Goal: Task Accomplishment & Management: Manage account settings

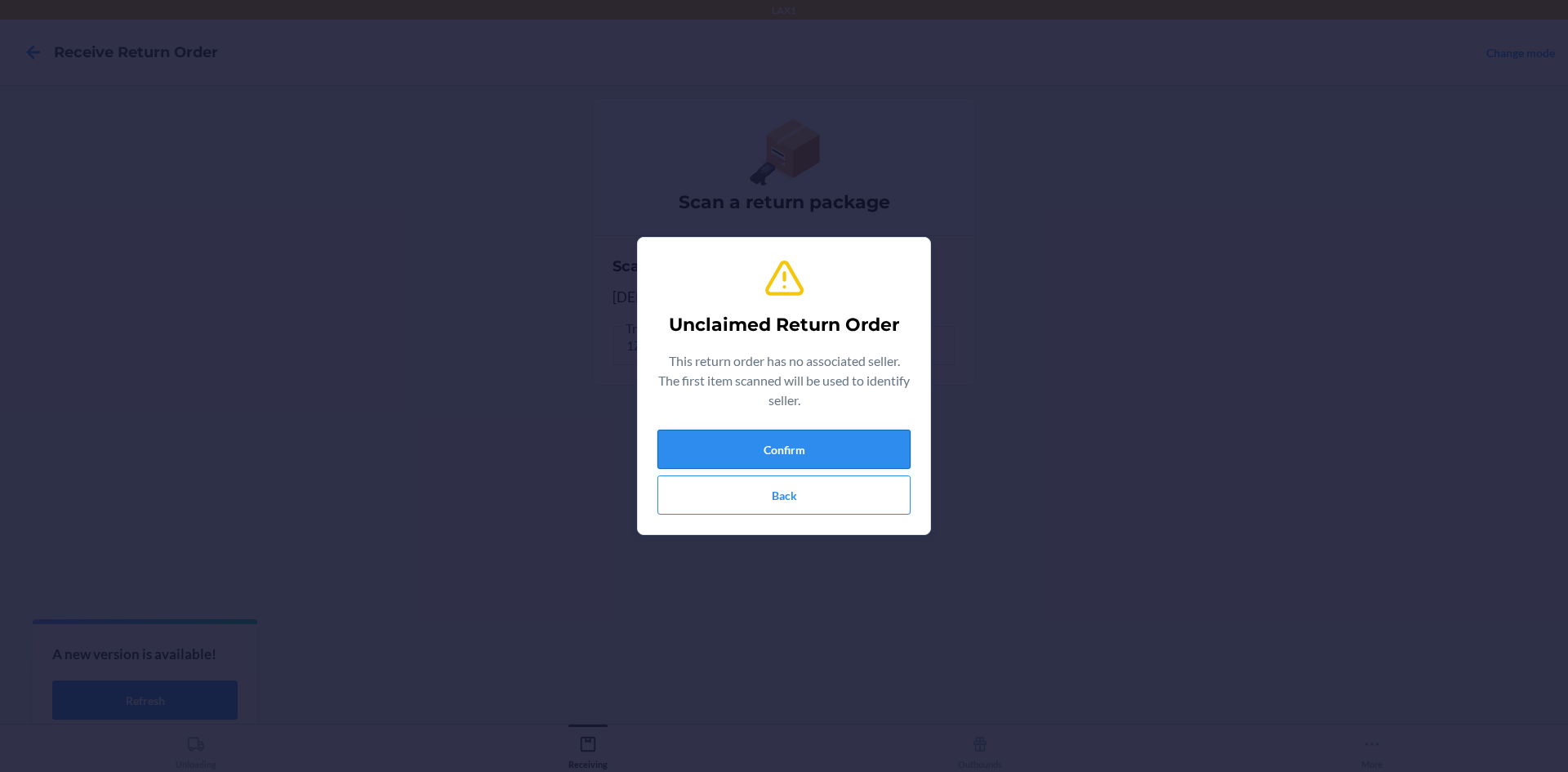
click at [804, 448] on button "Confirm" at bounding box center [784, 449] width 253 height 40
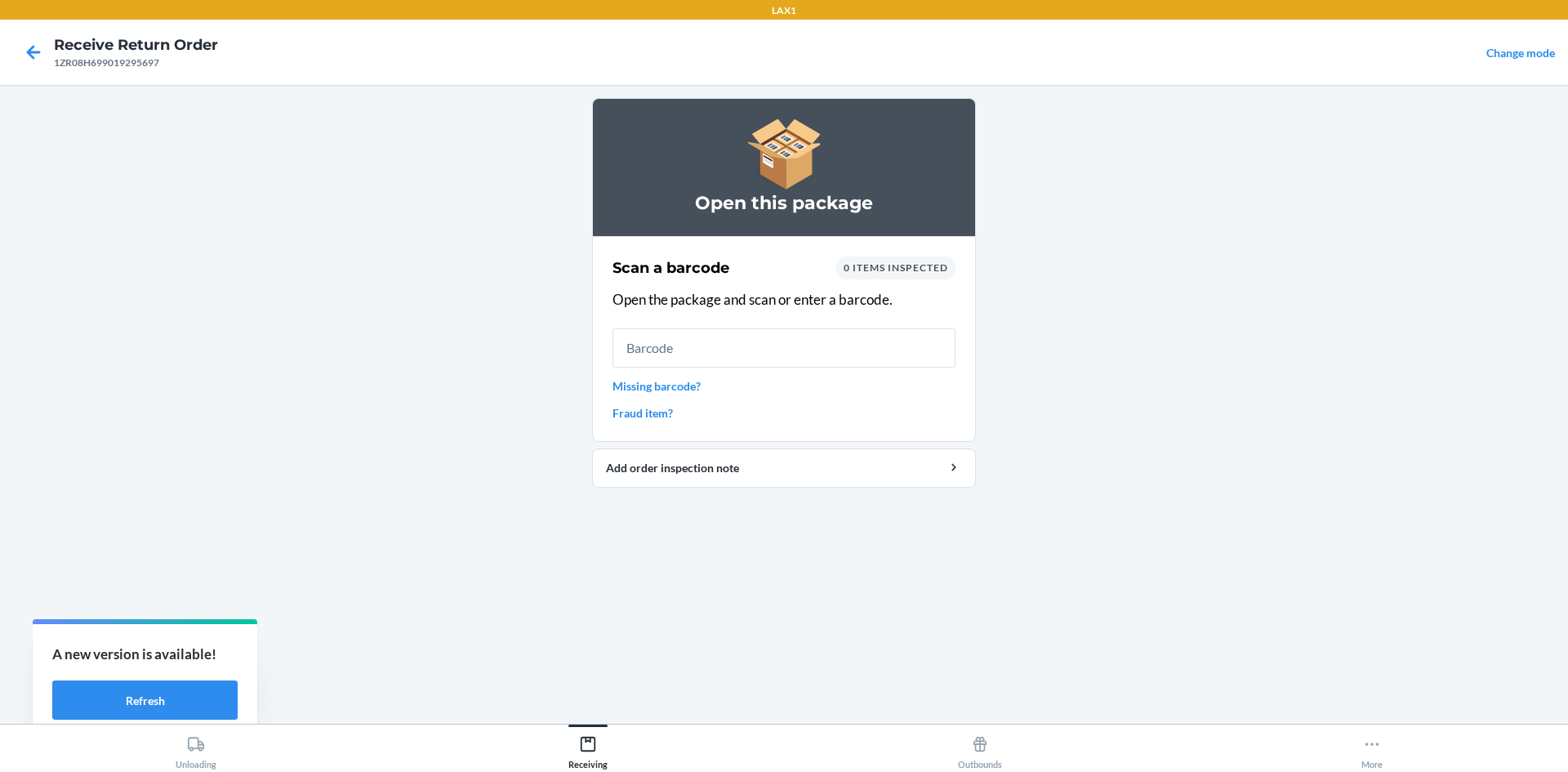
click at [676, 383] on link "Missing barcode?" at bounding box center [784, 386] width 343 height 17
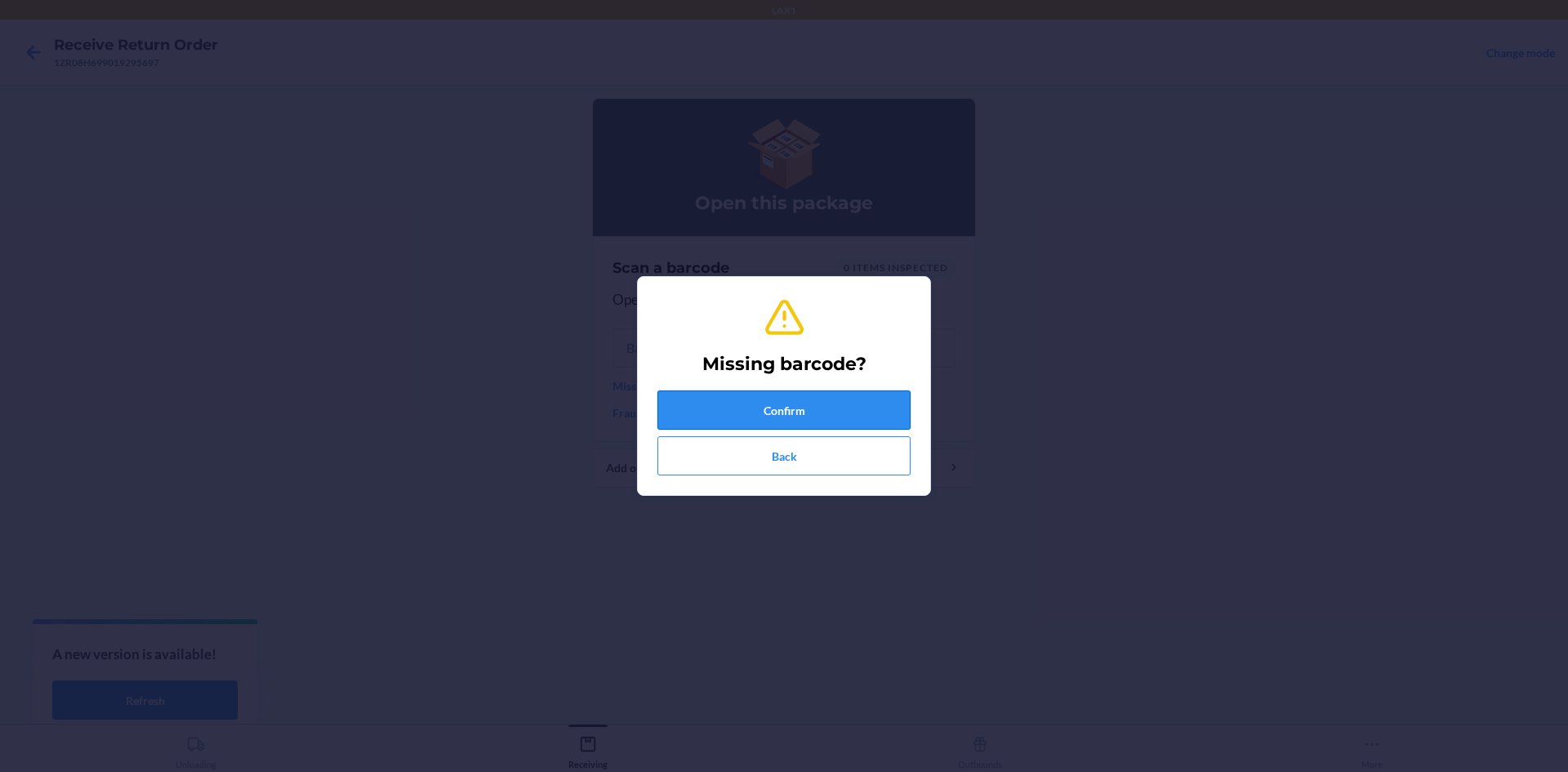
click at [691, 394] on button "Confirm" at bounding box center [784, 410] width 253 height 40
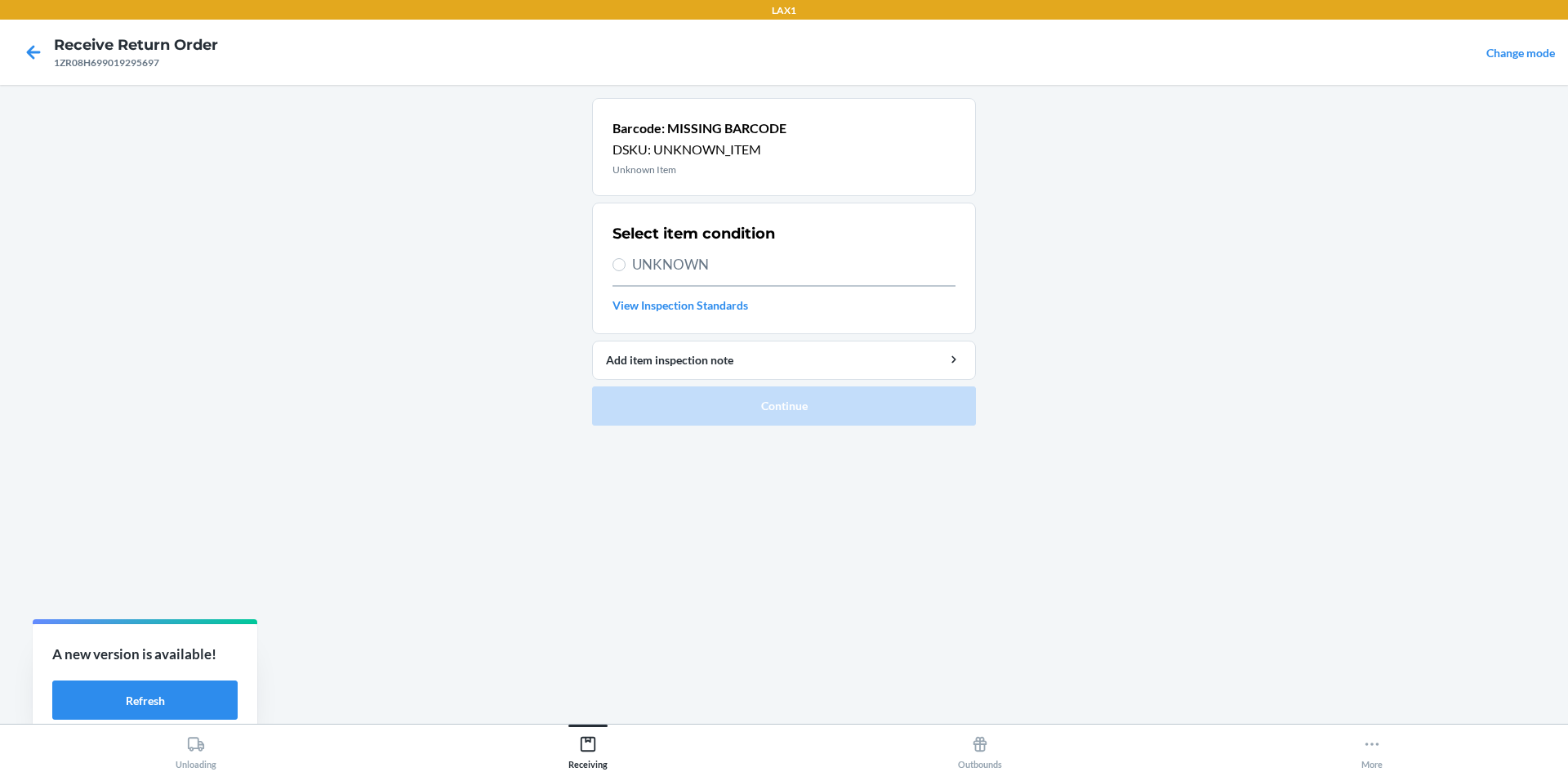
click at [621, 272] on label "UNKNOWN" at bounding box center [784, 264] width 343 height 21
click at [621, 271] on input "UNKNOWN" at bounding box center [619, 265] width 13 height 13
radio input "true"
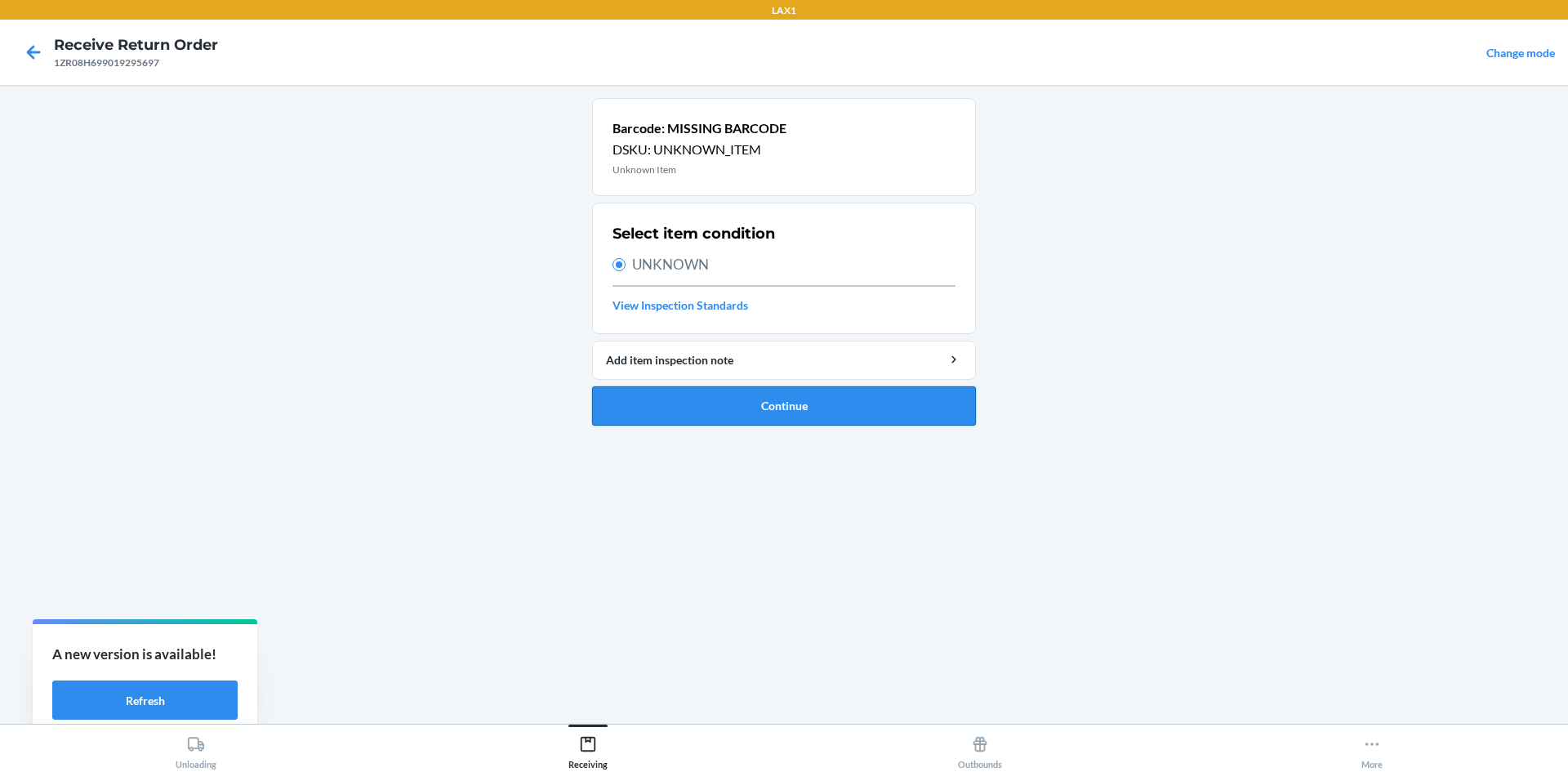
click at [720, 402] on button "Continue" at bounding box center [784, 406] width 383 height 40
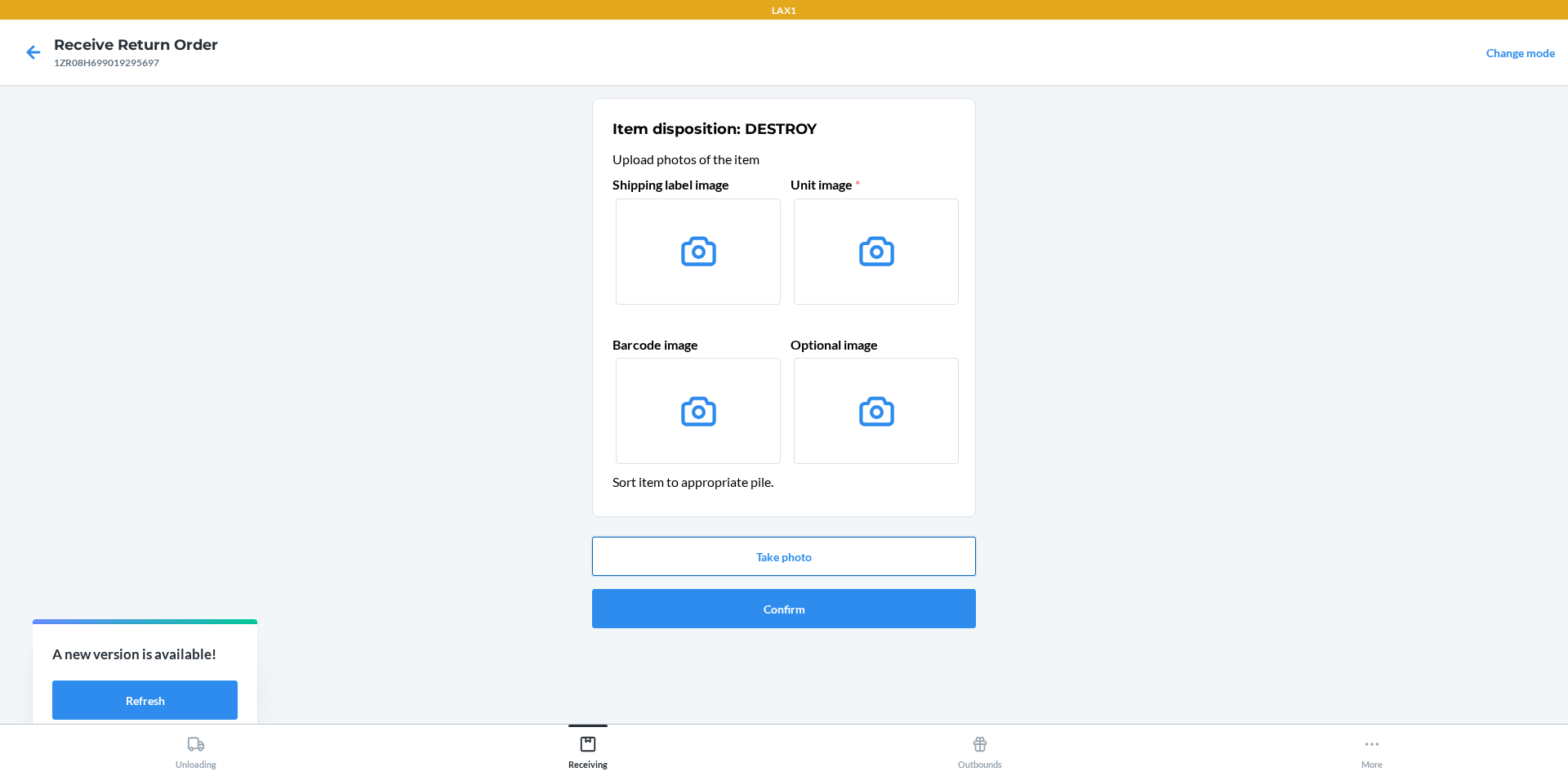
click at [819, 568] on button "Take photo" at bounding box center [784, 557] width 383 height 40
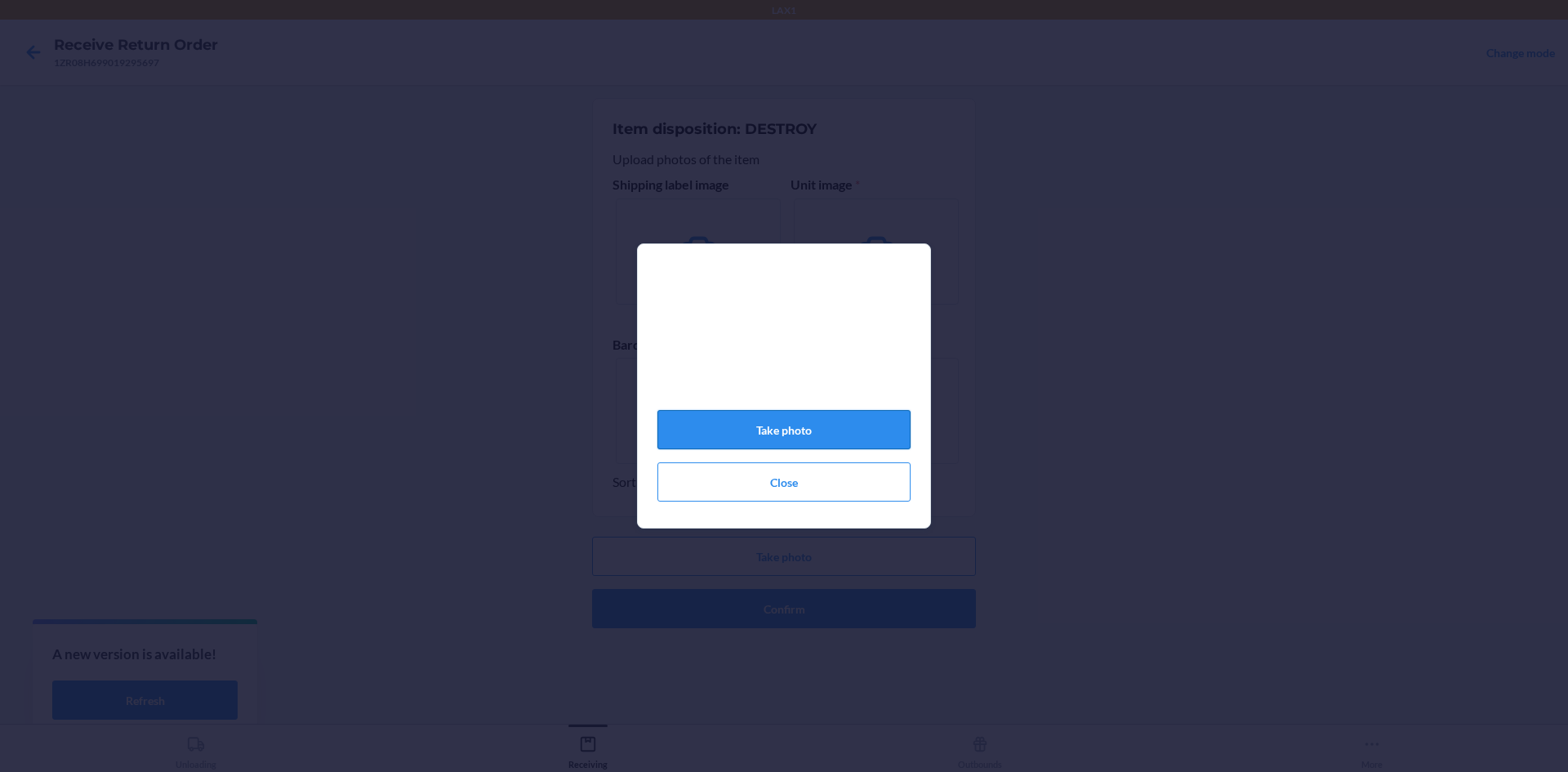
click at [789, 440] on button "Take photo" at bounding box center [784, 430] width 253 height 40
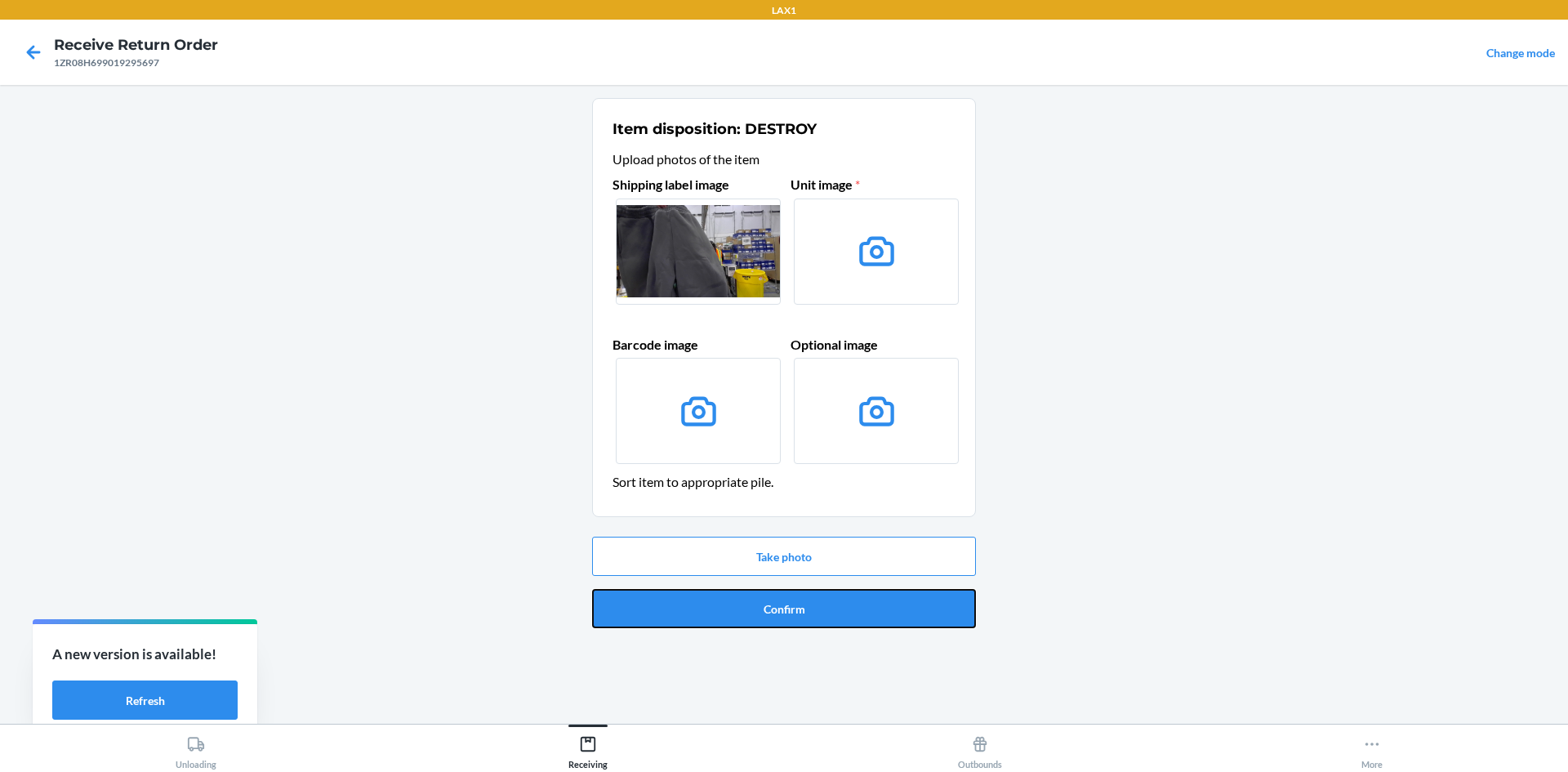
click at [799, 605] on button "Confirm" at bounding box center [784, 608] width 383 height 40
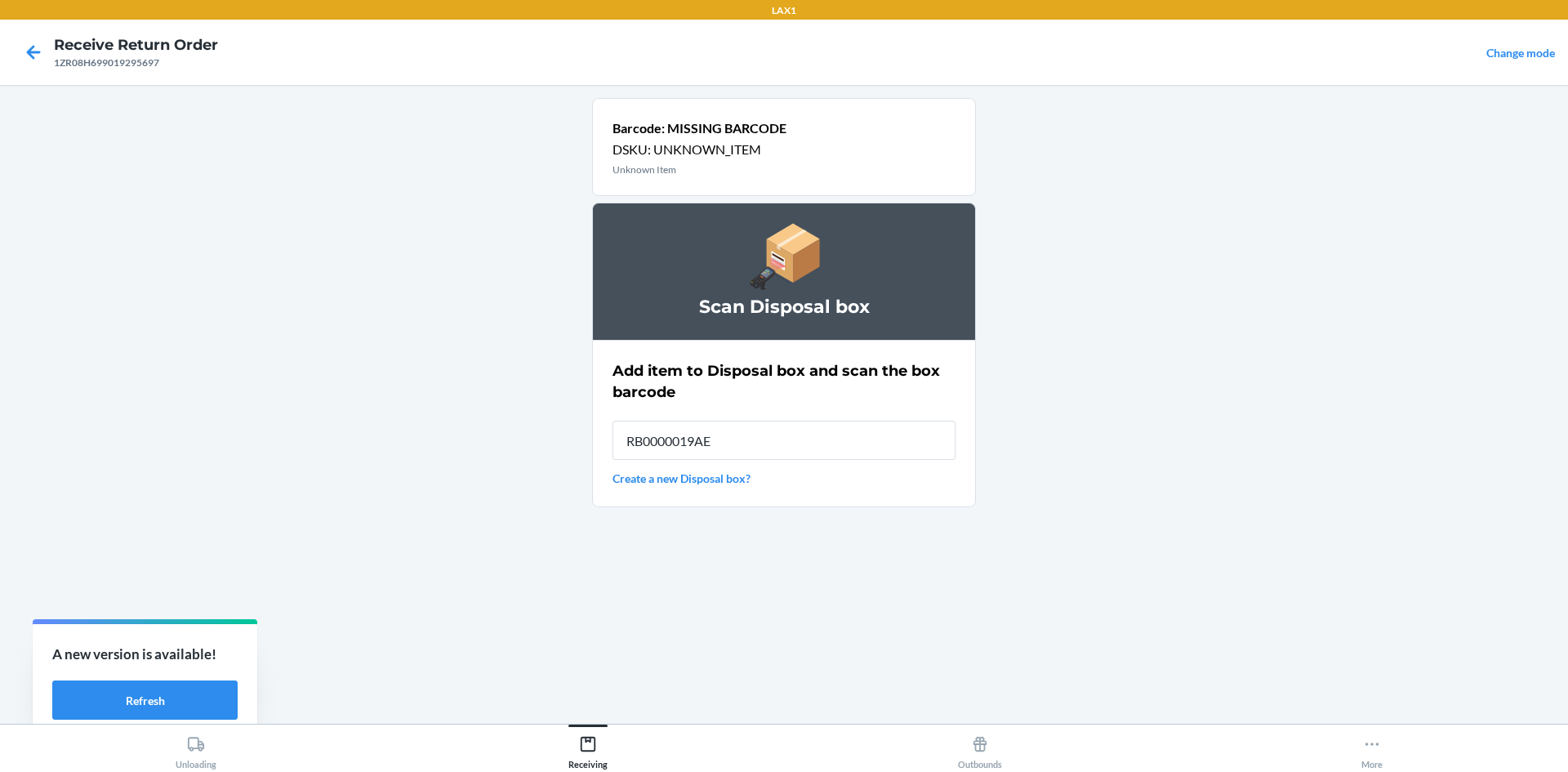
type input "RB0000019AE"
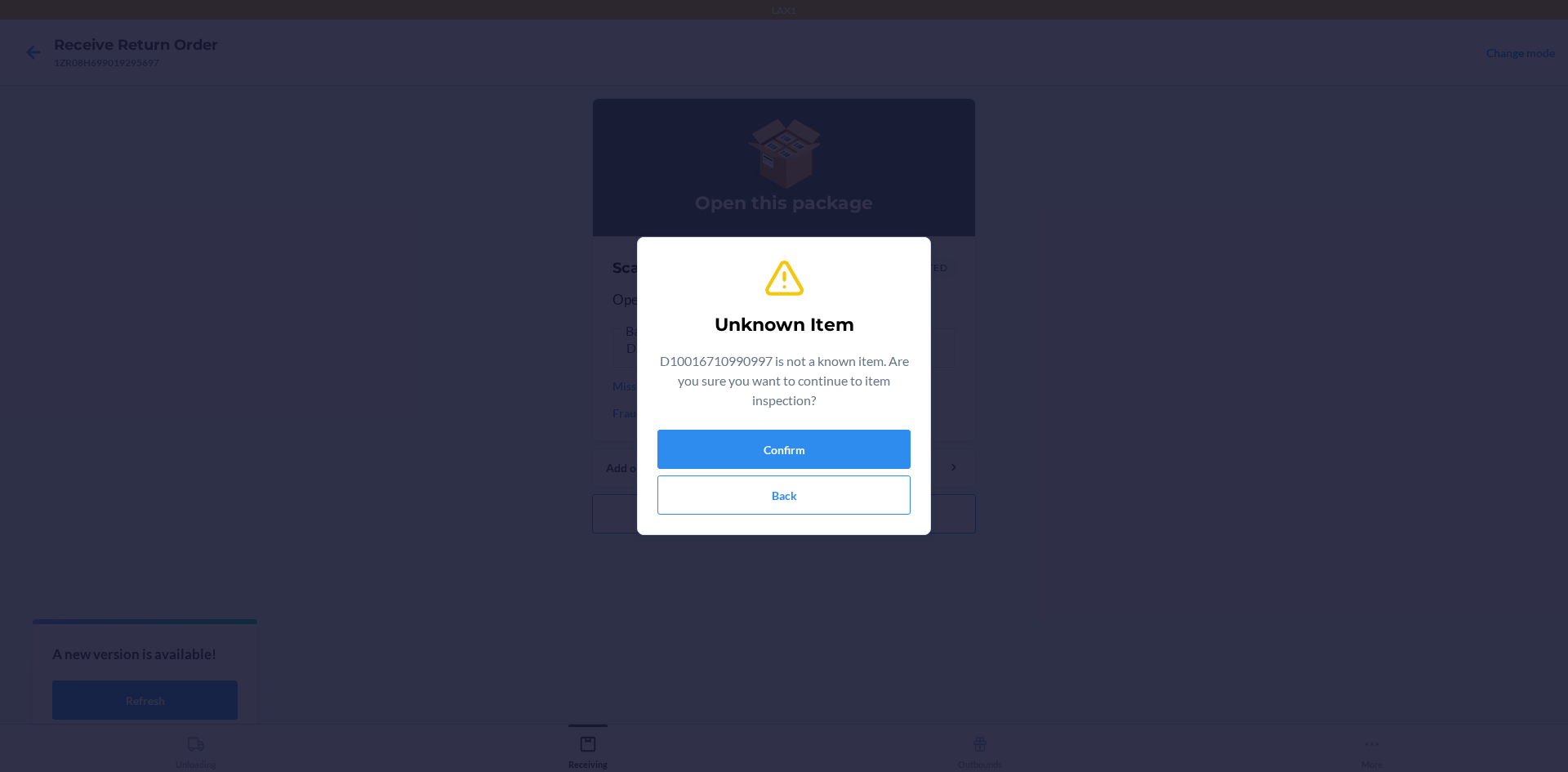
type input "605258922564"
click at [721, 454] on button "Confirm" at bounding box center [784, 449] width 253 height 40
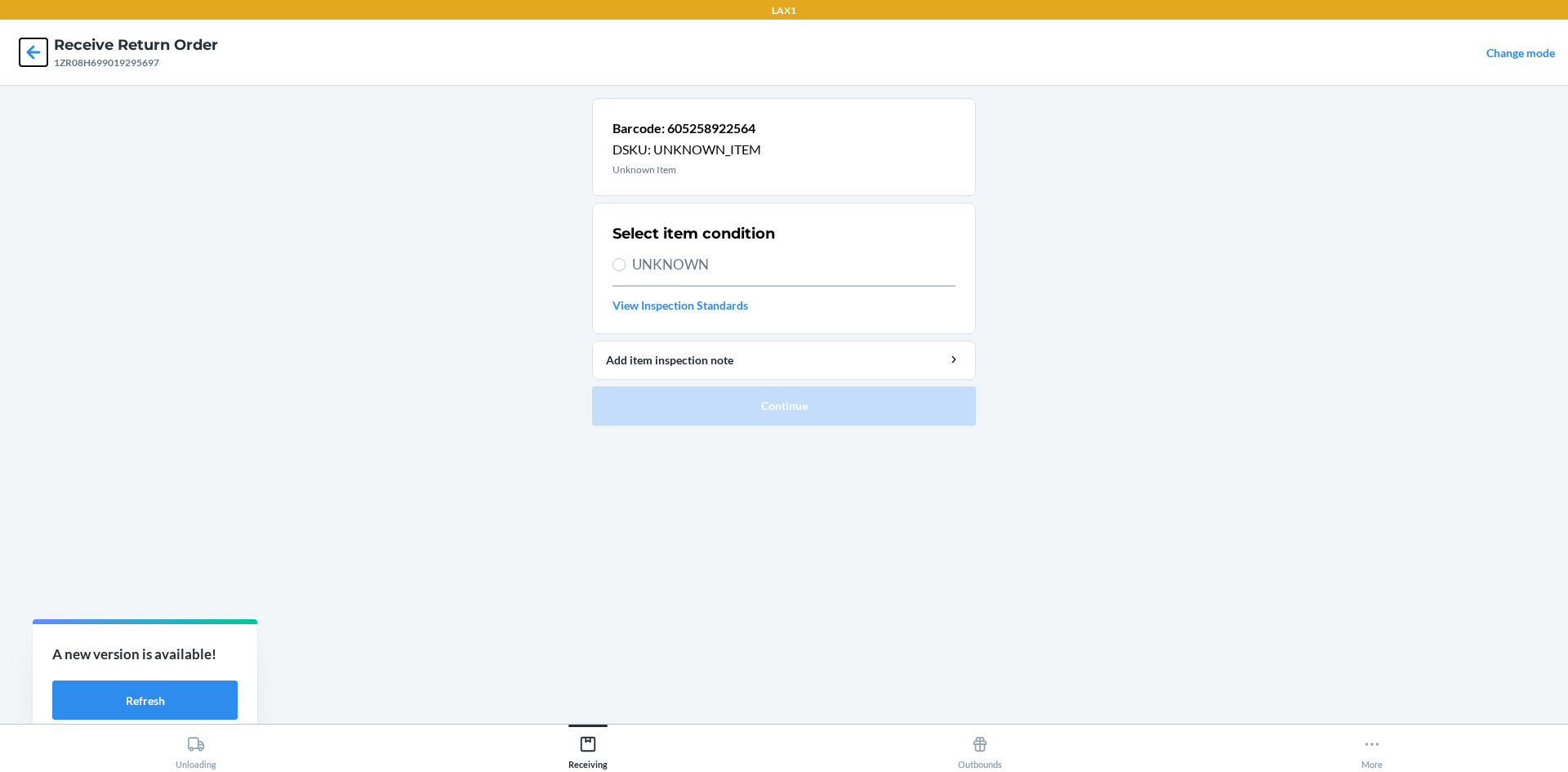
click at [37, 48] on icon at bounding box center [33, 52] width 28 height 28
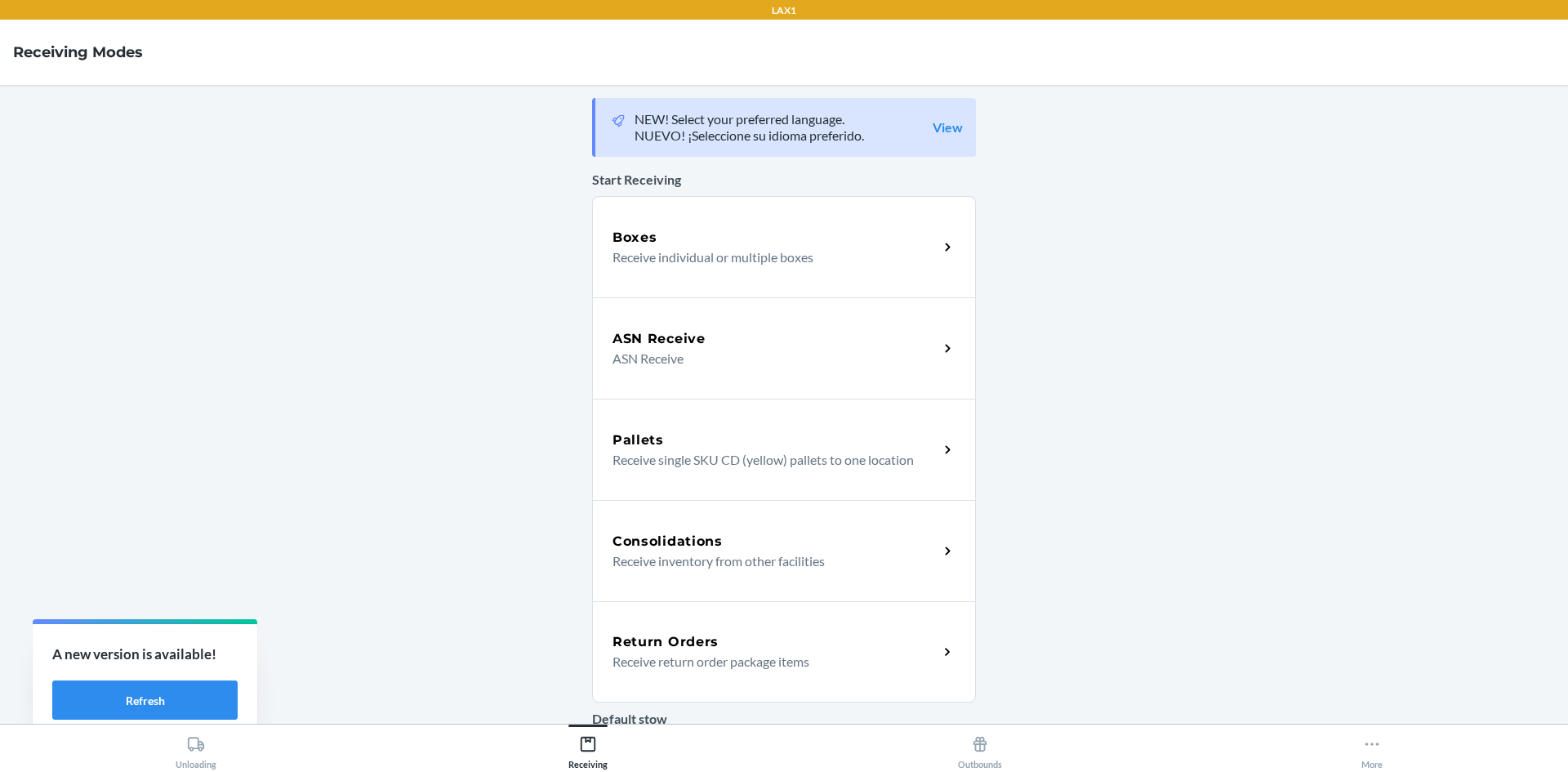
click at [945, 663] on div "Return Orders Receive return order package items" at bounding box center [784, 652] width 383 height 101
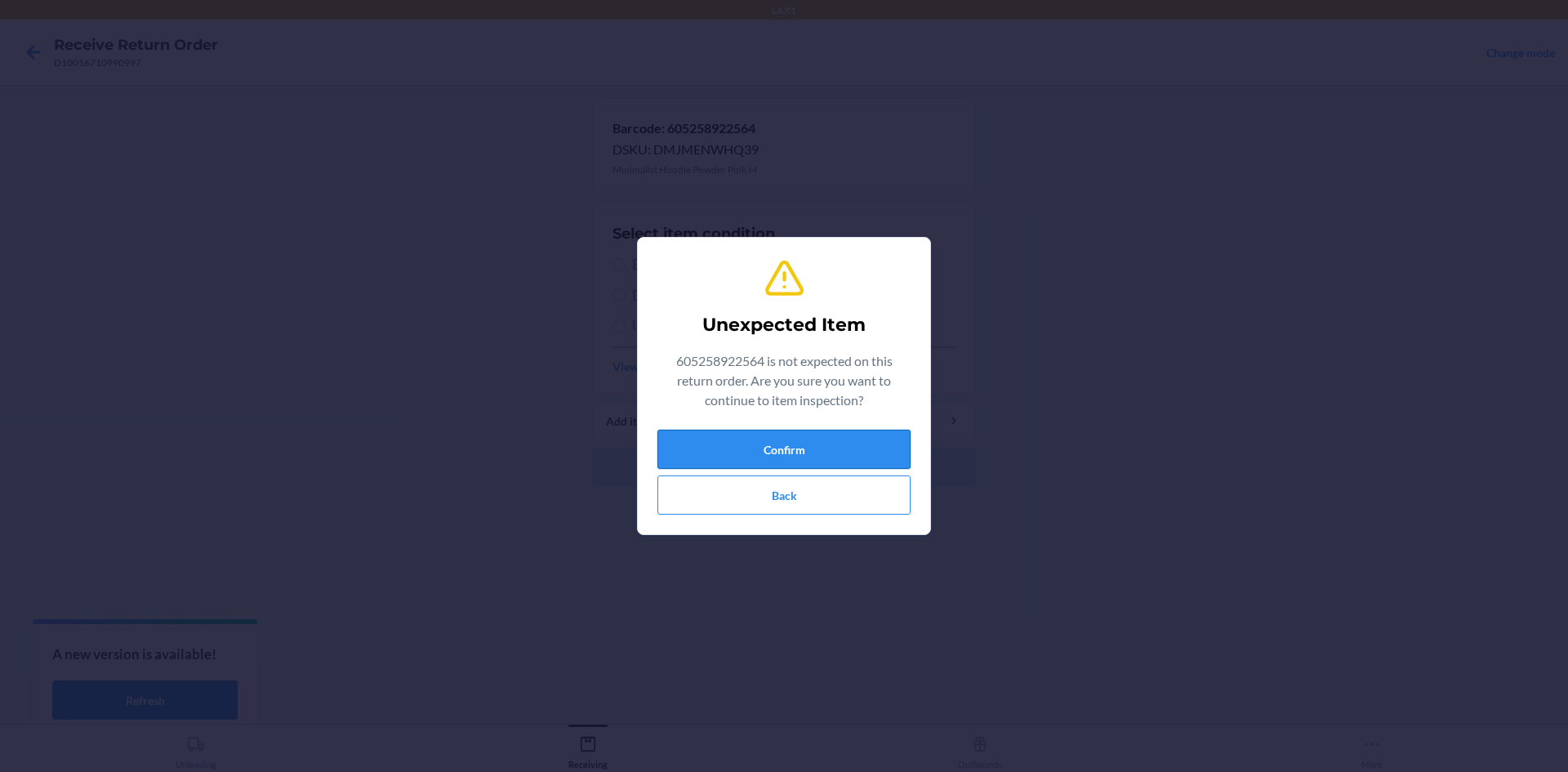
click at [834, 447] on button "Confirm" at bounding box center [784, 449] width 253 height 40
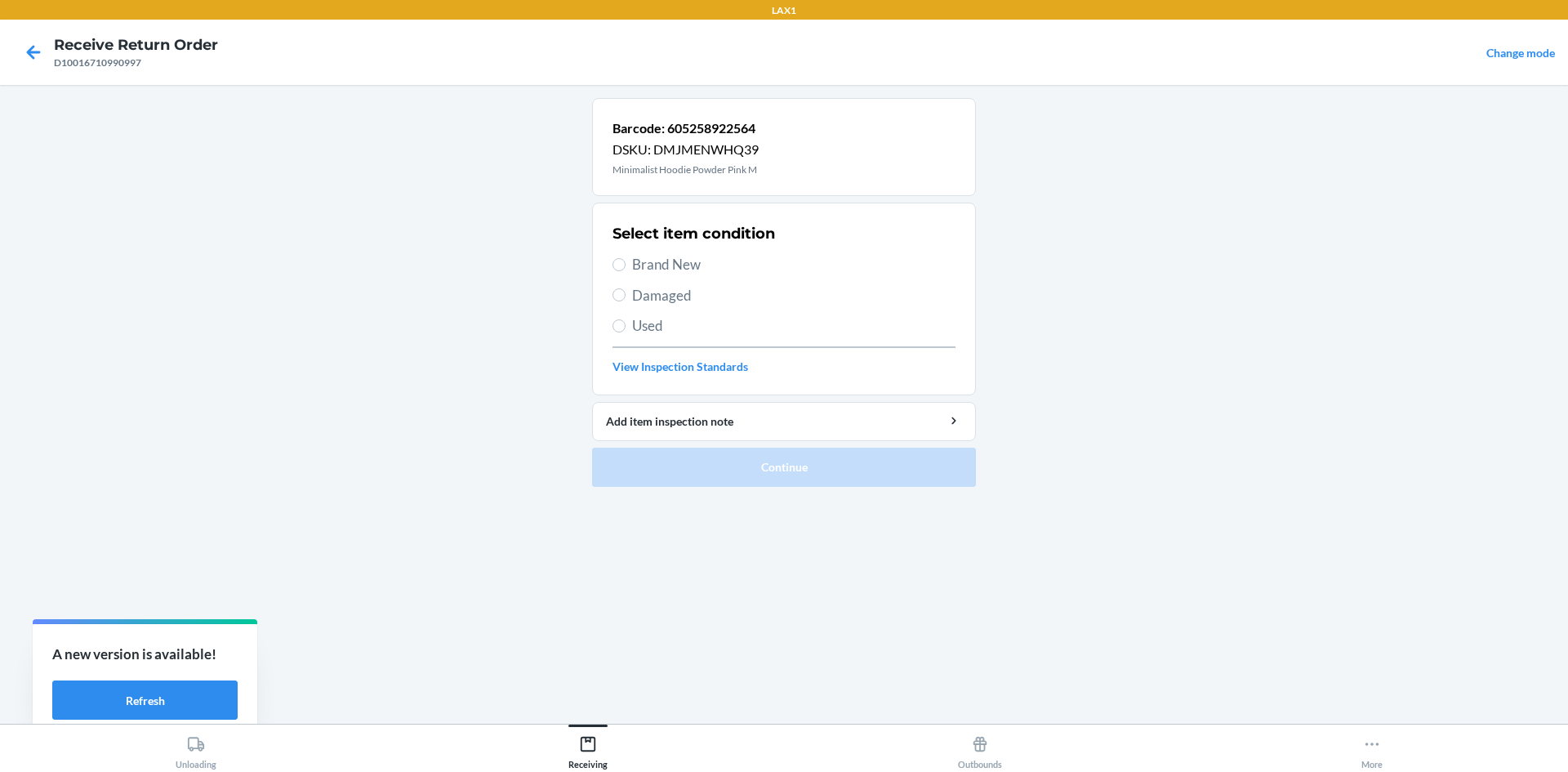
click at [612, 264] on section "Select item condition Brand New Damaged Used View Inspection Standards" at bounding box center [784, 299] width 383 height 193
click at [618, 267] on input "Brand New" at bounding box center [619, 265] width 13 height 13
radio input "true"
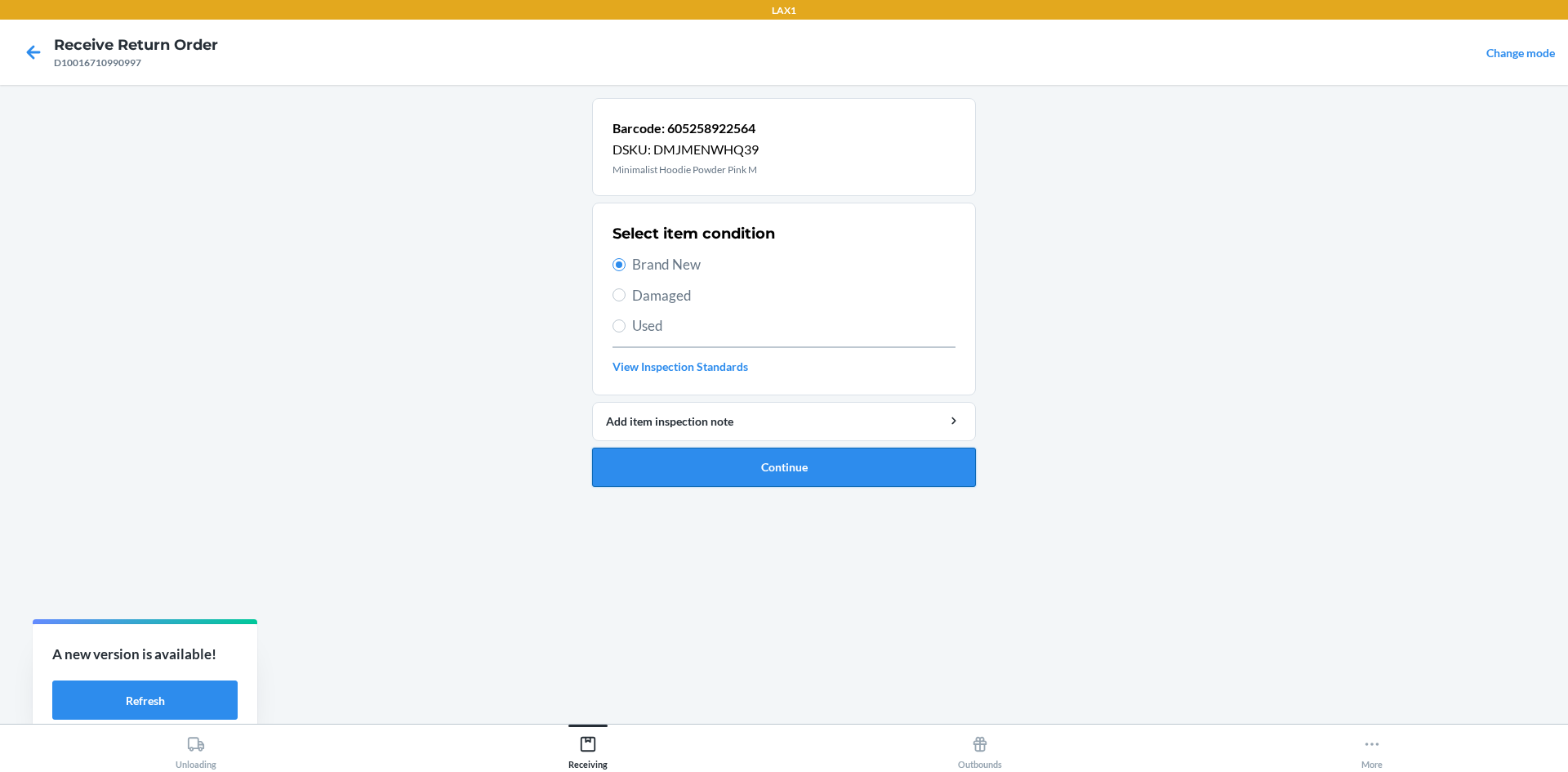
click at [727, 476] on button "Continue" at bounding box center [784, 467] width 383 height 40
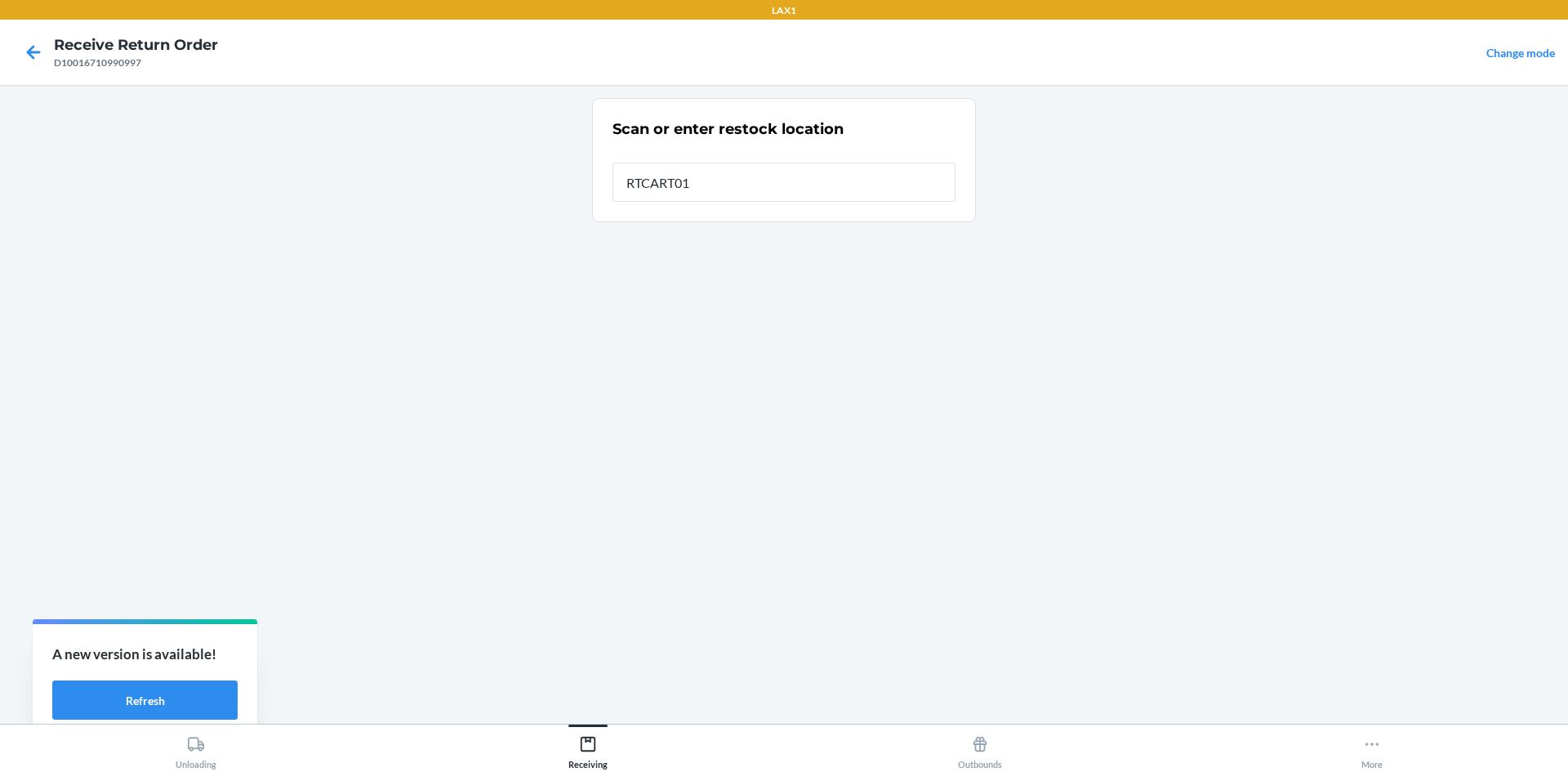
type input "RTCART017"
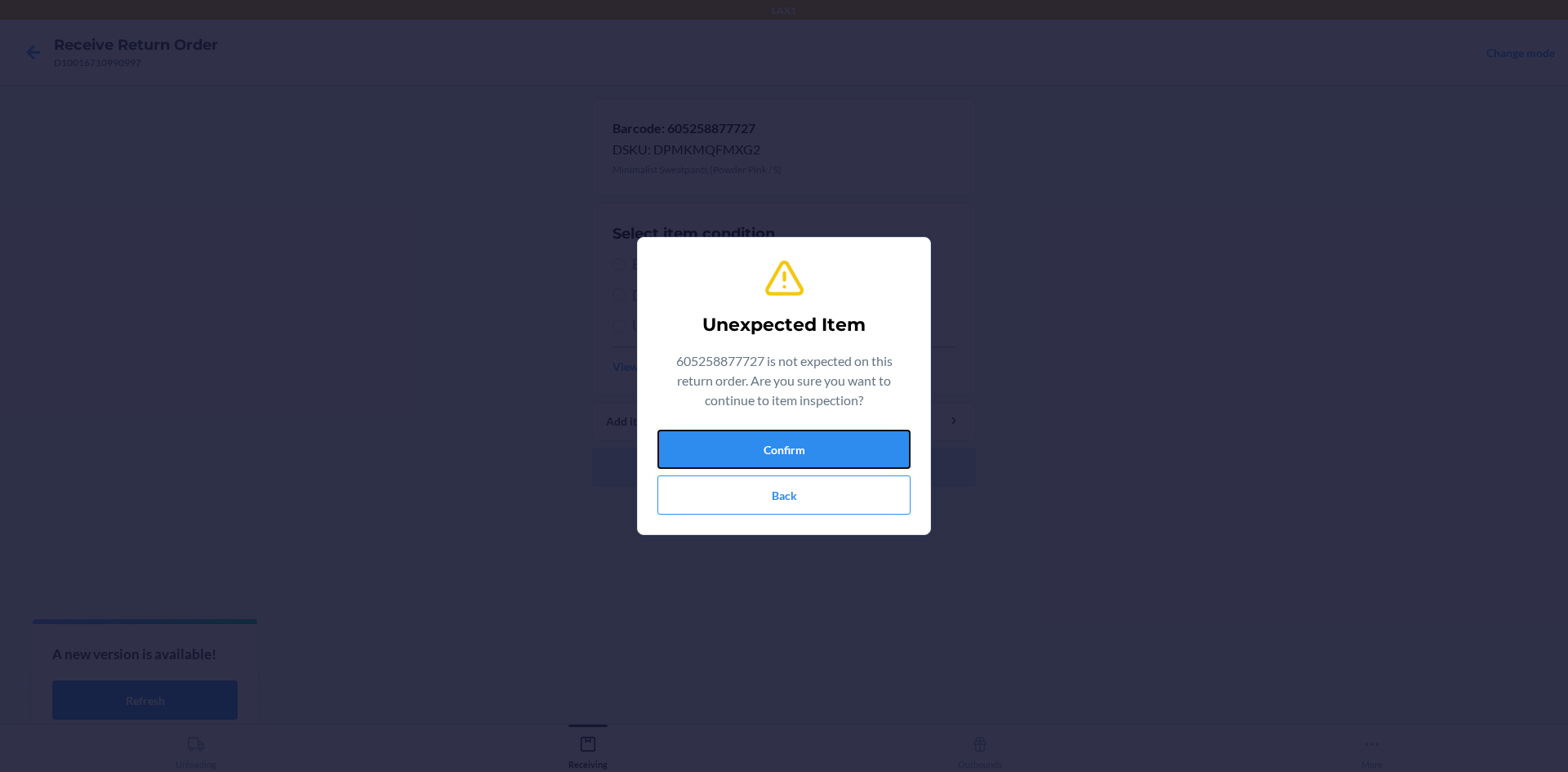
click at [706, 458] on button "Confirm" at bounding box center [784, 449] width 253 height 40
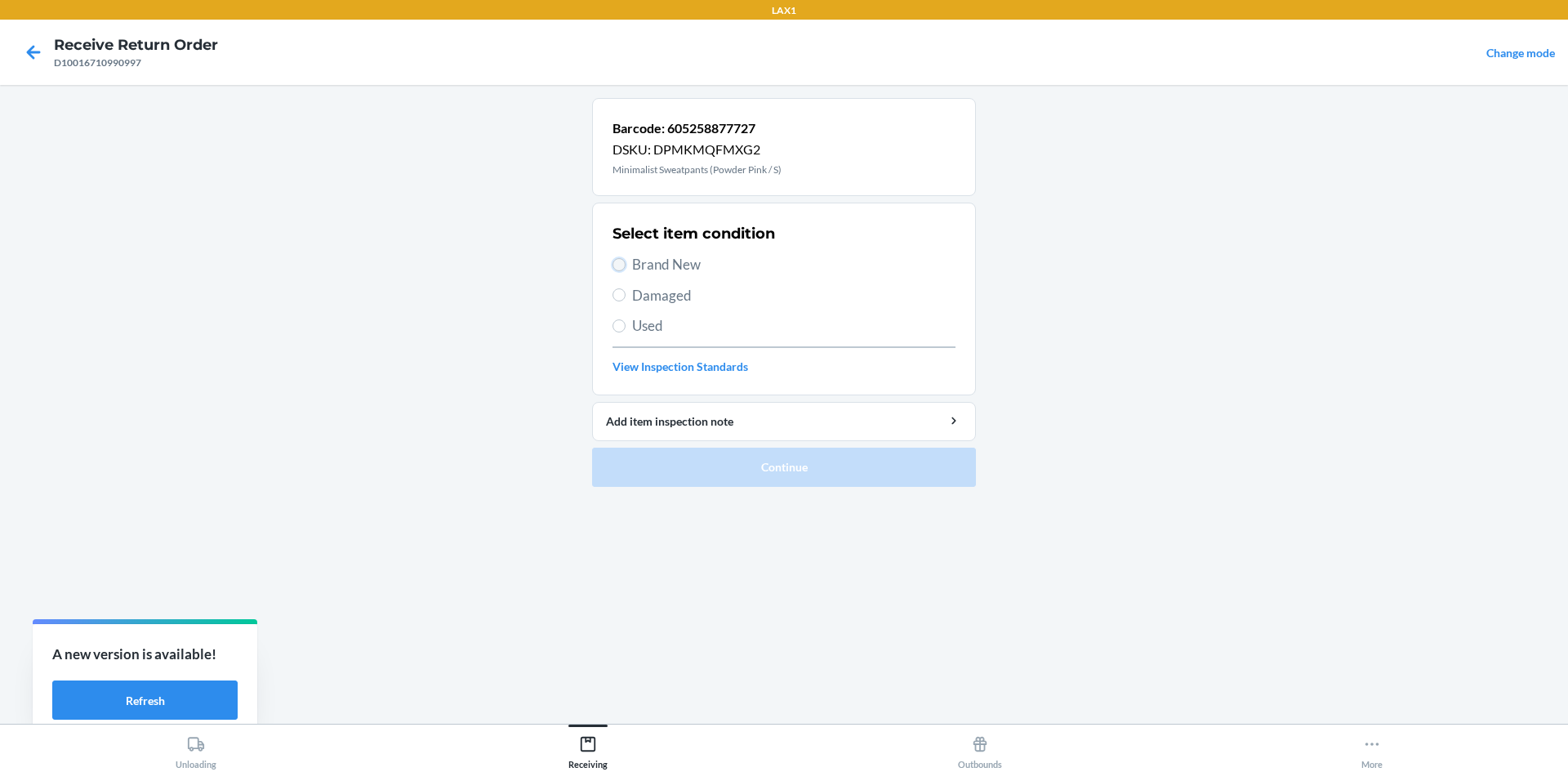
click at [618, 267] on input "Brand New" at bounding box center [619, 265] width 13 height 13
radio input "true"
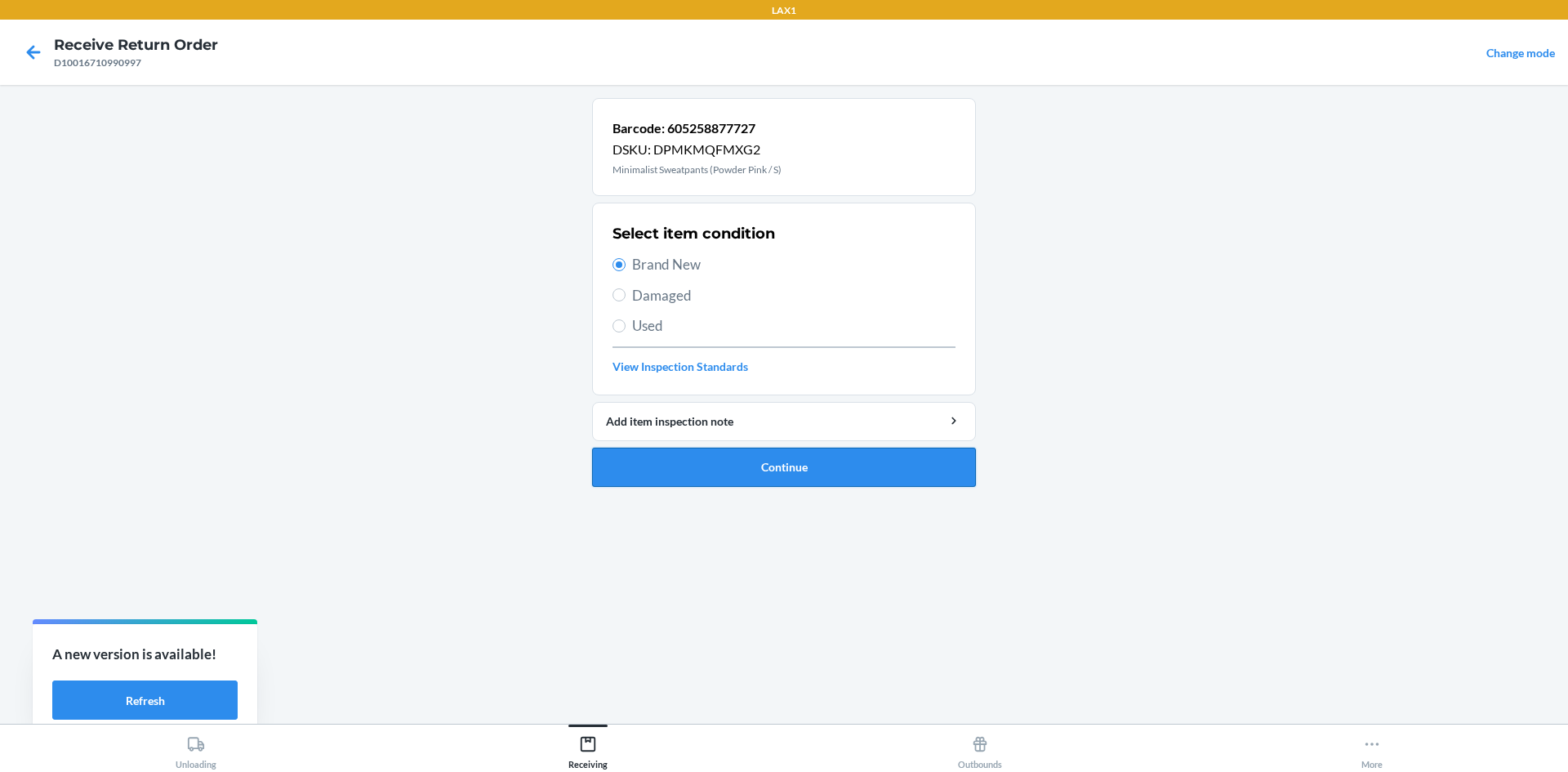
click at [695, 467] on button "Continue" at bounding box center [784, 467] width 383 height 40
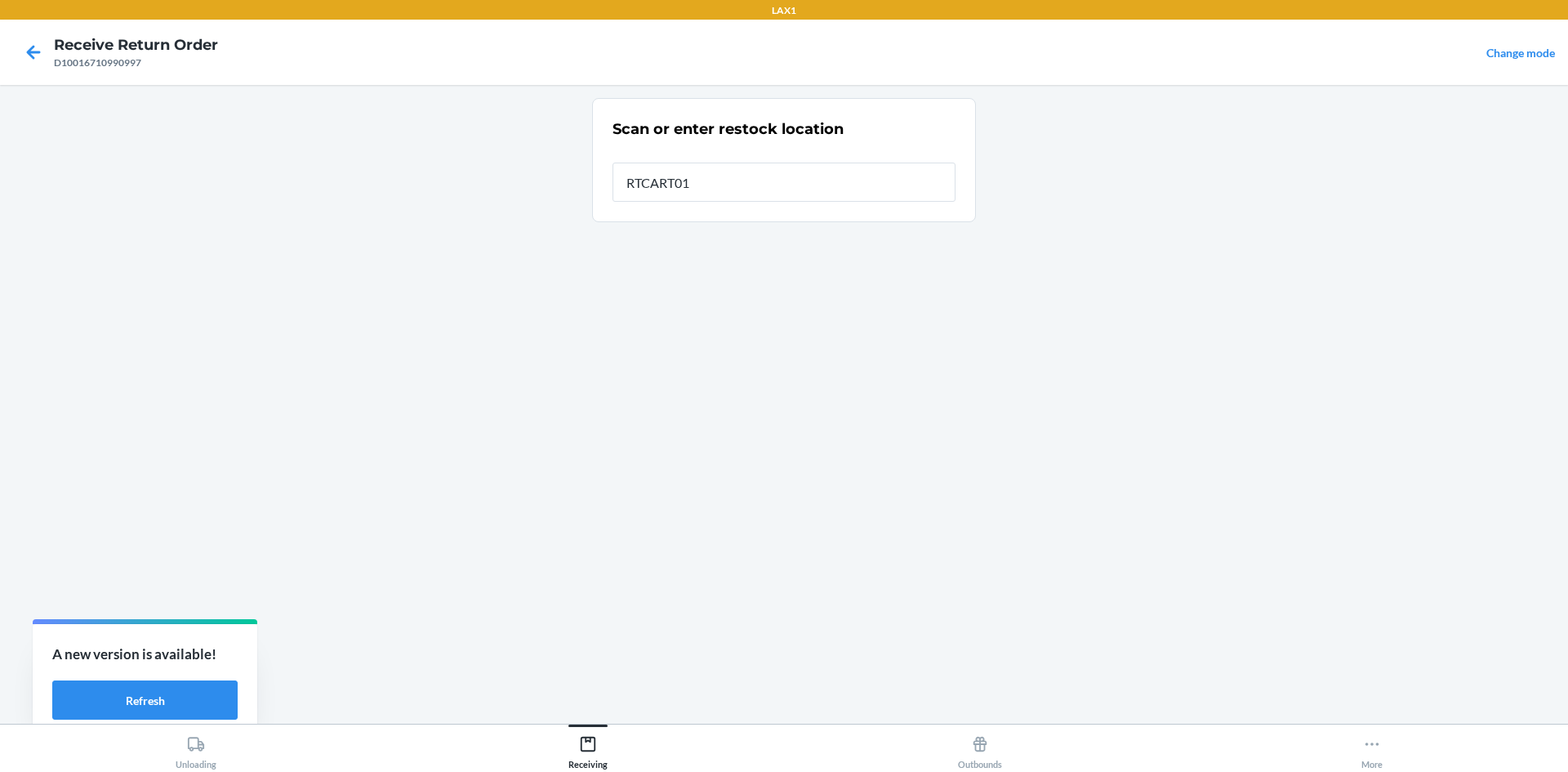
type input "RTCART017"
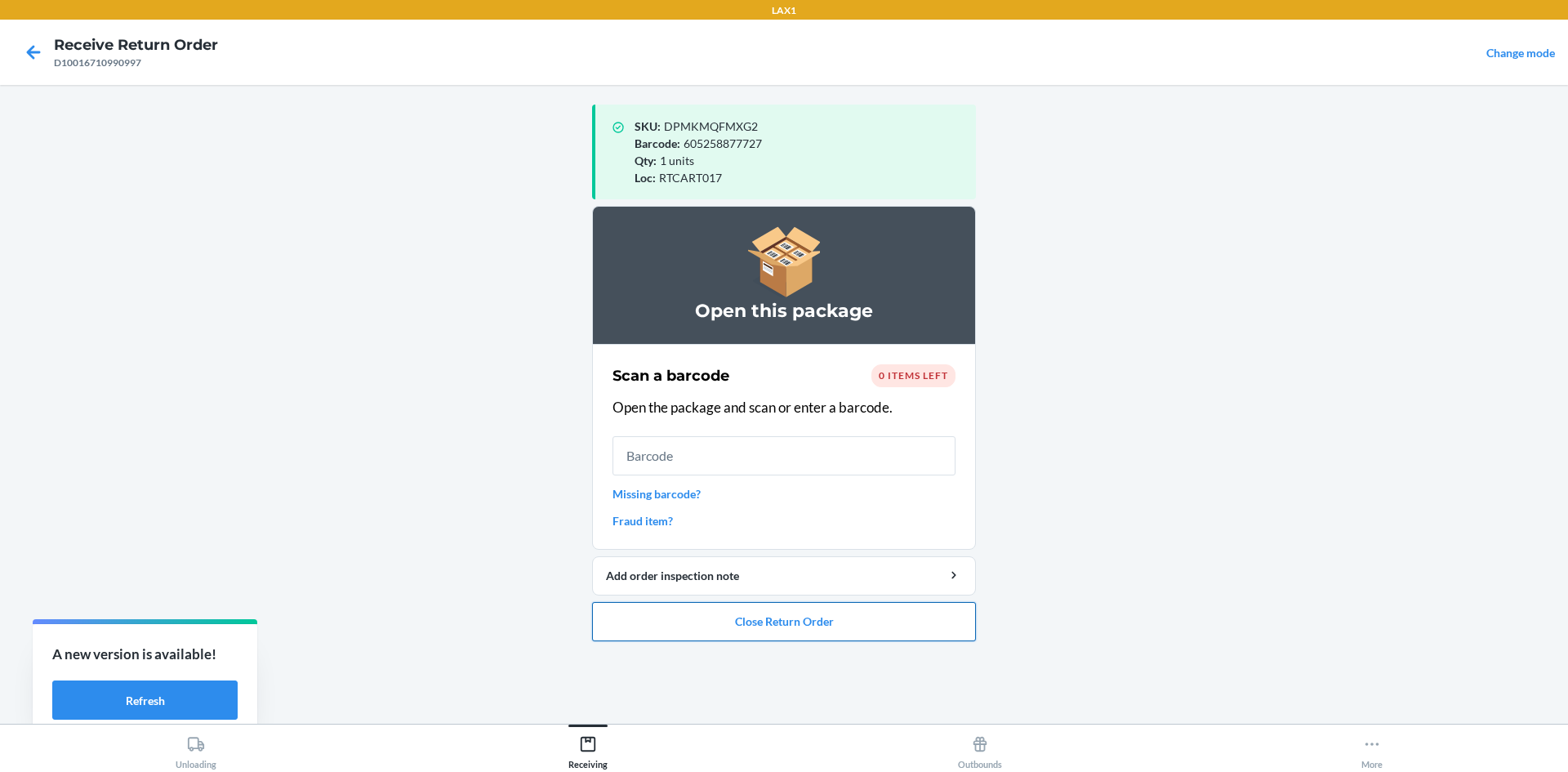
click at [859, 621] on button "Close Return Order" at bounding box center [784, 622] width 383 height 40
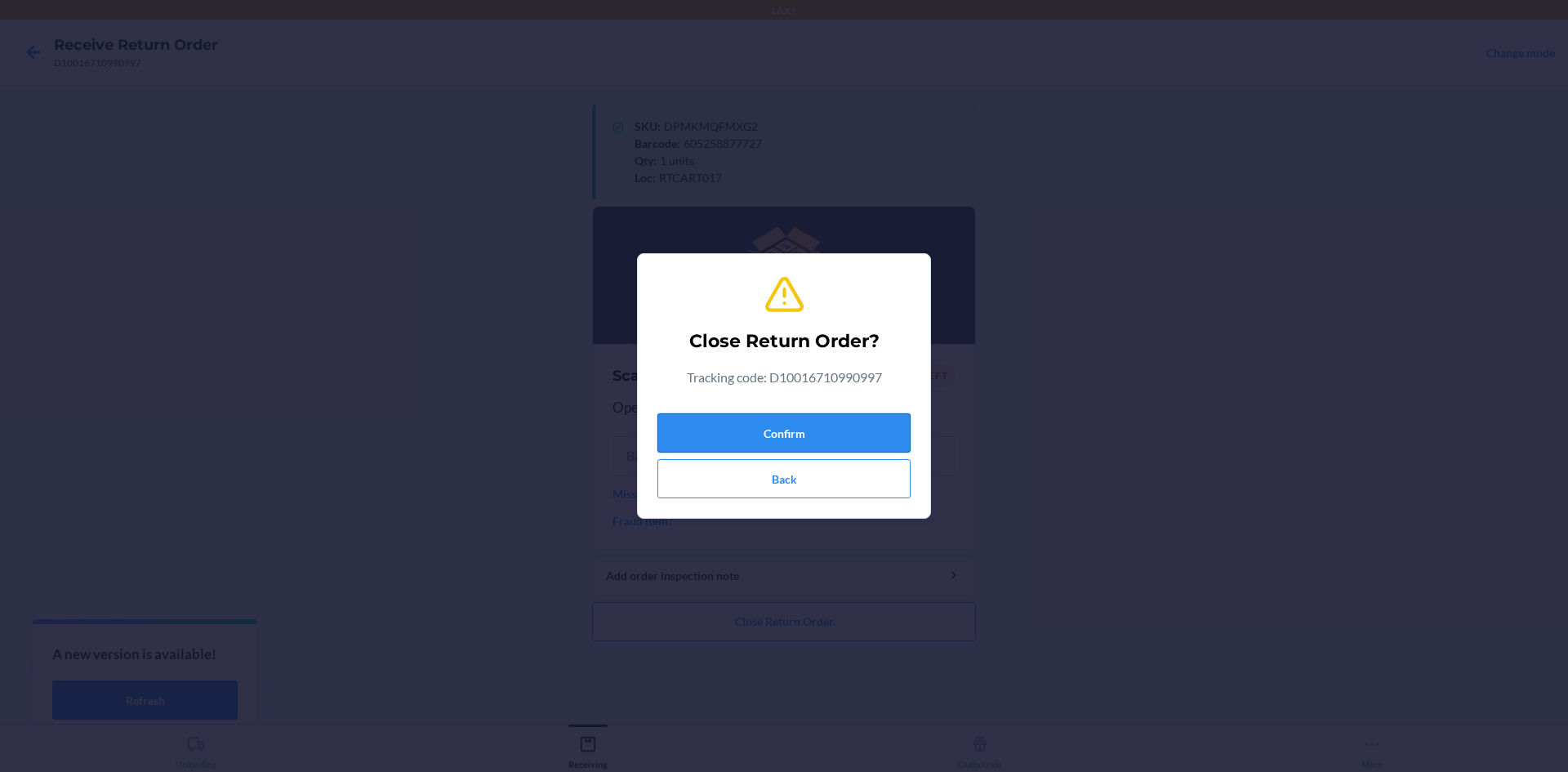
click at [798, 424] on button "Confirm" at bounding box center [784, 432] width 253 height 40
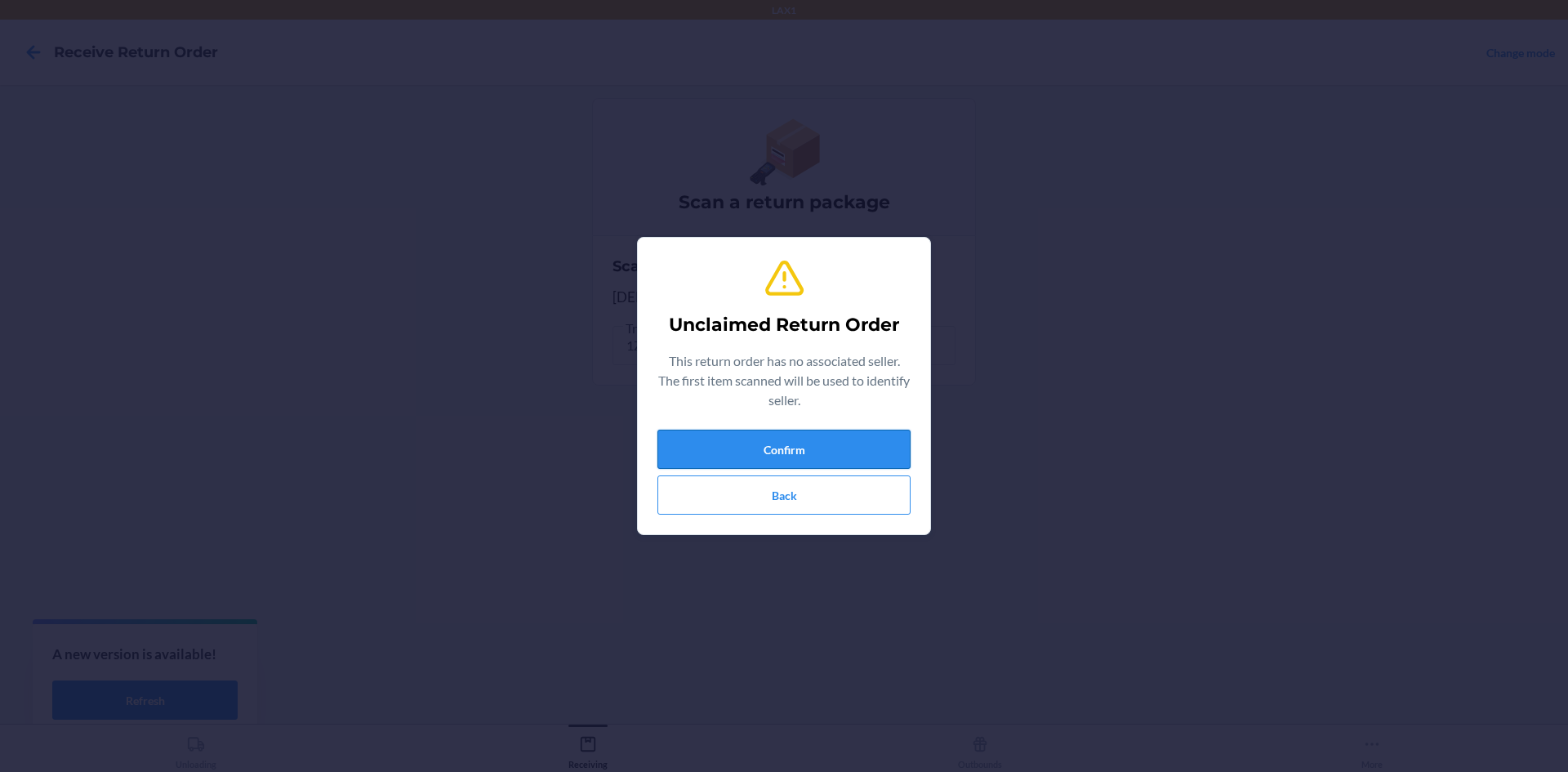
click at [750, 440] on button "Confirm" at bounding box center [784, 449] width 253 height 40
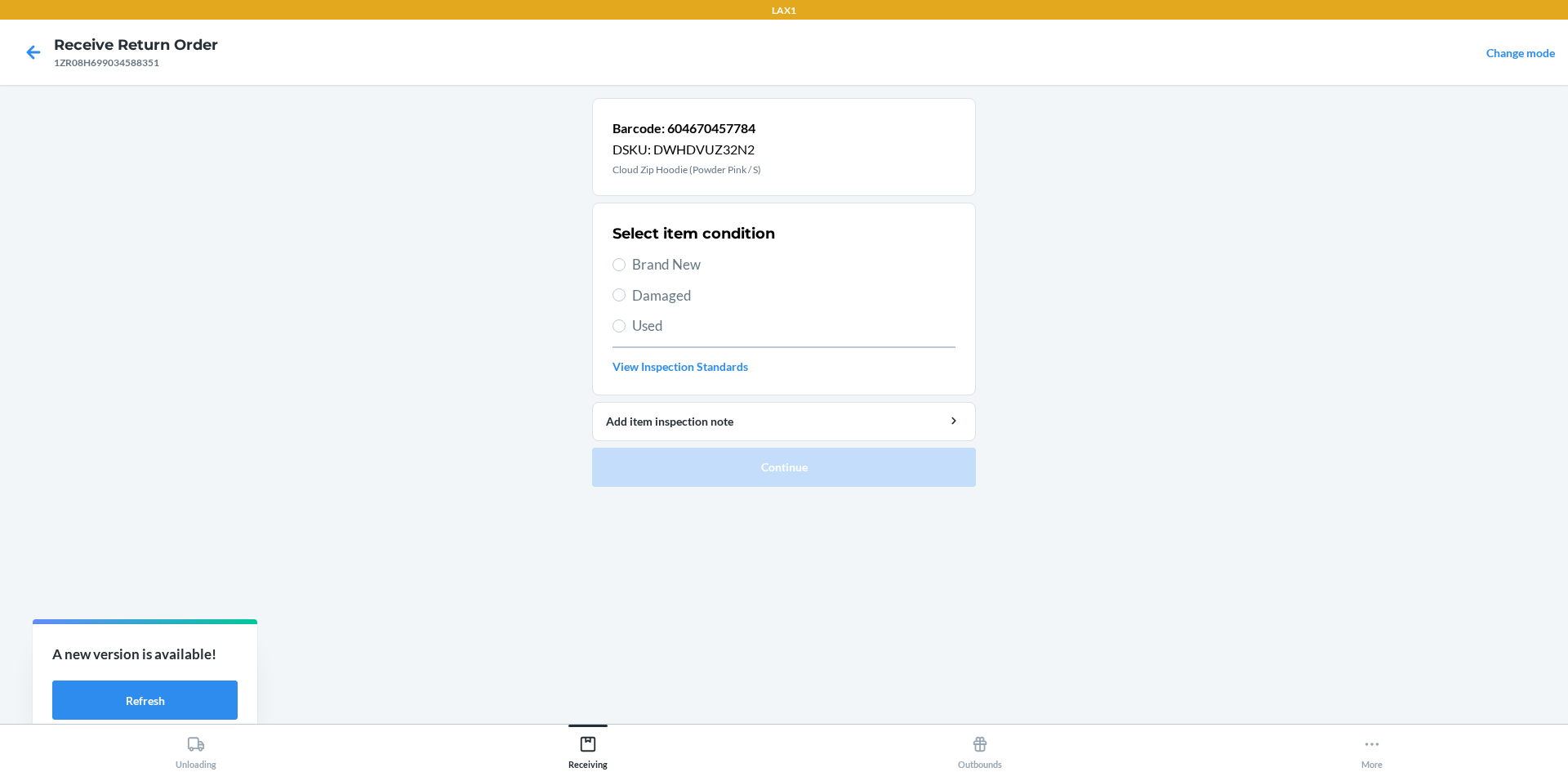
click at [610, 294] on section "Select item condition Brand New Damaged Used View Inspection Standards" at bounding box center [784, 299] width 383 height 193
click at [612, 300] on label "Damaged" at bounding box center [784, 295] width 343 height 21
click at [612, 300] on input "Damaged" at bounding box center [619, 295] width 13 height 13
radio input "true"
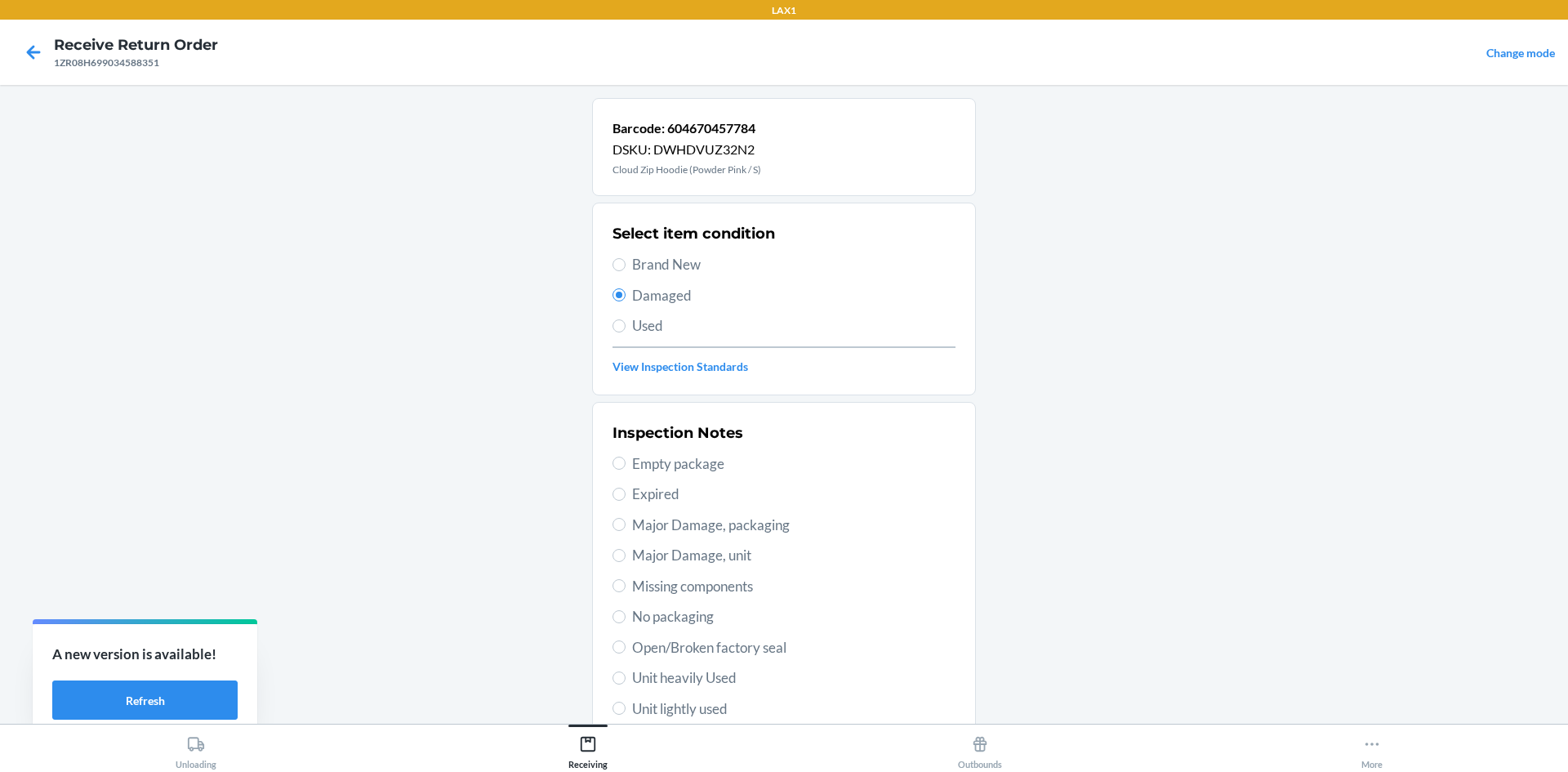
click at [715, 709] on span "Unit lightly used" at bounding box center [795, 709] width 324 height 21
click at [625, 709] on input "Unit lightly used" at bounding box center [619, 709] width 13 height 13
radio input "true"
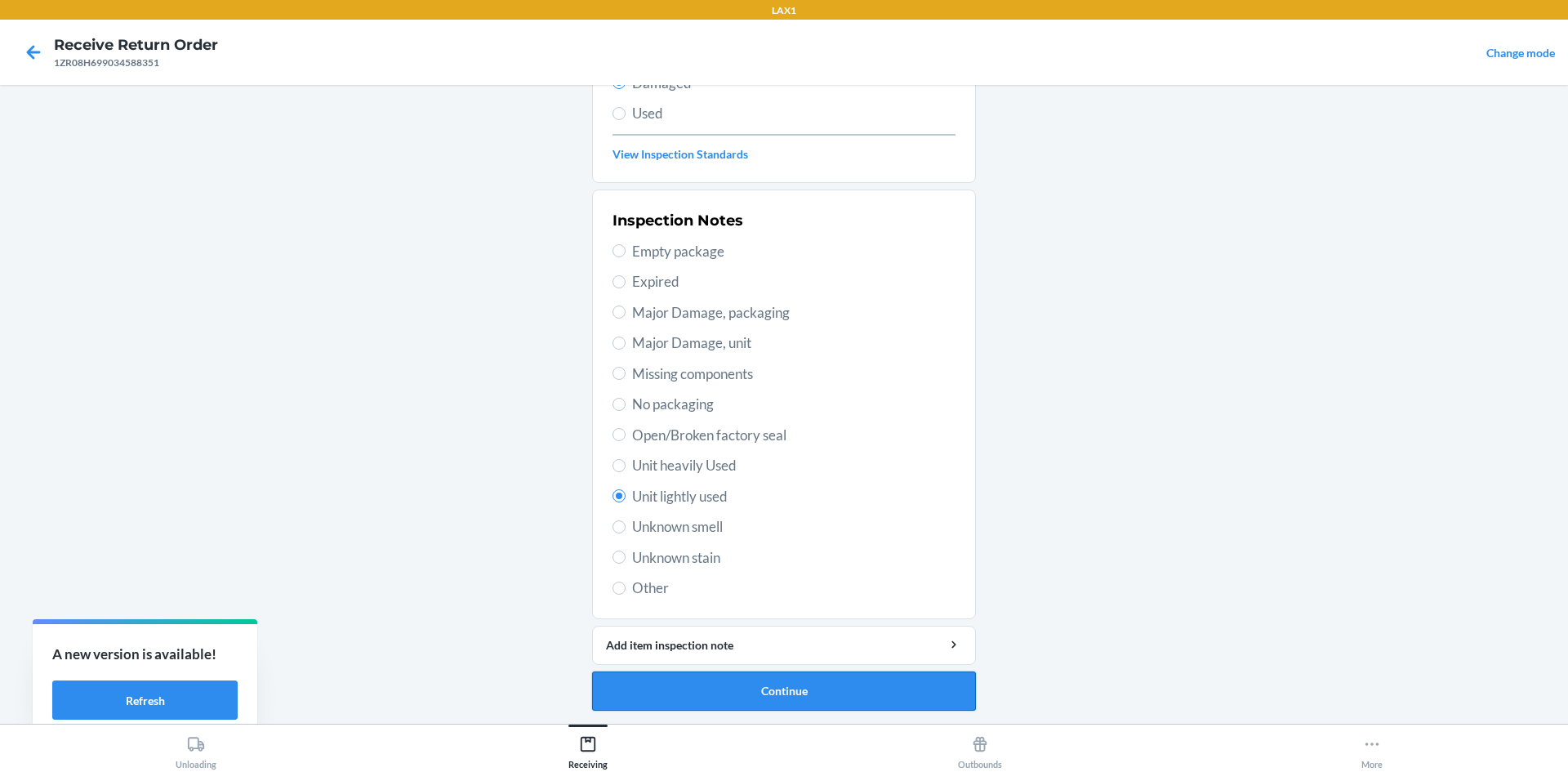
click at [764, 691] on button "Continue" at bounding box center [784, 691] width 383 height 40
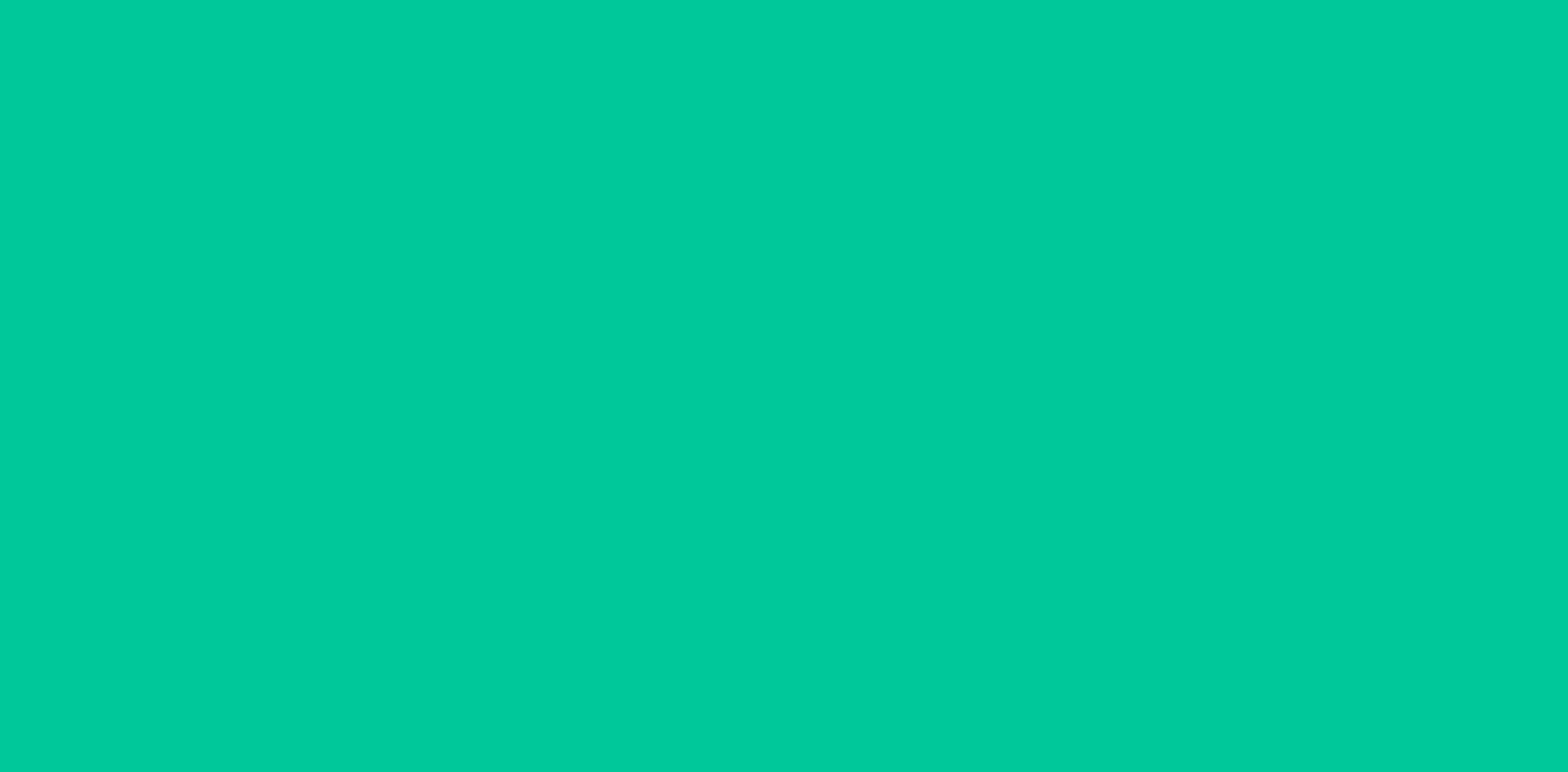
scroll to position [77, 0]
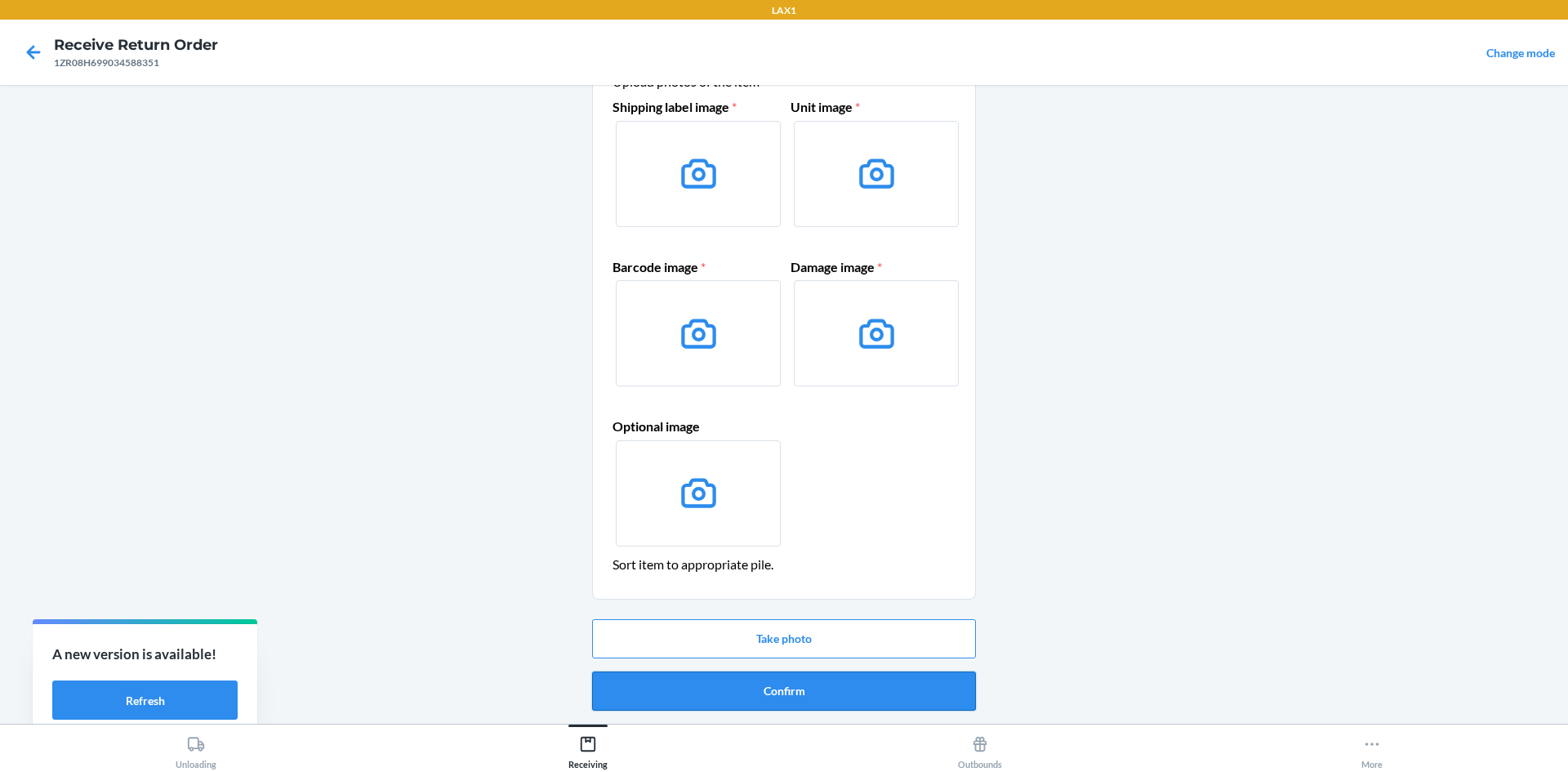
click at [780, 689] on button "Confirm" at bounding box center [784, 691] width 383 height 40
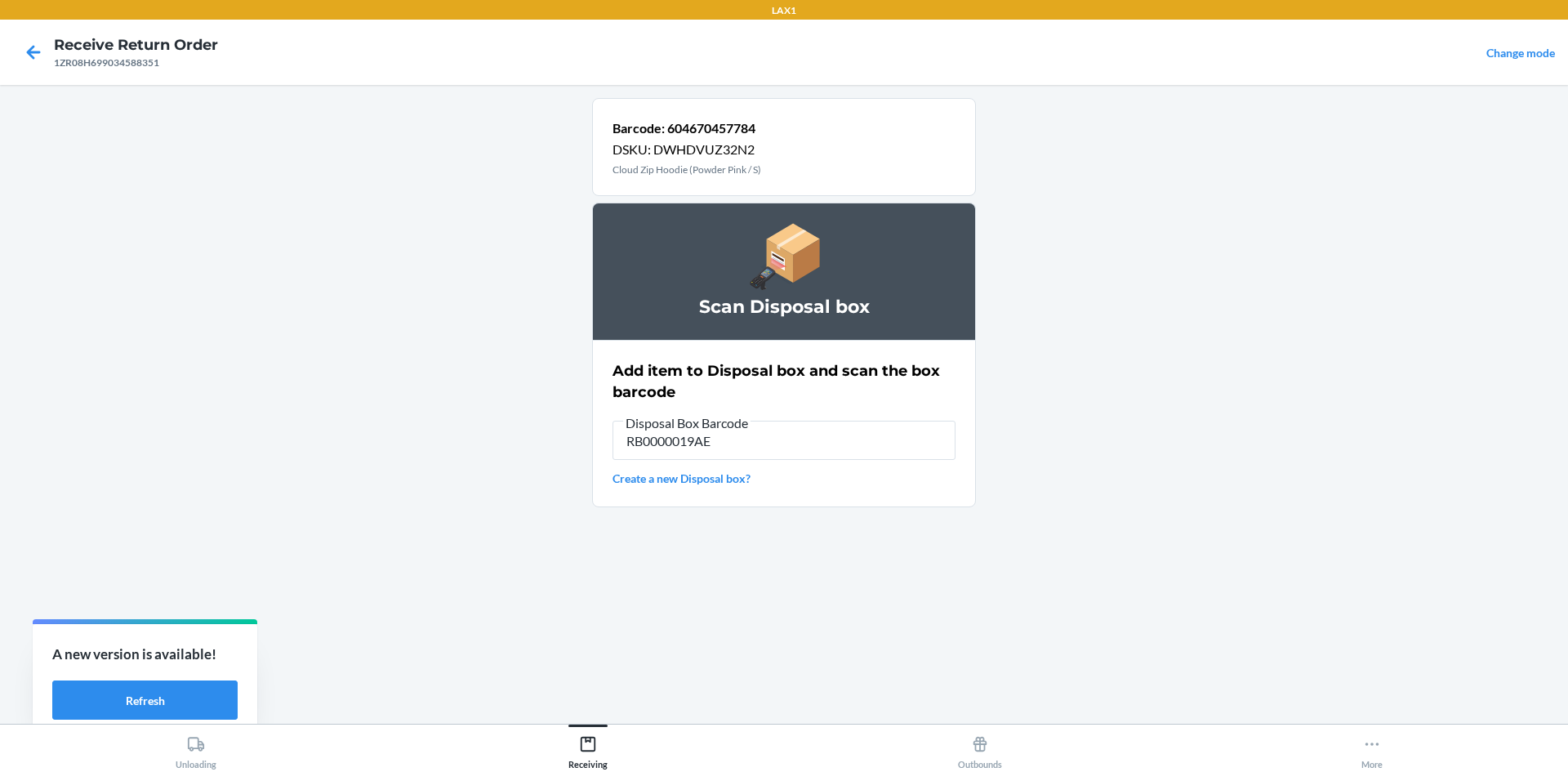
type input "RB0000019AE"
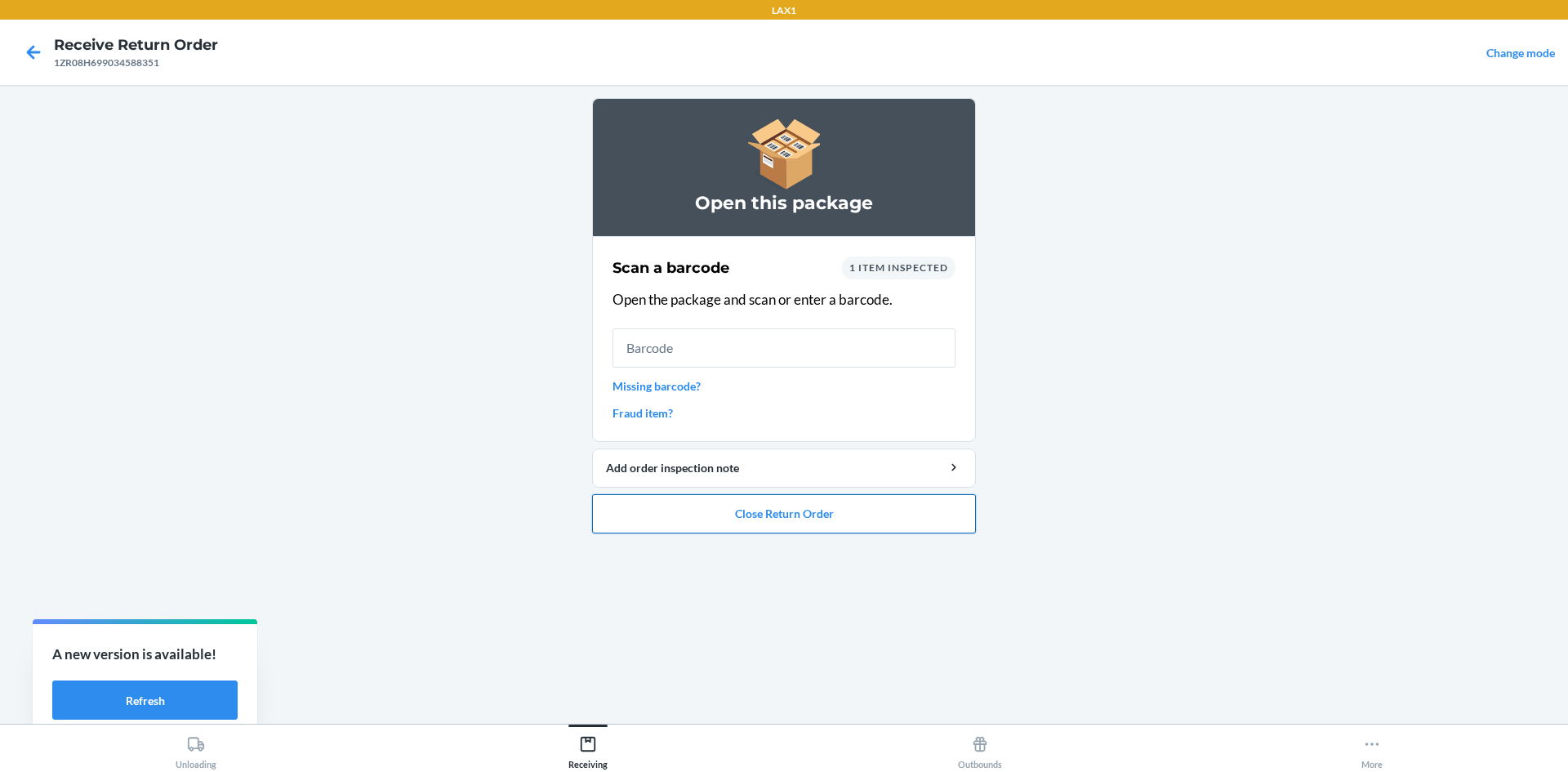
click at [864, 507] on button "Close Return Order" at bounding box center [784, 513] width 383 height 40
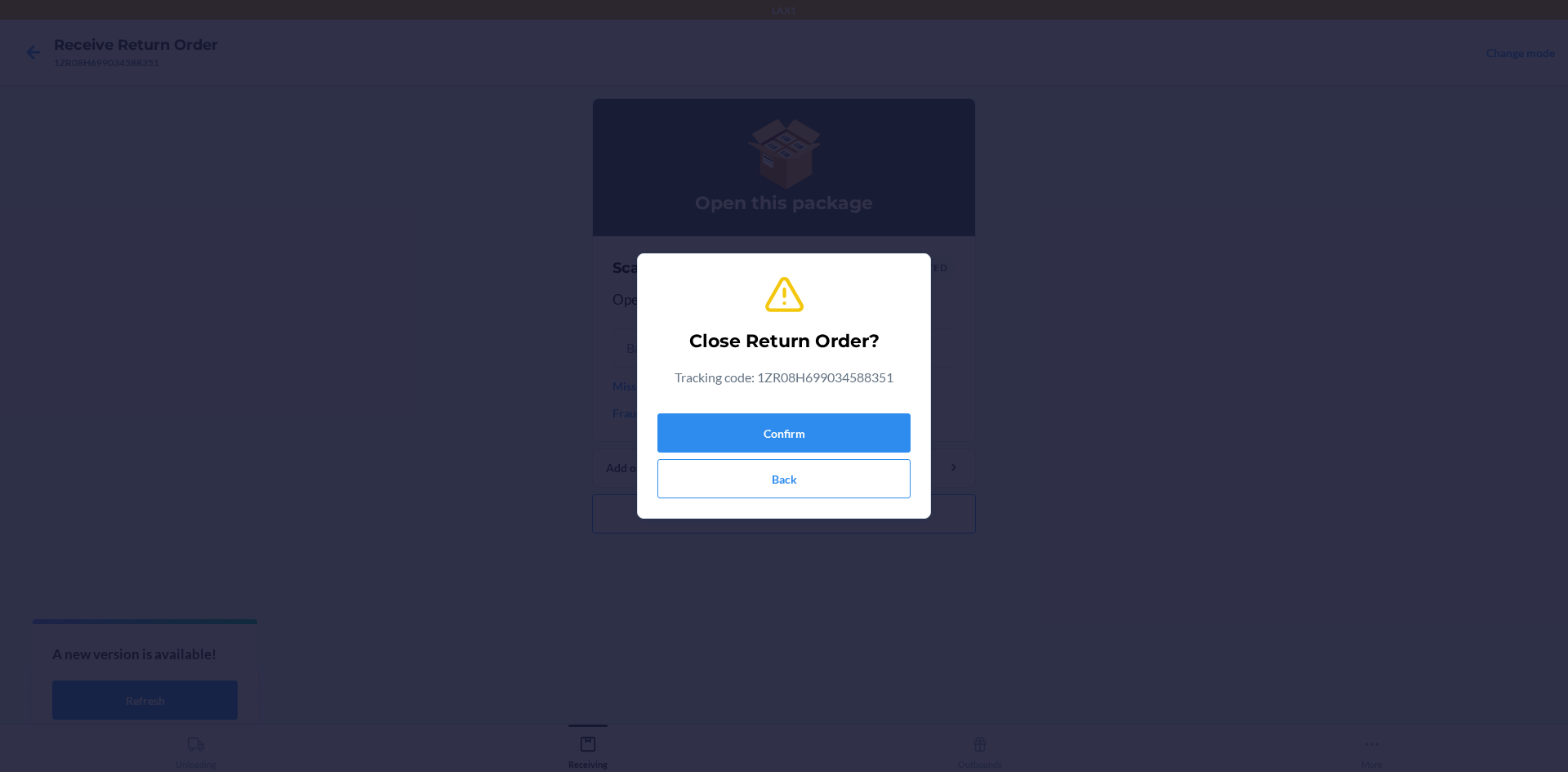
click at [1142, 411] on div "Close Return Order? Tracking code: 1ZR08H699034588351 Confirm Back" at bounding box center [784, 386] width 1568 height 772
click at [868, 479] on button "Back" at bounding box center [784, 478] width 253 height 40
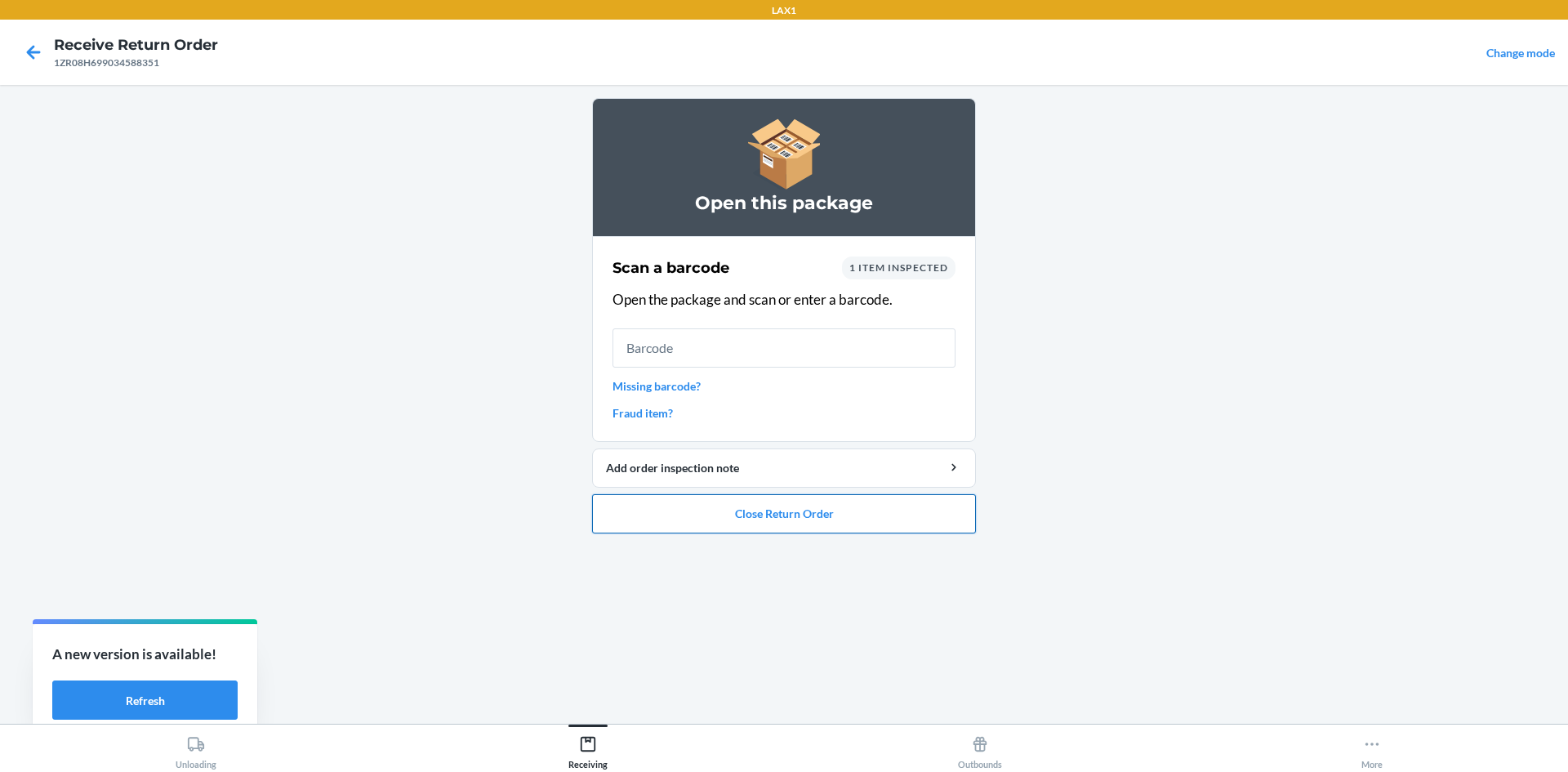
click at [901, 525] on button "Close Return Order" at bounding box center [784, 513] width 383 height 40
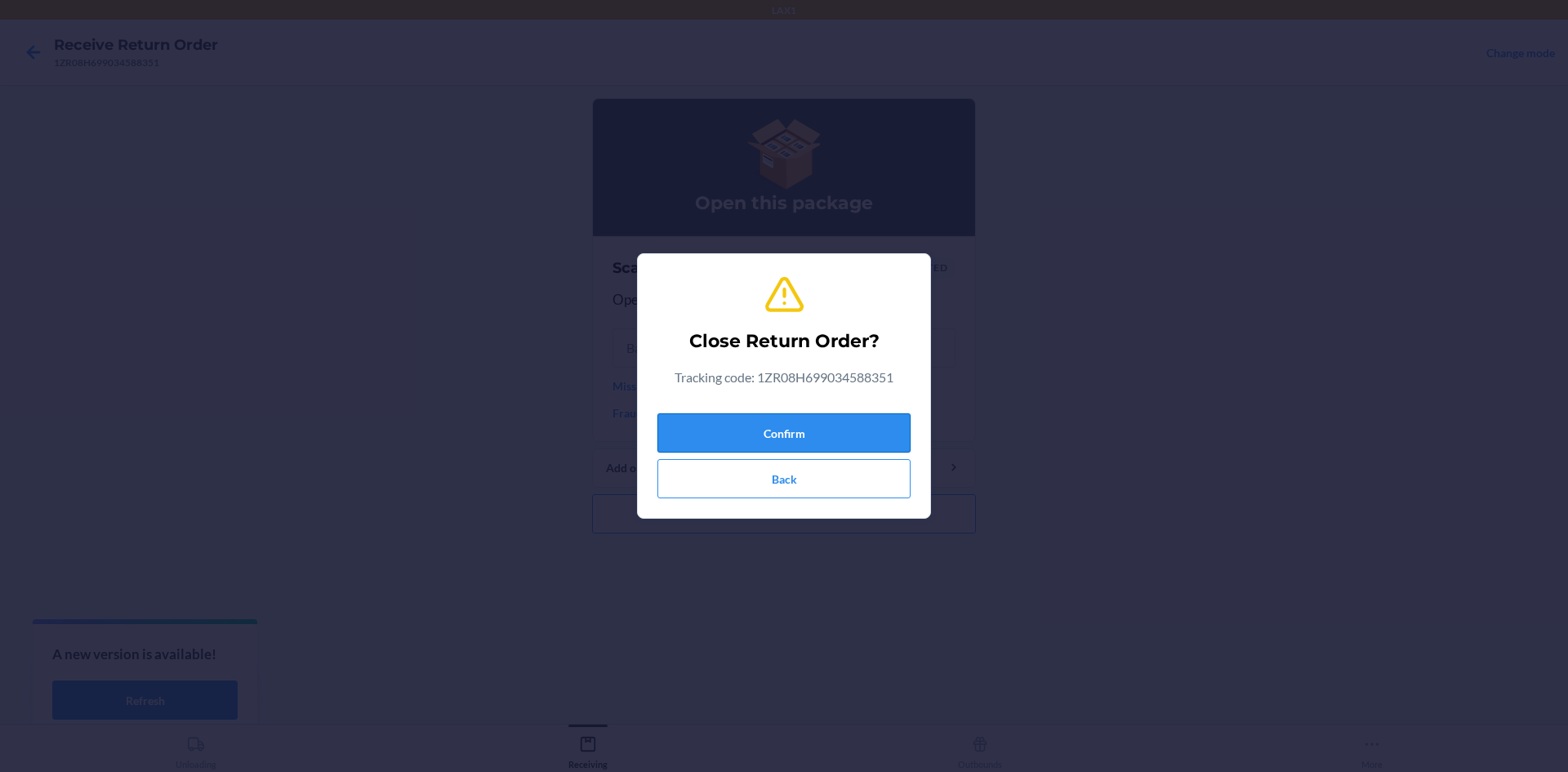
click at [859, 419] on button "Confirm" at bounding box center [784, 432] width 253 height 40
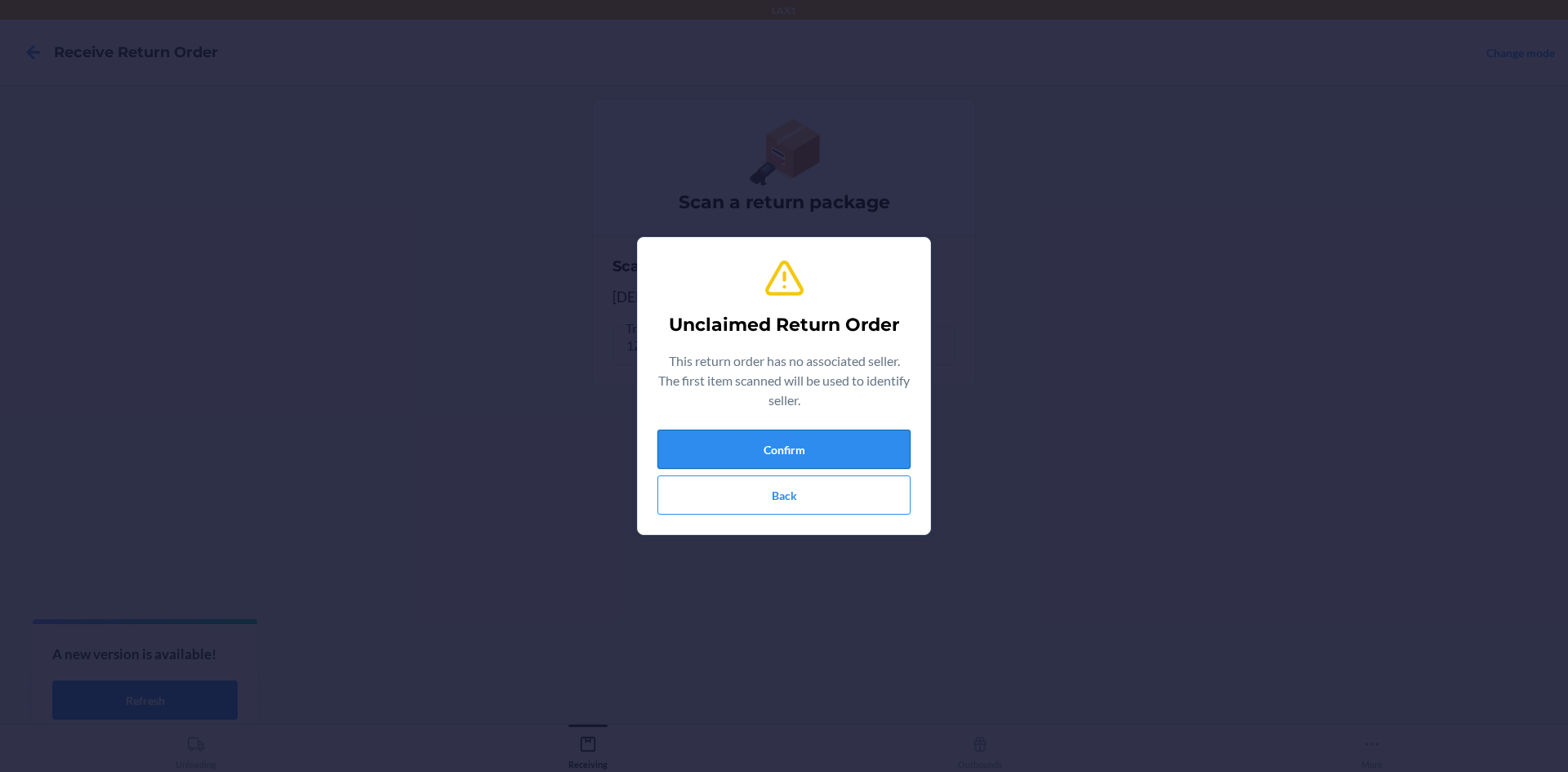
click at [674, 457] on button "Confirm" at bounding box center [784, 449] width 253 height 40
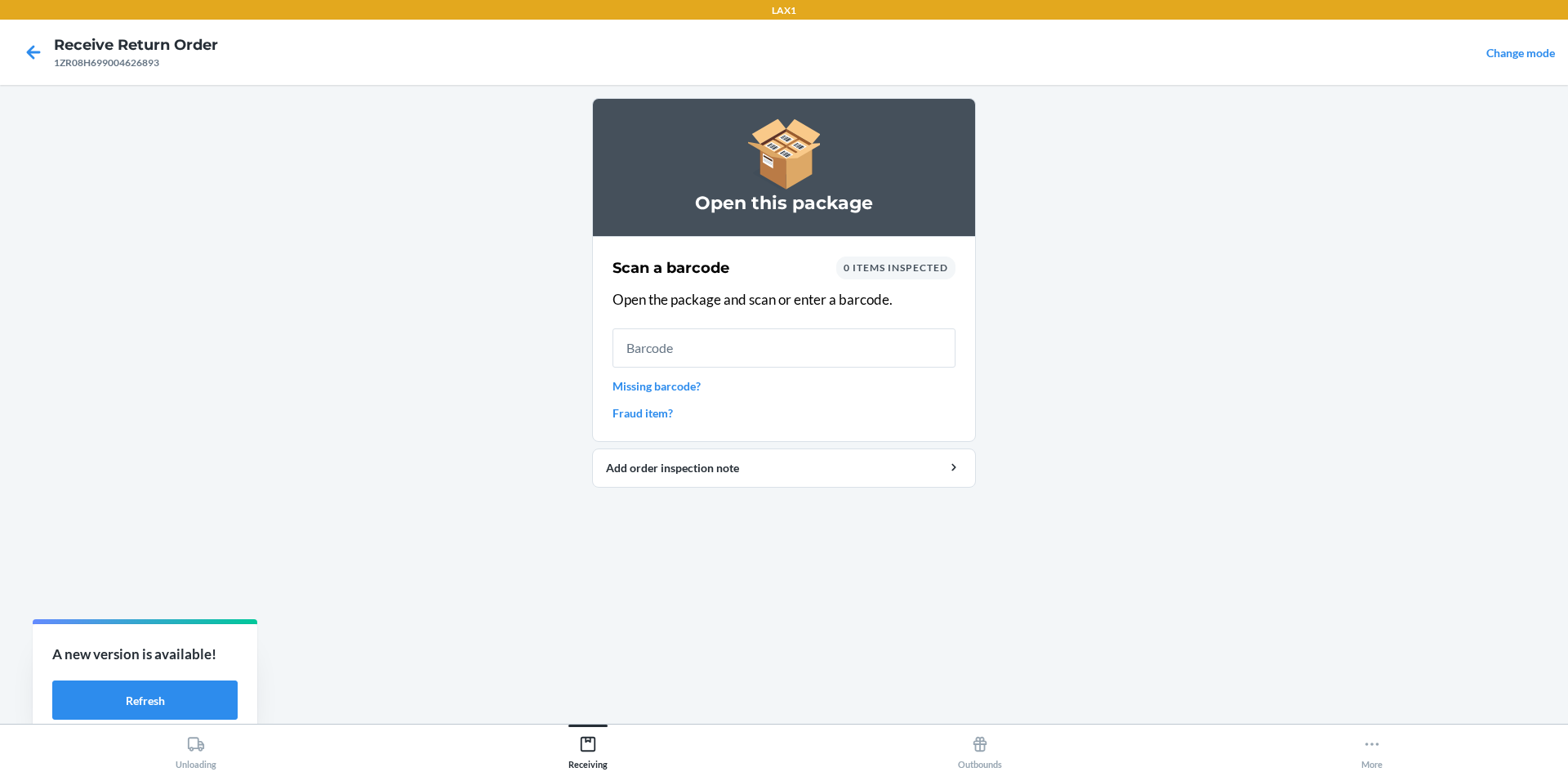
click at [677, 392] on link "Missing barcode?" at bounding box center [784, 386] width 343 height 17
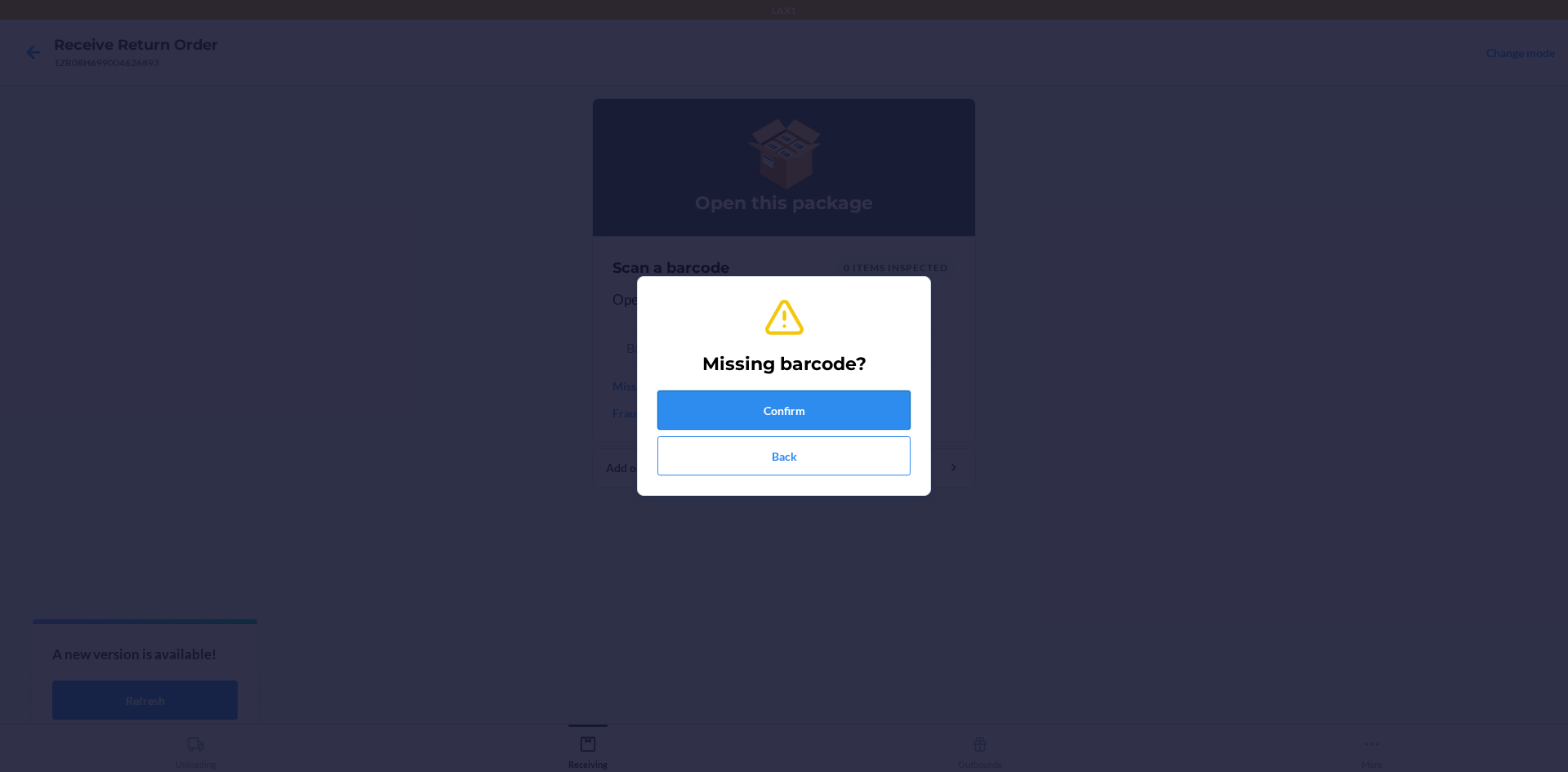
click at [718, 404] on button "Confirm" at bounding box center [784, 410] width 253 height 40
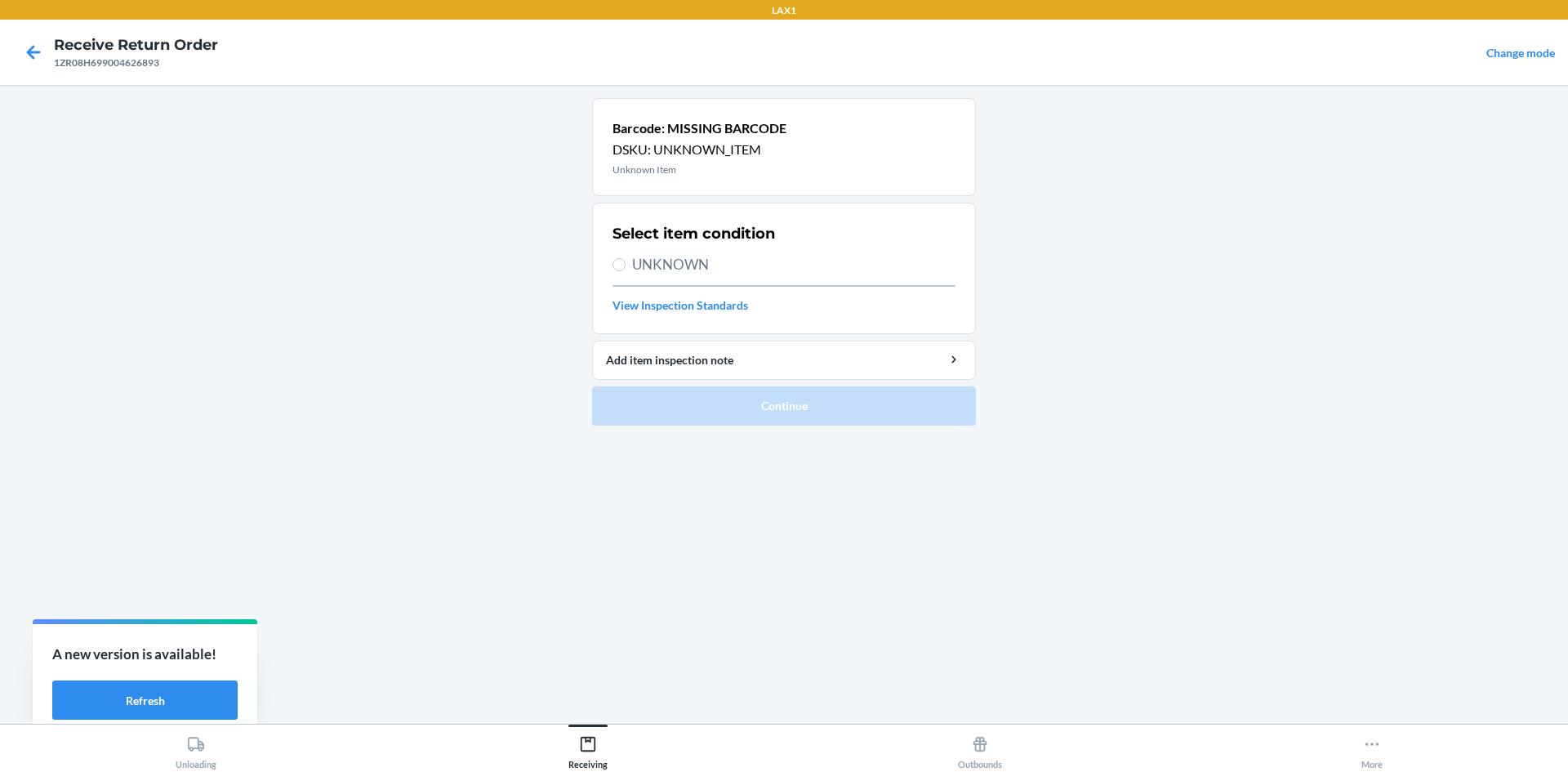
click at [641, 267] on span "UNKNOWN" at bounding box center [795, 264] width 324 height 21
click at [625, 267] on input "UNKNOWN" at bounding box center [619, 265] width 13 height 13
radio input "true"
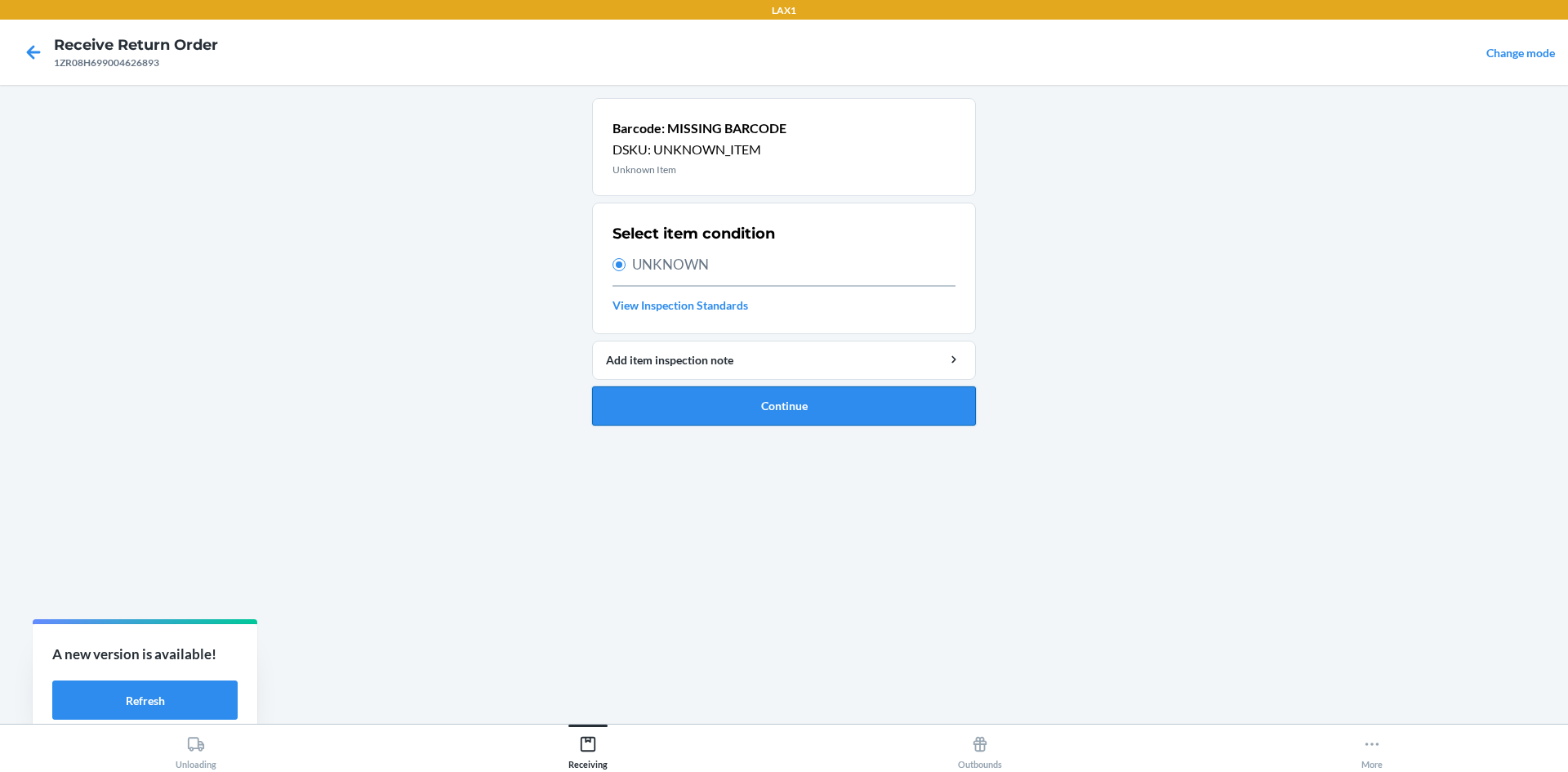
click at [714, 407] on button "Continue" at bounding box center [784, 406] width 383 height 40
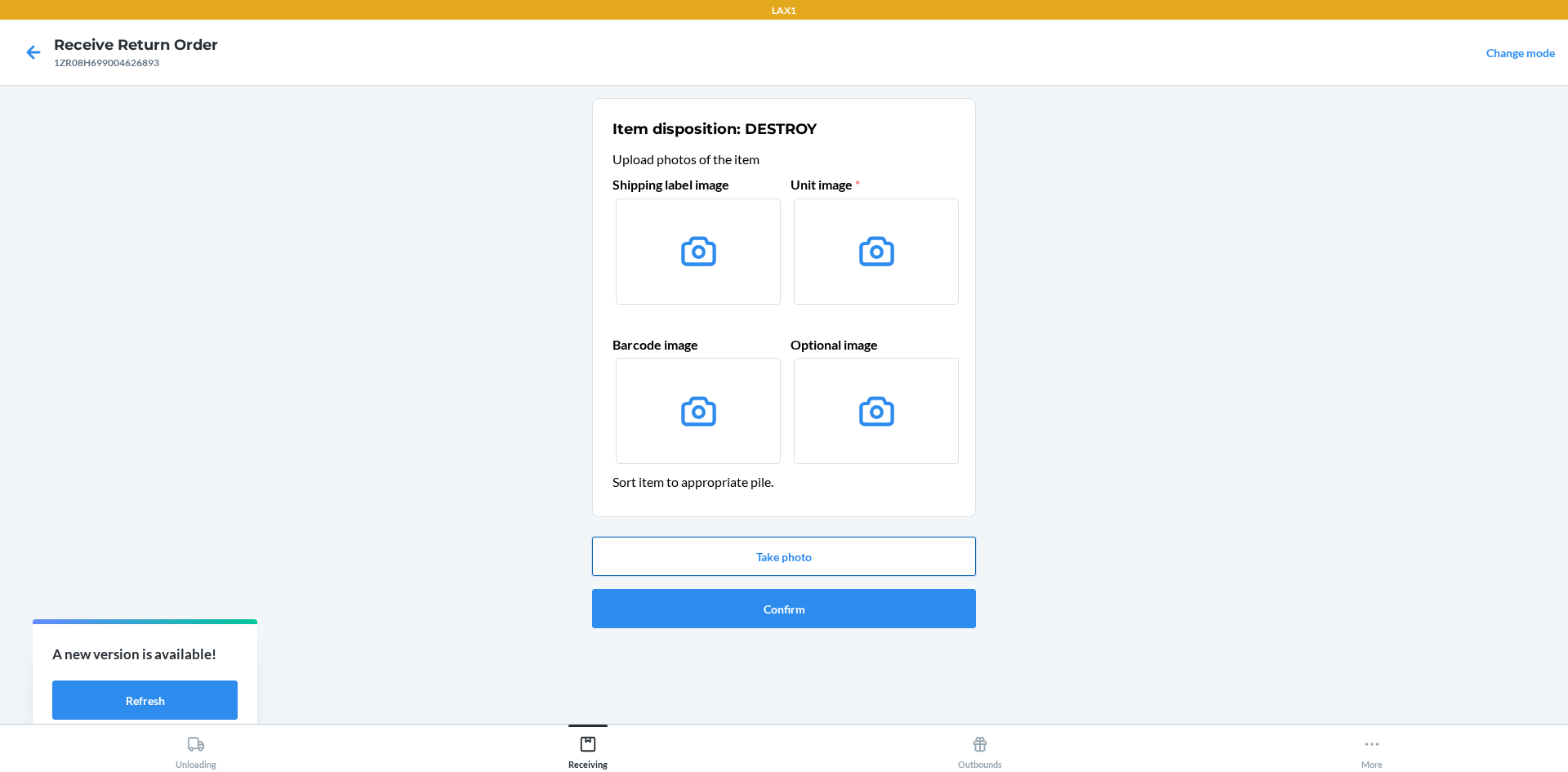
click at [800, 564] on button "Take photo" at bounding box center [784, 557] width 383 height 40
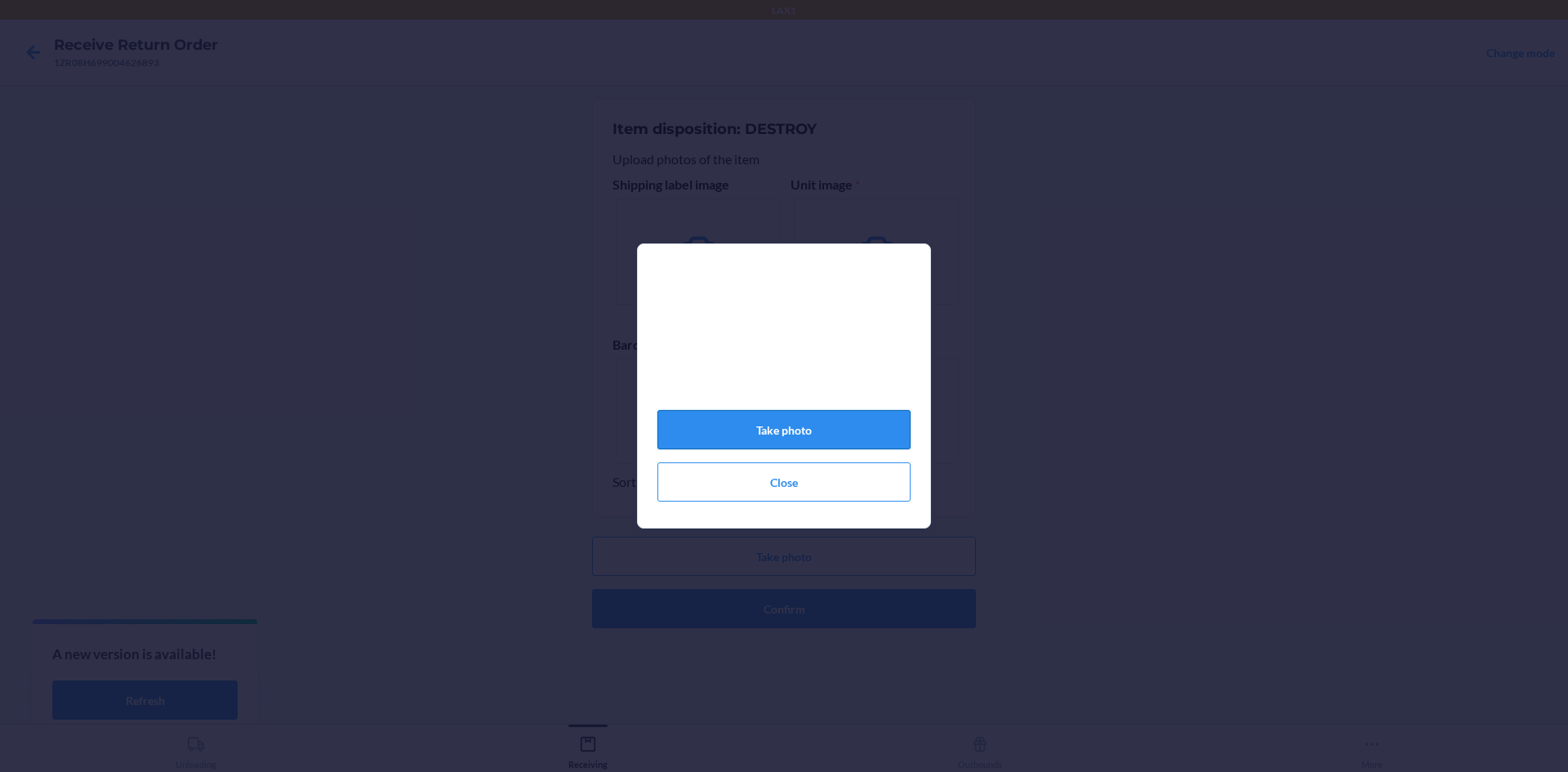
click at [841, 440] on button "Take photo" at bounding box center [784, 430] width 253 height 40
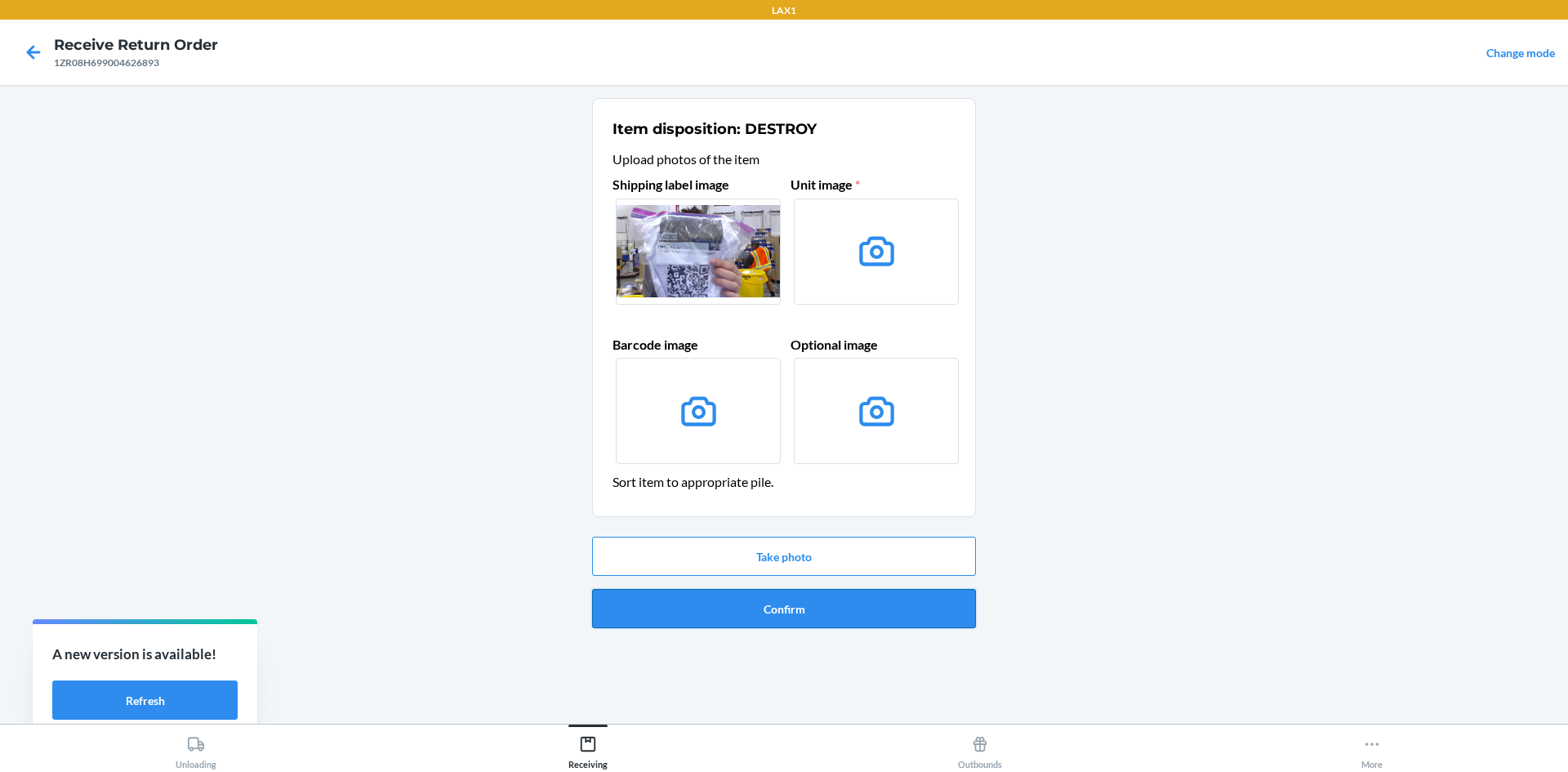
click at [854, 616] on button "Confirm" at bounding box center [784, 608] width 383 height 40
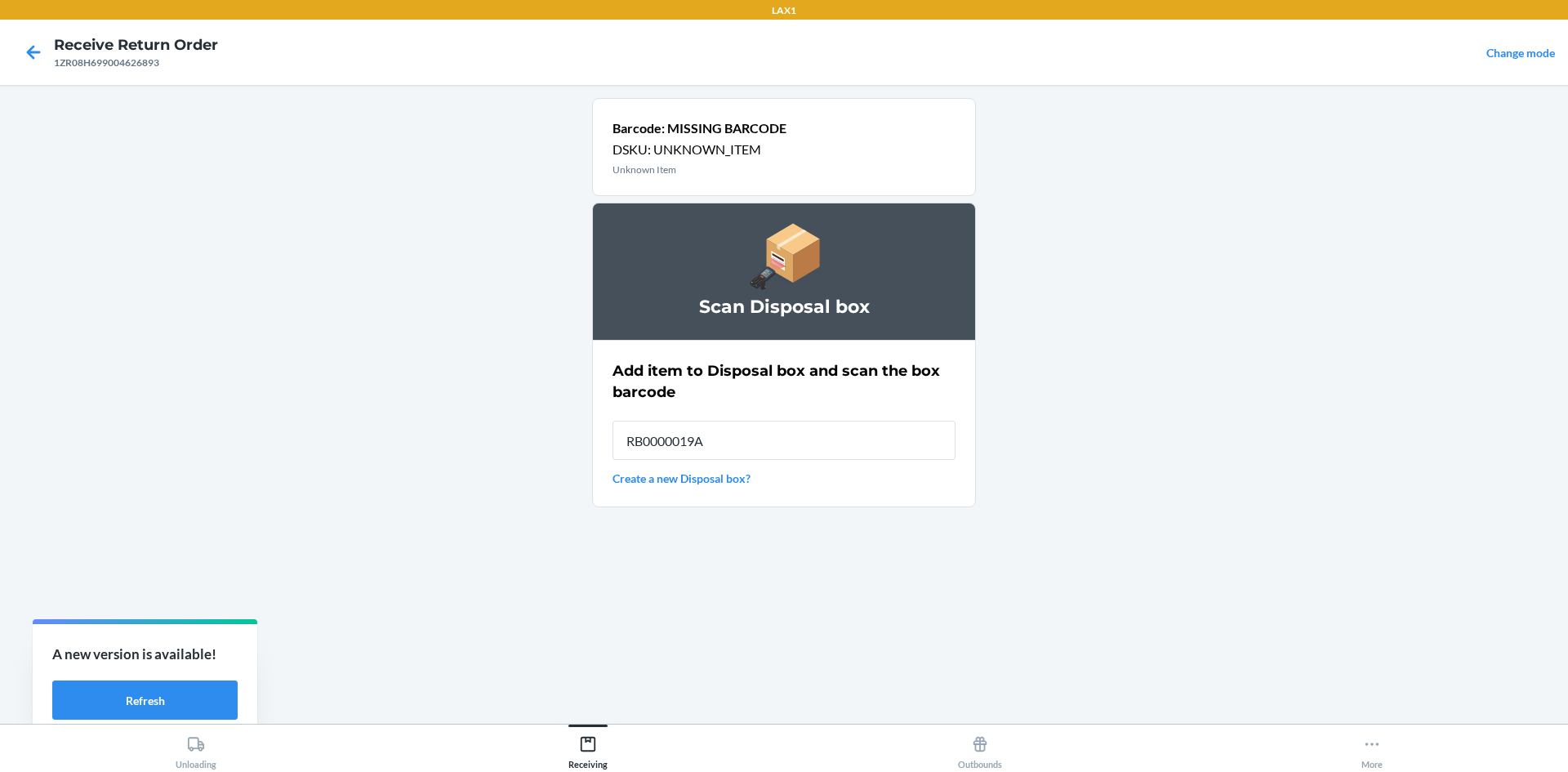
type input "RB0000019AE"
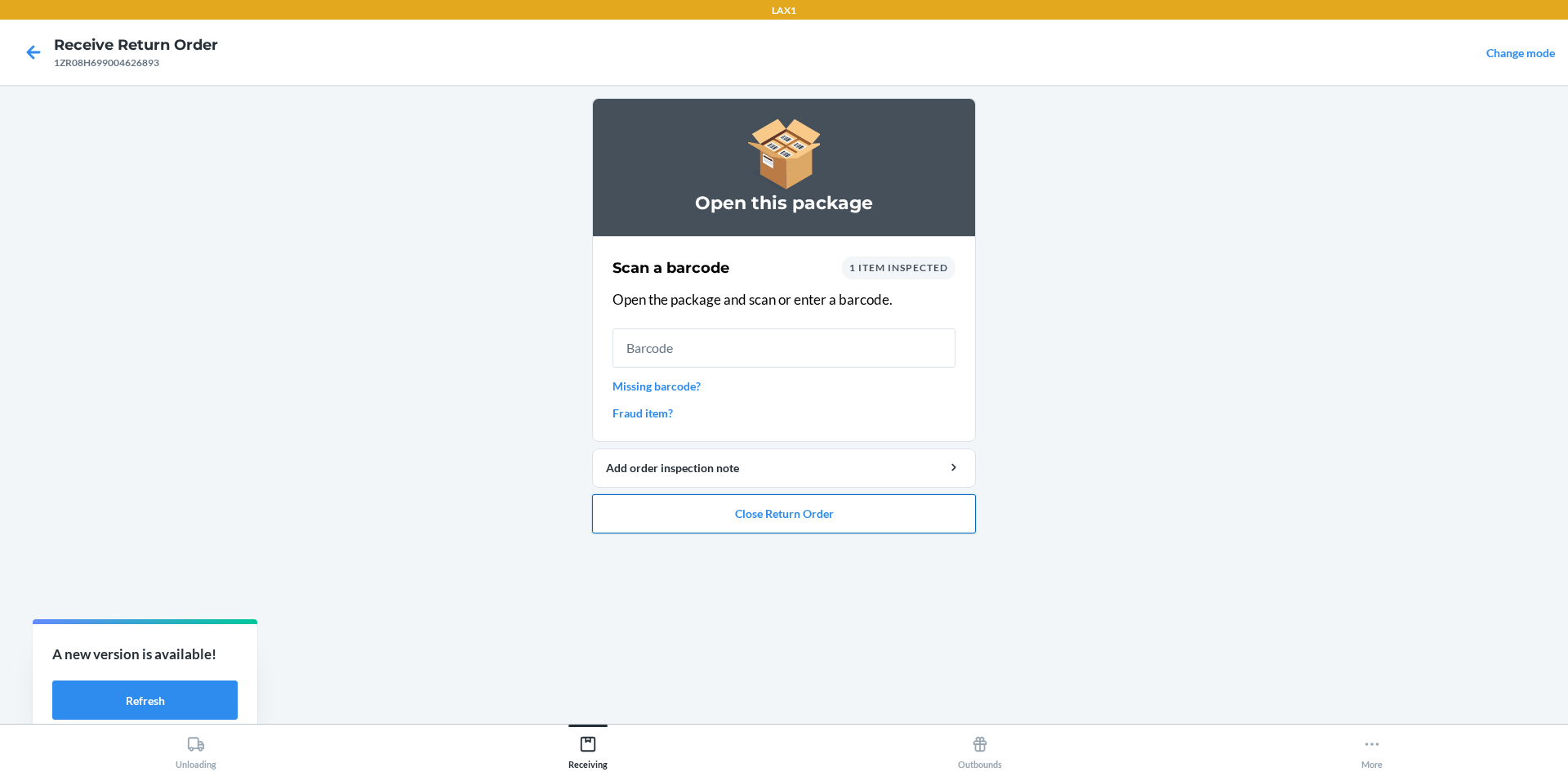
click at [910, 531] on button "Close Return Order" at bounding box center [784, 513] width 383 height 40
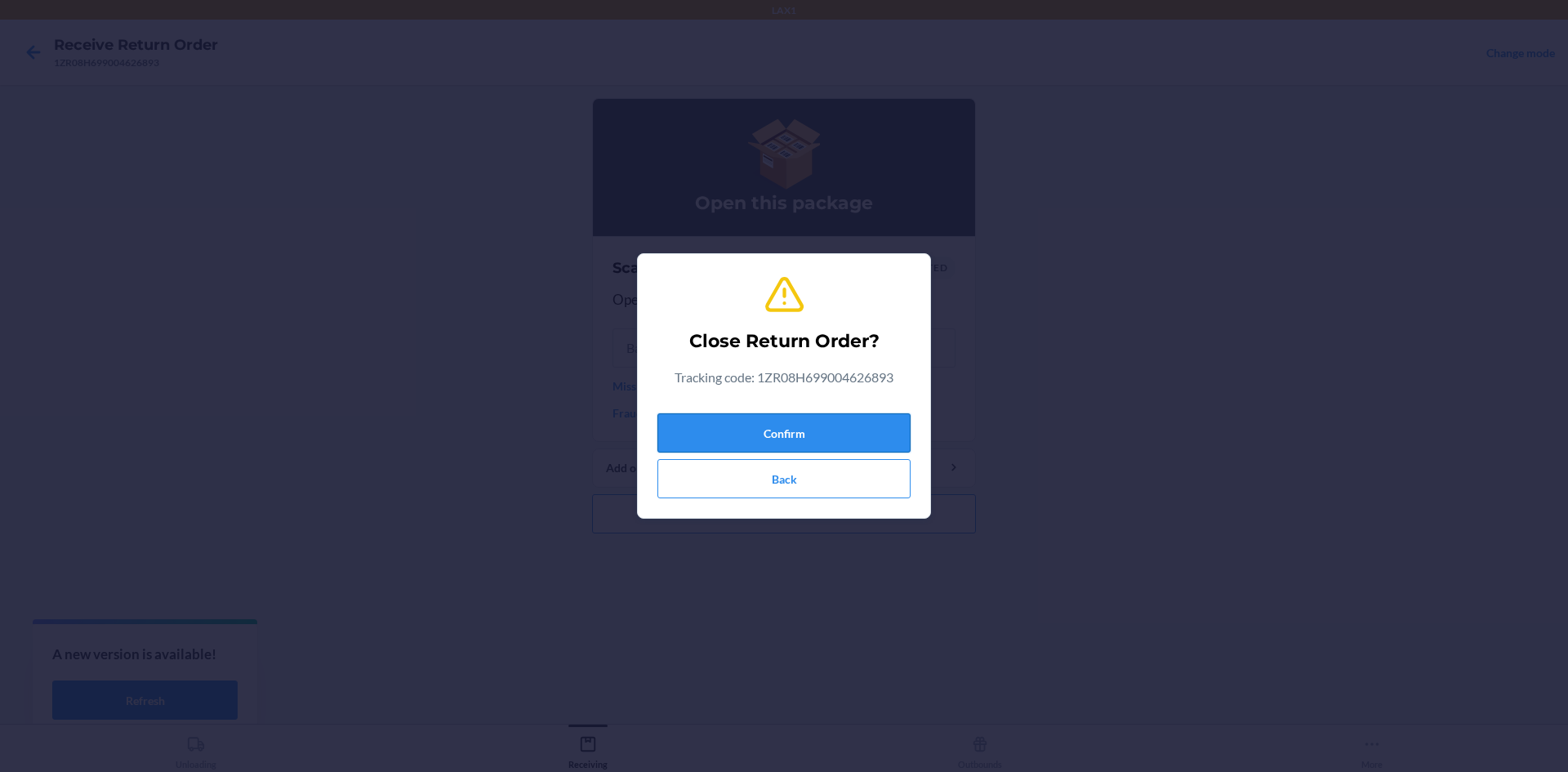
click at [808, 419] on button "Confirm" at bounding box center [784, 432] width 253 height 40
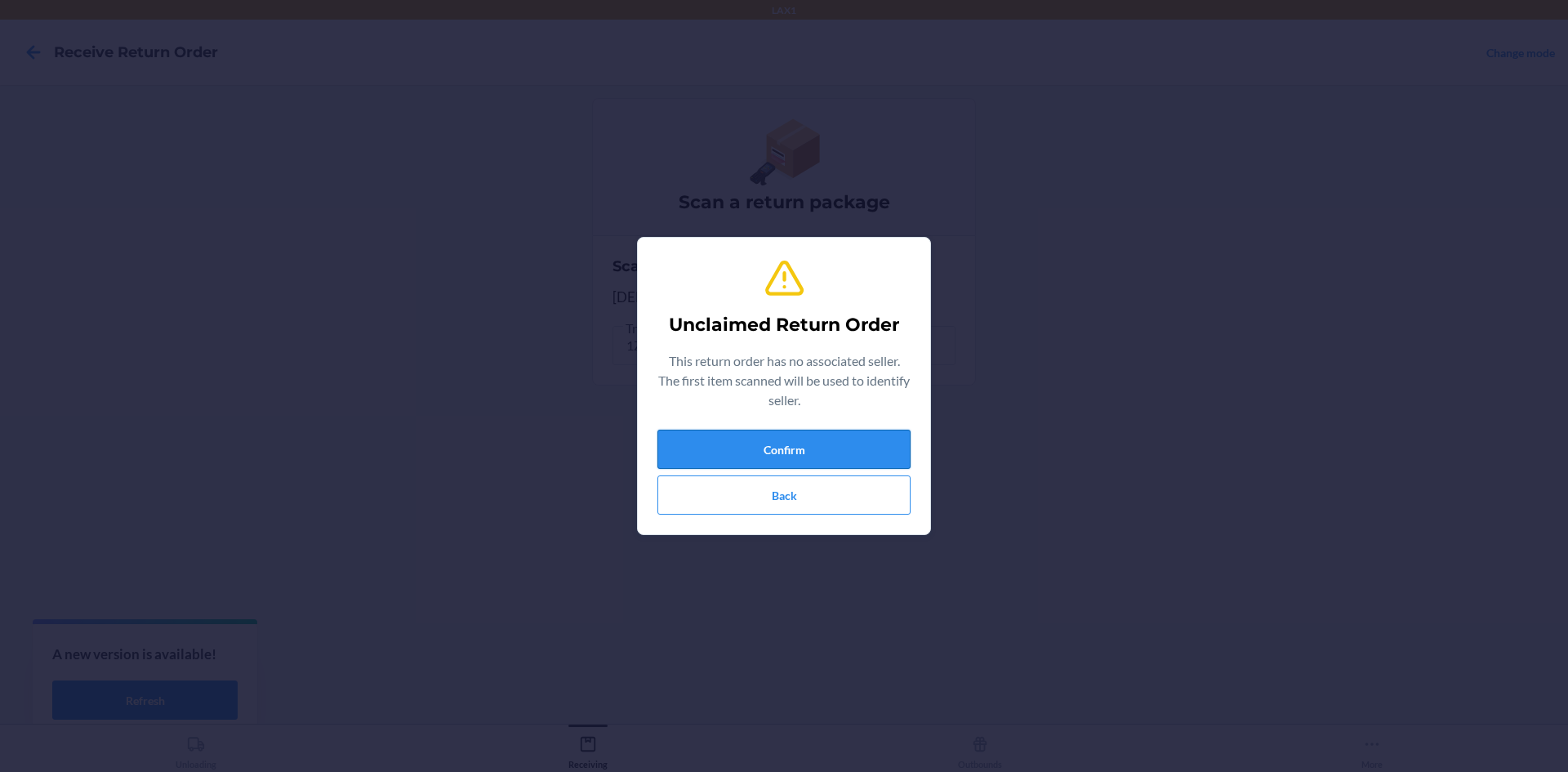
click at [819, 454] on button "Confirm" at bounding box center [784, 449] width 253 height 40
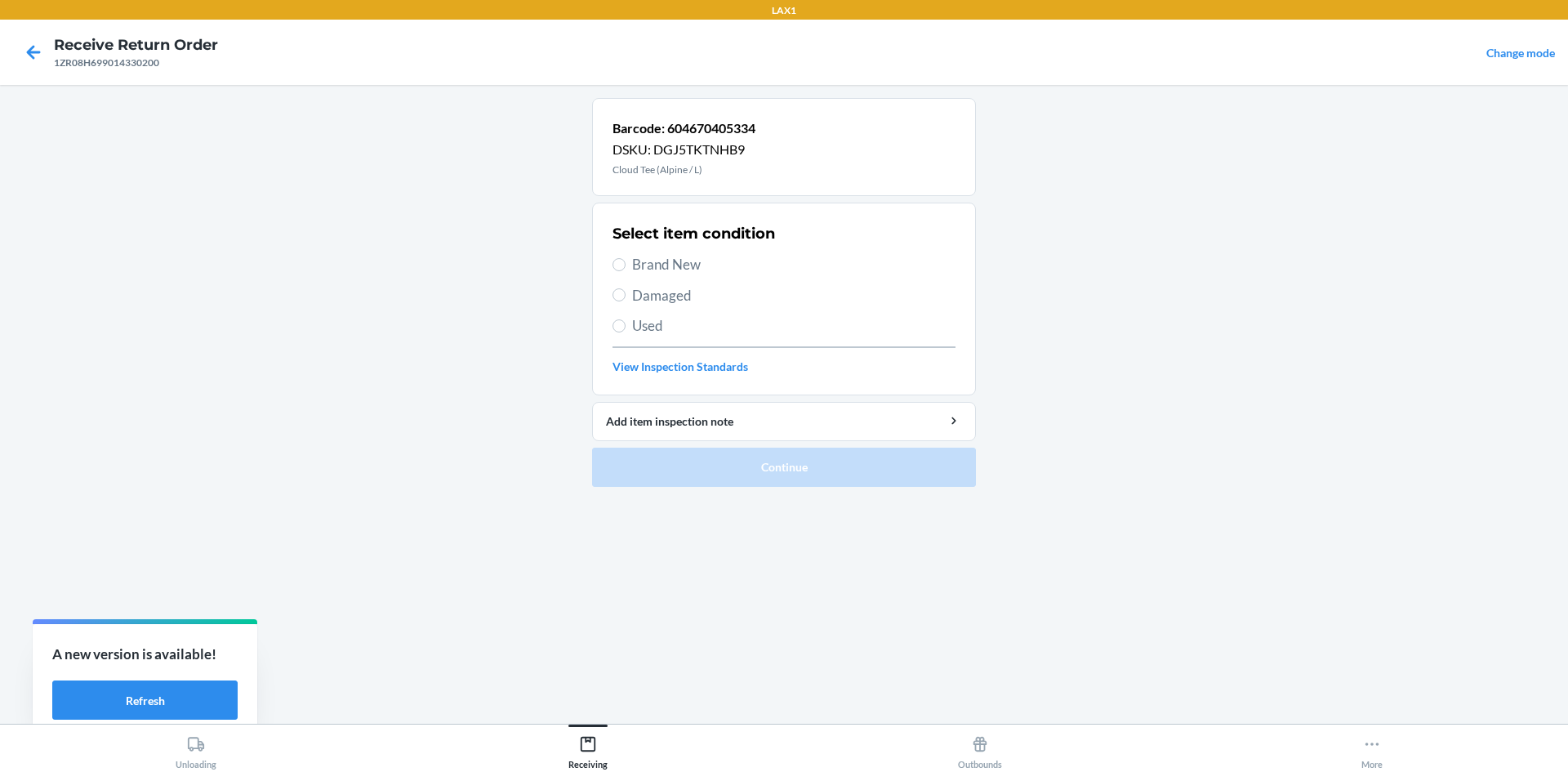
click at [632, 294] on label "Damaged" at bounding box center [784, 295] width 343 height 21
click at [625, 294] on input "Damaged" at bounding box center [619, 295] width 13 height 13
radio input "true"
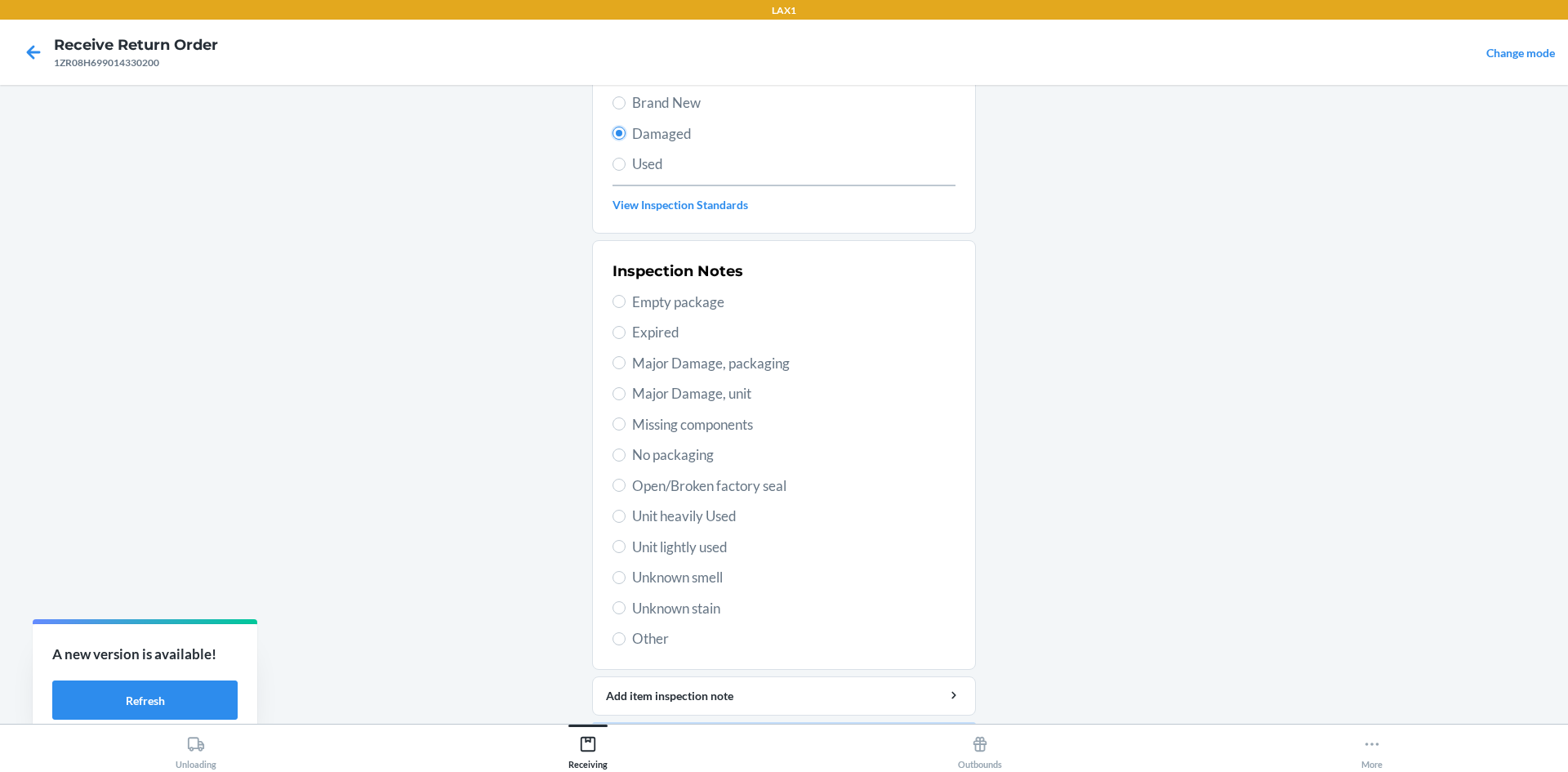
scroll to position [164, 0]
click at [706, 553] on span "Unit lightly used" at bounding box center [795, 546] width 324 height 21
click at [625, 552] on input "Unit lightly used" at bounding box center [619, 545] width 13 height 13
radio input "true"
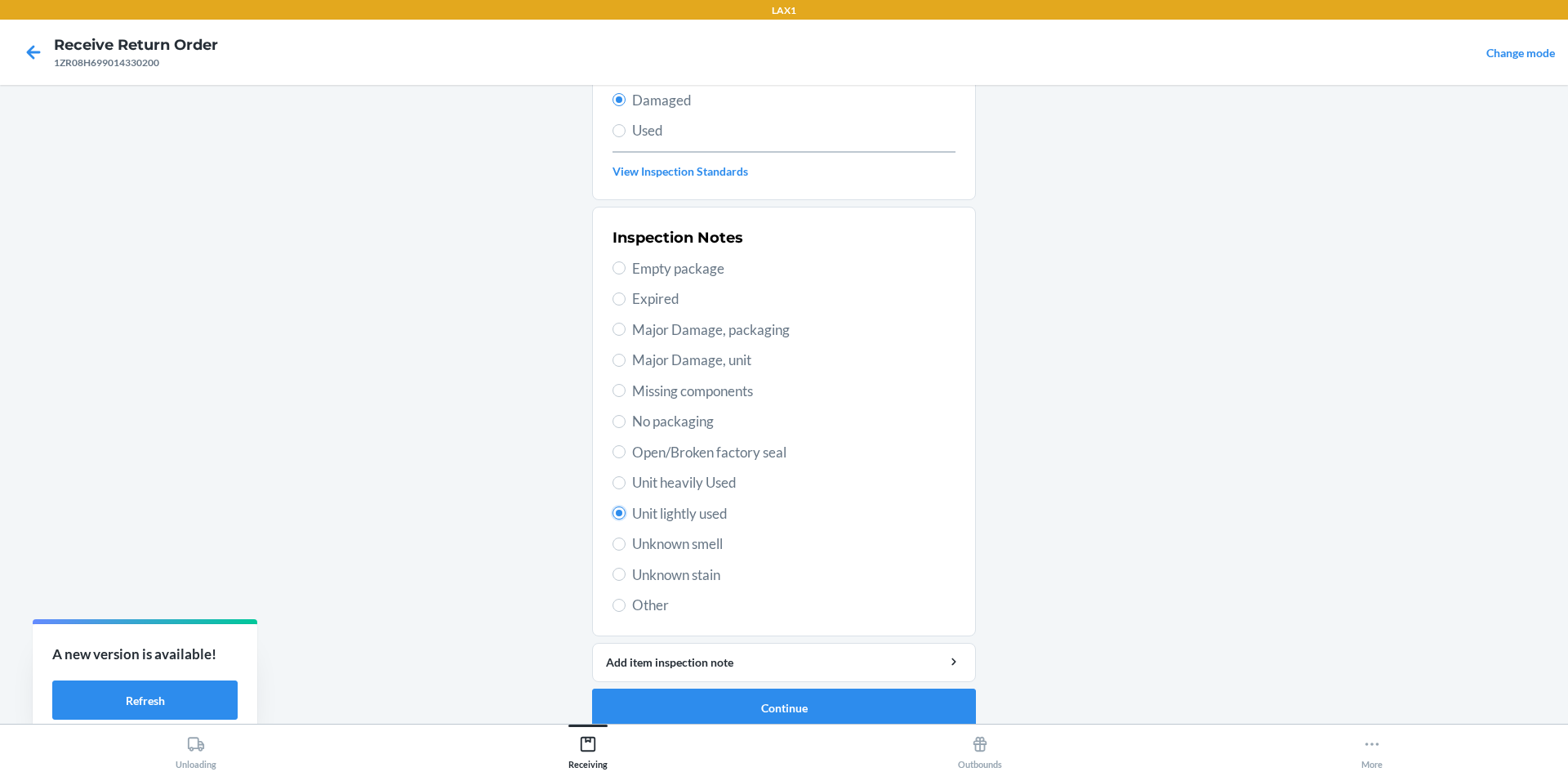
scroll to position [213, 0]
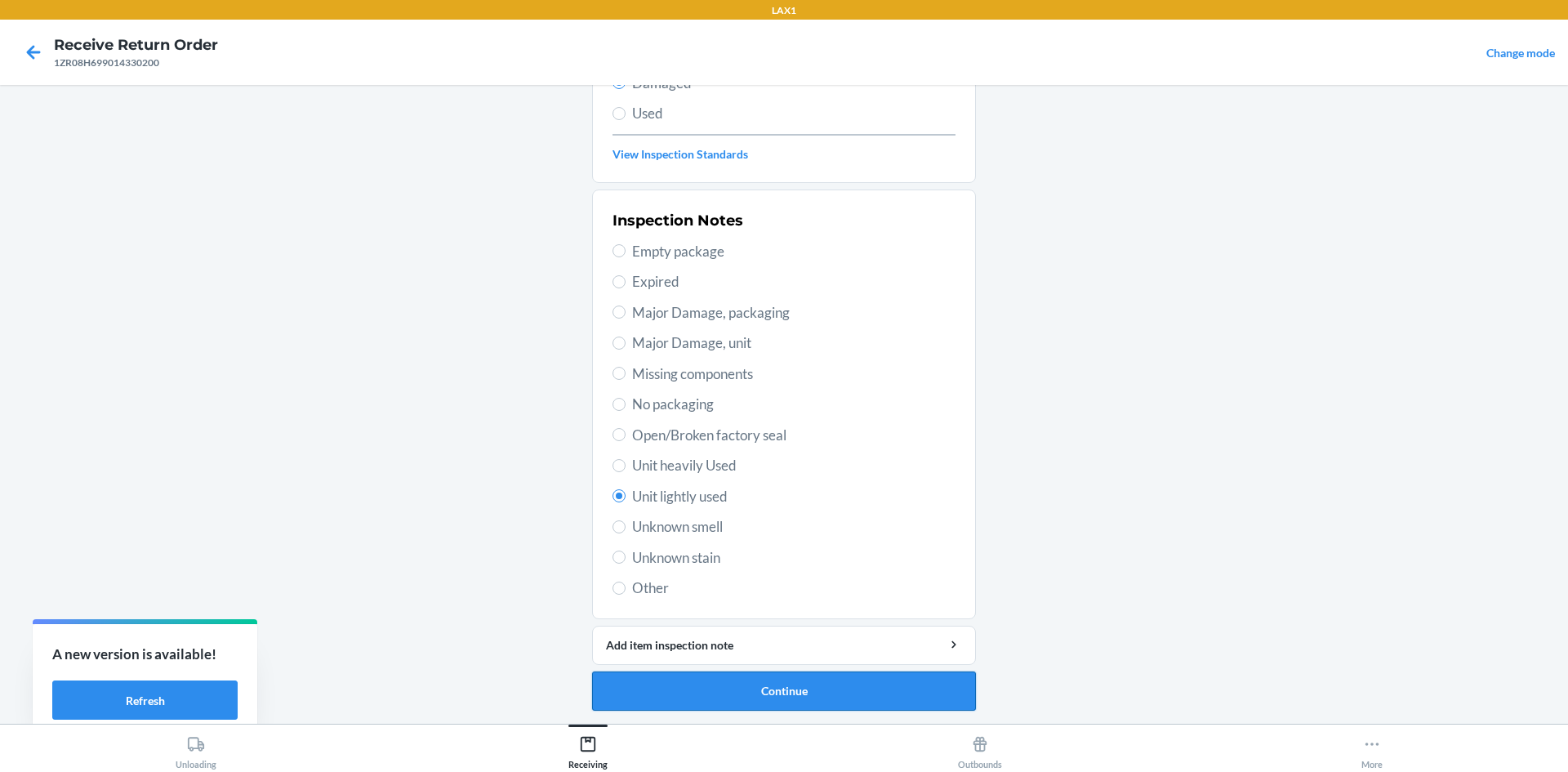
click at [750, 685] on button "Continue" at bounding box center [784, 691] width 383 height 40
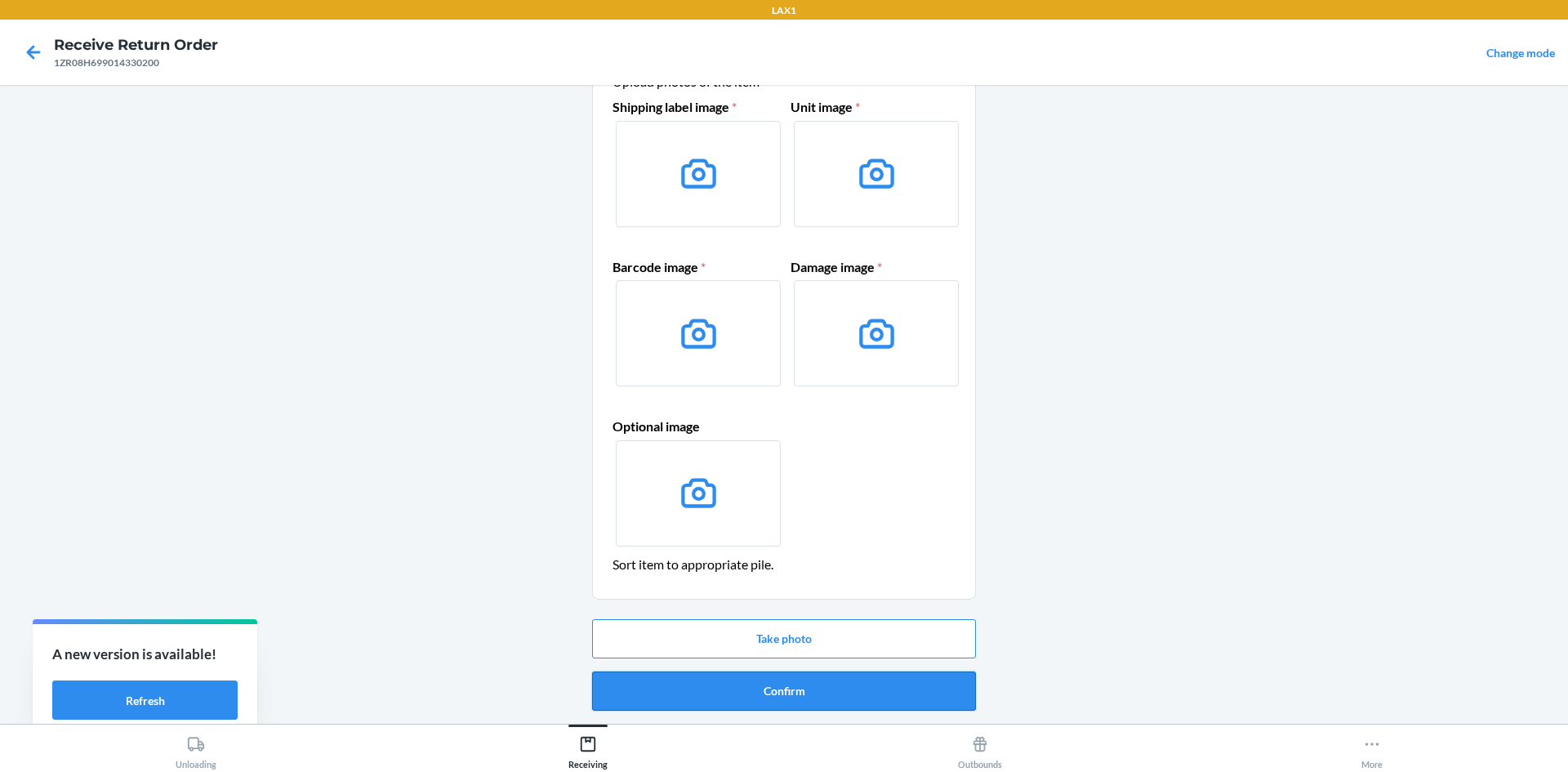
click at [842, 677] on button "Confirm" at bounding box center [784, 691] width 383 height 40
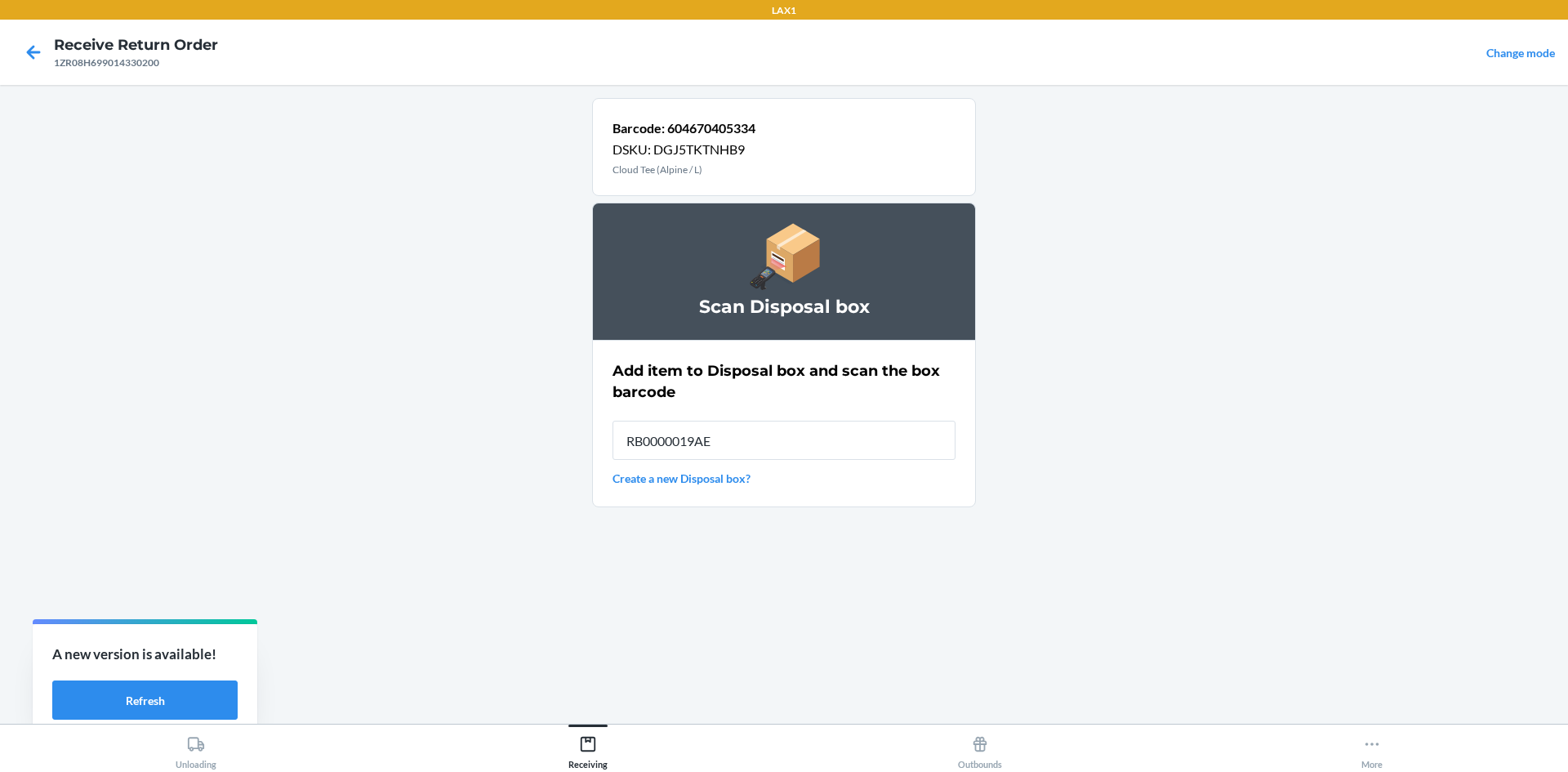
type input "RB0000019AE"
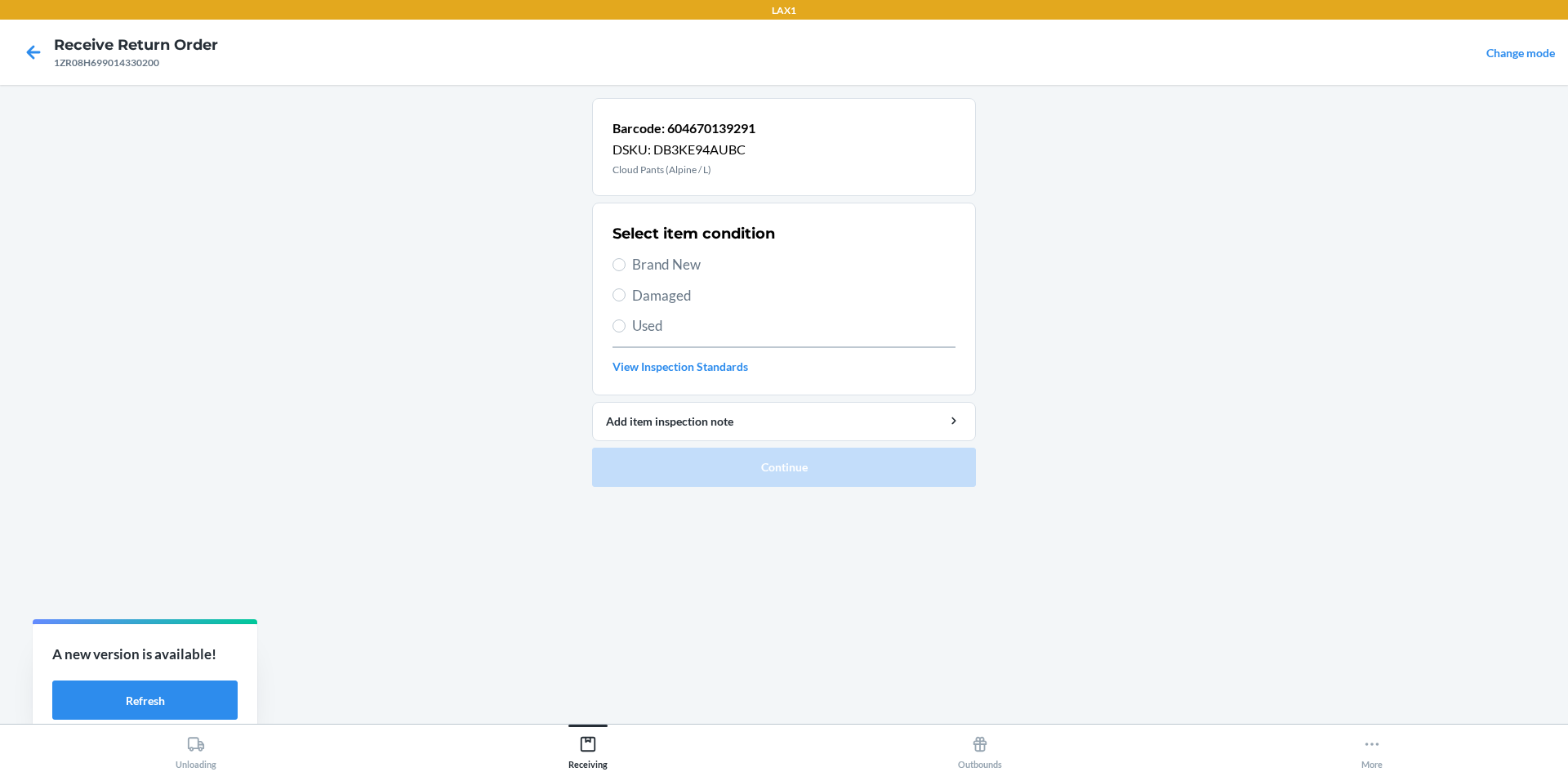
click at [676, 289] on span "Damaged" at bounding box center [795, 295] width 324 height 21
click at [625, 289] on input "Damaged" at bounding box center [619, 295] width 13 height 13
radio input "true"
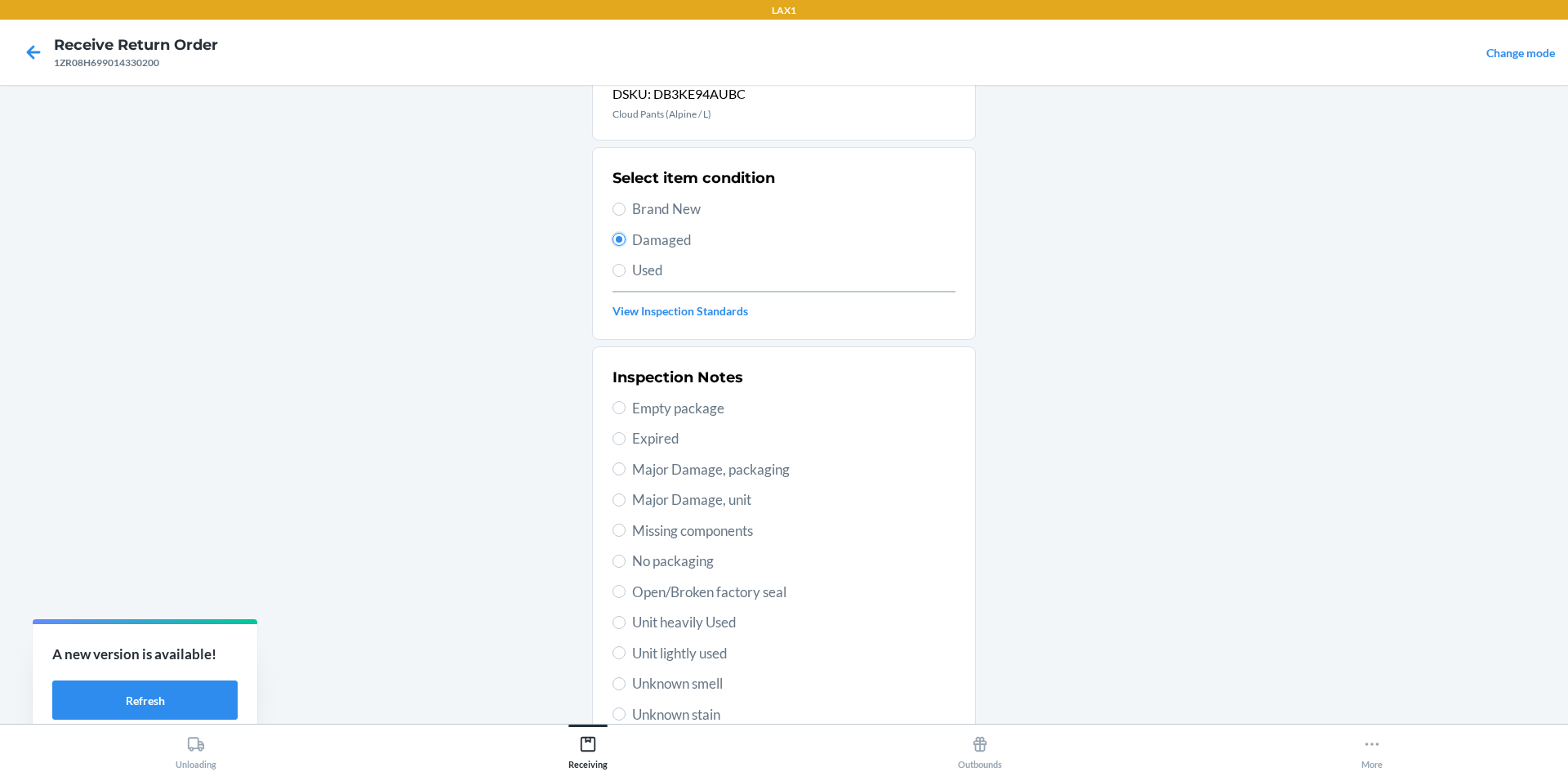
scroll to position [164, 0]
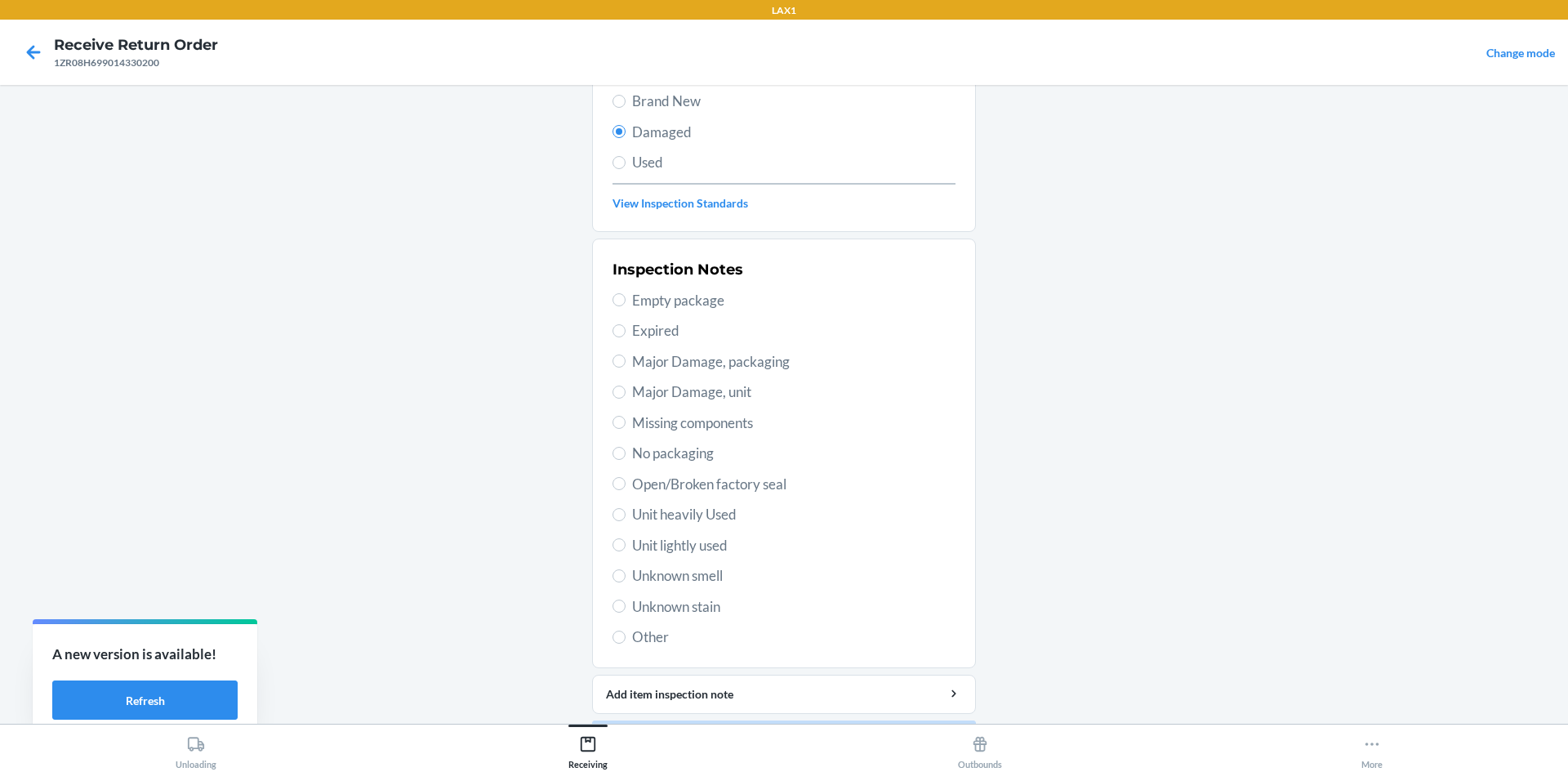
click at [698, 546] on span "Unit lightly used" at bounding box center [795, 546] width 324 height 21
click at [625, 546] on input "Unit lightly used" at bounding box center [619, 545] width 13 height 13
radio input "true"
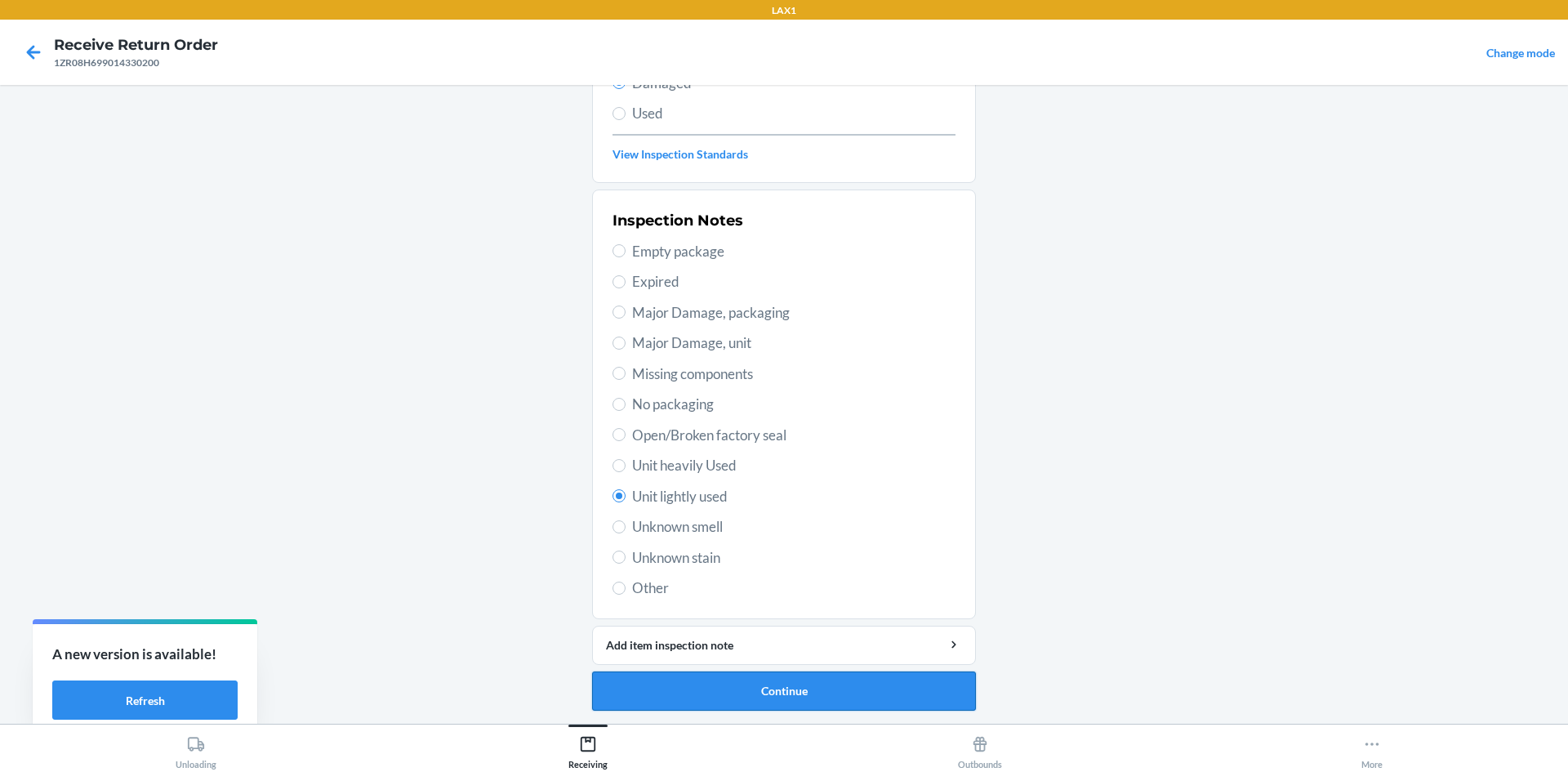
click at [716, 685] on button "Continue" at bounding box center [784, 691] width 383 height 40
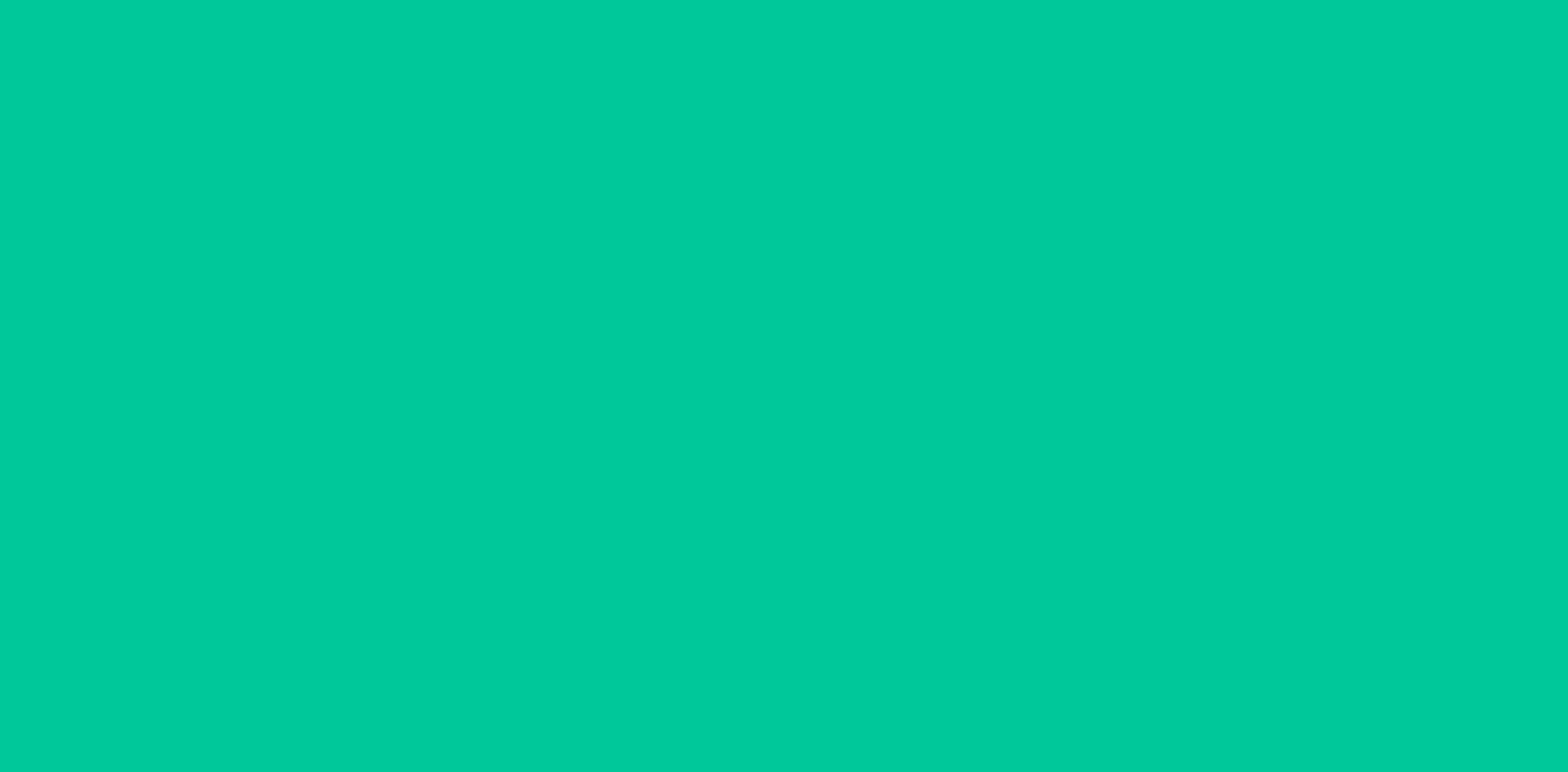
scroll to position [77, 0]
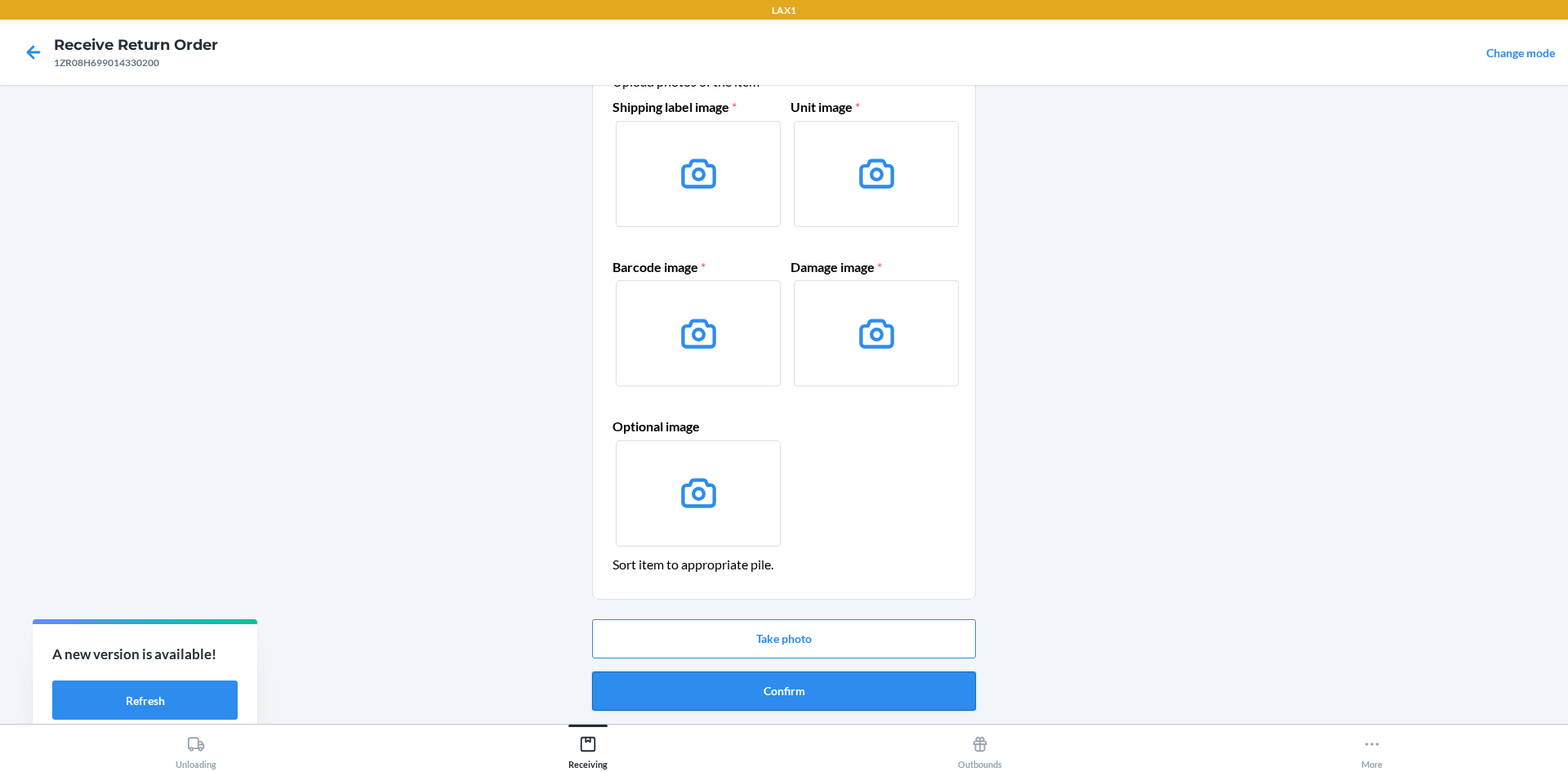
click at [769, 691] on button "Confirm" at bounding box center [784, 691] width 383 height 40
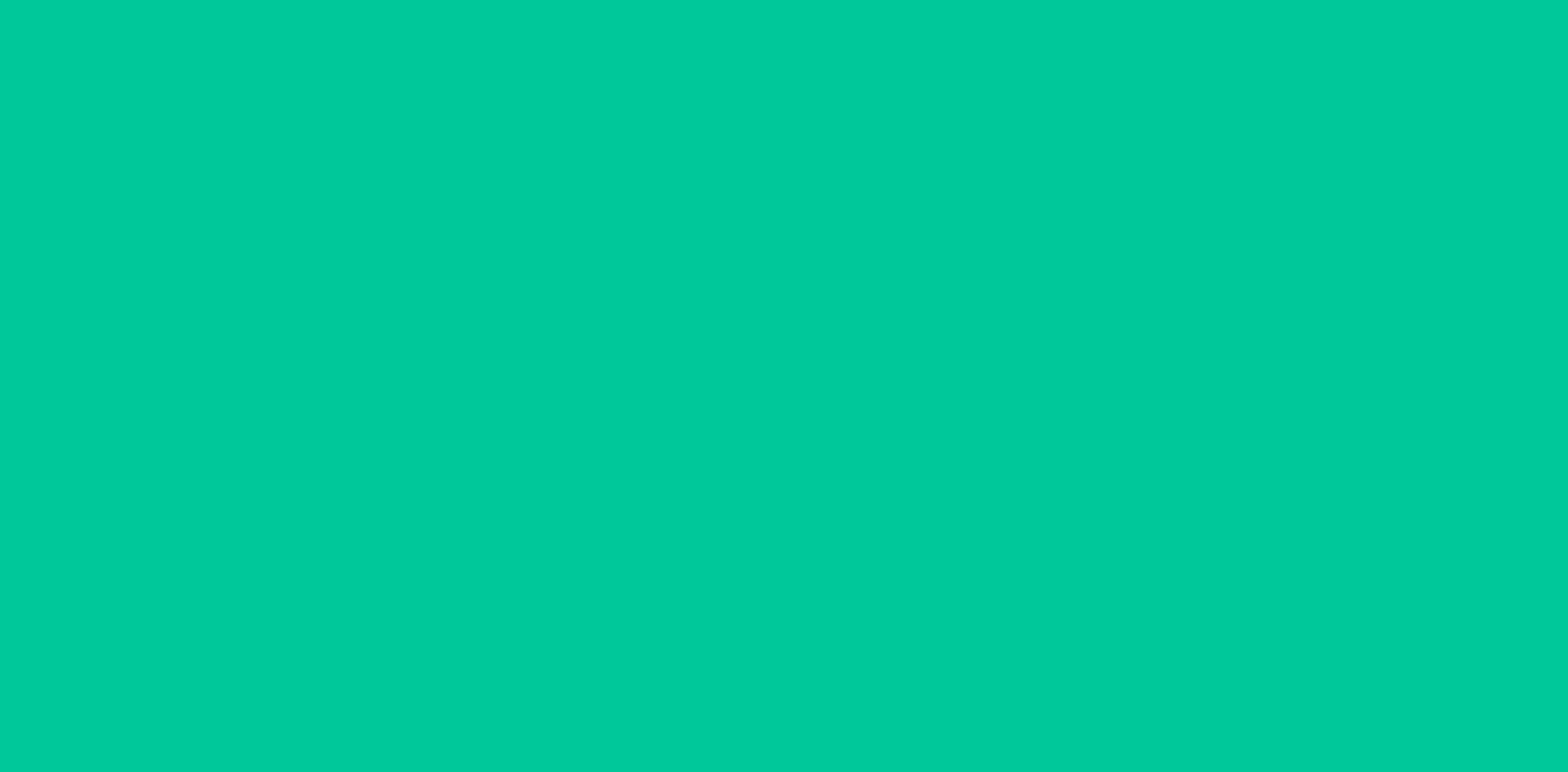
scroll to position [0, 0]
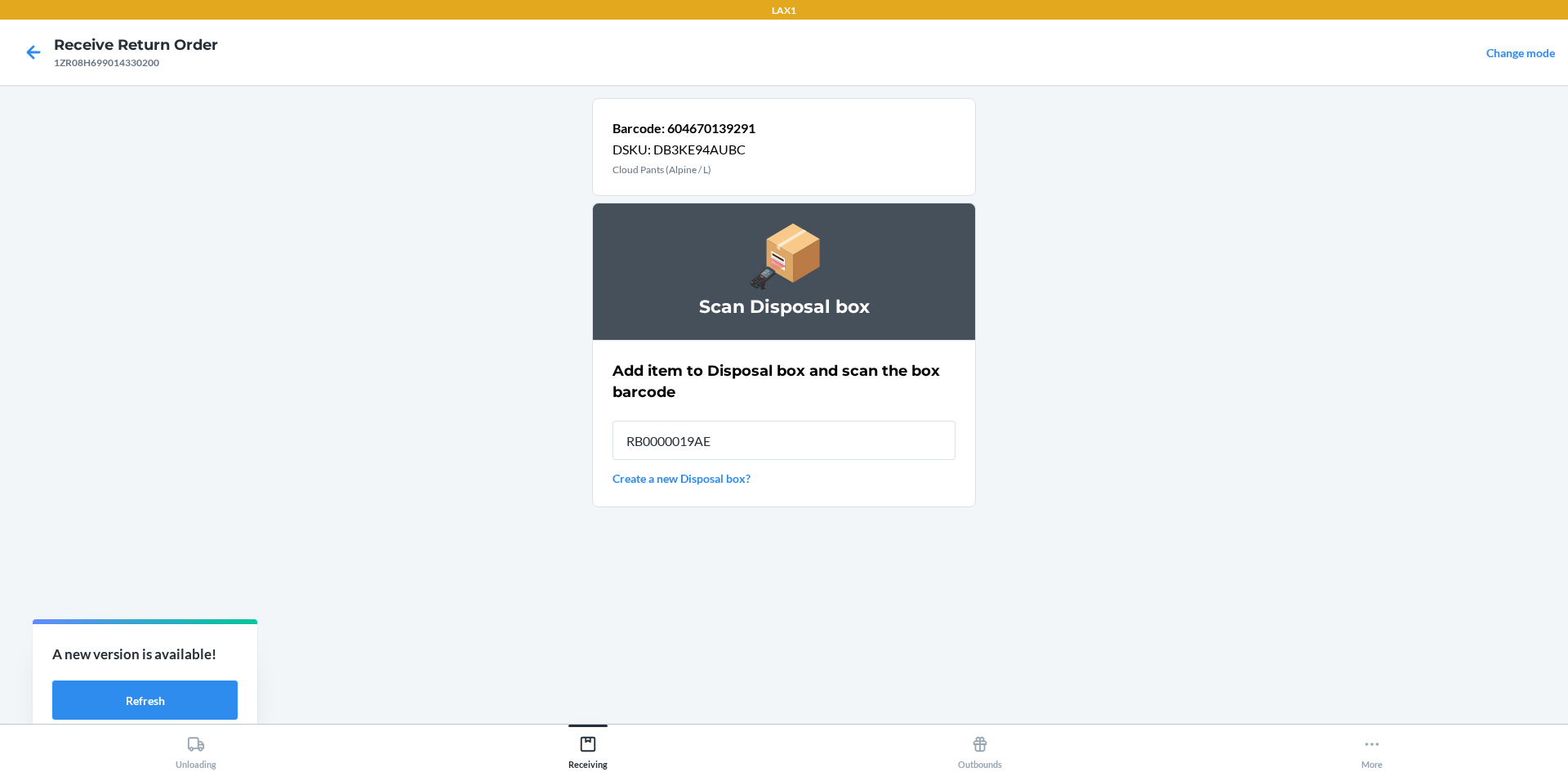
type input "RB0000019AE"
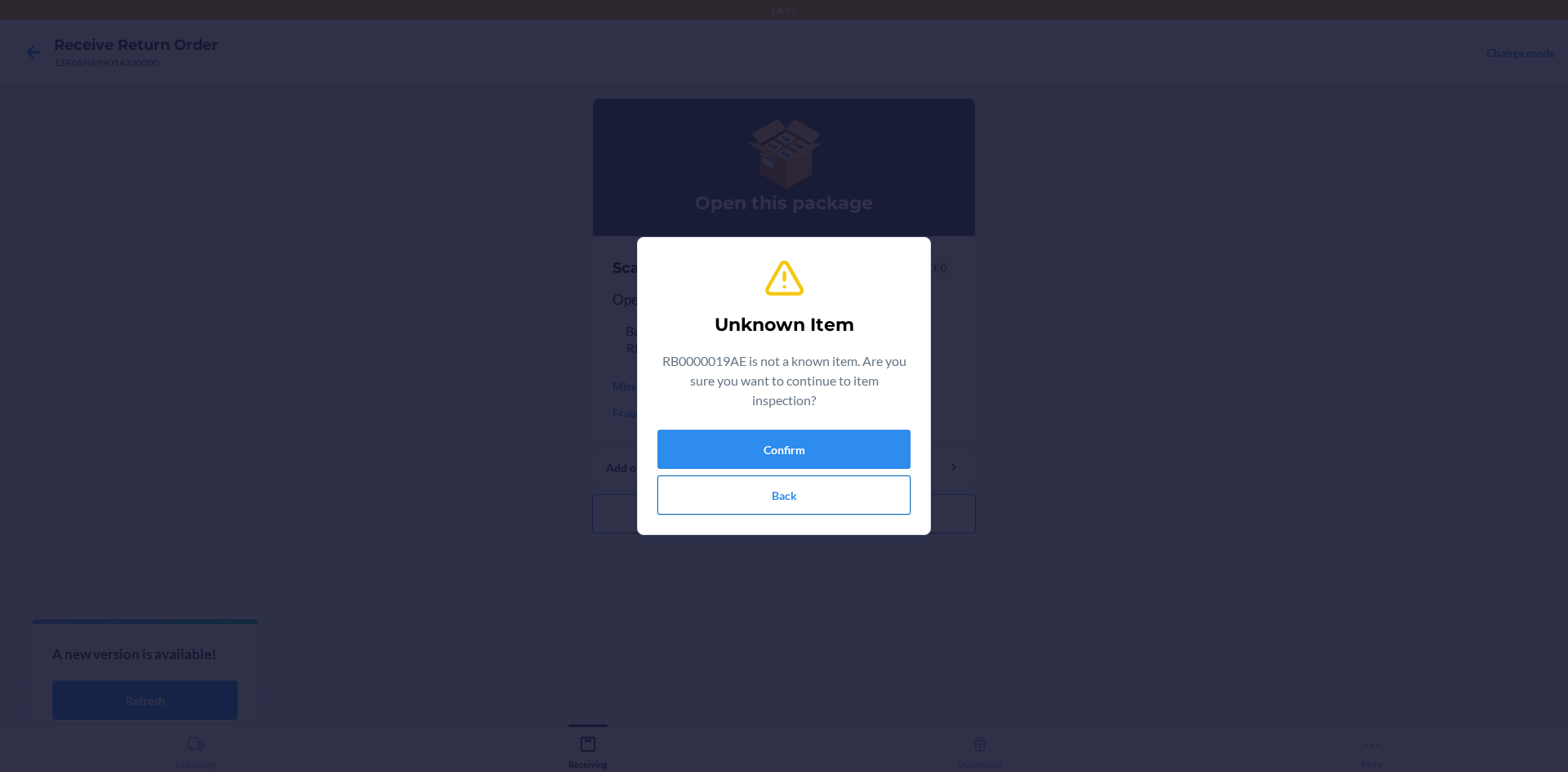
click at [840, 499] on button "Back" at bounding box center [784, 495] width 253 height 40
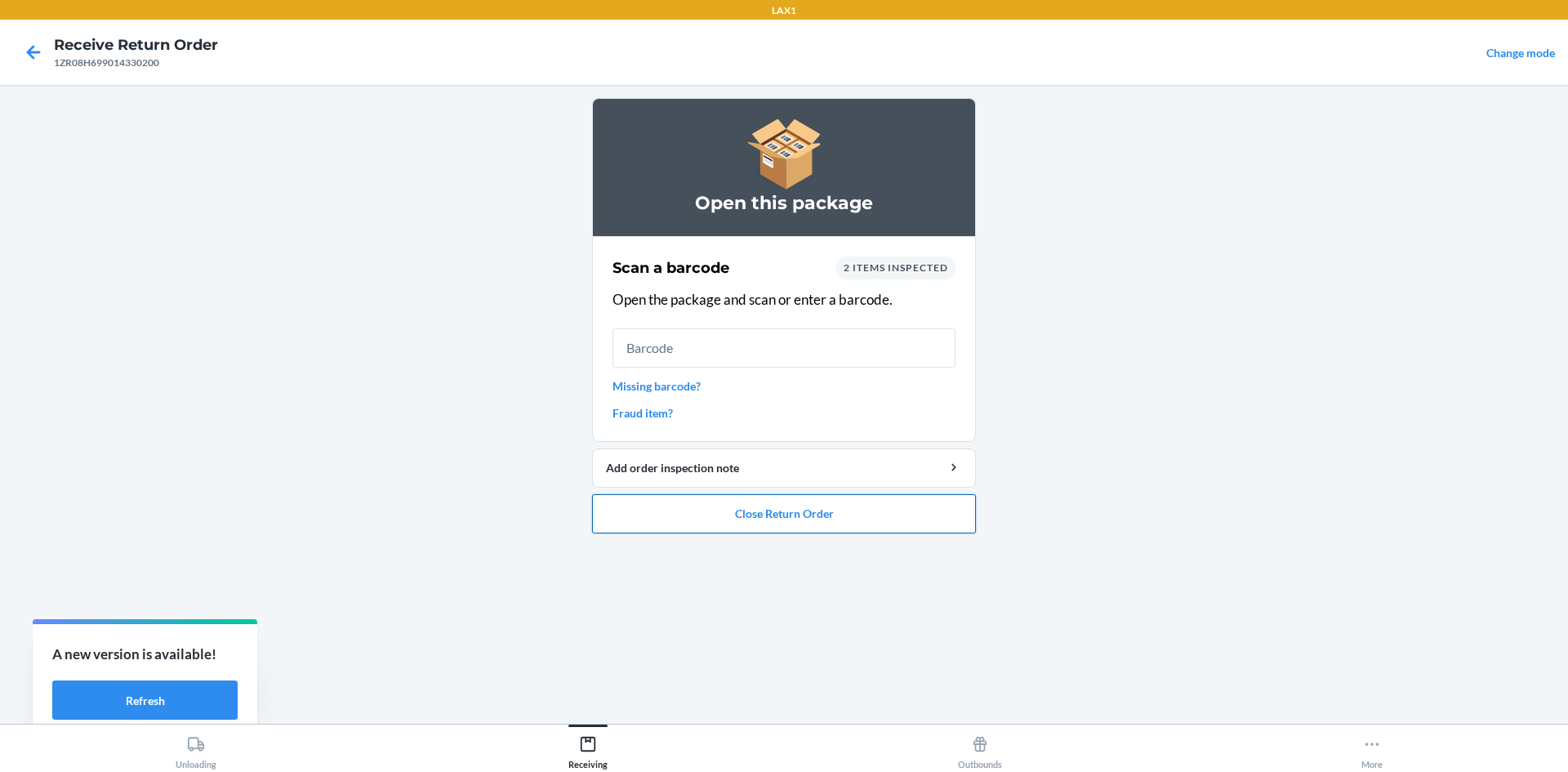
click at [837, 519] on button "Close Return Order" at bounding box center [784, 513] width 383 height 40
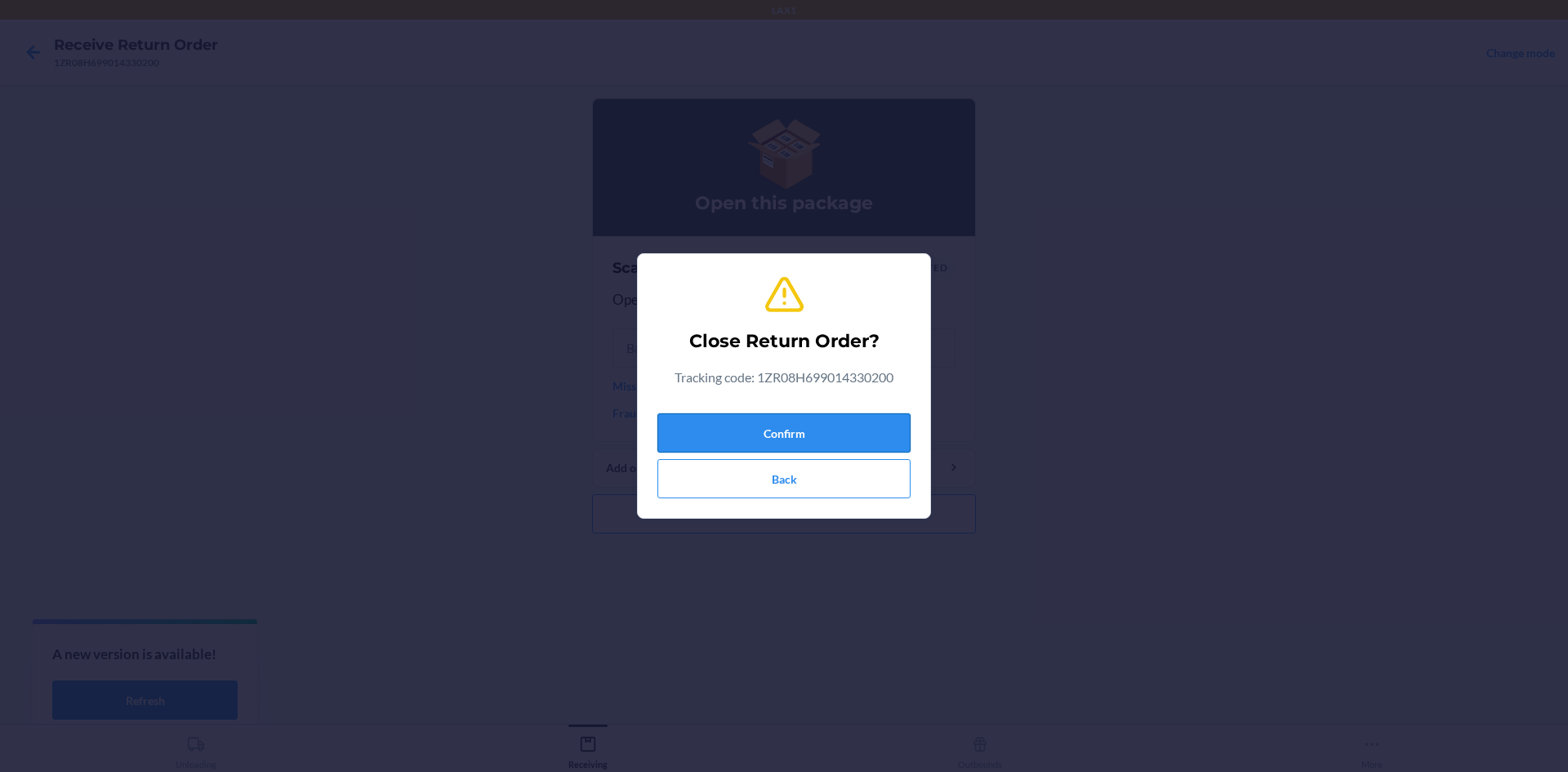
click at [872, 429] on button "Confirm" at bounding box center [784, 432] width 253 height 40
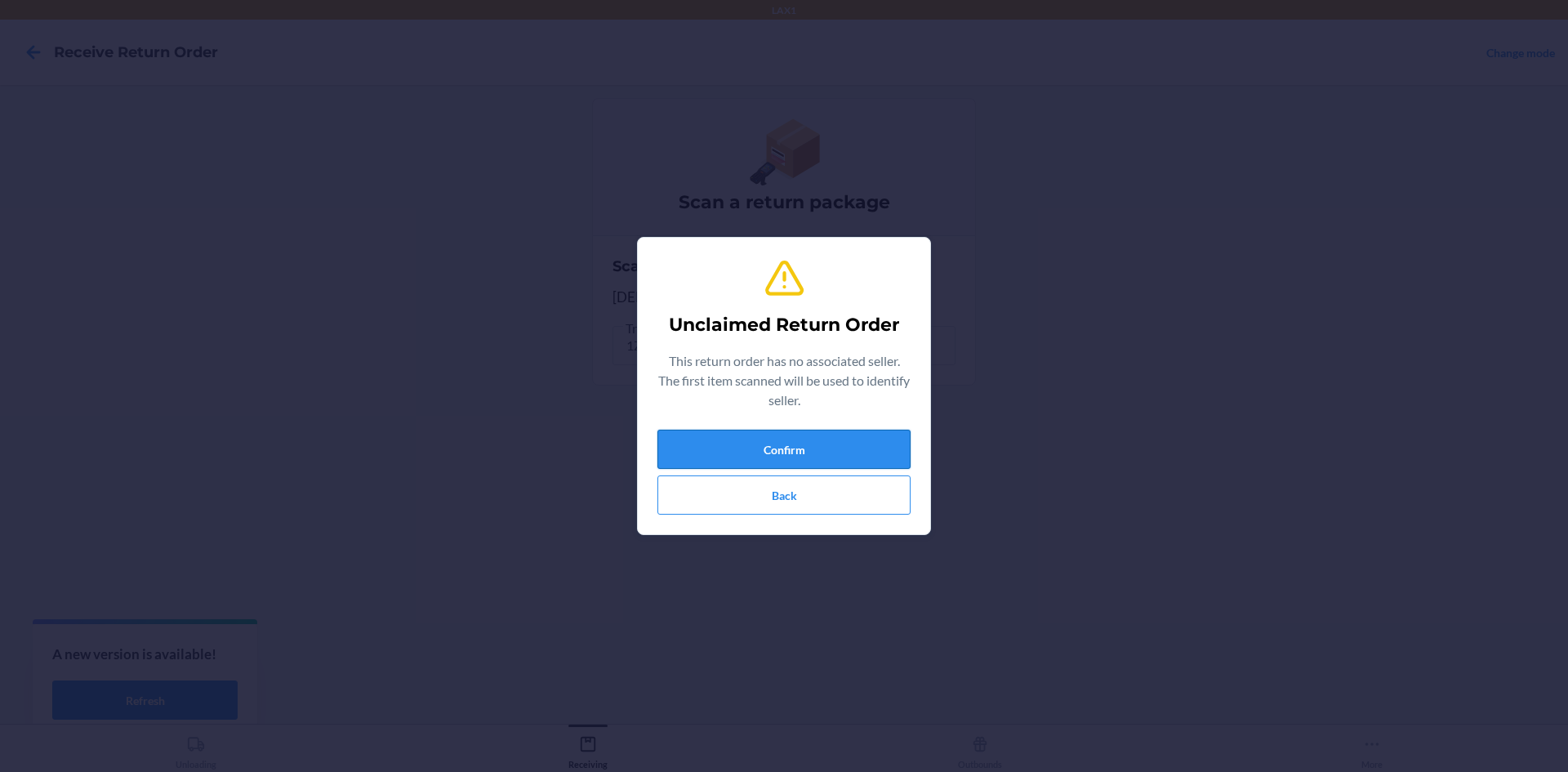
click at [890, 430] on button "Confirm" at bounding box center [784, 449] width 253 height 40
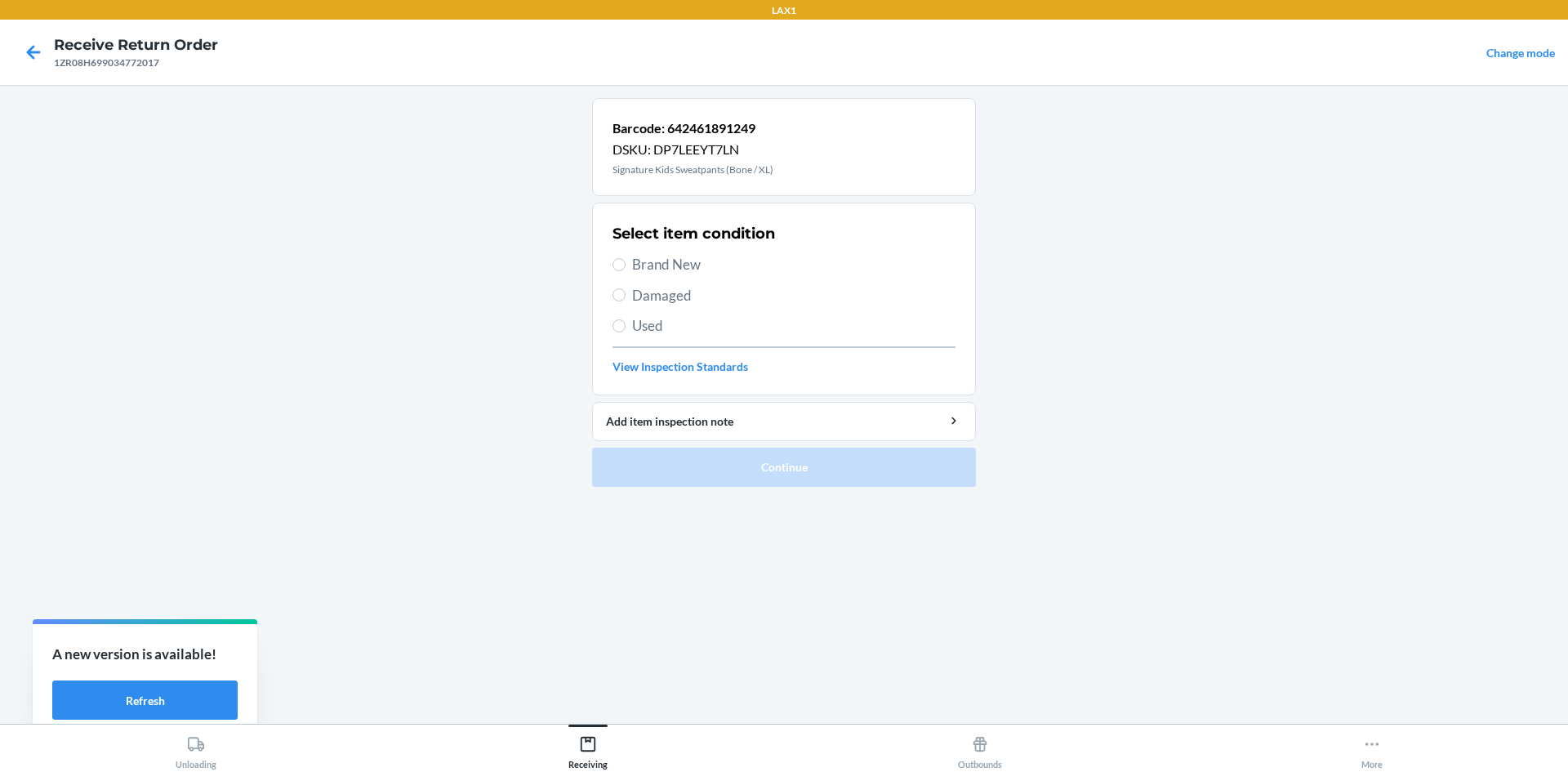
click at [647, 304] on span "Damaged" at bounding box center [795, 295] width 324 height 21
click at [625, 302] on input "Damaged" at bounding box center [619, 295] width 13 height 13
radio input "true"
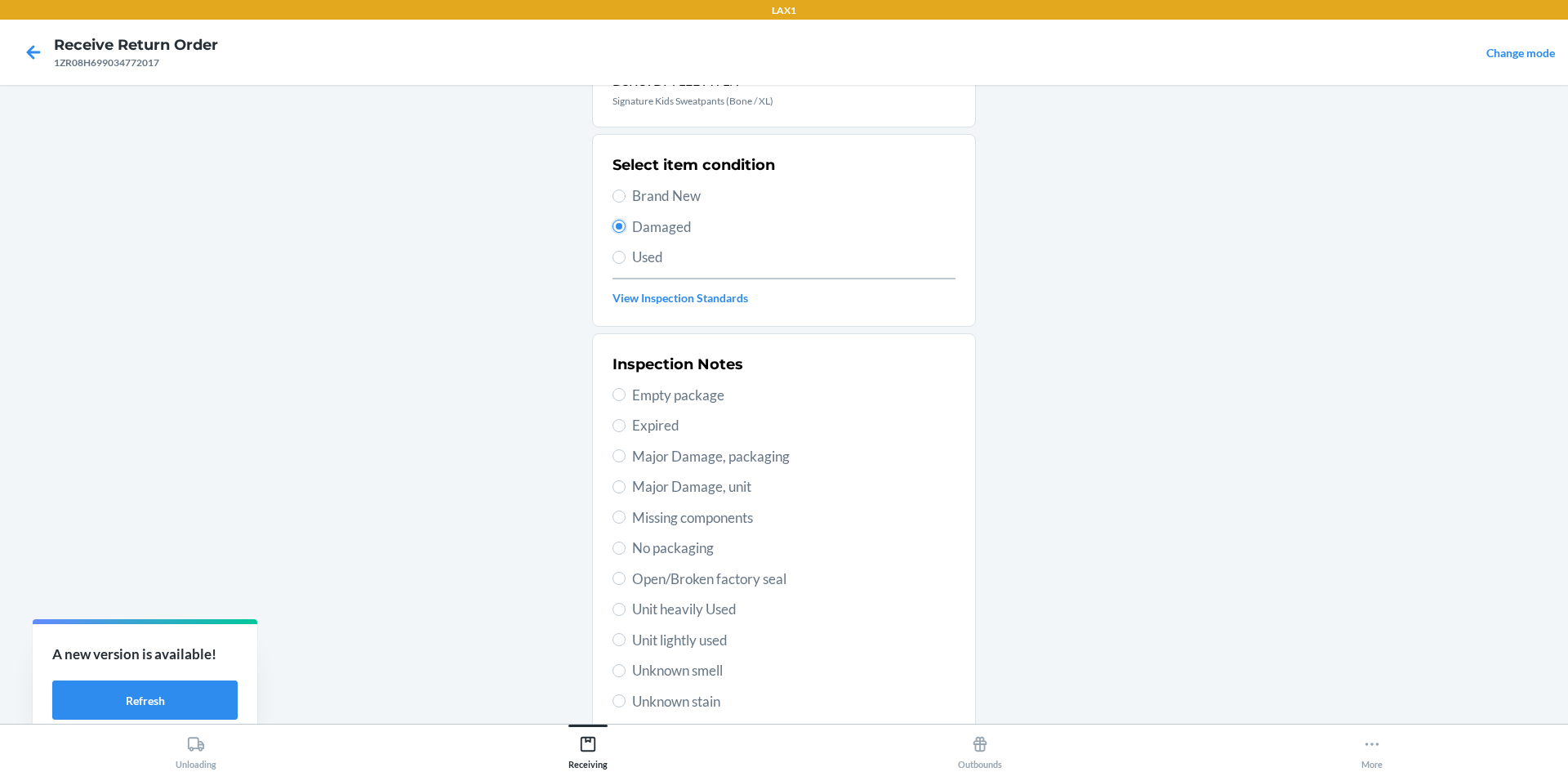
scroll to position [164, 0]
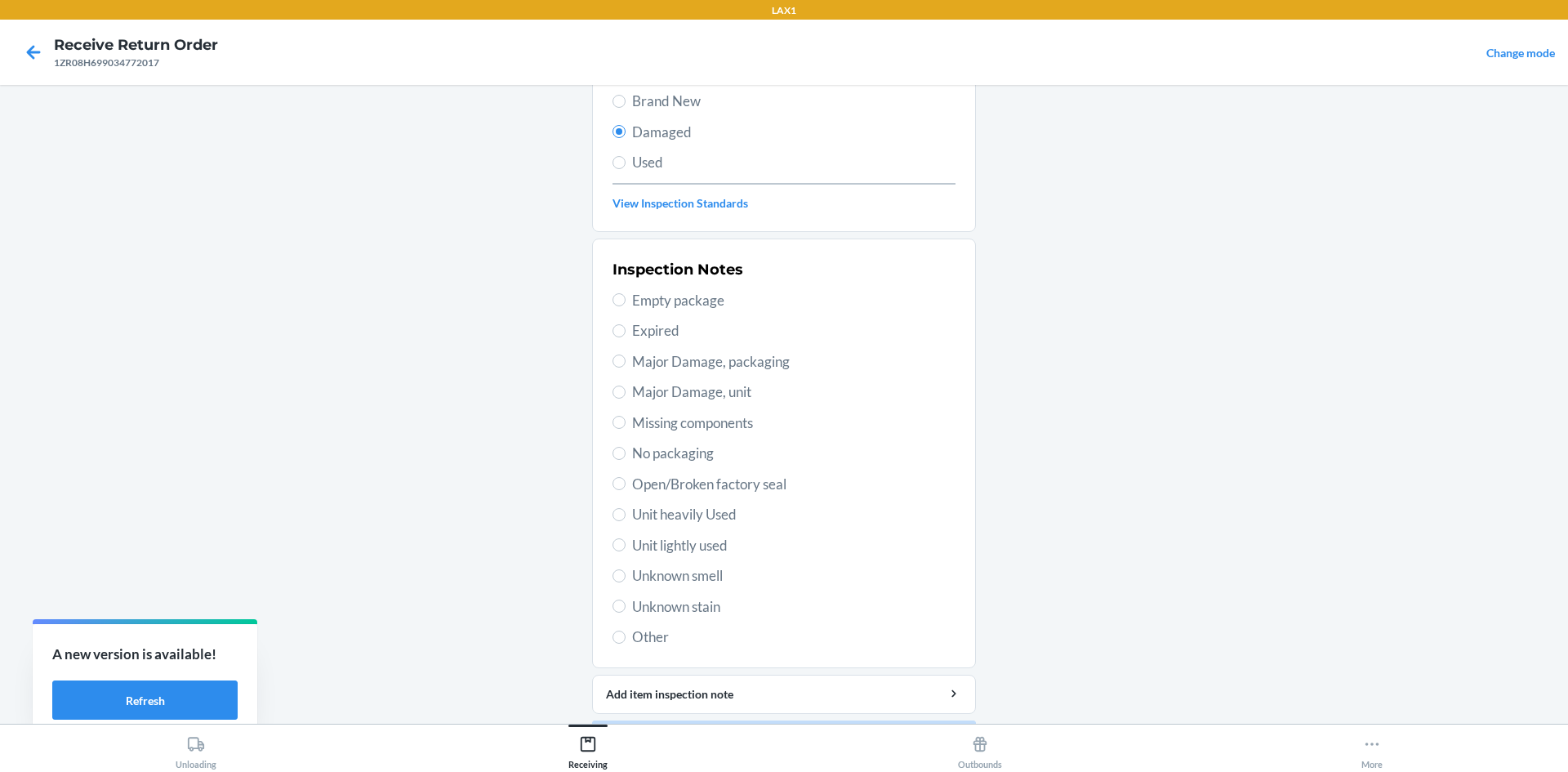
click at [715, 553] on span "Unit lightly used" at bounding box center [795, 546] width 324 height 21
click at [625, 552] on input "Unit lightly used" at bounding box center [619, 545] width 13 height 13
radio input "true"
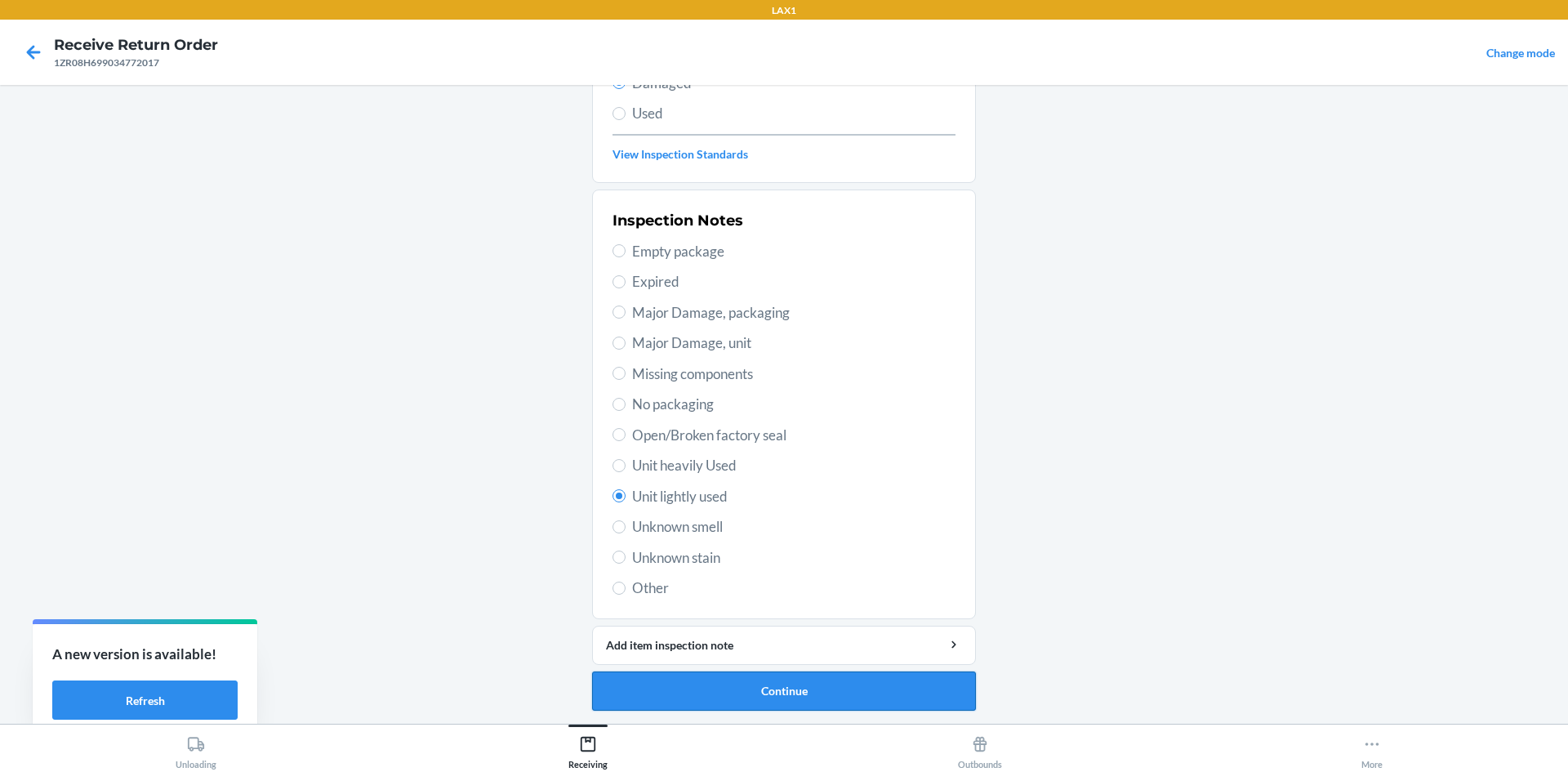
click at [776, 683] on button "Continue" at bounding box center [784, 691] width 383 height 40
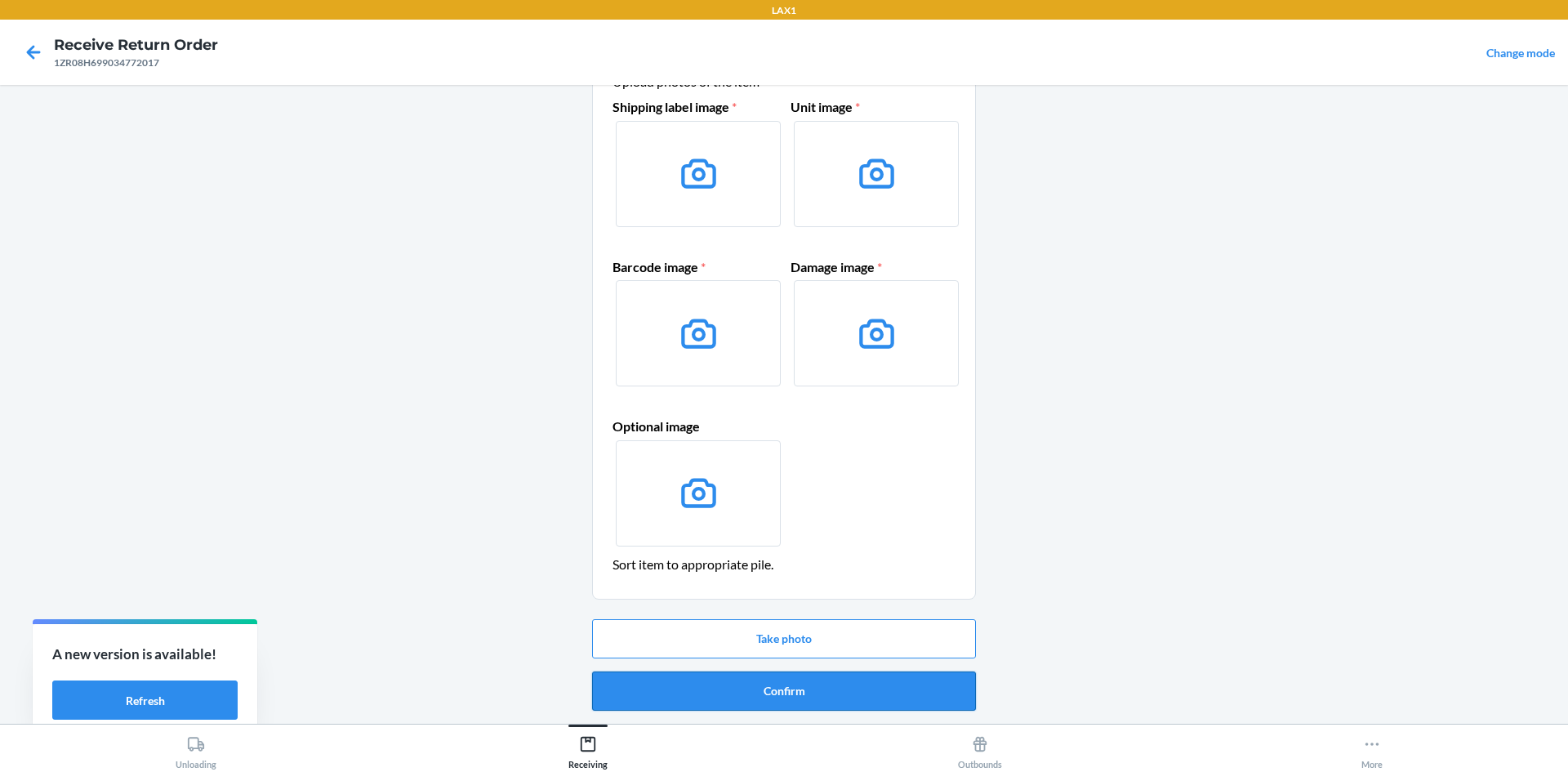
click at [804, 691] on button "Confirm" at bounding box center [784, 691] width 383 height 40
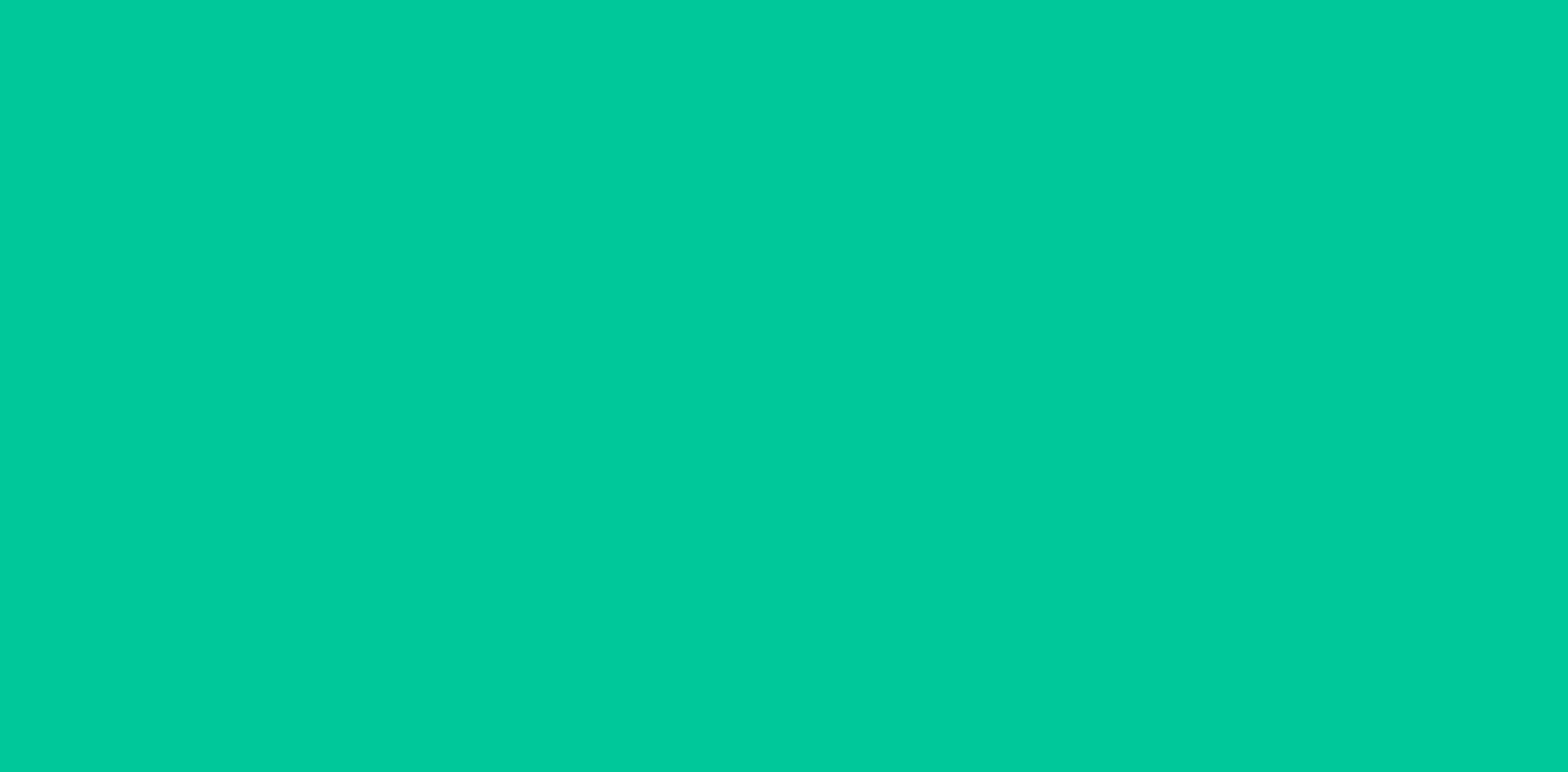
scroll to position [0, 0]
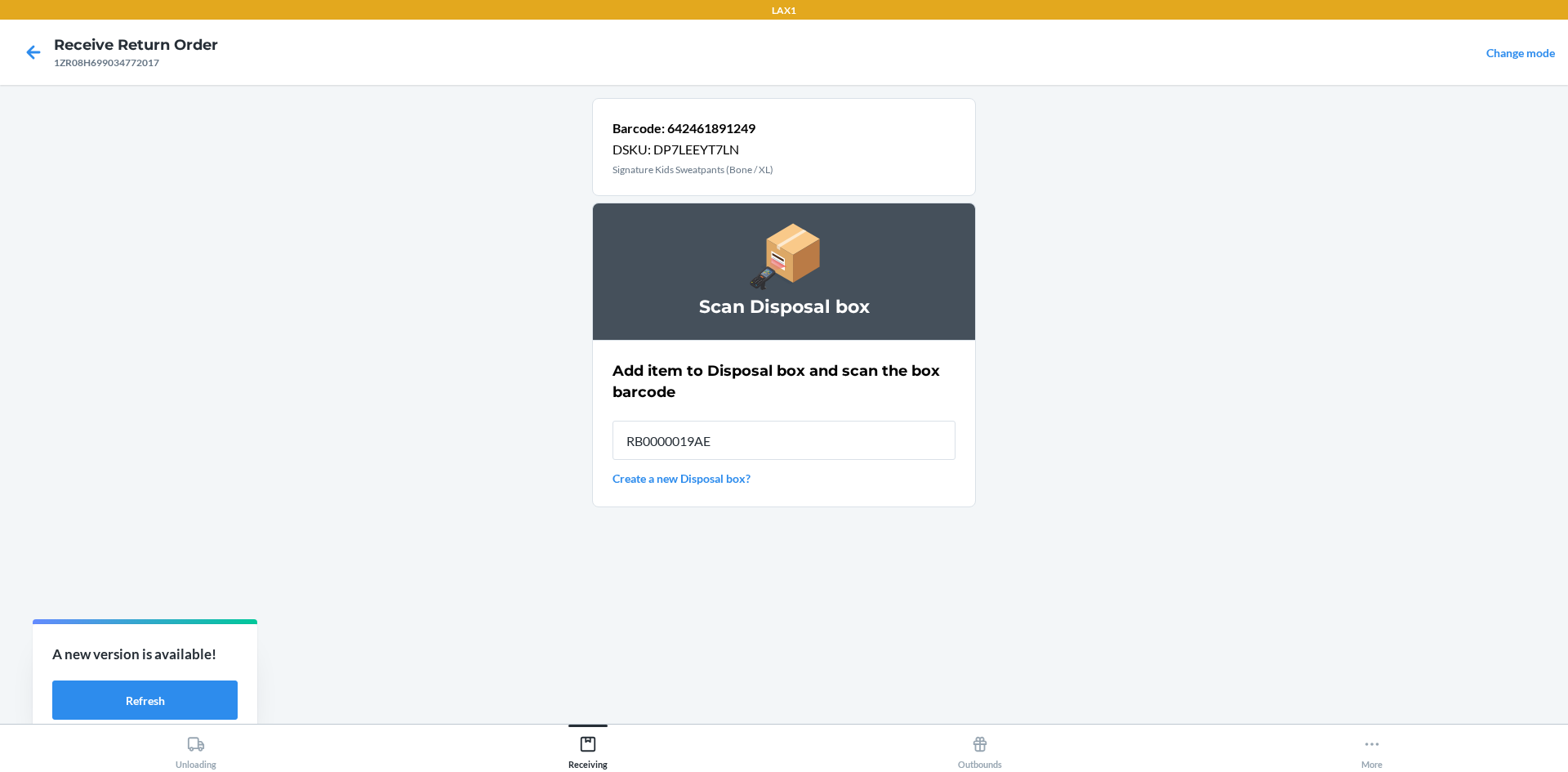
type input "RB0000019AE"
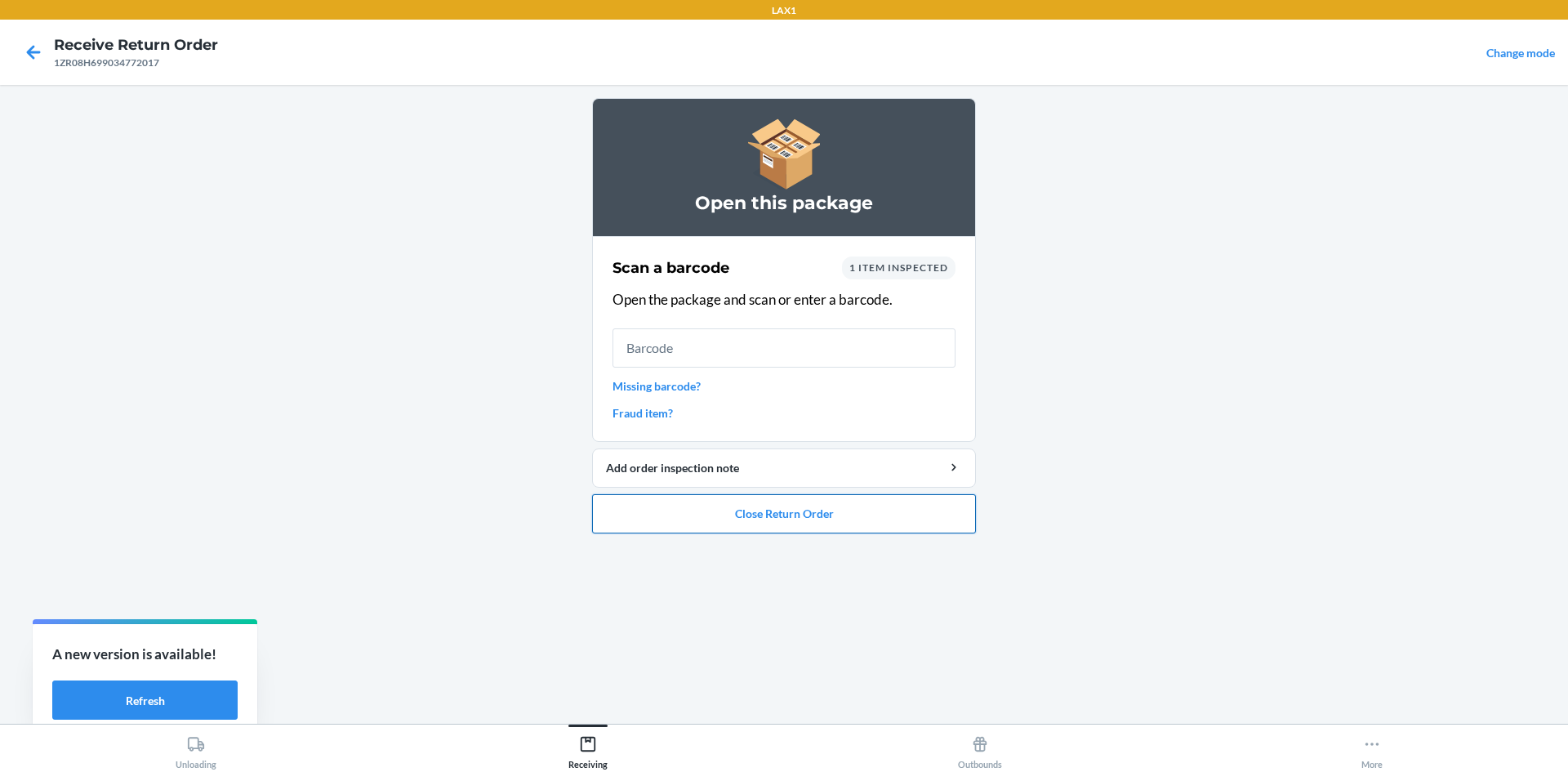
click at [852, 522] on button "Close Return Order" at bounding box center [784, 513] width 383 height 40
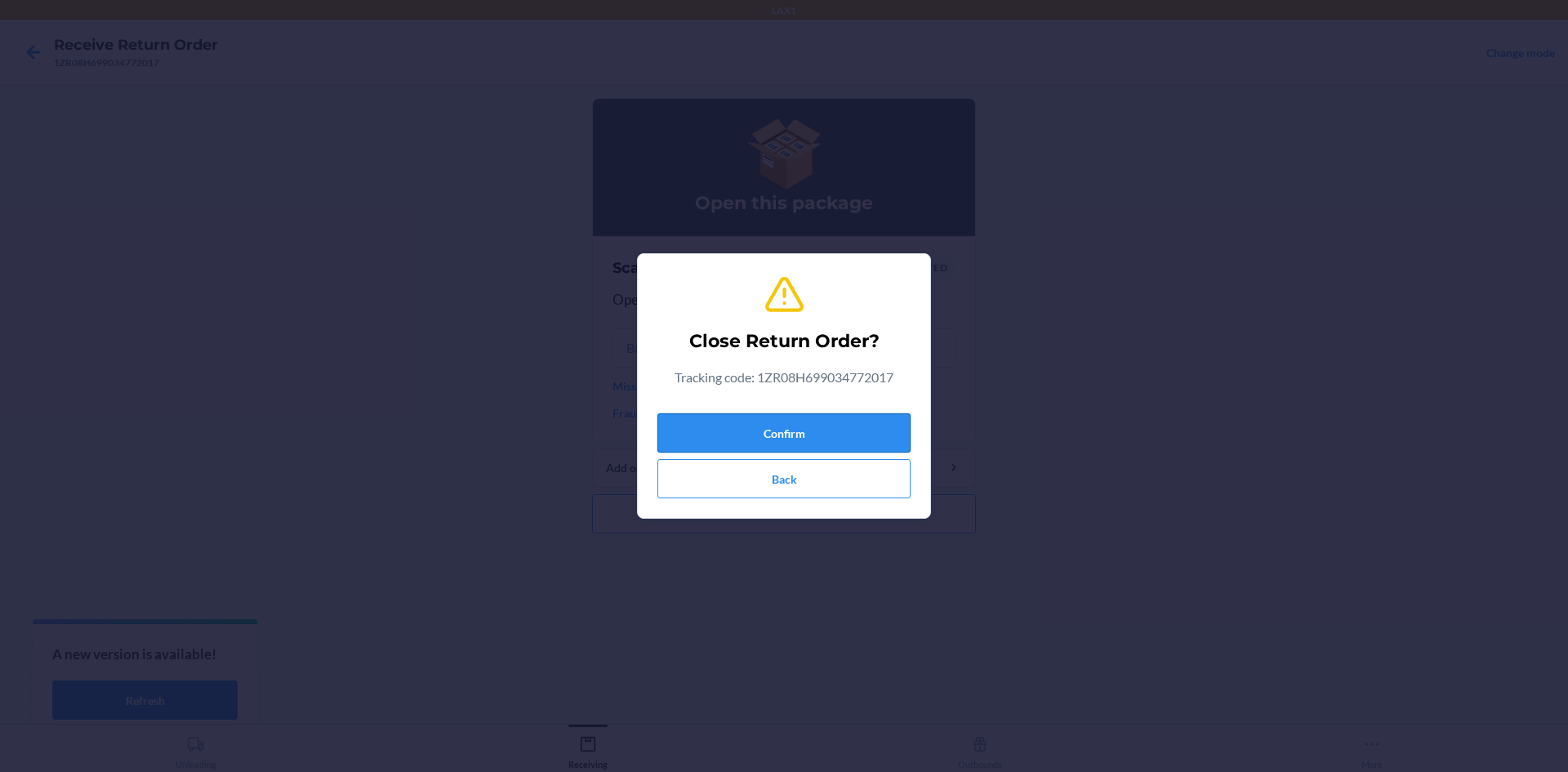
click at [885, 435] on button "Confirm" at bounding box center [784, 432] width 253 height 40
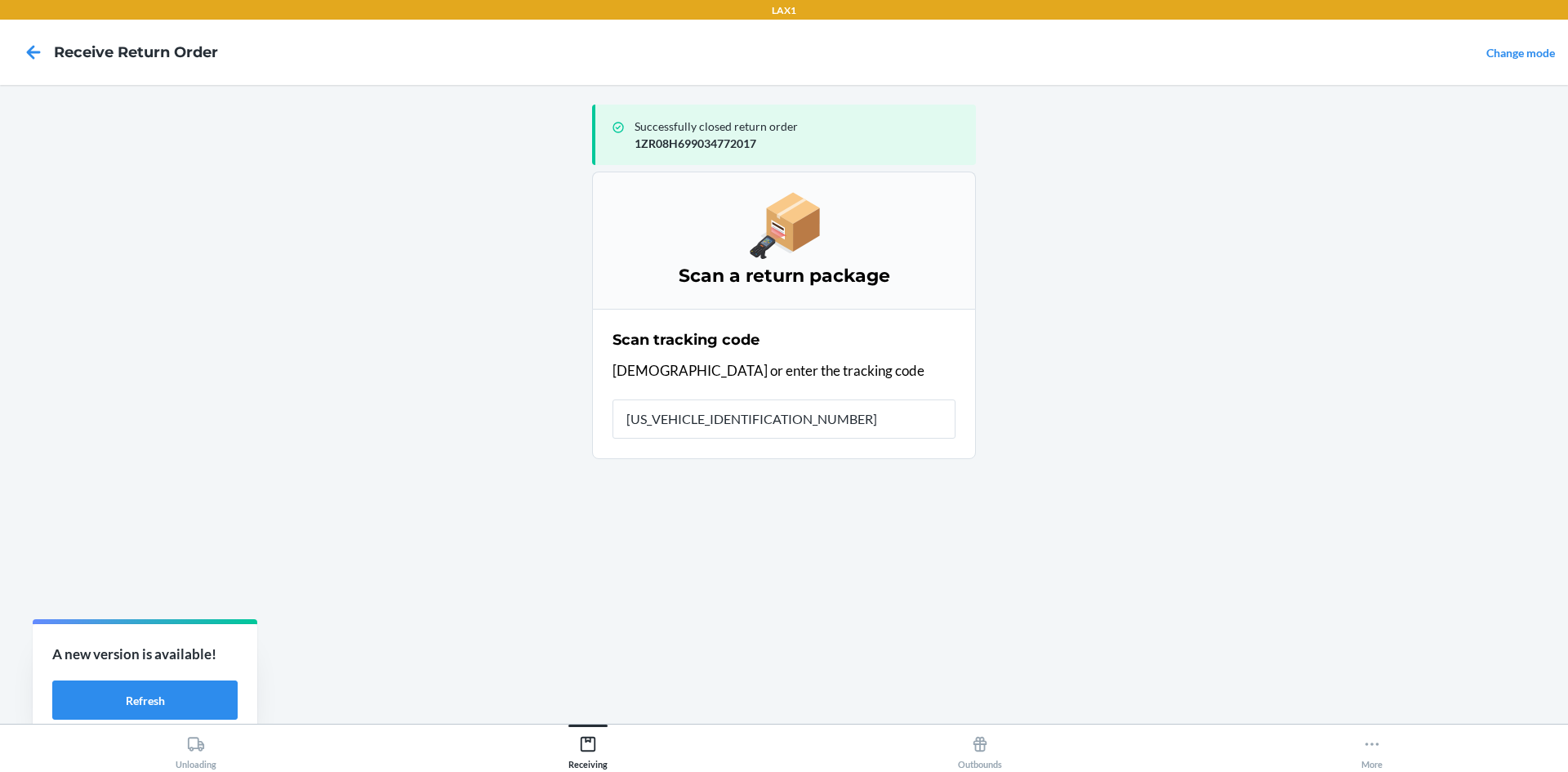
type input "1ZR08H699000220355"
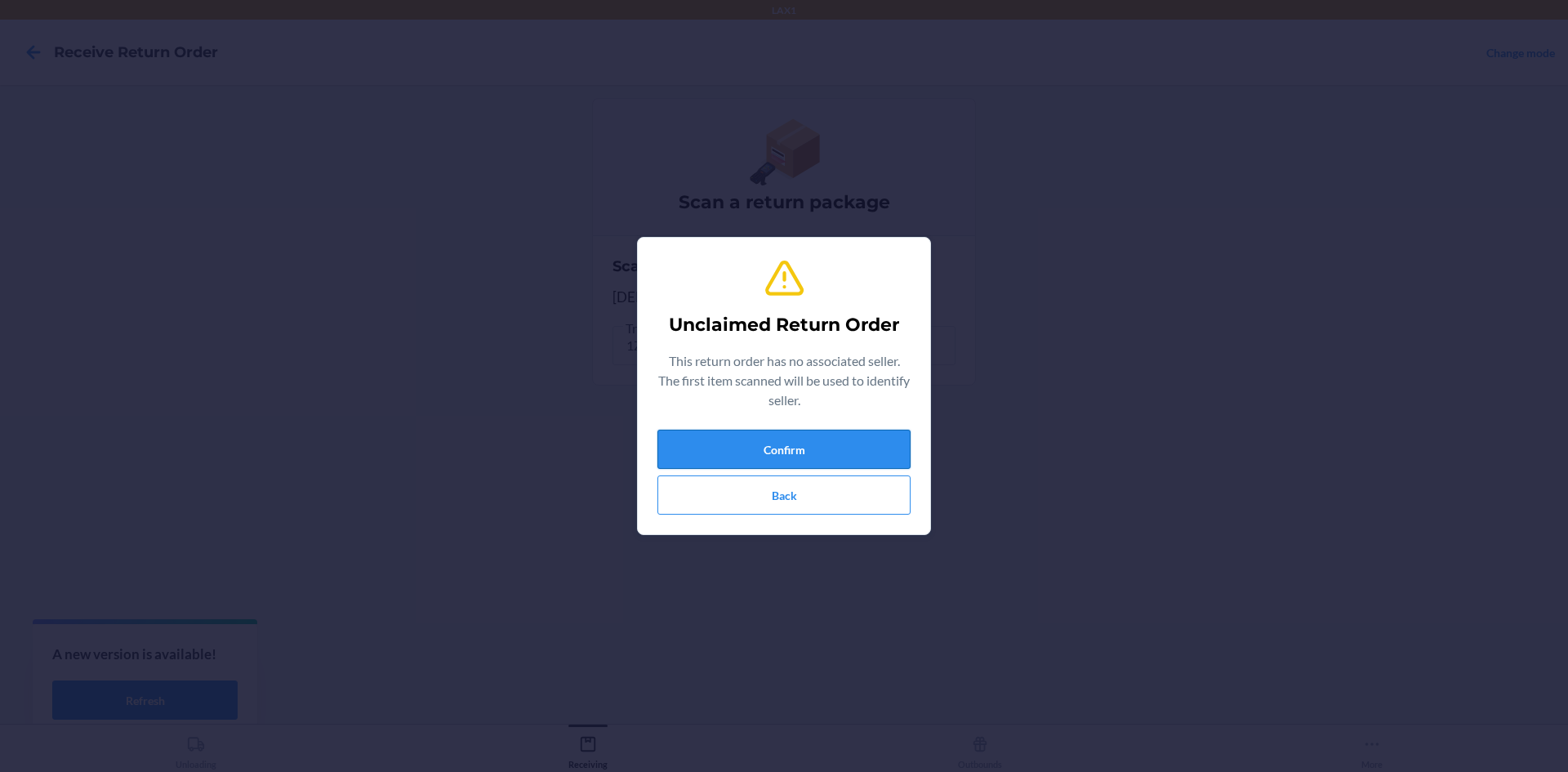
click at [834, 447] on button "Confirm" at bounding box center [784, 449] width 253 height 40
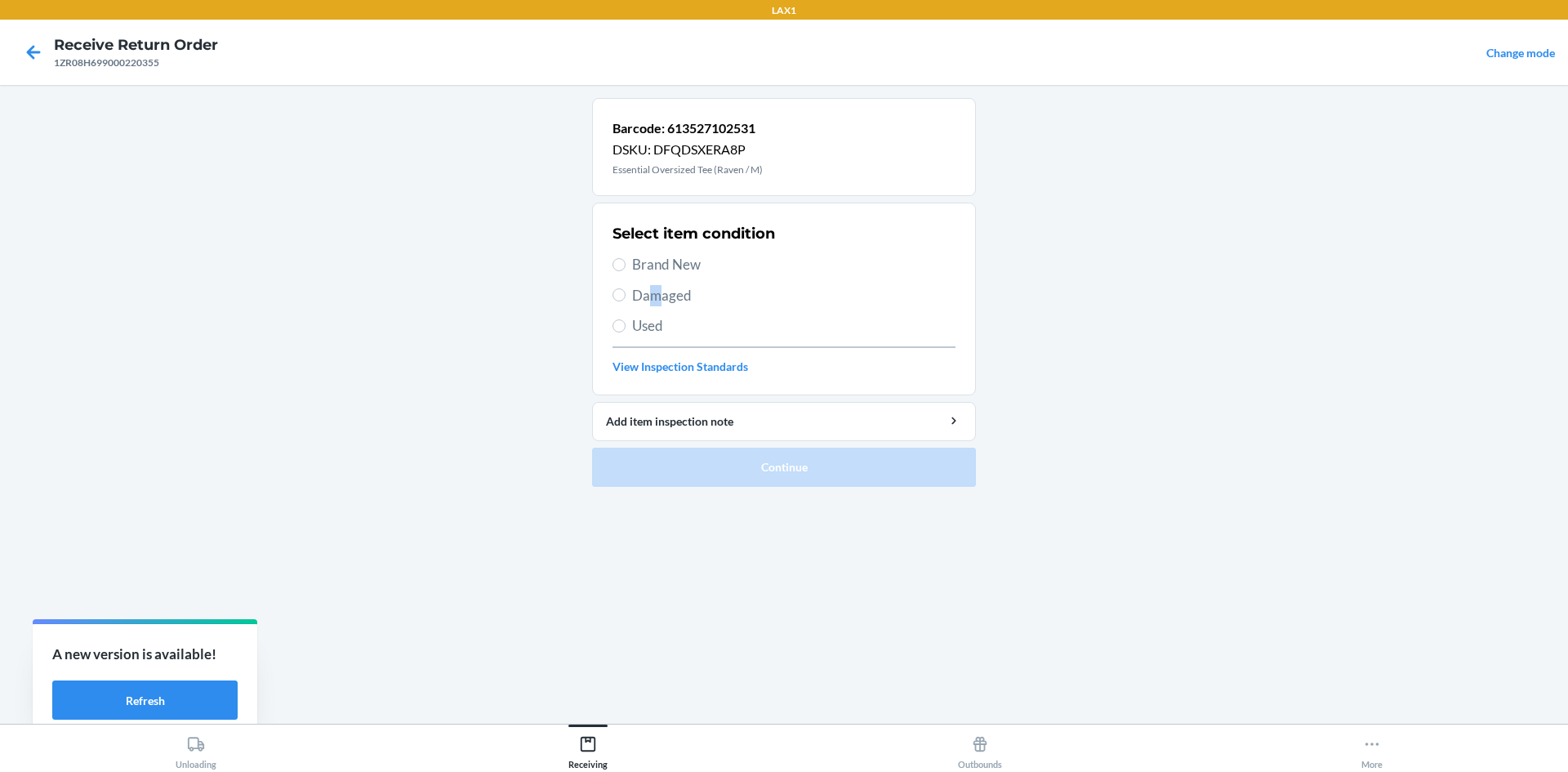
click at [657, 296] on span "Damaged" at bounding box center [795, 295] width 324 height 21
click at [611, 294] on section "Select item condition Brand New Damaged Used View Inspection Standards" at bounding box center [784, 299] width 383 height 193
click at [617, 297] on input "Damaged" at bounding box center [619, 295] width 13 height 13
radio input "true"
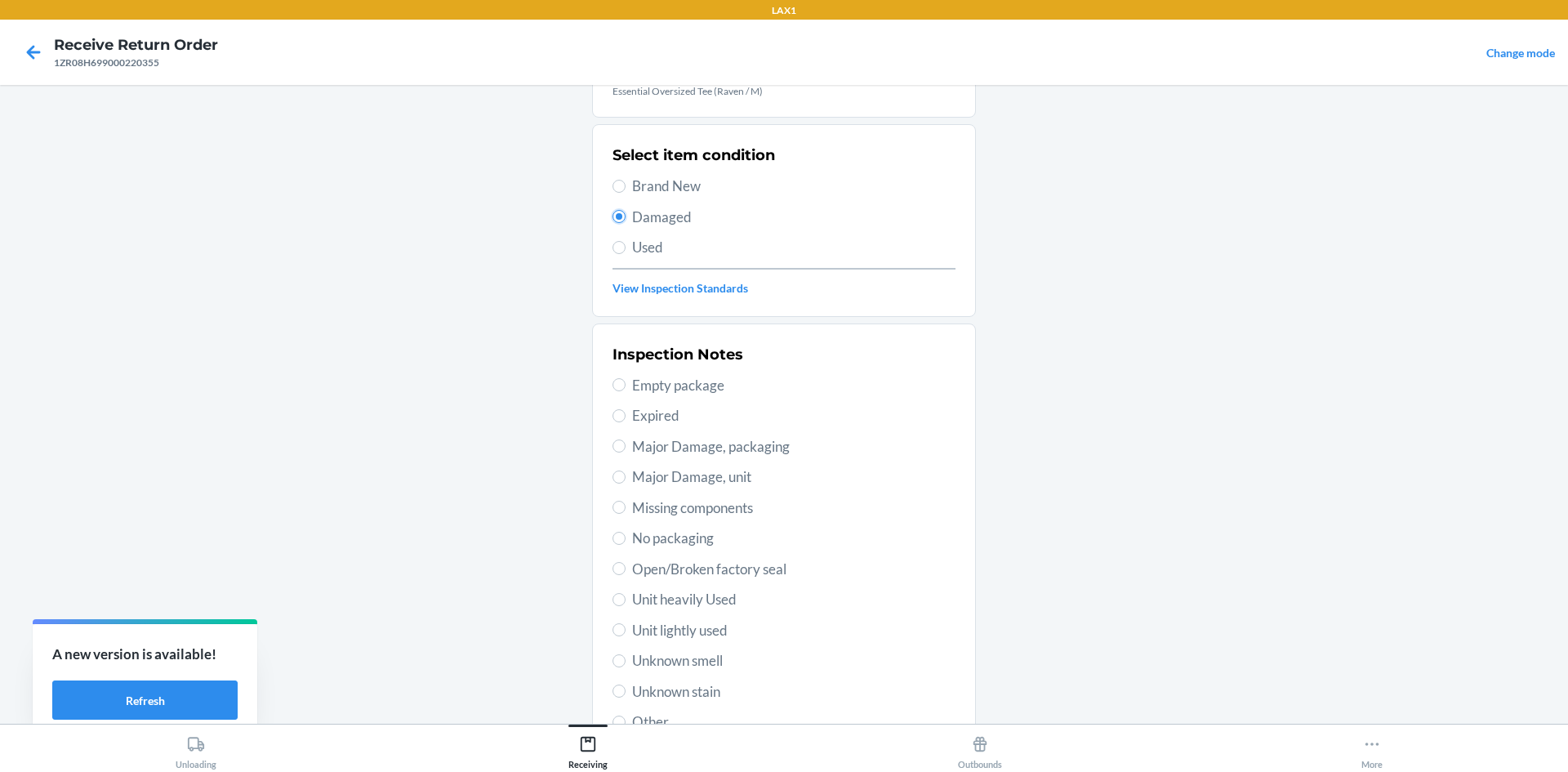
scroll to position [213, 0]
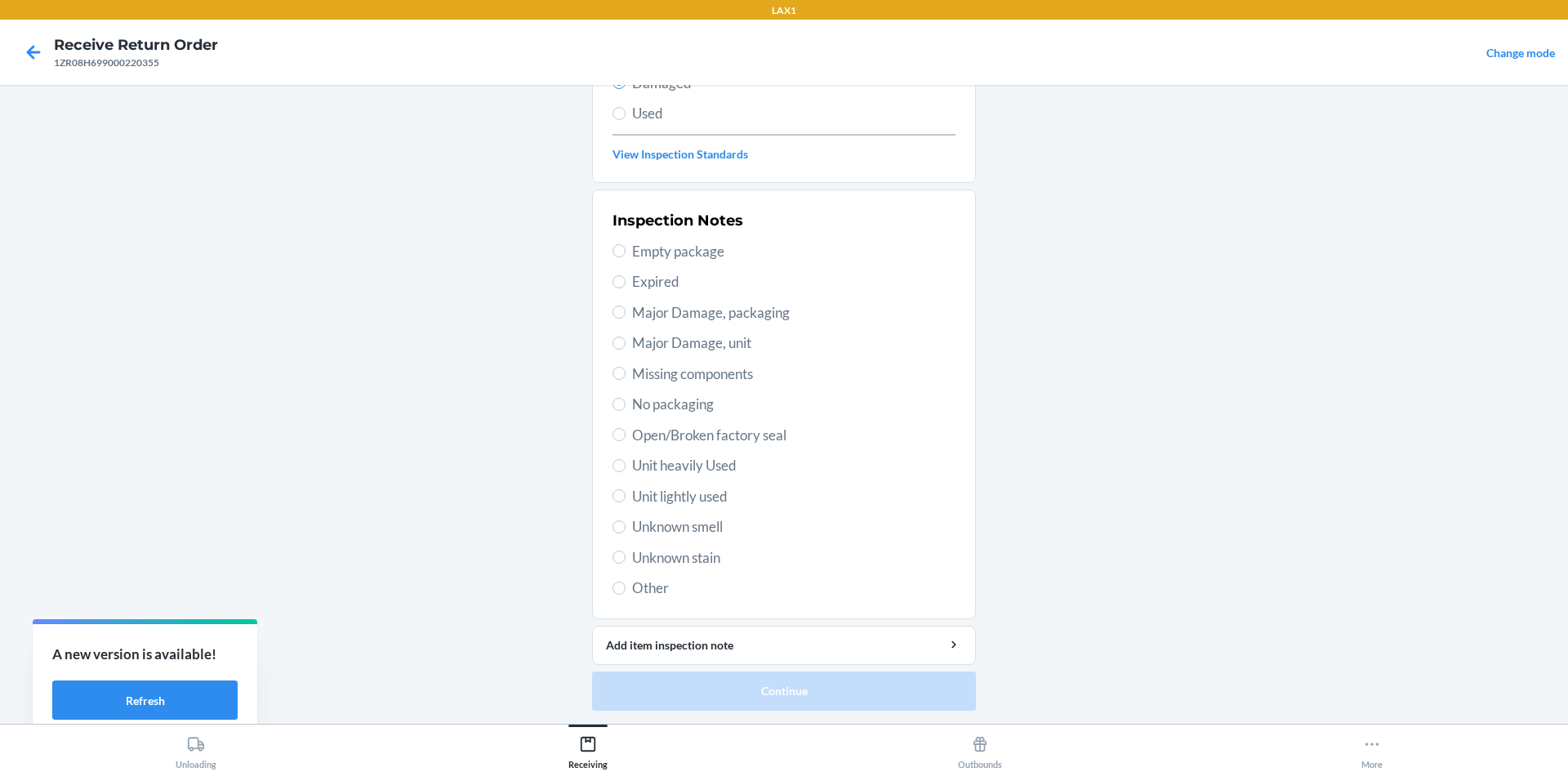
click at [696, 494] on span "Unit lightly used" at bounding box center [795, 497] width 324 height 21
click at [625, 494] on input "Unit lightly used" at bounding box center [619, 496] width 13 height 13
radio input "true"
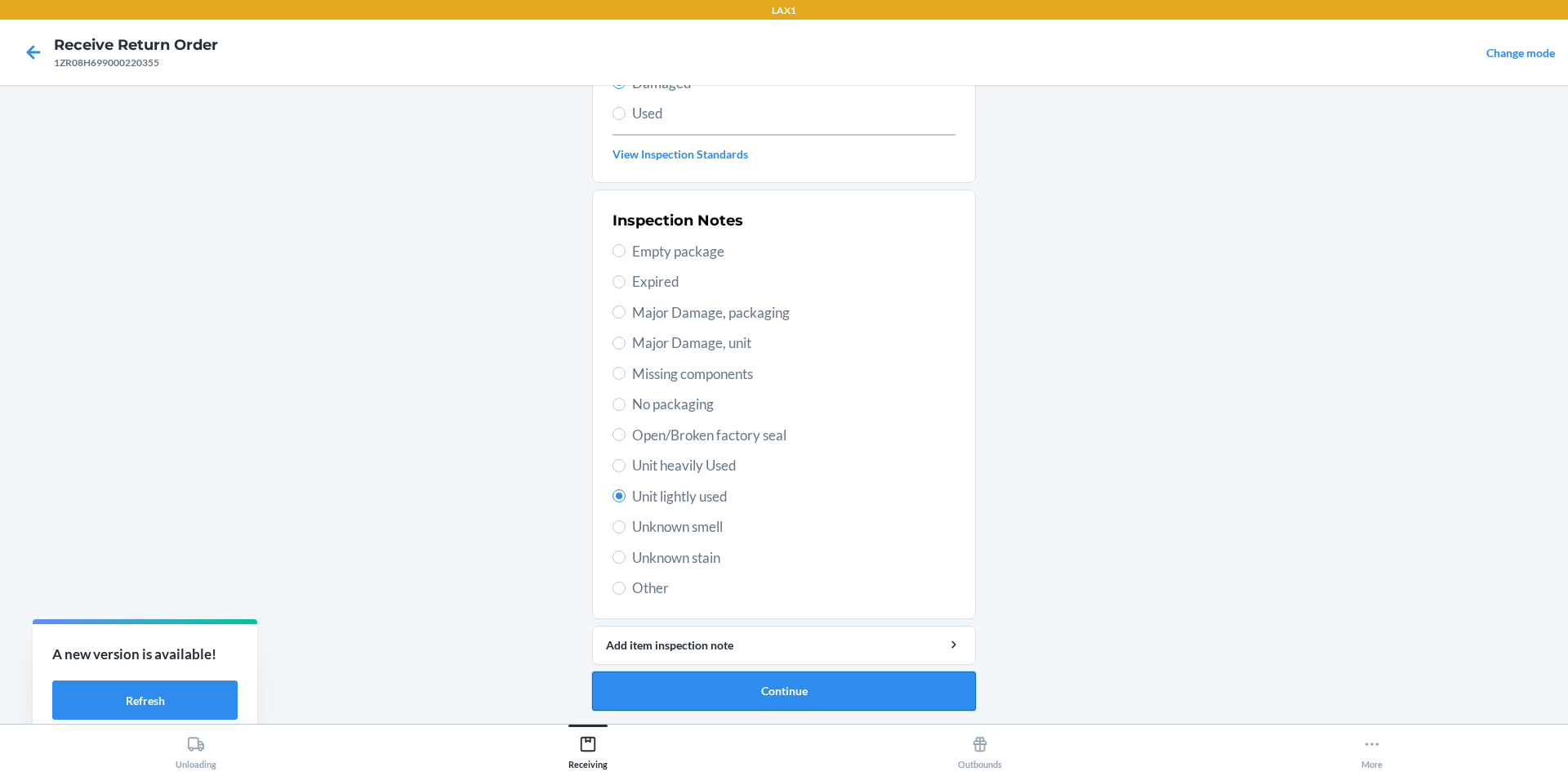
click at [908, 704] on button "Continue" at bounding box center [784, 691] width 383 height 40
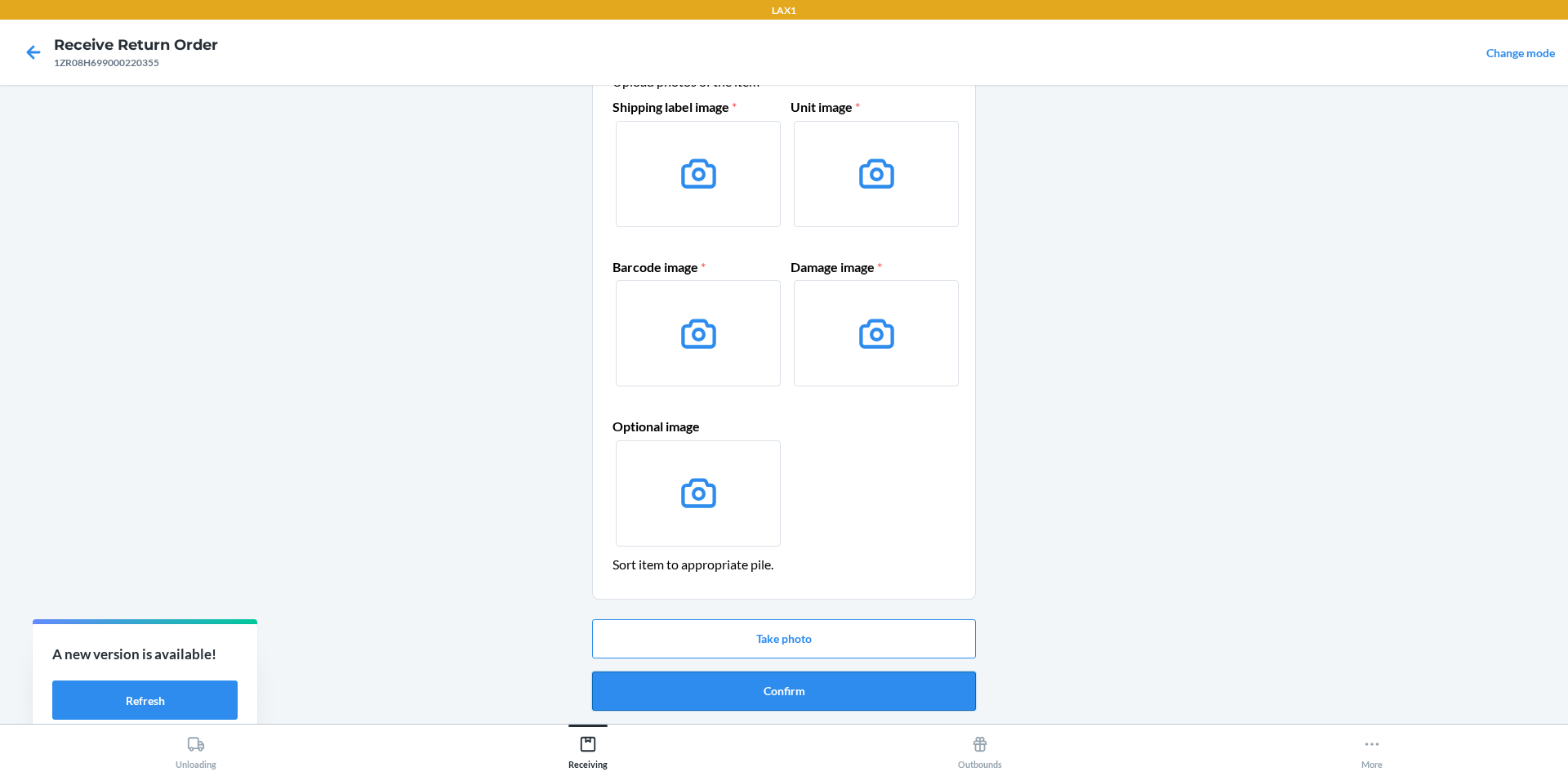
click at [882, 691] on button "Confirm" at bounding box center [784, 691] width 383 height 40
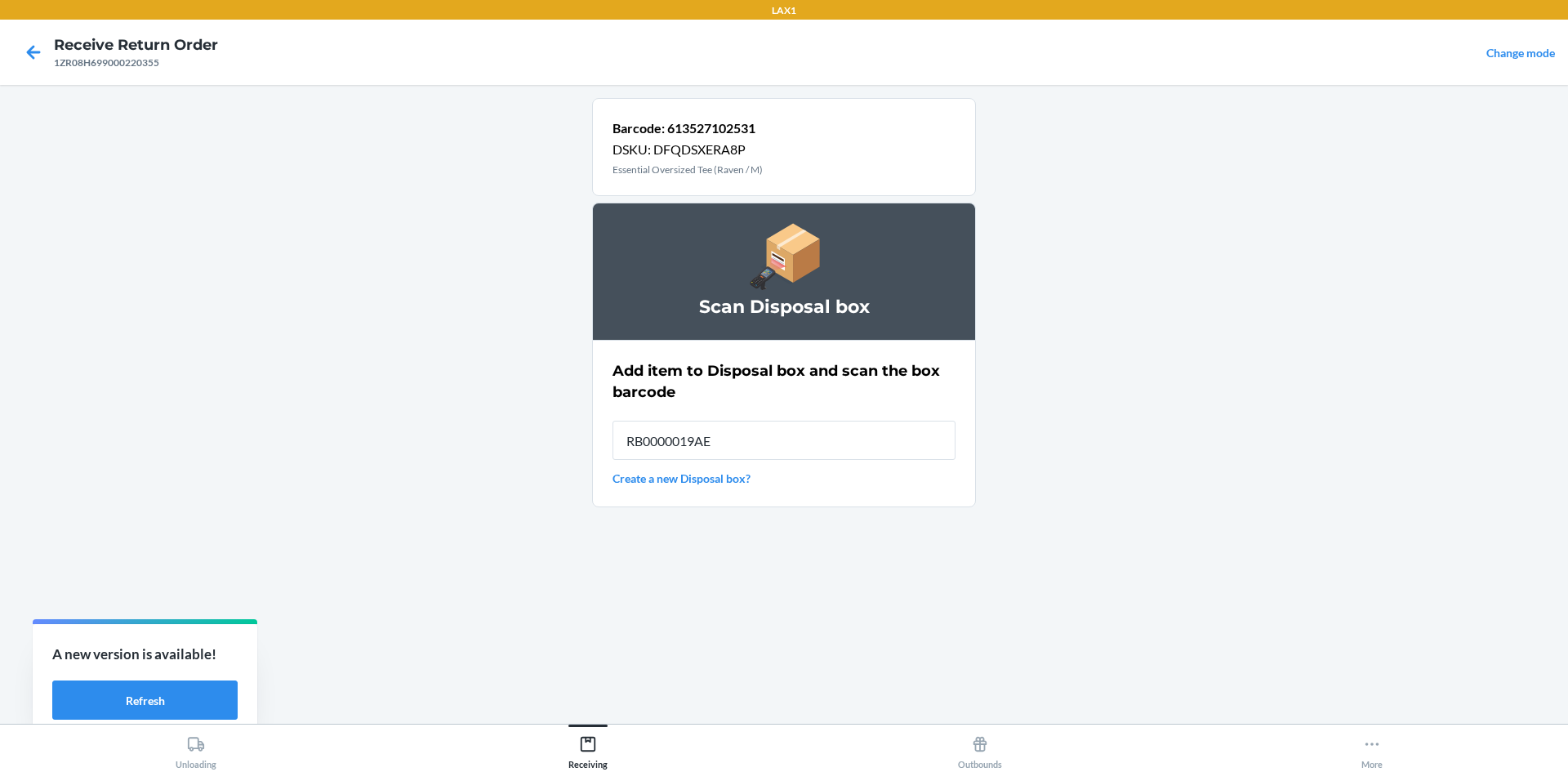
type input "RB0000019AE"
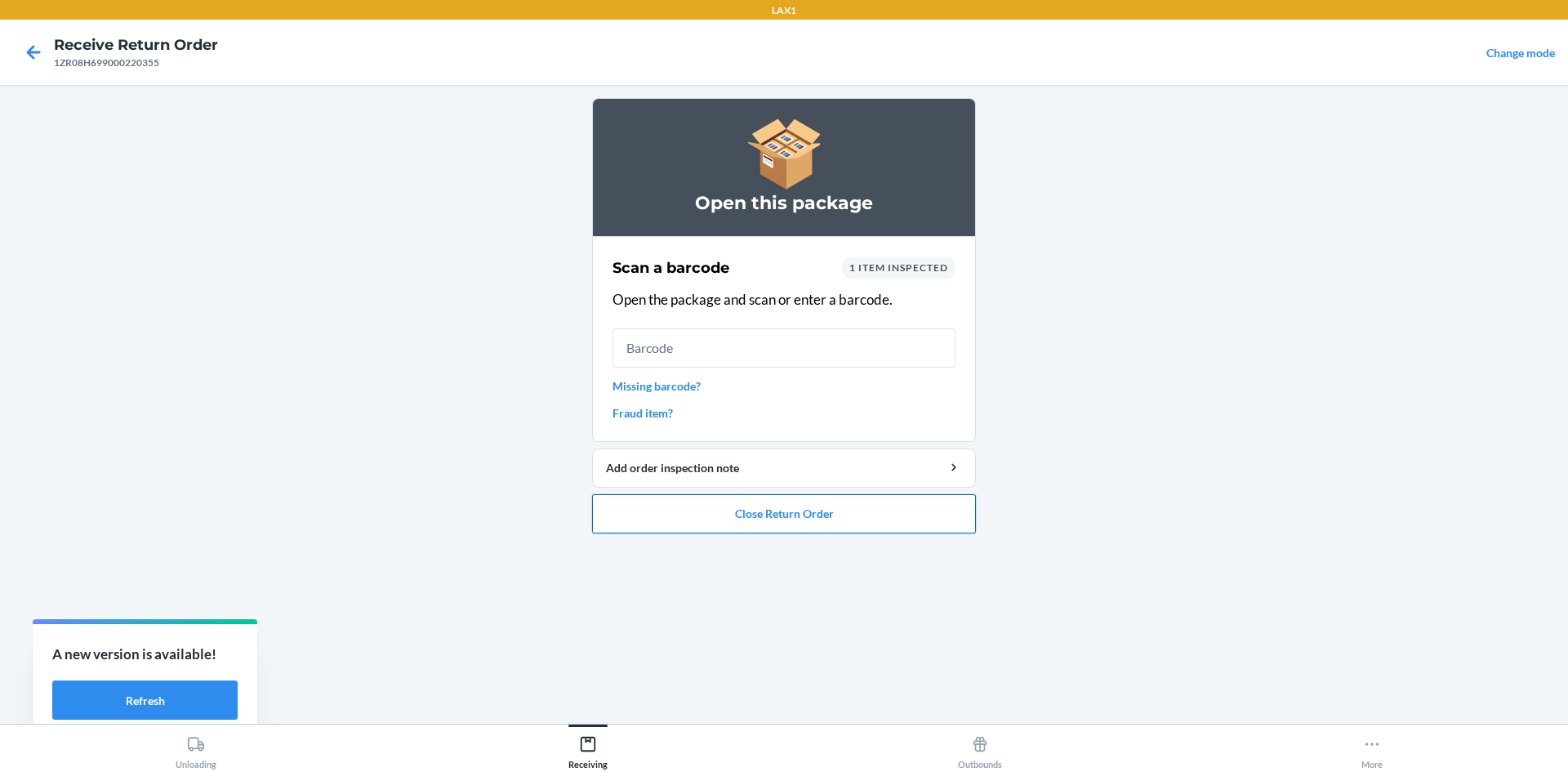
click at [948, 522] on button "Close Return Order" at bounding box center [784, 513] width 383 height 40
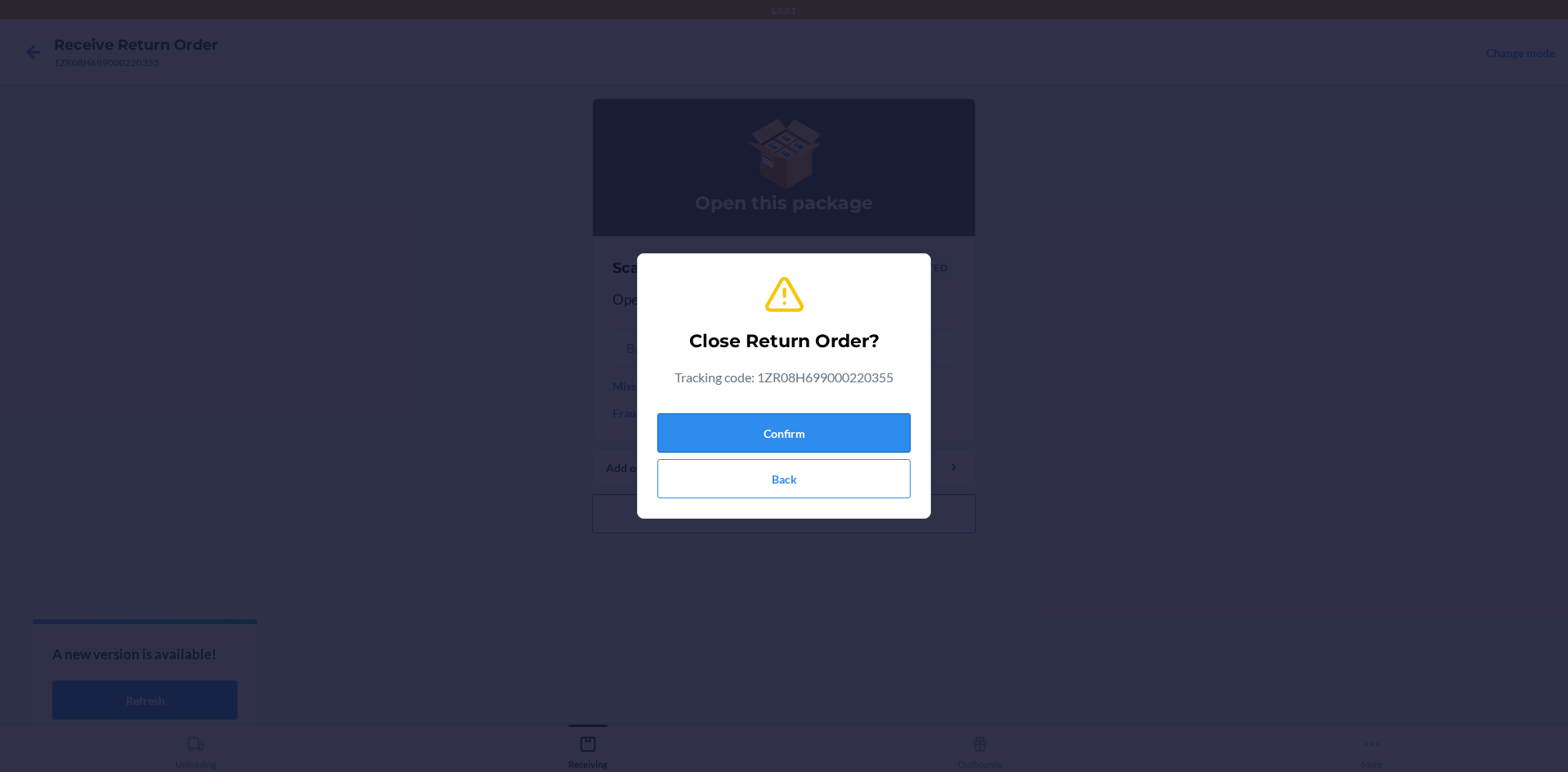
click at [851, 439] on button "Confirm" at bounding box center [784, 432] width 253 height 40
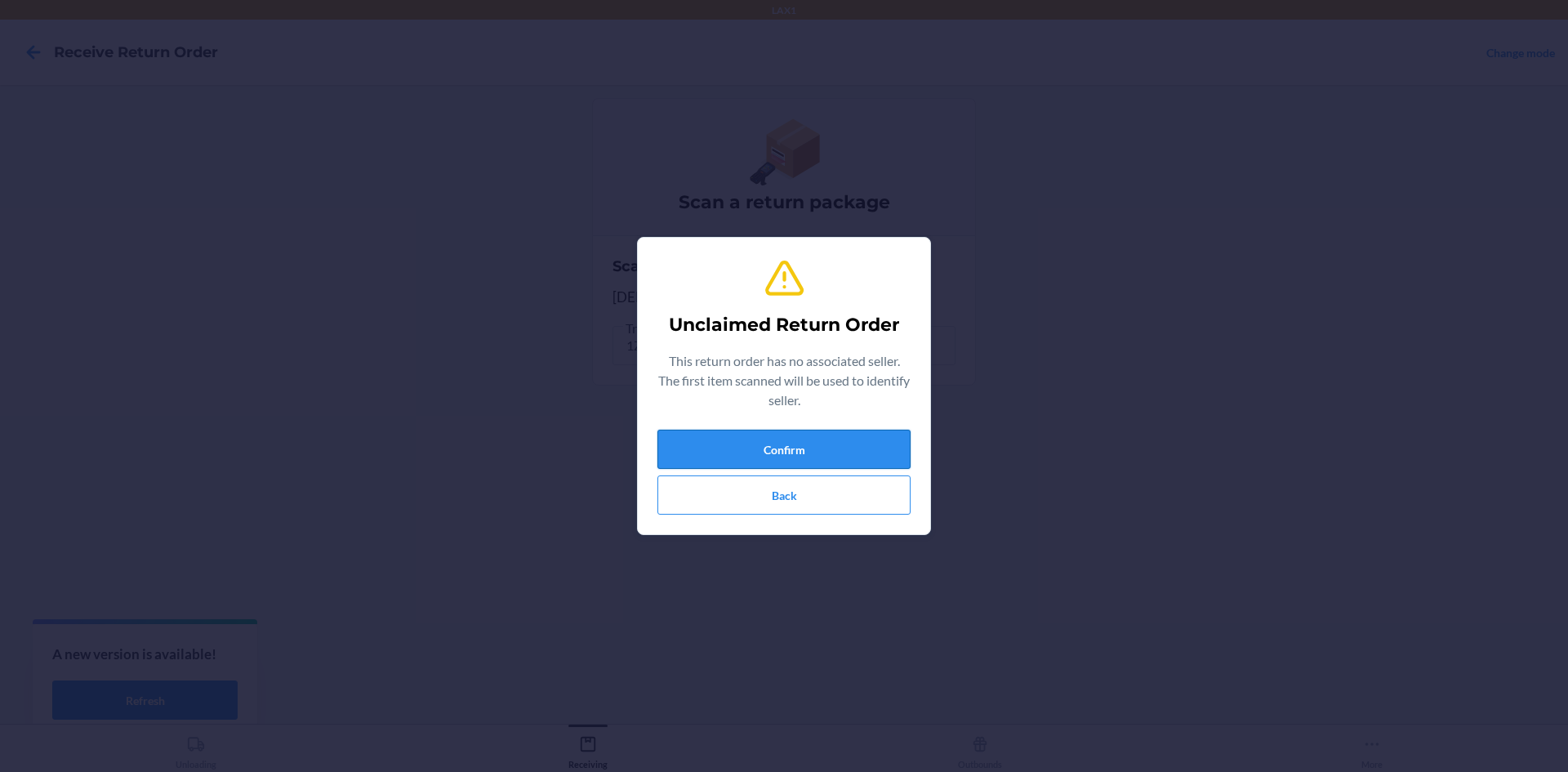
click at [866, 449] on button "Confirm" at bounding box center [784, 449] width 253 height 40
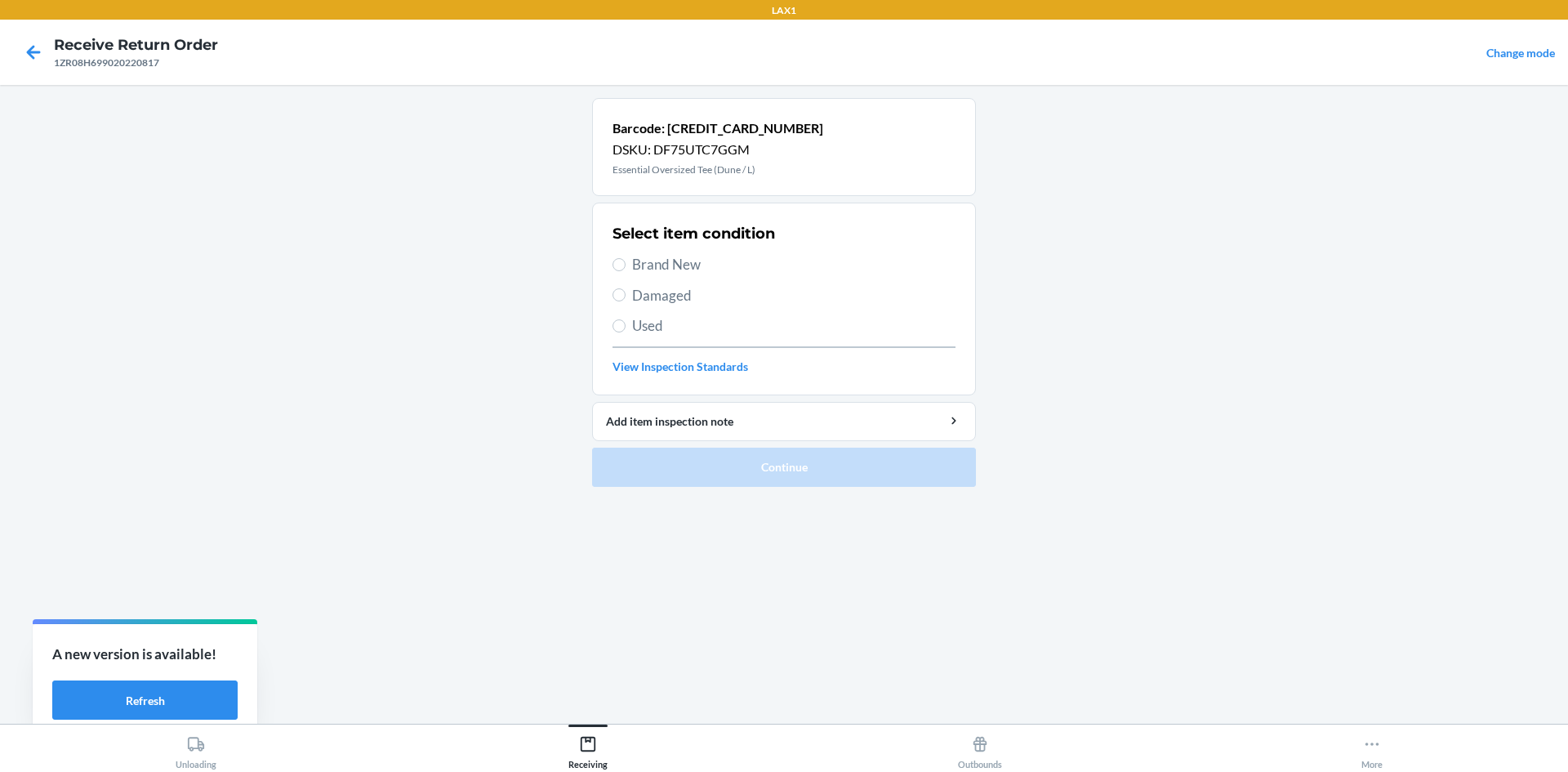
click at [647, 305] on div "Select item condition Brand New Damaged Used View Inspection Standards" at bounding box center [784, 299] width 343 height 162
click at [647, 300] on span "Damaged" at bounding box center [795, 295] width 324 height 21
click at [625, 300] on input "Damaged" at bounding box center [619, 295] width 13 height 13
radio input "true"
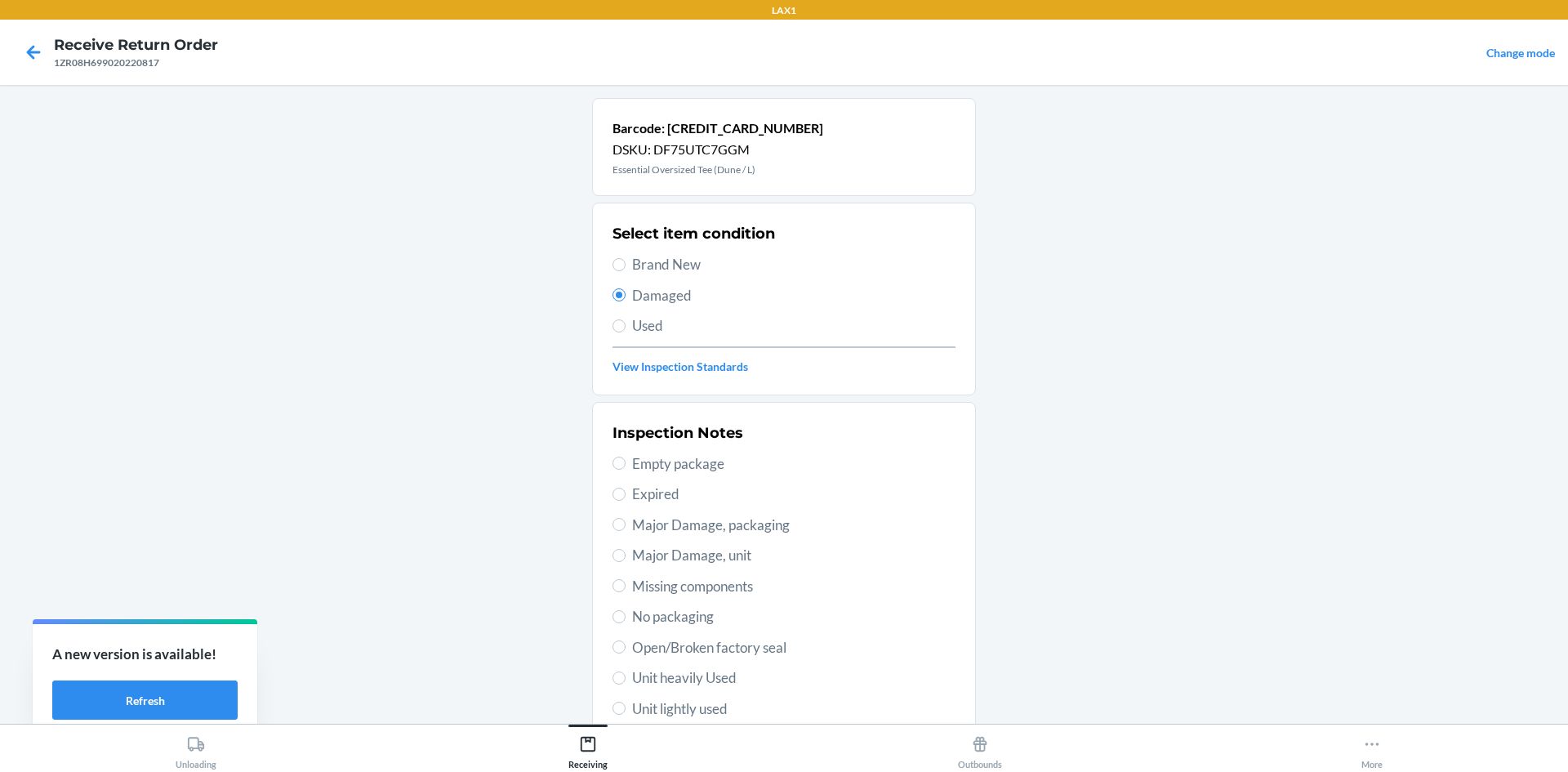
click at [634, 259] on span "Brand New" at bounding box center [795, 264] width 324 height 21
click at [625, 259] on input "Brand New" at bounding box center [619, 265] width 13 height 13
radio input "true"
radio input "false"
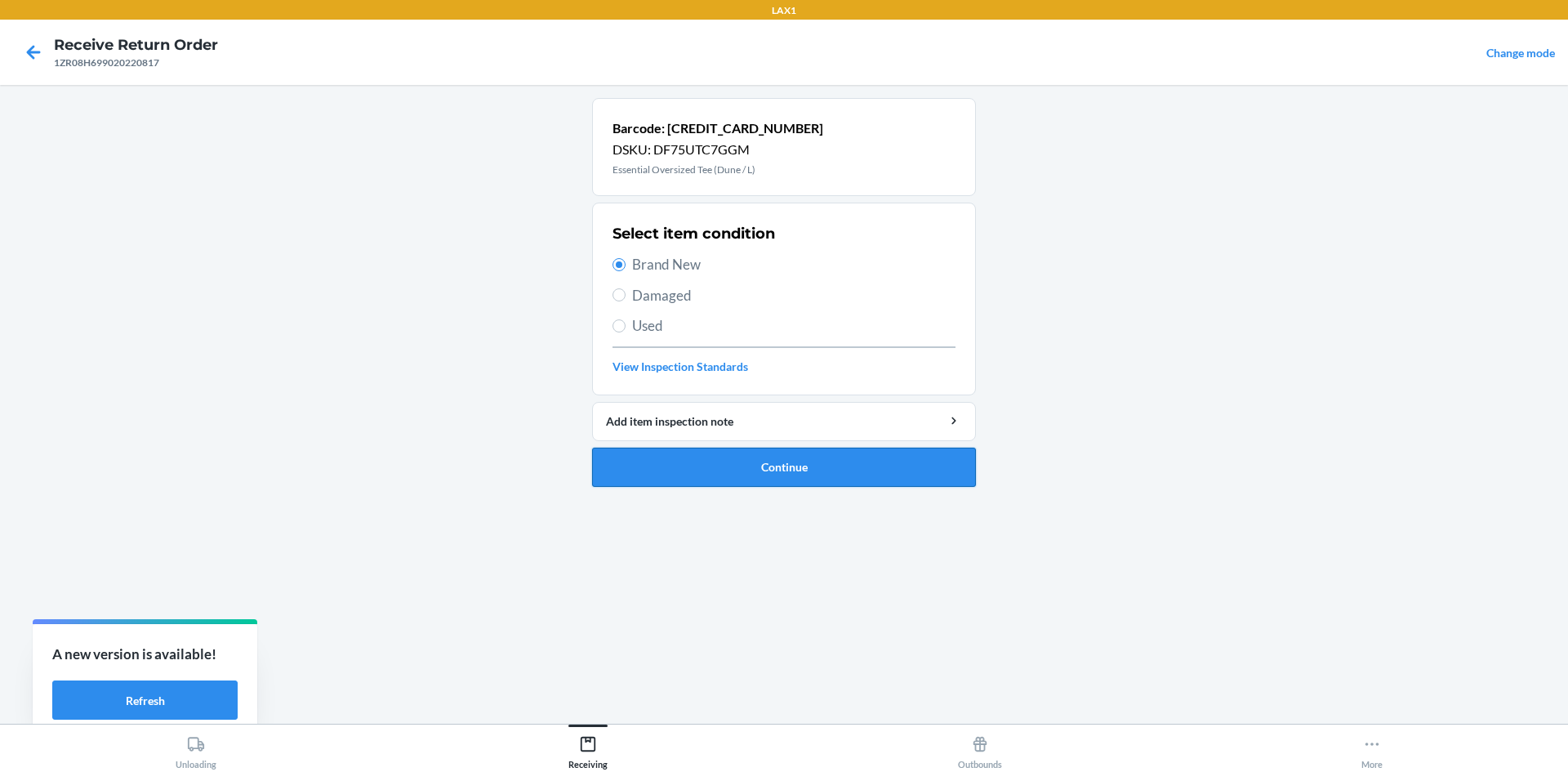
click at [757, 466] on button "Continue" at bounding box center [784, 467] width 383 height 40
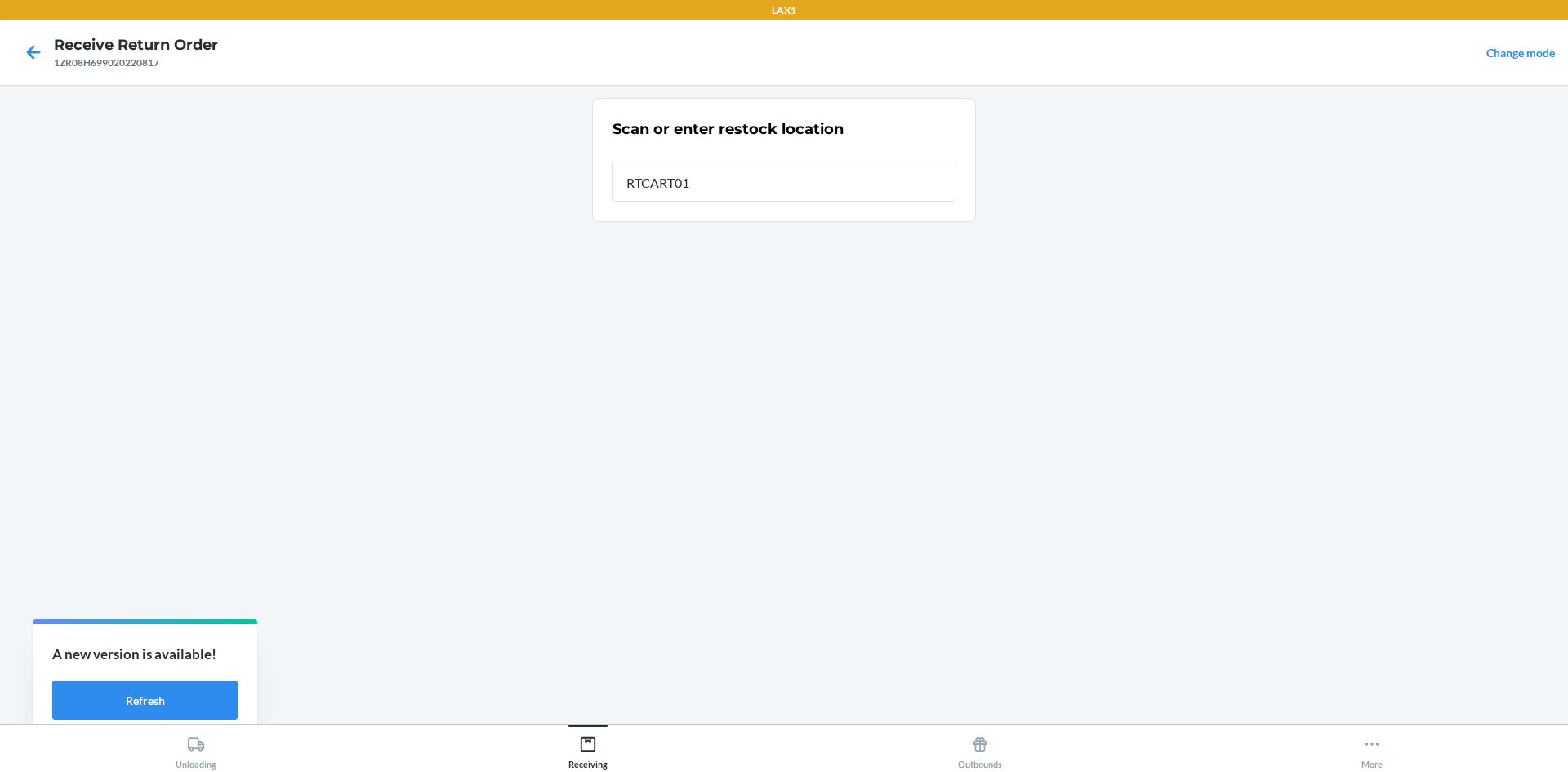
type input "RTCART017"
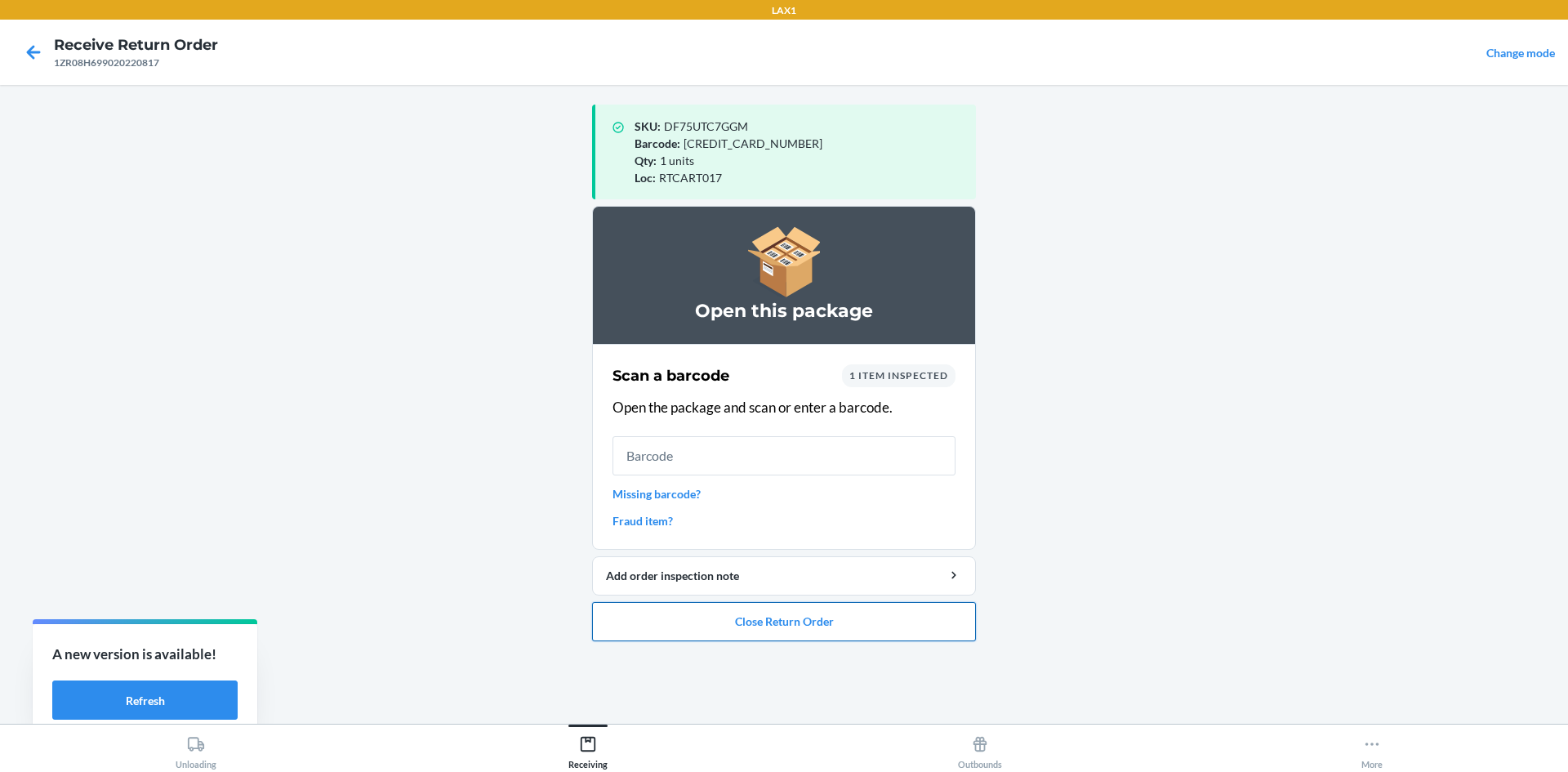
click at [781, 622] on button "Close Return Order" at bounding box center [784, 622] width 383 height 40
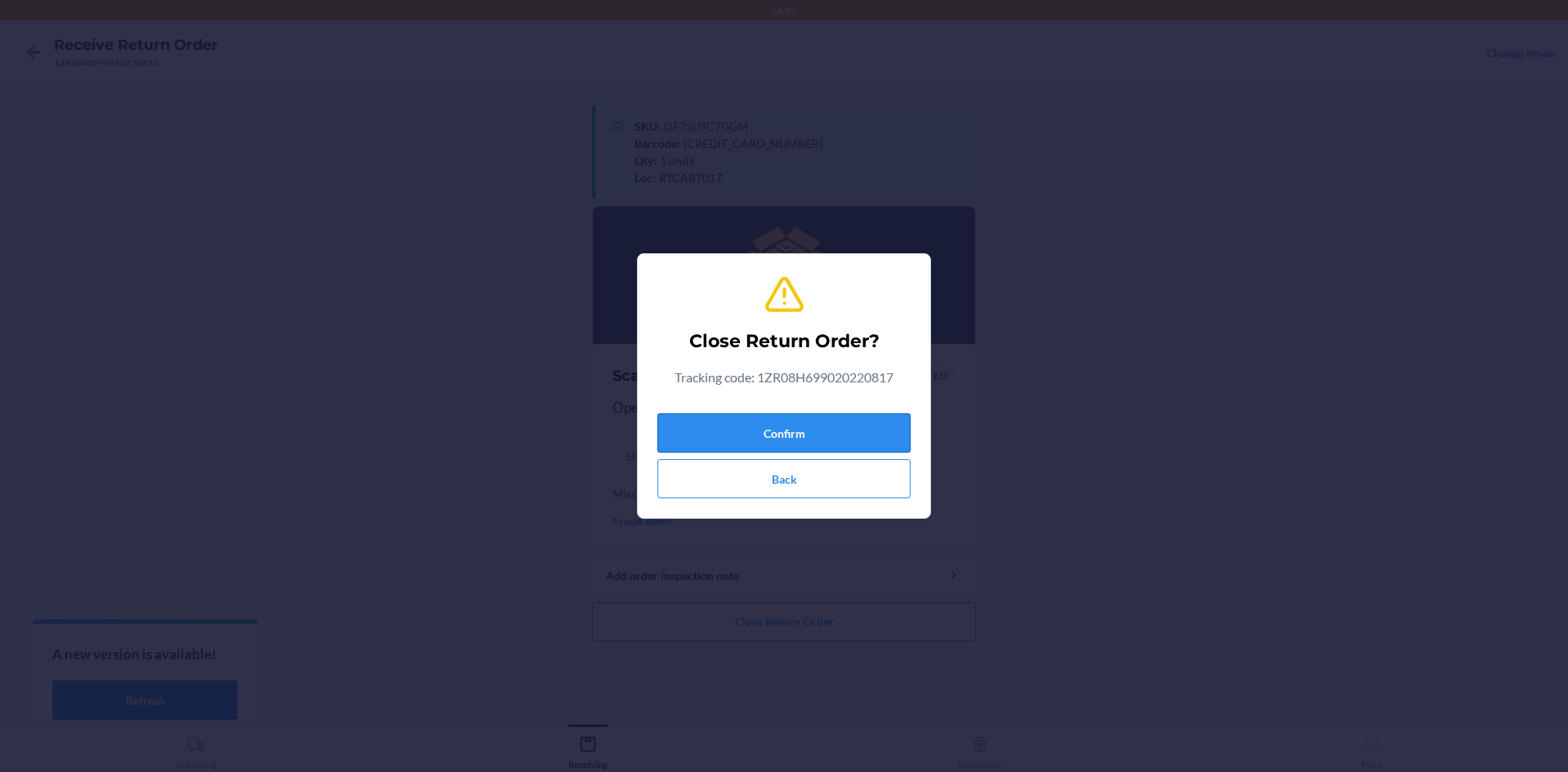
click at [807, 435] on button "Confirm" at bounding box center [784, 432] width 253 height 40
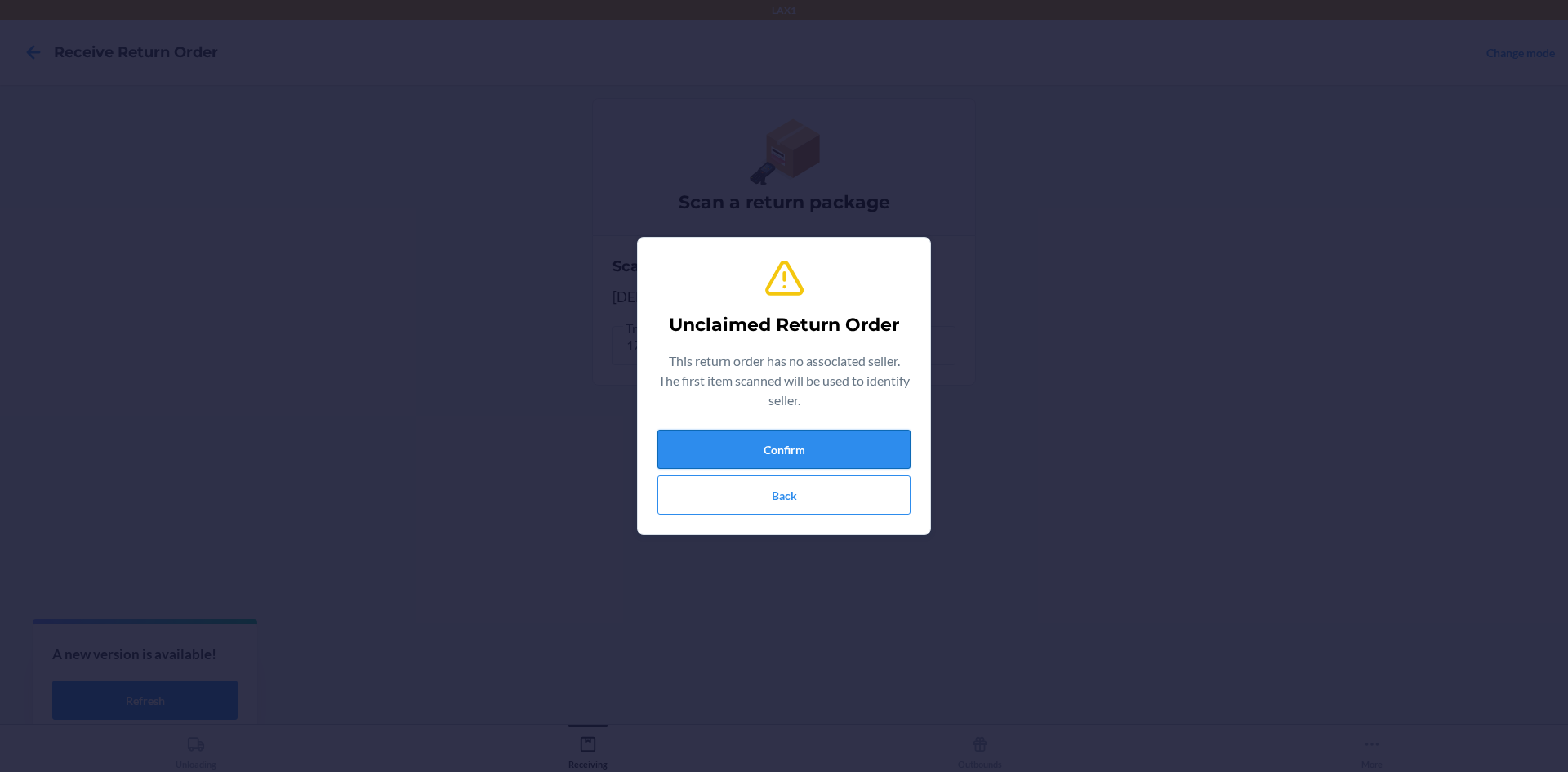
click at [864, 432] on button "Confirm" at bounding box center [784, 449] width 253 height 40
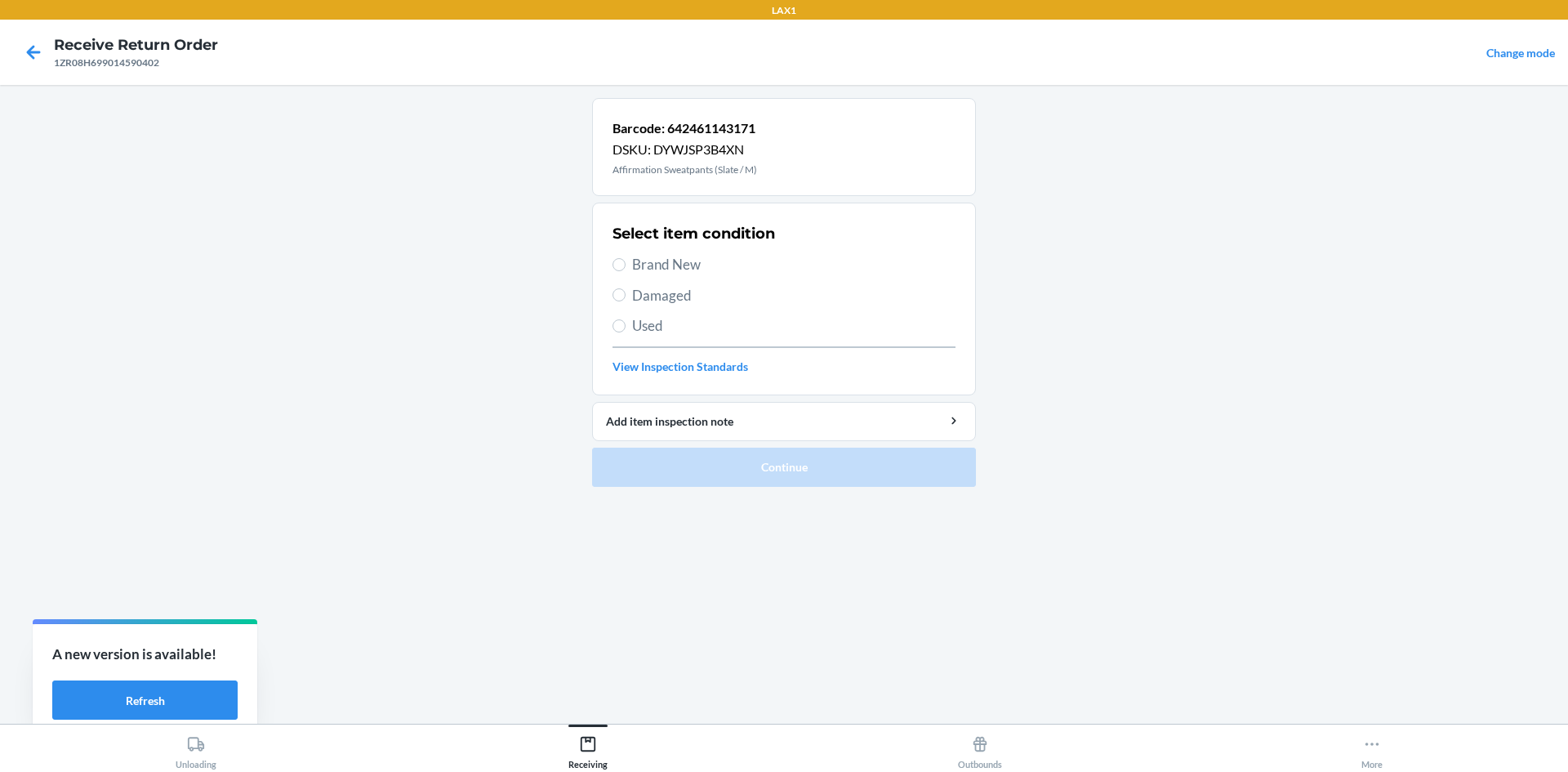
click at [611, 294] on section "Select item condition Brand New Damaged Used View Inspection Standards" at bounding box center [784, 299] width 383 height 193
click at [624, 297] on input "Damaged" at bounding box center [619, 295] width 13 height 13
radio input "true"
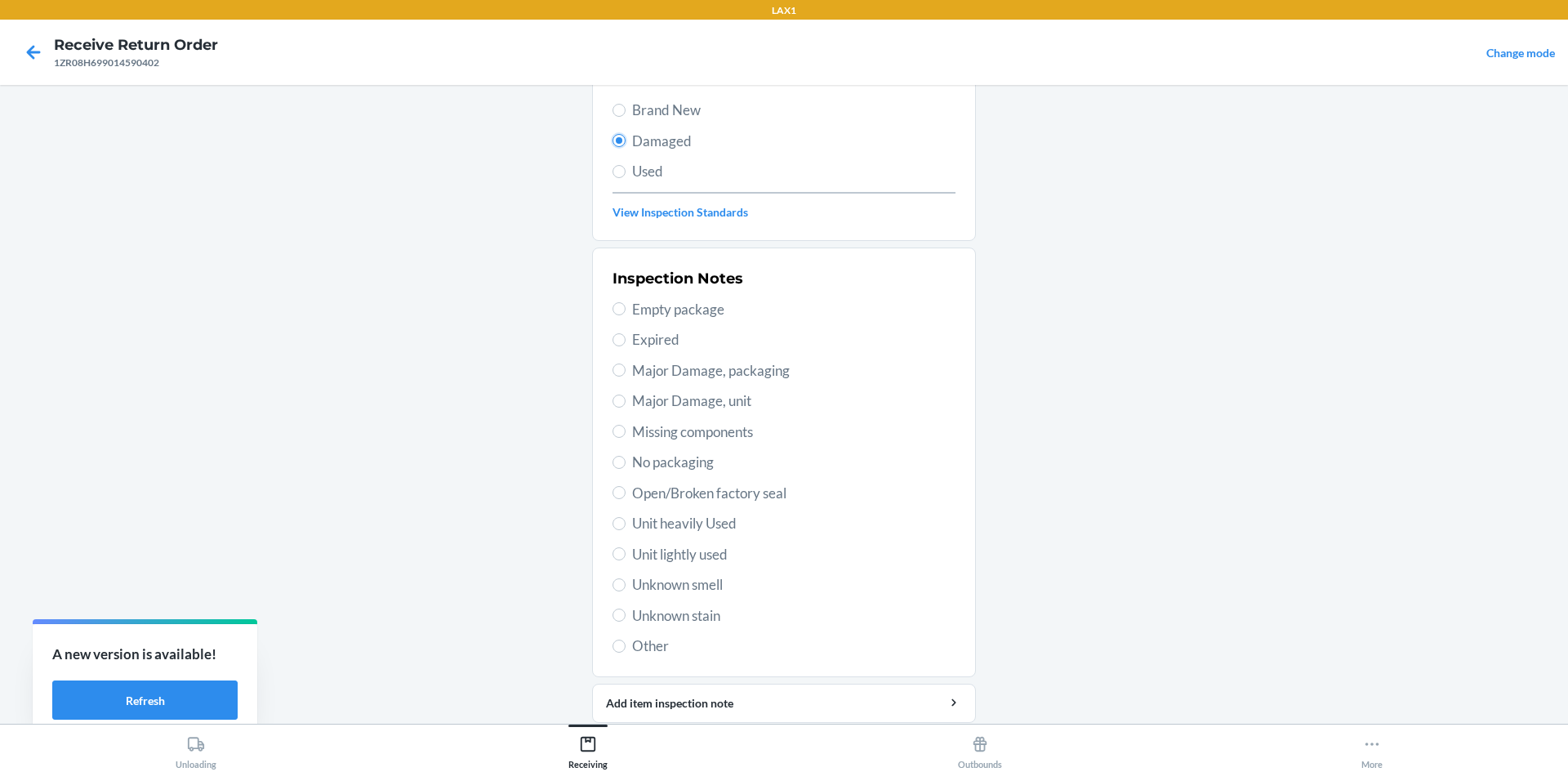
scroll to position [164, 0]
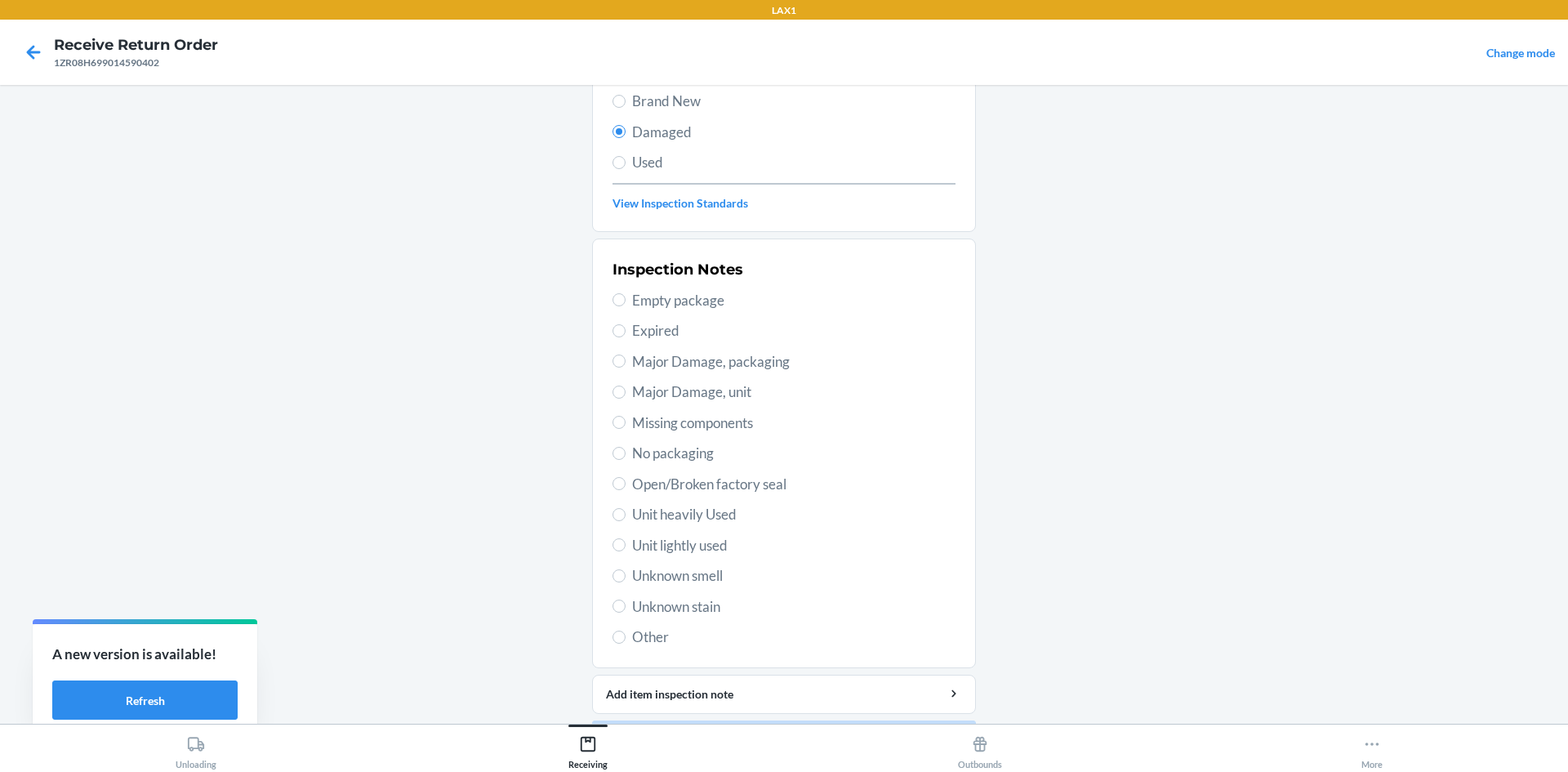
click at [673, 545] on span "Unit lightly used" at bounding box center [795, 546] width 324 height 21
click at [625, 545] on input "Unit lightly used" at bounding box center [619, 545] width 13 height 13
radio input "true"
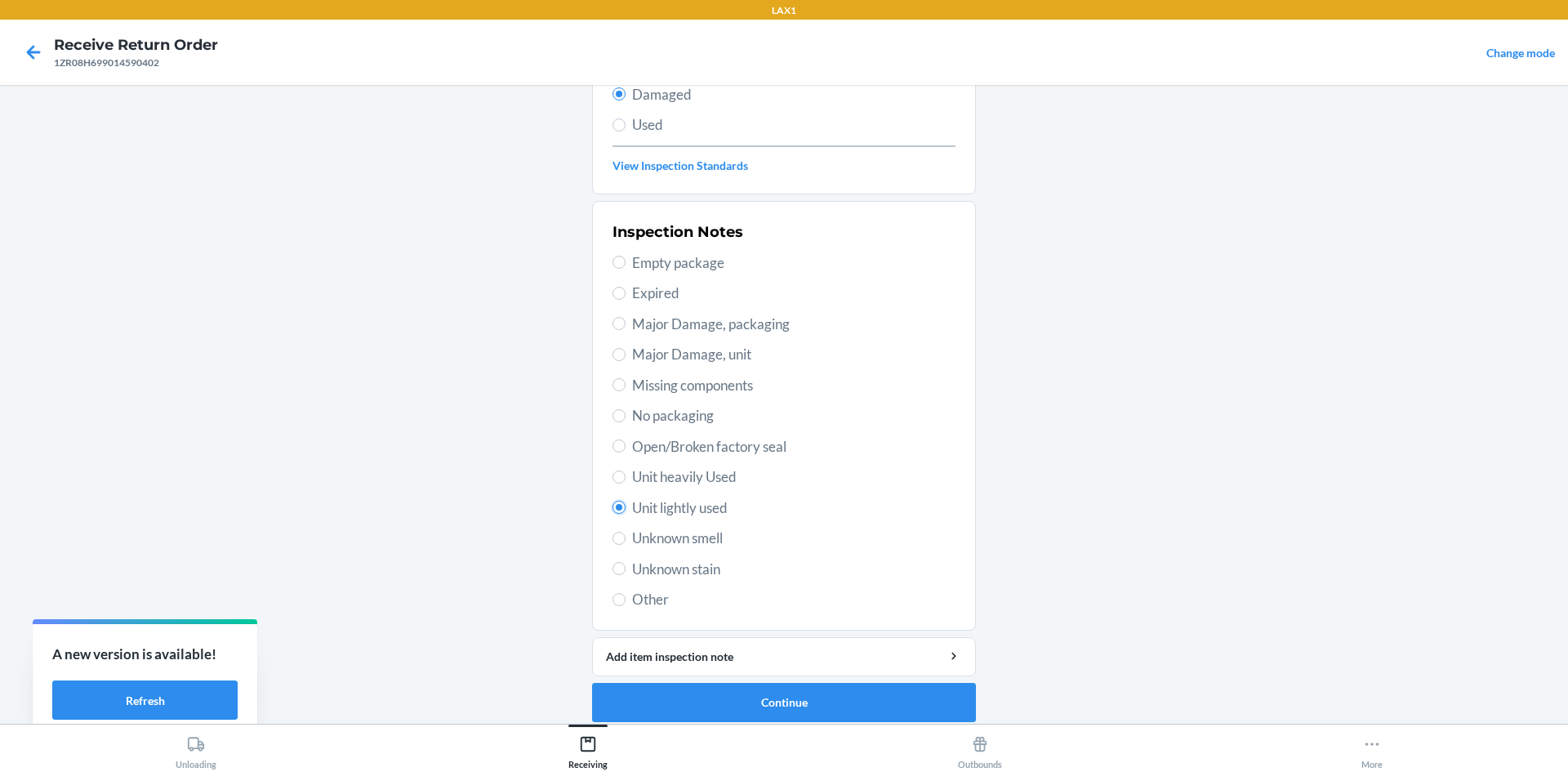
scroll to position [213, 0]
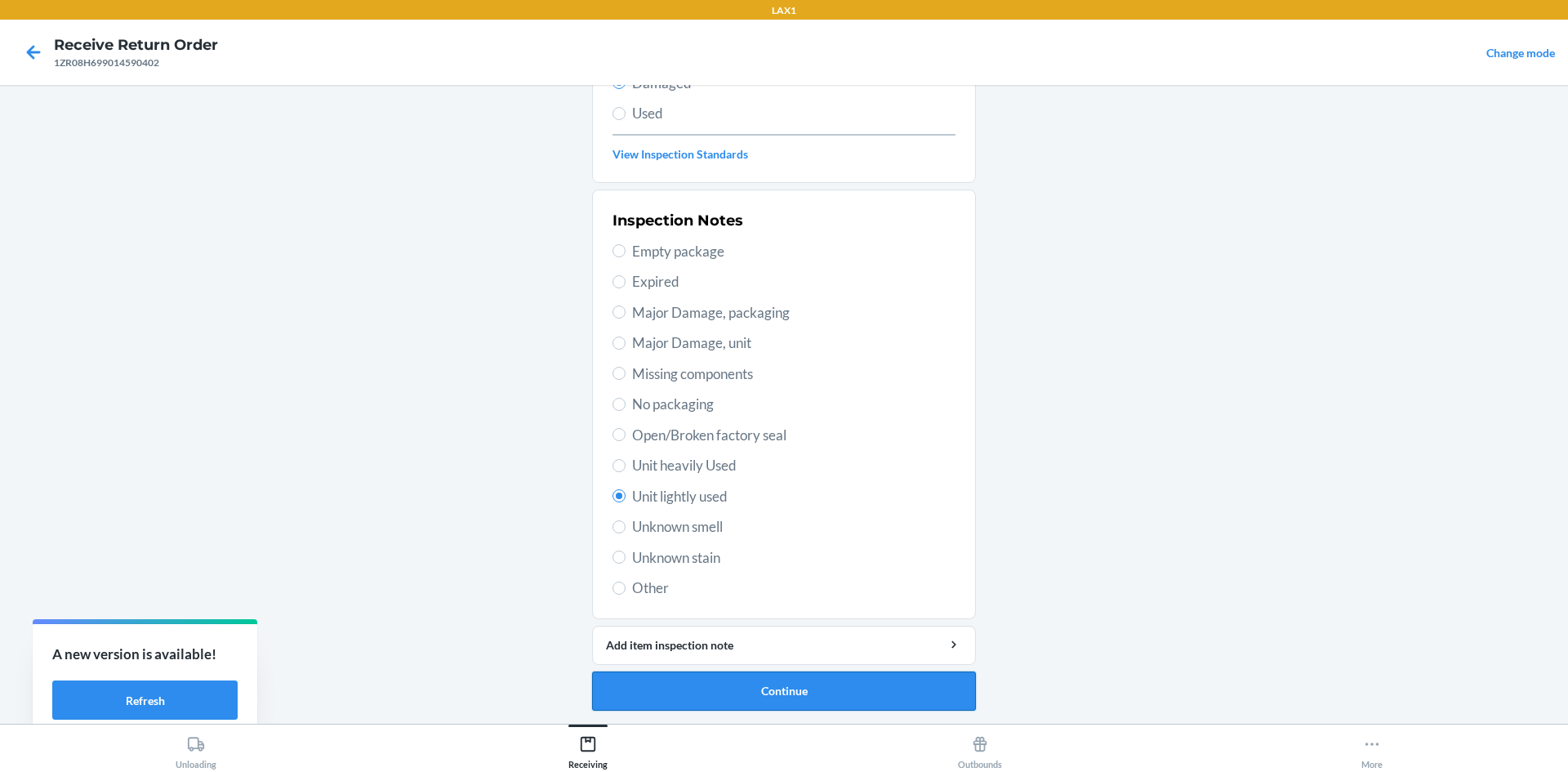
click at [794, 700] on button "Continue" at bounding box center [784, 691] width 383 height 40
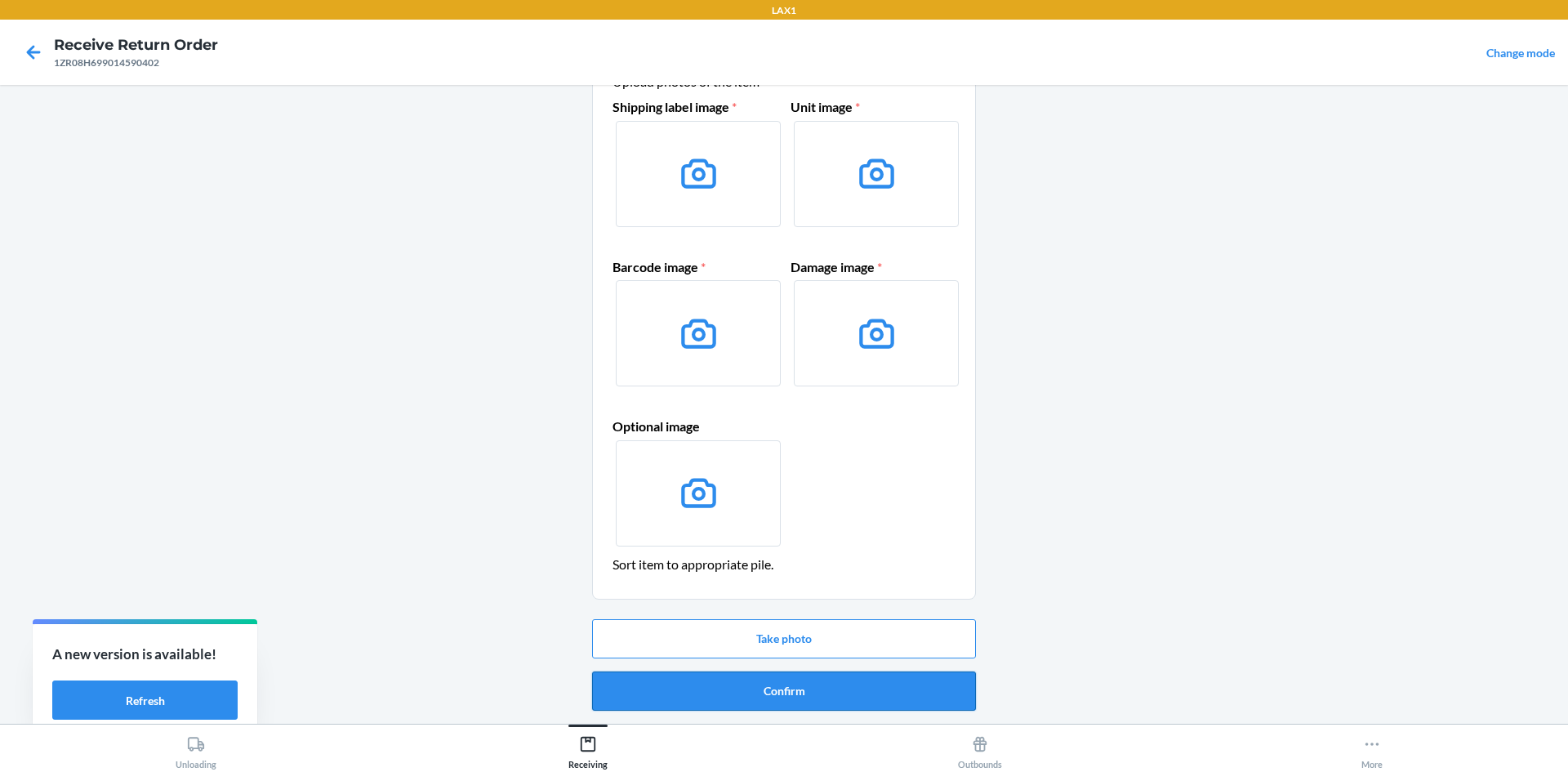
click at [785, 688] on button "Confirm" at bounding box center [784, 691] width 383 height 40
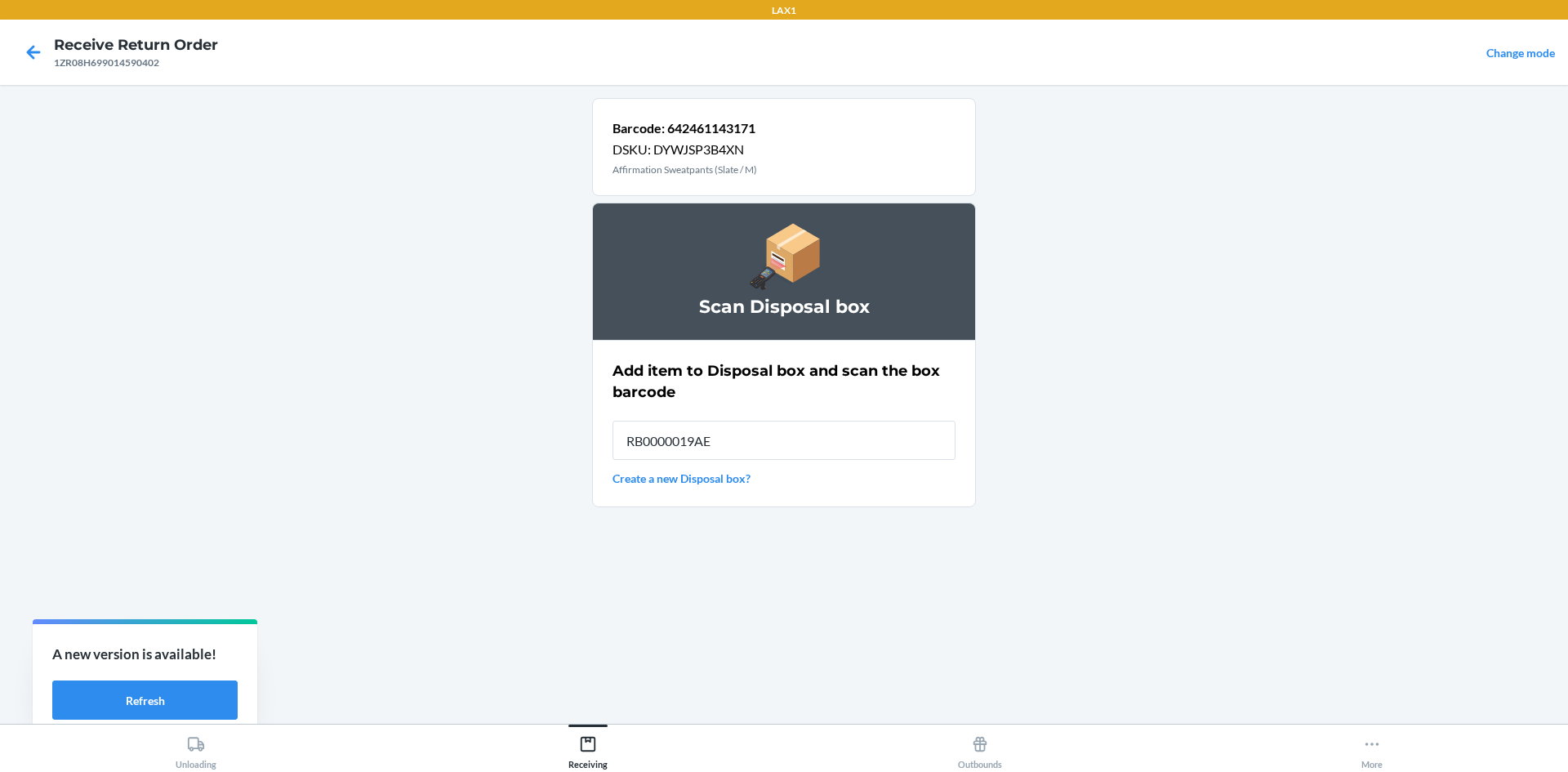
type input "RB0000019AE"
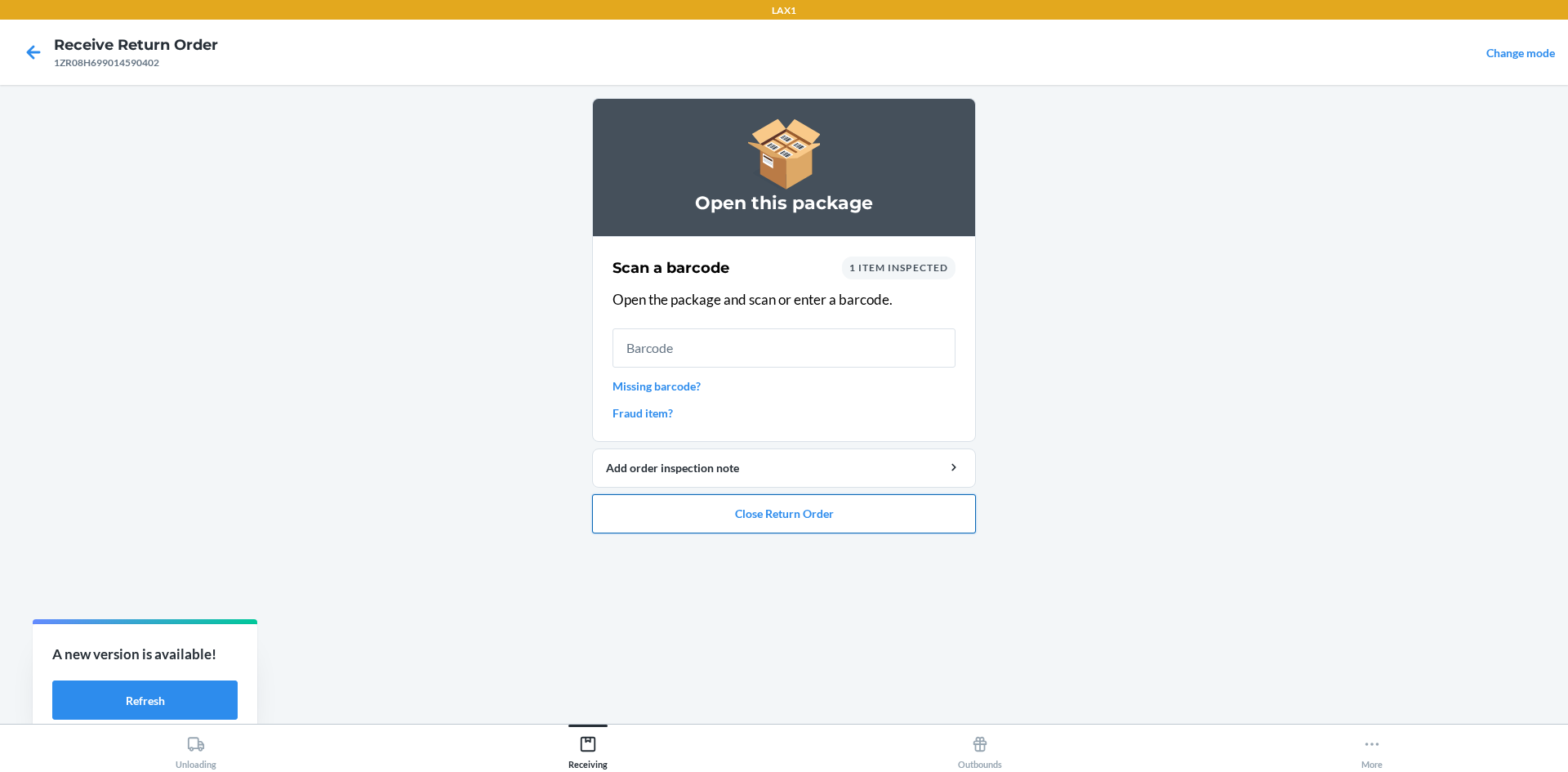
click at [959, 523] on button "Close Return Order" at bounding box center [784, 513] width 383 height 40
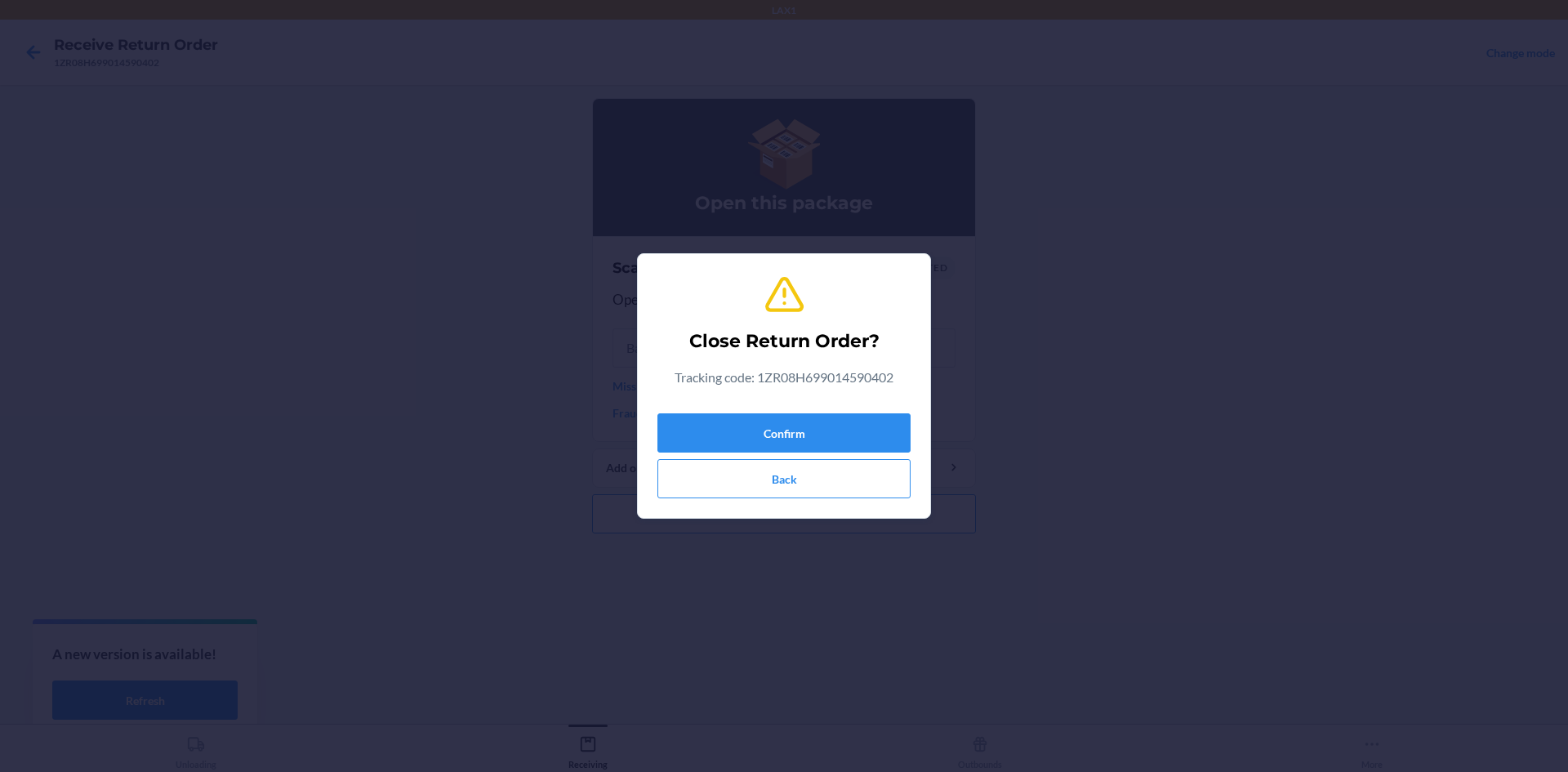
click at [827, 399] on div "Close Return Order? Tracking code: 1ZR08H699014590402 Confirm Back" at bounding box center [784, 386] width 253 height 237
click at [827, 422] on button "Confirm" at bounding box center [784, 432] width 253 height 40
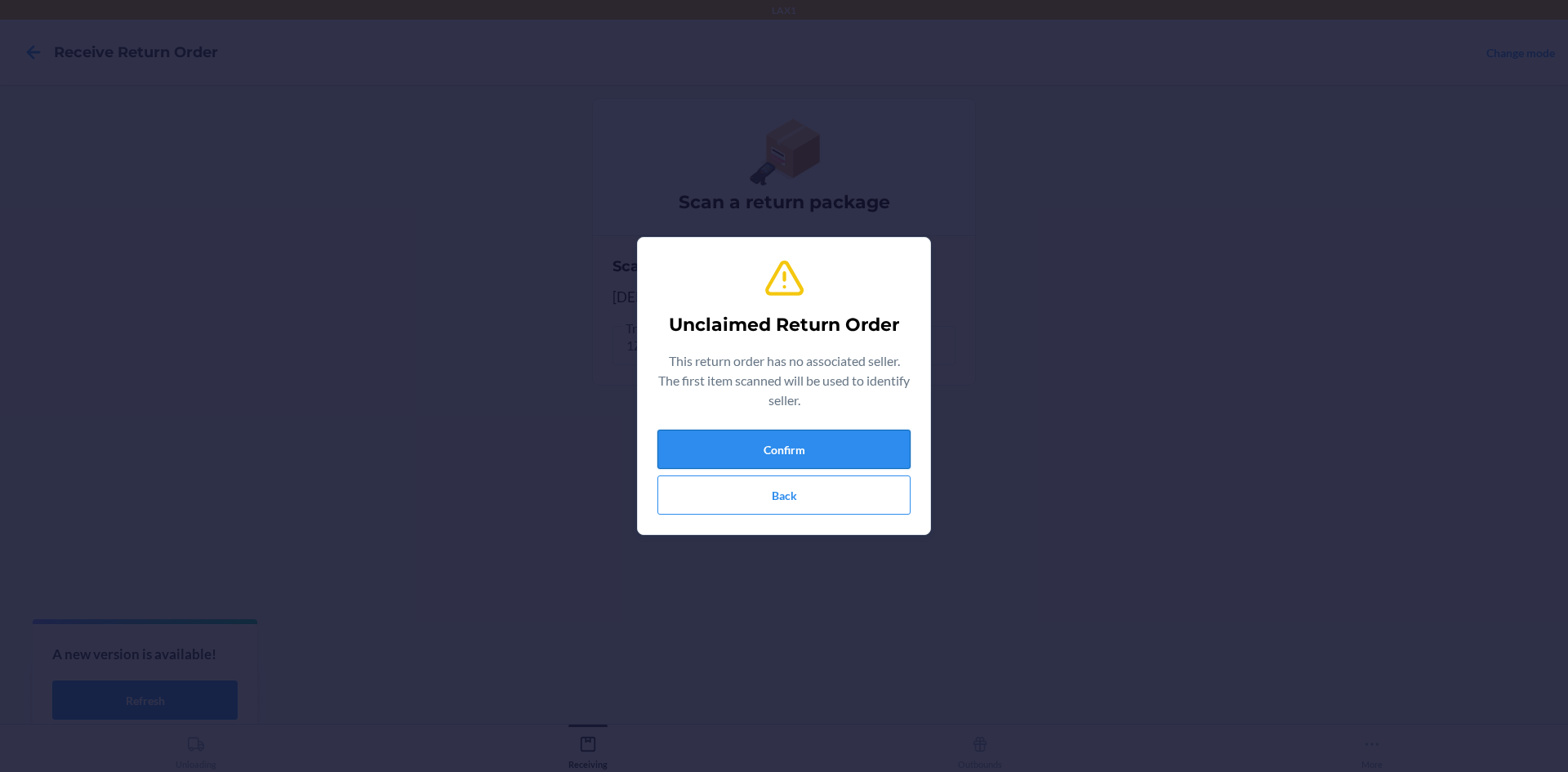
click at [865, 455] on button "Confirm" at bounding box center [784, 449] width 253 height 40
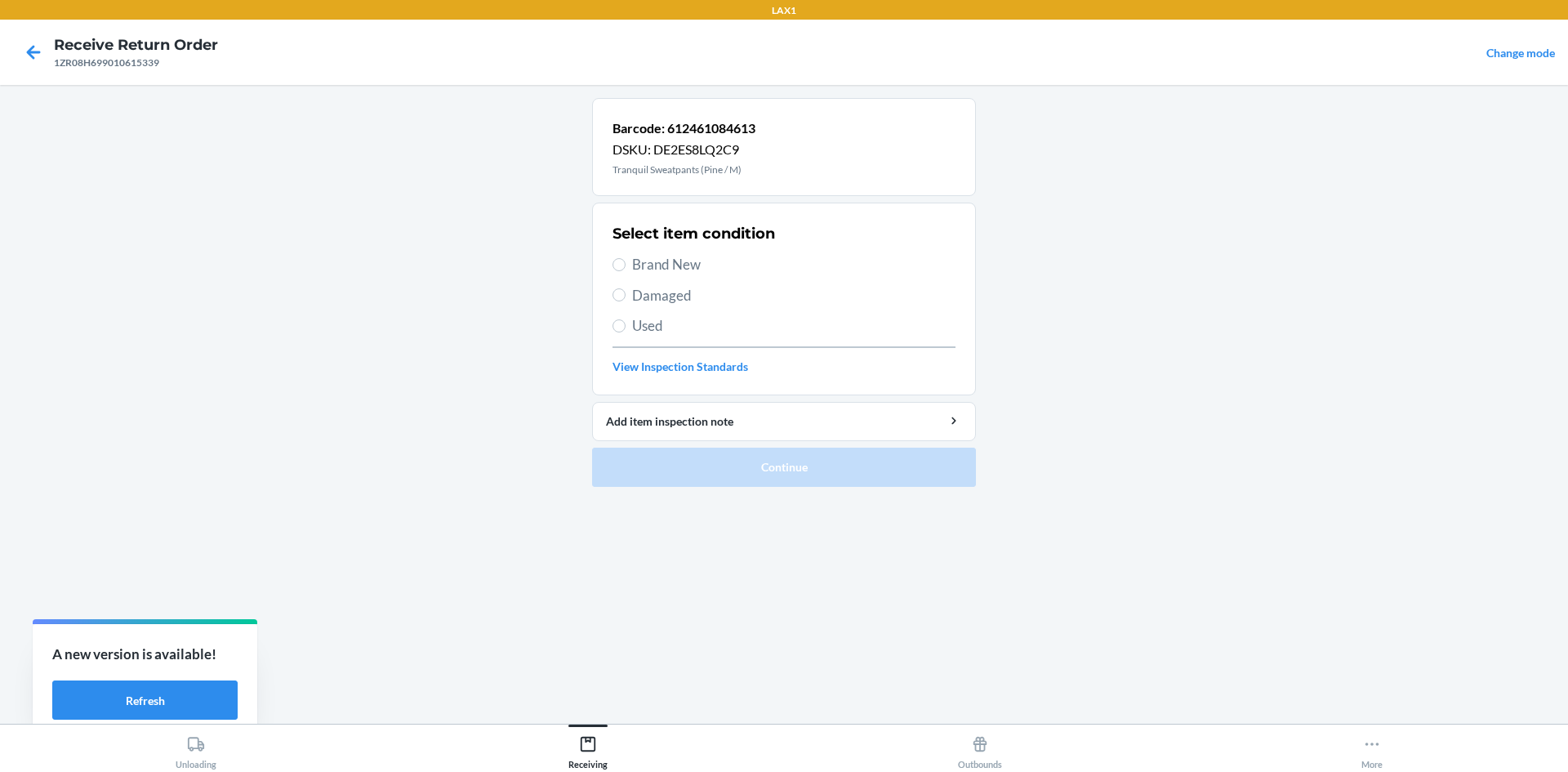
click at [683, 287] on span "Damaged" at bounding box center [795, 295] width 324 height 21
click at [625, 289] on input "Damaged" at bounding box center [619, 295] width 13 height 13
radio input "true"
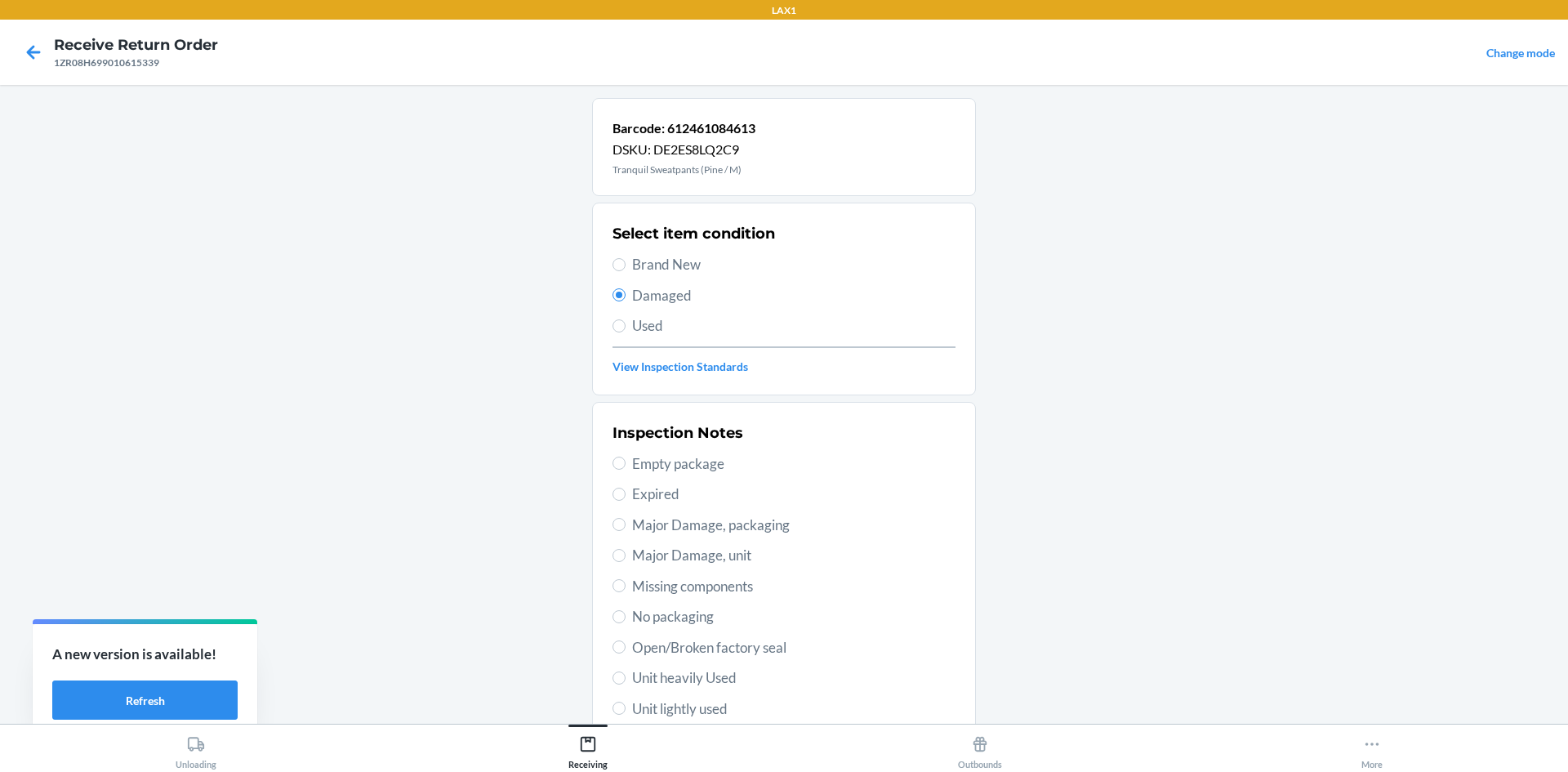
click at [704, 700] on span "Unit lightly used" at bounding box center [795, 709] width 324 height 21
click at [625, 702] on input "Unit lightly used" at bounding box center [619, 709] width 13 height 13
radio input "true"
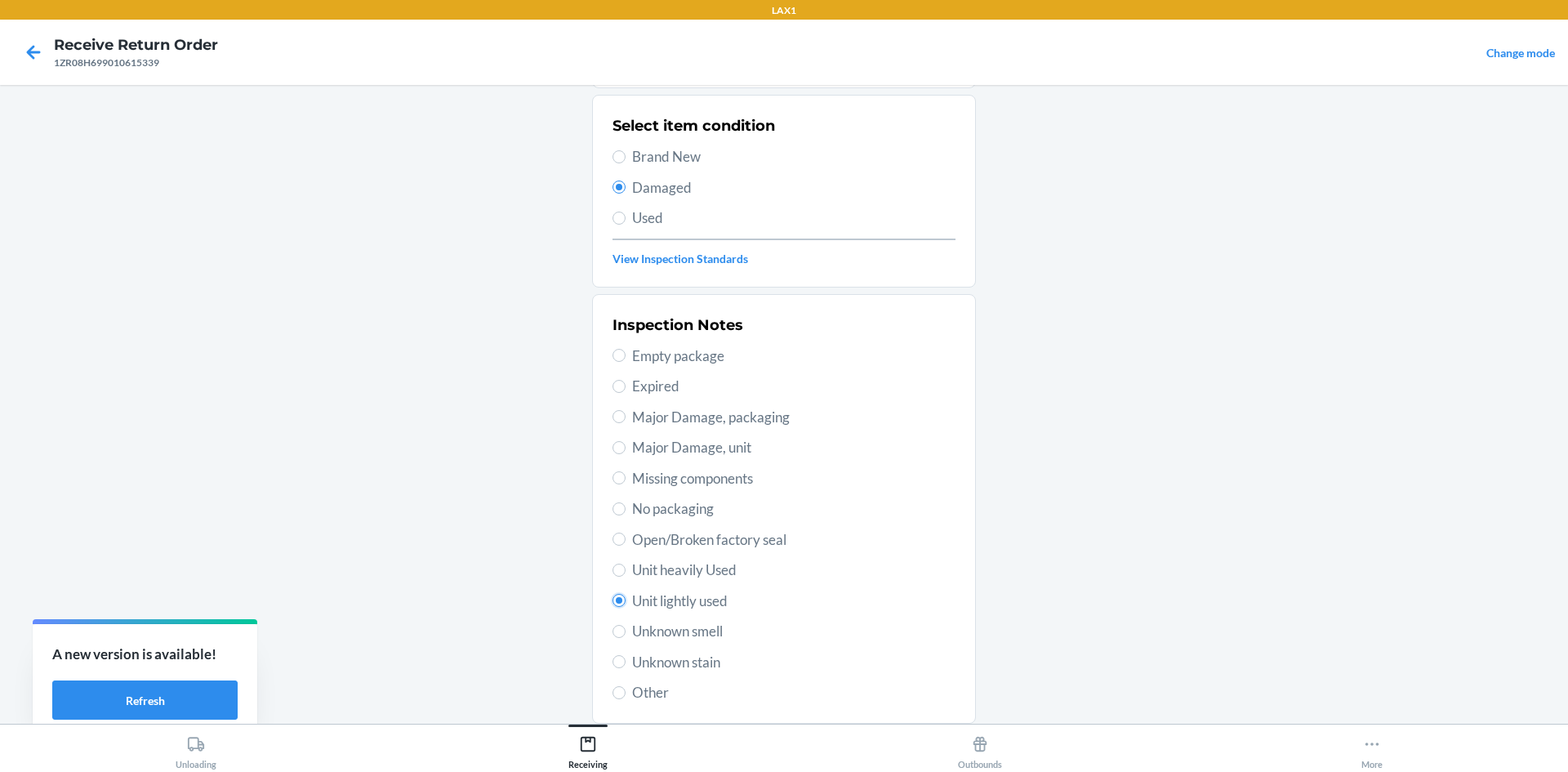
scroll to position [213, 0]
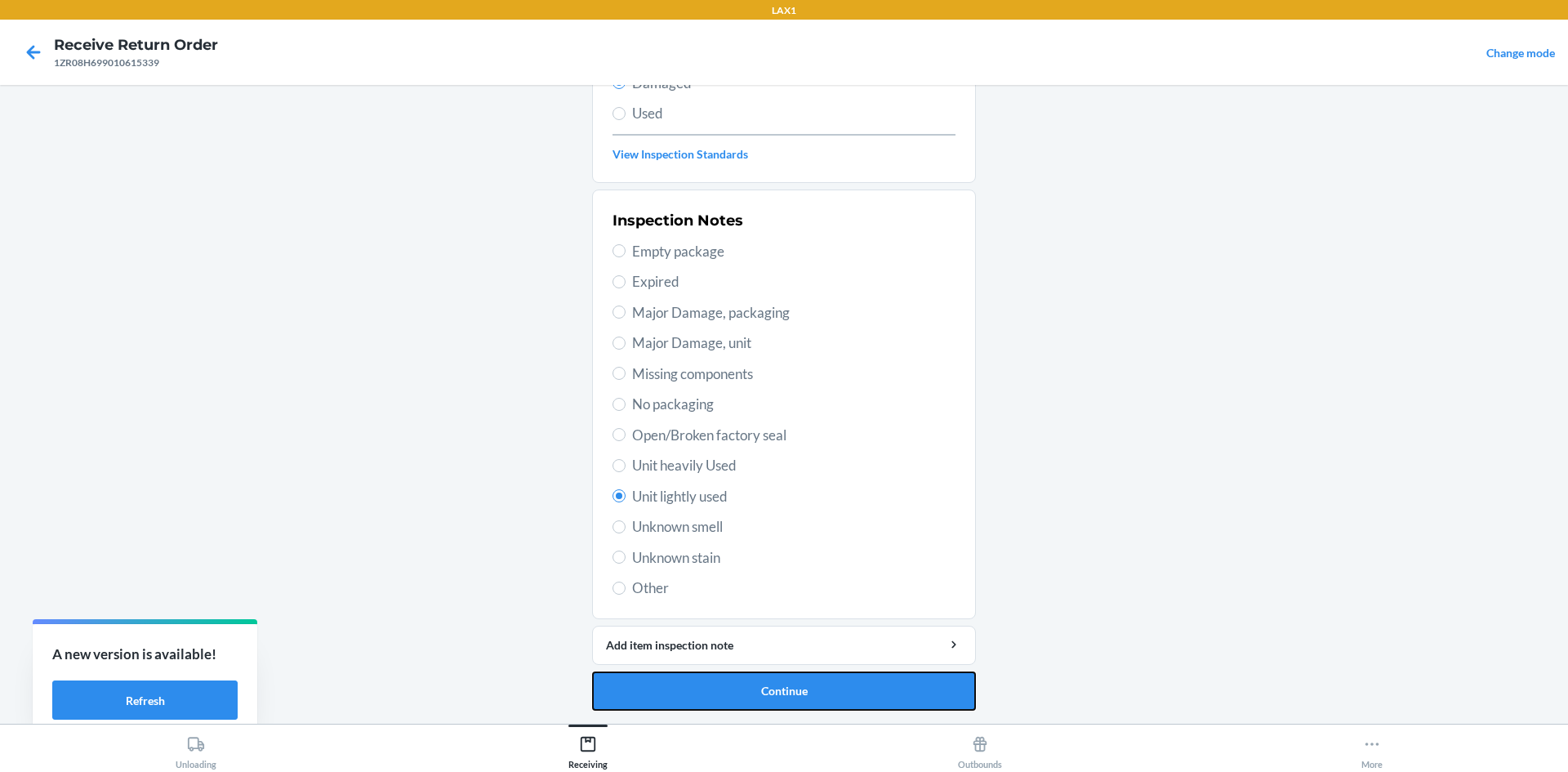
click at [763, 682] on button "Continue" at bounding box center [784, 691] width 383 height 40
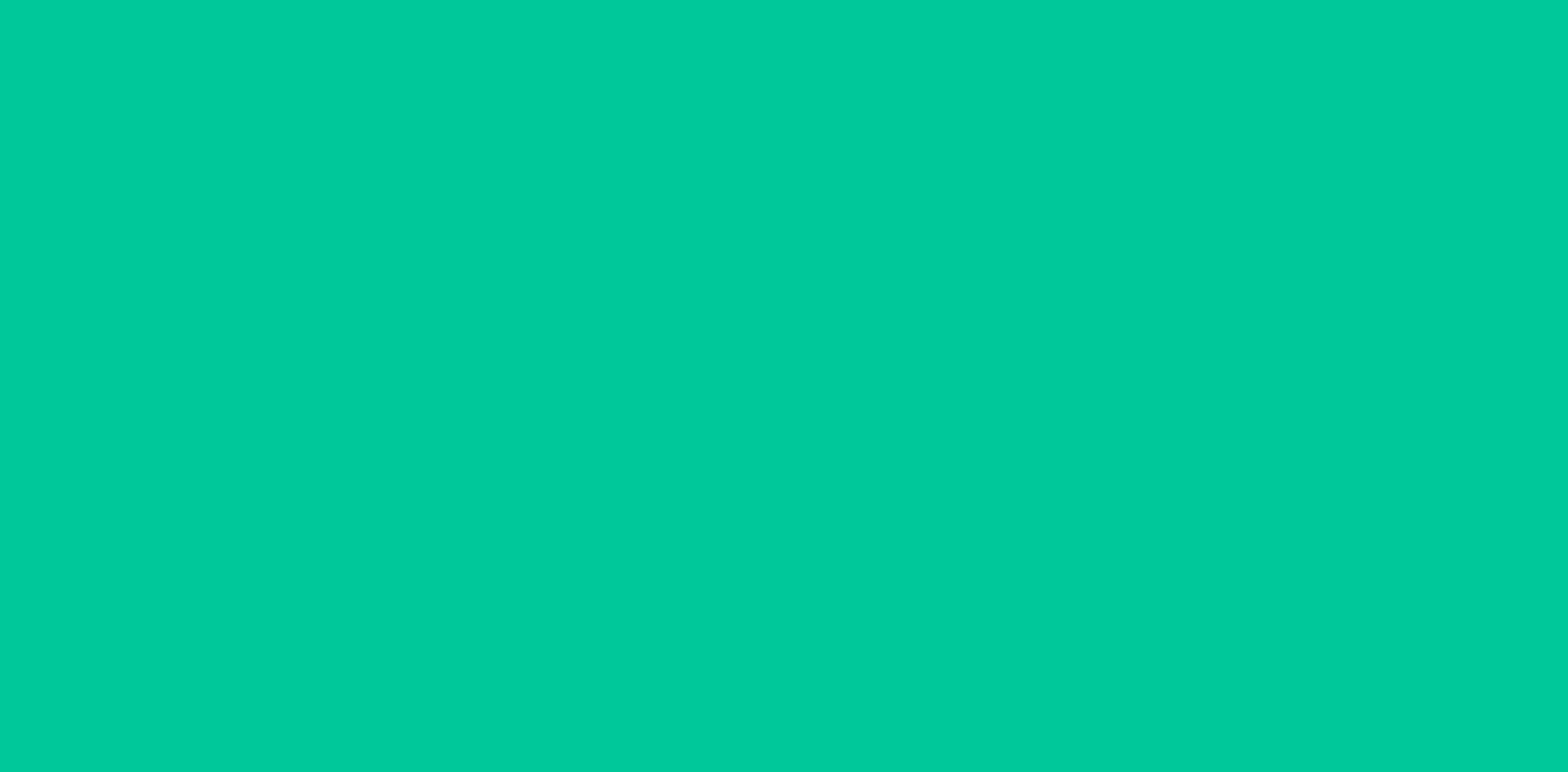
scroll to position [77, 0]
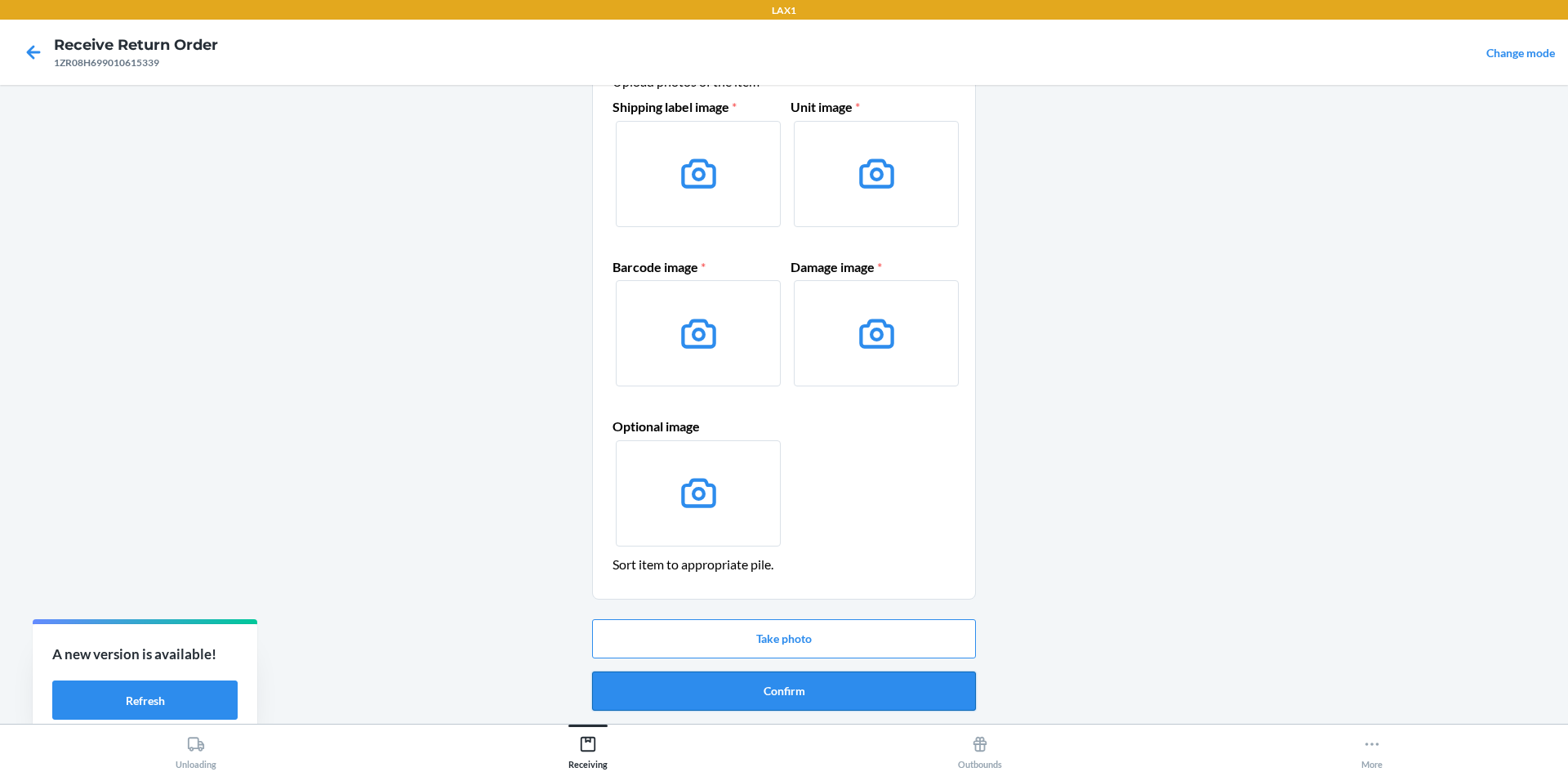
click at [780, 686] on button "Confirm" at bounding box center [784, 691] width 383 height 40
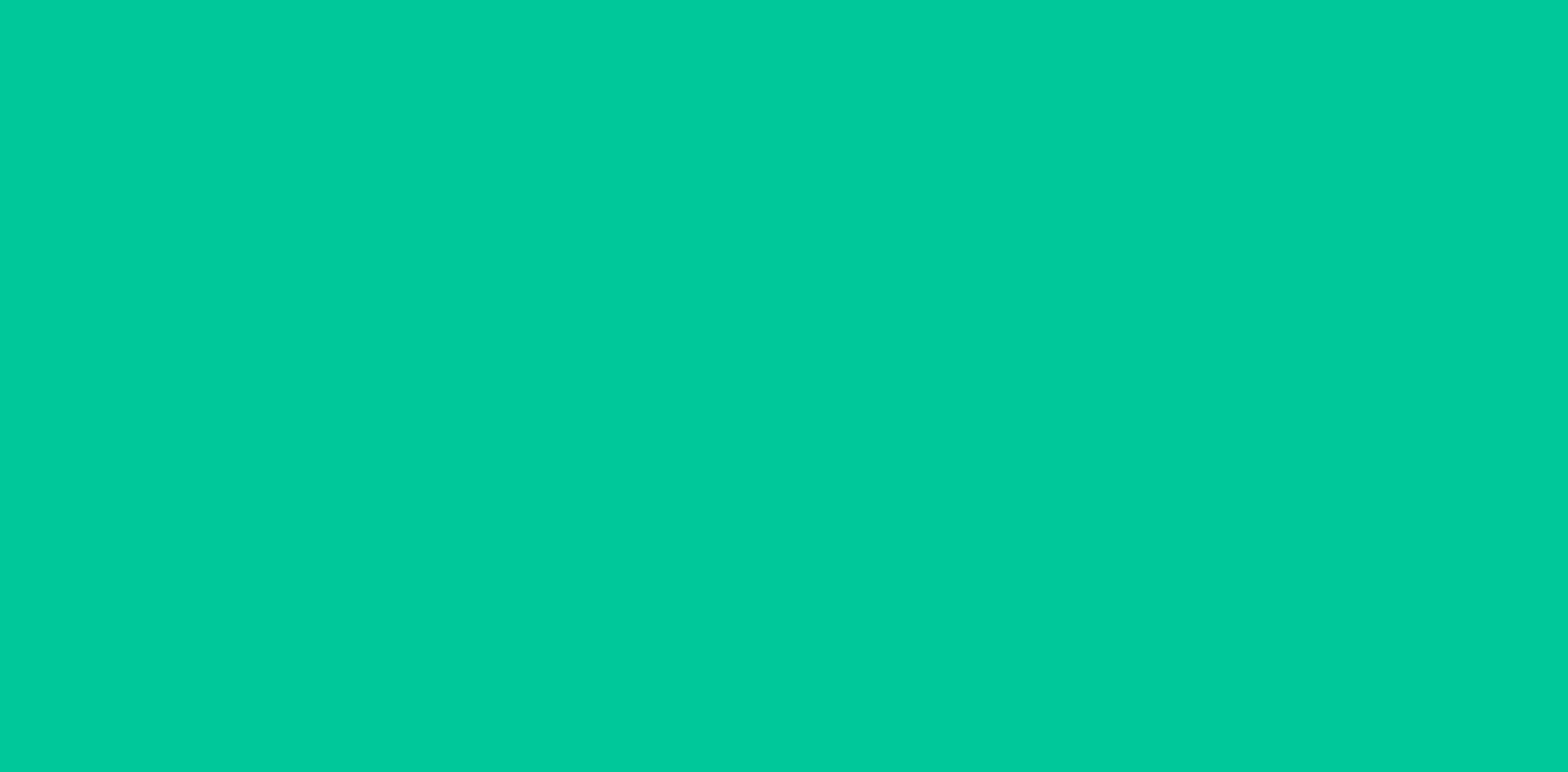
scroll to position [0, 0]
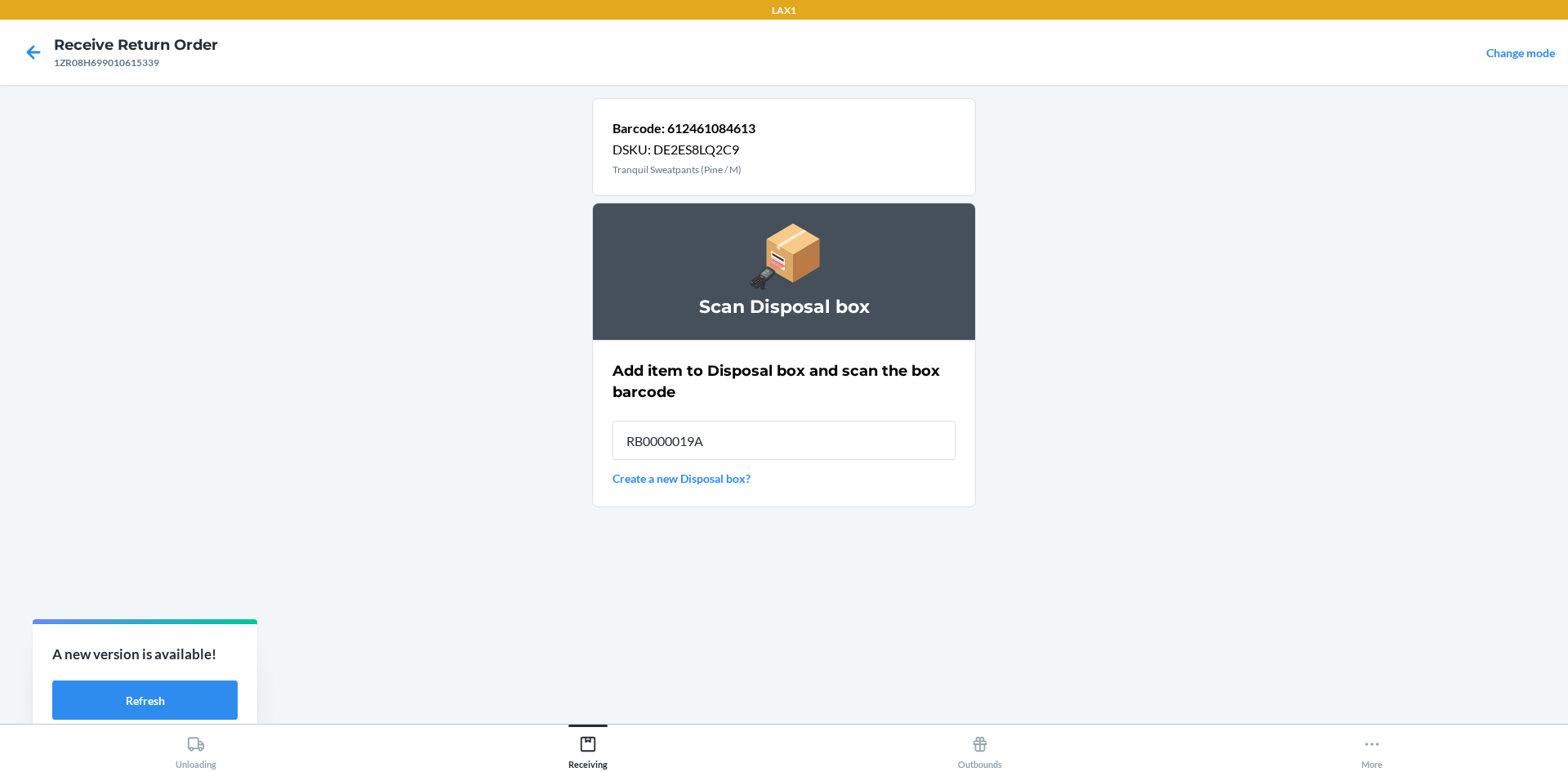
type input "RB0000019AE"
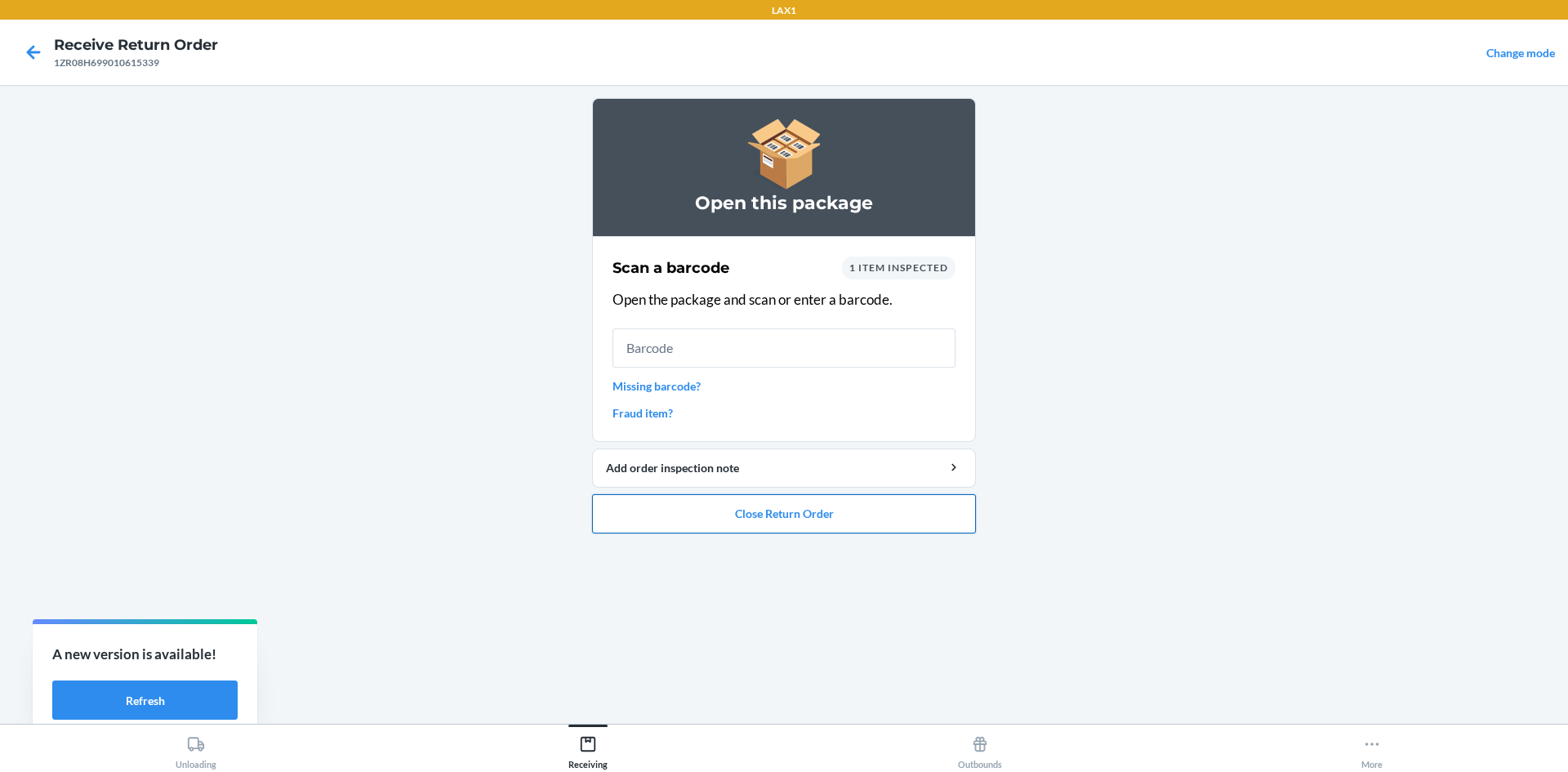
click at [818, 510] on button "Close Return Order" at bounding box center [784, 513] width 383 height 40
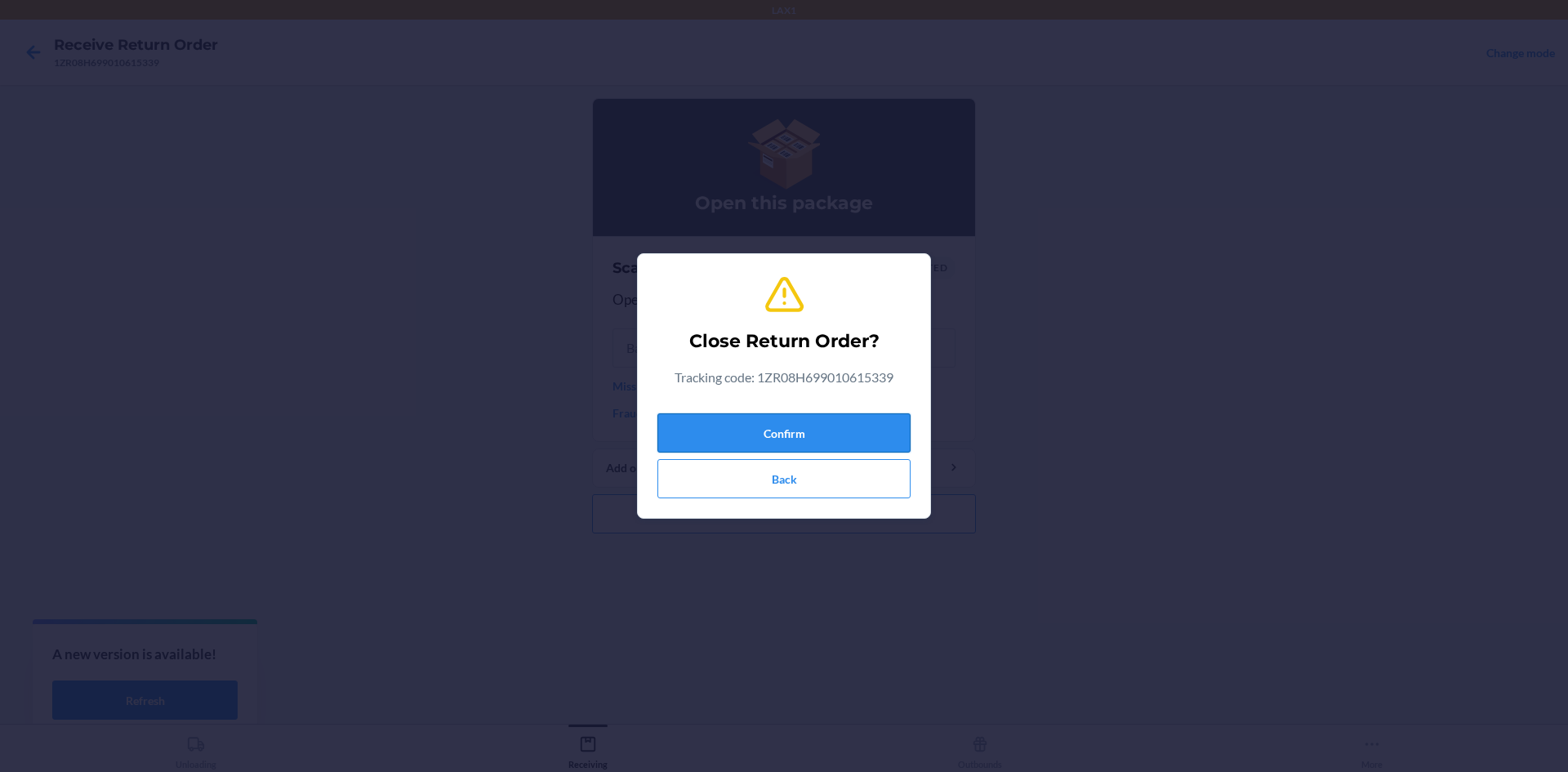
click at [834, 433] on button "Confirm" at bounding box center [784, 432] width 253 height 40
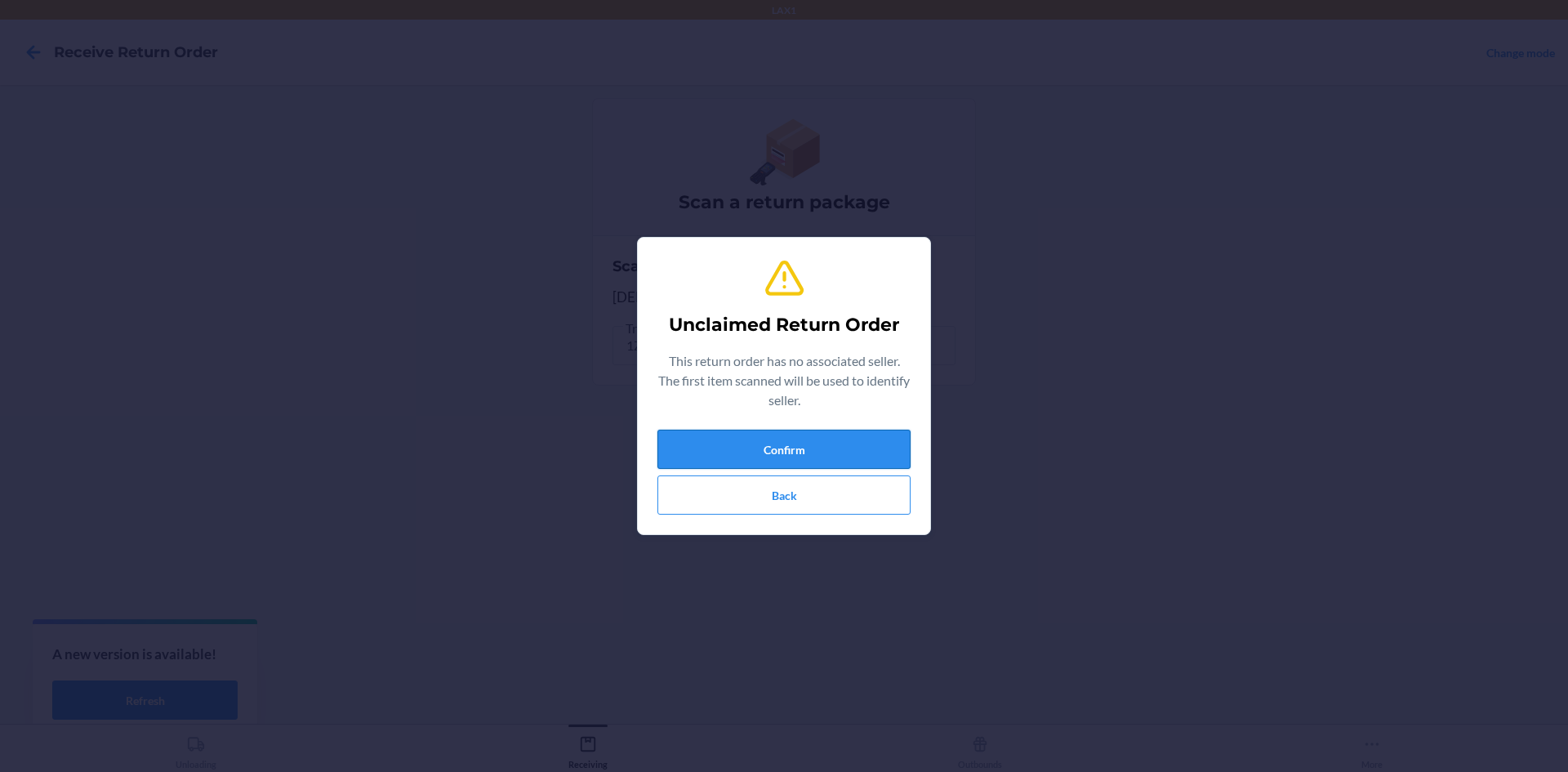
click at [860, 442] on button "Confirm" at bounding box center [784, 449] width 253 height 40
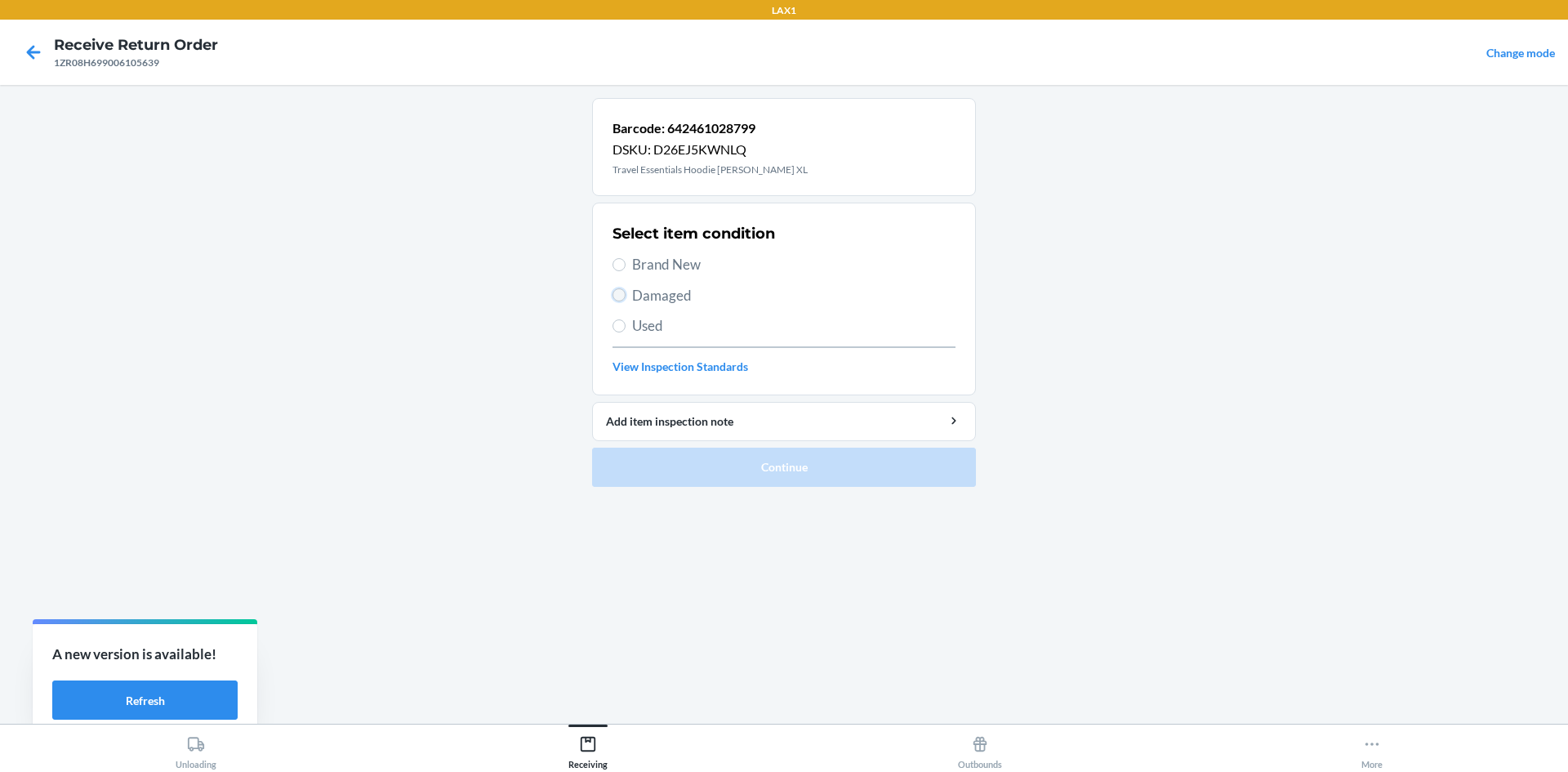
click at [624, 299] on input "Damaged" at bounding box center [619, 295] width 13 height 13
radio input "true"
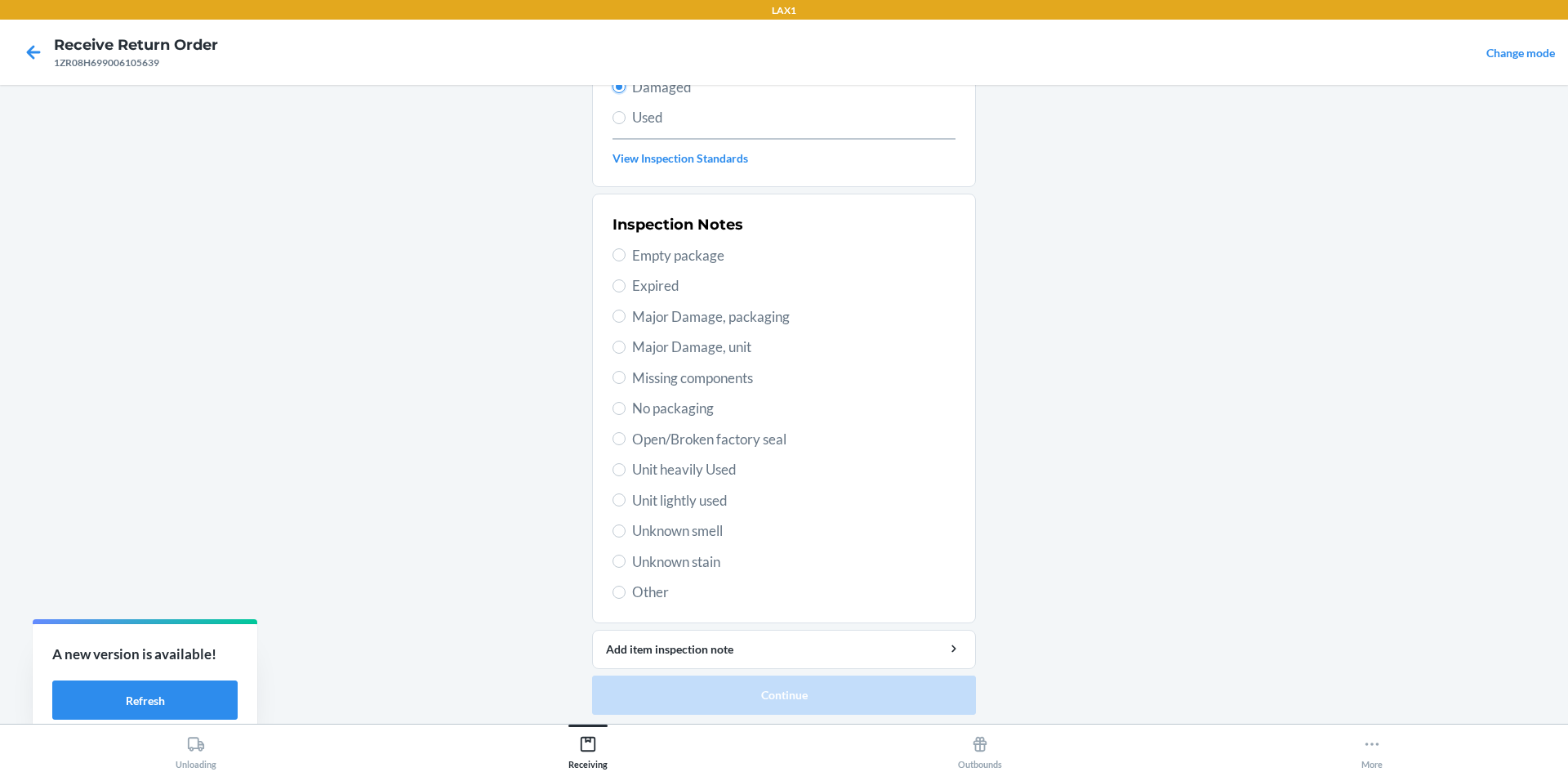
scroll to position [213, 0]
click at [713, 501] on span "Unit lightly used" at bounding box center [795, 497] width 324 height 21
click at [625, 501] on input "Unit lightly used" at bounding box center [619, 496] width 13 height 13
radio input "true"
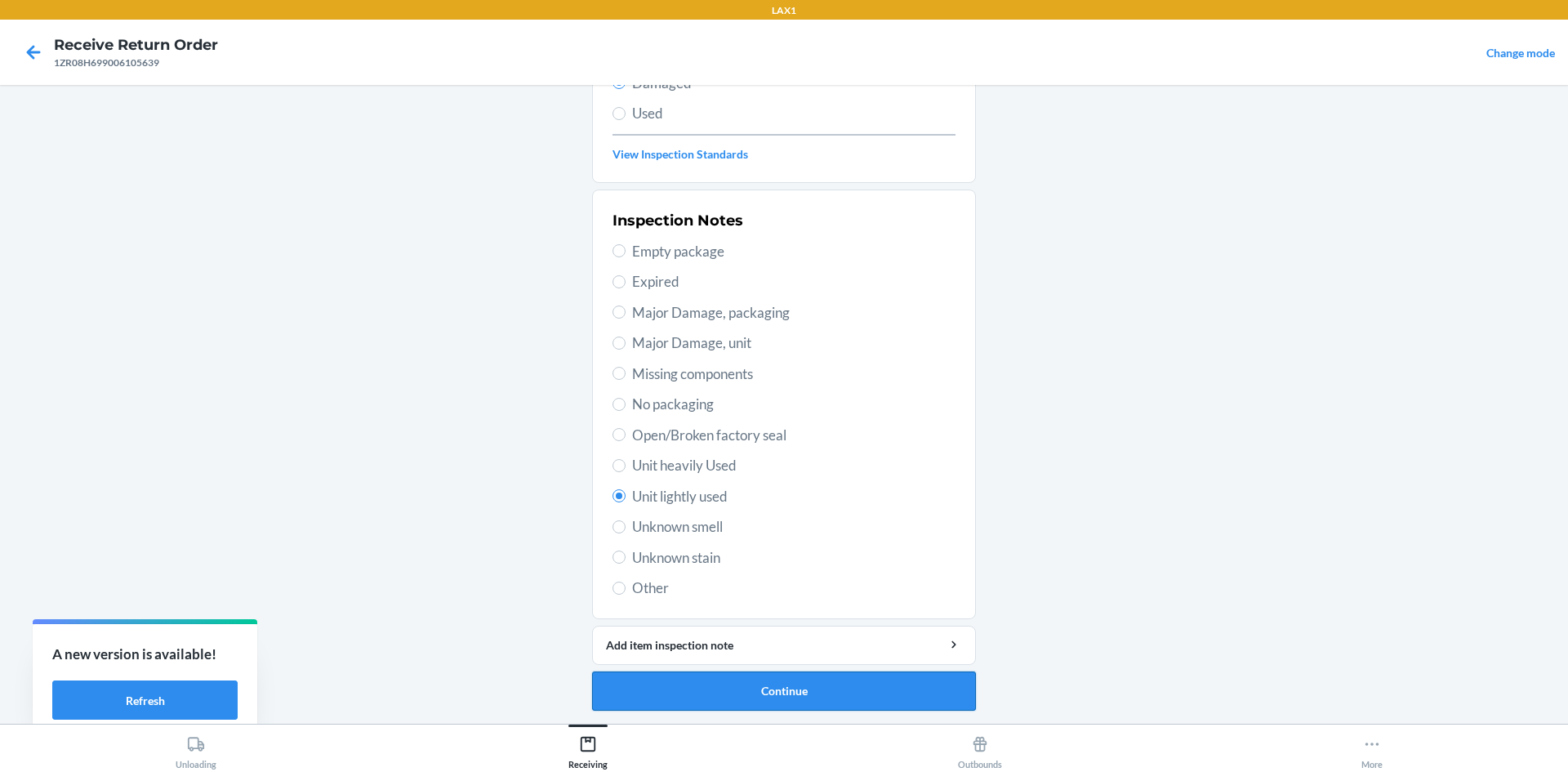
click at [958, 705] on button "Continue" at bounding box center [784, 691] width 383 height 40
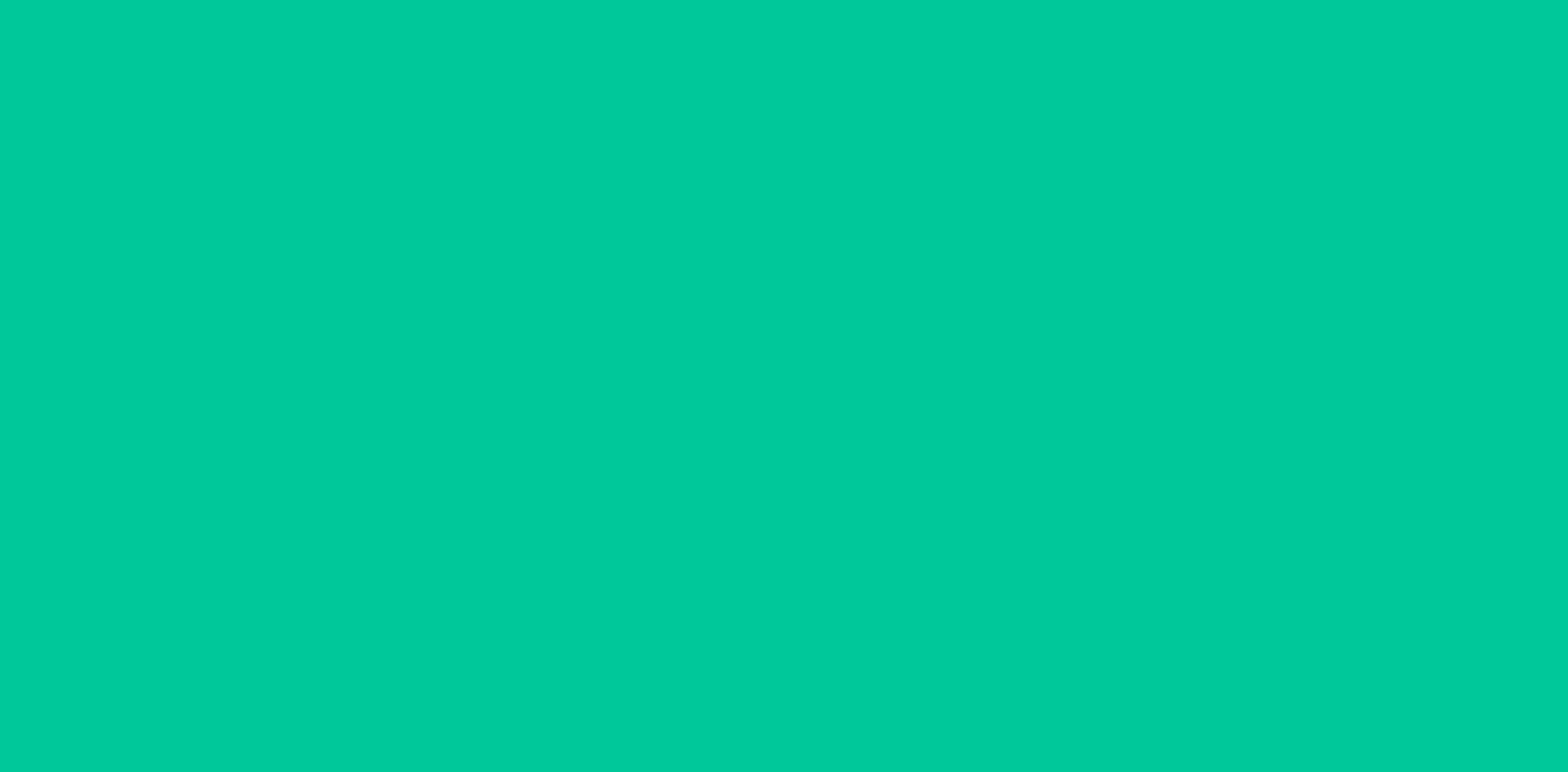
scroll to position [77, 0]
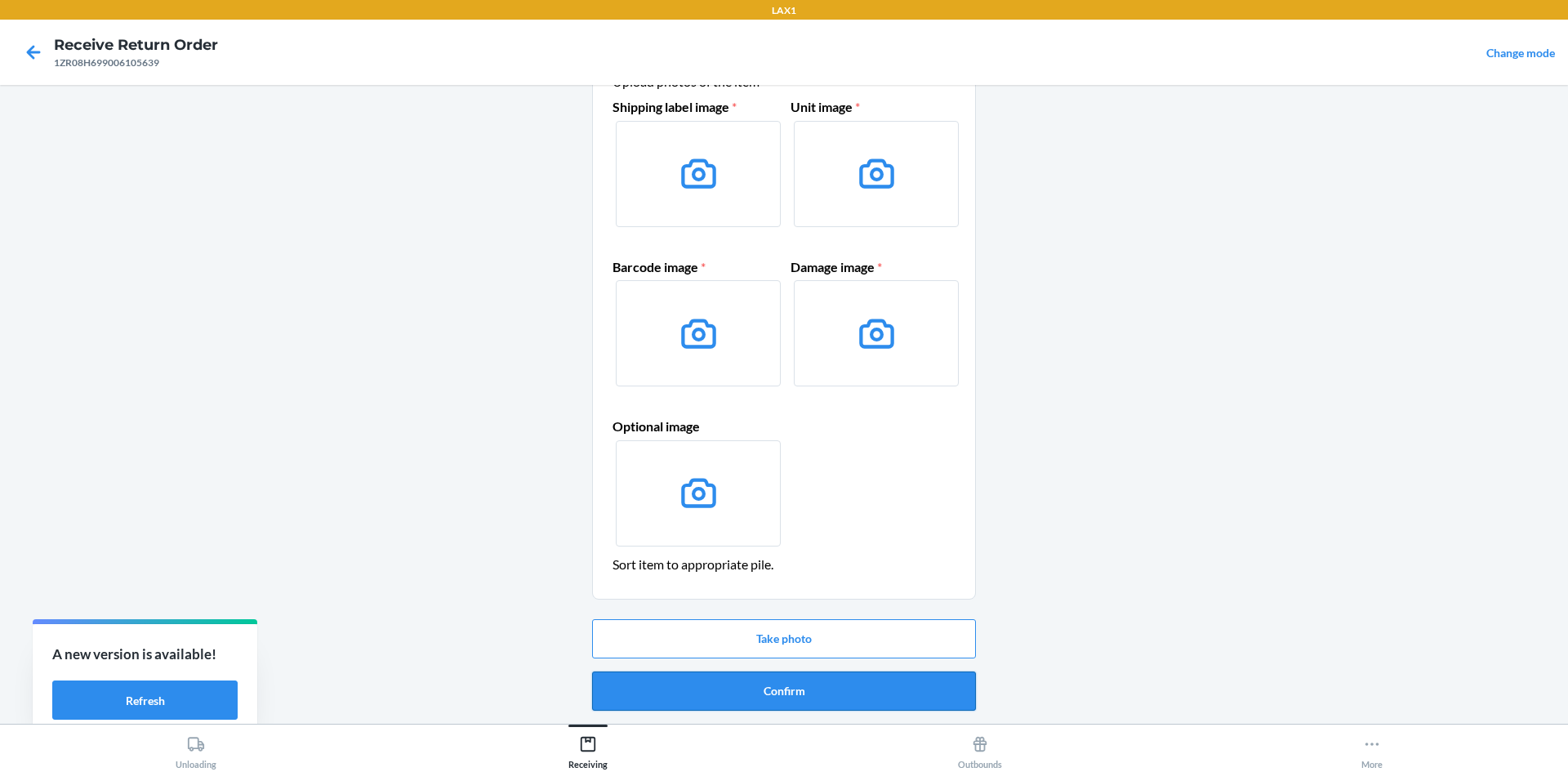
click at [930, 690] on button "Confirm" at bounding box center [784, 691] width 383 height 40
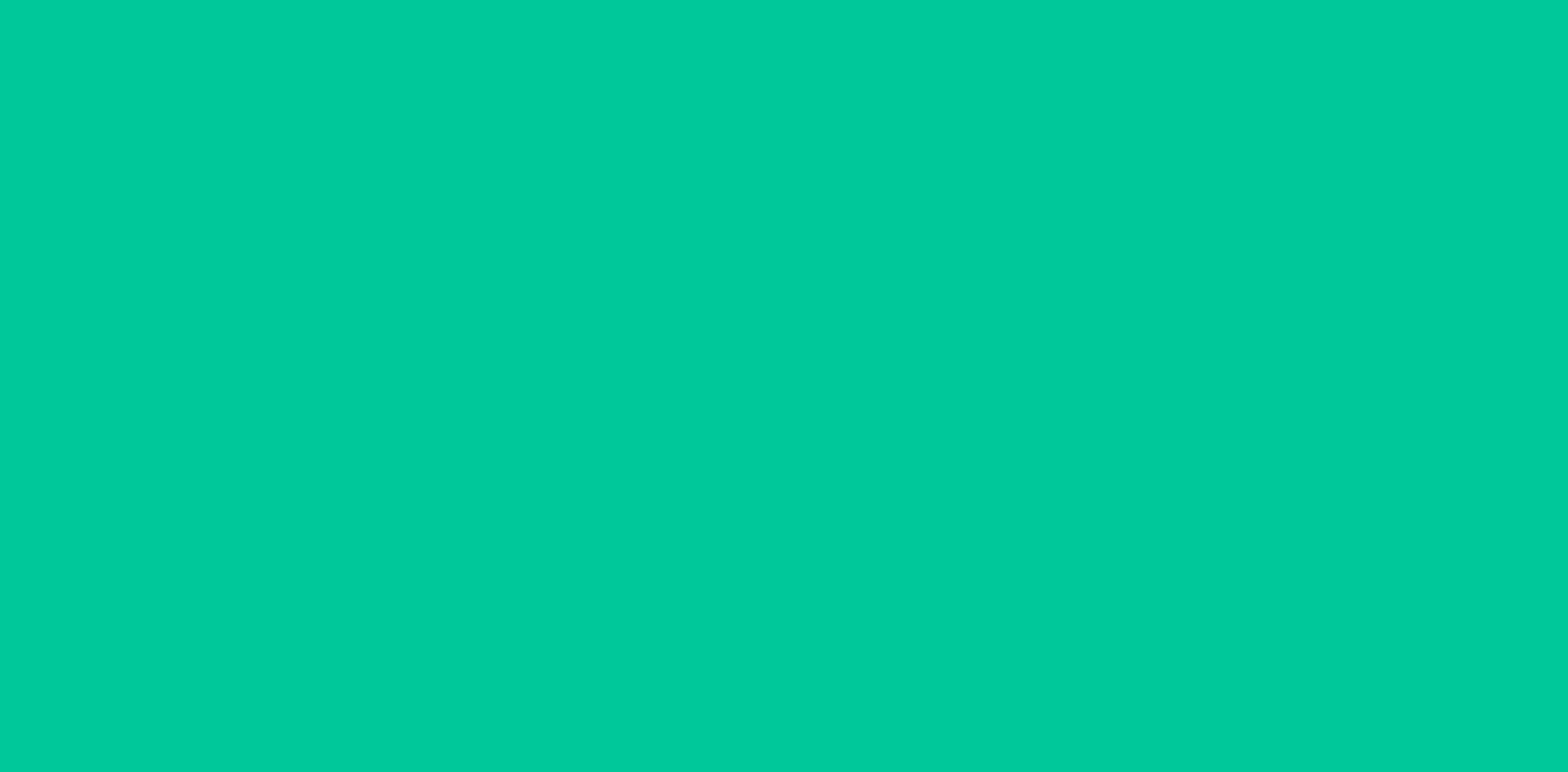
scroll to position [0, 0]
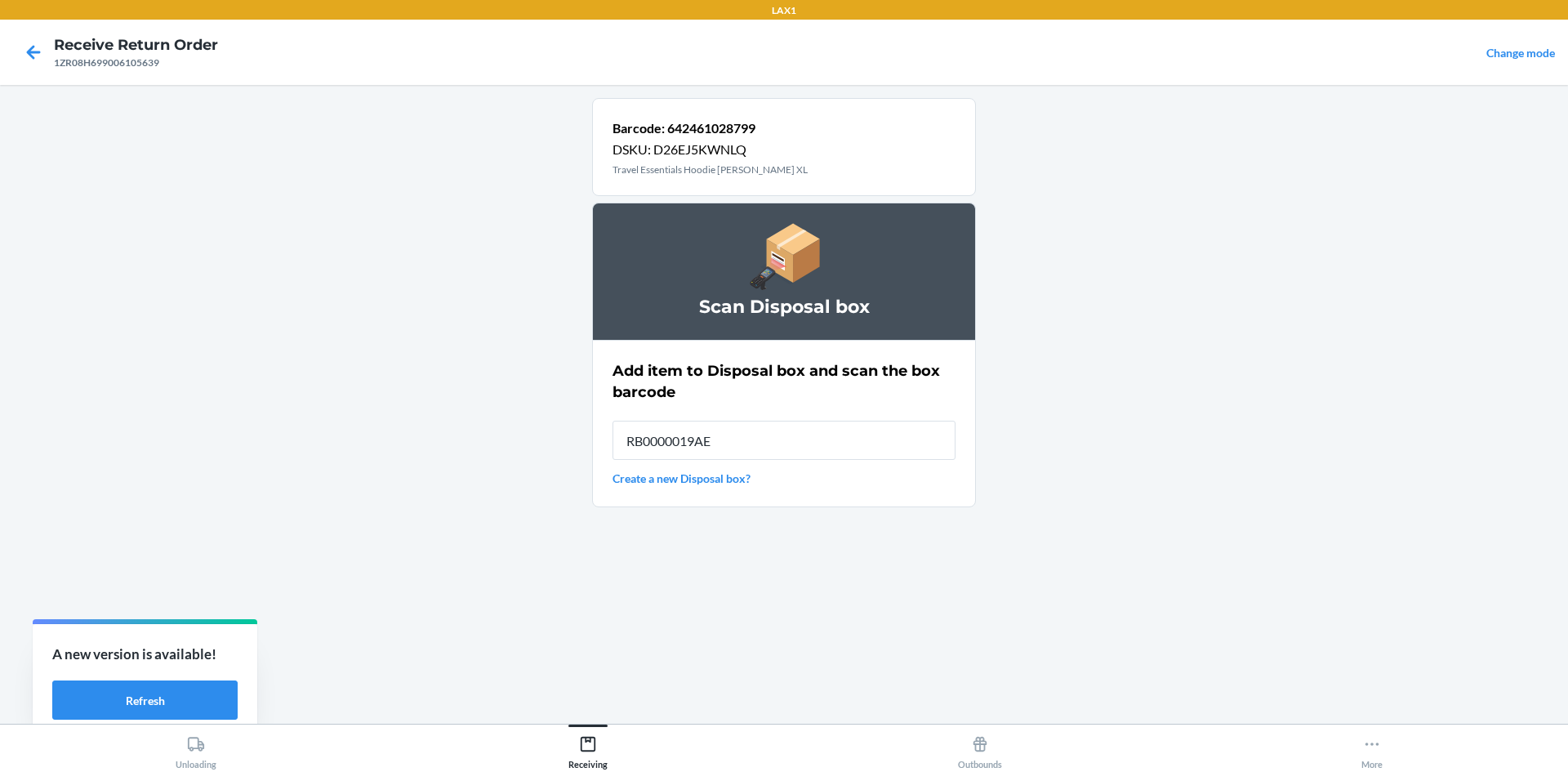
type input "RB0000019AE"
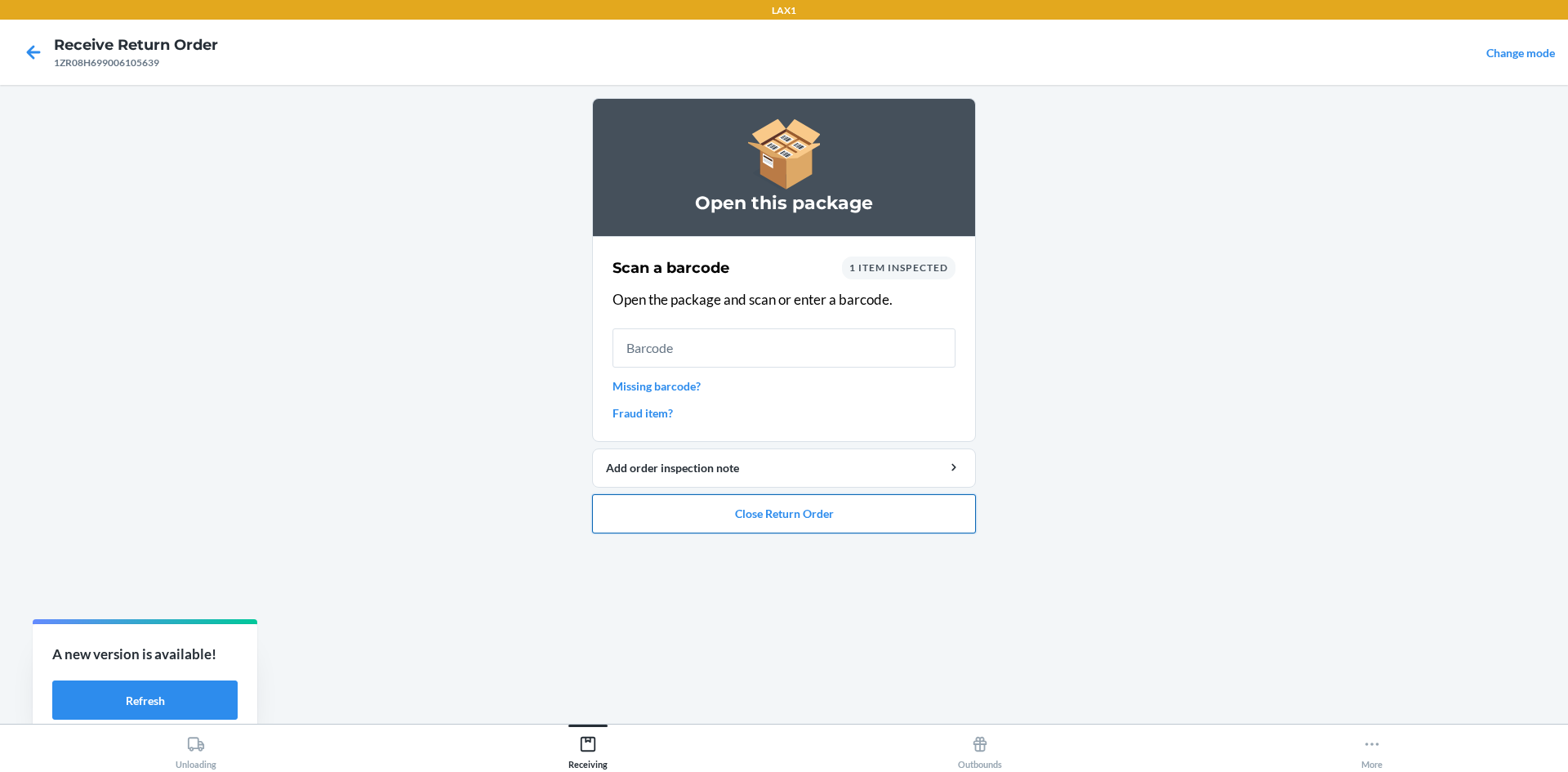
click at [925, 509] on button "Close Return Order" at bounding box center [784, 513] width 383 height 40
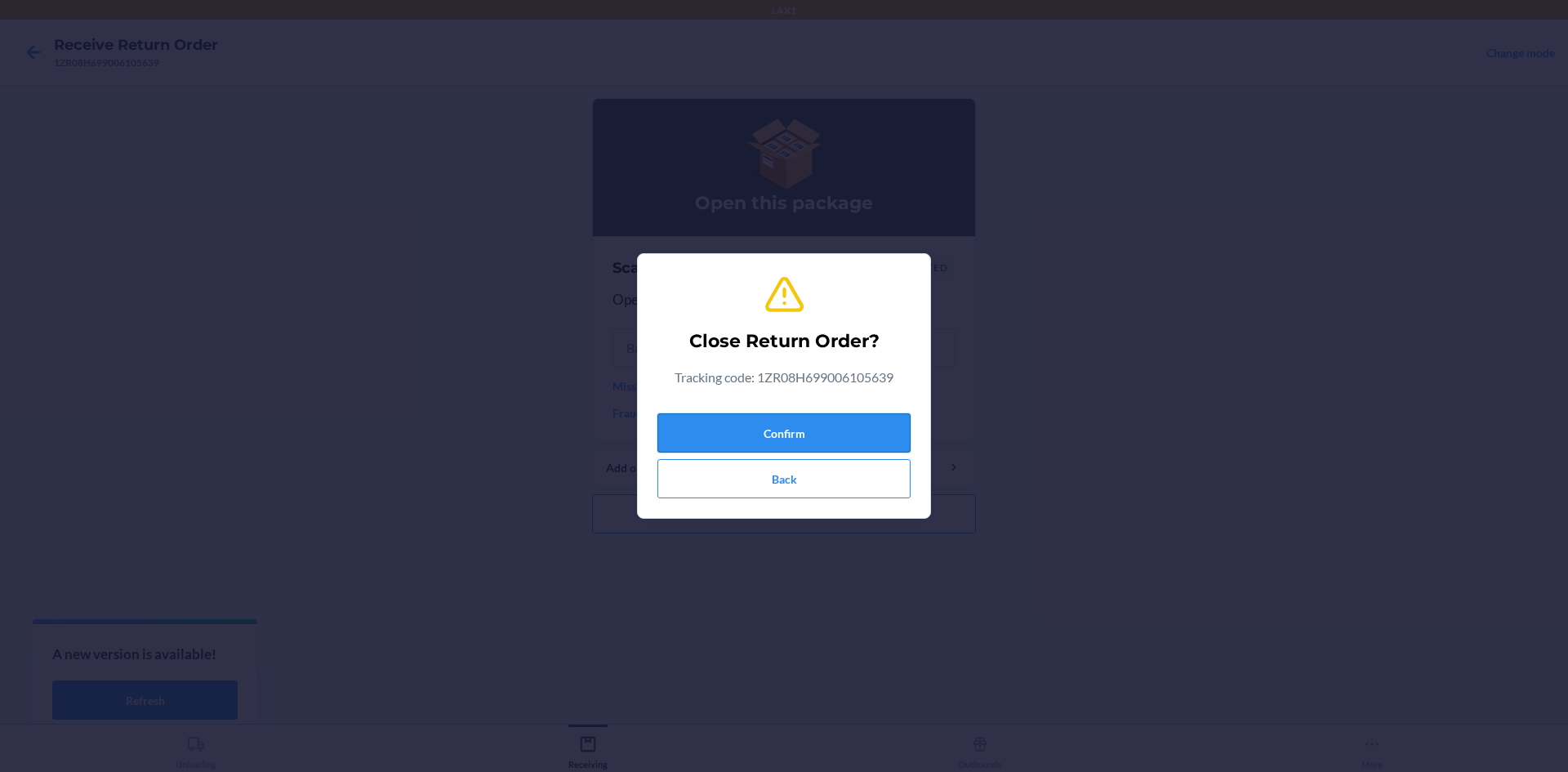
click at [882, 443] on button "Confirm" at bounding box center [784, 432] width 253 height 40
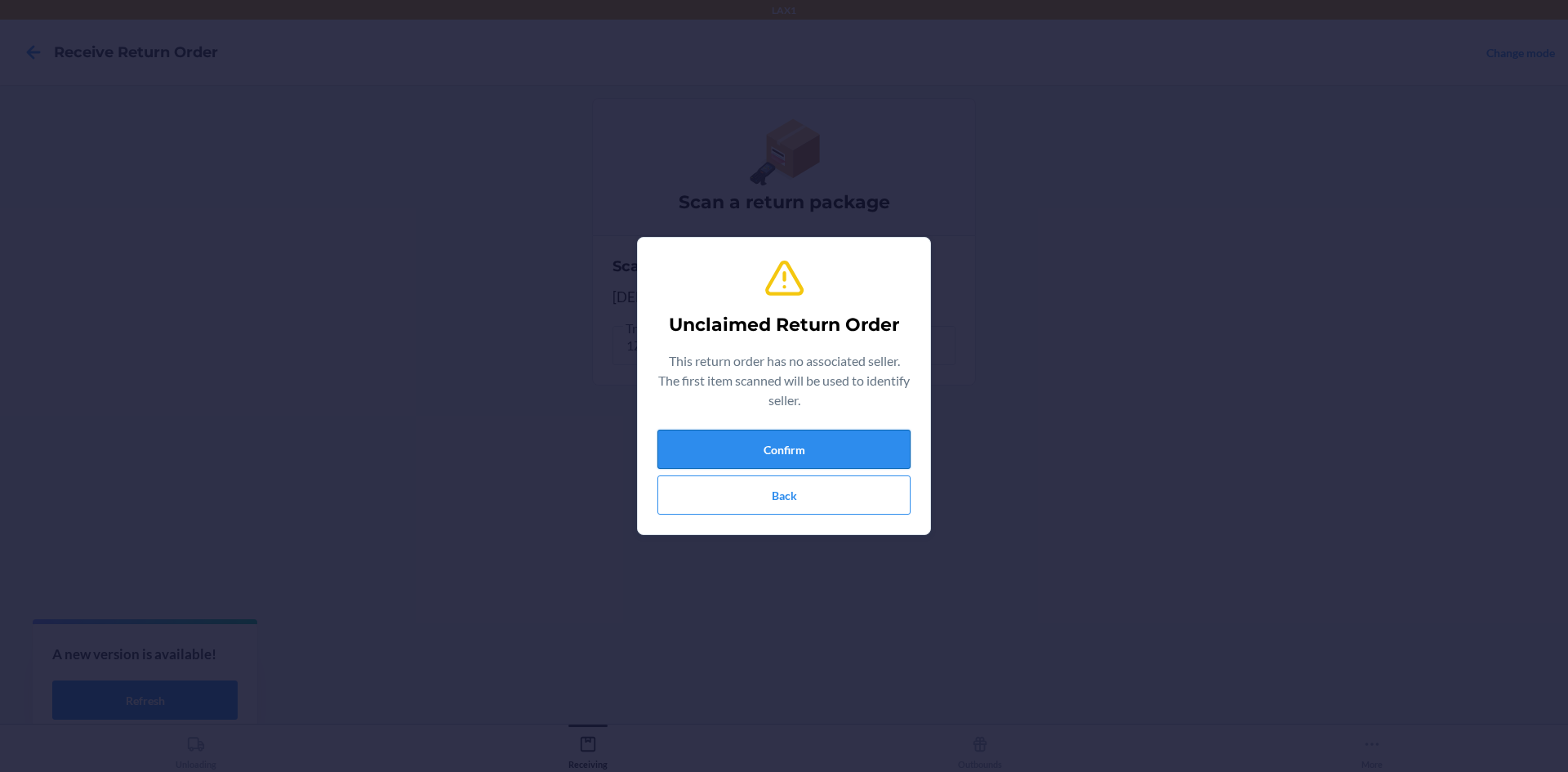
click at [901, 442] on button "Confirm" at bounding box center [784, 449] width 253 height 40
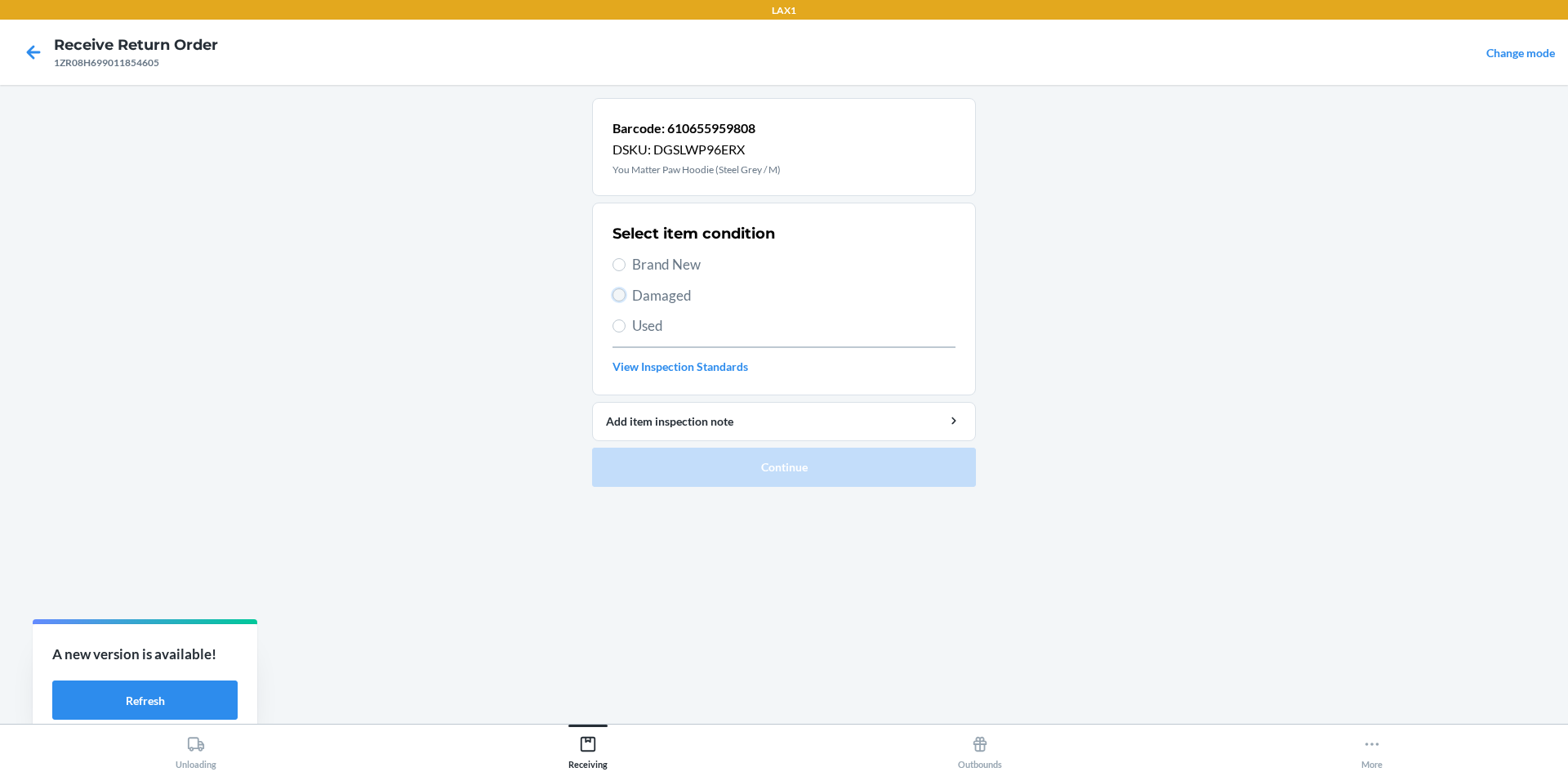
click at [618, 292] on input "Damaged" at bounding box center [619, 295] width 13 height 13
radio input "true"
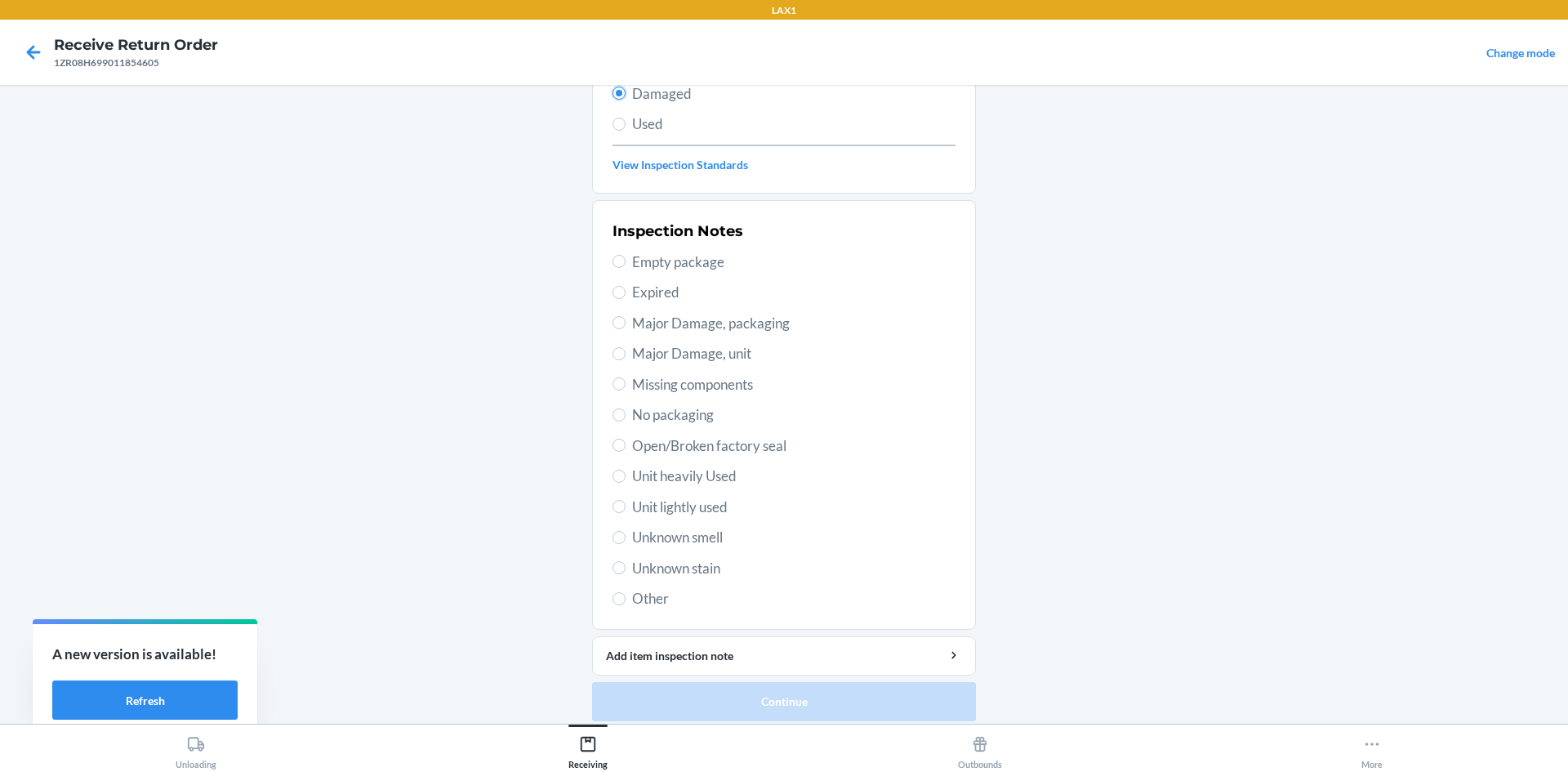
scroll to position [213, 0]
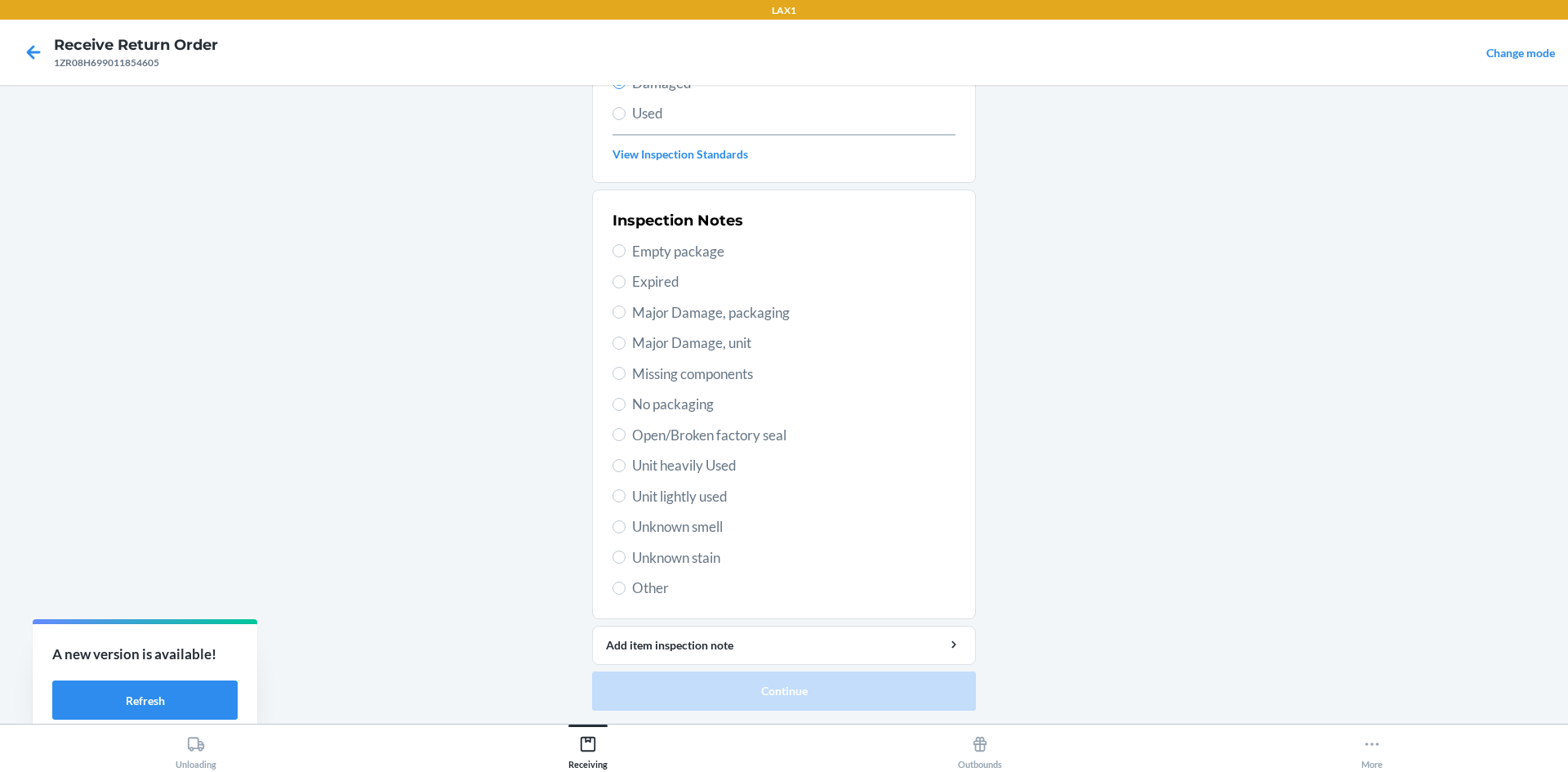
click at [715, 498] on span "Unit lightly used" at bounding box center [795, 497] width 324 height 21
click at [625, 498] on input "Unit lightly used" at bounding box center [619, 496] width 13 height 13
radio input "true"
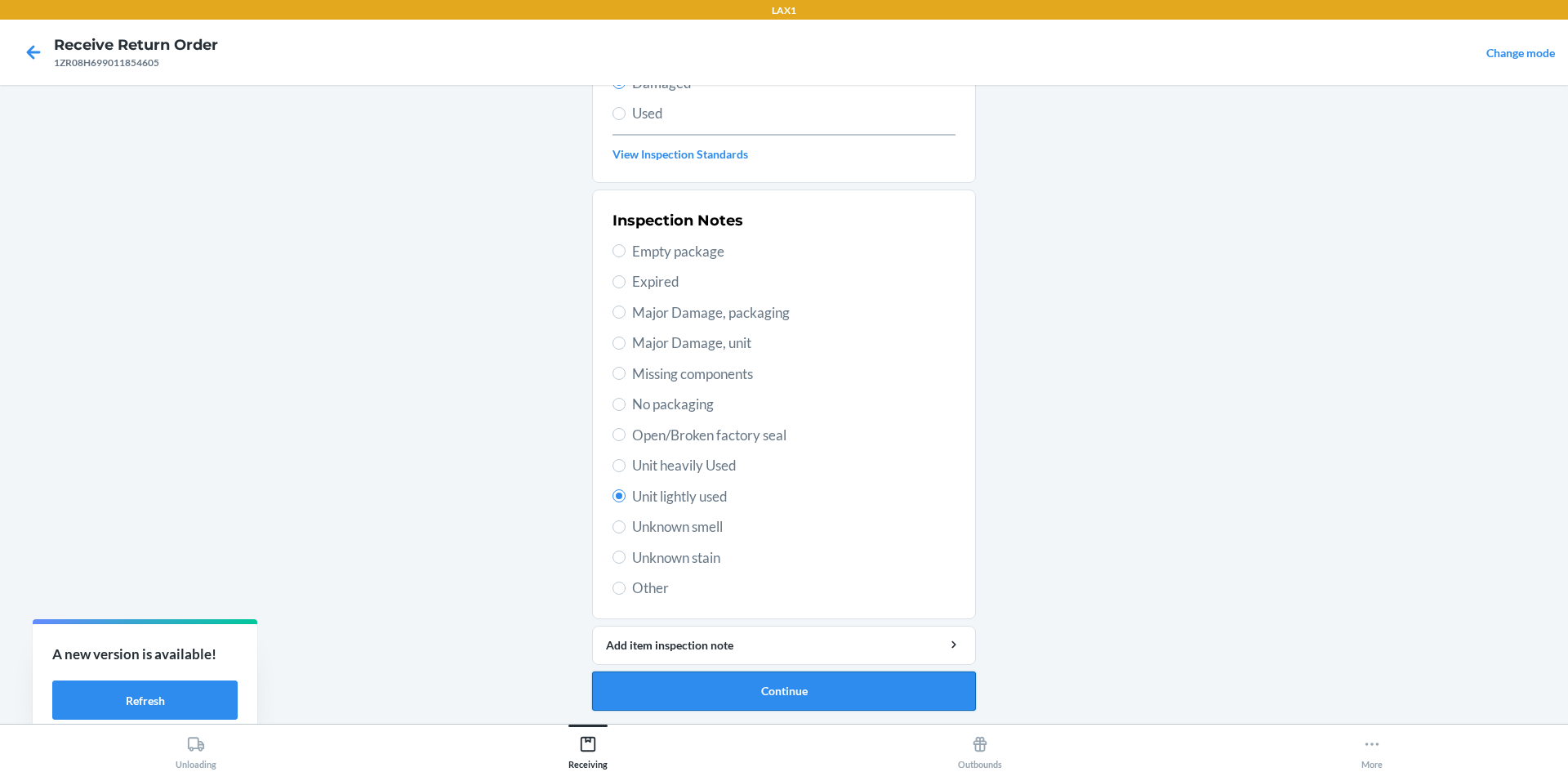
click at [858, 702] on button "Continue" at bounding box center [784, 691] width 383 height 40
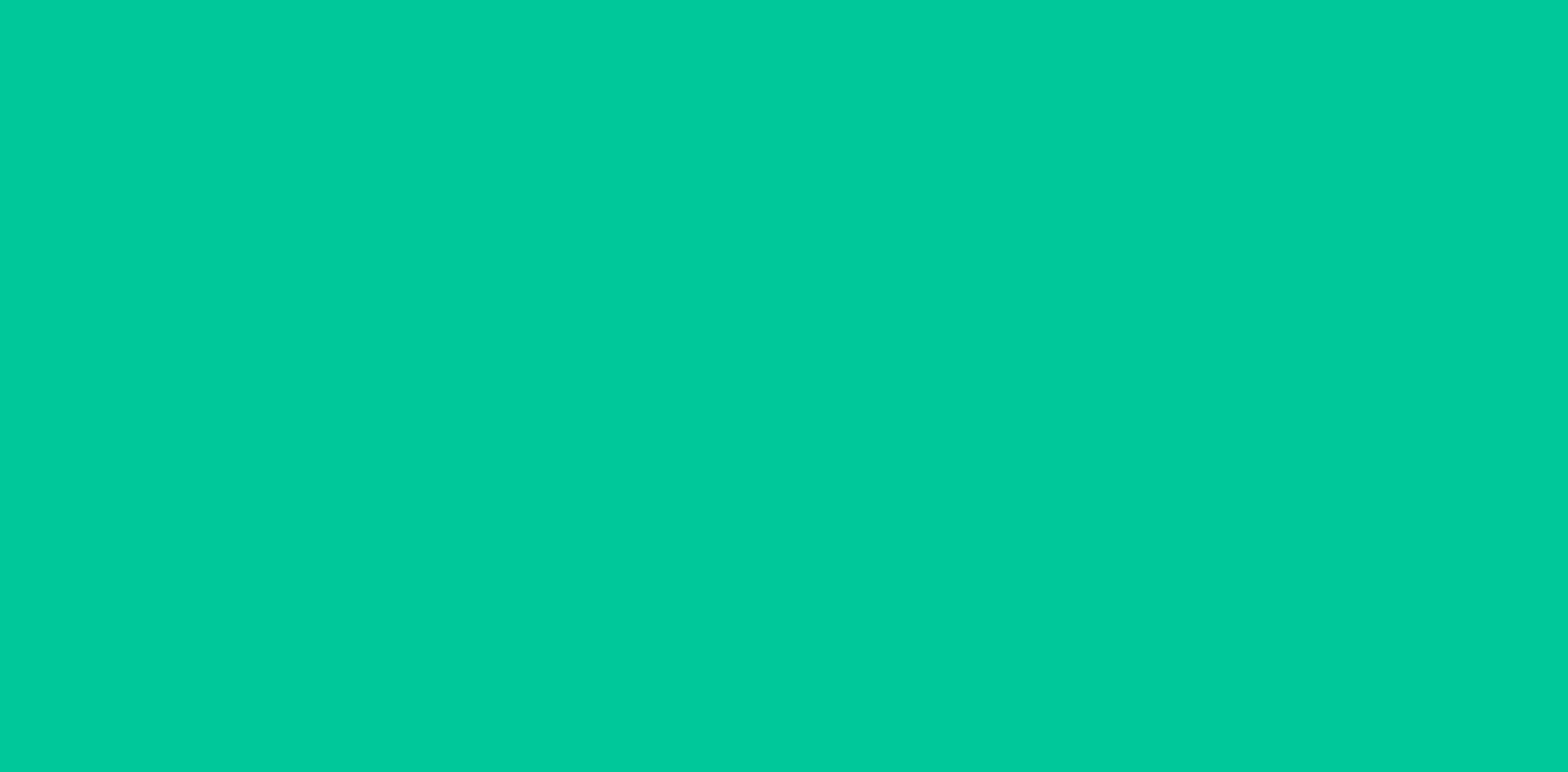
scroll to position [77, 0]
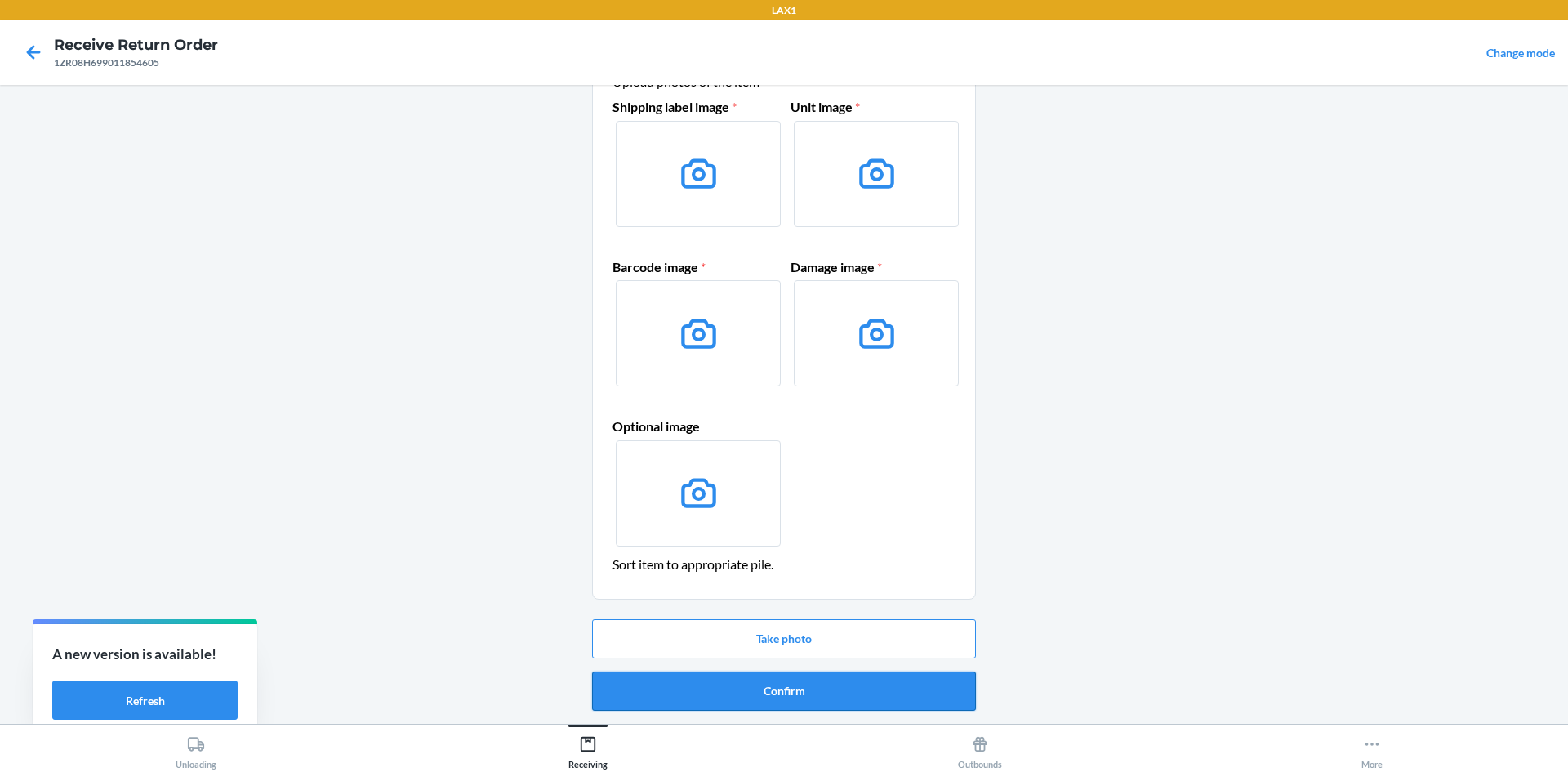
click at [853, 678] on button "Confirm" at bounding box center [784, 691] width 383 height 40
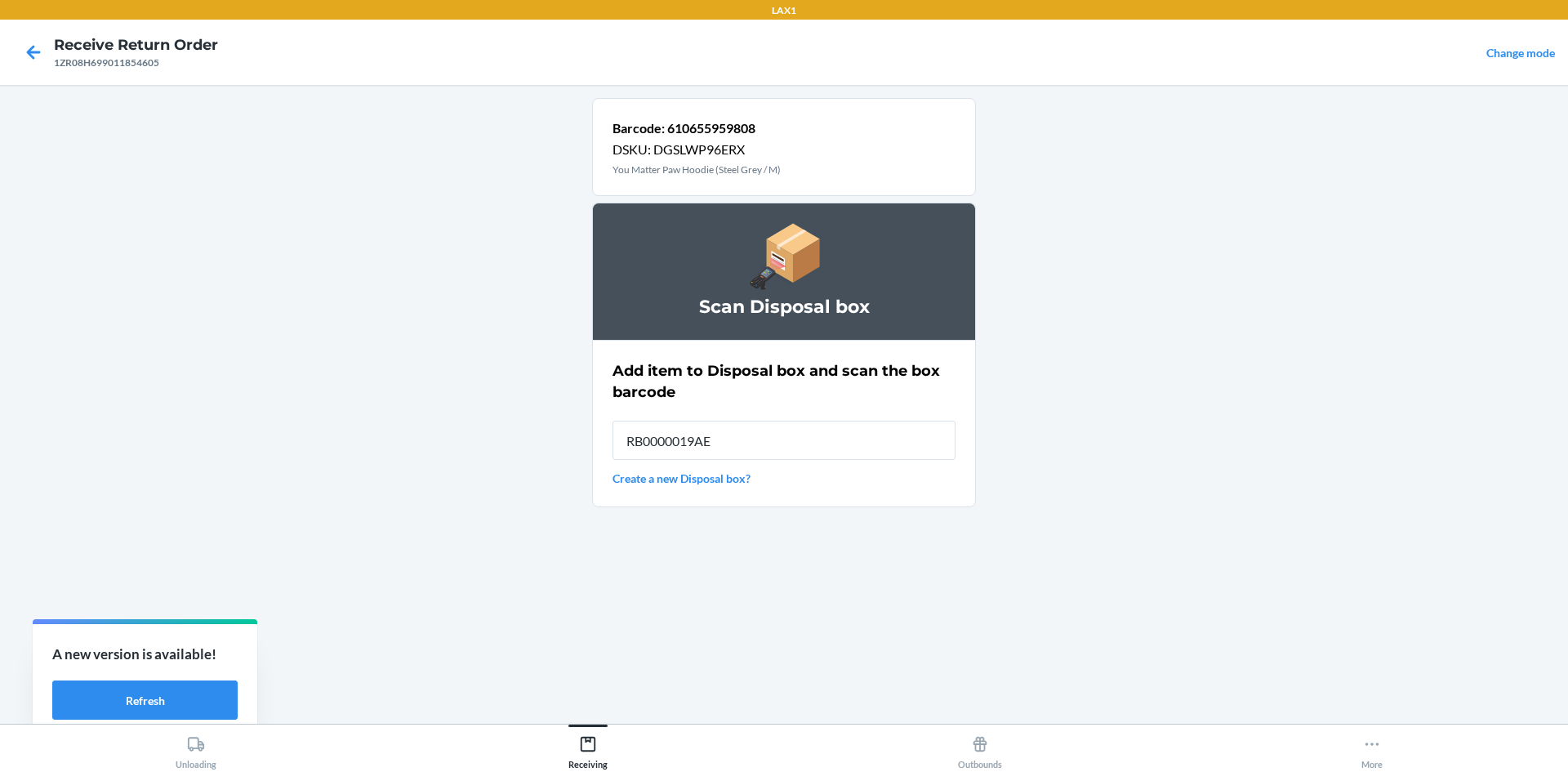
type input "RB0000019AE"
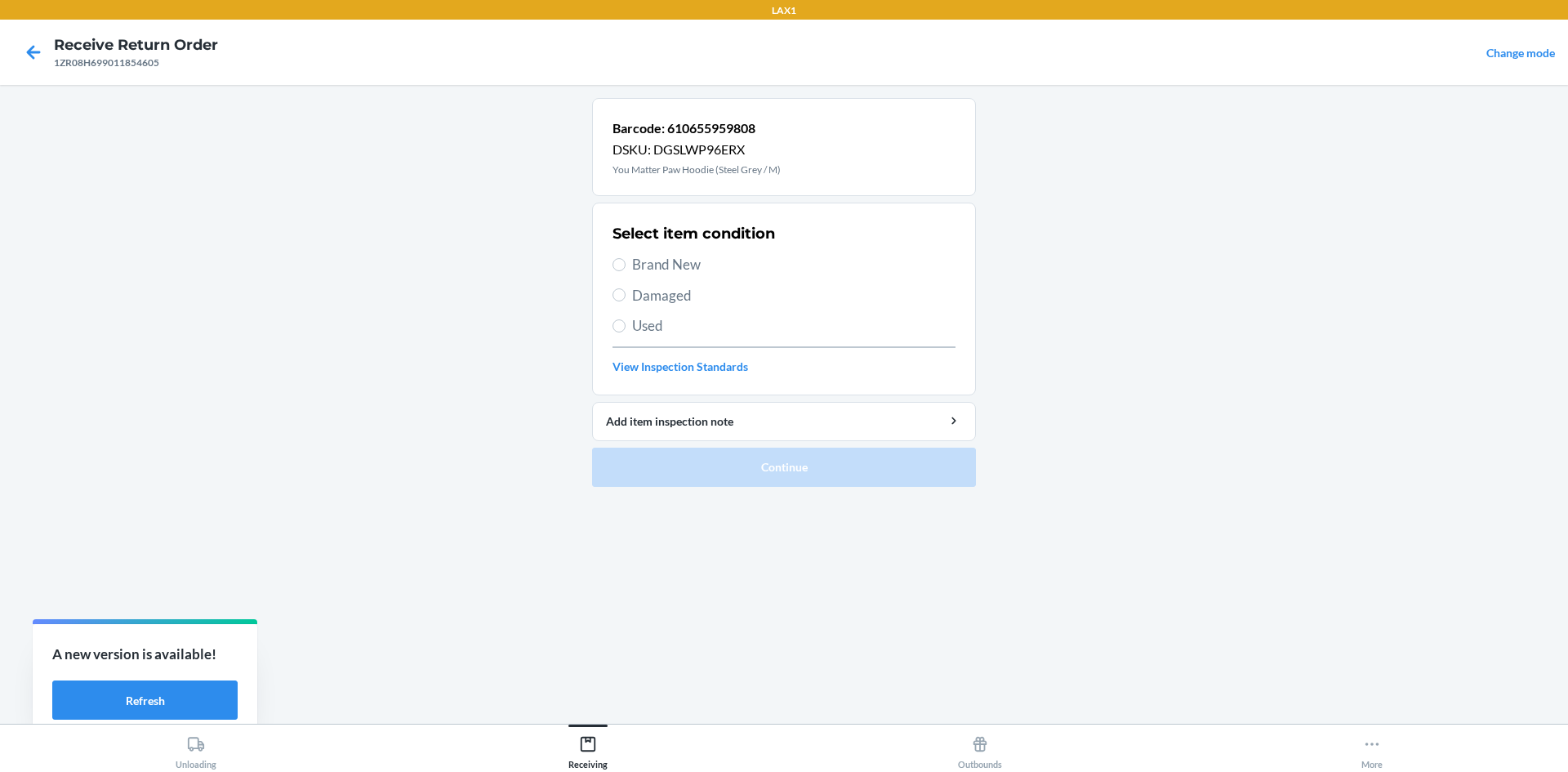
click at [611, 291] on section "Select item condition Brand New Damaged Used View Inspection Standards" at bounding box center [784, 299] width 383 height 193
click at [624, 300] on input "Damaged" at bounding box center [619, 295] width 13 height 13
radio input "true"
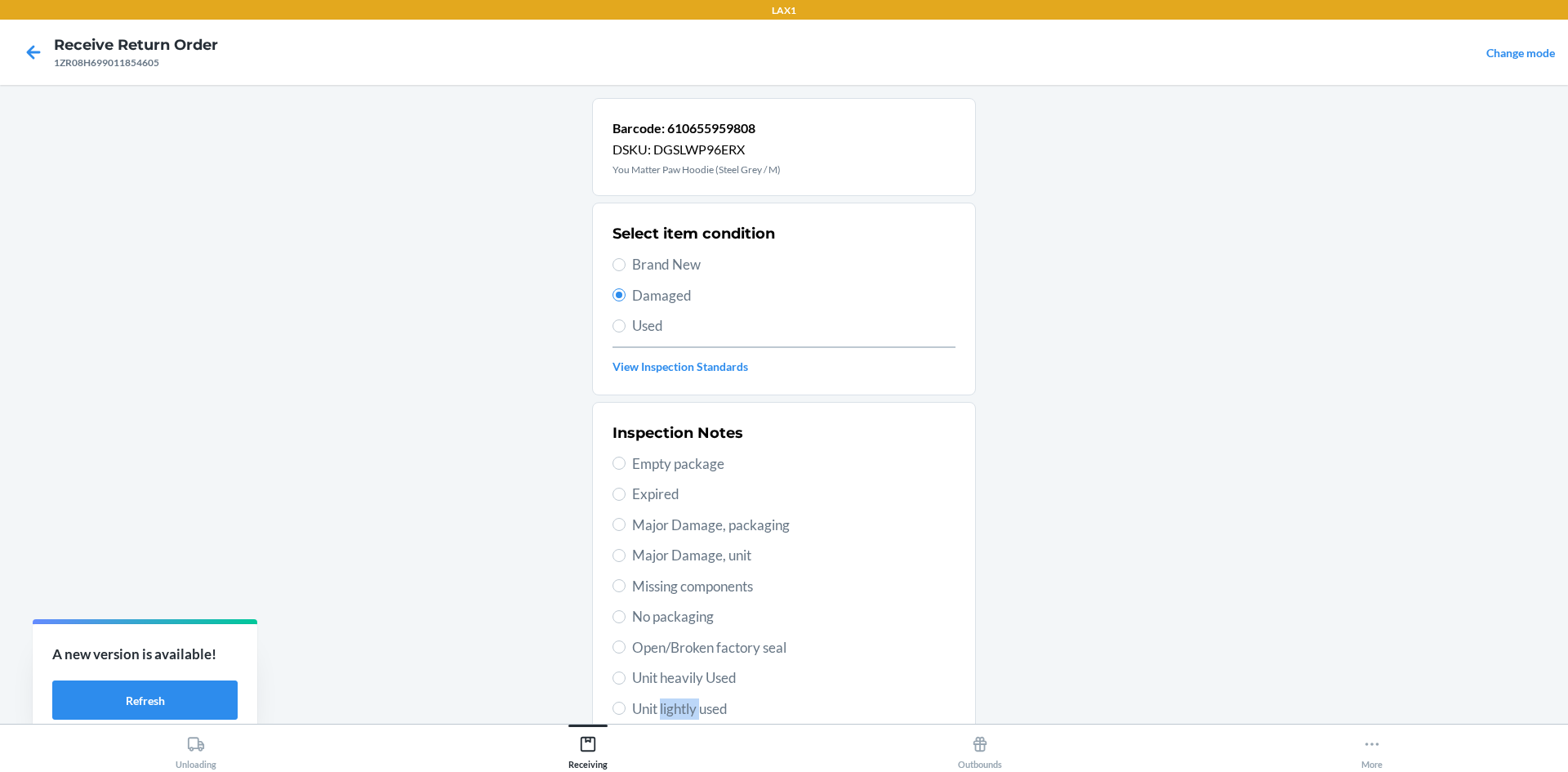
click at [669, 707] on span "Unit lightly used" at bounding box center [795, 709] width 324 height 21
click at [625, 707] on input "Unit lightly used" at bounding box center [619, 709] width 13 height 13
radio input "true"
click at [836, 665] on div "Inspection Notes Empty package Expired Major Damage, packaging Major Damage, un…" at bounding box center [784, 616] width 343 height 398
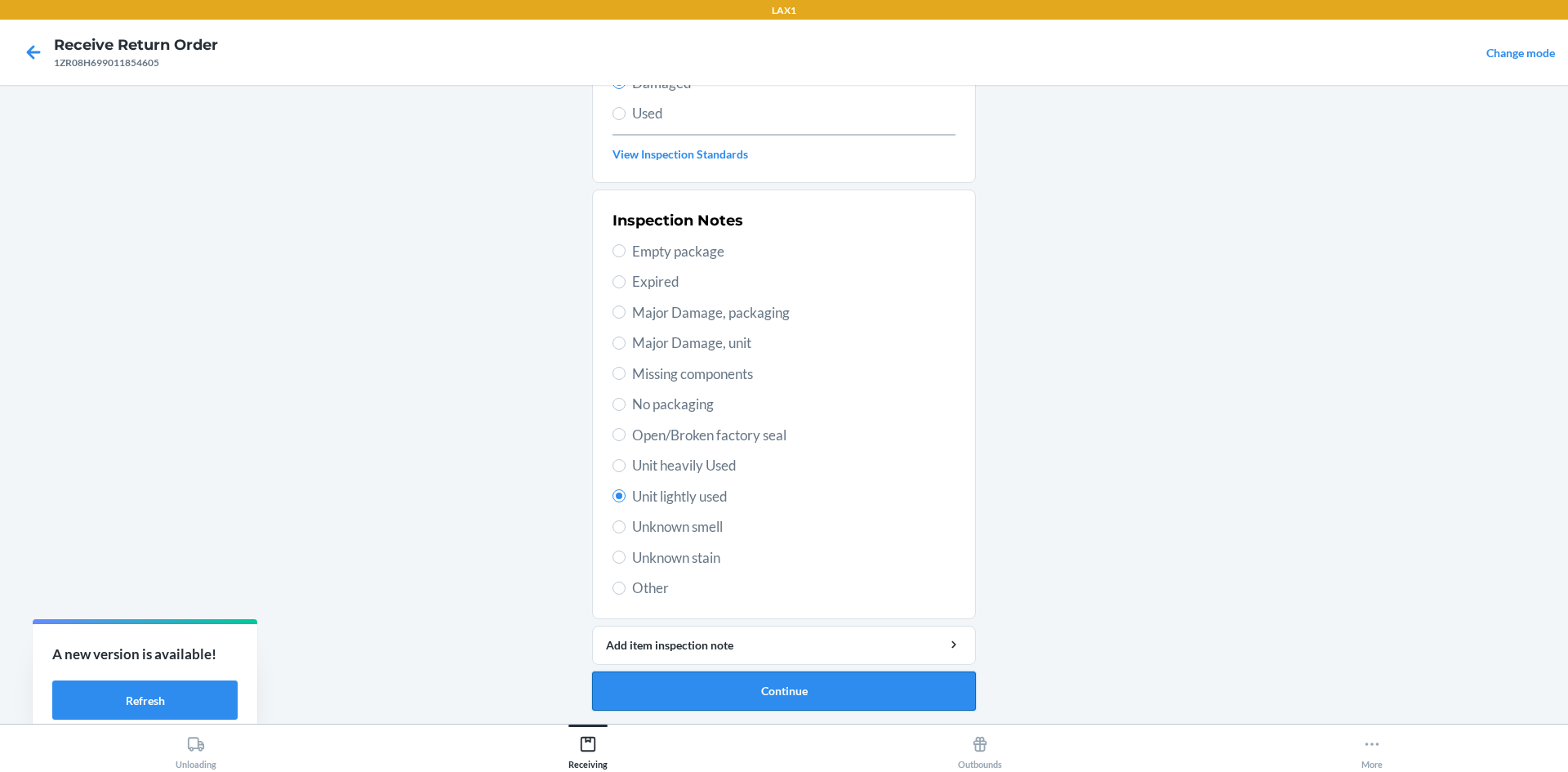
click at [717, 696] on button "Continue" at bounding box center [784, 691] width 383 height 40
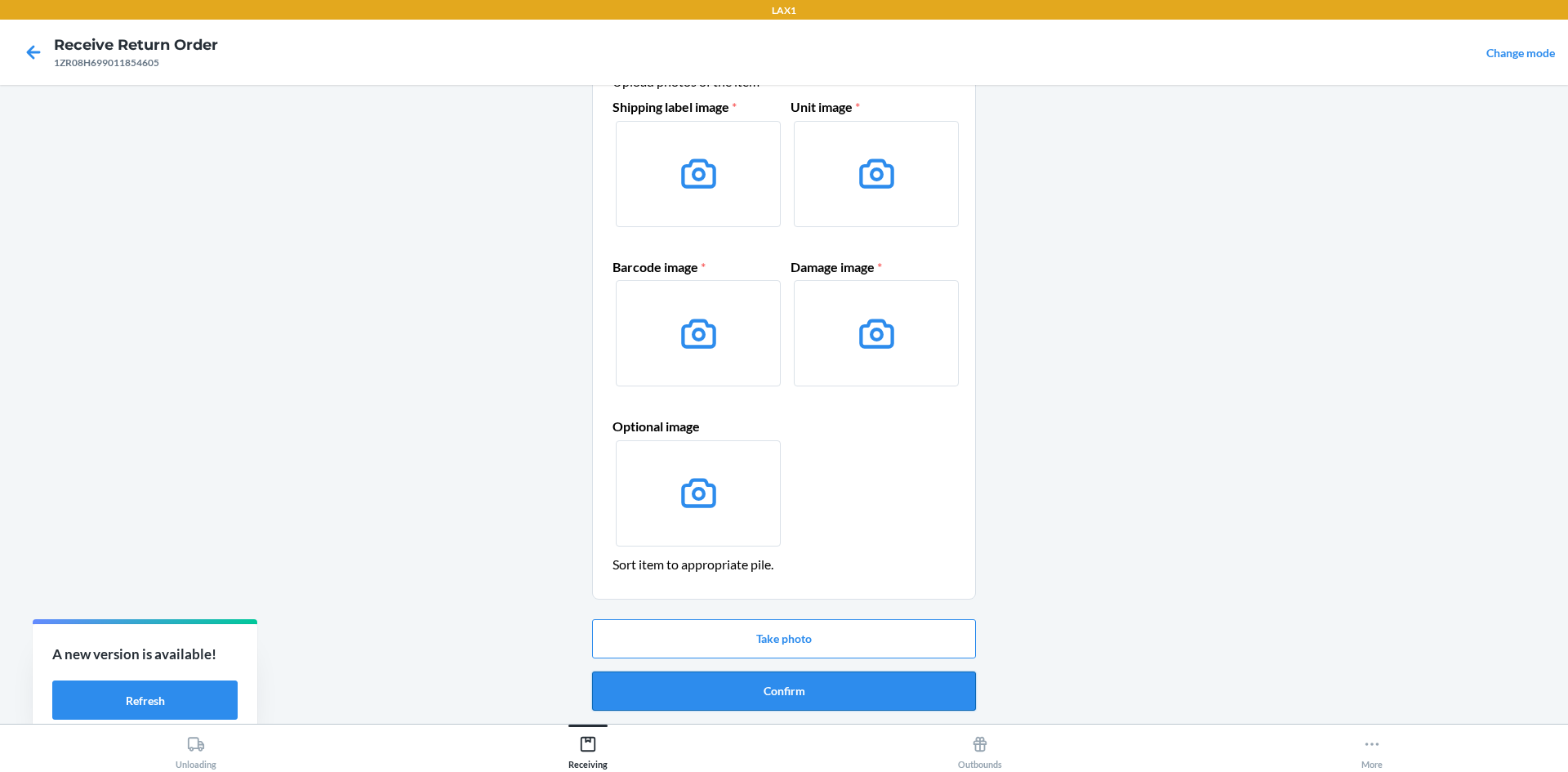
click at [749, 693] on button "Confirm" at bounding box center [784, 691] width 383 height 40
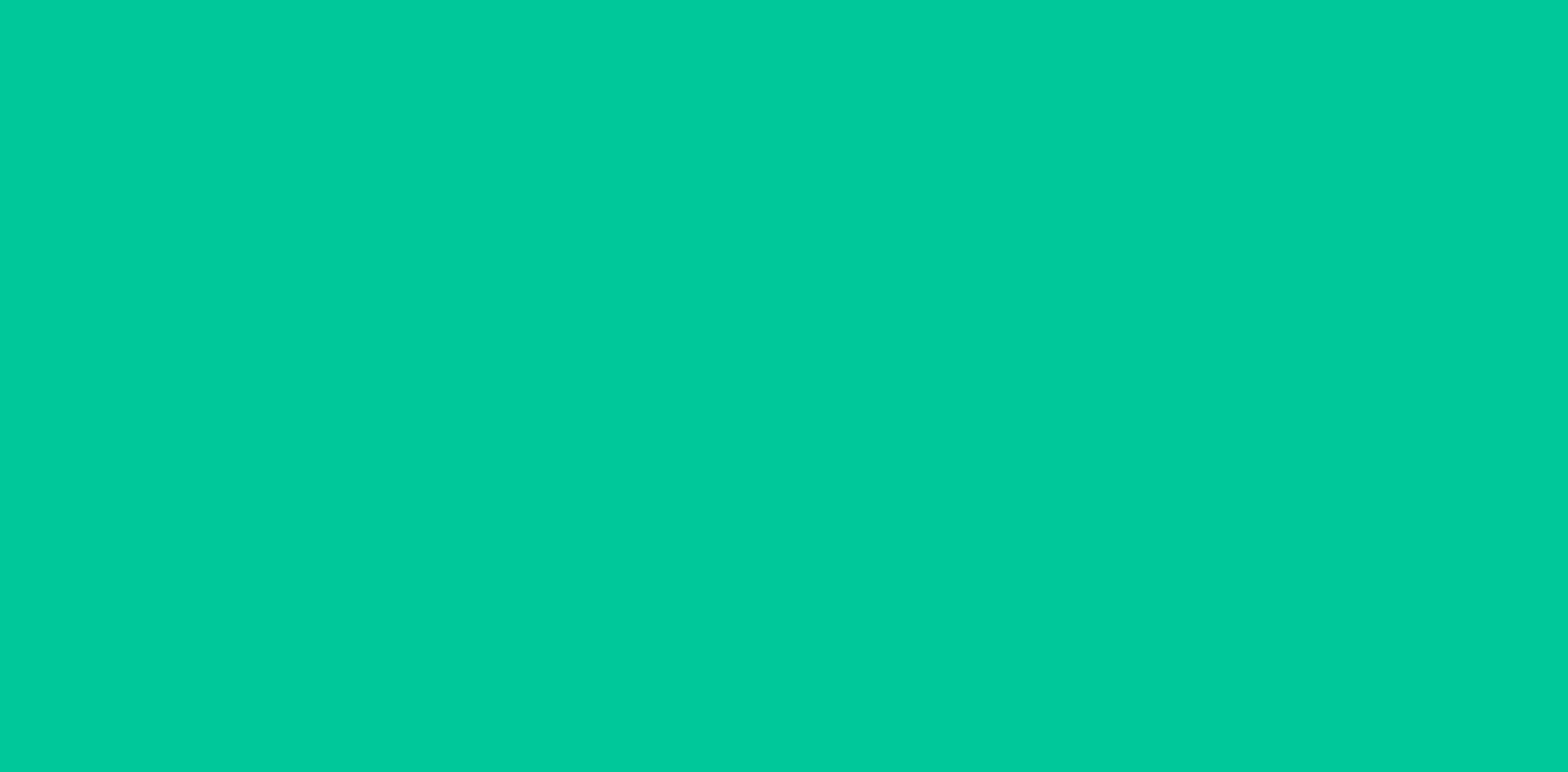
scroll to position [0, 0]
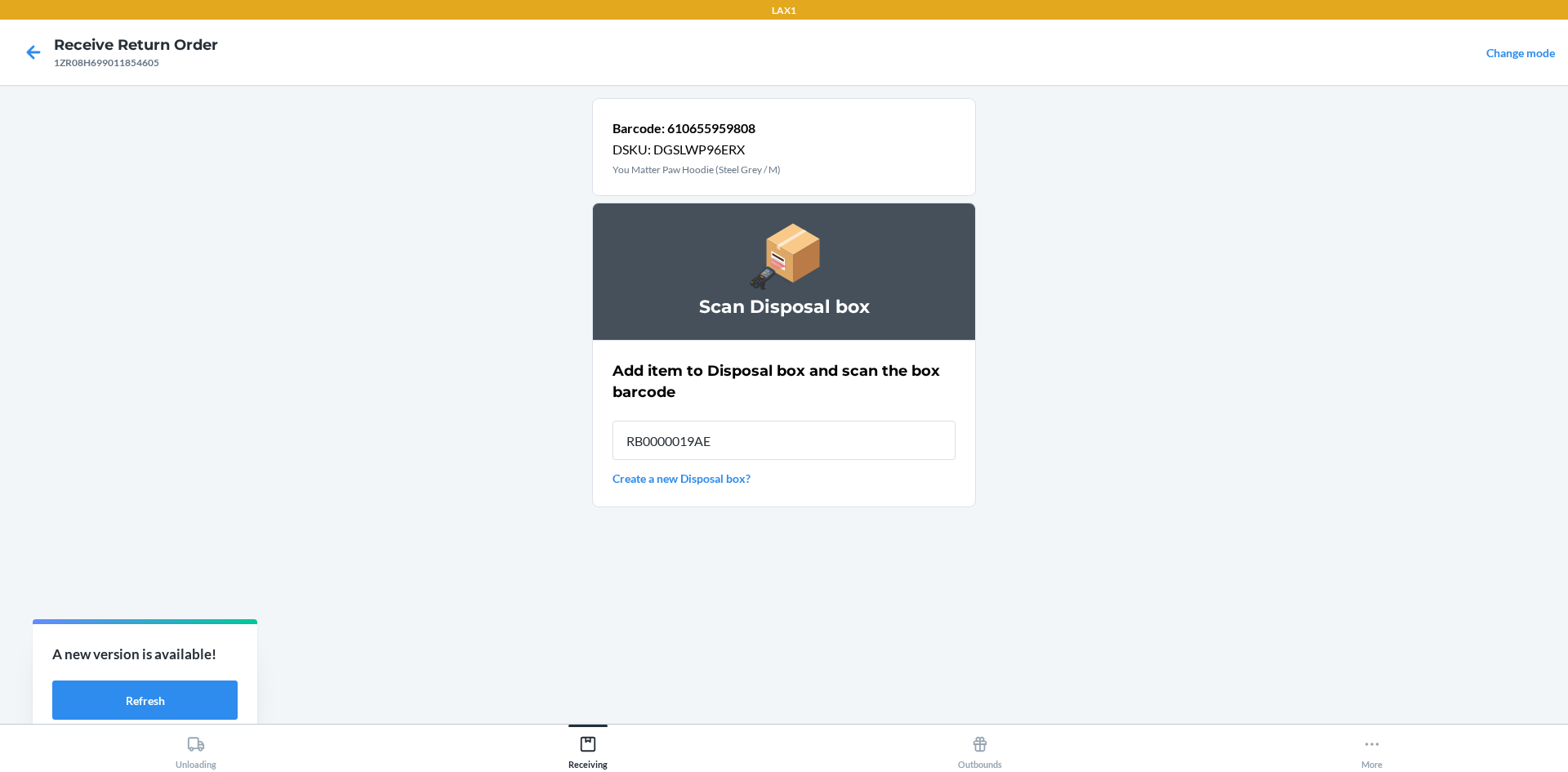
type input "RB0000019AE"
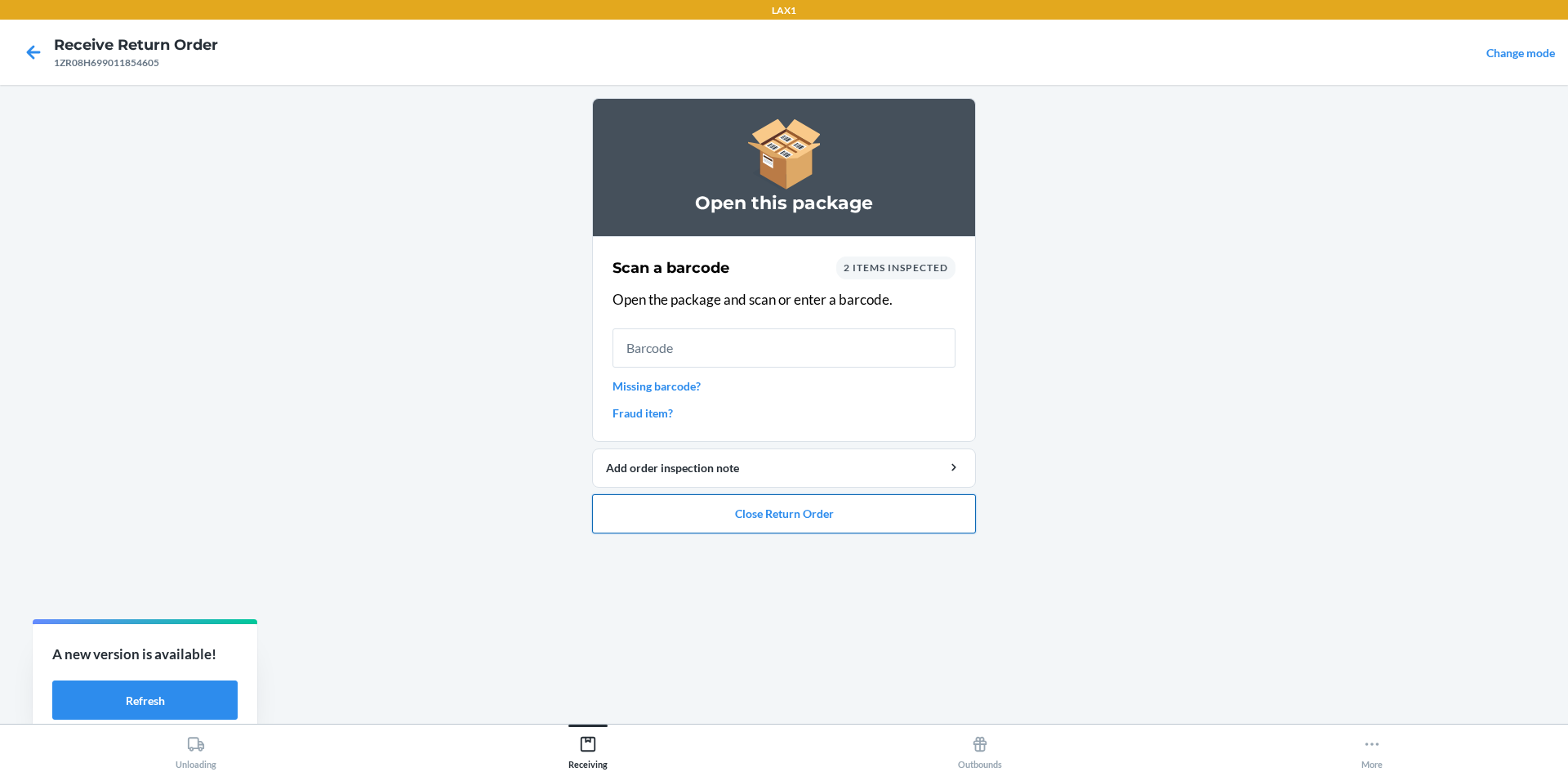
click at [752, 514] on button "Close Return Order" at bounding box center [784, 513] width 383 height 40
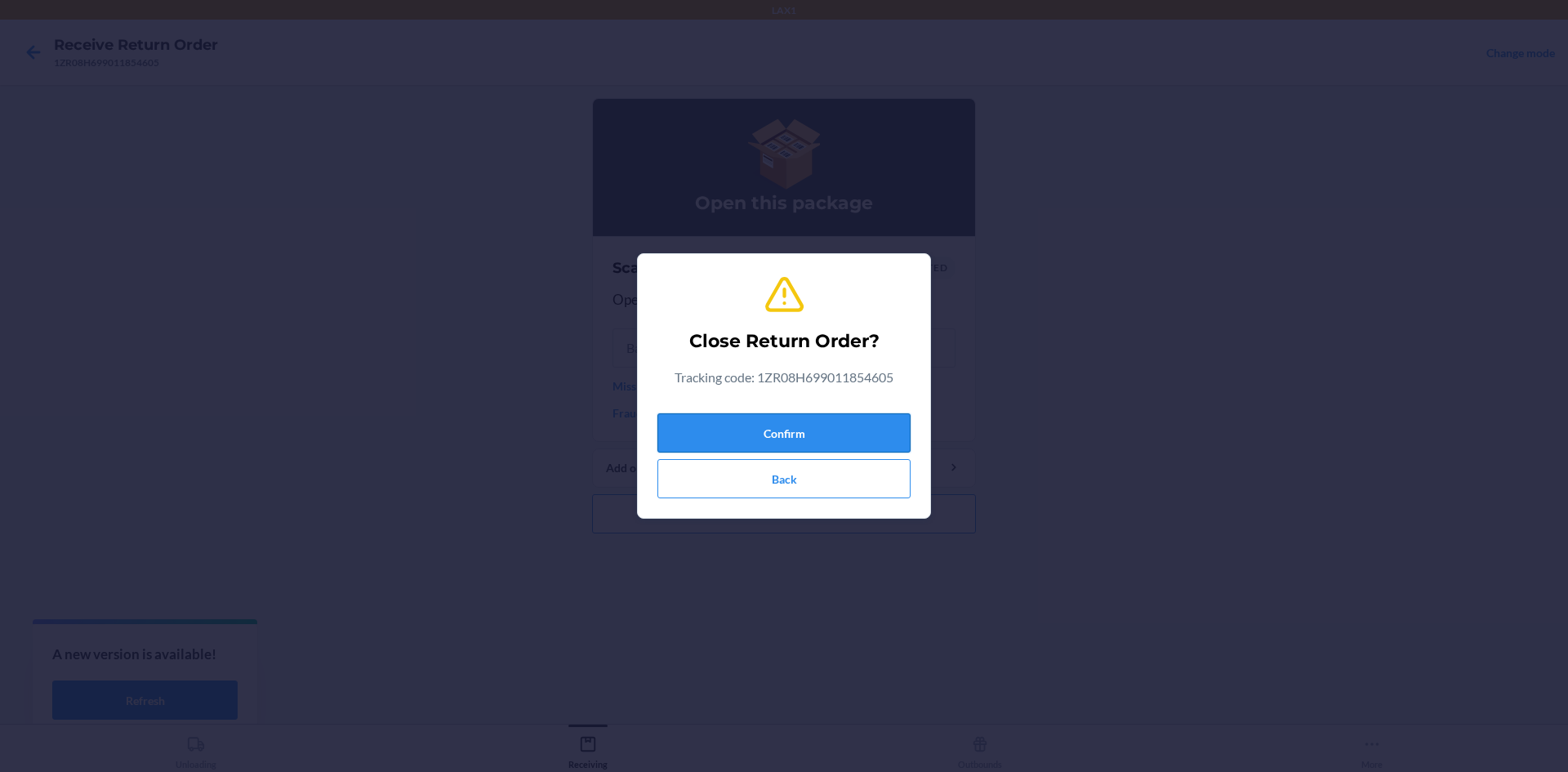
click at [780, 432] on button "Confirm" at bounding box center [784, 432] width 253 height 40
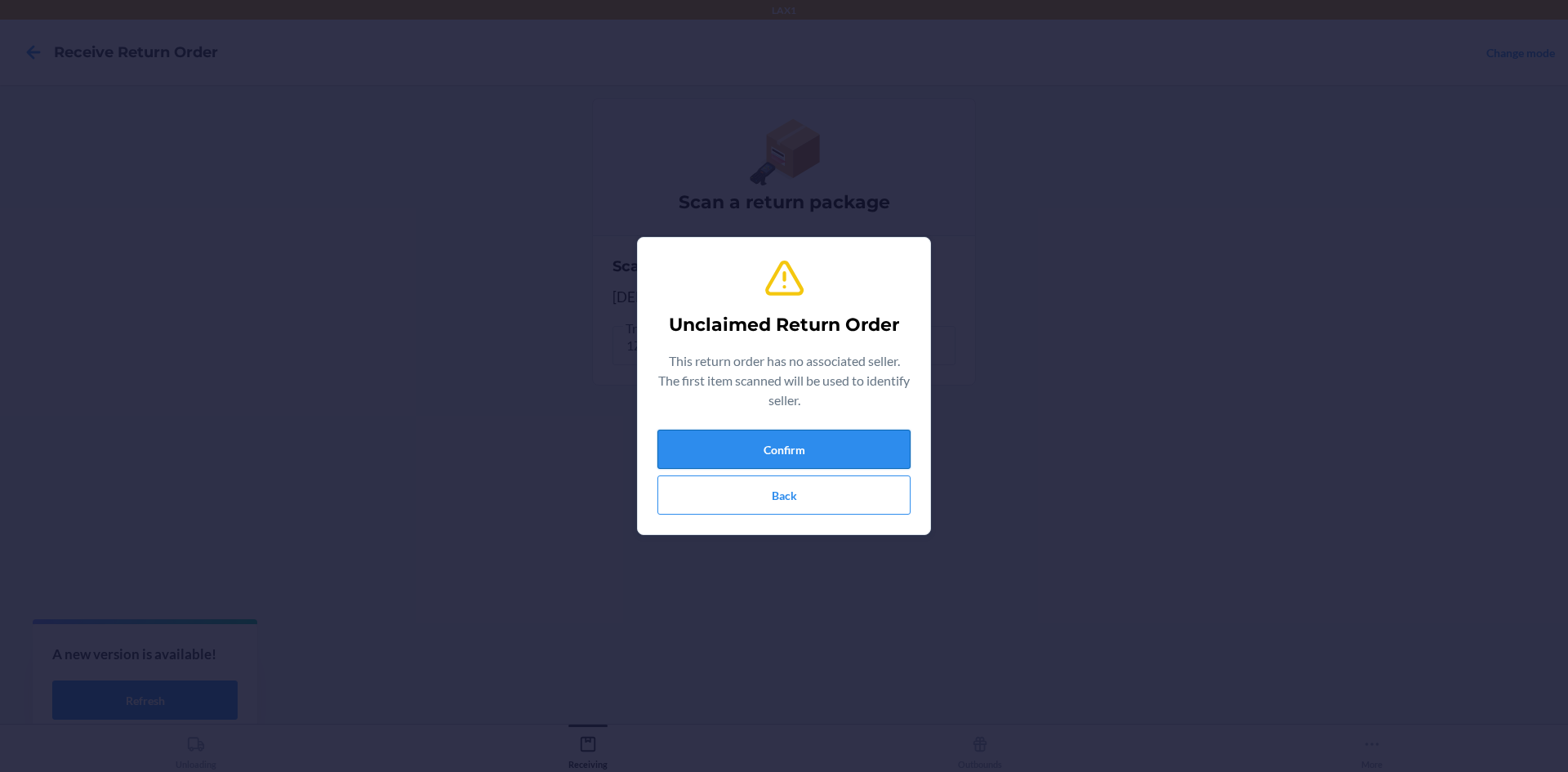
click at [841, 443] on button "Confirm" at bounding box center [784, 449] width 253 height 40
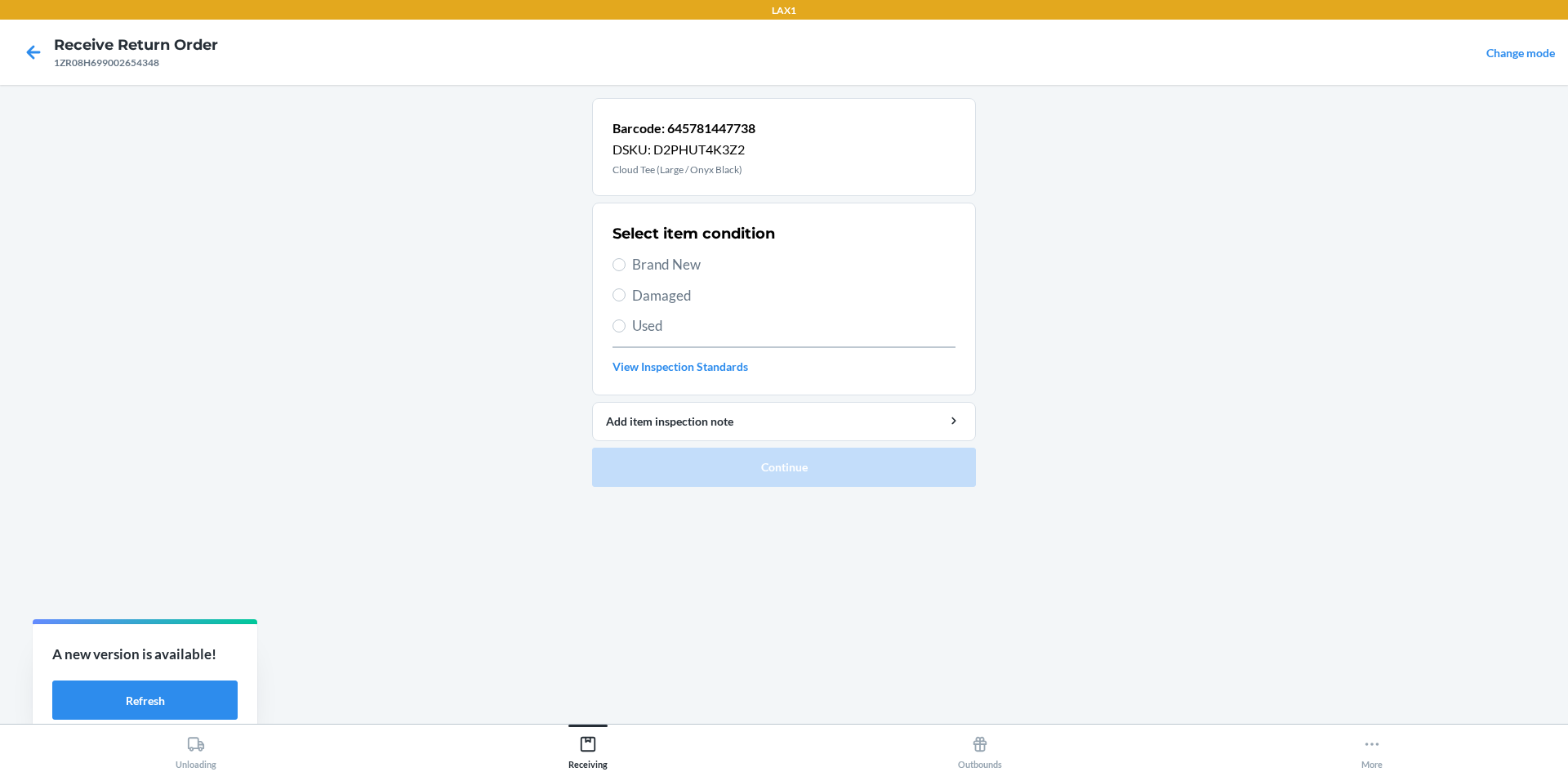
click at [661, 256] on span "Brand New" at bounding box center [795, 264] width 324 height 21
click at [625, 259] on input "Brand New" at bounding box center [619, 265] width 13 height 13
radio input "true"
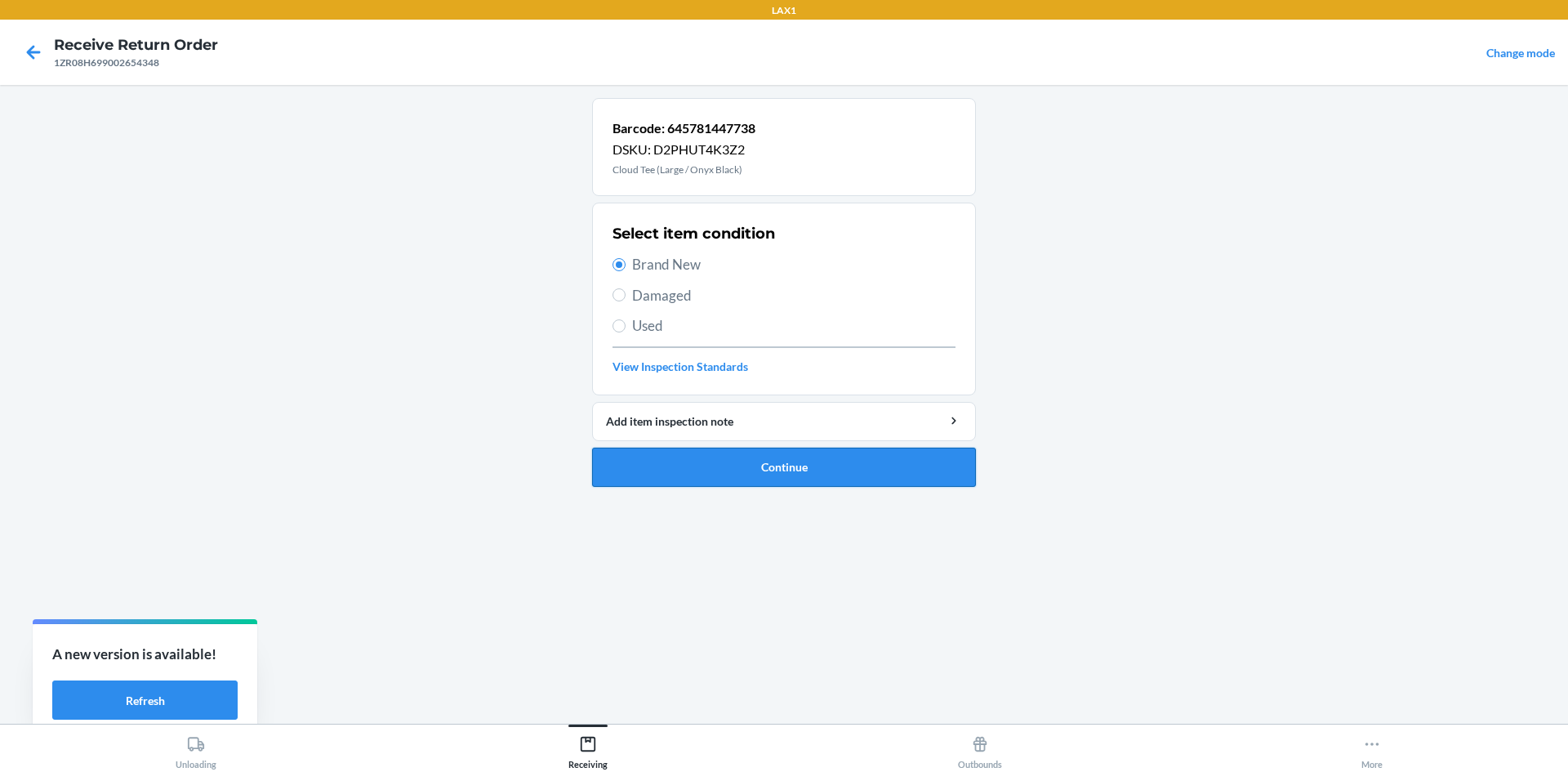
click at [784, 478] on button "Continue" at bounding box center [784, 467] width 383 height 40
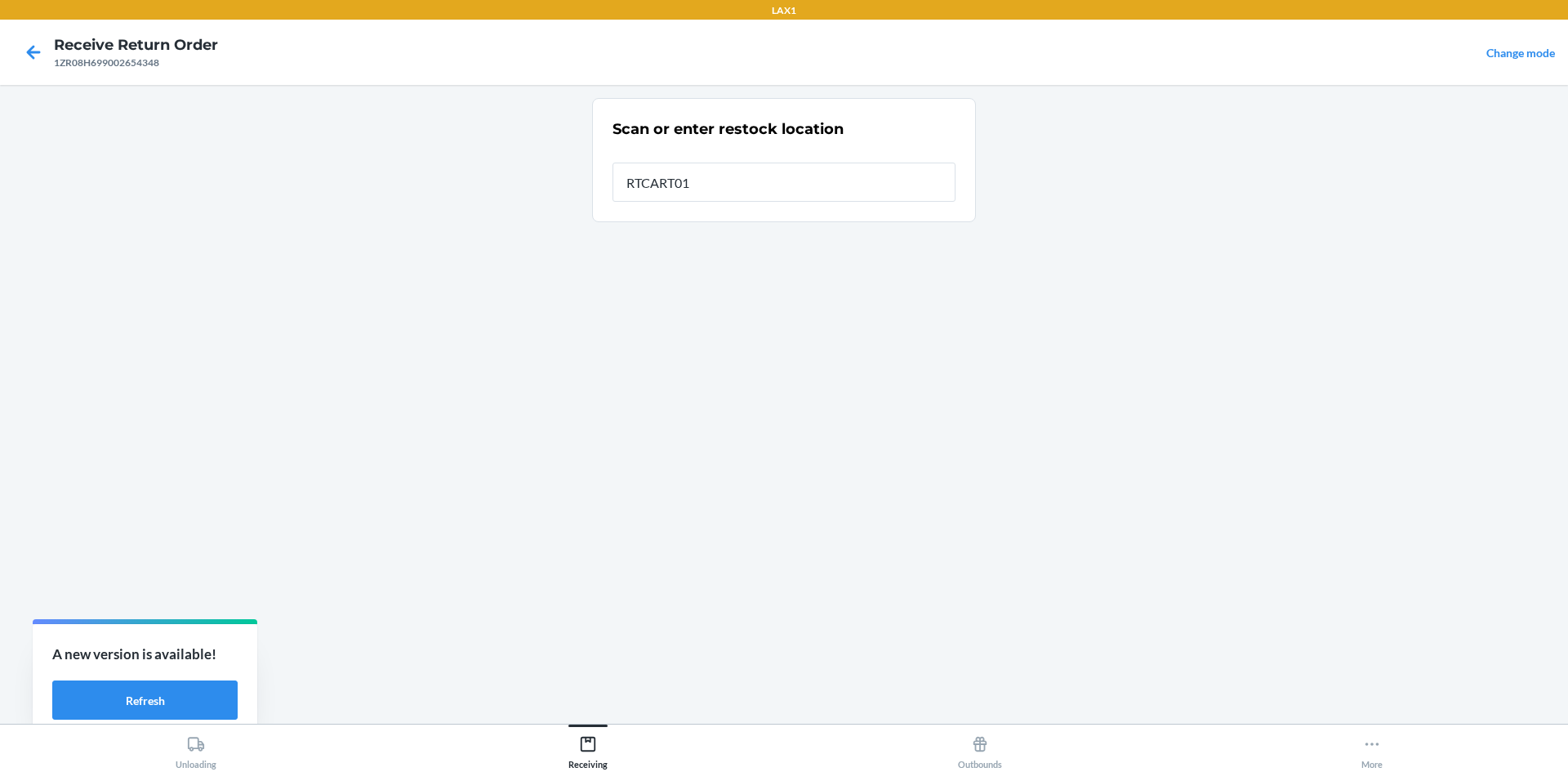
type input "RTCART017"
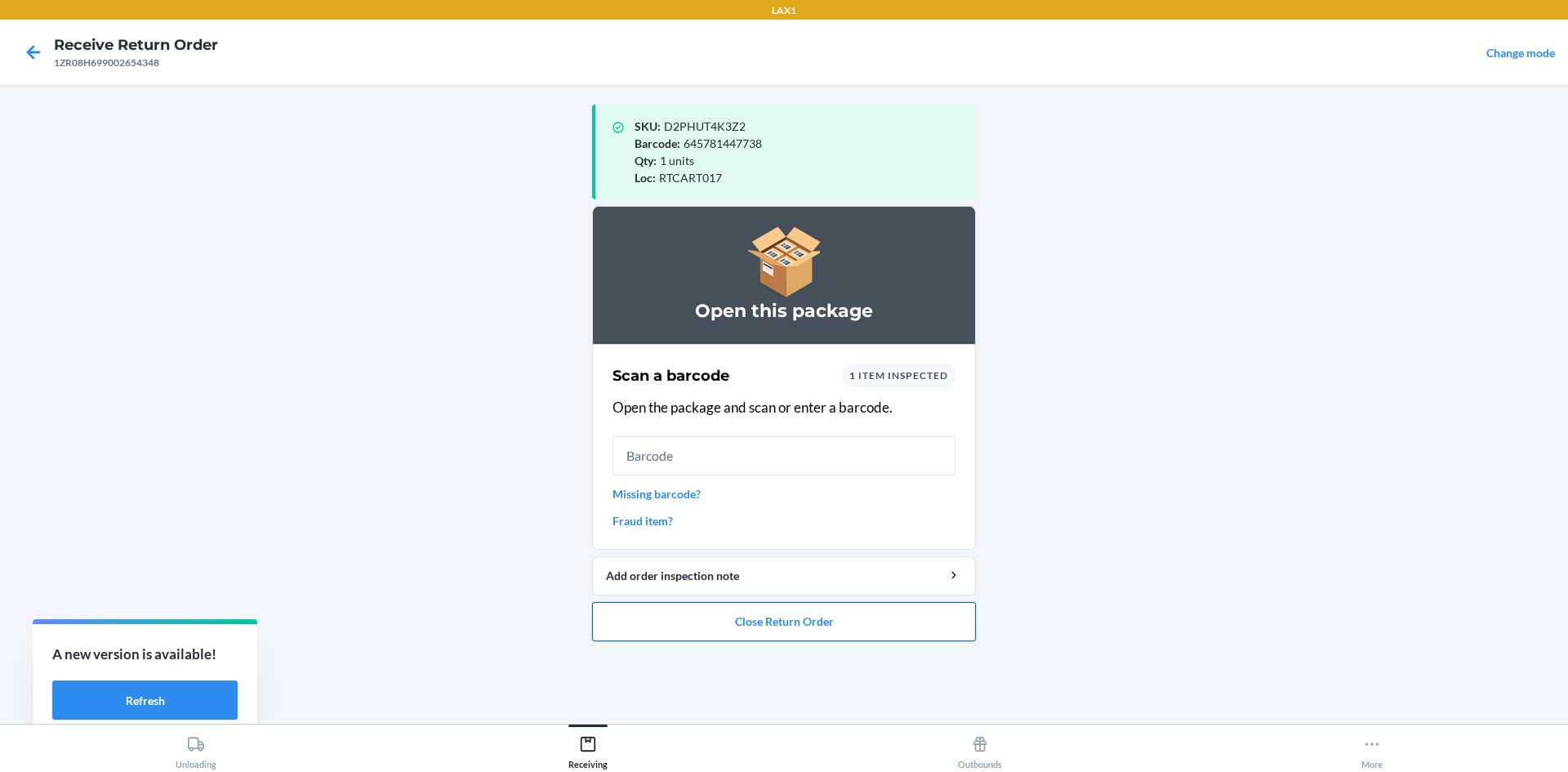
click at [821, 619] on button "Close Return Order" at bounding box center [784, 622] width 383 height 40
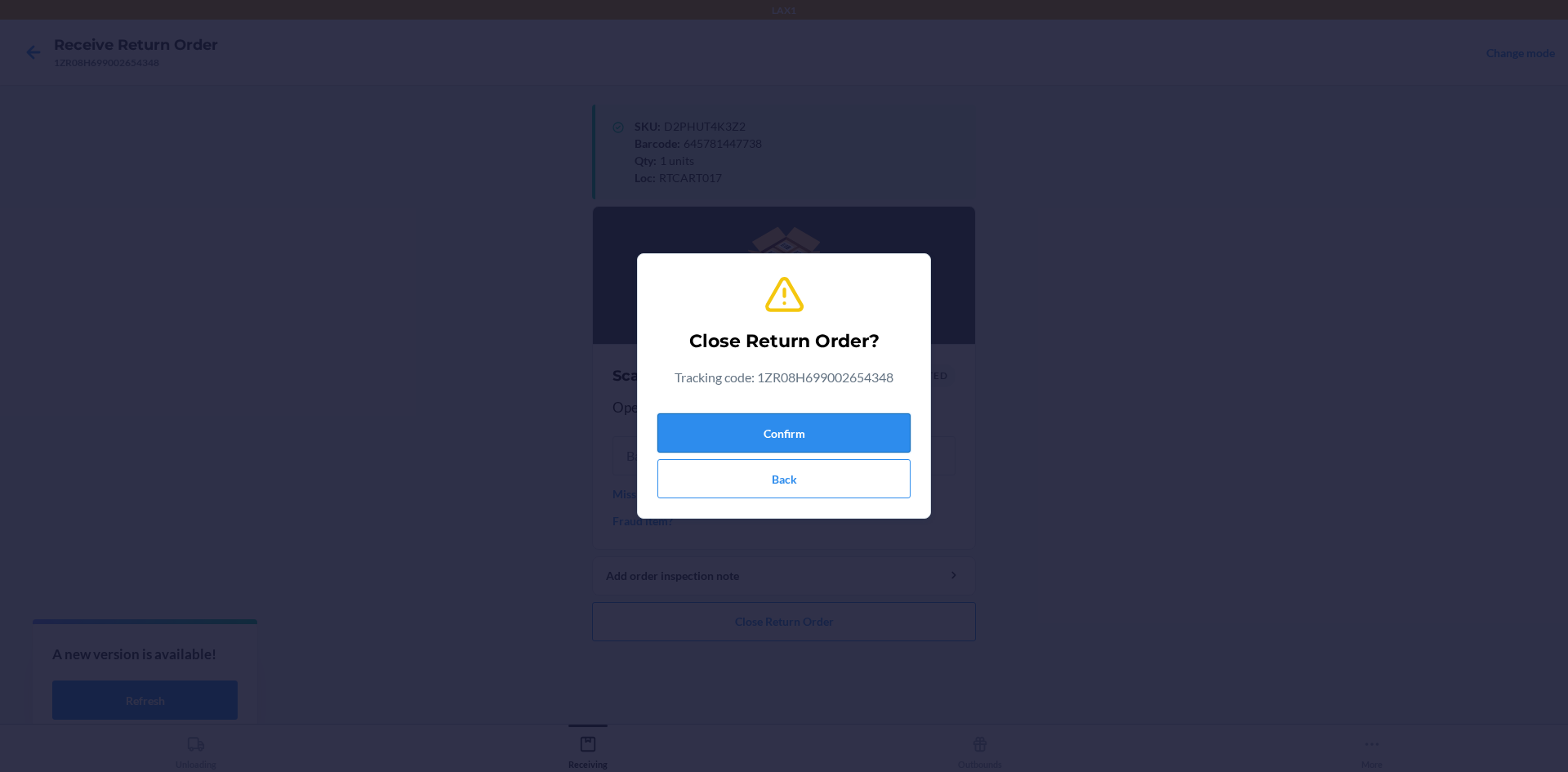
click at [827, 432] on button "Confirm" at bounding box center [784, 432] width 253 height 40
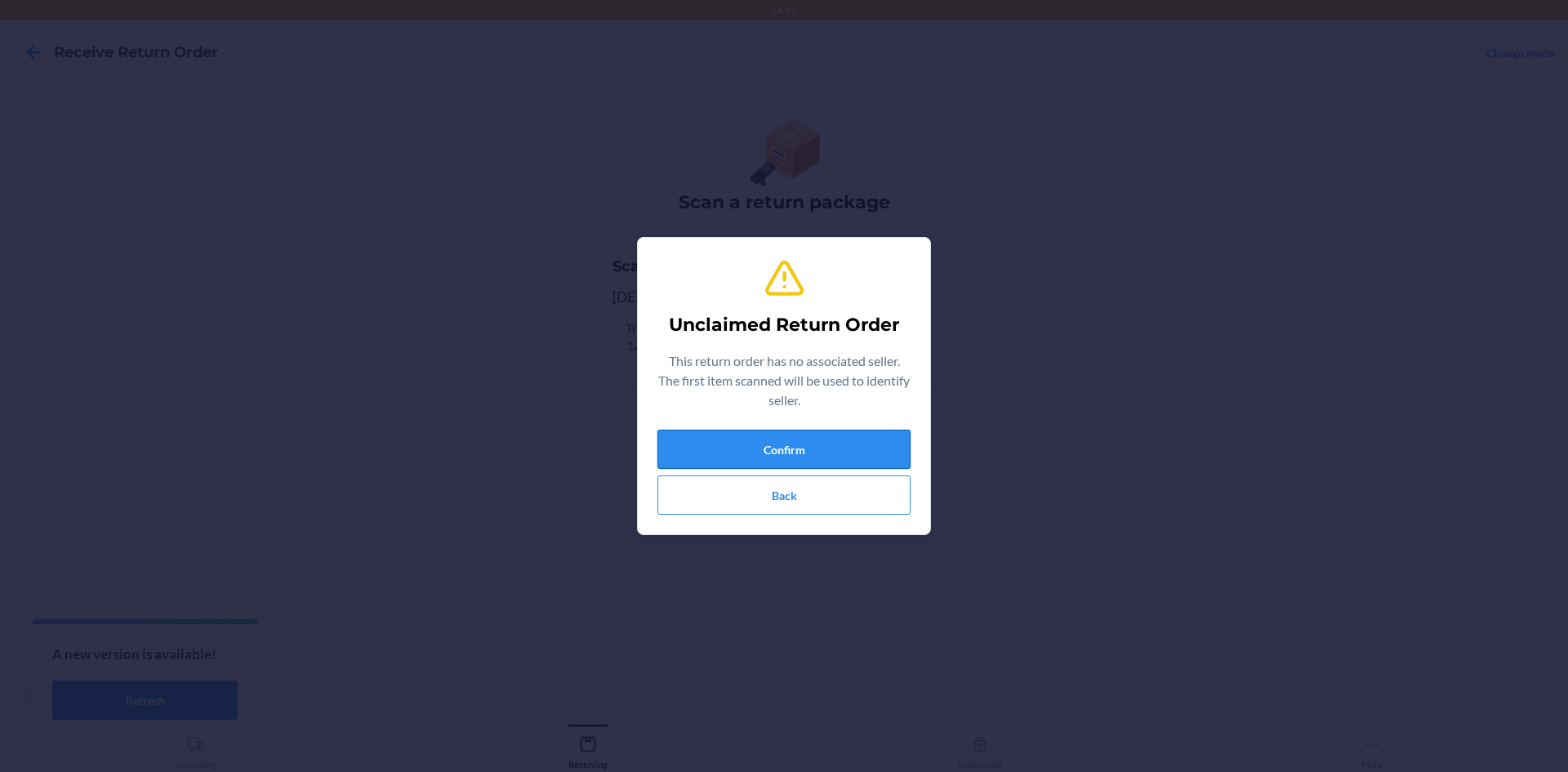
click at [759, 438] on button "Confirm" at bounding box center [784, 449] width 253 height 40
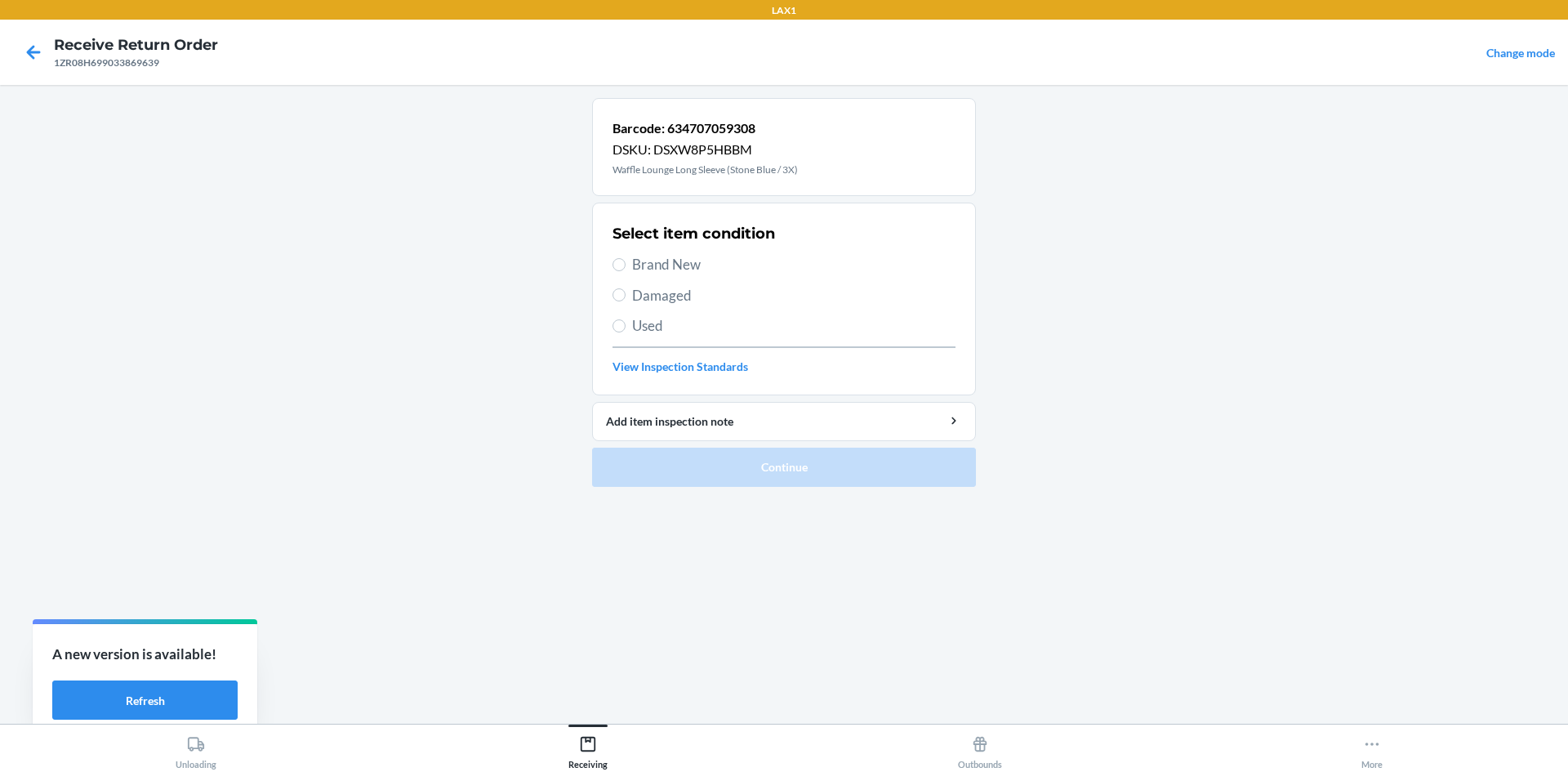
click at [670, 297] on span "Damaged" at bounding box center [795, 295] width 324 height 21
click at [625, 297] on input "Damaged" at bounding box center [619, 295] width 13 height 13
radio input "true"
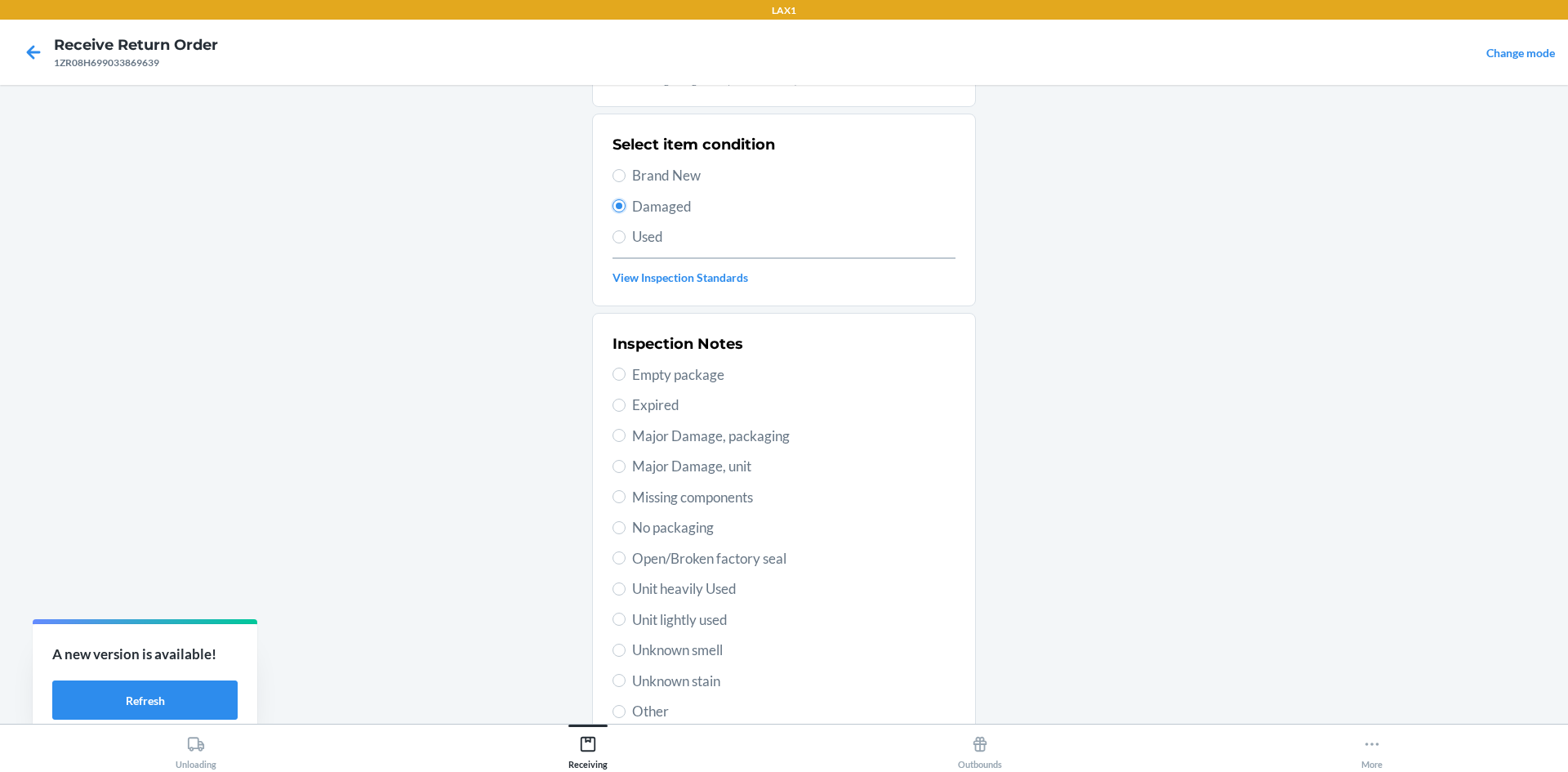
scroll to position [213, 0]
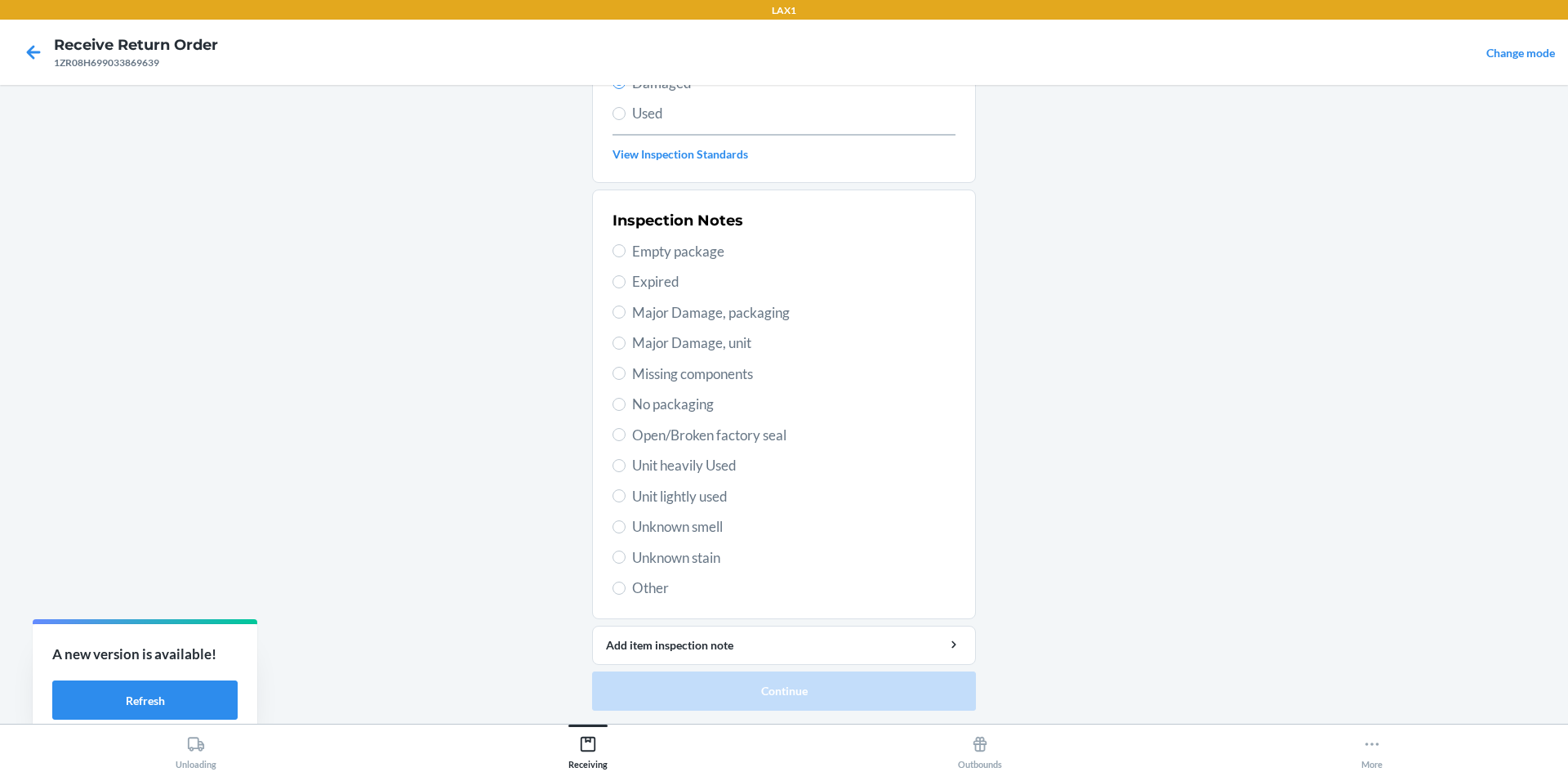
drag, startPoint x: 699, startPoint y: 492, endPoint x: 701, endPoint y: 522, distance: 30.1
click at [699, 497] on span "Unit lightly used" at bounding box center [795, 497] width 324 height 21
click at [625, 497] on input "Unit lightly used" at bounding box center [619, 496] width 13 height 13
radio input "true"
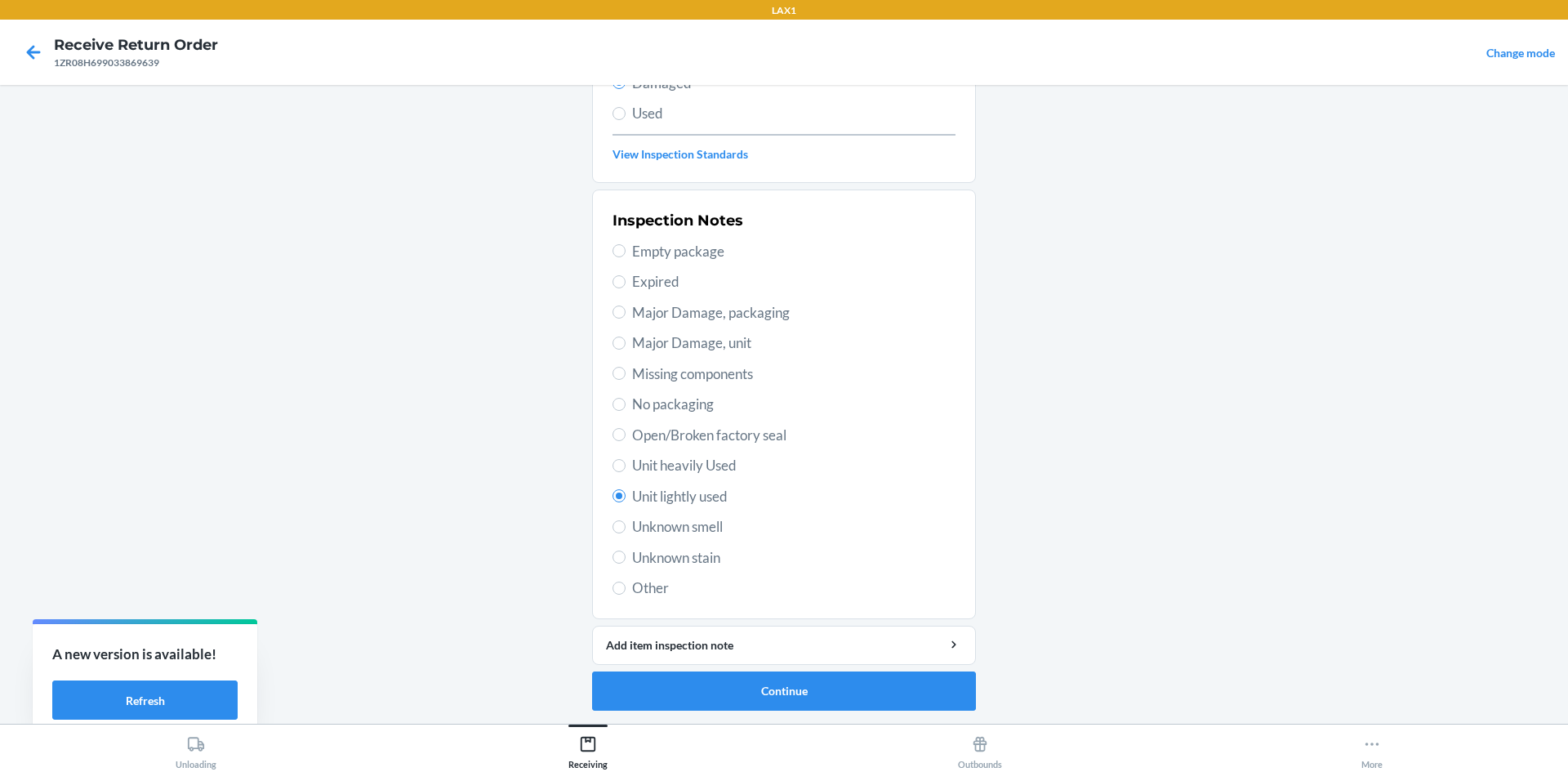
click at [830, 716] on ol "Barcode: 634707059308 DSKU: DSXW8P5HBBM Waffle Lounge Long Sleeve (Stone Blue /…" at bounding box center [784, 305] width 383 height 838
click at [837, 684] on button "Continue" at bounding box center [784, 691] width 383 height 40
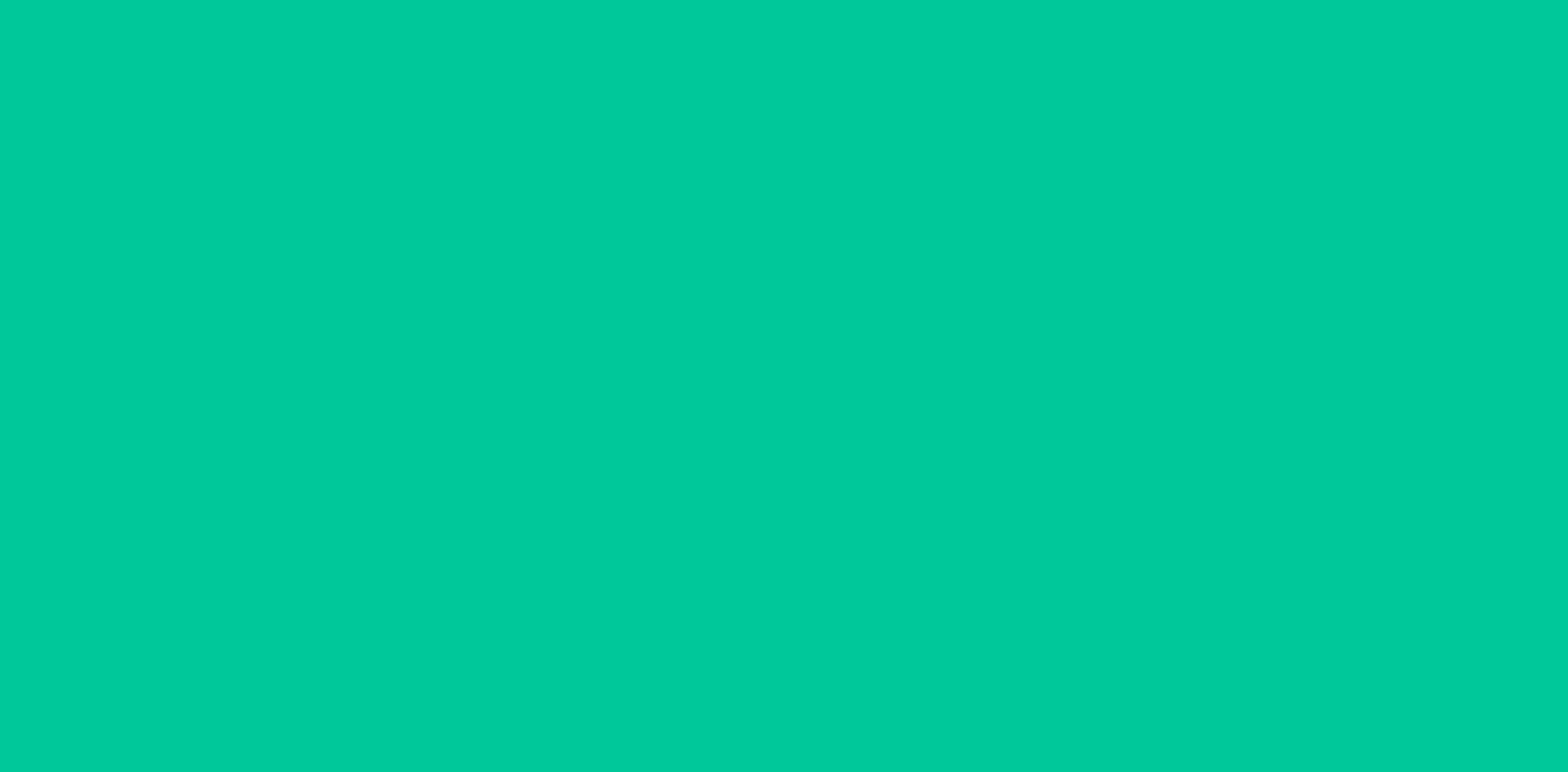
scroll to position [77, 0]
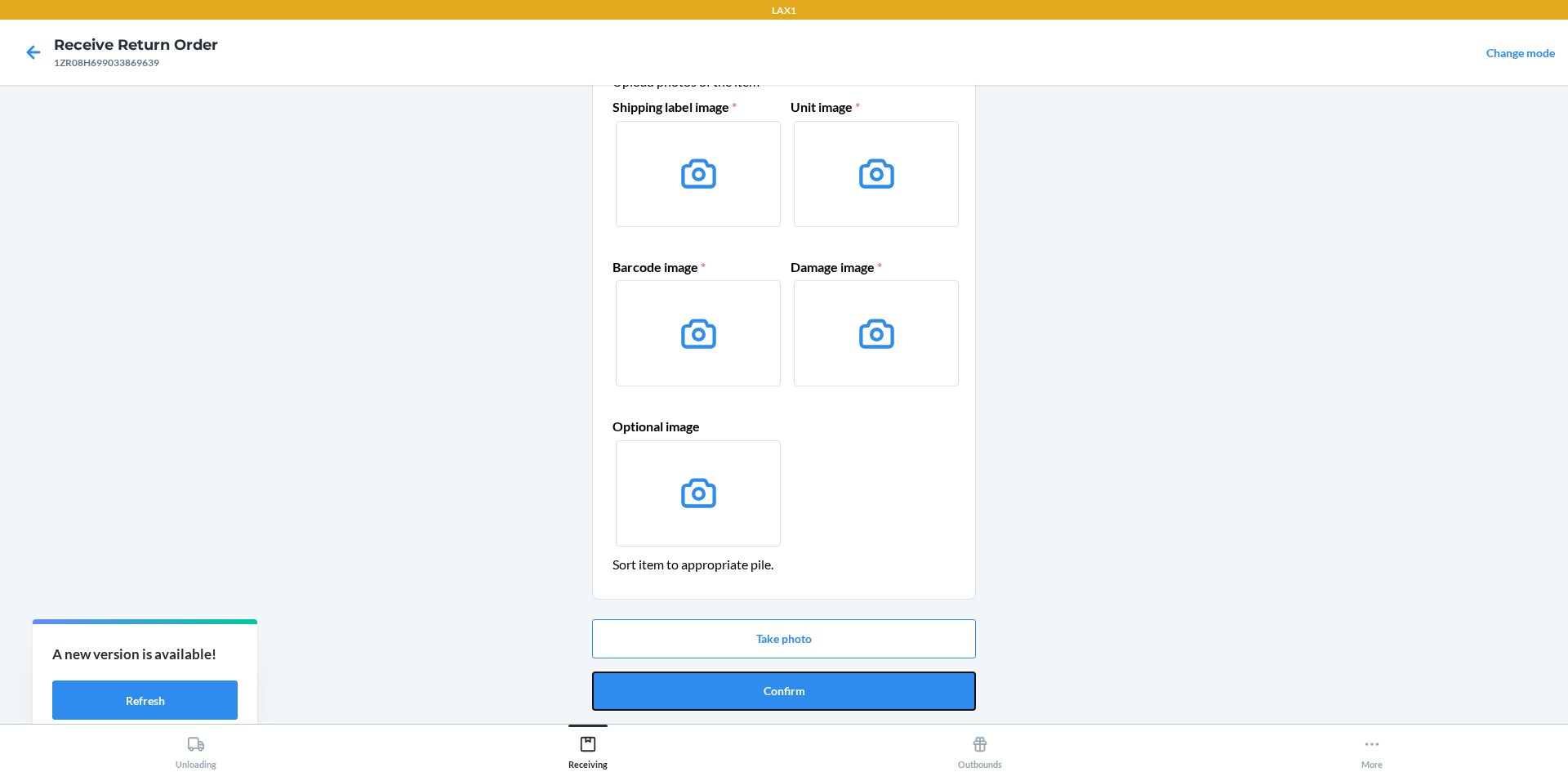
click at [837, 684] on button "Confirm" at bounding box center [784, 691] width 383 height 40
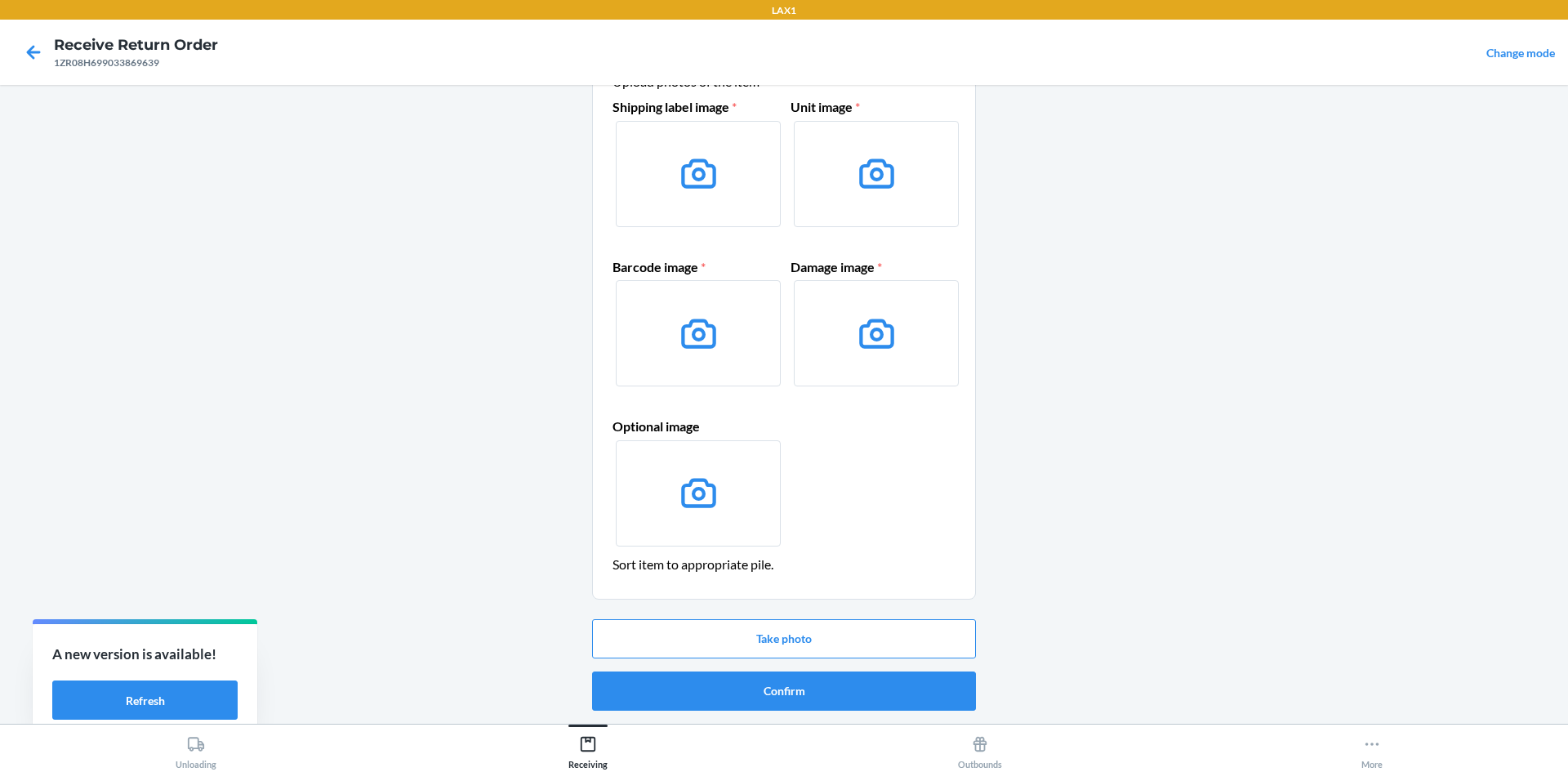
scroll to position [0, 0]
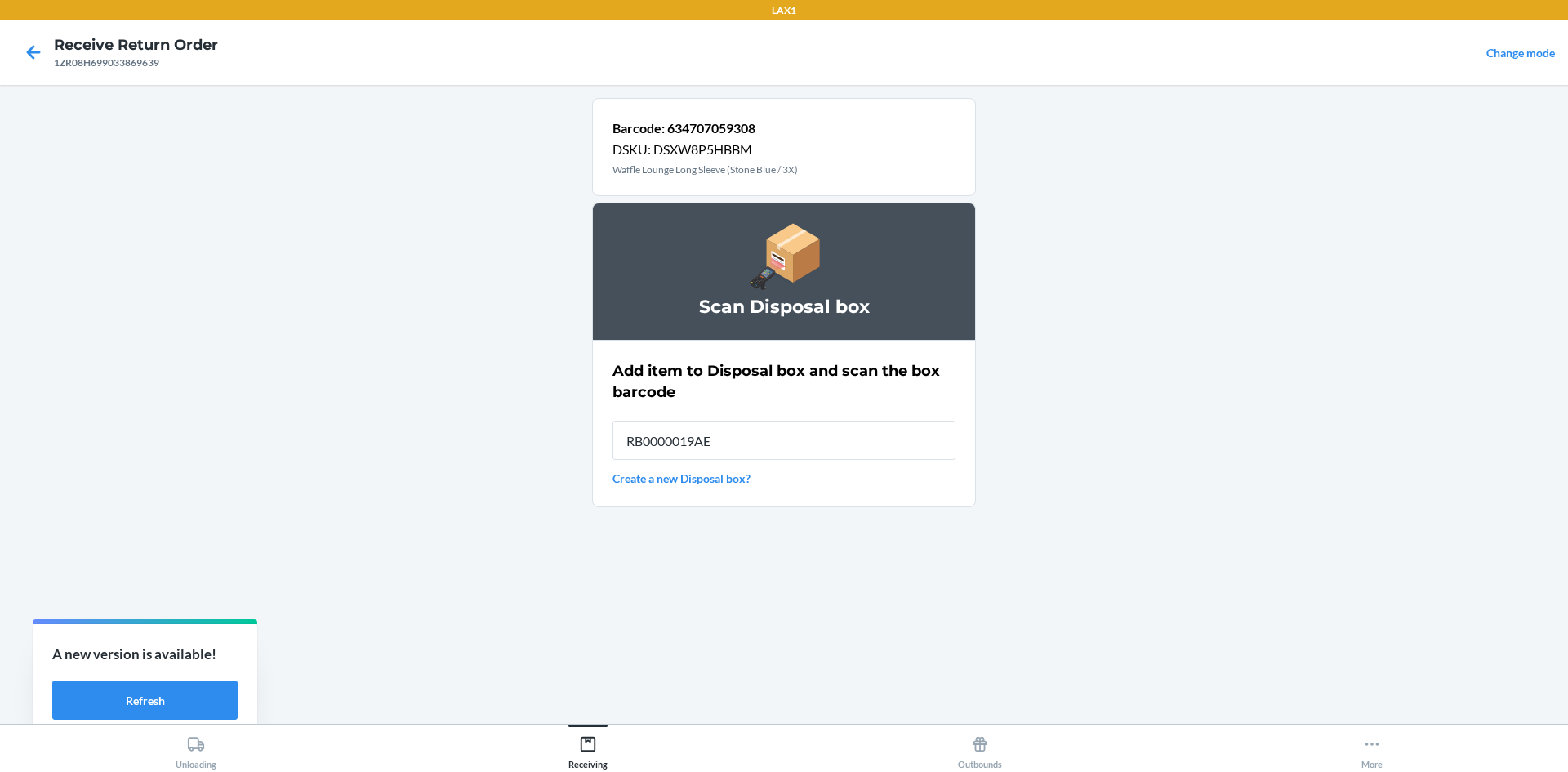
type input "RB0000019AE"
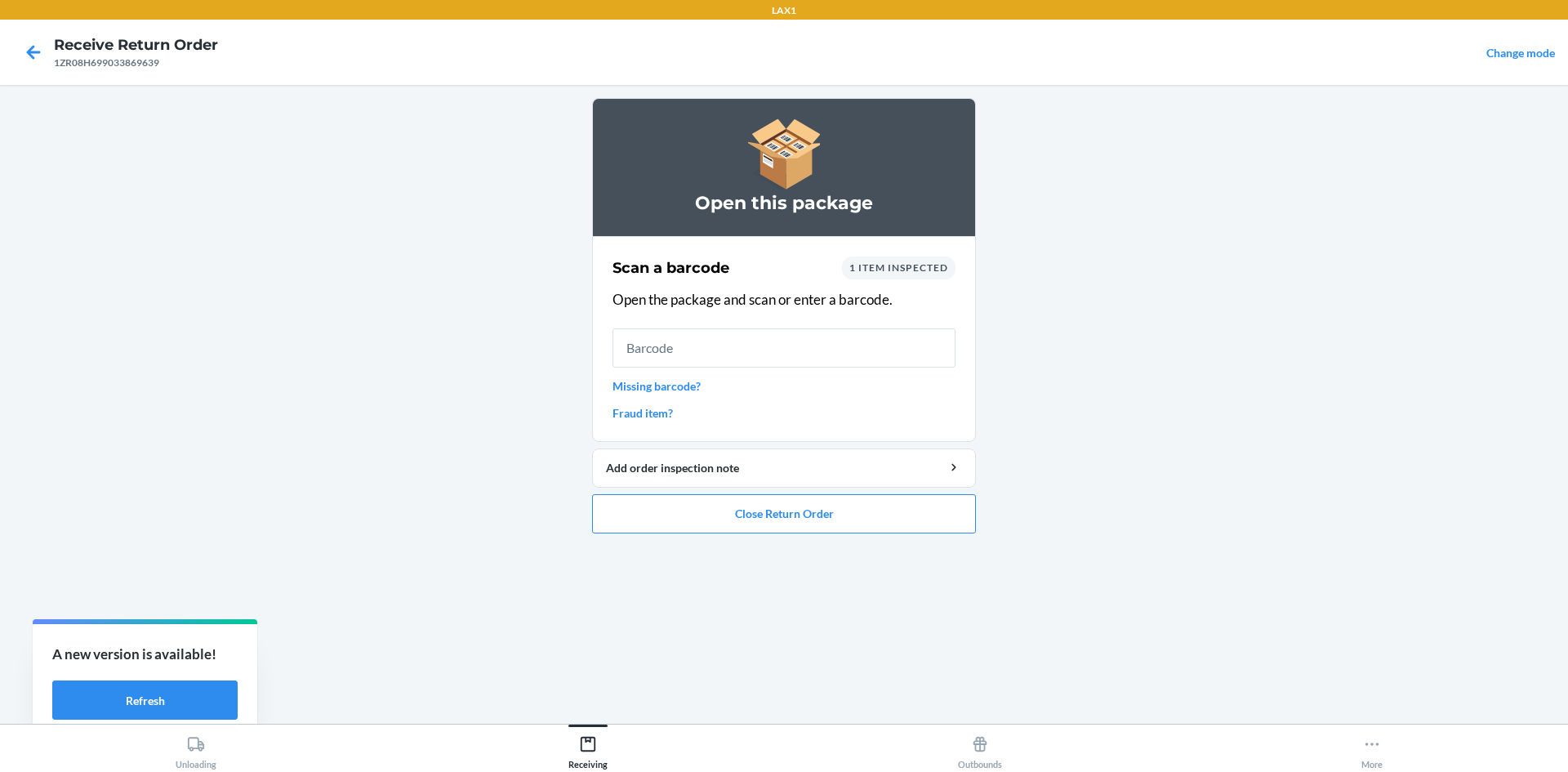
click at [661, 382] on link "Missing barcode?" at bounding box center [784, 386] width 343 height 17
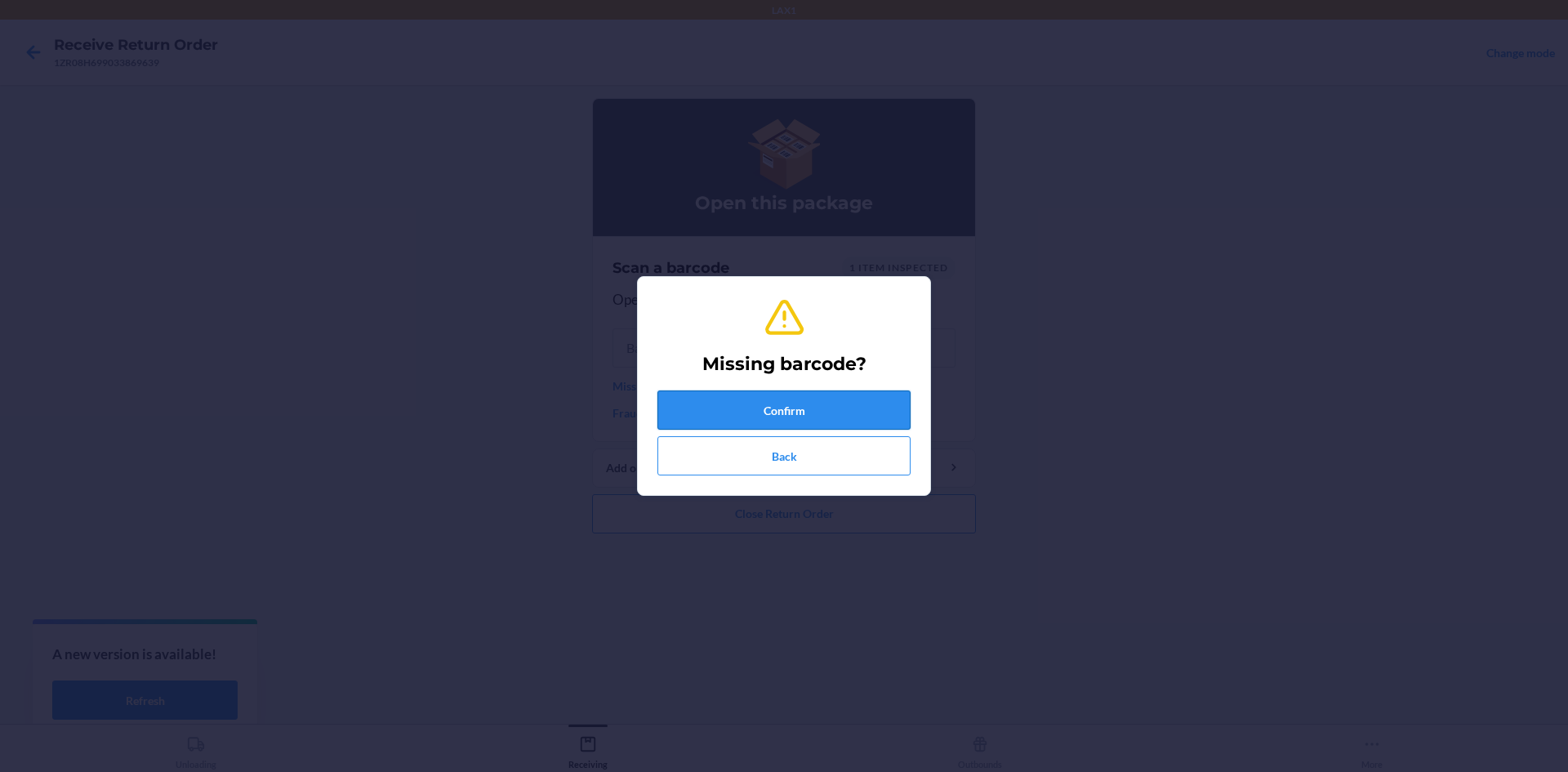
click at [693, 406] on button "Confirm" at bounding box center [784, 410] width 253 height 40
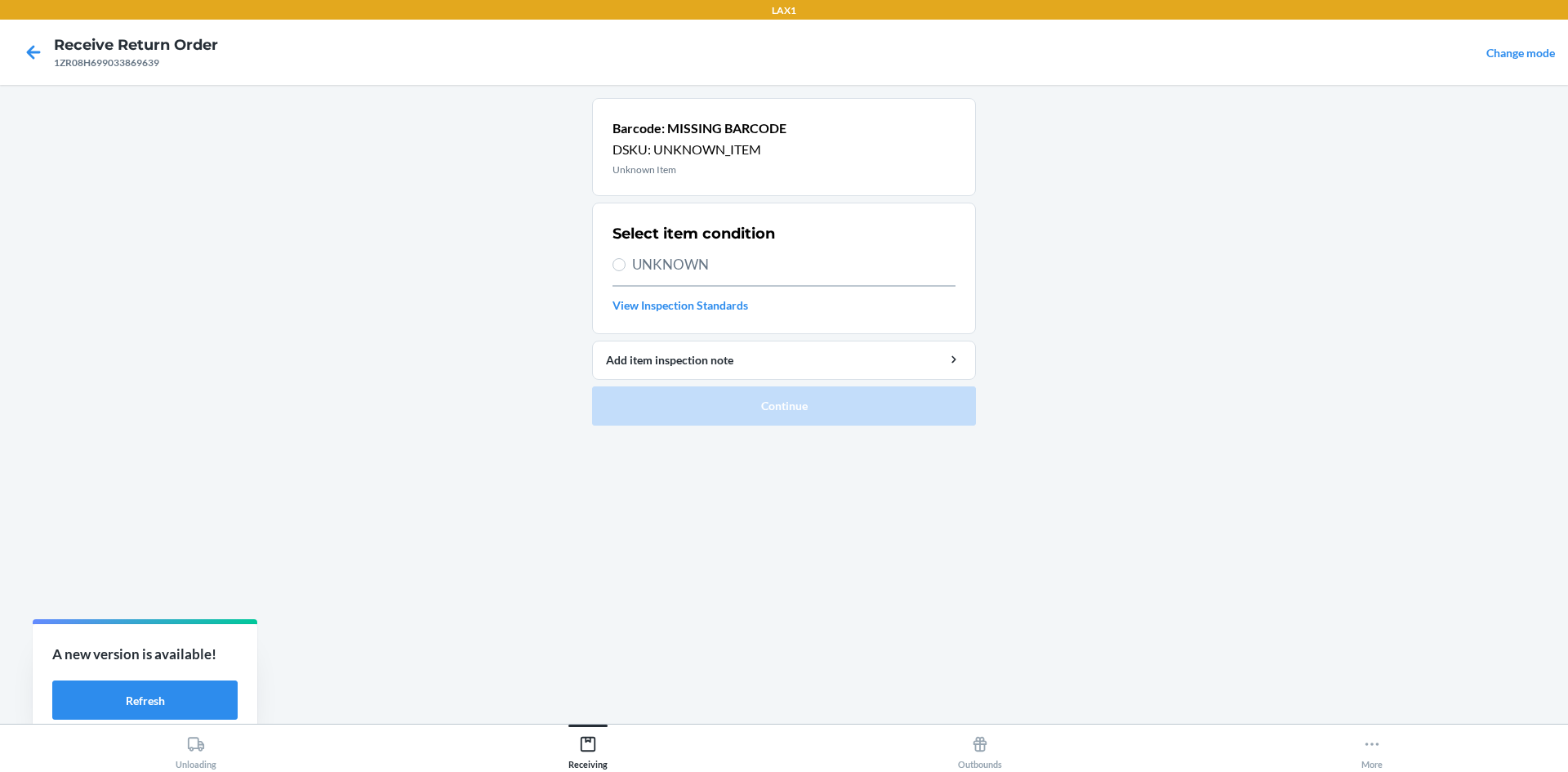
click at [645, 266] on span "UNKNOWN" at bounding box center [795, 264] width 324 height 21
click at [625, 266] on input "UNKNOWN" at bounding box center [619, 265] width 13 height 13
radio input "true"
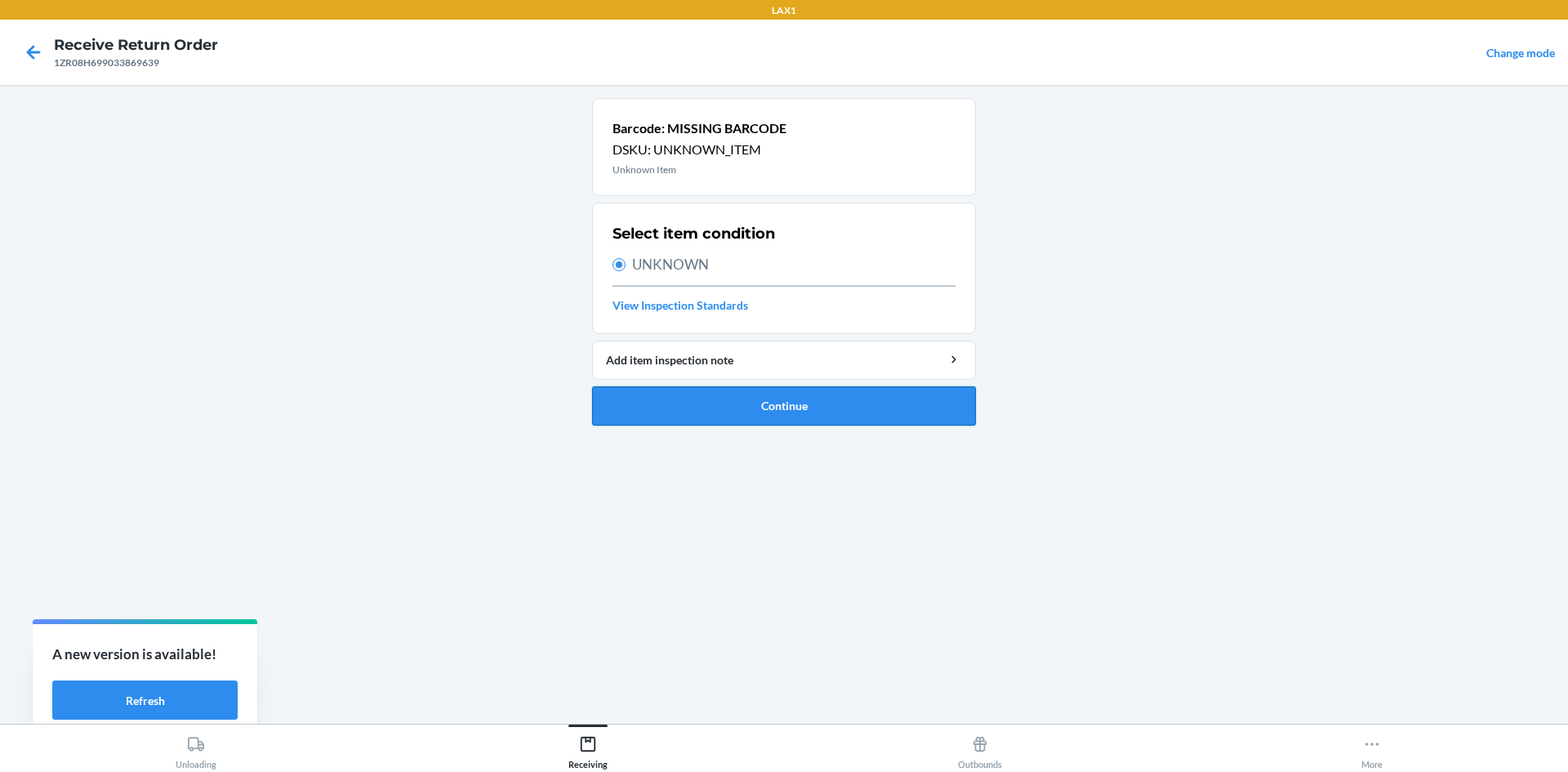
click at [719, 410] on button "Continue" at bounding box center [784, 406] width 383 height 40
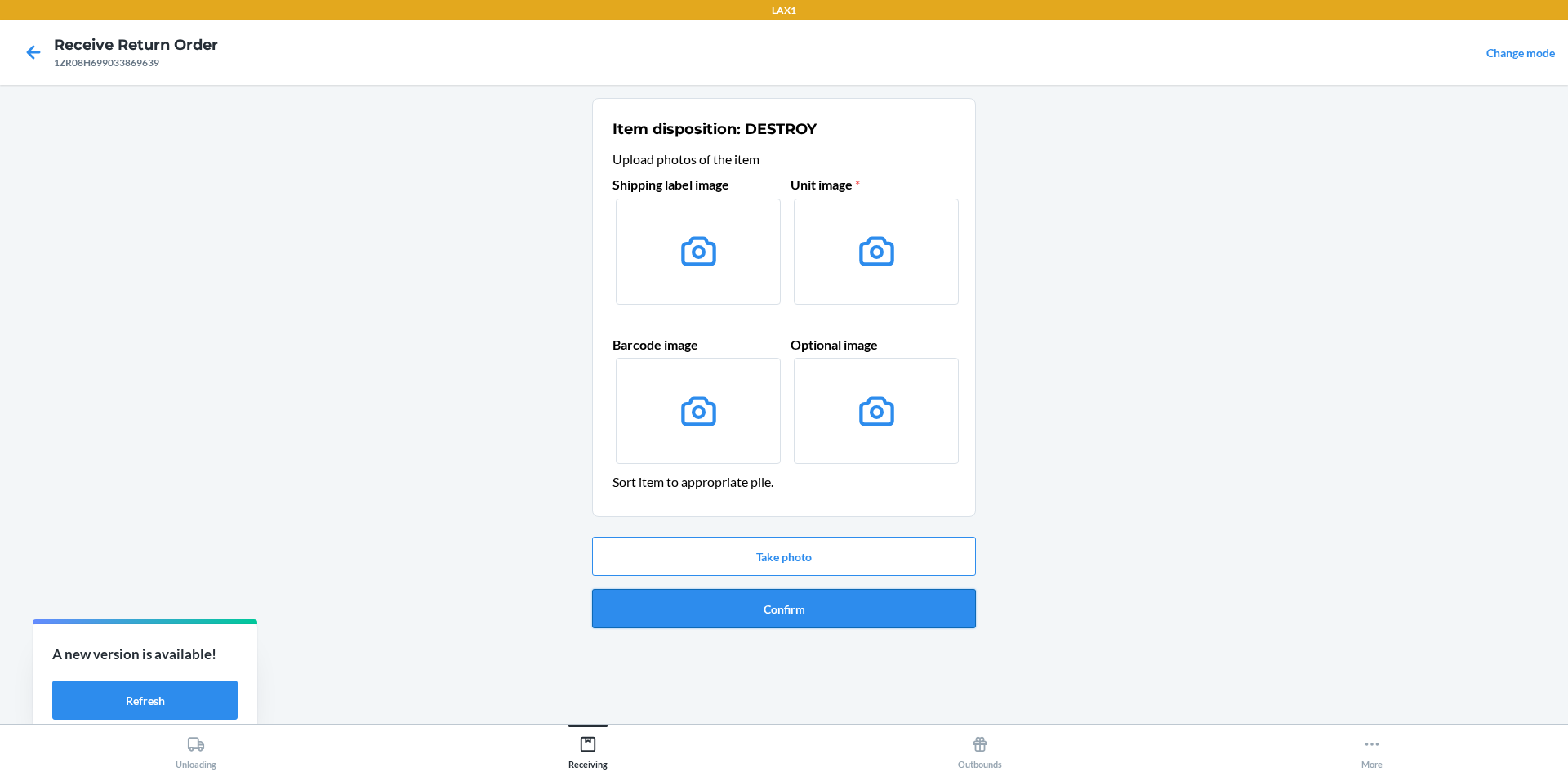
click at [875, 615] on button "Confirm" at bounding box center [784, 608] width 383 height 40
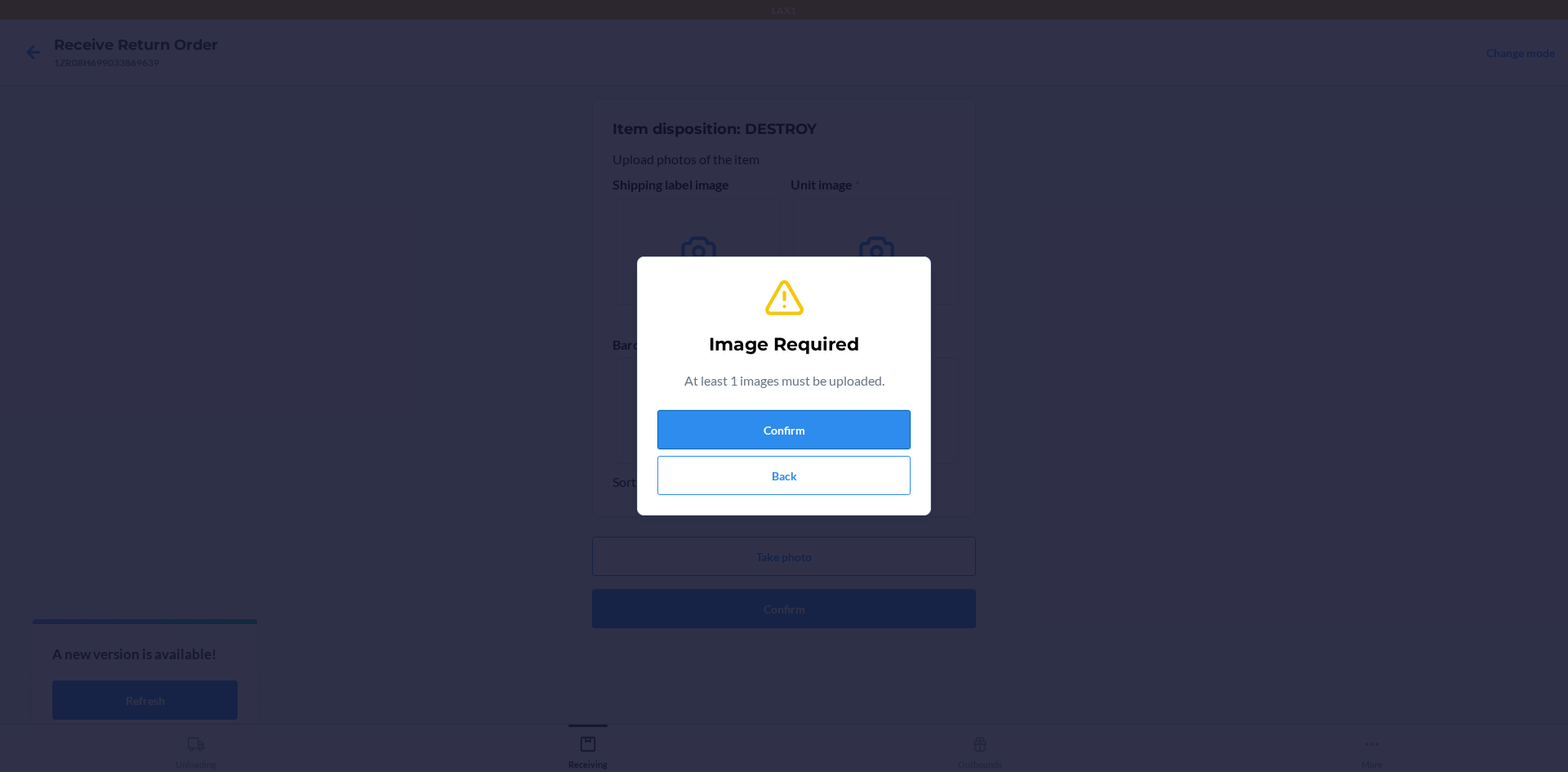
click at [799, 436] on button "Confirm" at bounding box center [784, 430] width 253 height 40
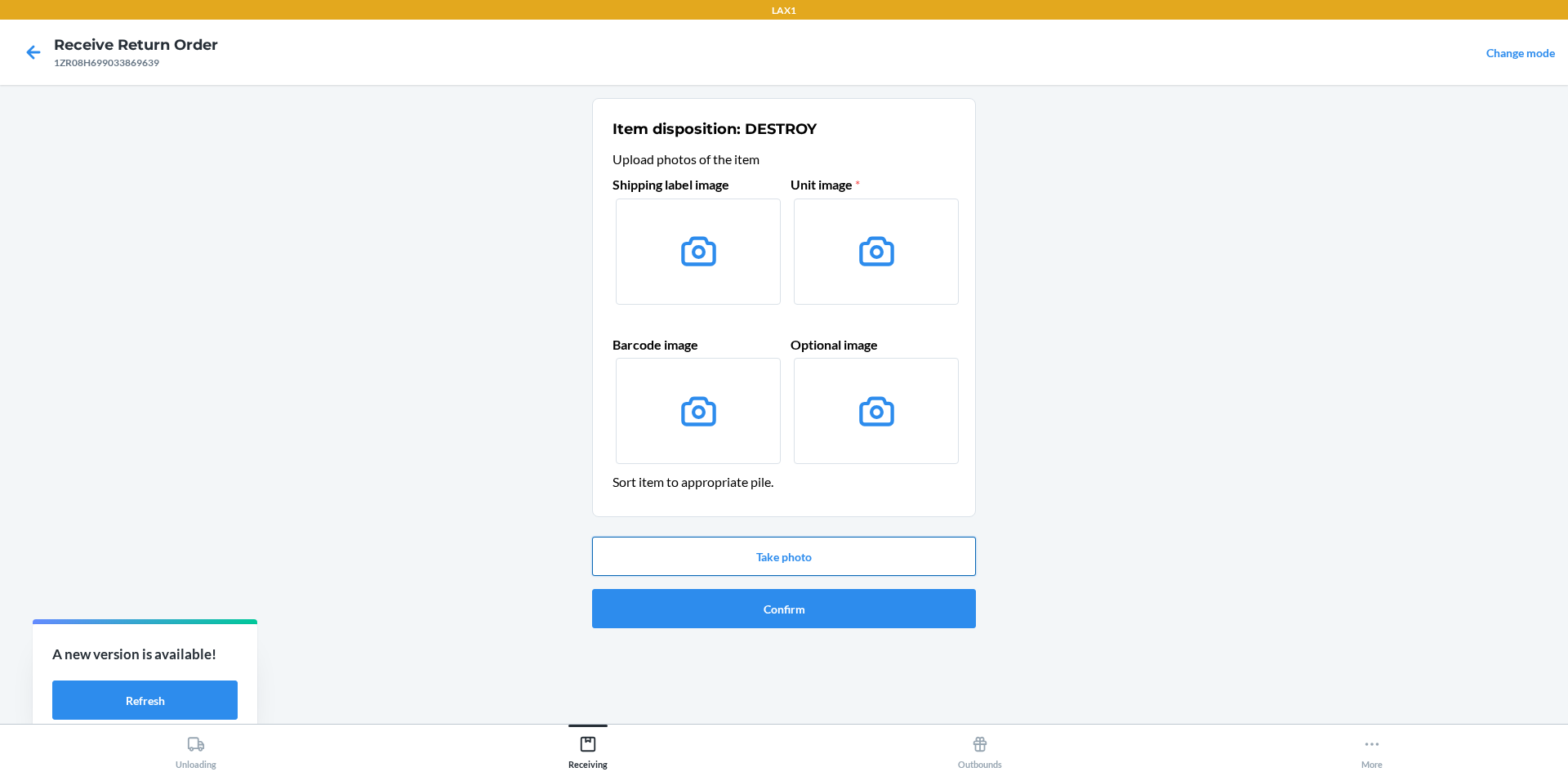
click at [840, 554] on button "Take photo" at bounding box center [784, 557] width 383 height 40
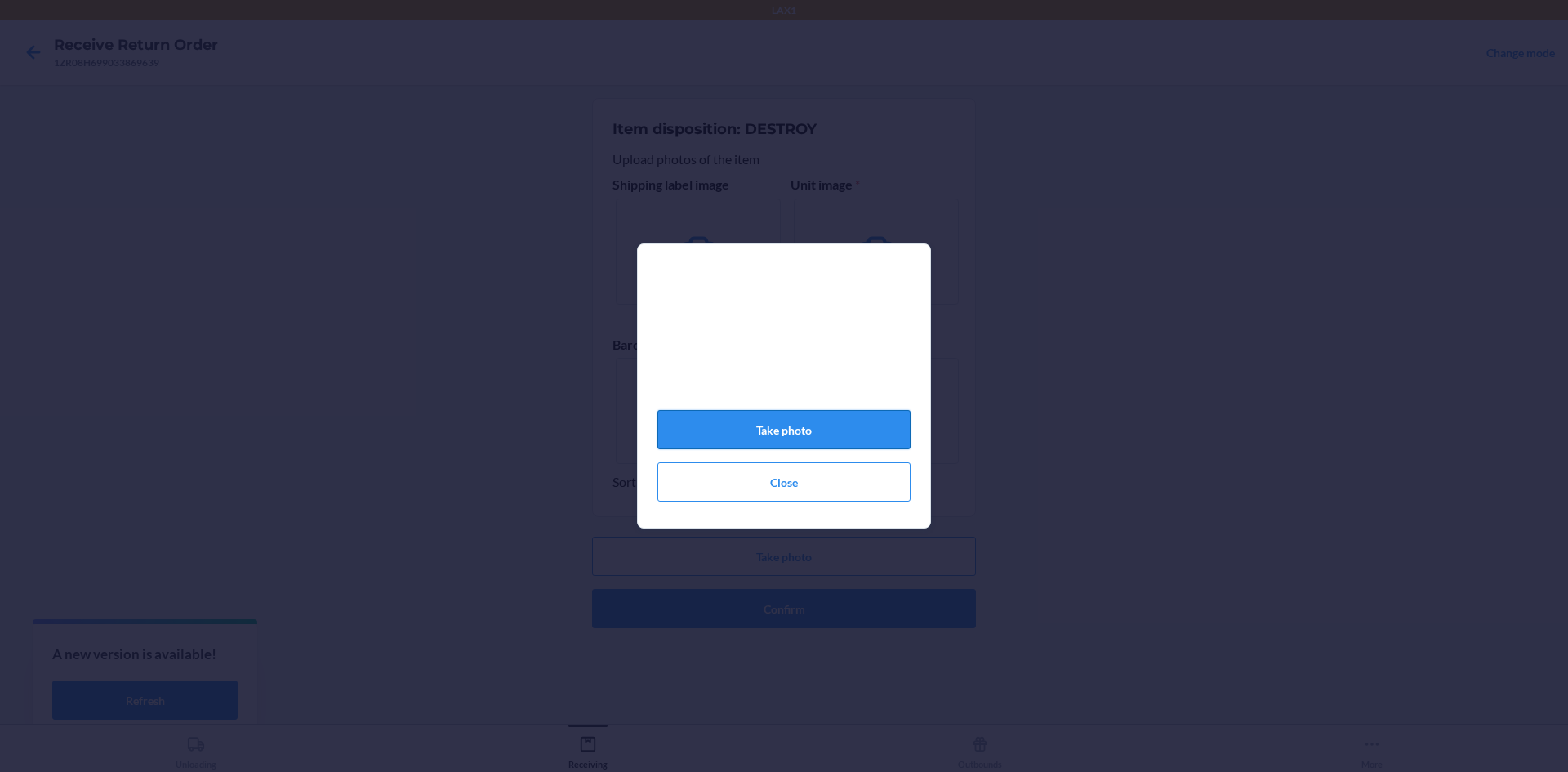
click at [834, 447] on button "Take photo" at bounding box center [784, 430] width 253 height 40
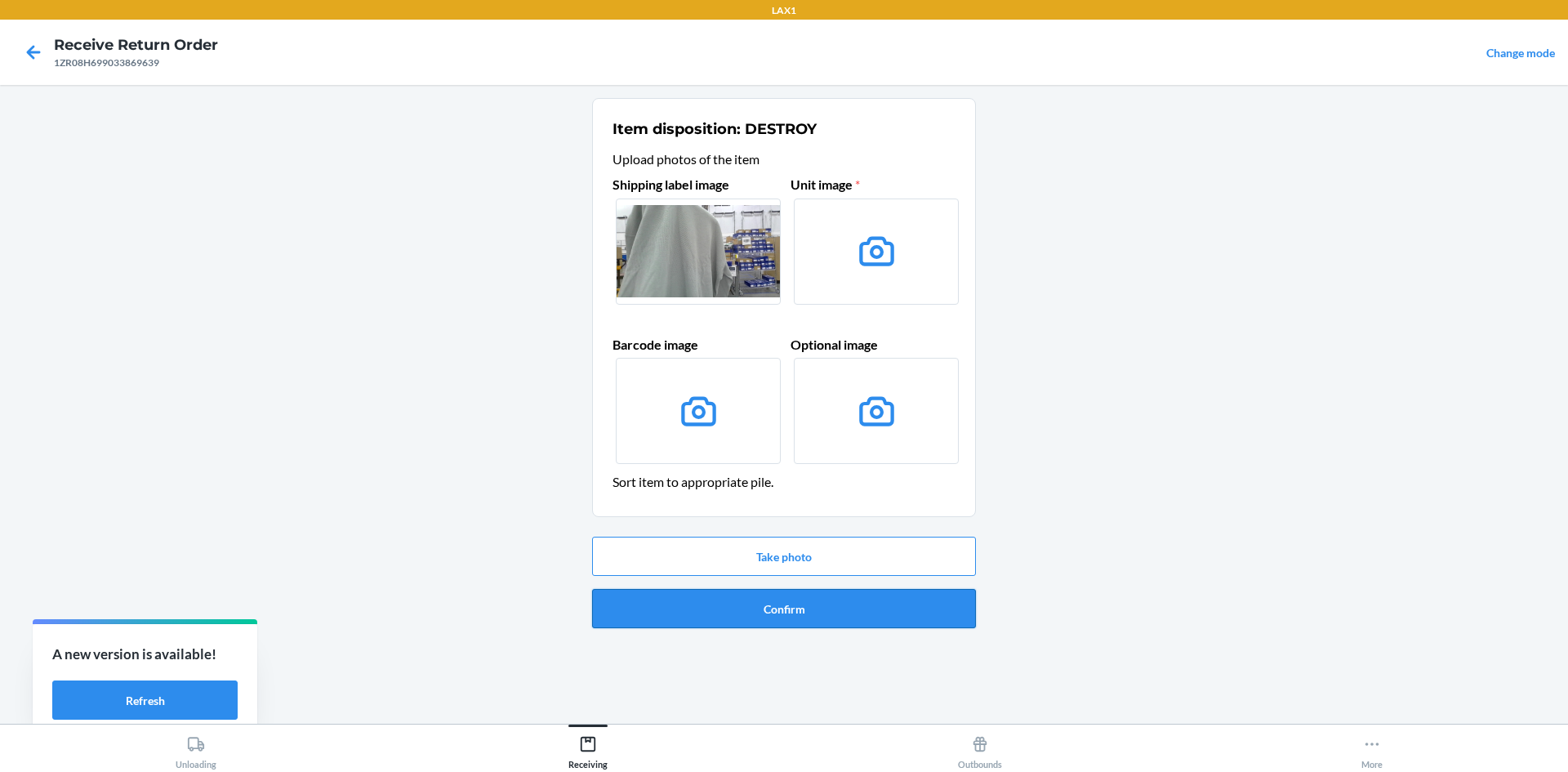
click at [719, 611] on button "Confirm" at bounding box center [784, 608] width 383 height 40
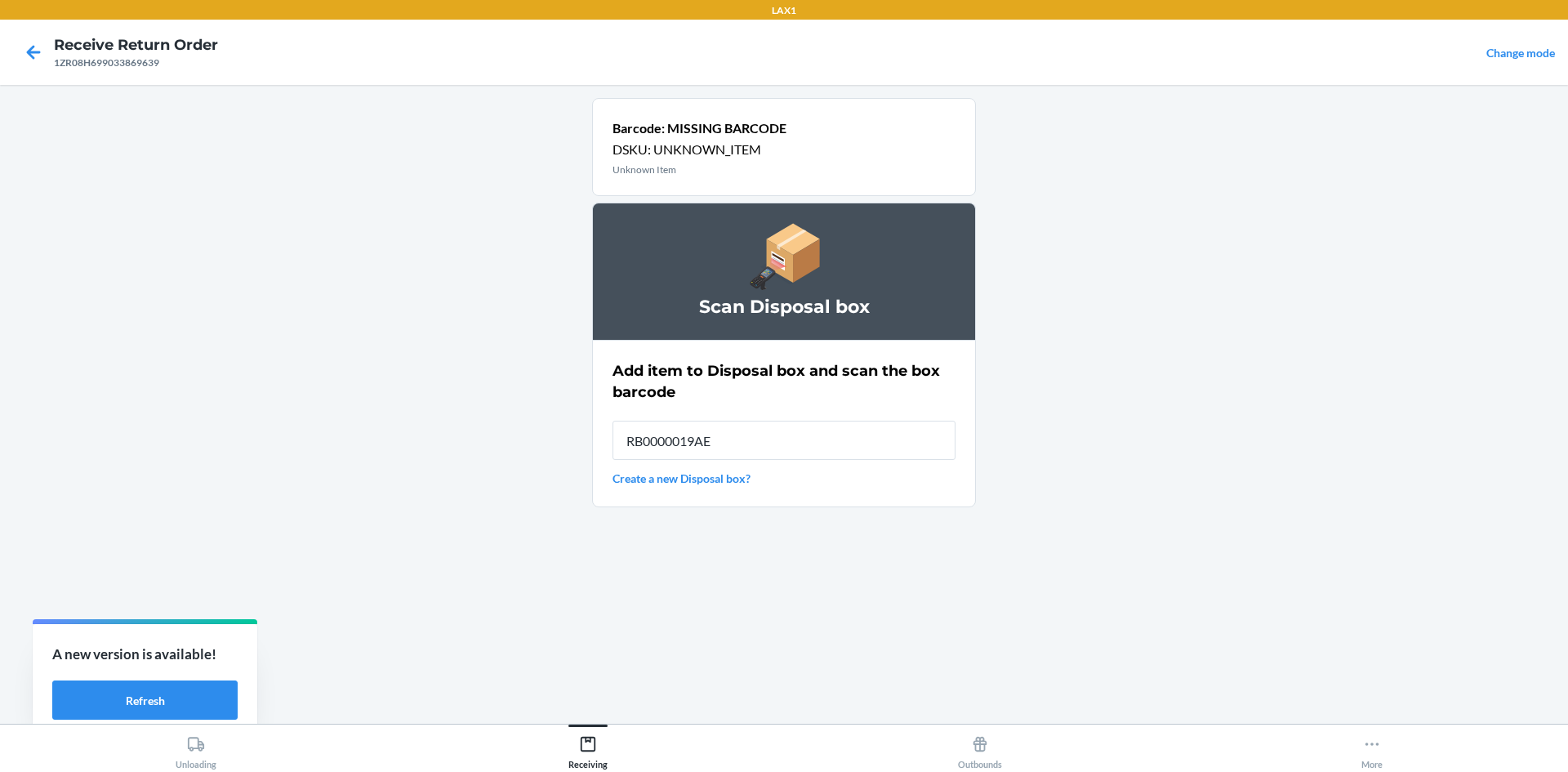
type input "RB0000019AE"
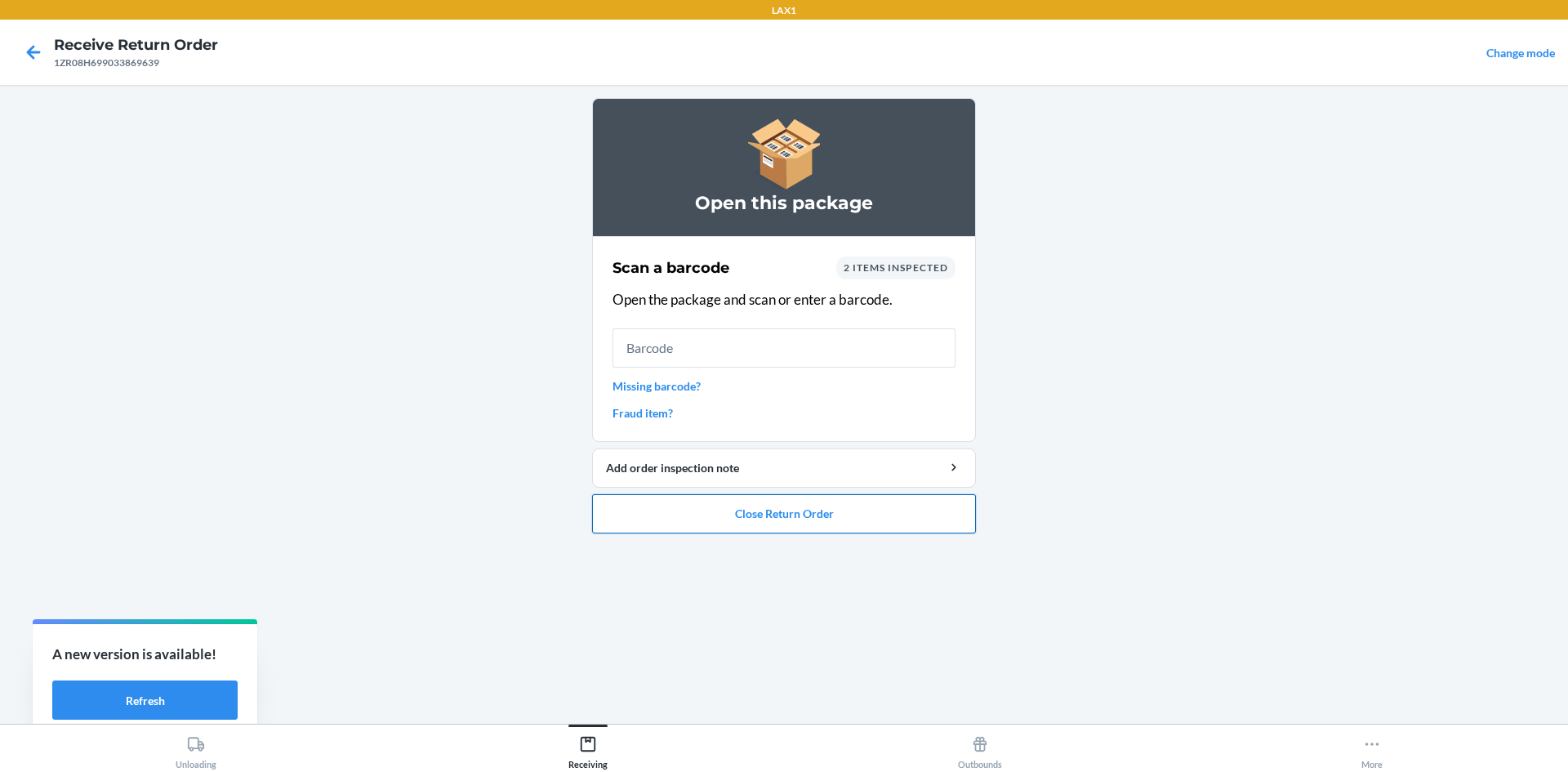
click at [833, 513] on button "Close Return Order" at bounding box center [784, 513] width 383 height 40
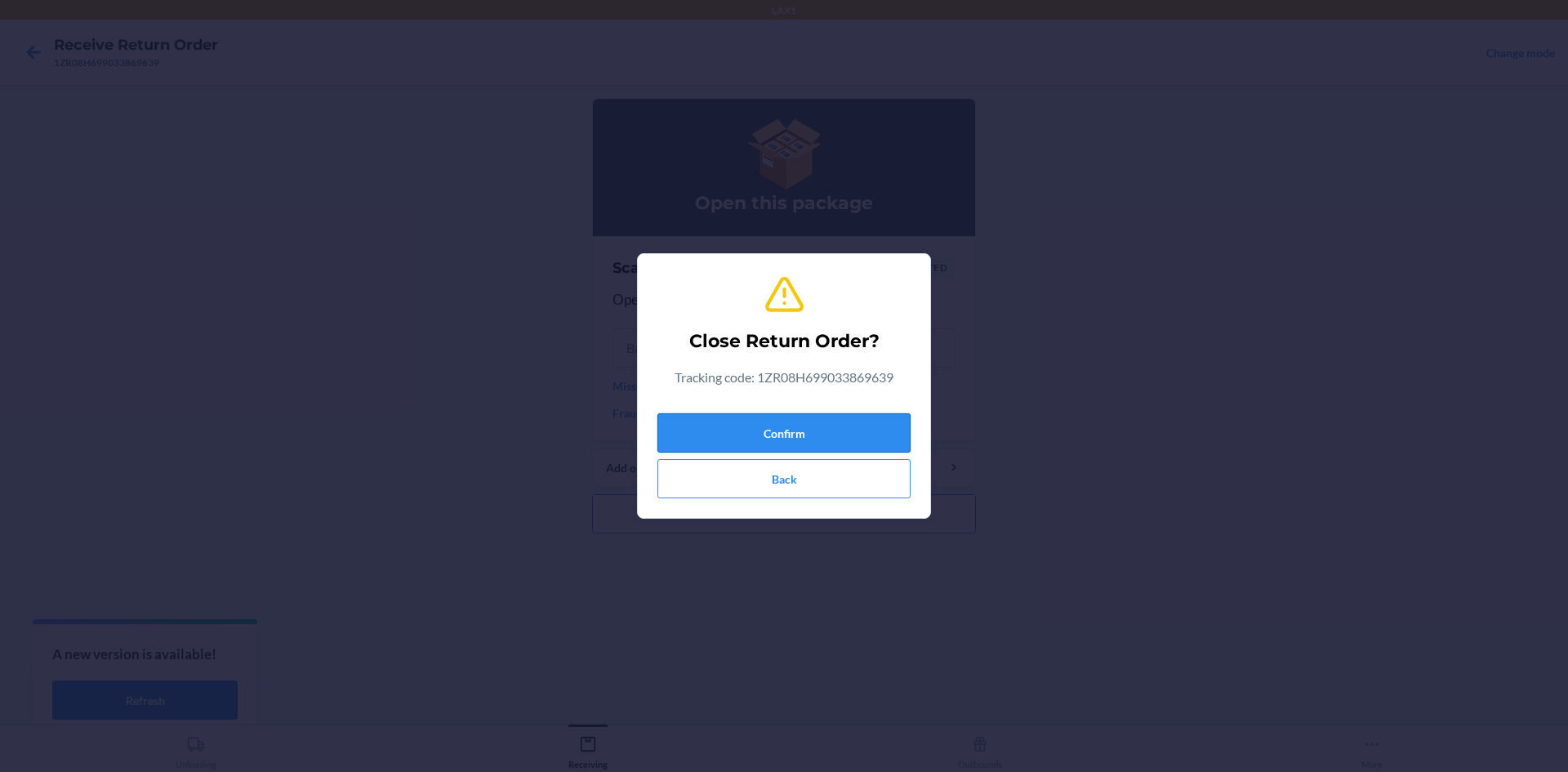
click at [852, 445] on button "Confirm" at bounding box center [784, 432] width 253 height 40
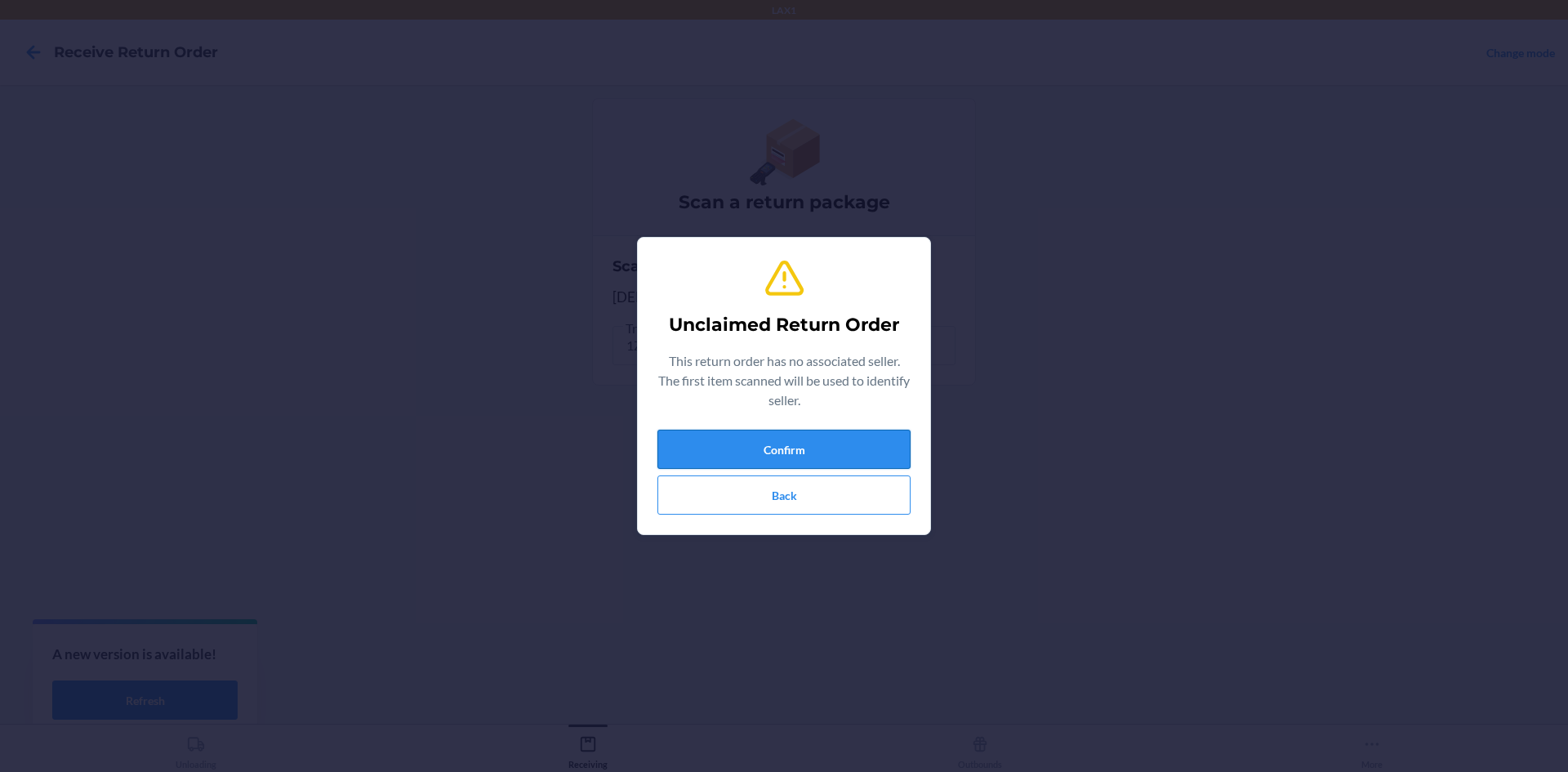
click at [827, 447] on button "Confirm" at bounding box center [784, 449] width 253 height 40
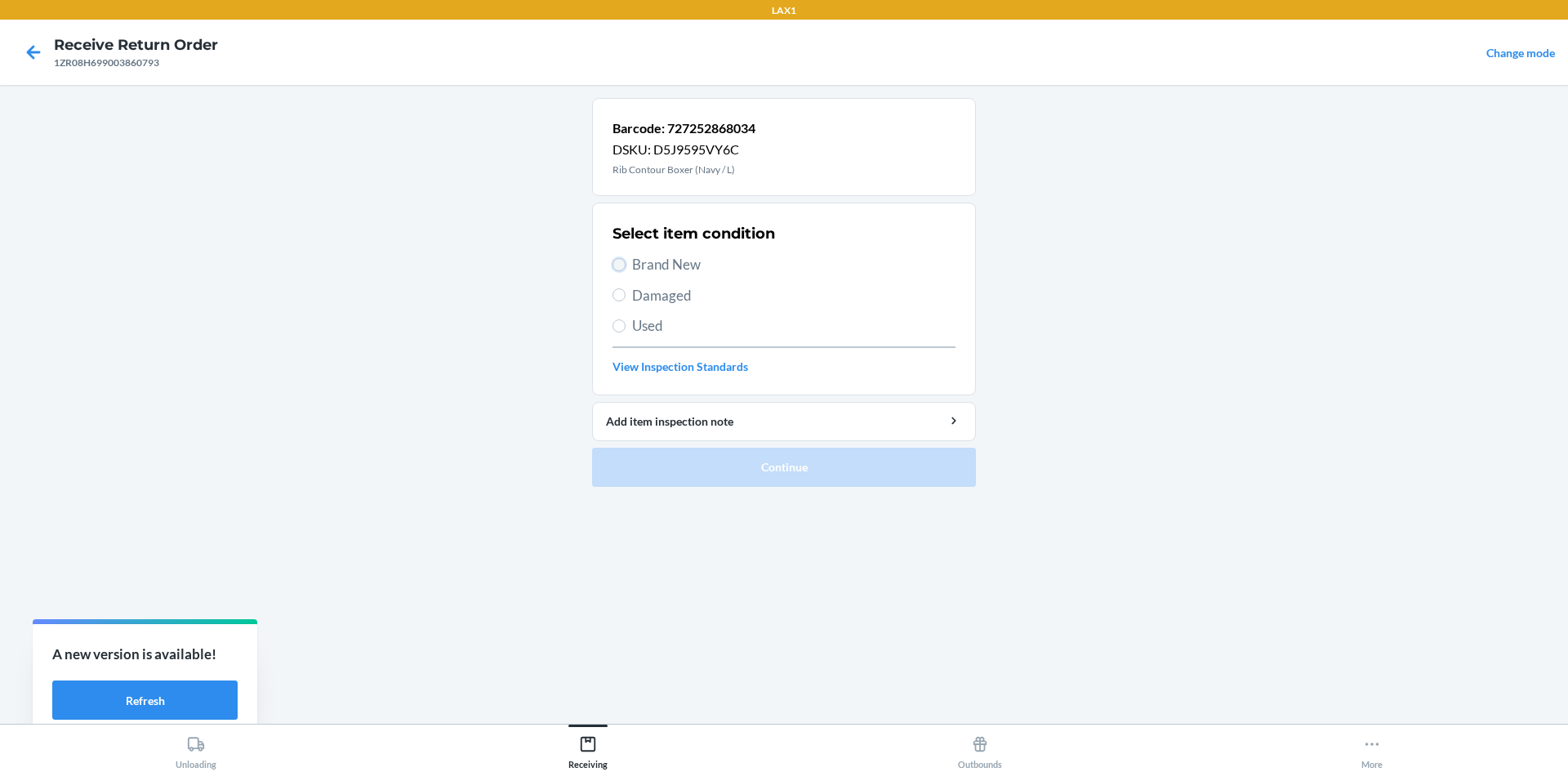
click at [622, 261] on input "Brand New" at bounding box center [619, 265] width 13 height 13
radio input "true"
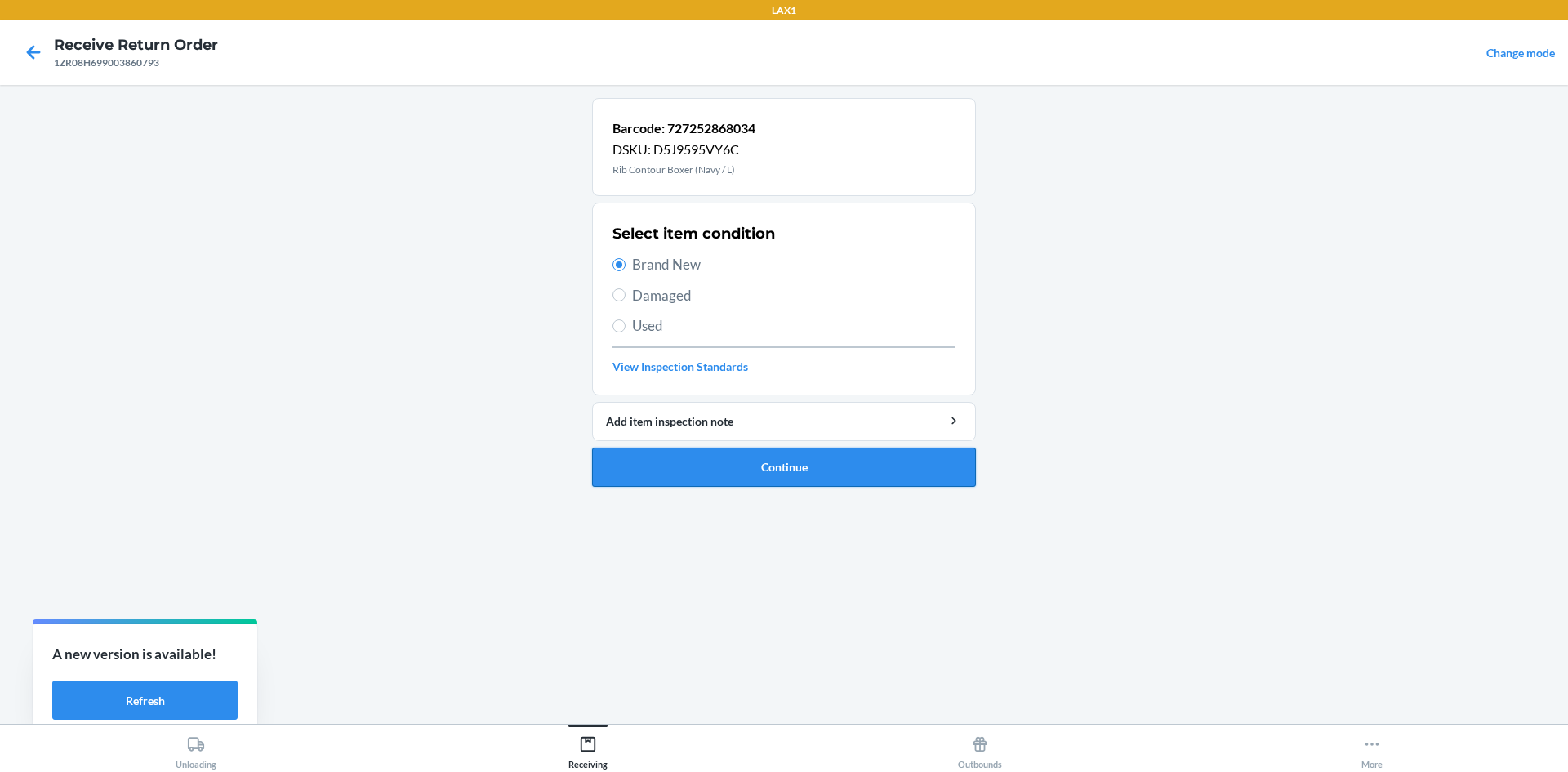
click at [772, 468] on button "Continue" at bounding box center [784, 467] width 383 height 40
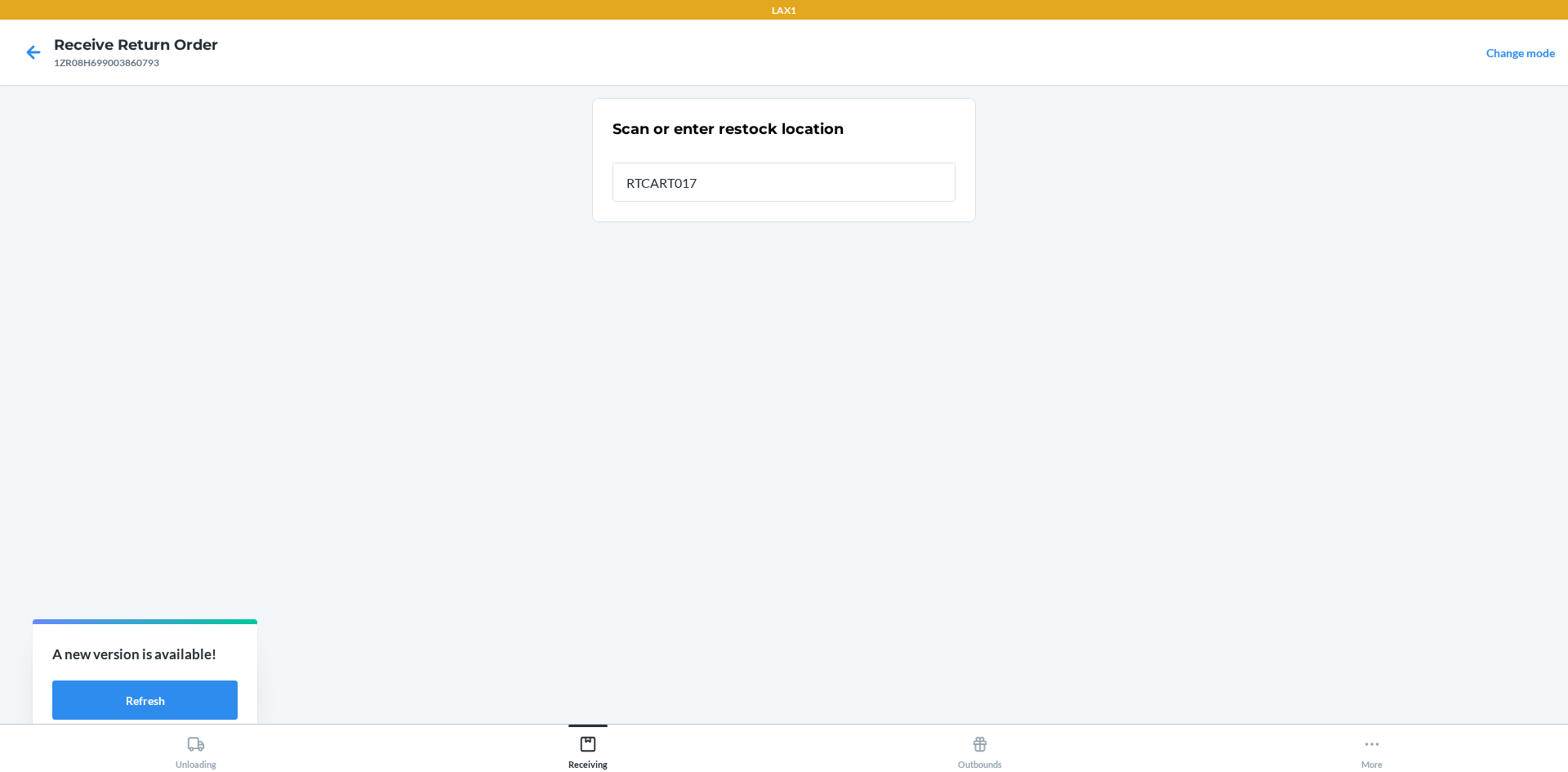
type input "RTCART017"
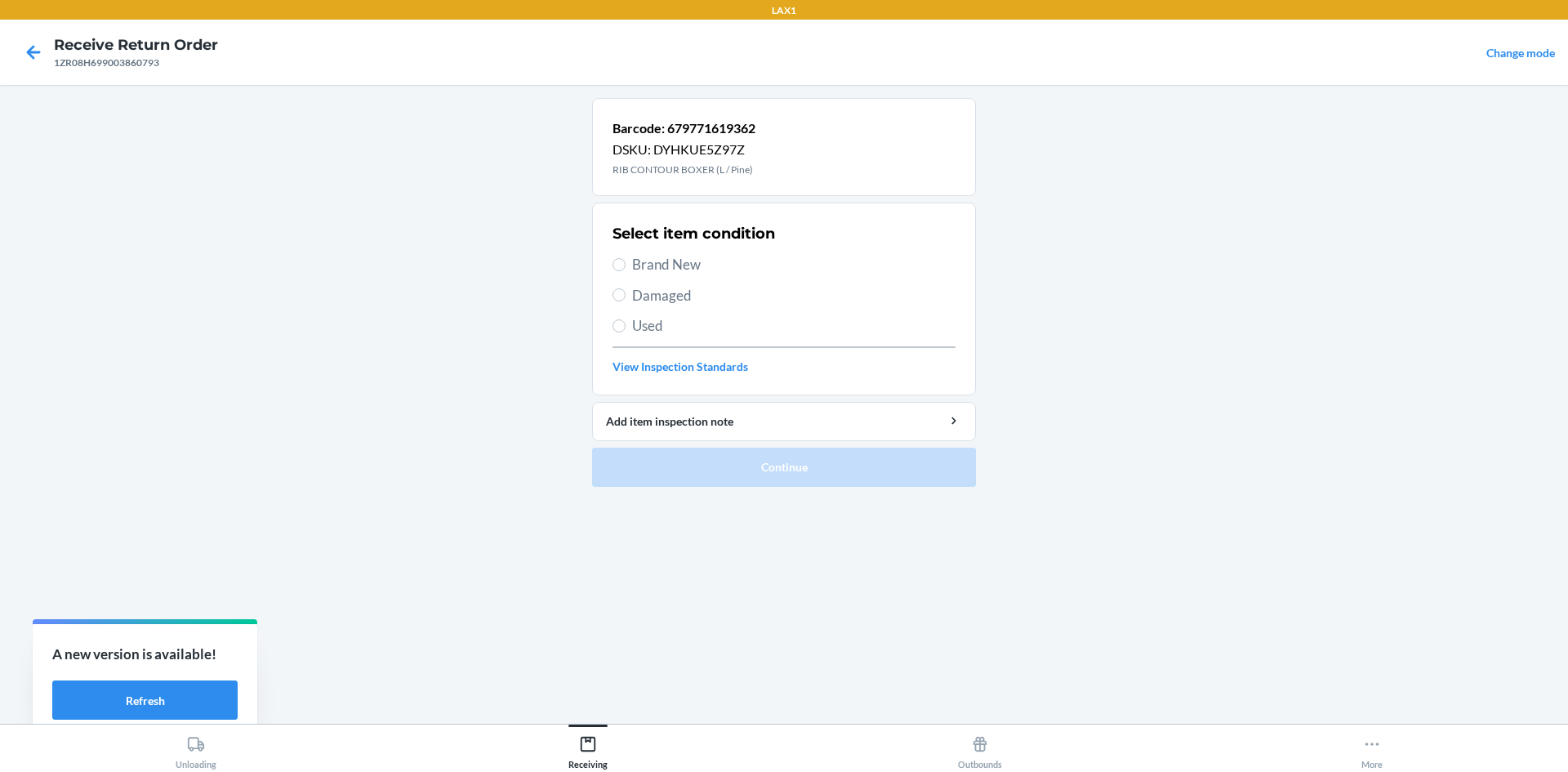
click at [624, 273] on label "Brand New" at bounding box center [784, 264] width 343 height 21
click at [624, 271] on input "Brand New" at bounding box center [619, 265] width 13 height 13
radio input "true"
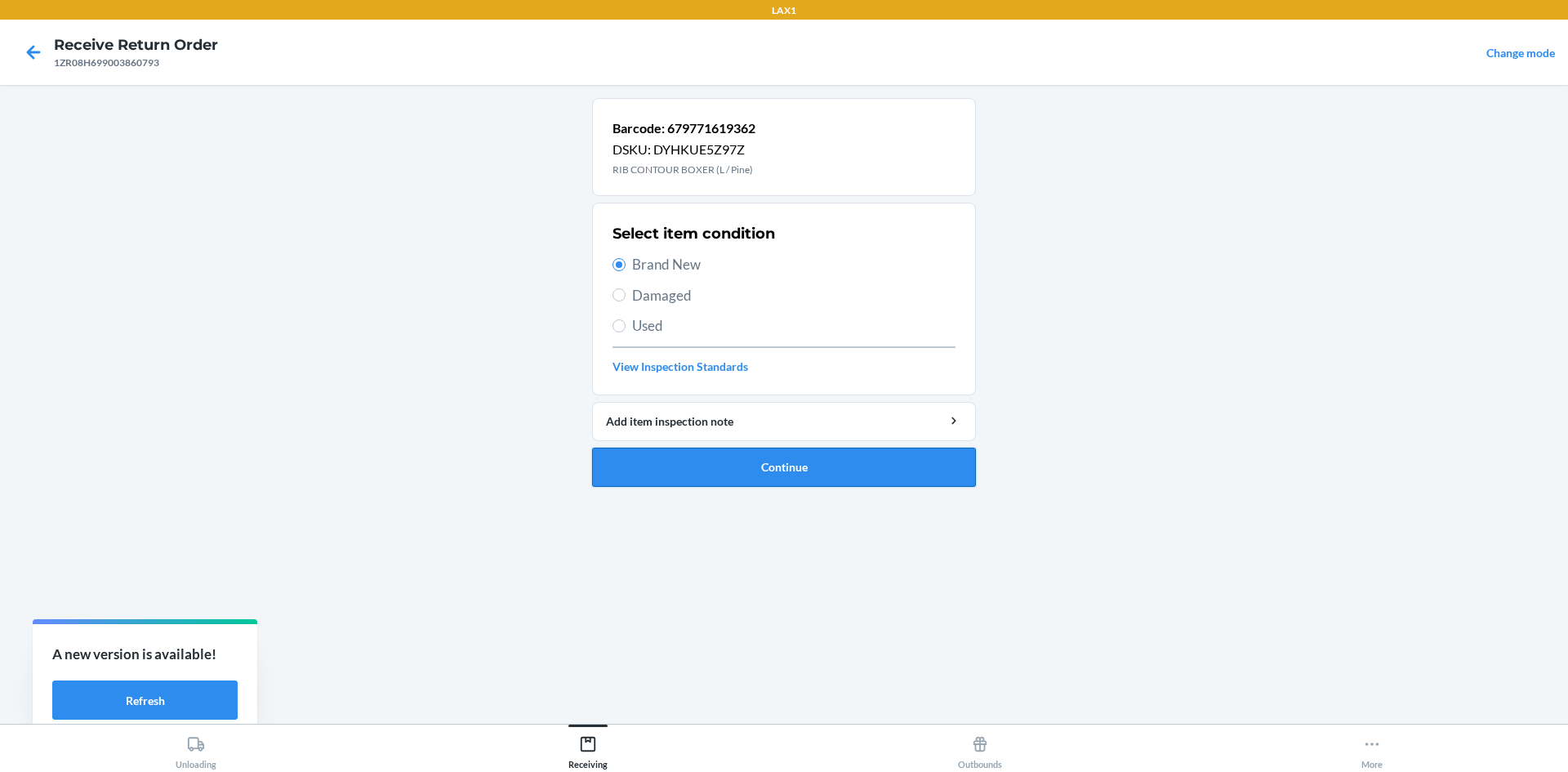
click at [716, 462] on button "Continue" at bounding box center [784, 467] width 383 height 40
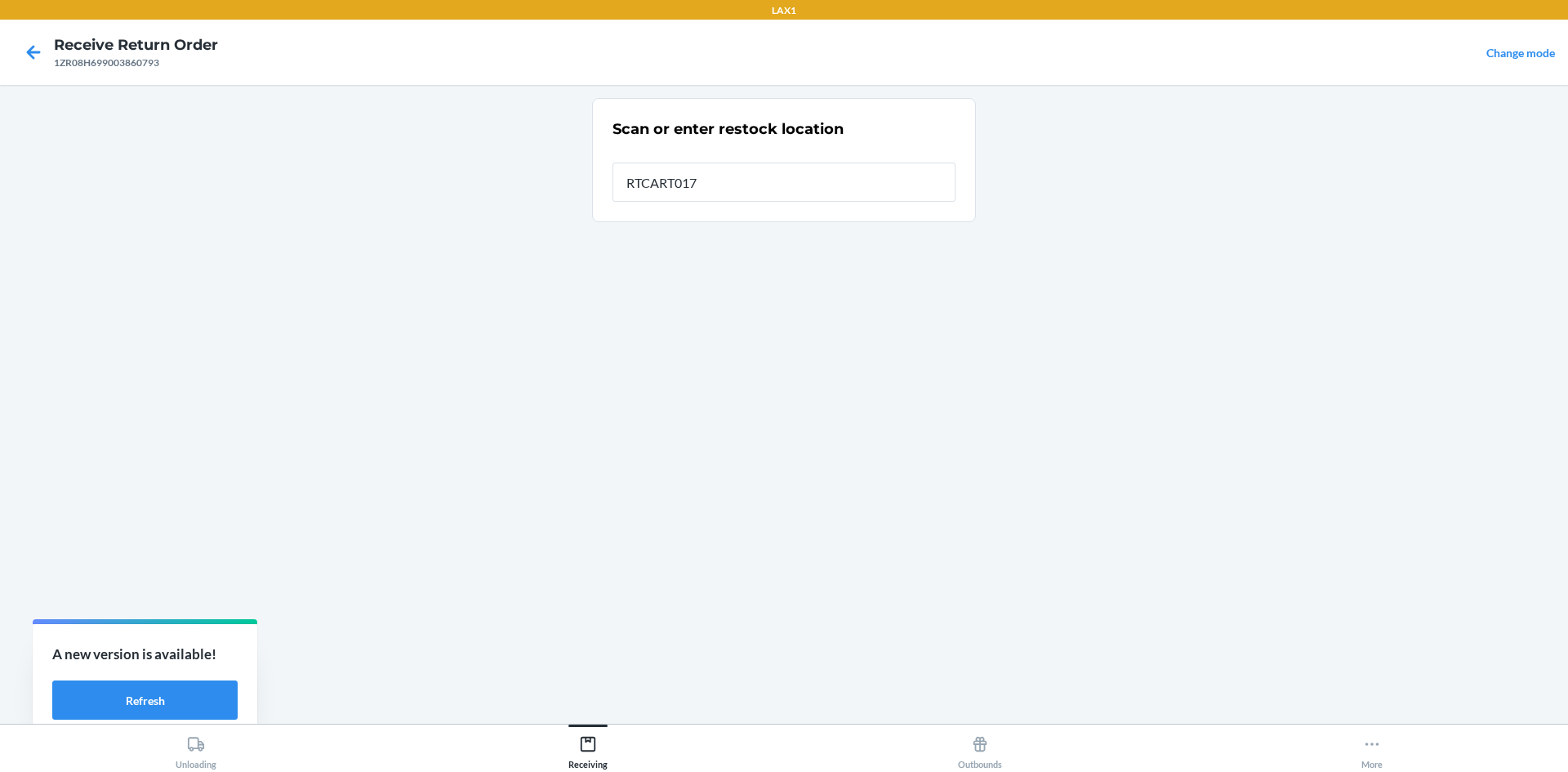
type input "RTCART017"
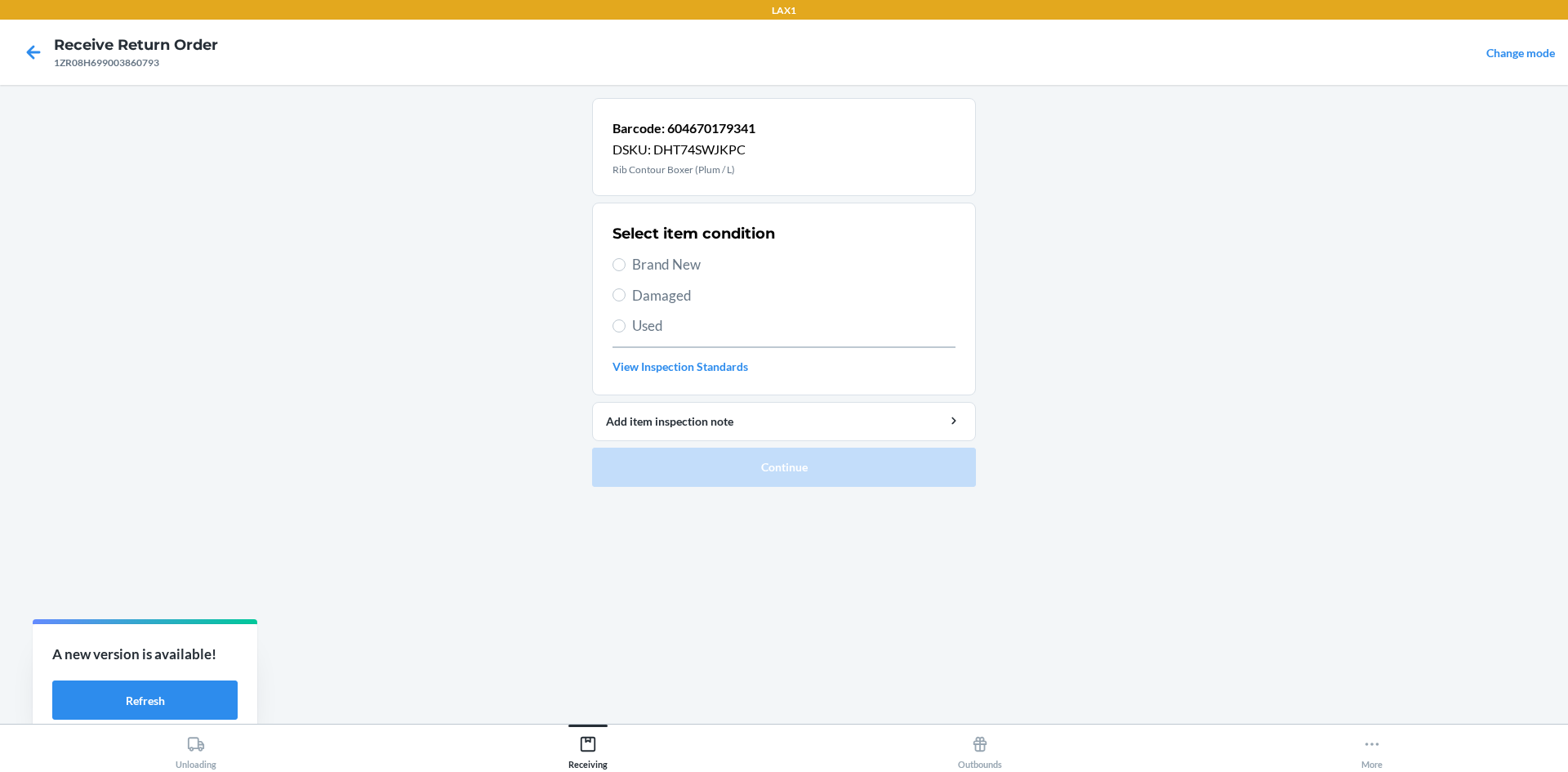
click at [722, 267] on span "Brand New" at bounding box center [795, 264] width 324 height 21
click at [625, 267] on input "Brand New" at bounding box center [619, 265] width 13 height 13
radio input "true"
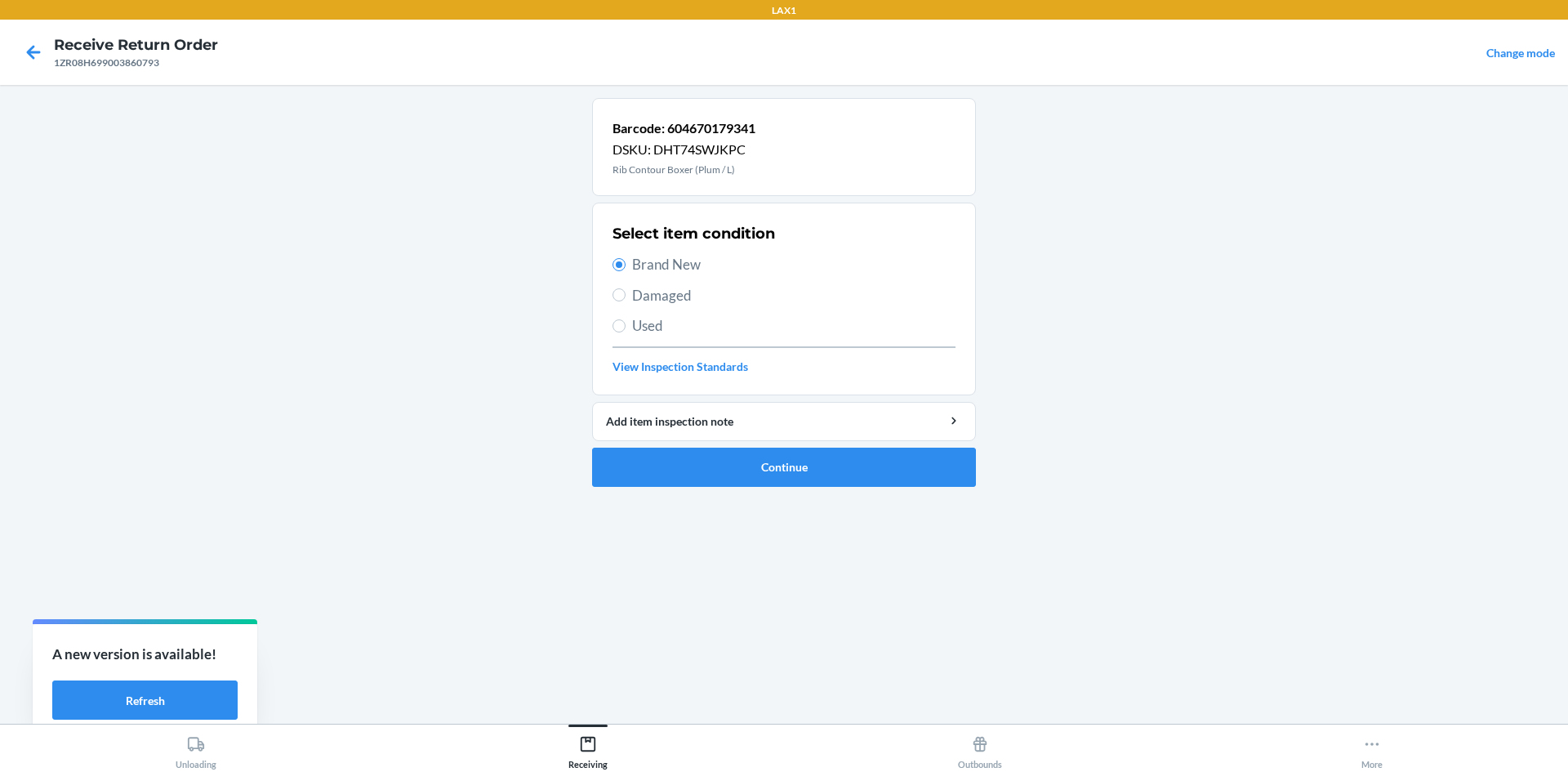
click at [789, 487] on ol "Barcode: 604670179341 DSKU: DHT74SWJKPC Rib Contour Boxer (Plum / L) Select ite…" at bounding box center [784, 299] width 383 height 402
click at [790, 475] on button "Continue" at bounding box center [784, 467] width 383 height 40
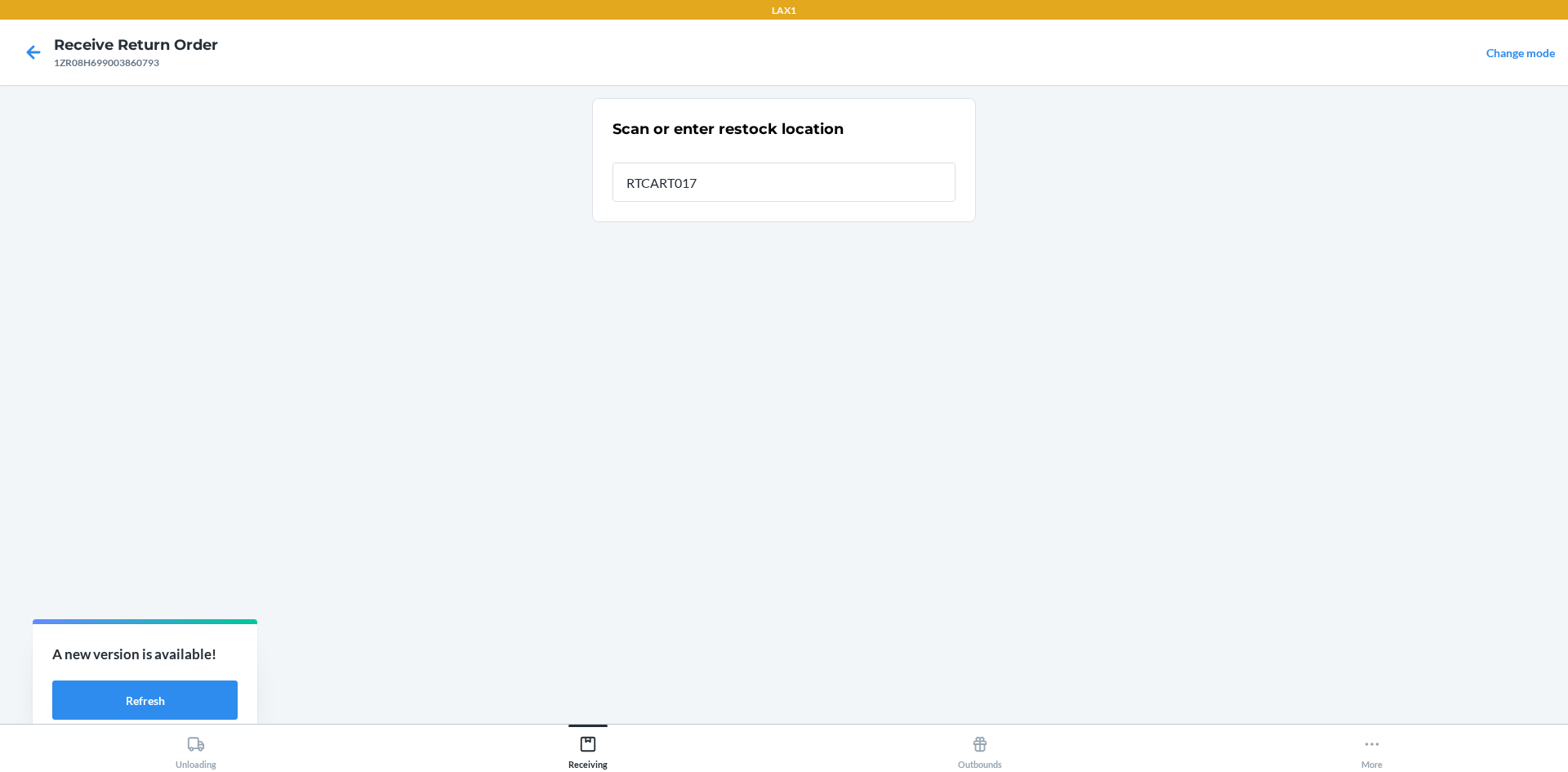
type input "RTCART017"
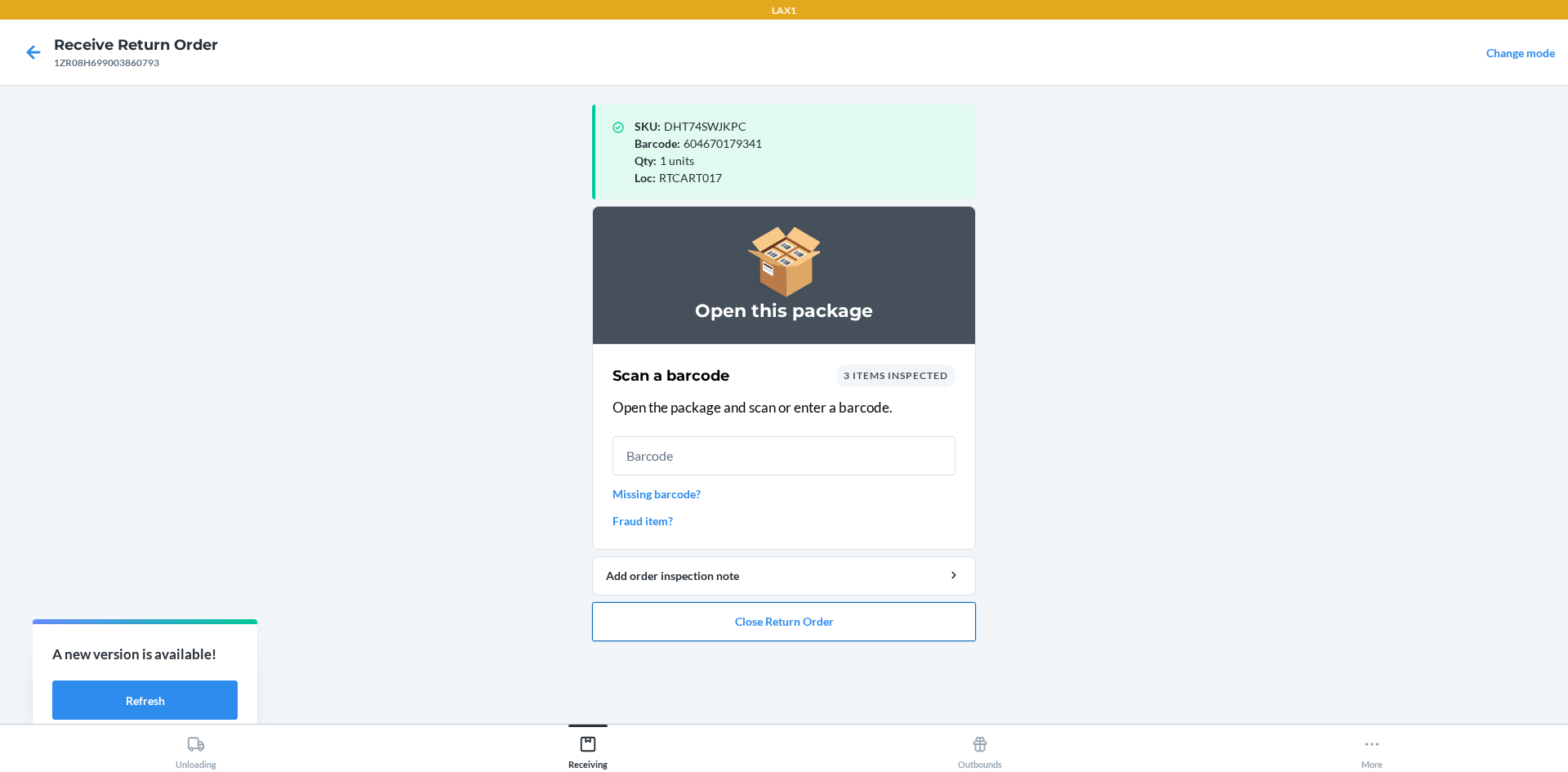
click at [876, 622] on button "Close Return Order" at bounding box center [784, 622] width 383 height 40
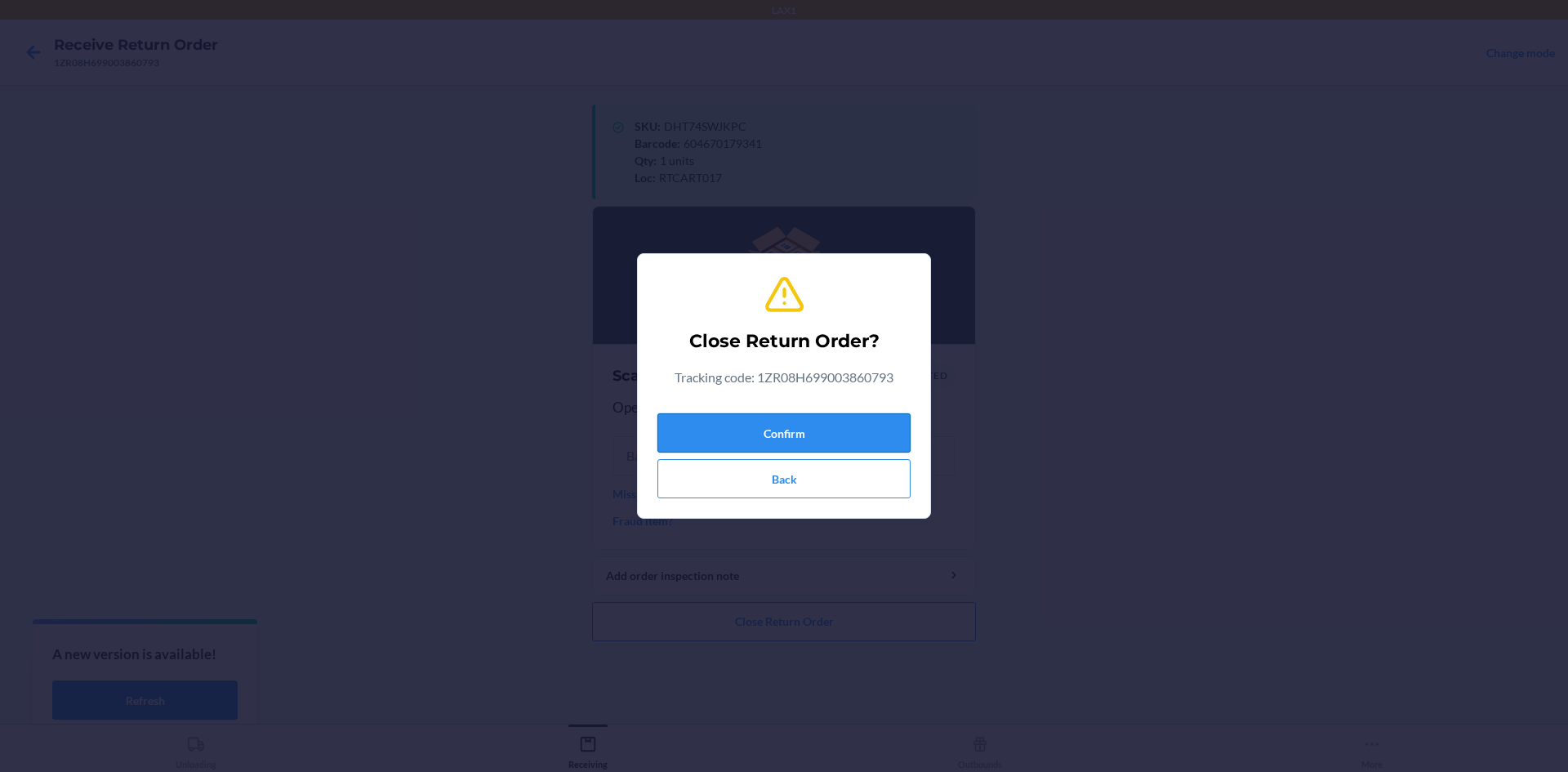
click at [839, 440] on button "Confirm" at bounding box center [784, 432] width 253 height 40
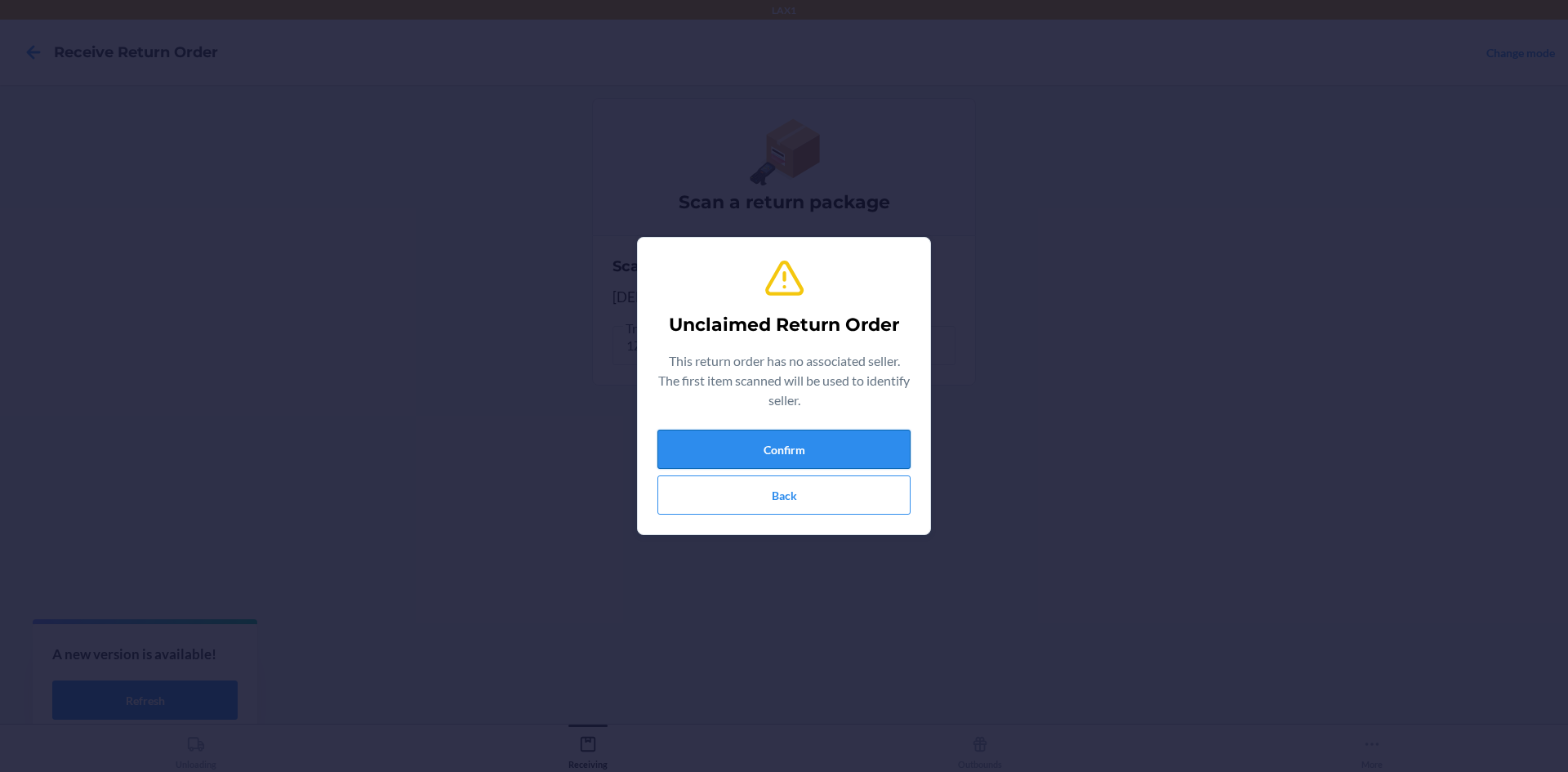
click at [894, 437] on button "Confirm" at bounding box center [784, 449] width 253 height 40
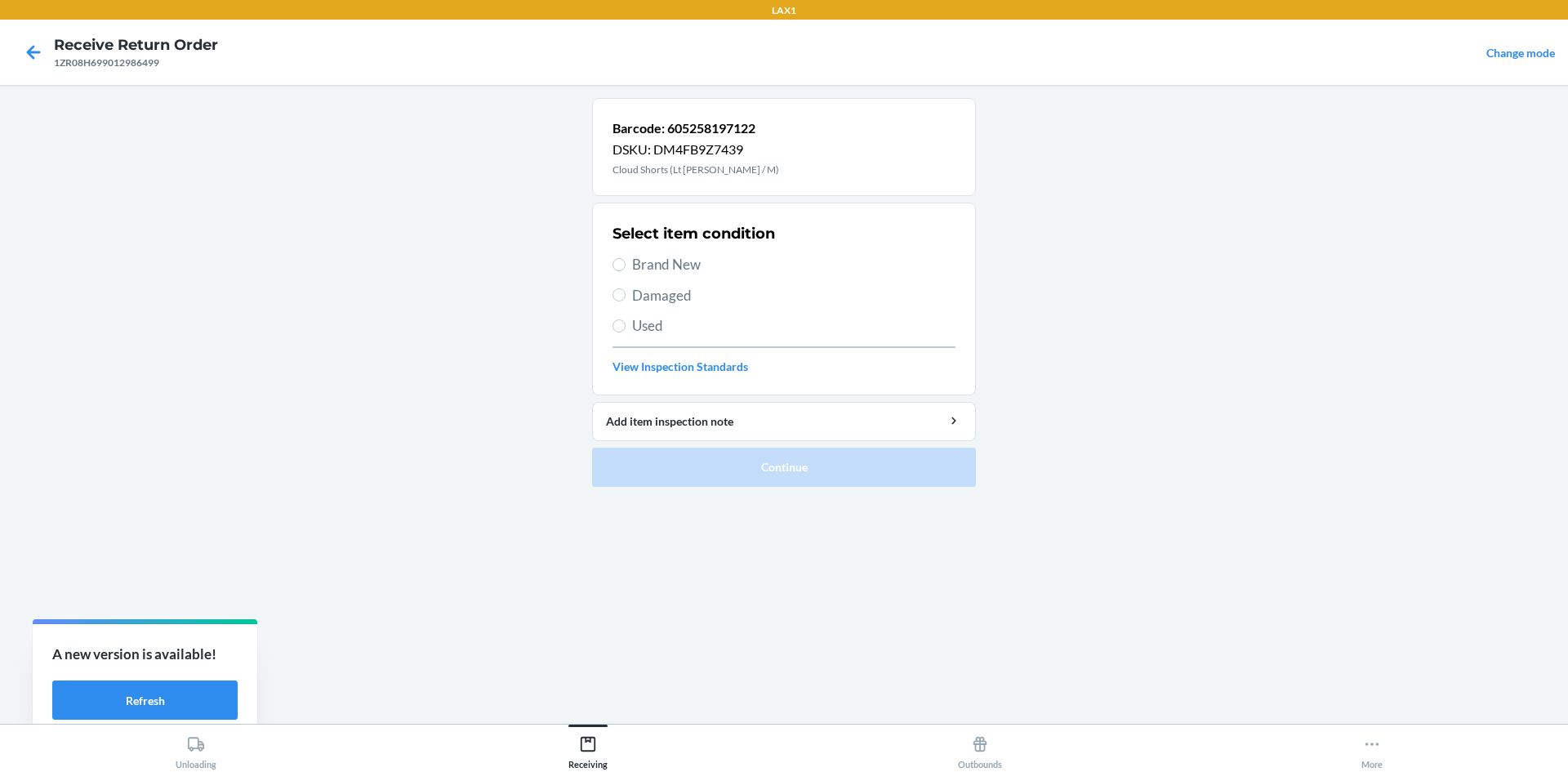
click at [705, 269] on span "Brand New" at bounding box center [795, 264] width 324 height 21
click at [625, 269] on input "Brand New" at bounding box center [619, 265] width 13 height 13
radio input "true"
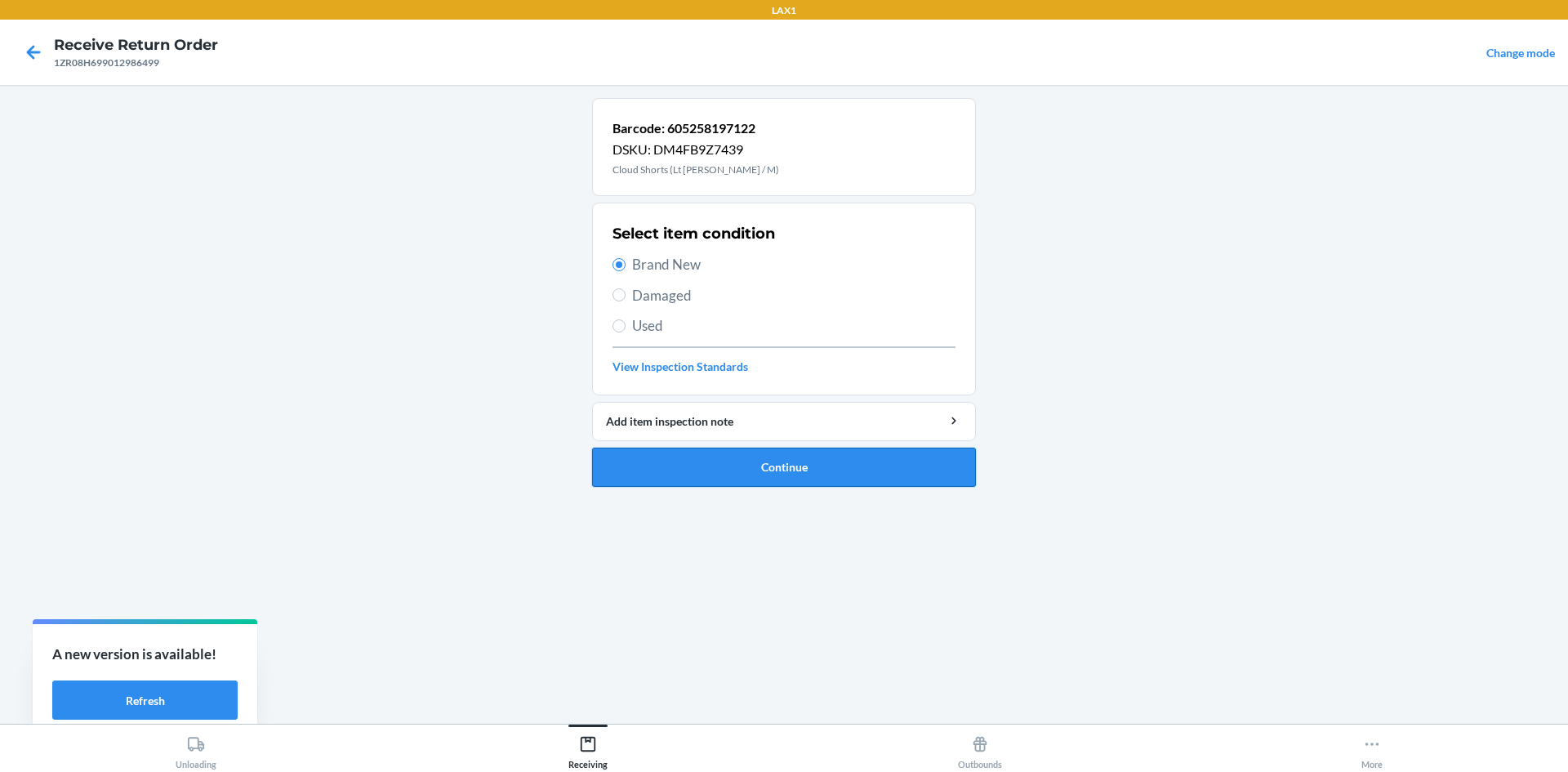
click at [797, 461] on button "Continue" at bounding box center [784, 467] width 383 height 40
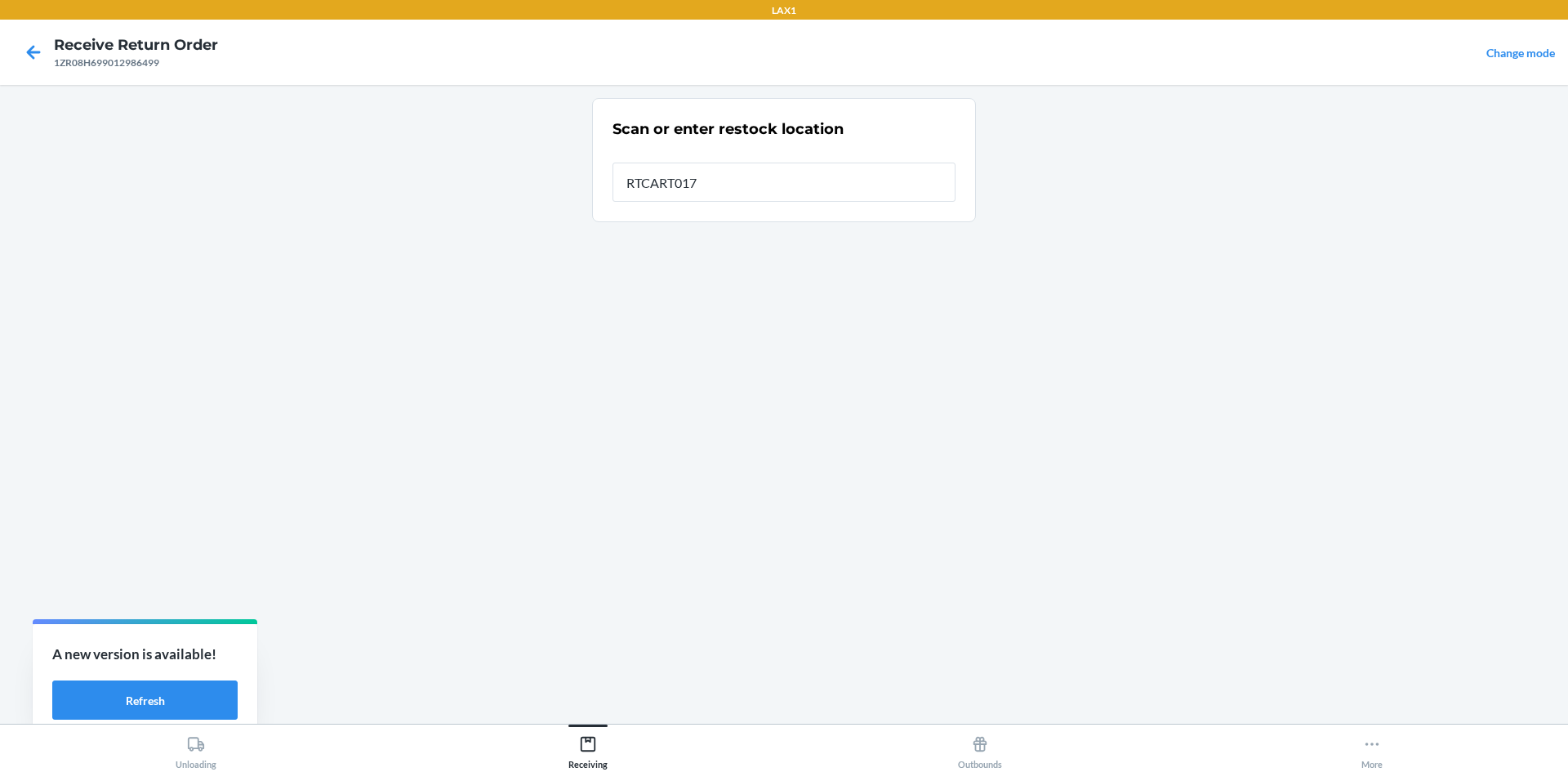
type input "RTCART017"
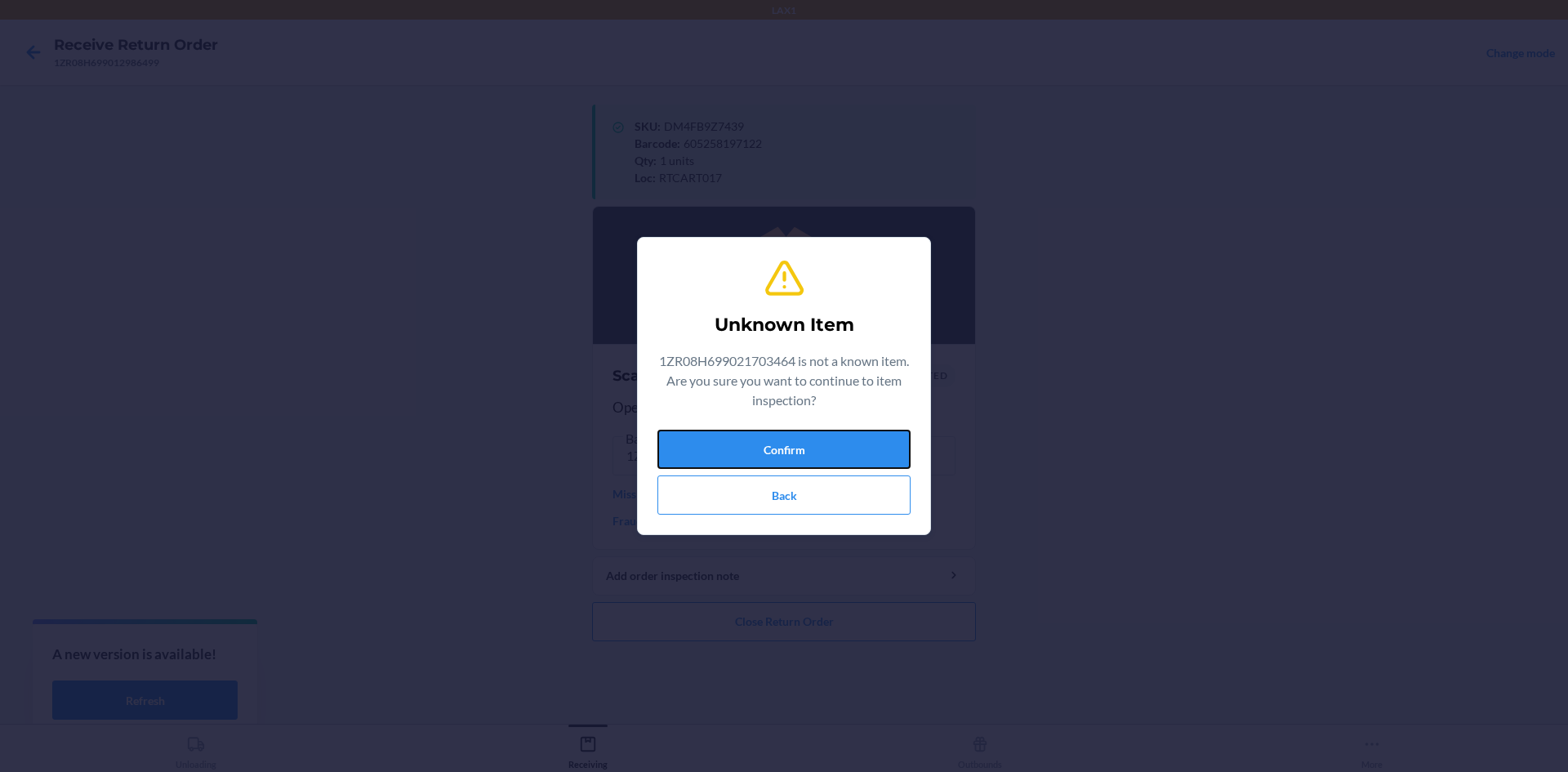
click at [797, 461] on button "Confirm" at bounding box center [784, 449] width 253 height 40
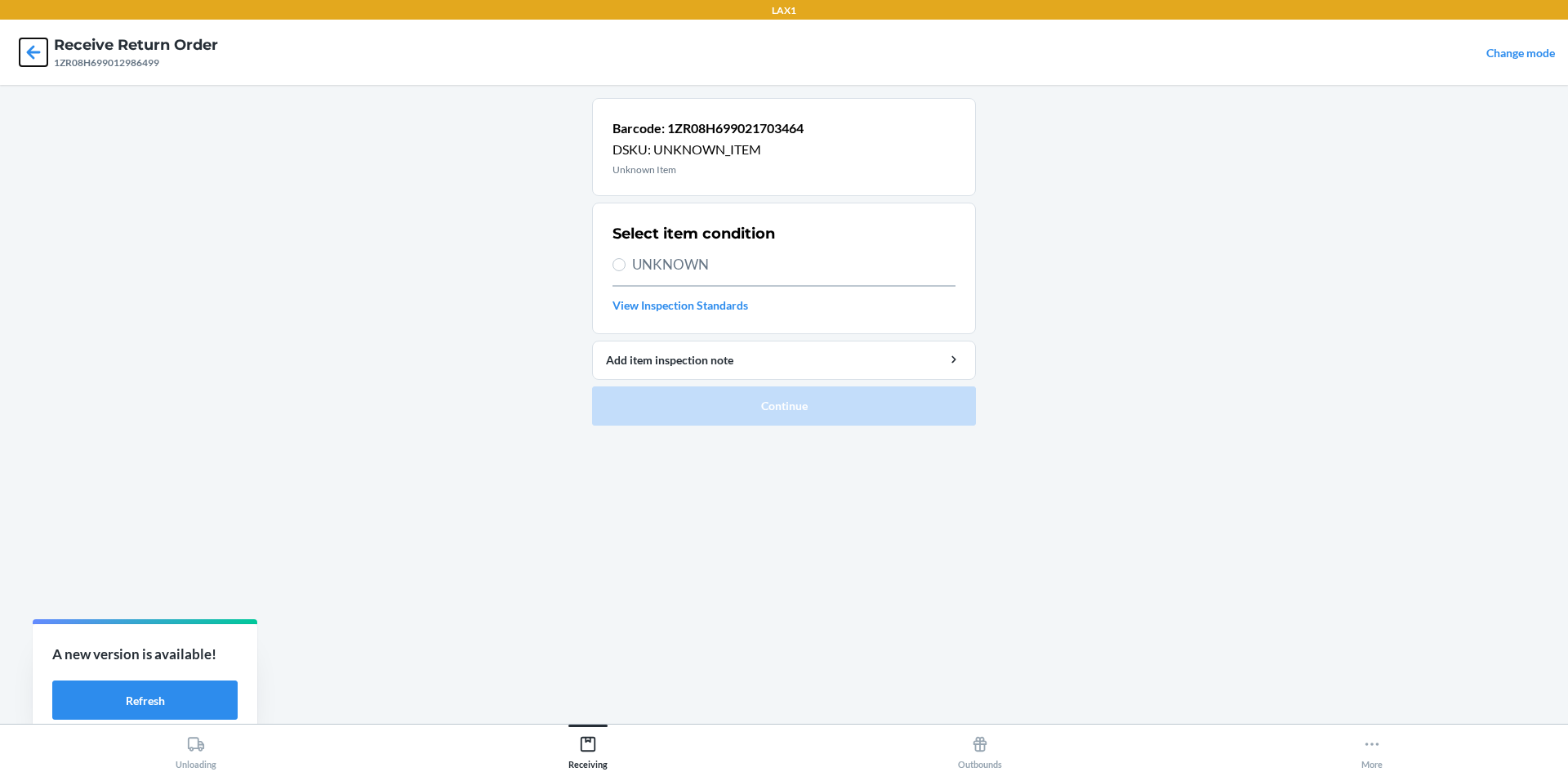
click at [28, 54] on icon at bounding box center [33, 52] width 14 height 14
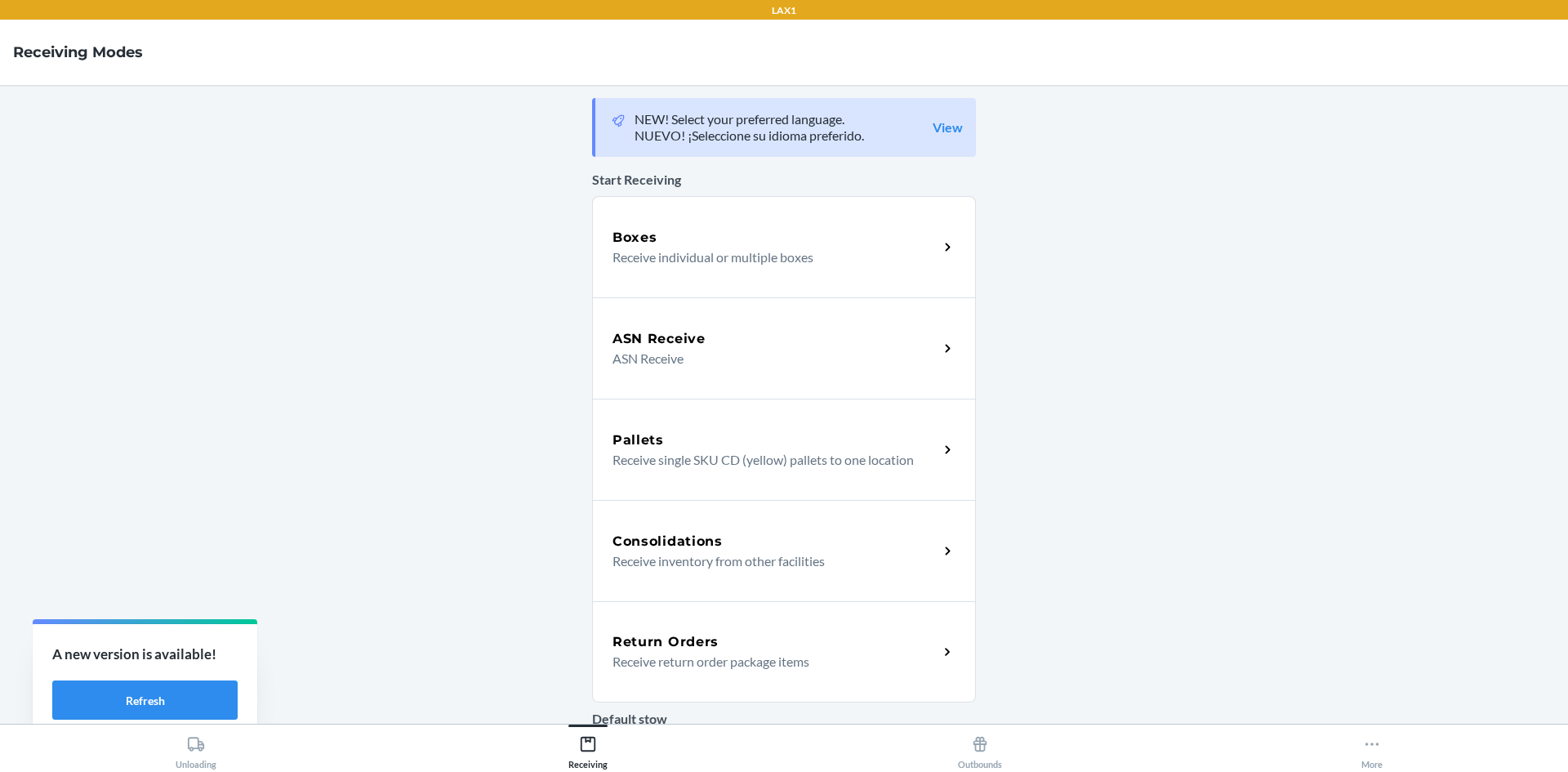
click at [853, 668] on p "Receive return order package items" at bounding box center [769, 662] width 313 height 19
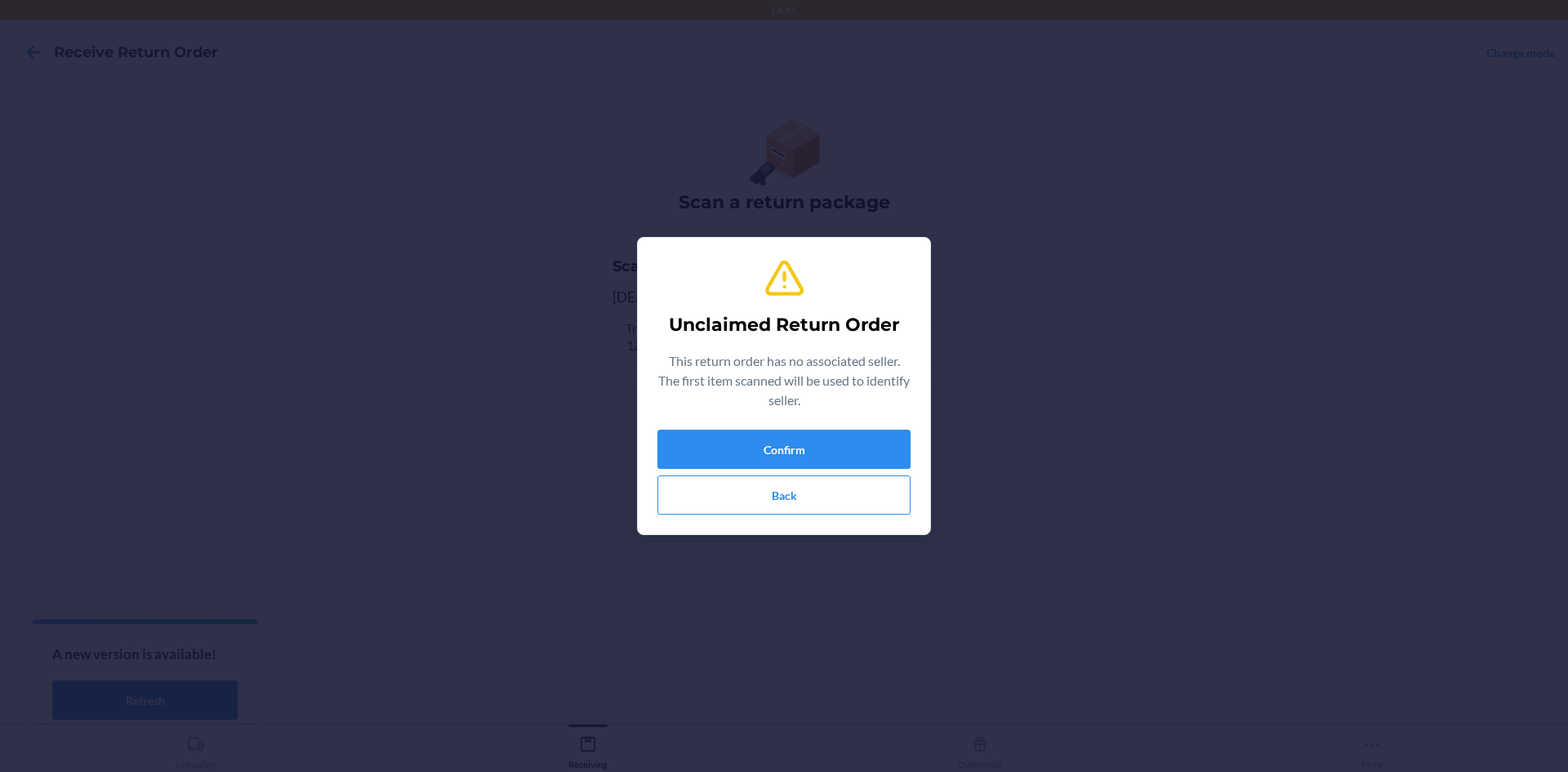
click at [785, 423] on div "Unclaimed Return Order This return order has no associated seller. The first it…" at bounding box center [784, 386] width 253 height 271
click at [784, 437] on button "Confirm" at bounding box center [784, 449] width 253 height 40
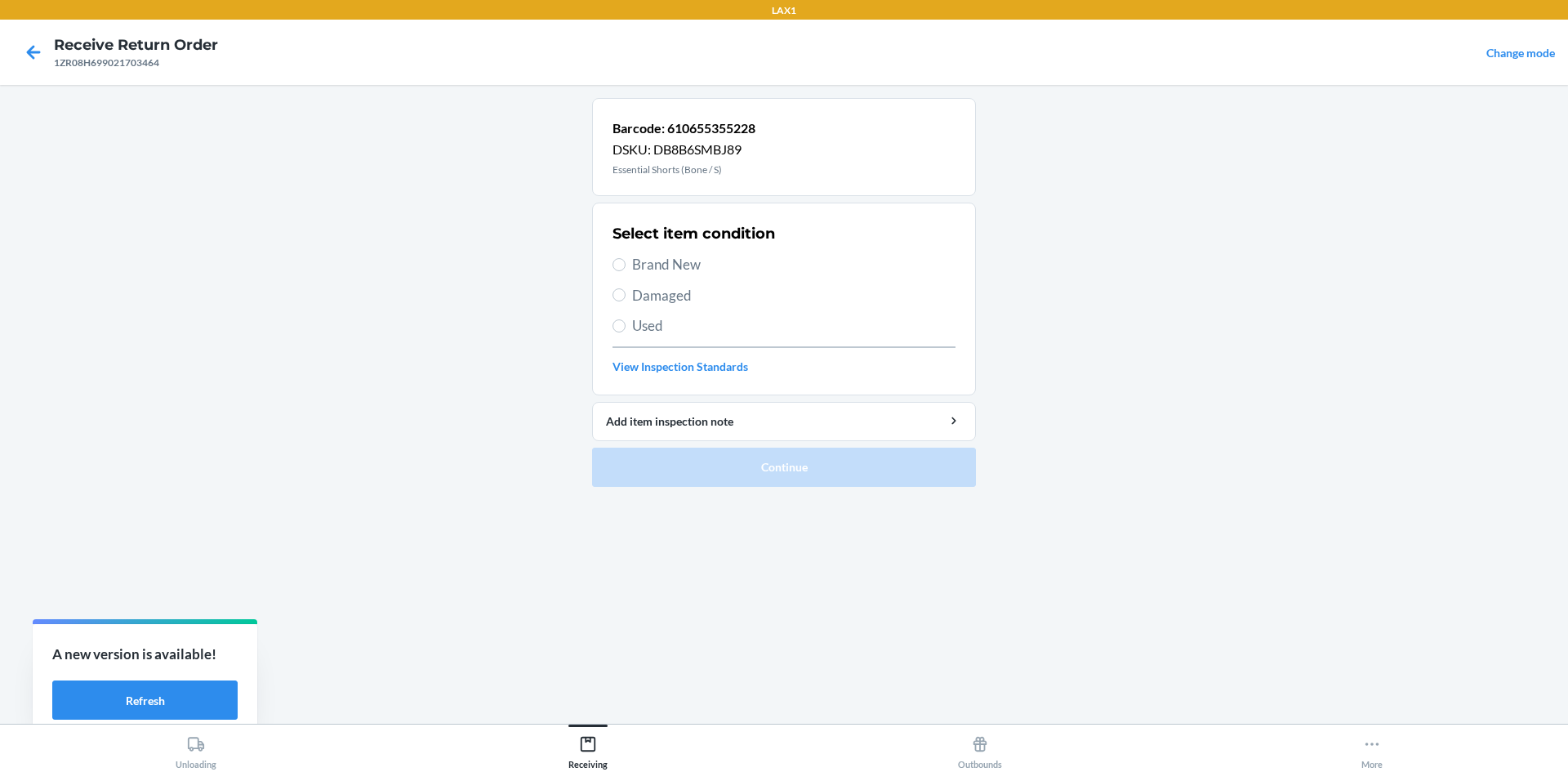
click at [672, 291] on span "Damaged" at bounding box center [795, 295] width 324 height 21
click at [625, 291] on input "Damaged" at bounding box center [619, 295] width 13 height 13
radio input "true"
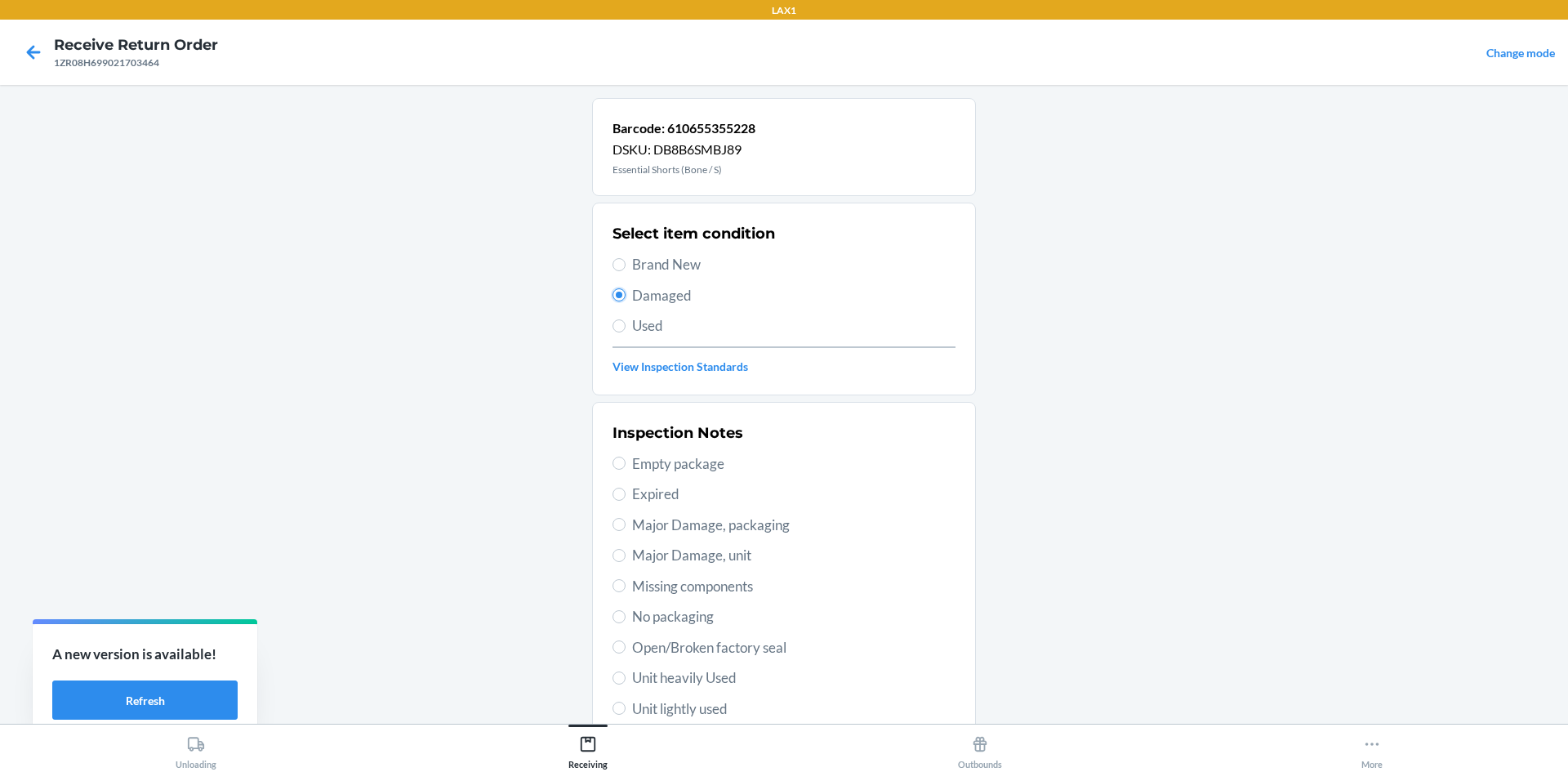
scroll to position [164, 0]
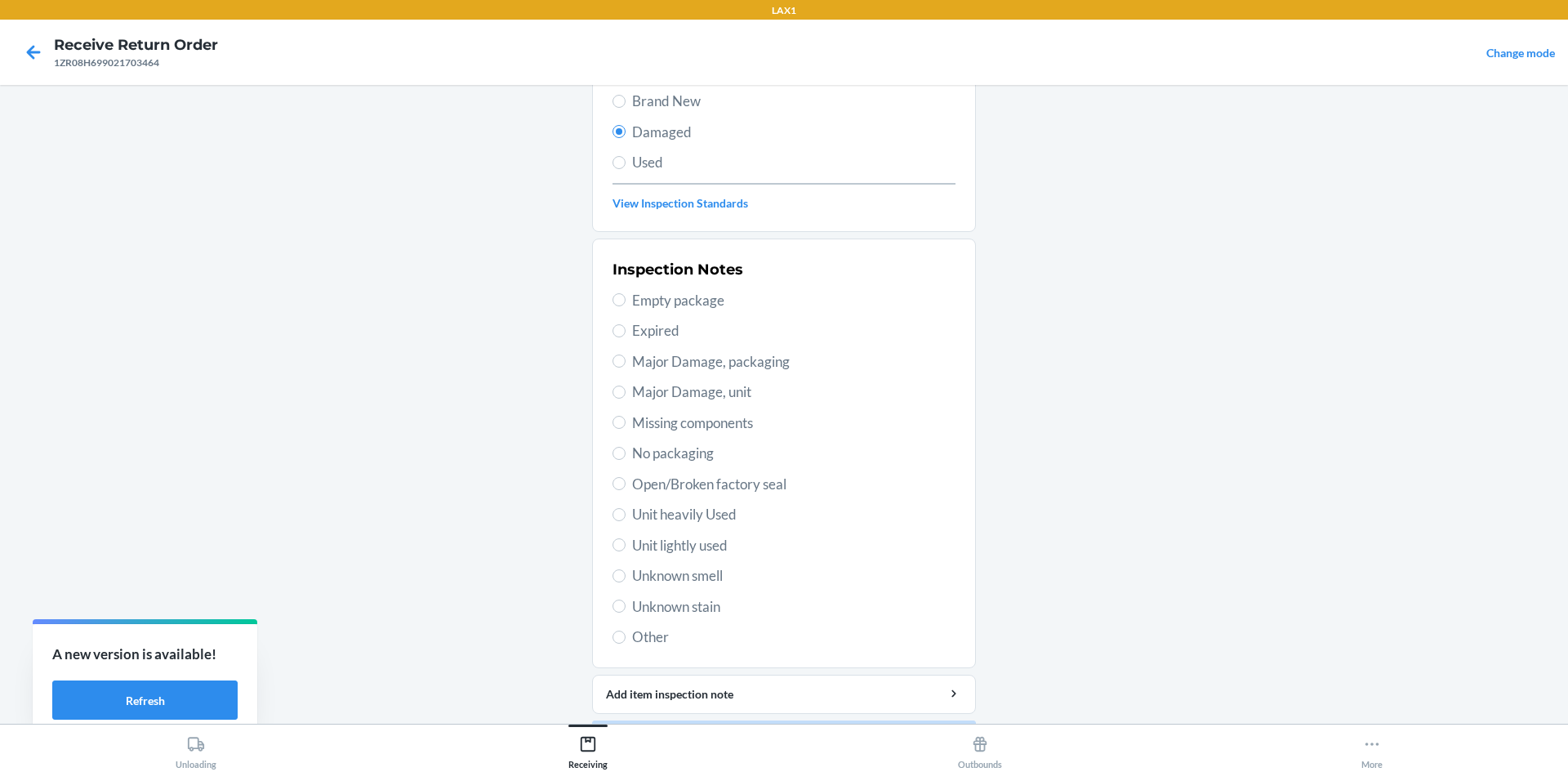
click at [723, 546] on span "Unit lightly used" at bounding box center [795, 546] width 324 height 21
click at [625, 546] on input "Unit lightly used" at bounding box center [619, 545] width 13 height 13
radio input "true"
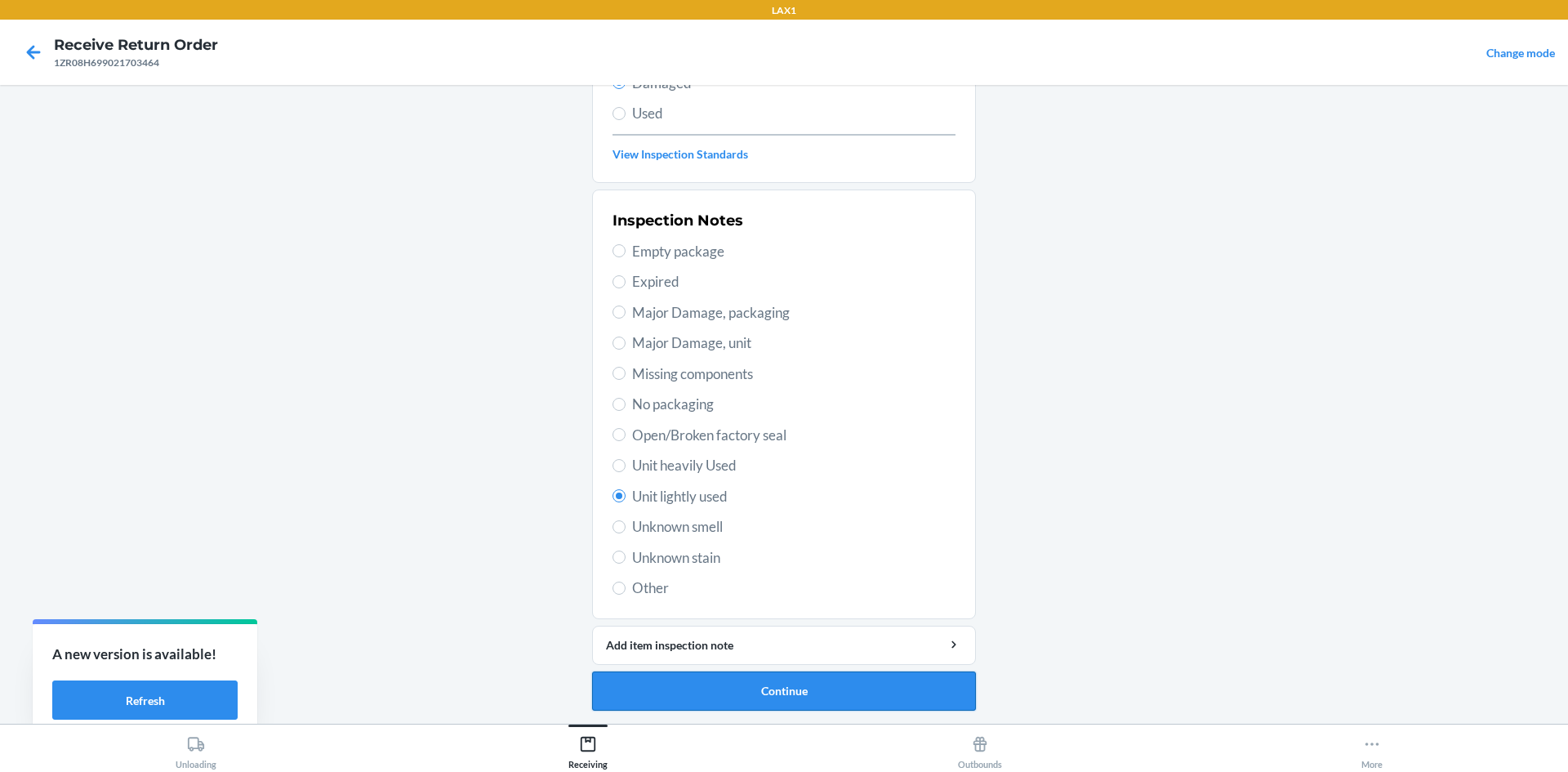
click at [795, 692] on button "Continue" at bounding box center [784, 691] width 383 height 40
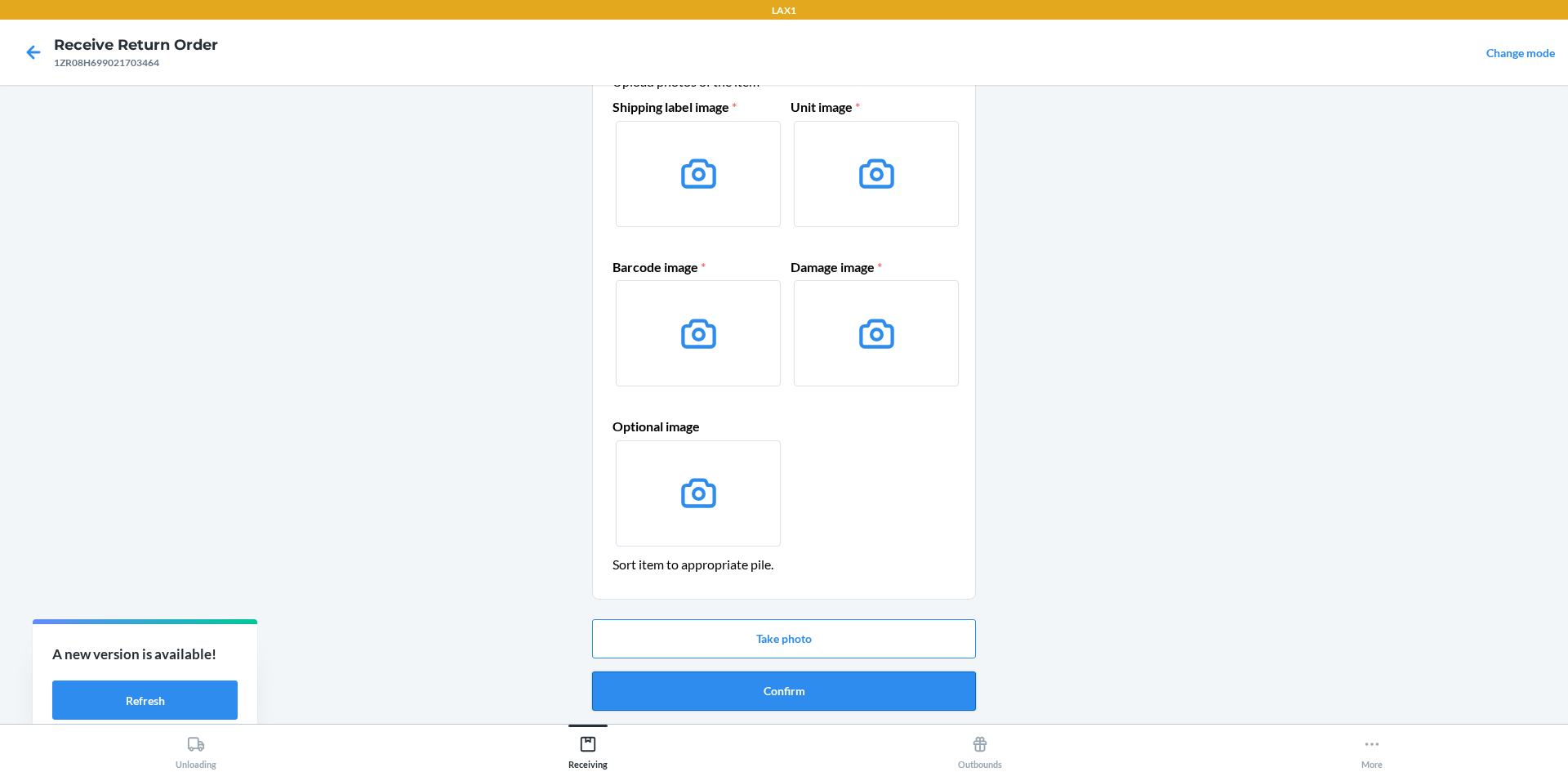
click at [826, 677] on button "Confirm" at bounding box center [784, 691] width 383 height 40
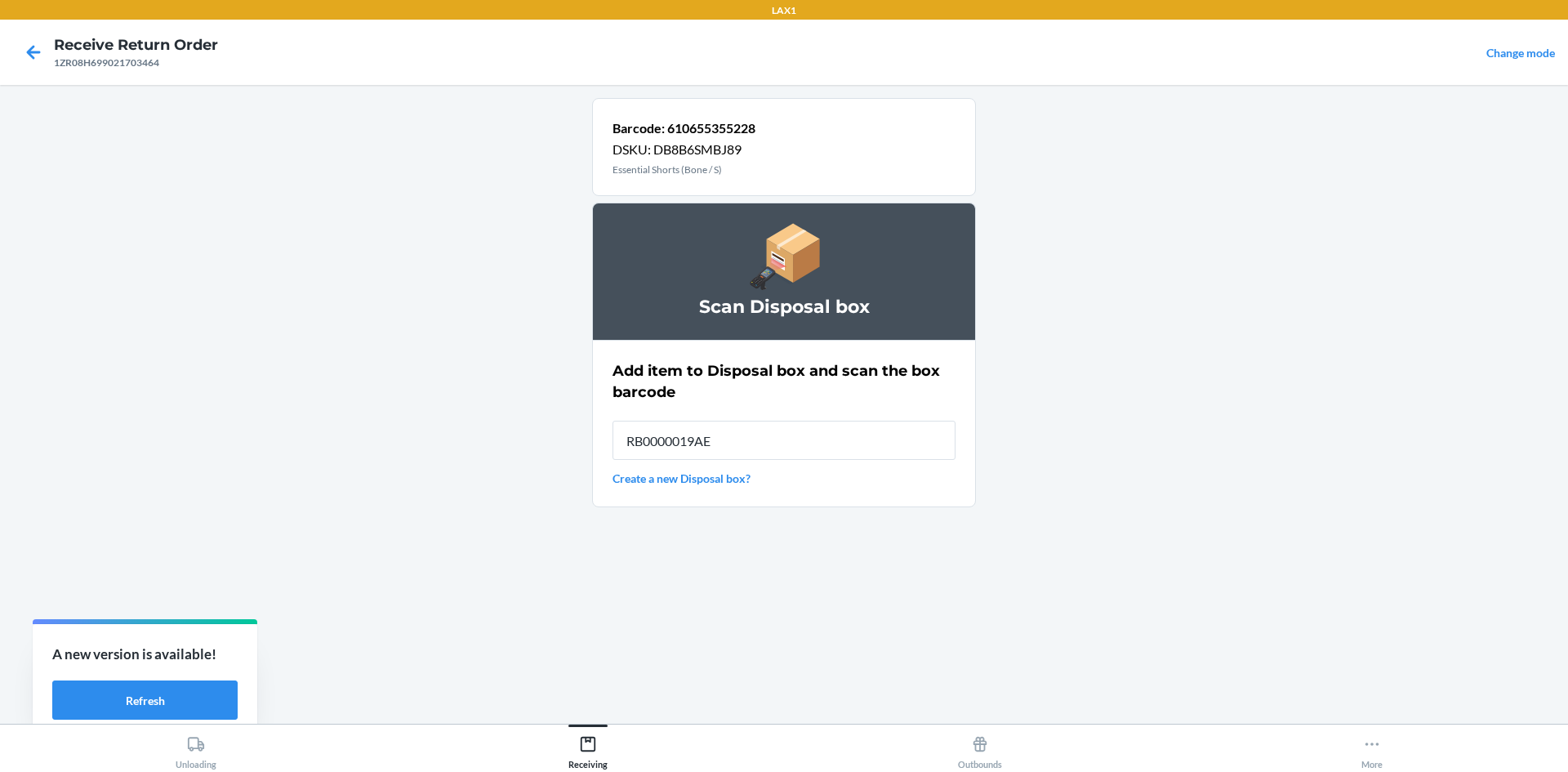
type input "RB0000019AE"
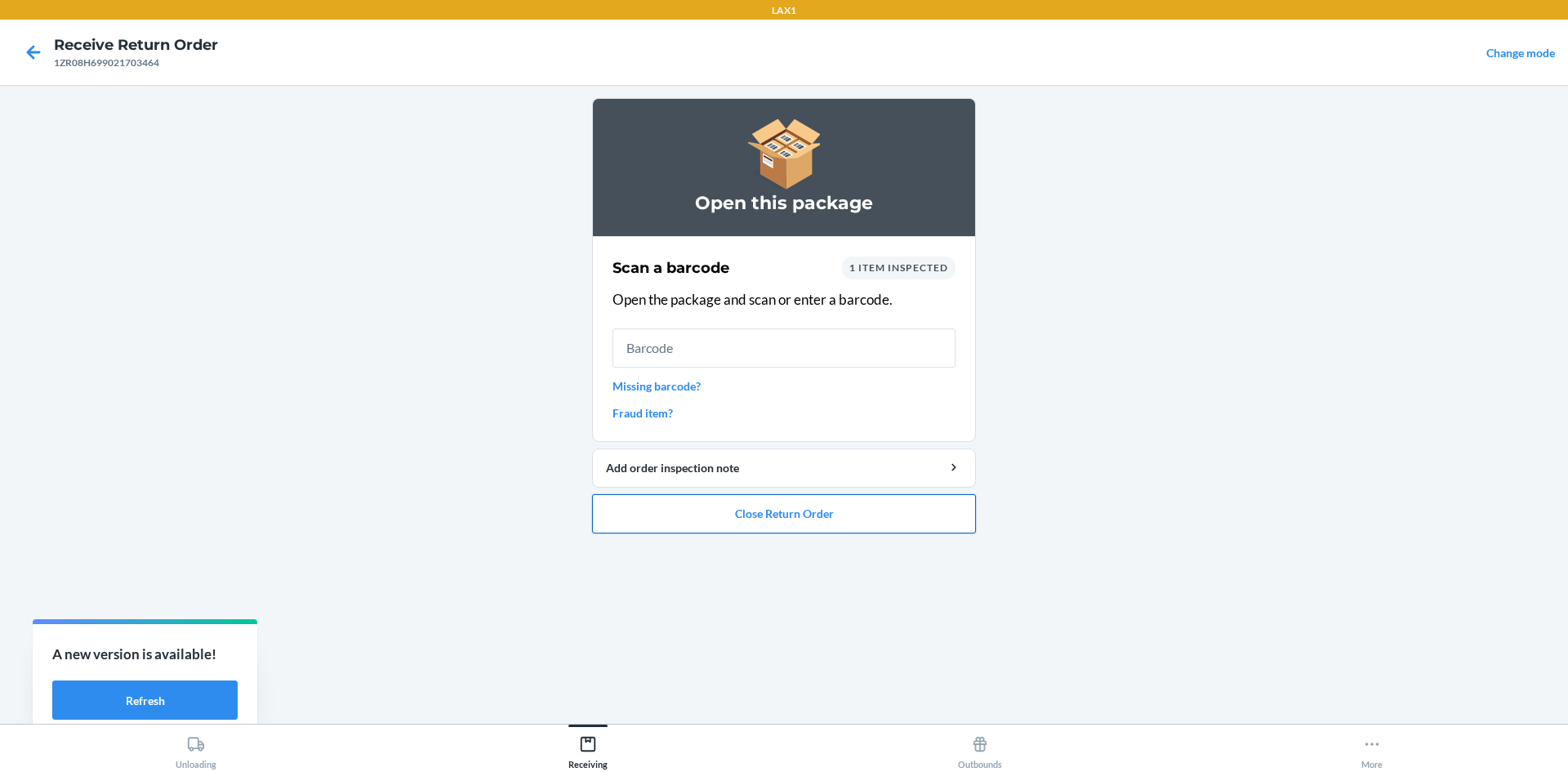
click at [921, 517] on button "Close Return Order" at bounding box center [784, 513] width 383 height 40
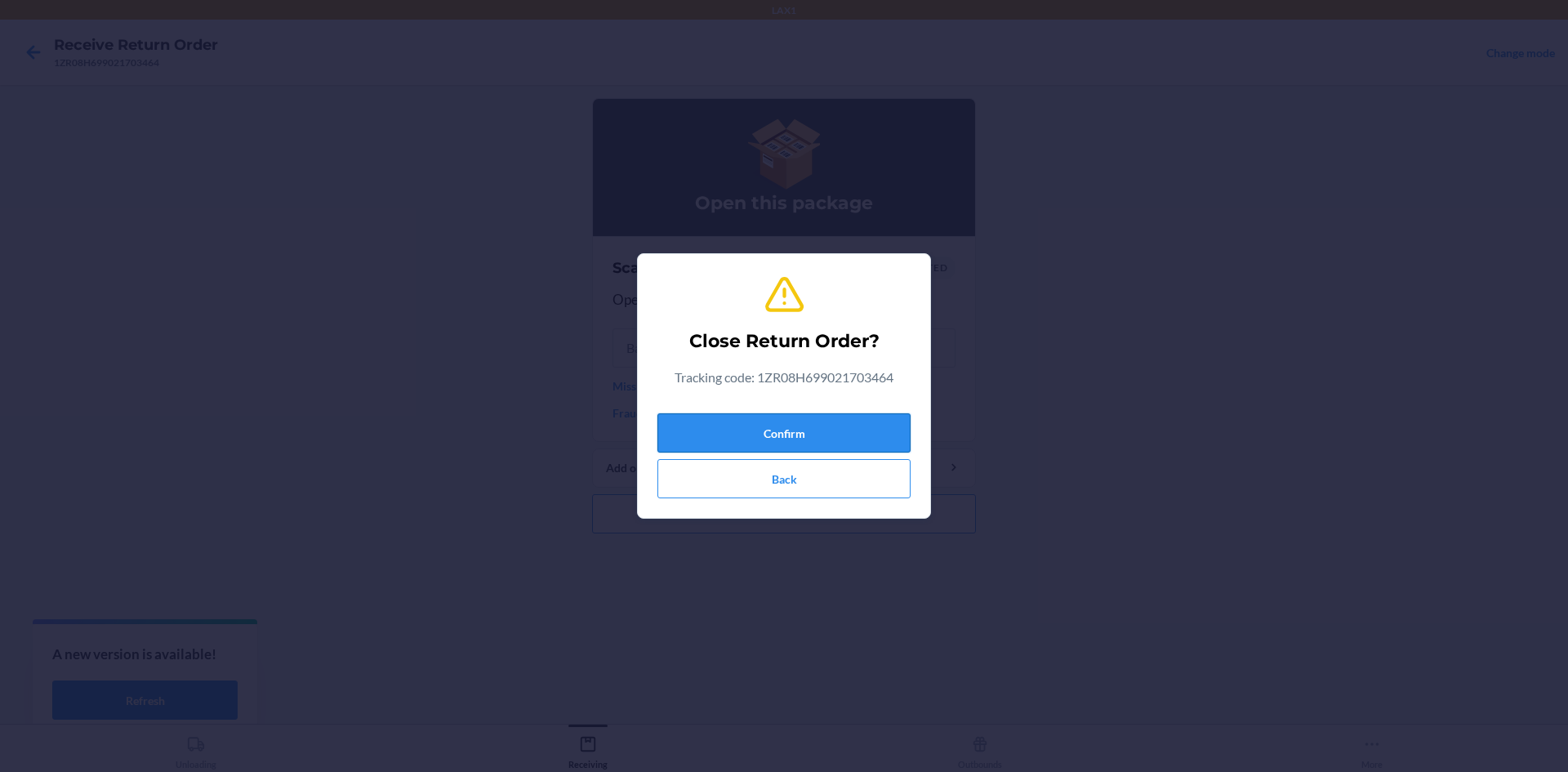
click at [853, 444] on button "Confirm" at bounding box center [784, 432] width 253 height 40
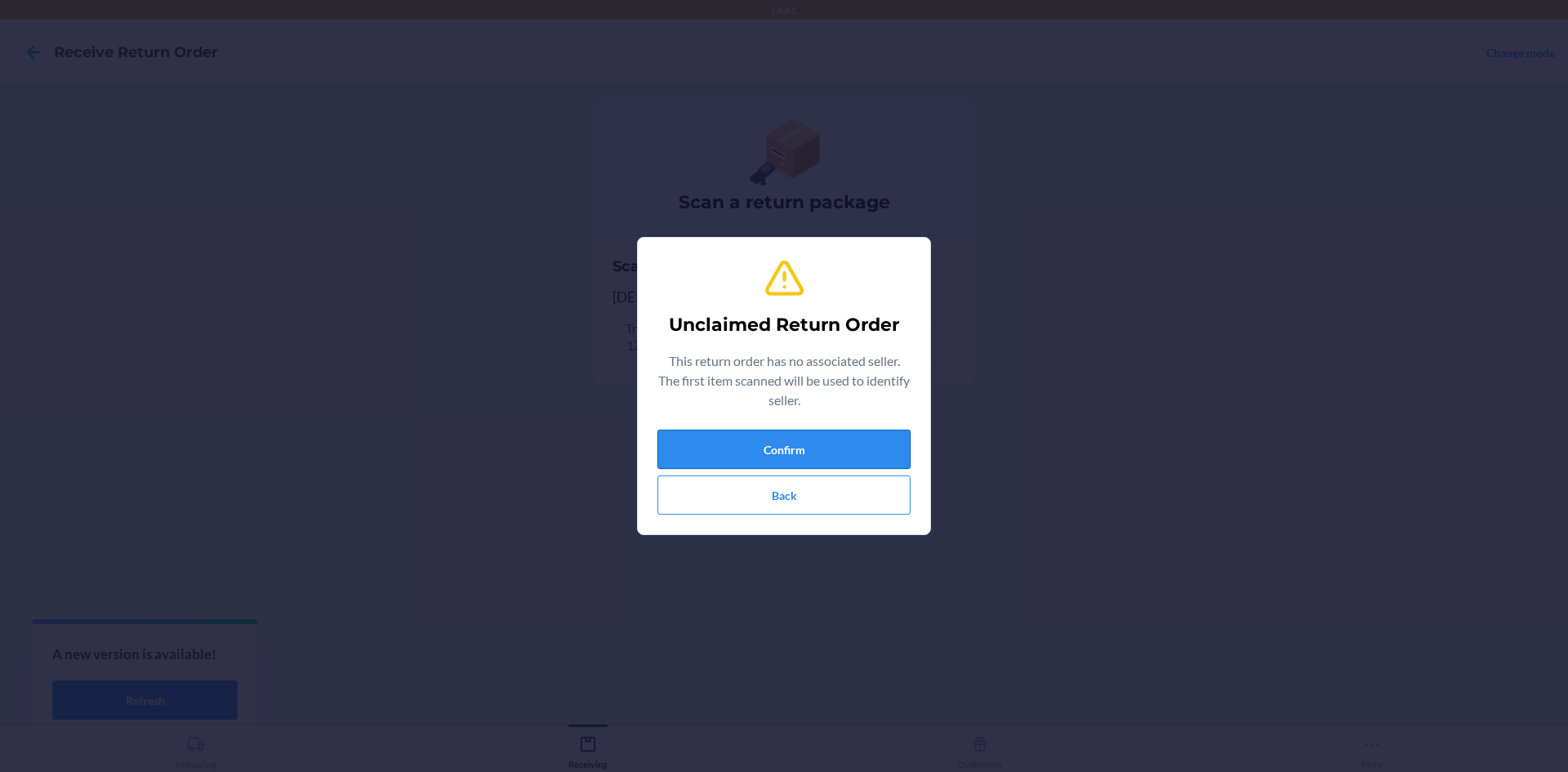
click at [856, 444] on button "Confirm" at bounding box center [784, 449] width 253 height 40
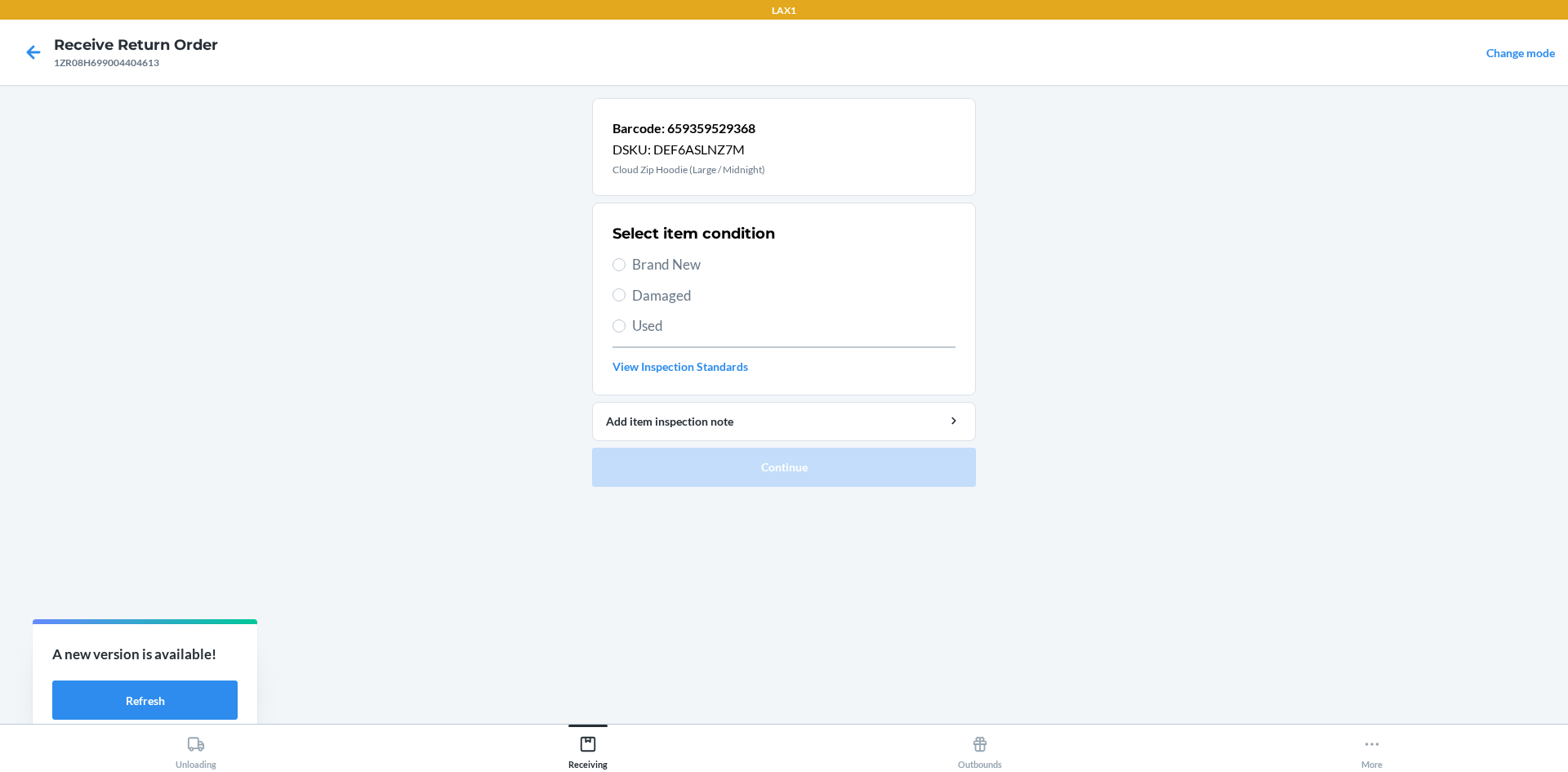
click at [666, 305] on span "Damaged" at bounding box center [795, 295] width 324 height 21
click at [625, 302] on input "Damaged" at bounding box center [619, 295] width 13 height 13
radio input "true"
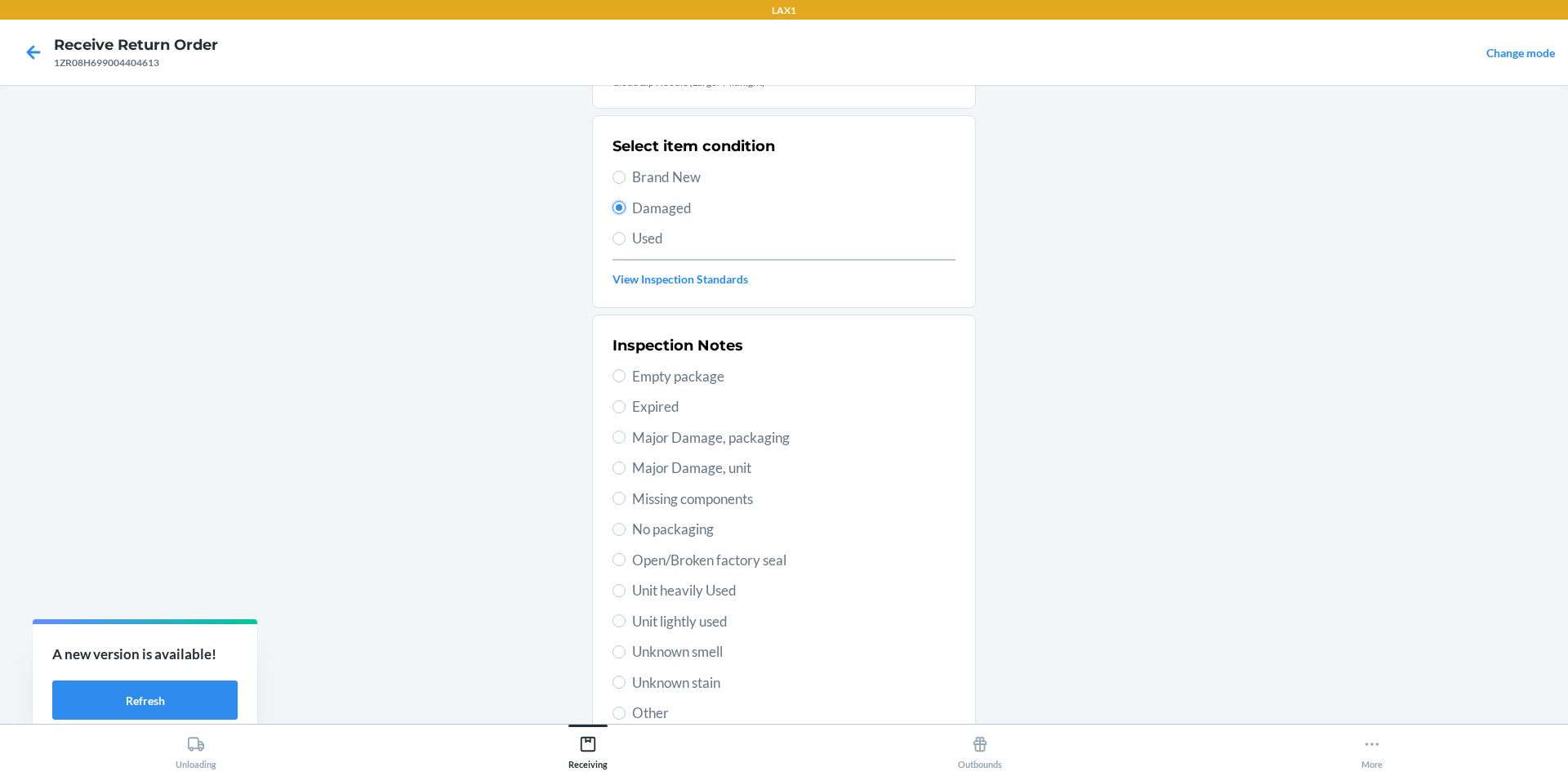
scroll to position [213, 0]
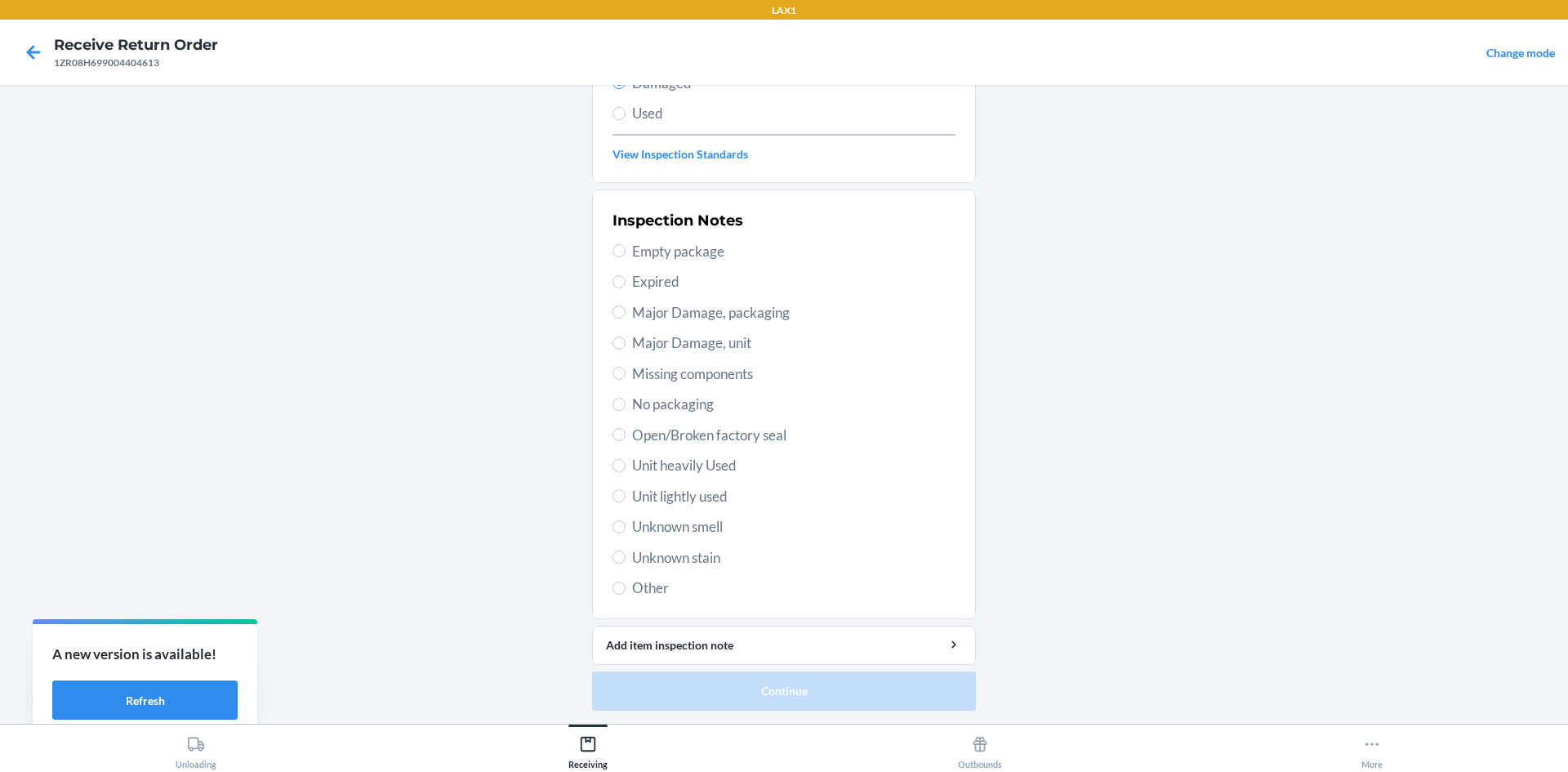
click at [705, 497] on span "Unit lightly used" at bounding box center [795, 497] width 324 height 21
click at [625, 497] on input "Unit lightly used" at bounding box center [619, 496] width 13 height 13
radio input "true"
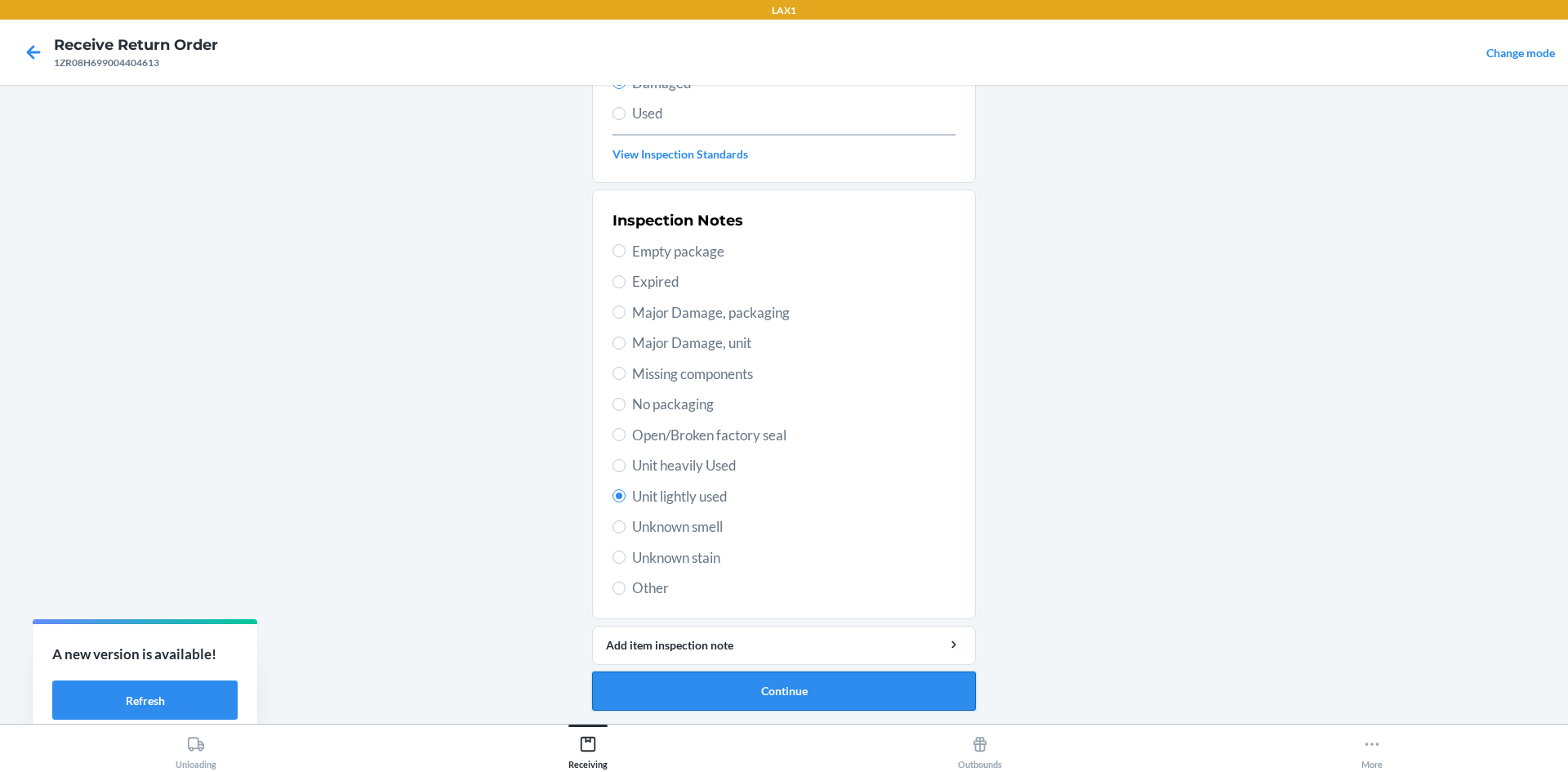
click at [831, 687] on button "Continue" at bounding box center [784, 691] width 383 height 40
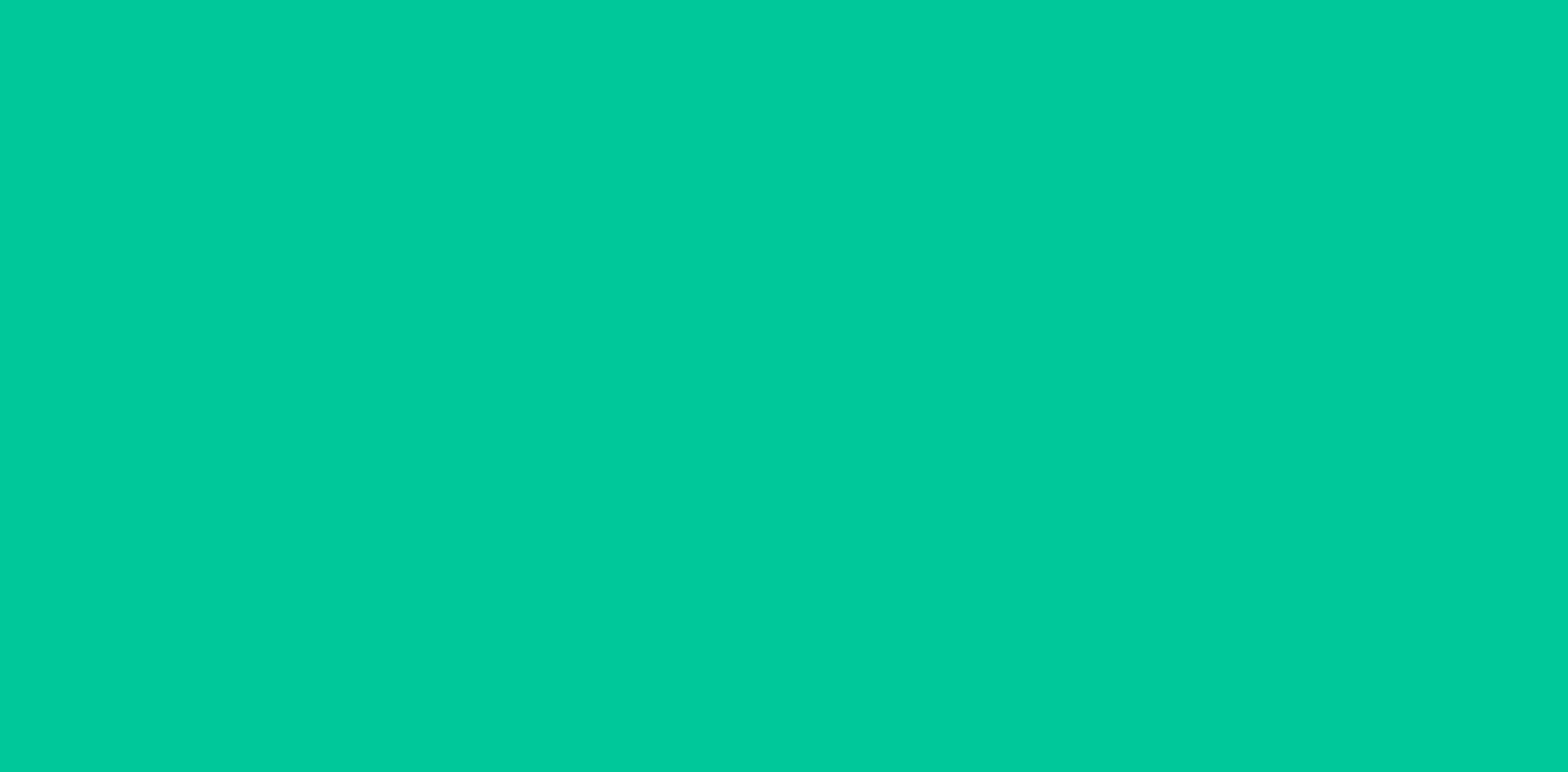
scroll to position [77, 0]
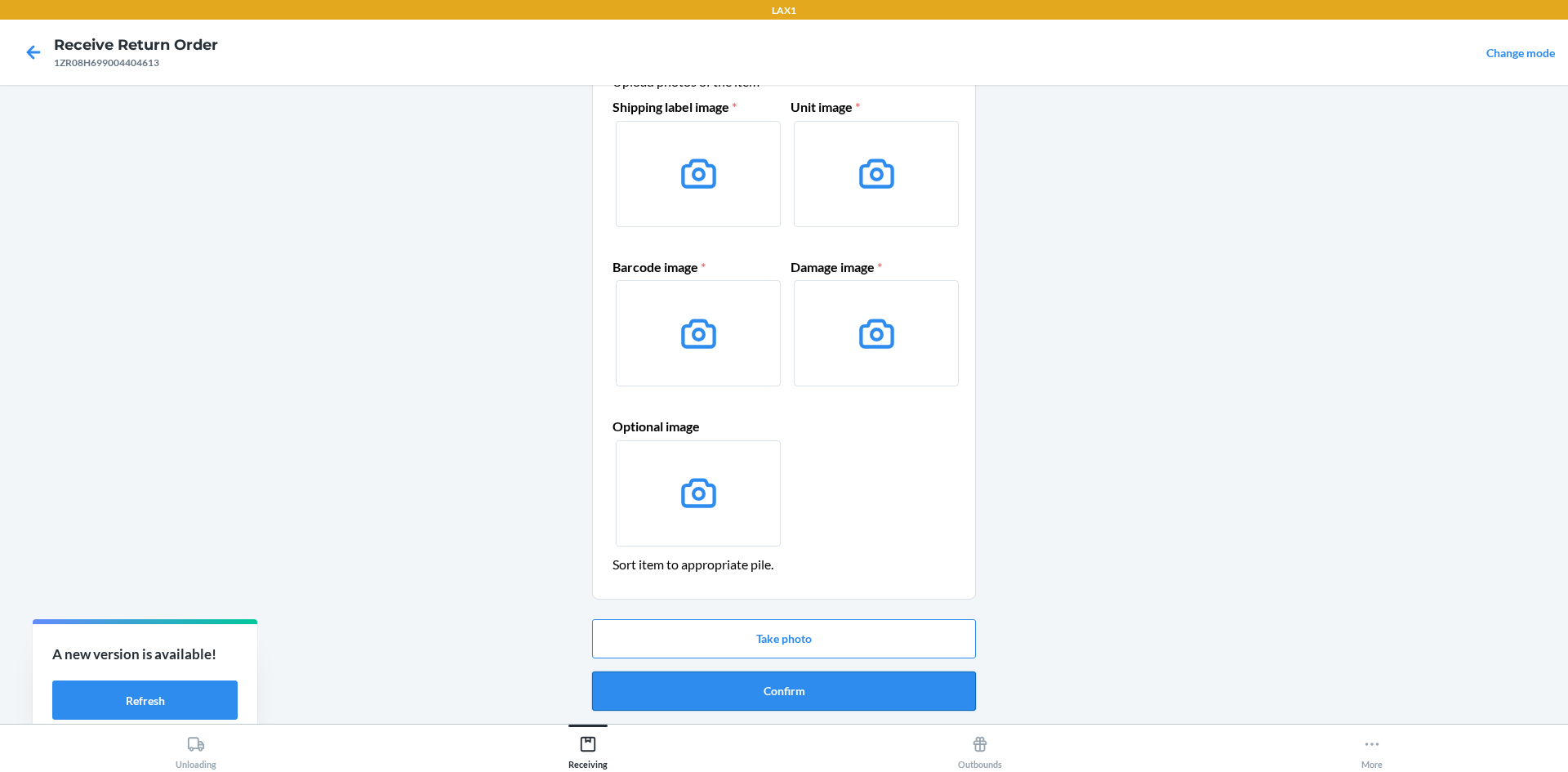
click at [766, 690] on button "Confirm" at bounding box center [784, 691] width 383 height 40
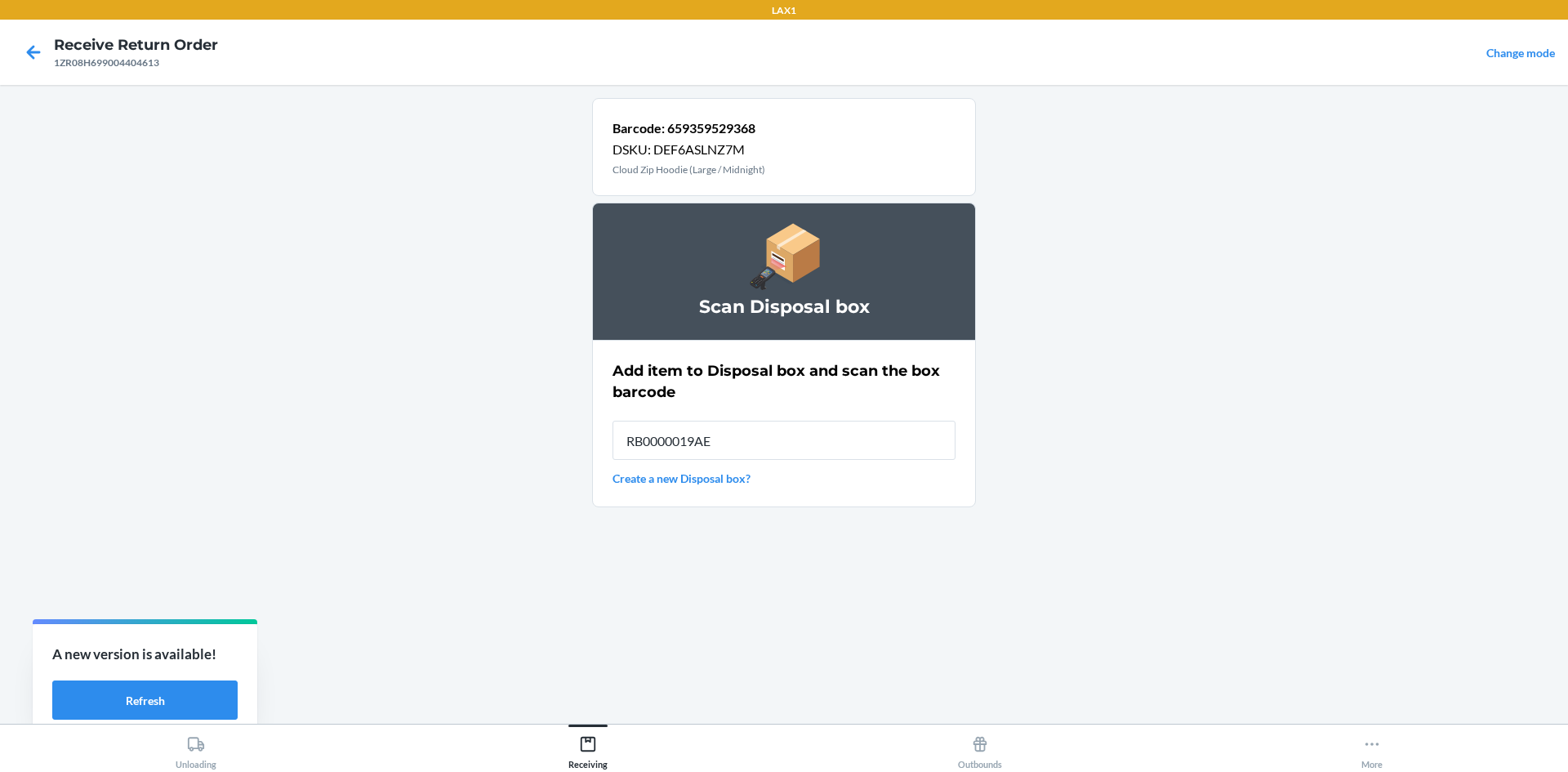
type input "RB0000019AE"
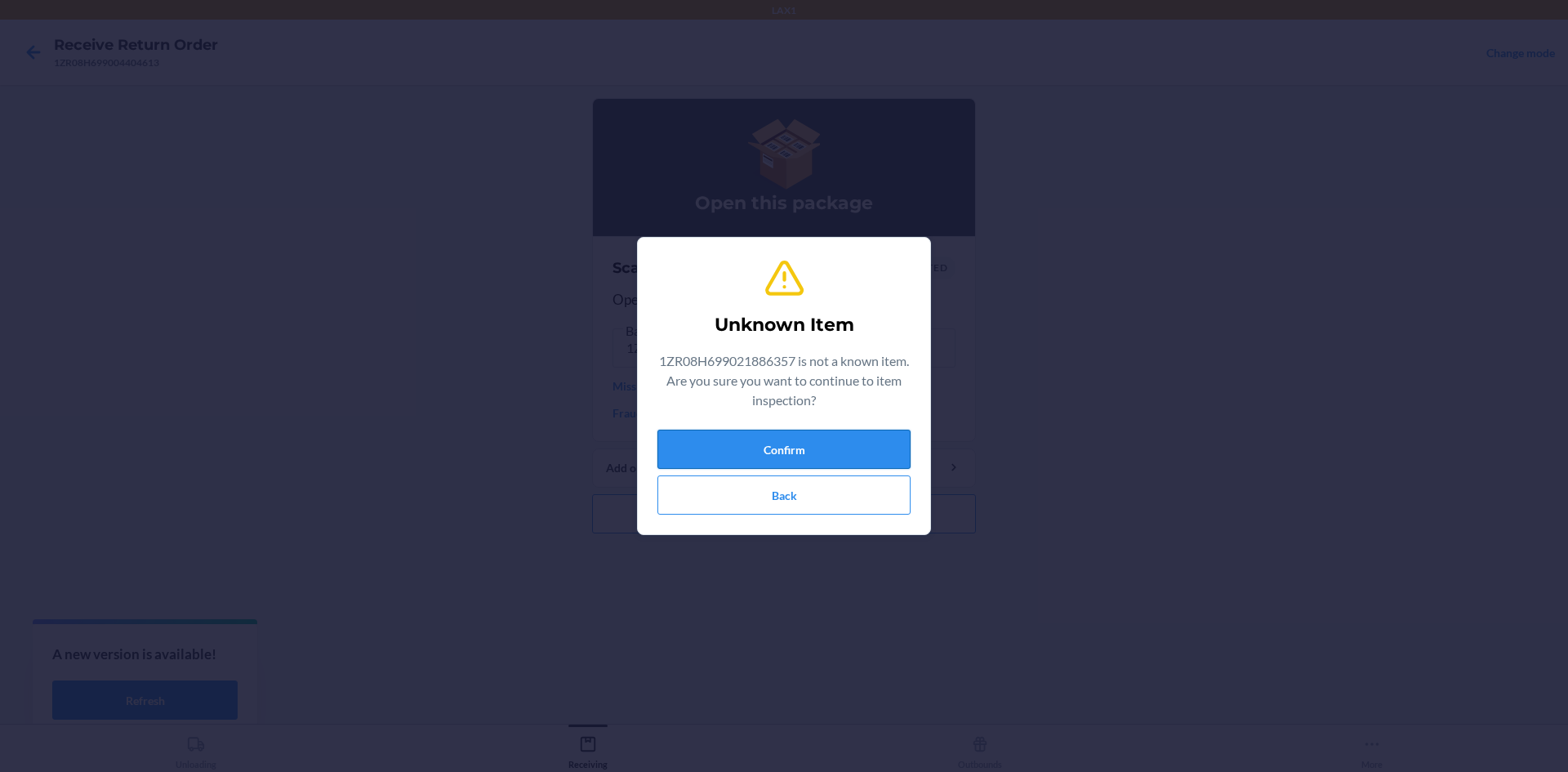
click at [890, 445] on button "Confirm" at bounding box center [784, 449] width 253 height 40
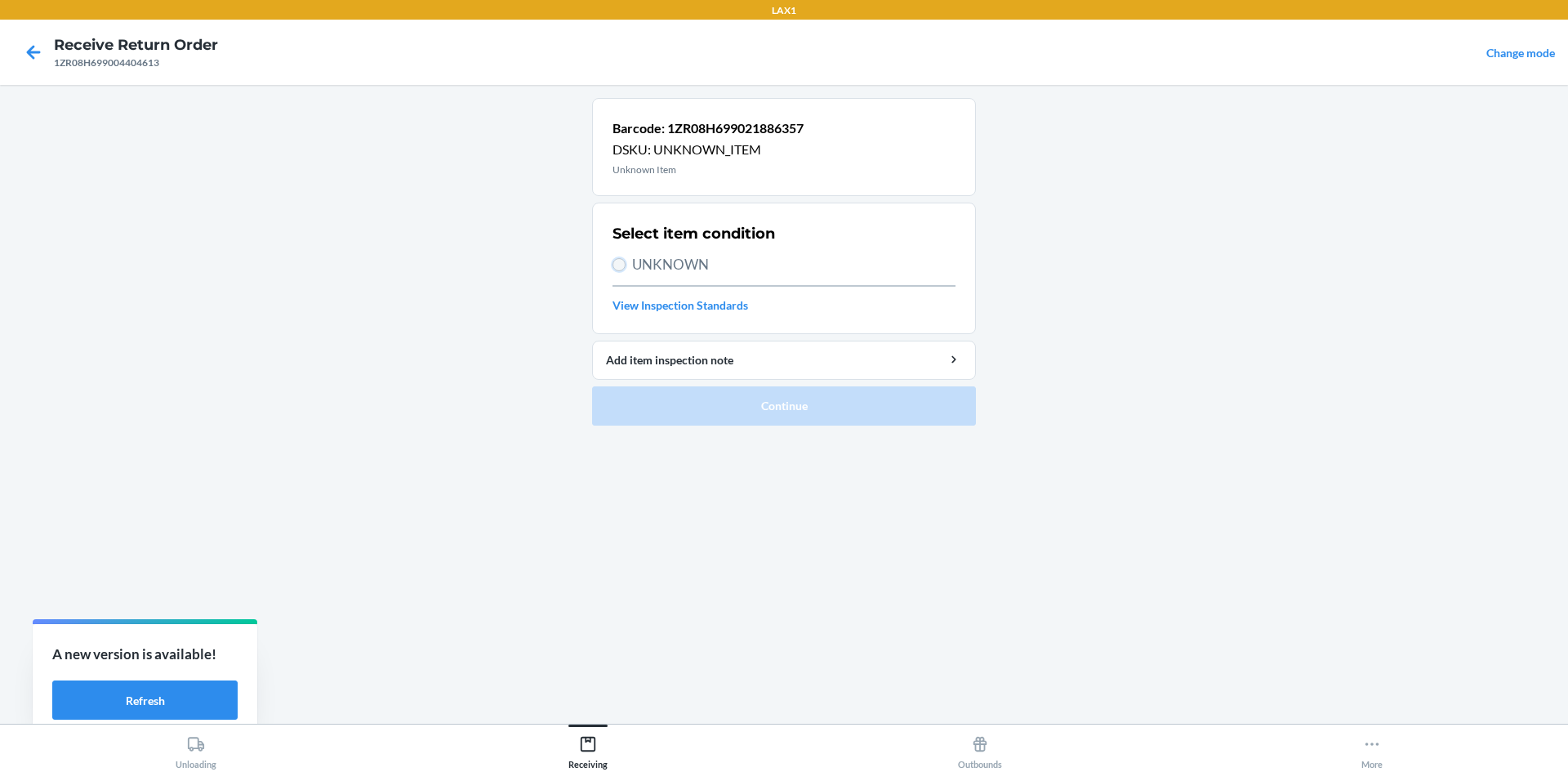
click at [624, 266] on input "UNKNOWN" at bounding box center [619, 265] width 13 height 13
radio input "true"
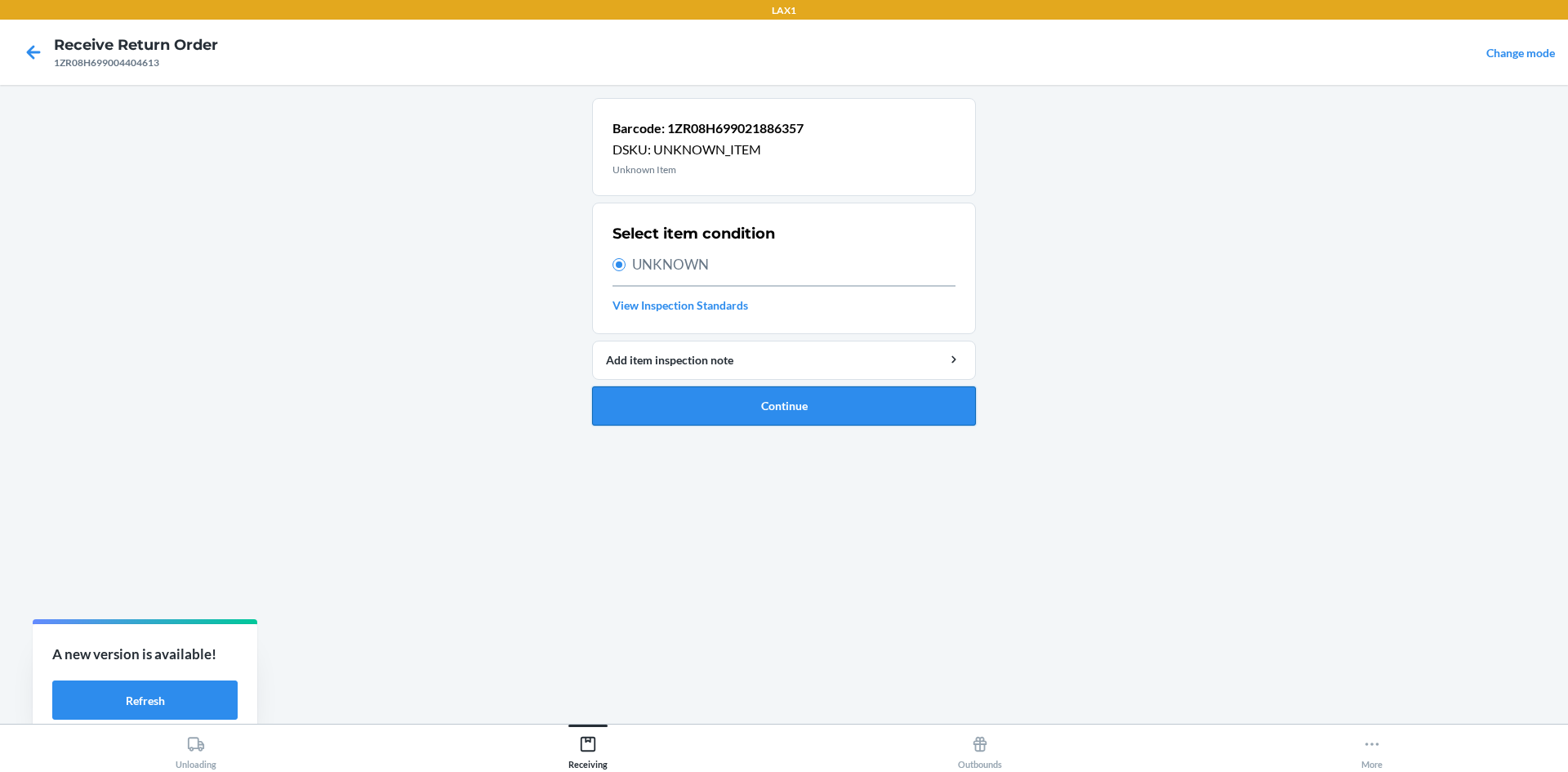
click at [676, 404] on button "Continue" at bounding box center [784, 406] width 383 height 40
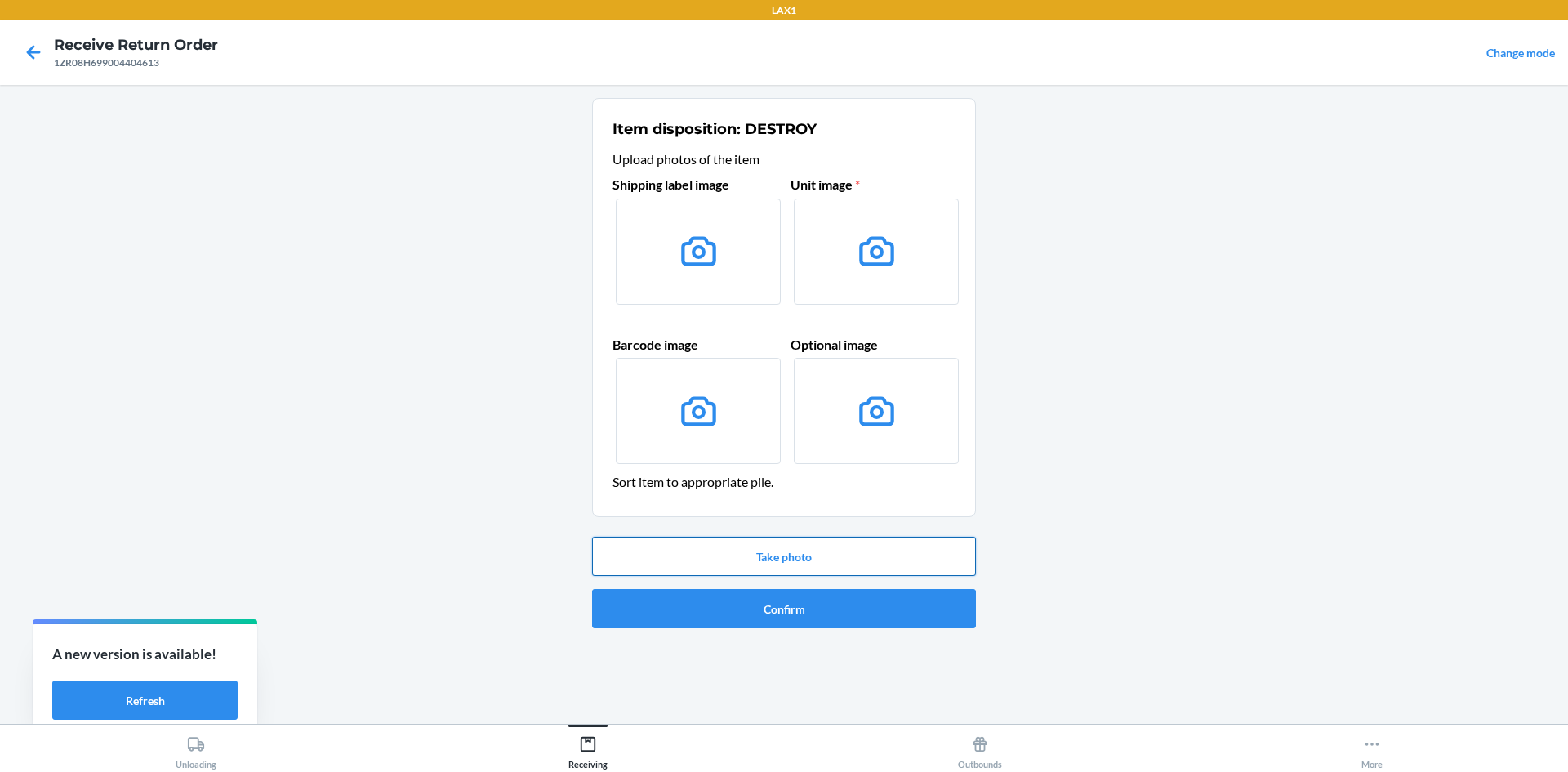
click at [611, 570] on button "Take photo" at bounding box center [784, 557] width 383 height 40
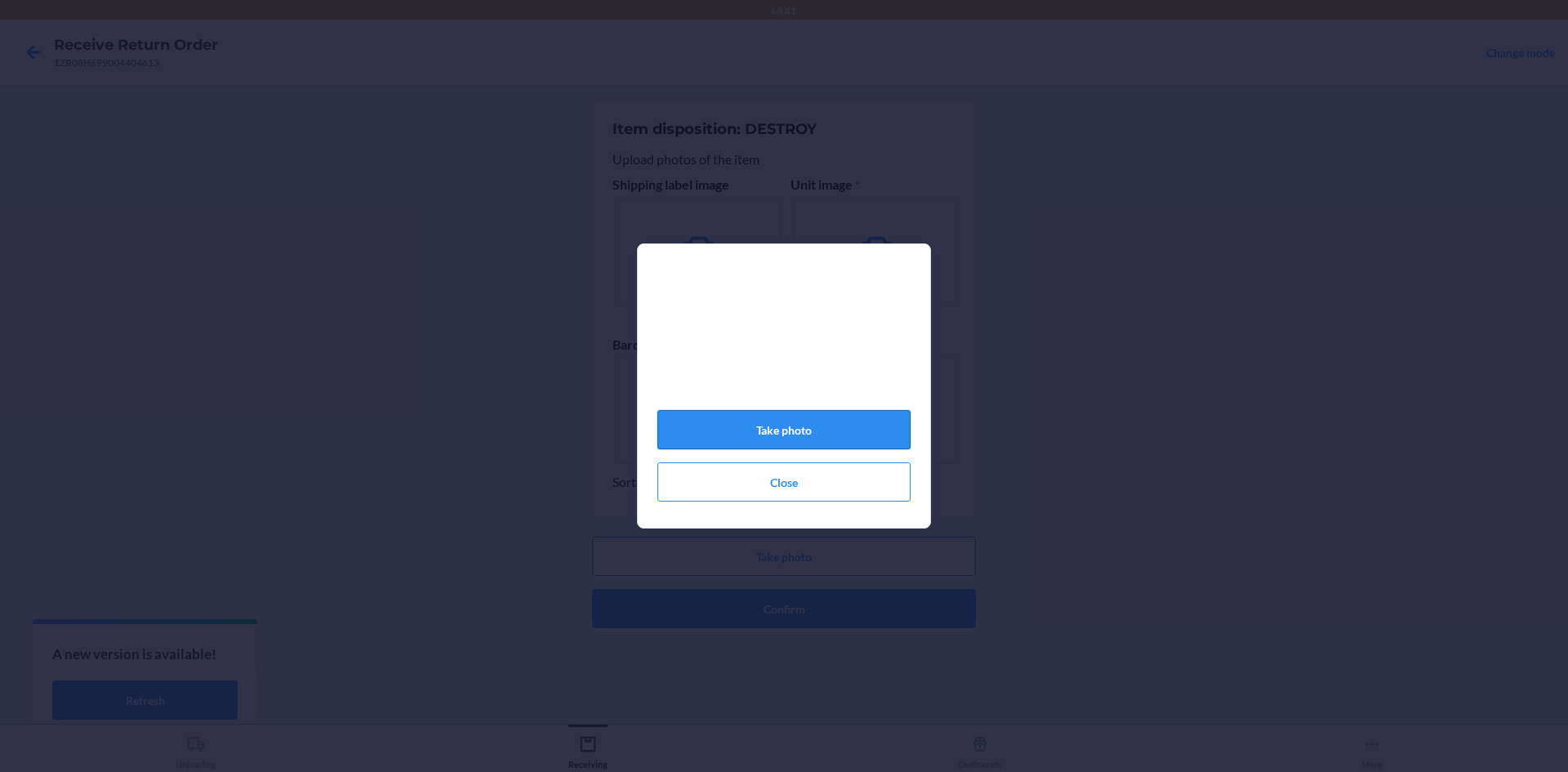
click at [829, 447] on button "Take photo" at bounding box center [784, 430] width 253 height 40
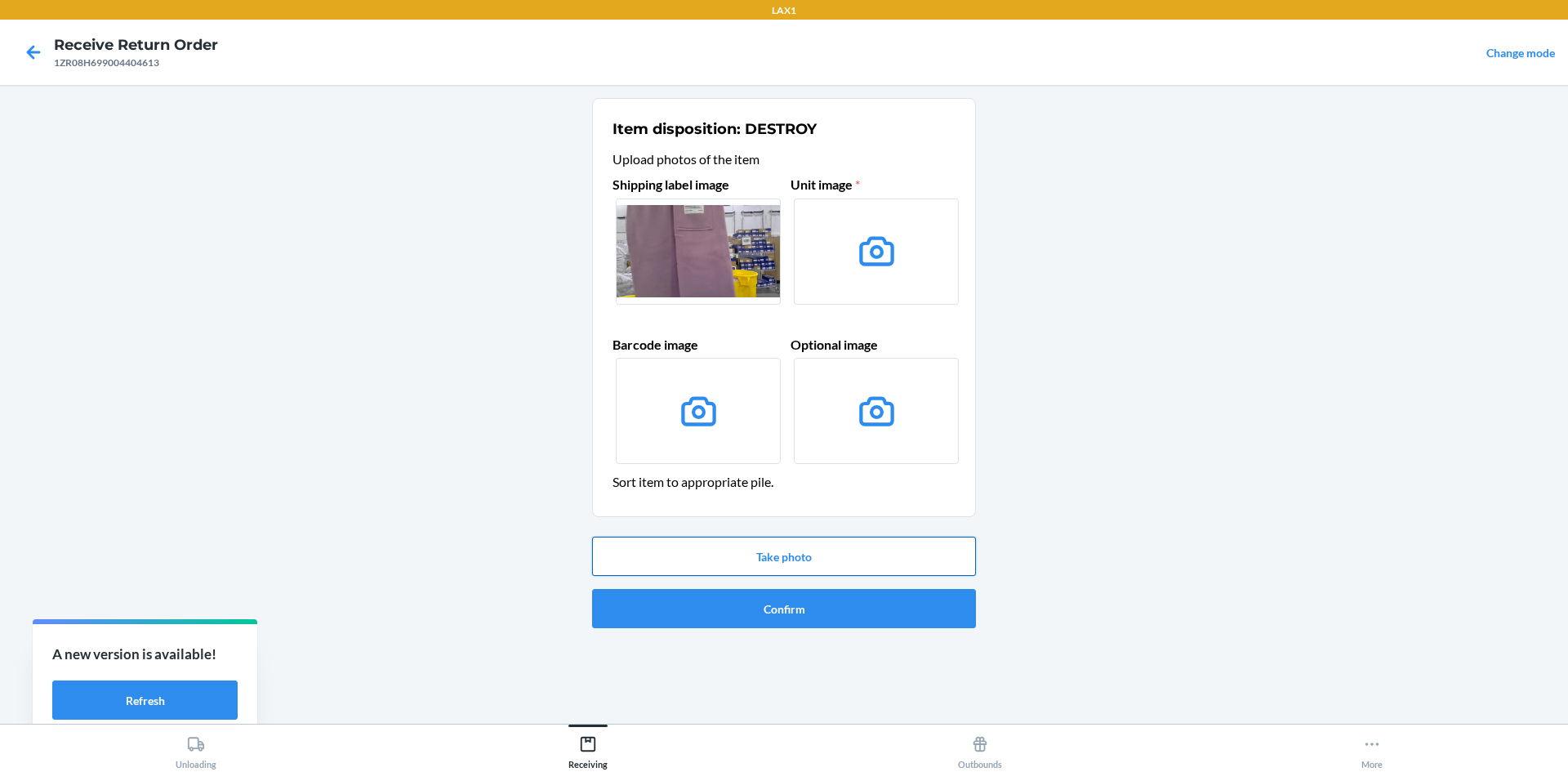
click at [888, 547] on button "Take photo" at bounding box center [784, 557] width 383 height 40
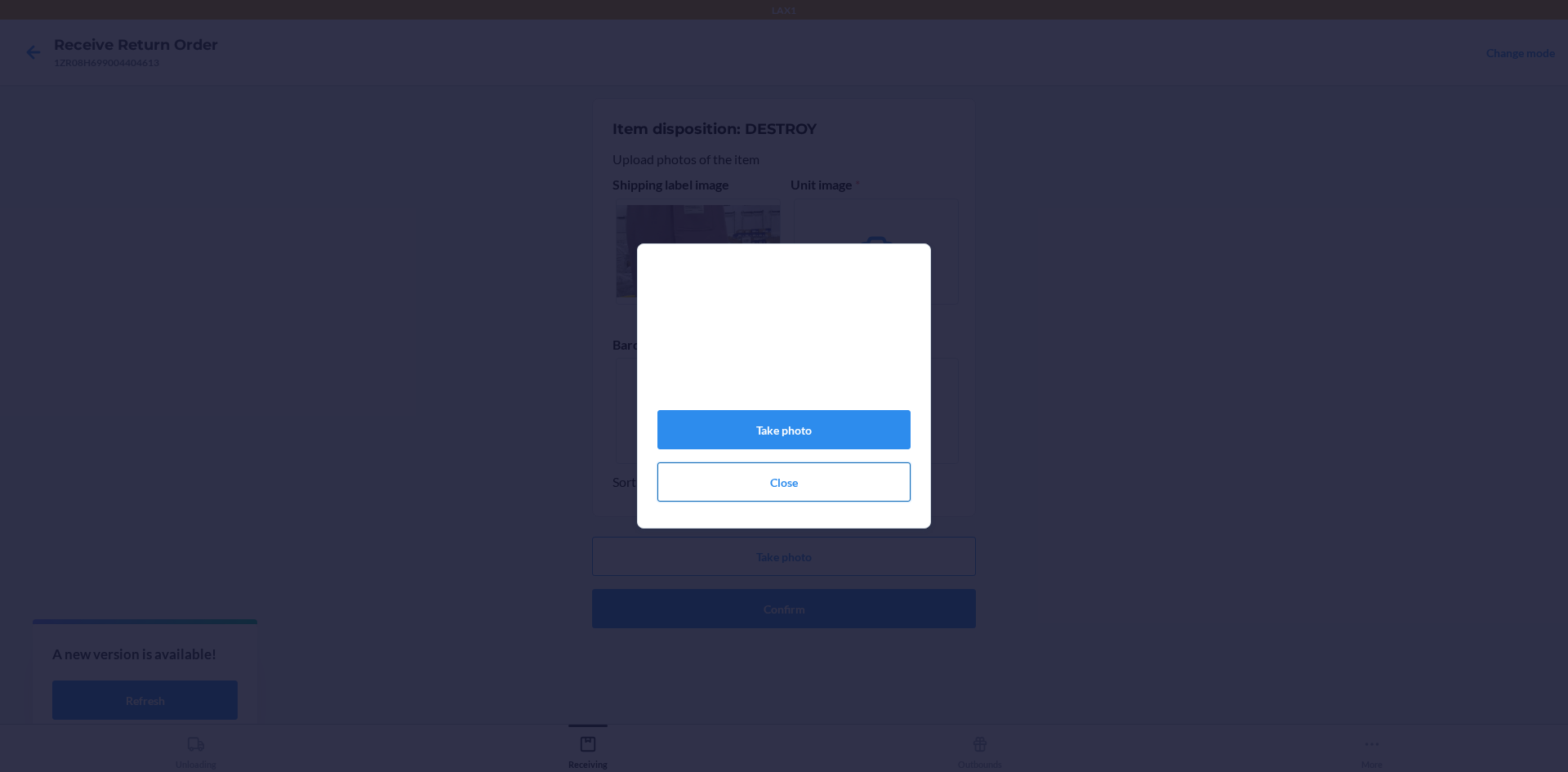
click at [824, 477] on button "Close" at bounding box center [784, 482] width 253 height 40
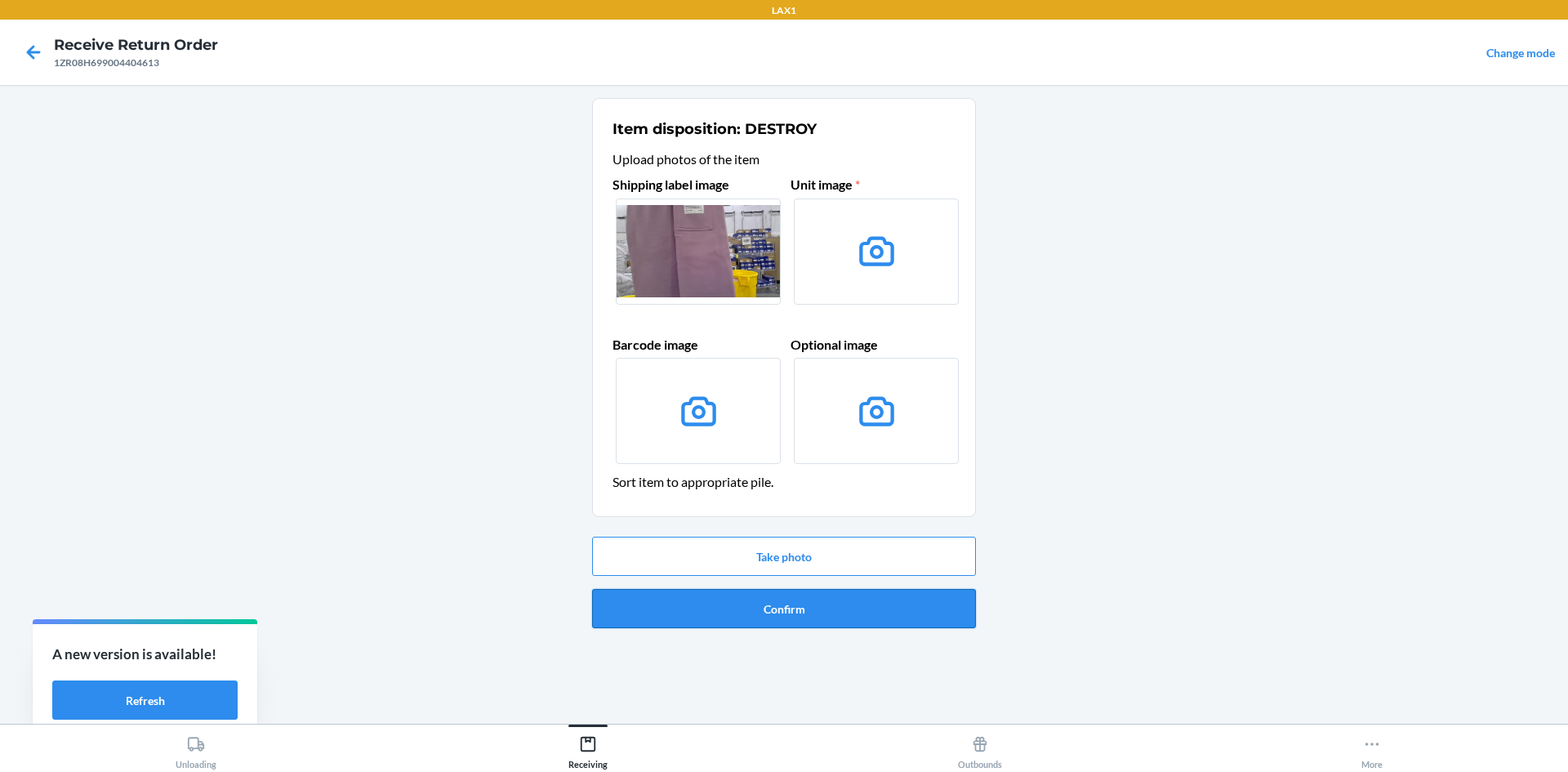
click at [842, 605] on button "Confirm" at bounding box center [784, 608] width 383 height 40
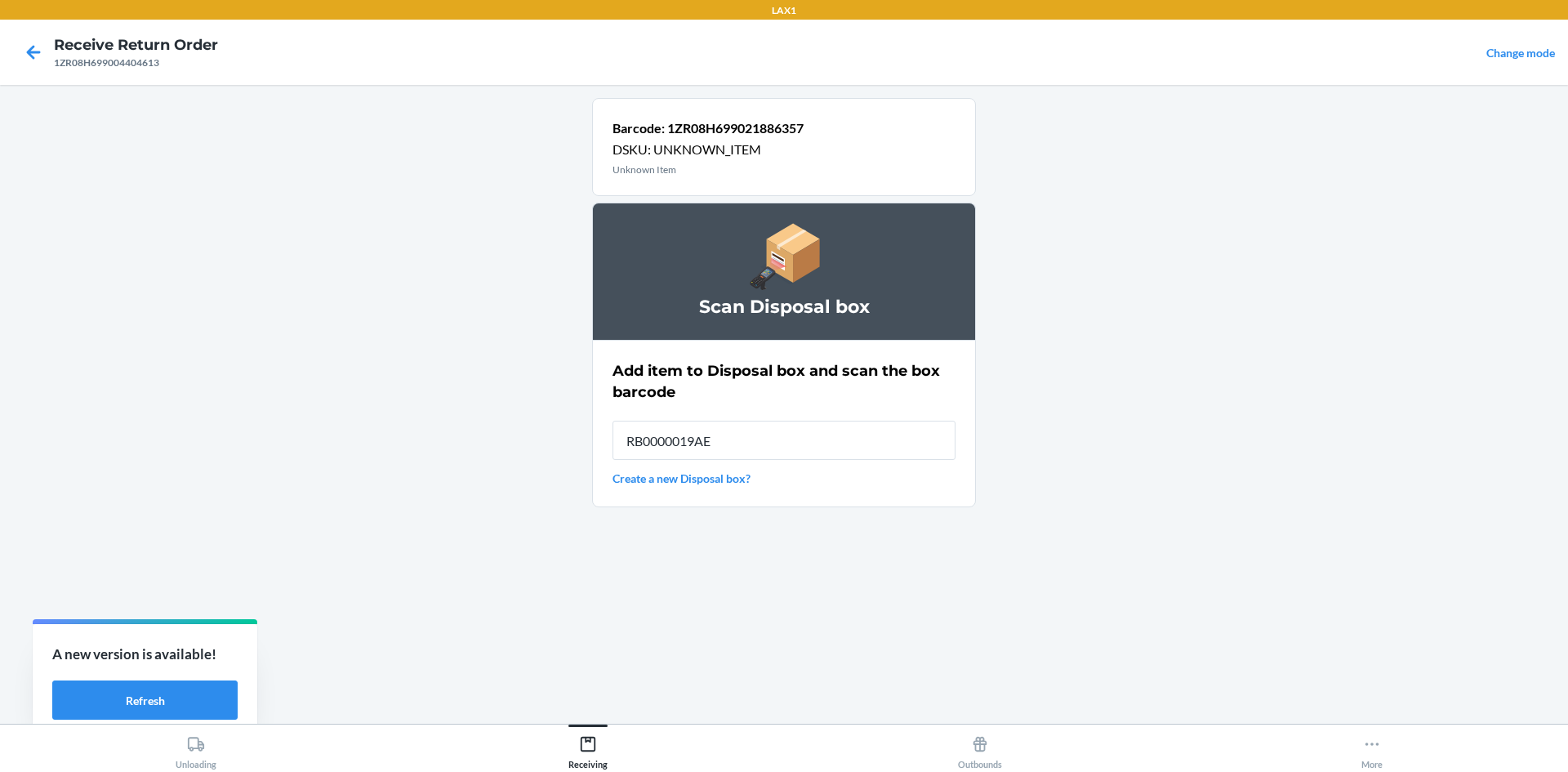
type input "RB0000019AE"
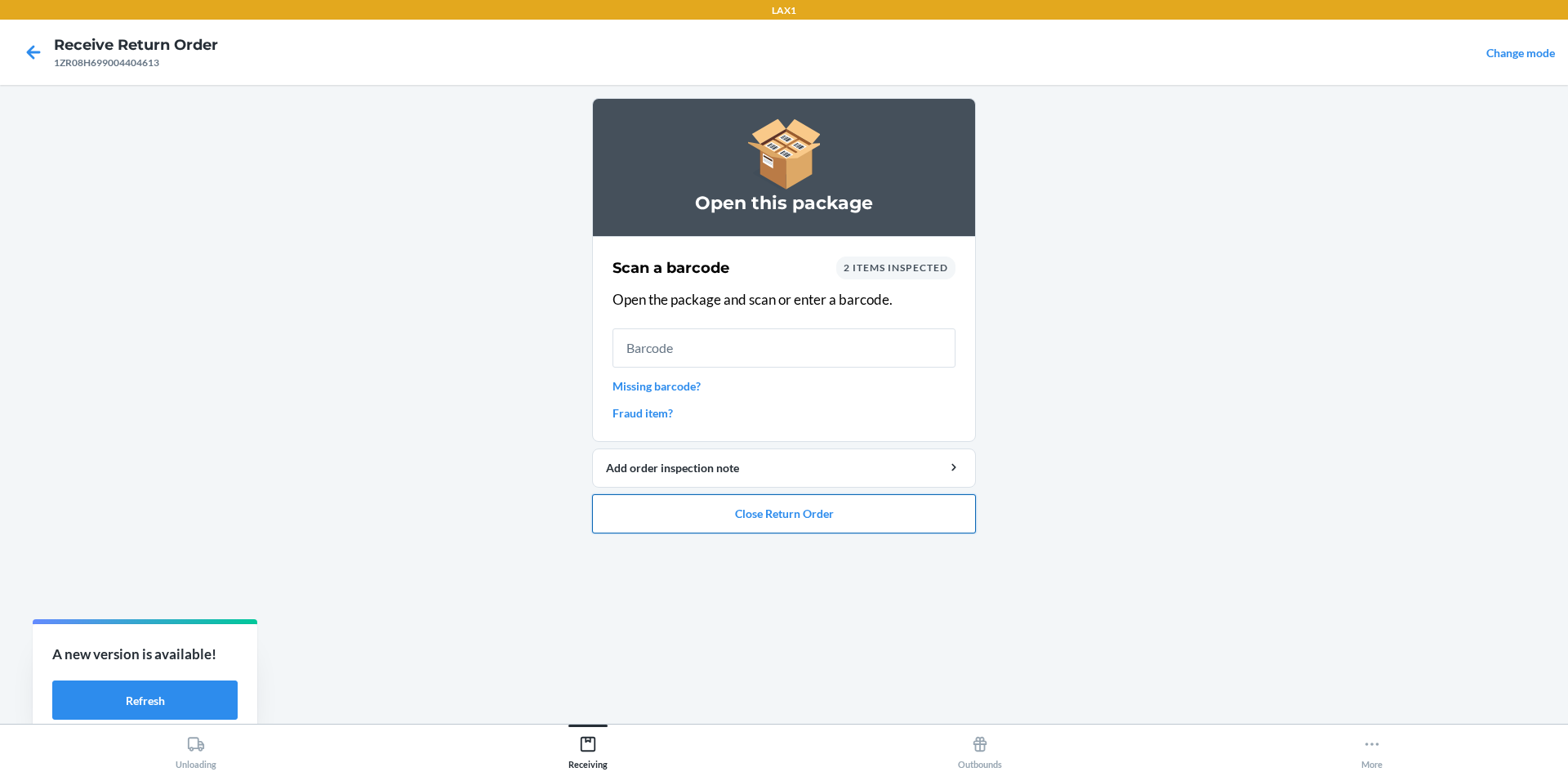
click at [870, 504] on button "Close Return Order" at bounding box center [784, 513] width 383 height 40
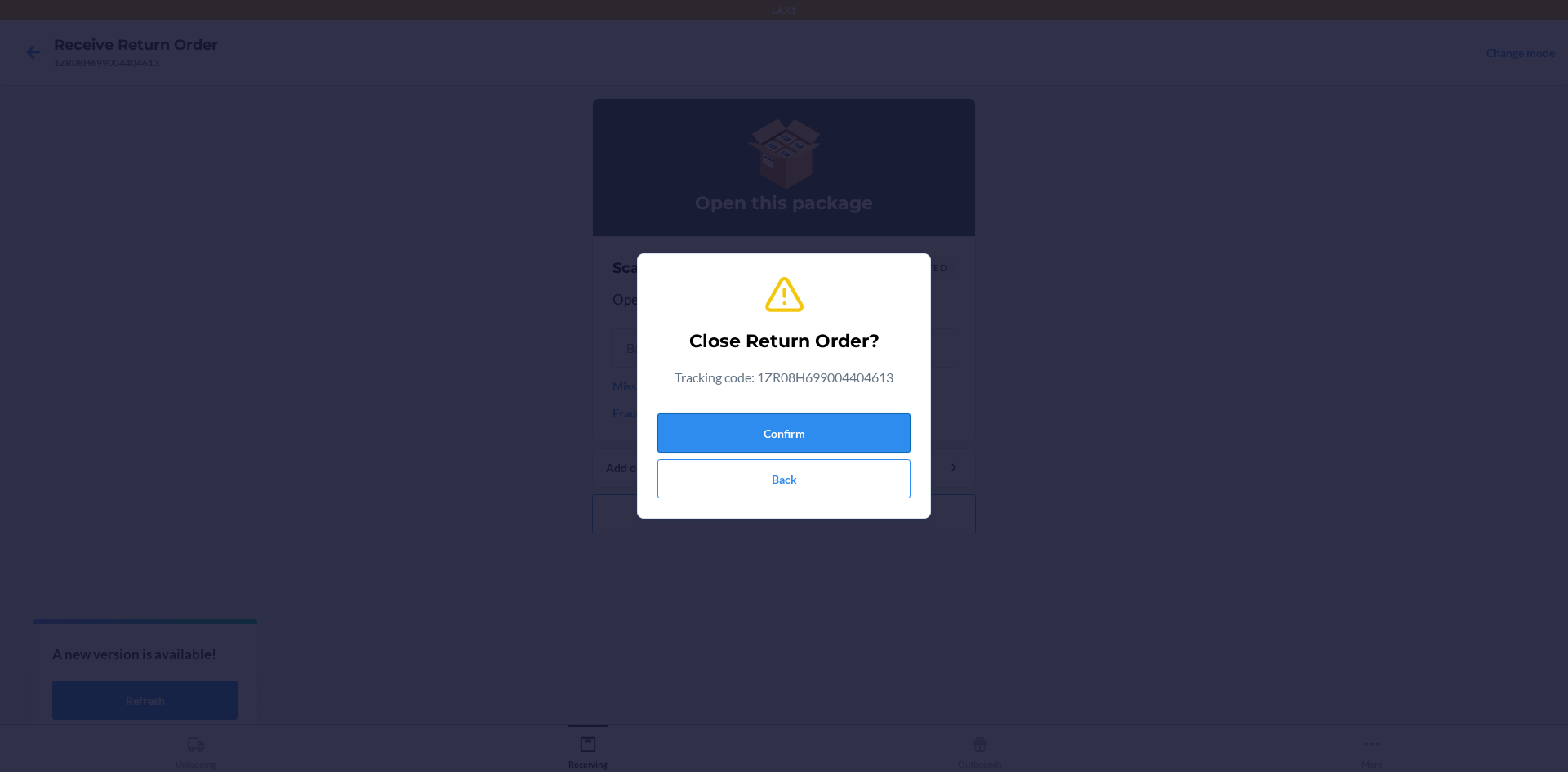
click at [811, 424] on button "Confirm" at bounding box center [784, 432] width 253 height 40
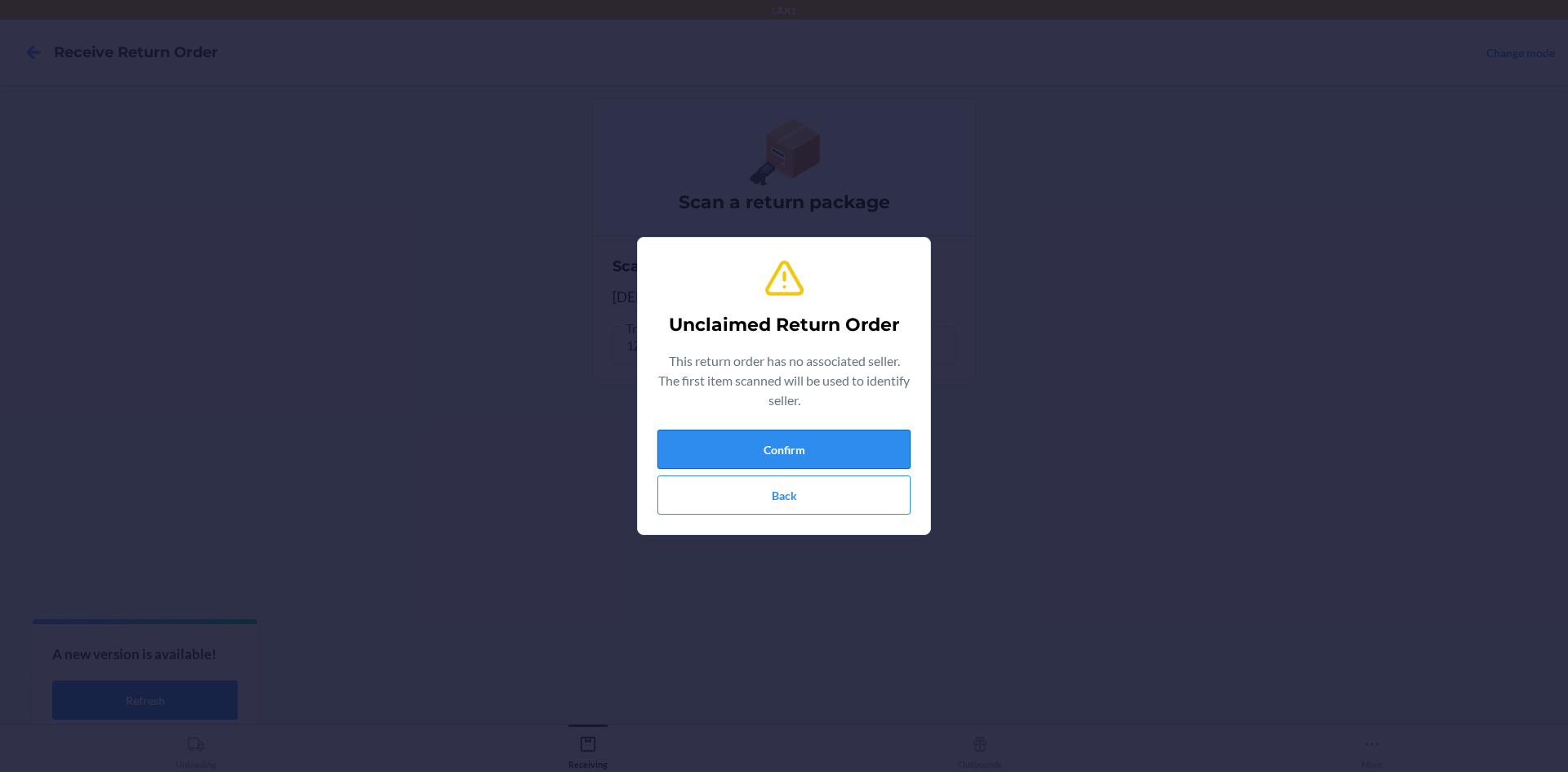
click at [818, 446] on button "Confirm" at bounding box center [784, 449] width 253 height 40
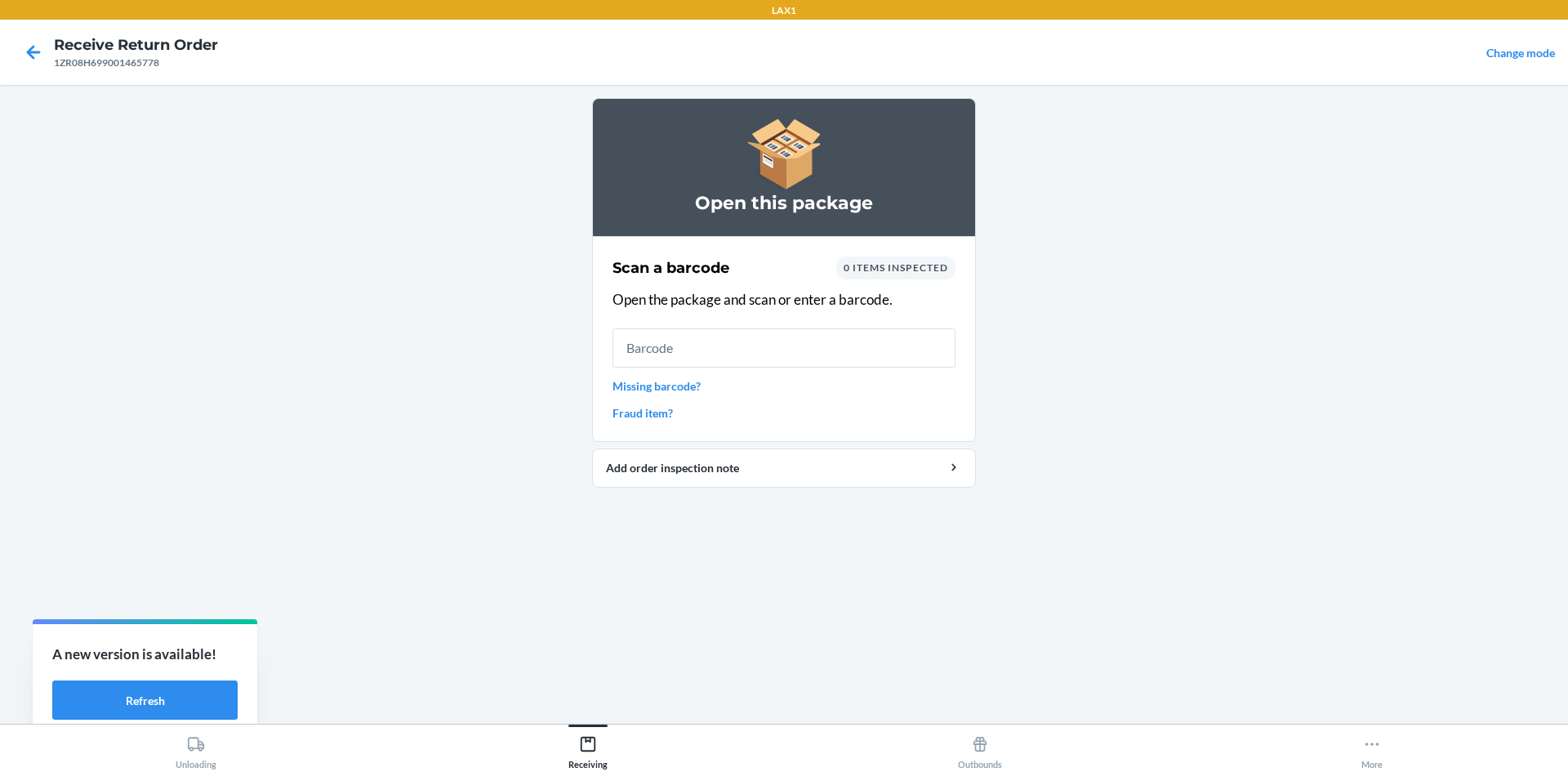
click at [682, 383] on link "Missing barcode?" at bounding box center [784, 386] width 343 height 17
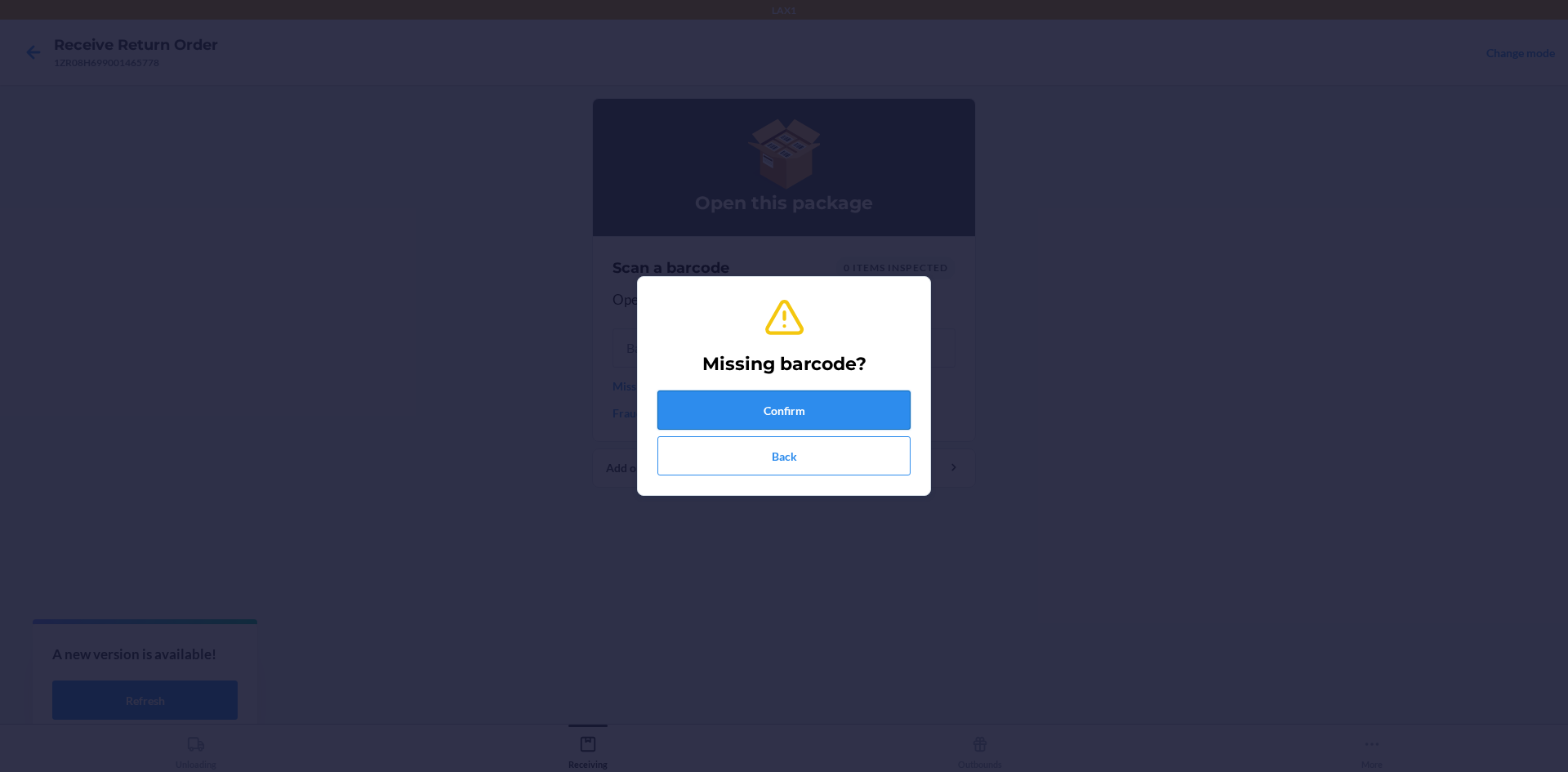
click at [744, 406] on button "Confirm" at bounding box center [784, 410] width 253 height 40
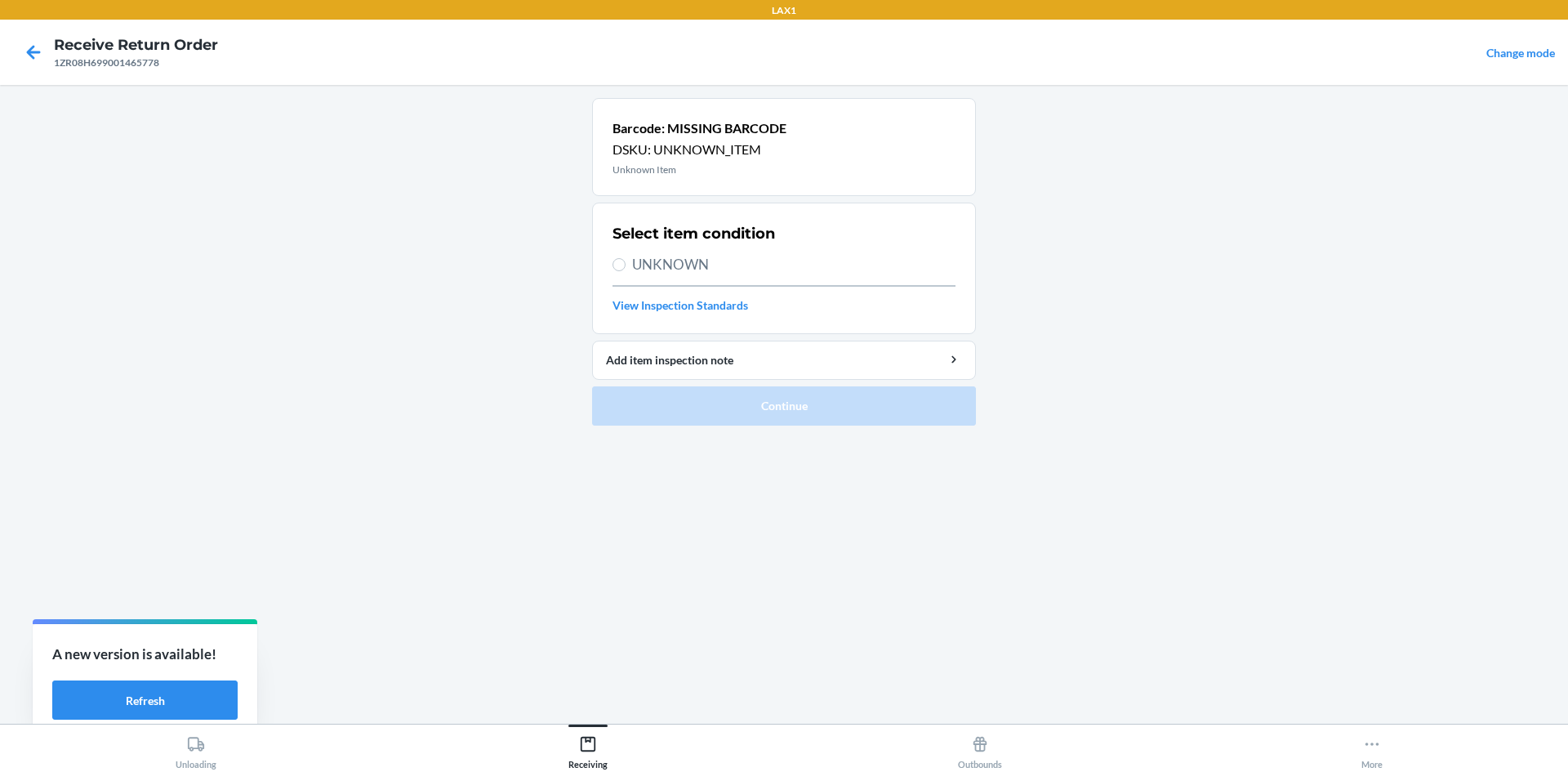
click at [618, 271] on label "UNKNOWN" at bounding box center [784, 264] width 343 height 21
click at [618, 271] on input "UNKNOWN" at bounding box center [619, 265] width 13 height 13
radio input "true"
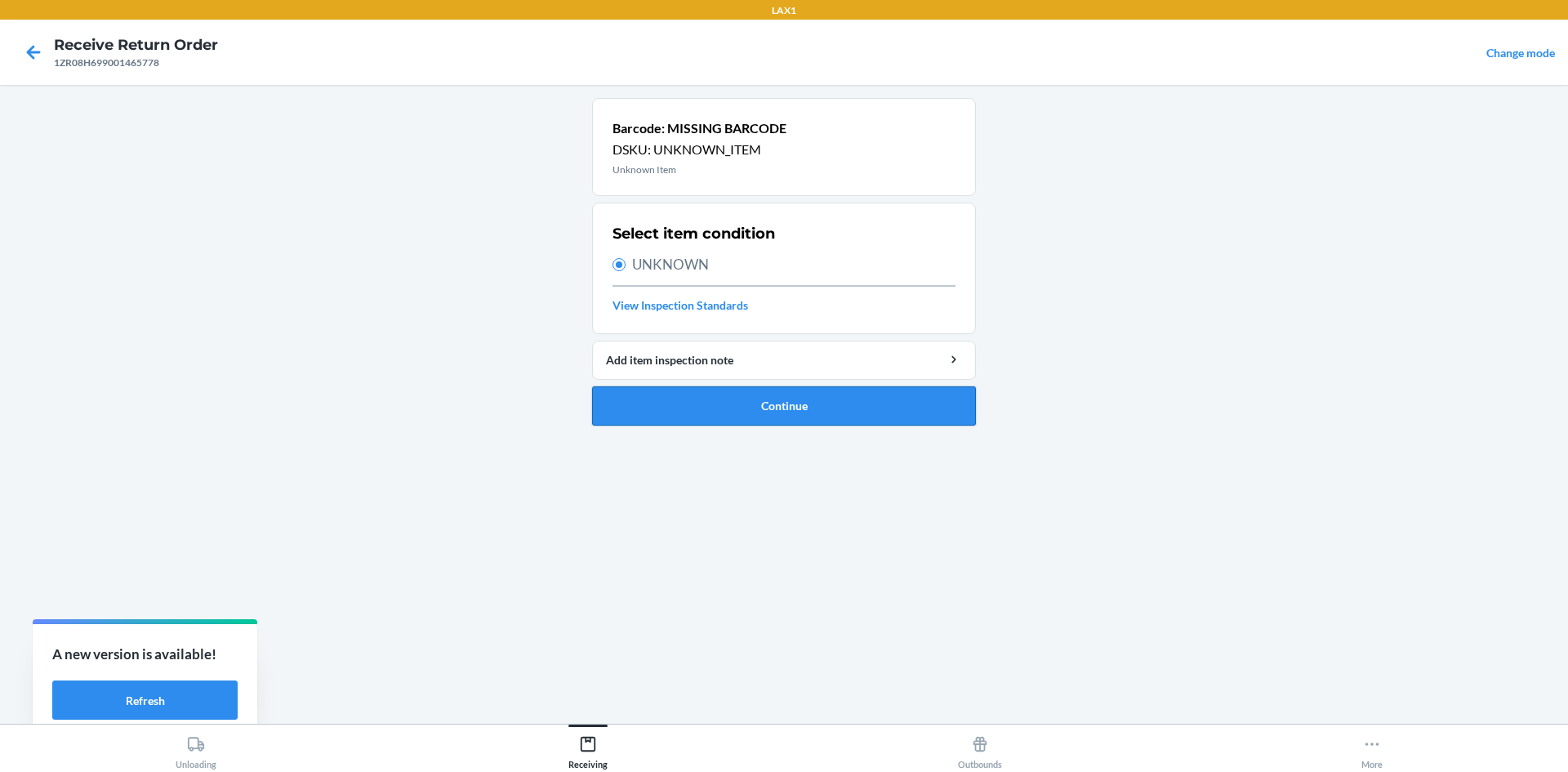
click at [705, 409] on button "Continue" at bounding box center [784, 406] width 383 height 40
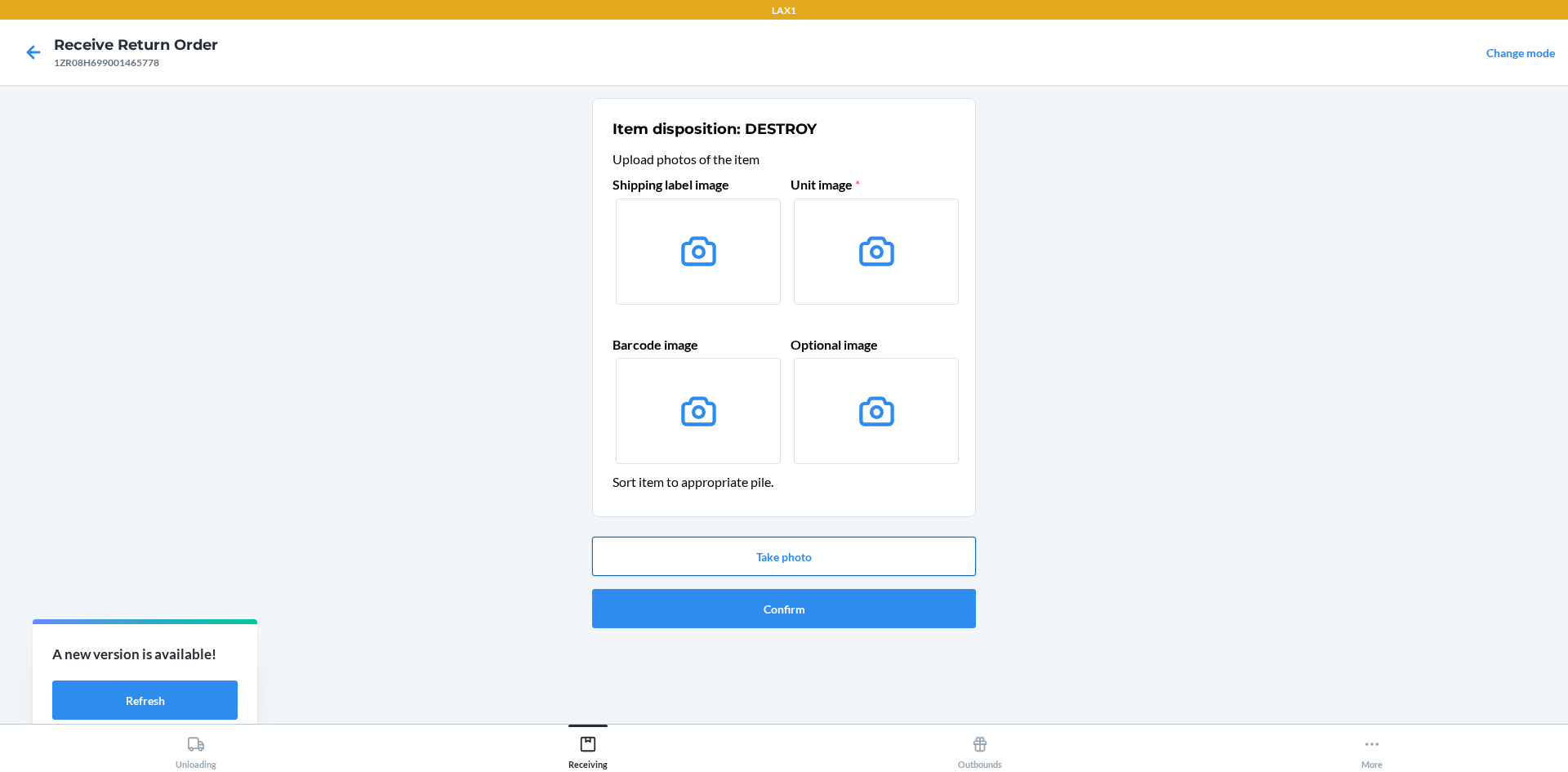
click at [808, 552] on button "Take photo" at bounding box center [784, 557] width 383 height 40
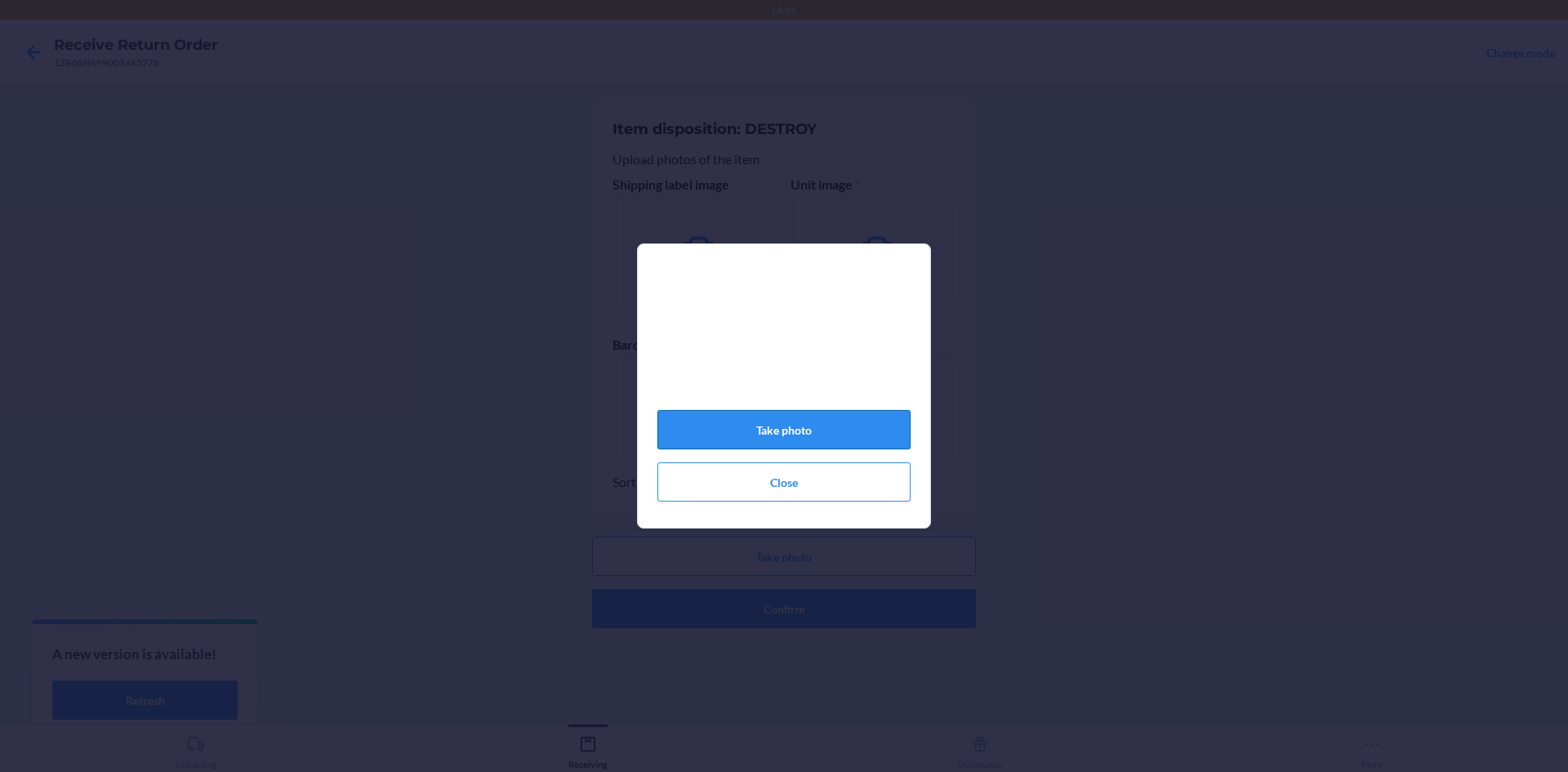
click at [826, 432] on button "Take photo" at bounding box center [784, 430] width 253 height 40
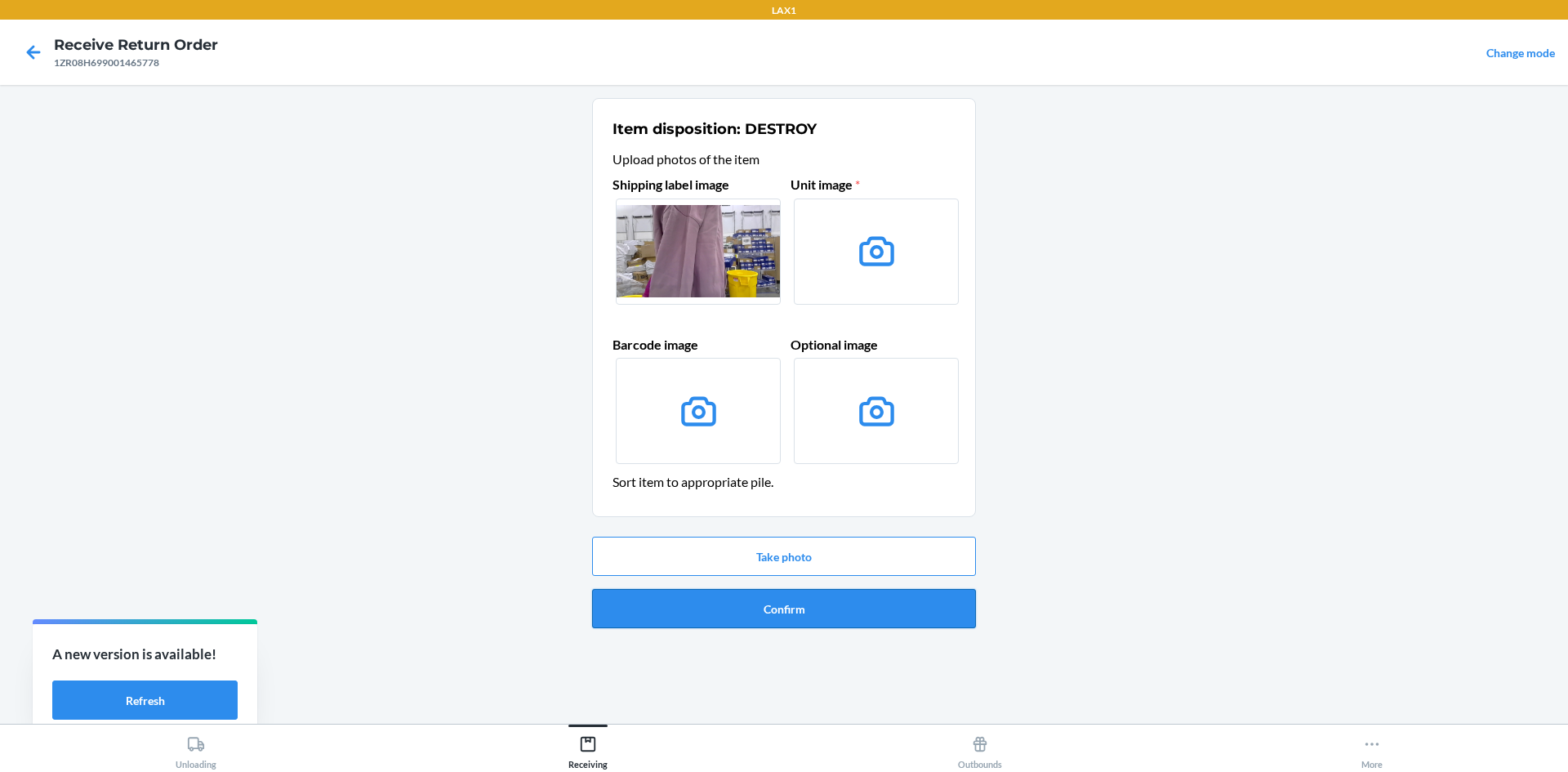
click at [860, 604] on button "Confirm" at bounding box center [784, 608] width 383 height 40
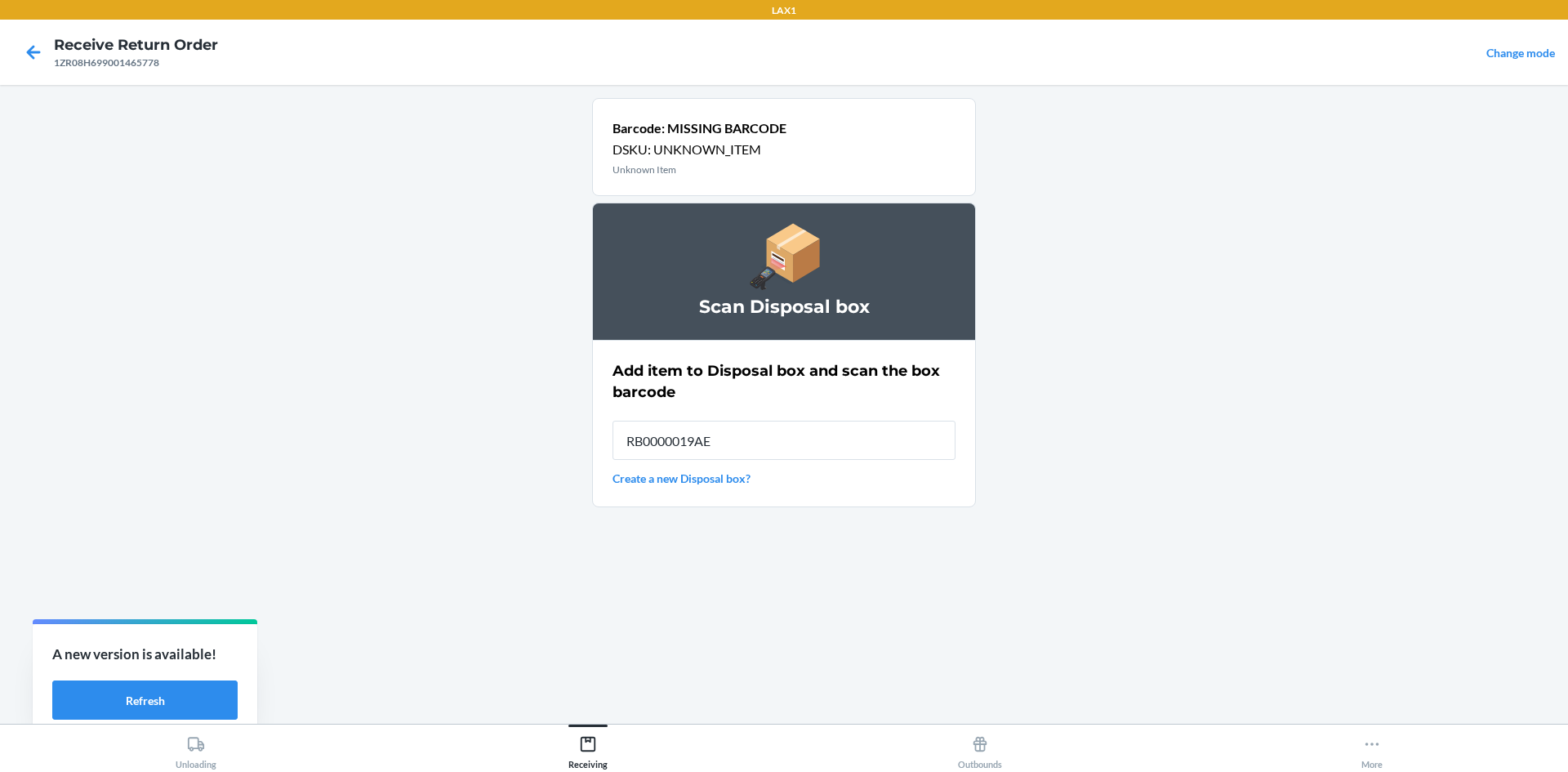
type input "RB0000019AE"
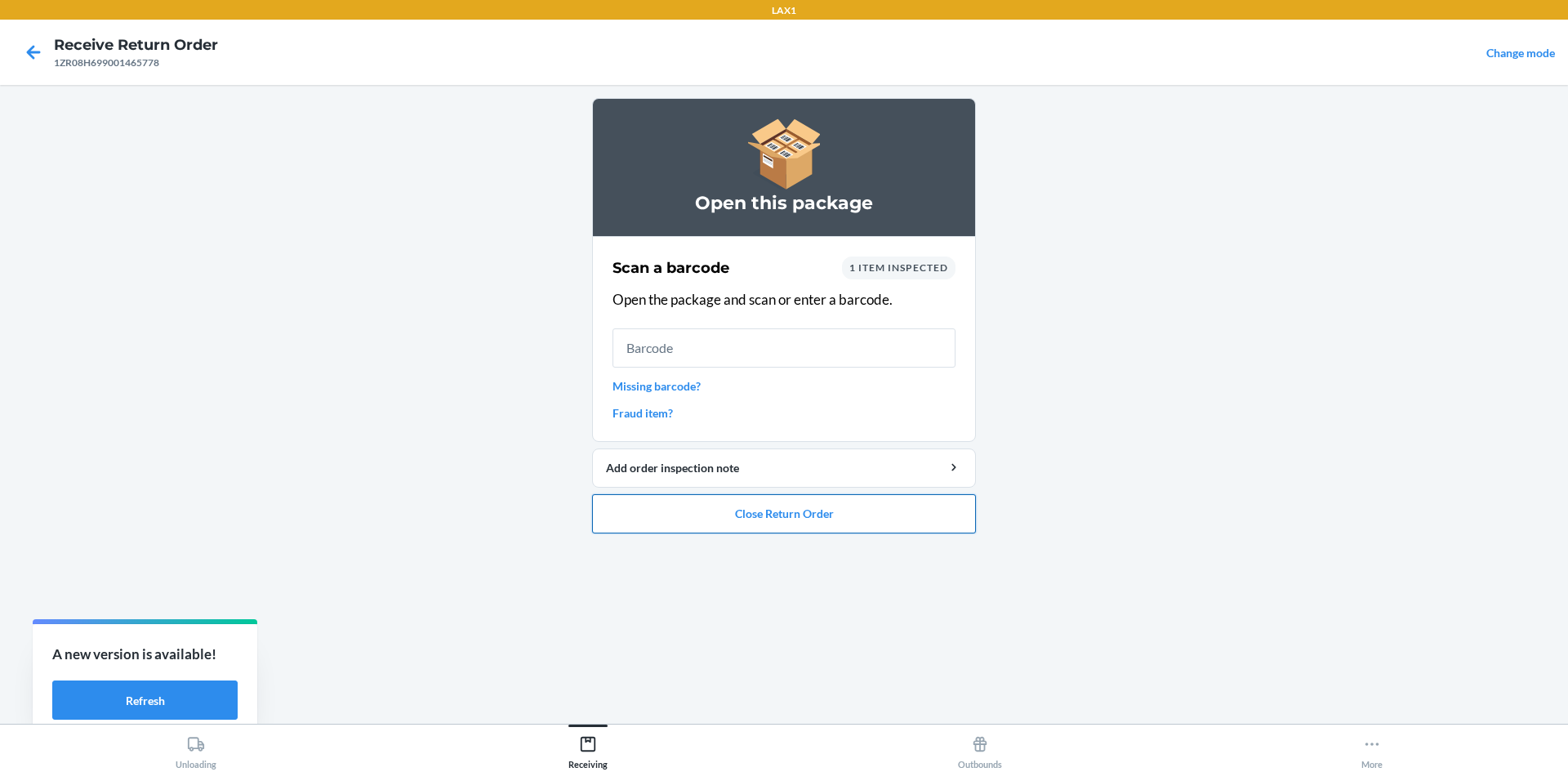
click at [790, 518] on button "Close Return Order" at bounding box center [784, 513] width 383 height 40
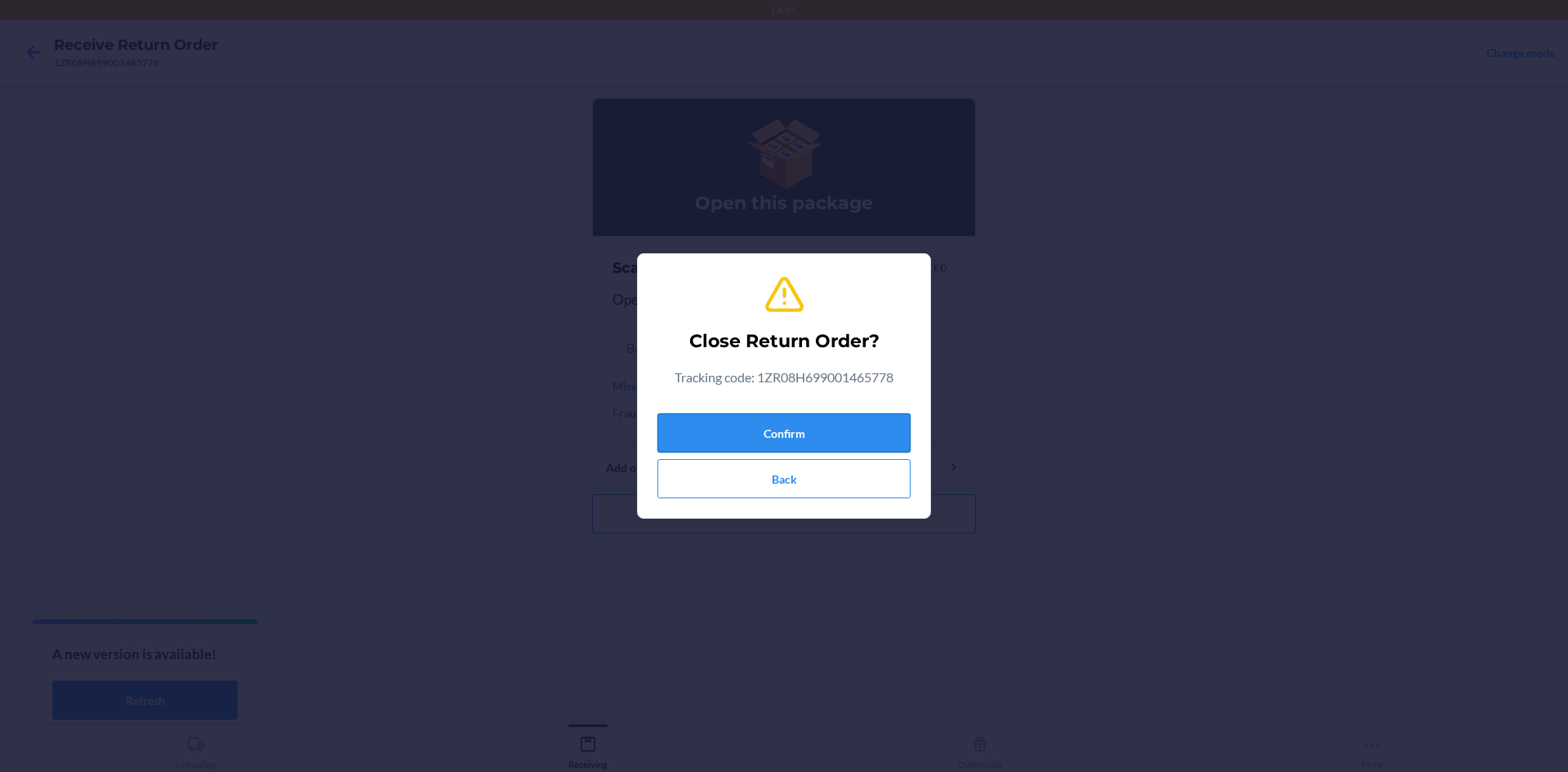
click at [797, 433] on button "Confirm" at bounding box center [784, 432] width 253 height 40
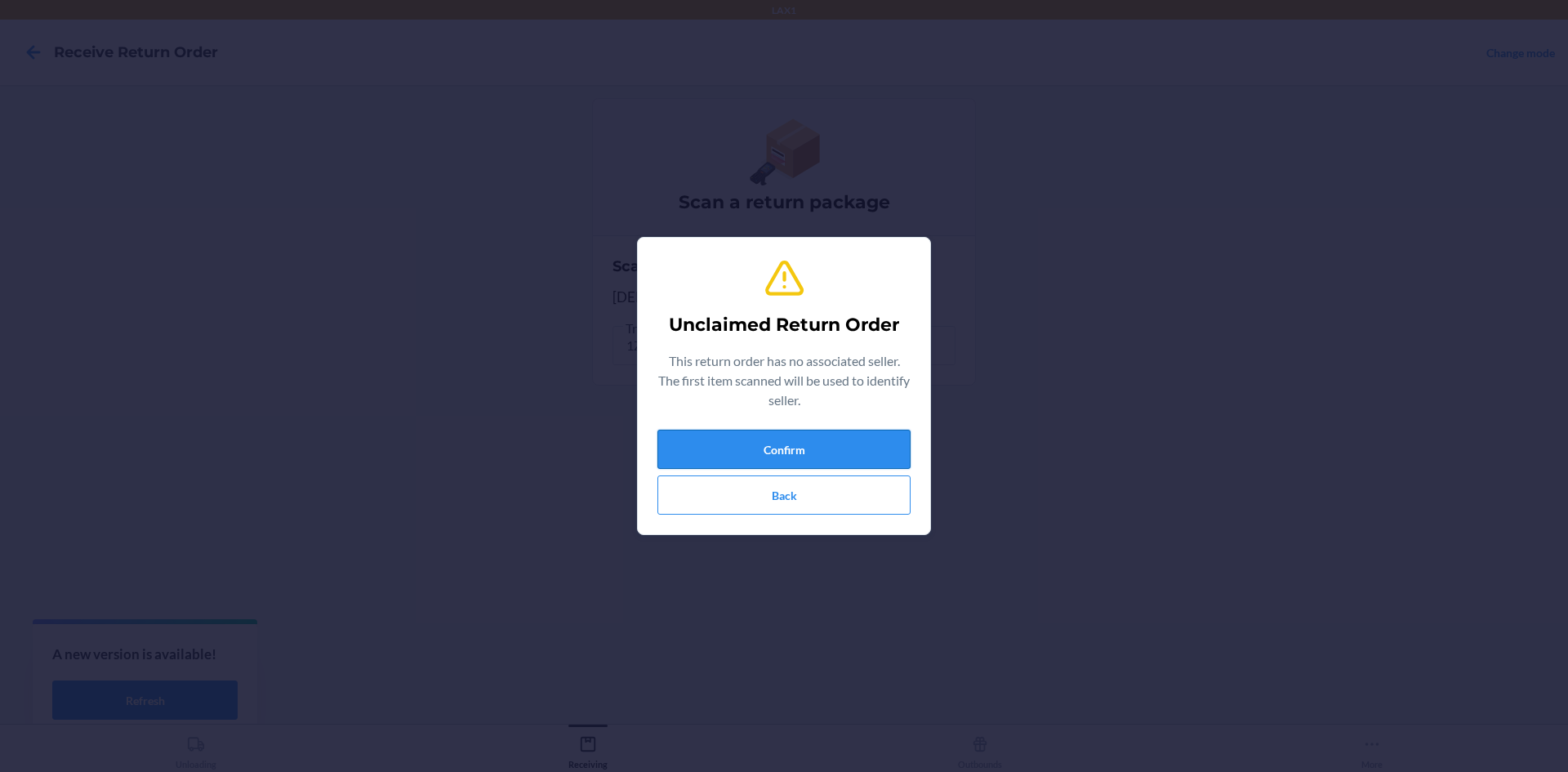
click at [837, 455] on button "Confirm" at bounding box center [784, 449] width 253 height 40
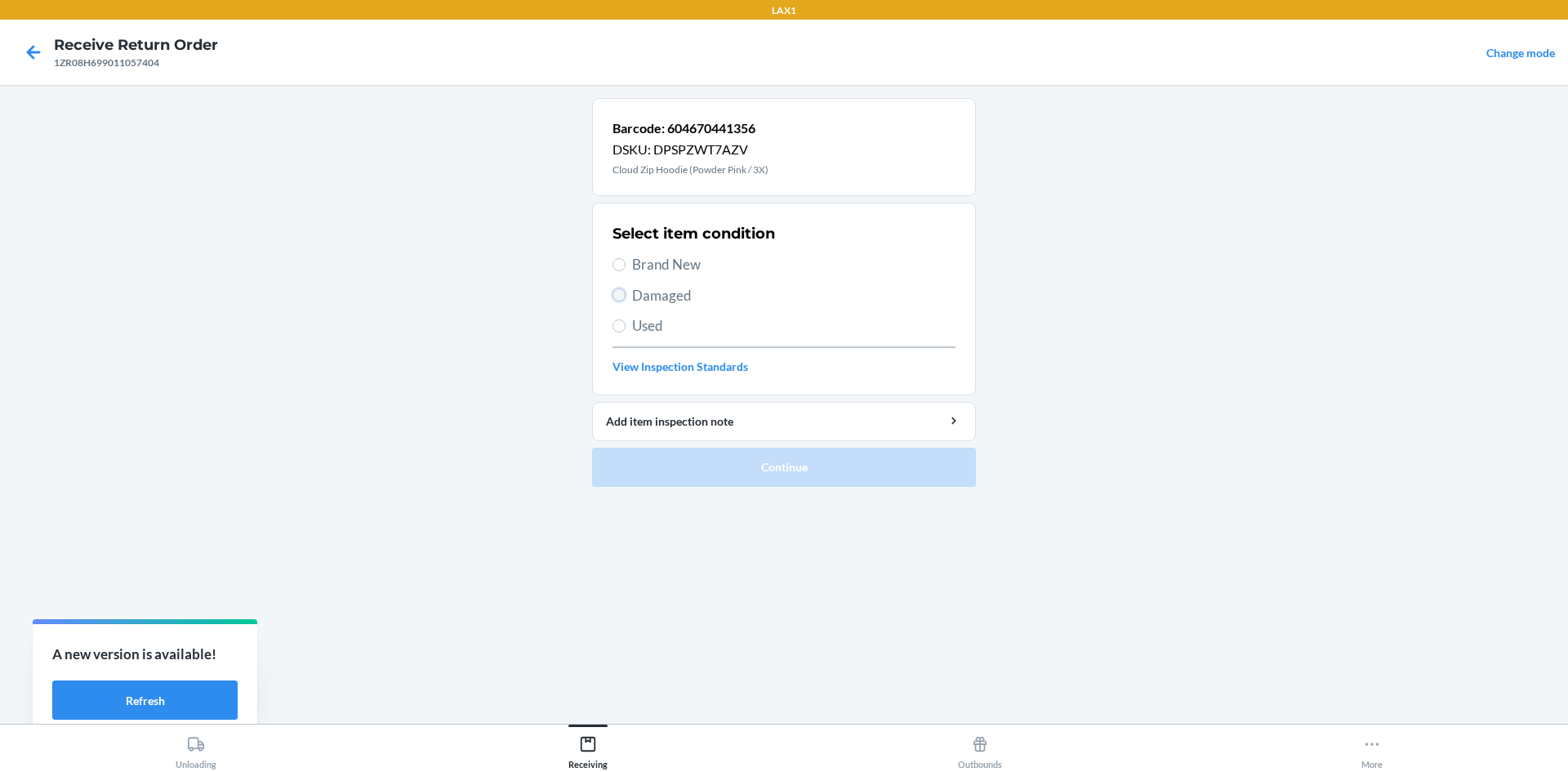
click at [616, 292] on input "Damaged" at bounding box center [619, 295] width 13 height 13
radio input "true"
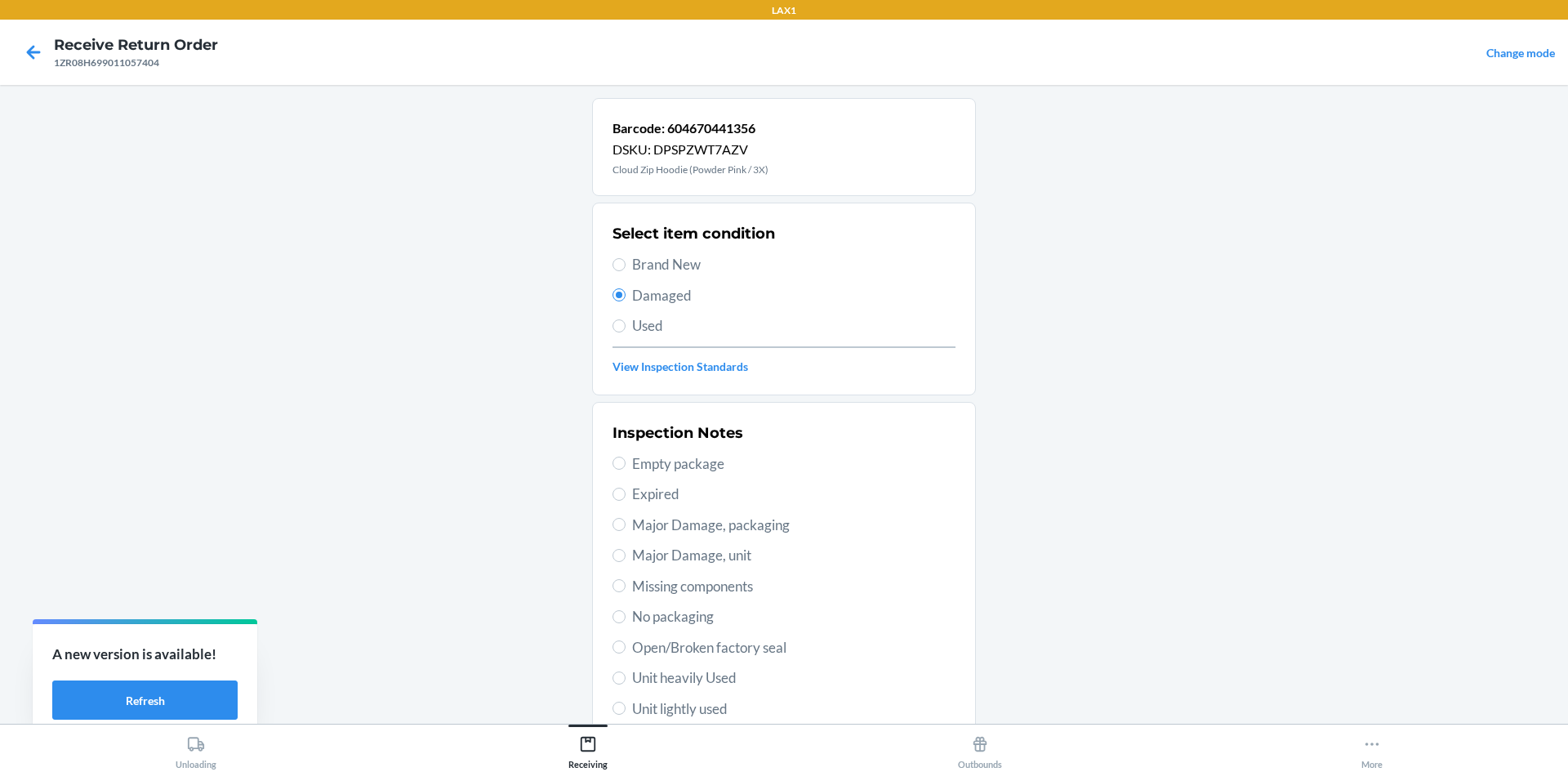
click at [683, 708] on span "Unit lightly used" at bounding box center [795, 709] width 324 height 21
click at [625, 708] on input "Unit lightly used" at bounding box center [619, 709] width 13 height 13
radio input "true"
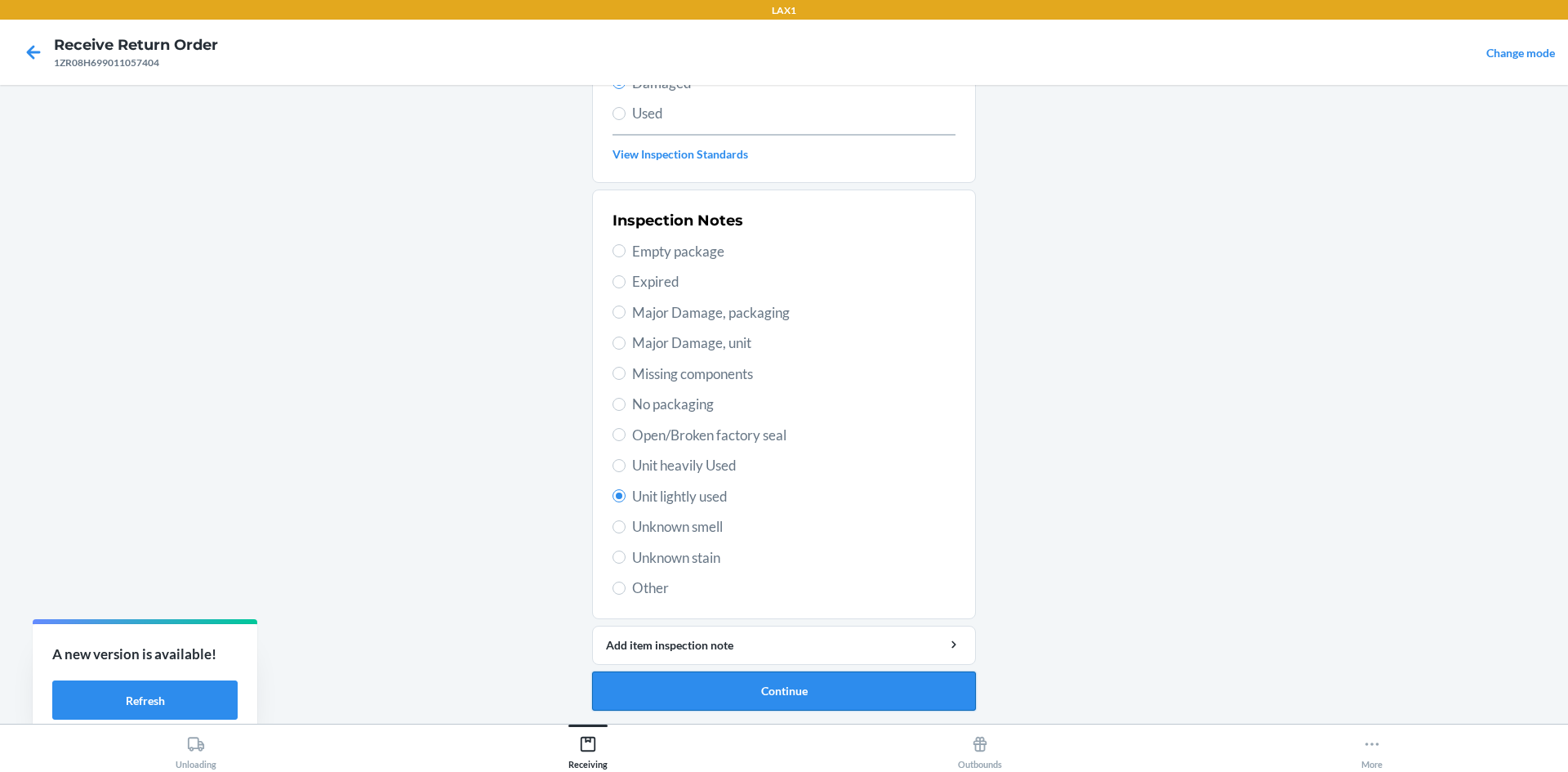
click at [707, 686] on button "Continue" at bounding box center [784, 691] width 383 height 40
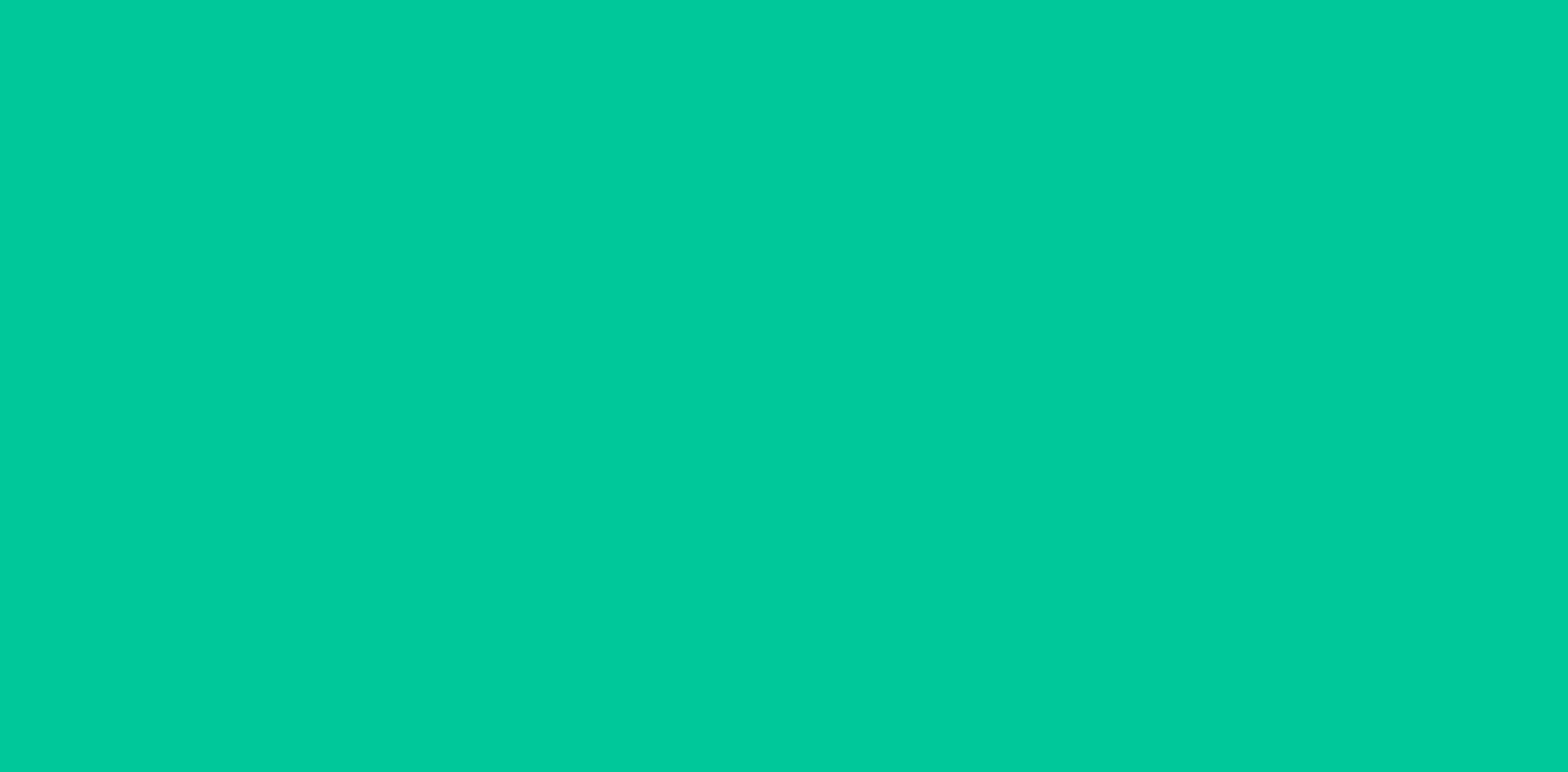
scroll to position [77, 0]
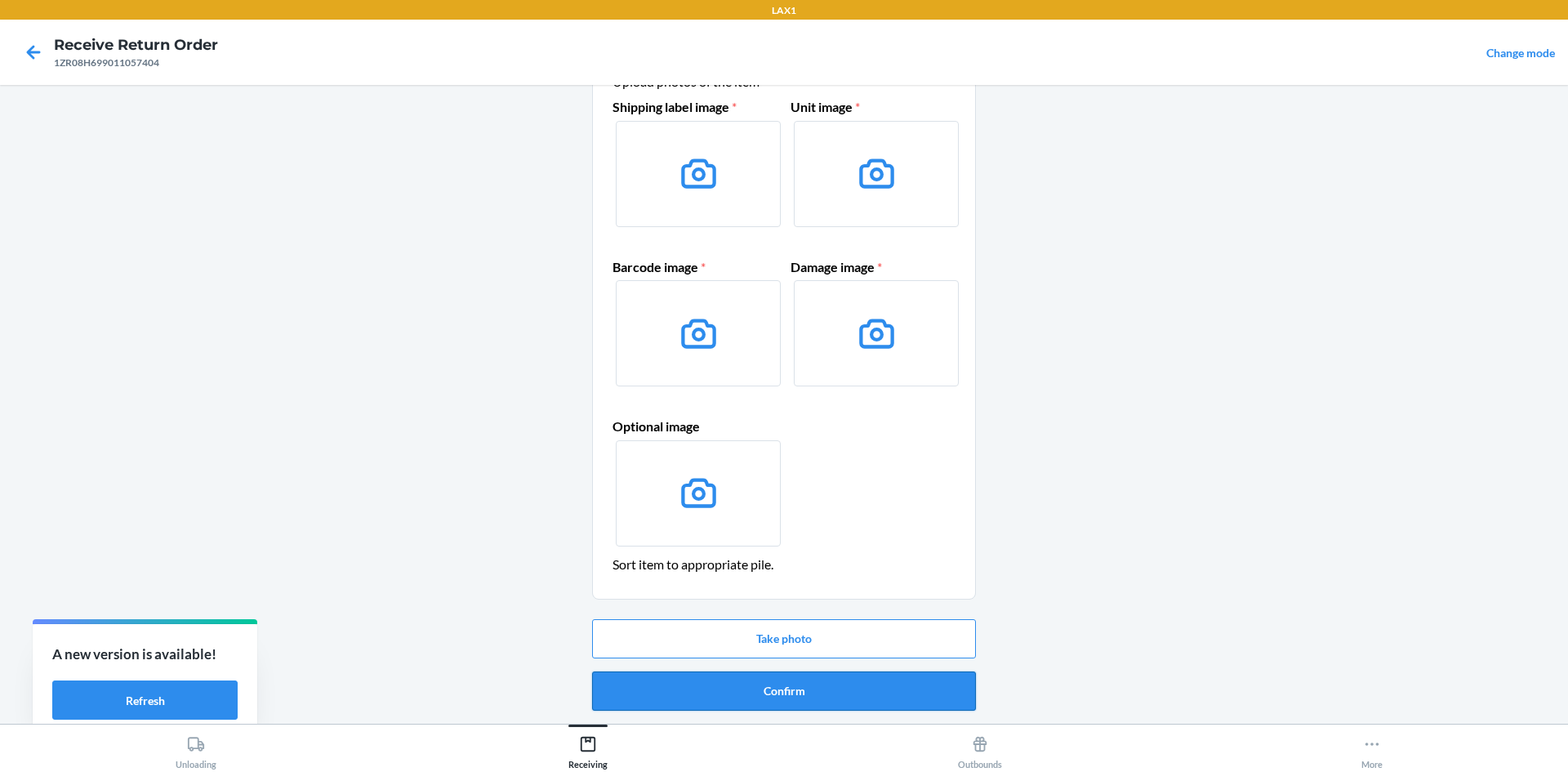
click at [725, 694] on button "Confirm" at bounding box center [784, 691] width 383 height 40
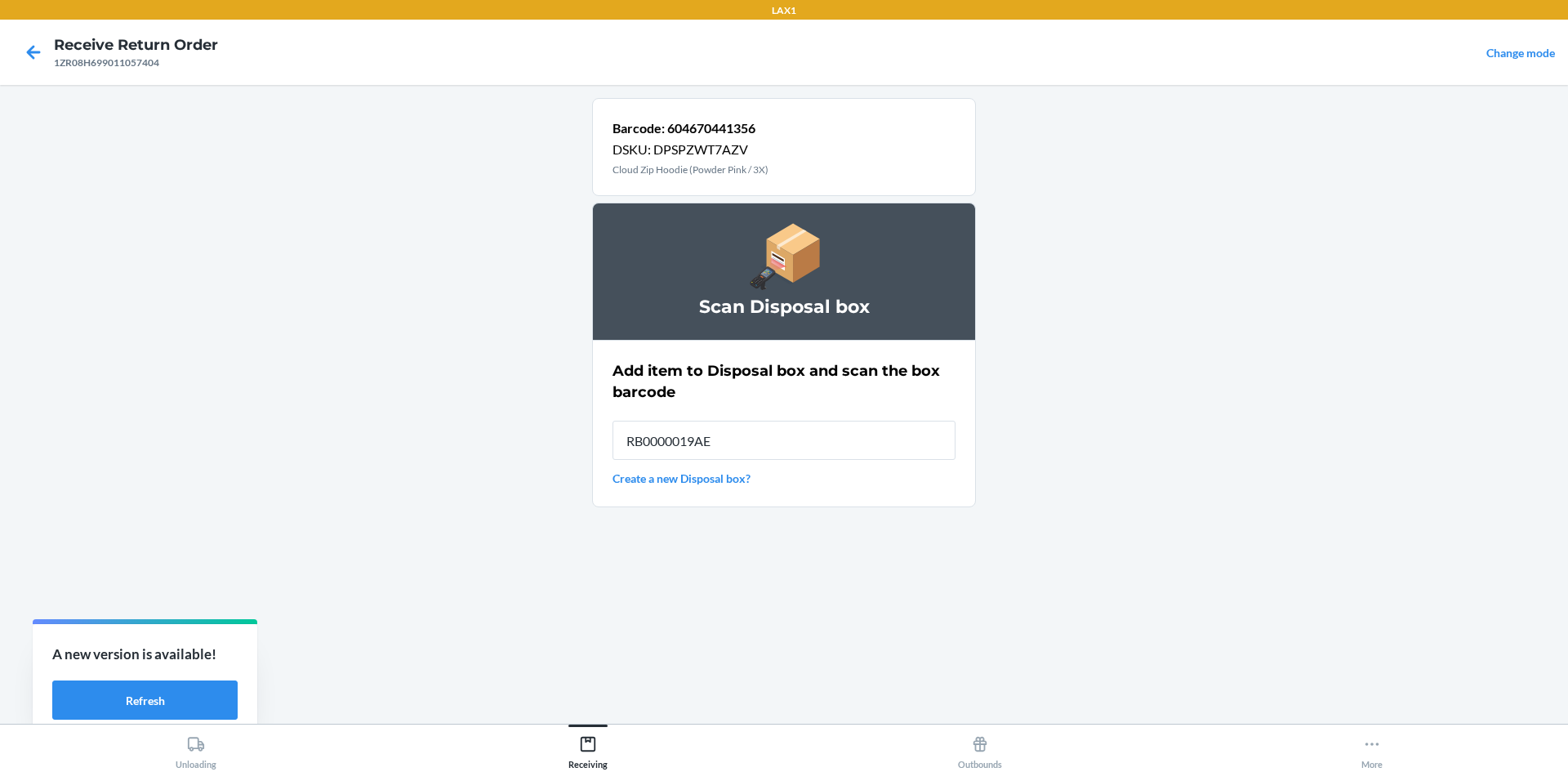
type input "RB0000019AE"
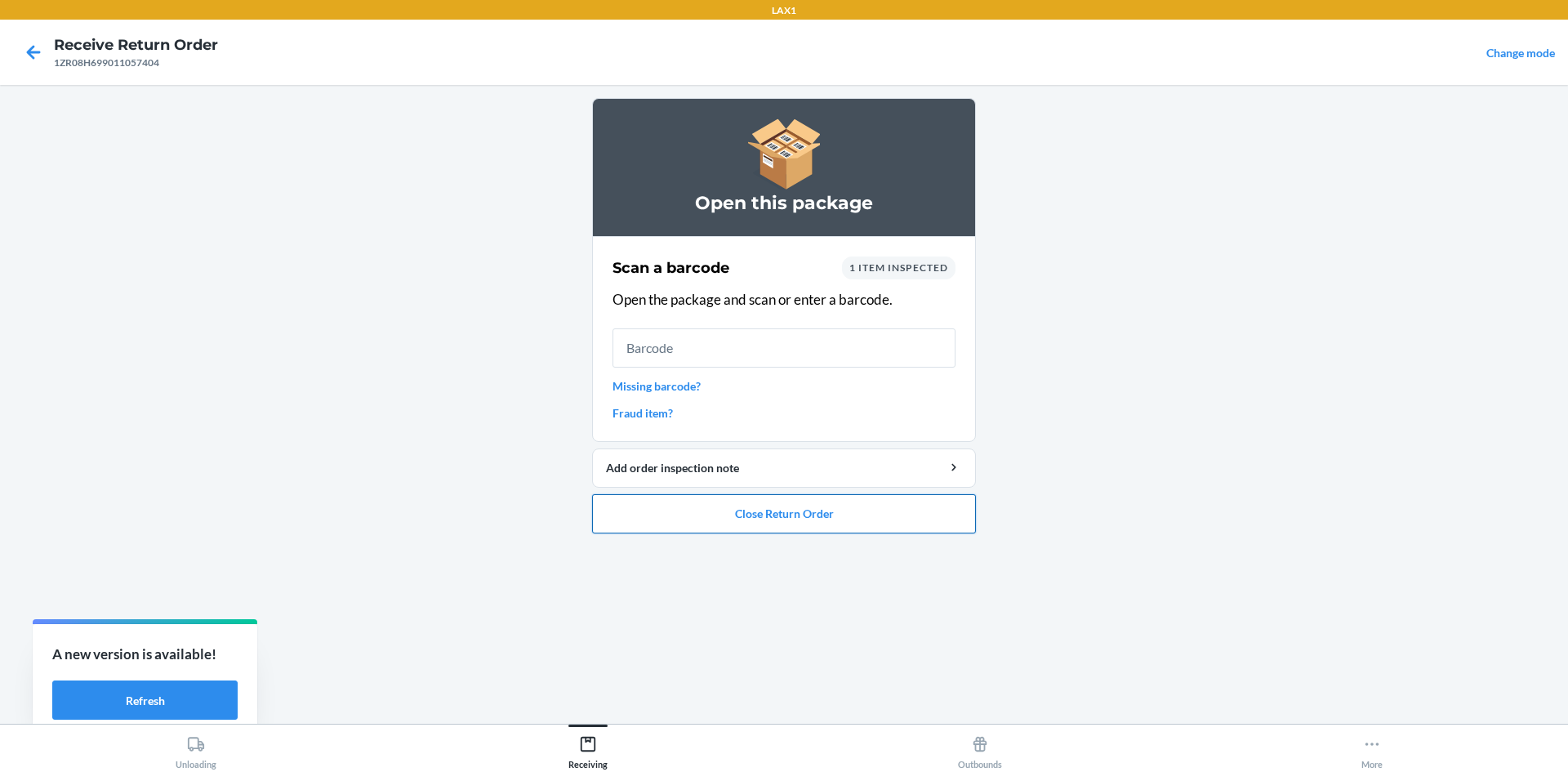
click at [912, 513] on button "Close Return Order" at bounding box center [784, 513] width 383 height 40
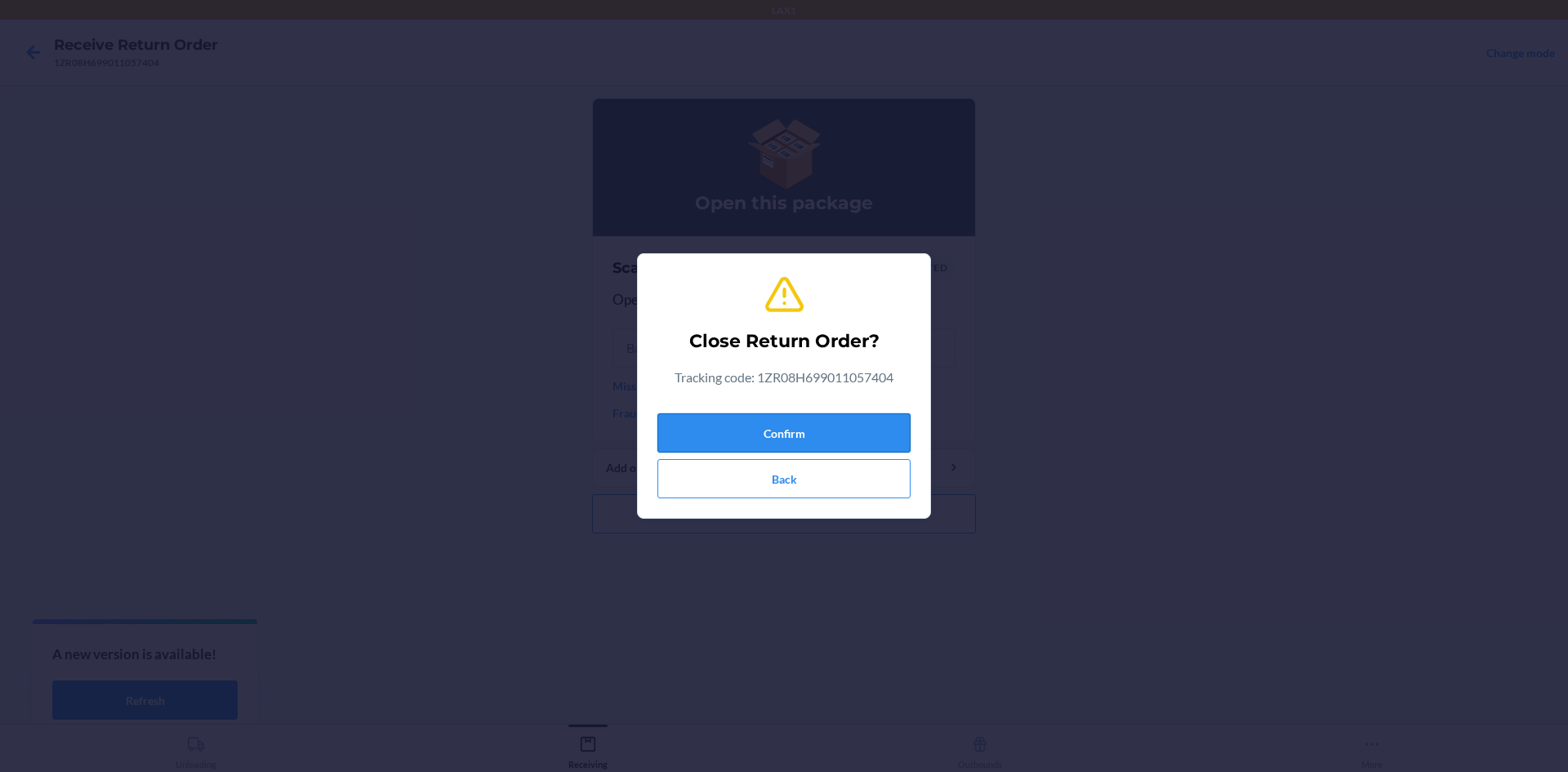
click at [857, 432] on button "Confirm" at bounding box center [784, 432] width 253 height 40
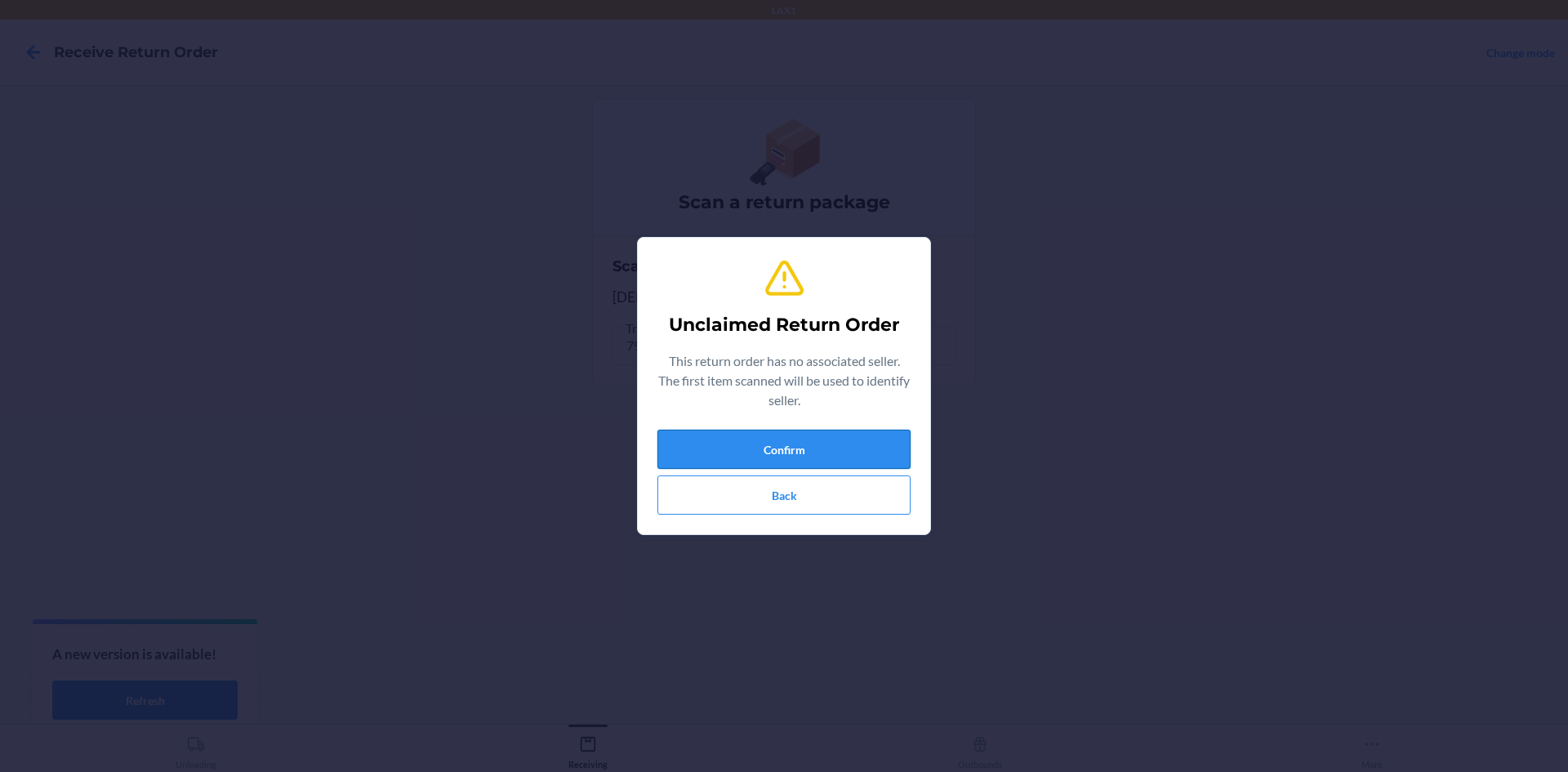
click at [835, 441] on button "Confirm" at bounding box center [784, 449] width 253 height 40
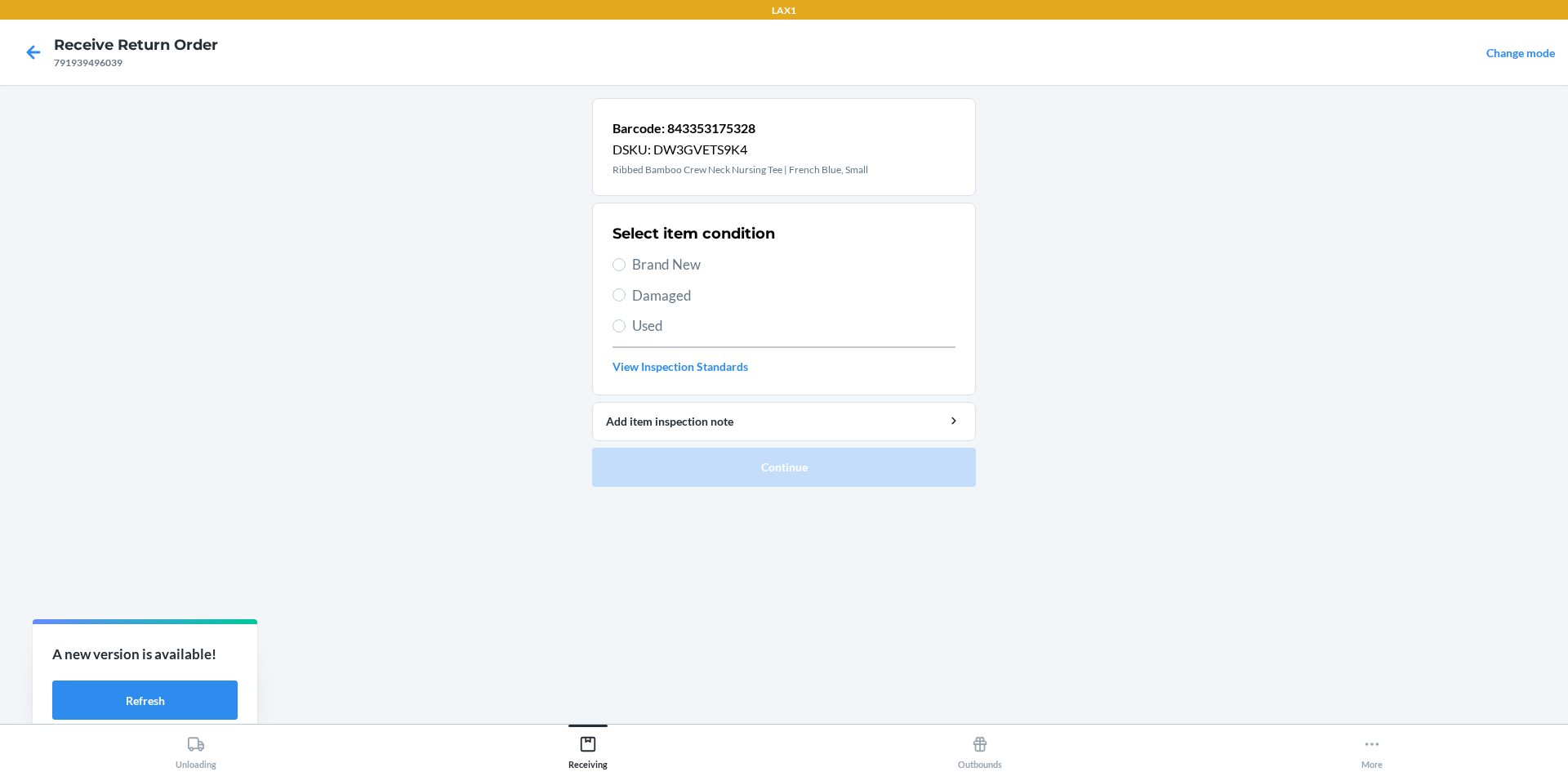
click at [637, 263] on span "Brand New" at bounding box center [795, 264] width 324 height 21
click at [625, 263] on input "Brand New" at bounding box center [619, 265] width 13 height 13
radio input "true"
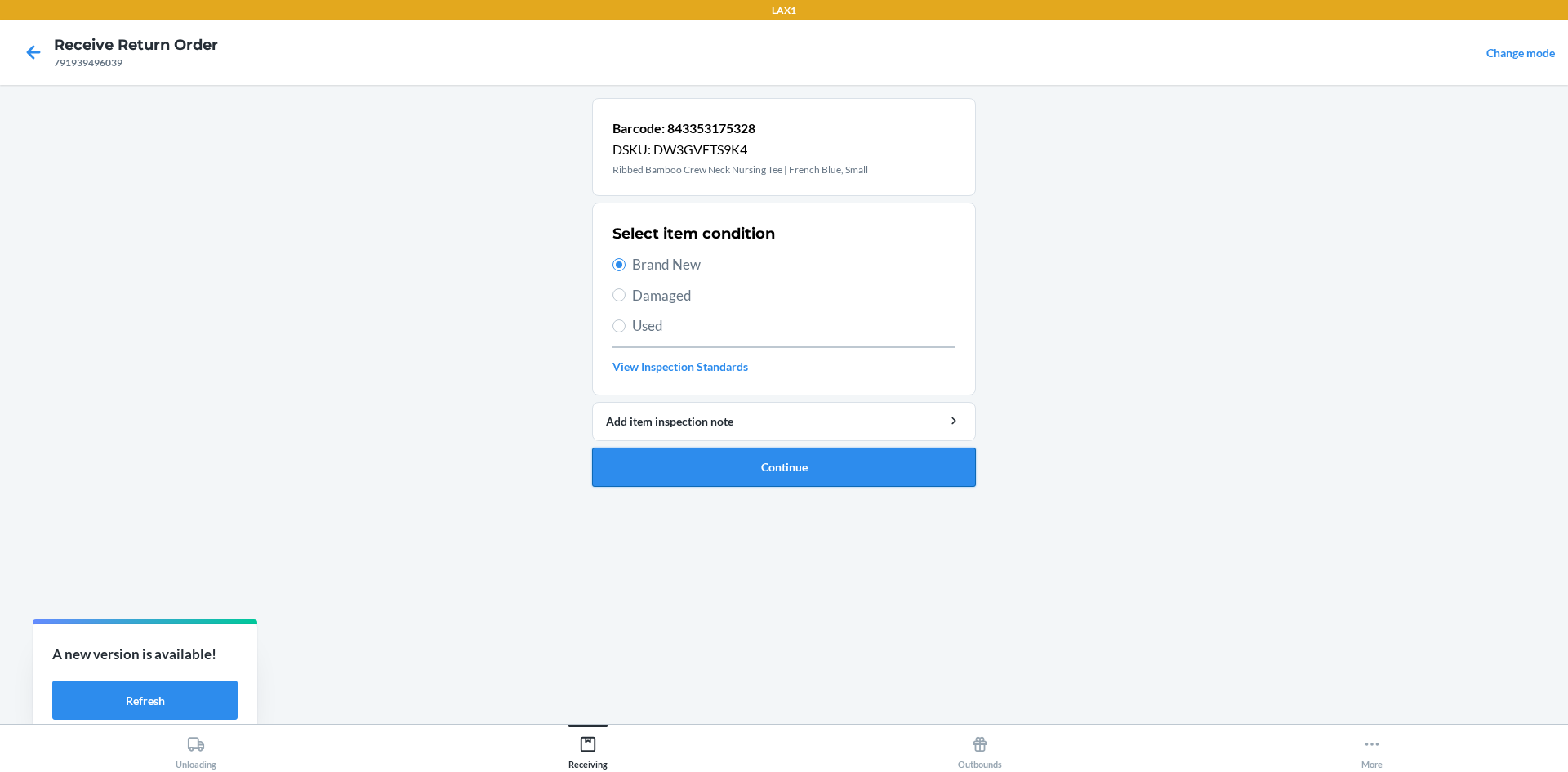
click at [732, 470] on button "Continue" at bounding box center [784, 467] width 383 height 40
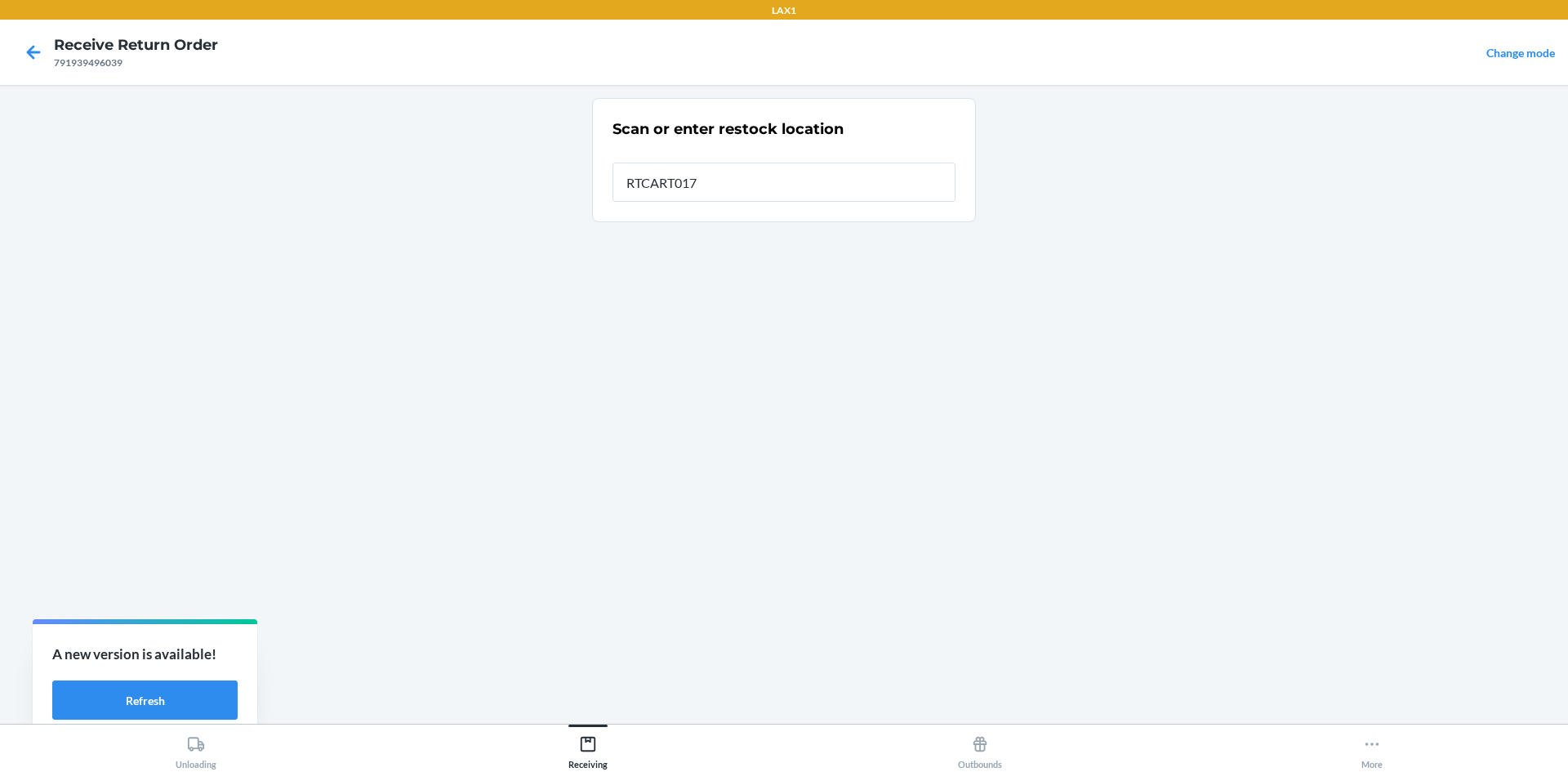
type input "RTCART017"
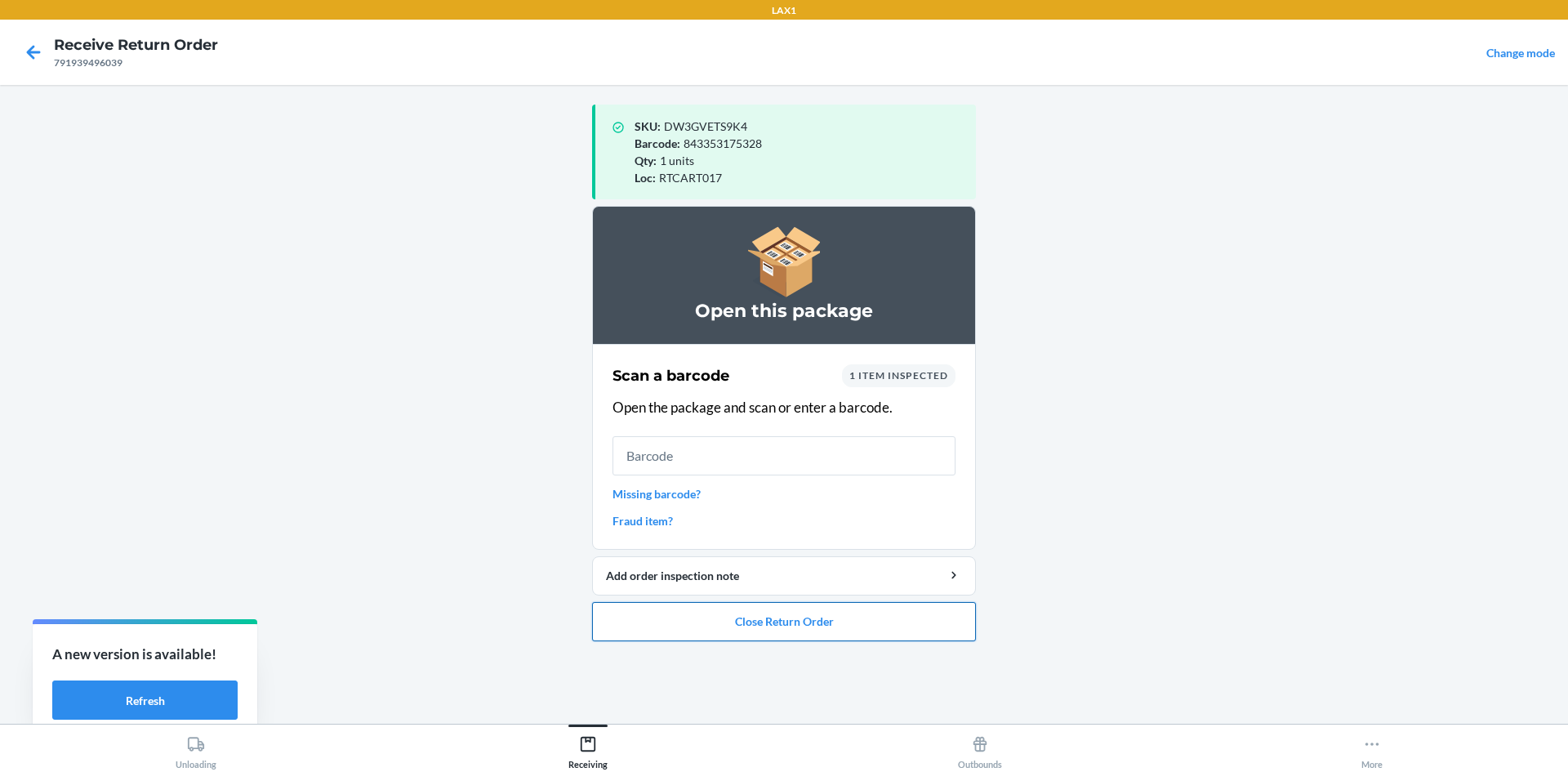
click at [672, 635] on button "Close Return Order" at bounding box center [784, 622] width 383 height 40
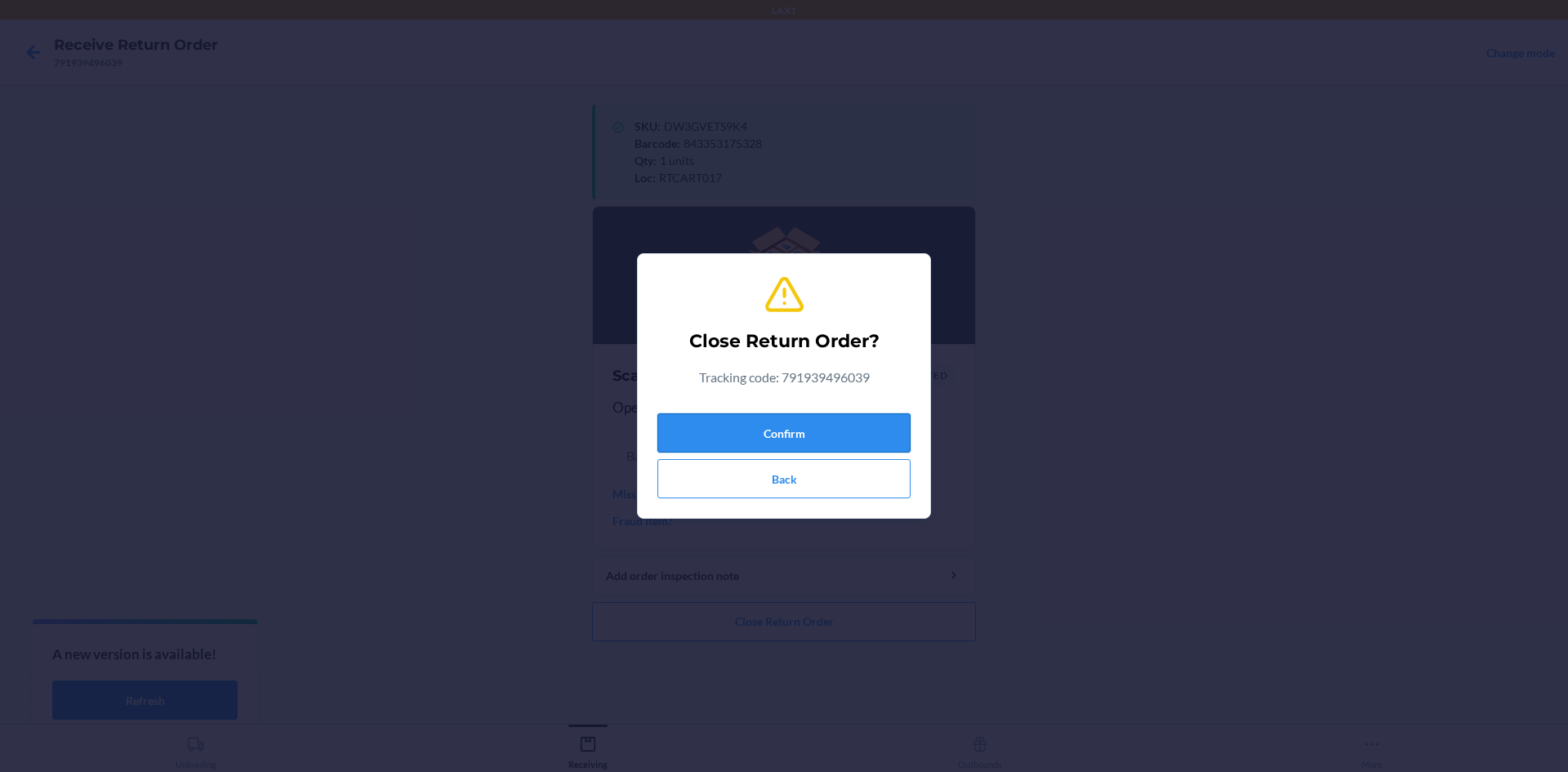
click at [752, 433] on button "Confirm" at bounding box center [784, 432] width 253 height 40
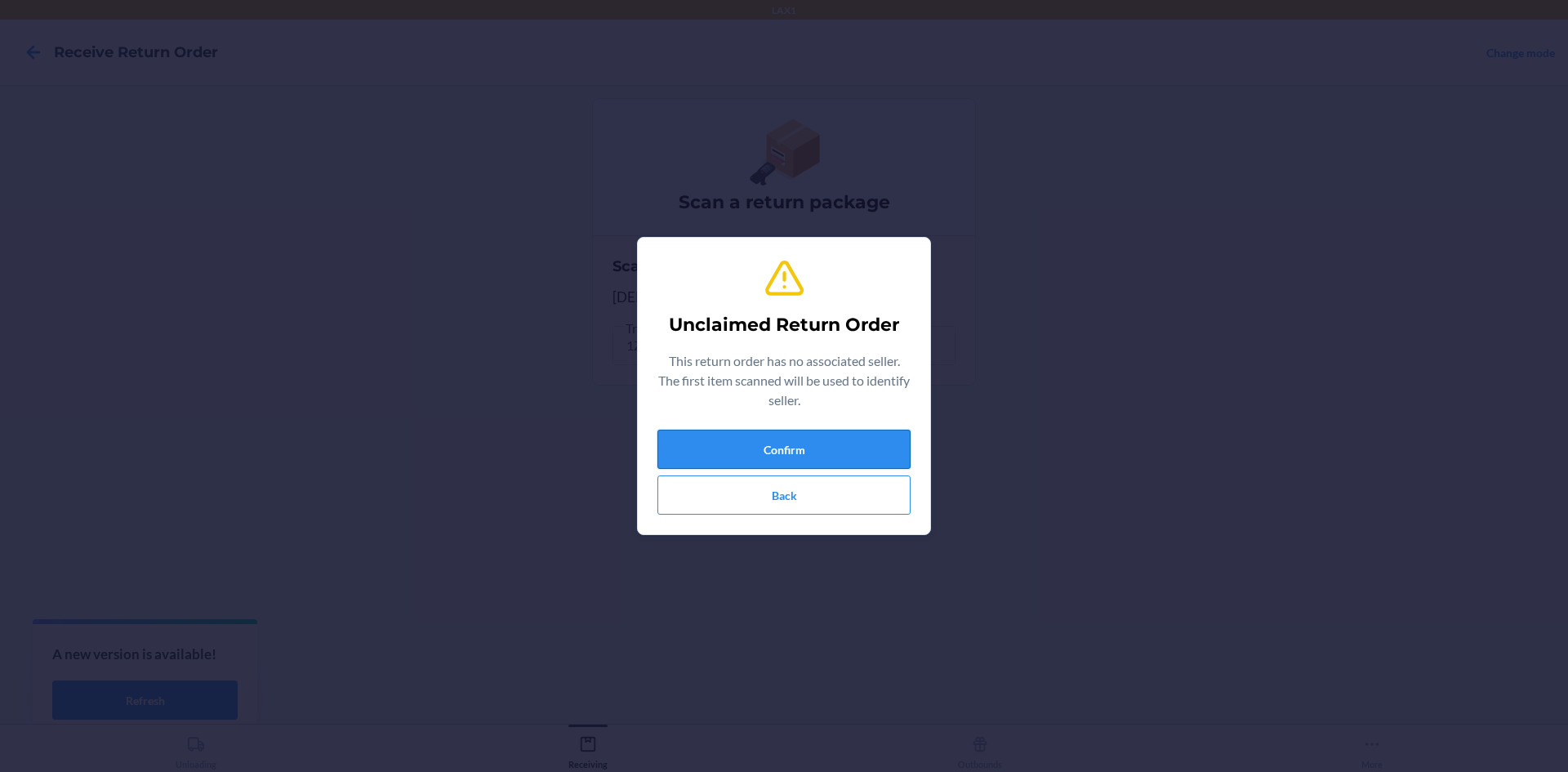
click at [822, 443] on button "Confirm" at bounding box center [784, 449] width 253 height 40
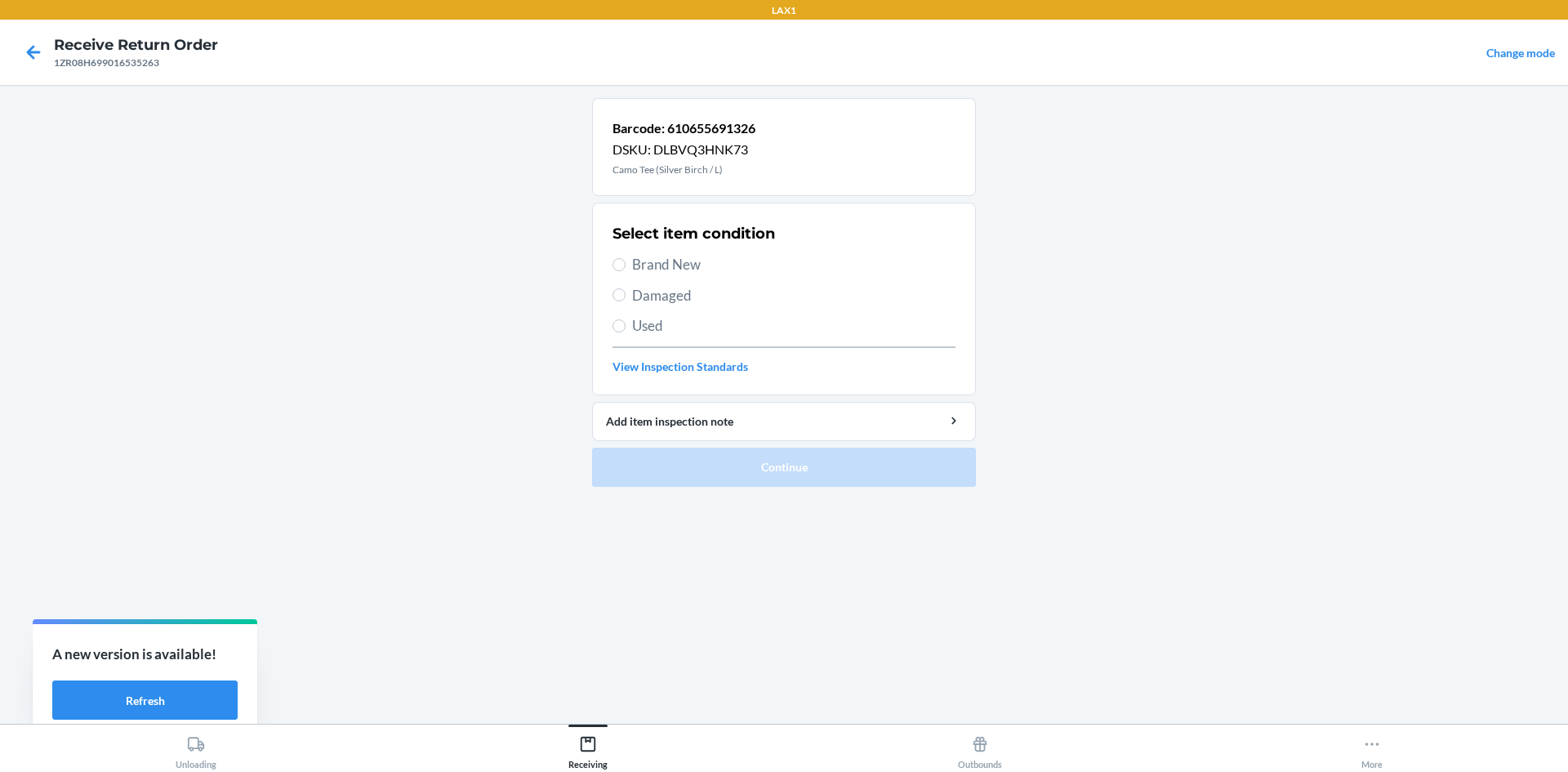
click at [668, 292] on span "Damaged" at bounding box center [795, 295] width 324 height 21
click at [625, 292] on input "Damaged" at bounding box center [619, 295] width 13 height 13
radio input "true"
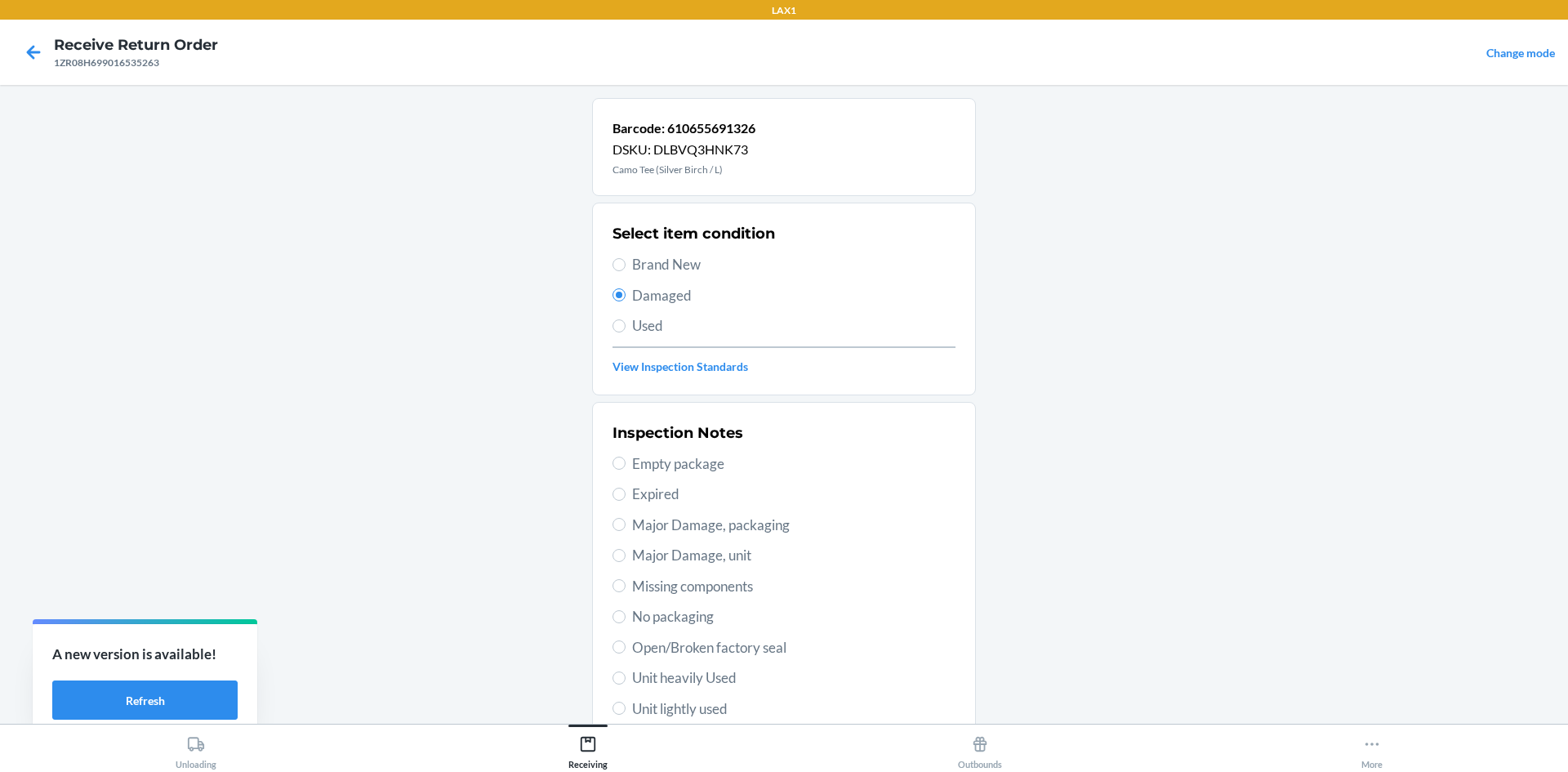
click at [713, 709] on span "Unit lightly used" at bounding box center [795, 709] width 324 height 21
click at [625, 709] on input "Unit lightly used" at bounding box center [619, 709] width 13 height 13
radio input "true"
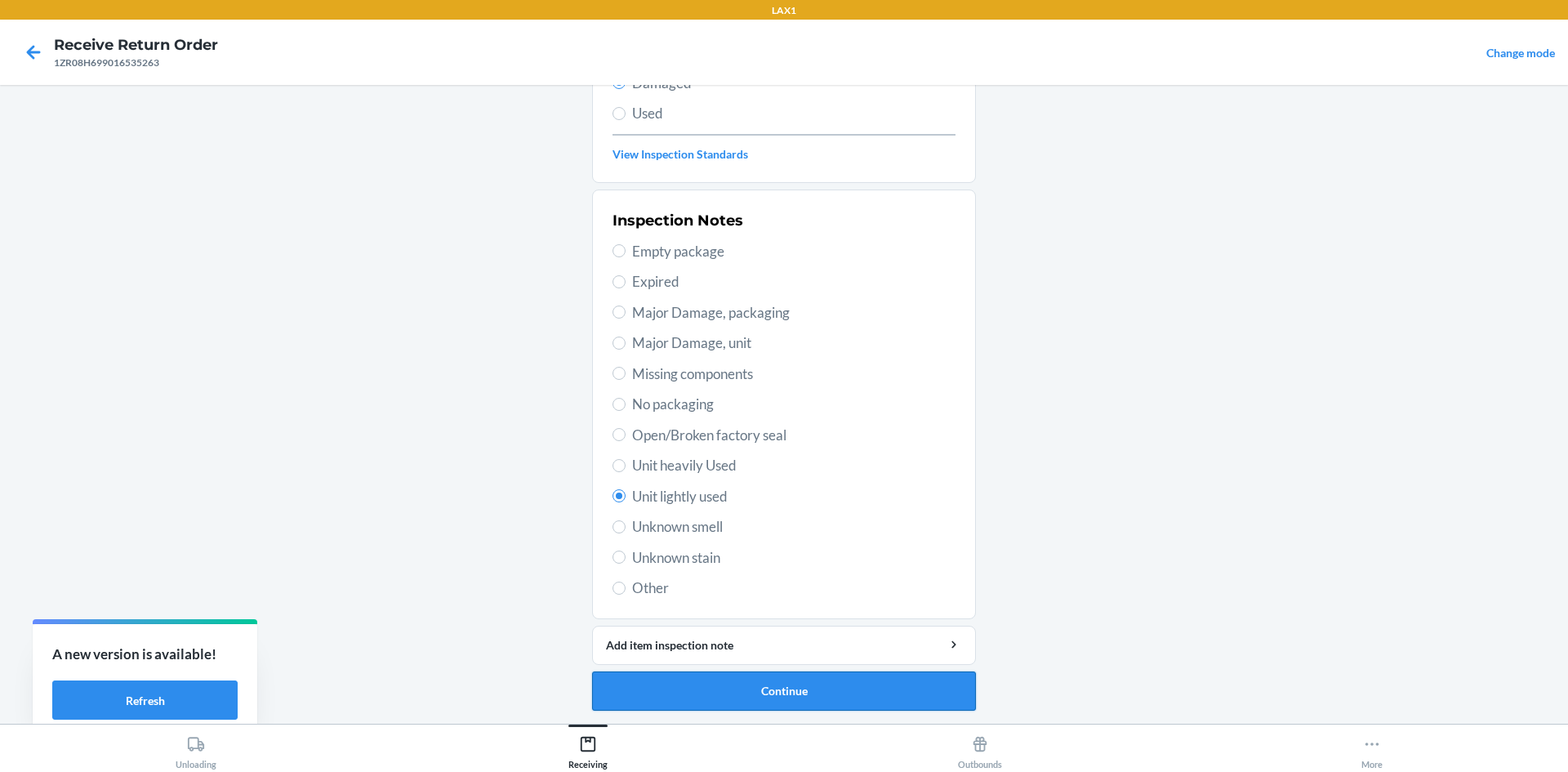
click at [711, 700] on button "Continue" at bounding box center [784, 691] width 383 height 40
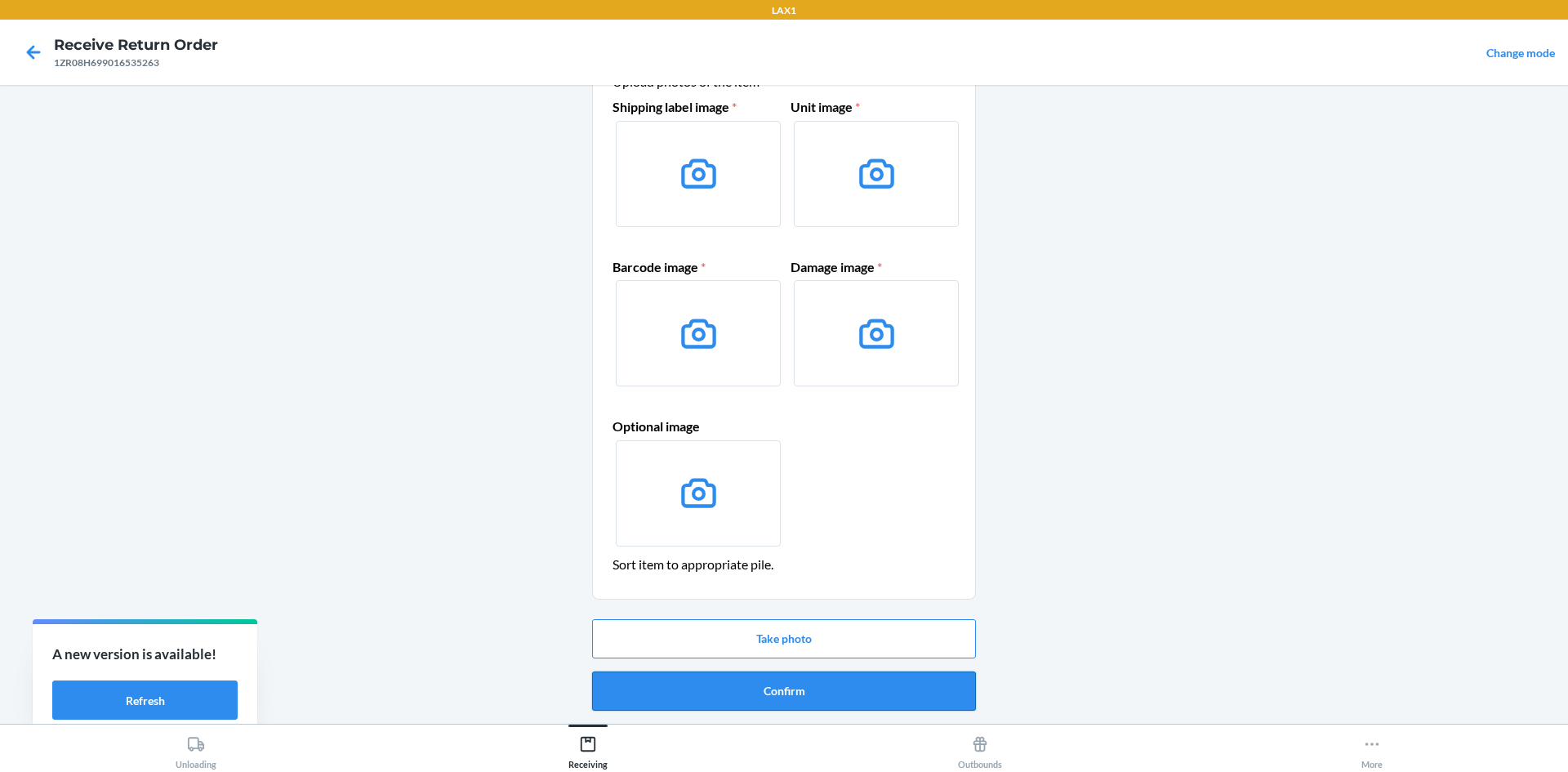
click at [715, 681] on button "Confirm" at bounding box center [784, 691] width 383 height 40
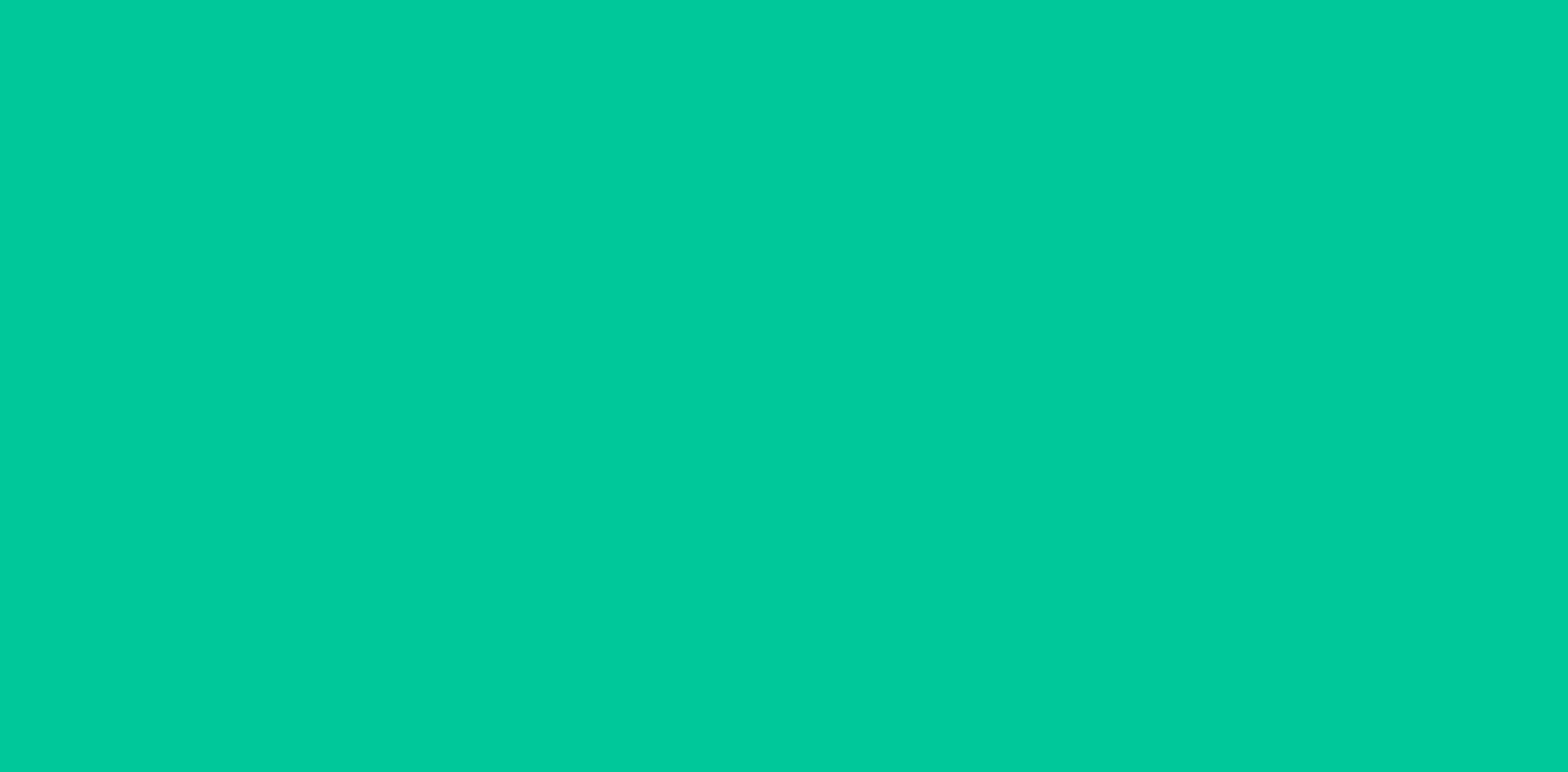
scroll to position [0, 0]
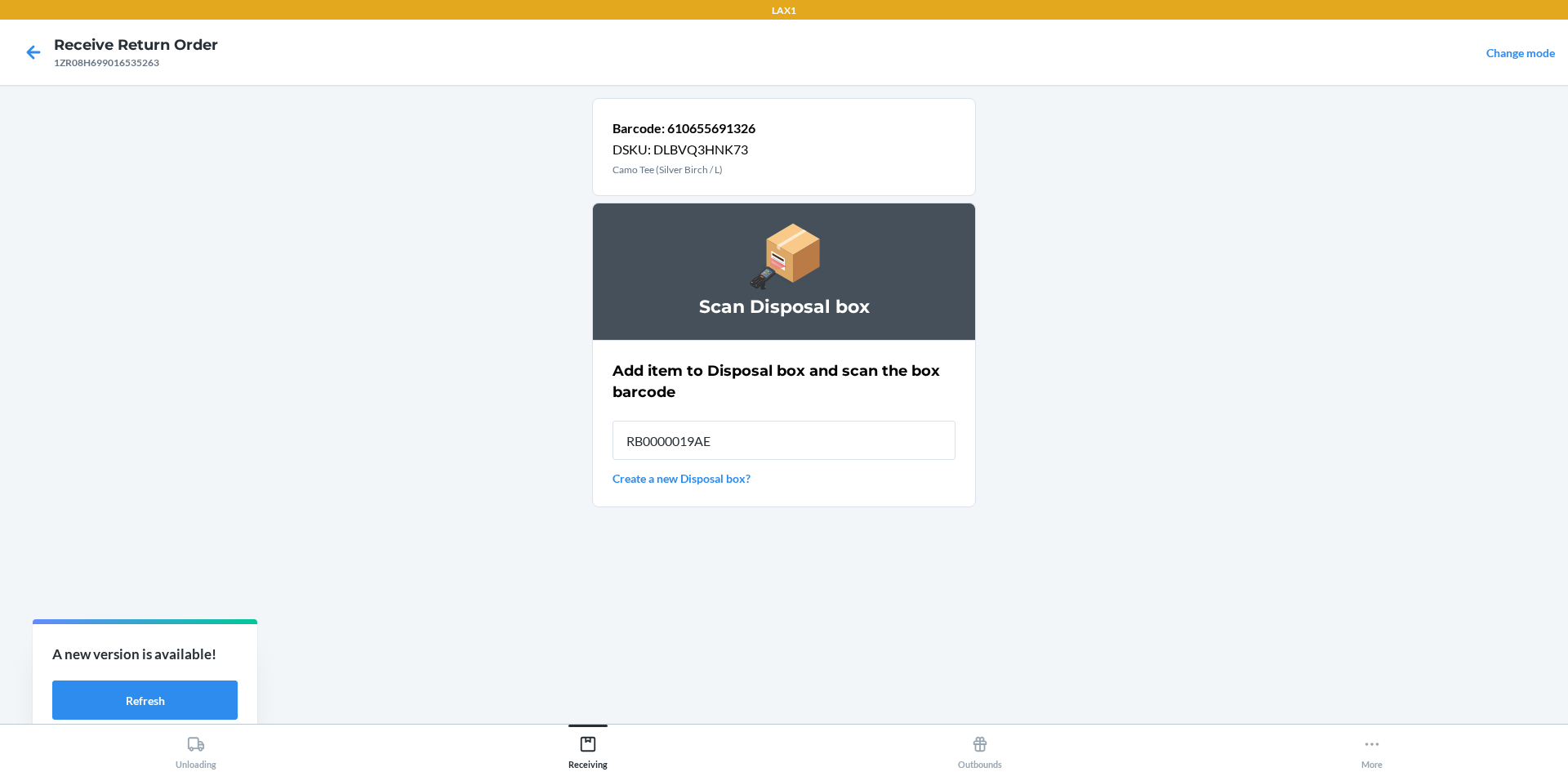
type input "RB0000019AE"
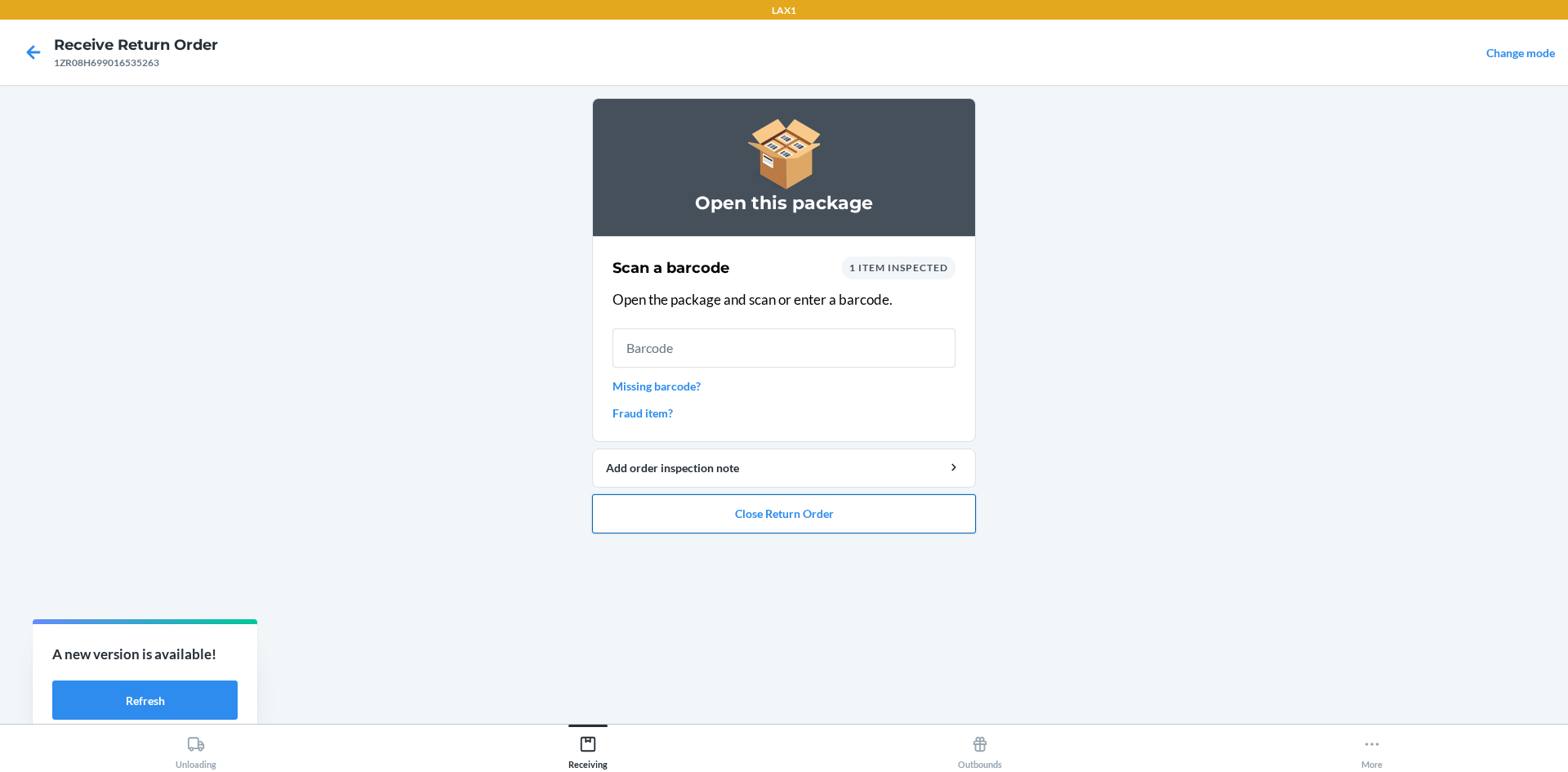
click at [799, 526] on button "Close Return Order" at bounding box center [784, 513] width 383 height 40
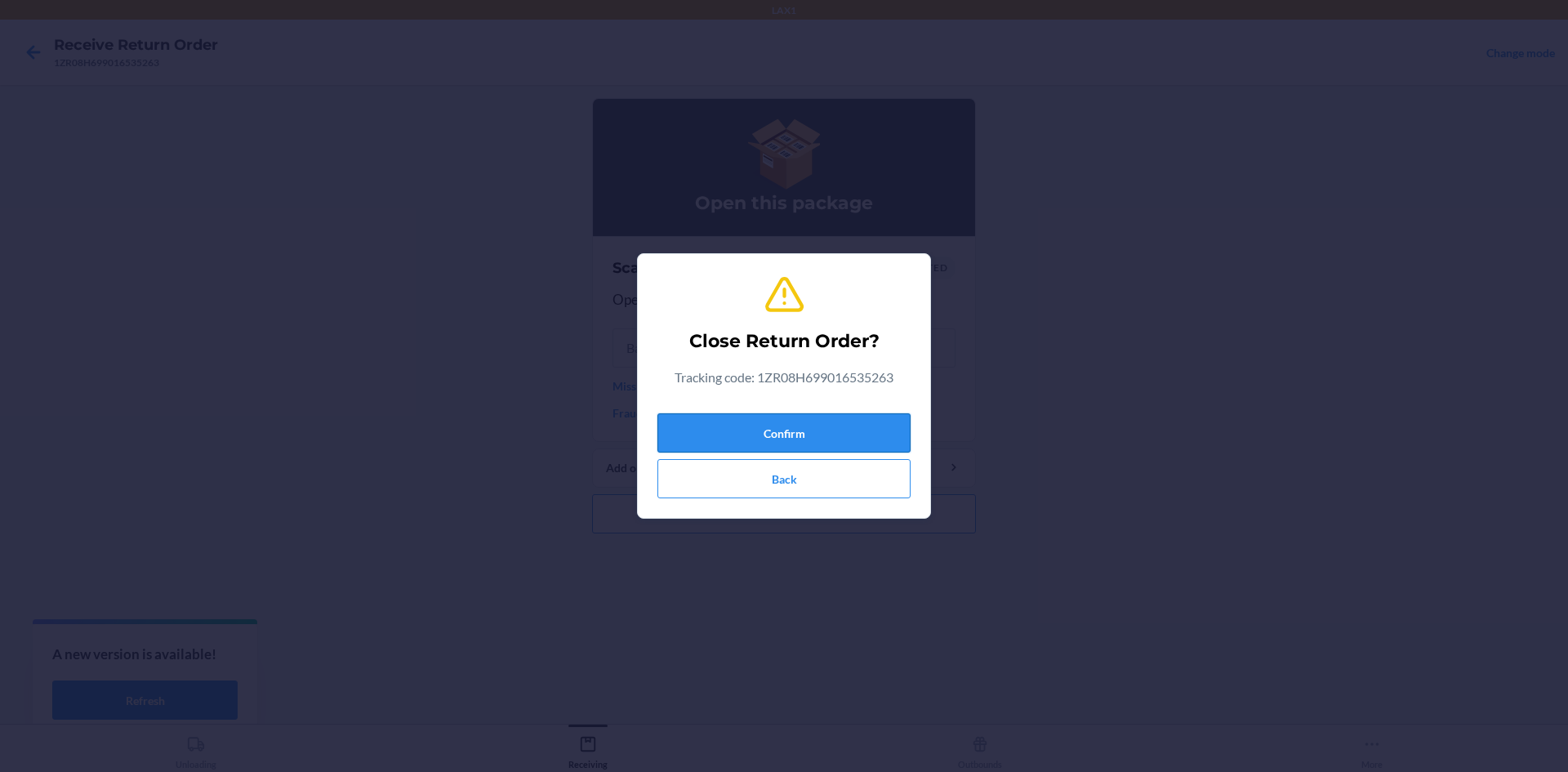
click at [825, 444] on button "Confirm" at bounding box center [784, 432] width 253 height 40
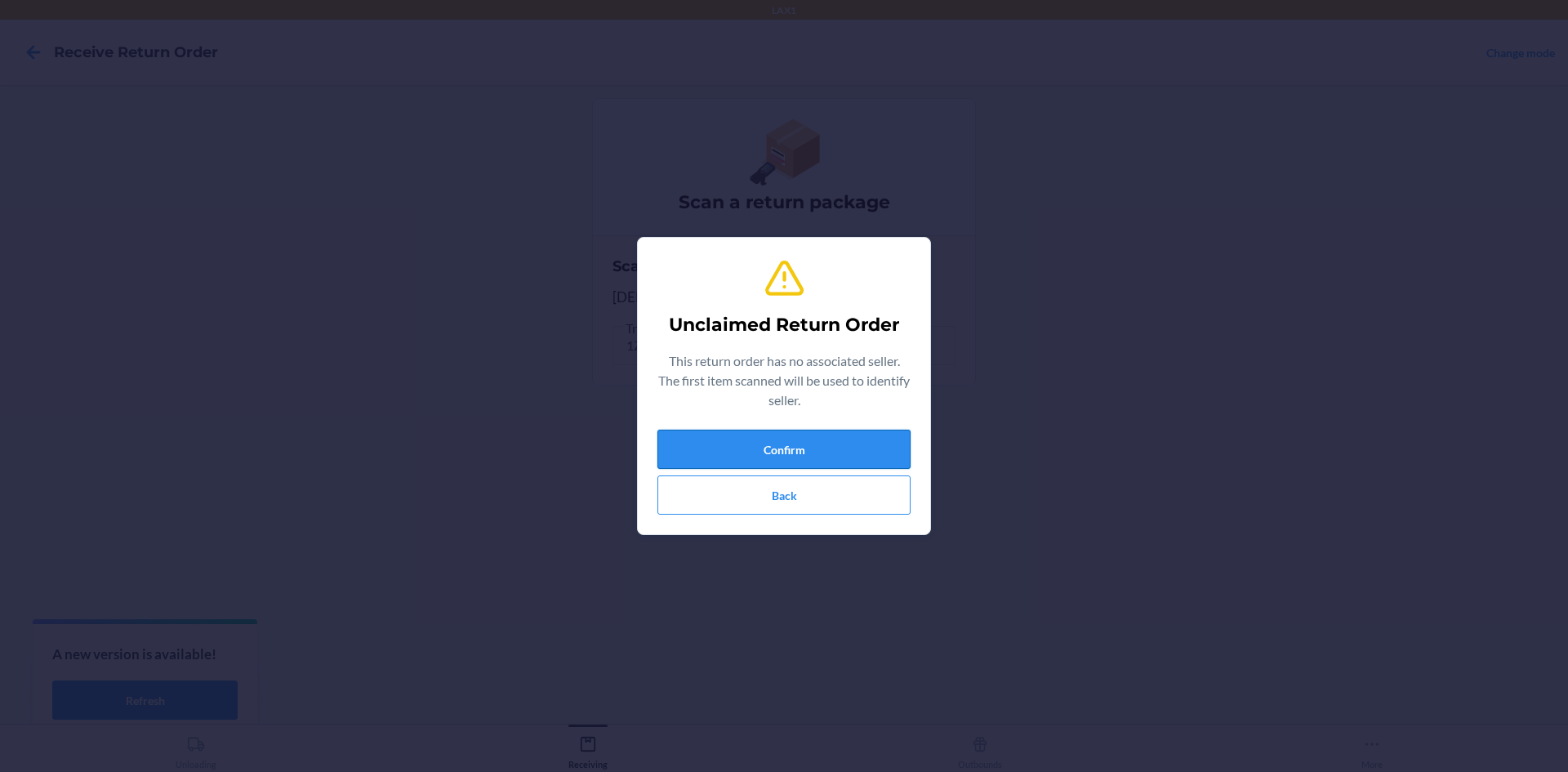
click at [868, 446] on button "Confirm" at bounding box center [784, 449] width 253 height 40
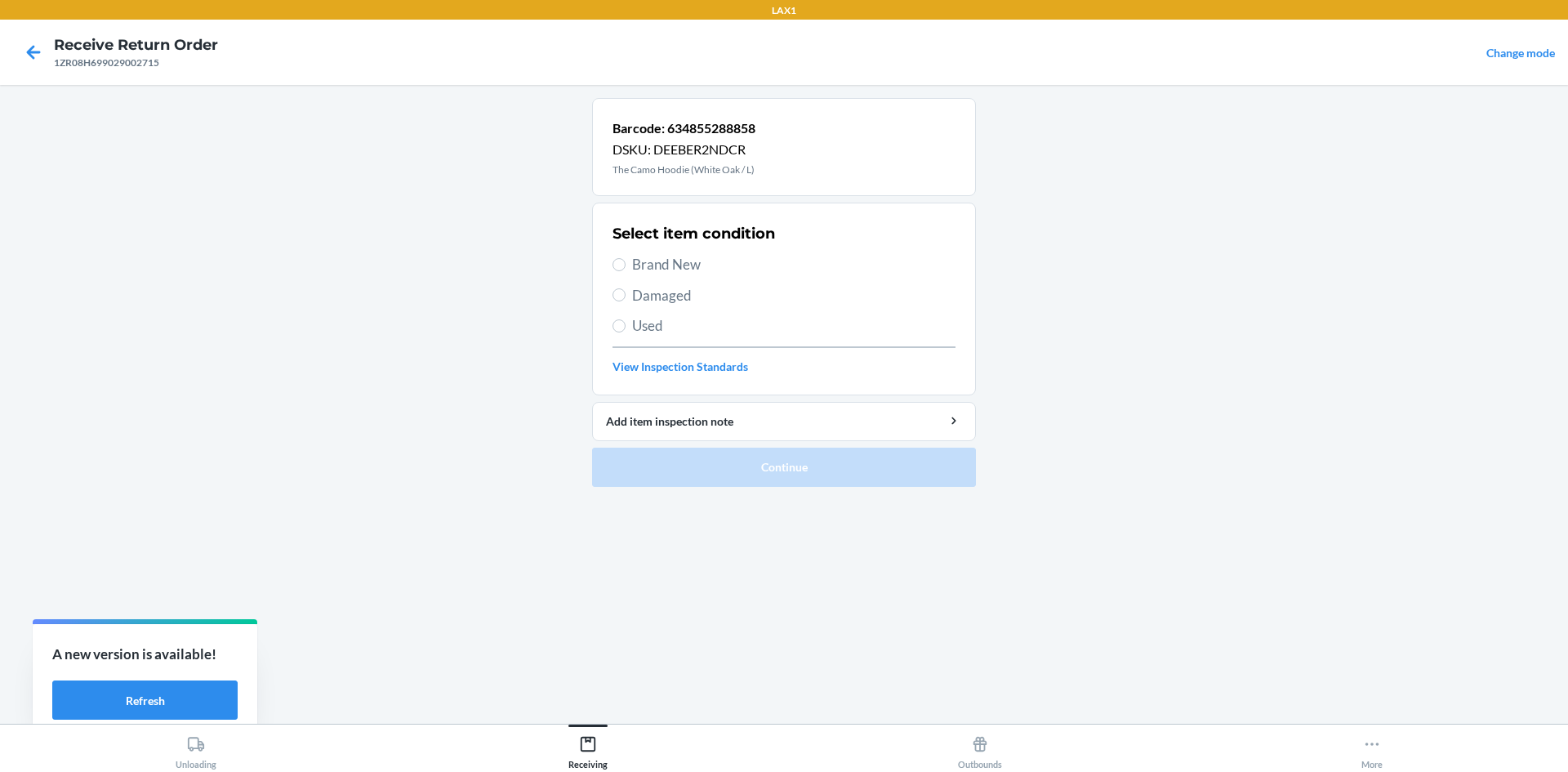
click at [643, 296] on span "Damaged" at bounding box center [795, 295] width 324 height 21
click at [625, 296] on input "Damaged" at bounding box center [619, 295] width 13 height 13
radio input "true"
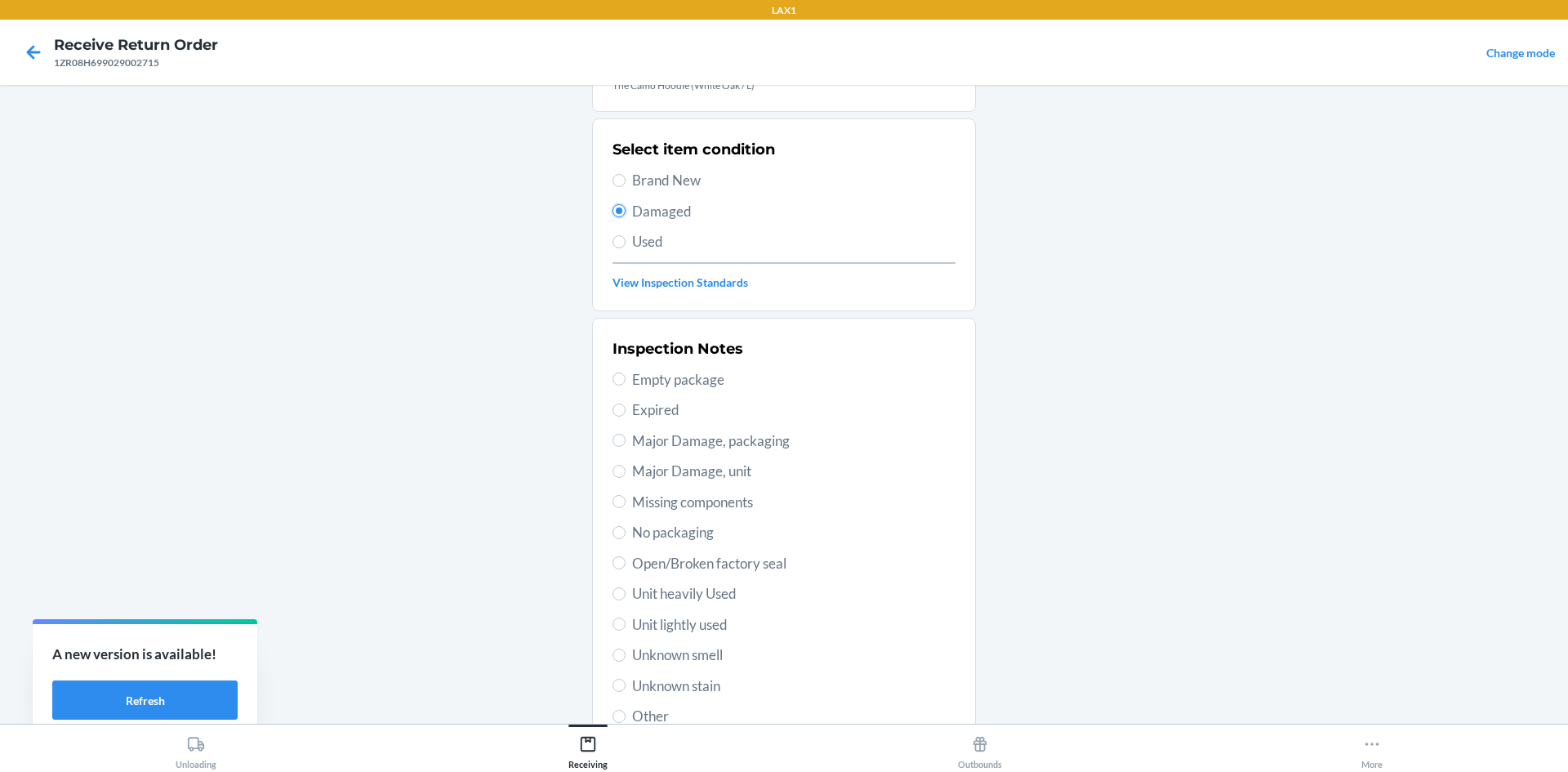
scroll to position [213, 0]
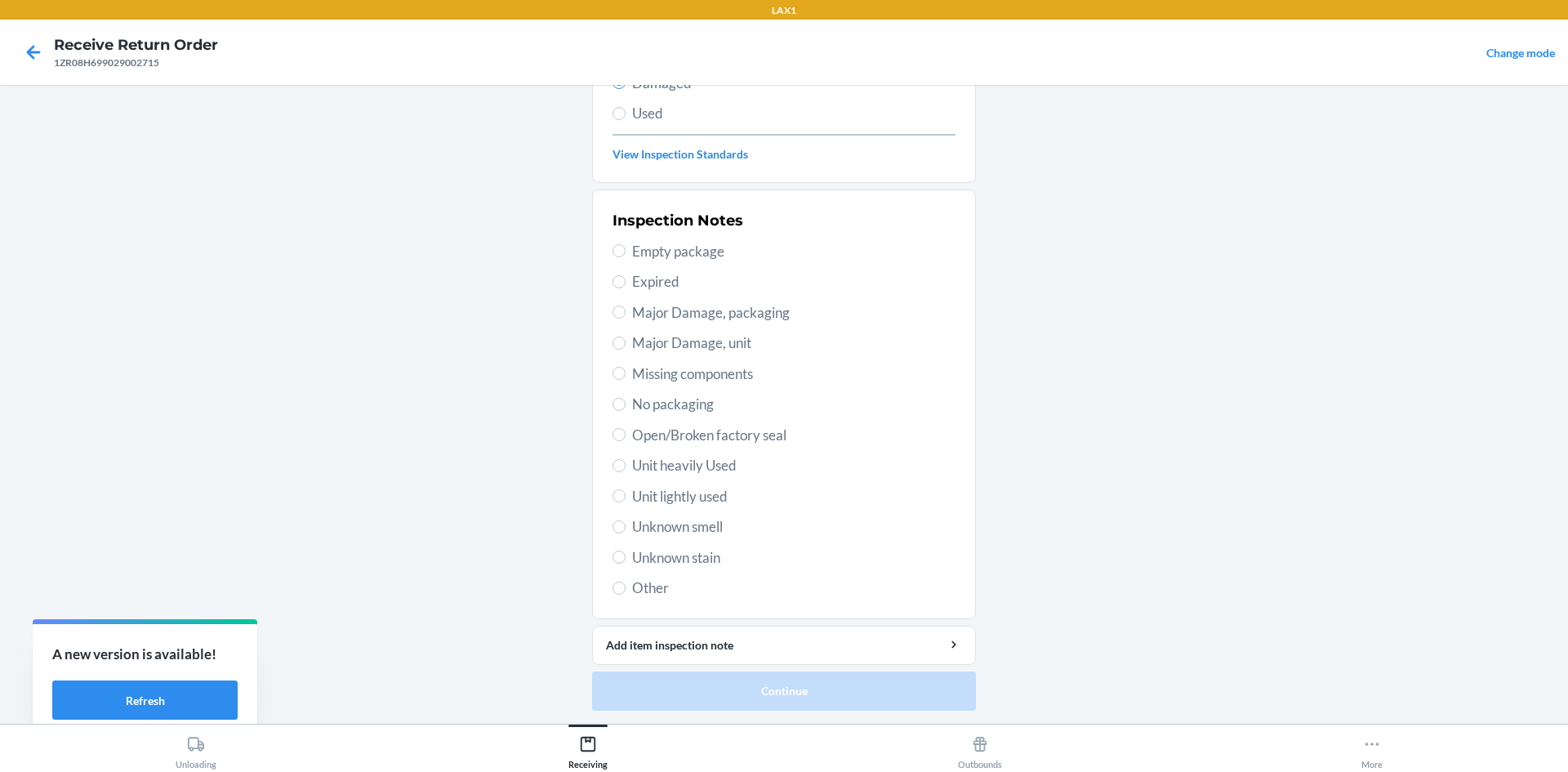
click at [708, 503] on span "Unit lightly used" at bounding box center [795, 497] width 324 height 21
click at [625, 502] on input "Unit lightly used" at bounding box center [619, 496] width 13 height 13
radio input "true"
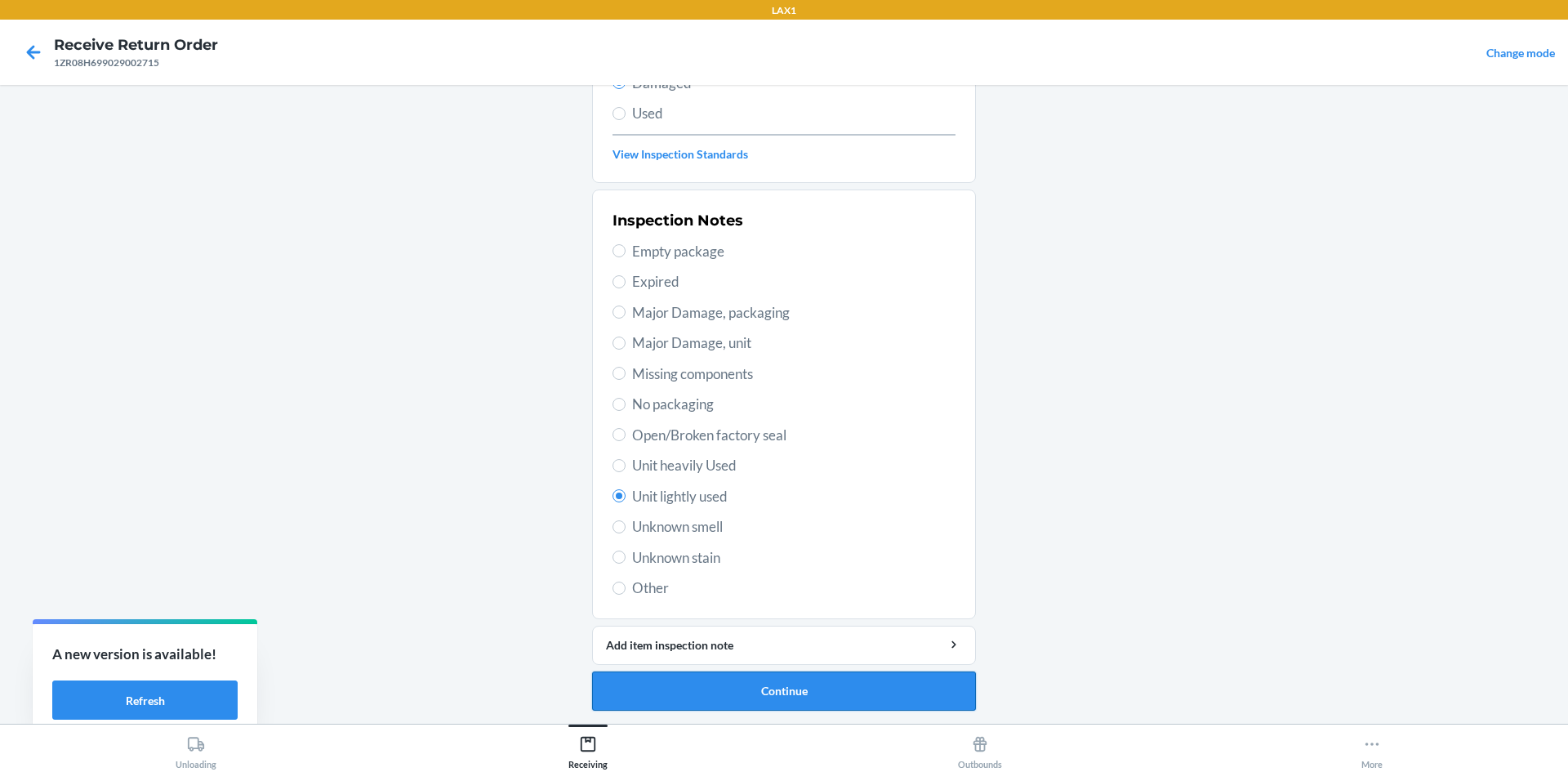
click at [715, 705] on button "Continue" at bounding box center [784, 691] width 383 height 40
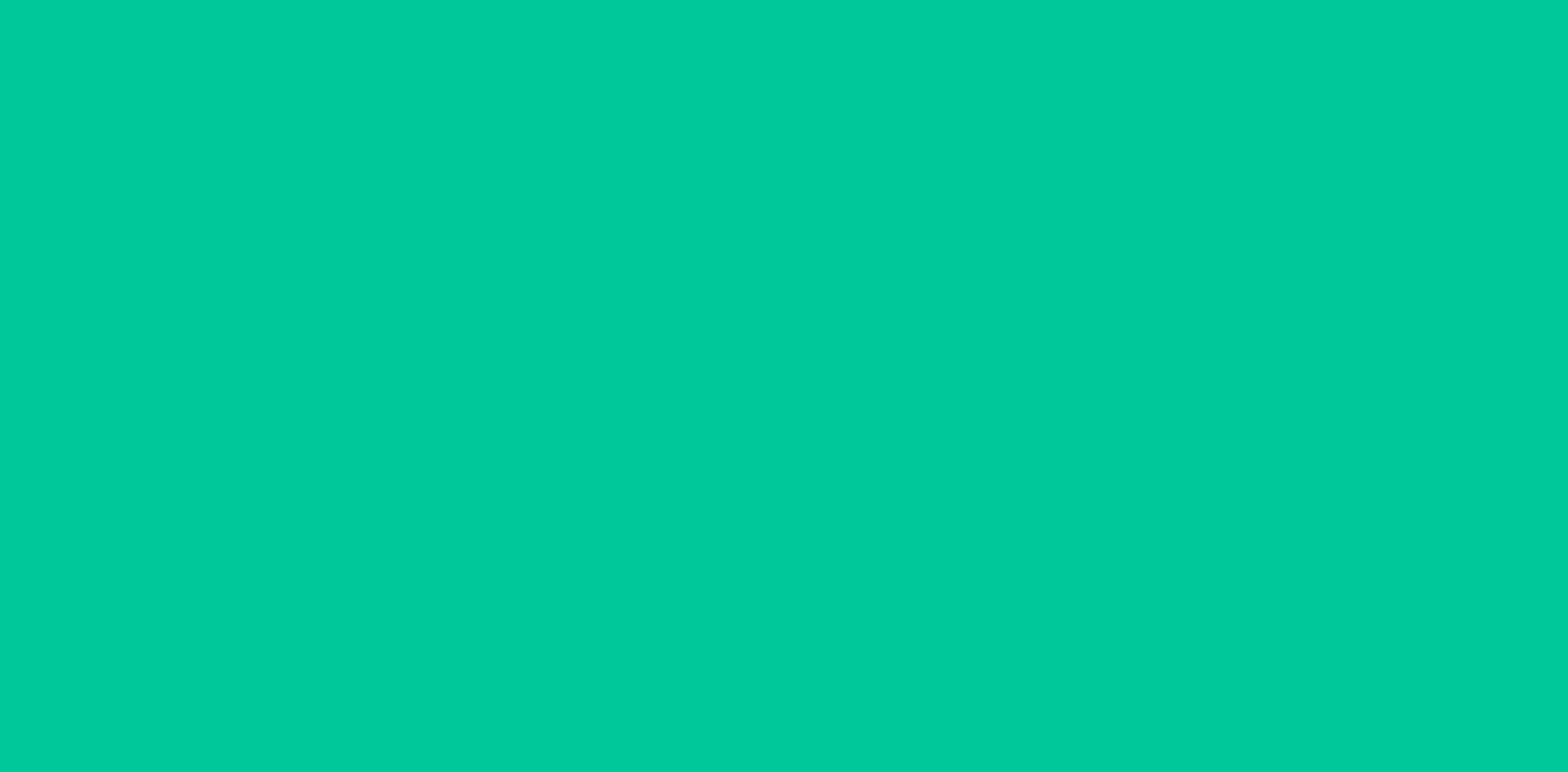
scroll to position [77, 0]
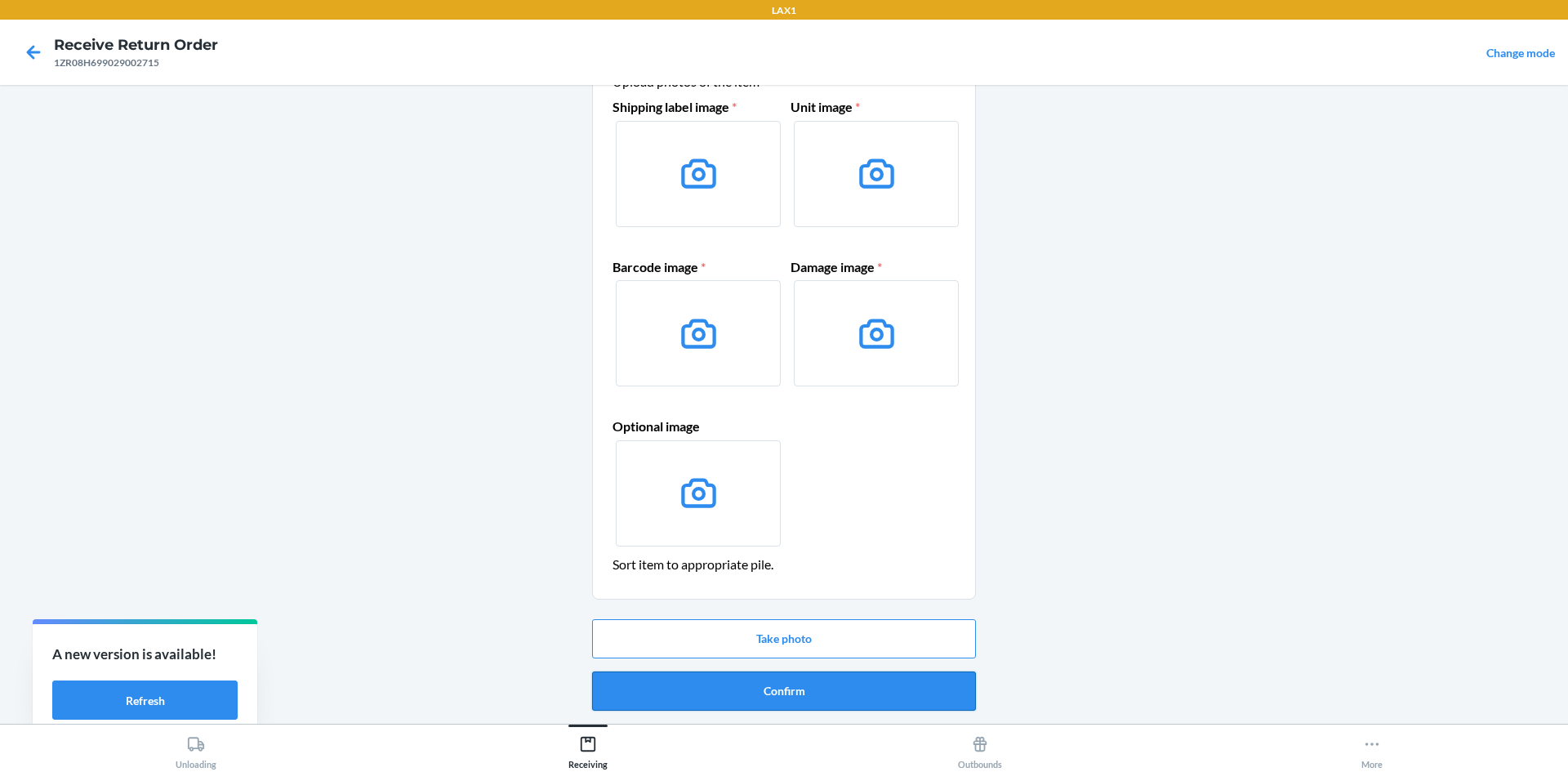
click at [794, 693] on button "Confirm" at bounding box center [784, 691] width 383 height 40
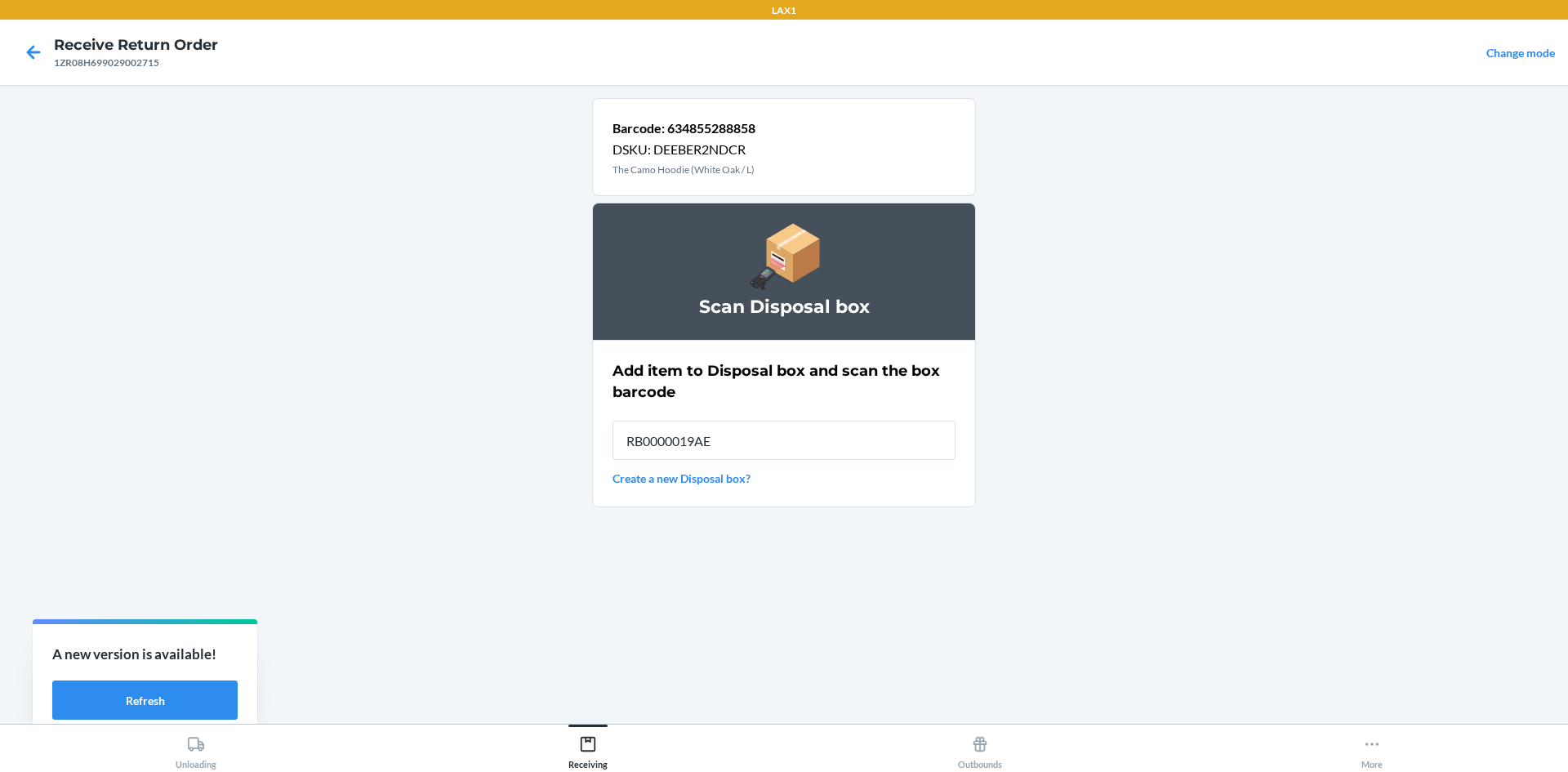
type input "RB0000019AE"
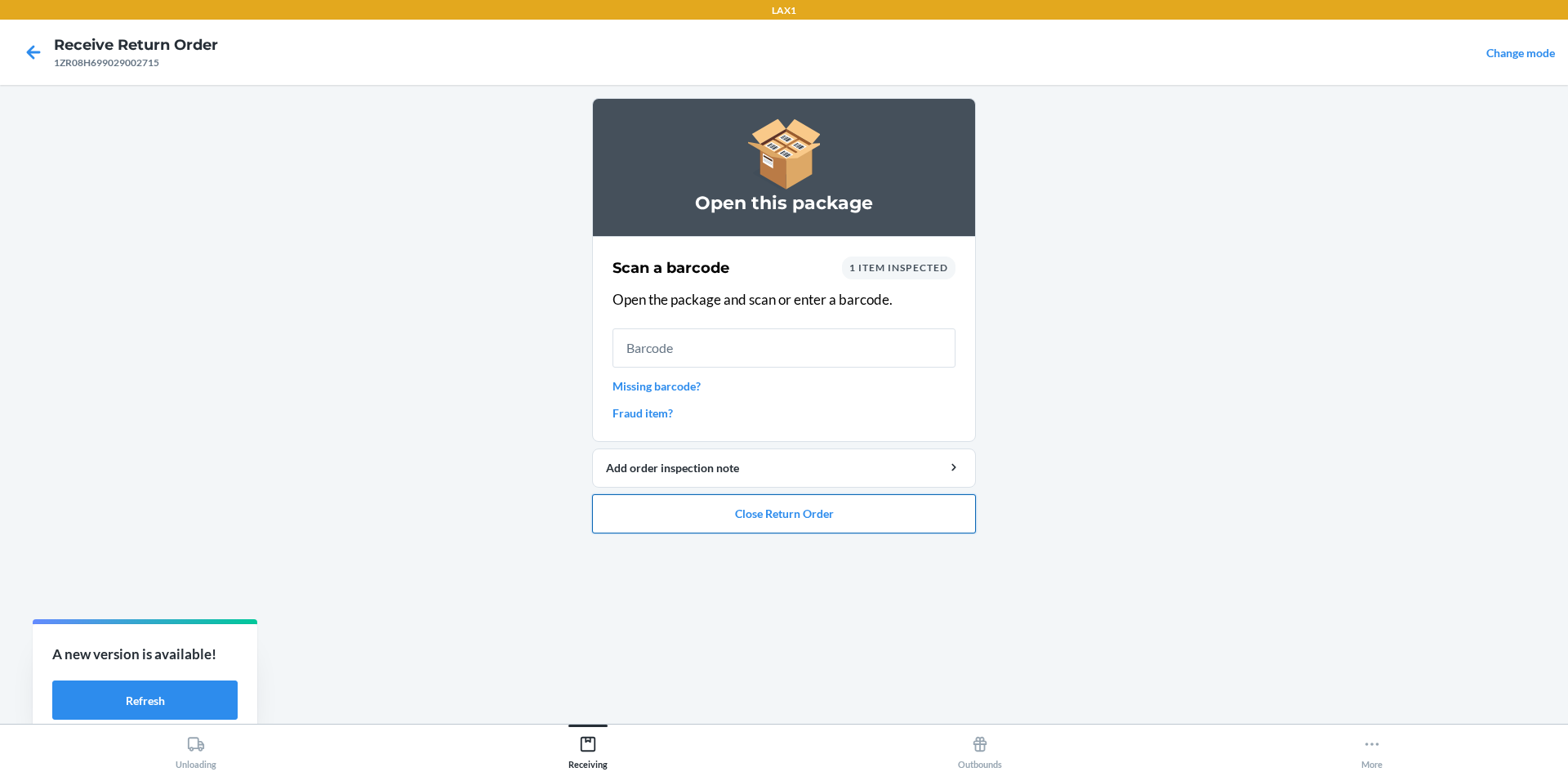
click at [879, 504] on button "Close Return Order" at bounding box center [784, 513] width 383 height 40
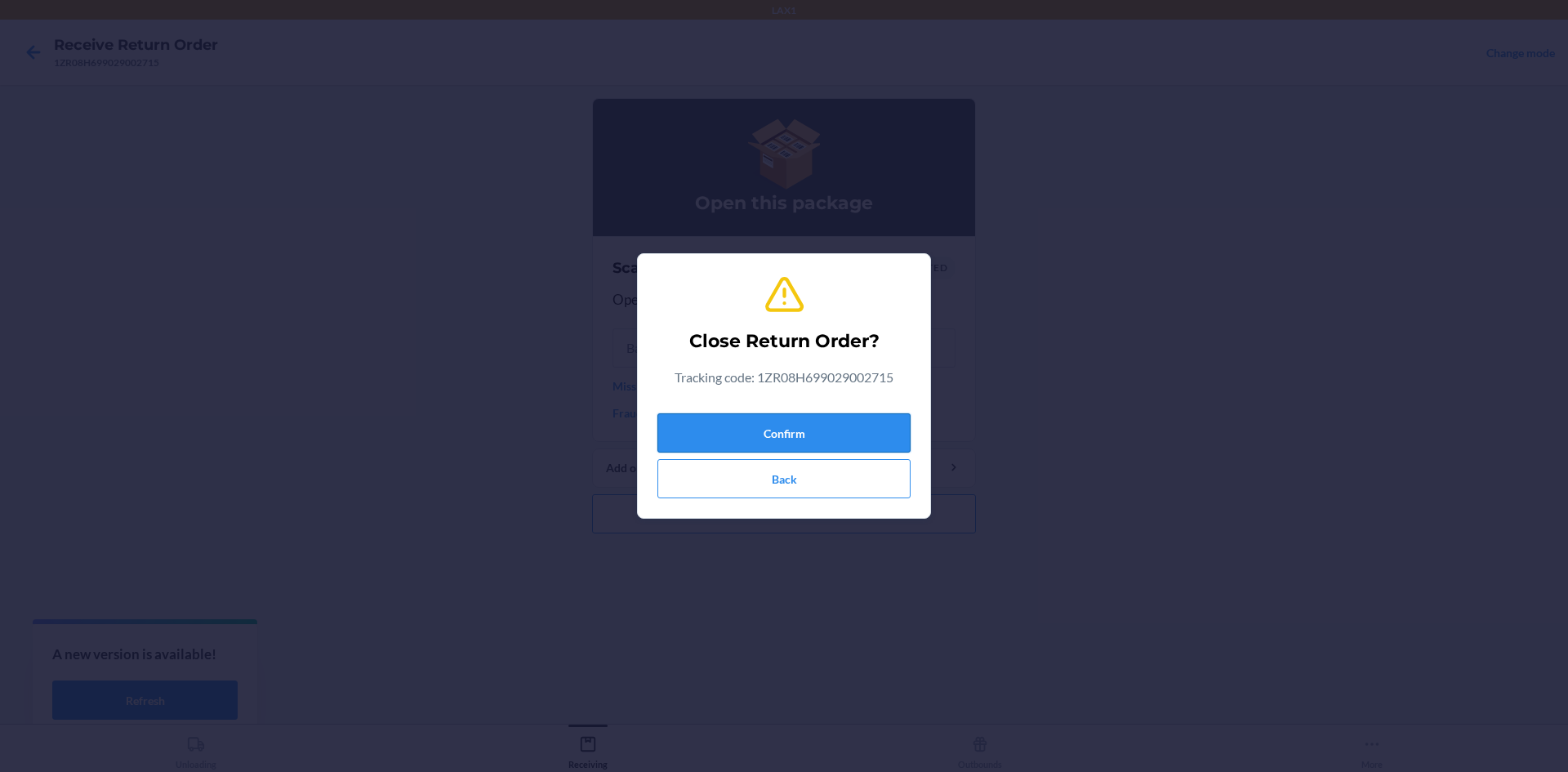
click at [881, 427] on button "Confirm" at bounding box center [784, 432] width 253 height 40
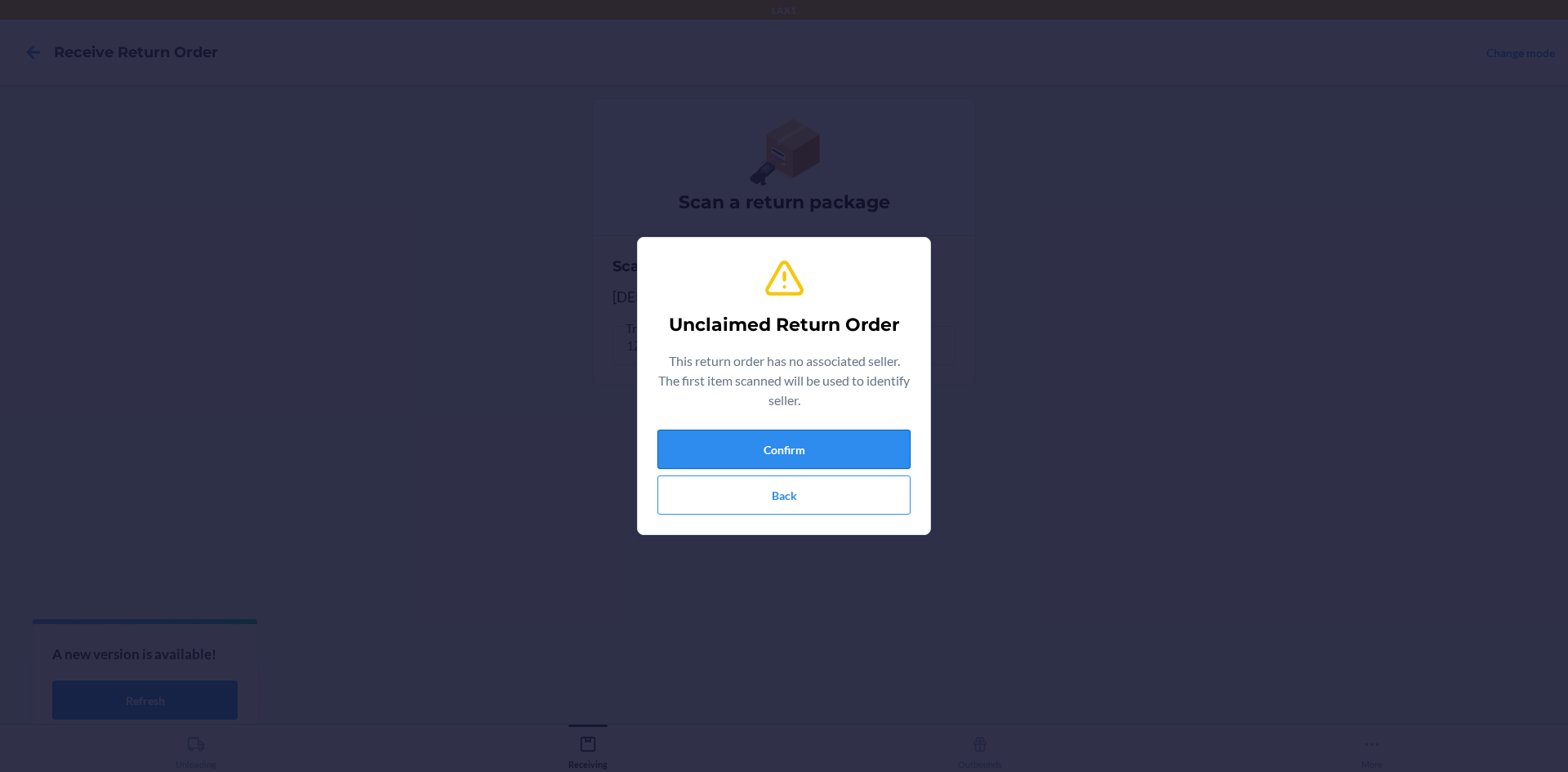
click at [778, 454] on button "Confirm" at bounding box center [784, 449] width 253 height 40
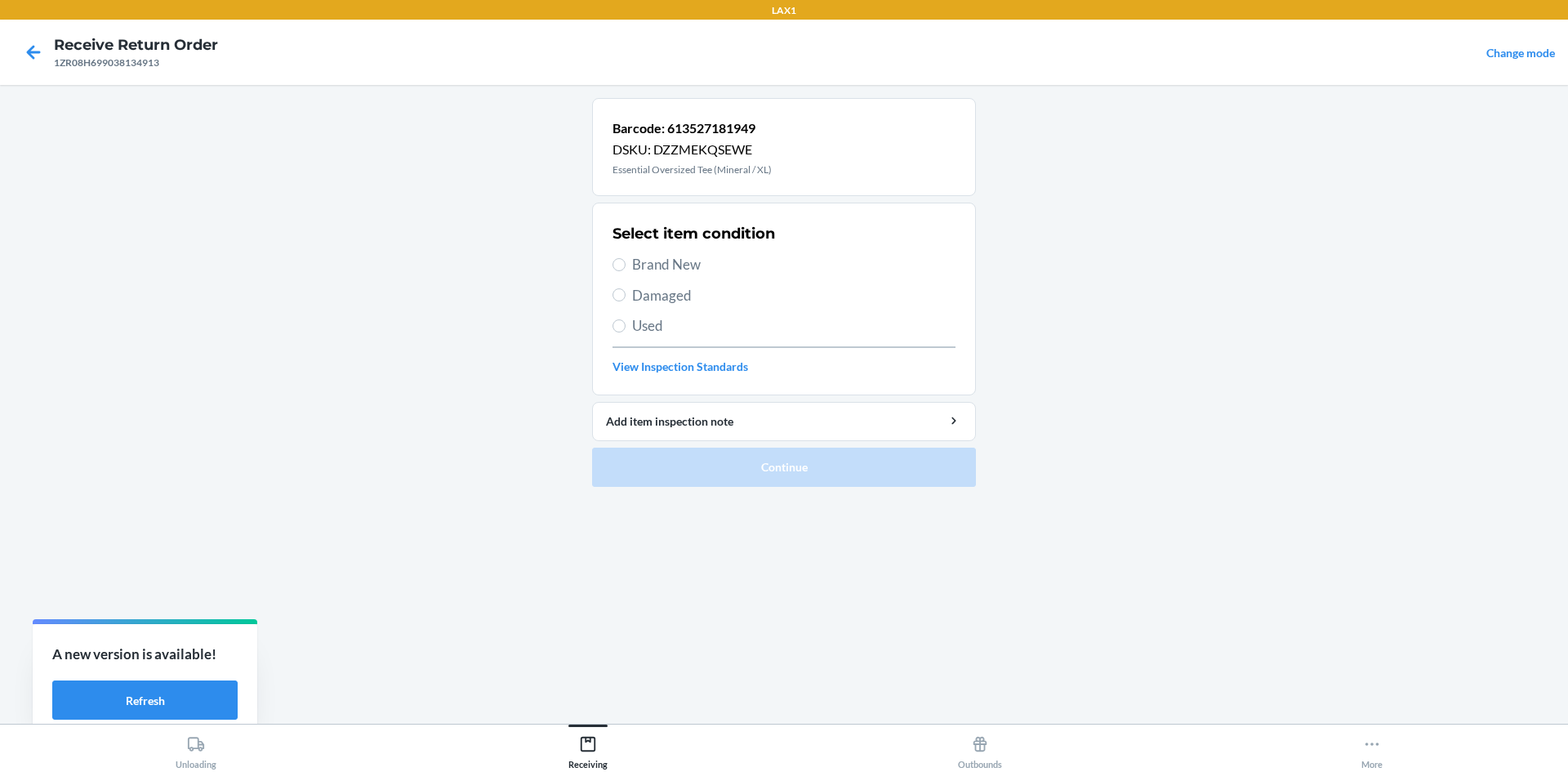
click at [647, 253] on div "Select item condition Brand New Damaged Used View Inspection Standards" at bounding box center [784, 299] width 343 height 162
click at [643, 270] on span "Brand New" at bounding box center [795, 264] width 324 height 21
click at [625, 270] on input "Brand New" at bounding box center [619, 265] width 13 height 13
radio input "true"
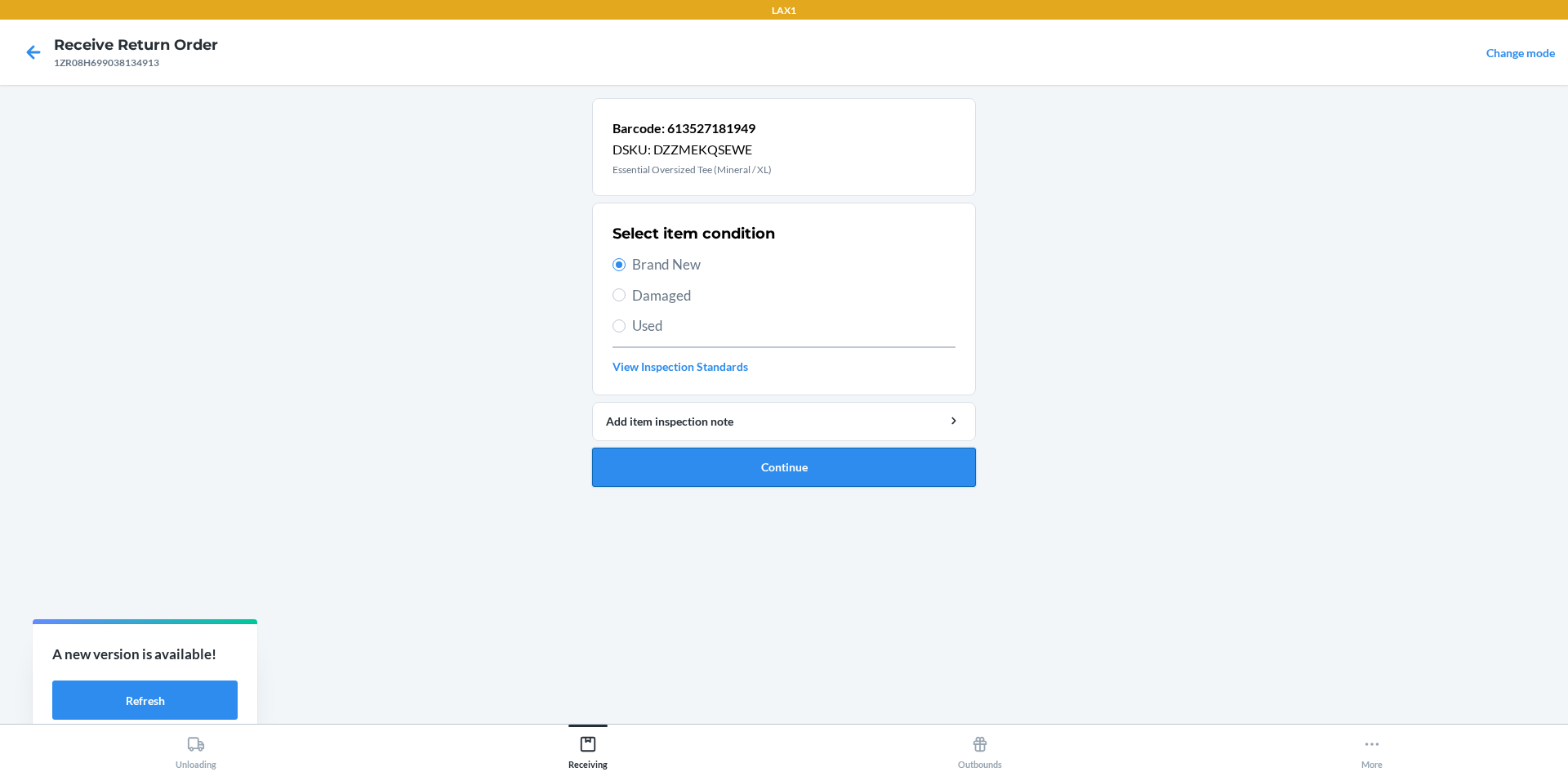
click at [759, 472] on button "Continue" at bounding box center [784, 467] width 383 height 40
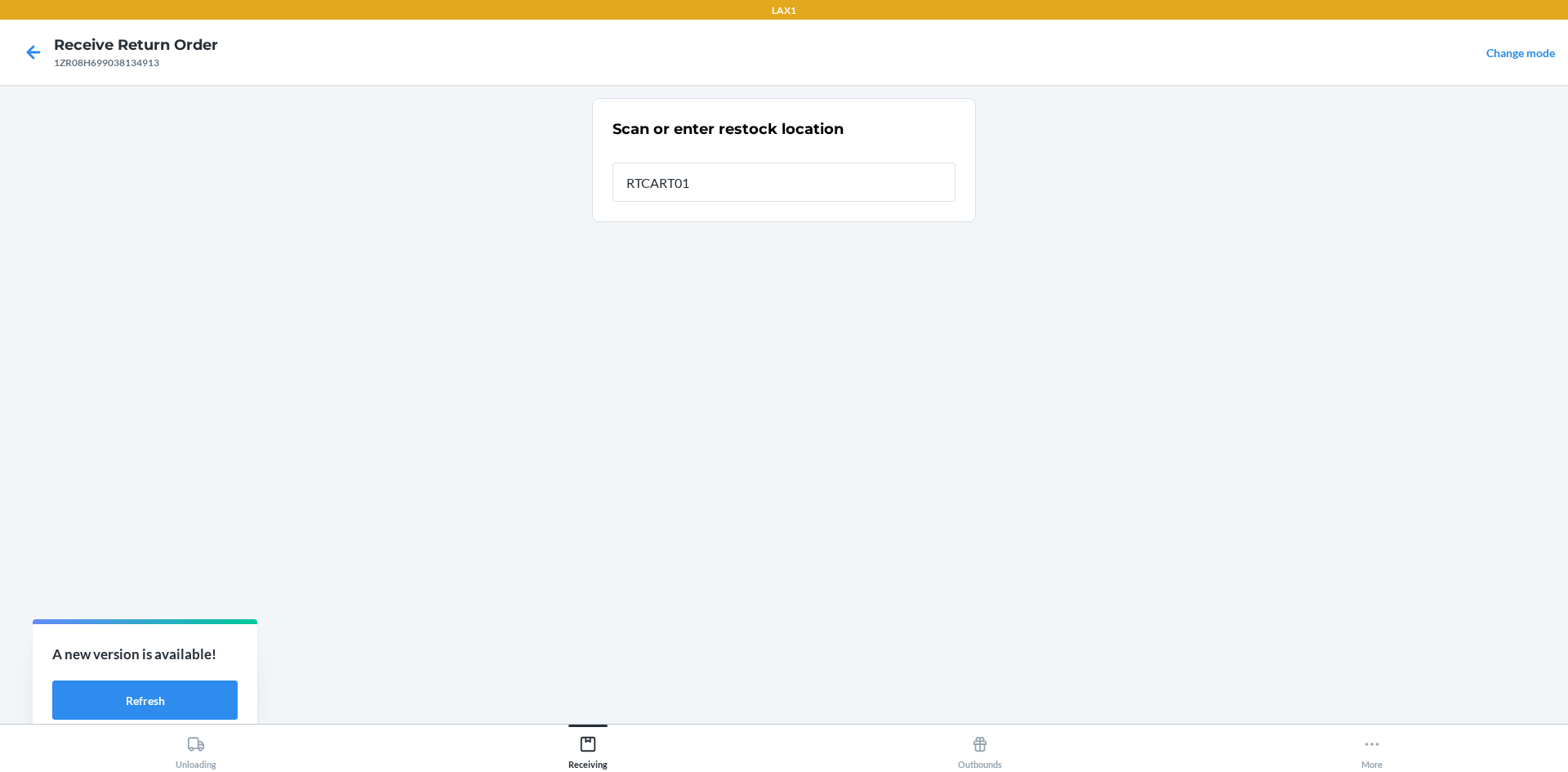
type input "RTCART017"
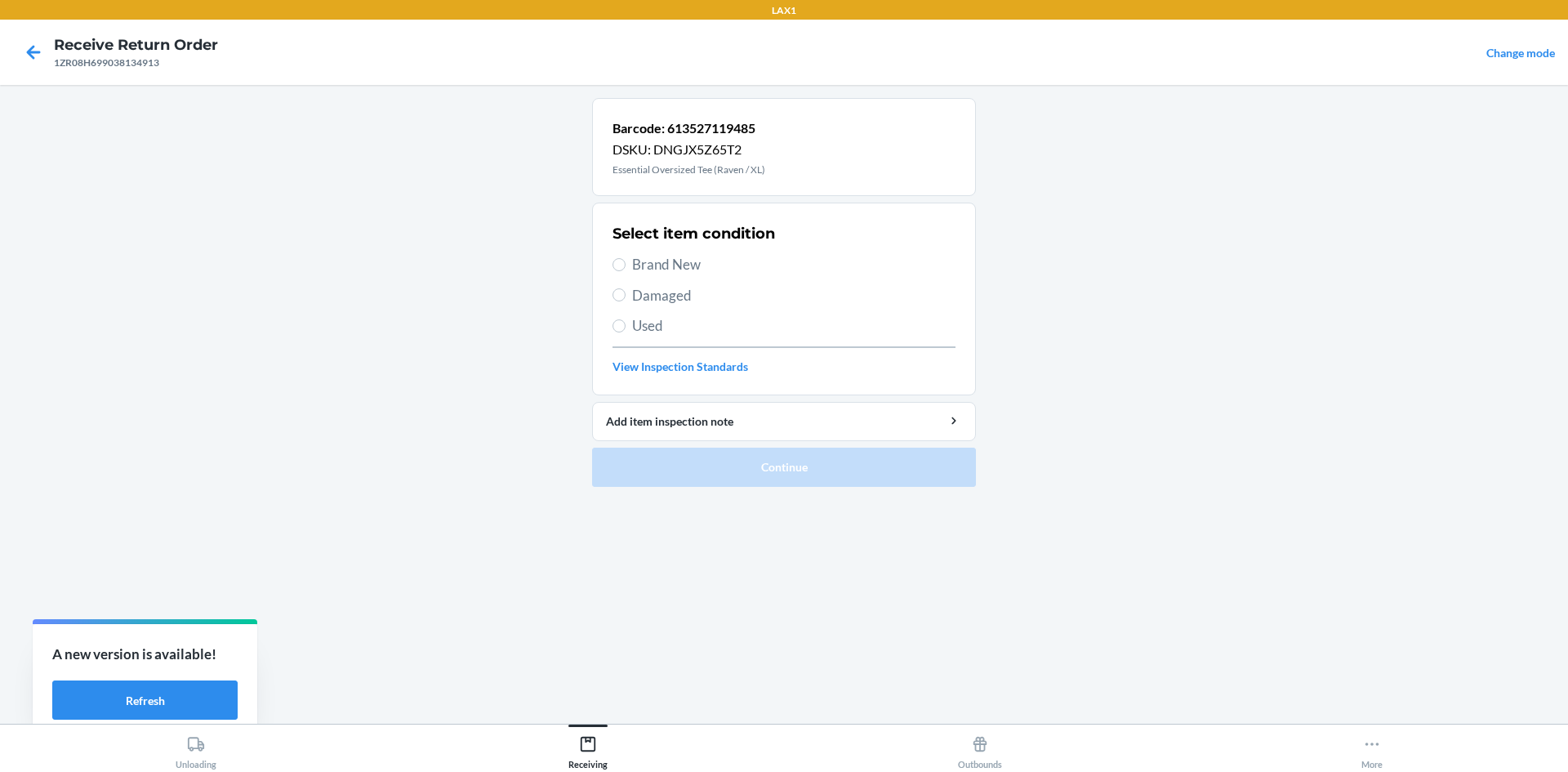
click at [662, 263] on span "Brand New" at bounding box center [795, 264] width 324 height 21
click at [625, 263] on input "Brand New" at bounding box center [619, 265] width 13 height 13
radio input "true"
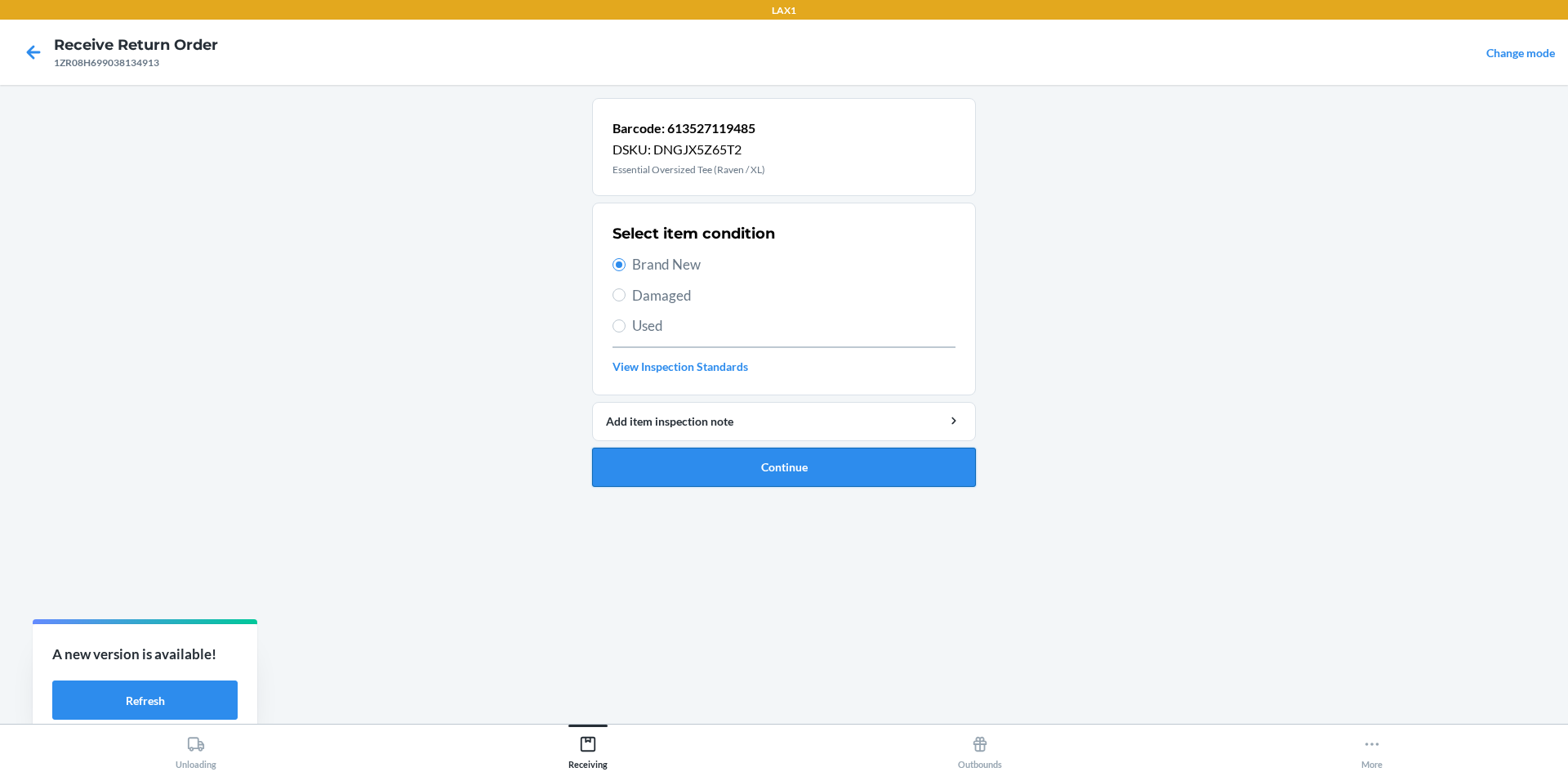
click at [670, 476] on button "Continue" at bounding box center [784, 467] width 383 height 40
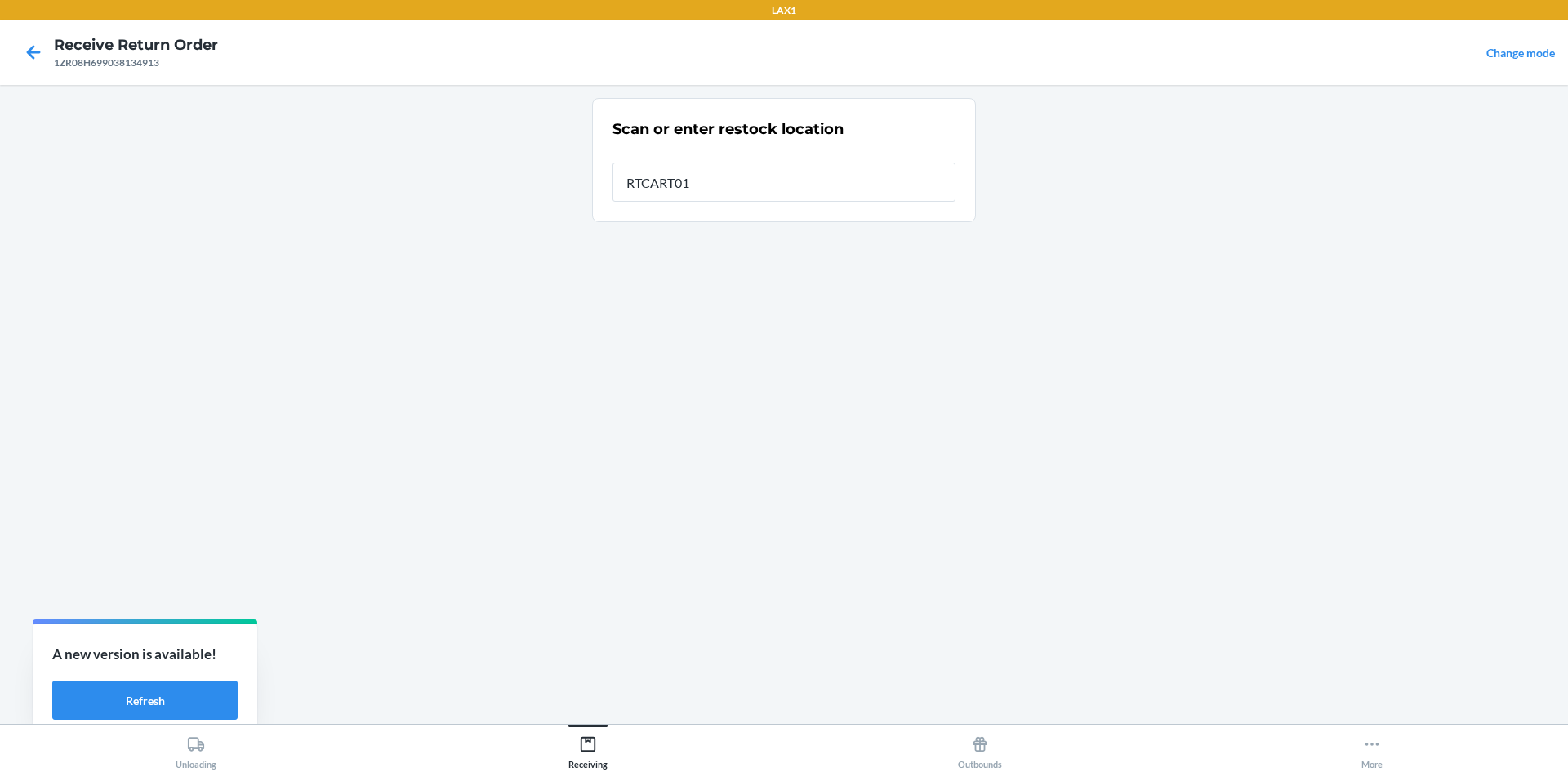
type input "RTCART017"
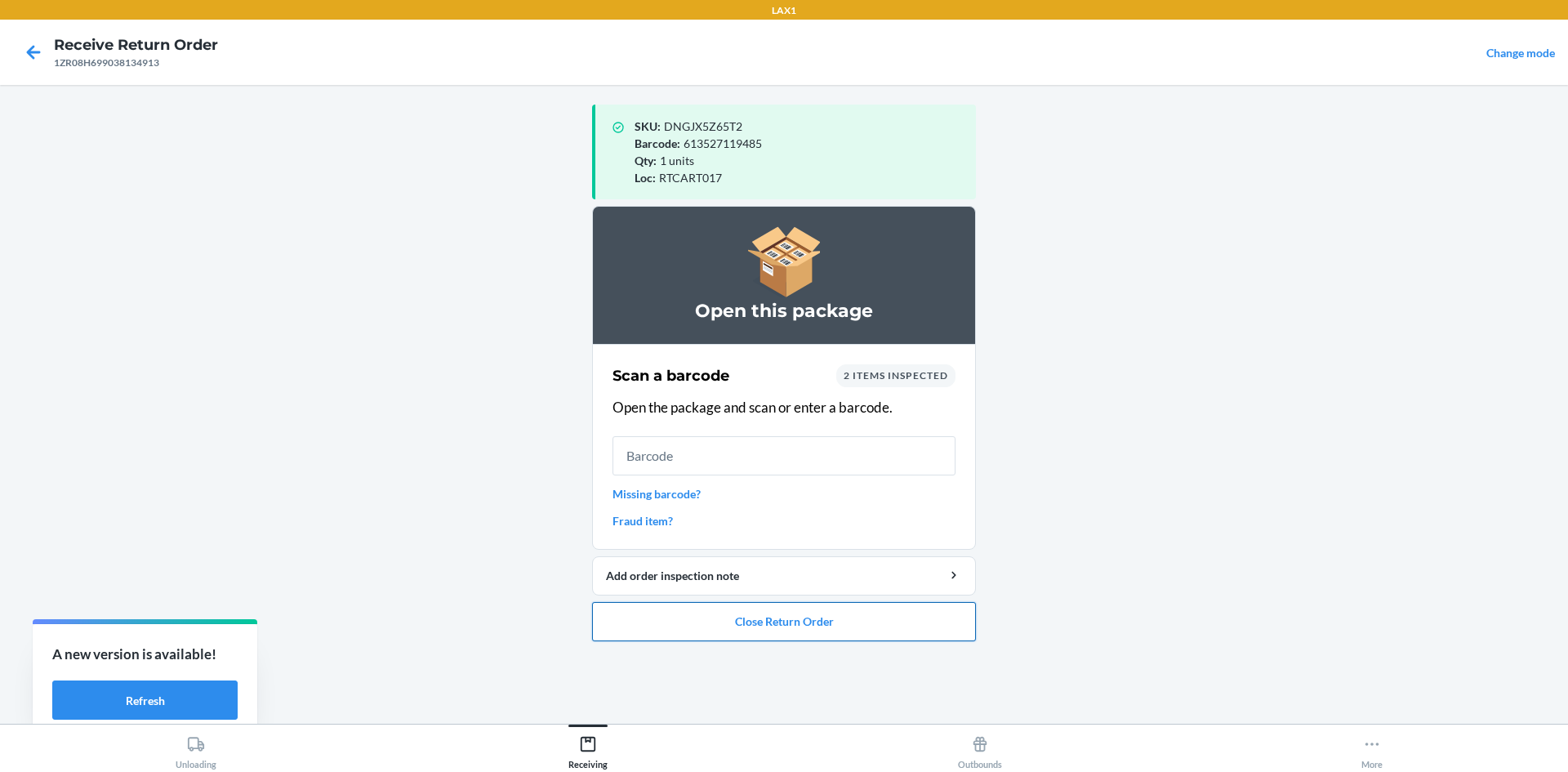
click at [773, 626] on button "Close Return Order" at bounding box center [784, 622] width 383 height 40
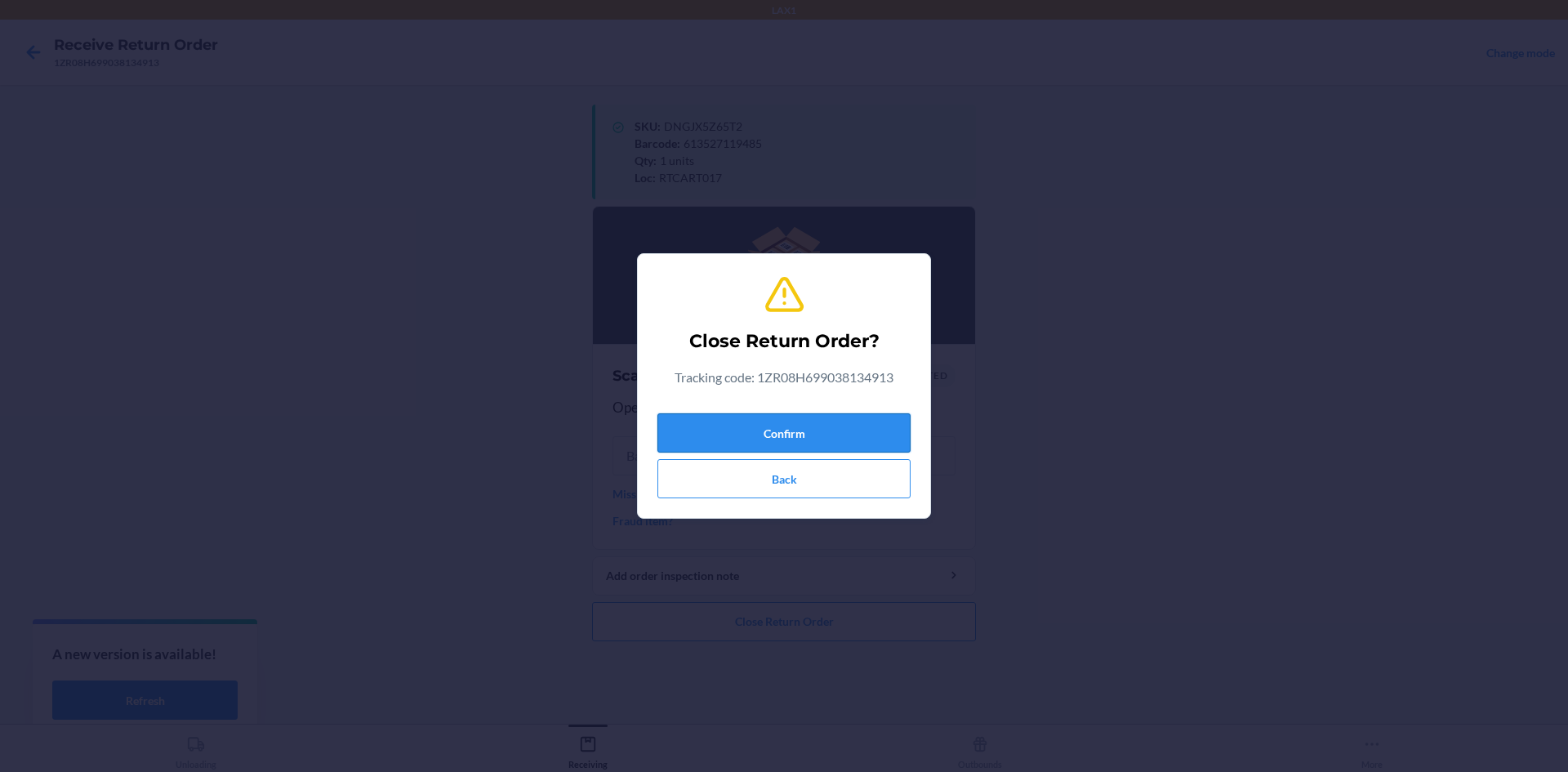
click at [814, 440] on button "Confirm" at bounding box center [784, 432] width 253 height 40
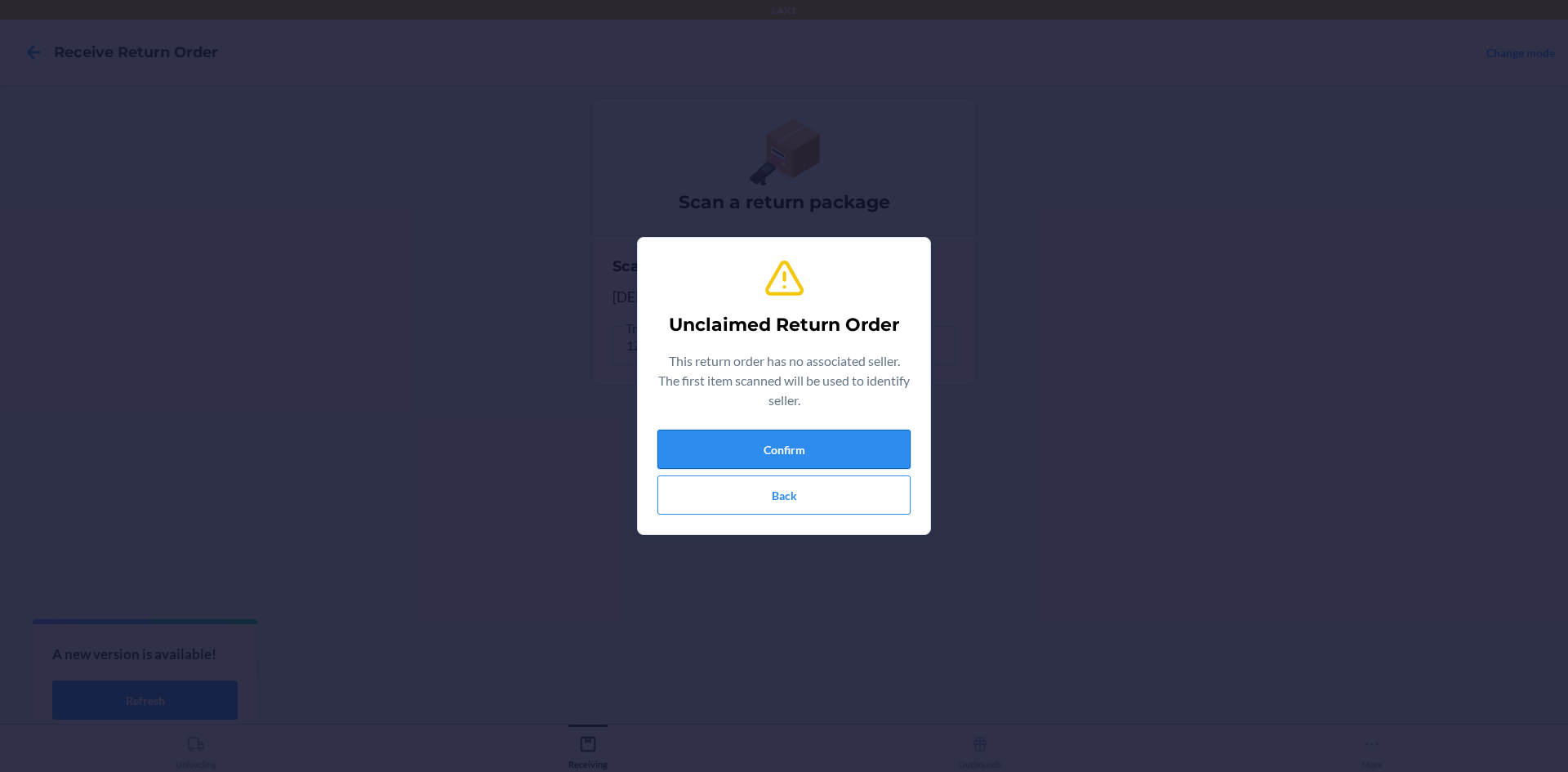
click at [665, 433] on button "Confirm" at bounding box center [784, 449] width 253 height 40
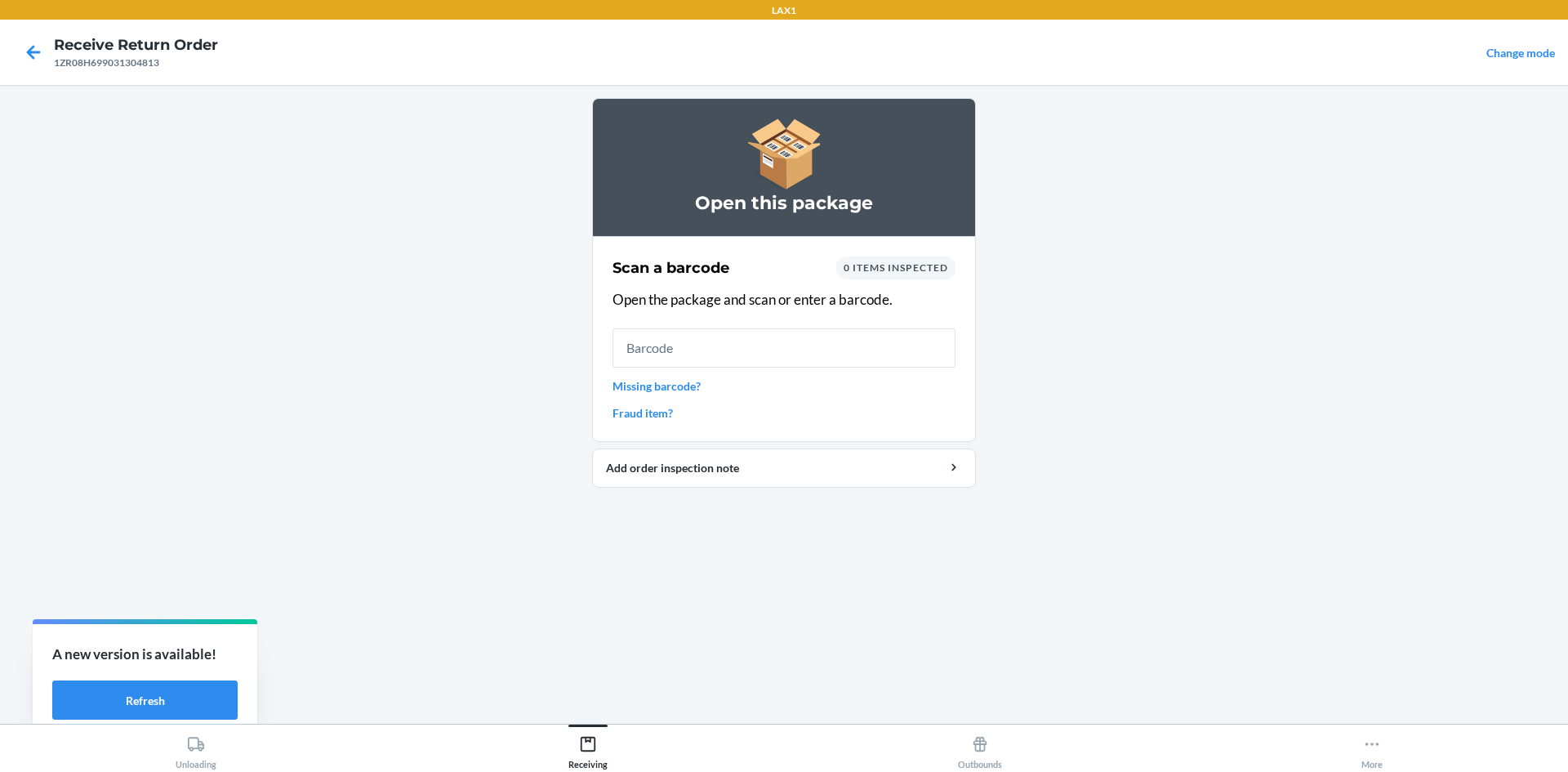
click at [663, 394] on link "Missing barcode?" at bounding box center [784, 386] width 343 height 17
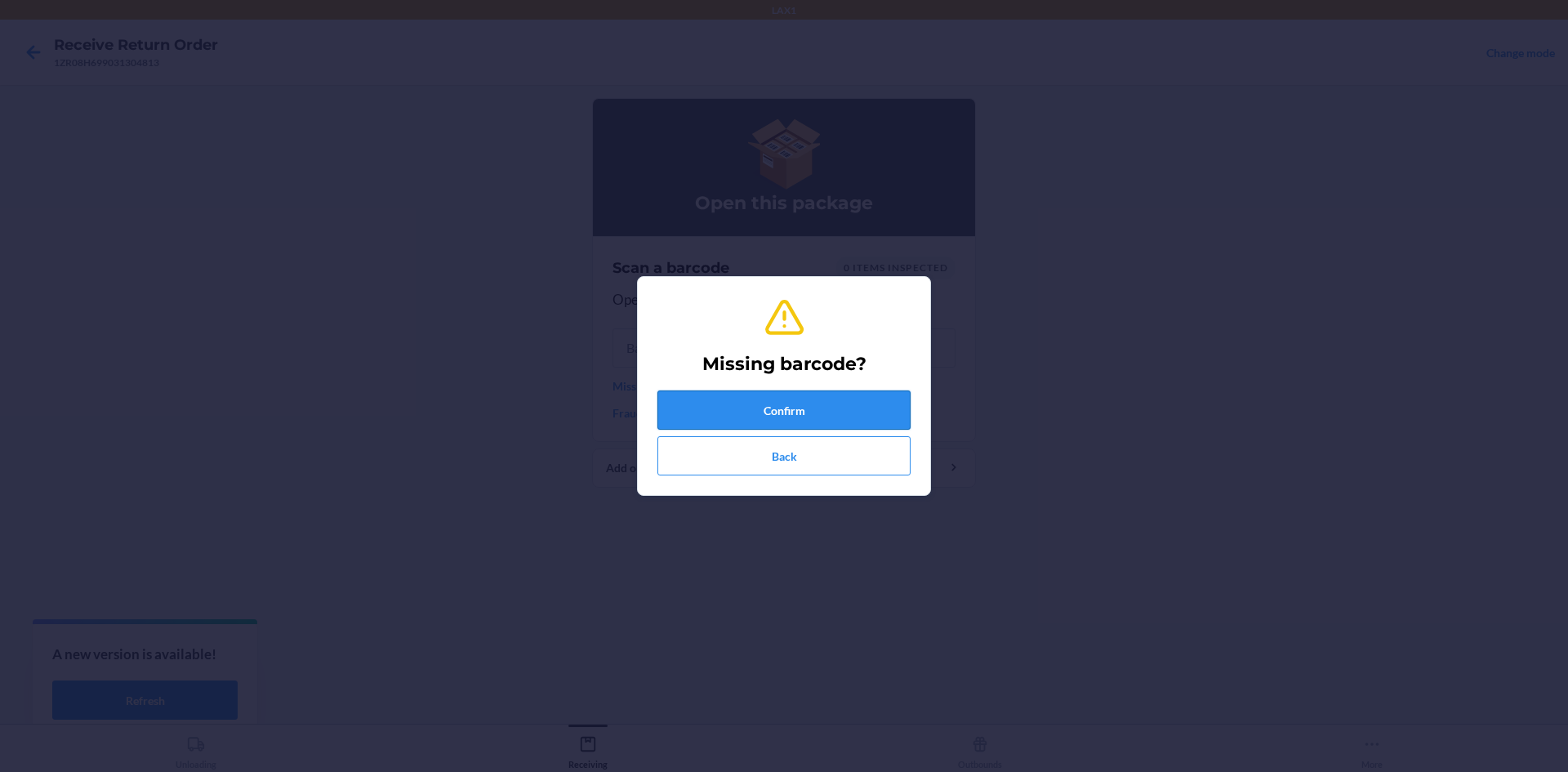
click at [717, 409] on button "Confirm" at bounding box center [784, 410] width 253 height 40
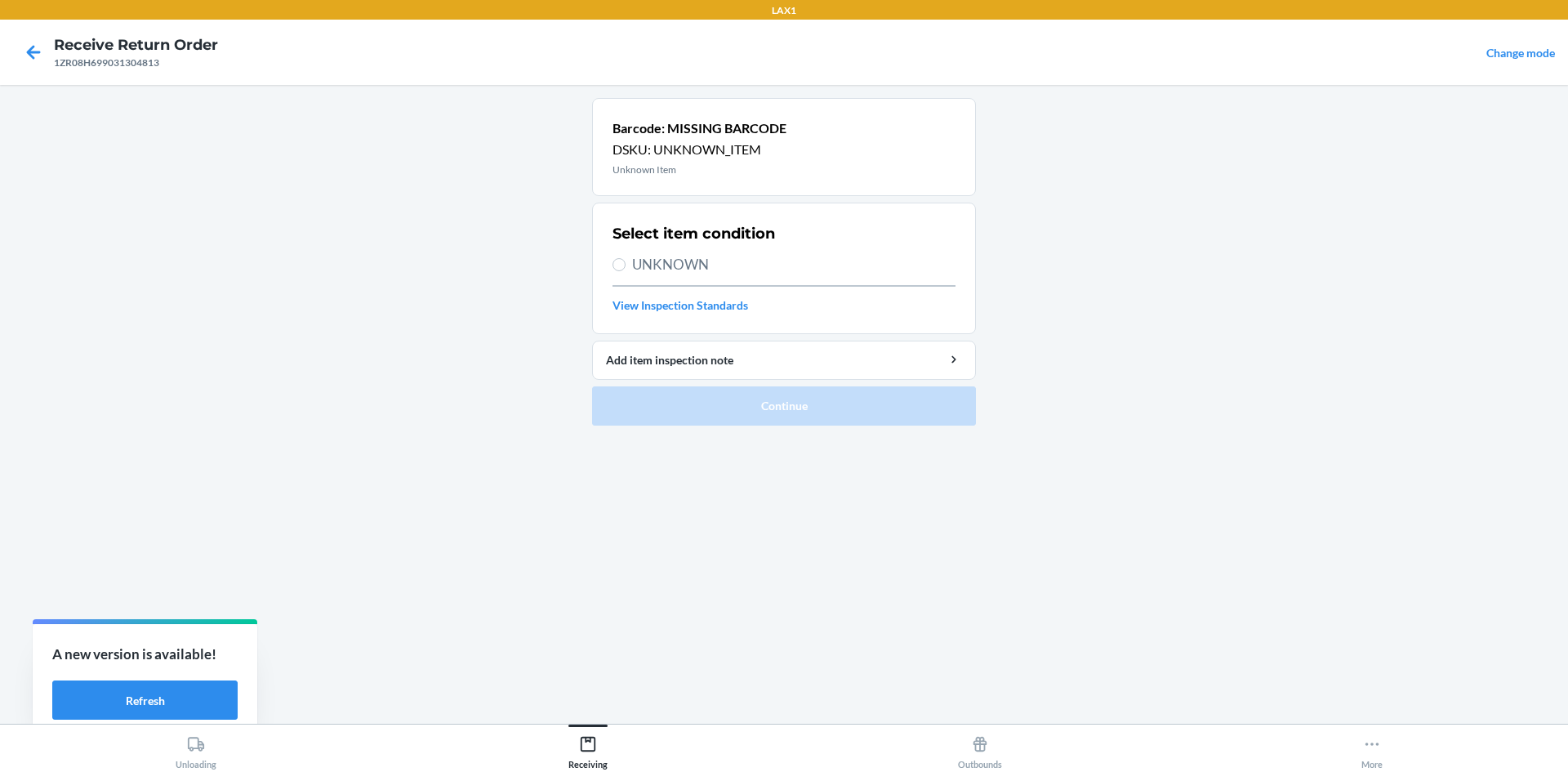
click at [617, 274] on label "UNKNOWN" at bounding box center [784, 264] width 343 height 21
click at [617, 271] on input "UNKNOWN" at bounding box center [619, 265] width 13 height 13
radio input "true"
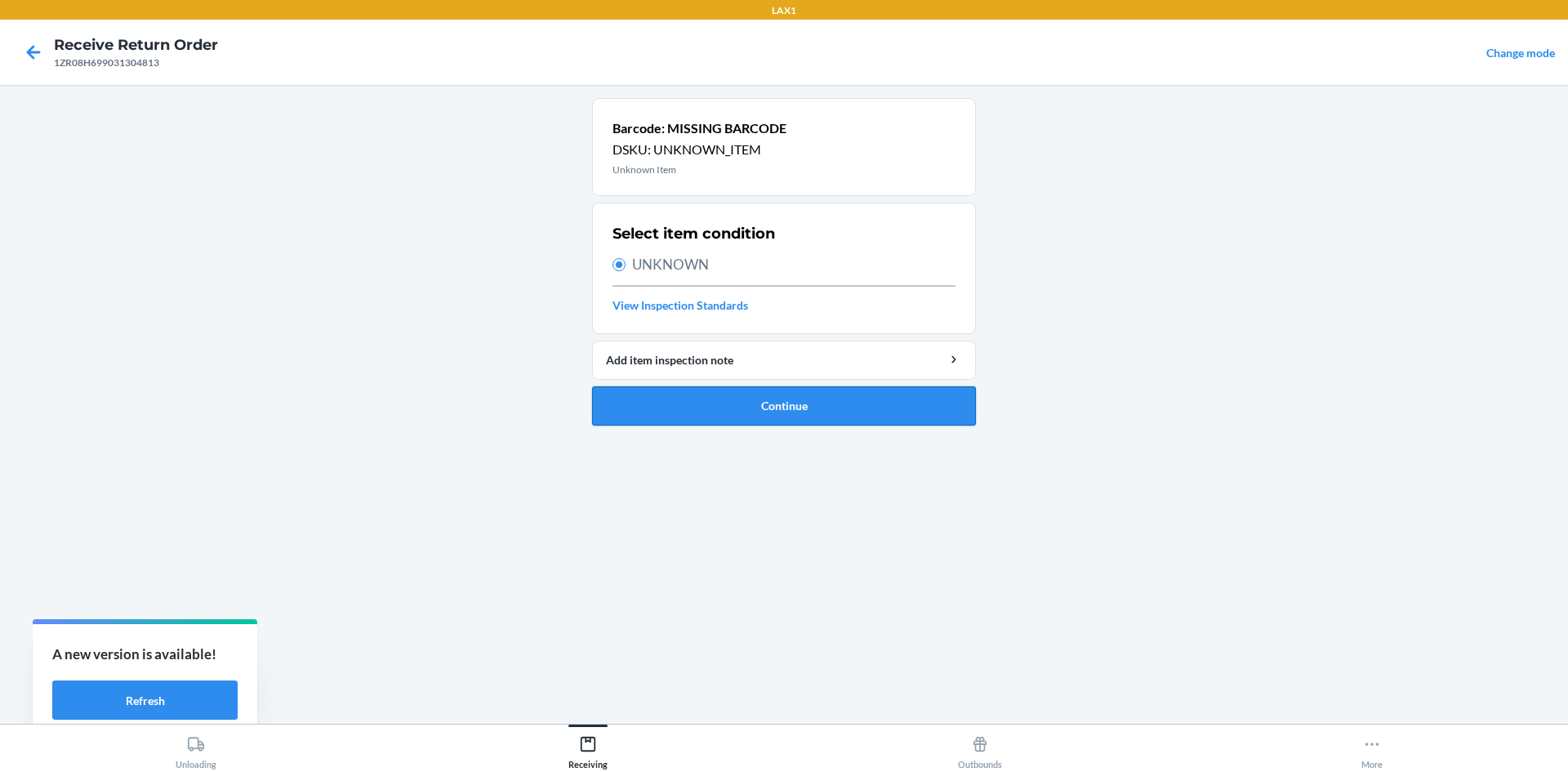
click at [684, 402] on button "Continue" at bounding box center [784, 406] width 383 height 40
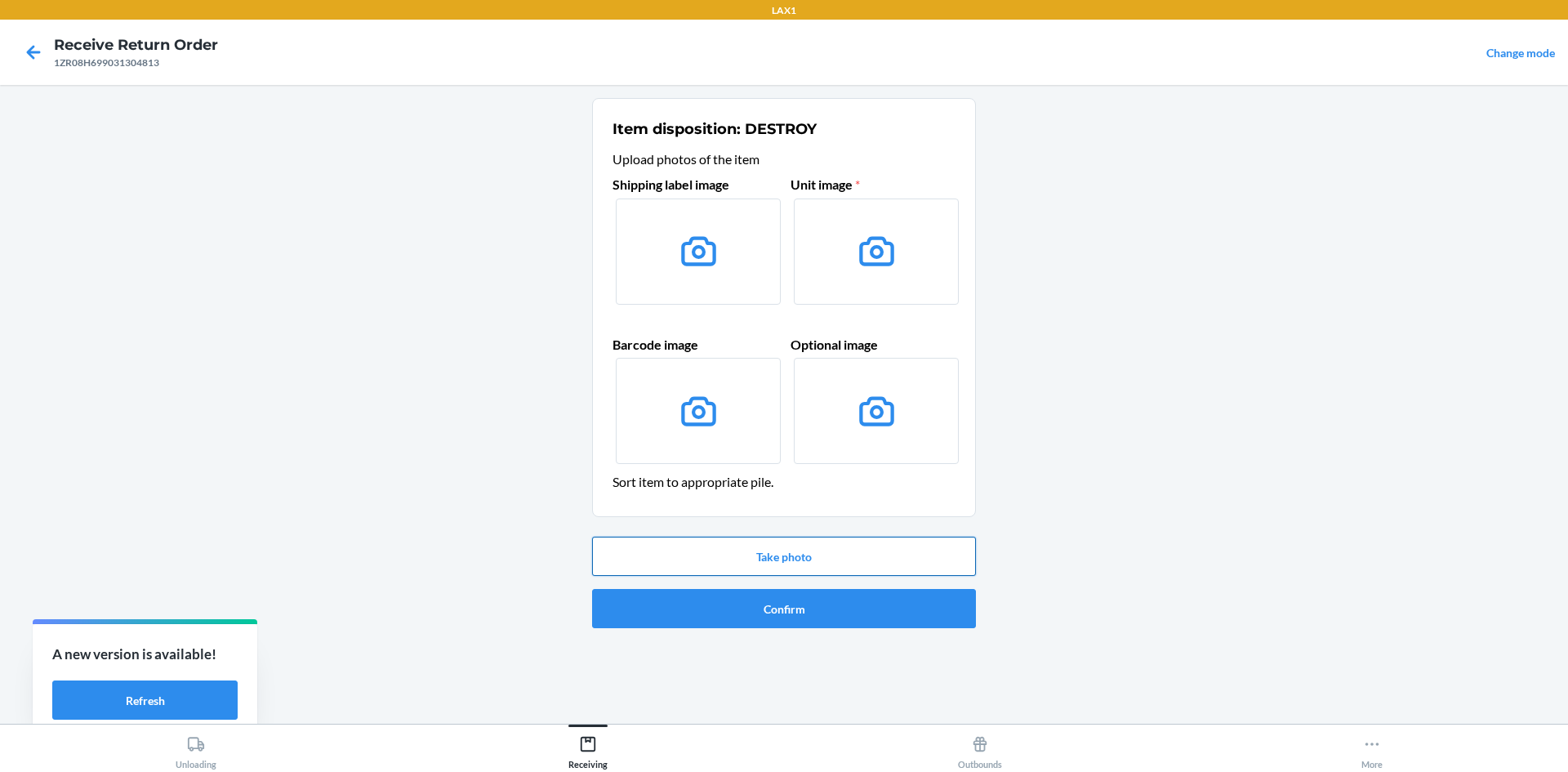
click at [759, 562] on button "Take photo" at bounding box center [784, 557] width 383 height 40
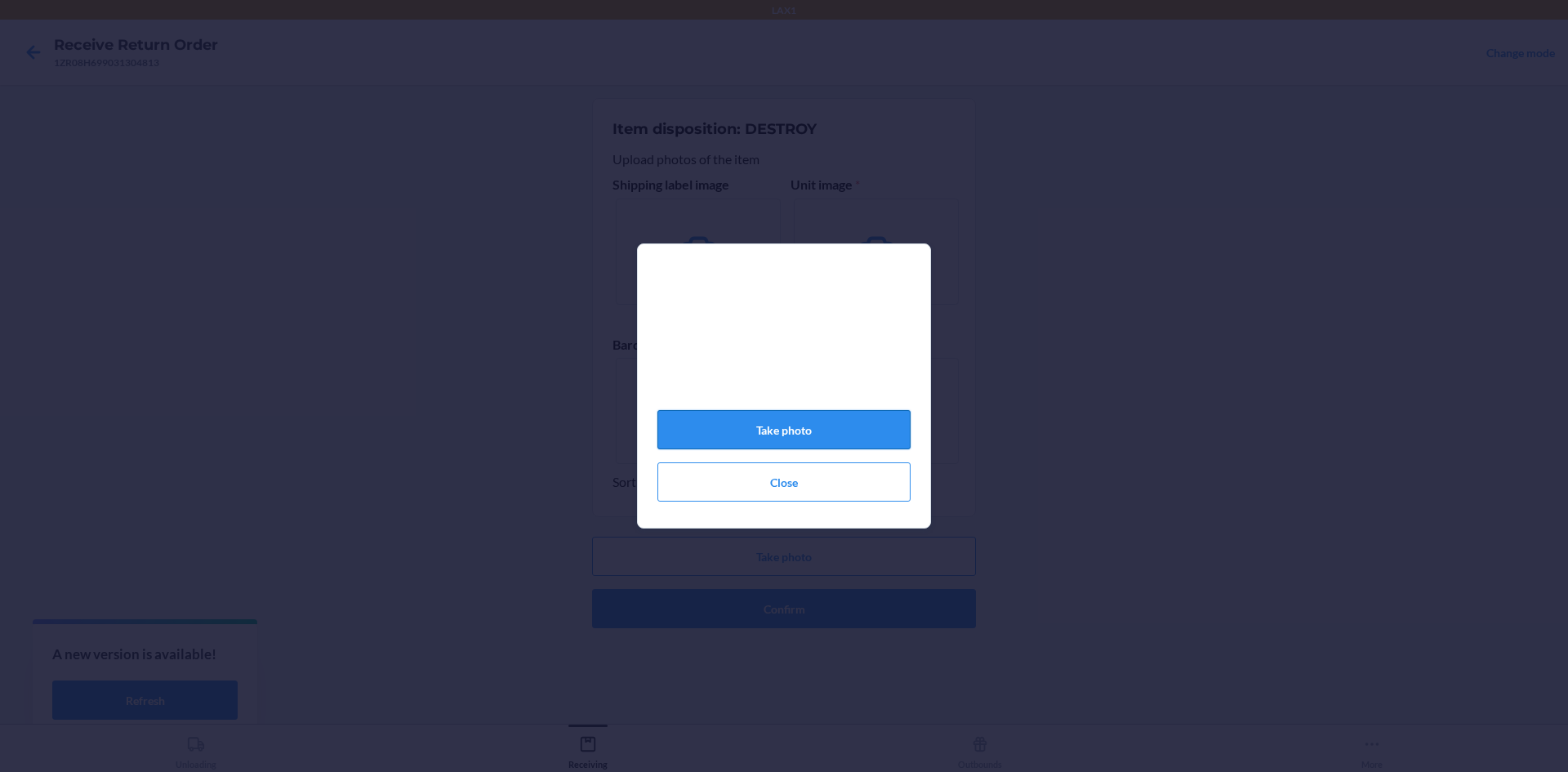
click at [805, 424] on button "Take photo" at bounding box center [784, 430] width 253 height 40
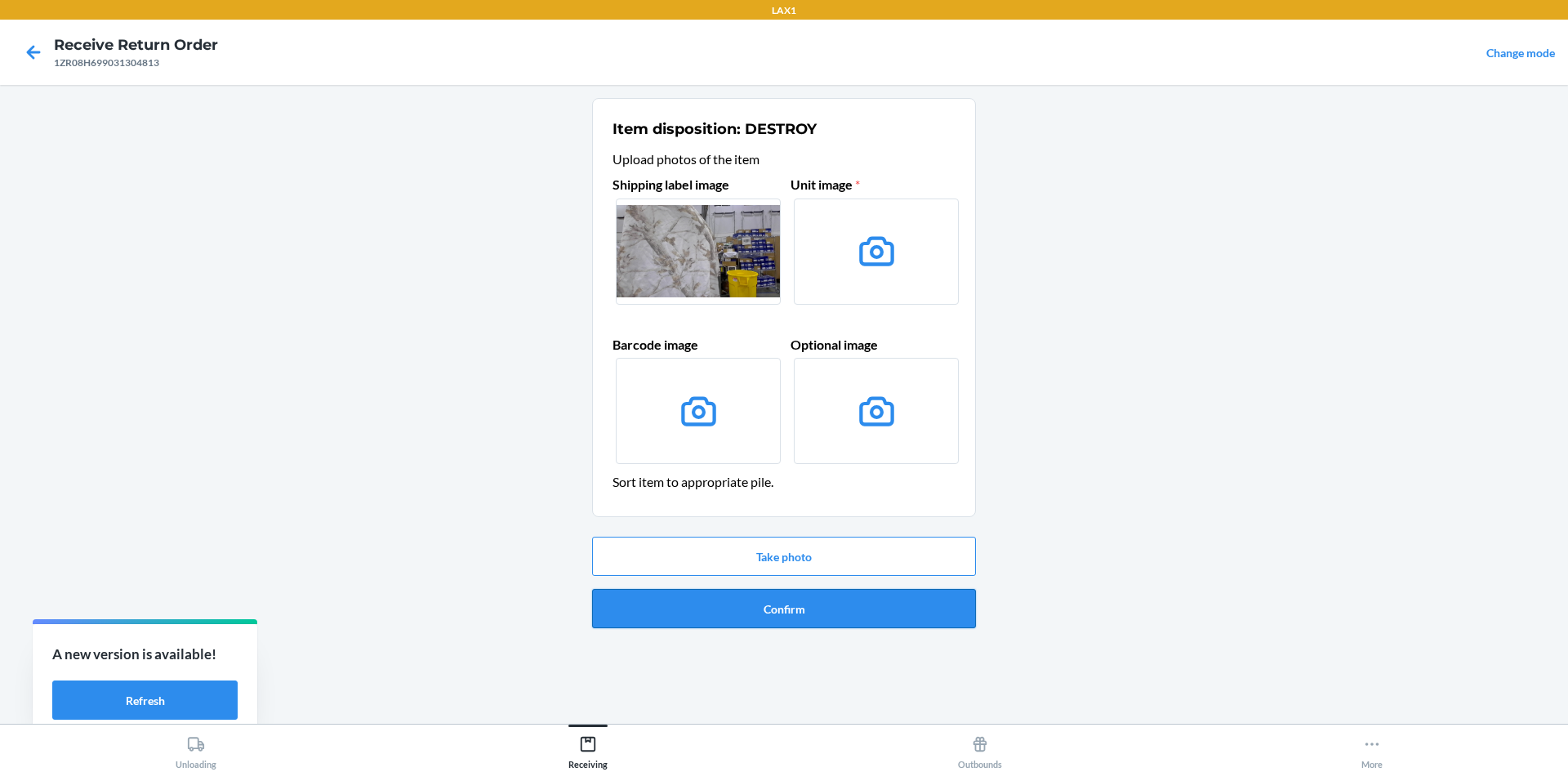
click at [865, 616] on button "Confirm" at bounding box center [784, 608] width 383 height 40
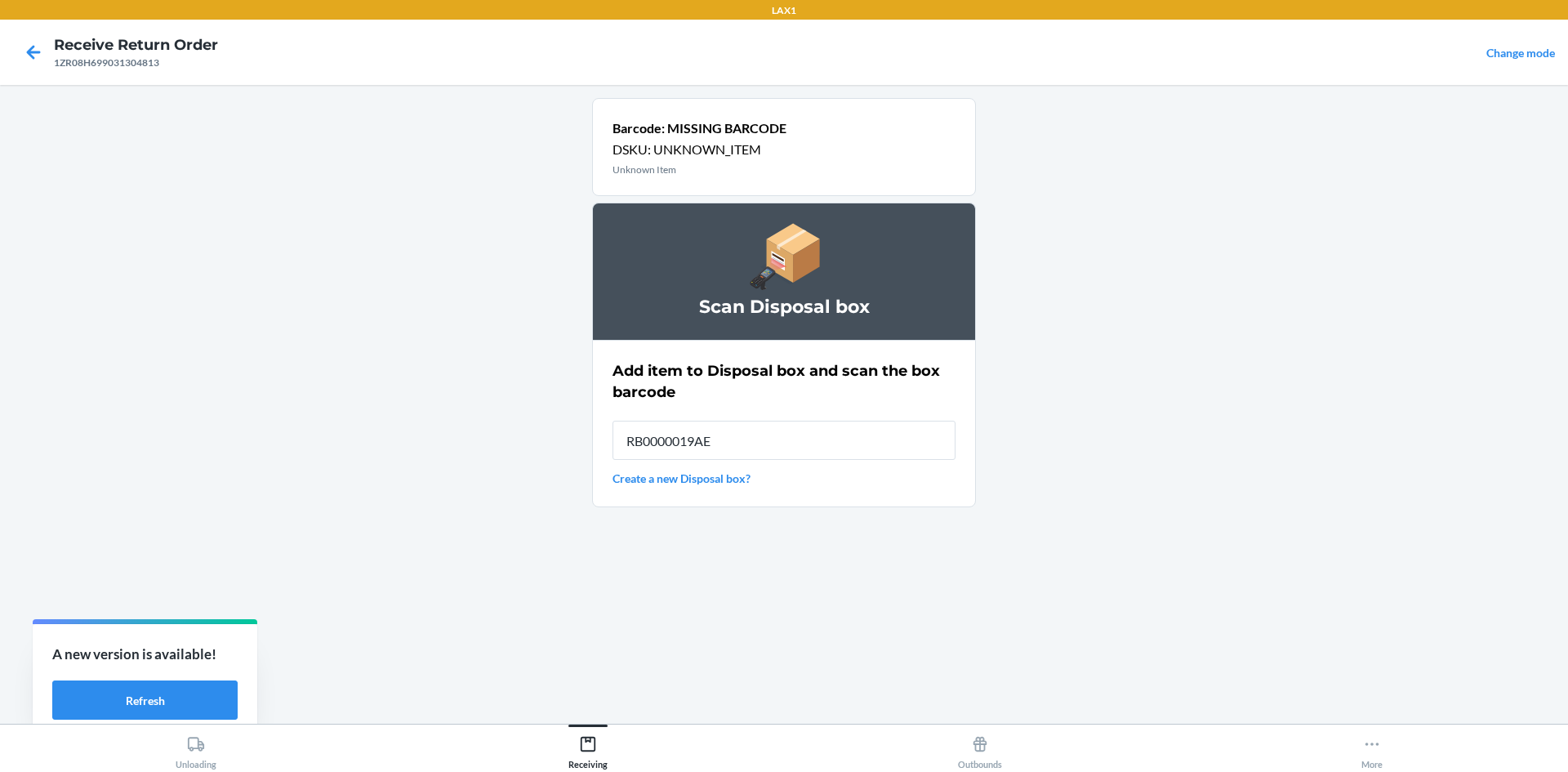
type input "RB0000019AE"
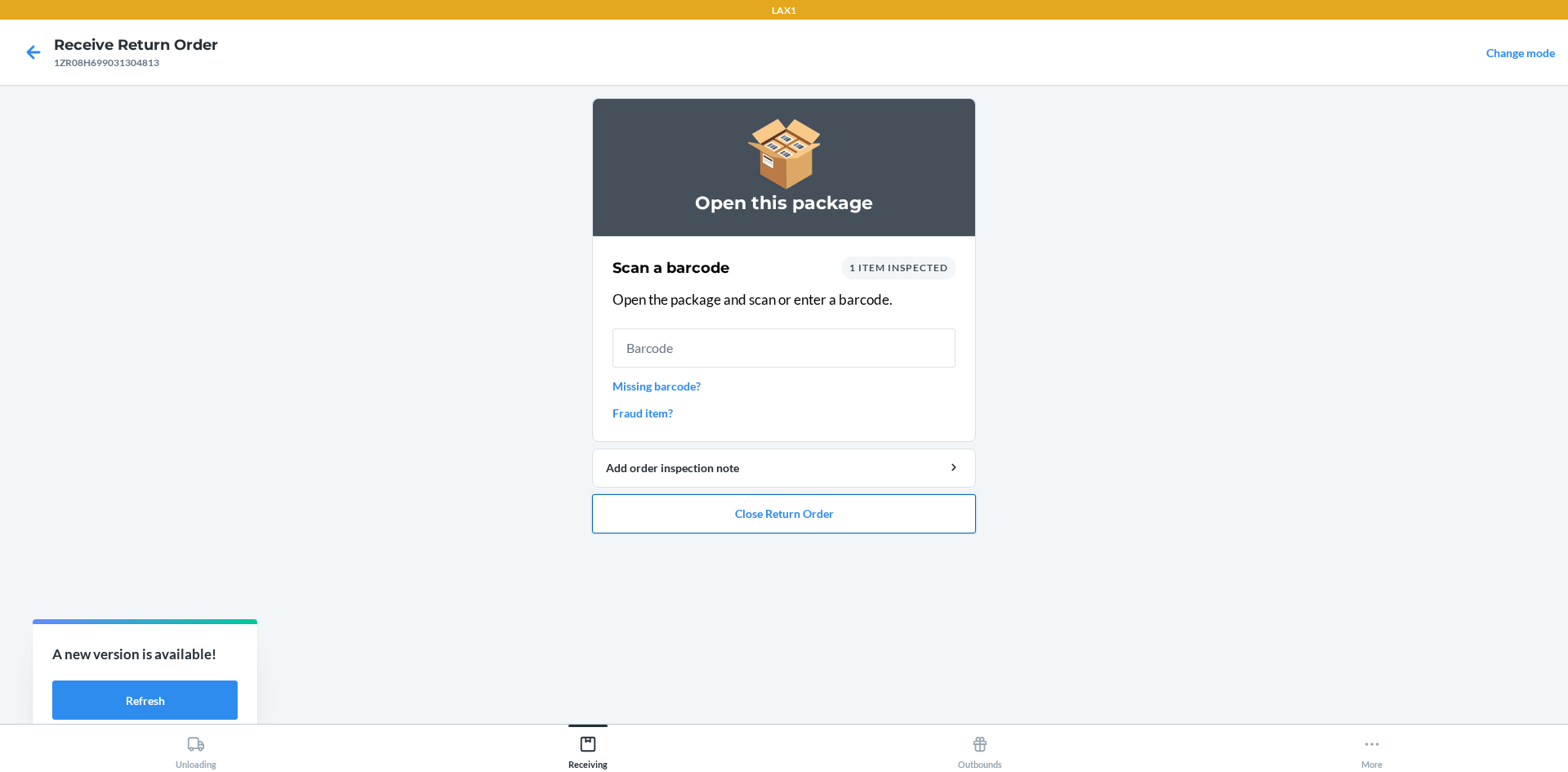
click at [956, 518] on button "Close Return Order" at bounding box center [784, 513] width 383 height 40
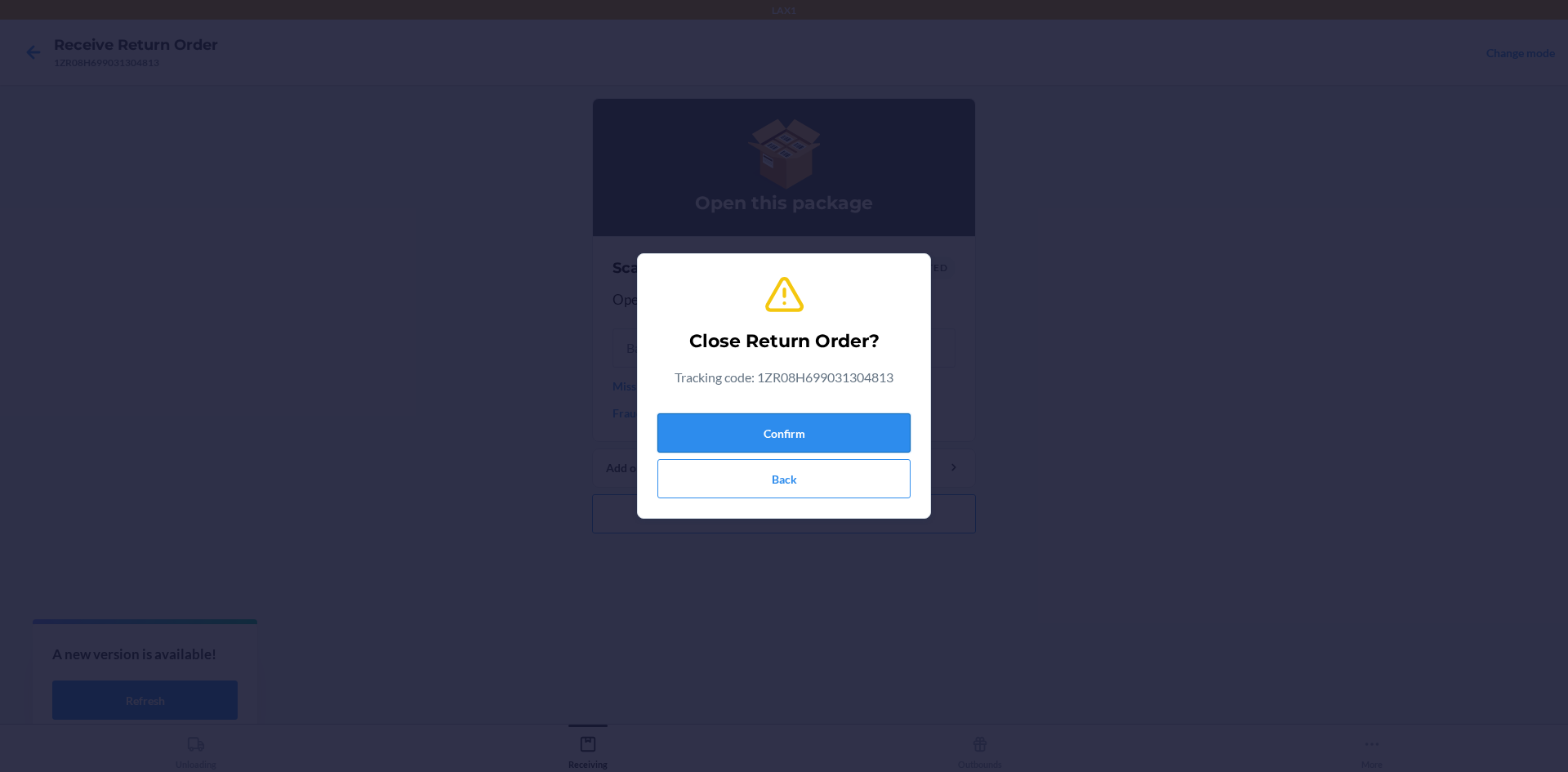
click at [878, 421] on button "Confirm" at bounding box center [784, 432] width 253 height 40
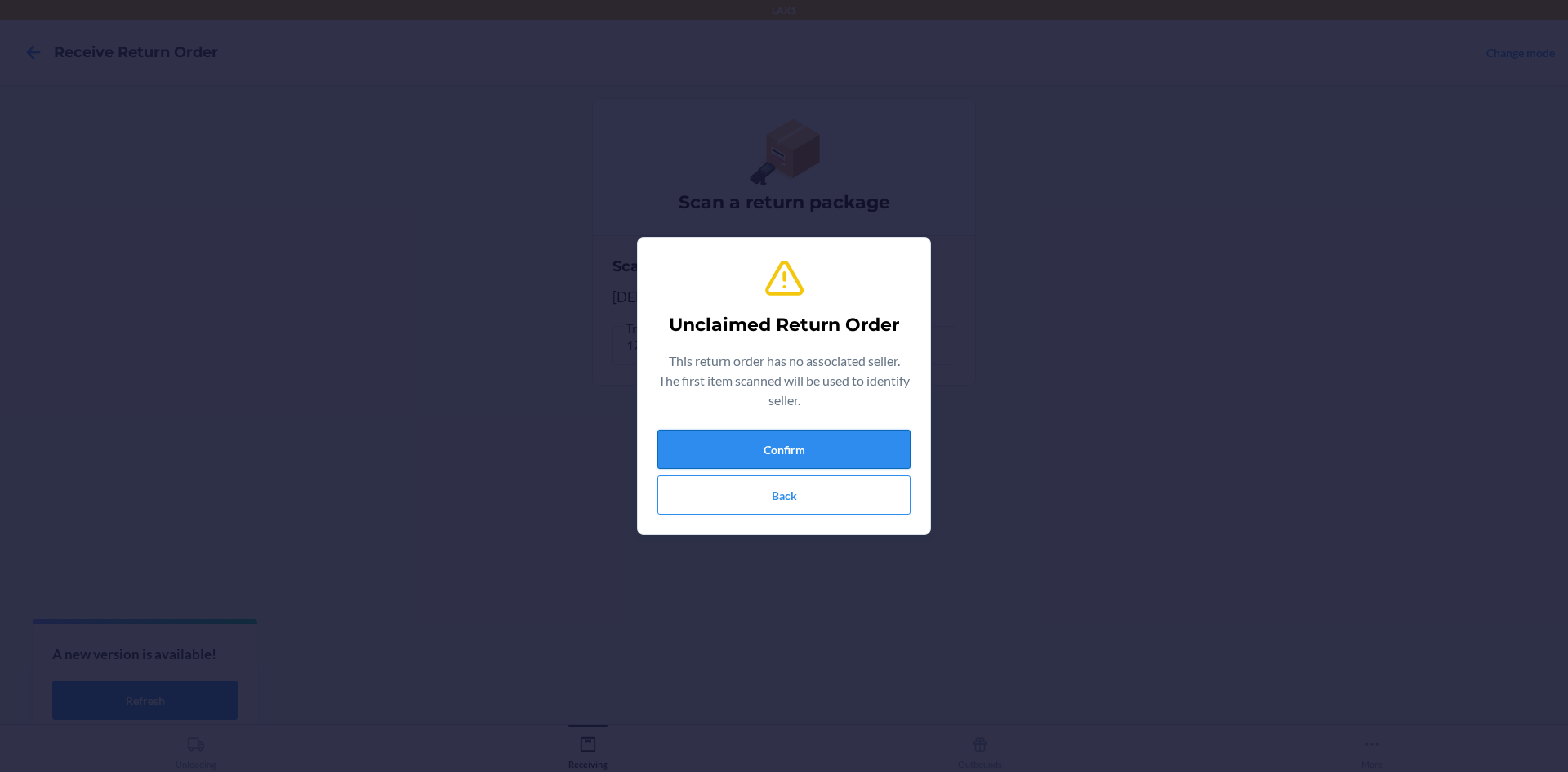
click at [760, 445] on button "Confirm" at bounding box center [784, 449] width 253 height 40
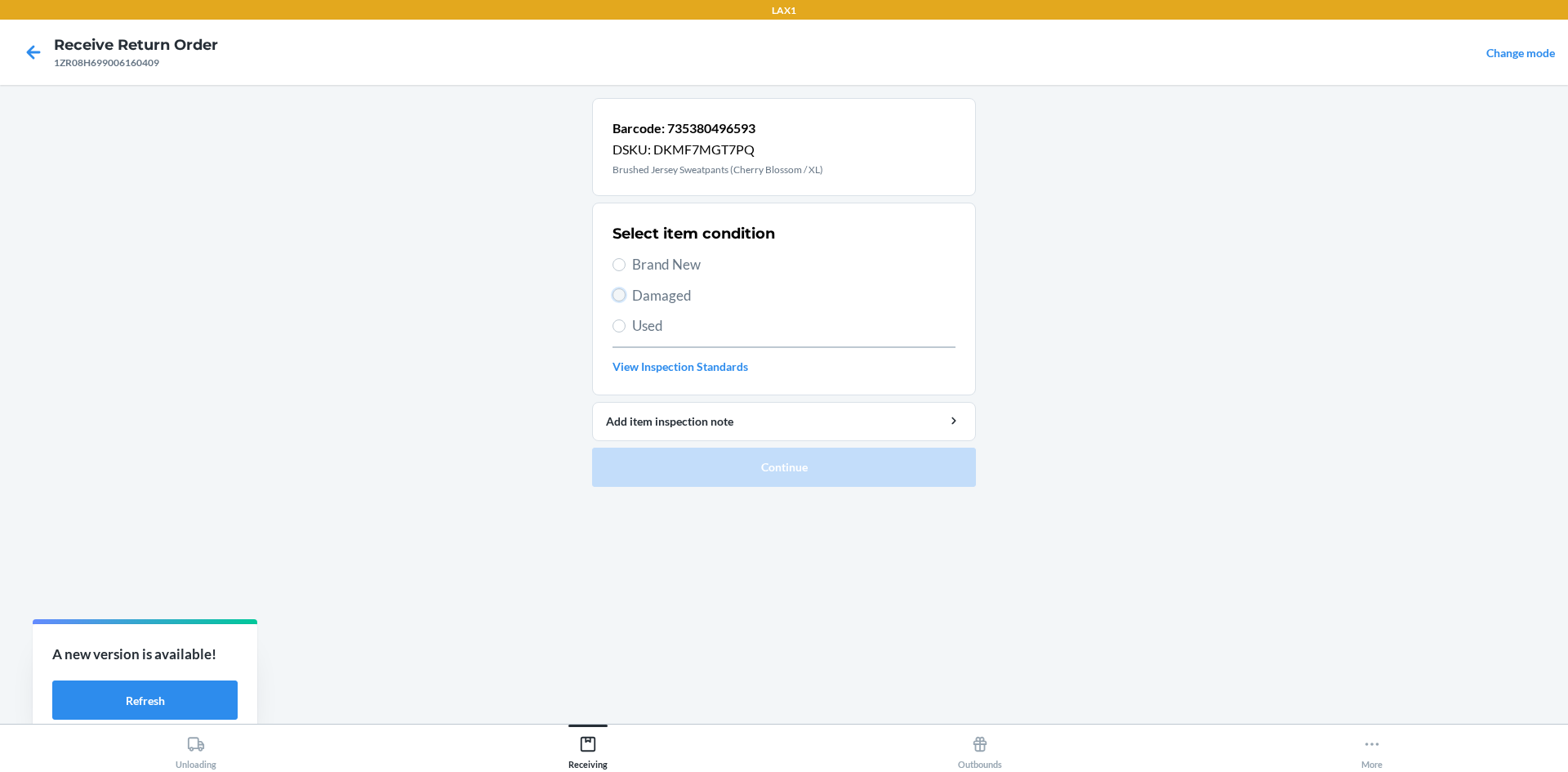
click at [620, 300] on input "Damaged" at bounding box center [619, 295] width 13 height 13
radio input "true"
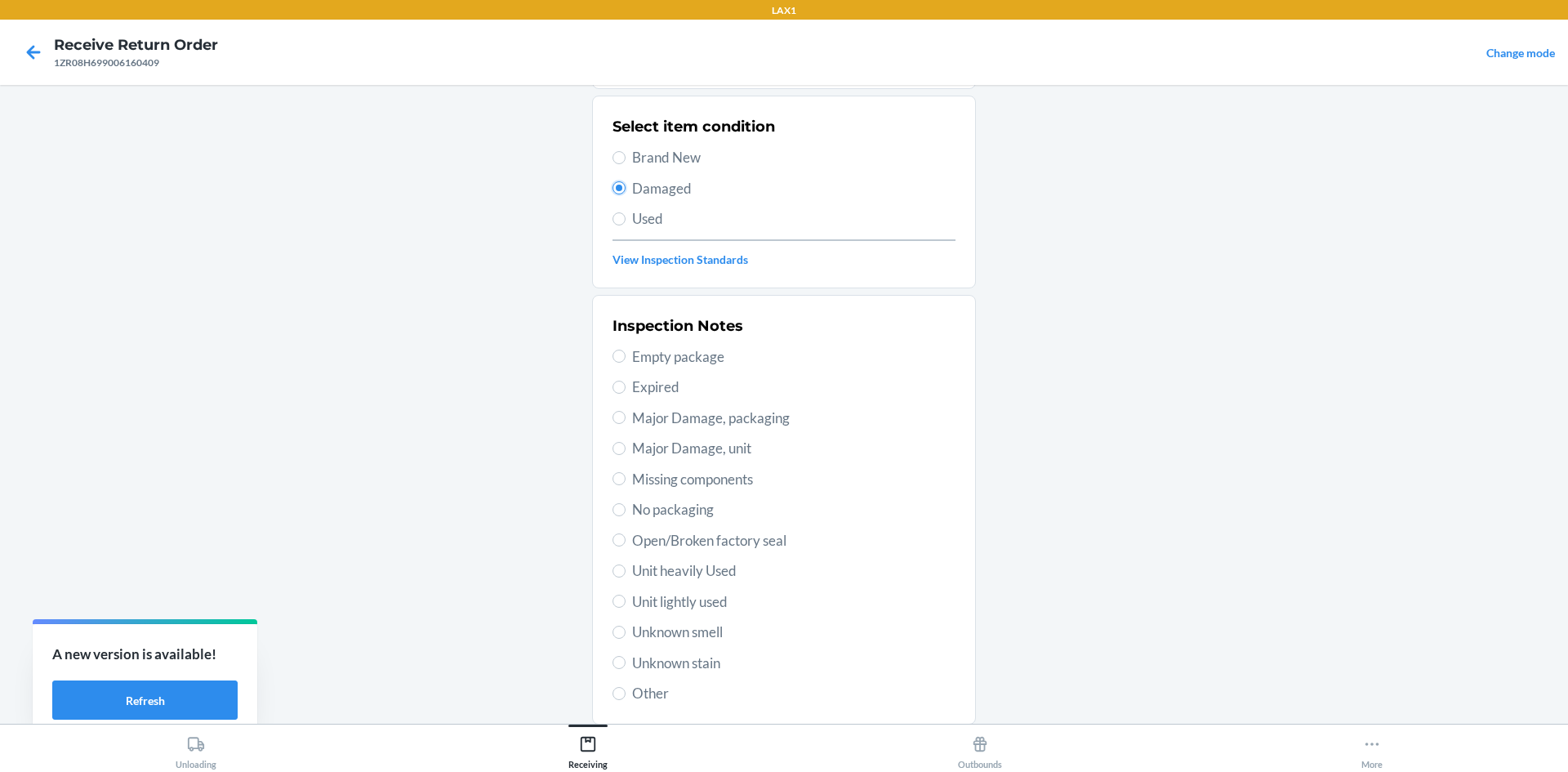
scroll to position [213, 0]
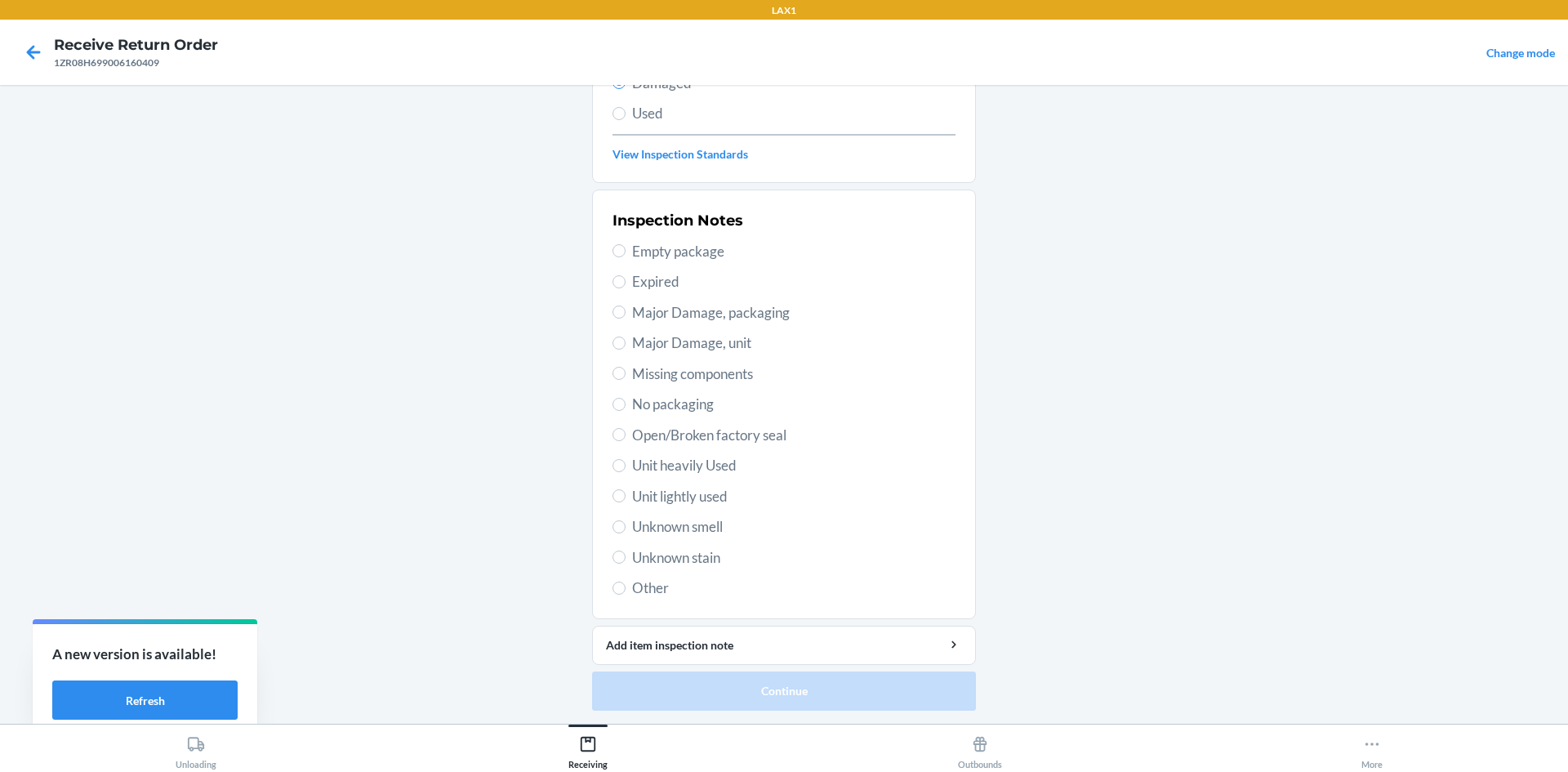
click at [676, 493] on span "Unit lightly used" at bounding box center [795, 497] width 324 height 21
click at [625, 493] on input "Unit lightly used" at bounding box center [619, 496] width 13 height 13
radio input "true"
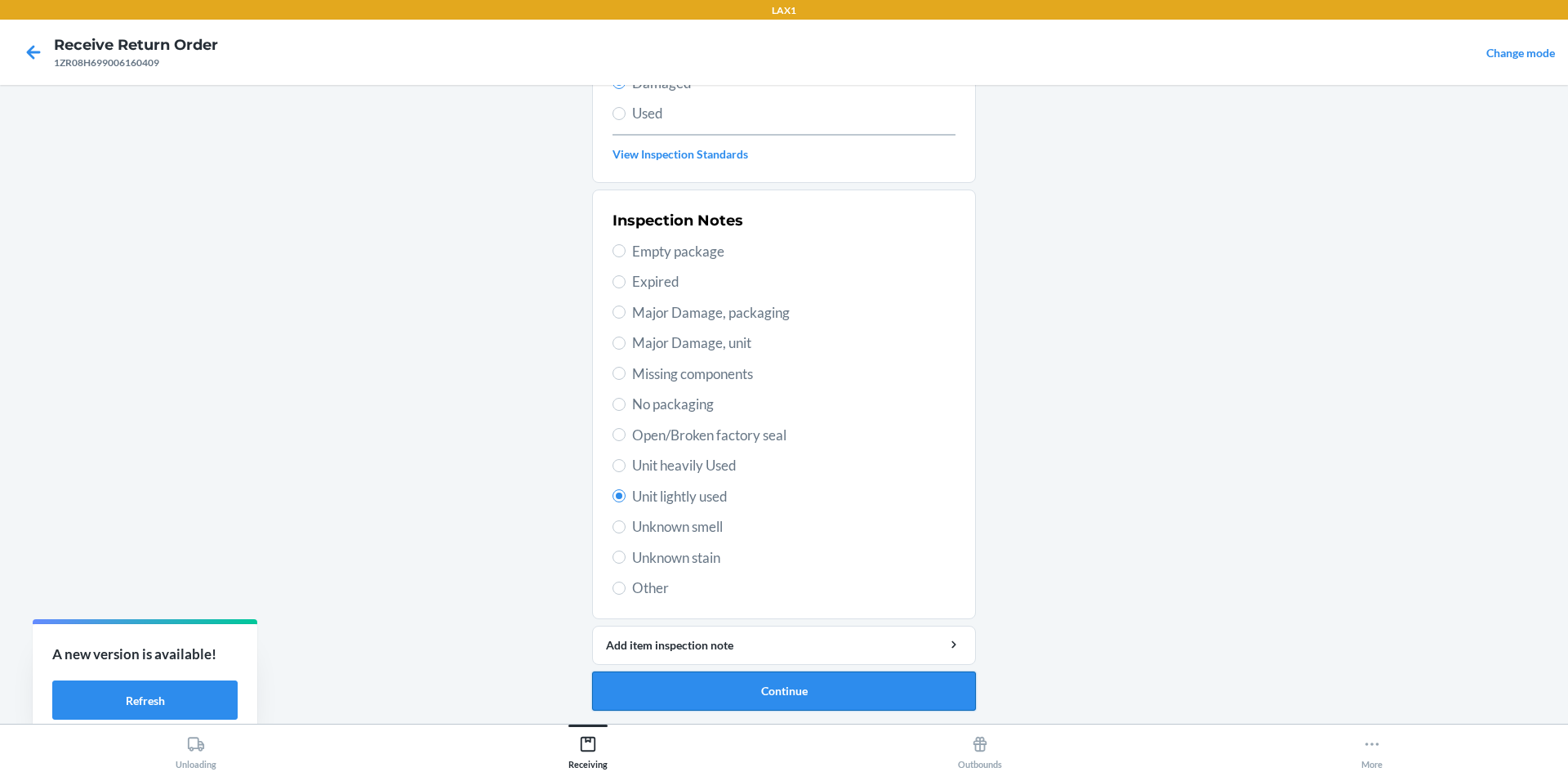
click at [777, 692] on button "Continue" at bounding box center [784, 691] width 383 height 40
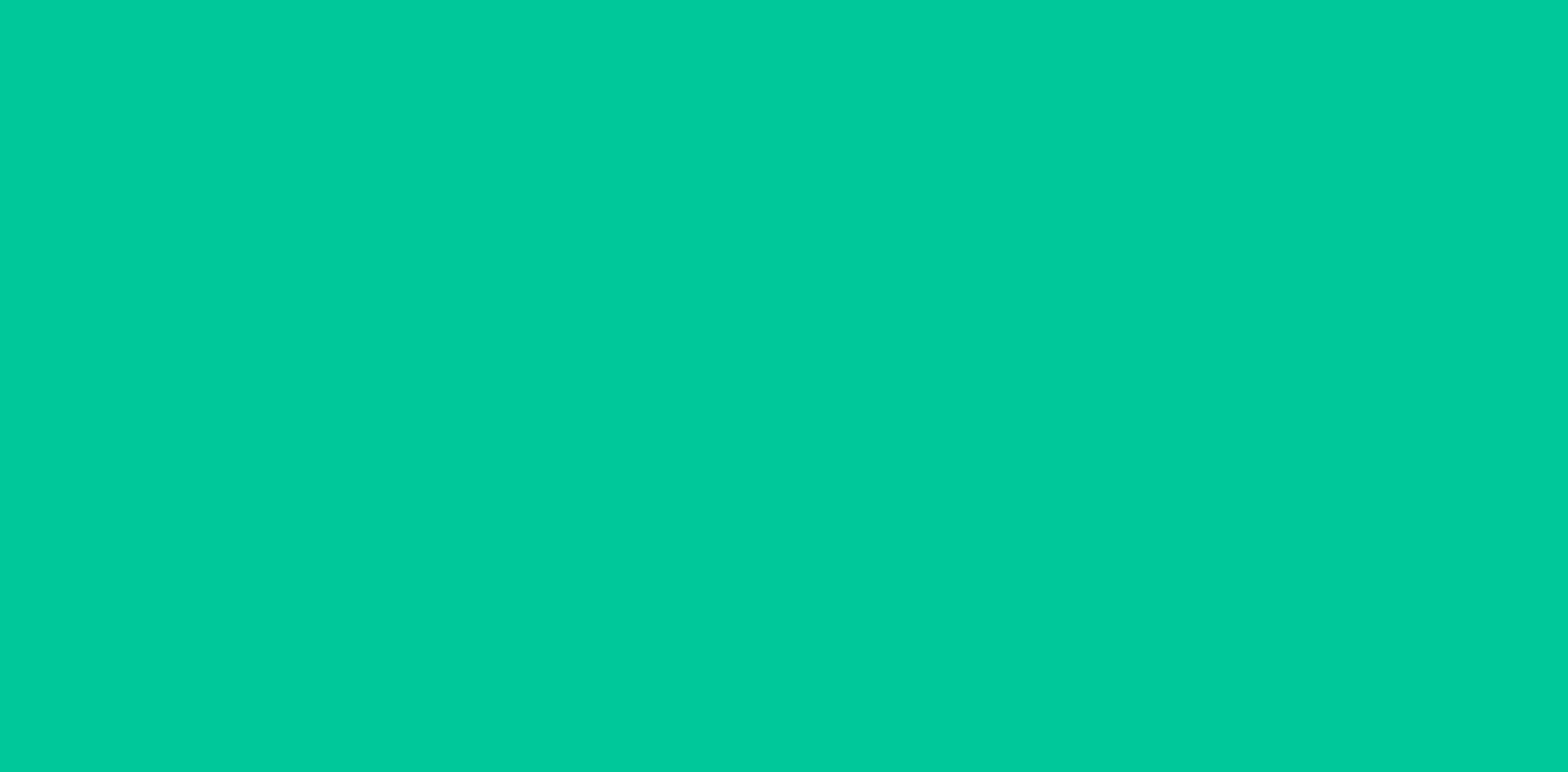
scroll to position [77, 0]
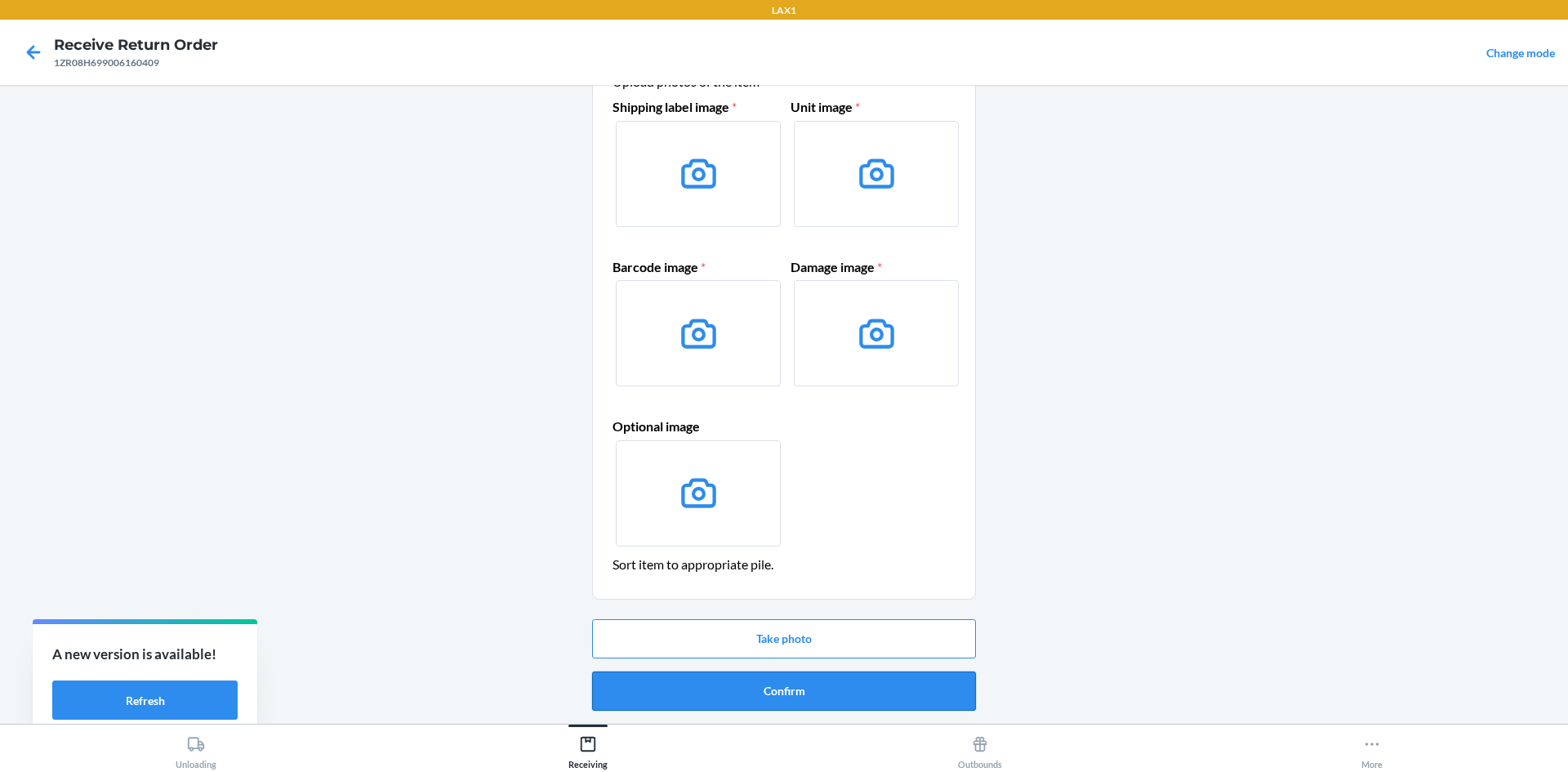
click at [777, 686] on button "Confirm" at bounding box center [784, 691] width 383 height 40
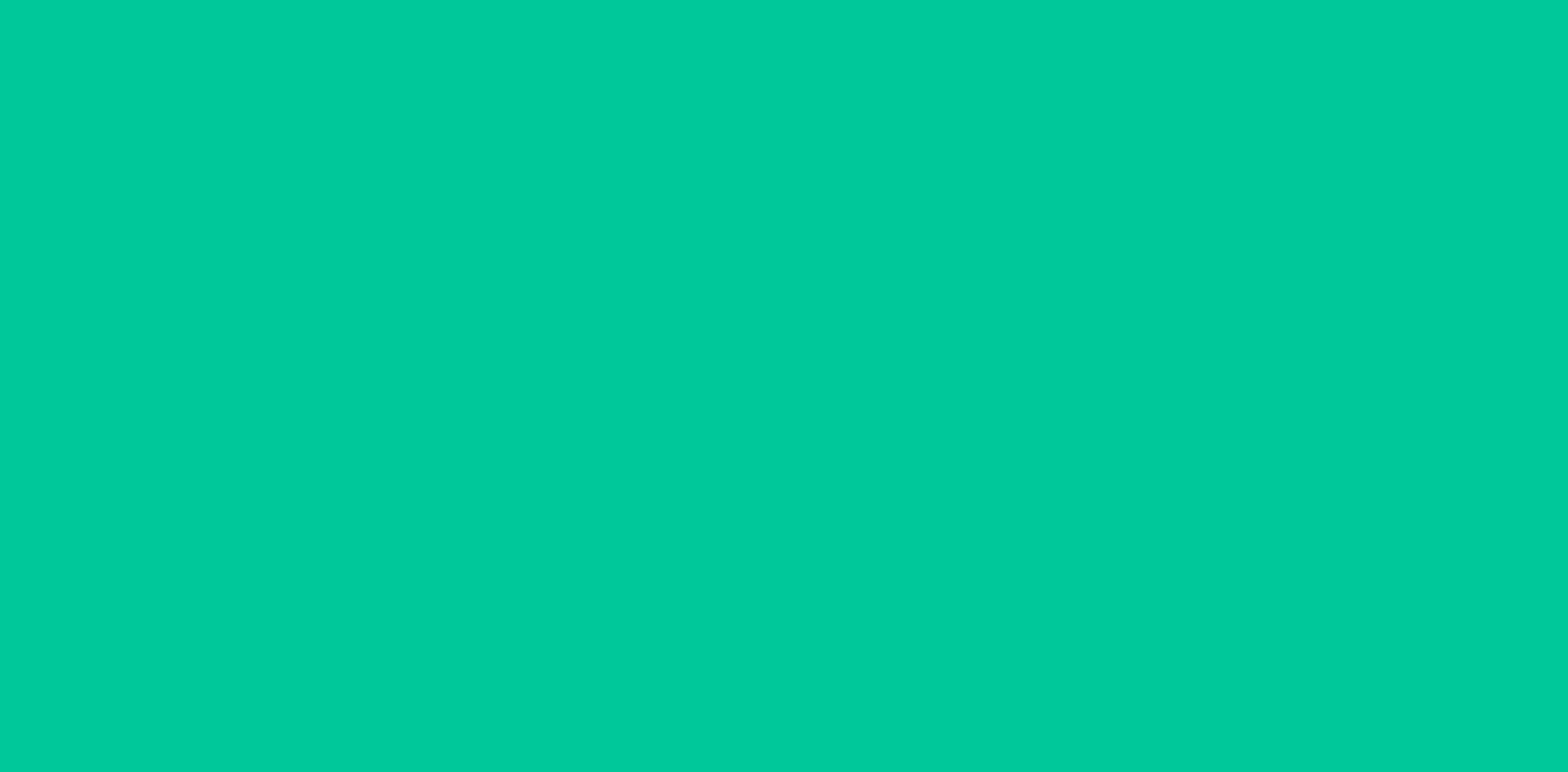
scroll to position [0, 0]
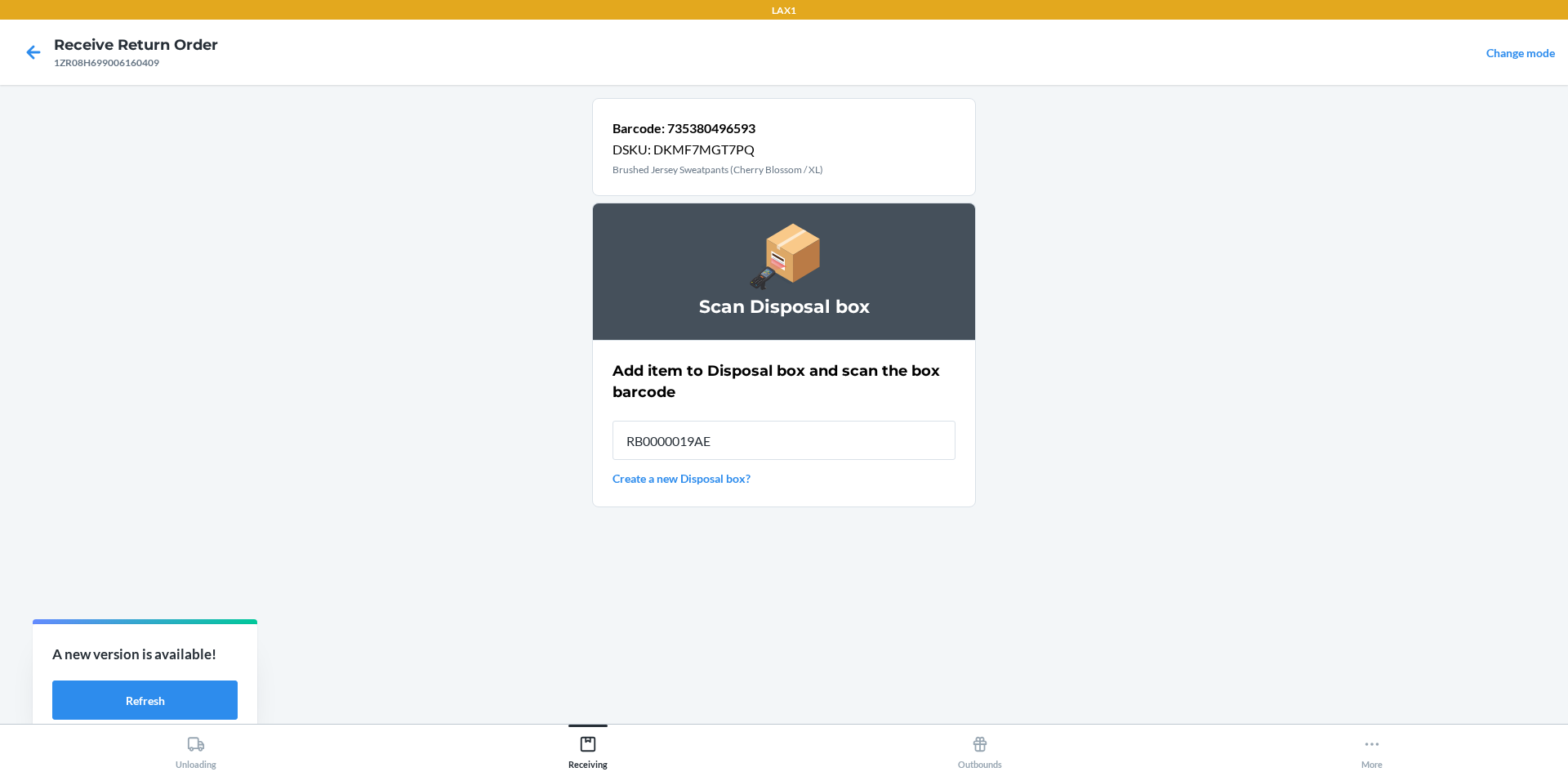
type input "RB0000019AE"
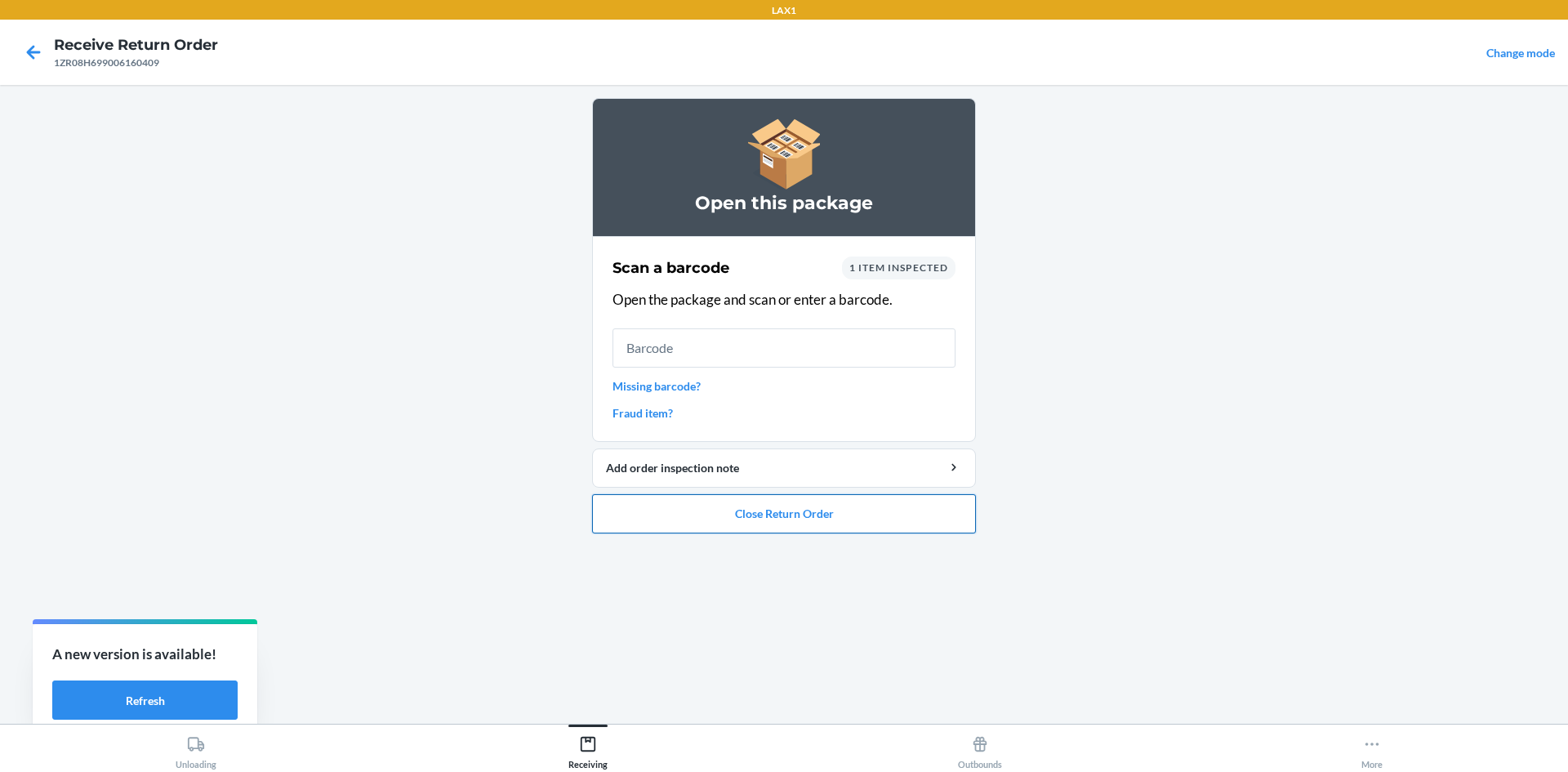
click at [902, 514] on button "Close Return Order" at bounding box center [784, 513] width 383 height 40
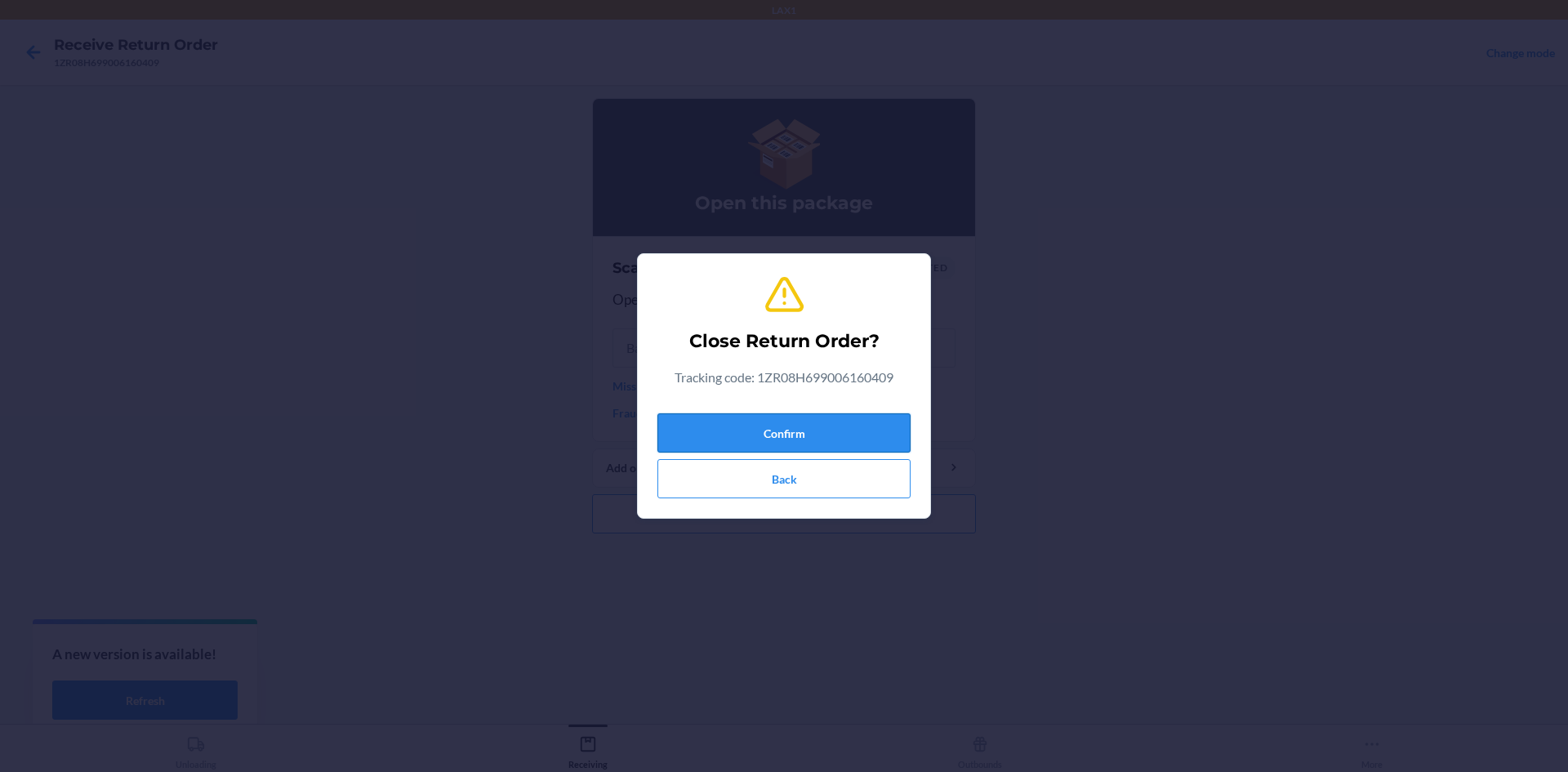
click at [794, 414] on button "Confirm" at bounding box center [784, 432] width 253 height 40
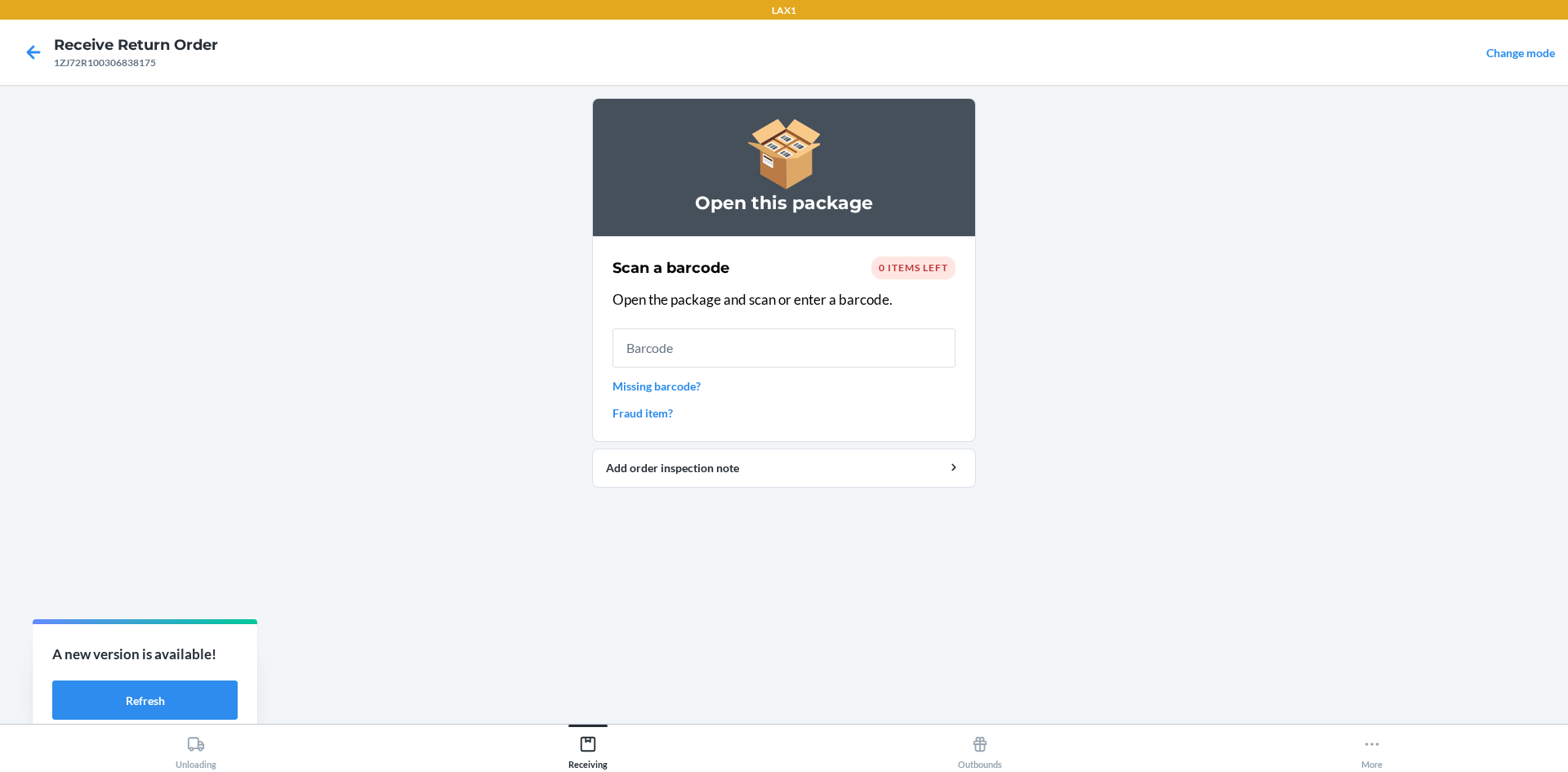
click at [31, 38] on div at bounding box center [33, 52] width 40 height 40
click at [31, 49] on icon at bounding box center [33, 52] width 14 height 14
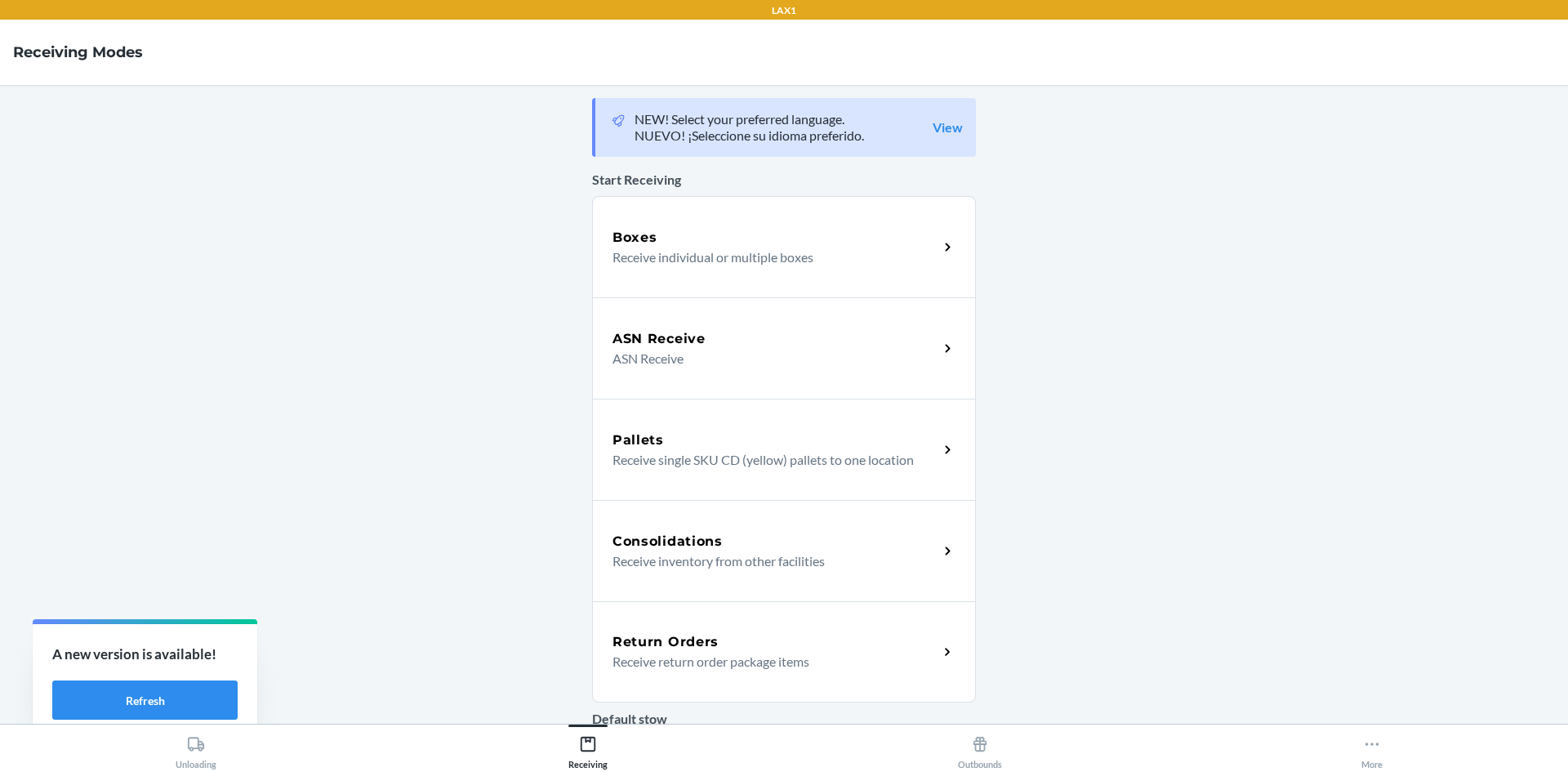
click at [783, 635] on div "Return Orders" at bounding box center [775, 642] width 326 height 19
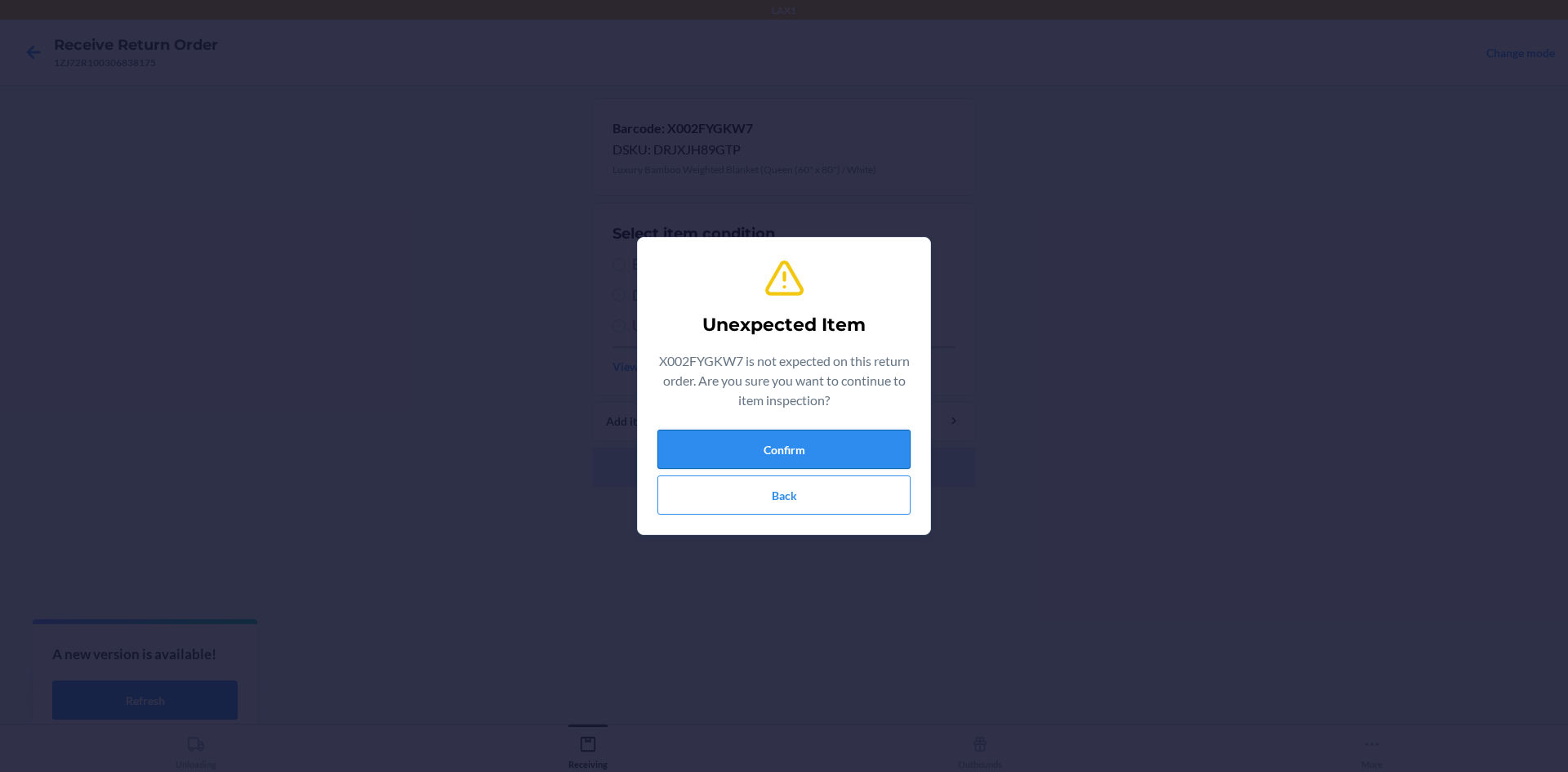
click at [791, 455] on button "Confirm" at bounding box center [784, 449] width 253 height 40
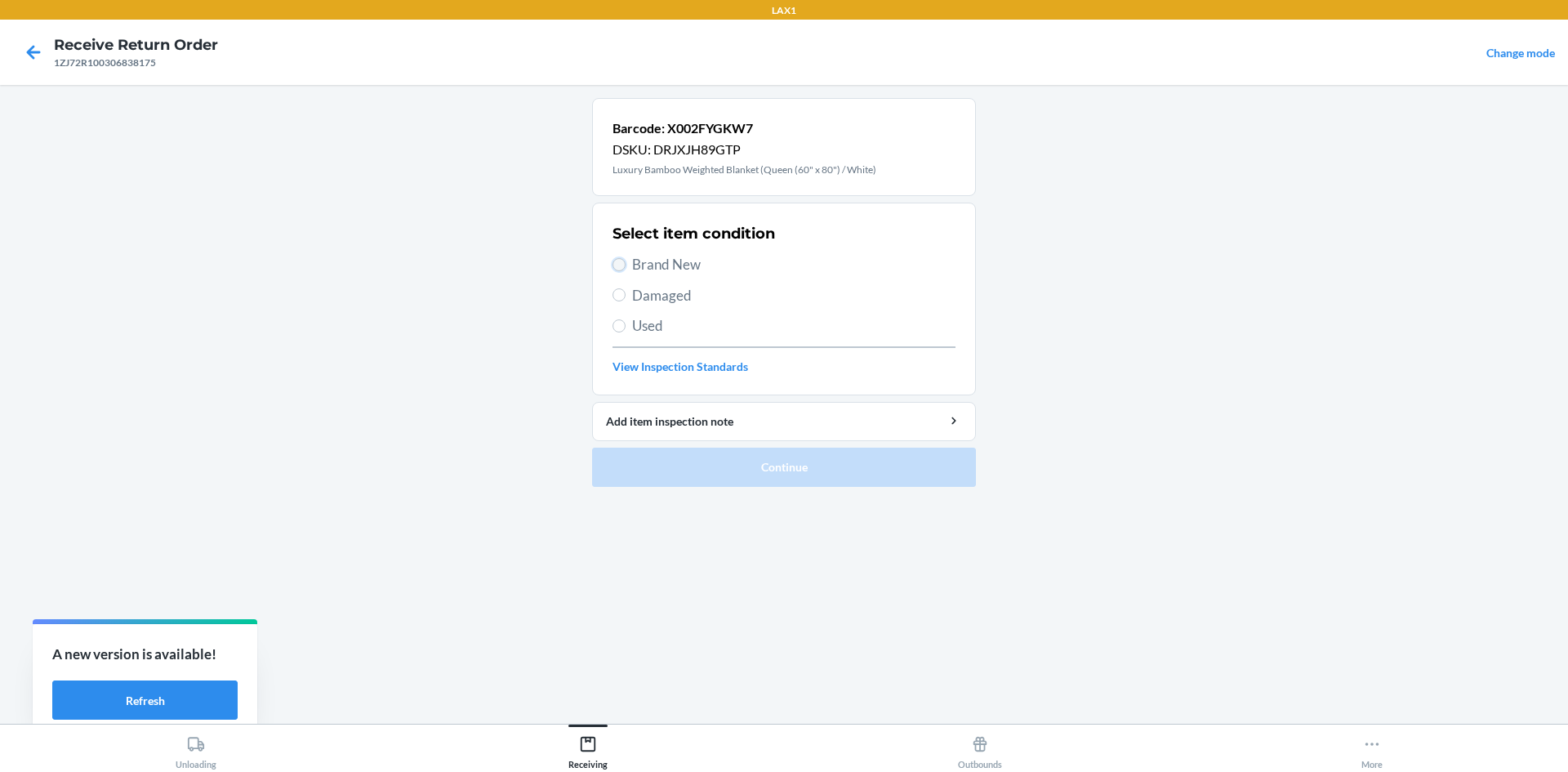
click at [619, 264] on input "Brand New" at bounding box center [619, 265] width 13 height 13
radio input "true"
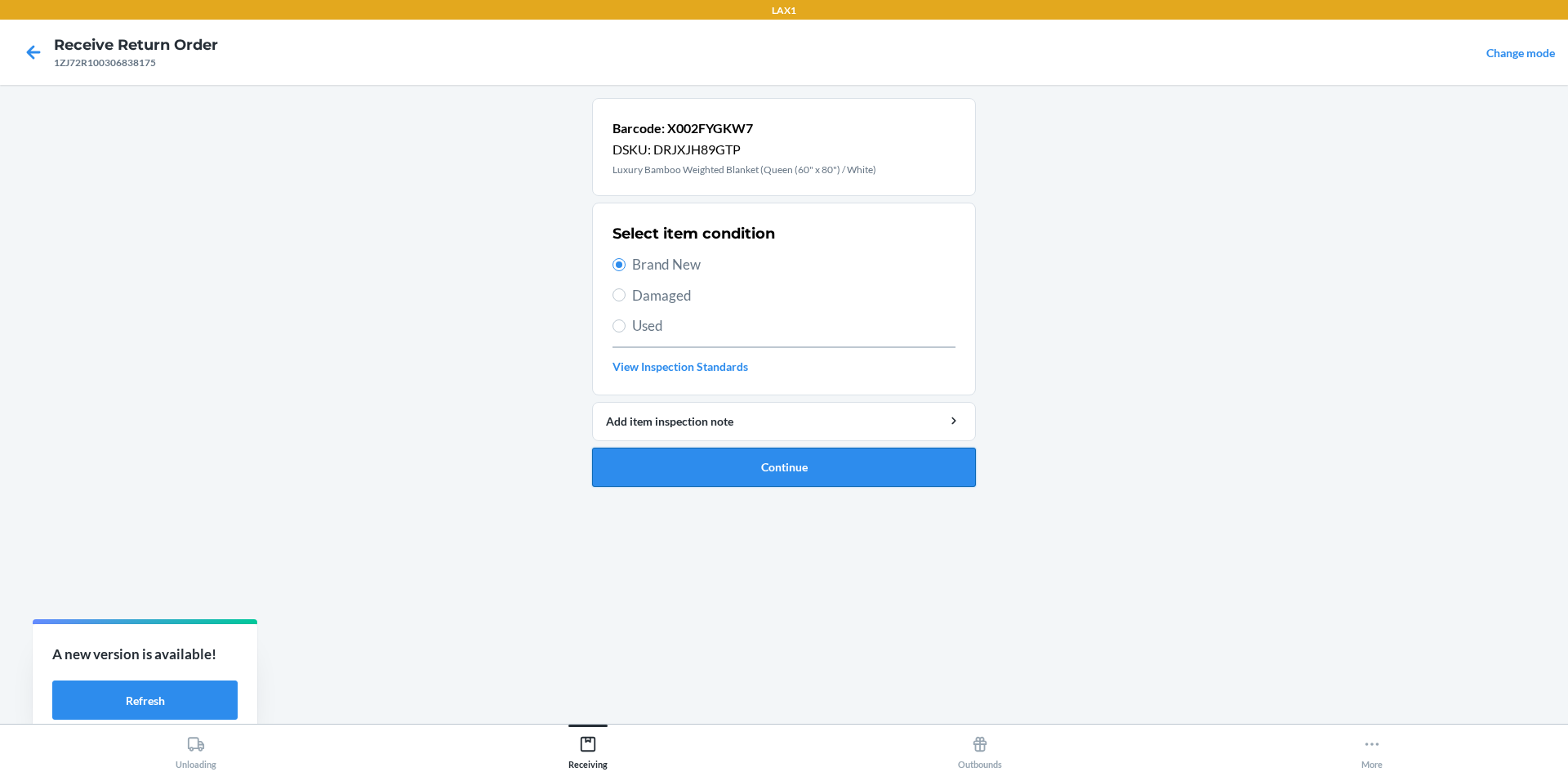
click at [768, 478] on button "Continue" at bounding box center [784, 467] width 383 height 40
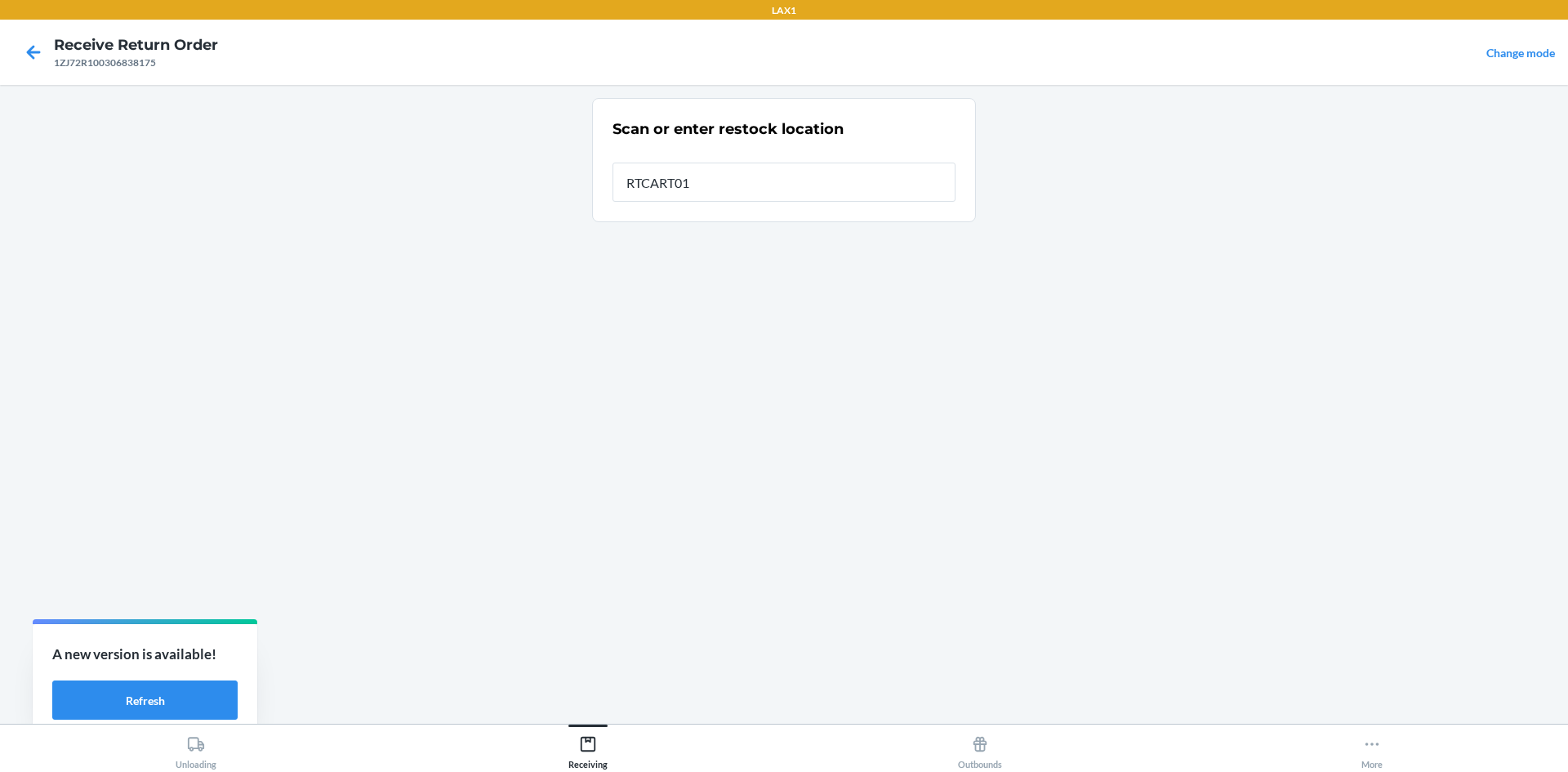
type input "RTCART017"
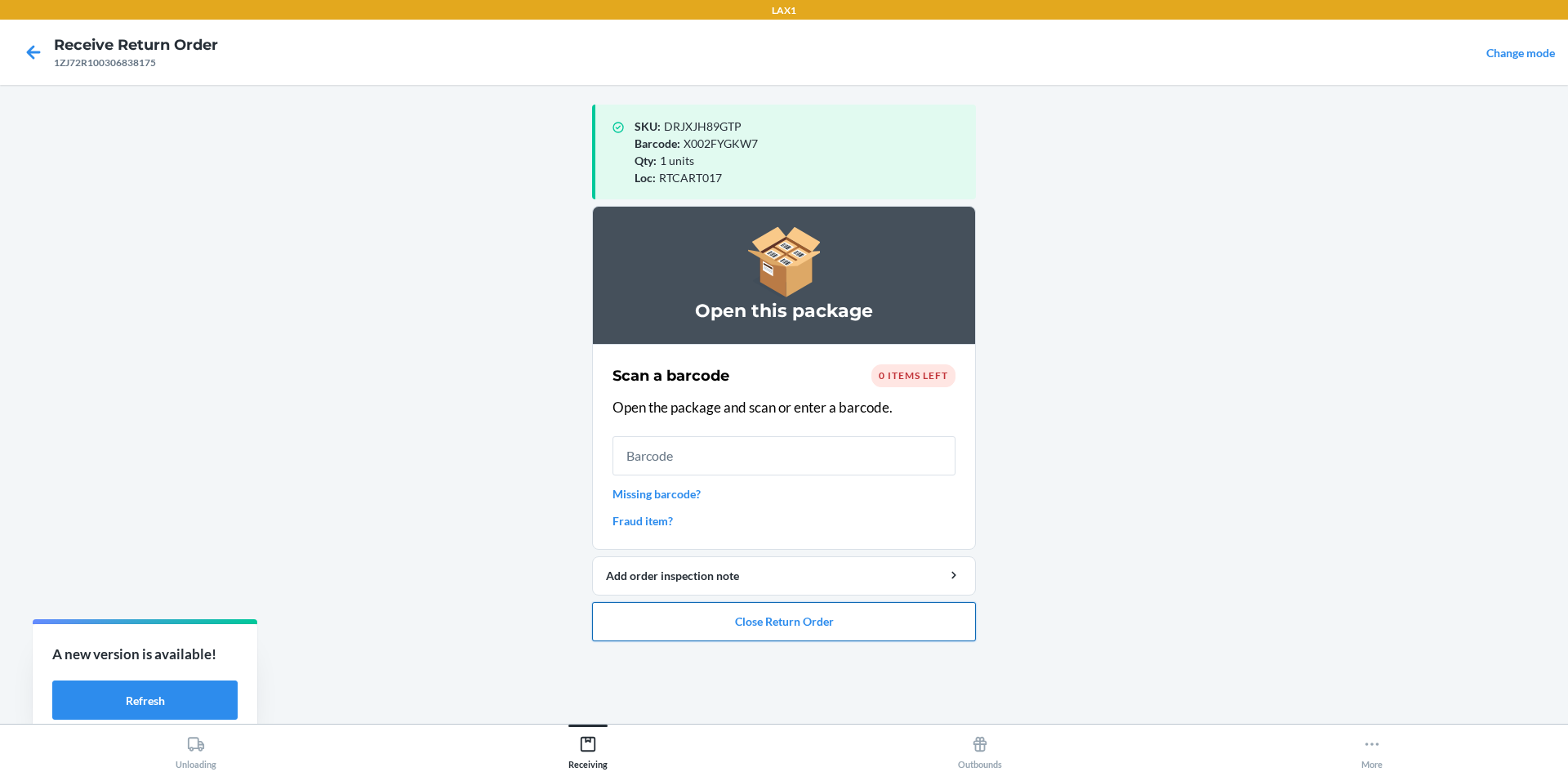
click at [853, 620] on button "Close Return Order" at bounding box center [784, 622] width 383 height 40
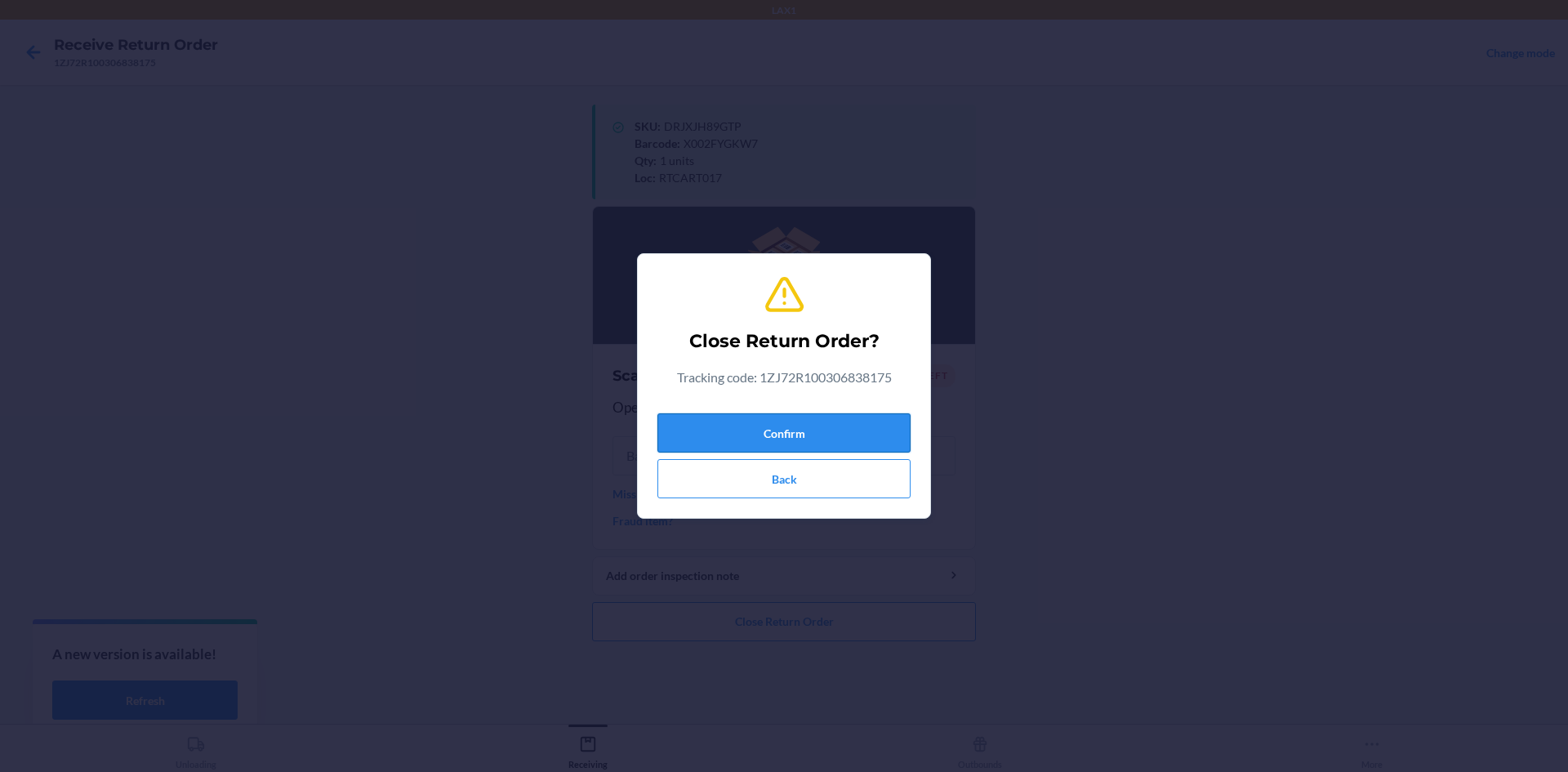
click at [844, 417] on button "Confirm" at bounding box center [784, 432] width 253 height 40
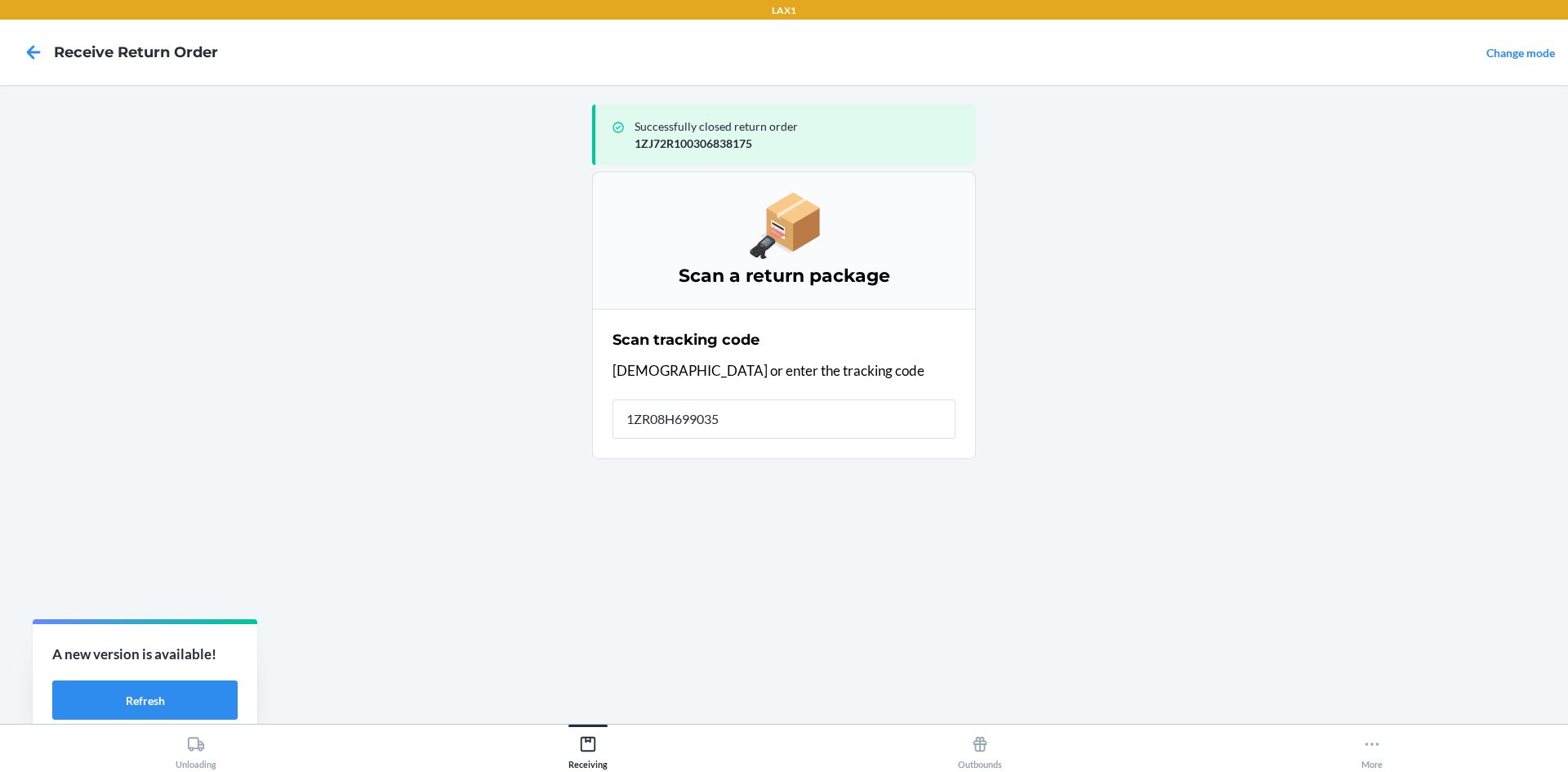
type input "1ZR08H6990357"
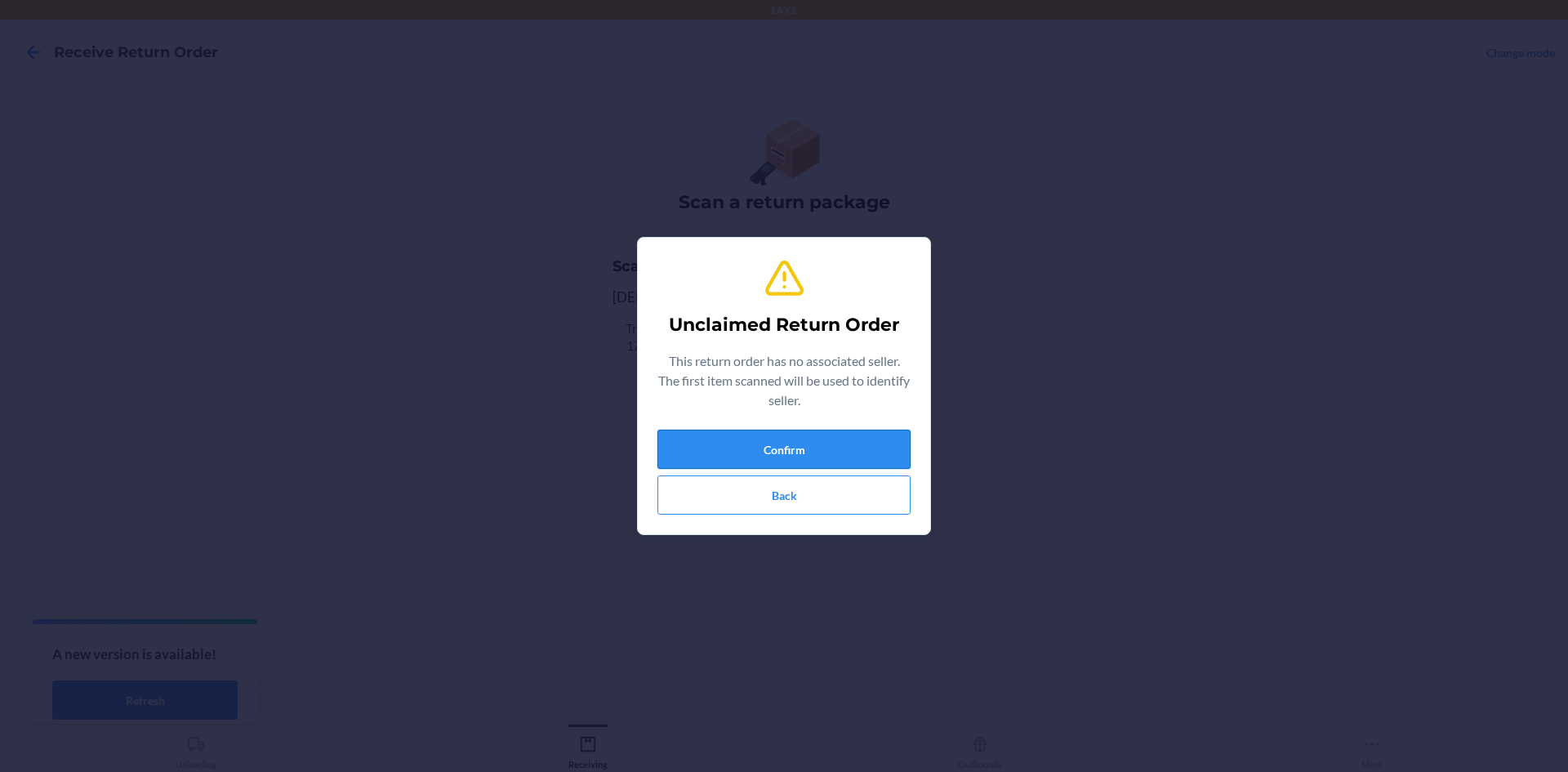
click at [809, 448] on button "Confirm" at bounding box center [784, 449] width 253 height 40
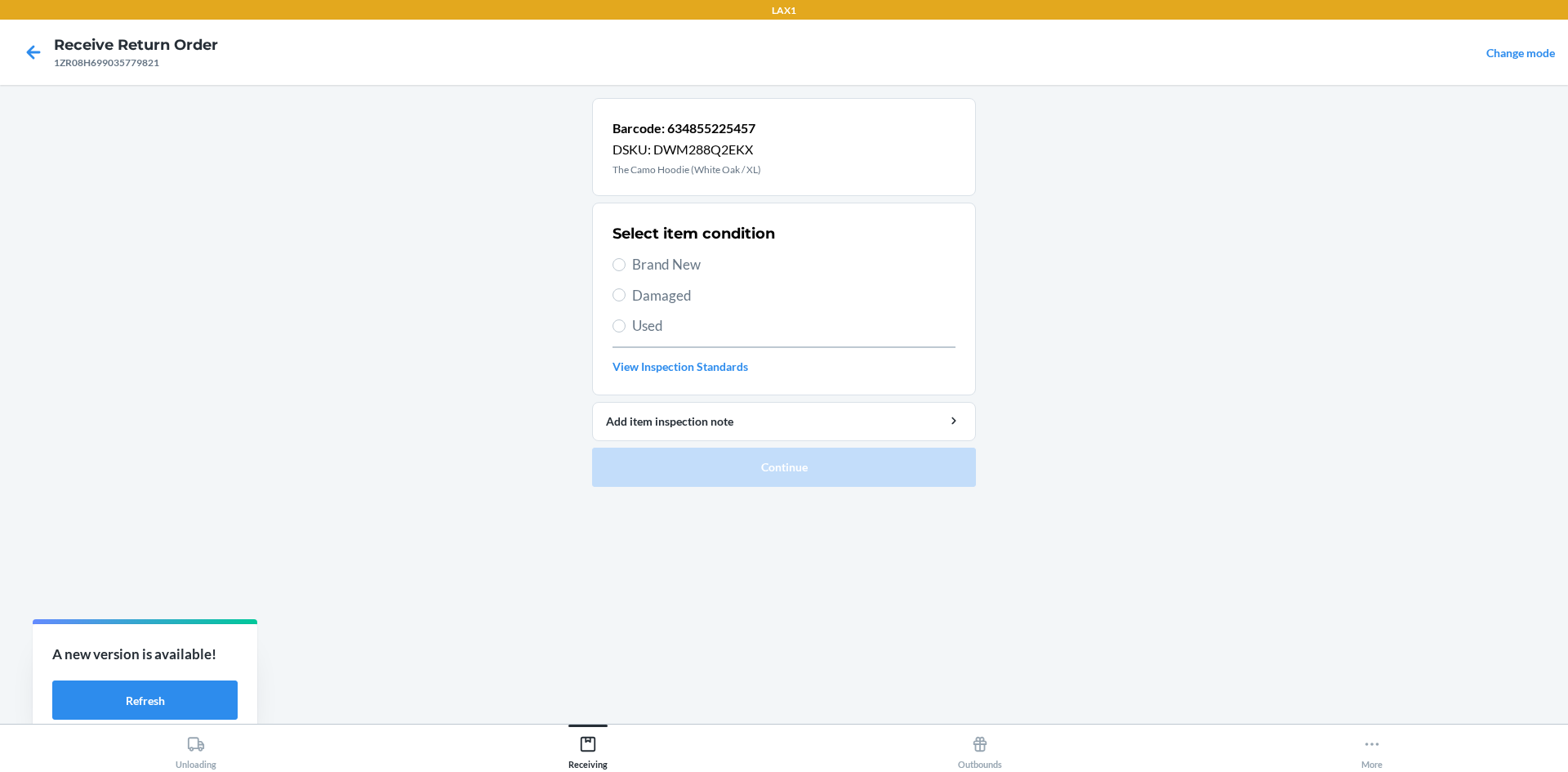
click at [662, 291] on span "Damaged" at bounding box center [795, 295] width 324 height 21
click at [625, 291] on input "Damaged" at bounding box center [619, 295] width 13 height 13
radio input "true"
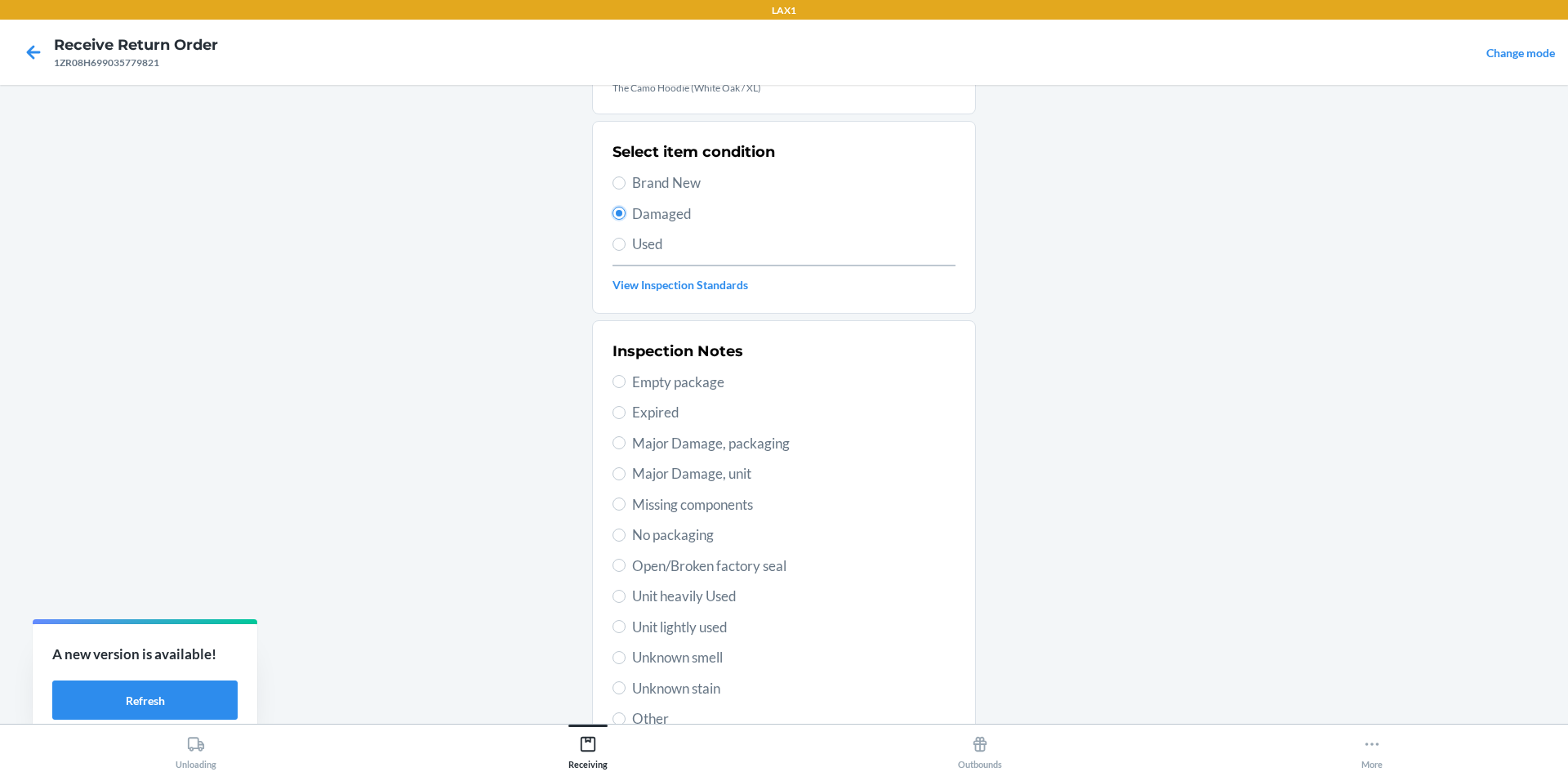
scroll to position [164, 0]
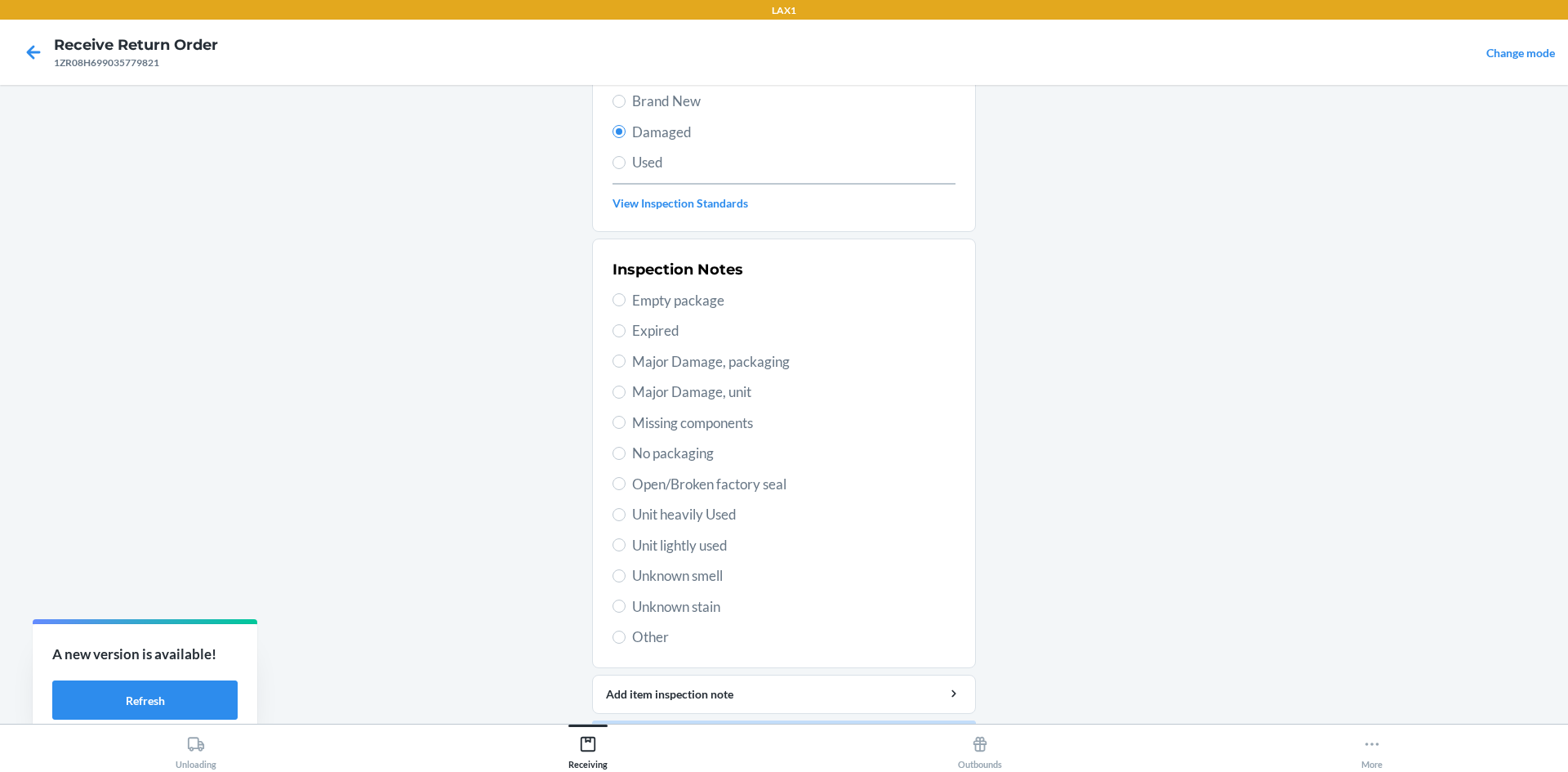
click at [702, 551] on span "Unit lightly used" at bounding box center [795, 546] width 324 height 21
click at [625, 551] on input "Unit lightly used" at bounding box center [619, 545] width 13 height 13
radio input "true"
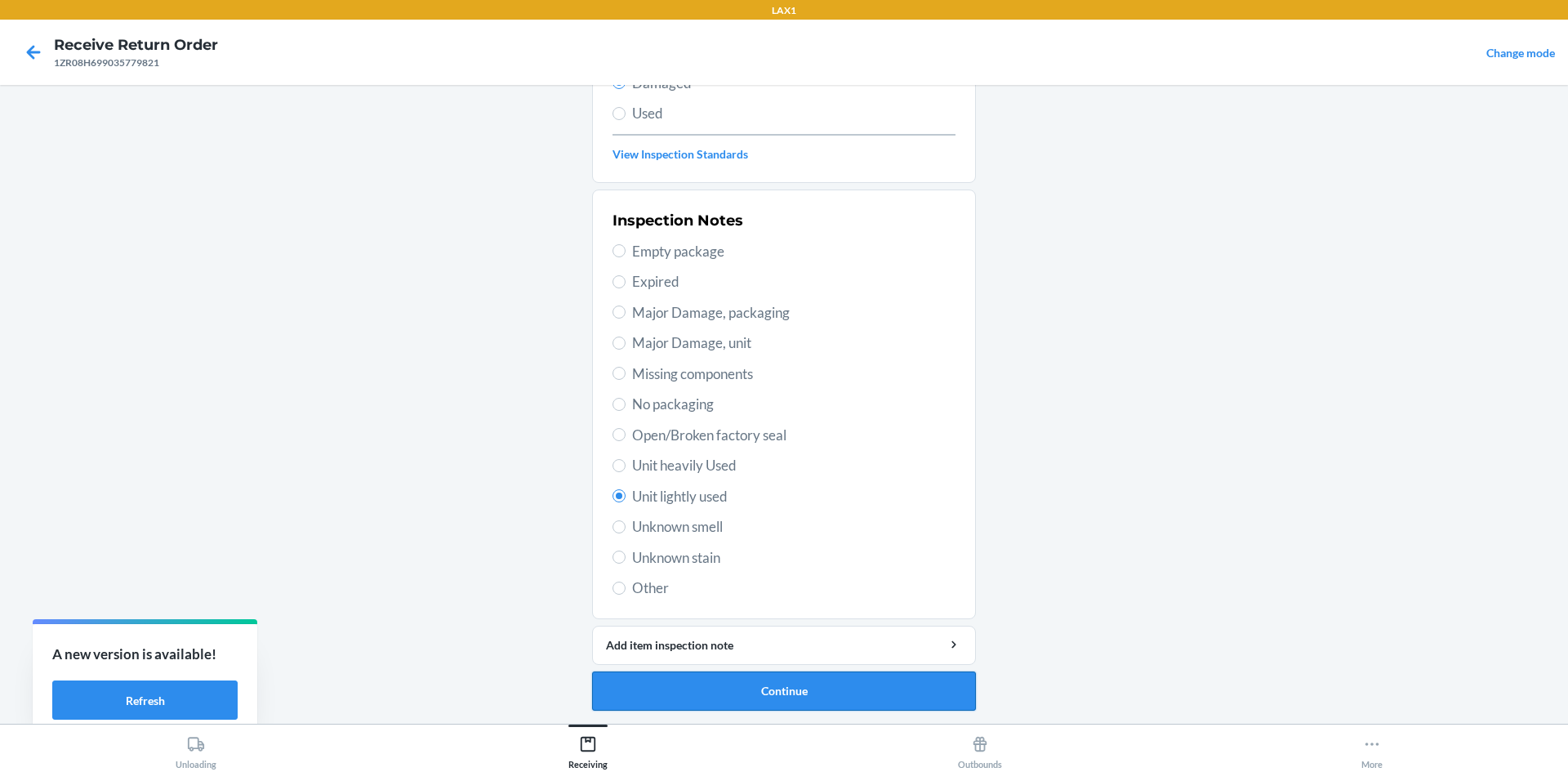
click at [733, 690] on button "Continue" at bounding box center [784, 691] width 383 height 40
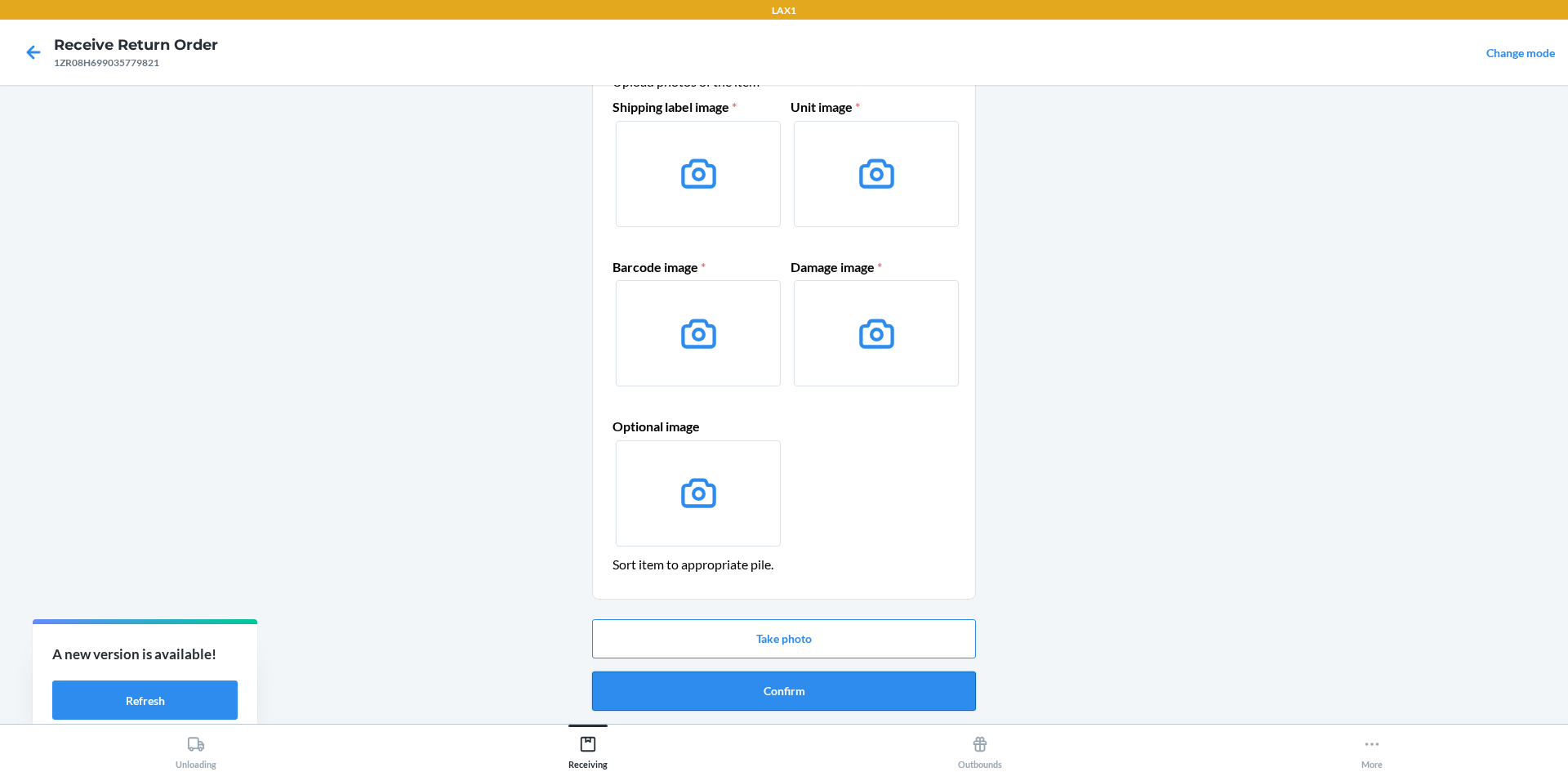
click at [752, 690] on button "Confirm" at bounding box center [784, 691] width 383 height 40
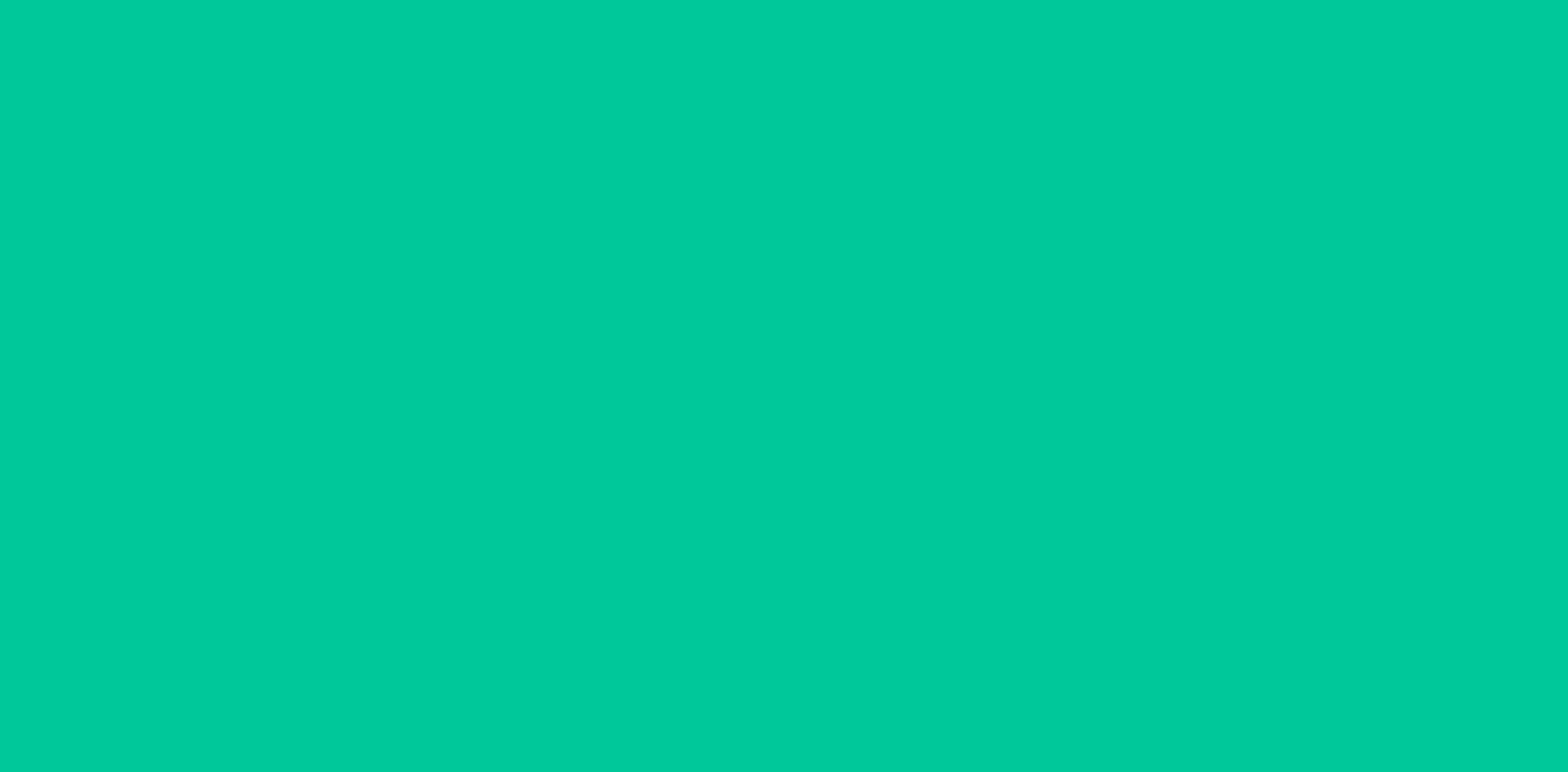
scroll to position [0, 0]
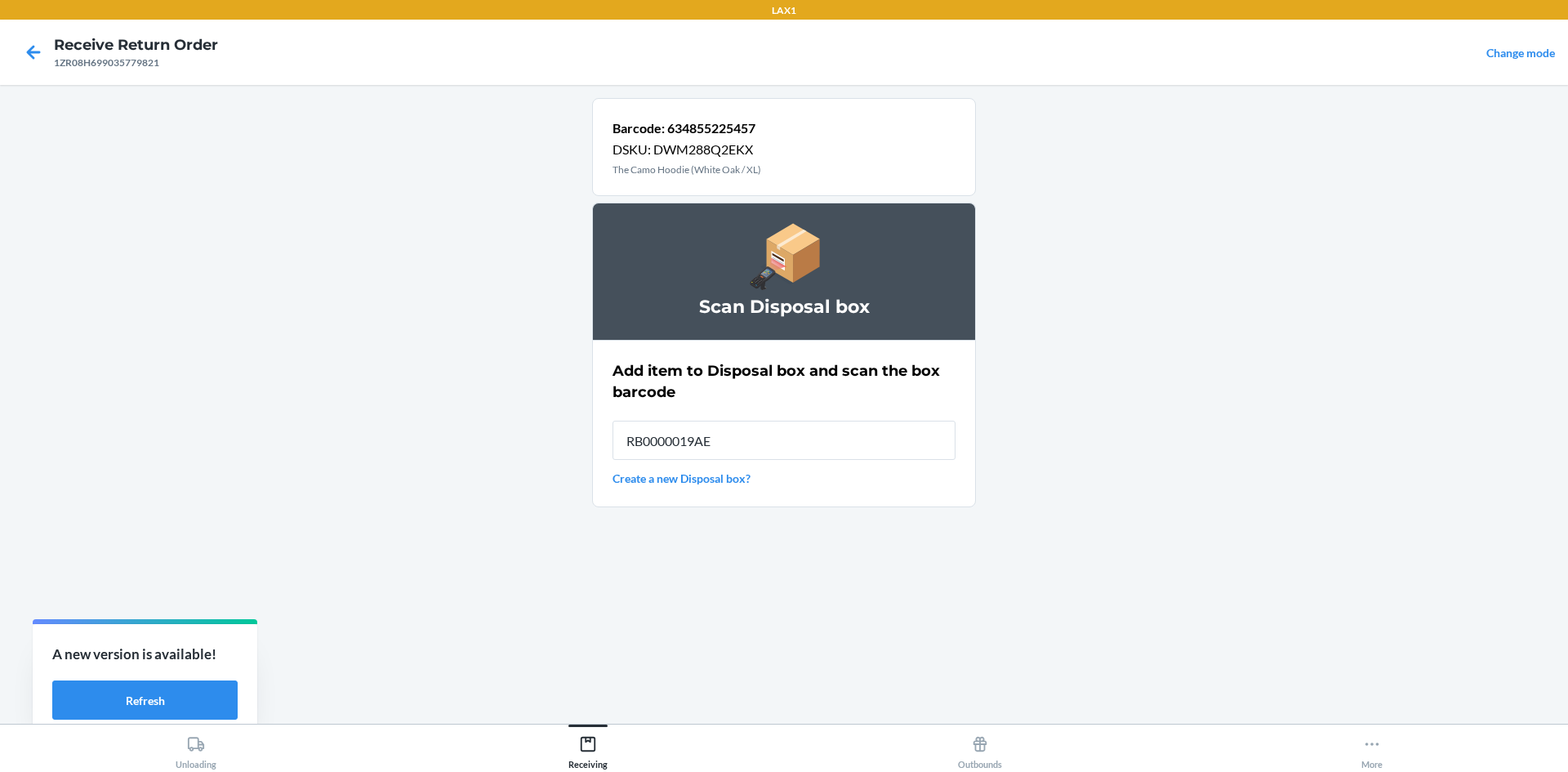
type input "RB0000019AE"
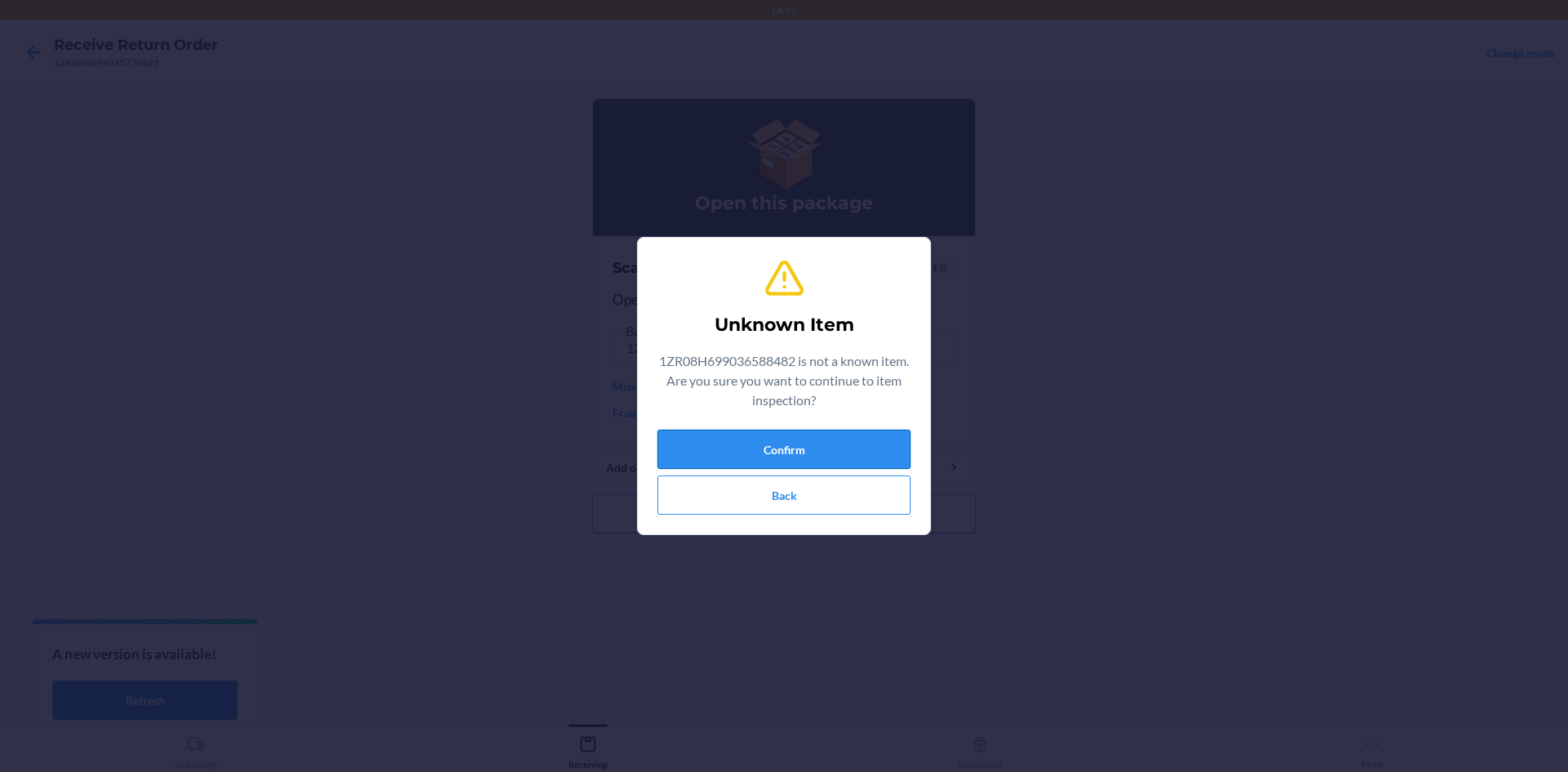
click at [861, 444] on button "Confirm" at bounding box center [784, 449] width 253 height 40
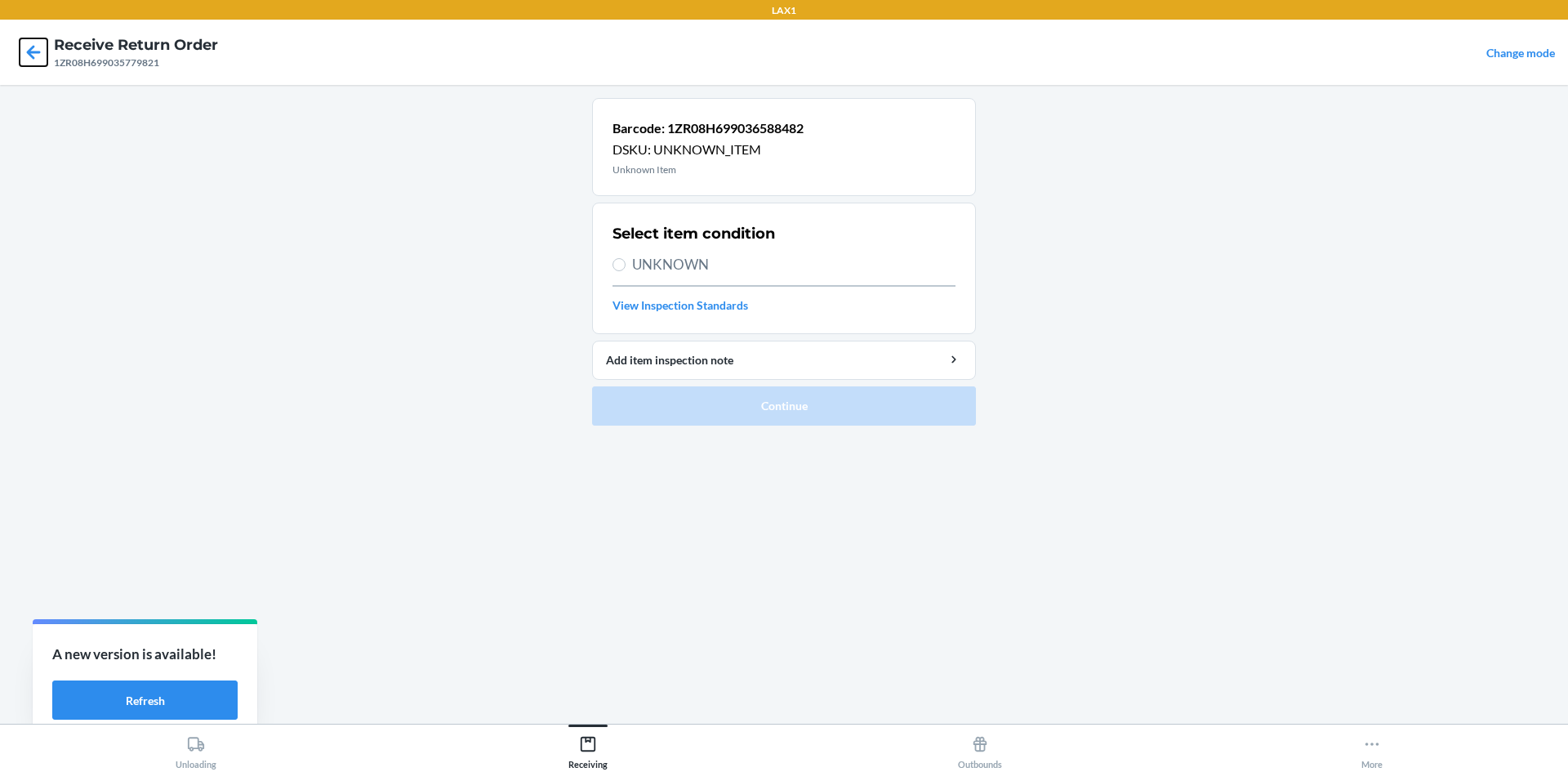
click at [40, 59] on icon at bounding box center [33, 52] width 28 height 28
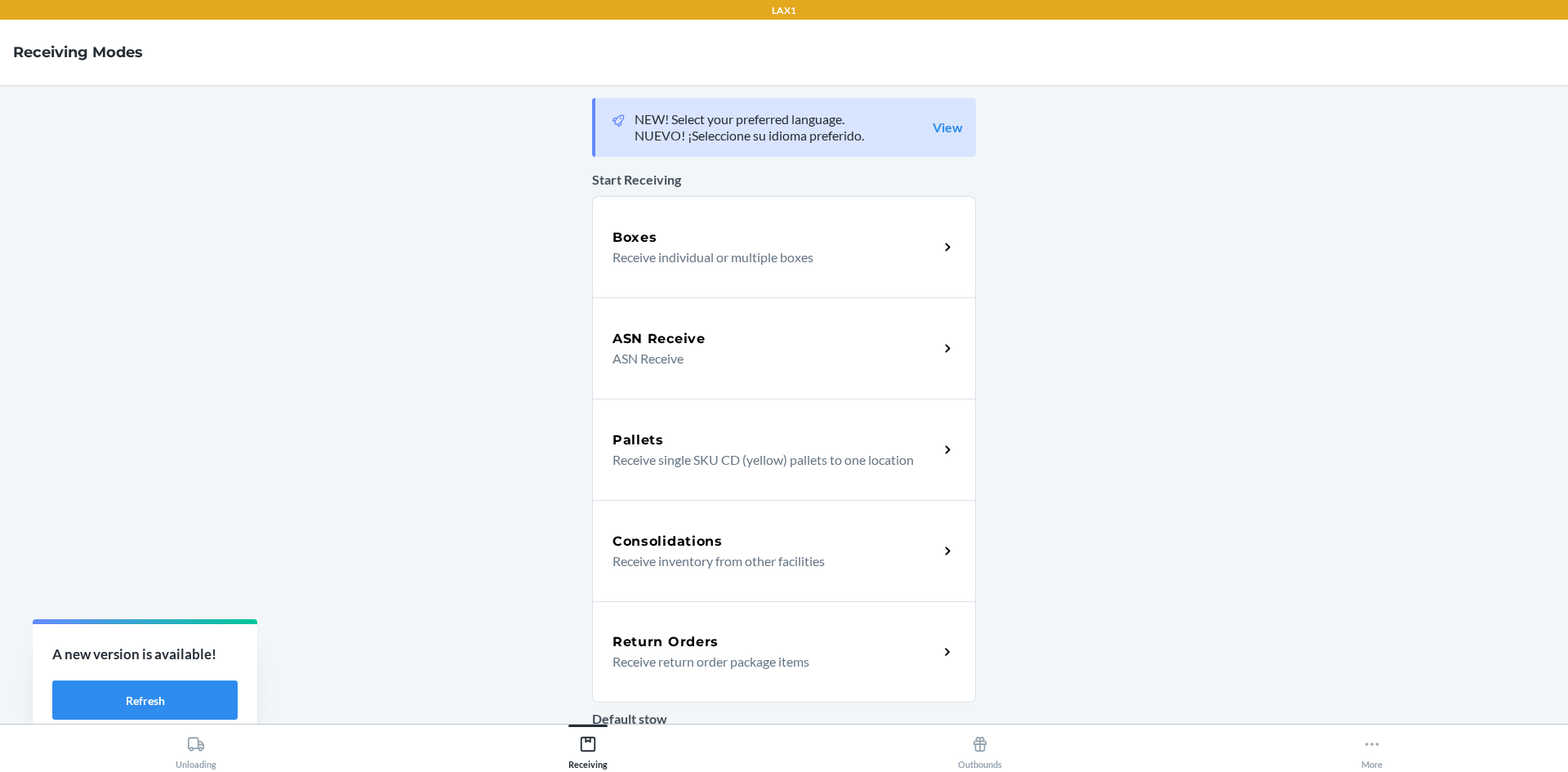
click at [942, 663] on div "Return Orders Receive return order package items" at bounding box center [784, 652] width 383 height 101
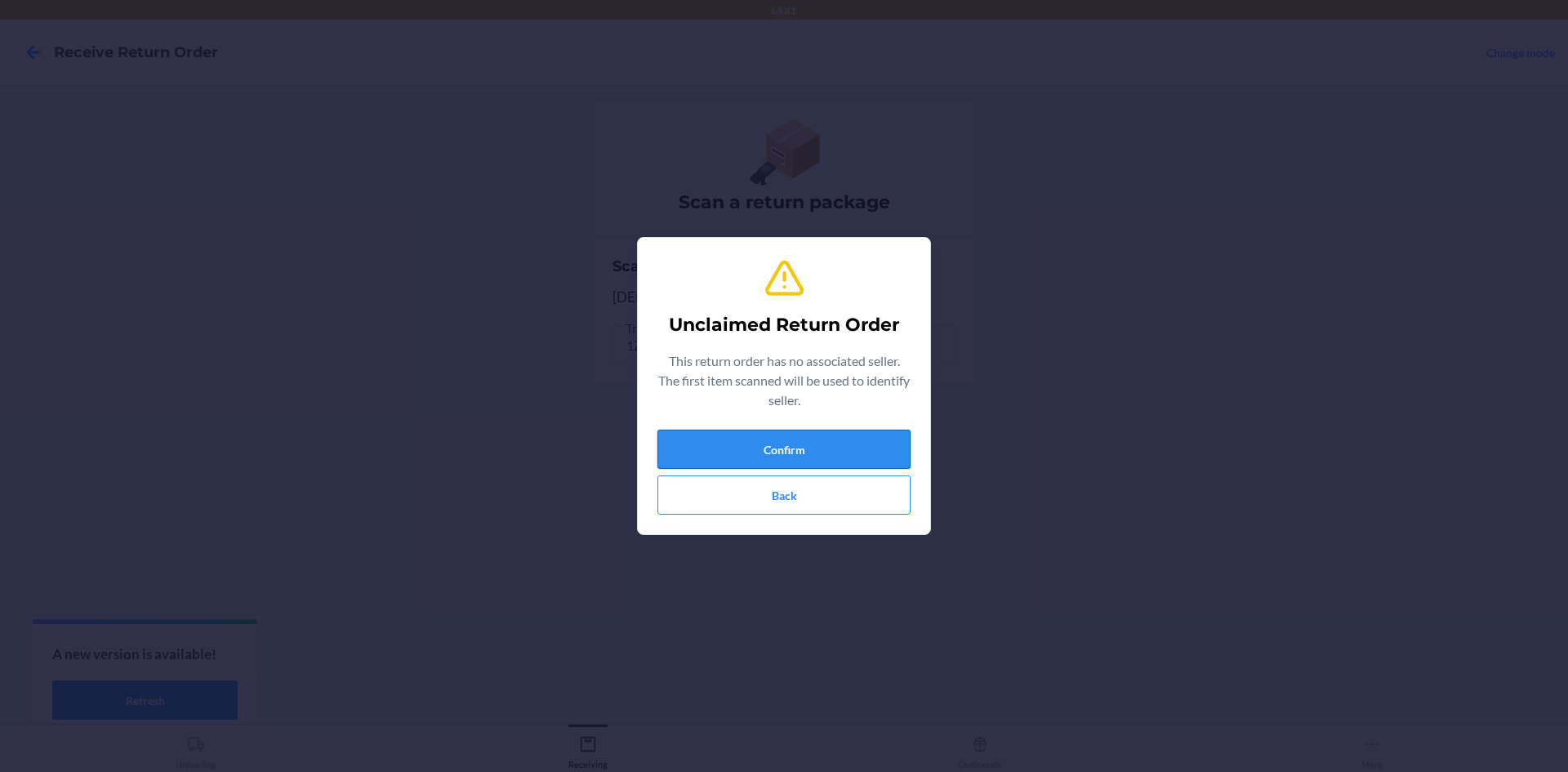
click at [856, 439] on button "Confirm" at bounding box center [784, 449] width 253 height 40
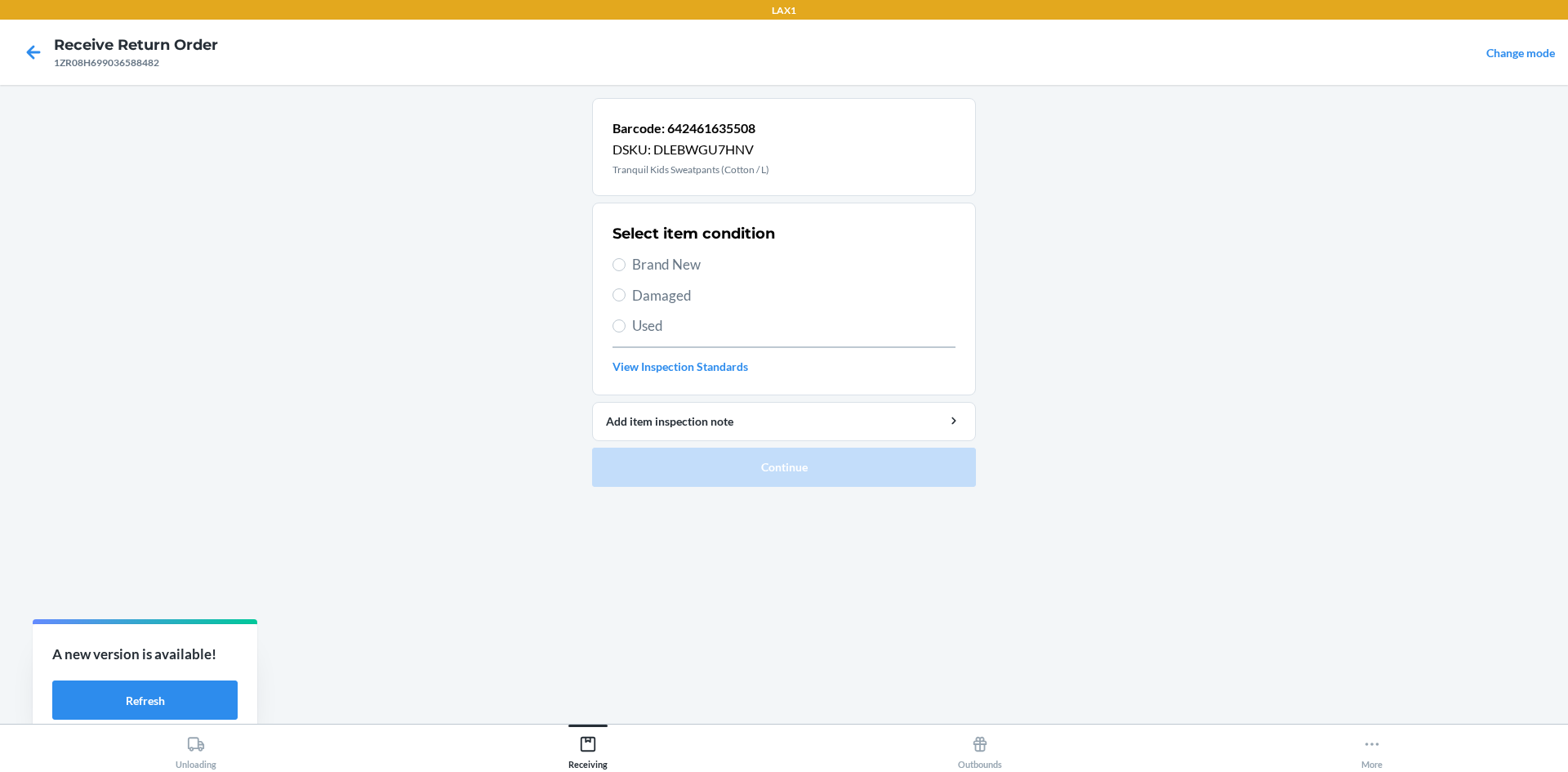
click at [683, 296] on span "Damaged" at bounding box center [795, 295] width 324 height 21
click at [625, 296] on input "Damaged" at bounding box center [619, 295] width 13 height 13
radio input "true"
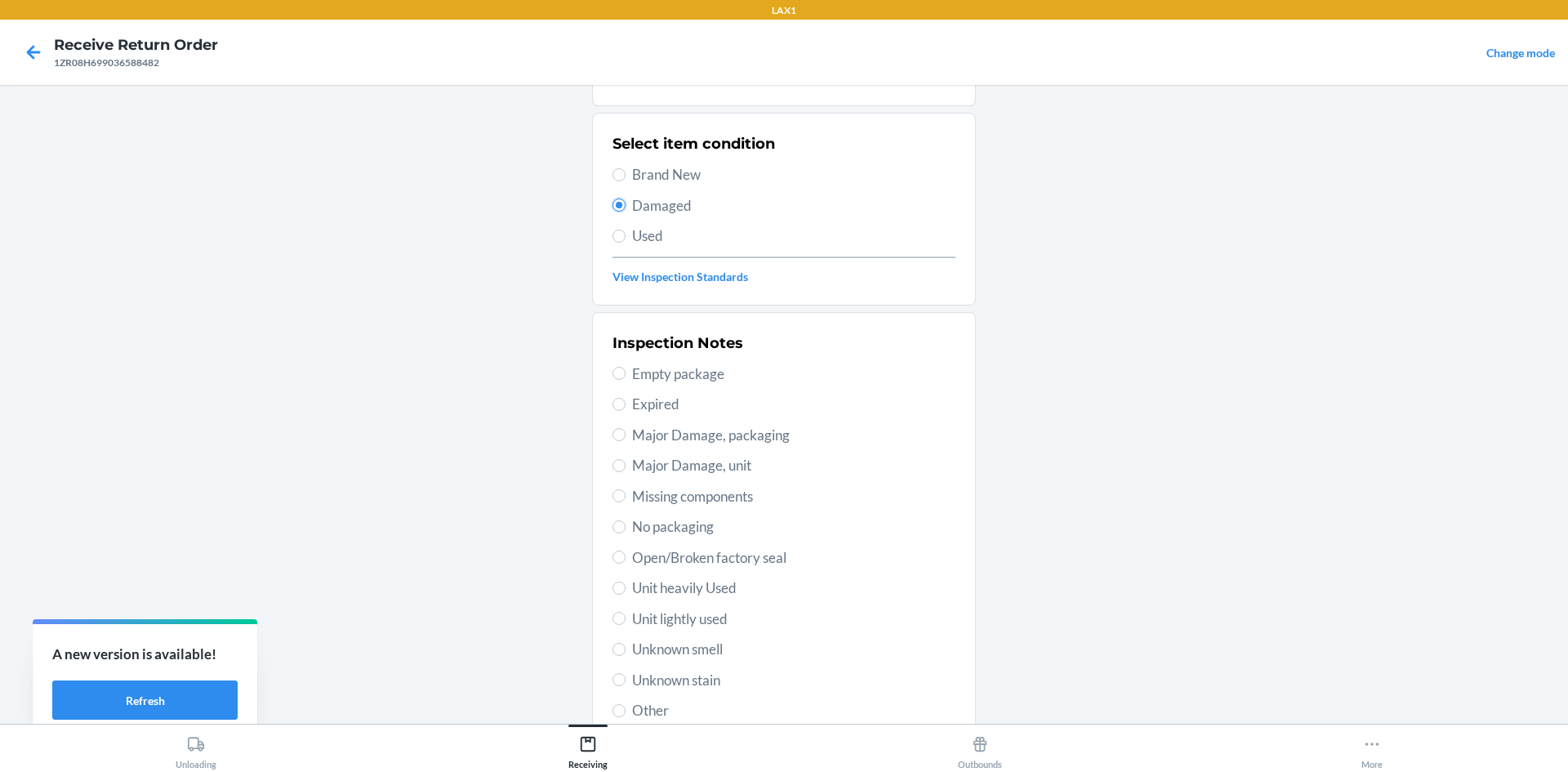
scroll to position [213, 0]
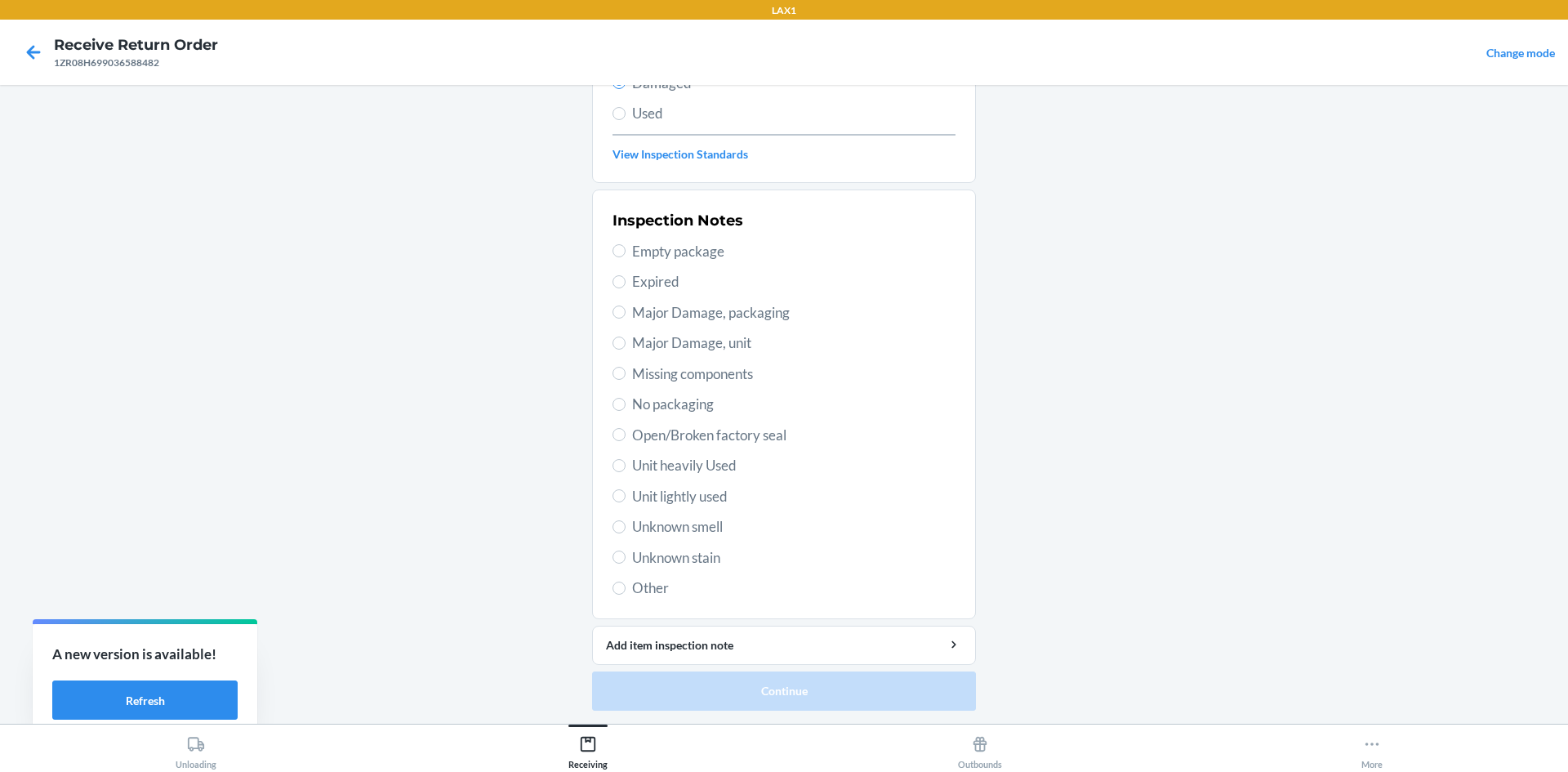
click at [664, 498] on span "Unit lightly used" at bounding box center [795, 497] width 324 height 21
click at [625, 498] on input "Unit lightly used" at bounding box center [619, 496] width 13 height 13
radio input "true"
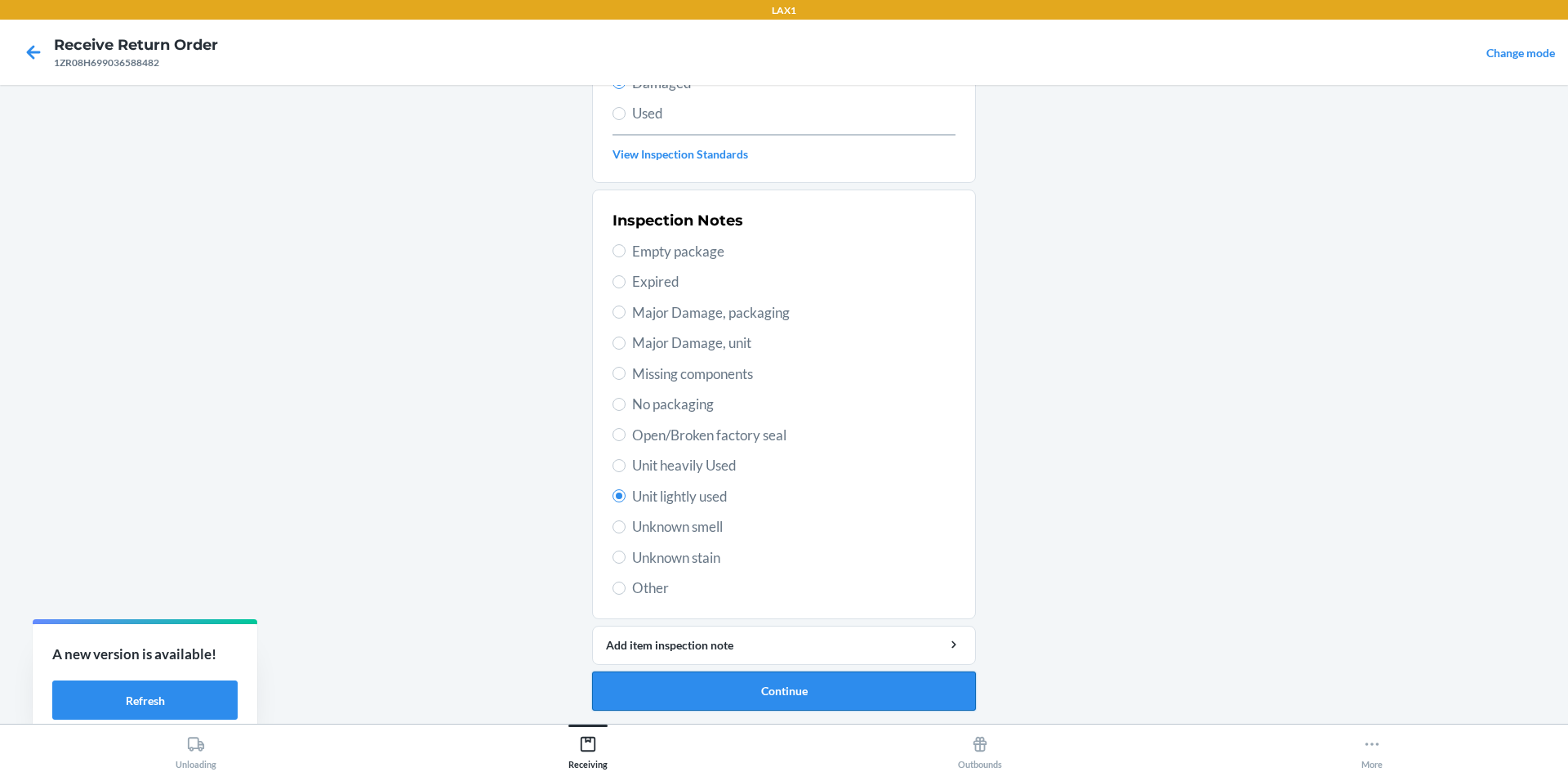
click at [737, 706] on button "Continue" at bounding box center [784, 691] width 383 height 40
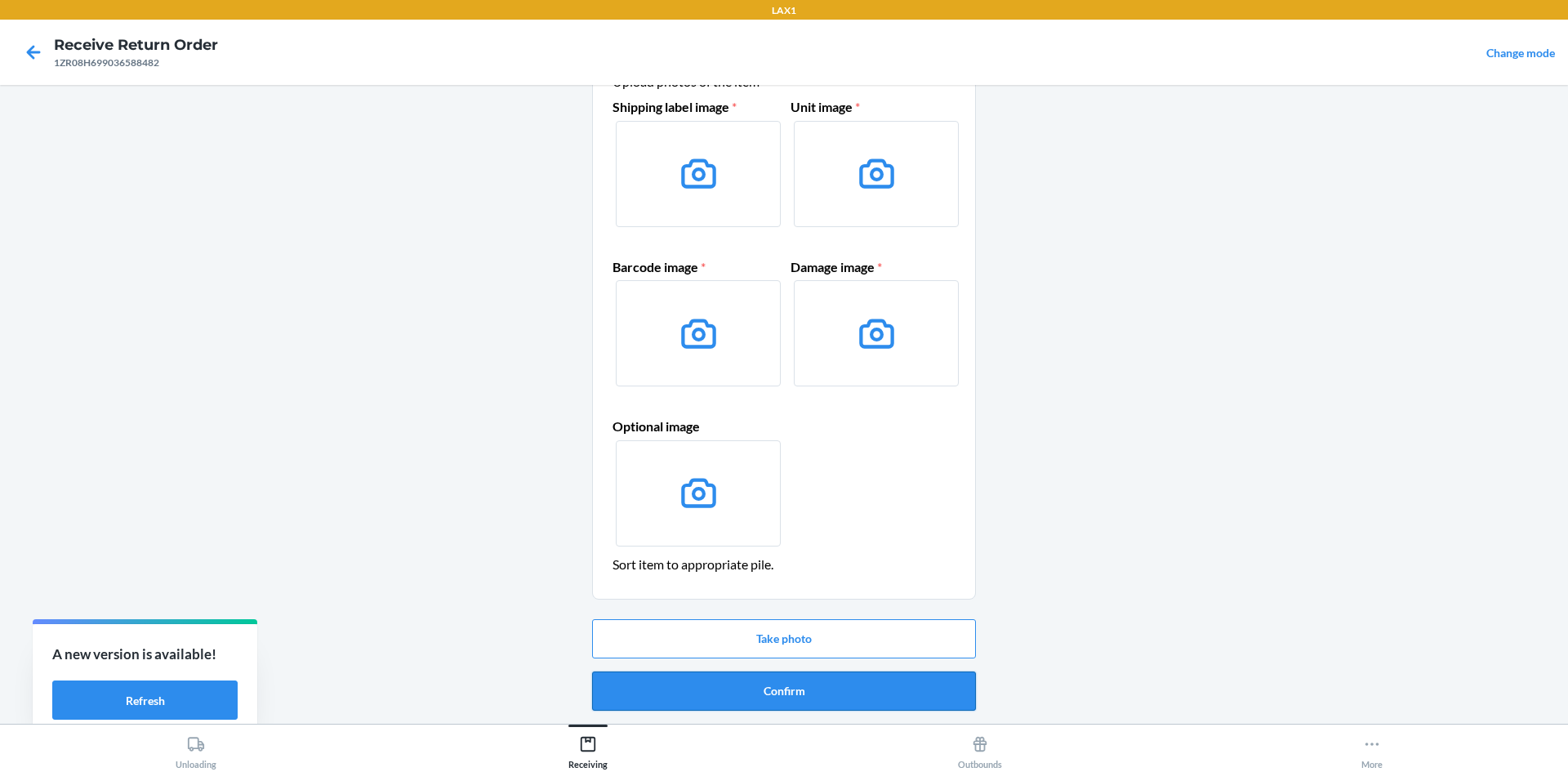
click at [894, 704] on button "Confirm" at bounding box center [784, 691] width 383 height 40
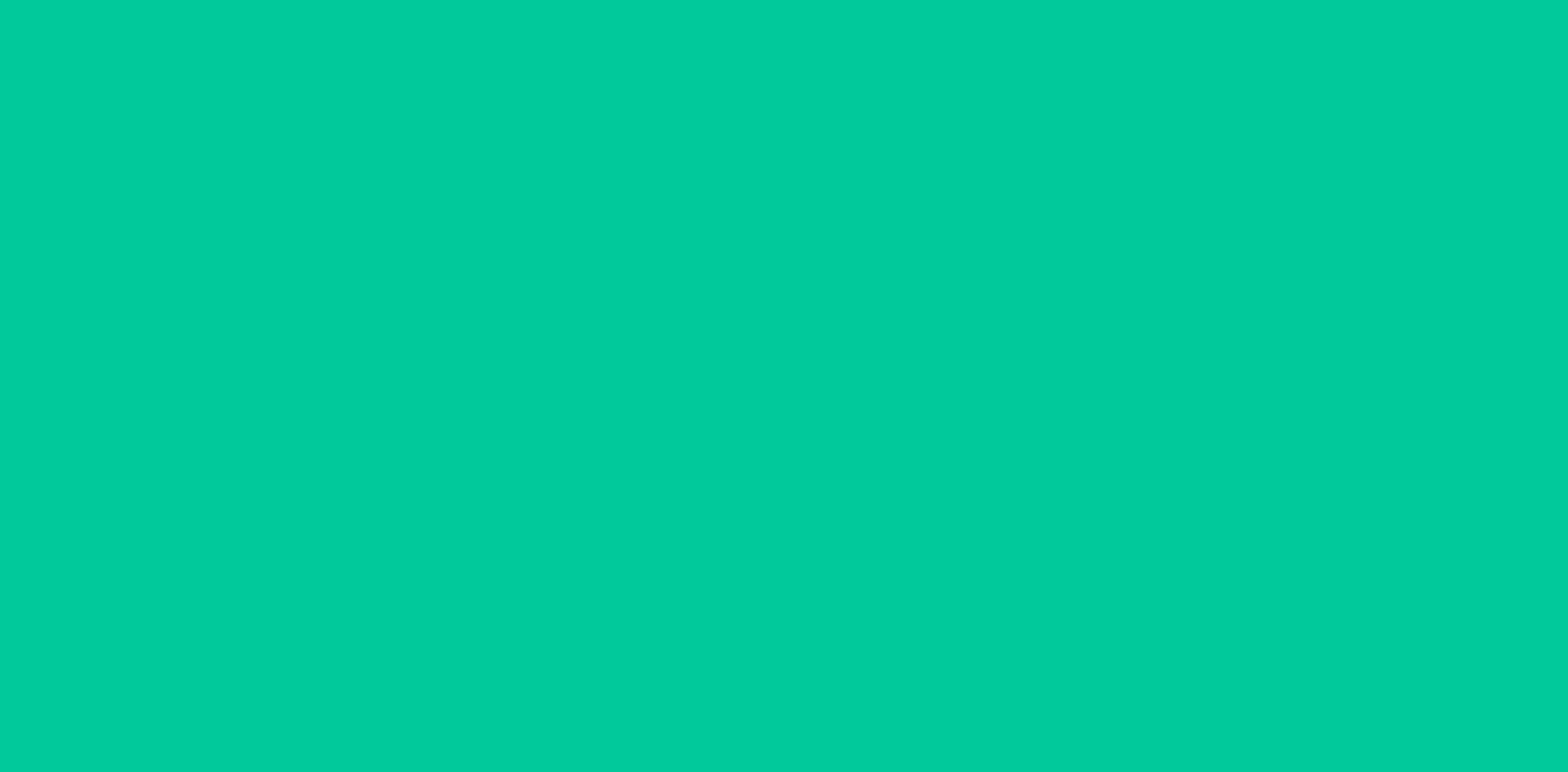
scroll to position [0, 0]
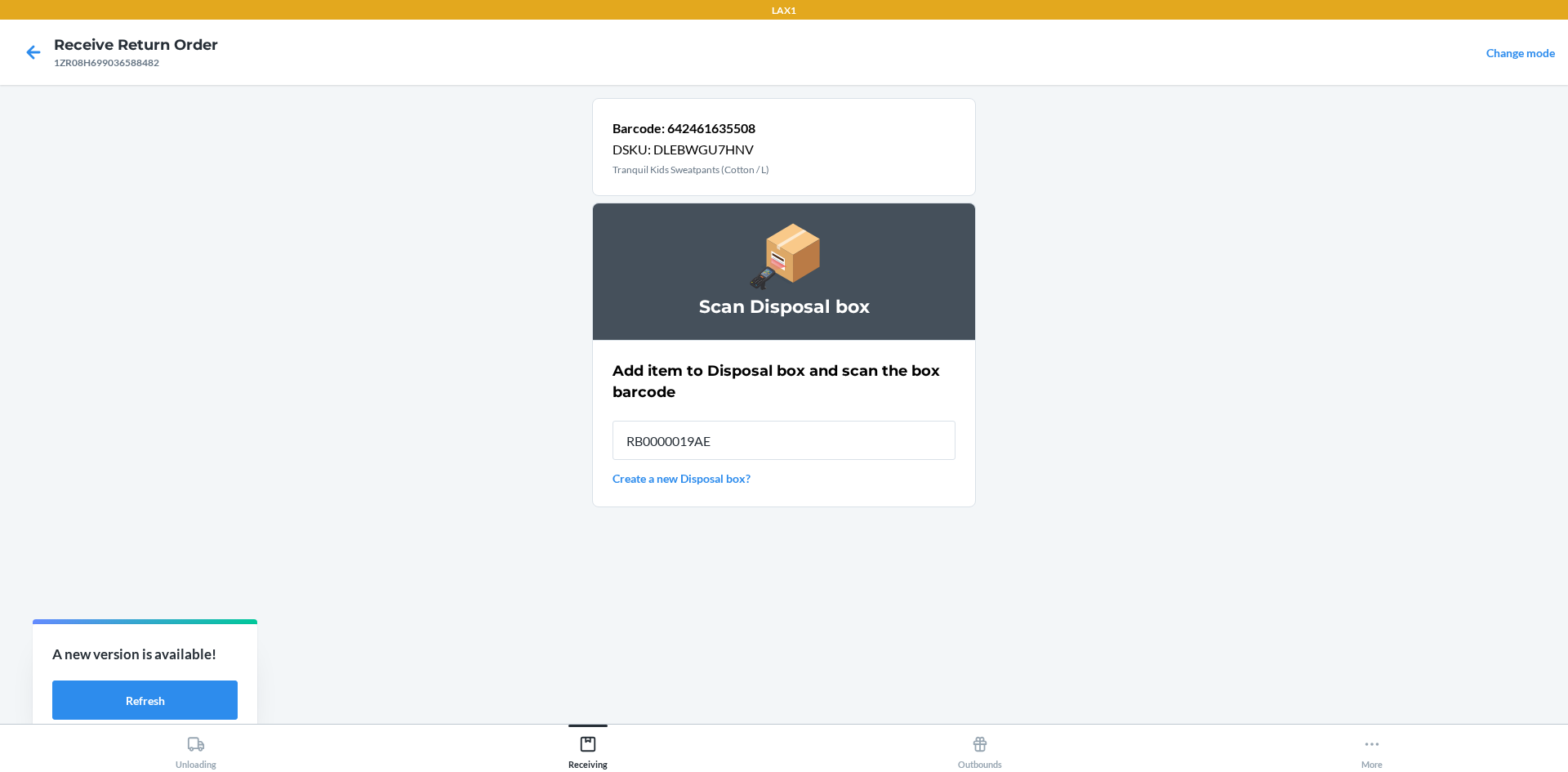
type input "RB0000019AE"
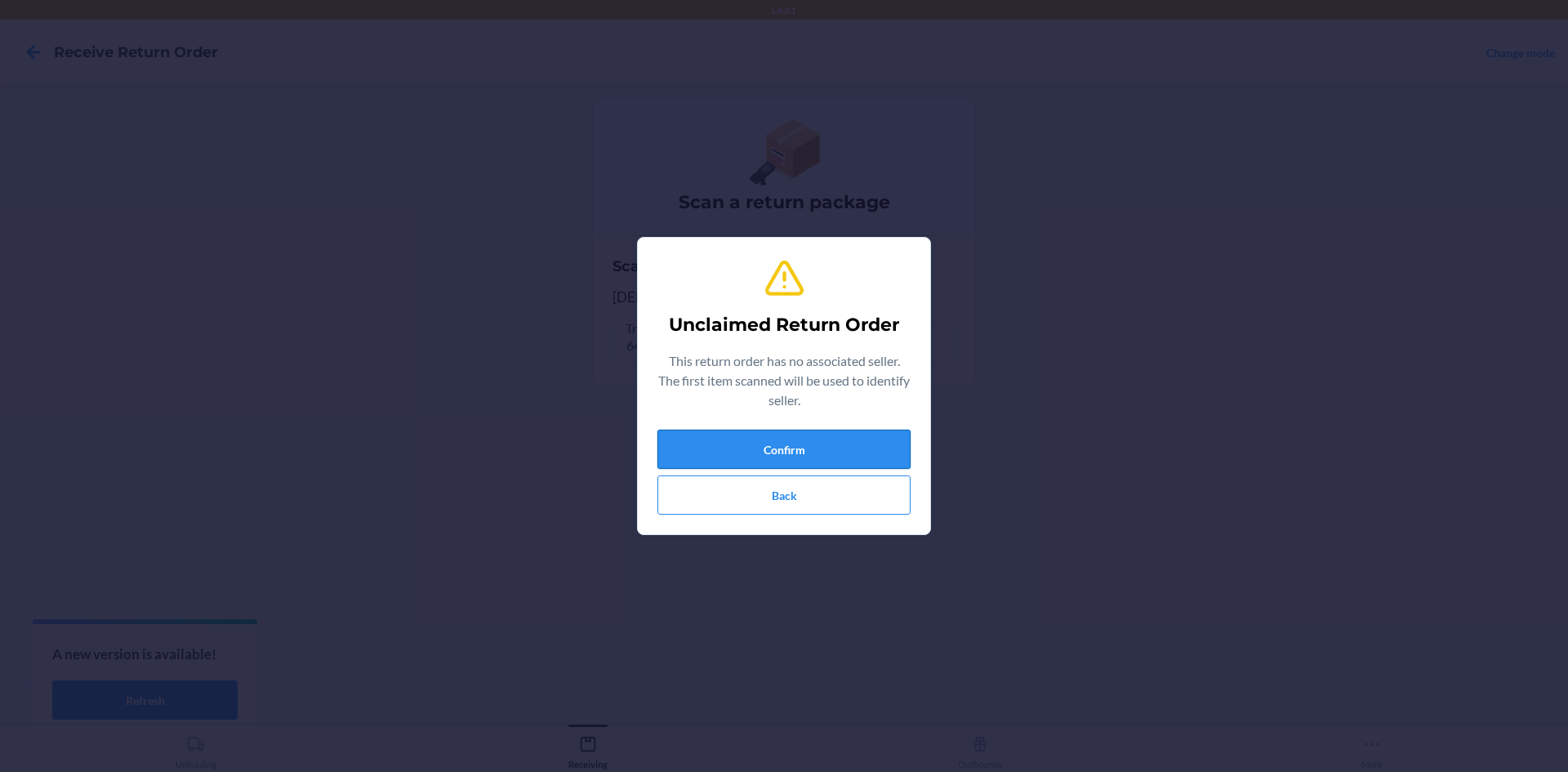
click at [885, 435] on button "Confirm" at bounding box center [784, 449] width 253 height 40
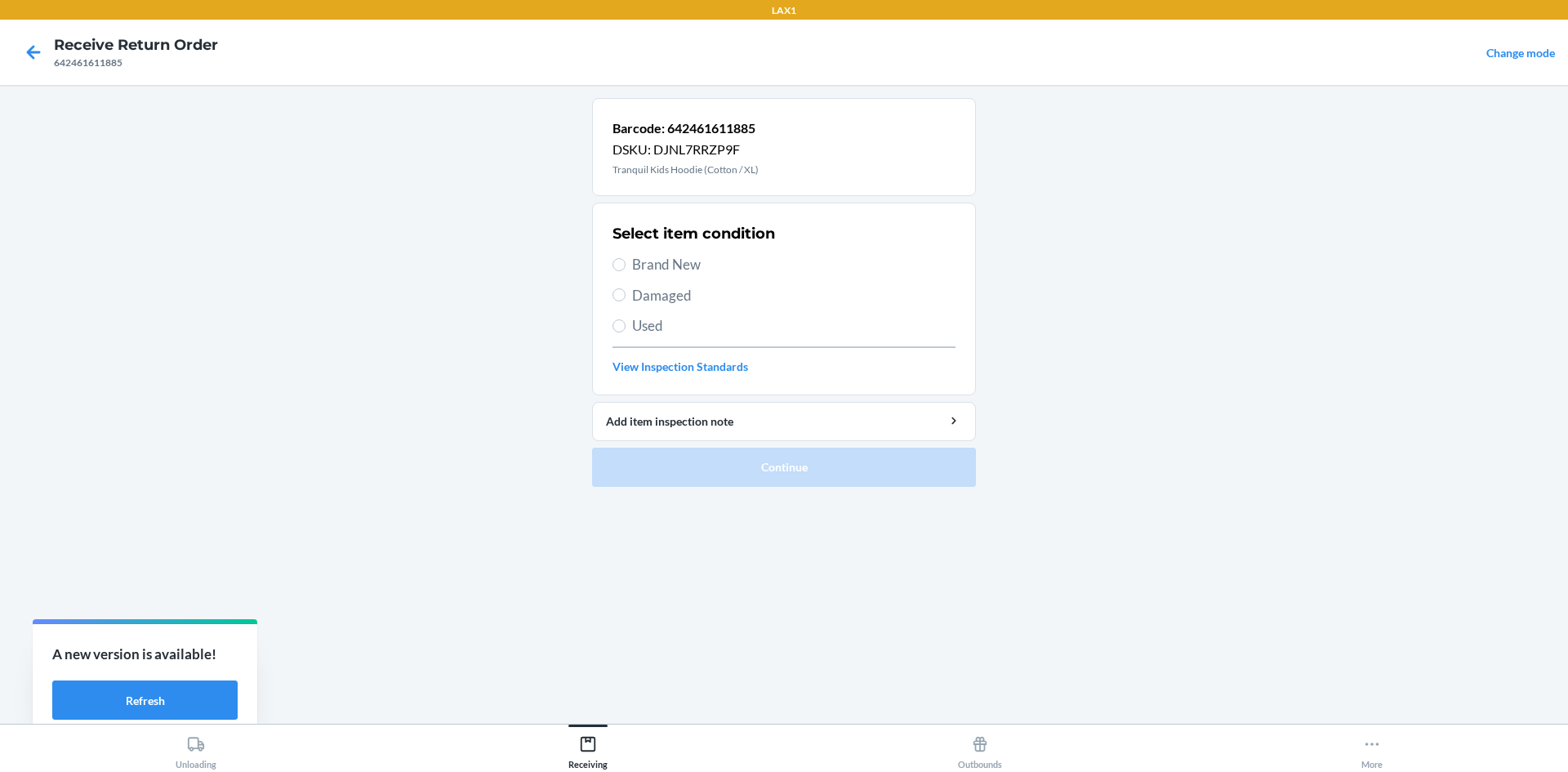
click at [681, 302] on span "Damaged" at bounding box center [795, 295] width 324 height 21
click at [625, 302] on input "Damaged" at bounding box center [619, 295] width 13 height 13
radio input "true"
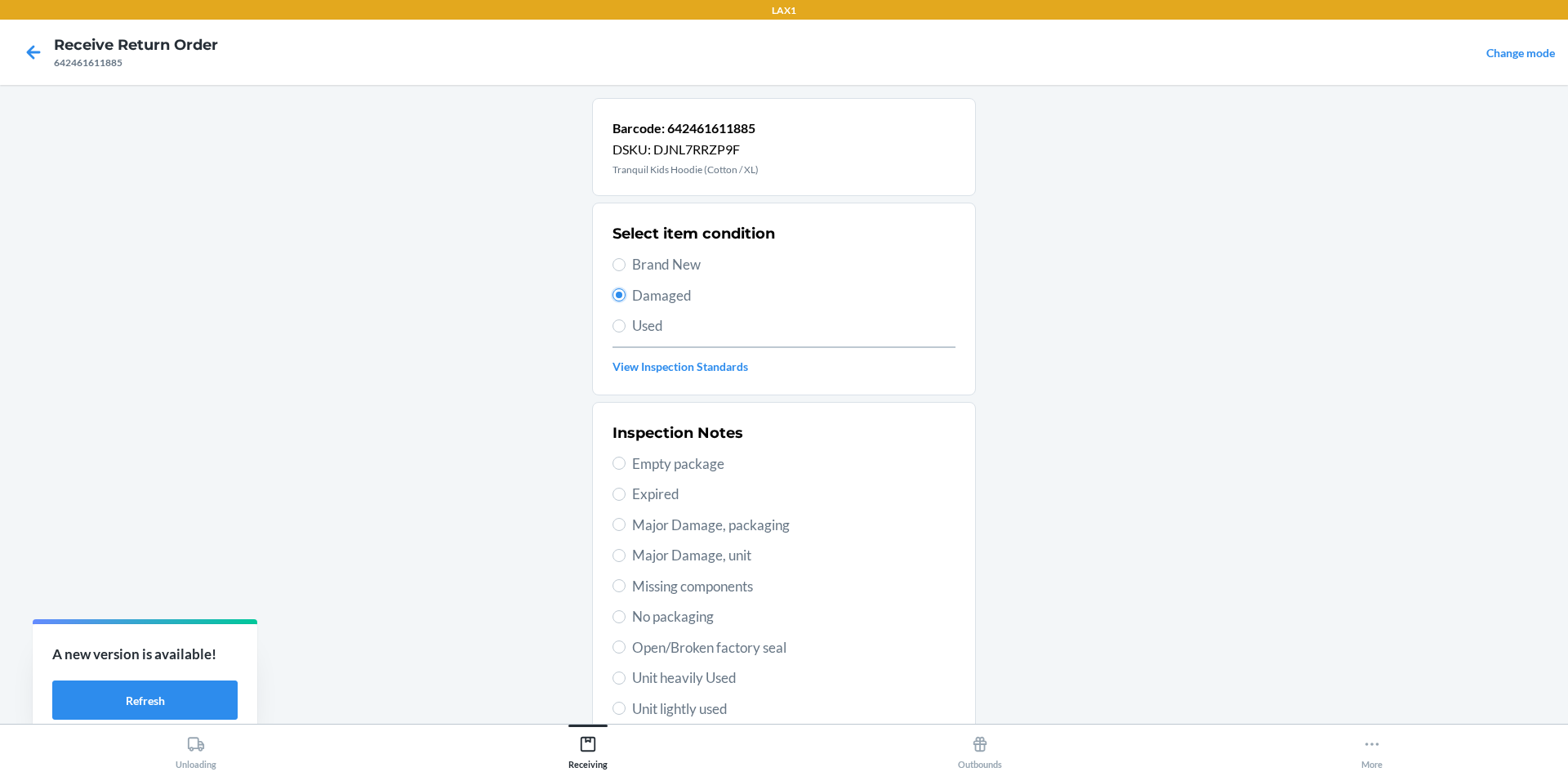
scroll to position [82, 0]
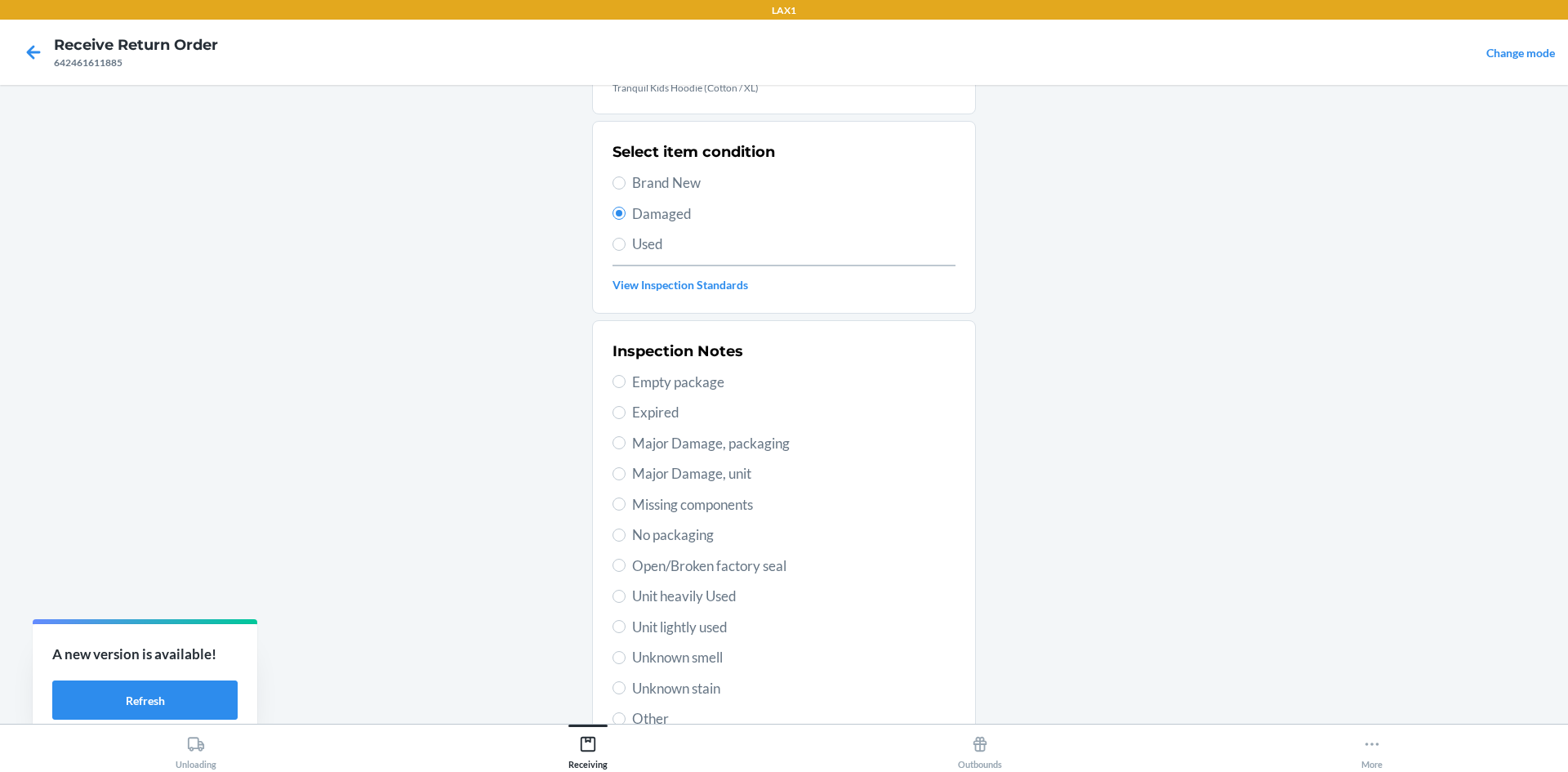
click at [699, 626] on span "Unit lightly used" at bounding box center [795, 628] width 324 height 21
click at [625, 626] on input "Unit lightly used" at bounding box center [619, 627] width 13 height 13
radio input "true"
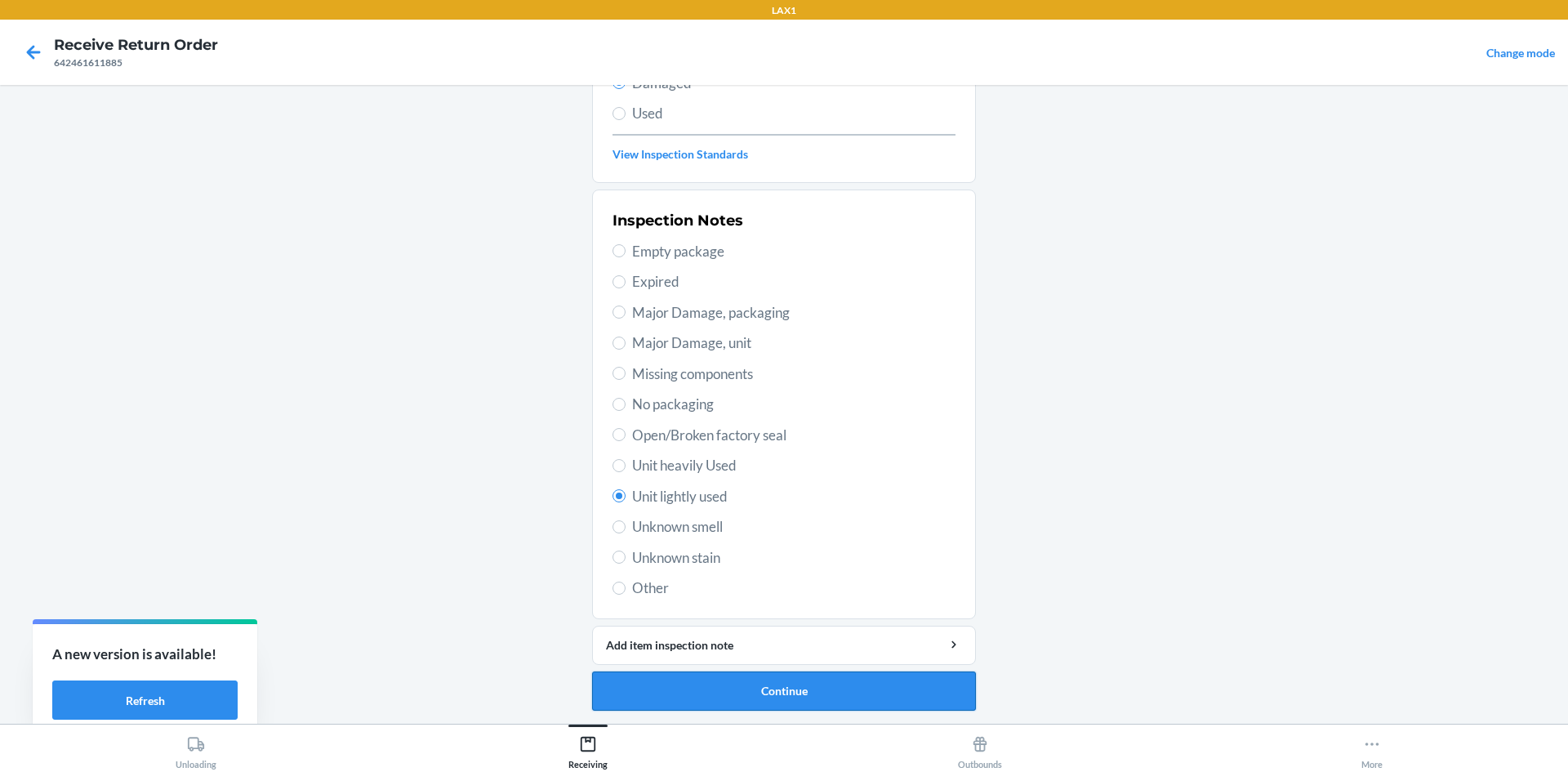
click at [715, 685] on button "Continue" at bounding box center [784, 691] width 383 height 40
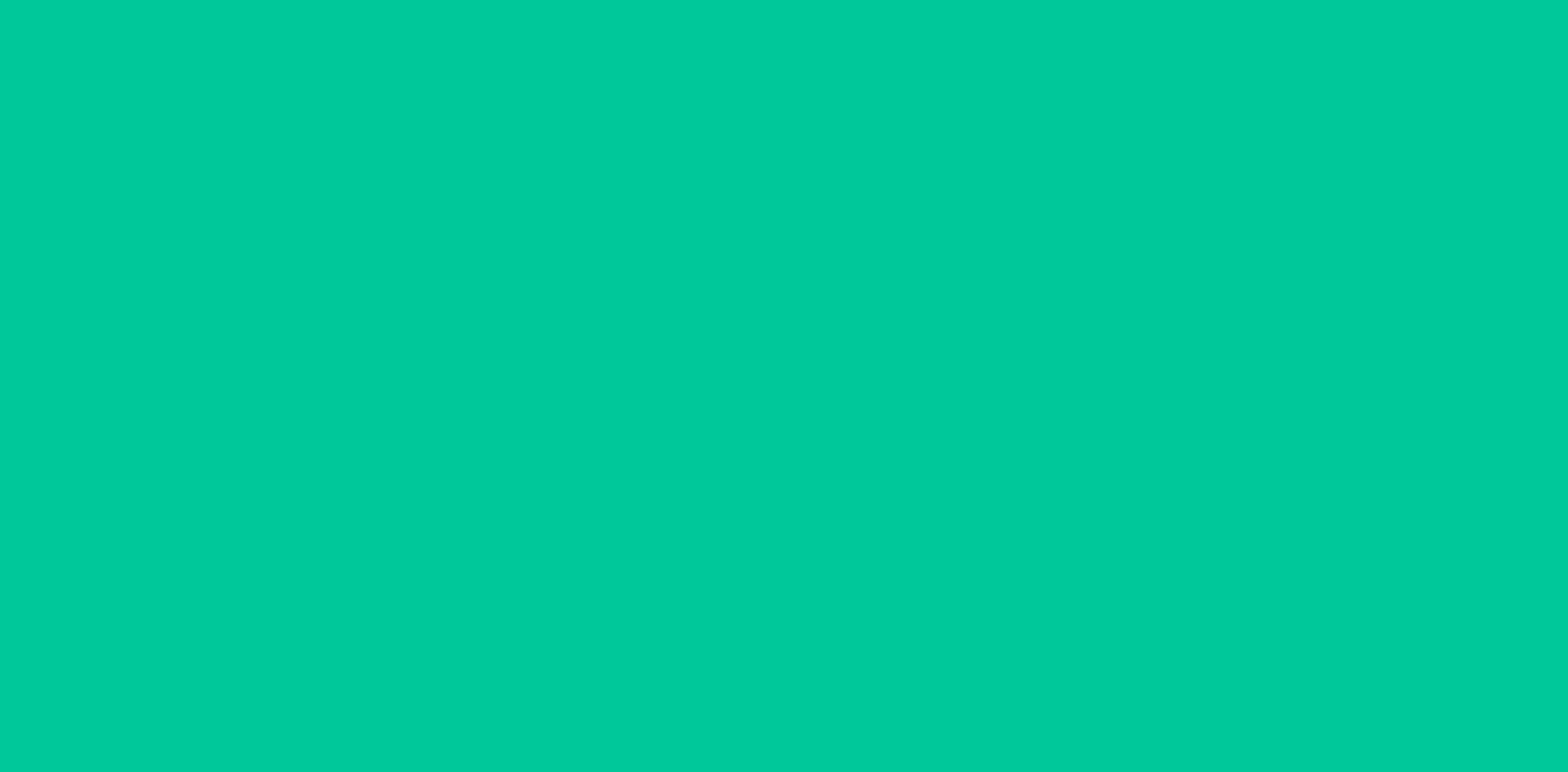
scroll to position [77, 0]
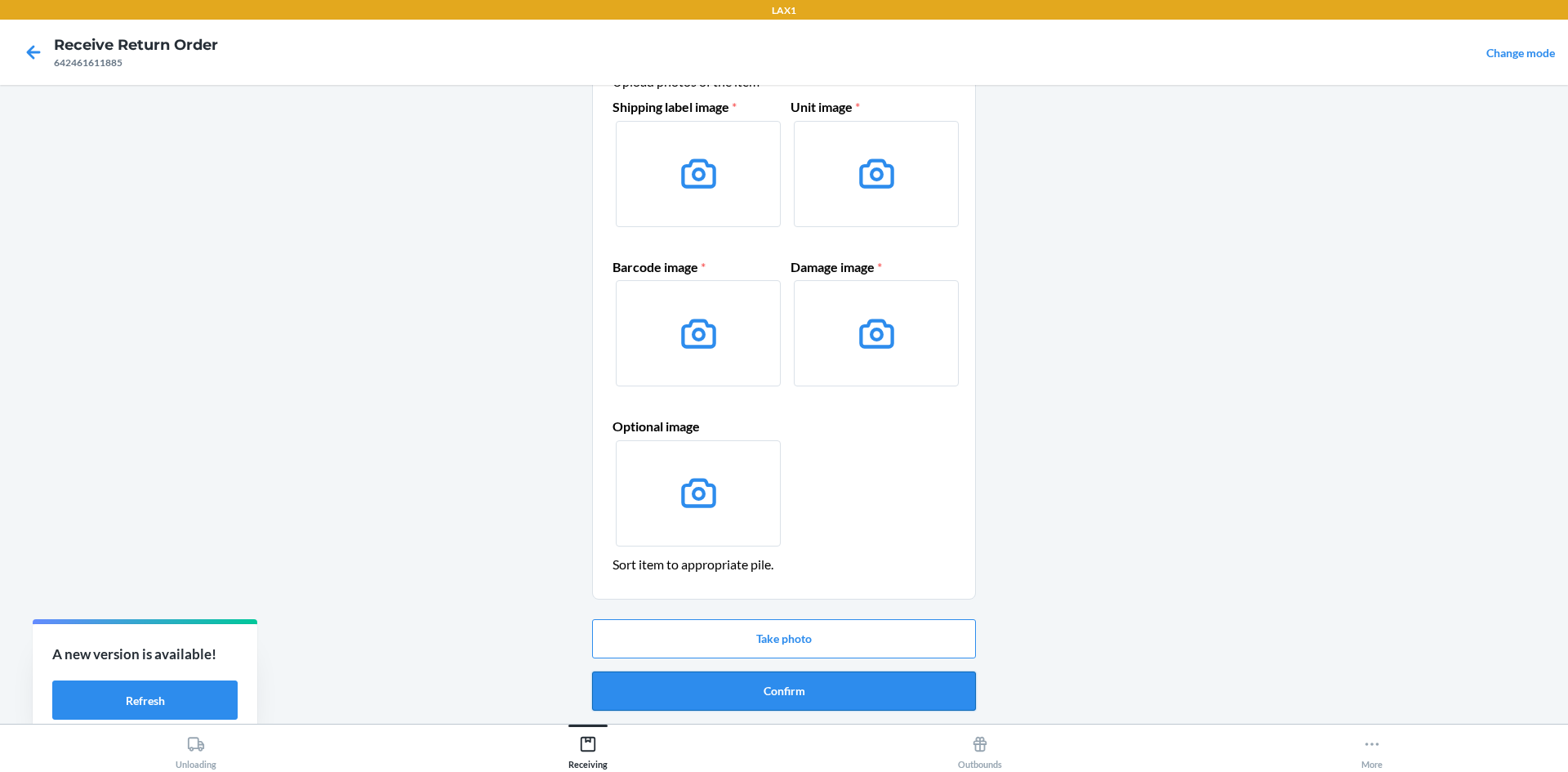
click at [959, 690] on button "Confirm" at bounding box center [784, 691] width 383 height 40
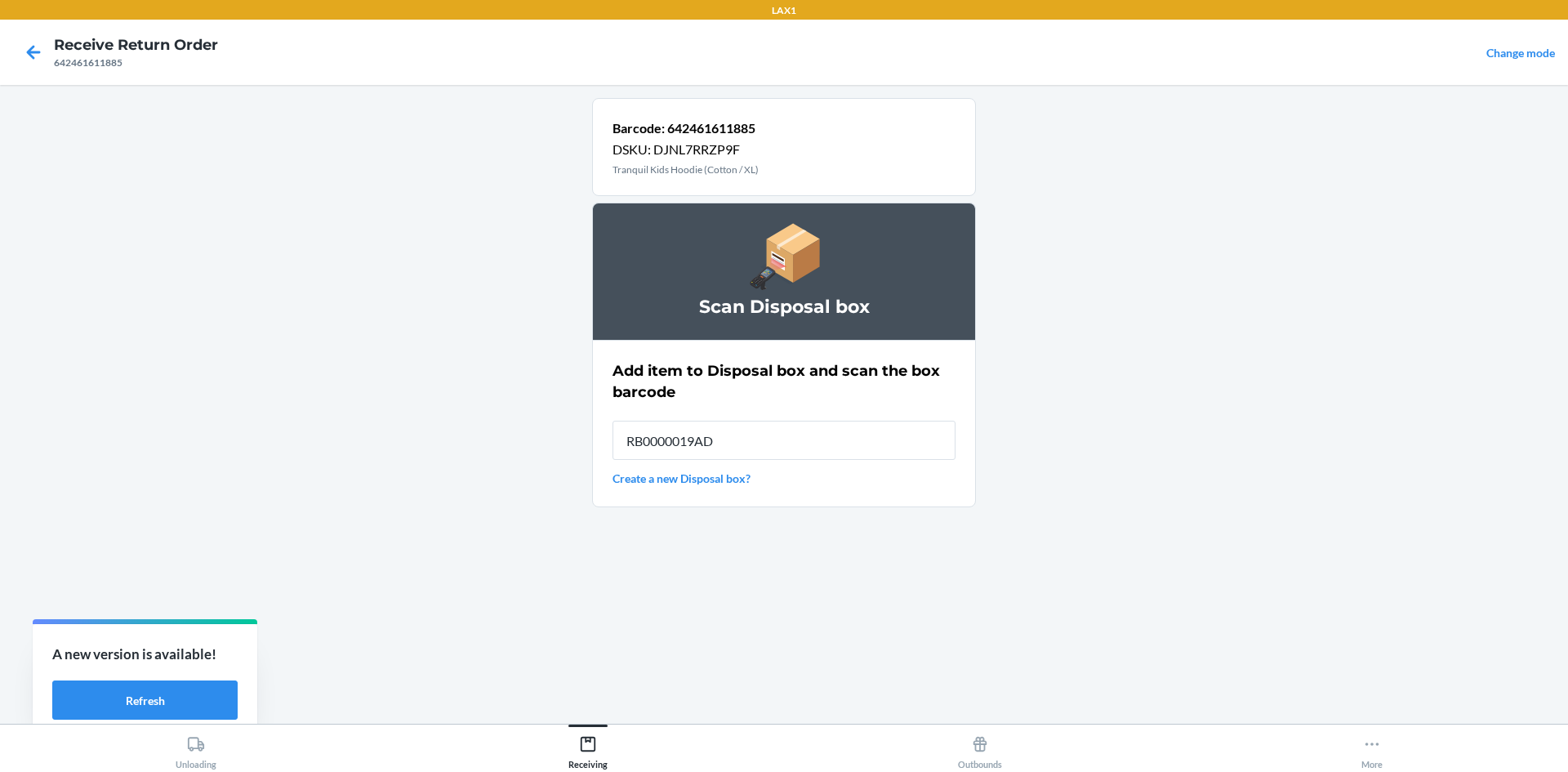
type input "RB0000019AD"
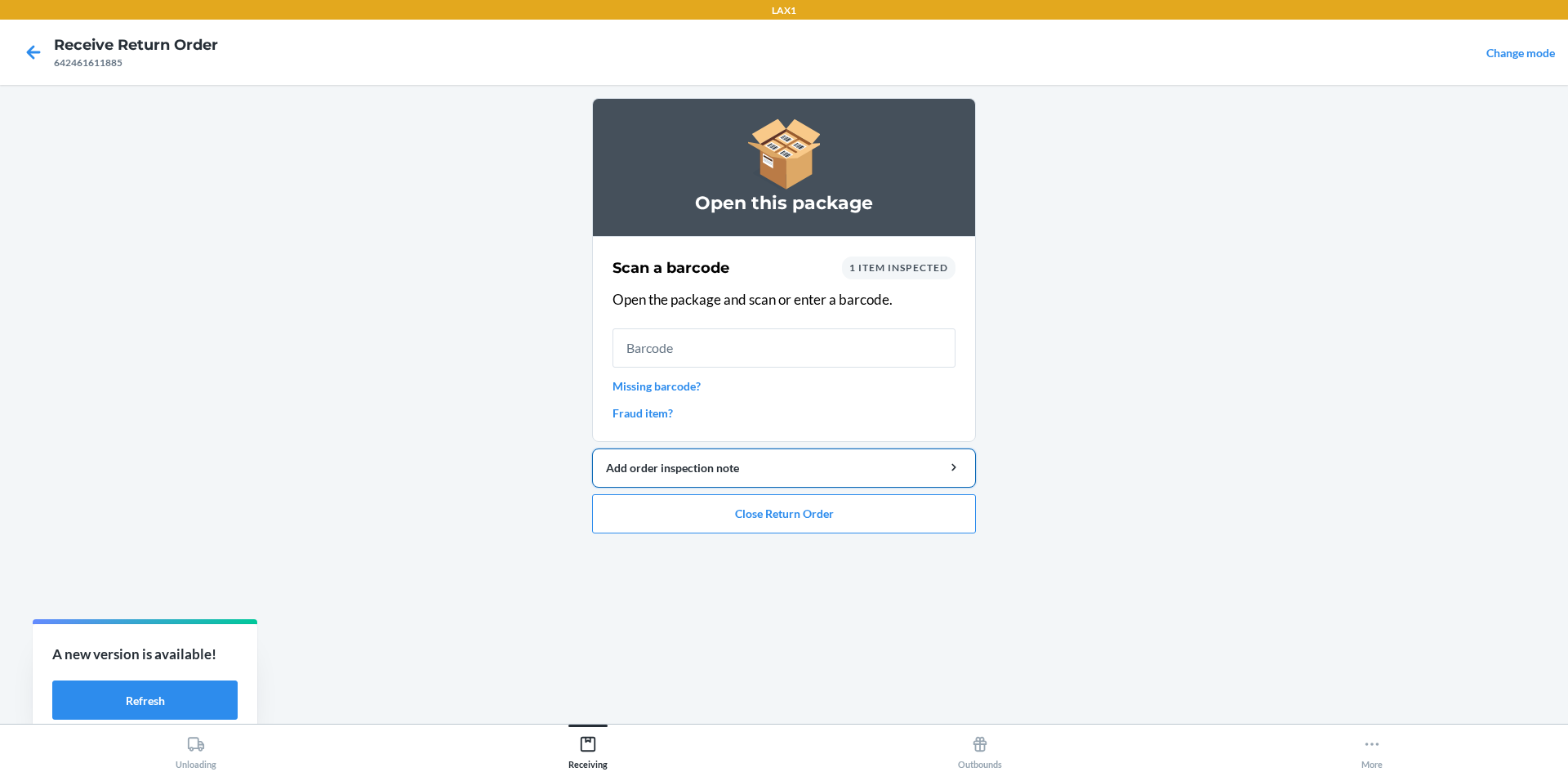
click at [890, 468] on div "Add order inspection note" at bounding box center [784, 467] width 356 height 17
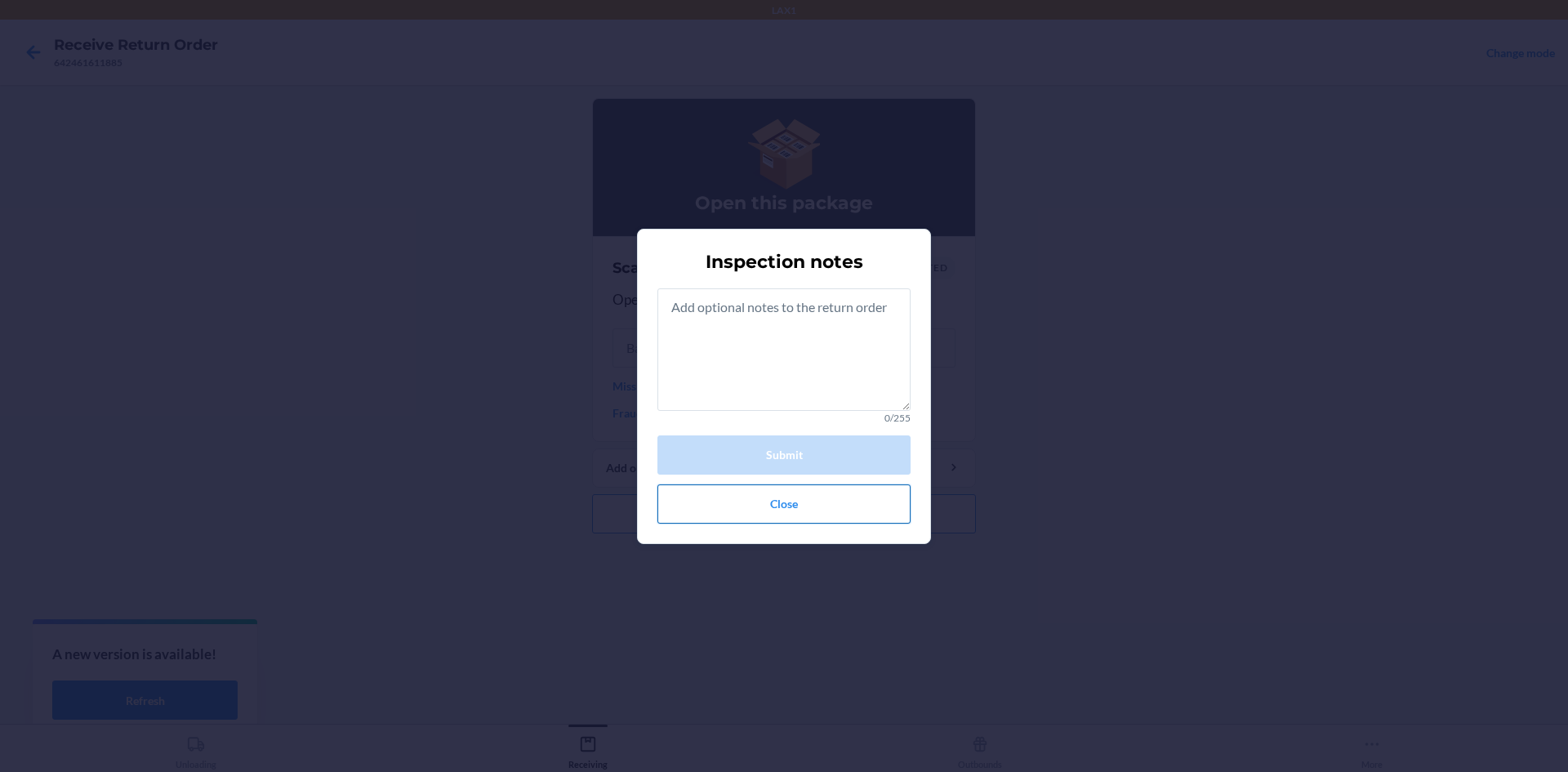
click at [861, 517] on button "Close" at bounding box center [784, 504] width 253 height 40
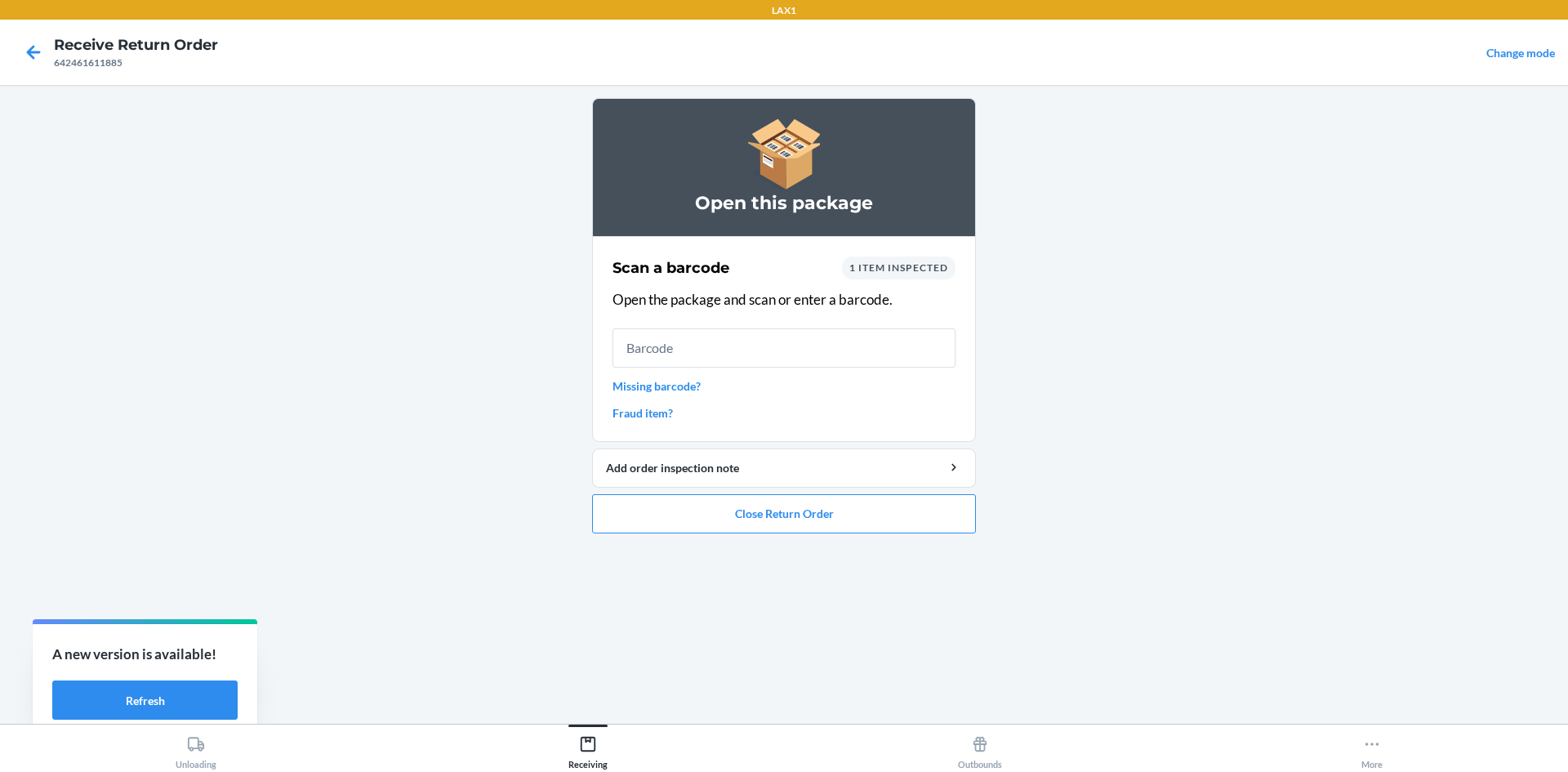
click at [884, 536] on ol "Open this package Scan a barcode 1 item inspected Open the package and scan or …" at bounding box center [784, 323] width 383 height 449
click at [888, 522] on button "Close Return Order" at bounding box center [784, 513] width 383 height 40
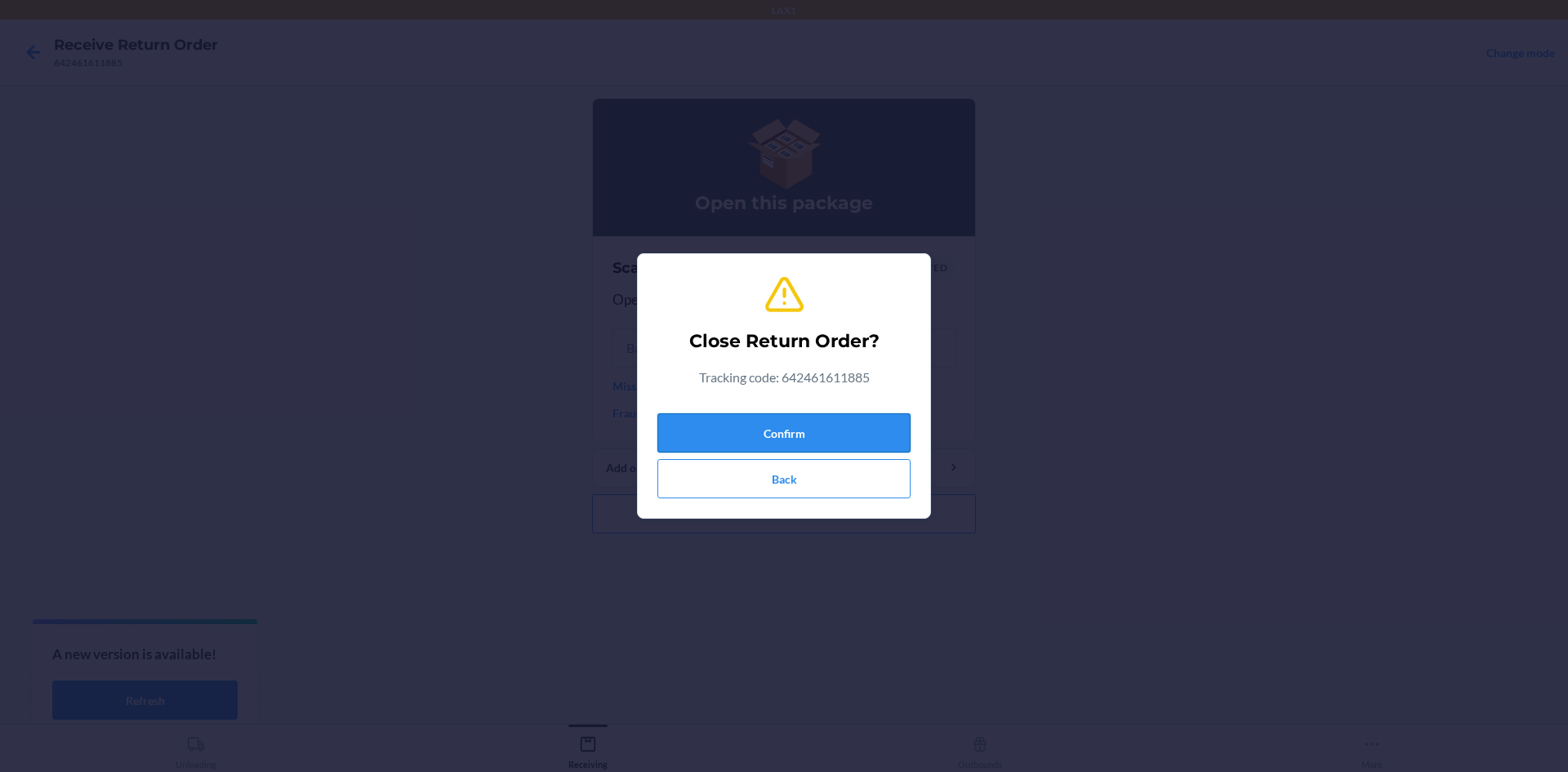
click at [849, 428] on button "Confirm" at bounding box center [784, 432] width 253 height 40
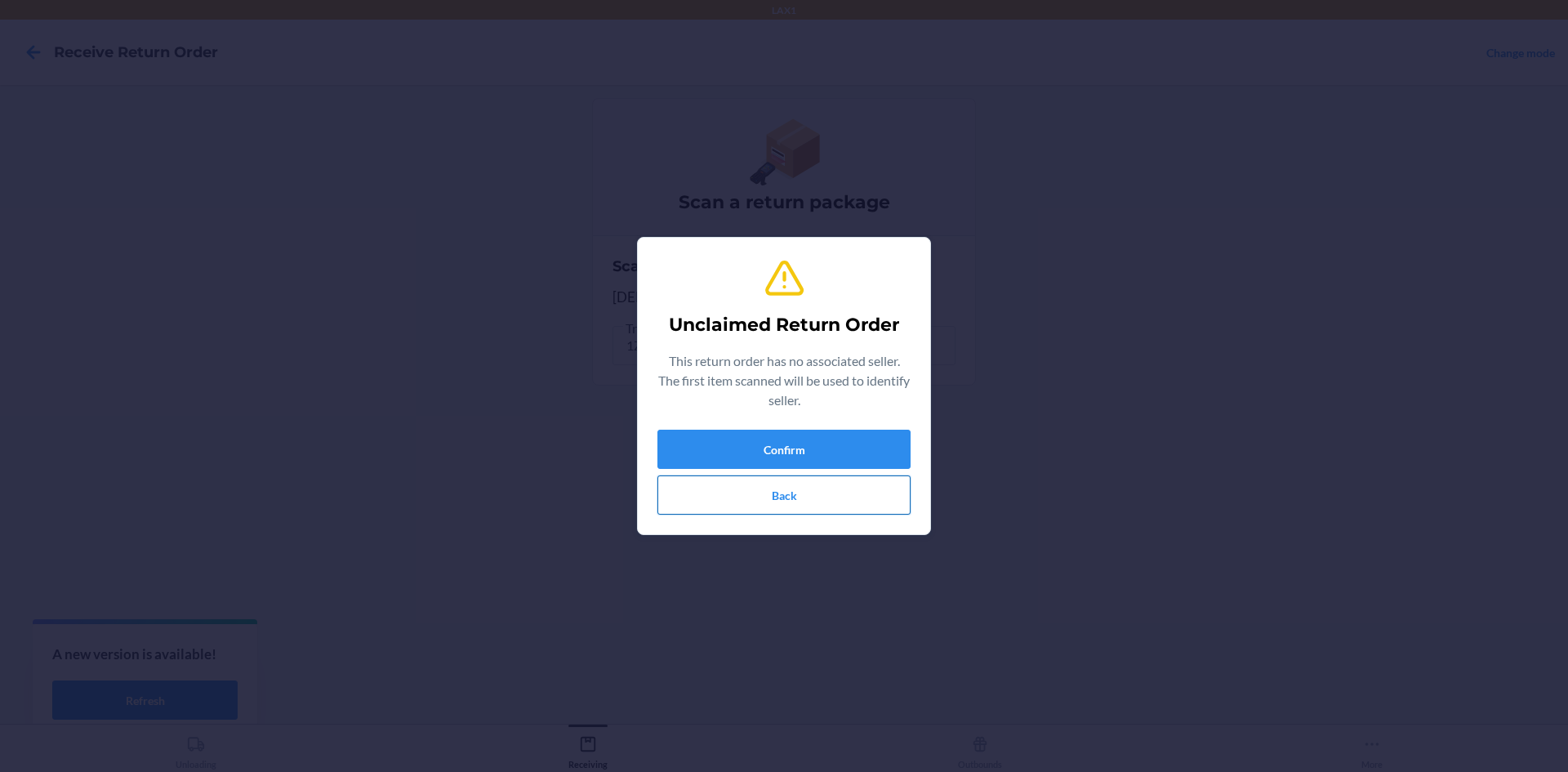
click at [755, 489] on button "Back" at bounding box center [784, 495] width 253 height 40
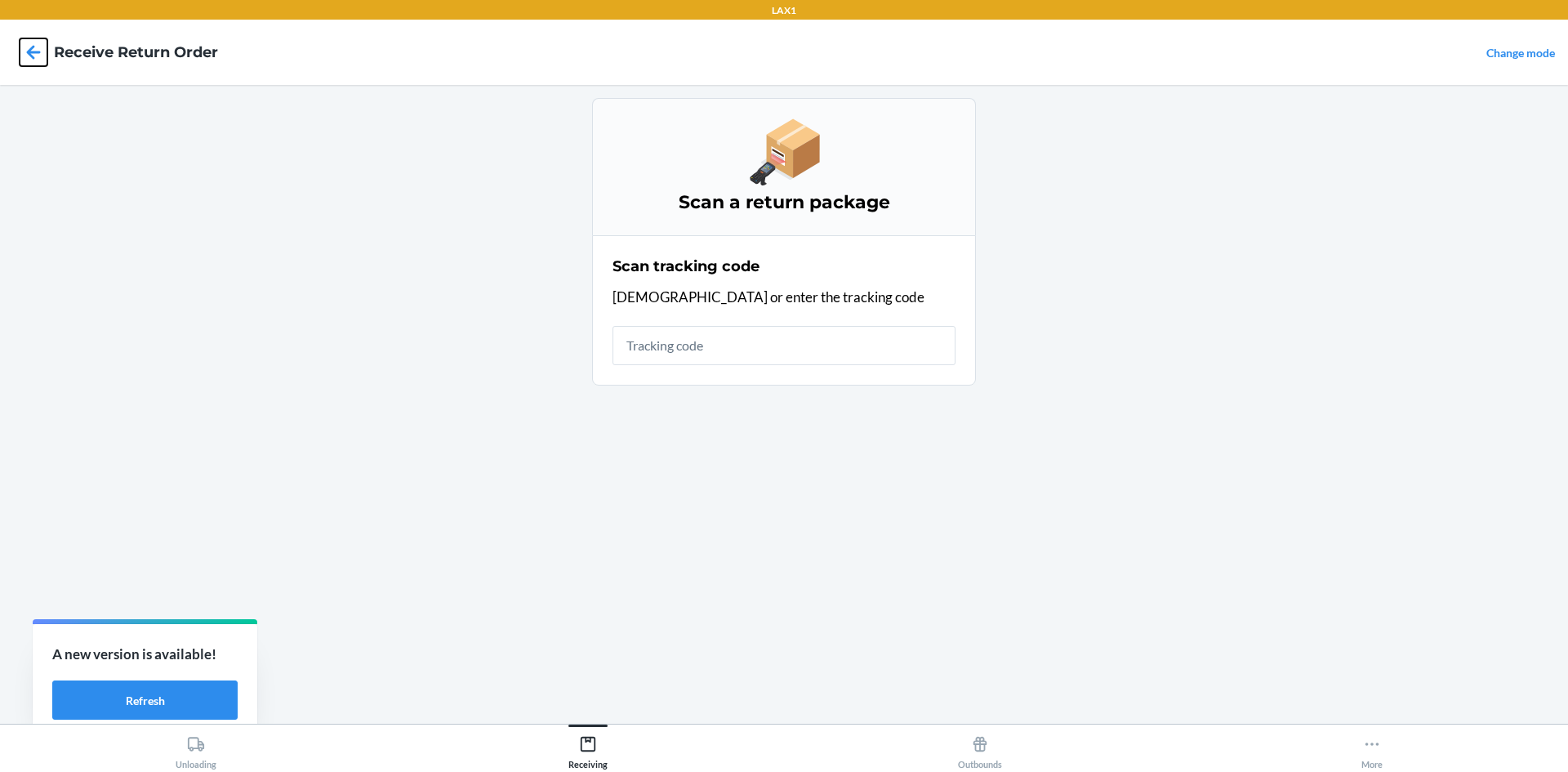
drag, startPoint x: 36, startPoint y: 52, endPoint x: 65, endPoint y: 79, distance: 39.6
click at [36, 54] on icon at bounding box center [33, 52] width 28 height 28
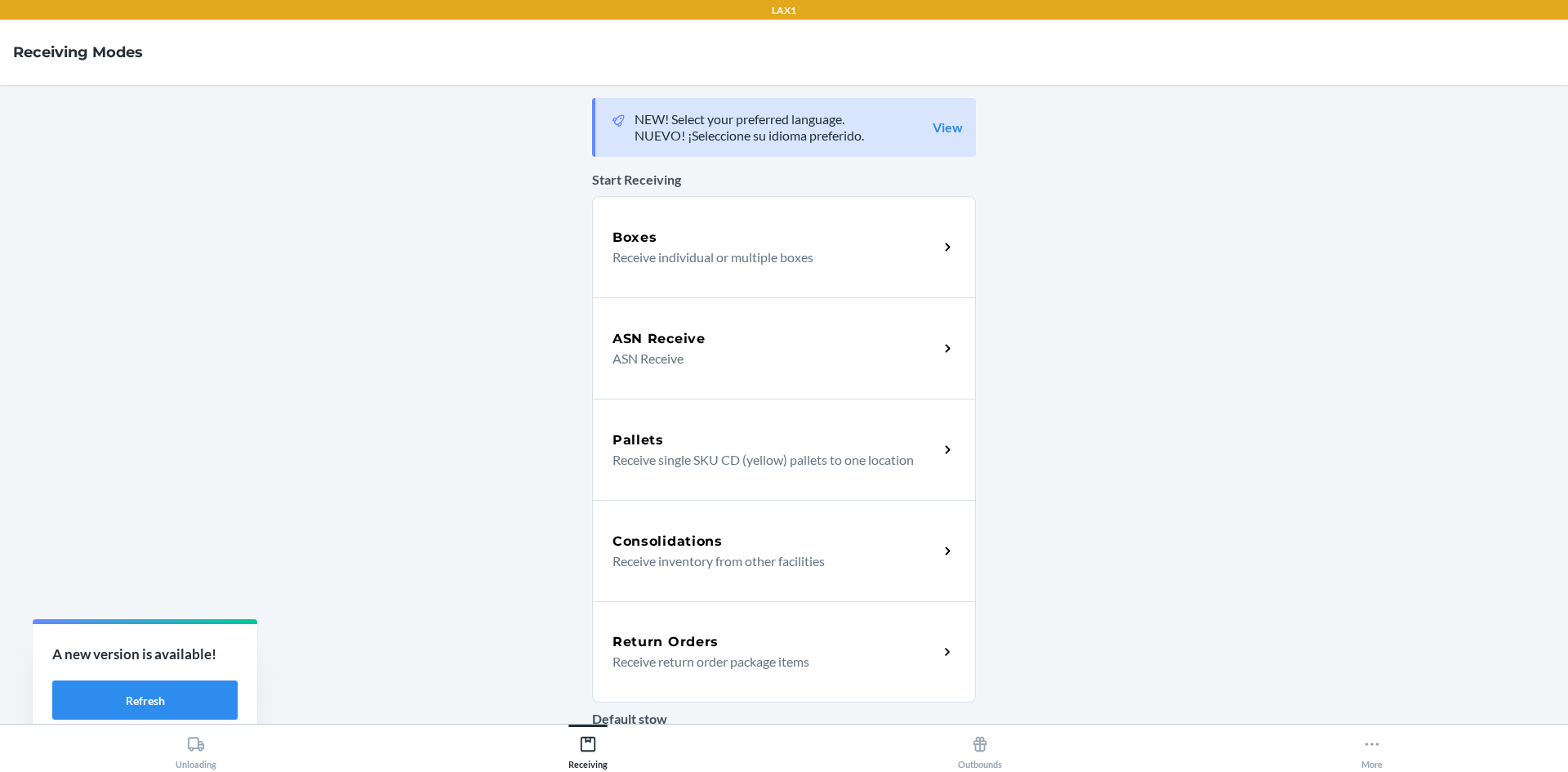
click at [798, 661] on p "Receive return order package items" at bounding box center [769, 662] width 313 height 19
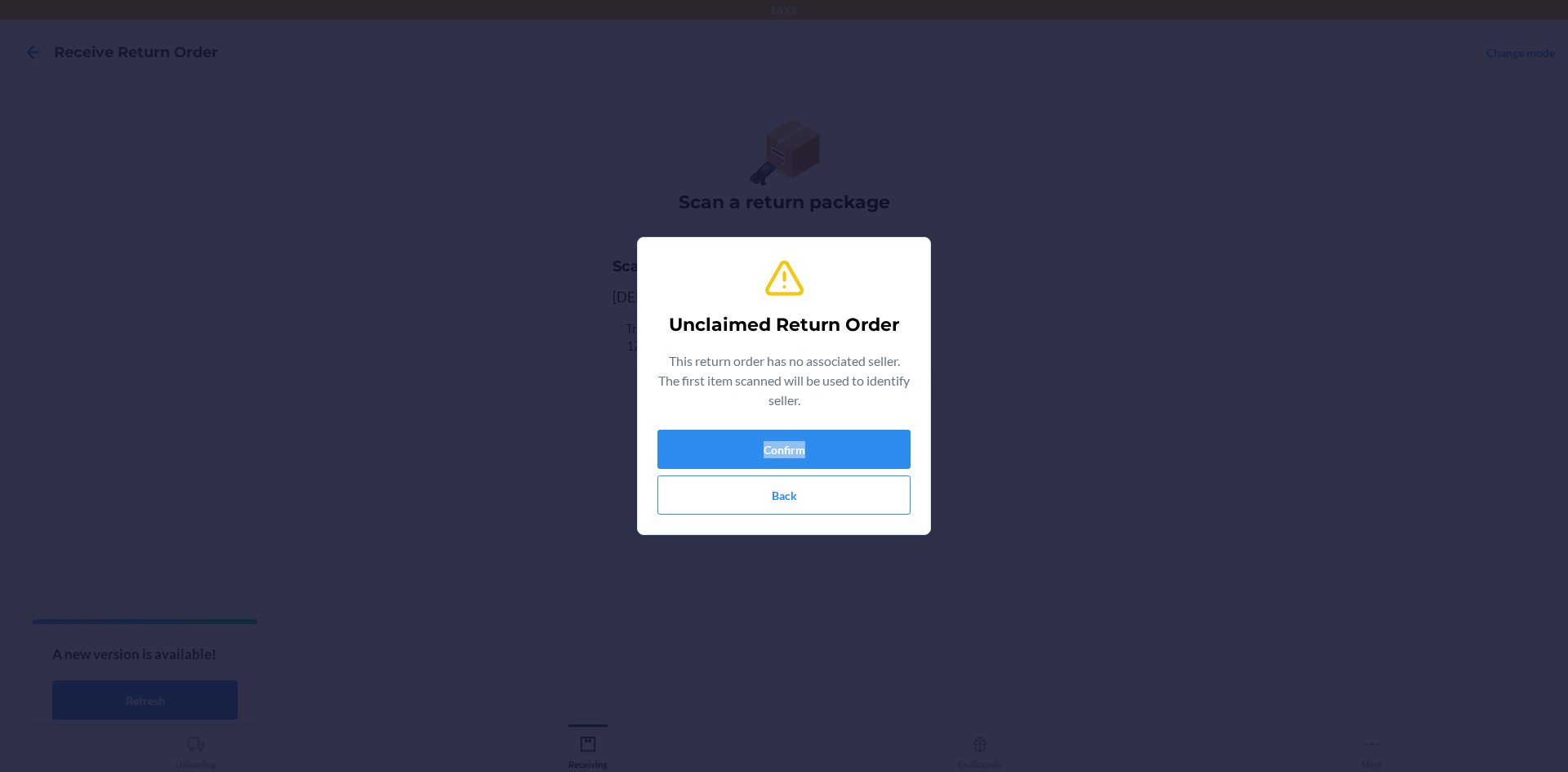
drag, startPoint x: 848, startPoint y: 412, endPoint x: 852, endPoint y: 428, distance: 16.5
click at [852, 428] on div "Unclaimed Return Order This return order has no associated seller. The first it…" at bounding box center [784, 386] width 253 height 271
click at [853, 432] on button "Confirm" at bounding box center [784, 449] width 253 height 40
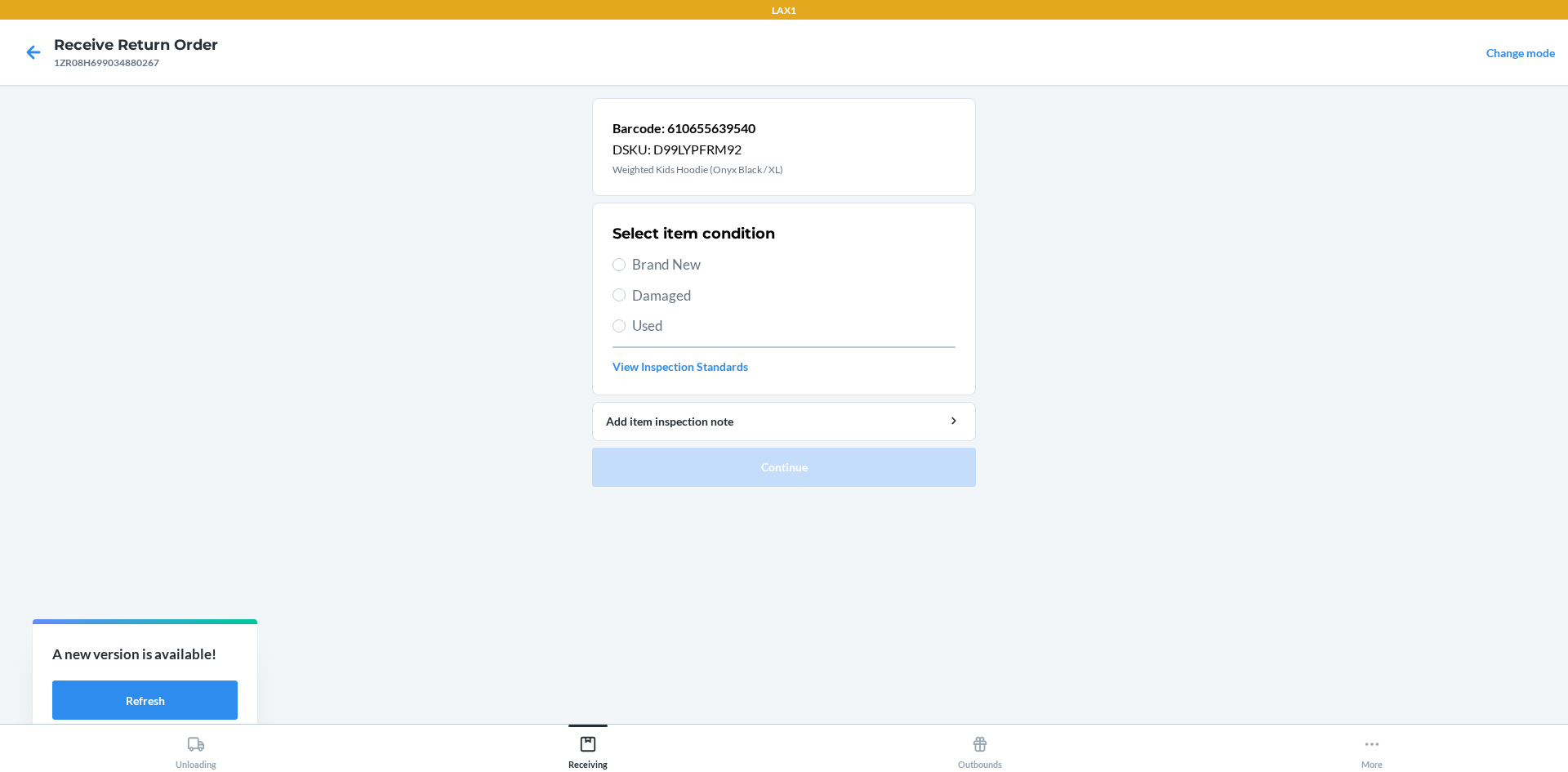
click at [669, 306] on div "Select item condition Brand New Damaged Used View Inspection Standards" at bounding box center [784, 299] width 343 height 162
click at [673, 296] on span "Damaged" at bounding box center [795, 295] width 324 height 21
click at [625, 296] on input "Damaged" at bounding box center [619, 295] width 13 height 13
radio input "true"
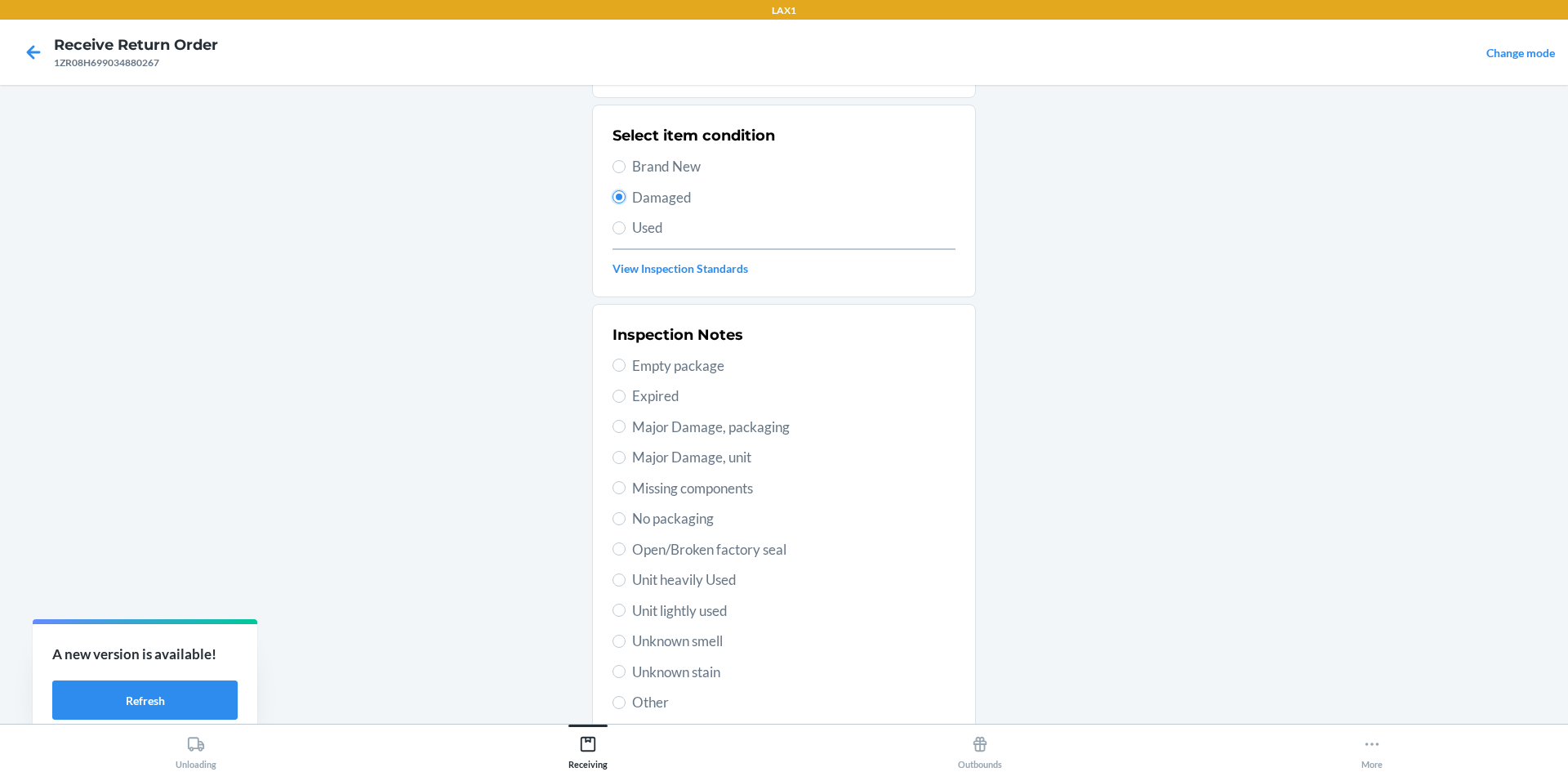
scroll to position [213, 0]
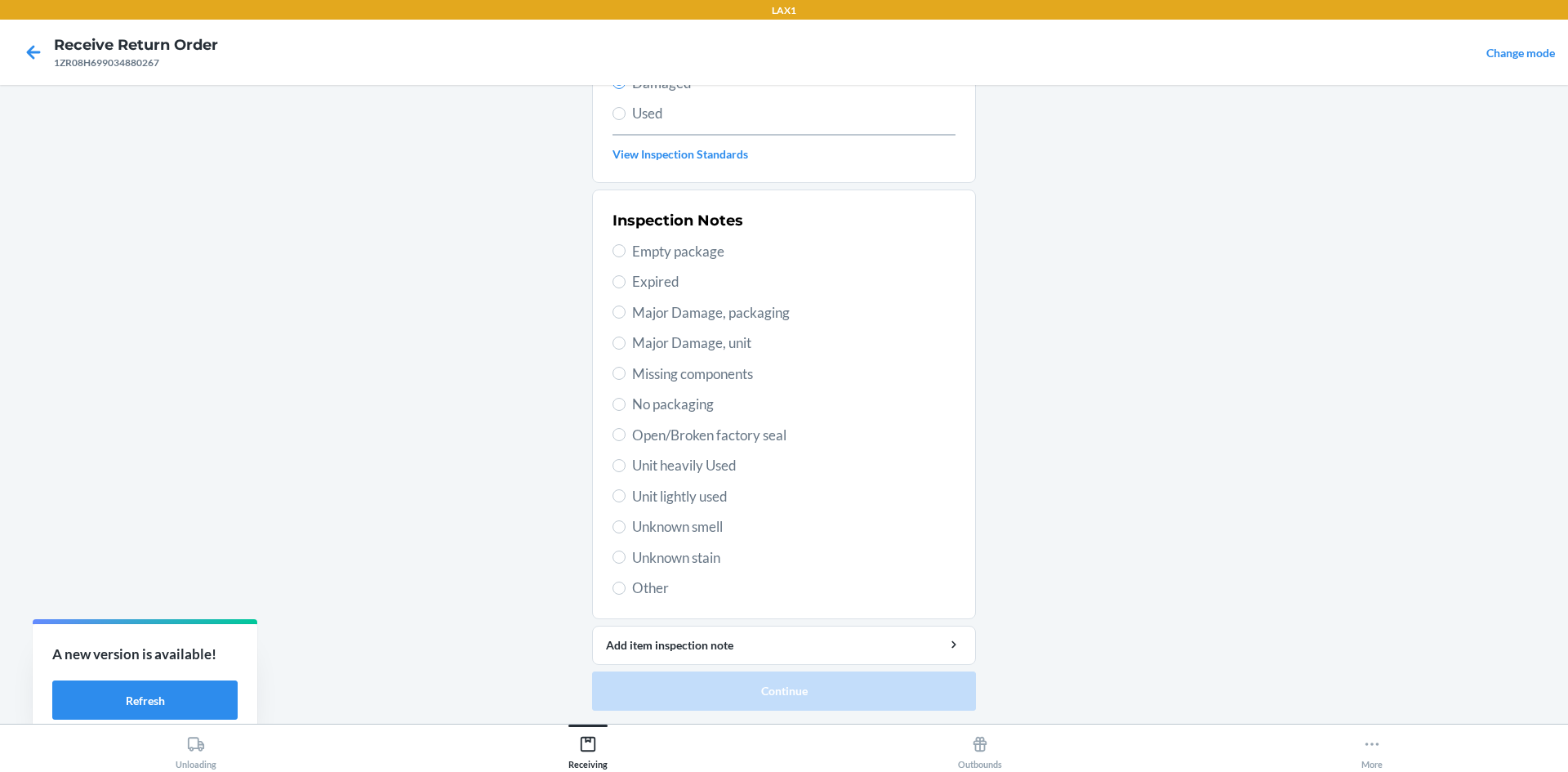
click at [703, 493] on span "Unit lightly used" at bounding box center [795, 497] width 324 height 21
click at [625, 493] on input "Unit lightly used" at bounding box center [619, 496] width 13 height 13
radio input "true"
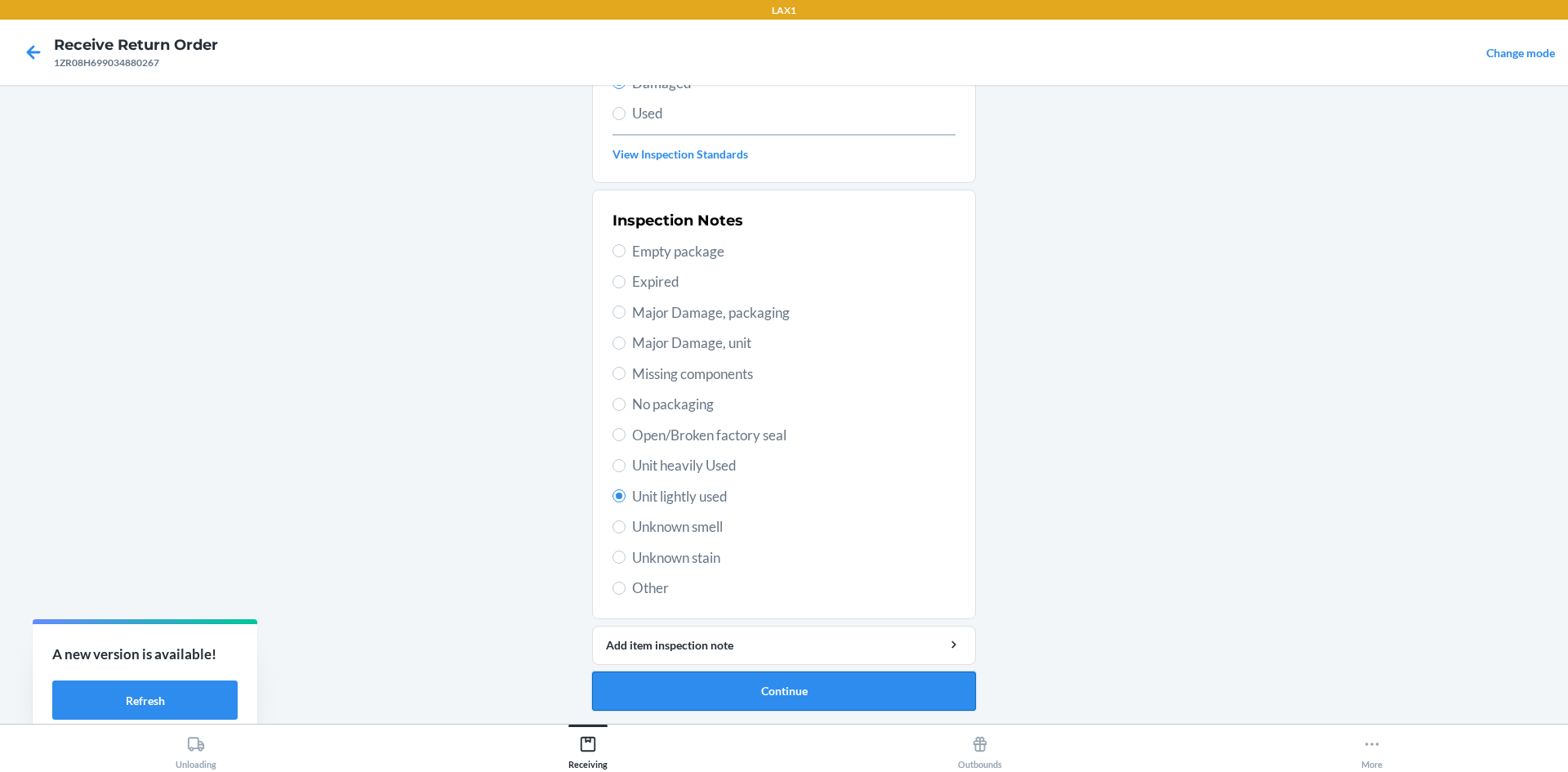
click at [816, 691] on button "Continue" at bounding box center [784, 691] width 383 height 40
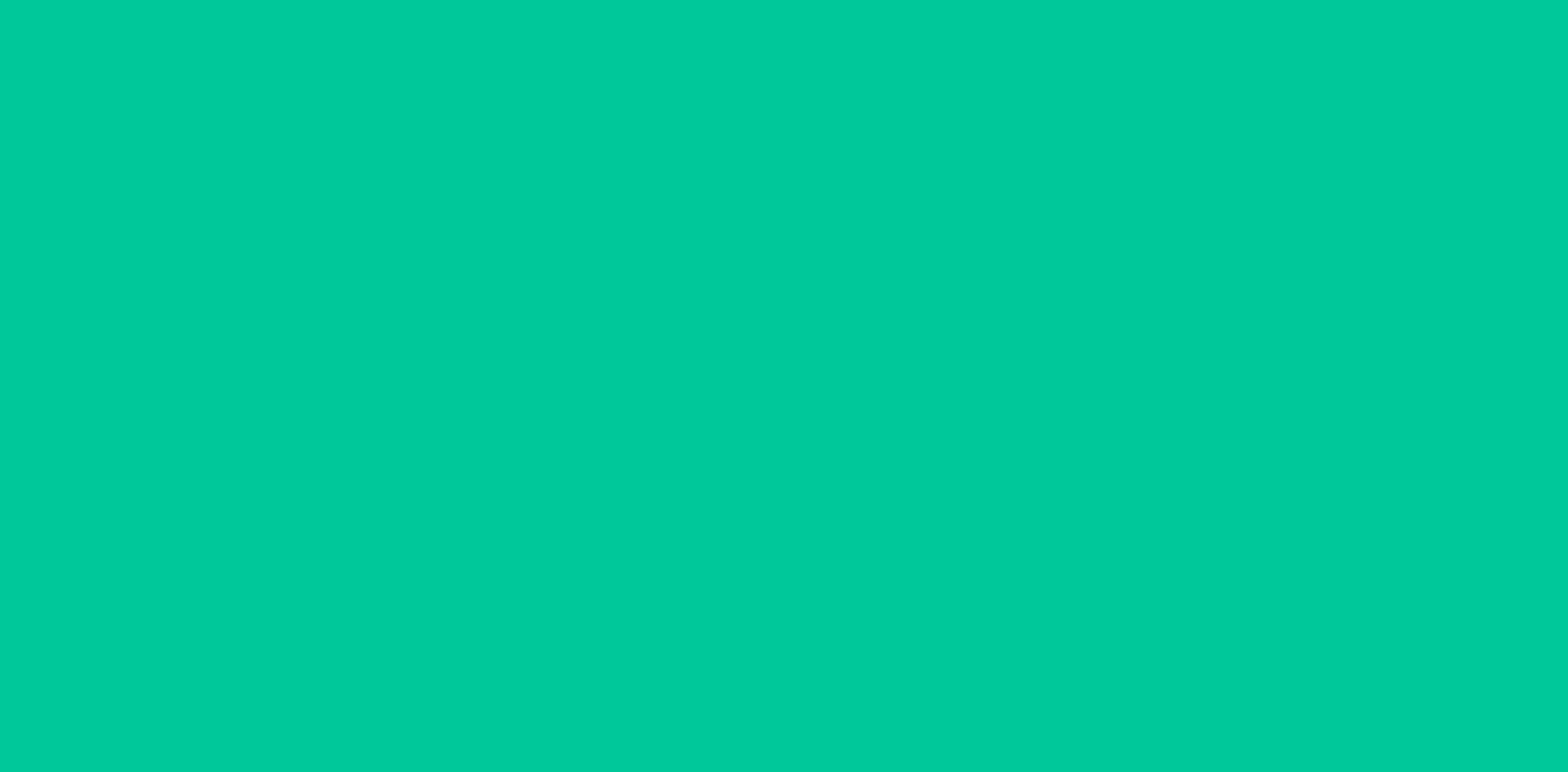
scroll to position [77, 0]
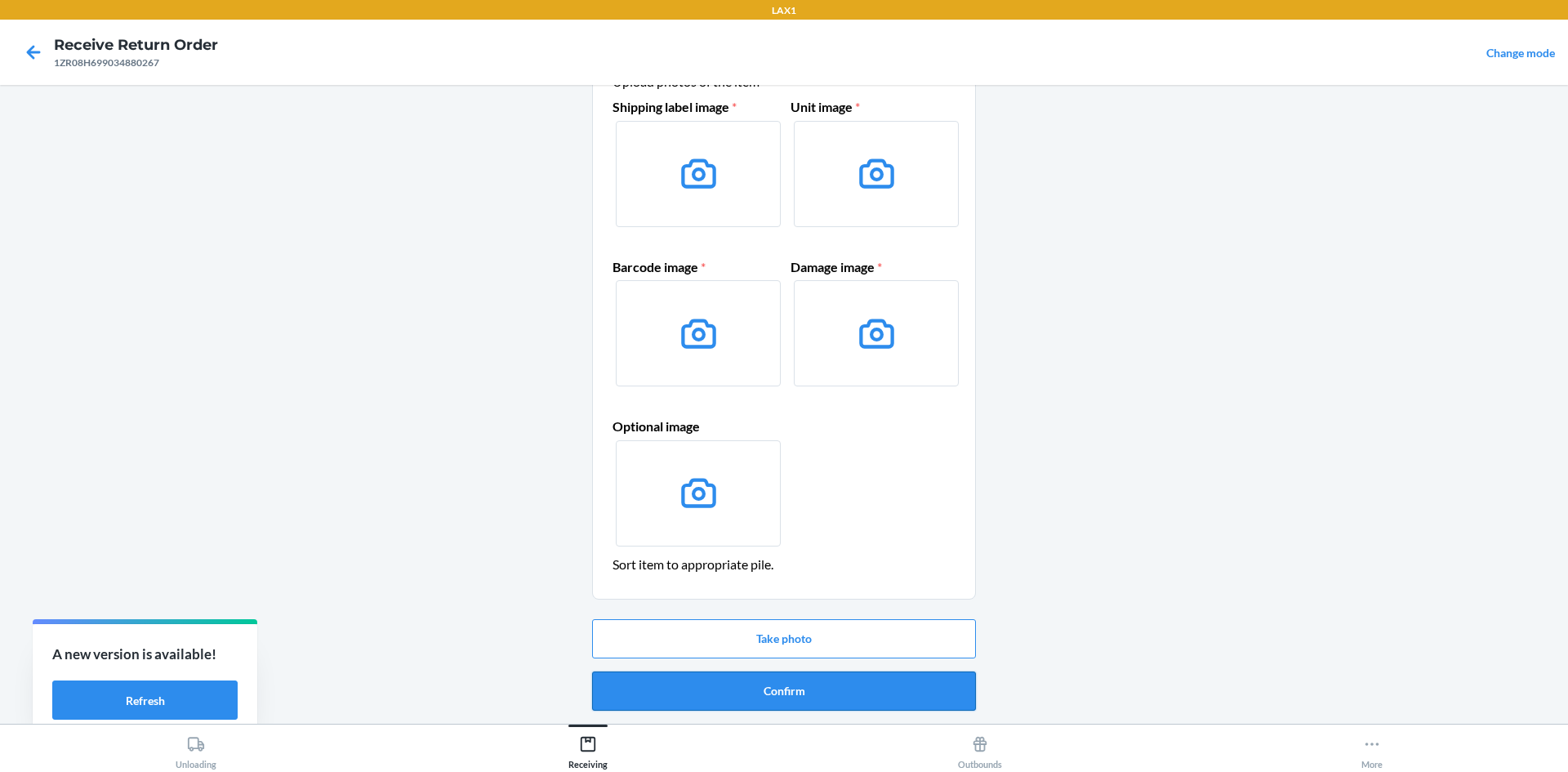
click at [817, 691] on button "Confirm" at bounding box center [784, 691] width 383 height 40
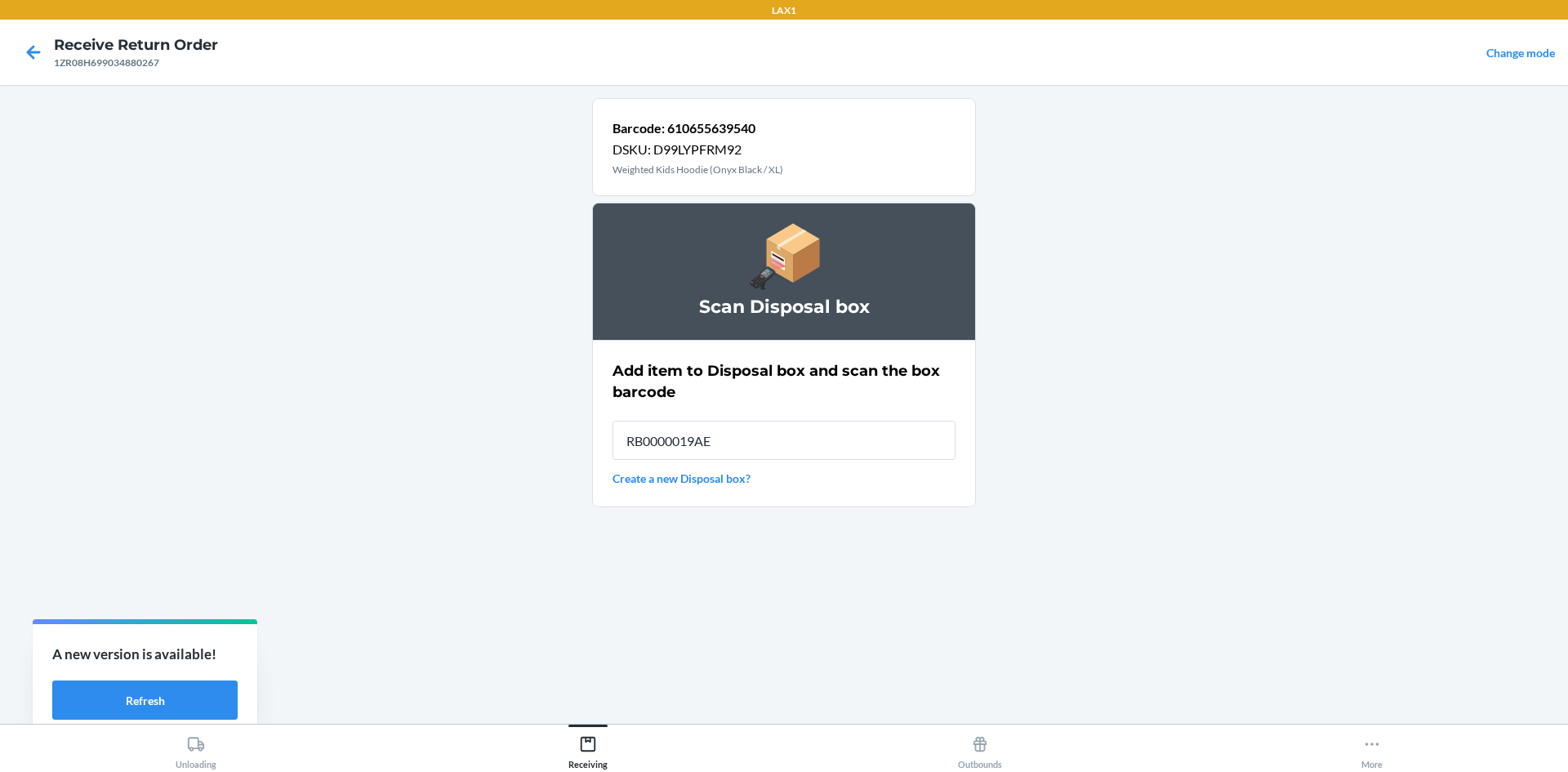
type input "RB0000019AE"
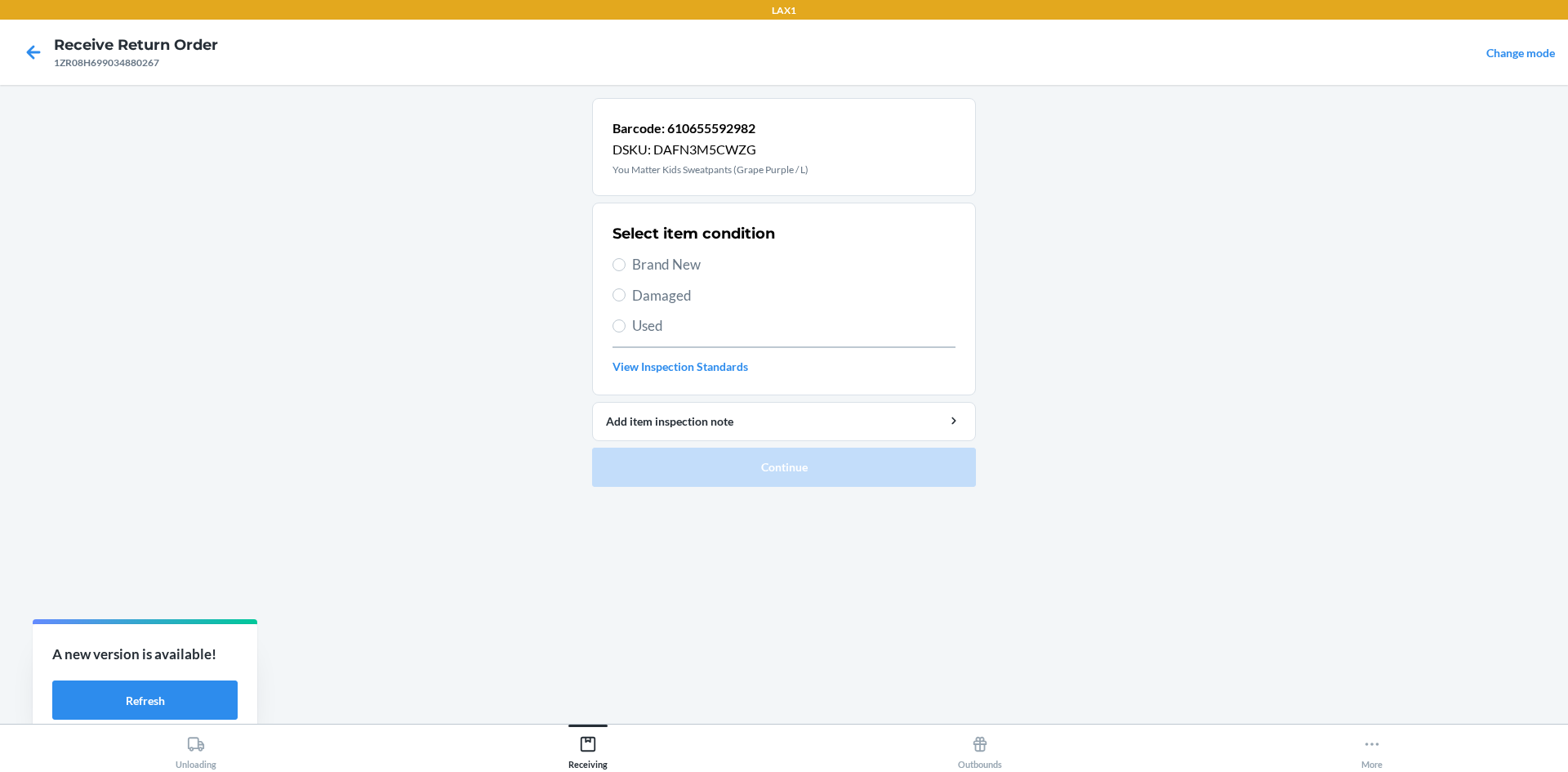
click at [625, 298] on label "Damaged" at bounding box center [784, 295] width 343 height 21
click at [625, 298] on input "Damaged" at bounding box center [619, 295] width 13 height 13
radio input "true"
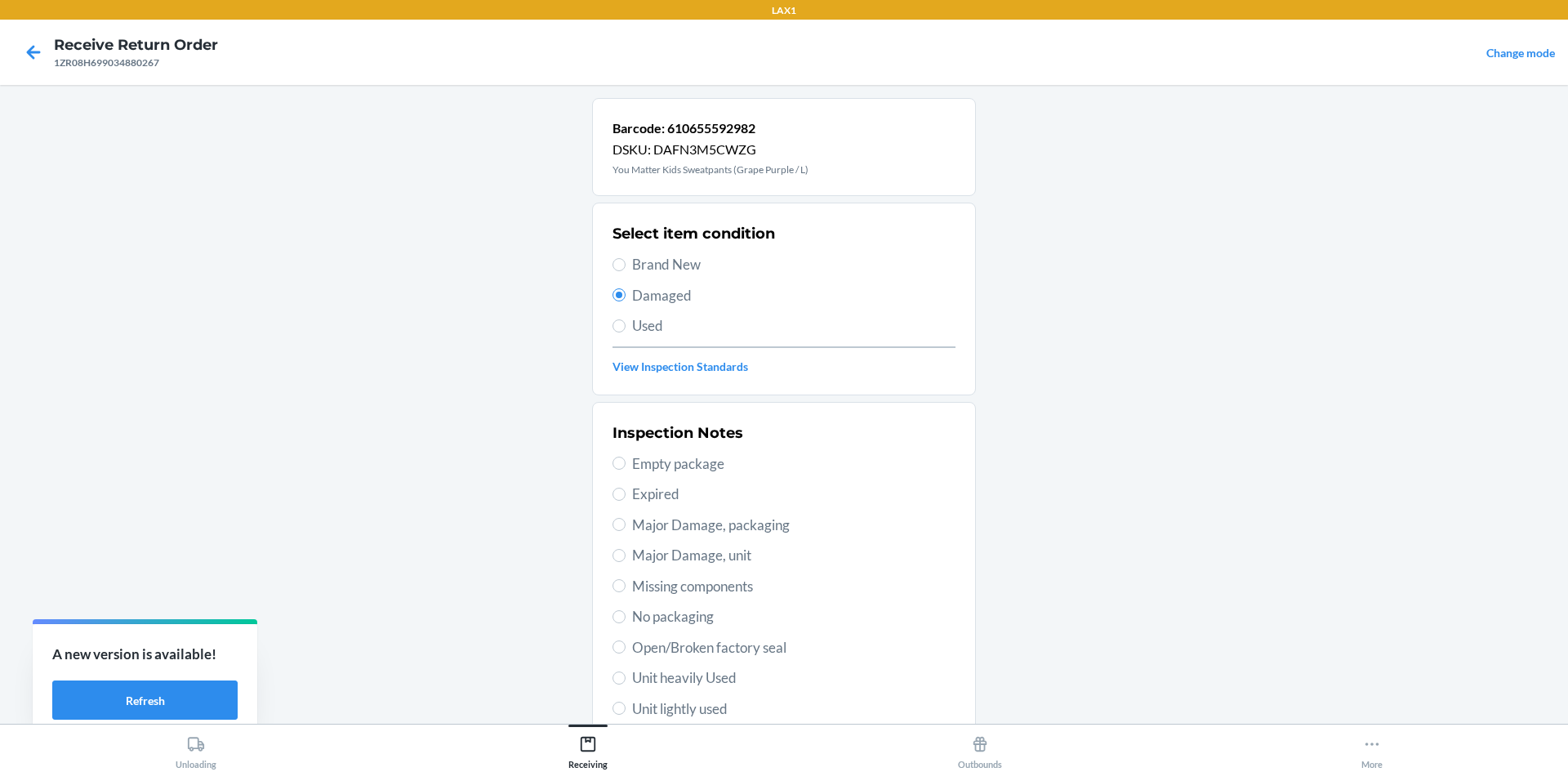
click at [747, 711] on span "Unit lightly used" at bounding box center [795, 709] width 324 height 21
click at [625, 711] on input "Unit lightly used" at bounding box center [619, 709] width 13 height 13
radio input "true"
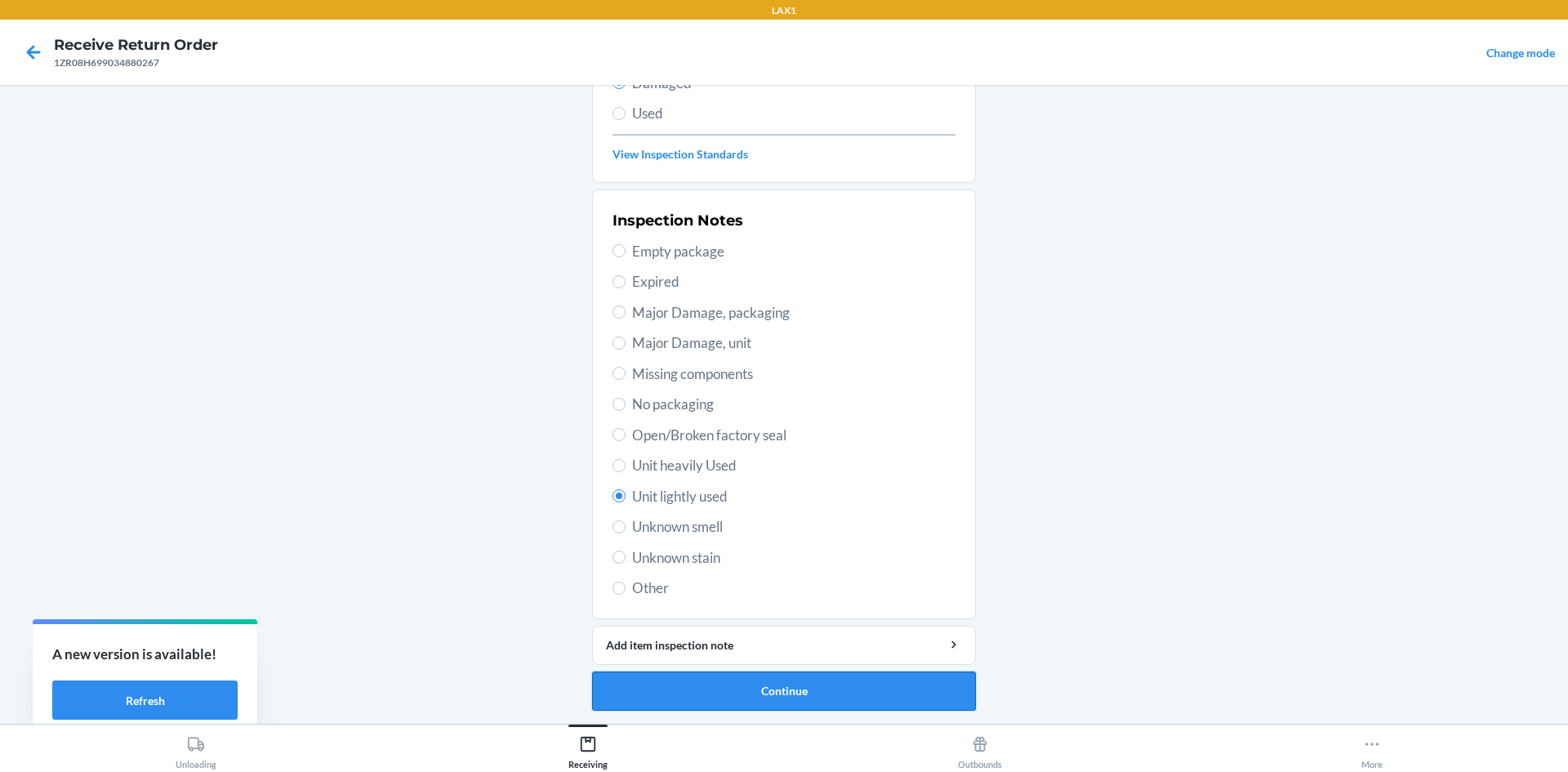
click at [750, 692] on button "Continue" at bounding box center [784, 691] width 383 height 40
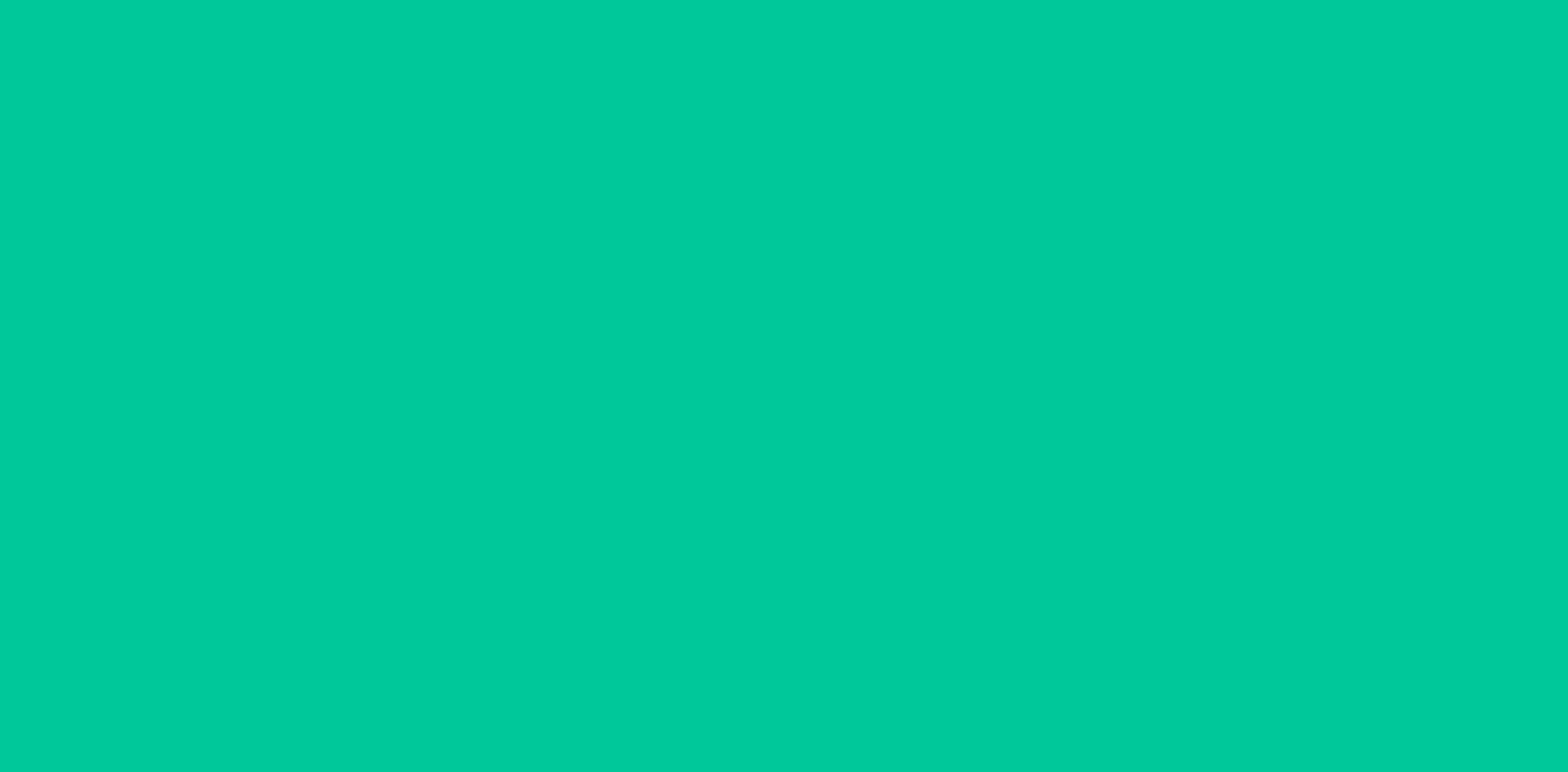
scroll to position [77, 0]
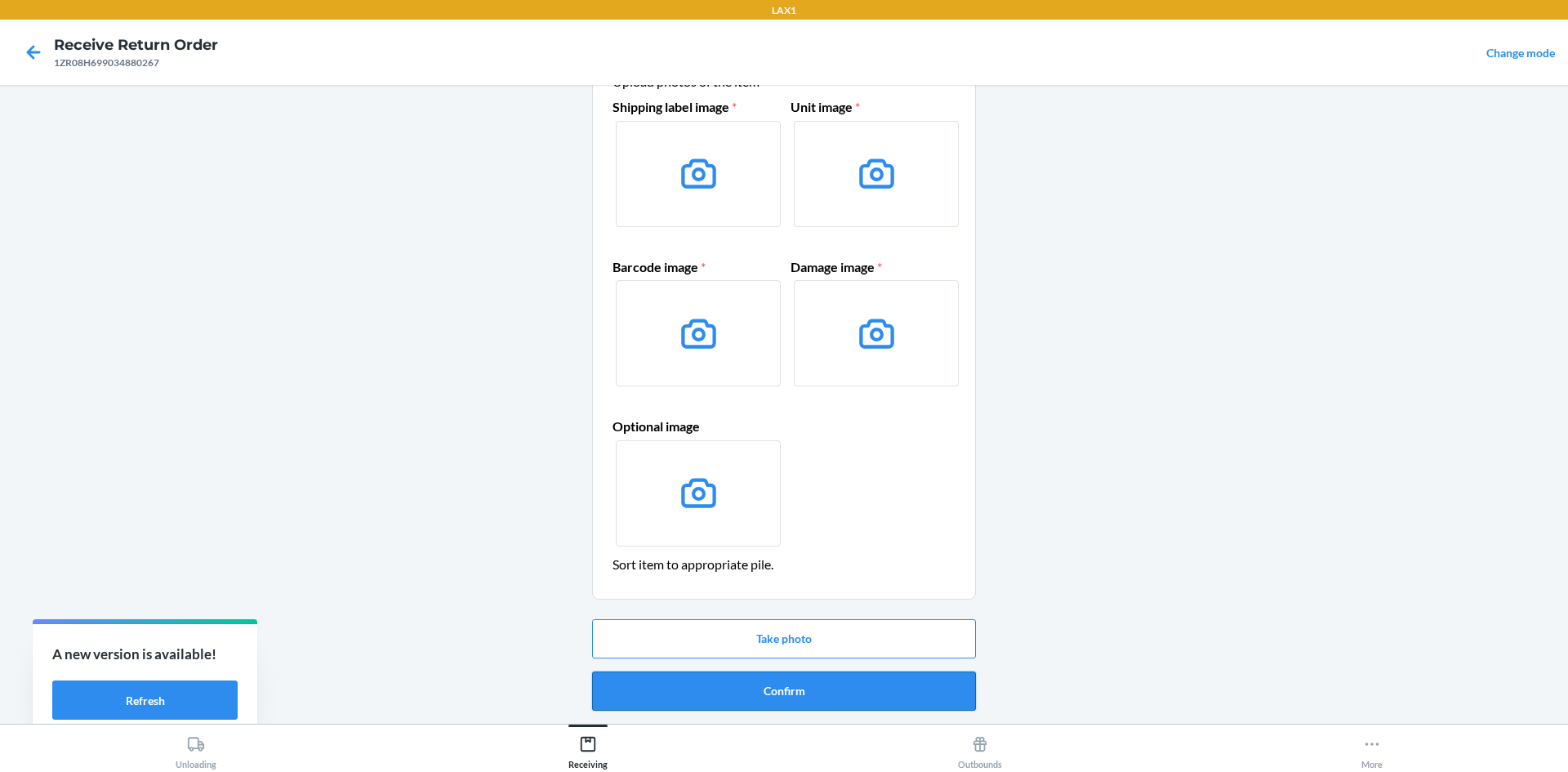
click at [821, 684] on button "Confirm" at bounding box center [784, 691] width 383 height 40
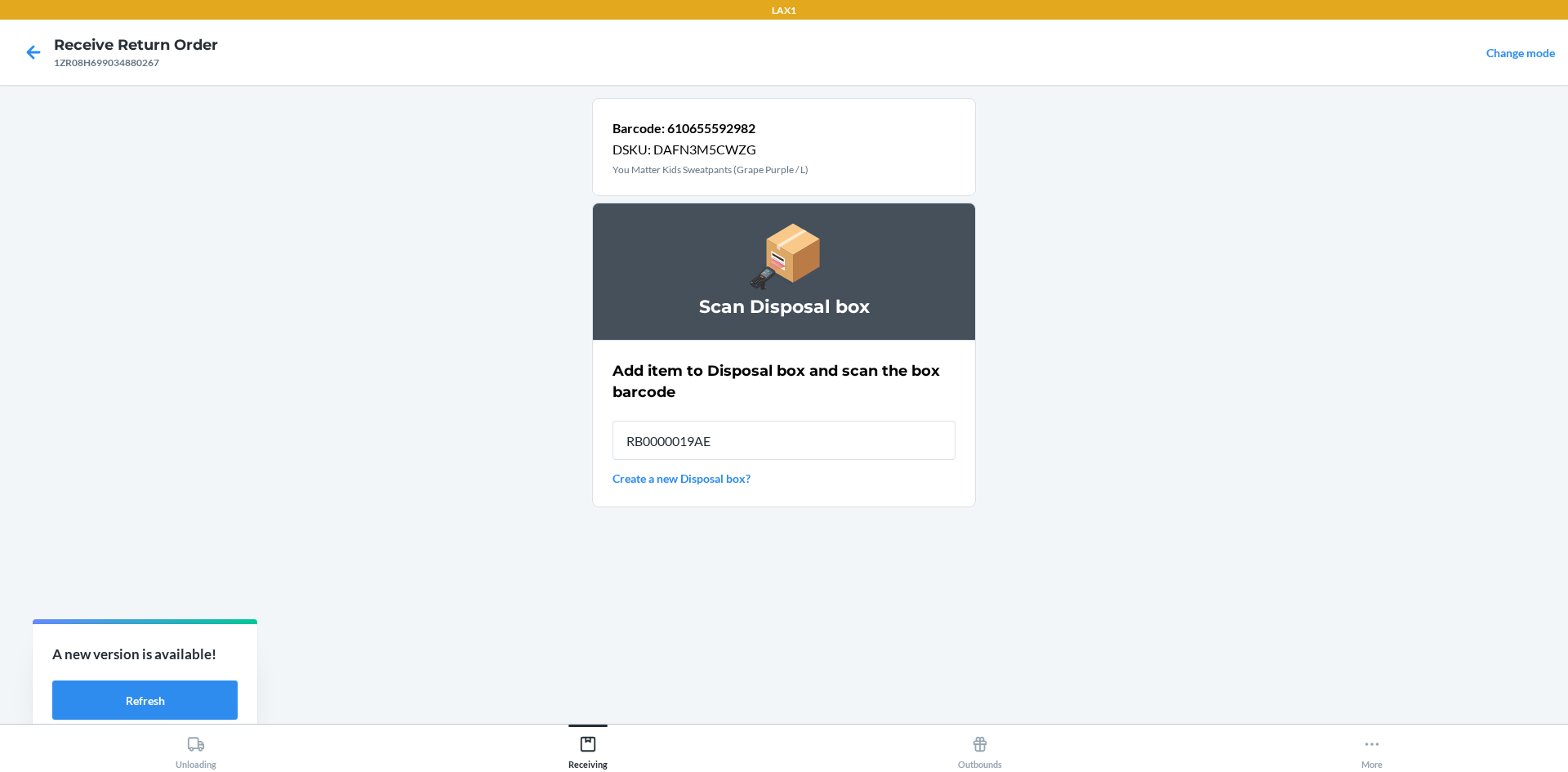
type input "RB0000019AE"
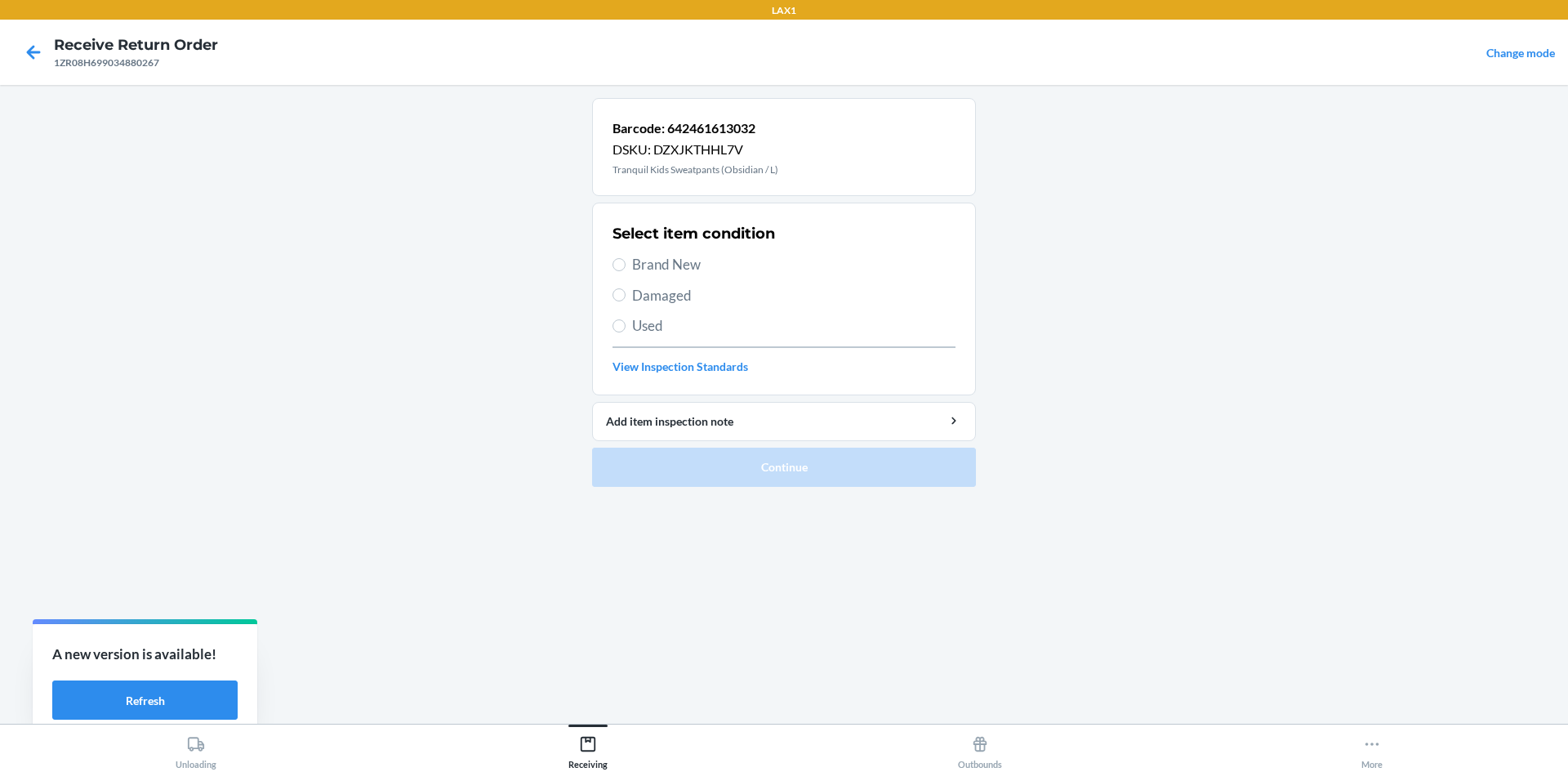
click at [643, 289] on span "Damaged" at bounding box center [795, 295] width 324 height 21
click at [625, 289] on input "Damaged" at bounding box center [619, 295] width 13 height 13
radio input "true"
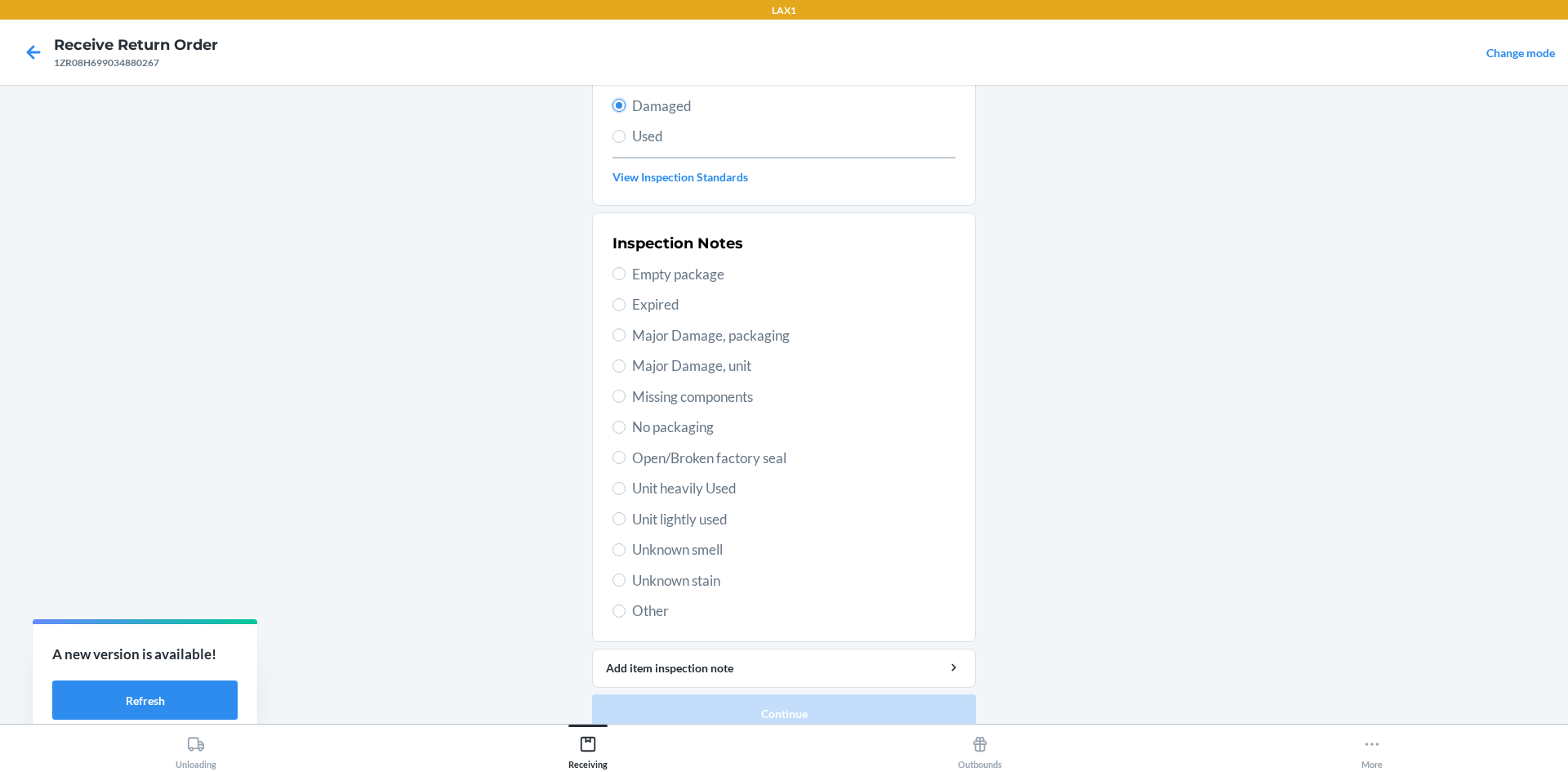
scroll to position [213, 0]
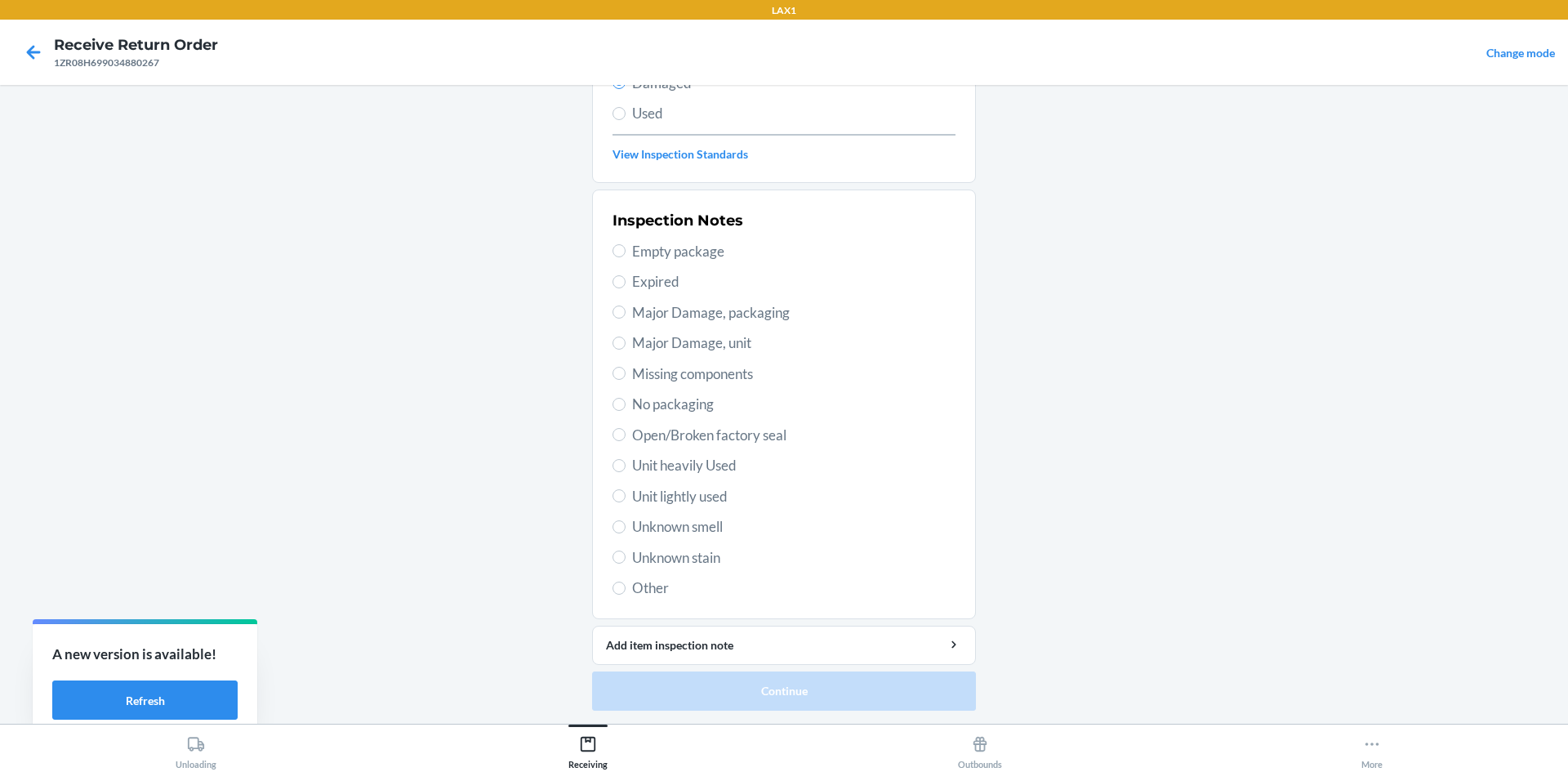
click at [646, 503] on span "Unit lightly used" at bounding box center [795, 497] width 324 height 21
click at [625, 502] on input "Unit lightly used" at bounding box center [619, 496] width 13 height 13
radio input "true"
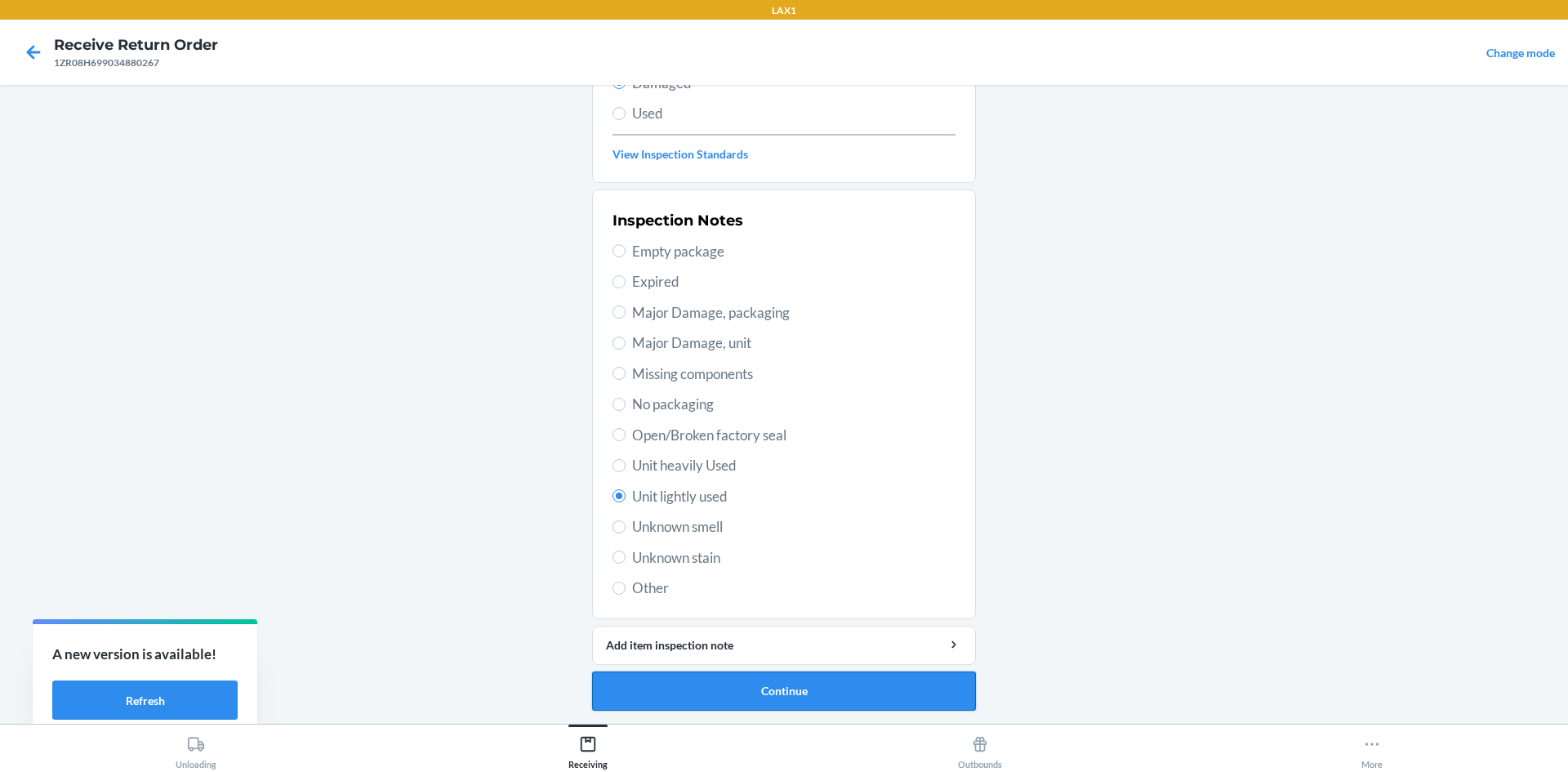
click at [665, 696] on button "Continue" at bounding box center [784, 691] width 383 height 40
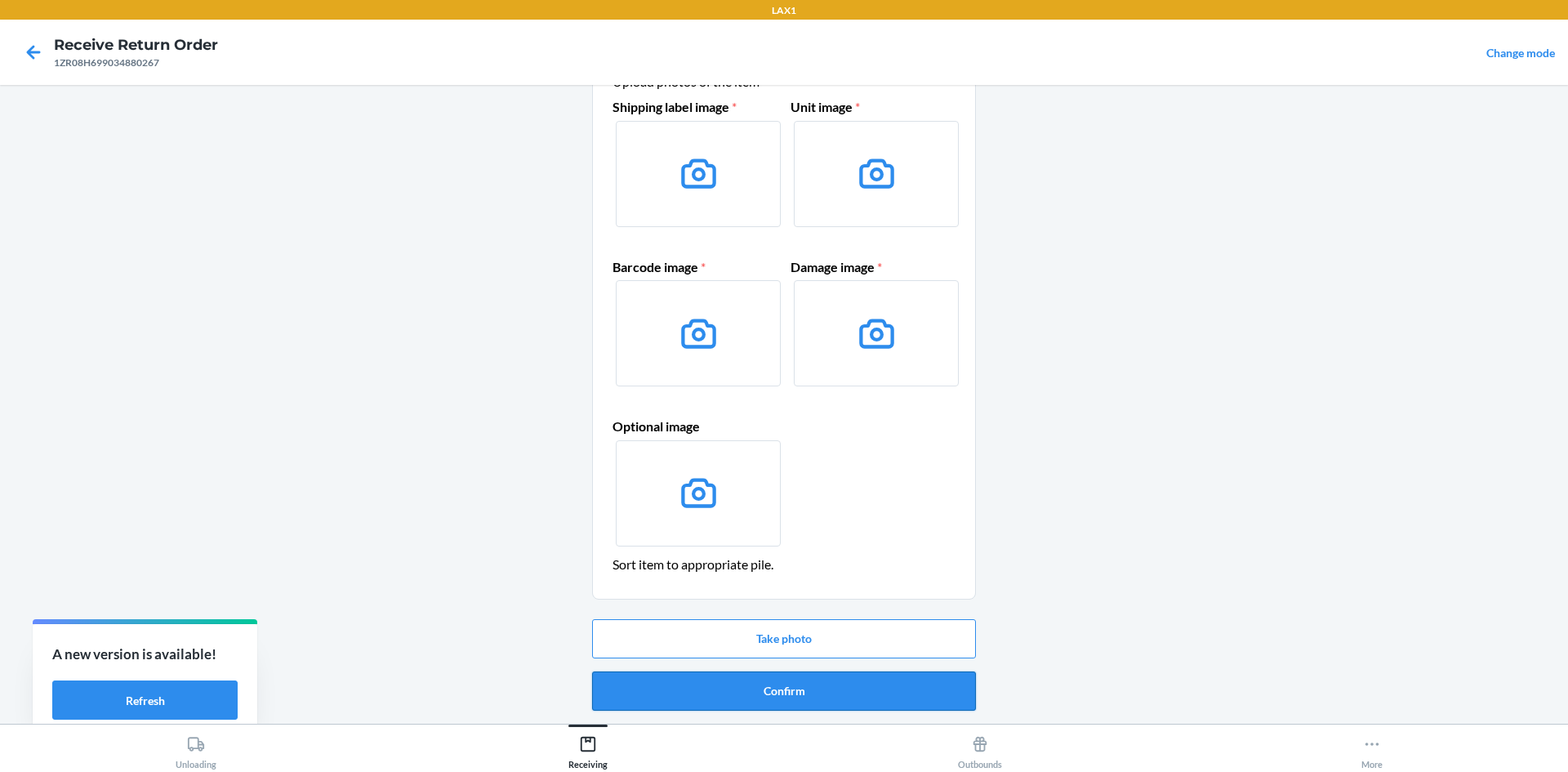
click at [688, 681] on button "Confirm" at bounding box center [784, 691] width 383 height 40
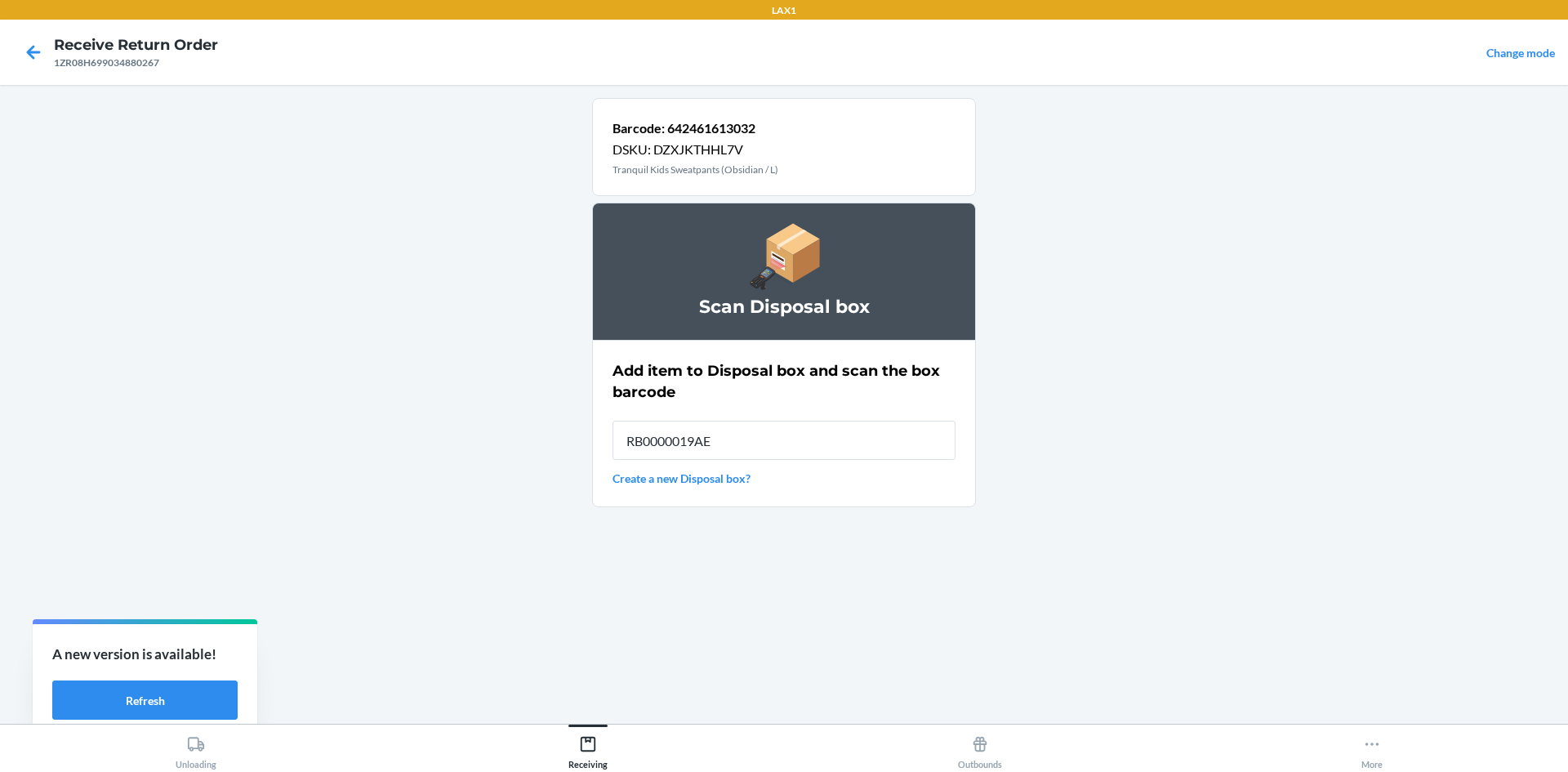
type input "RB0000019AE"
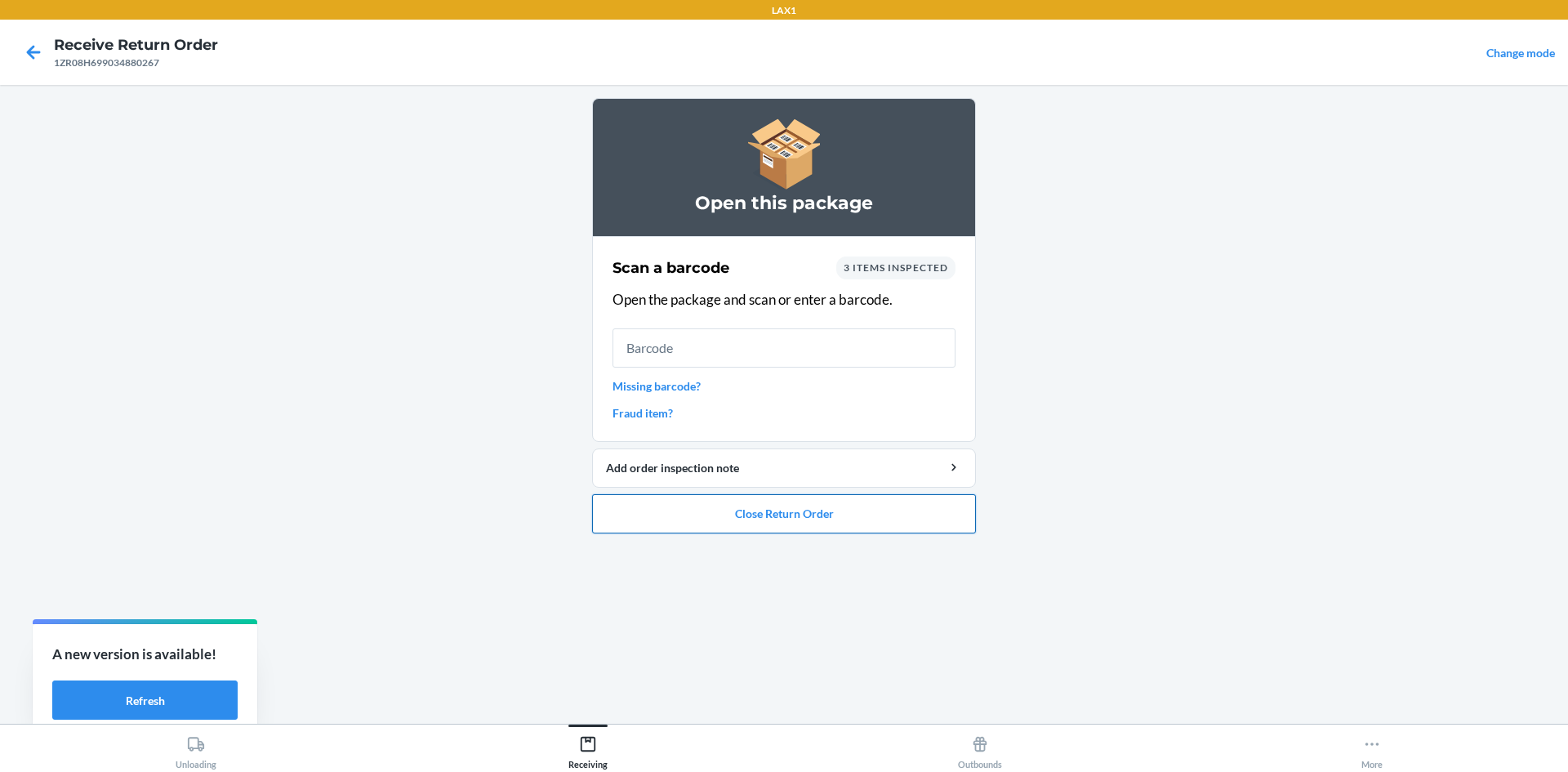
click at [688, 514] on button "Close Return Order" at bounding box center [784, 513] width 383 height 40
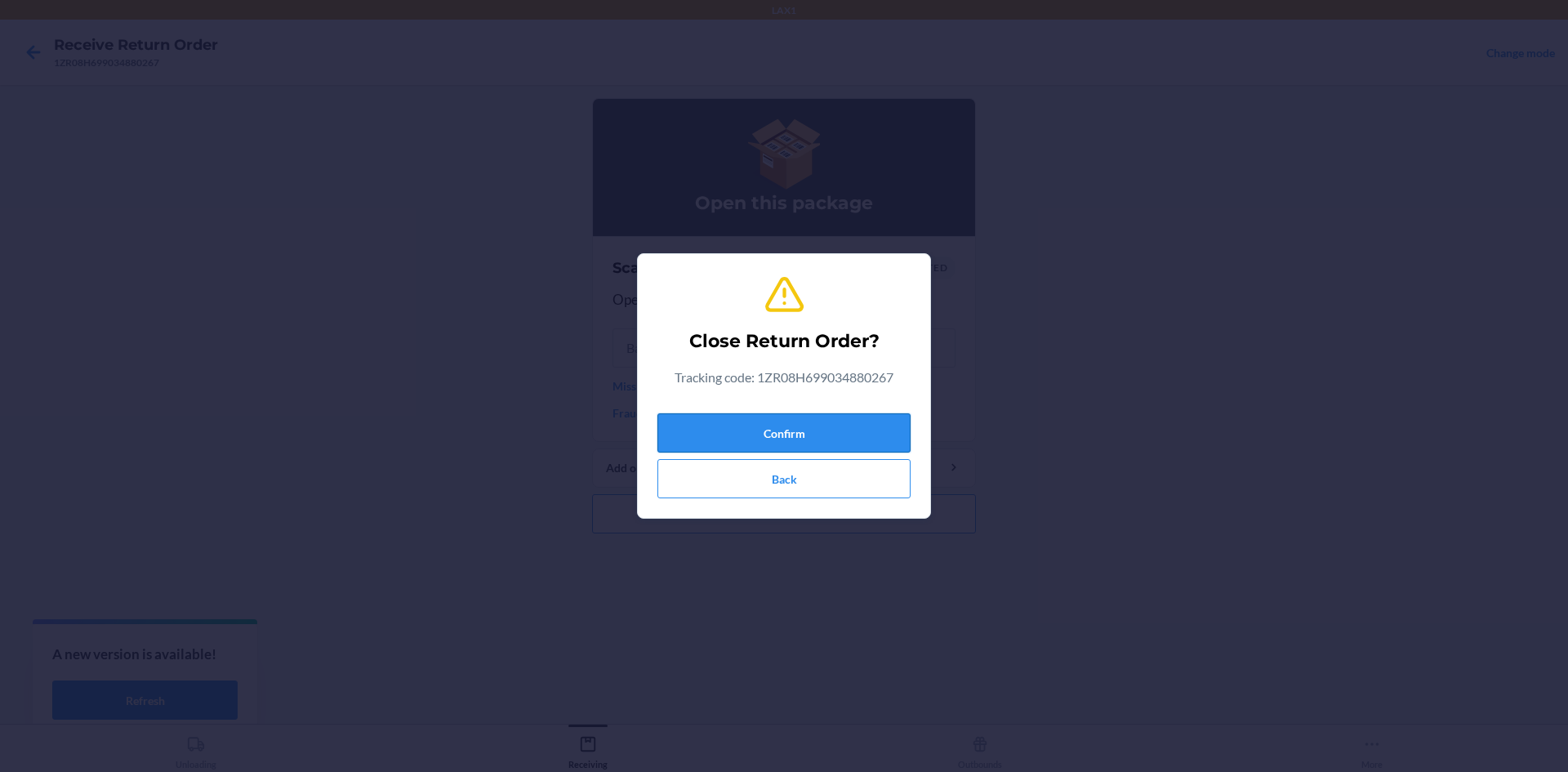
click at [750, 421] on button "Confirm" at bounding box center [784, 432] width 253 height 40
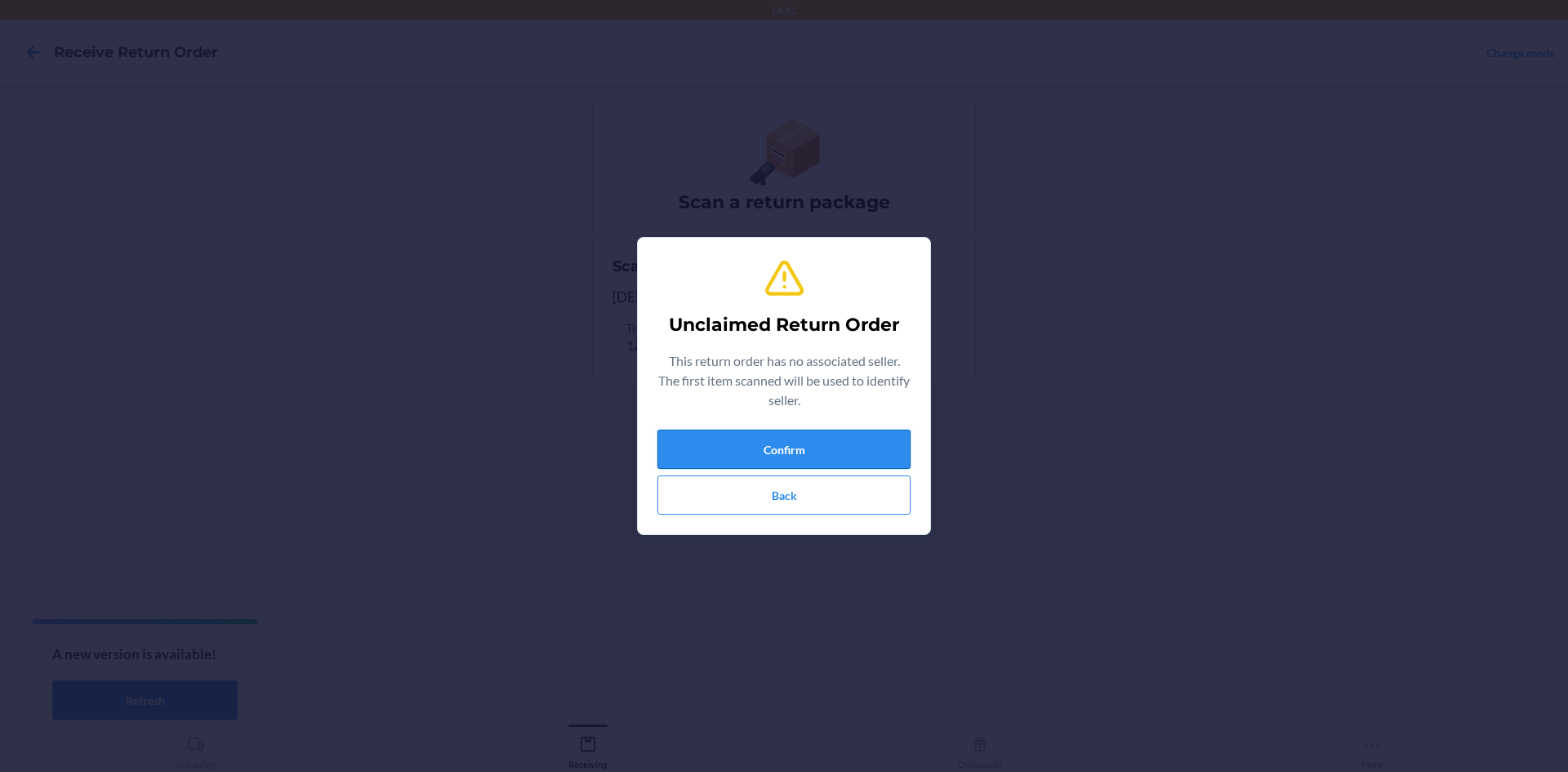
click at [704, 447] on button "Confirm" at bounding box center [784, 449] width 253 height 40
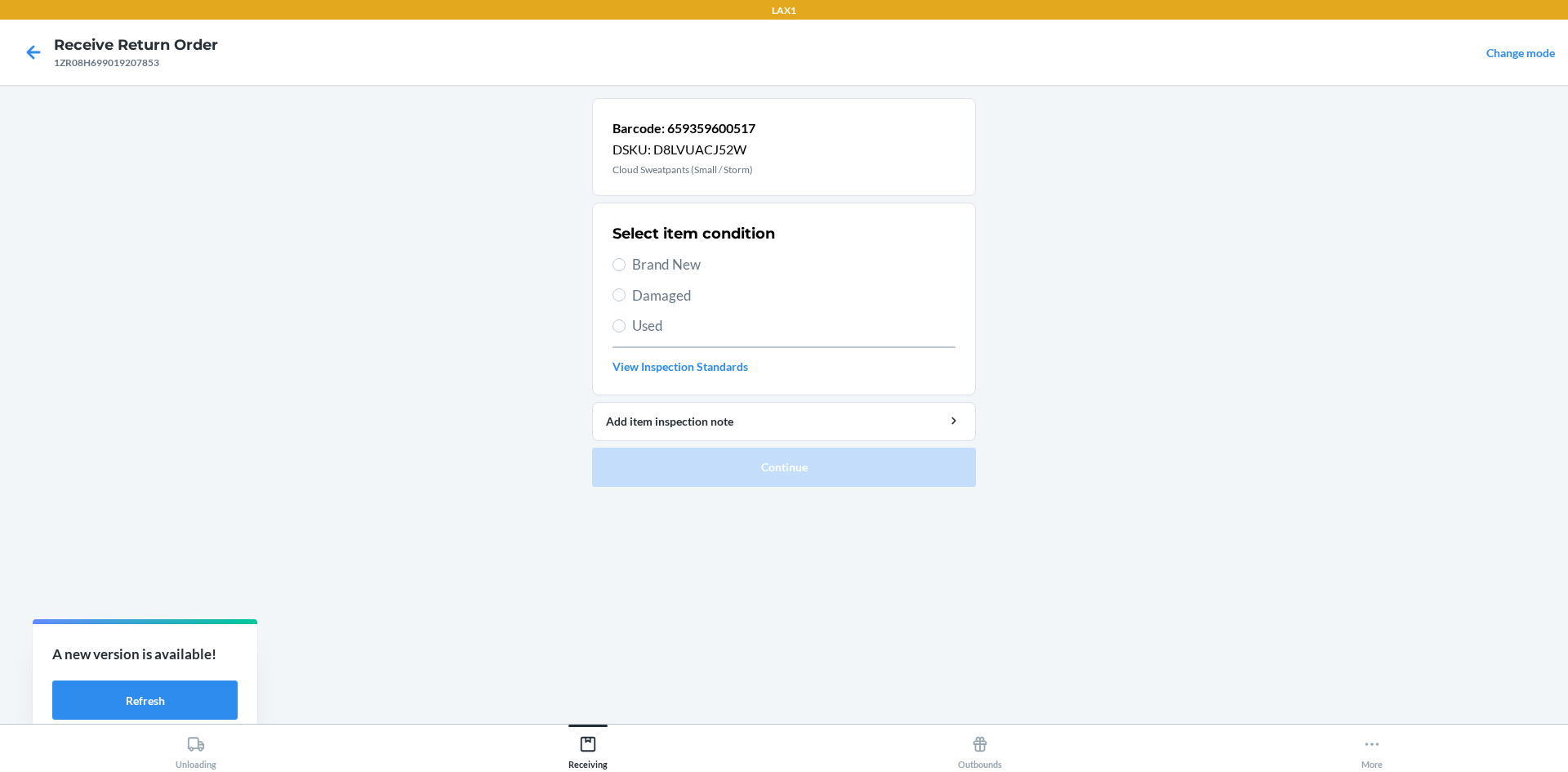
click at [664, 286] on span "Damaged" at bounding box center [795, 295] width 324 height 21
click at [625, 289] on input "Damaged" at bounding box center [619, 295] width 13 height 13
radio input "true"
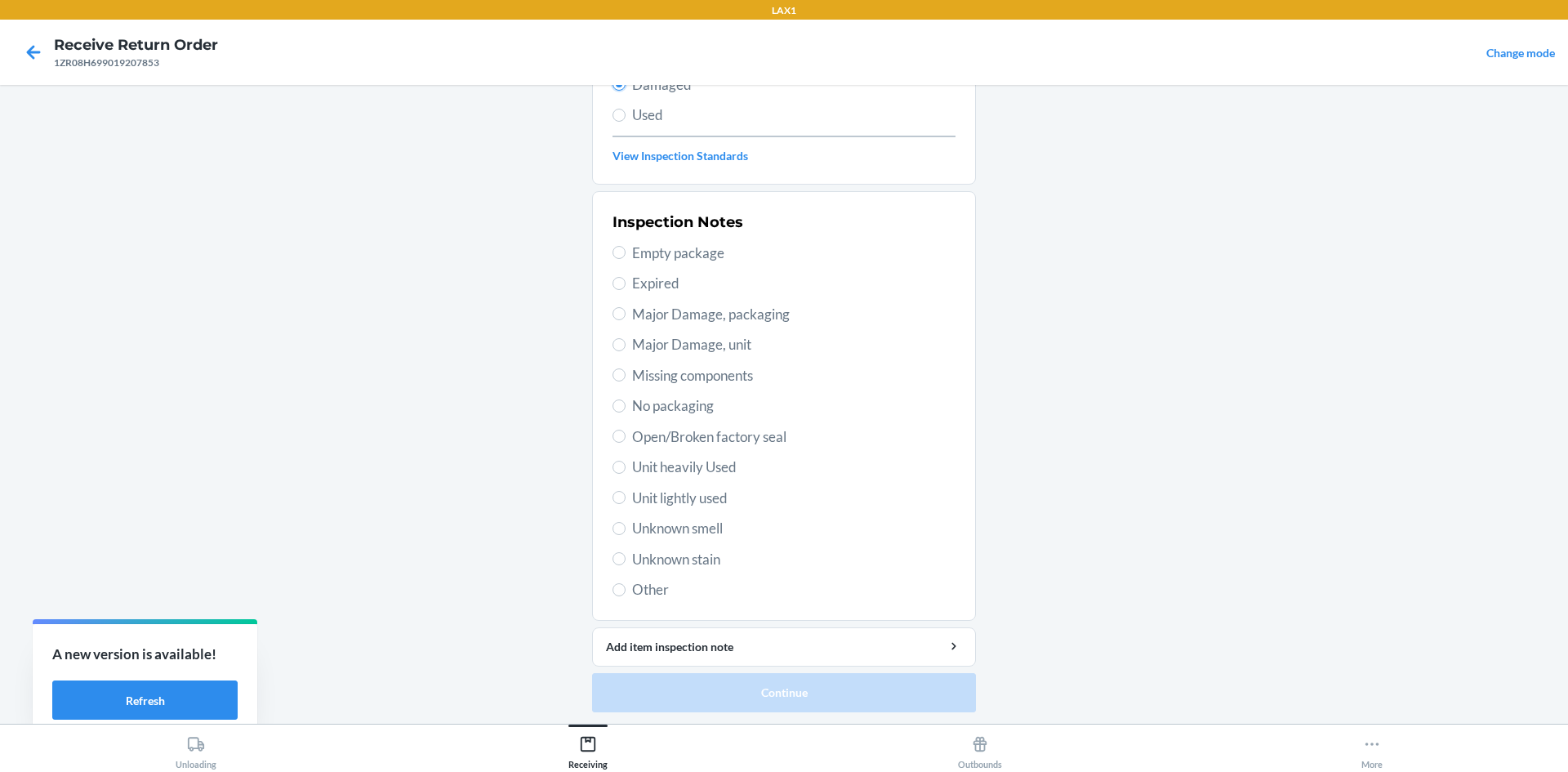
scroll to position [213, 0]
click at [682, 495] on span "Unit lightly used" at bounding box center [795, 497] width 324 height 21
click at [625, 495] on input "Unit lightly used" at bounding box center [619, 496] width 13 height 13
radio input "true"
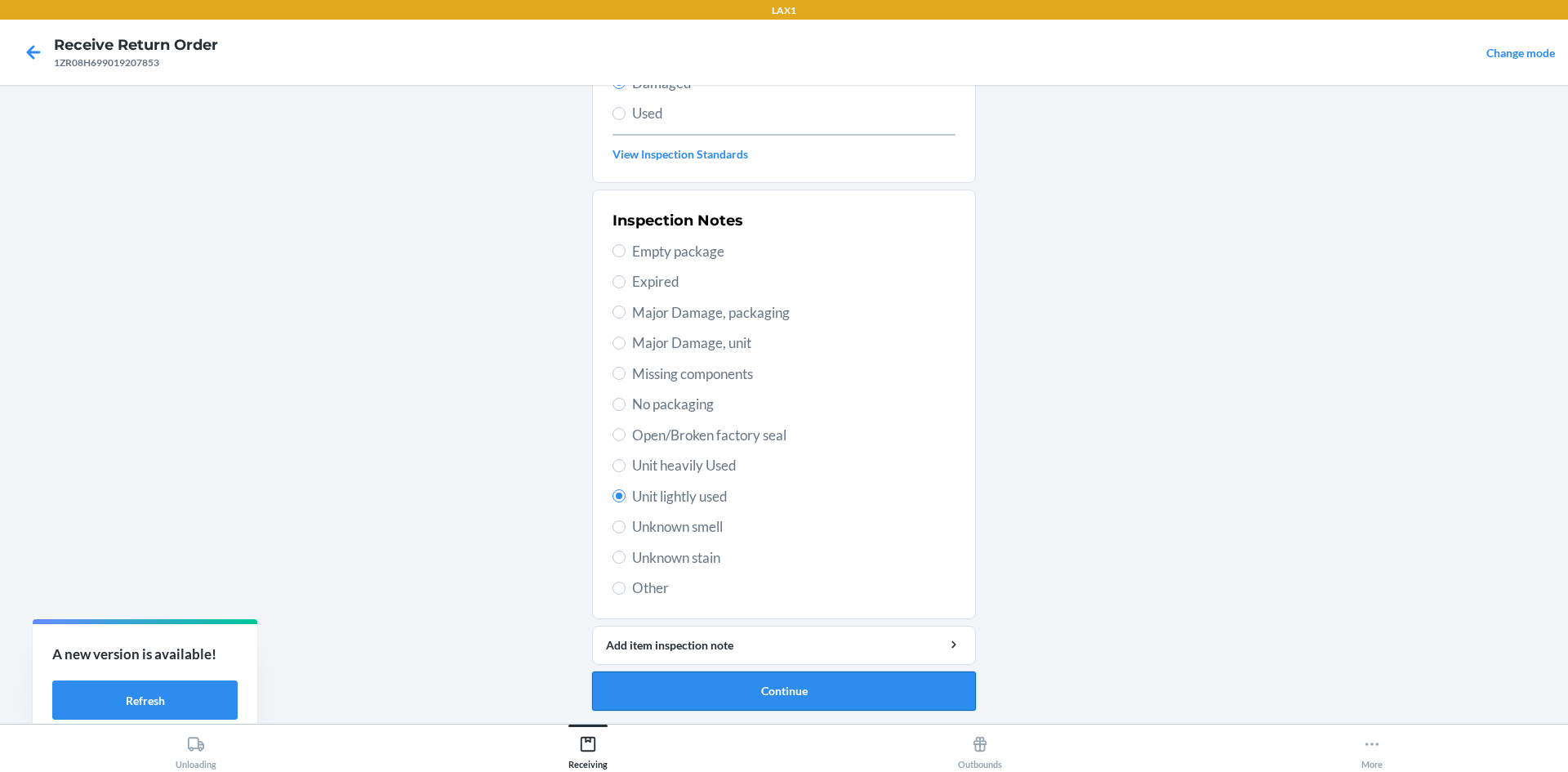
click at [797, 684] on button "Continue" at bounding box center [784, 691] width 383 height 40
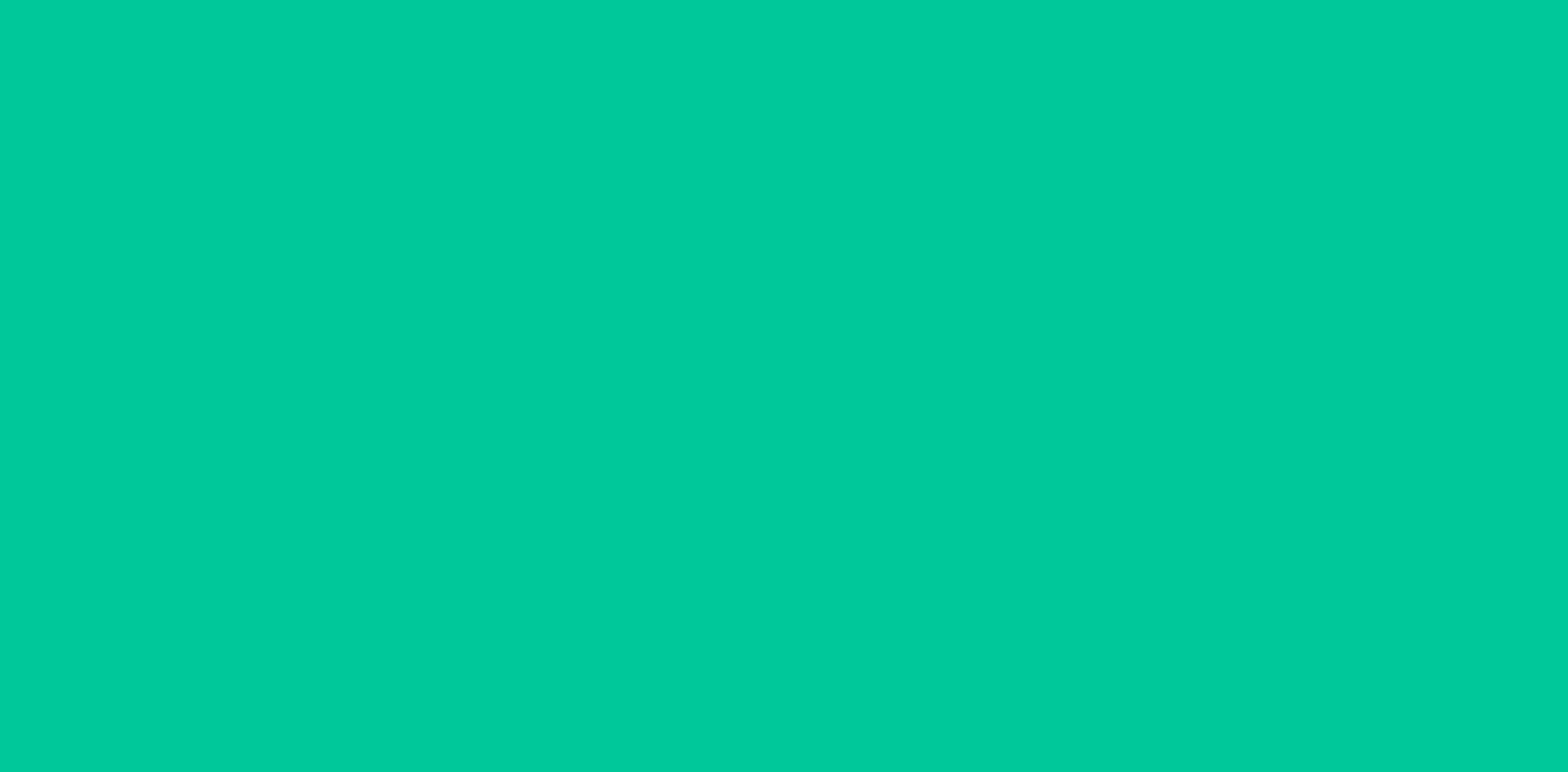
scroll to position [77, 0]
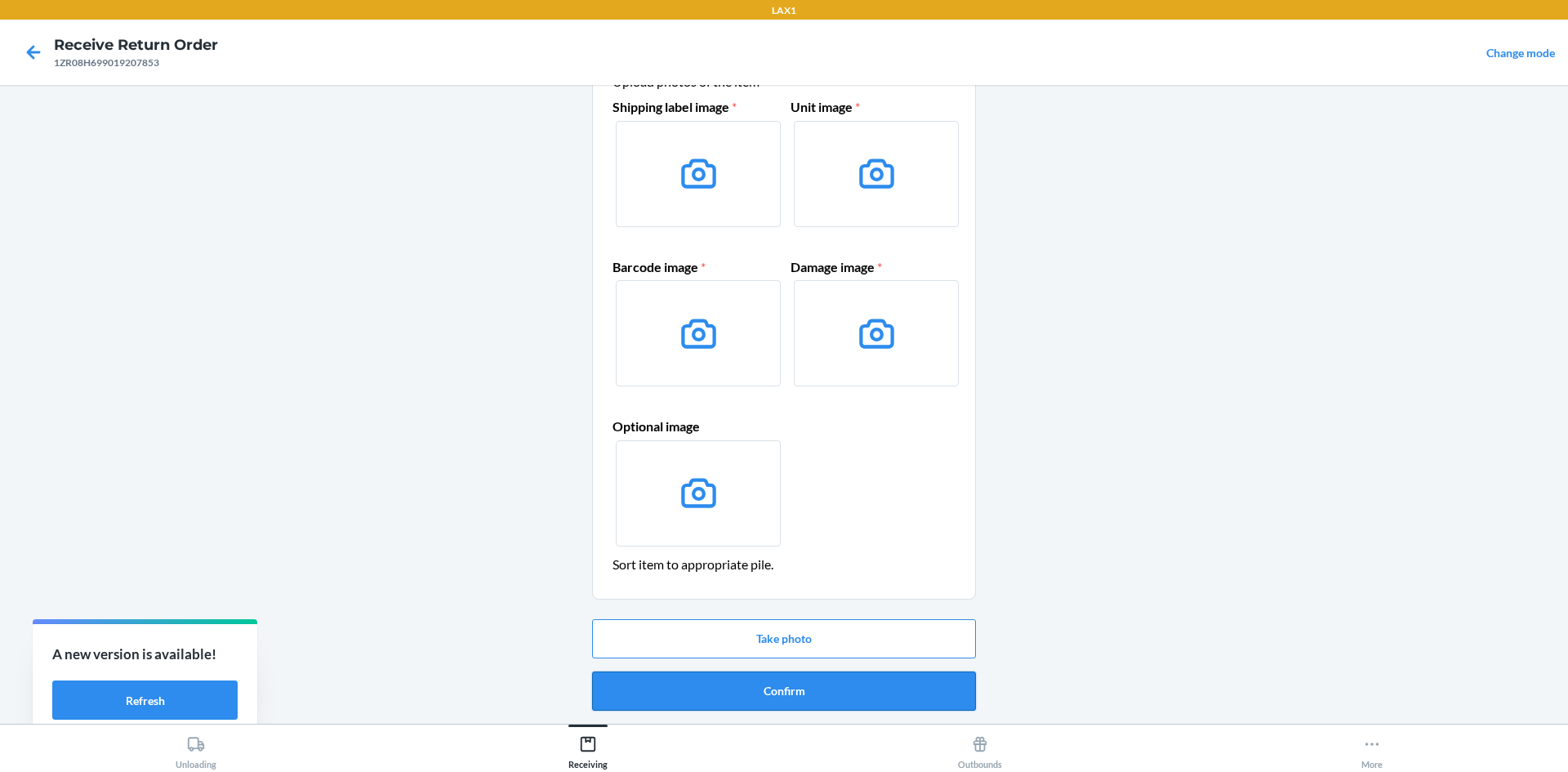
click at [840, 689] on button "Confirm" at bounding box center [784, 691] width 383 height 40
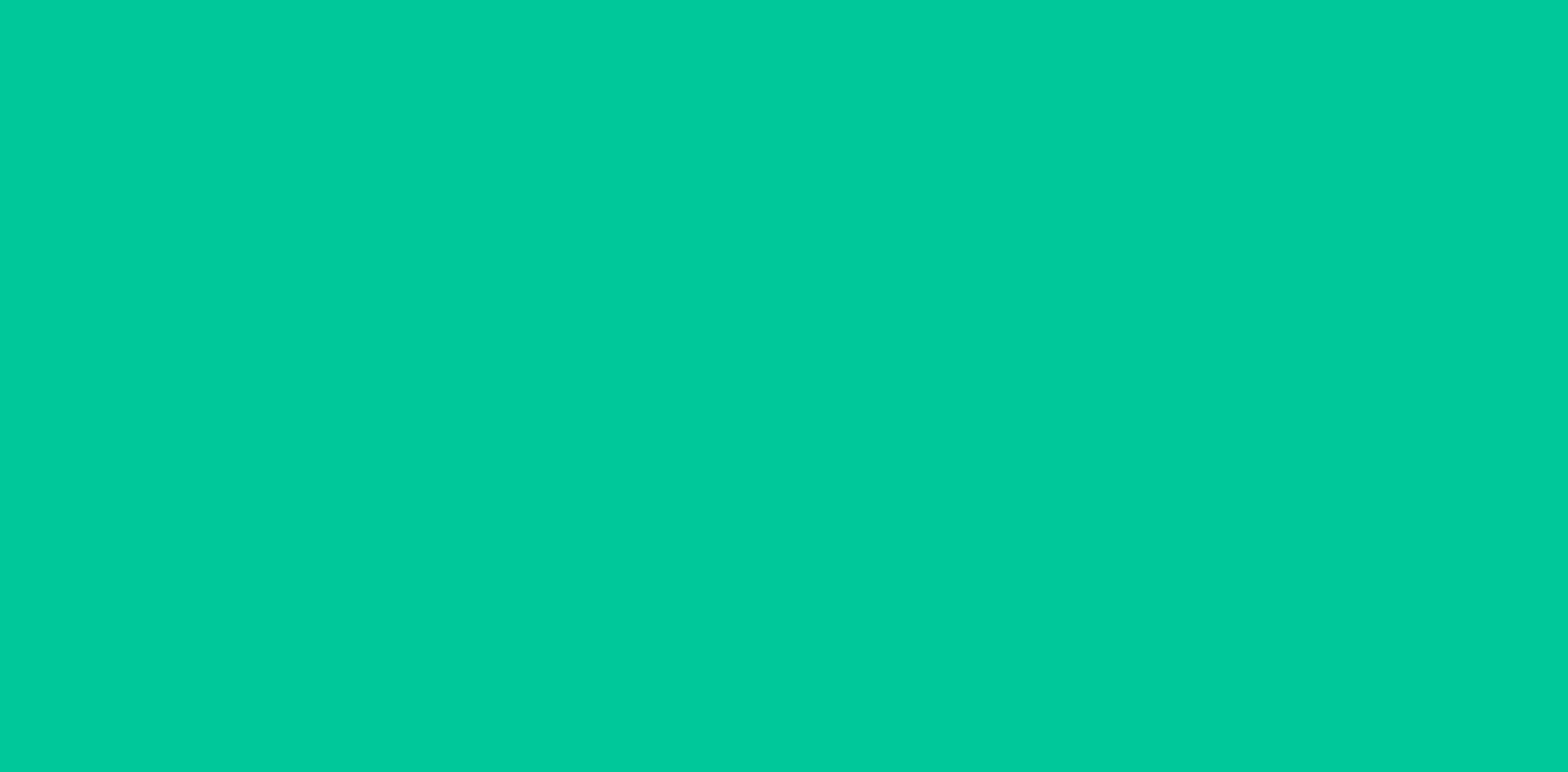
scroll to position [0, 0]
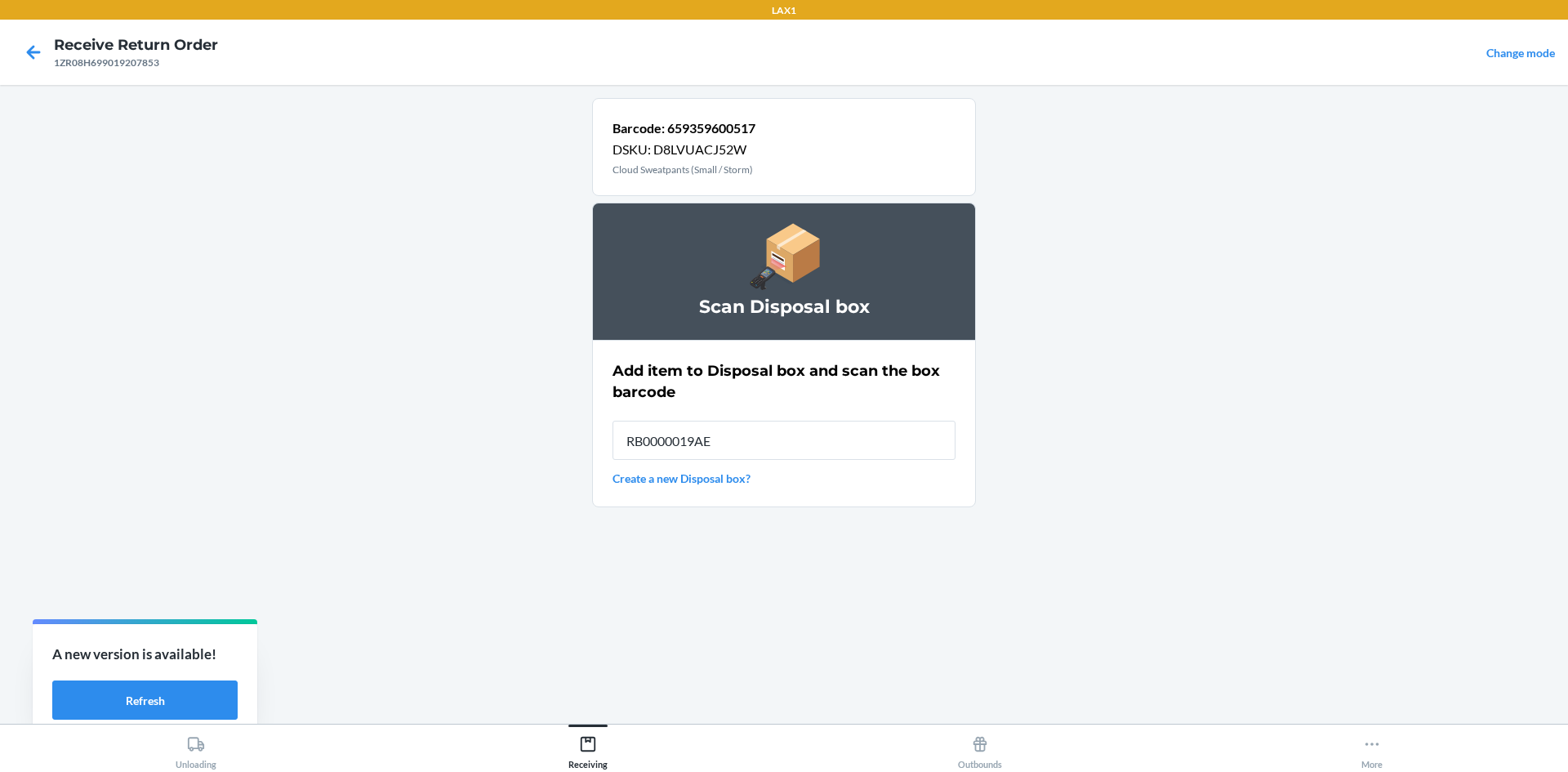
type input "RB0000019AE"
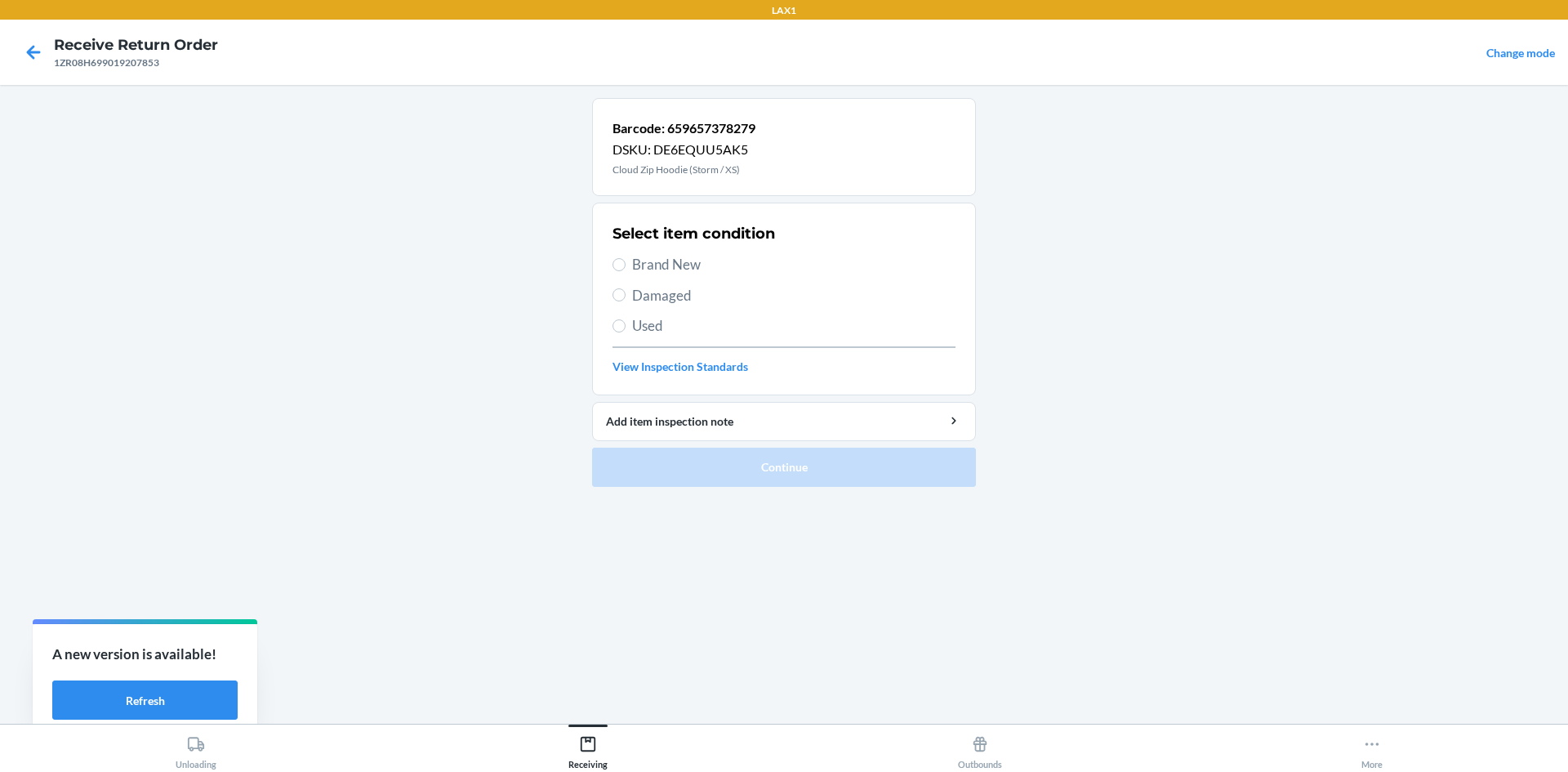
click at [645, 296] on span "Damaged" at bounding box center [795, 295] width 324 height 21
click at [625, 296] on input "Damaged" at bounding box center [619, 295] width 13 height 13
radio input "true"
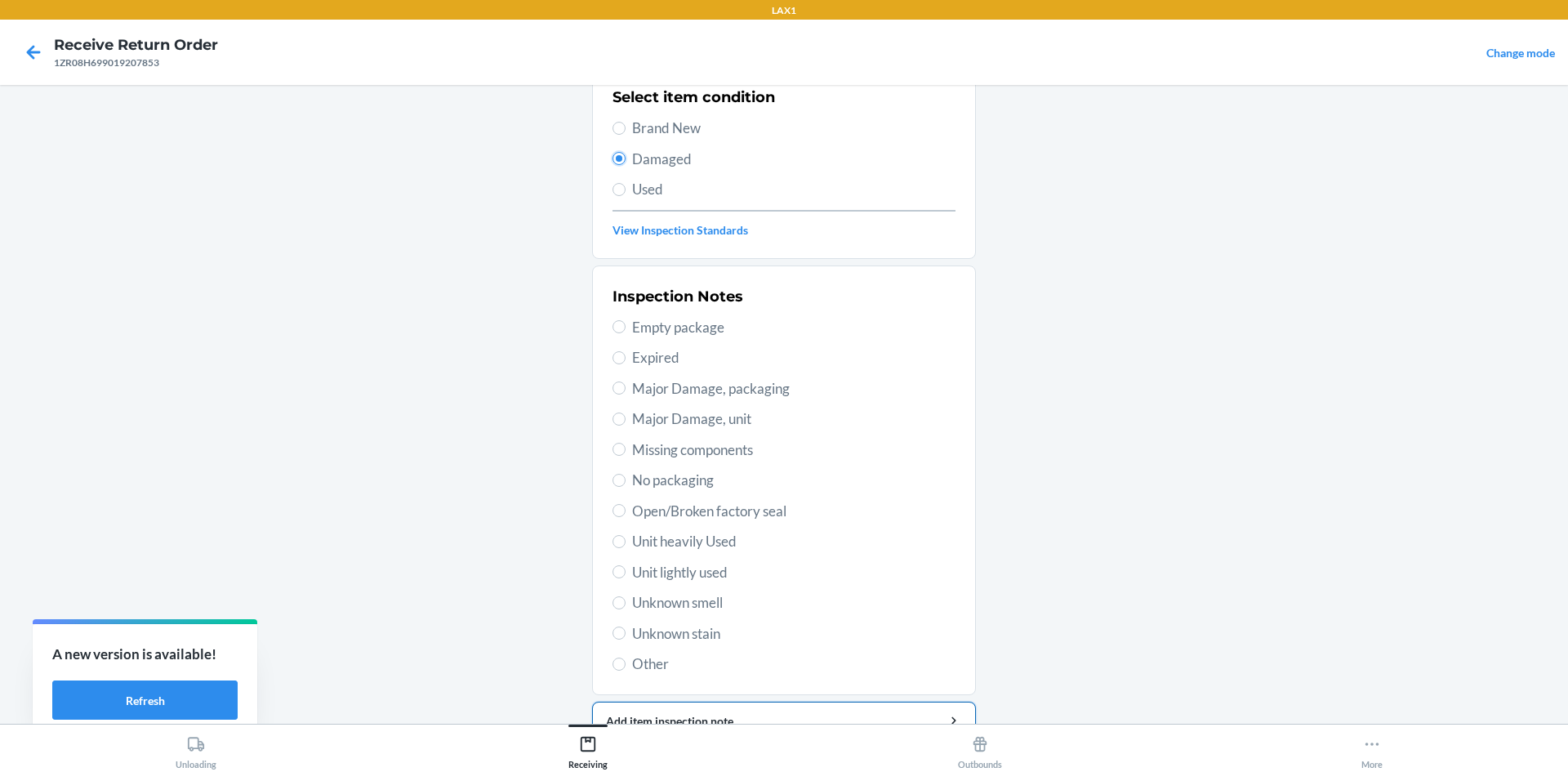
scroll to position [164, 0]
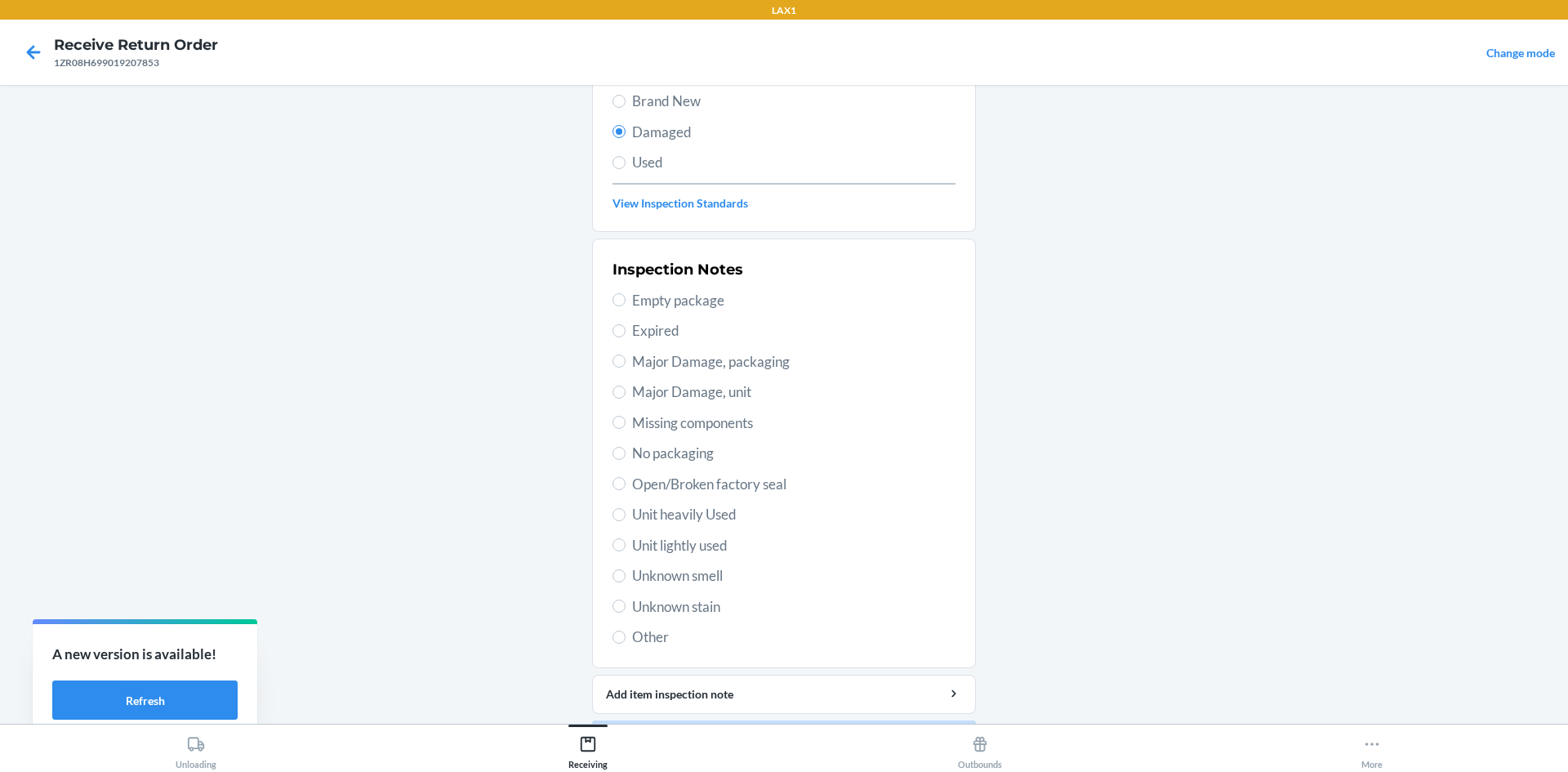
click at [720, 548] on span "Unit lightly used" at bounding box center [795, 546] width 324 height 21
click at [625, 548] on input "Unit lightly used" at bounding box center [619, 545] width 13 height 13
radio input "true"
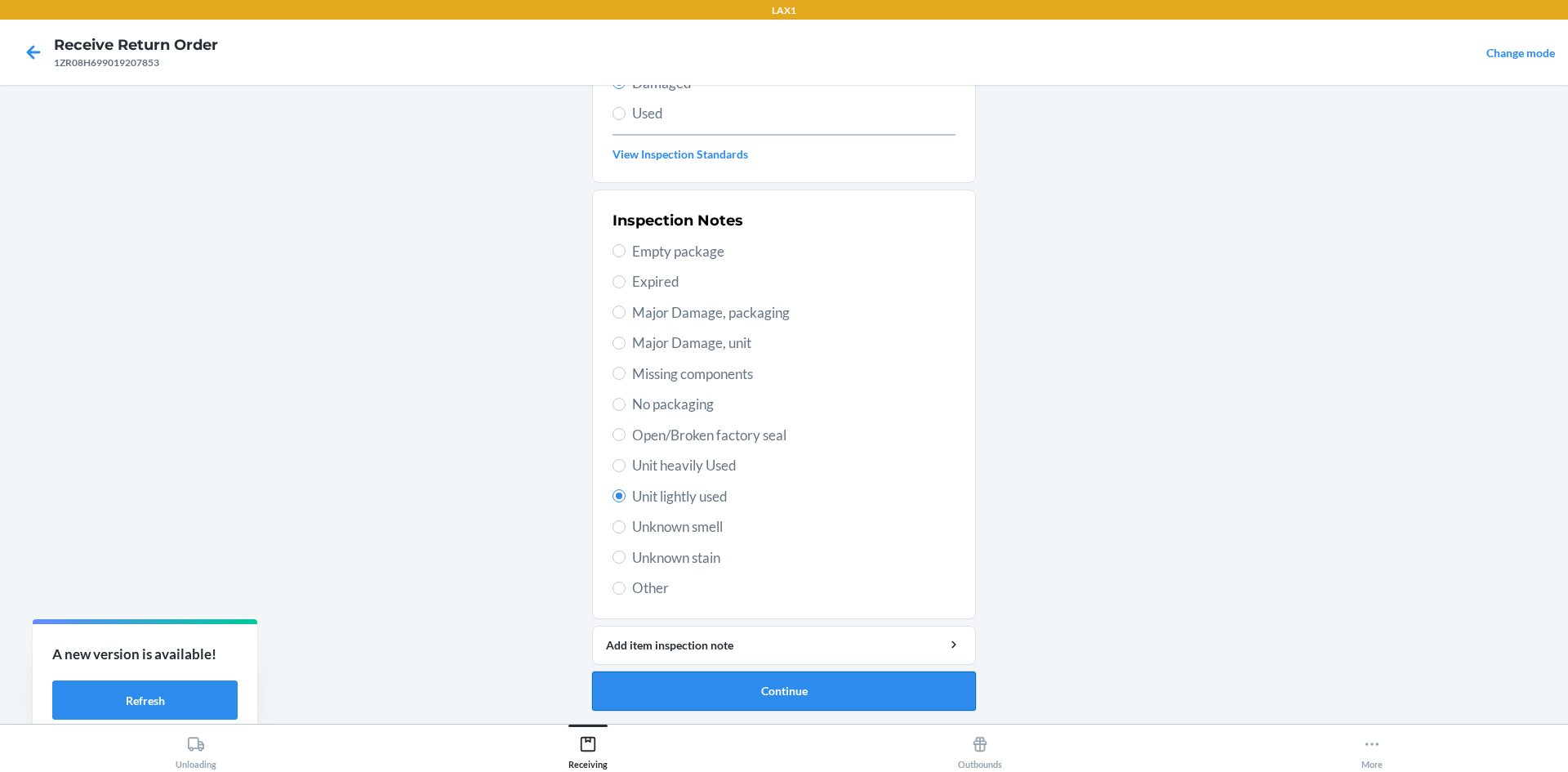
click at [711, 697] on button "Continue" at bounding box center [784, 691] width 383 height 40
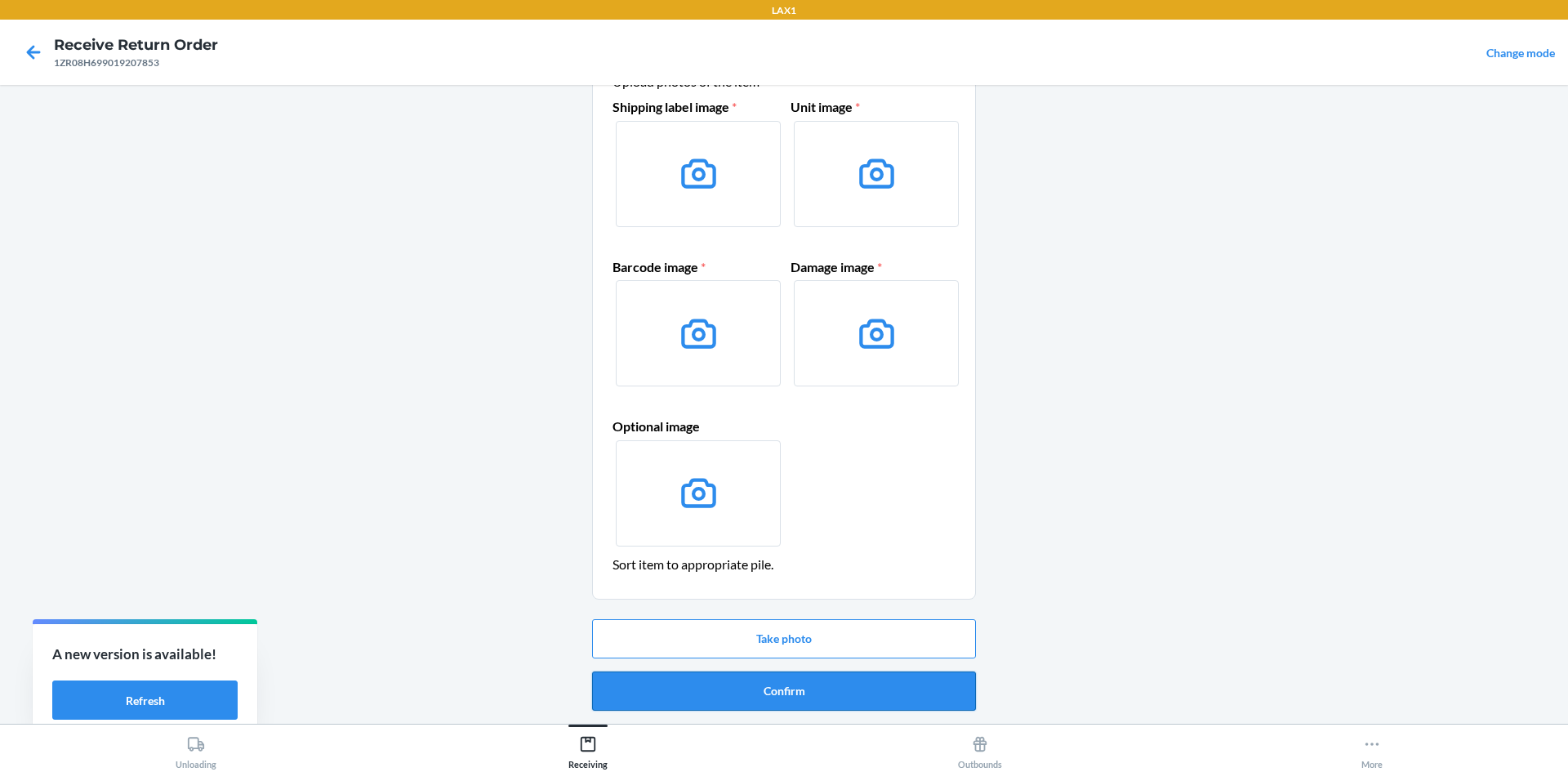
click at [729, 694] on button "Confirm" at bounding box center [784, 691] width 383 height 40
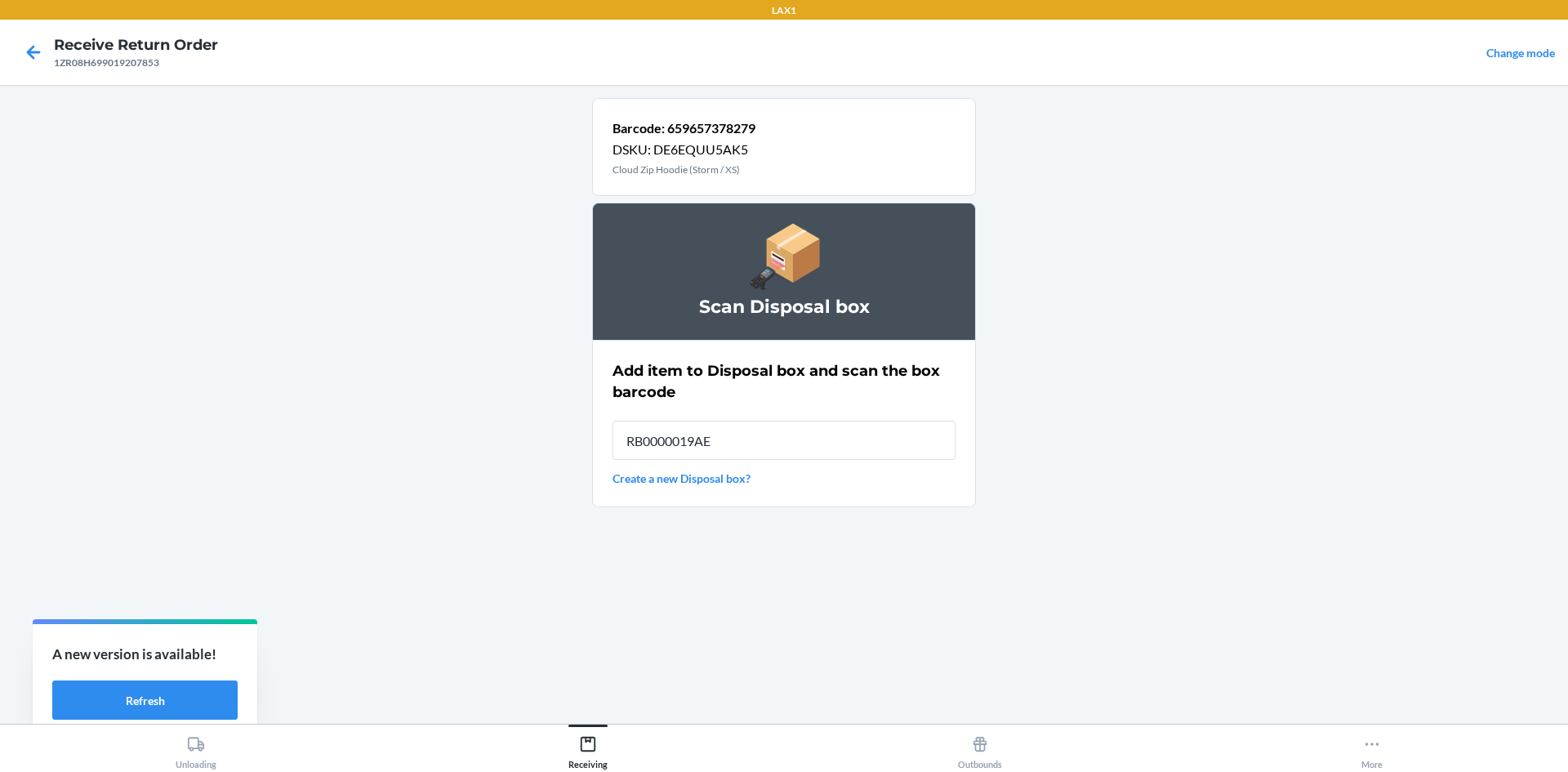
type input "RB0000019AE"
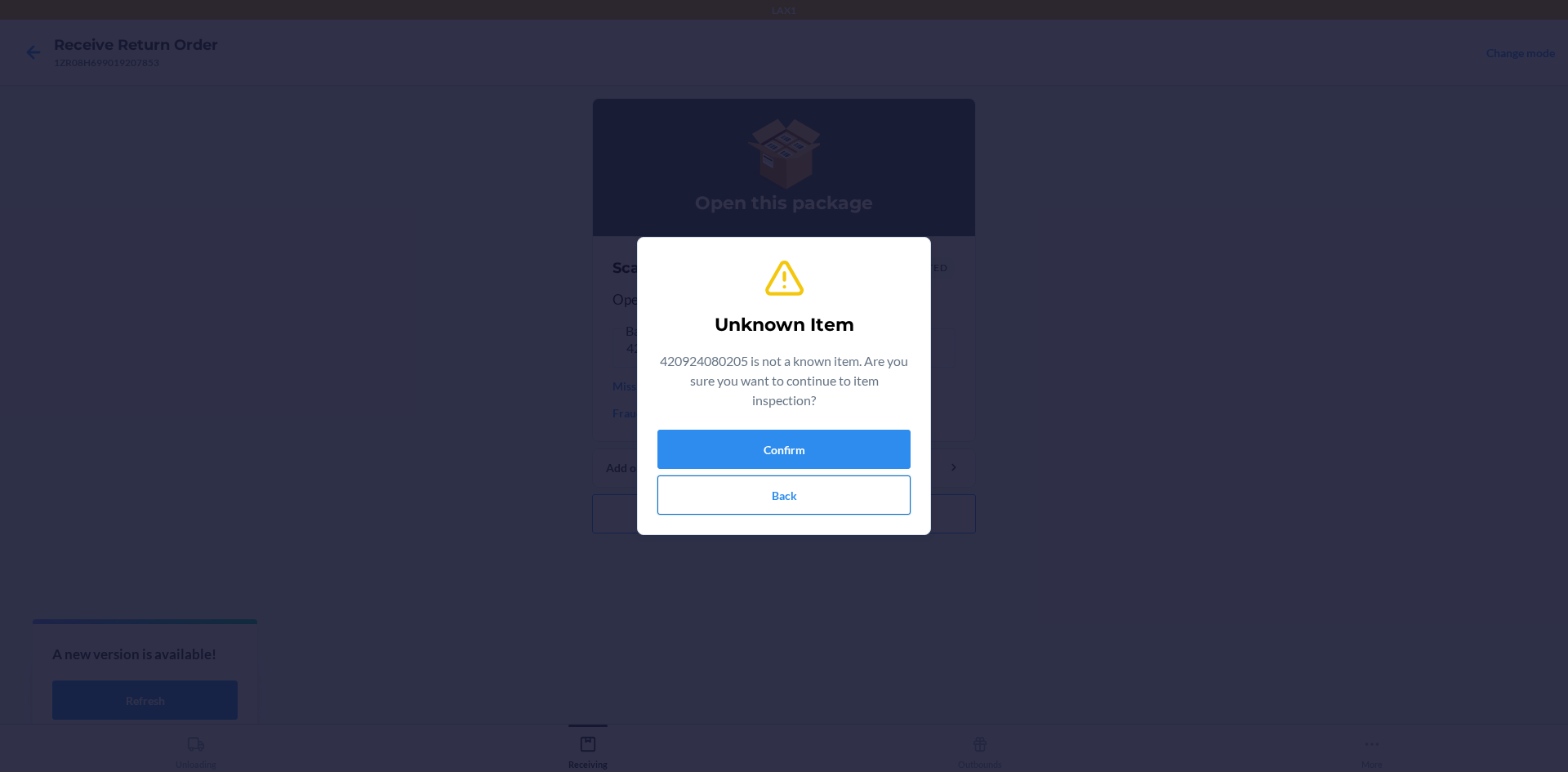
click at [767, 496] on button "Back" at bounding box center [784, 495] width 253 height 40
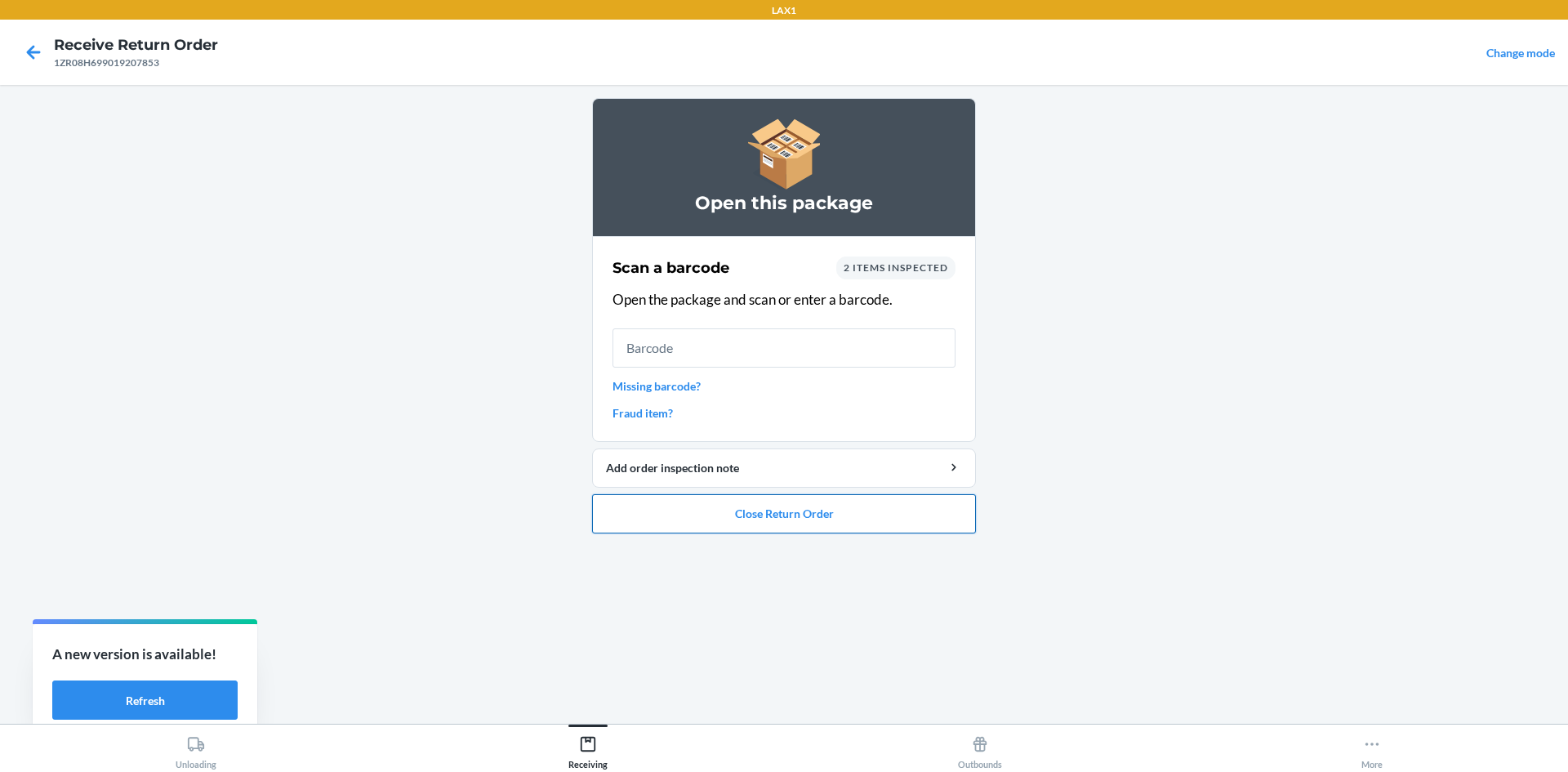
click at [757, 510] on button "Close Return Order" at bounding box center [784, 513] width 383 height 40
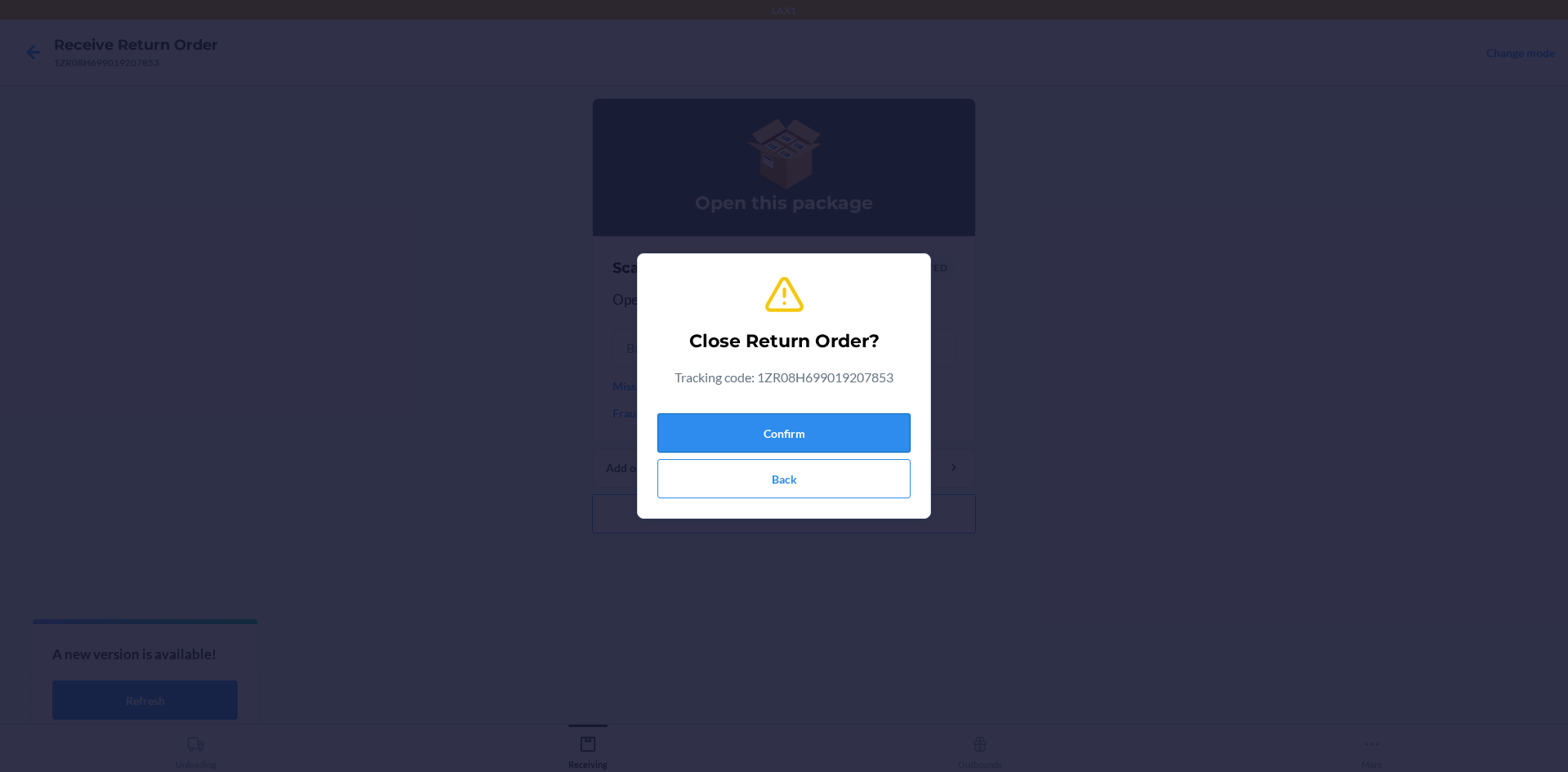
click at [748, 439] on button "Confirm" at bounding box center [784, 432] width 253 height 40
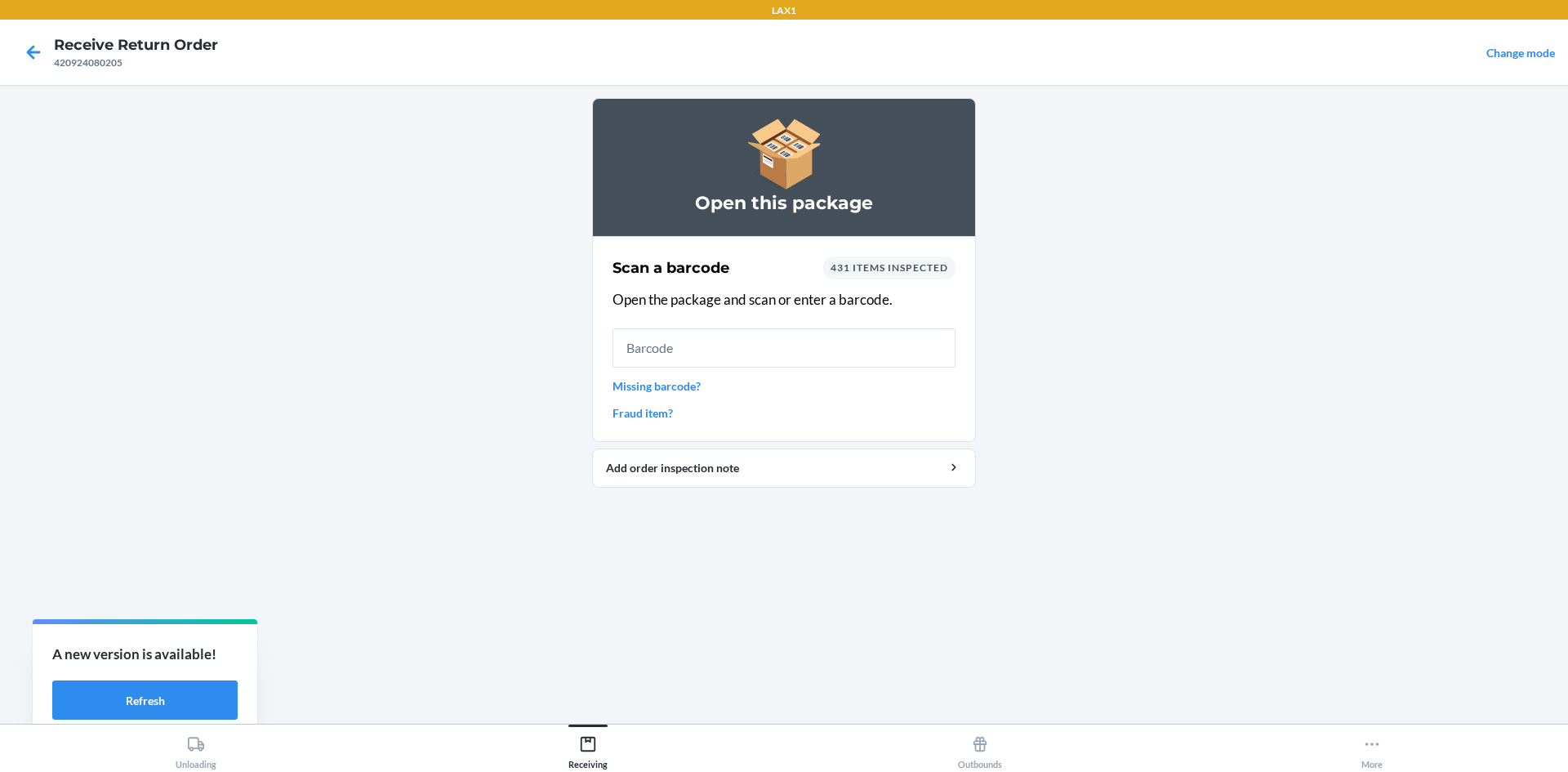
click at [25, 38] on div at bounding box center [33, 52] width 40 height 40
click at [29, 48] on icon at bounding box center [33, 52] width 28 height 28
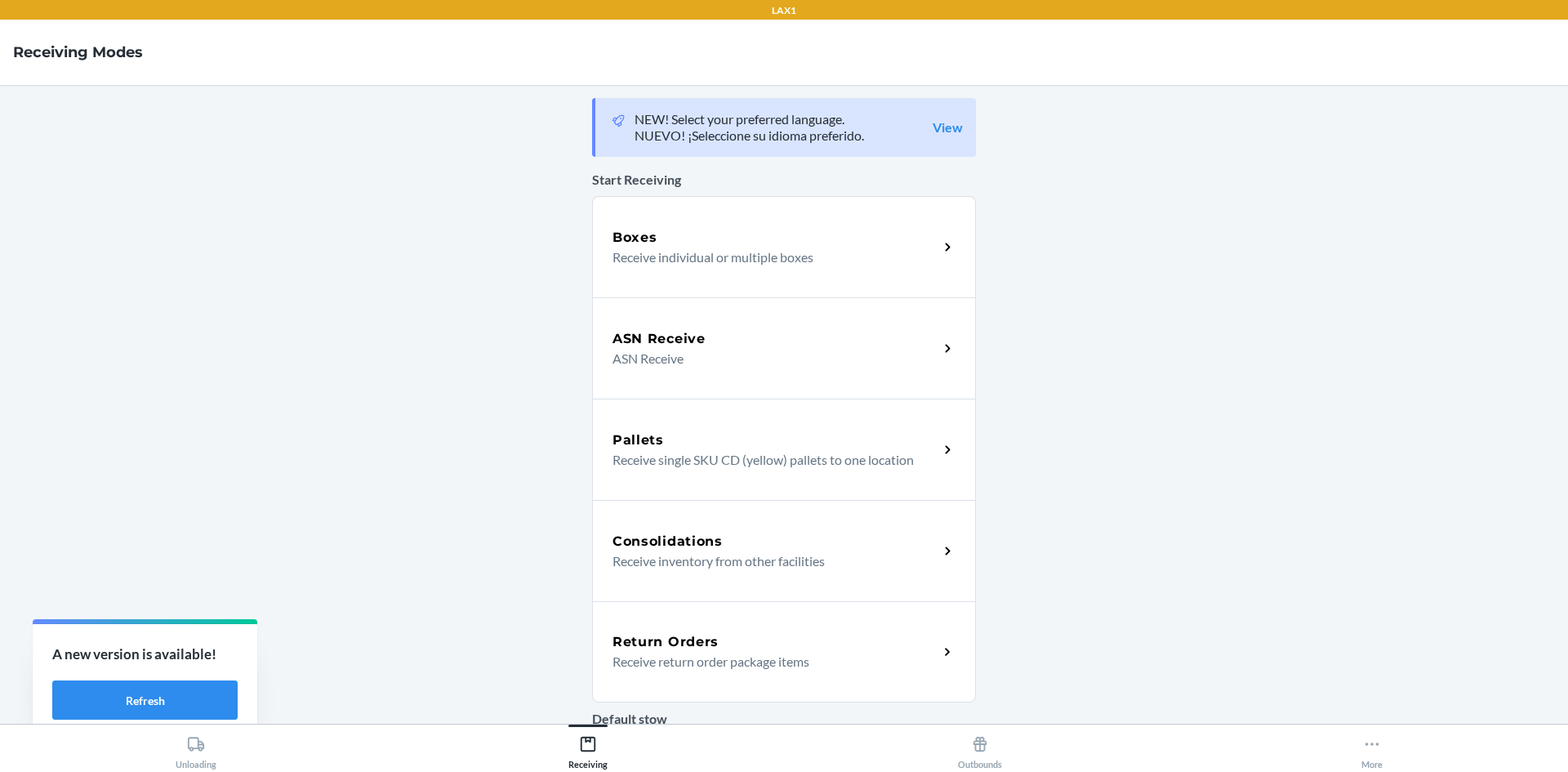
click at [939, 655] on icon at bounding box center [948, 652] width 18 height 18
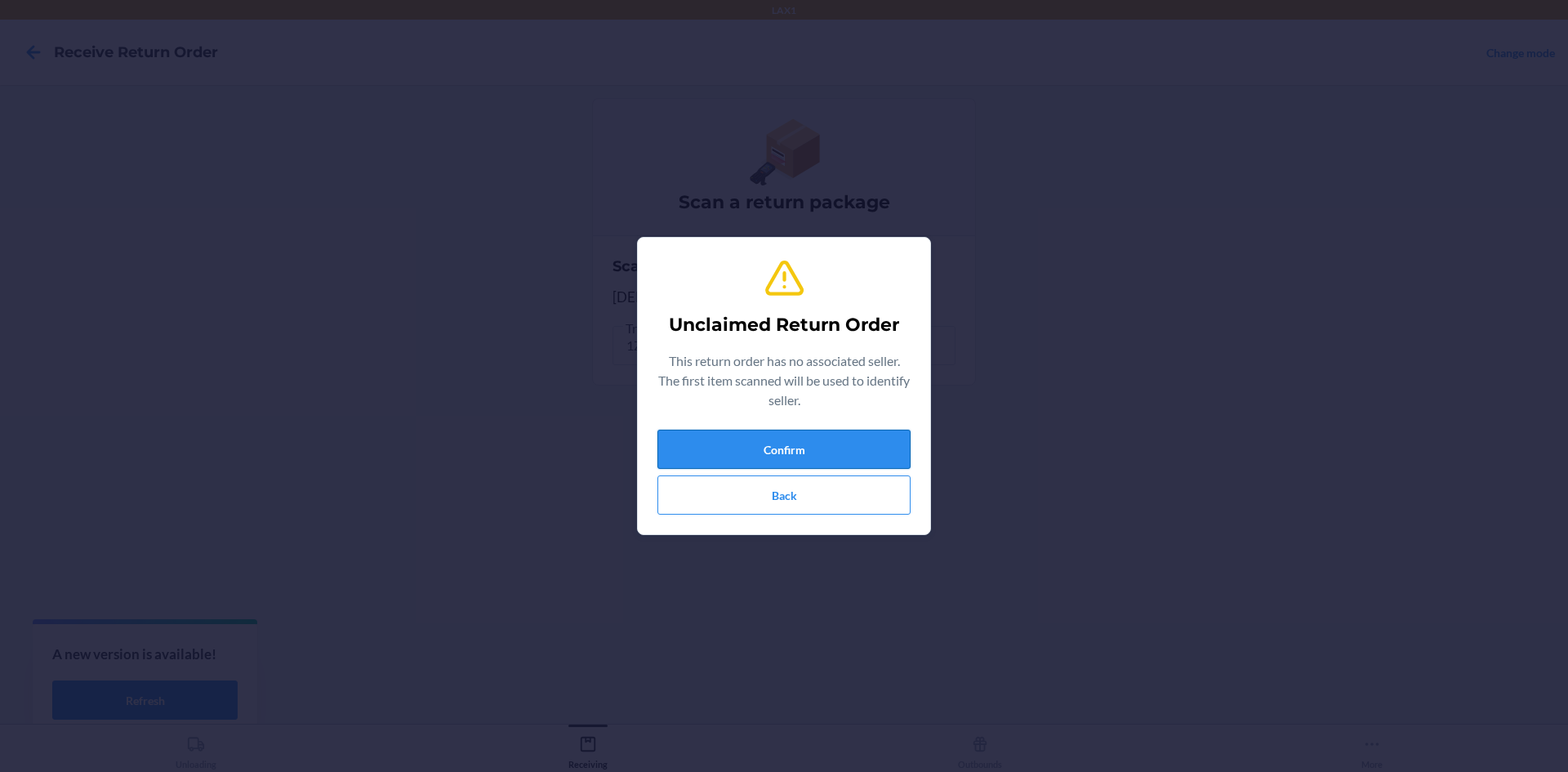
click at [888, 450] on button "Confirm" at bounding box center [784, 449] width 253 height 40
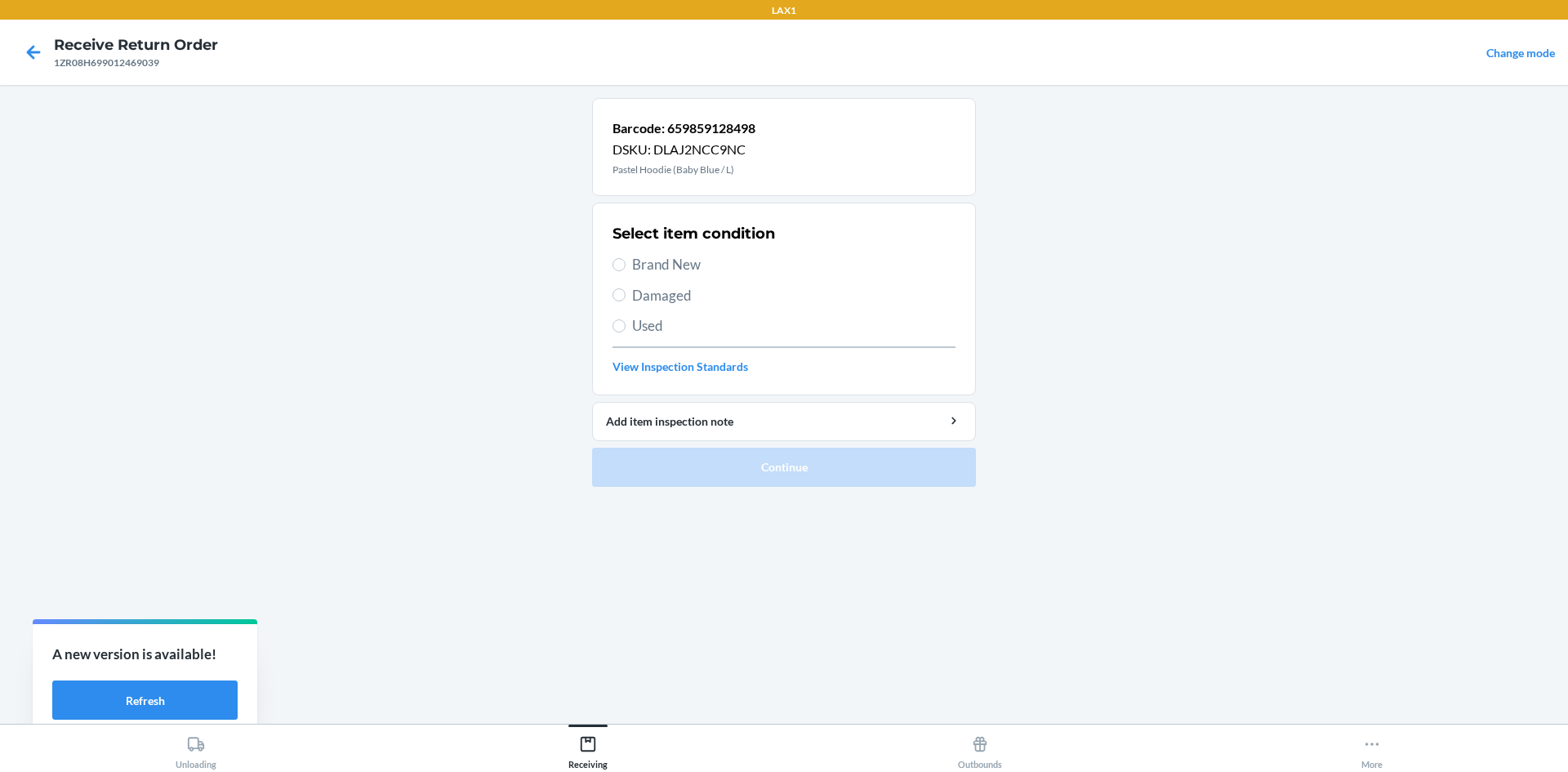
click at [701, 292] on span "Damaged" at bounding box center [795, 295] width 324 height 21
click at [625, 292] on input "Damaged" at bounding box center [619, 295] width 13 height 13
radio input "true"
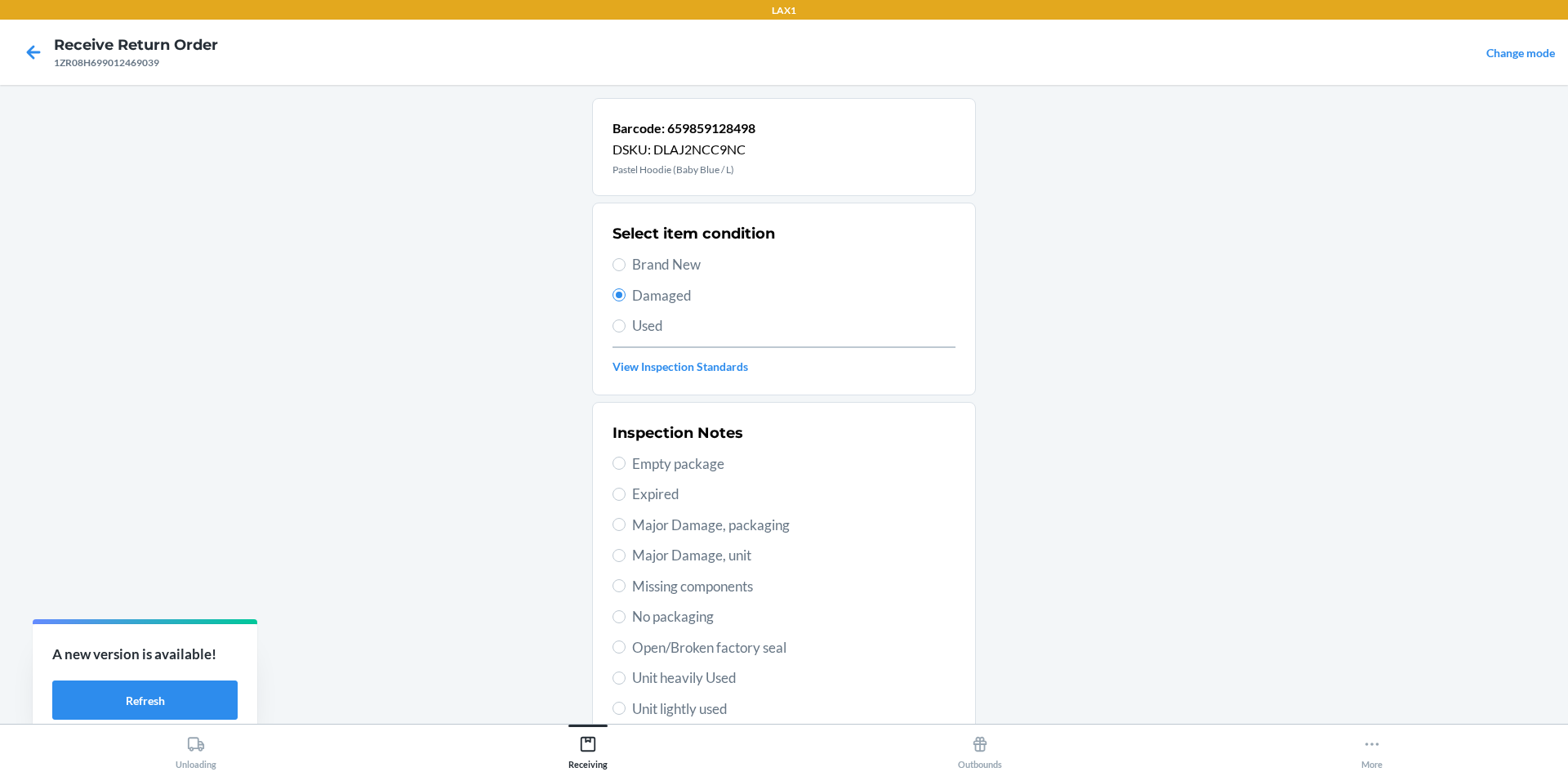
click at [659, 704] on span "Unit lightly used" at bounding box center [795, 709] width 324 height 21
click at [625, 704] on input "Unit lightly used" at bounding box center [619, 709] width 13 height 13
radio input "true"
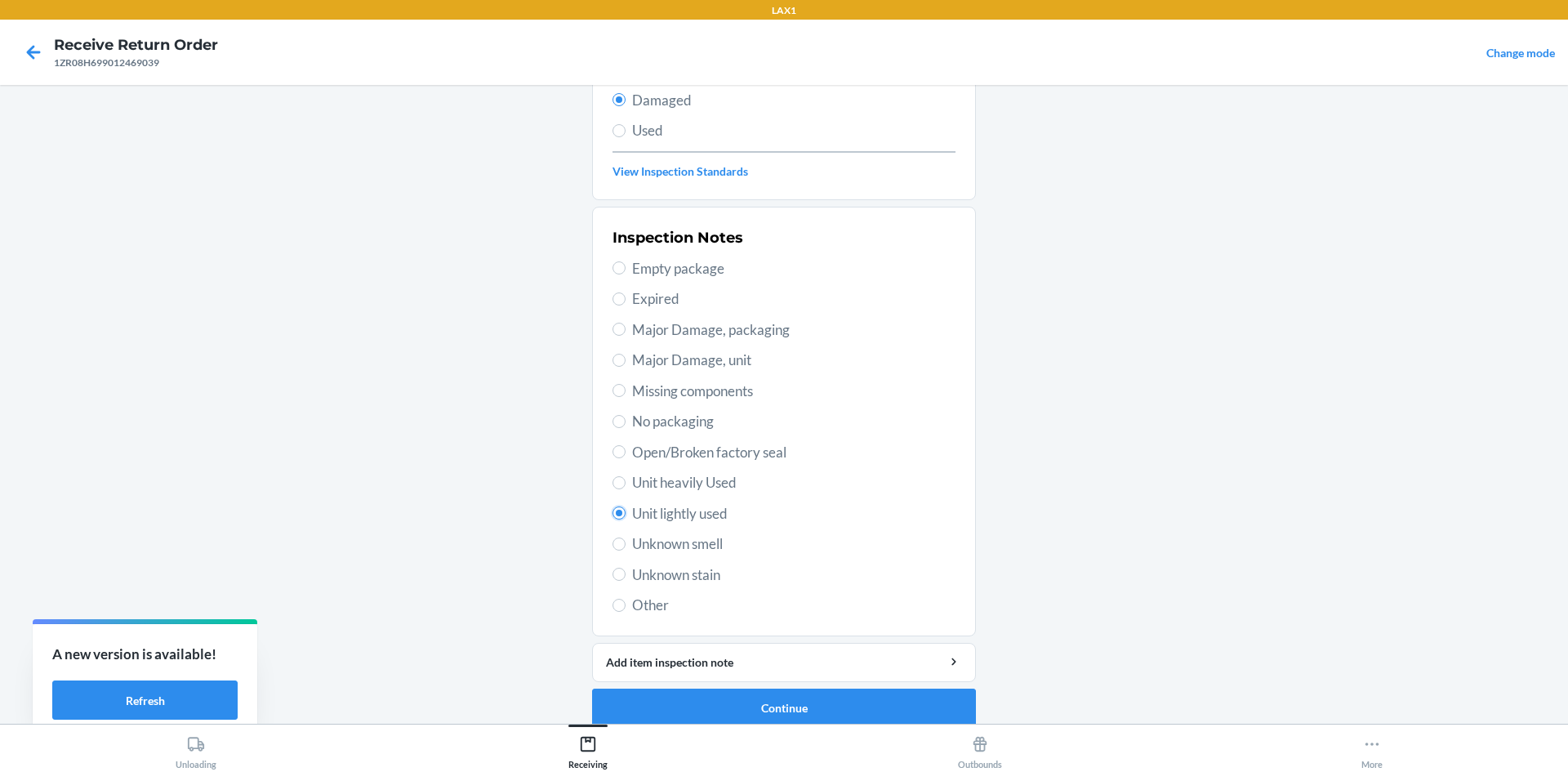
scroll to position [213, 0]
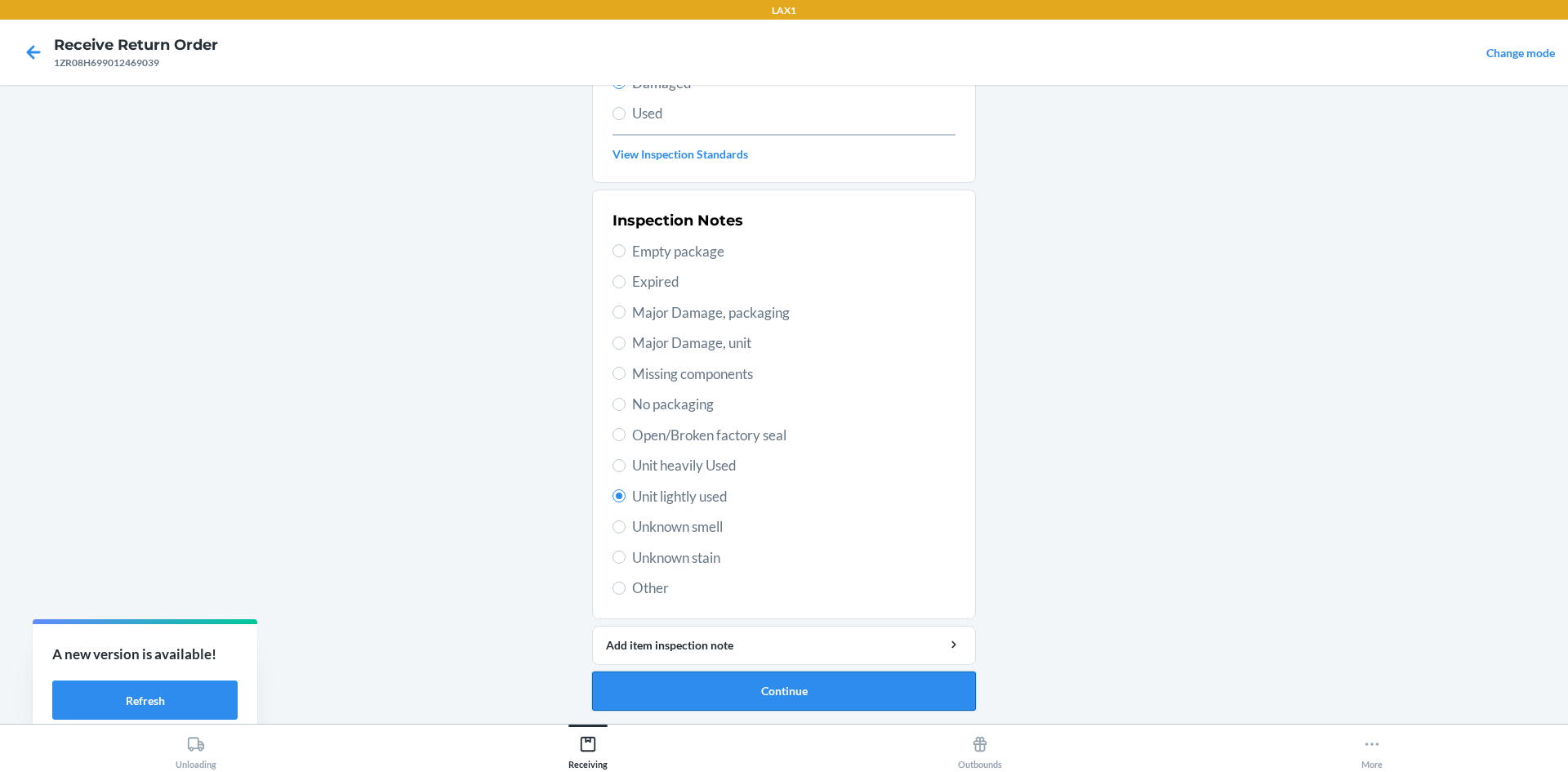
click at [941, 691] on button "Continue" at bounding box center [784, 691] width 383 height 40
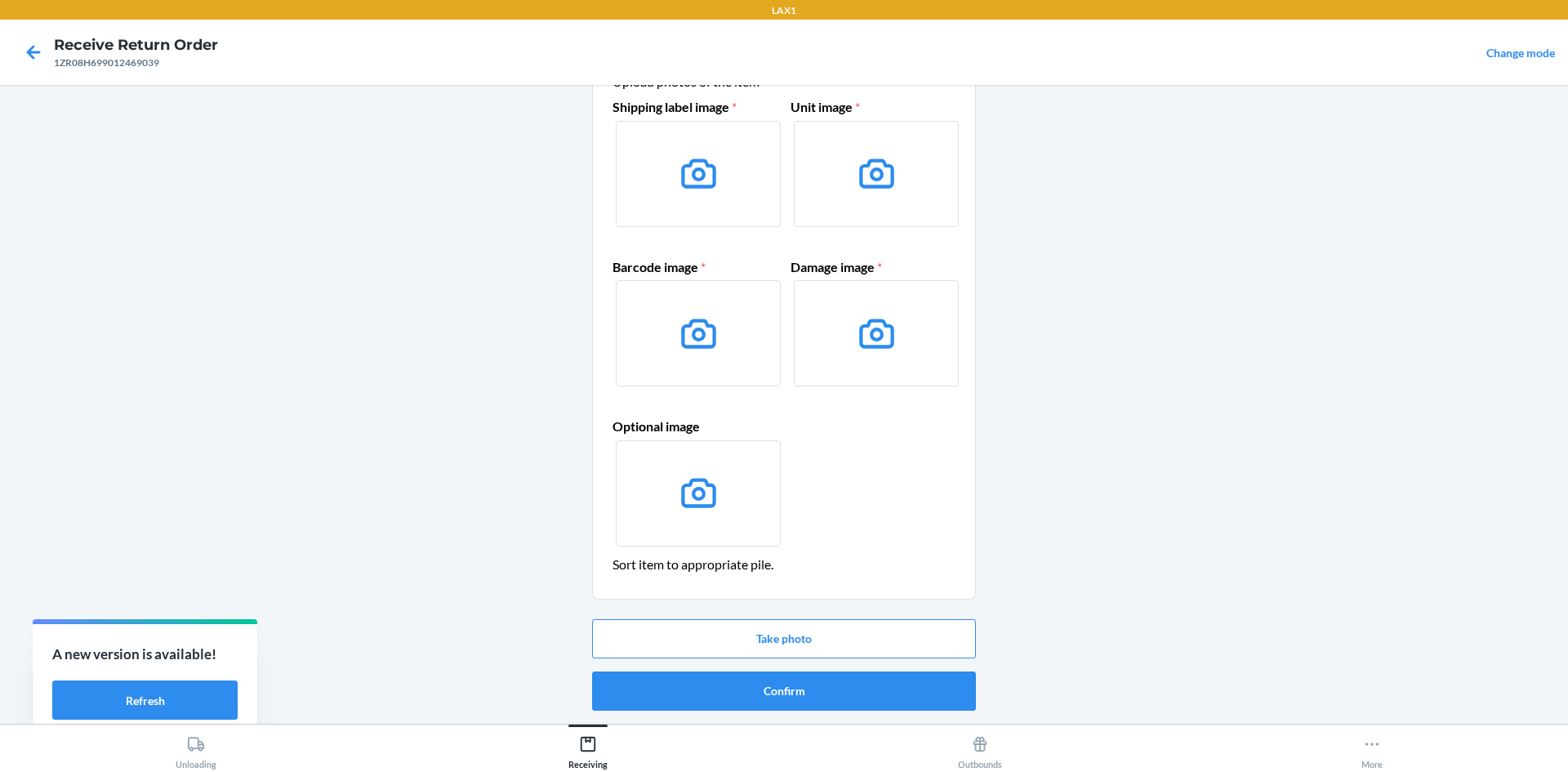
click at [902, 713] on div "Take photo Confirm" at bounding box center [784, 665] width 383 height 105
click at [898, 696] on button "Confirm" at bounding box center [784, 691] width 383 height 40
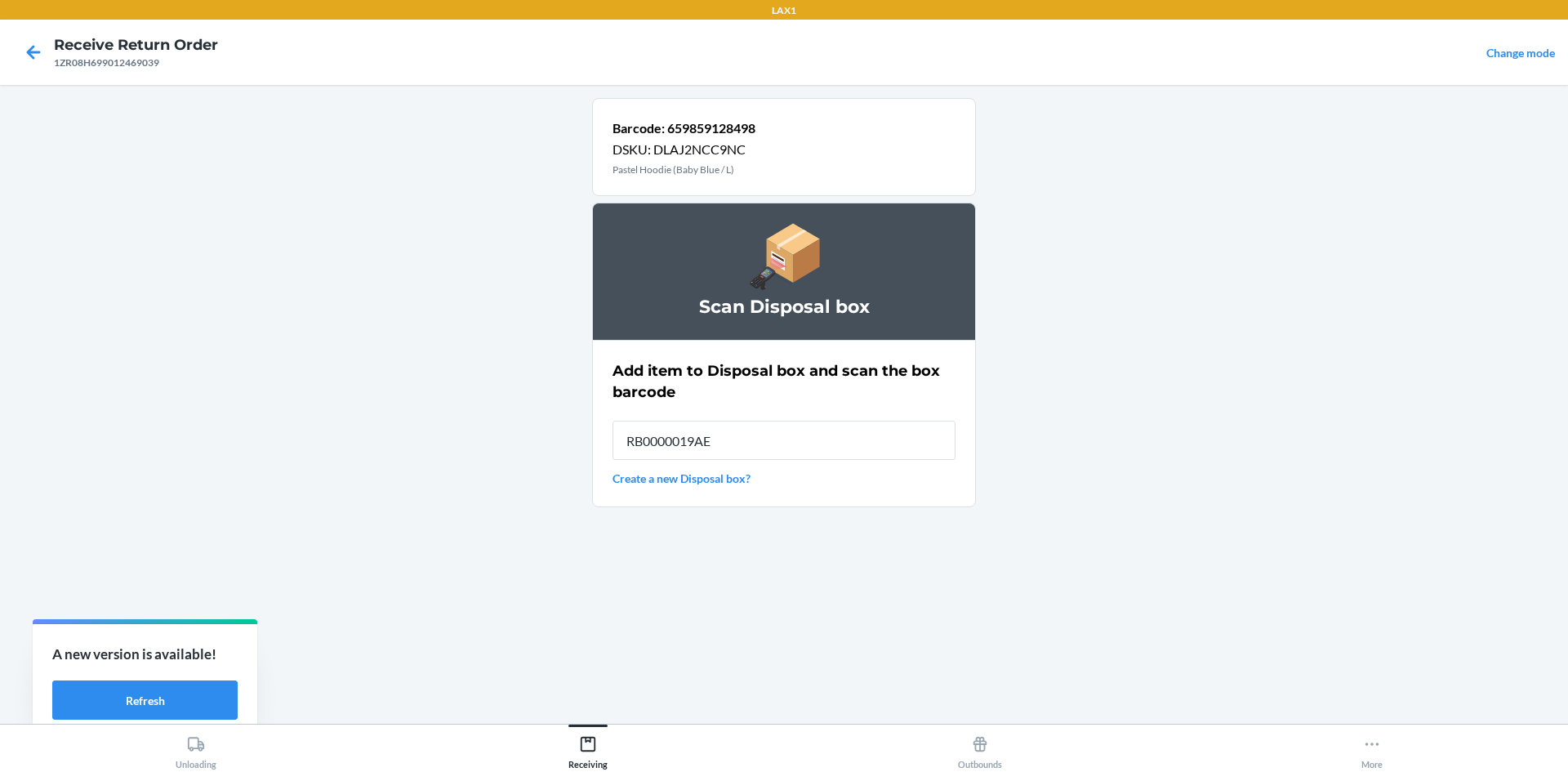
type input "RB0000019AE"
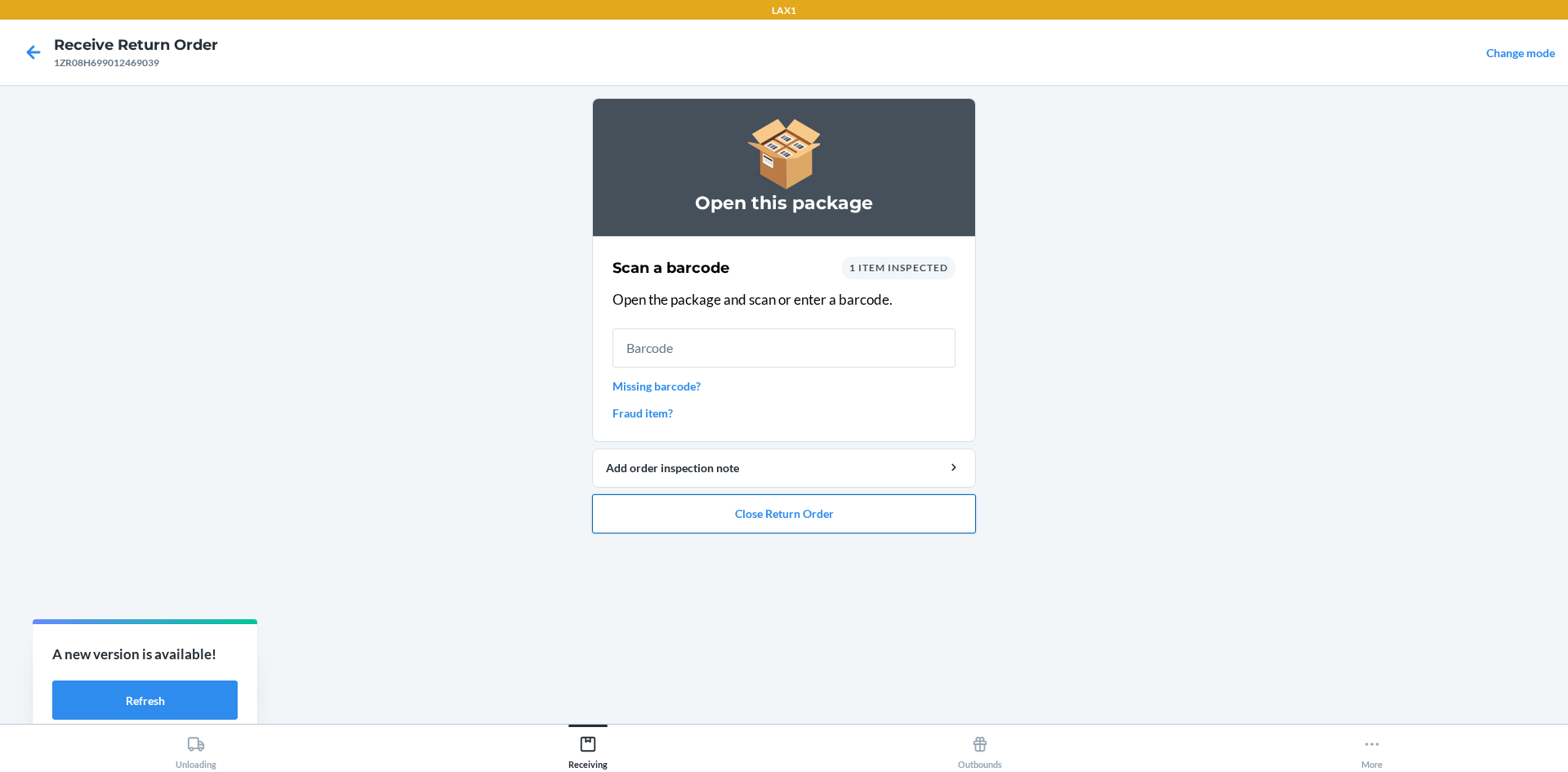
click at [796, 515] on button "Close Return Order" at bounding box center [784, 513] width 383 height 40
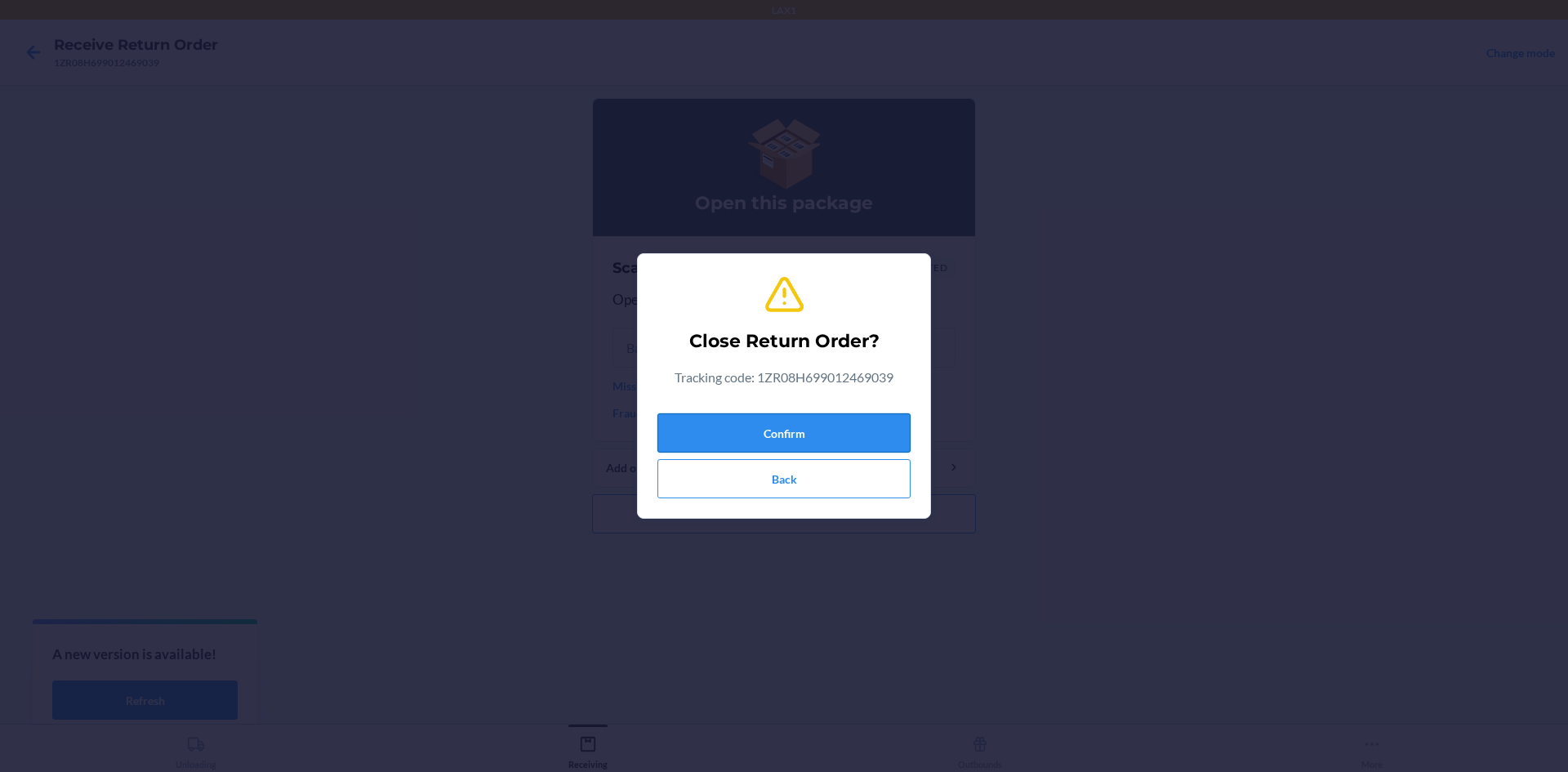
click at [784, 433] on button "Confirm" at bounding box center [784, 432] width 253 height 40
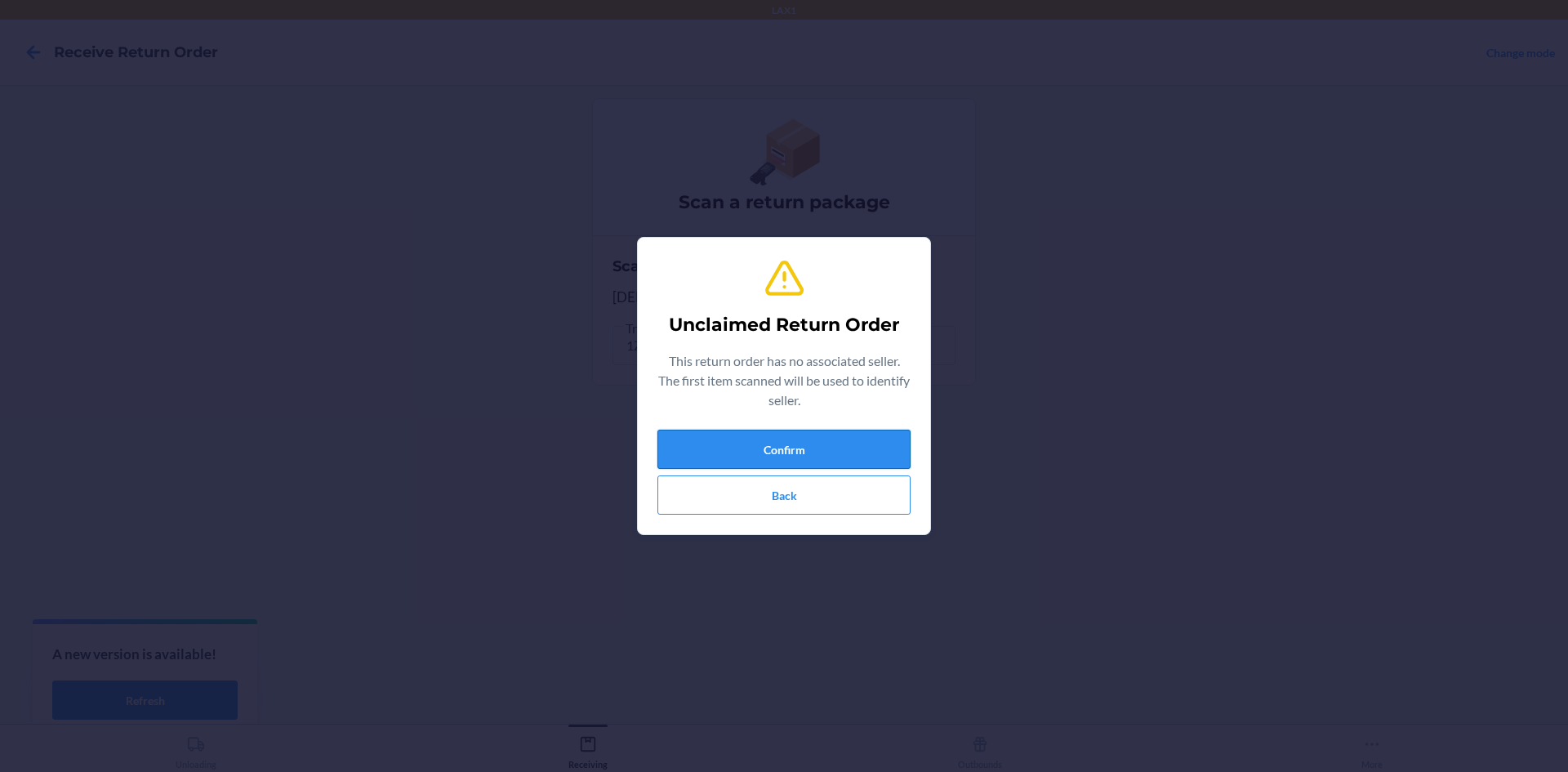
click at [807, 443] on button "Confirm" at bounding box center [784, 449] width 253 height 40
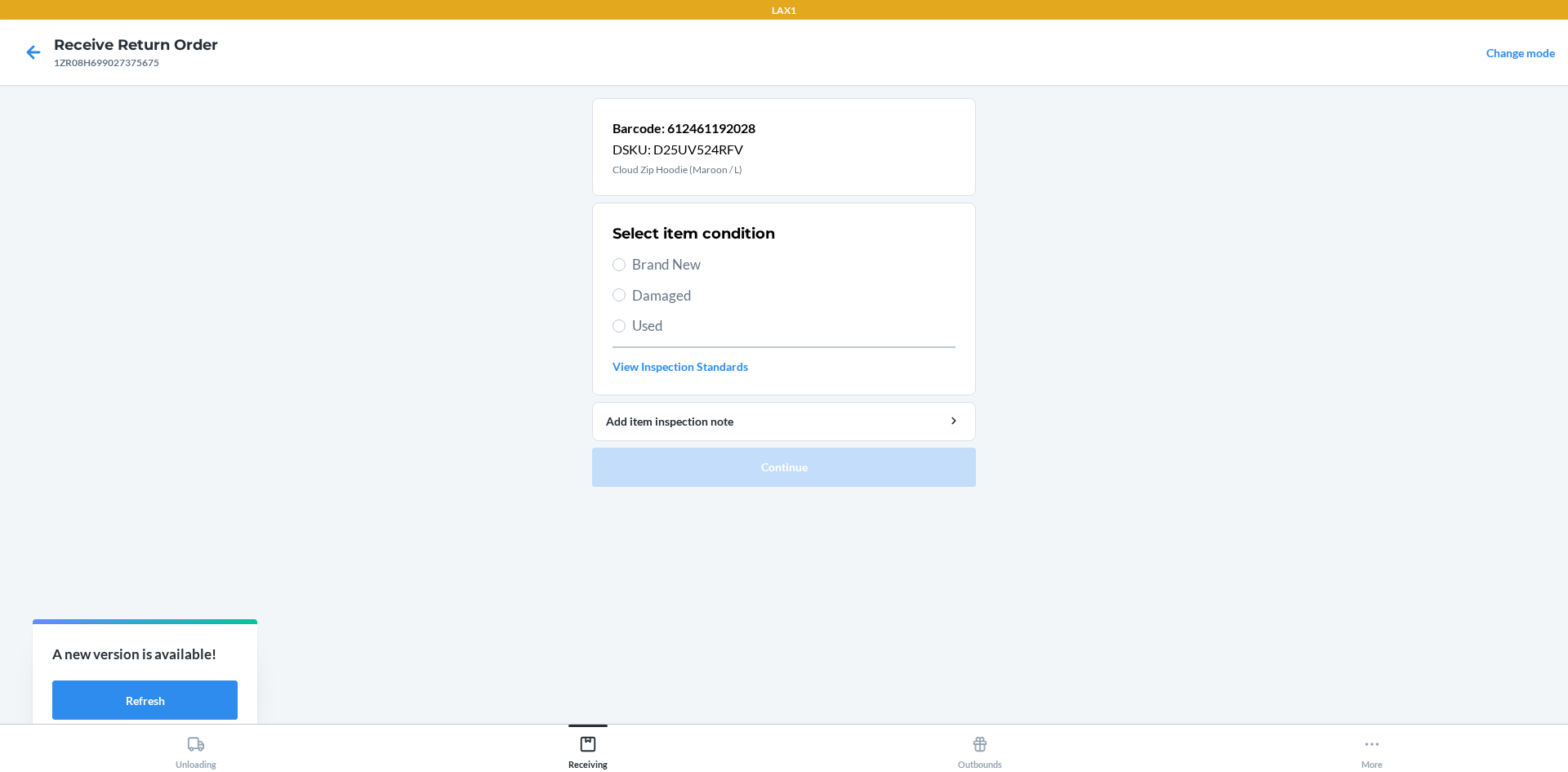
click at [666, 297] on span "Damaged" at bounding box center [795, 295] width 324 height 21
click at [625, 297] on input "Damaged" at bounding box center [619, 295] width 13 height 13
radio input "true"
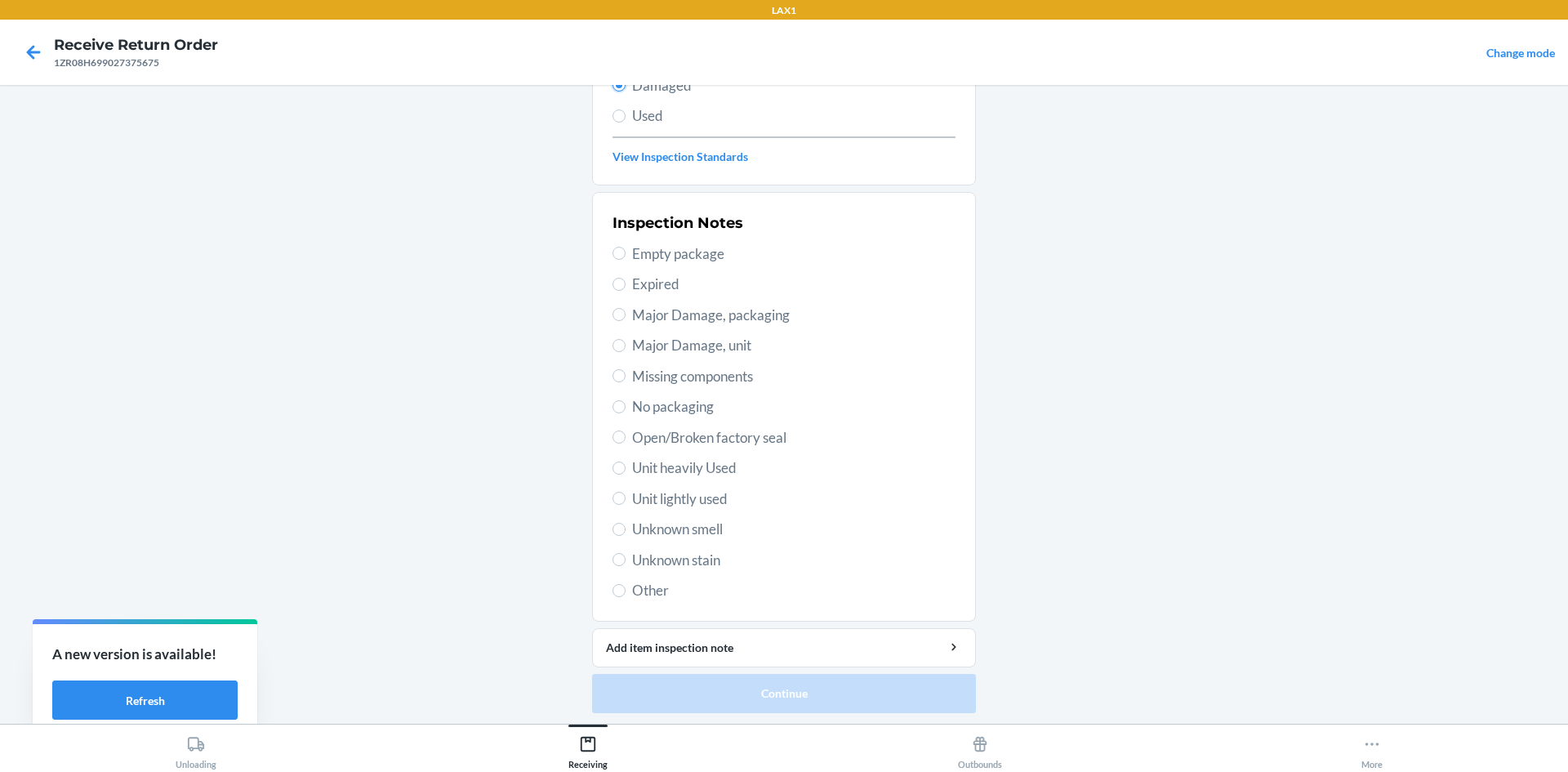
scroll to position [213, 0]
click at [697, 498] on span "Unit lightly used" at bounding box center [795, 497] width 324 height 21
click at [625, 498] on input "Unit lightly used" at bounding box center [619, 496] width 13 height 13
radio input "true"
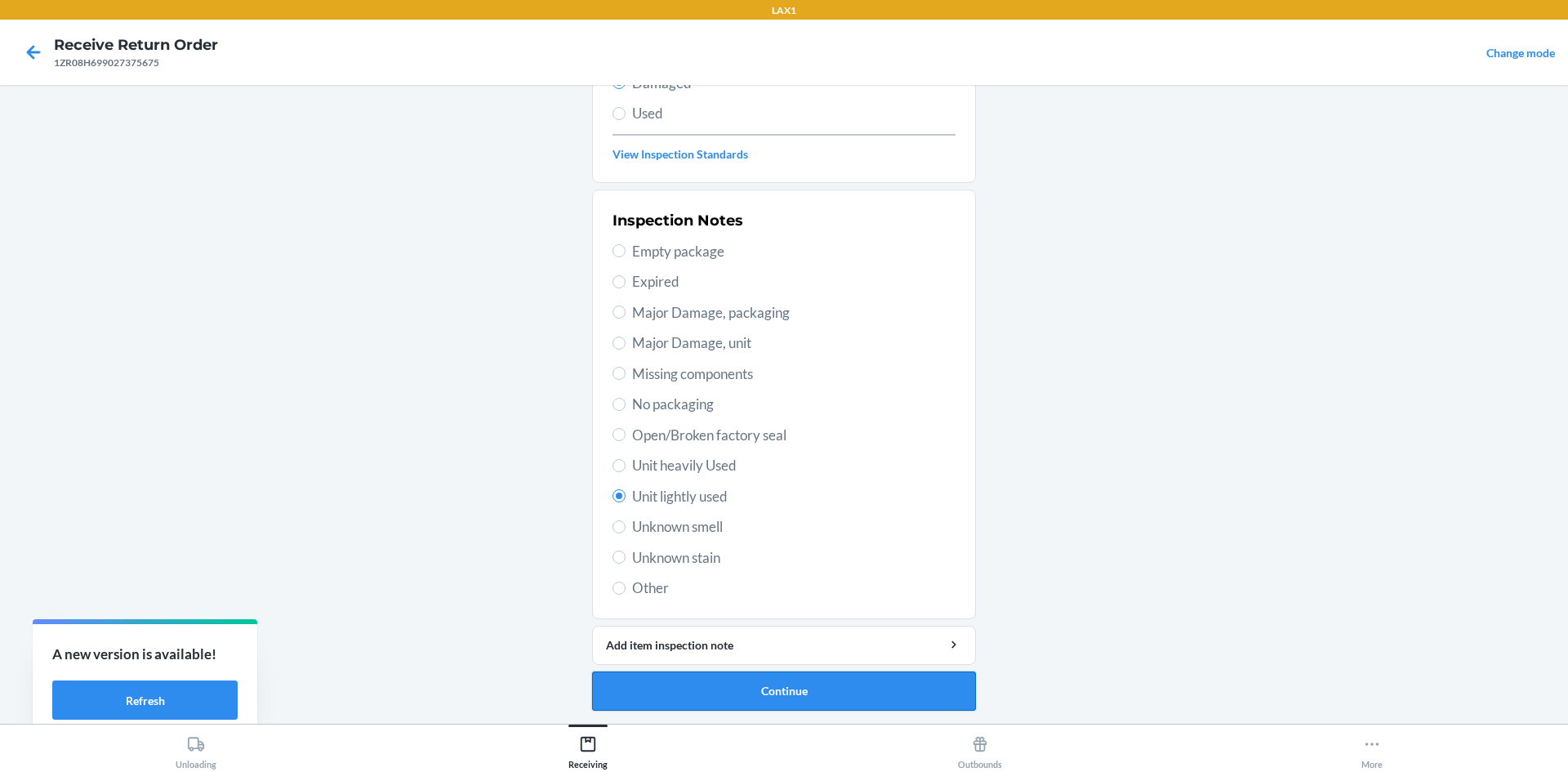
click at [808, 693] on button "Continue" at bounding box center [784, 691] width 383 height 40
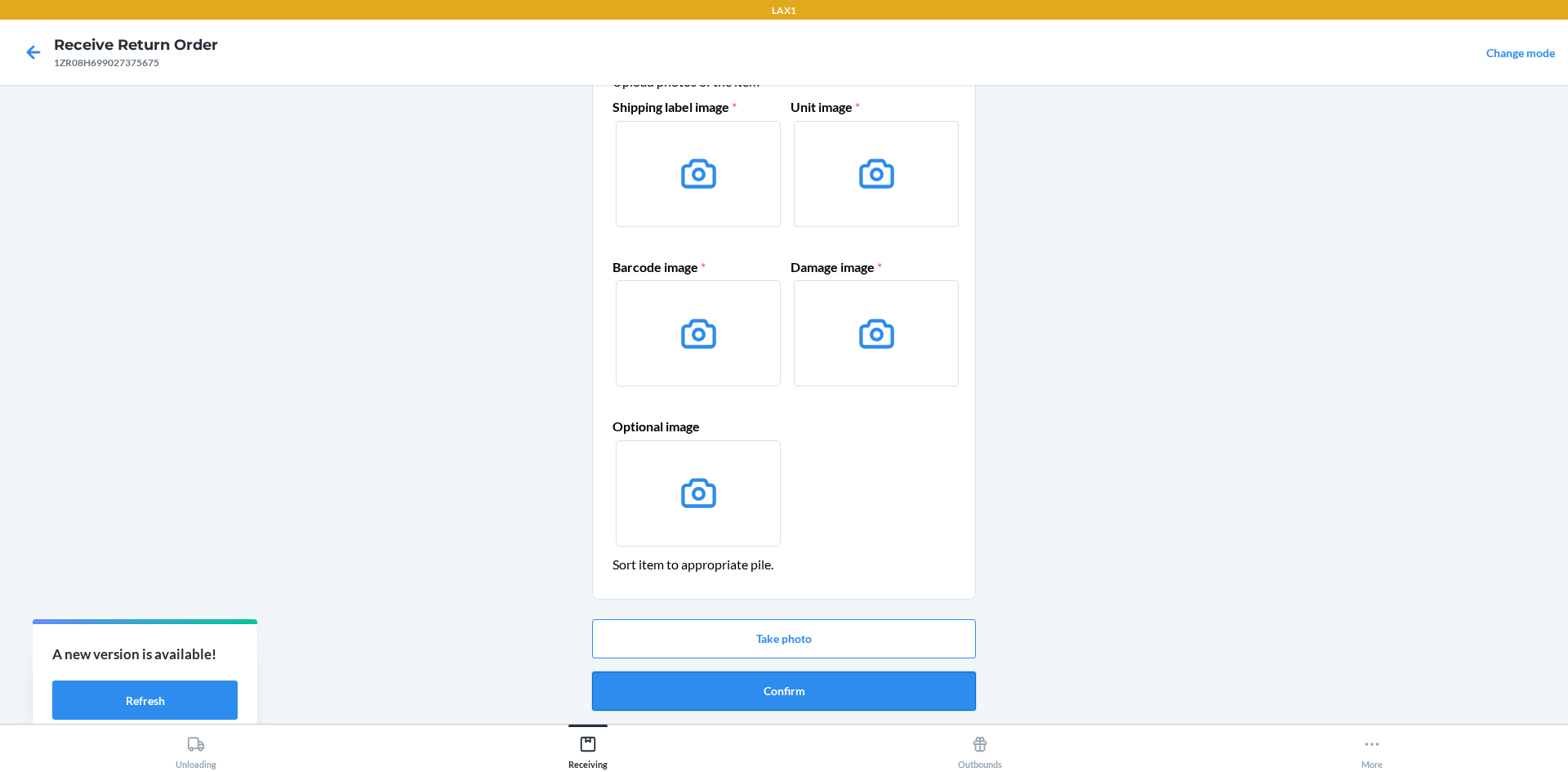
click at [929, 698] on button "Confirm" at bounding box center [784, 691] width 383 height 40
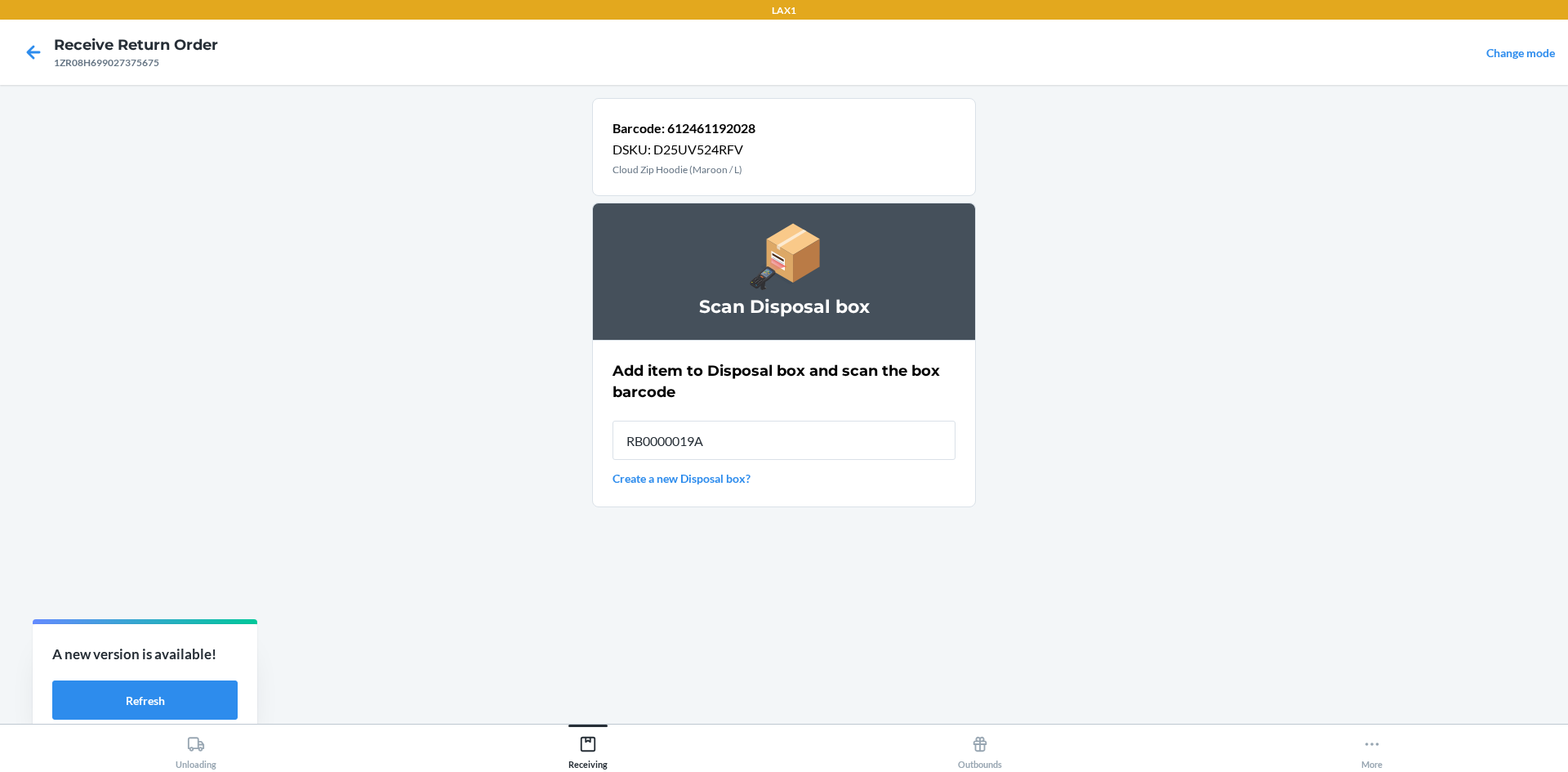
type input "RB0000019AE"
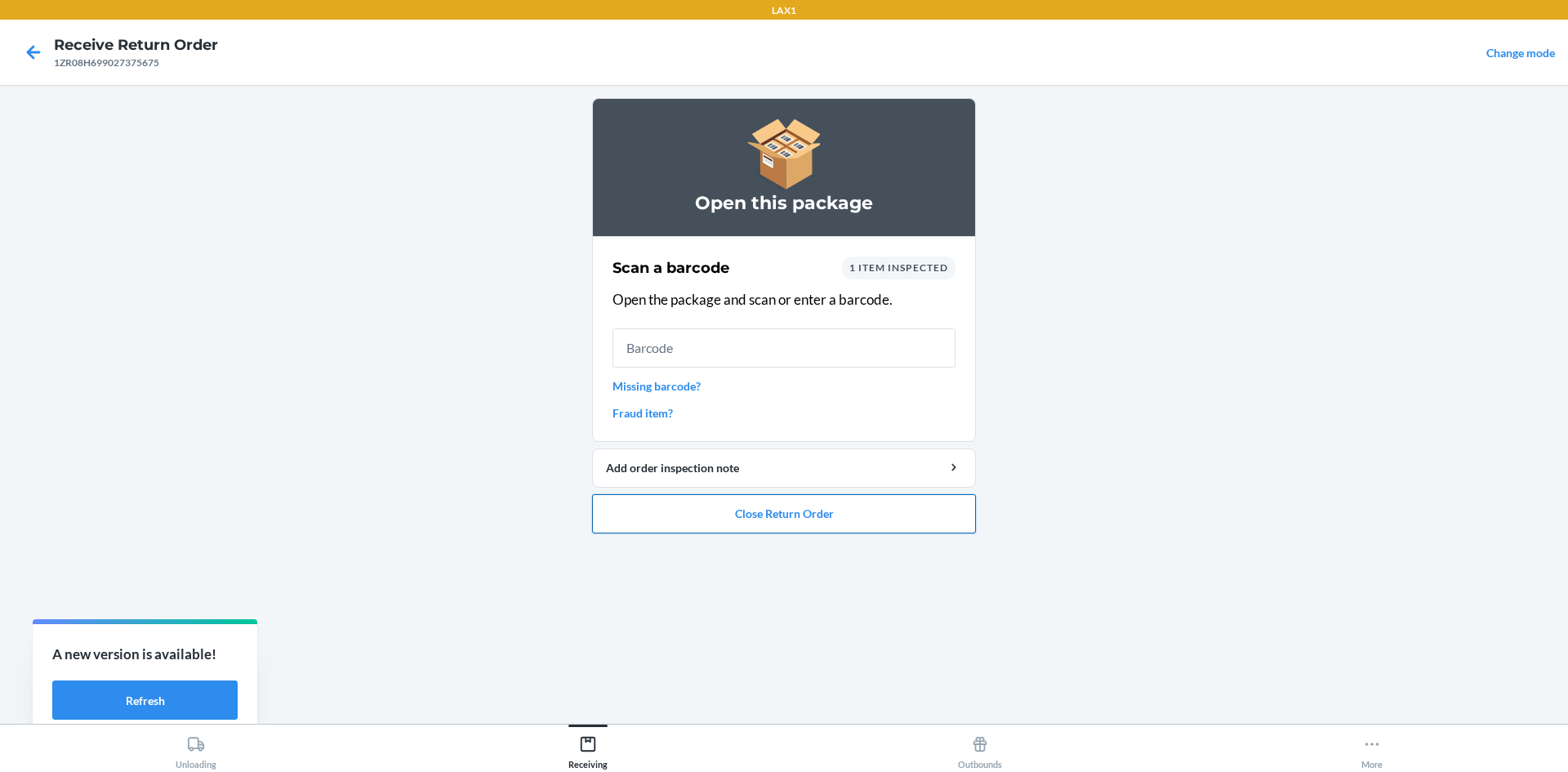
click at [692, 523] on button "Close Return Order" at bounding box center [784, 513] width 383 height 40
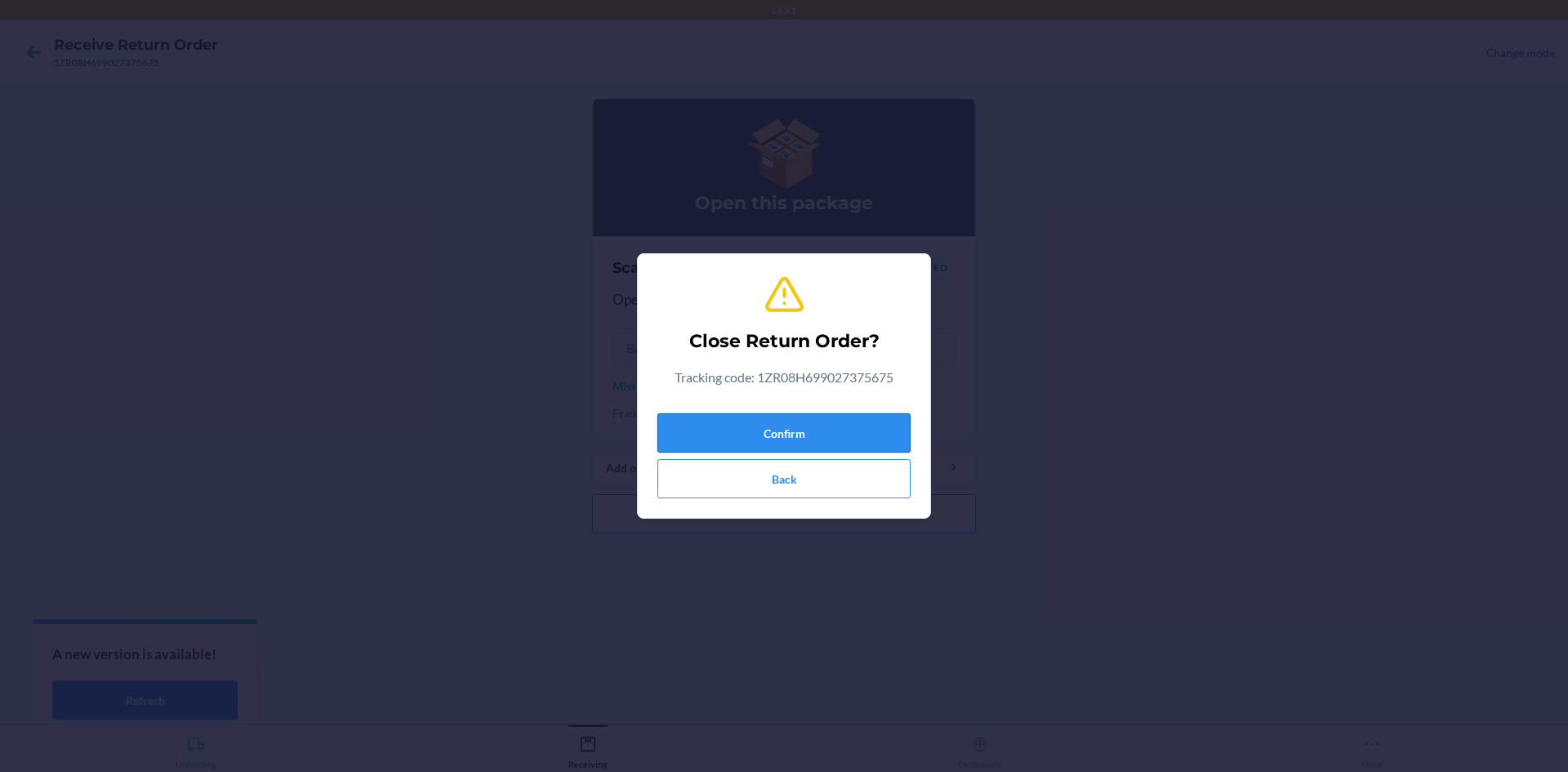
click at [742, 421] on button "Confirm" at bounding box center [784, 432] width 253 height 40
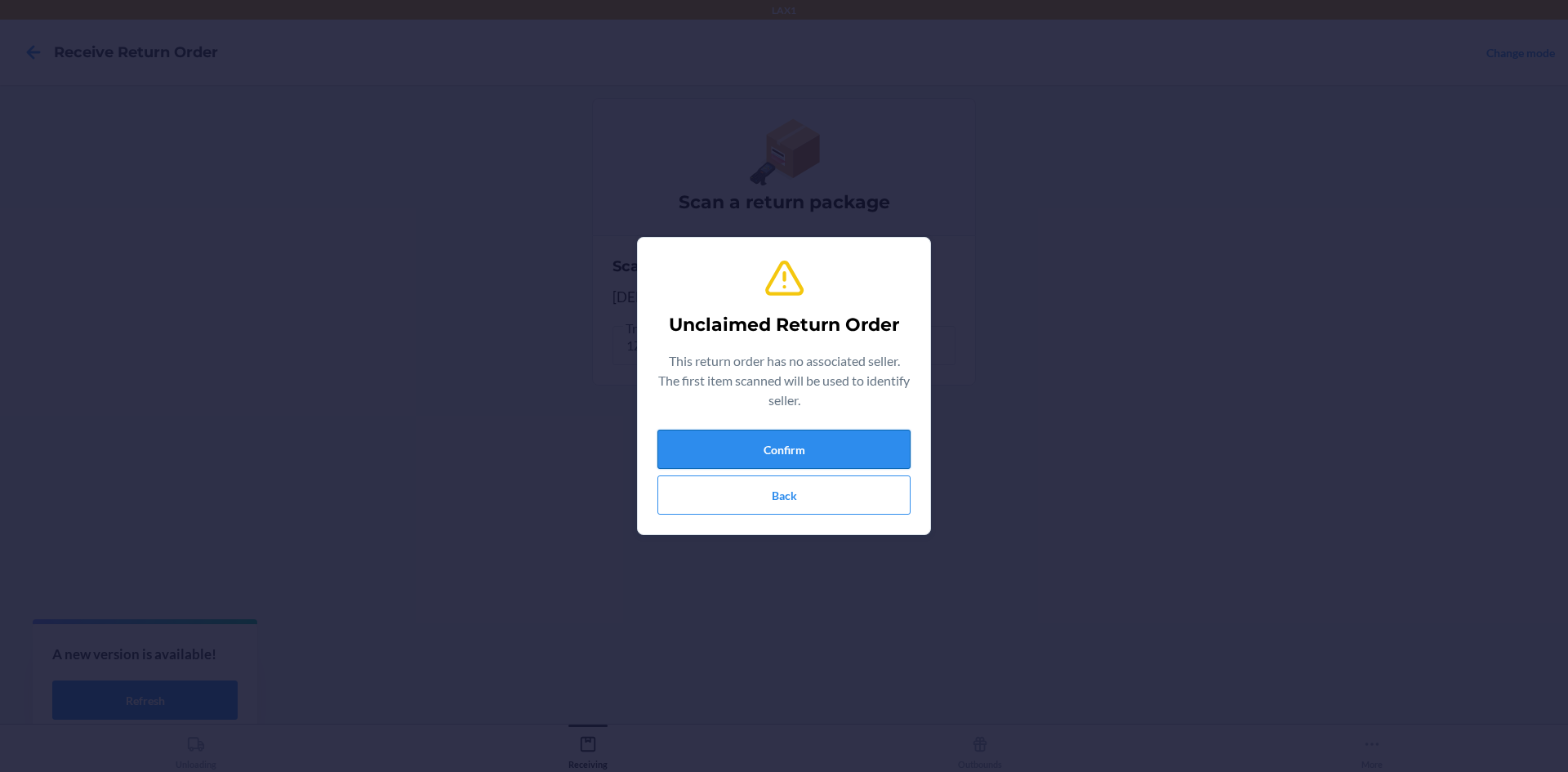
click at [840, 445] on button "Confirm" at bounding box center [784, 449] width 253 height 40
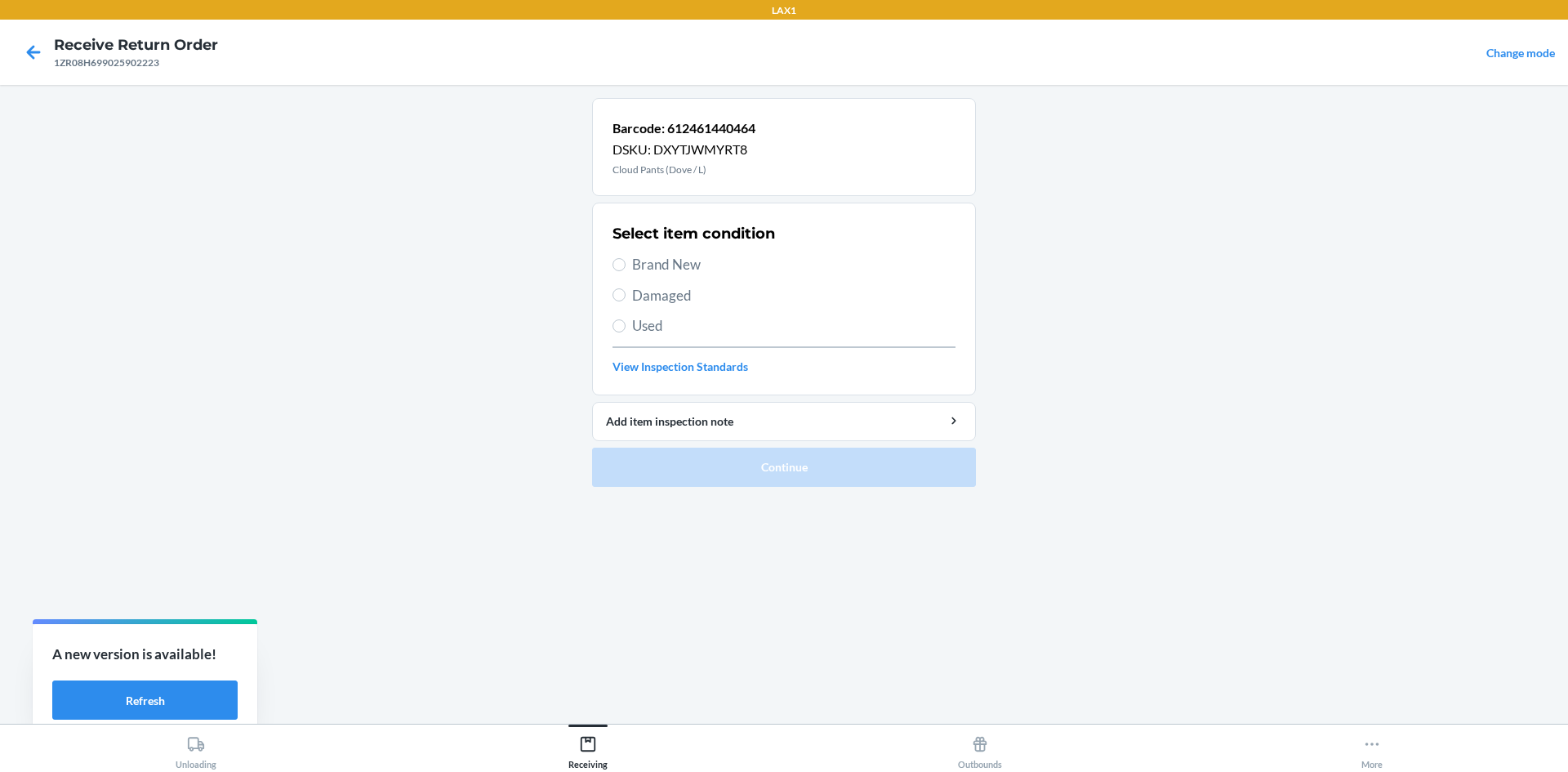
click at [613, 271] on label "Brand New" at bounding box center [784, 264] width 343 height 21
click at [613, 271] on input "Brand New" at bounding box center [619, 265] width 13 height 13
radio input "true"
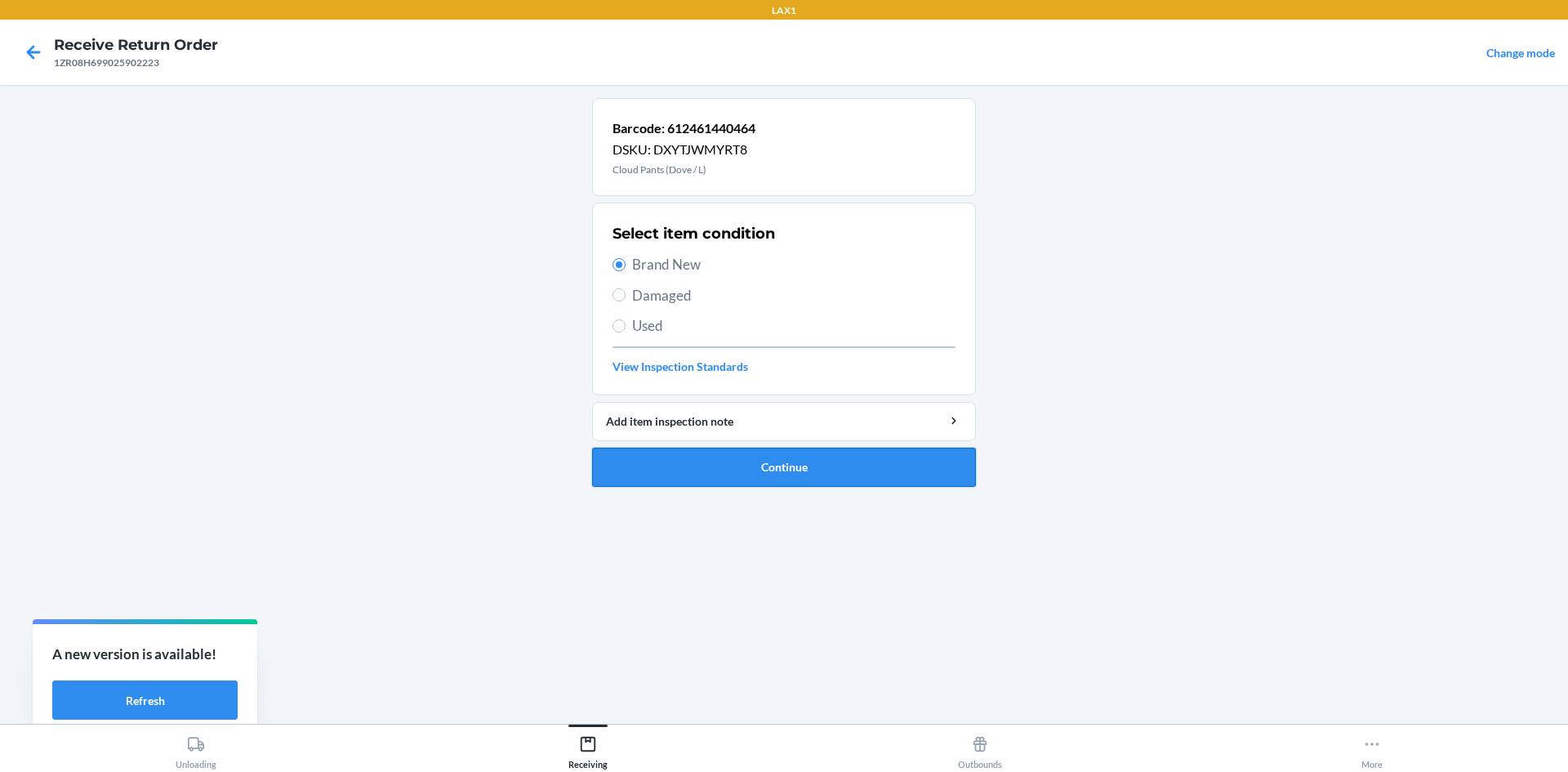
click at [804, 485] on button "Continue" at bounding box center [784, 467] width 383 height 40
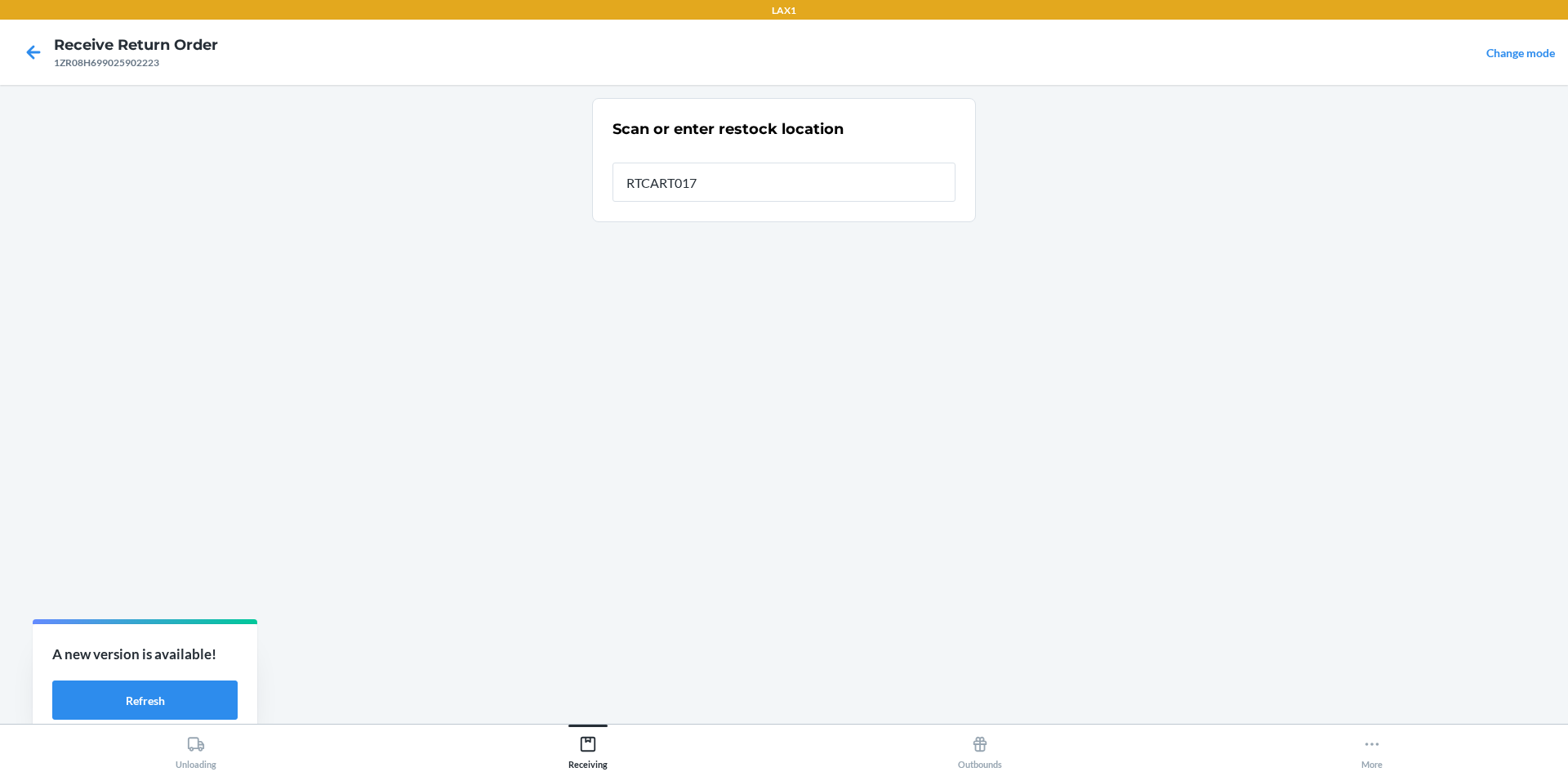
type input "RTCART017"
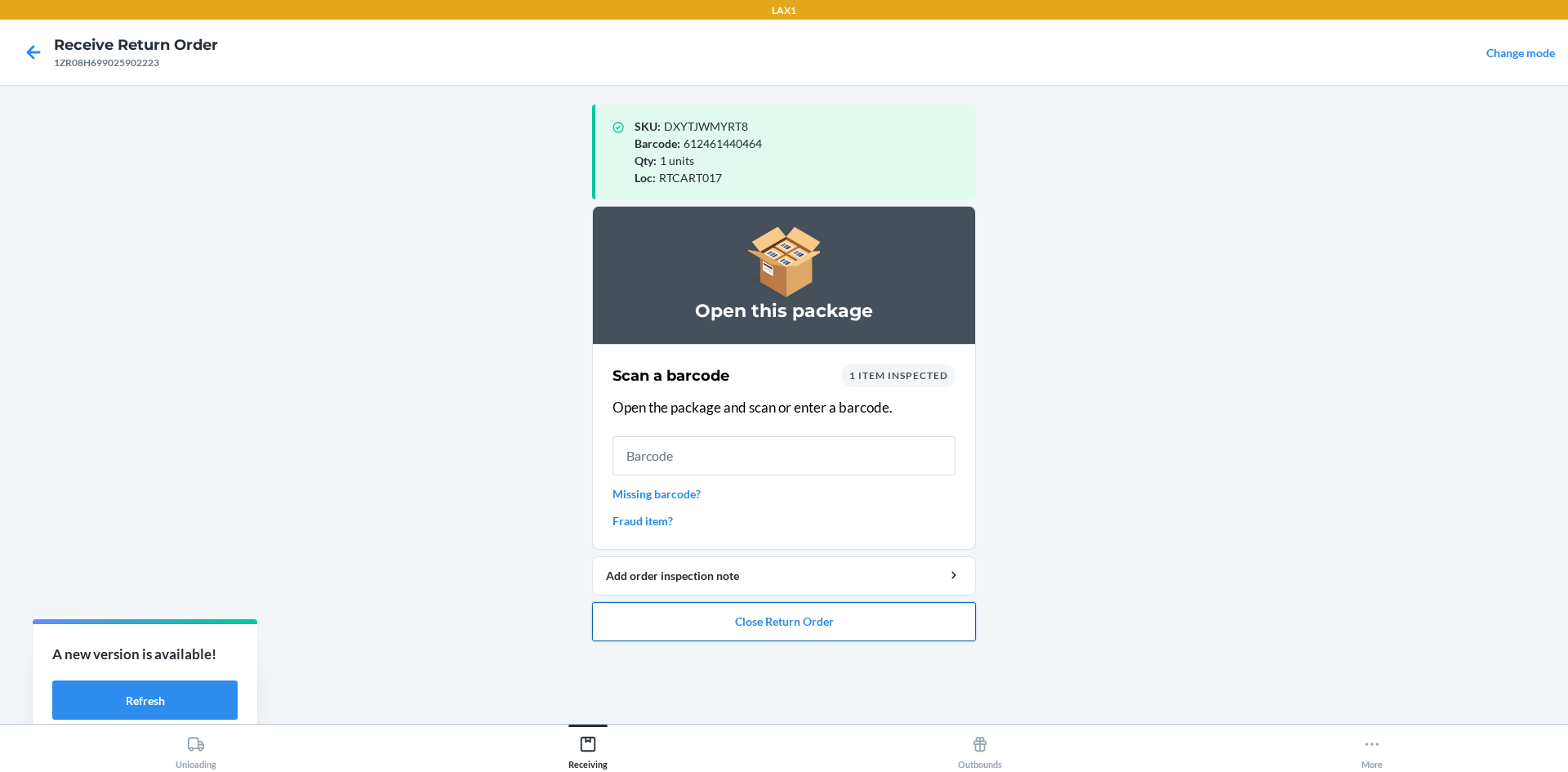
click at [830, 622] on button "Close Return Order" at bounding box center [784, 622] width 383 height 40
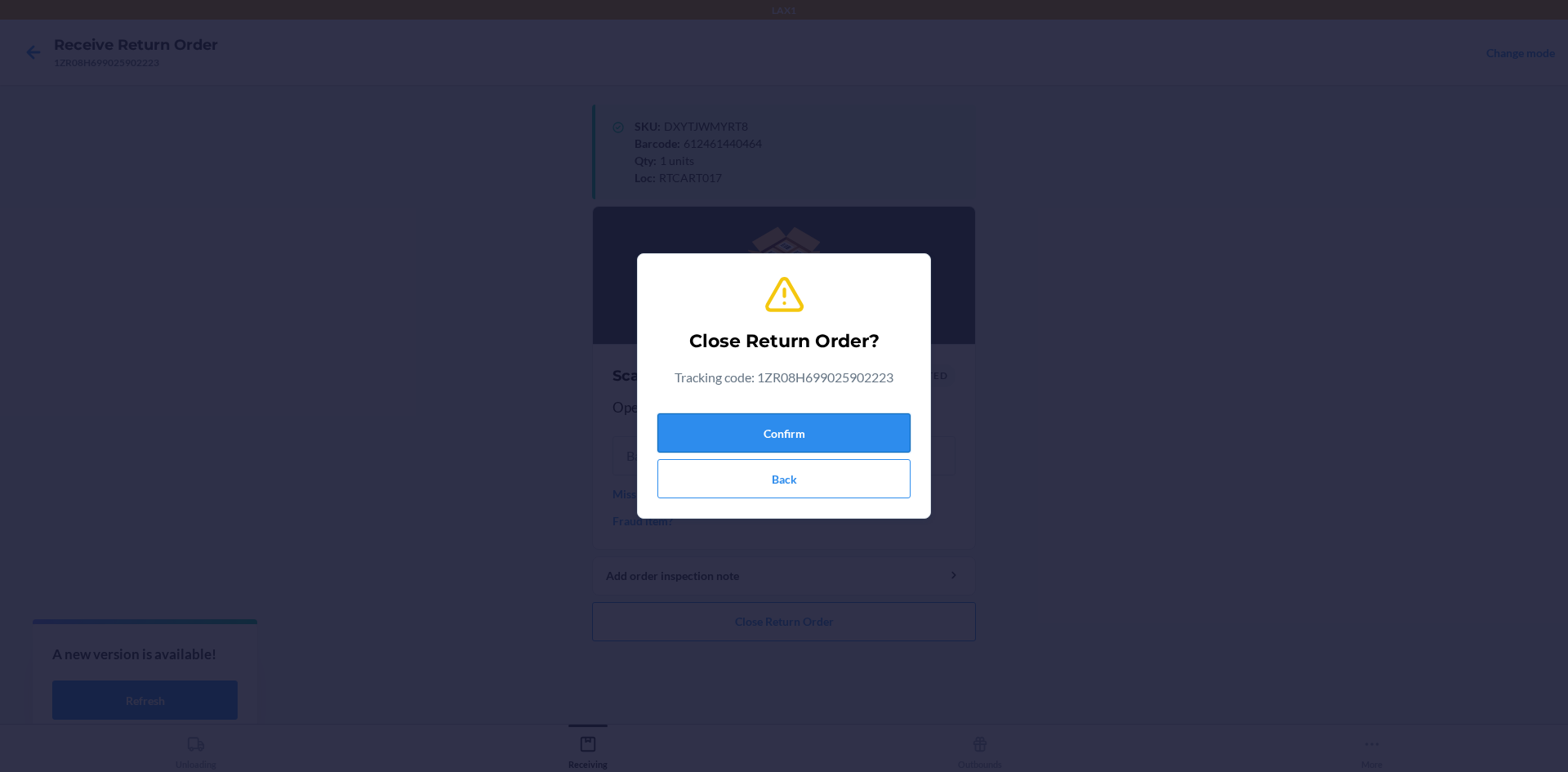
click at [734, 429] on button "Confirm" at bounding box center [784, 432] width 253 height 40
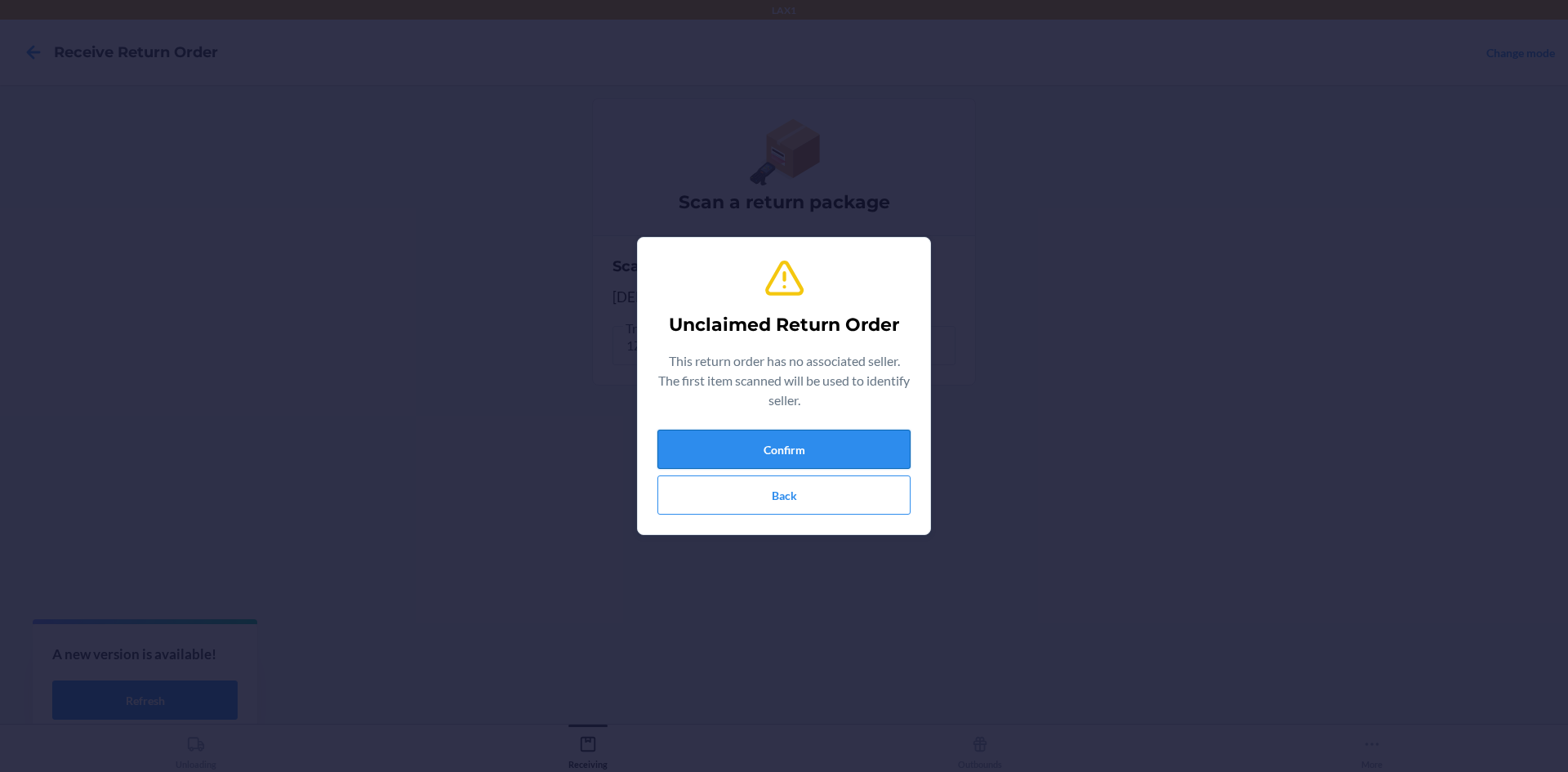
click at [744, 437] on button "Confirm" at bounding box center [784, 449] width 253 height 40
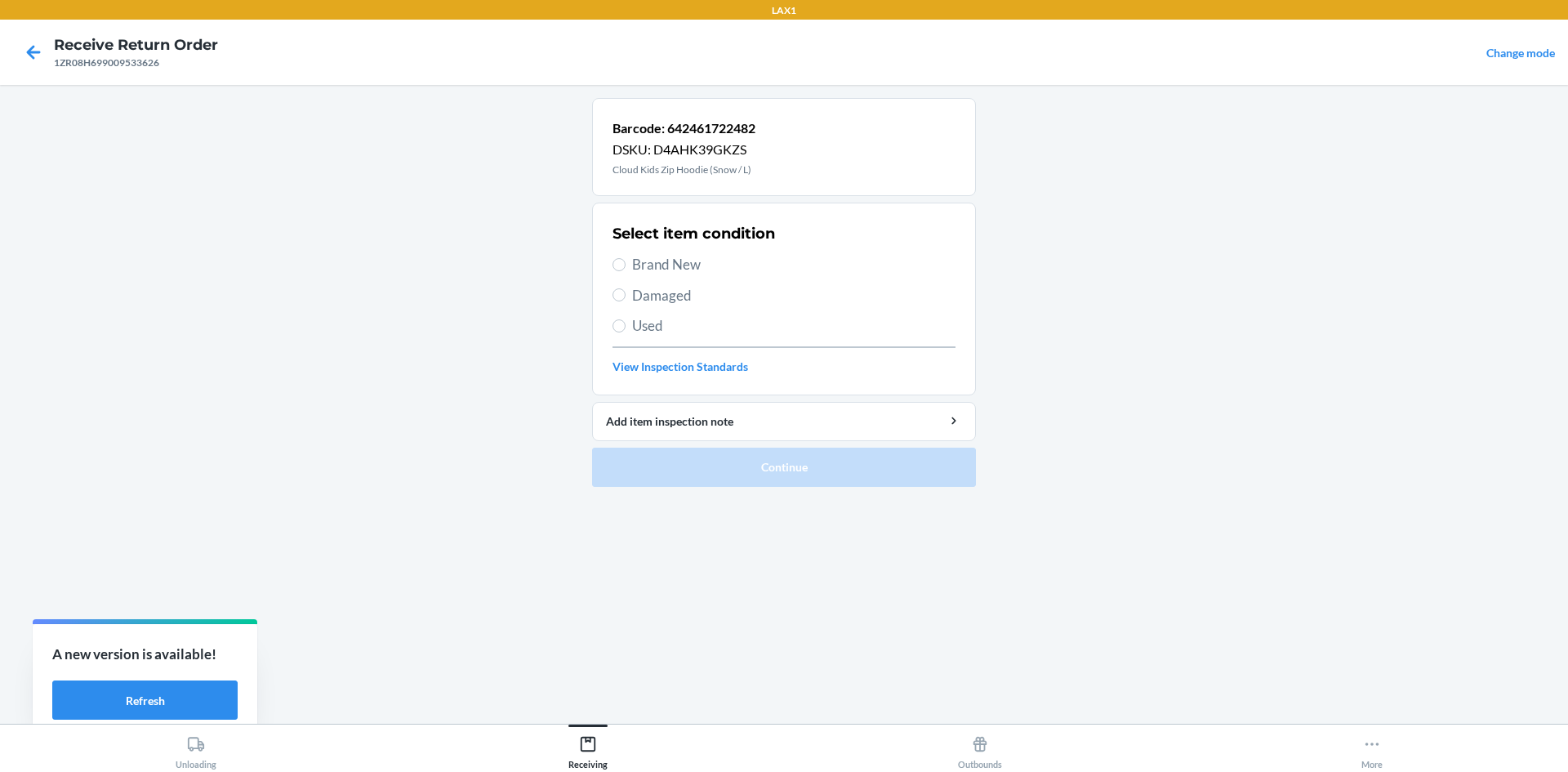
click at [670, 262] on span "Brand New" at bounding box center [795, 264] width 324 height 21
click at [625, 262] on input "Brand New" at bounding box center [619, 265] width 13 height 13
radio input "true"
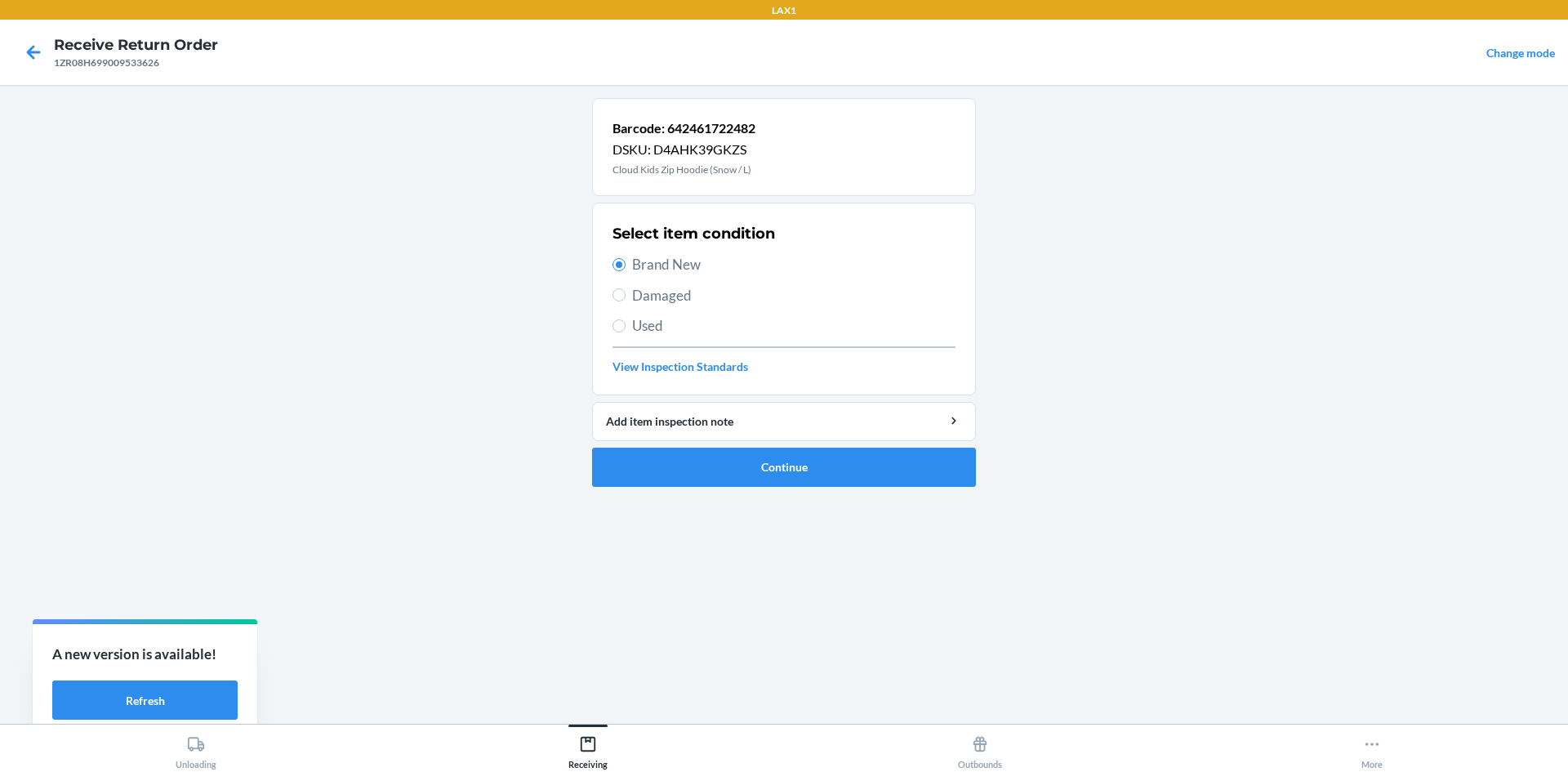
click at [759, 489] on ol "Barcode: 642461722482 DSKU: D4AHK39GKZS Cloud Kids Zip Hoodie (Snow / L) Select…" at bounding box center [784, 299] width 383 height 402
click at [760, 469] on button "Continue" at bounding box center [784, 467] width 383 height 40
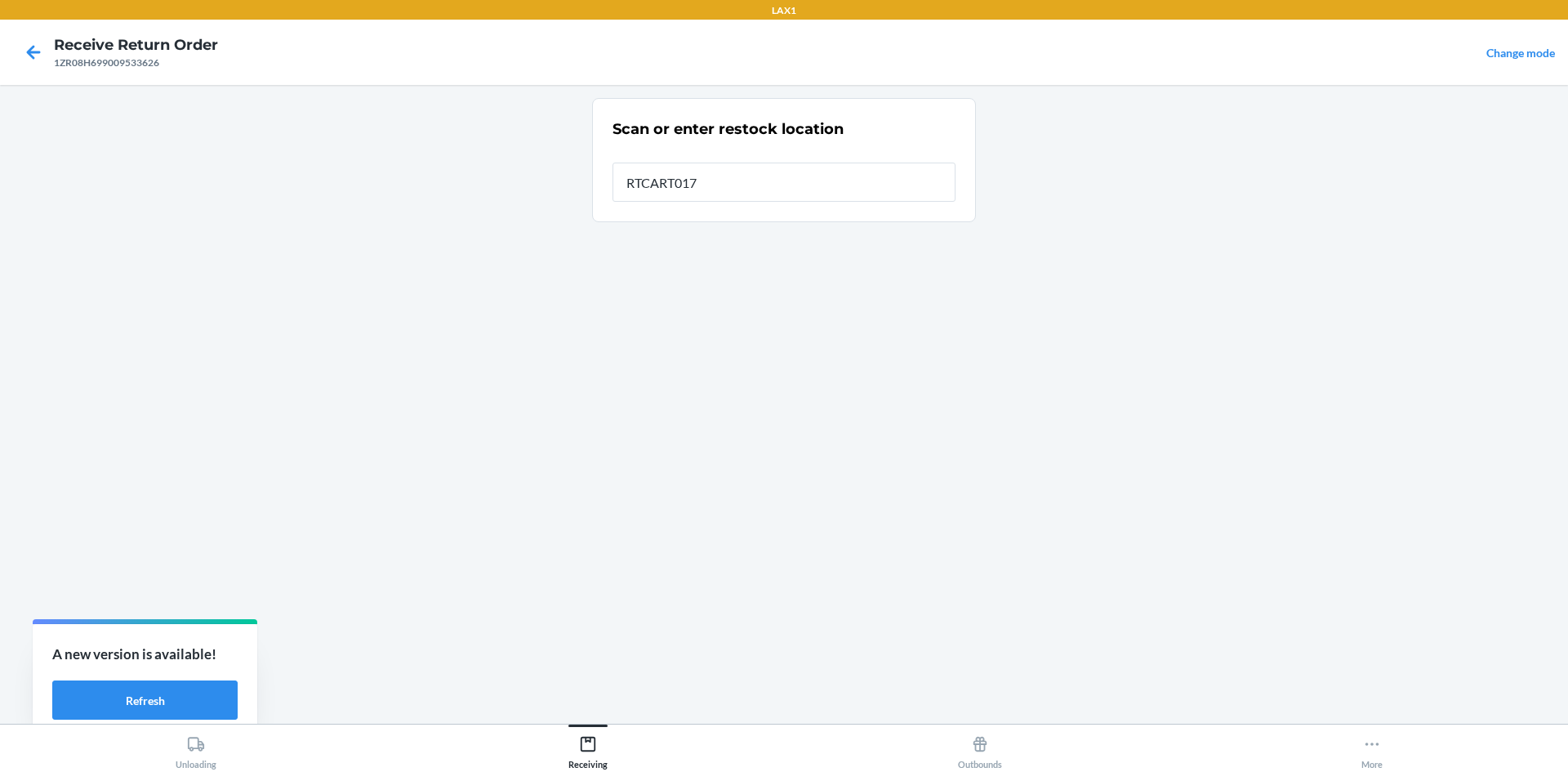
type input "RTCART017"
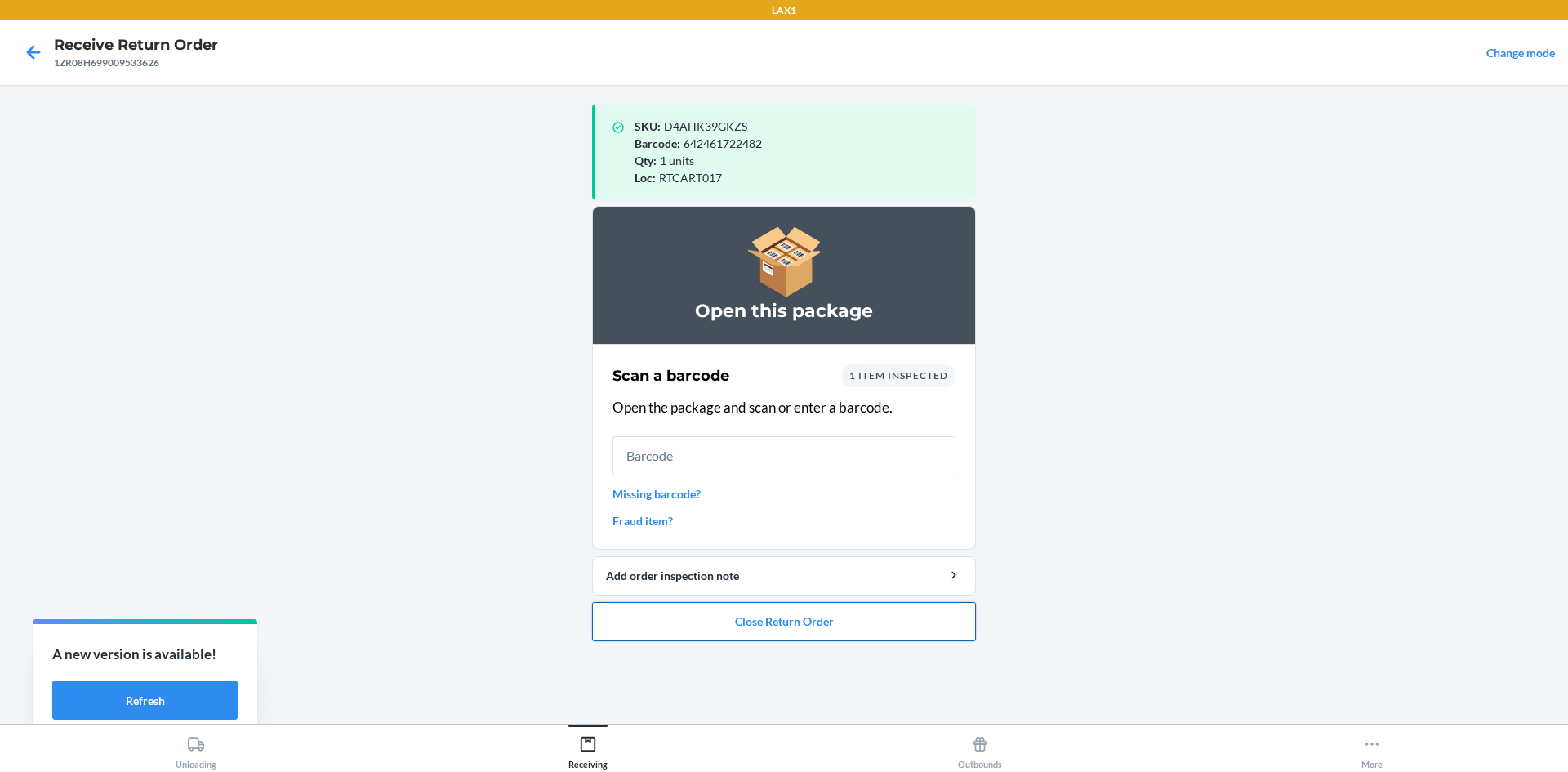
click at [953, 624] on button "Close Return Order" at bounding box center [784, 622] width 383 height 40
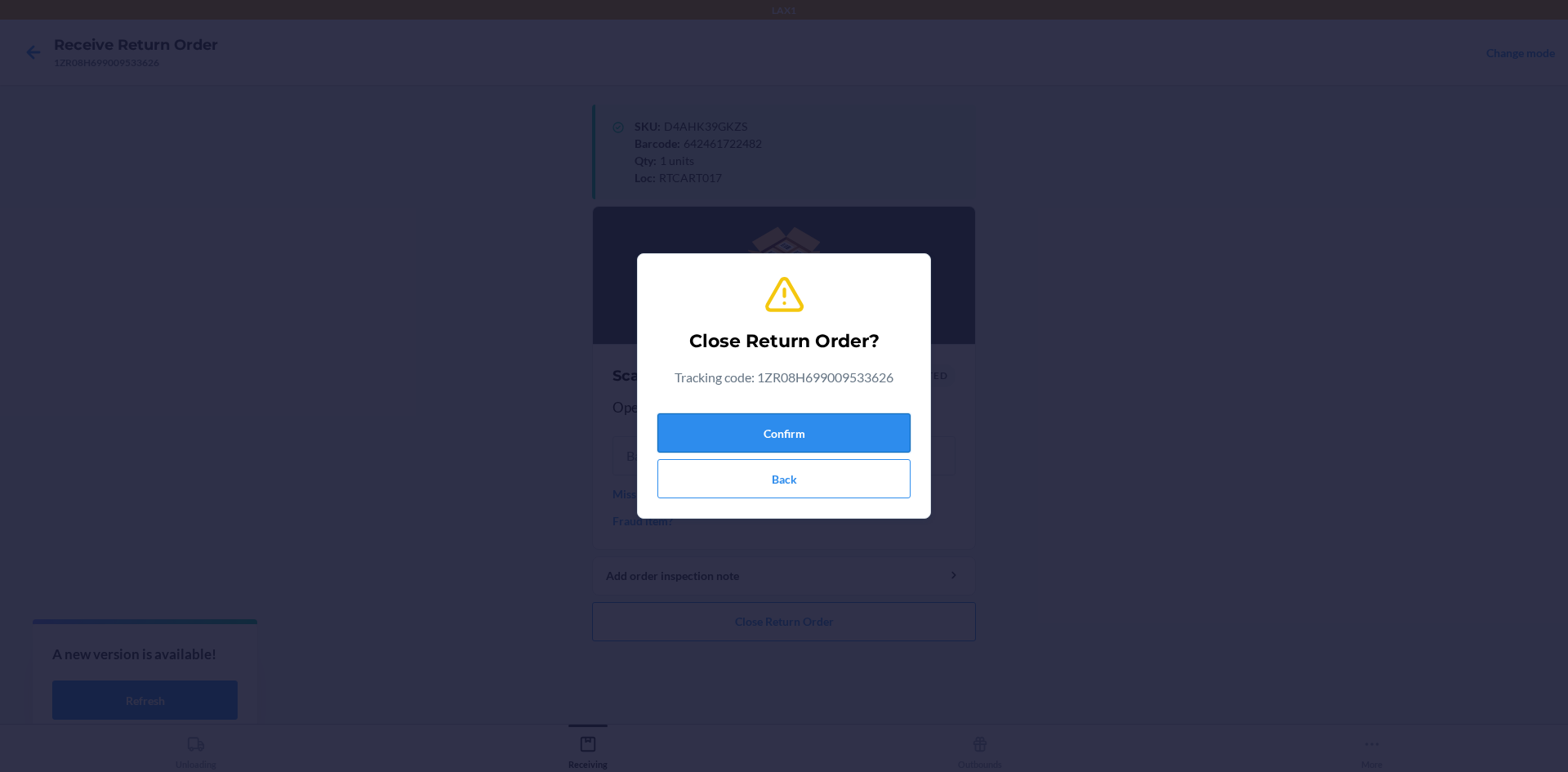
click at [852, 423] on button "Confirm" at bounding box center [784, 432] width 253 height 40
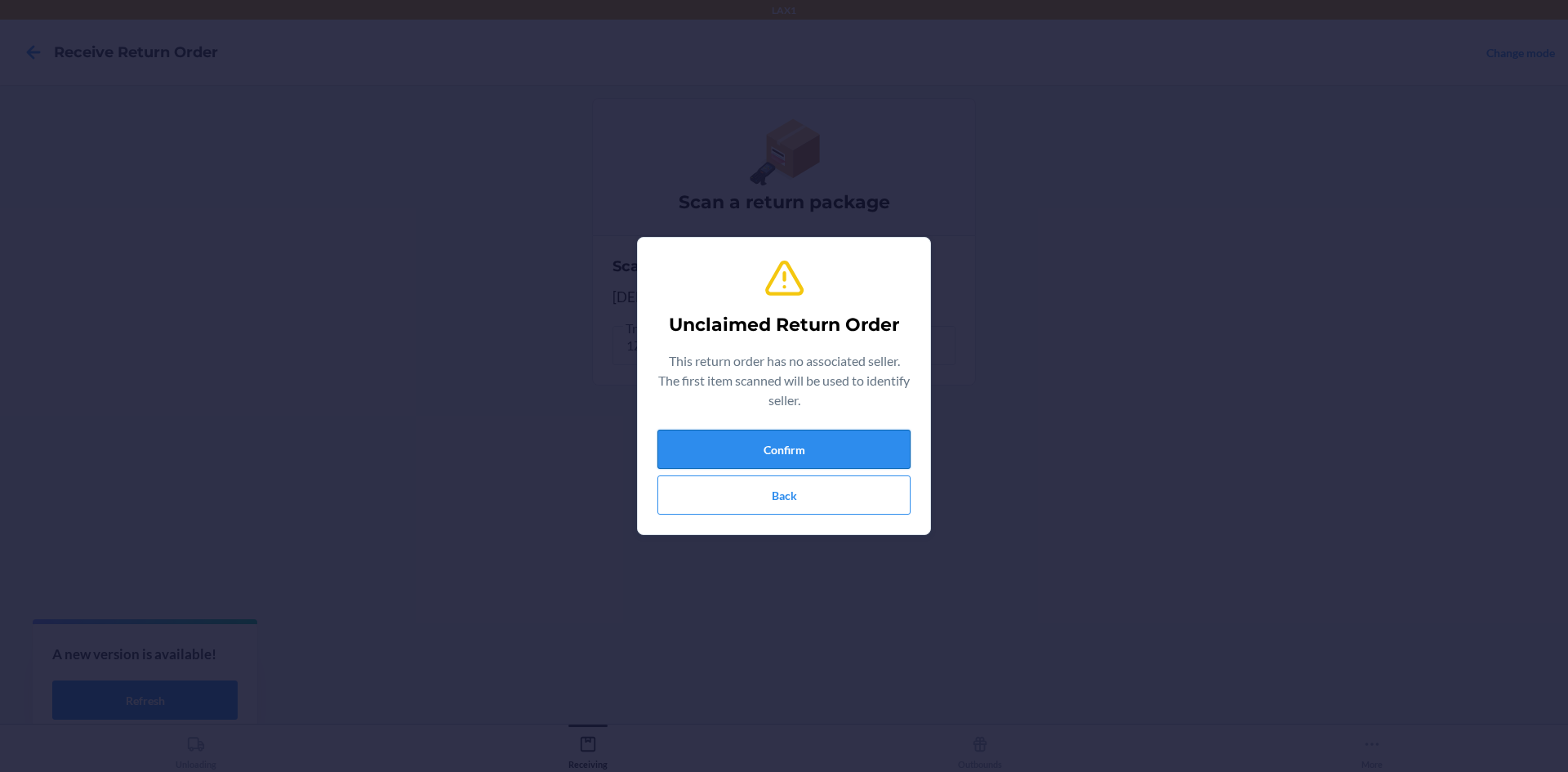
click at [890, 442] on button "Confirm" at bounding box center [784, 449] width 253 height 40
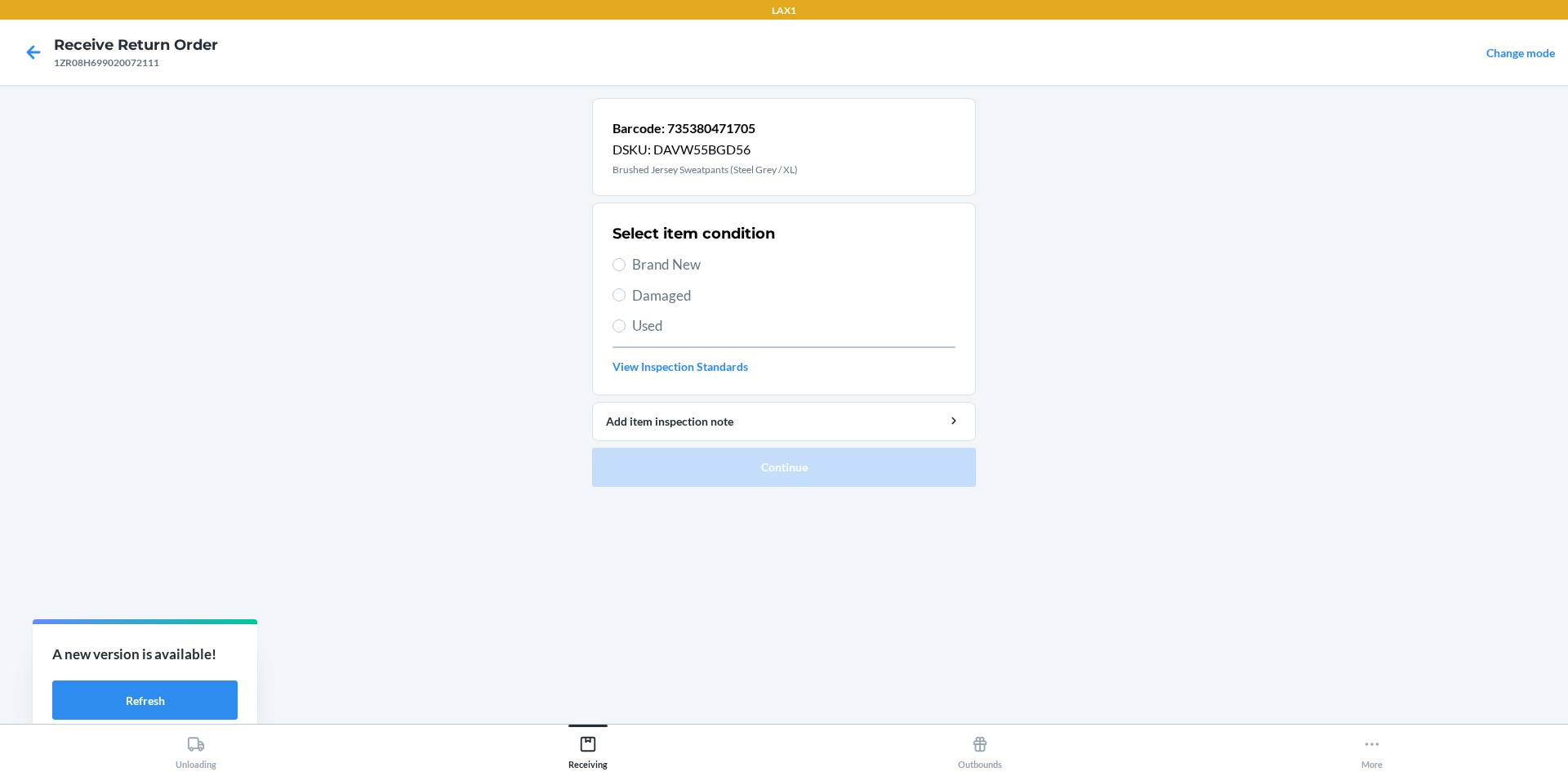
click at [669, 251] on div "Select item condition Brand New Damaged Used View Inspection Standards" at bounding box center [784, 299] width 343 height 162
click at [676, 259] on span "Brand New" at bounding box center [795, 264] width 324 height 21
click at [625, 259] on input "Brand New" at bounding box center [619, 265] width 13 height 13
radio input "true"
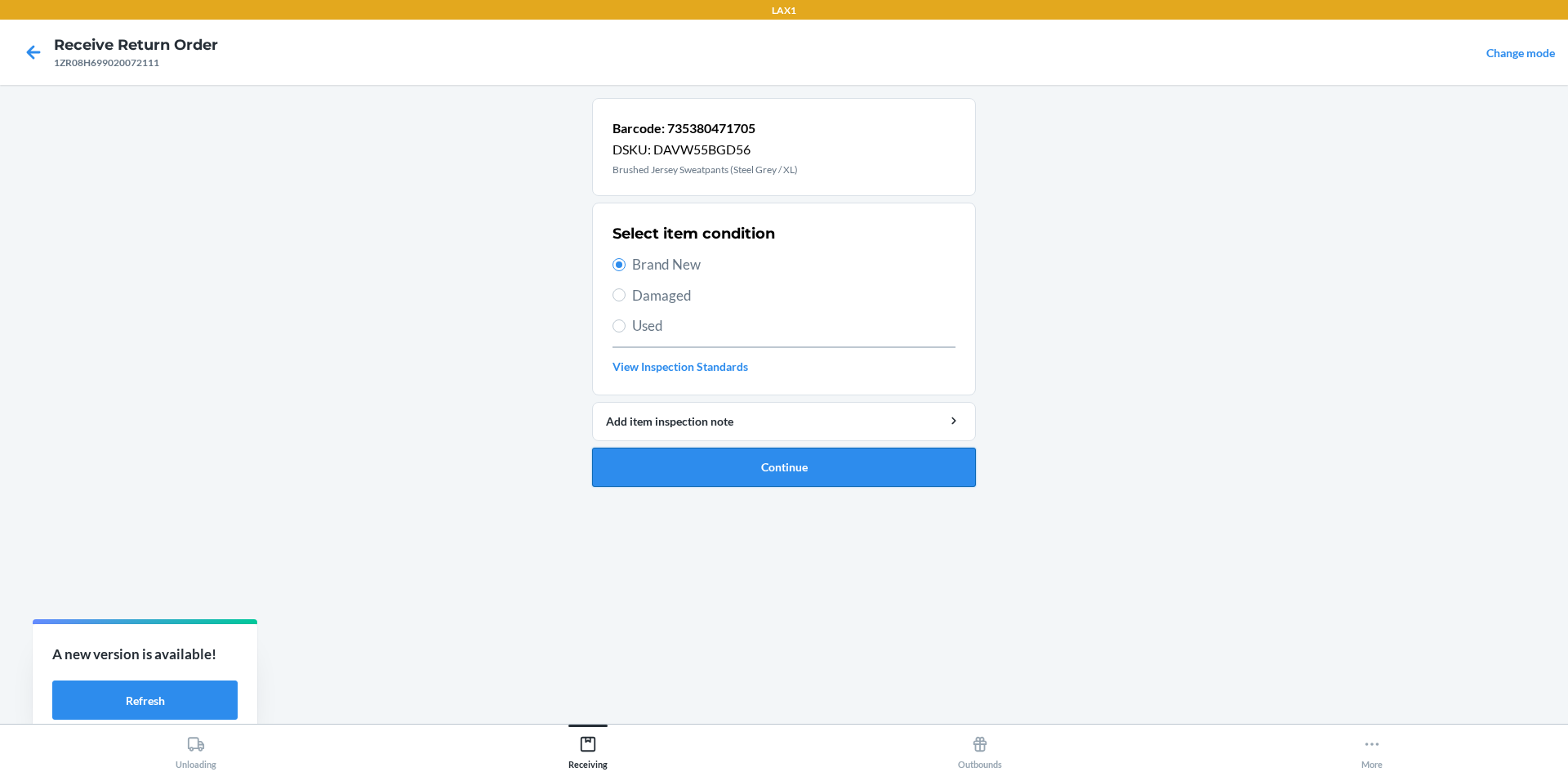
click at [920, 463] on button "Continue" at bounding box center [784, 467] width 383 height 40
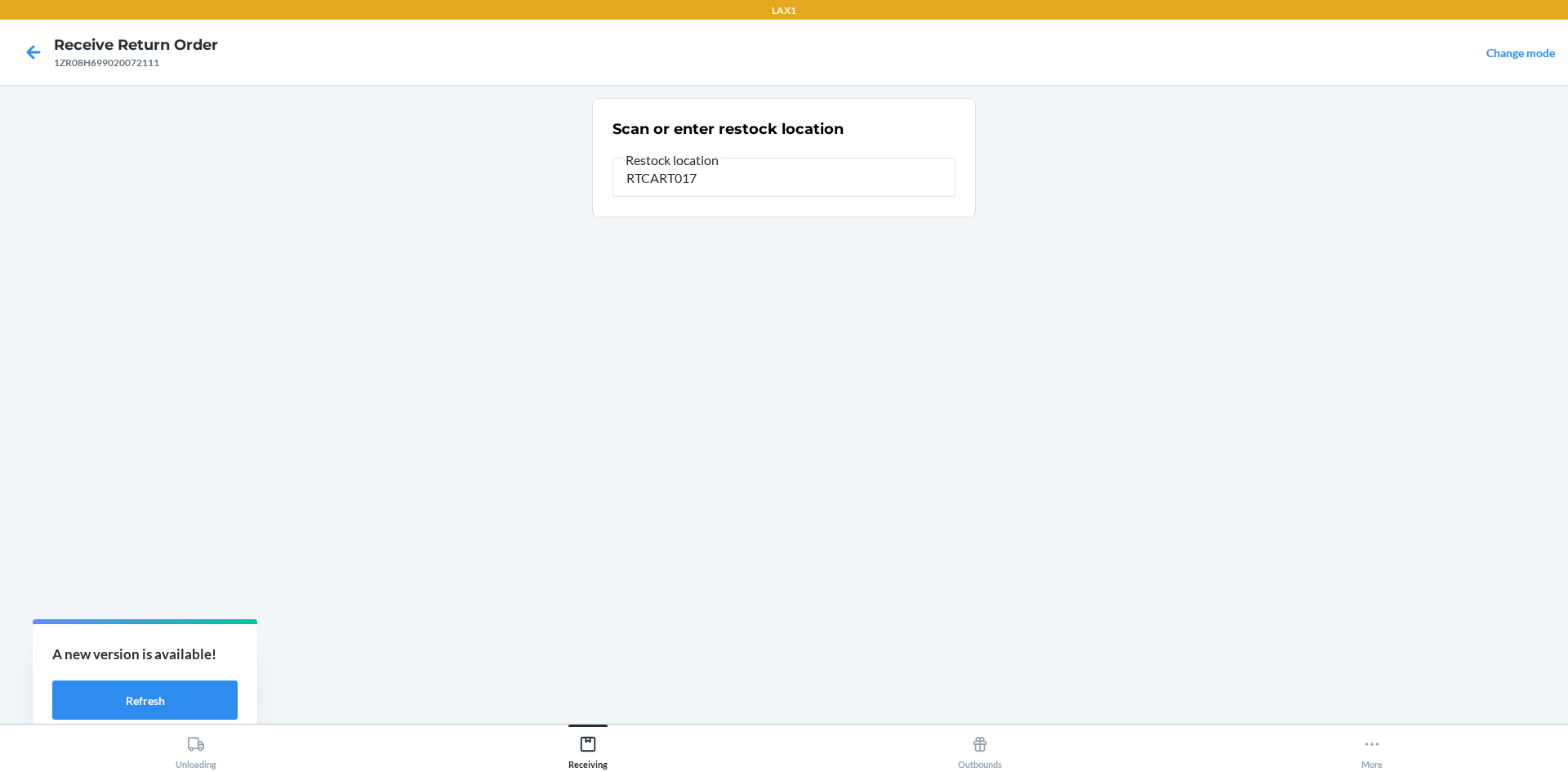
type input "RTCART017"
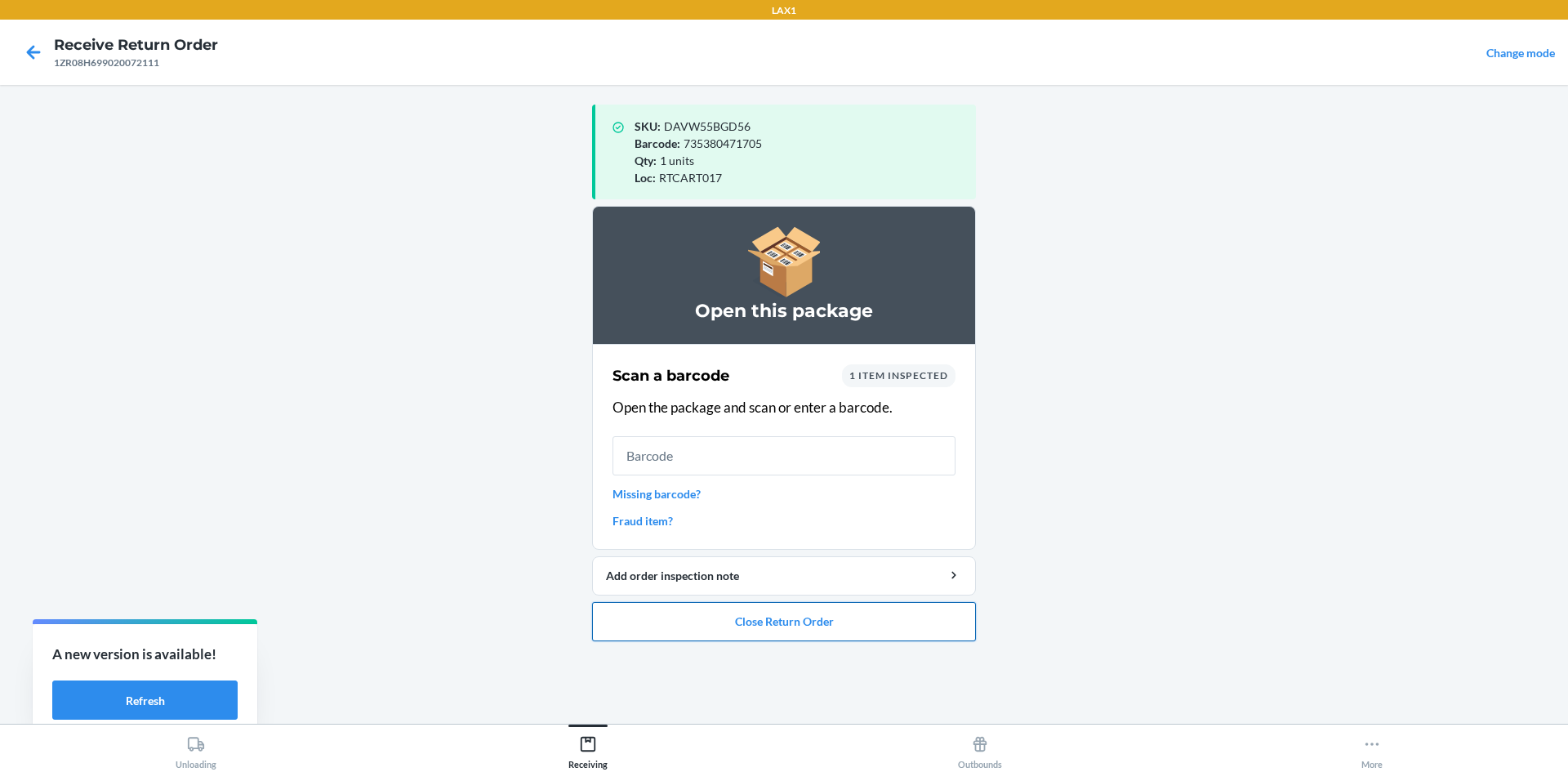
click at [761, 628] on button "Close Return Order" at bounding box center [784, 622] width 383 height 40
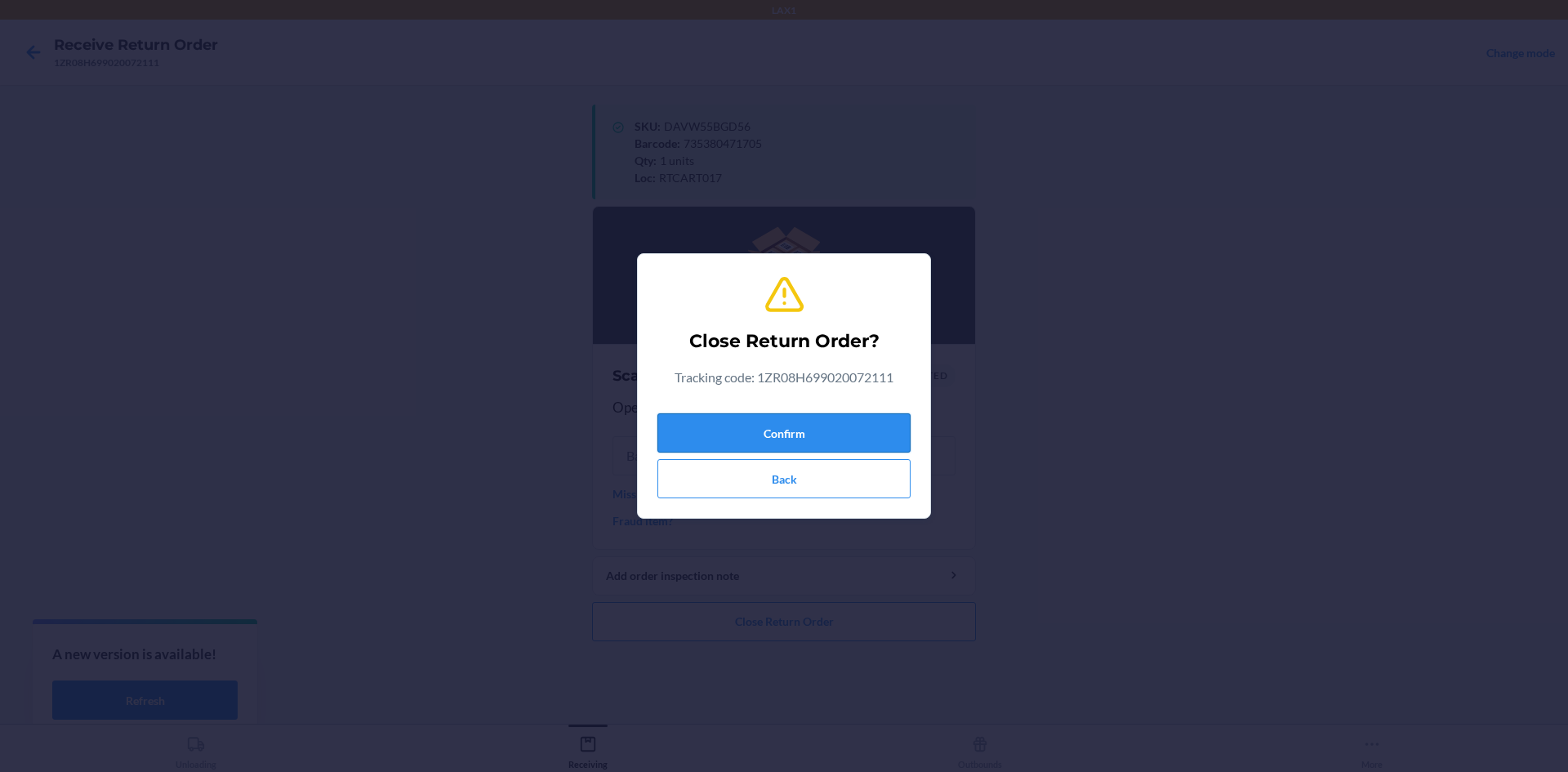
click at [871, 423] on button "Confirm" at bounding box center [784, 432] width 253 height 40
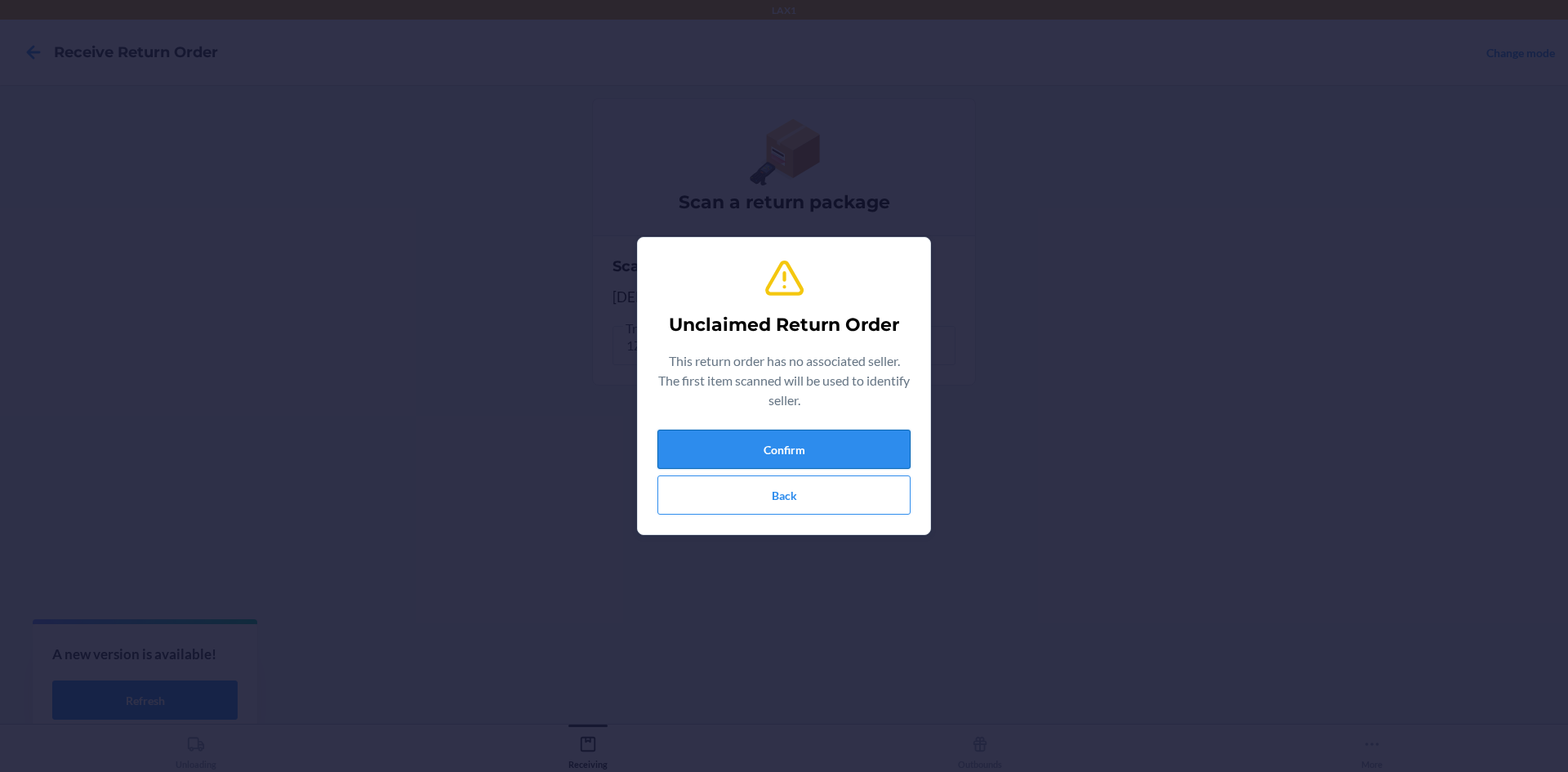
click at [857, 441] on button "Confirm" at bounding box center [784, 449] width 253 height 40
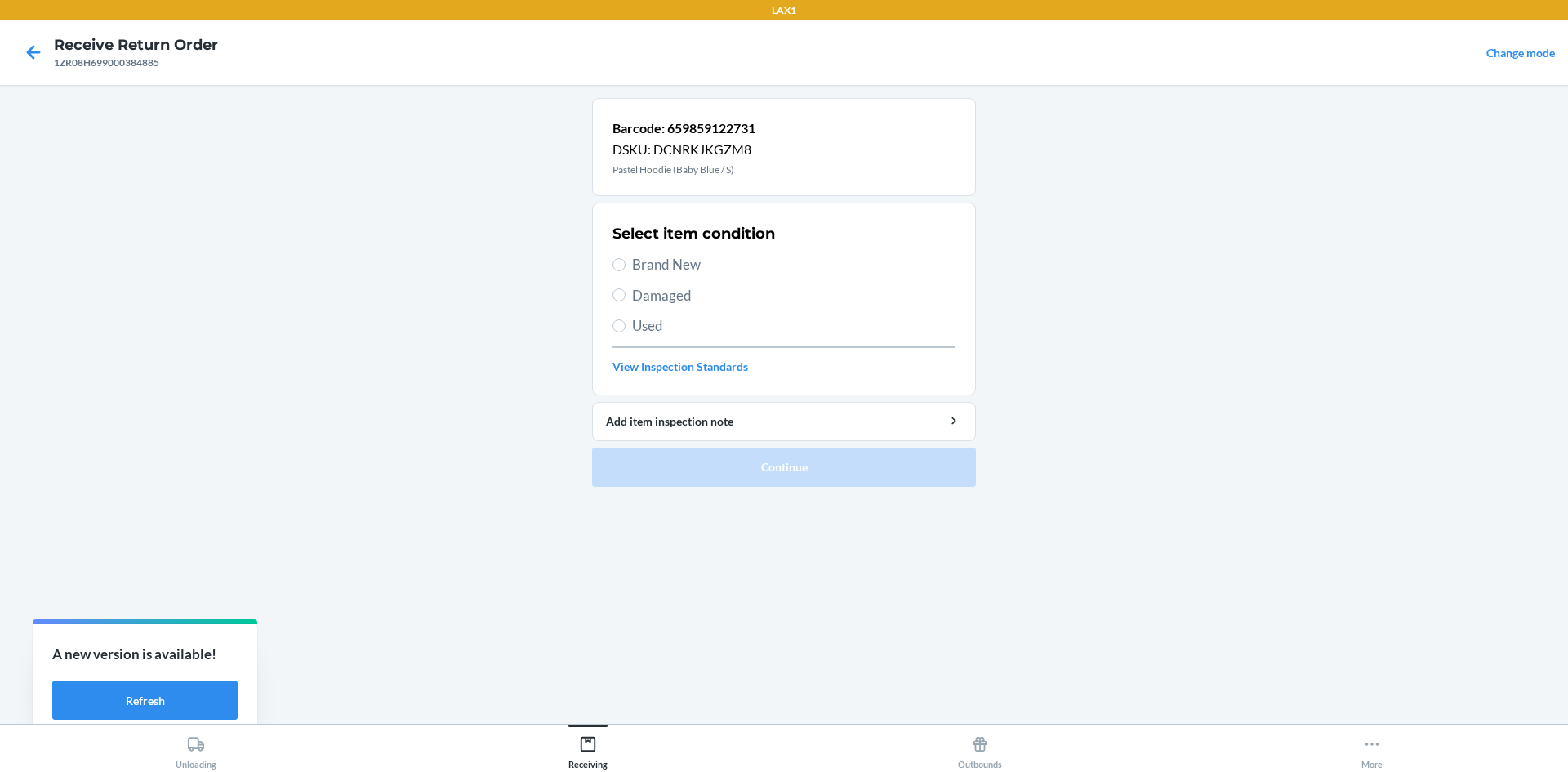
click at [705, 296] on span "Damaged" at bounding box center [795, 295] width 324 height 21
click at [625, 296] on input "Damaged" at bounding box center [619, 295] width 13 height 13
radio input "true"
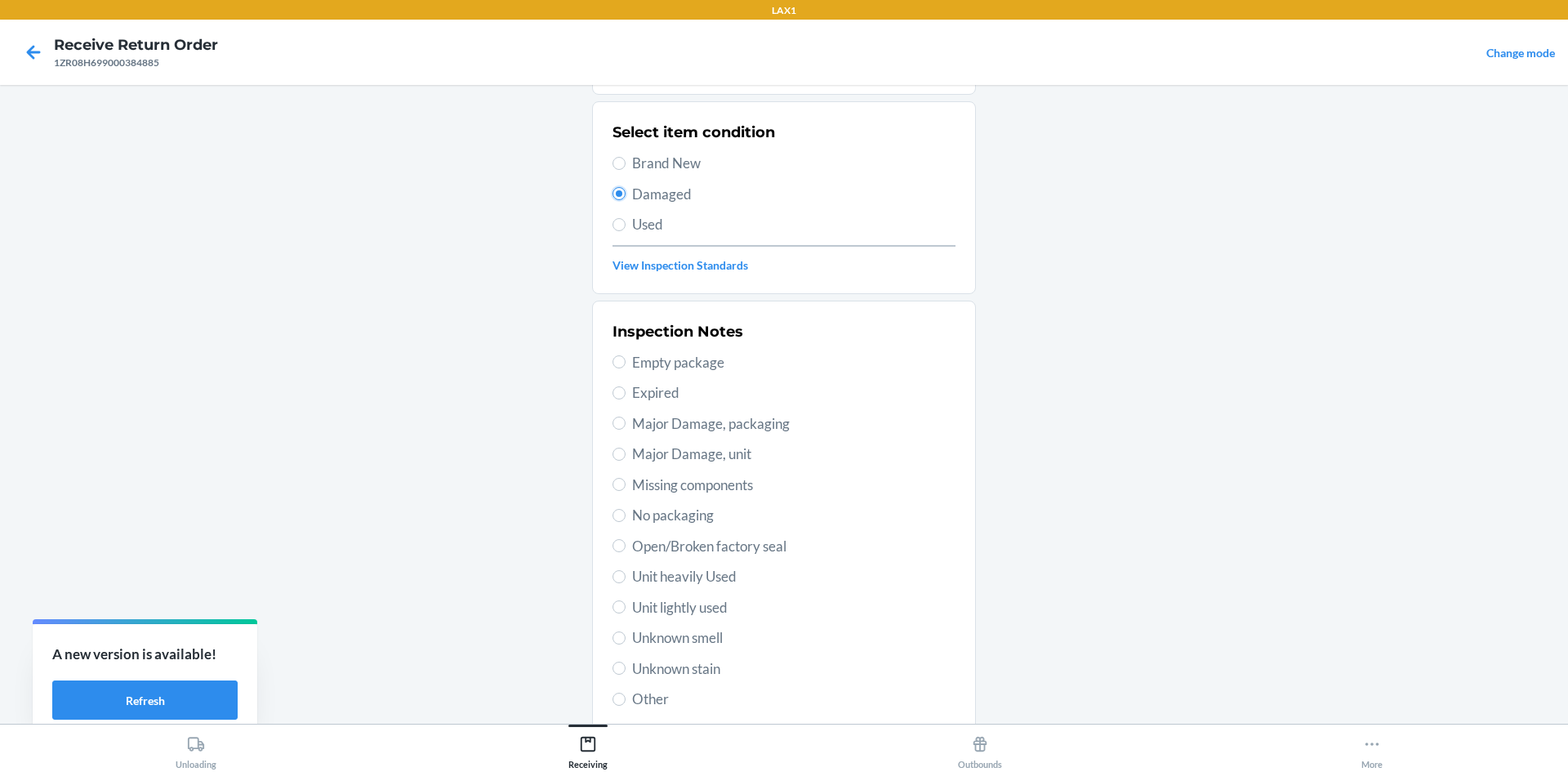
scroll to position [213, 0]
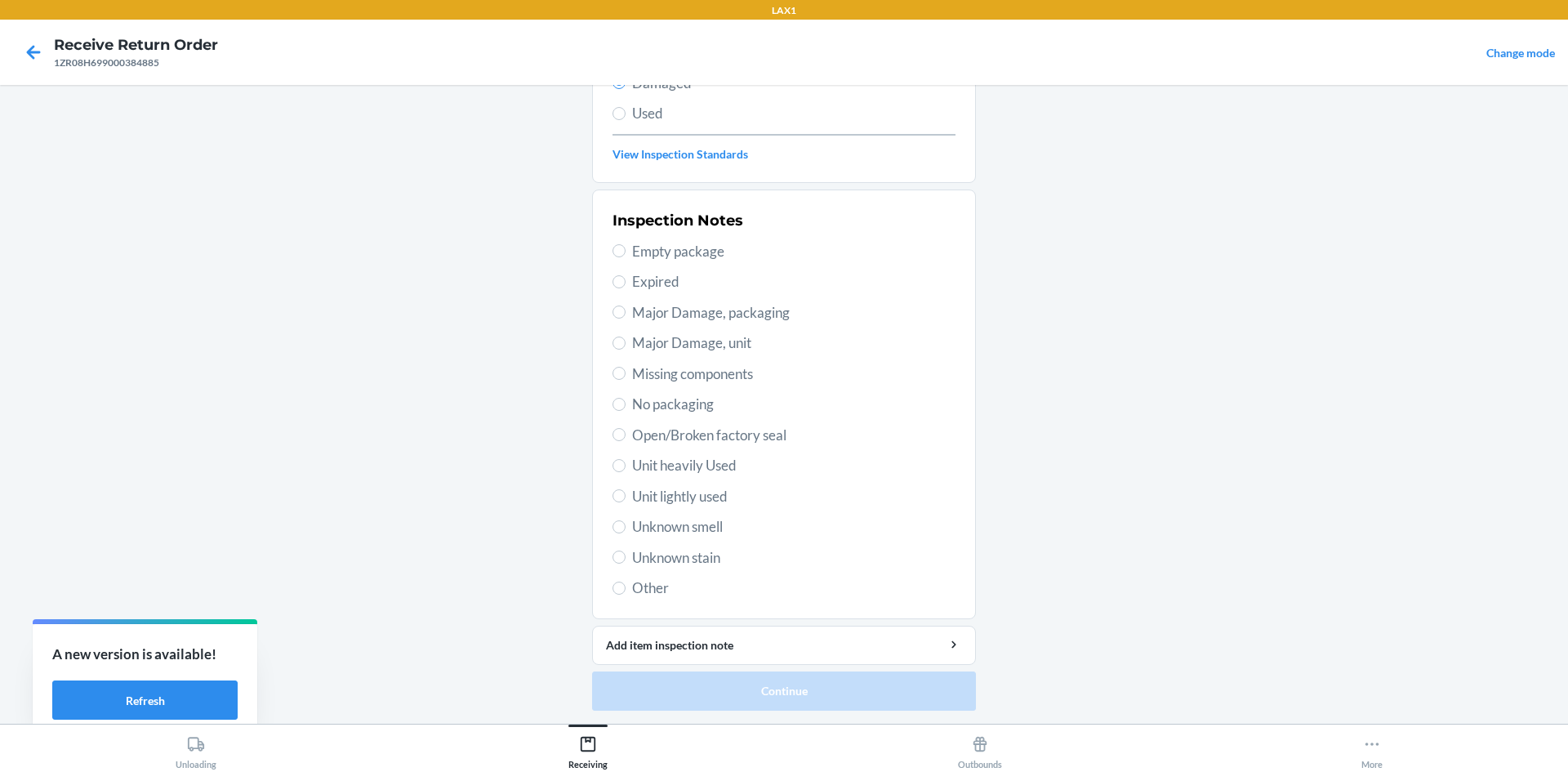
click at [711, 490] on span "Unit lightly used" at bounding box center [795, 497] width 324 height 21
click at [625, 490] on input "Unit lightly used" at bounding box center [619, 496] width 13 height 13
radio input "true"
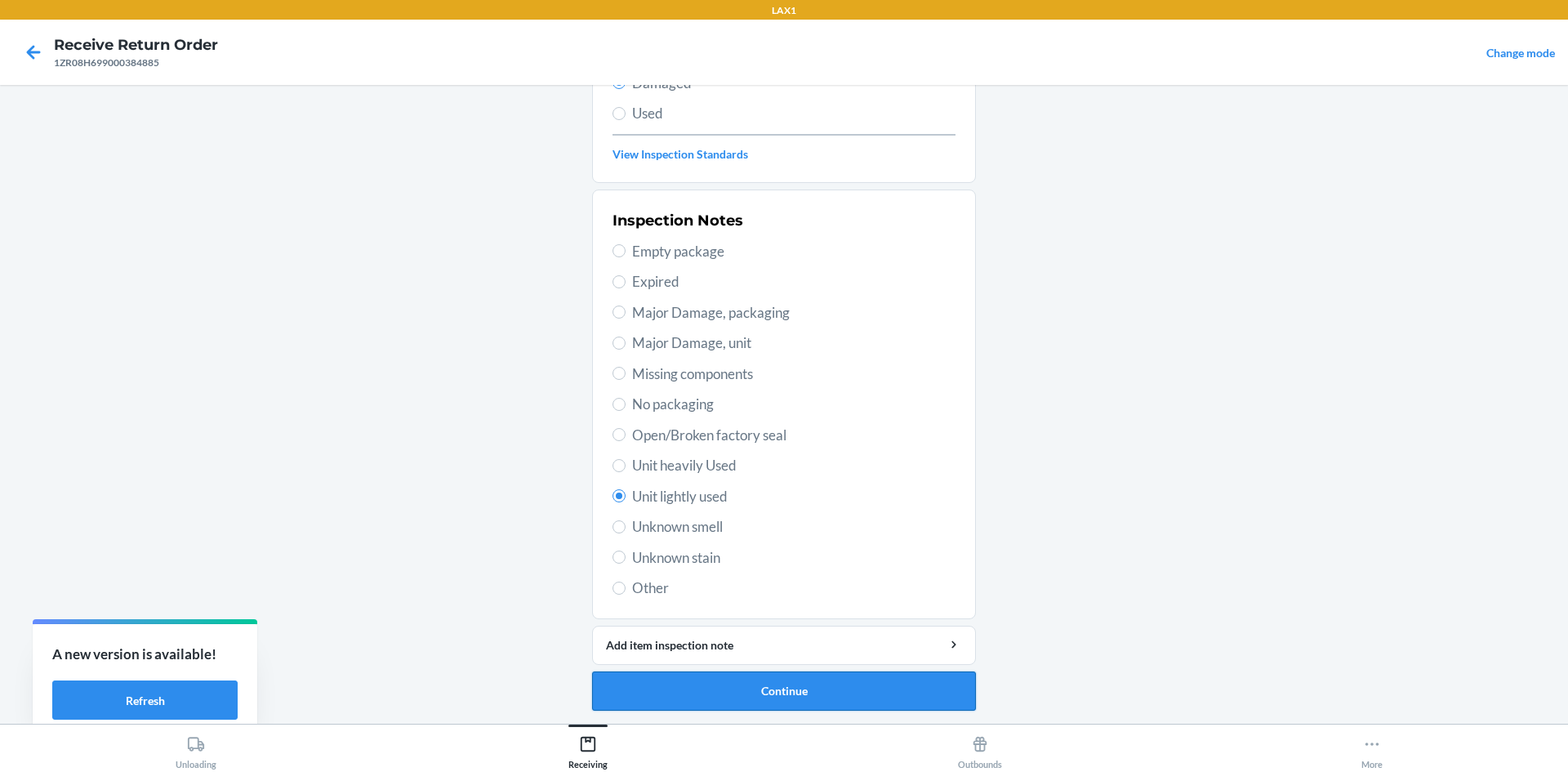
click at [820, 684] on button "Continue" at bounding box center [784, 691] width 383 height 40
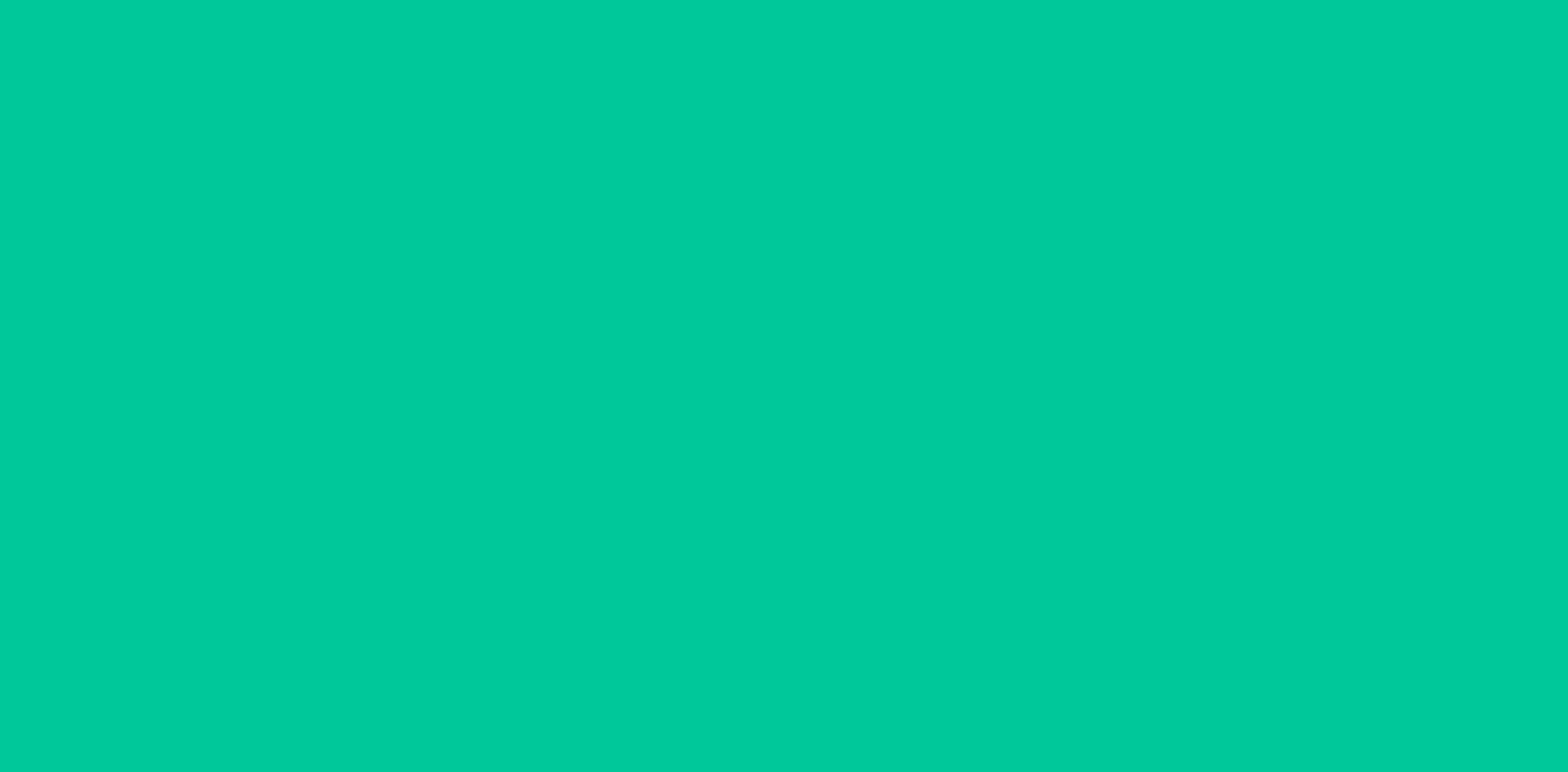
scroll to position [77, 0]
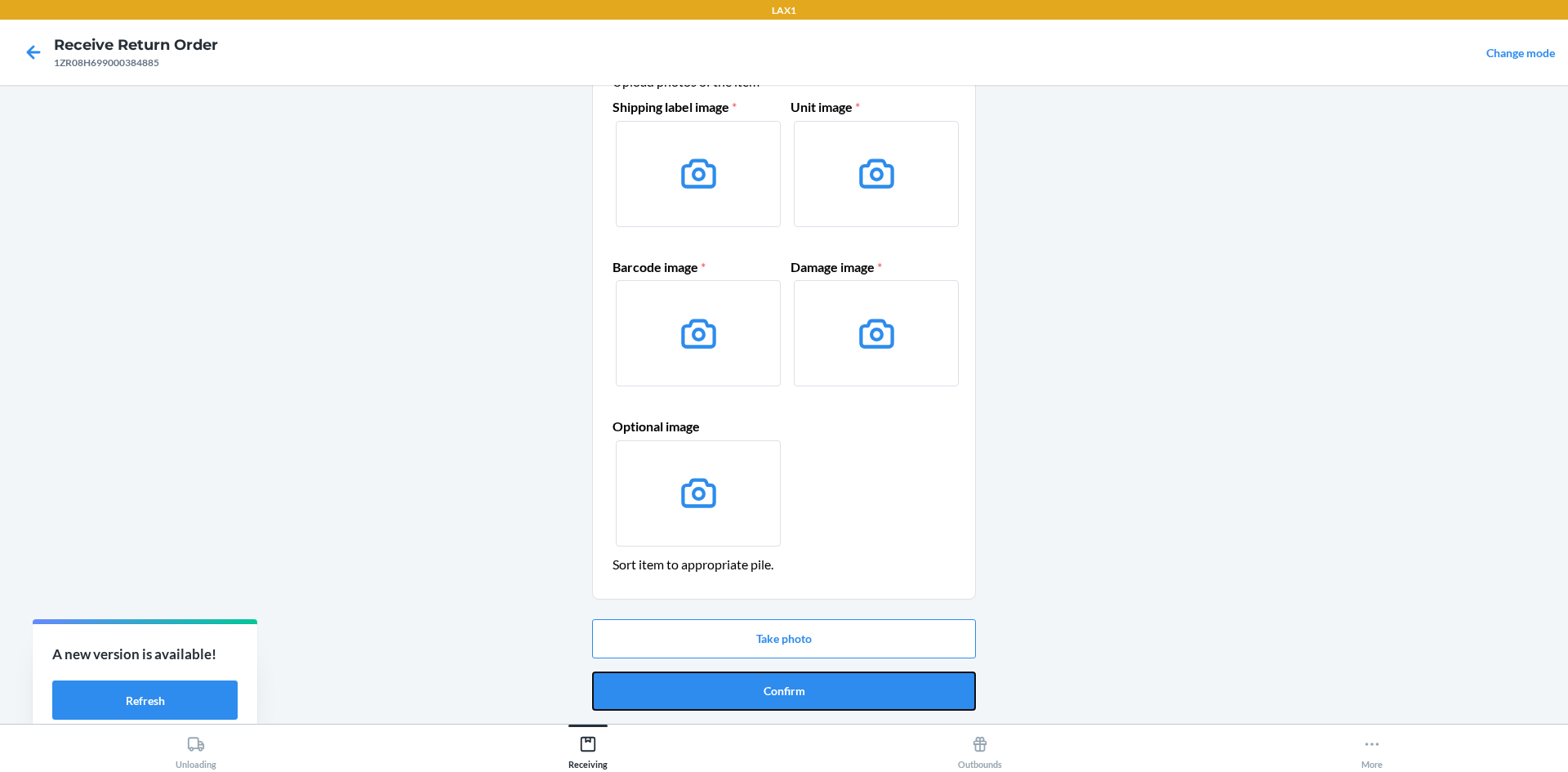
click at [820, 684] on button "Confirm" at bounding box center [784, 691] width 383 height 40
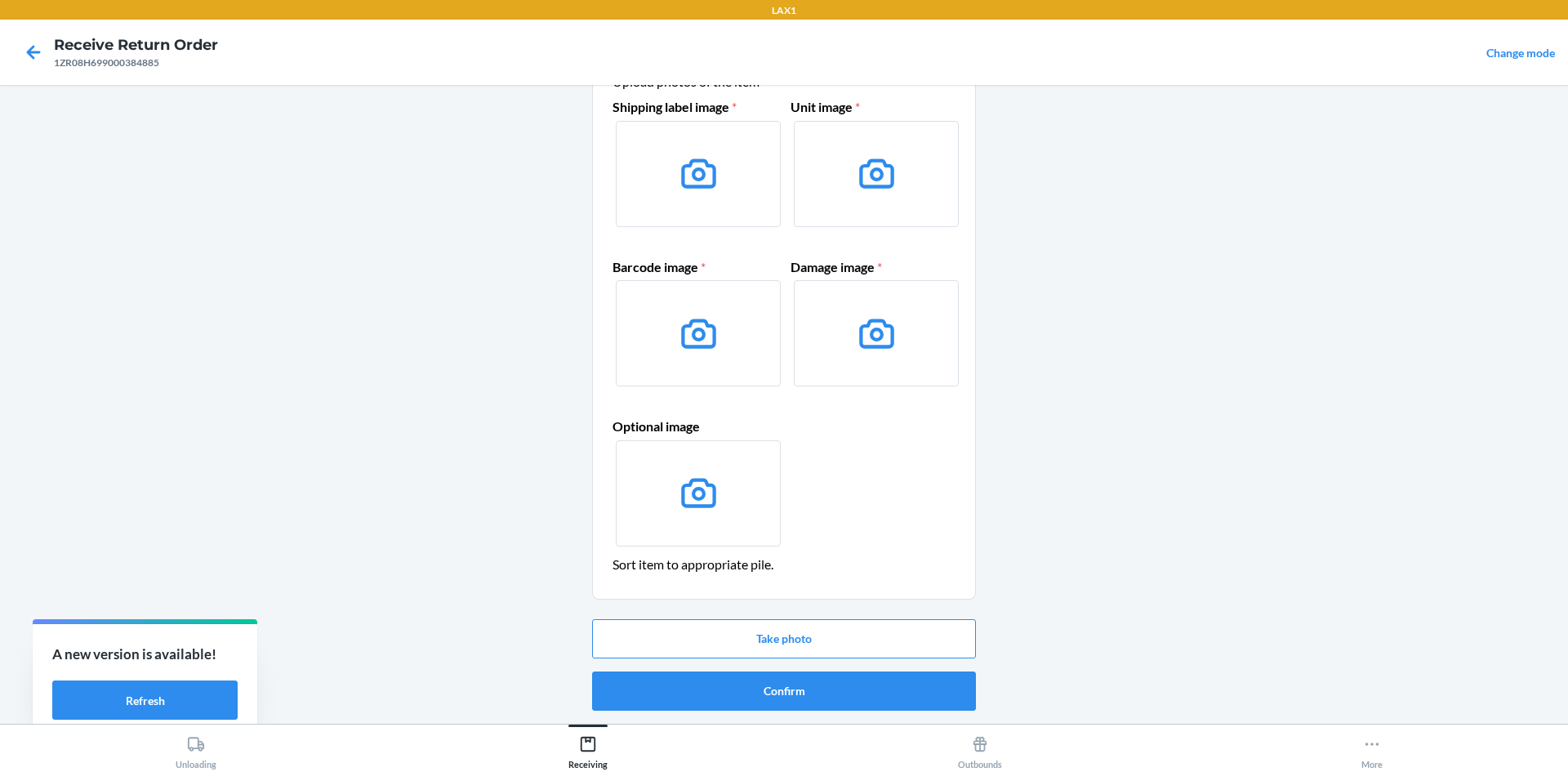
scroll to position [0, 0]
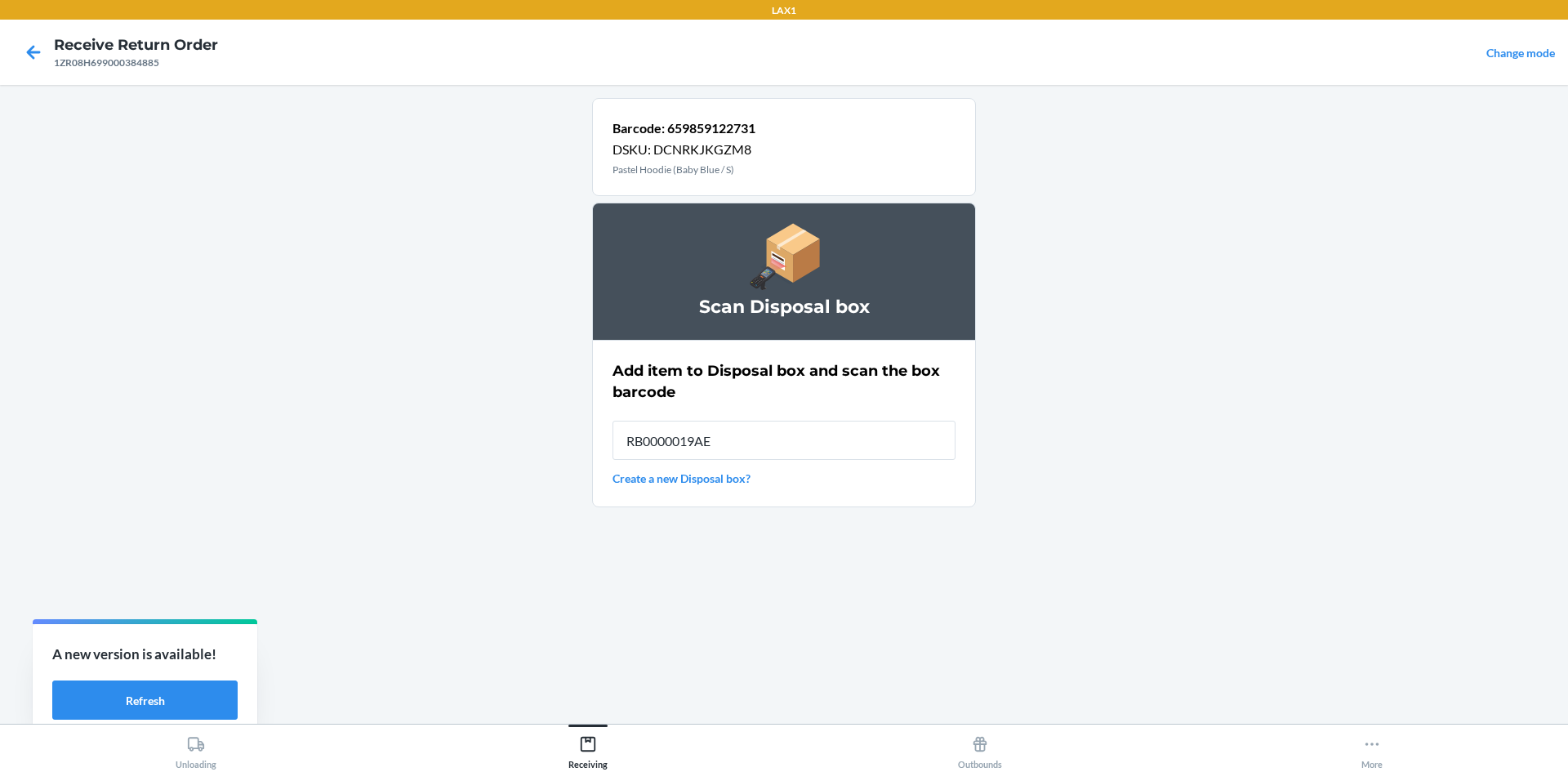
type input "RB0000019AE"
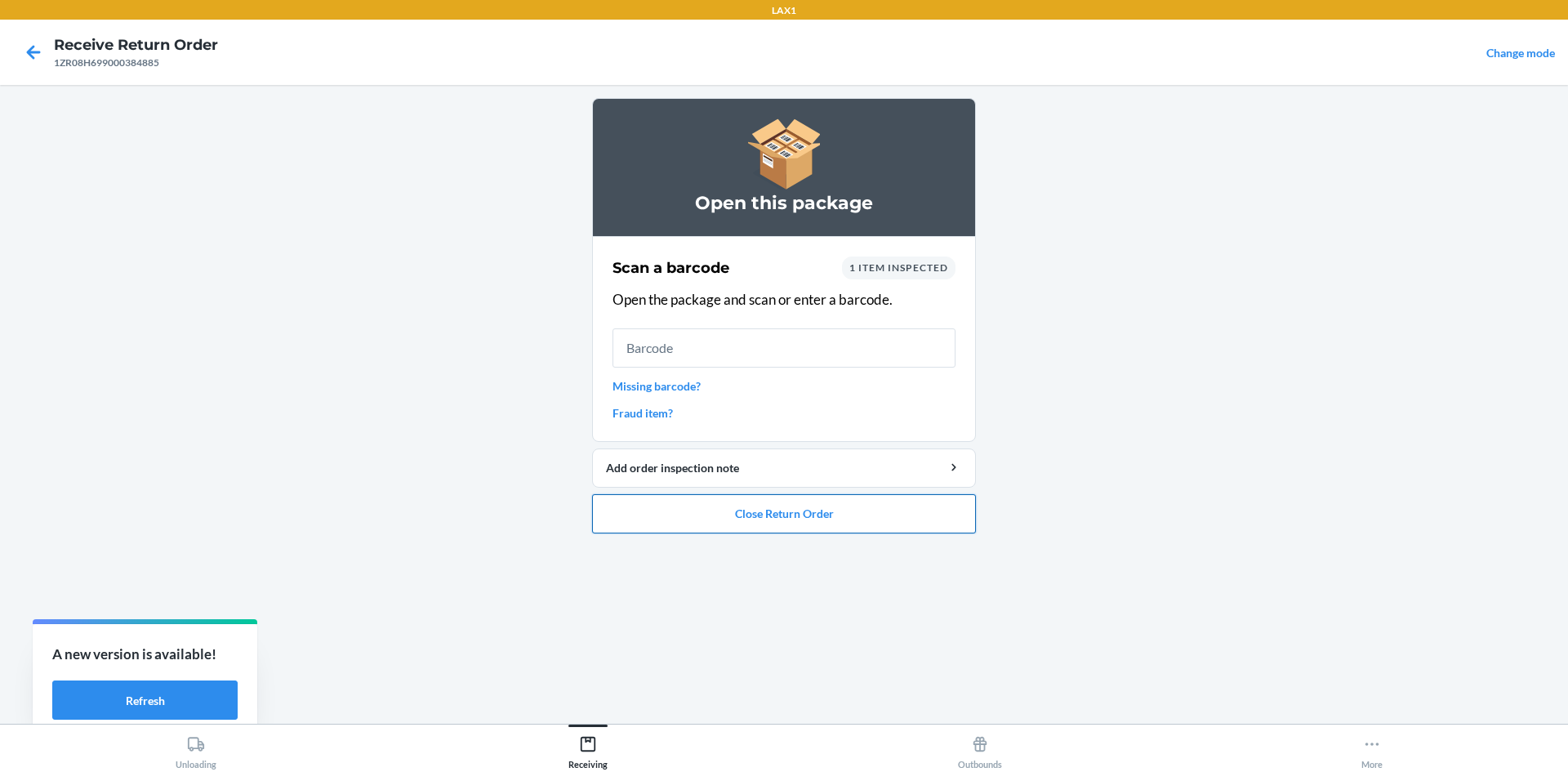
click at [777, 519] on button "Close Return Order" at bounding box center [784, 513] width 383 height 40
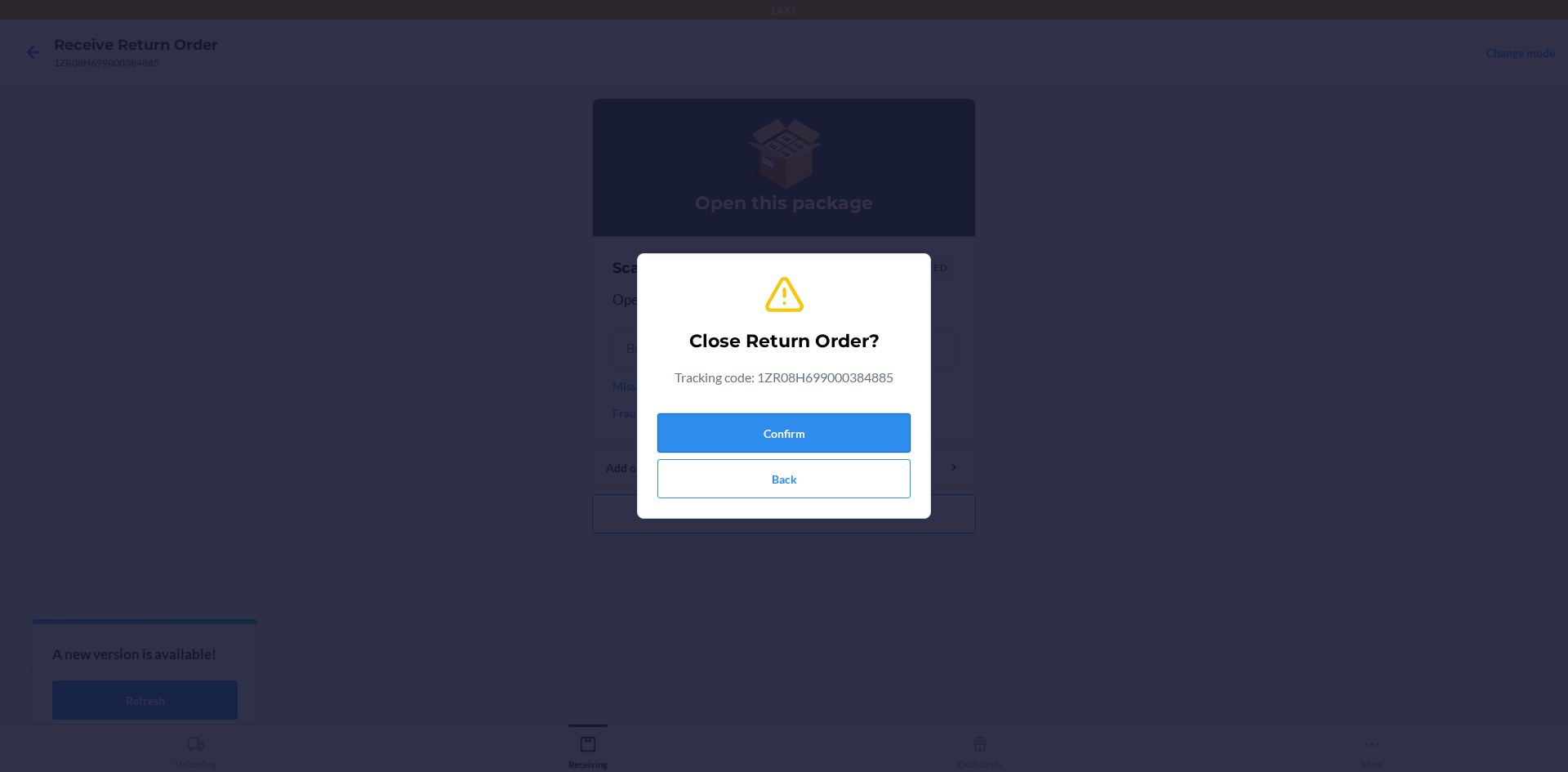
click at [741, 421] on button "Confirm" at bounding box center [784, 432] width 253 height 40
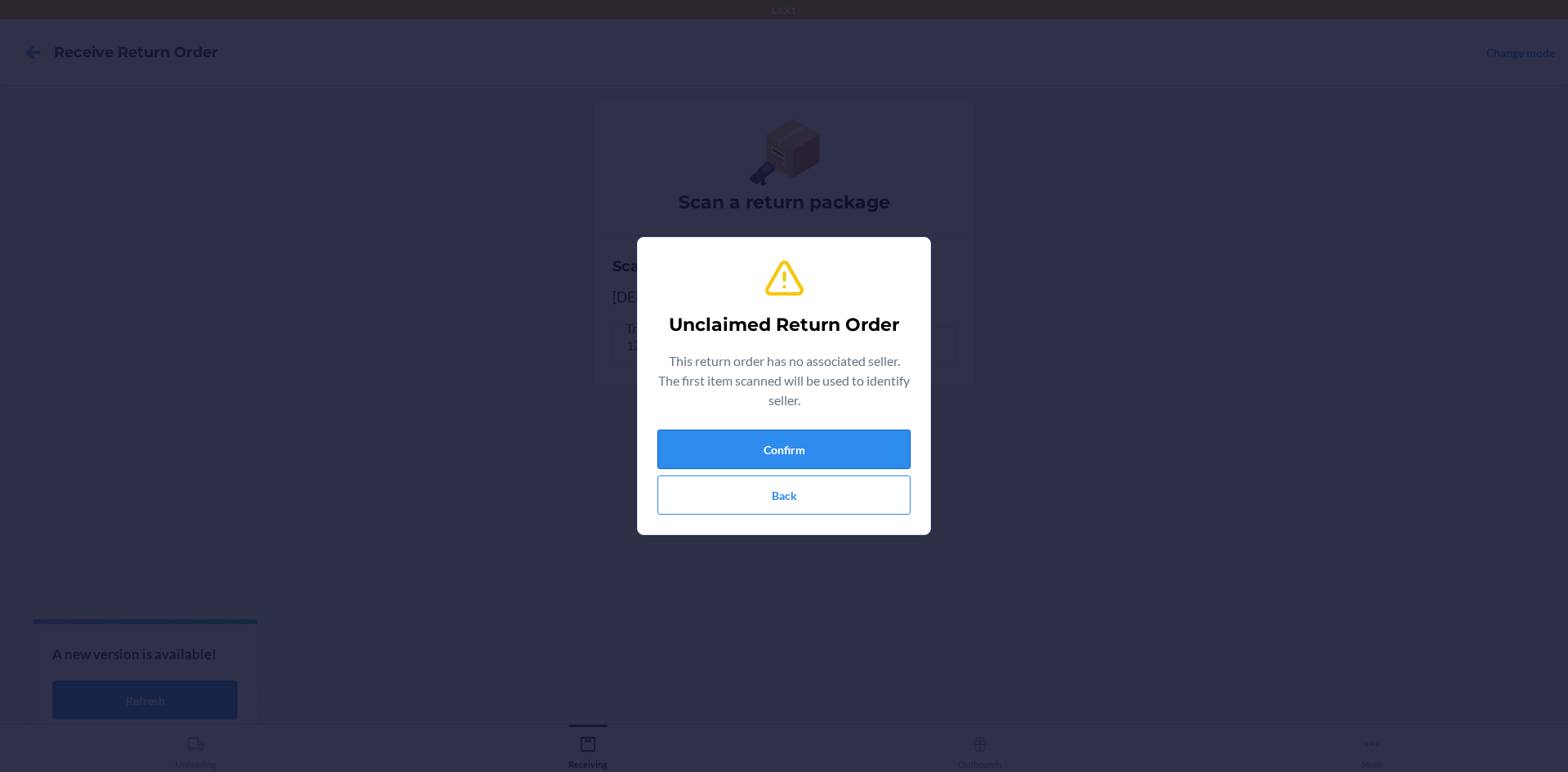
click at [797, 453] on button "Confirm" at bounding box center [784, 449] width 253 height 40
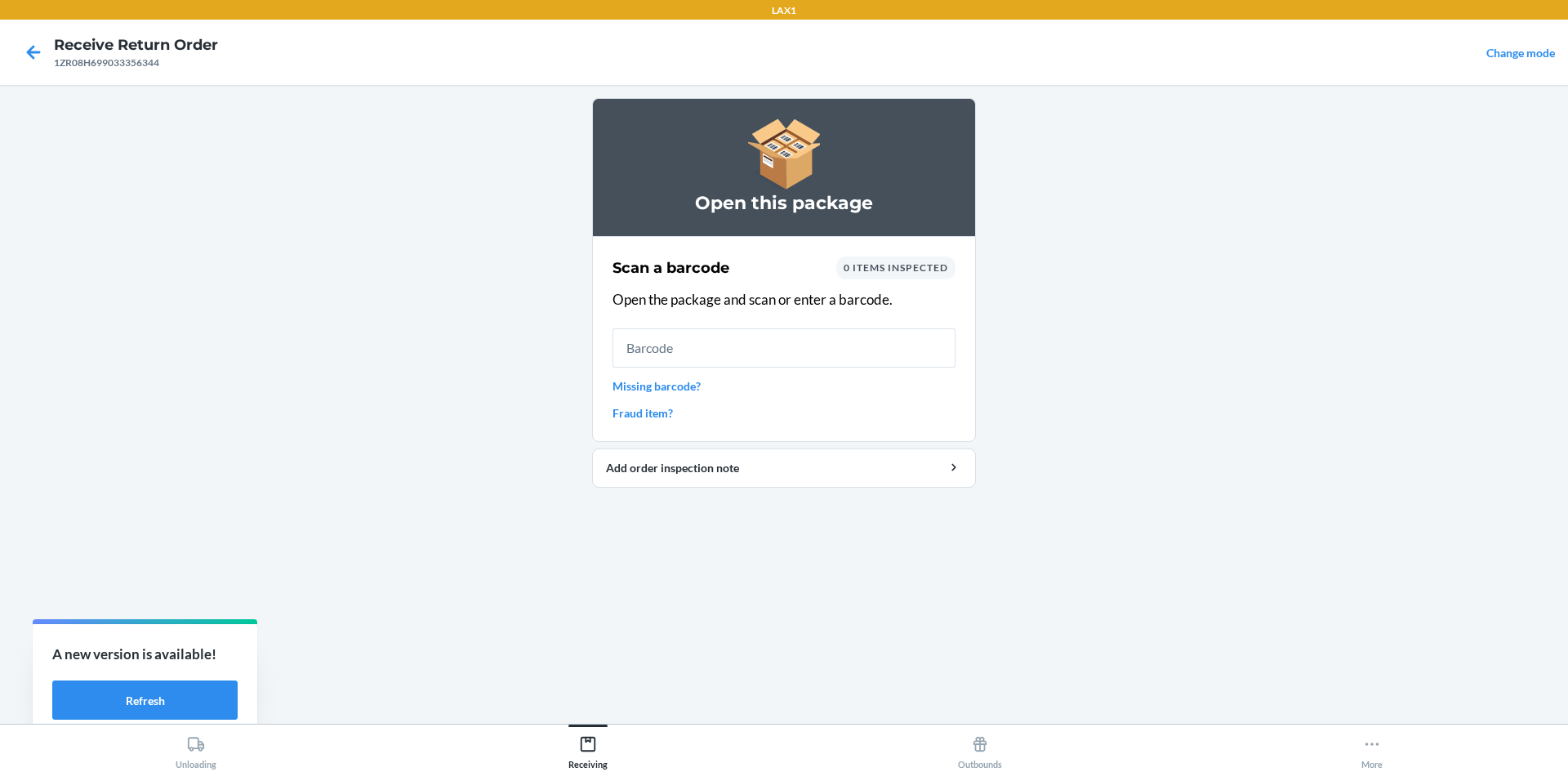
click at [644, 389] on link "Missing barcode?" at bounding box center [784, 386] width 343 height 17
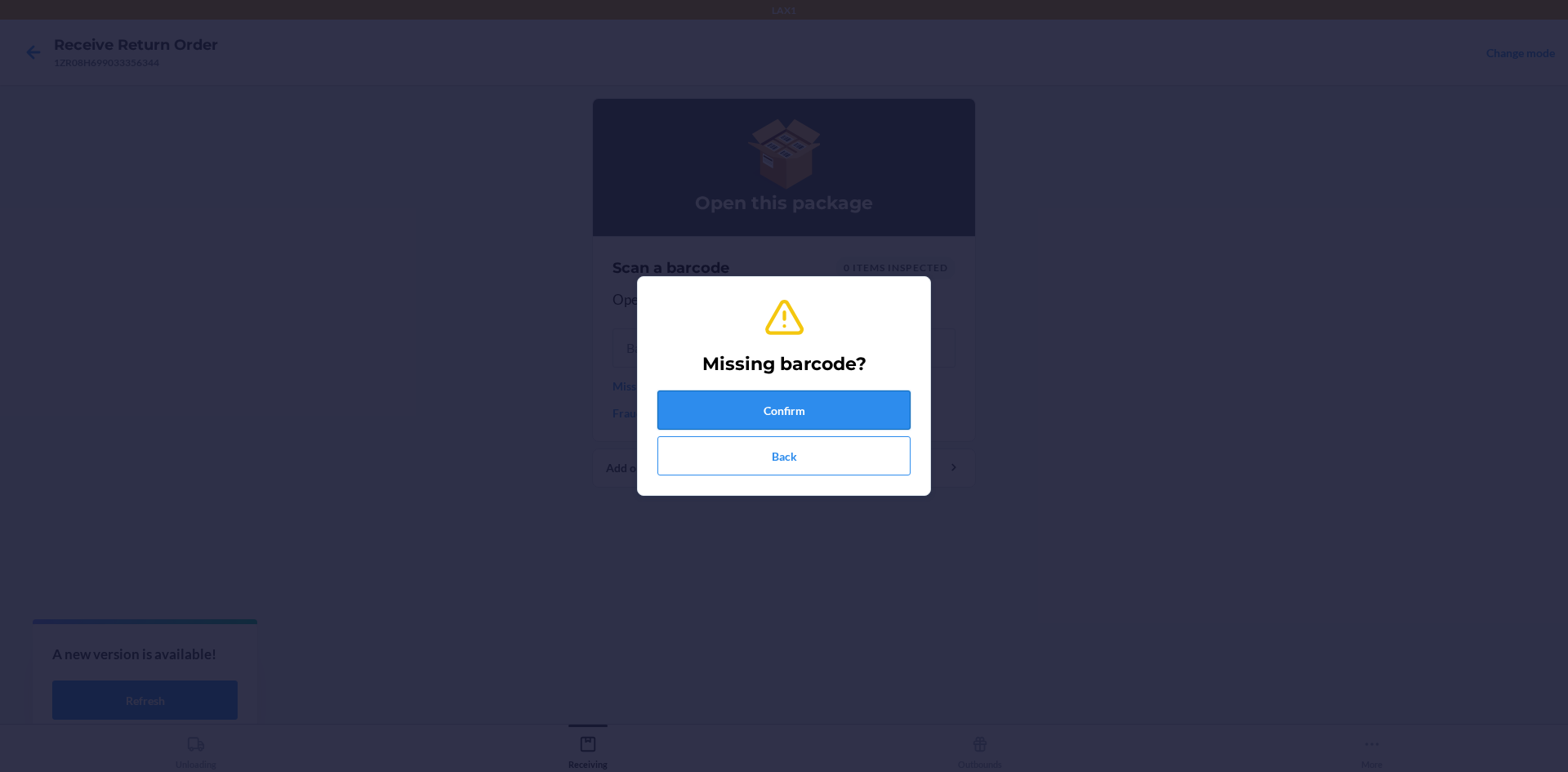
click at [723, 415] on button "Confirm" at bounding box center [784, 410] width 253 height 40
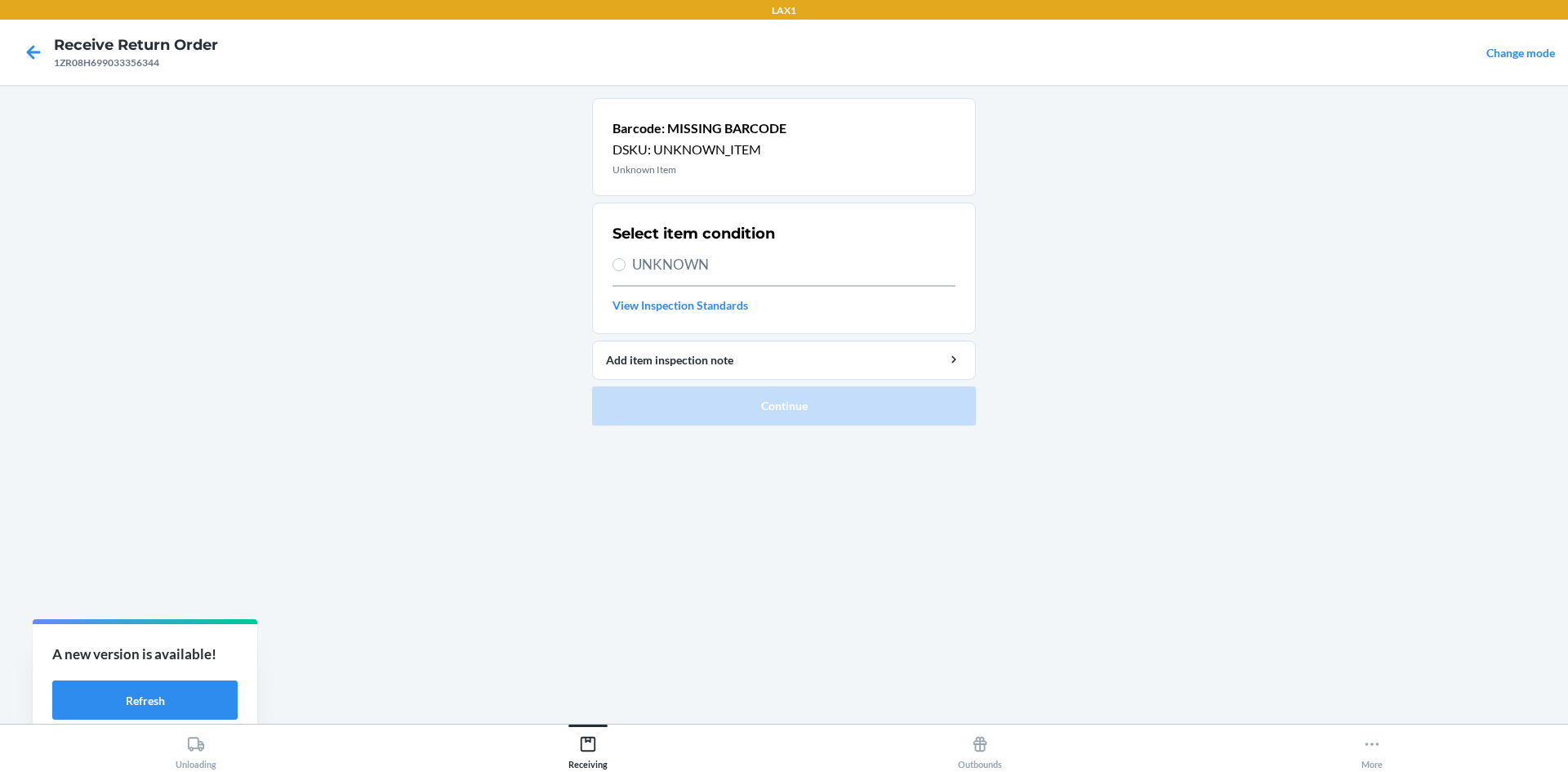
click at [638, 269] on span "UNKNOWN" at bounding box center [795, 264] width 324 height 21
click at [625, 269] on input "UNKNOWN" at bounding box center [619, 265] width 13 height 13
radio input "true"
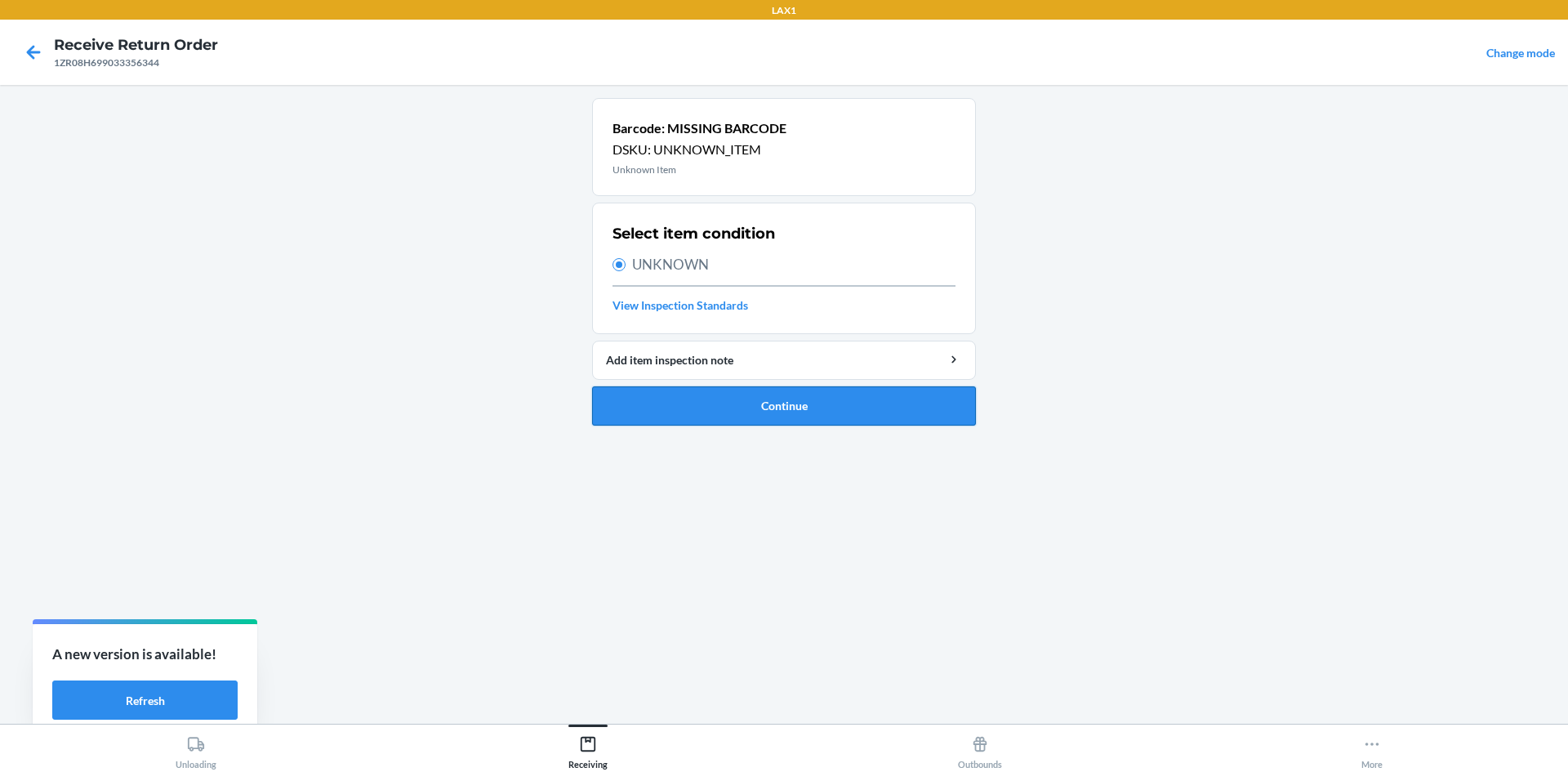
click at [824, 409] on button "Continue" at bounding box center [784, 406] width 383 height 40
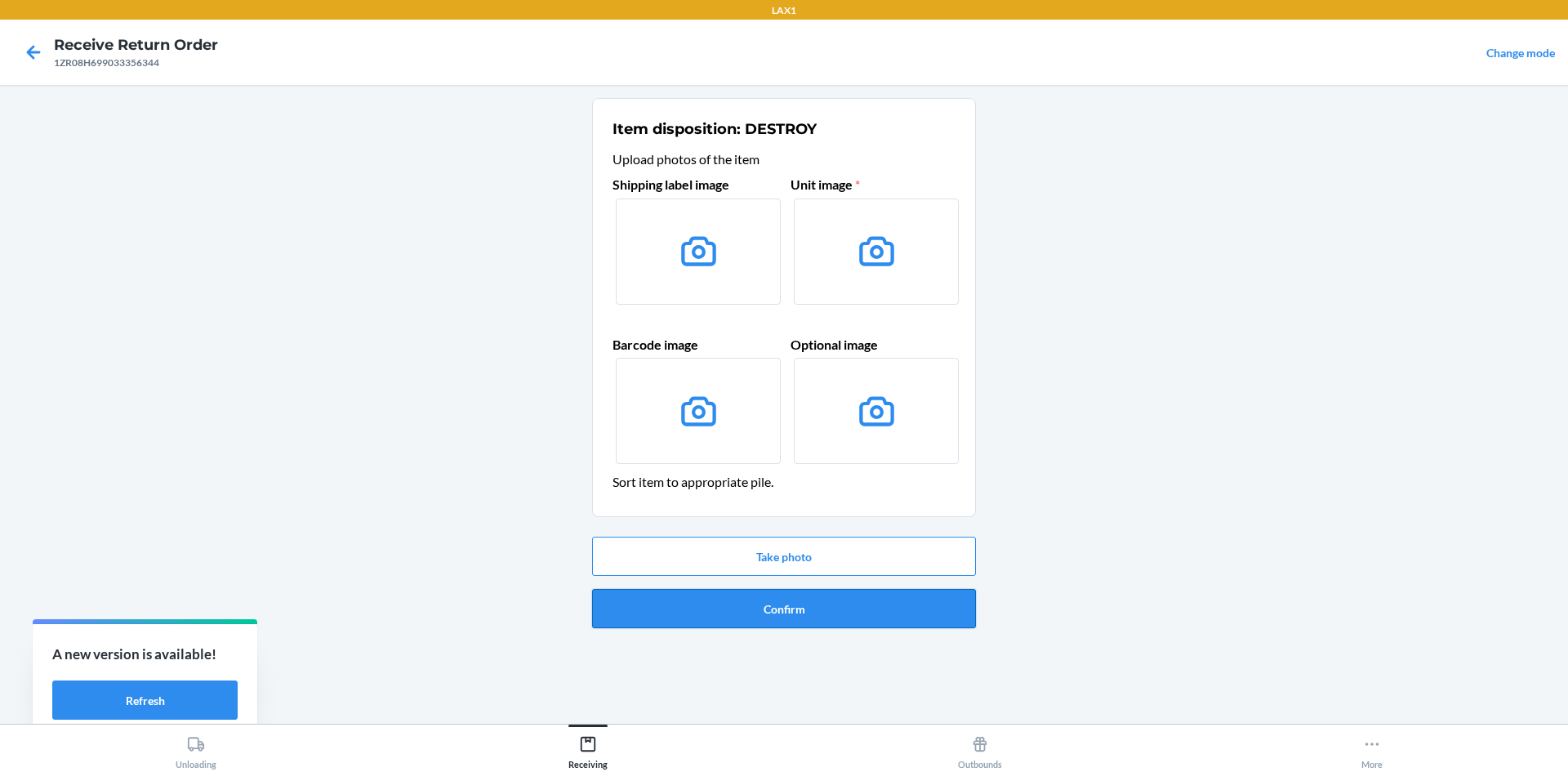
click at [871, 626] on button "Confirm" at bounding box center [784, 608] width 383 height 40
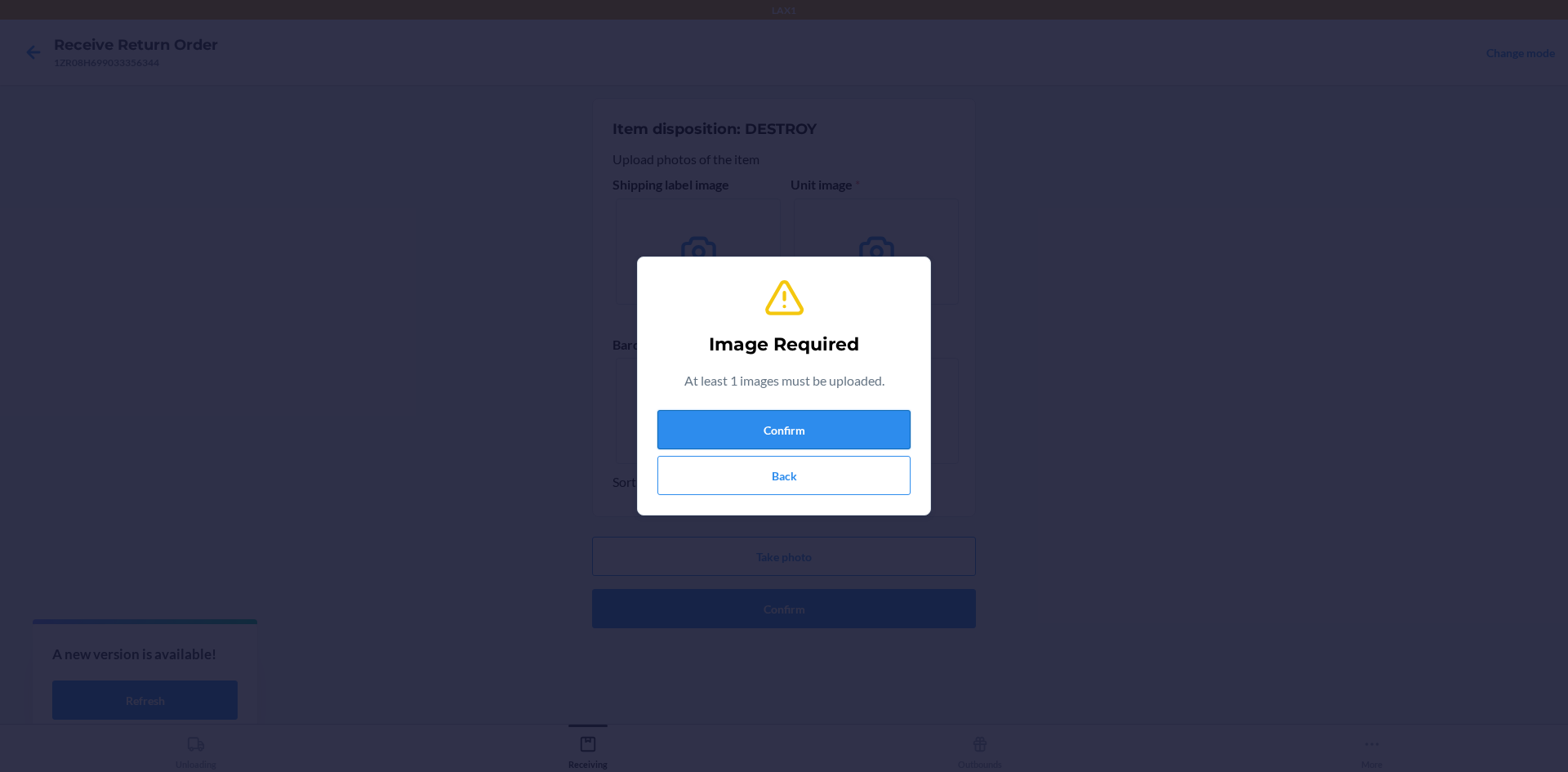
click at [827, 430] on button "Confirm" at bounding box center [784, 430] width 253 height 40
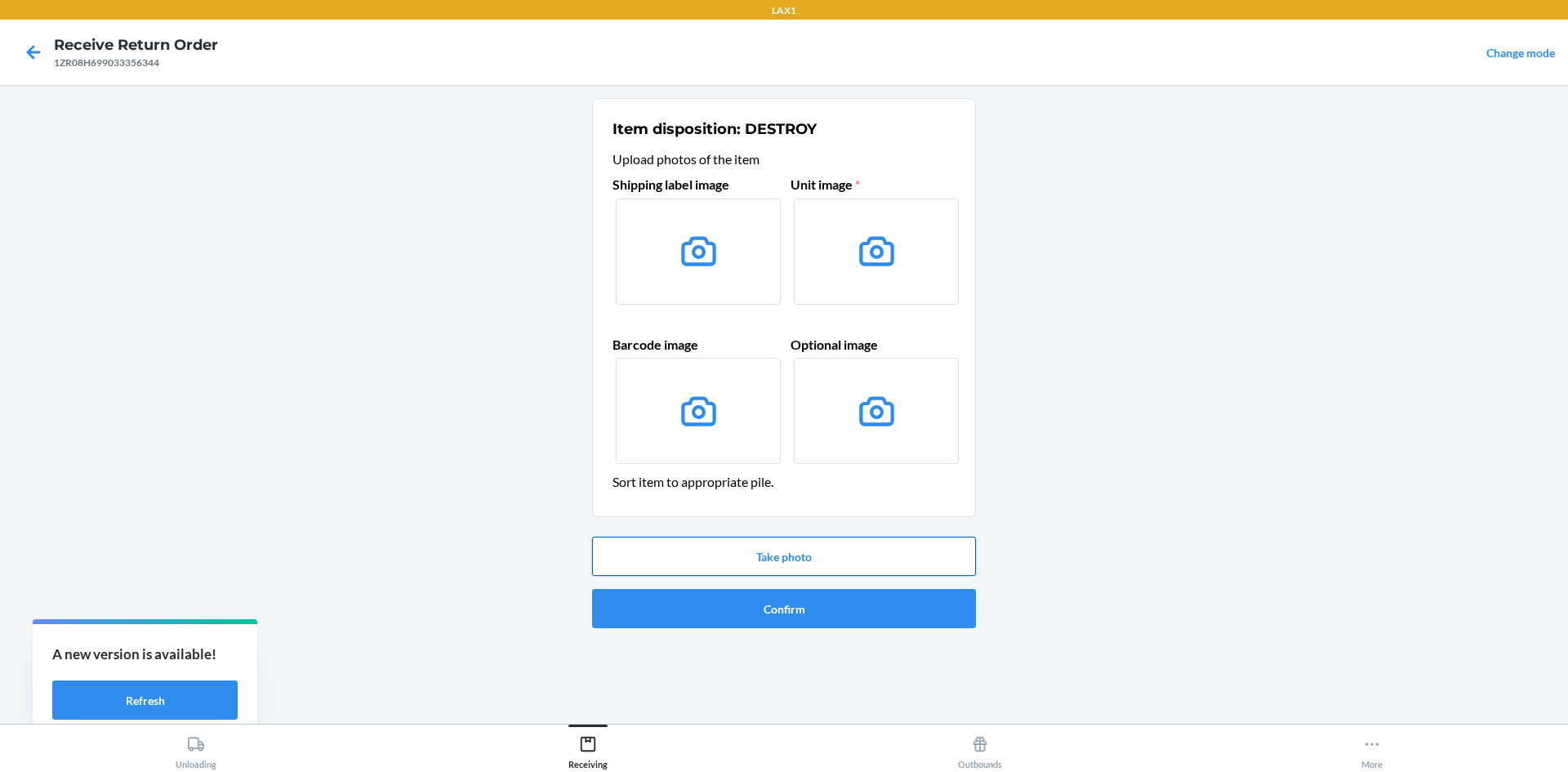
click at [771, 547] on button "Take photo" at bounding box center [784, 557] width 383 height 40
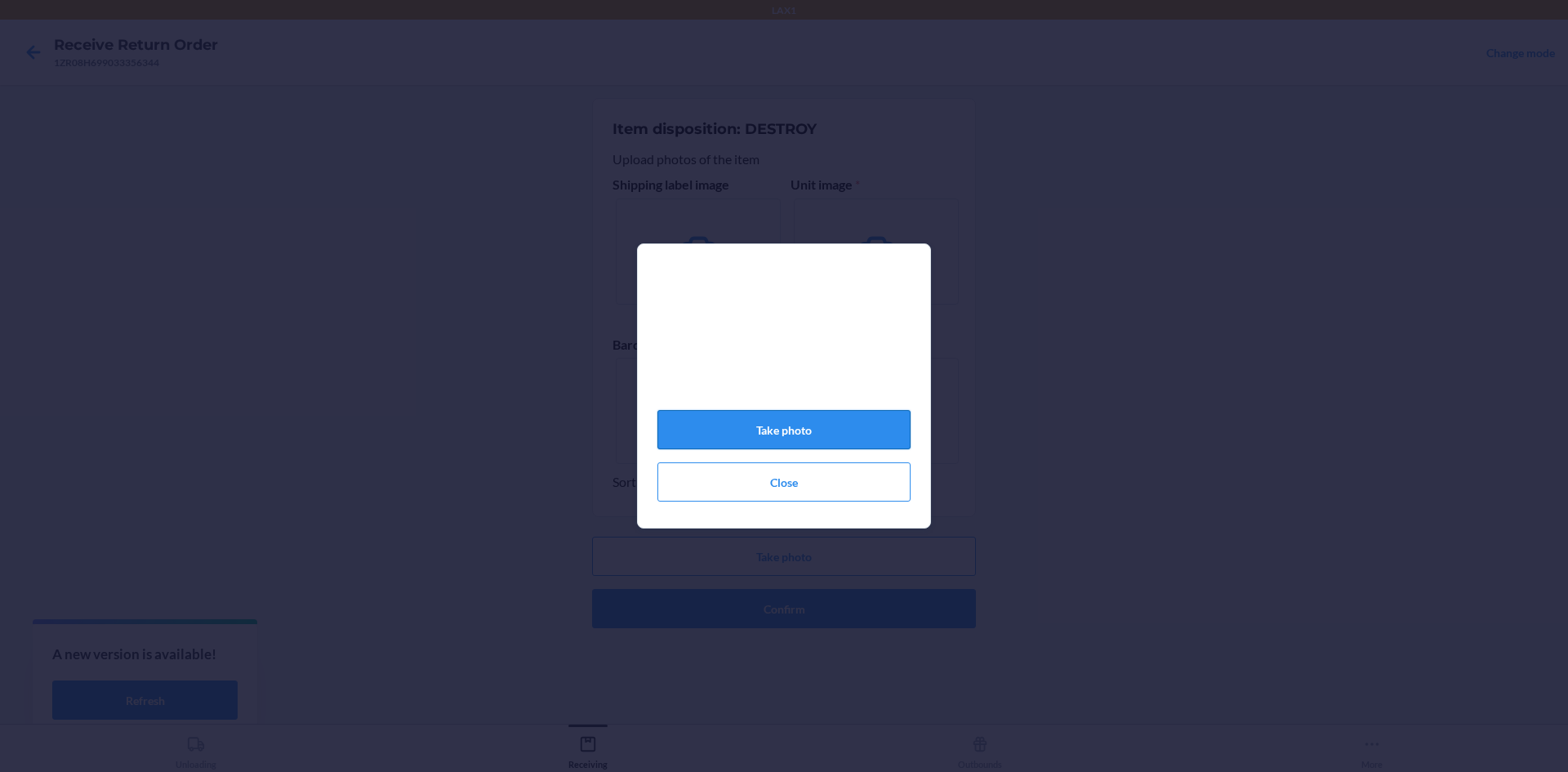
click at [791, 439] on button "Take photo" at bounding box center [784, 430] width 253 height 40
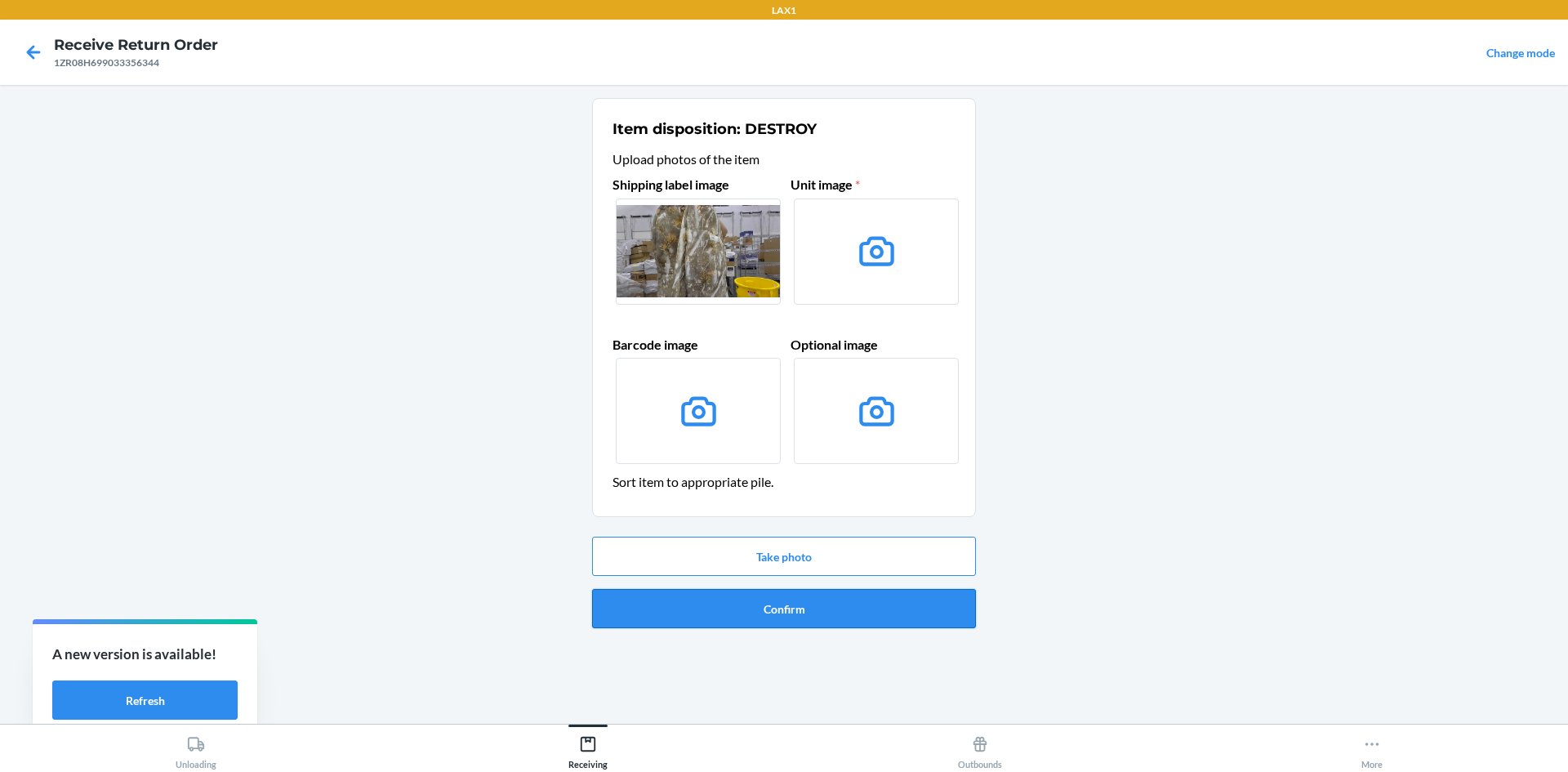
click at [749, 606] on button "Confirm" at bounding box center [784, 608] width 383 height 40
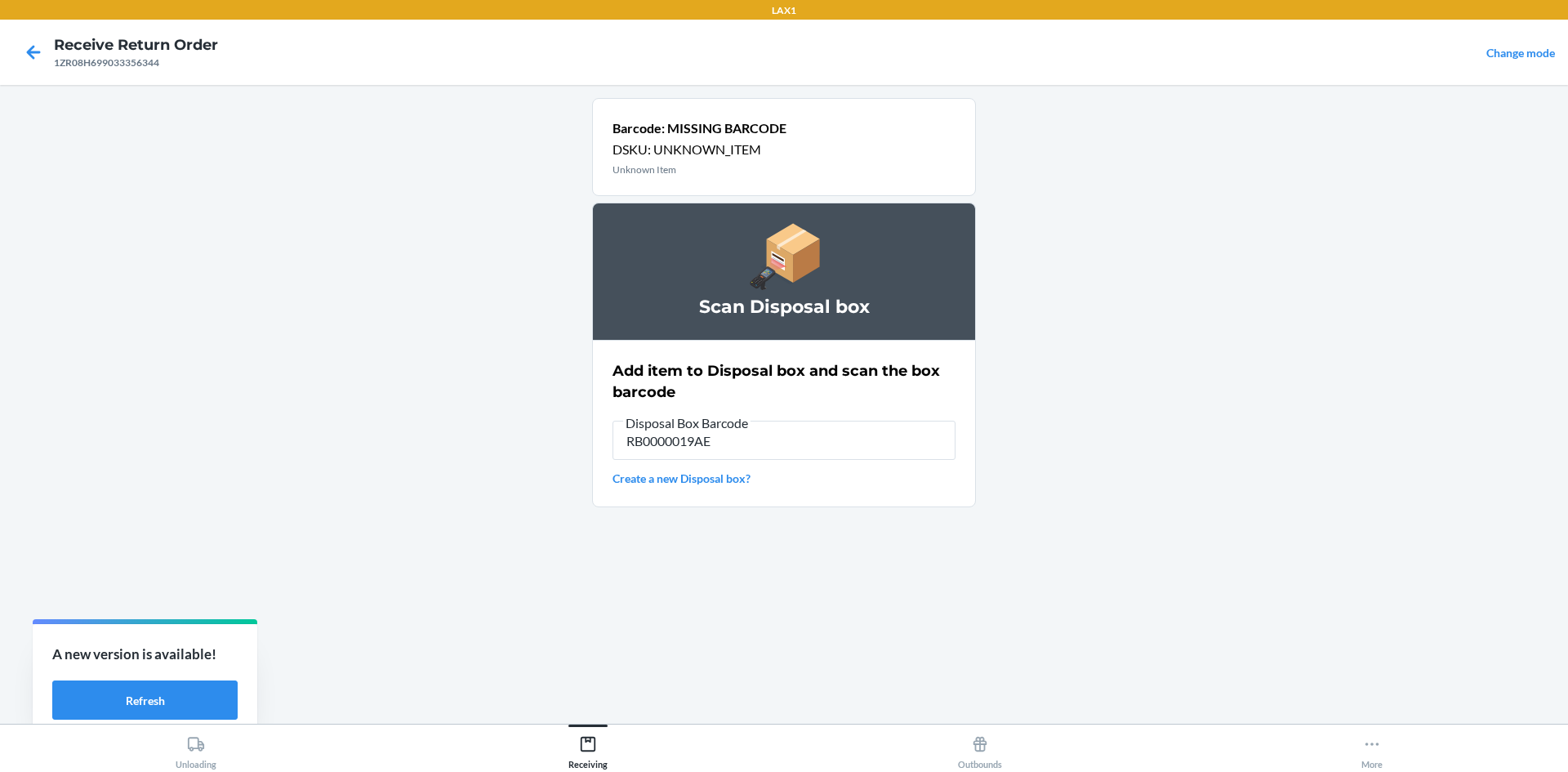
type input "RB0000019AE"
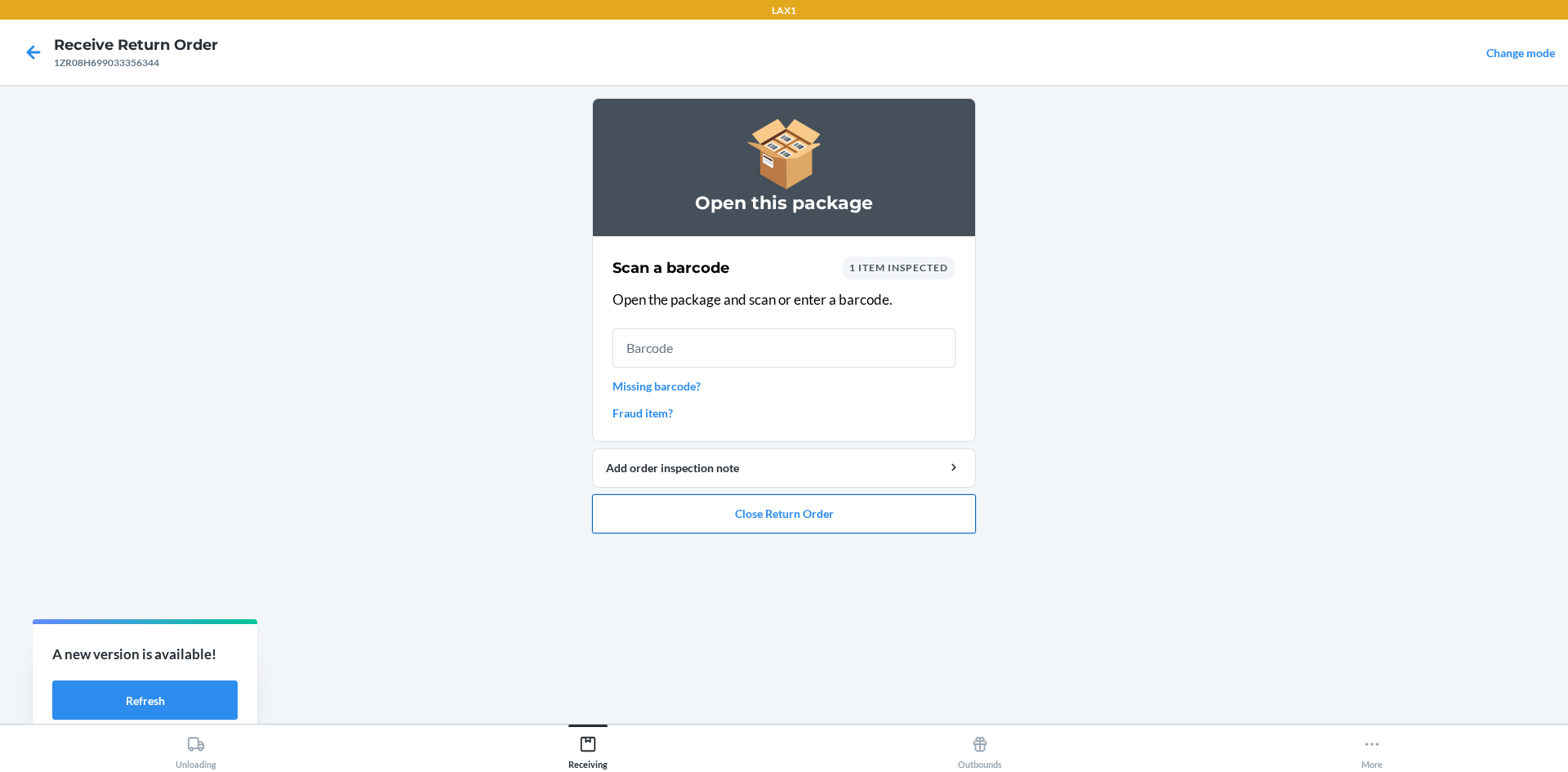
click at [856, 529] on button "Close Return Order" at bounding box center [784, 513] width 383 height 40
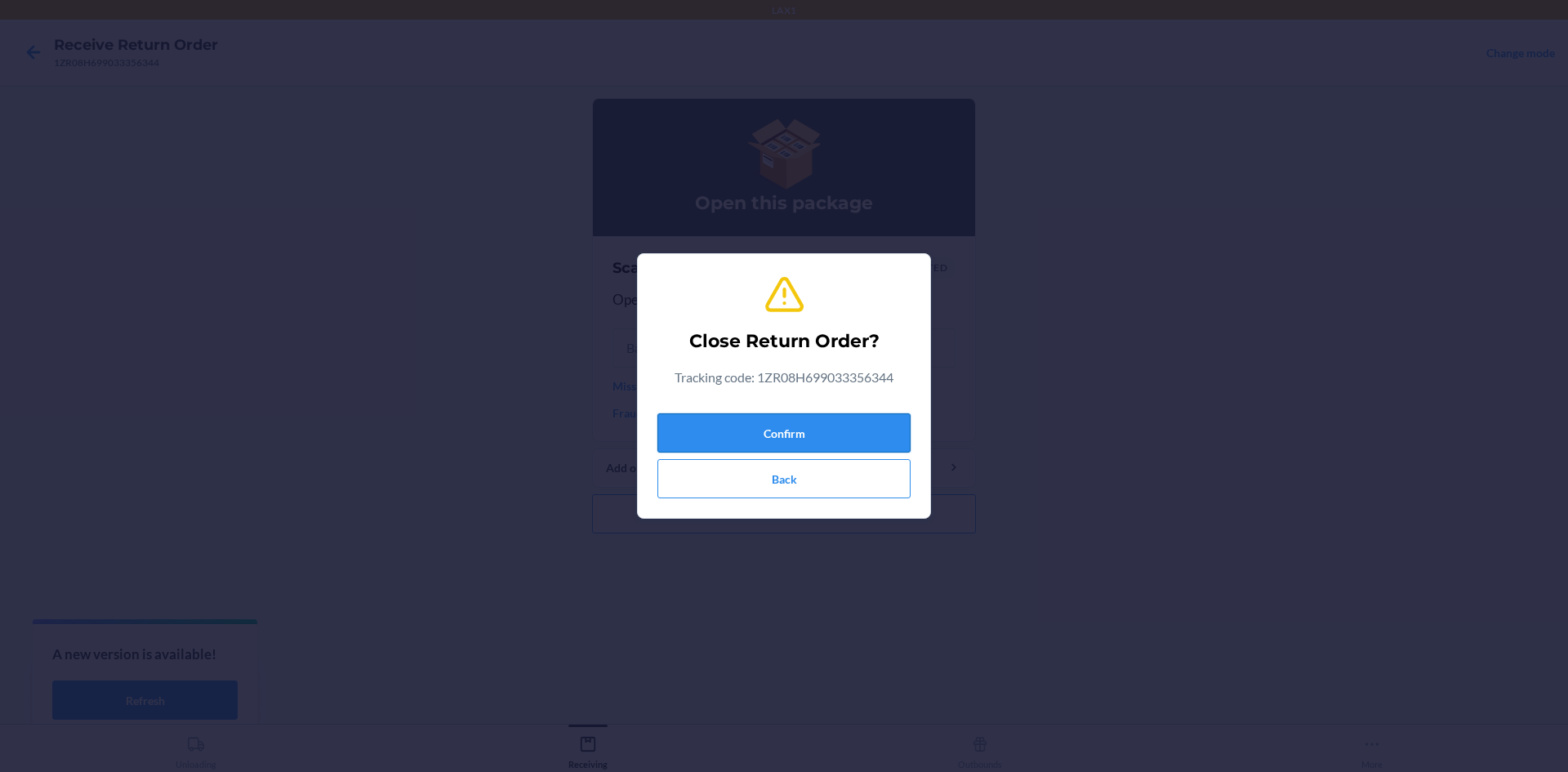
click at [846, 420] on button "Confirm" at bounding box center [784, 432] width 253 height 40
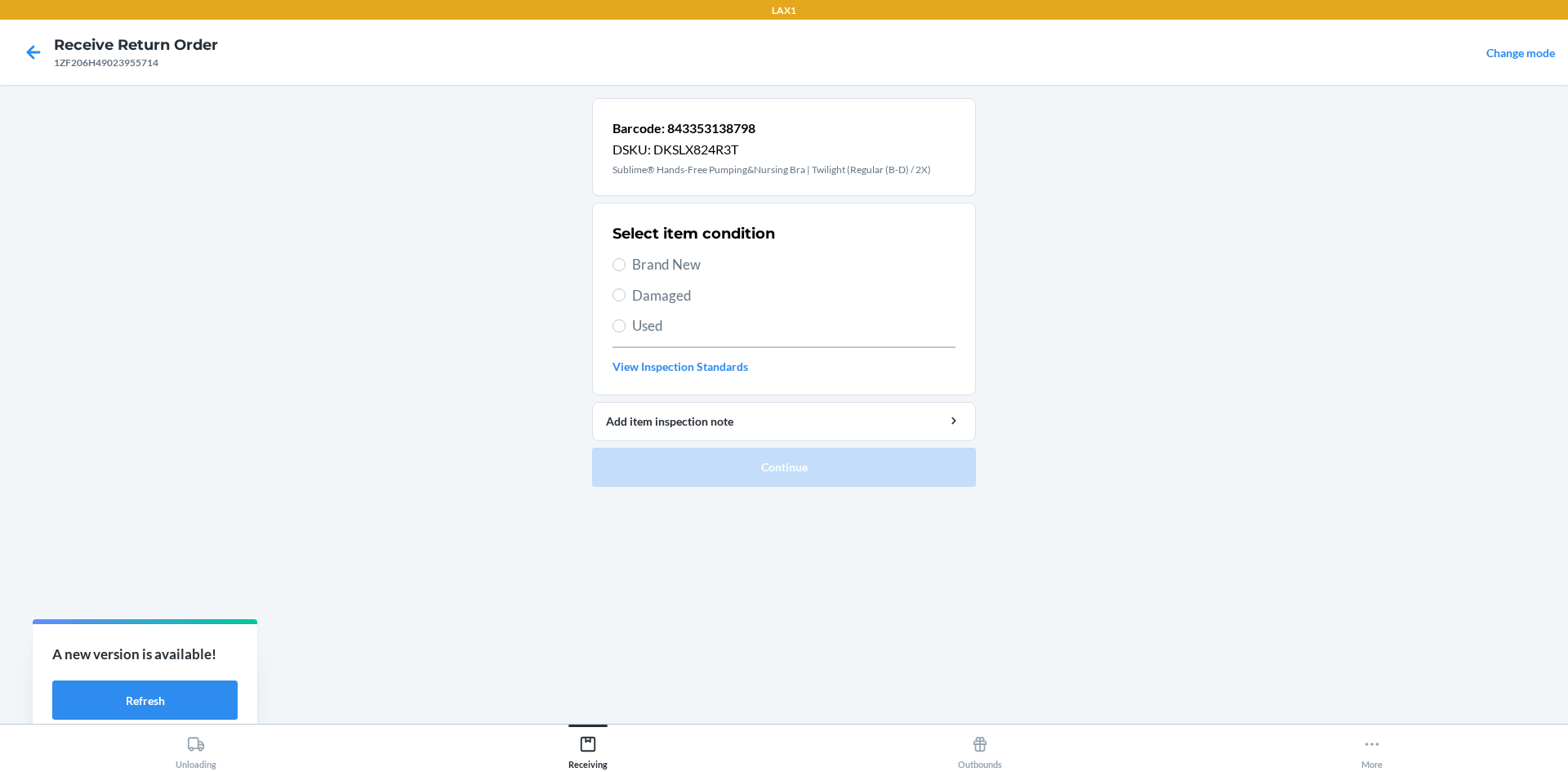
click at [664, 303] on span "Damaged" at bounding box center [795, 295] width 324 height 21
click at [625, 302] on input "Damaged" at bounding box center [619, 295] width 13 height 13
radio input "true"
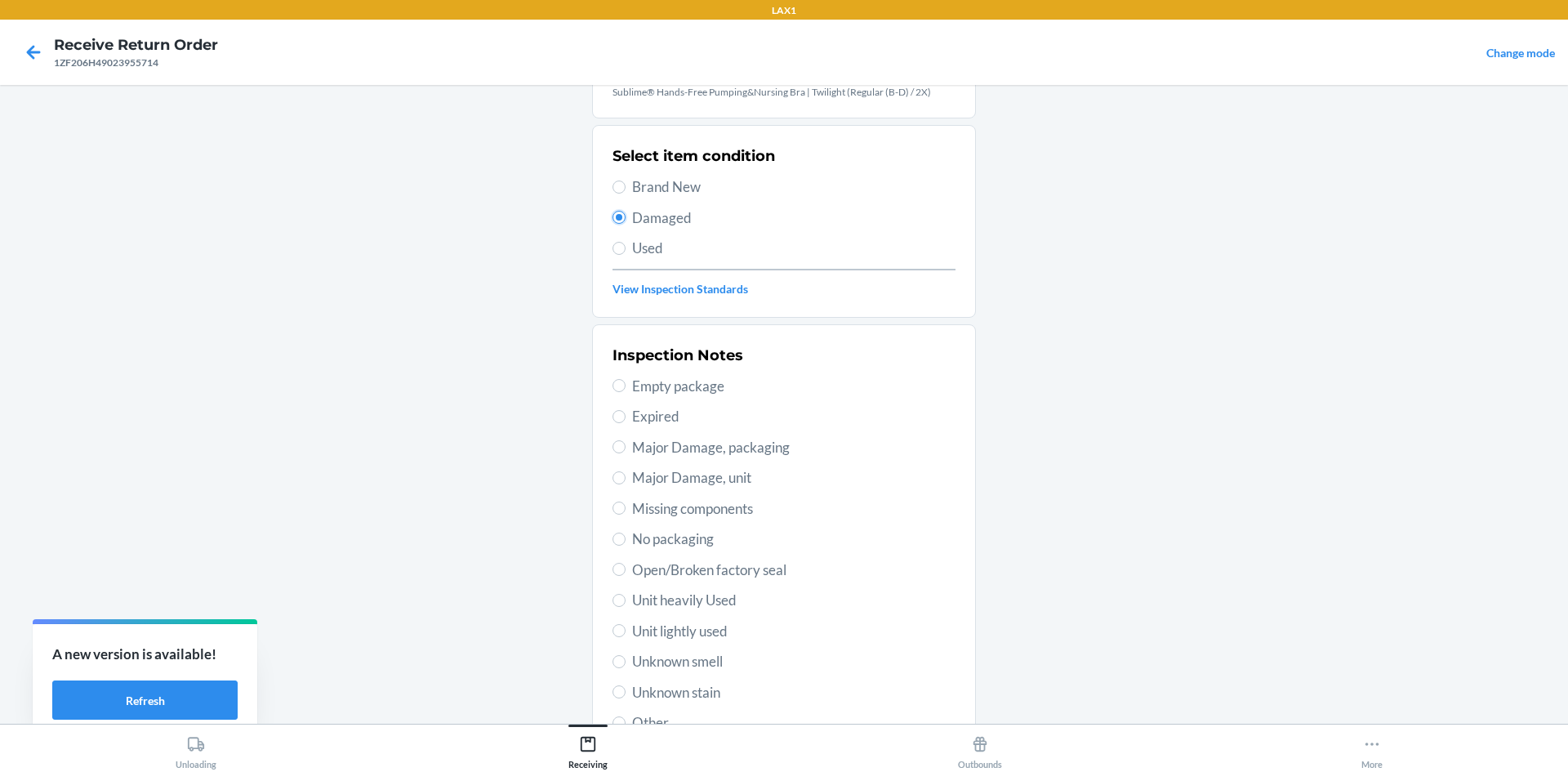
scroll to position [164, 0]
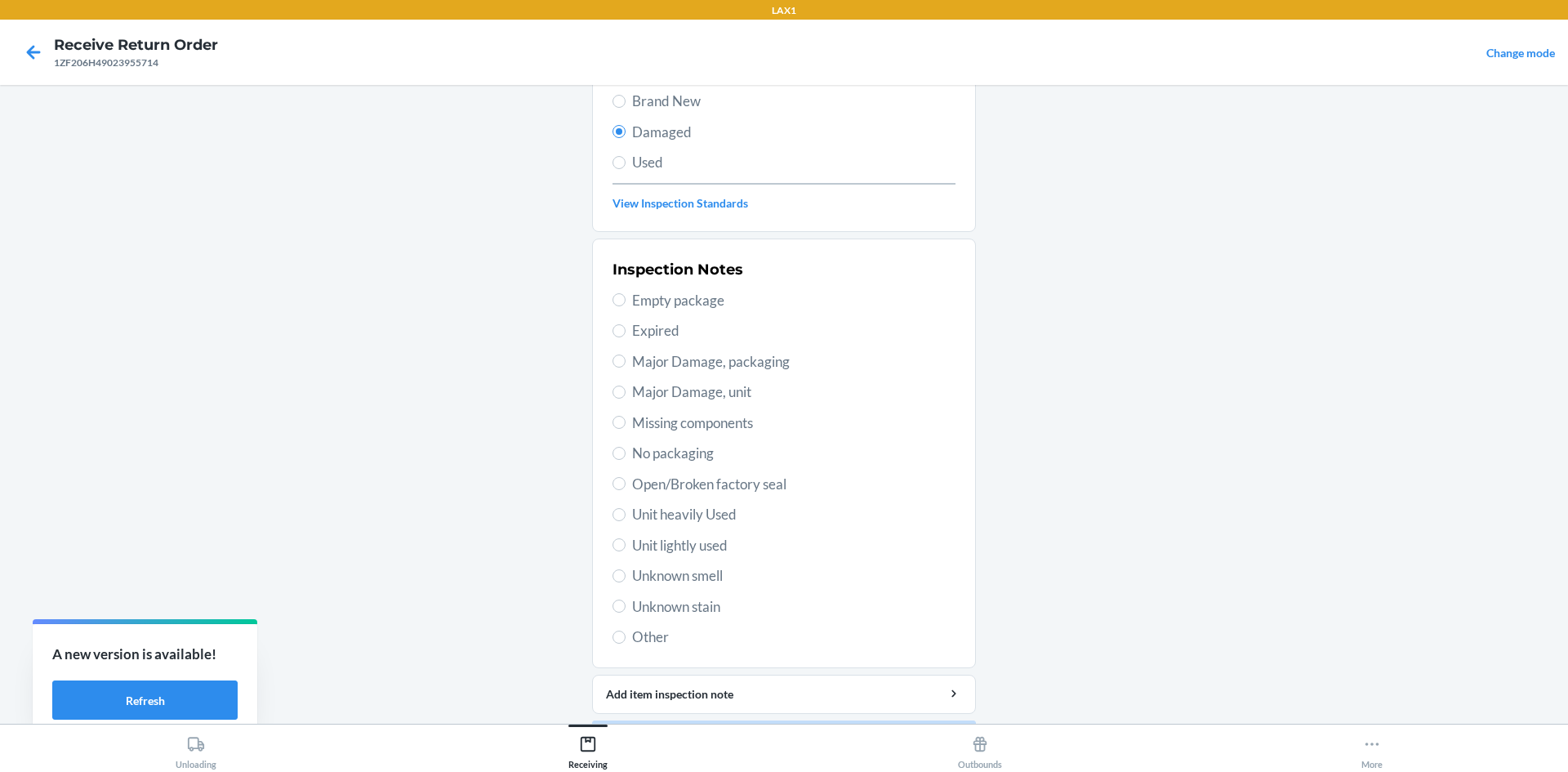
click at [699, 547] on span "Unit lightly used" at bounding box center [795, 546] width 324 height 21
click at [625, 547] on input "Unit lightly used" at bounding box center [619, 545] width 13 height 13
radio input "true"
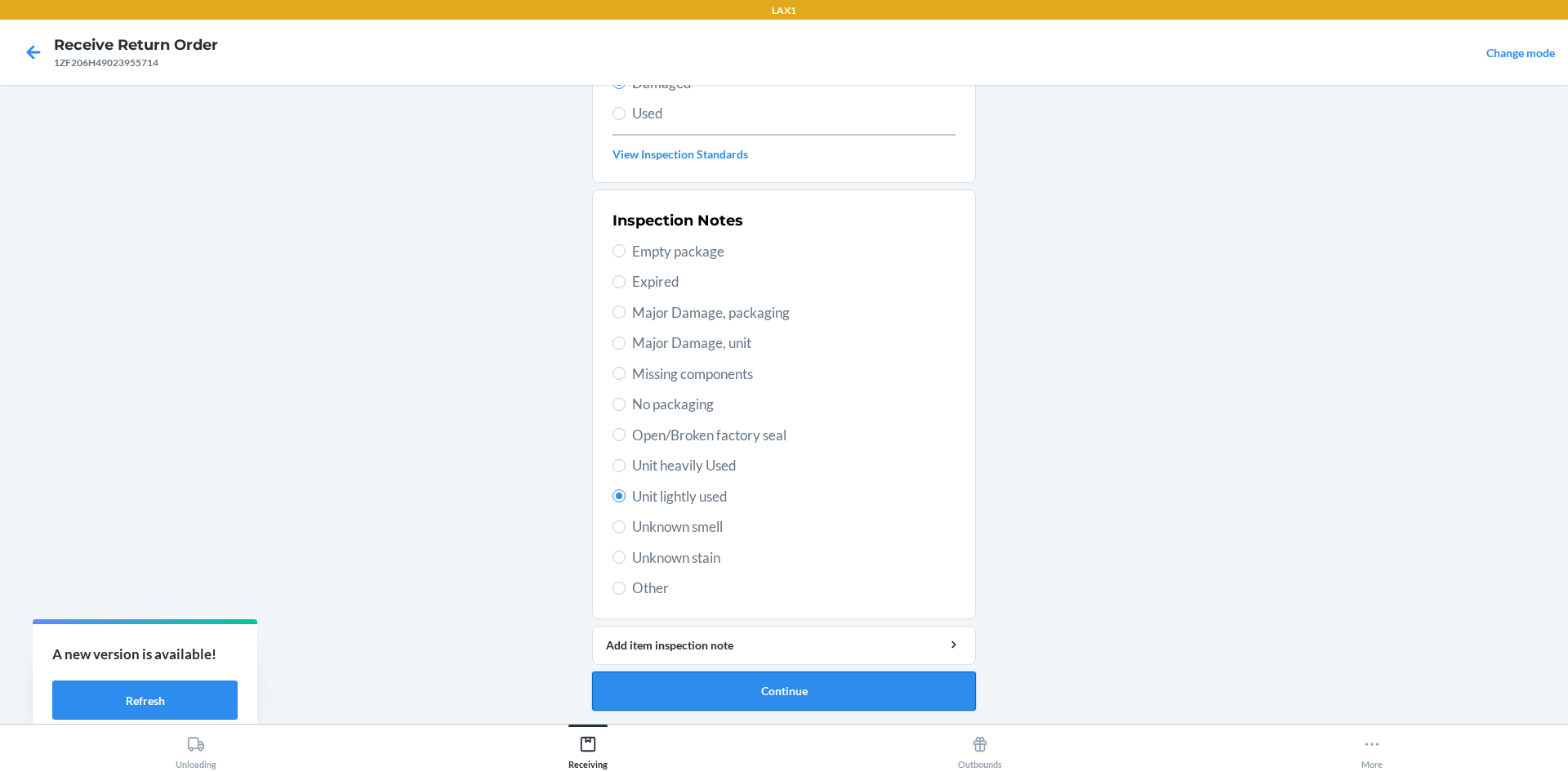
click at [949, 682] on button "Continue" at bounding box center [784, 691] width 383 height 40
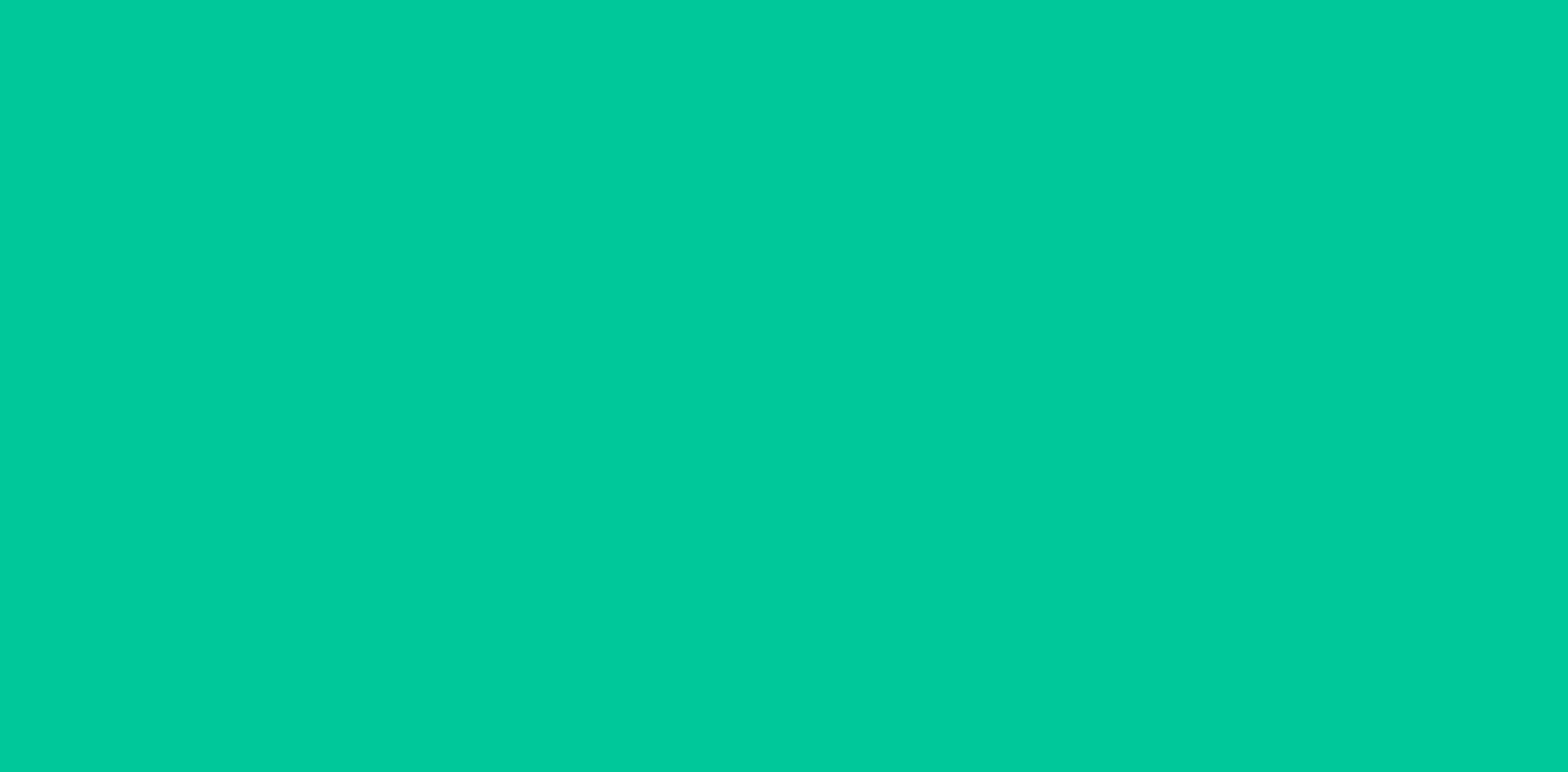
scroll to position [77, 0]
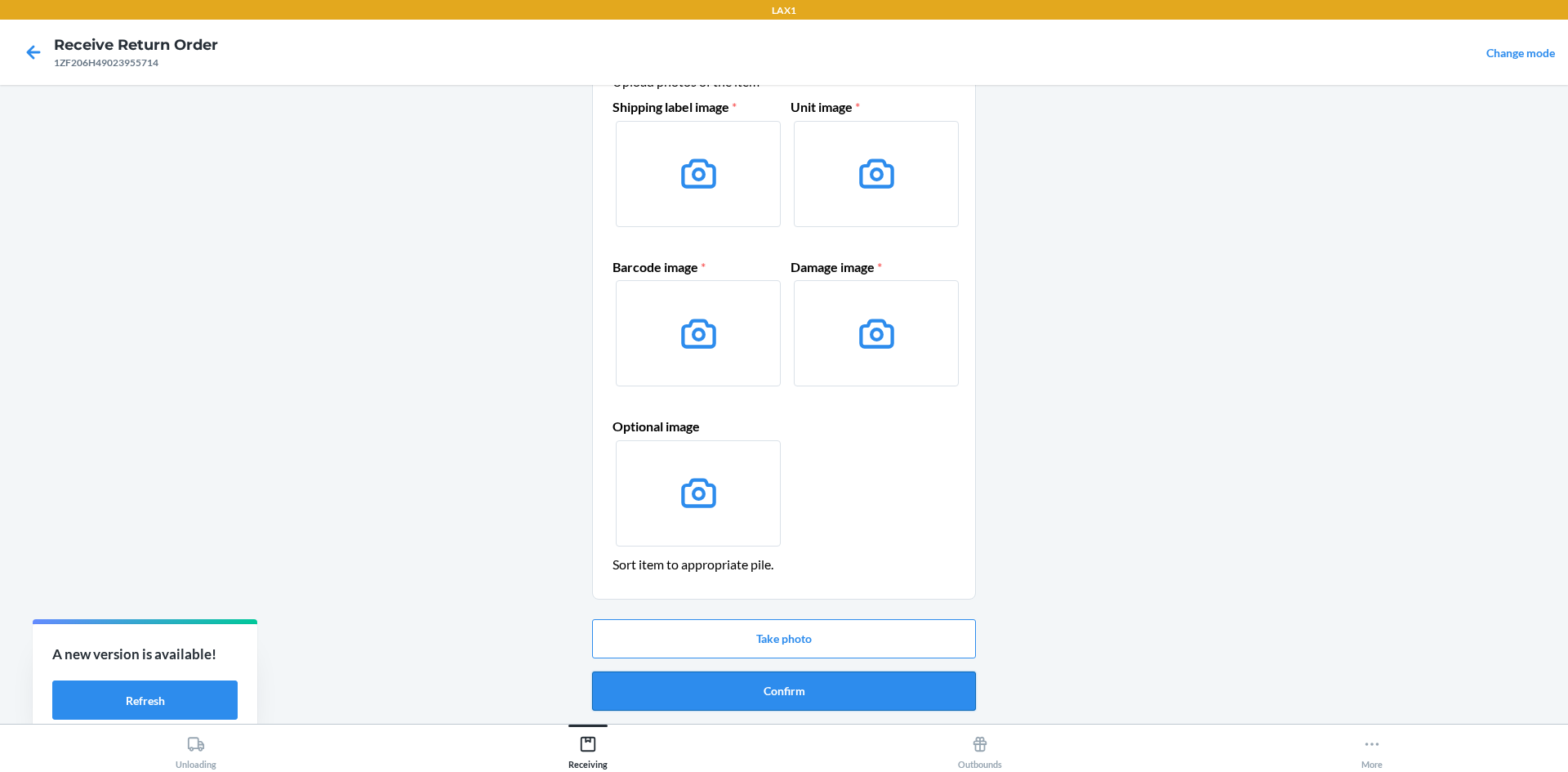
click at [910, 686] on button "Confirm" at bounding box center [784, 691] width 383 height 40
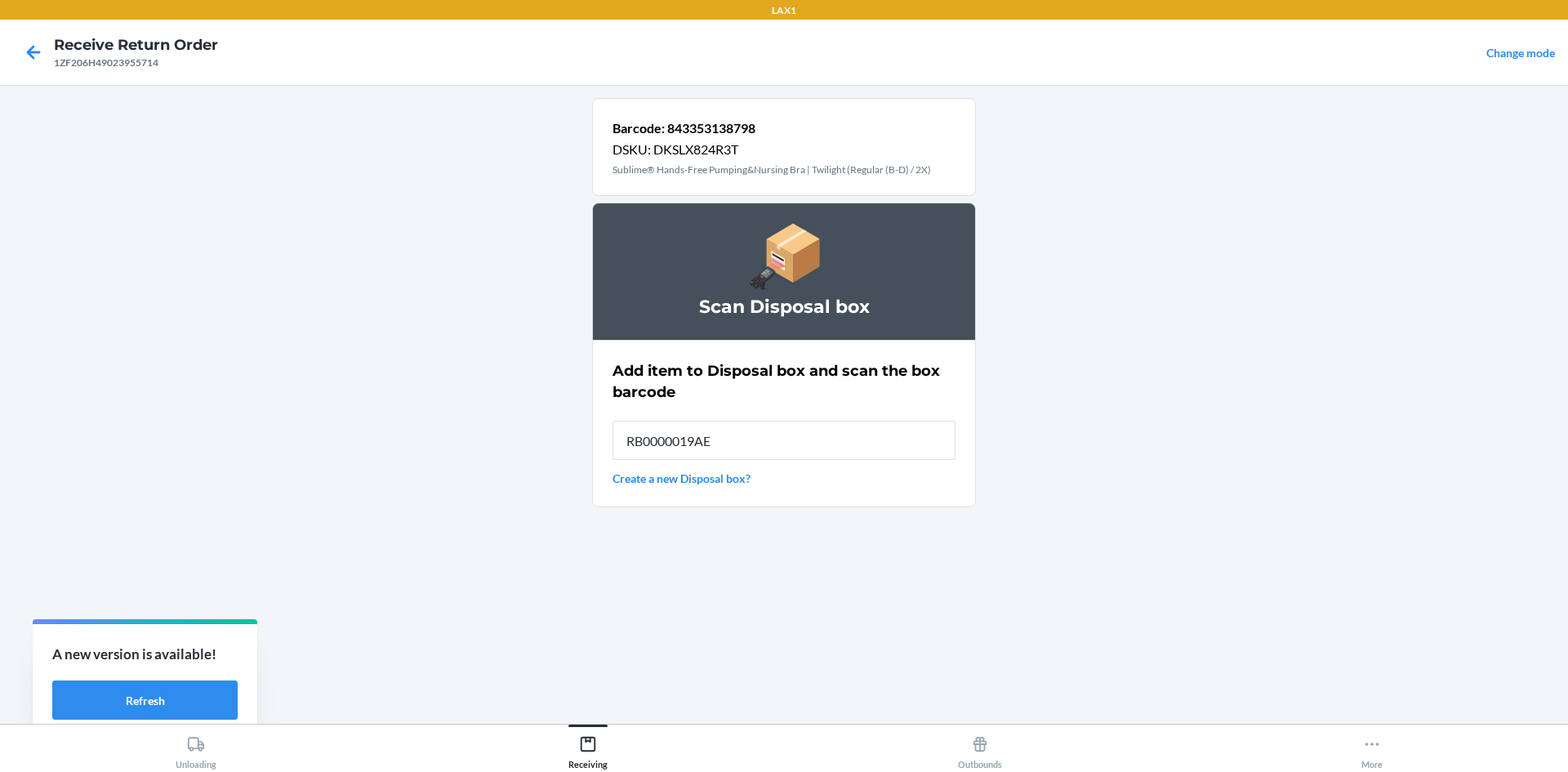
type input "RB0000019AE"
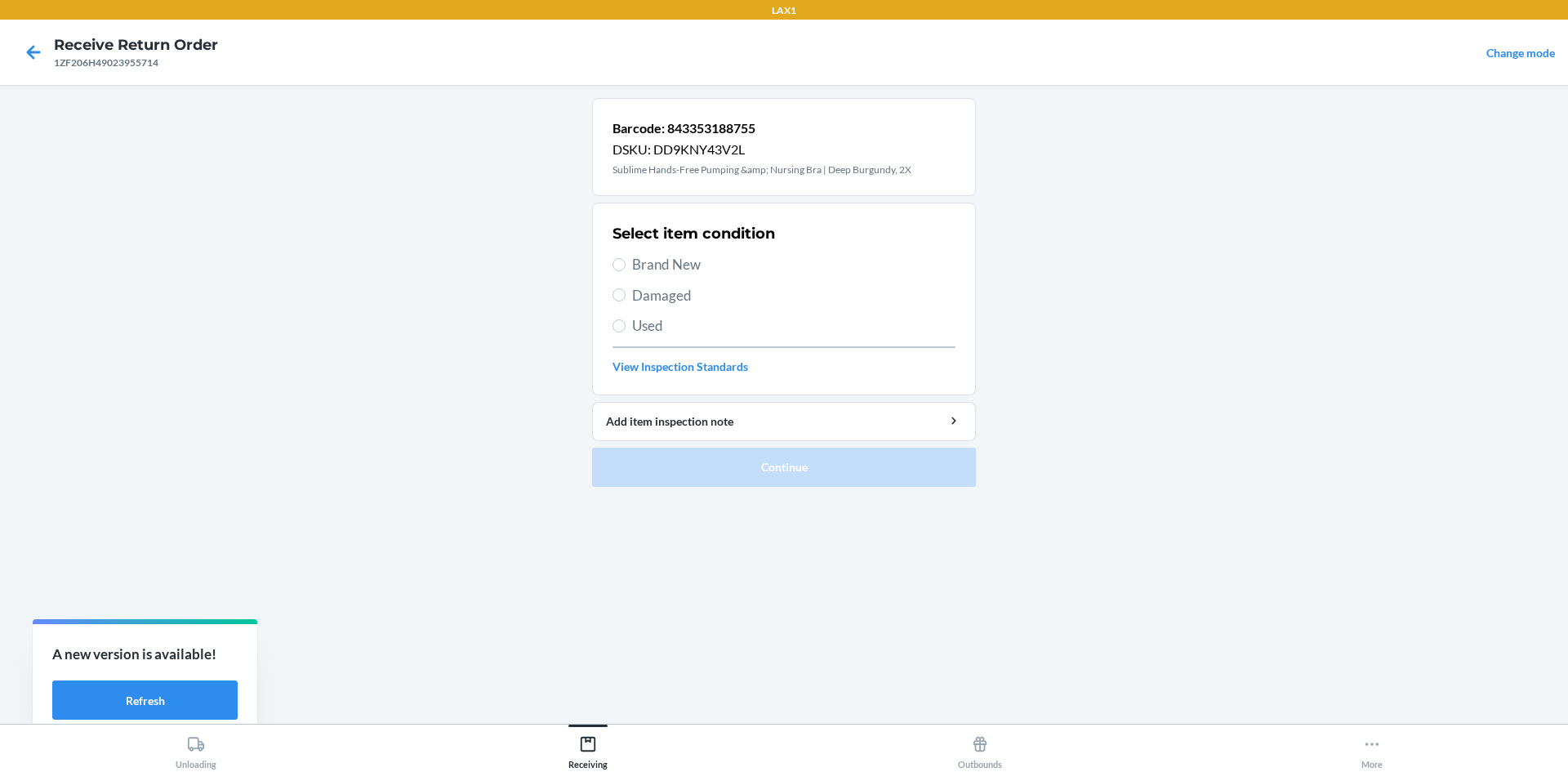
click at [627, 260] on label "Brand New" at bounding box center [784, 264] width 343 height 21
click at [625, 260] on input "Brand New" at bounding box center [619, 265] width 13 height 13
radio input "true"
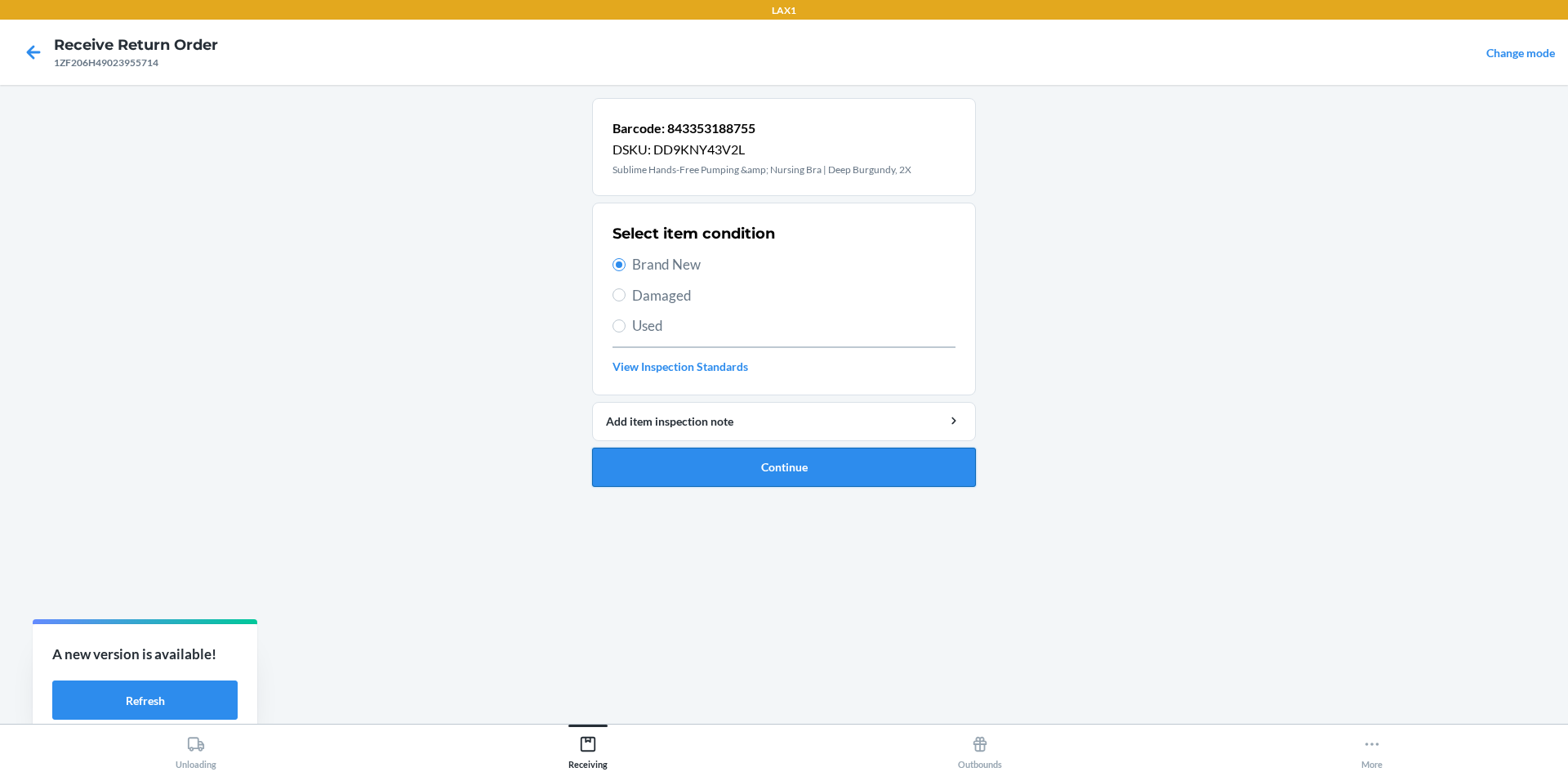
click at [774, 479] on button "Continue" at bounding box center [784, 467] width 383 height 40
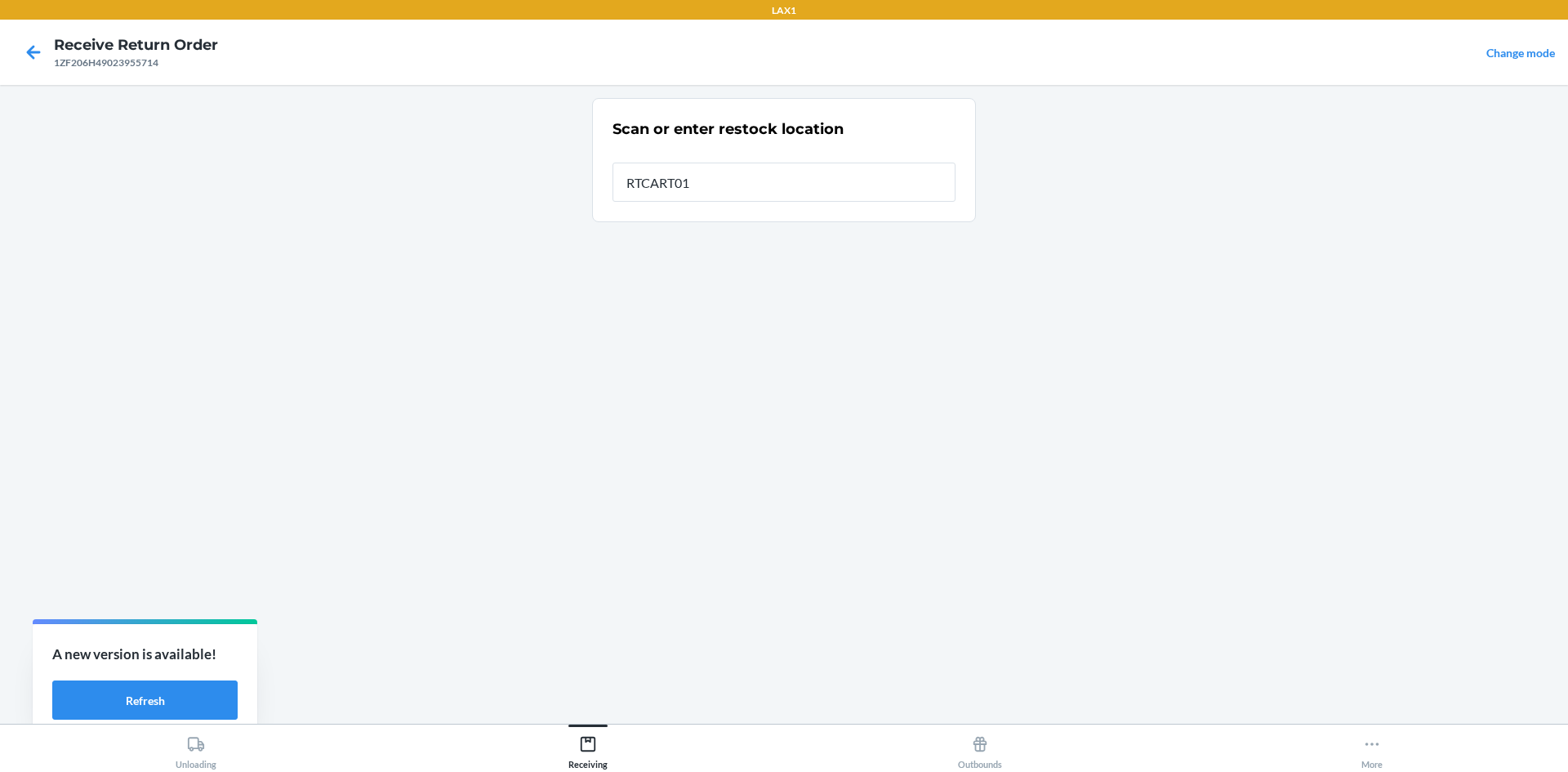
type input "RTCART017"
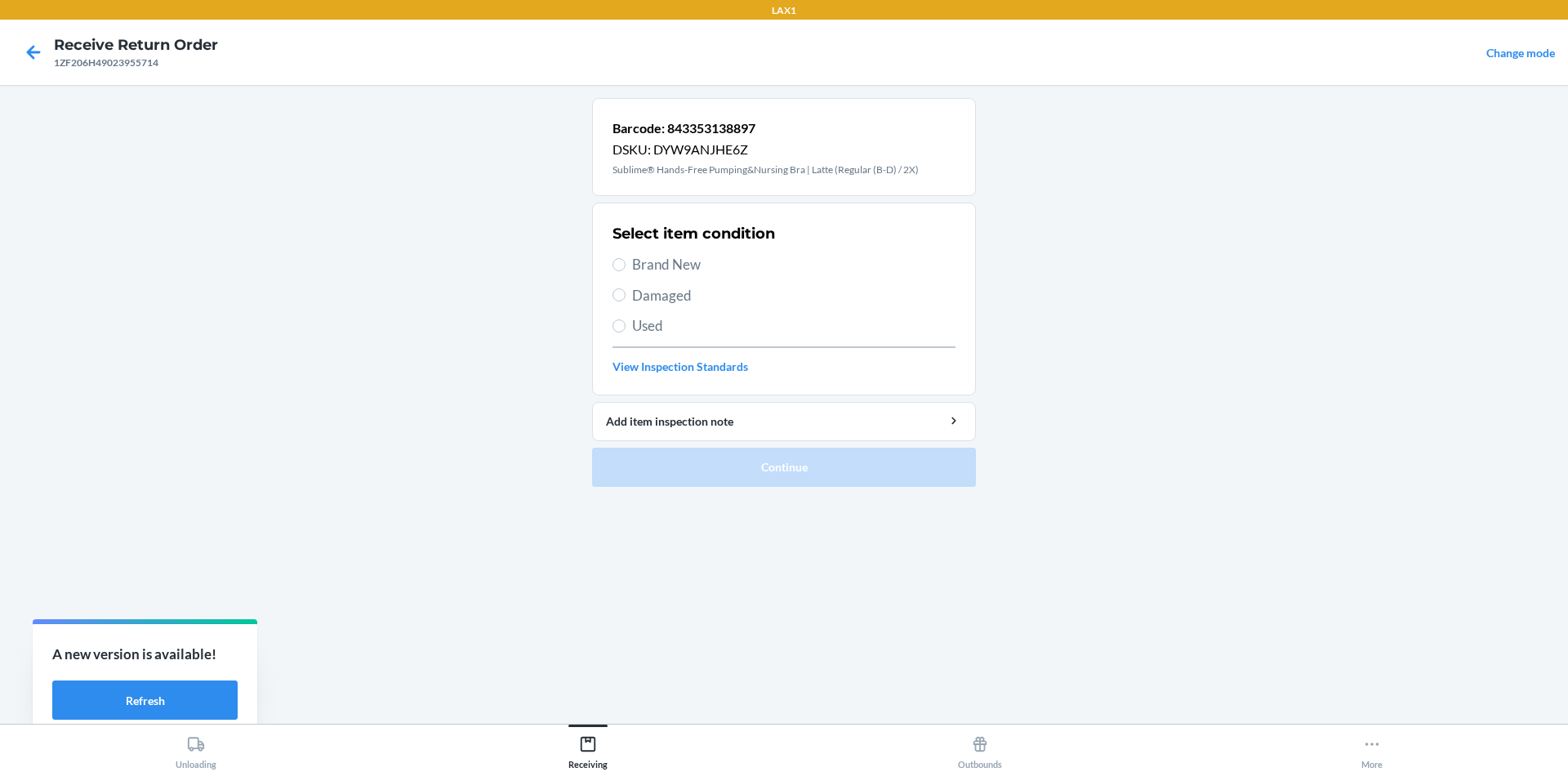
click at [705, 264] on span "Brand New" at bounding box center [795, 264] width 324 height 21
click at [625, 264] on input "Brand New" at bounding box center [619, 265] width 13 height 13
radio input "true"
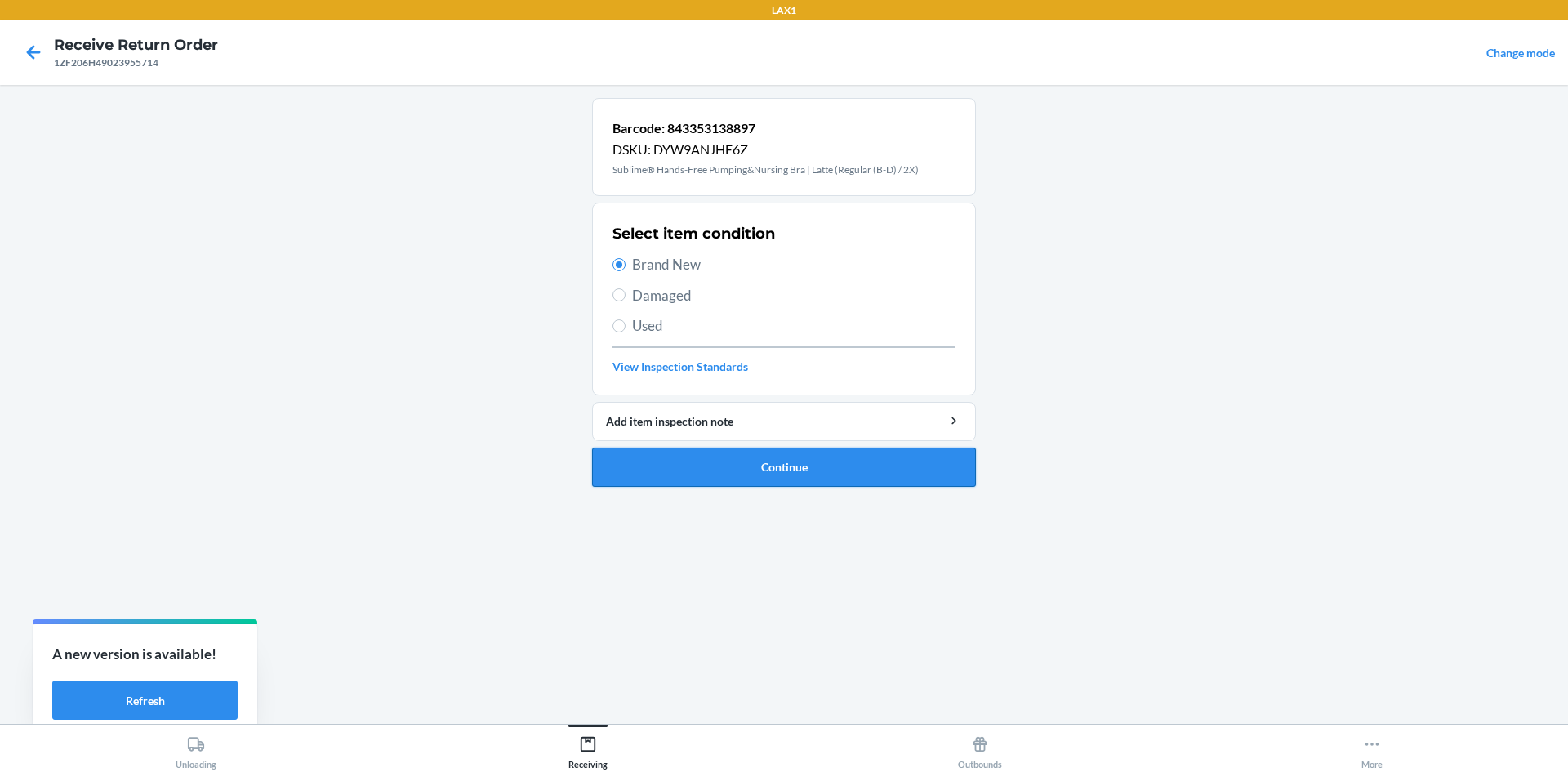
click at [750, 468] on button "Continue" at bounding box center [784, 467] width 383 height 40
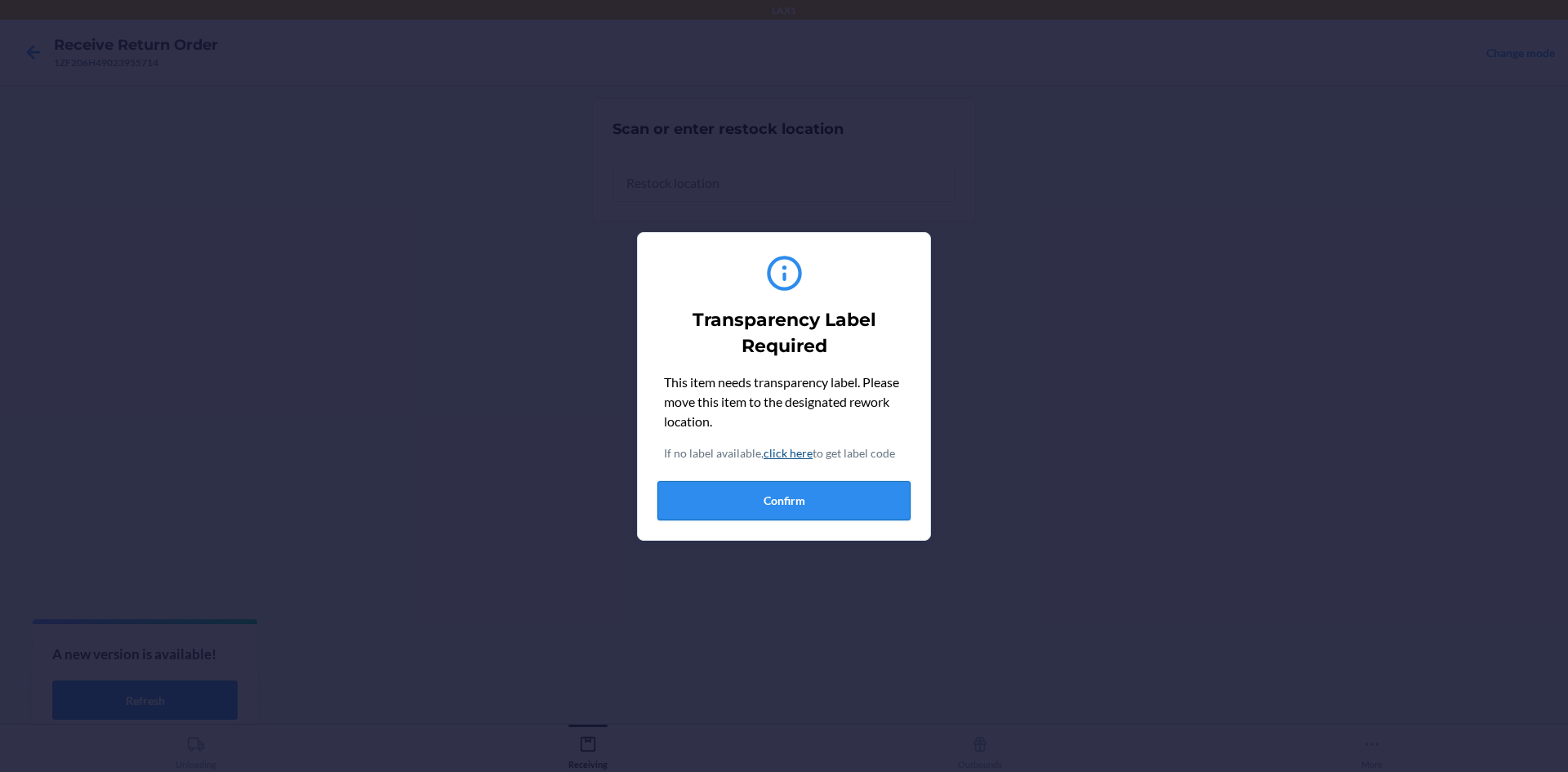
click at [885, 499] on button "Confirm" at bounding box center [784, 501] width 253 height 40
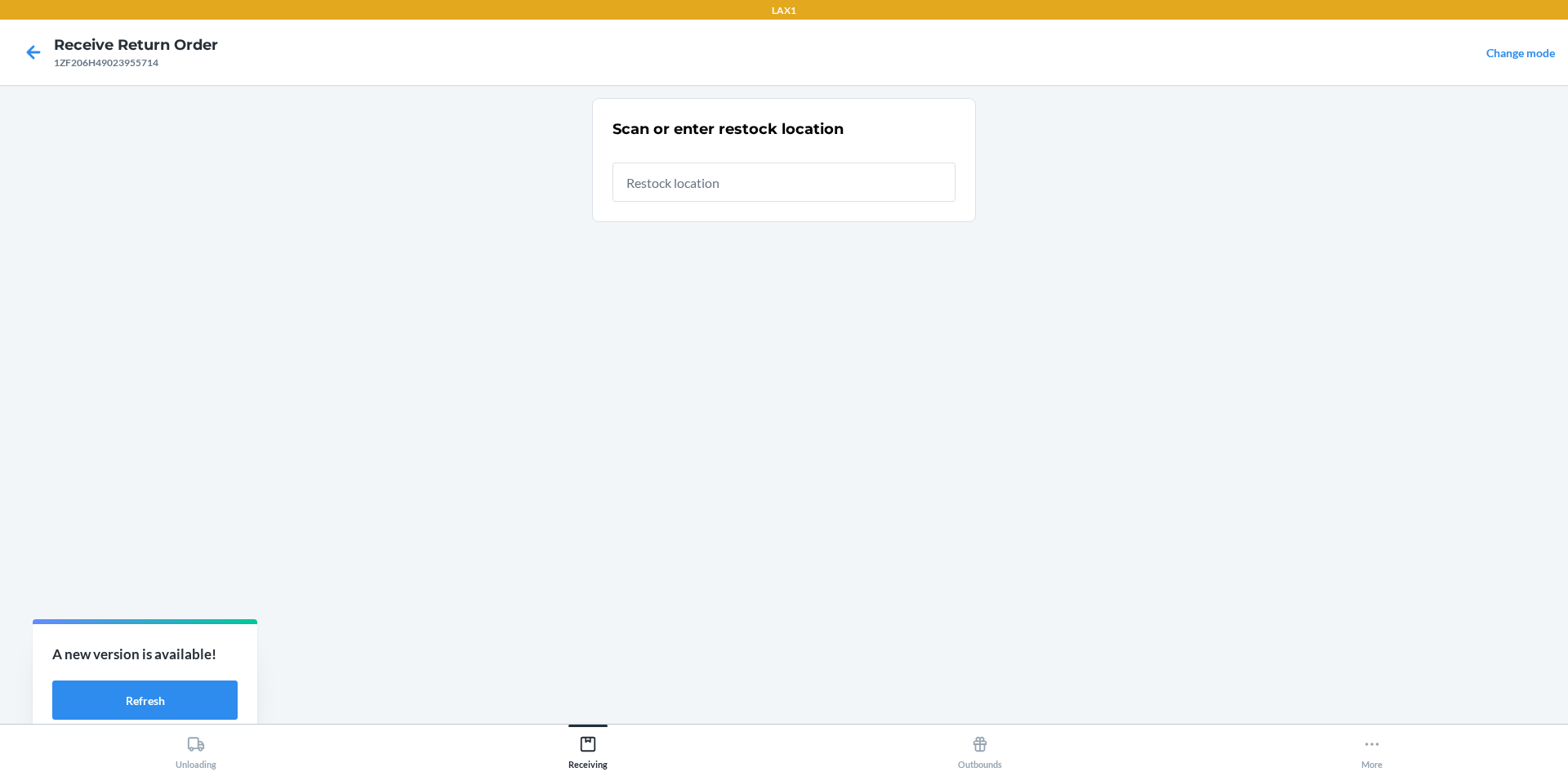
type input "RTCART017"
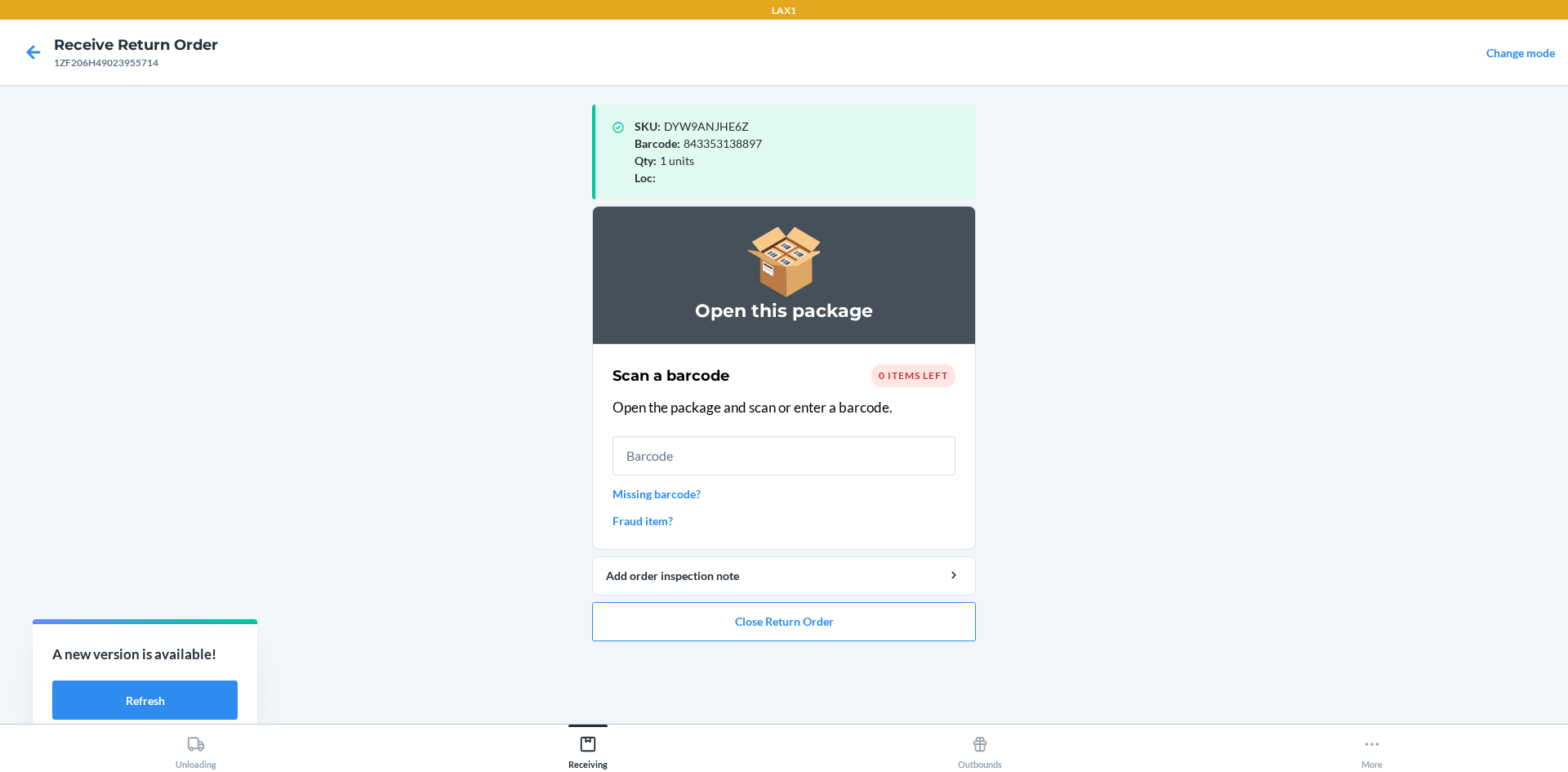
click at [884, 645] on ol "Open this package Scan a barcode 0 items left Open the package and scan or ente…" at bounding box center [784, 431] width 383 height 449
click at [856, 628] on button "Close Return Order" at bounding box center [784, 622] width 383 height 40
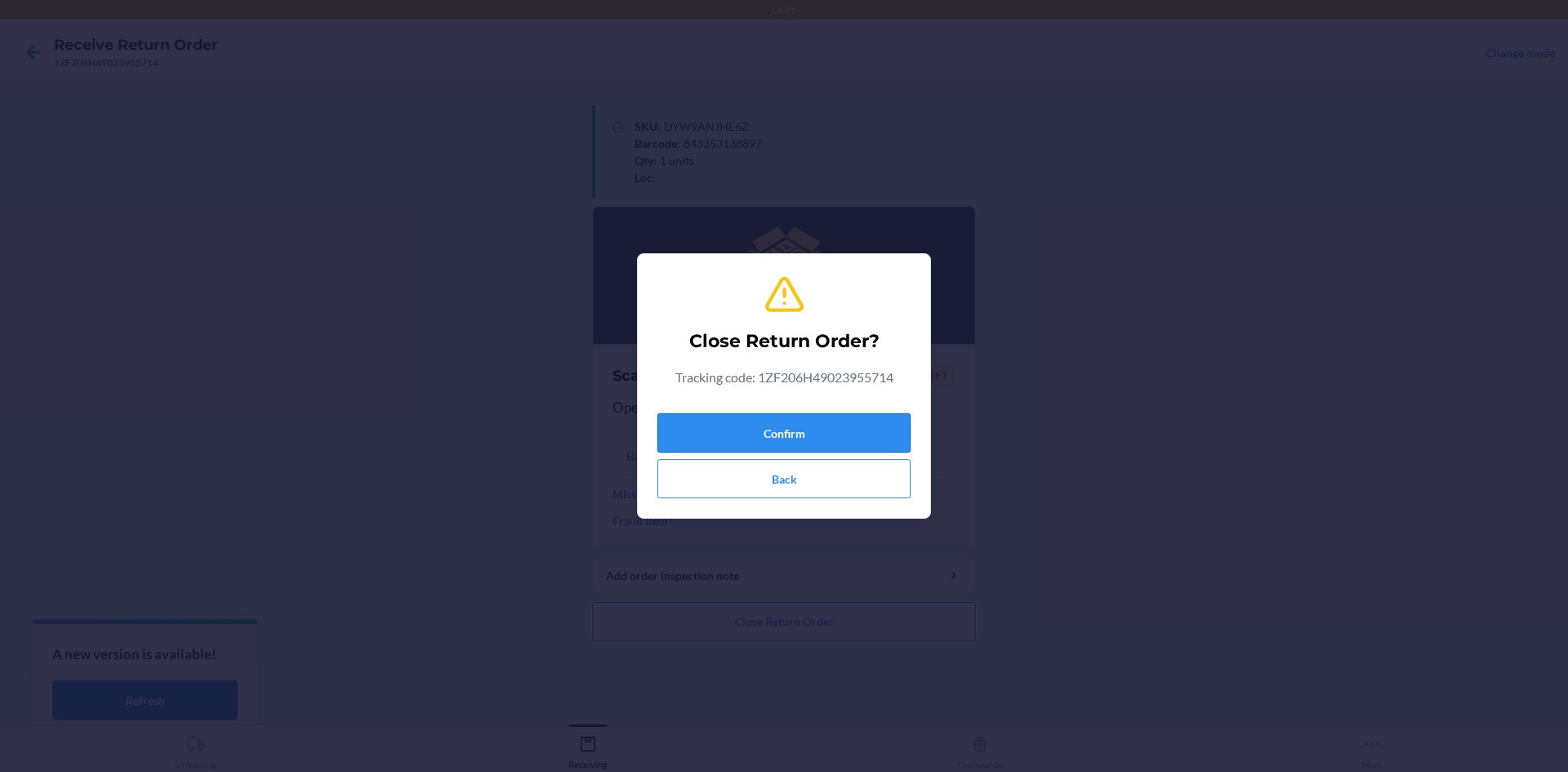
click at [815, 440] on button "Confirm" at bounding box center [784, 432] width 253 height 40
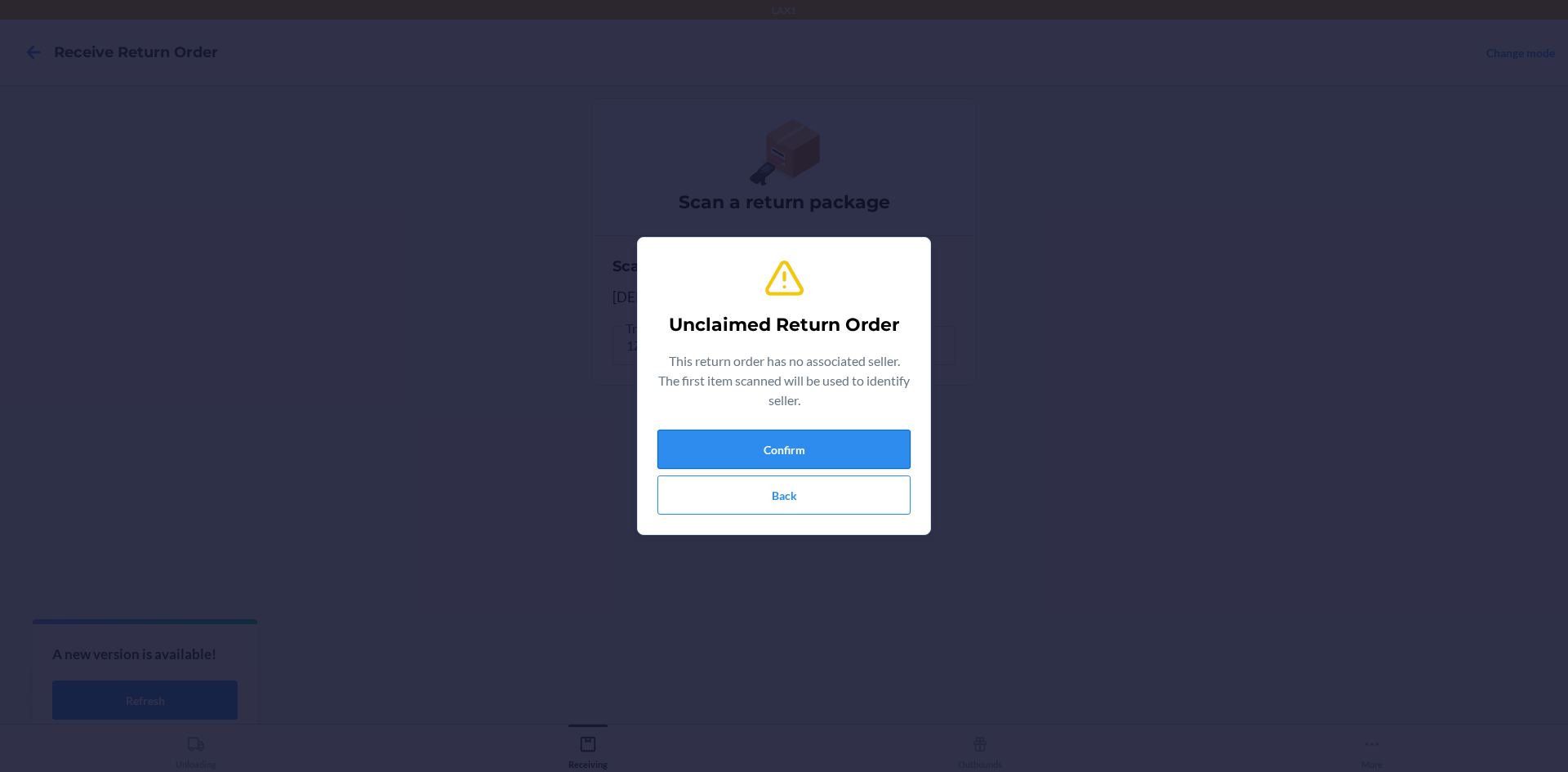
click at [848, 452] on button "Confirm" at bounding box center [784, 449] width 253 height 40
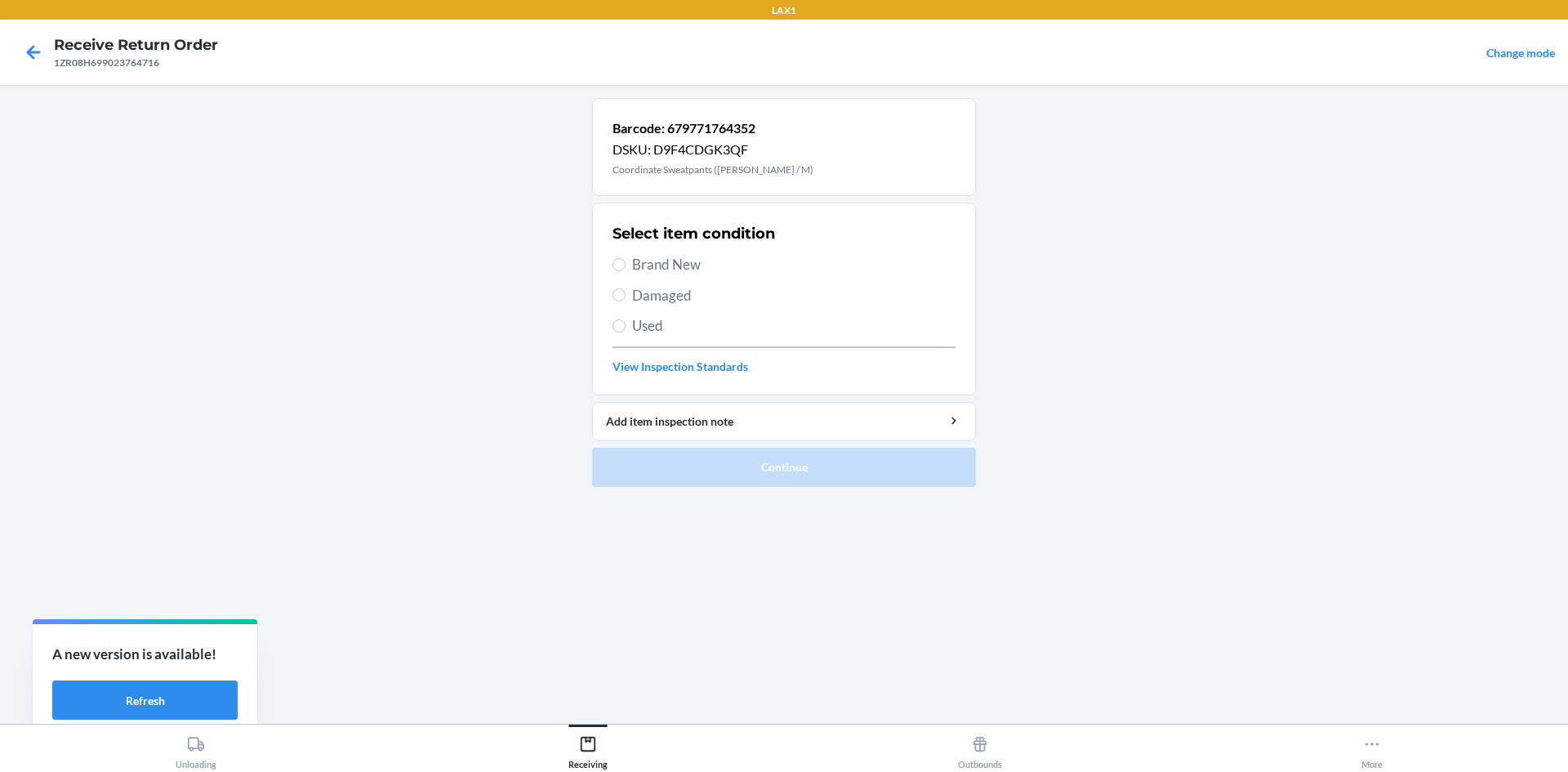
click at [675, 256] on span "Brand New" at bounding box center [795, 264] width 324 height 21
click at [625, 259] on input "Brand New" at bounding box center [619, 265] width 13 height 13
radio input "true"
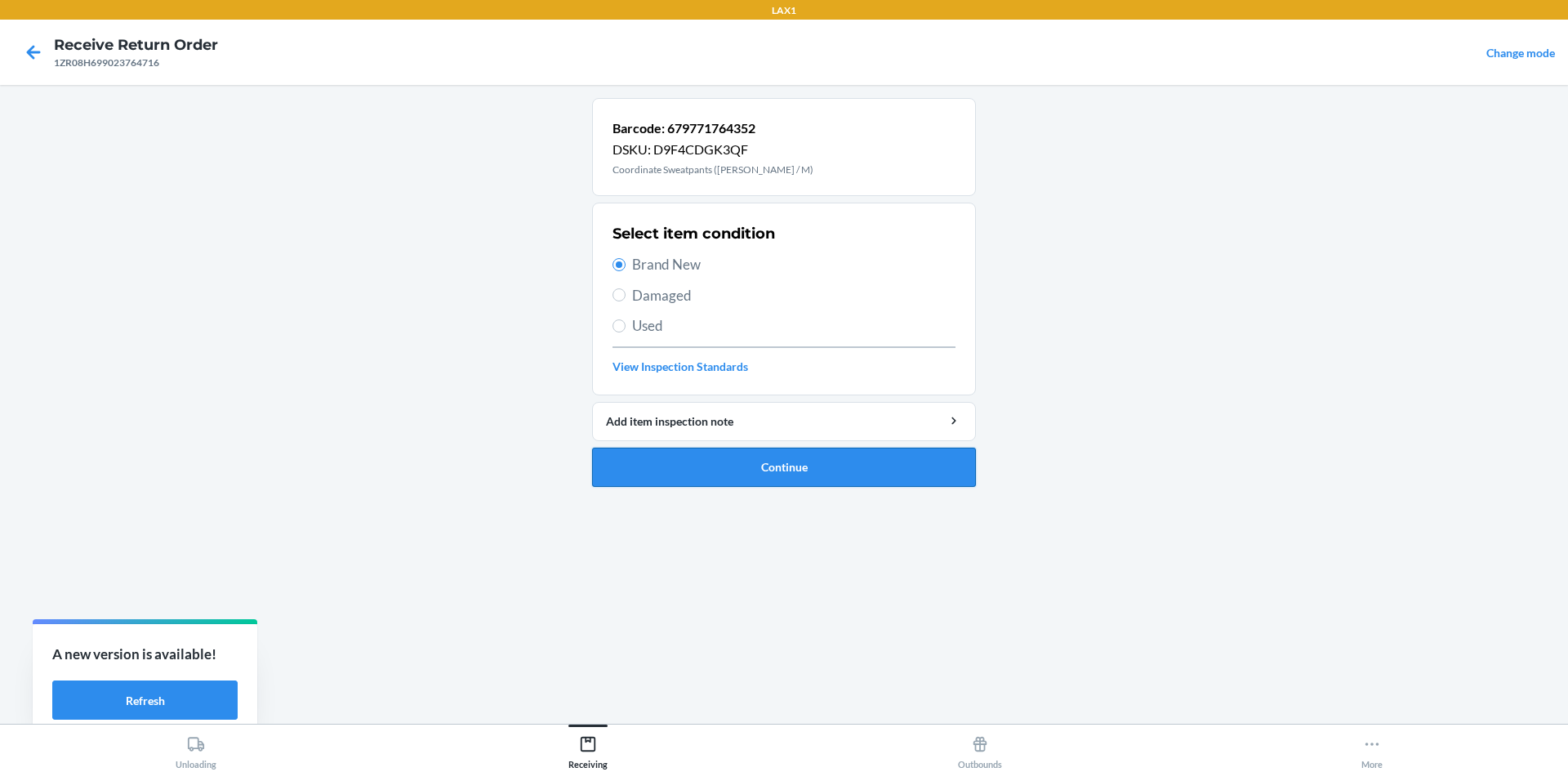
click at [818, 468] on button "Continue" at bounding box center [784, 467] width 383 height 40
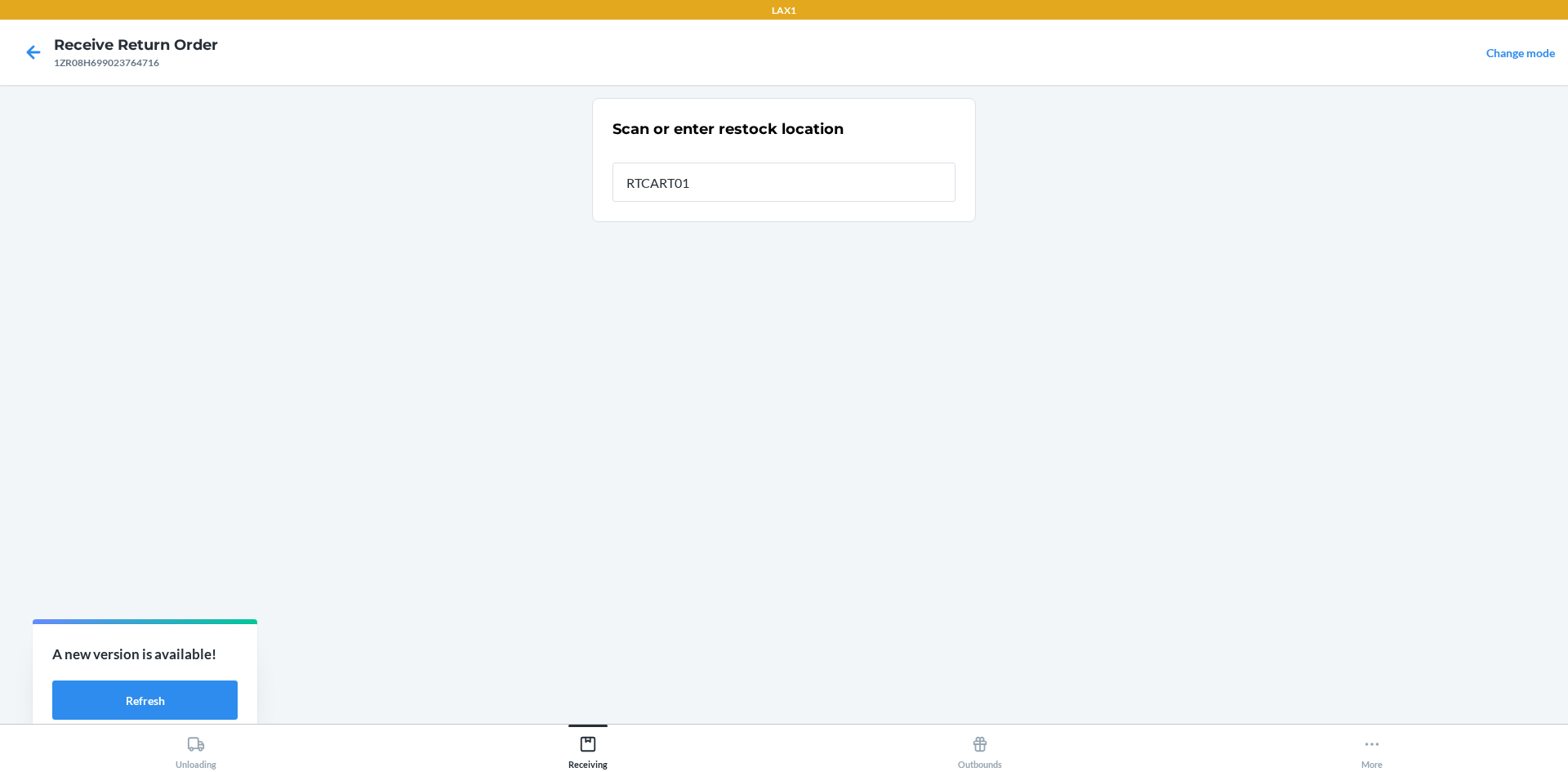
type input "RTCART017"
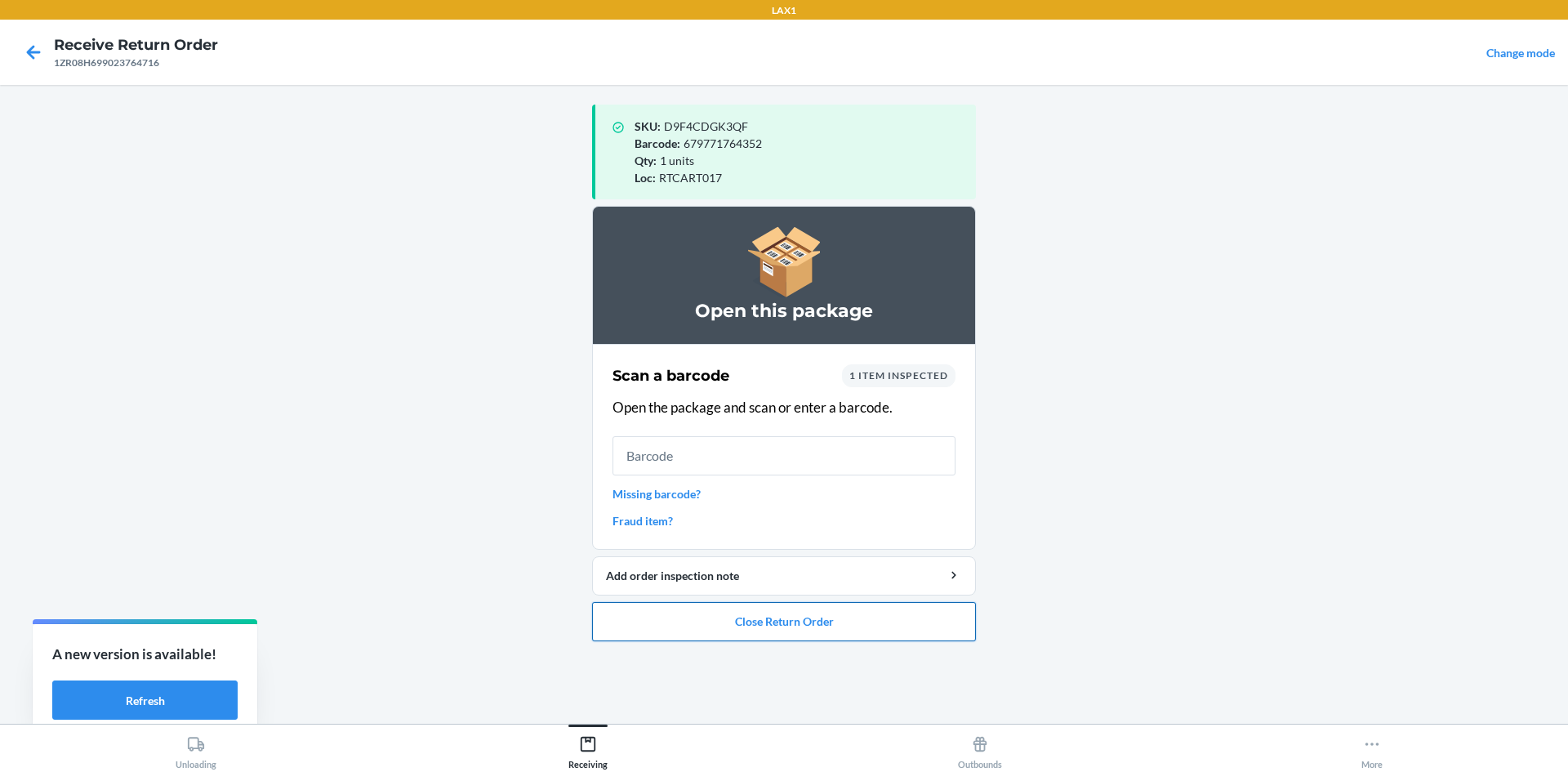
click at [929, 628] on button "Close Return Order" at bounding box center [784, 622] width 383 height 40
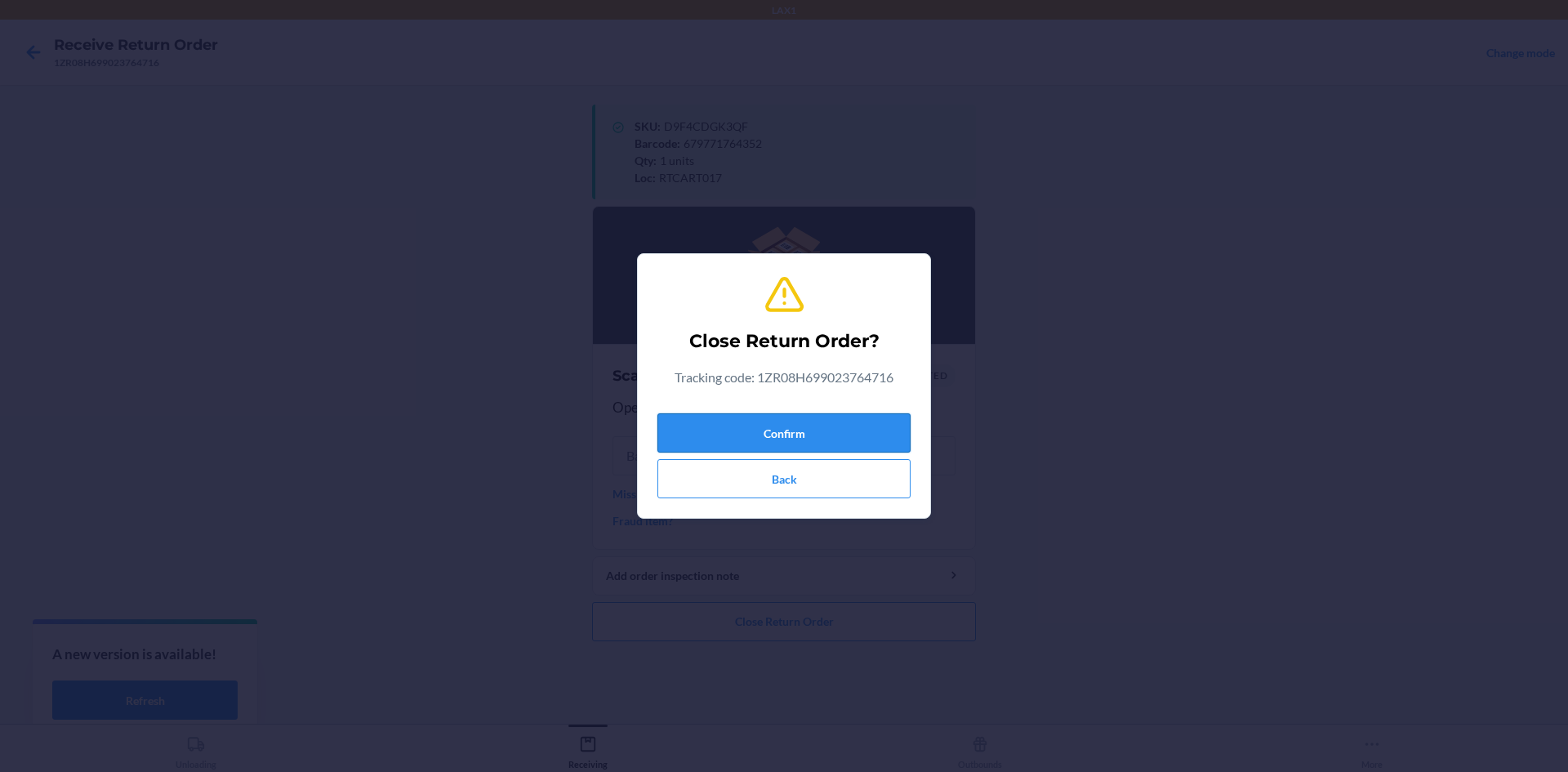
click at [791, 435] on button "Confirm" at bounding box center [784, 432] width 253 height 40
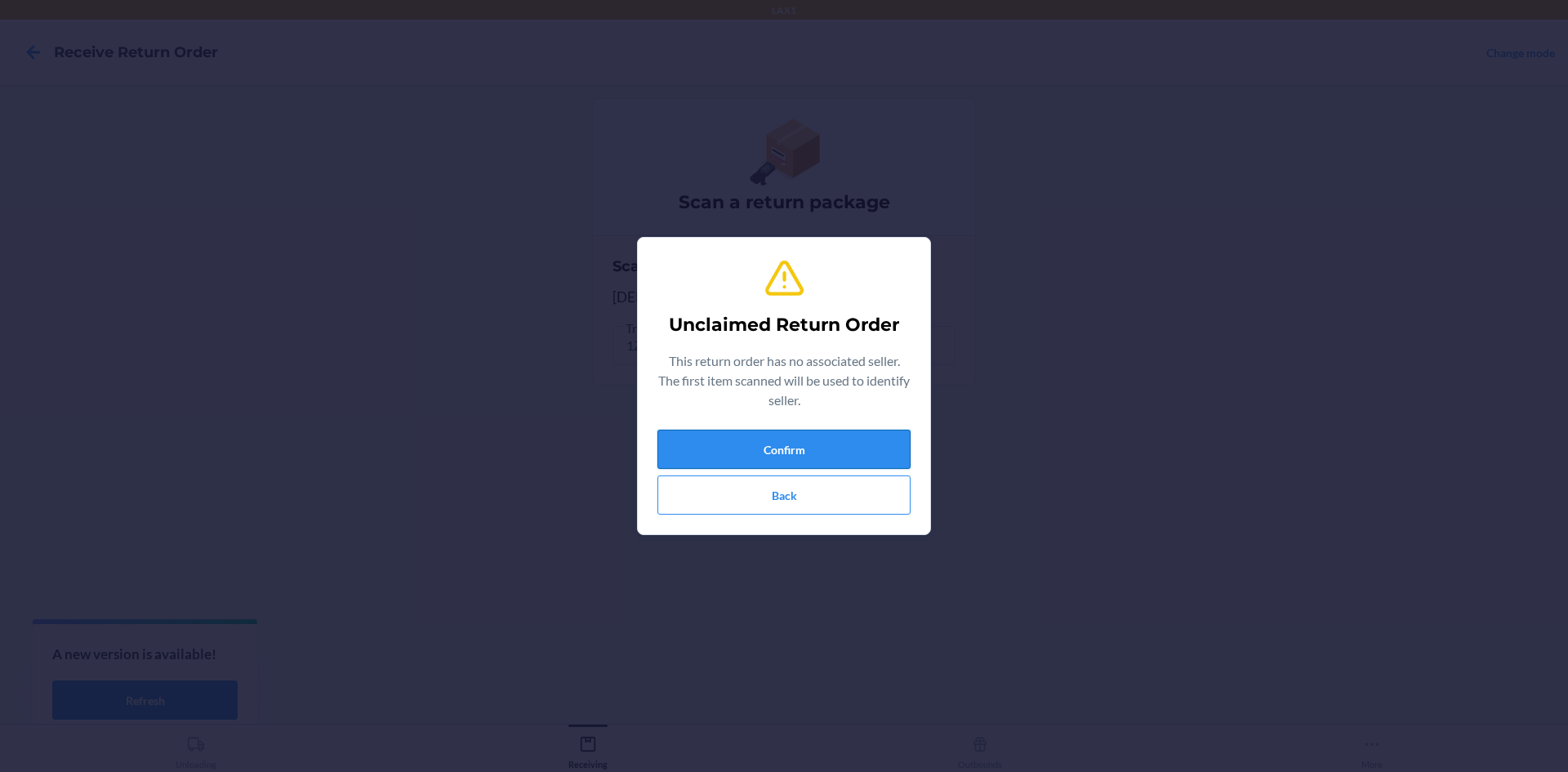
click at [791, 434] on button "Confirm" at bounding box center [784, 449] width 253 height 40
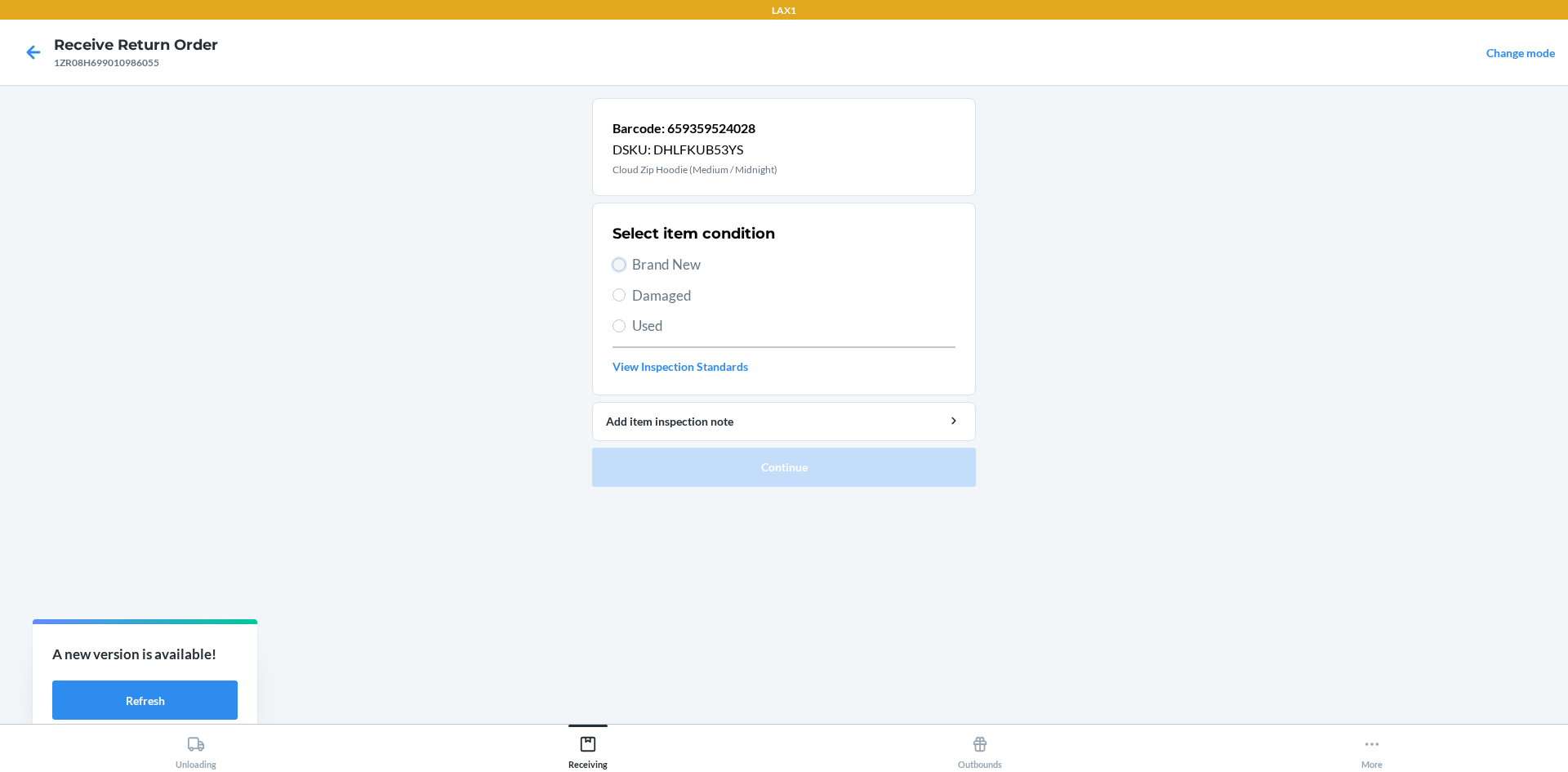
click at [623, 269] on input "Brand New" at bounding box center [619, 265] width 13 height 13
radio input "true"
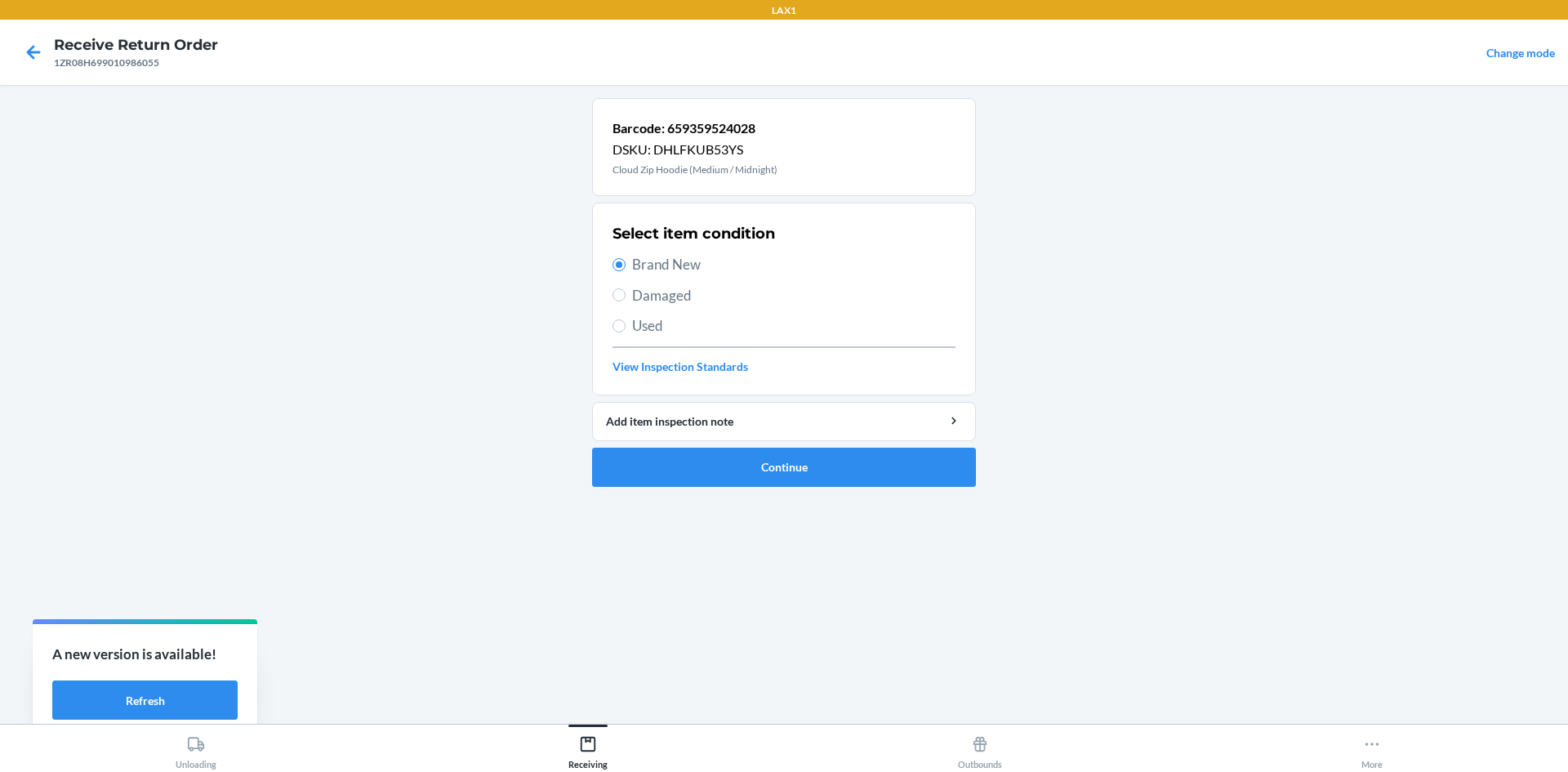
click at [628, 289] on label "Damaged" at bounding box center [784, 295] width 343 height 21
click at [625, 289] on input "Damaged" at bounding box center [619, 295] width 13 height 13
radio input "true"
radio input "false"
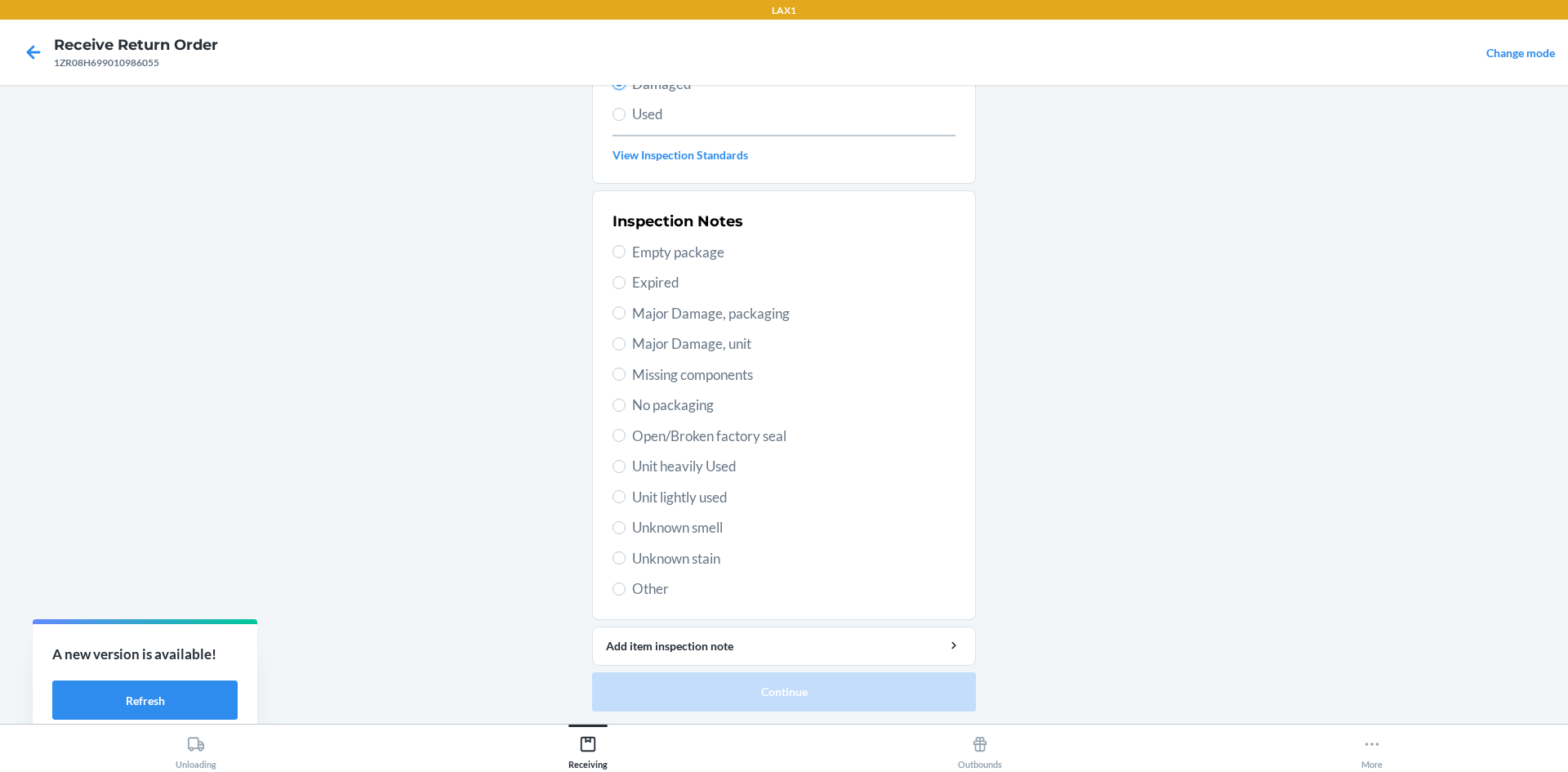
scroll to position [213, 0]
click at [642, 499] on span "Unit lightly used" at bounding box center [795, 497] width 324 height 21
click at [625, 499] on input "Unit lightly used" at bounding box center [619, 496] width 13 height 13
radio input "true"
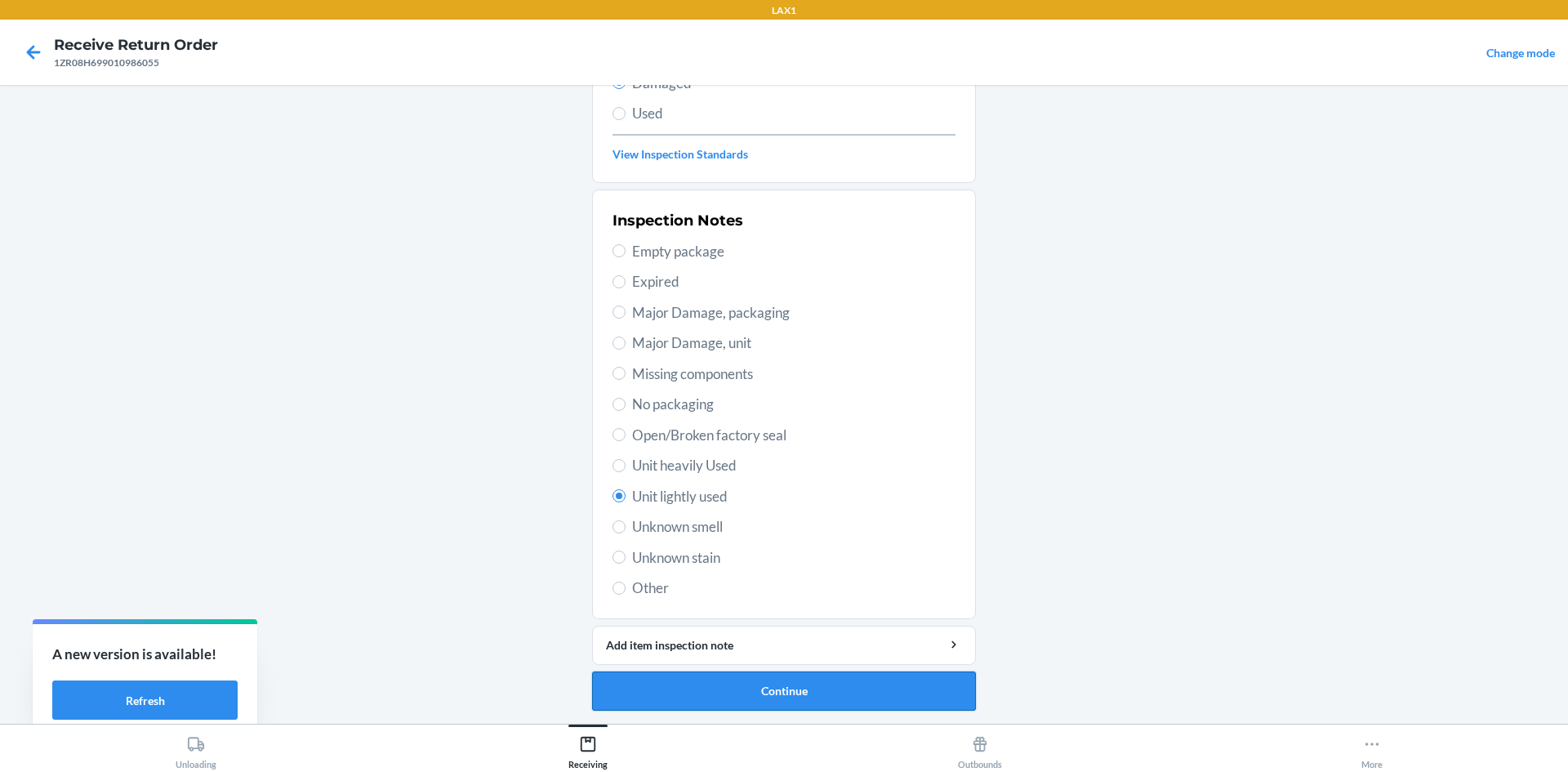
click at [757, 687] on button "Continue" at bounding box center [784, 691] width 383 height 40
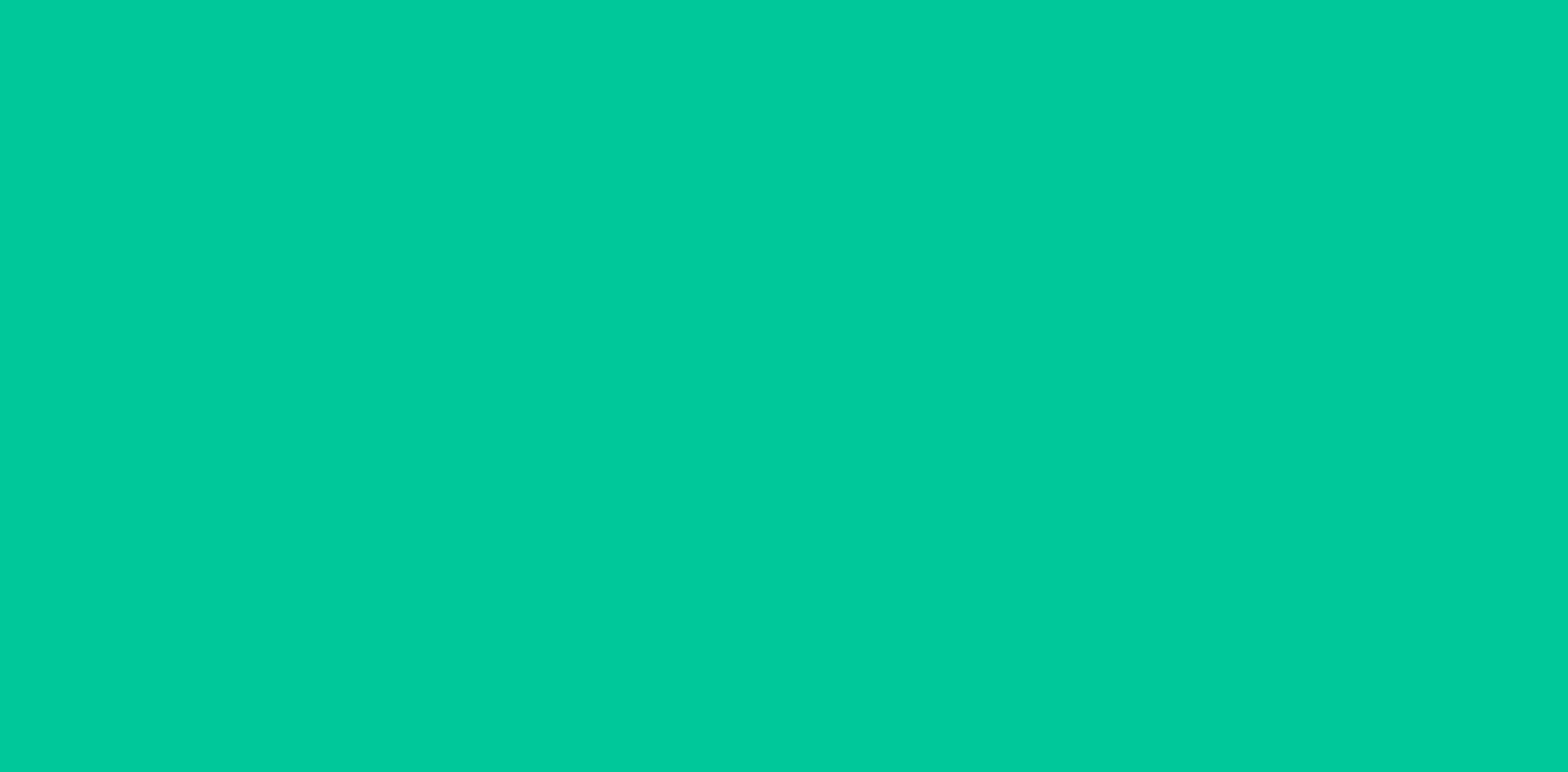
scroll to position [77, 0]
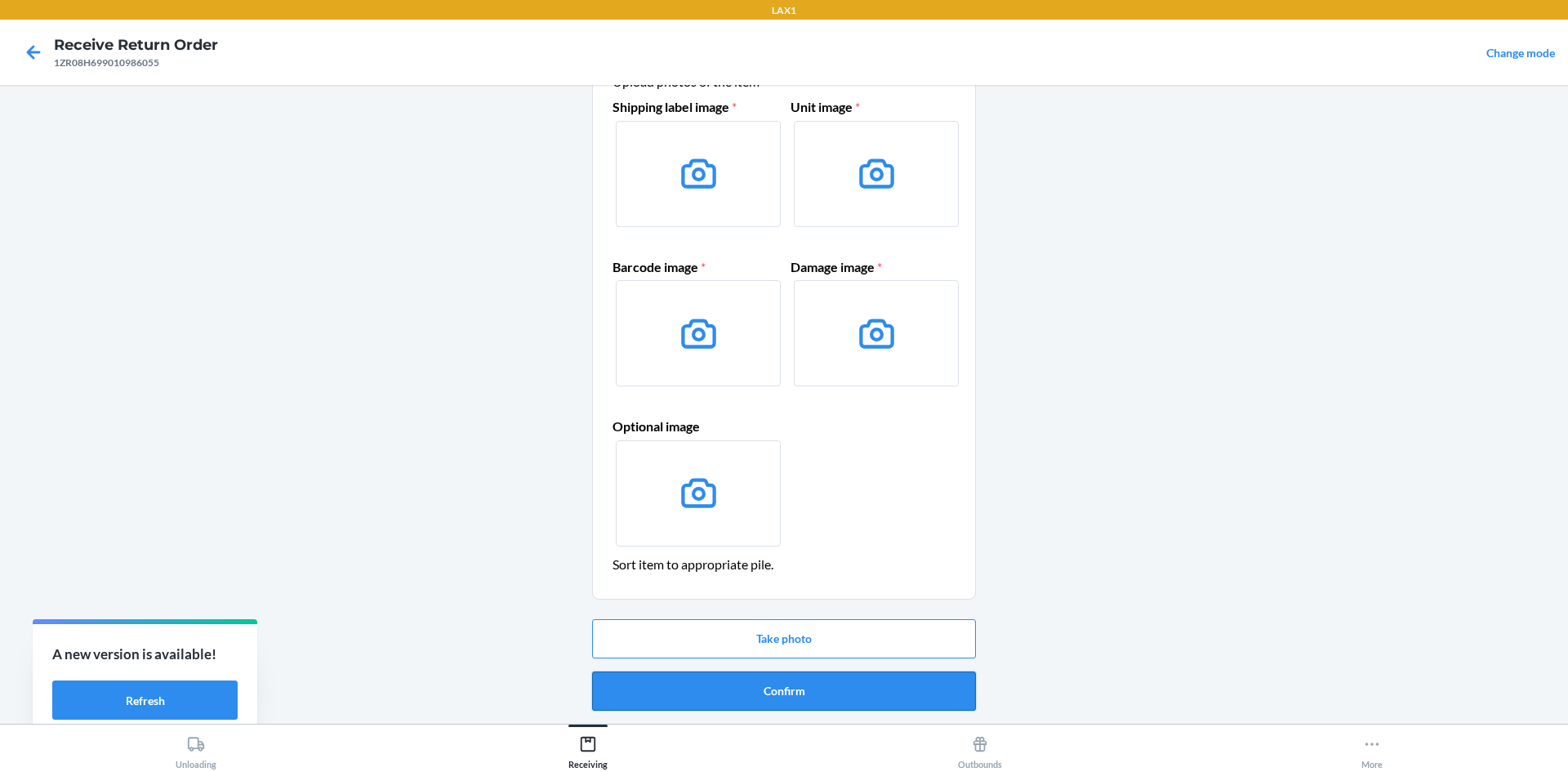
click at [804, 688] on button "Confirm" at bounding box center [784, 691] width 383 height 40
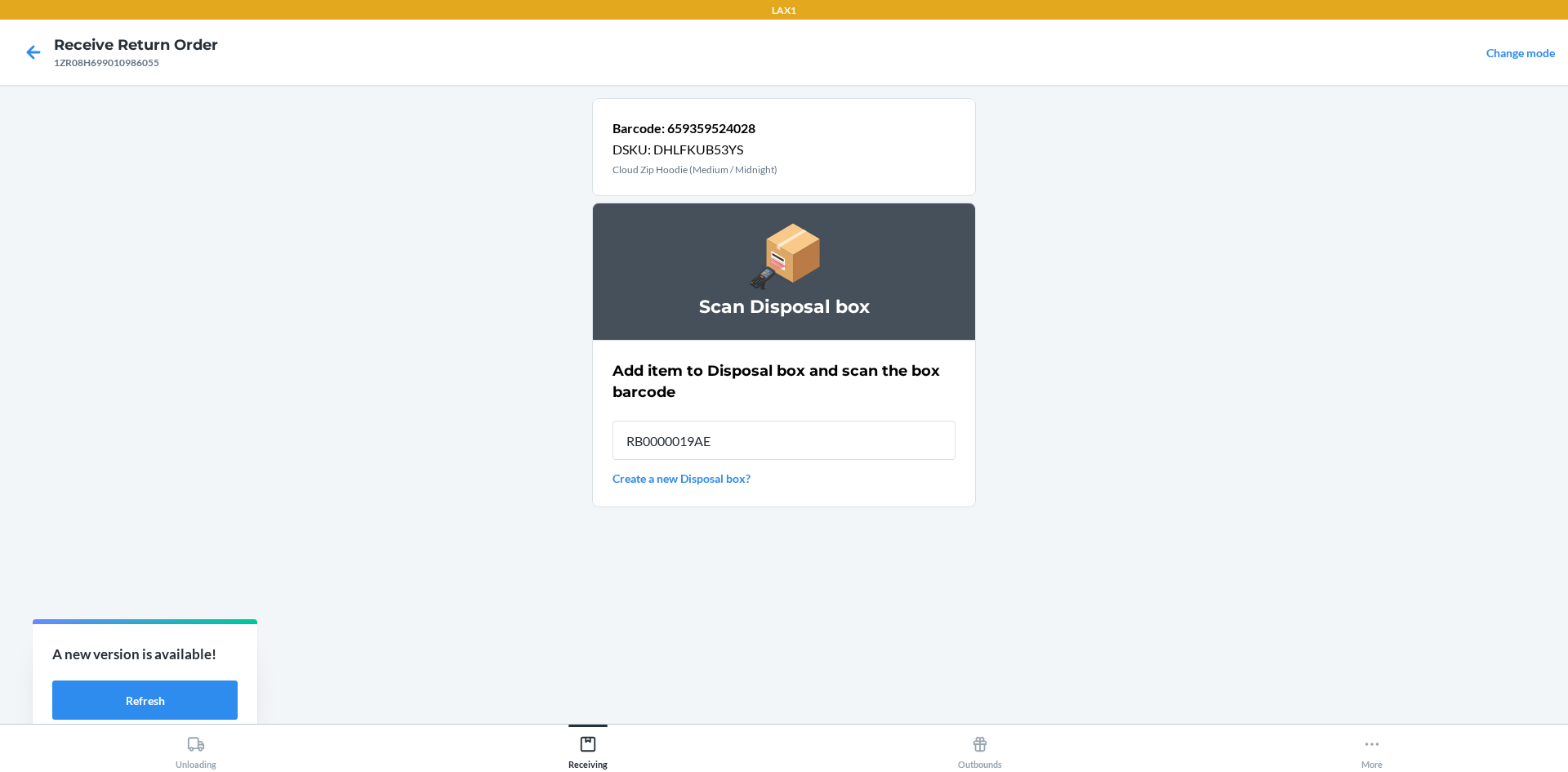
type input "RB0000019AE"
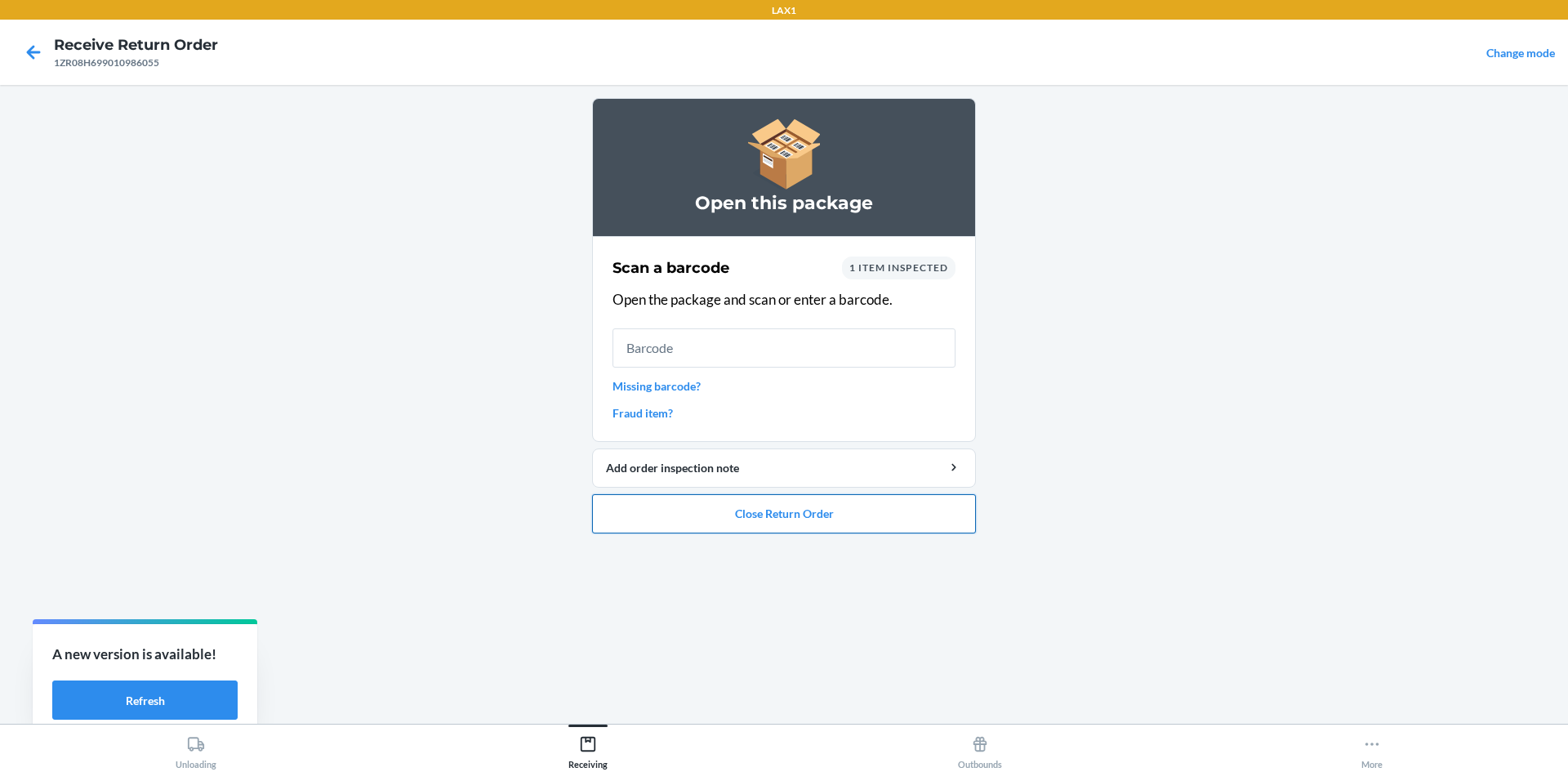
click at [820, 517] on button "Close Return Order" at bounding box center [784, 513] width 383 height 40
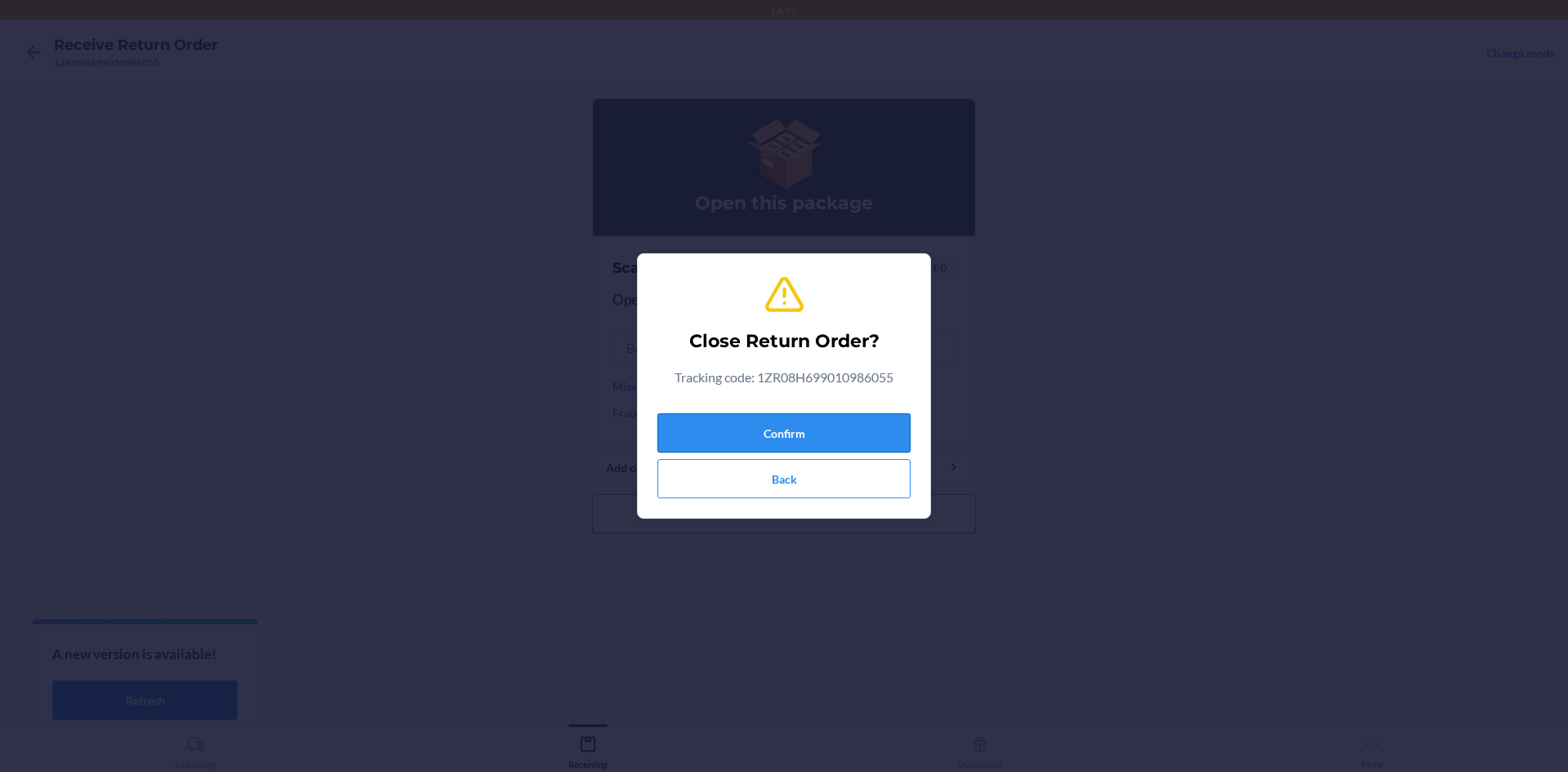
click at [790, 440] on button "Confirm" at bounding box center [784, 432] width 253 height 40
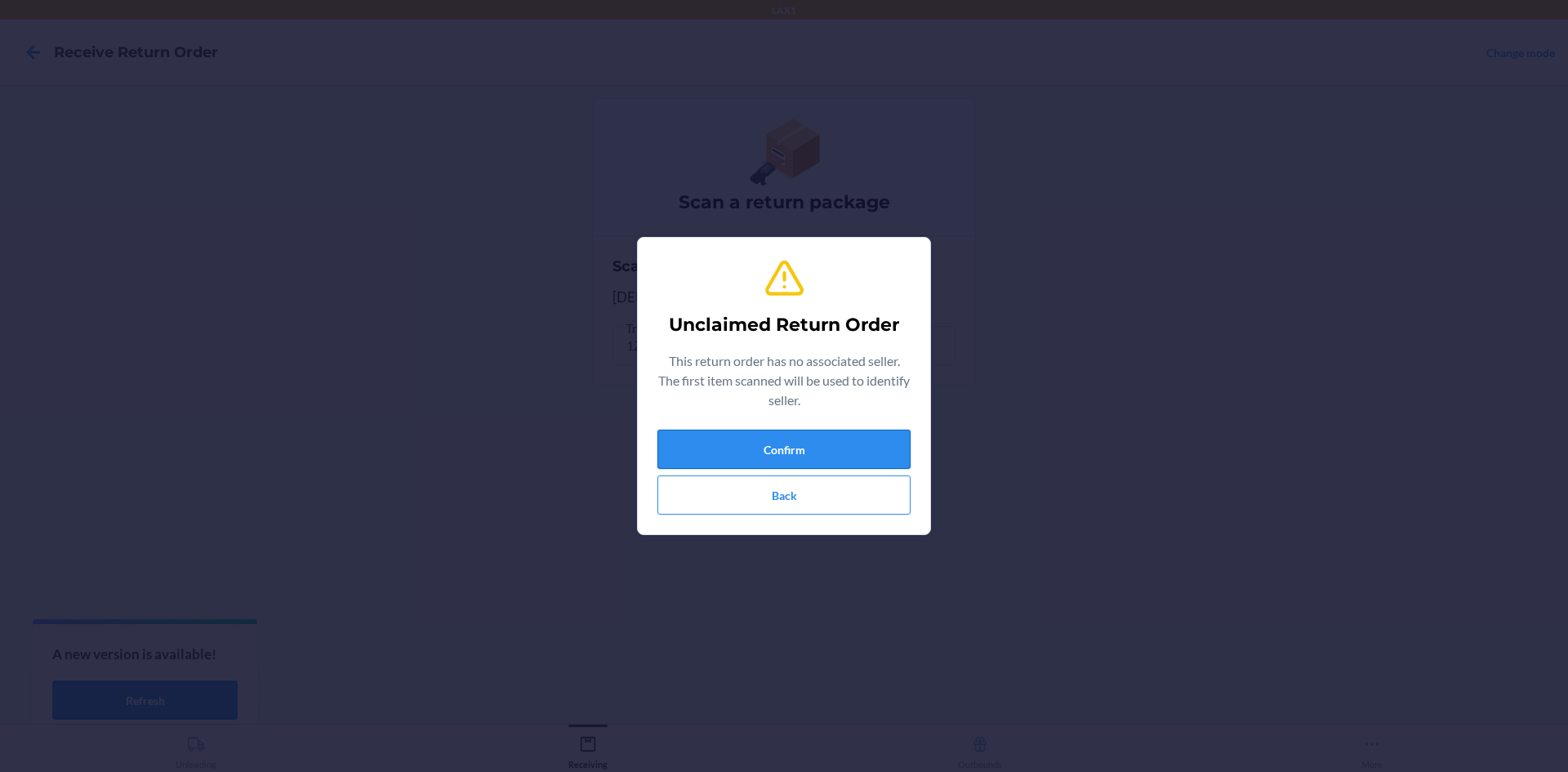
click at [830, 443] on button "Confirm" at bounding box center [784, 449] width 253 height 40
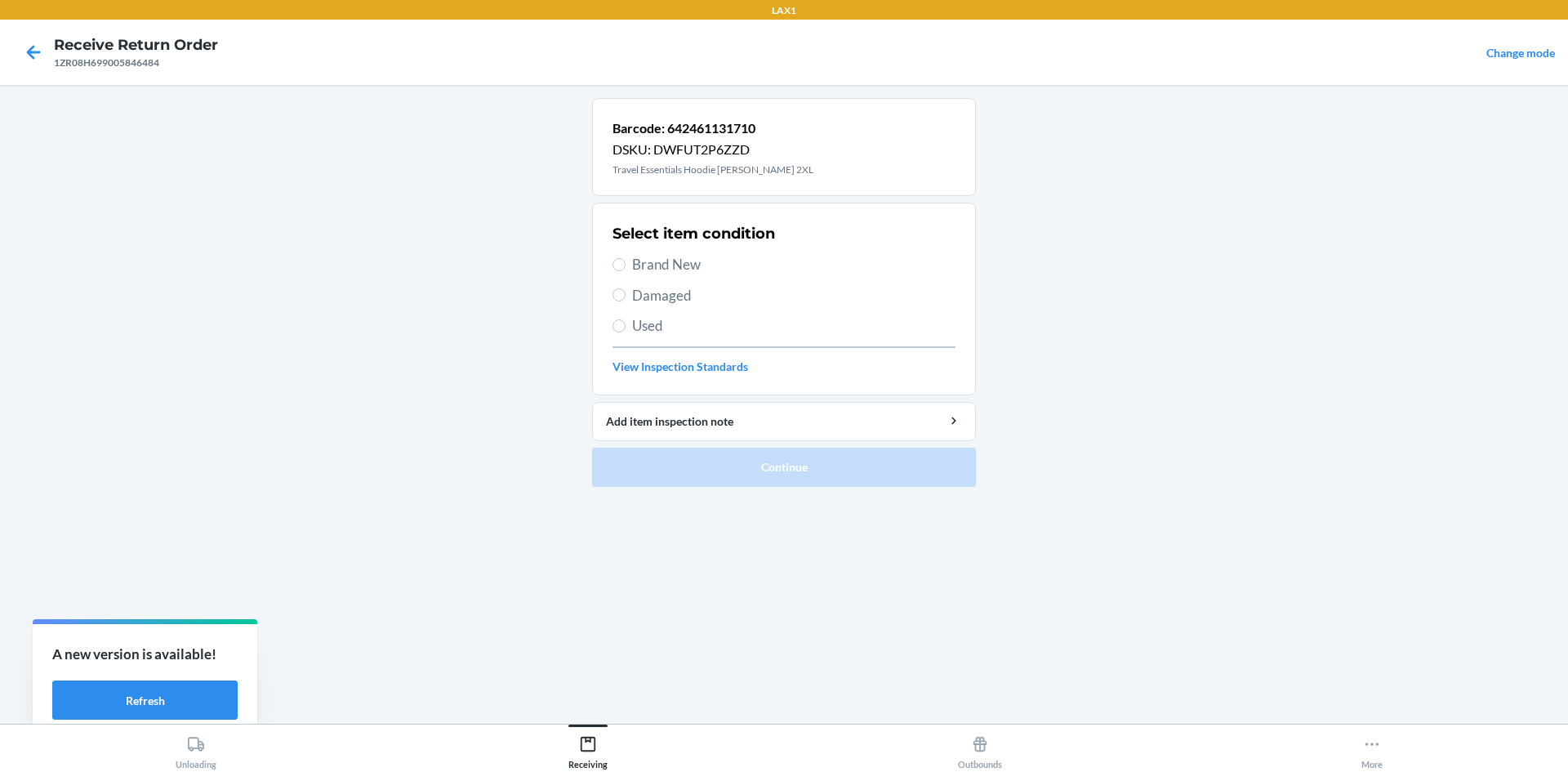
click at [666, 296] on span "Damaged" at bounding box center [795, 295] width 324 height 21
click at [625, 296] on input "Damaged" at bounding box center [619, 295] width 13 height 13
radio input "true"
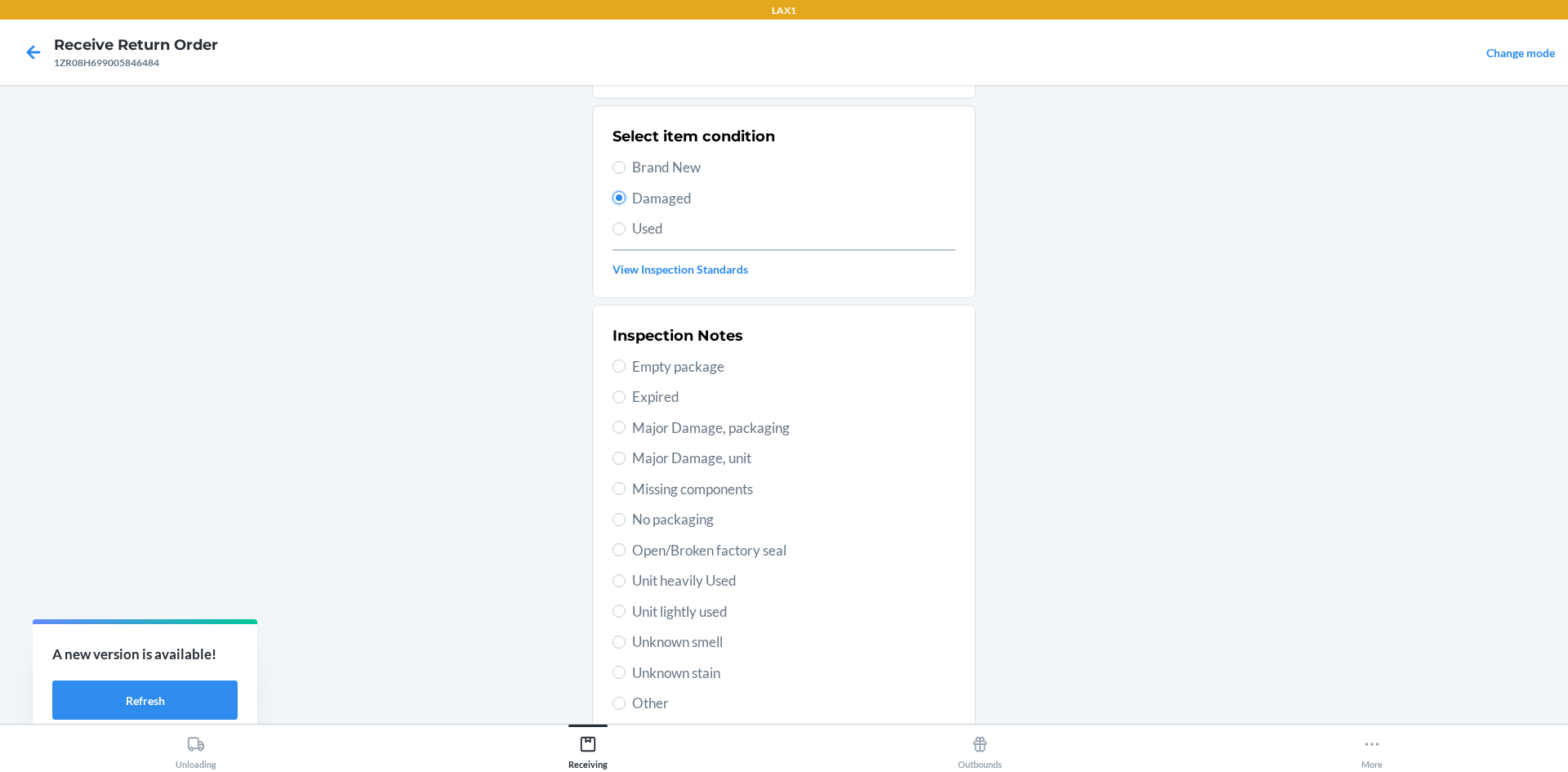
scroll to position [213, 0]
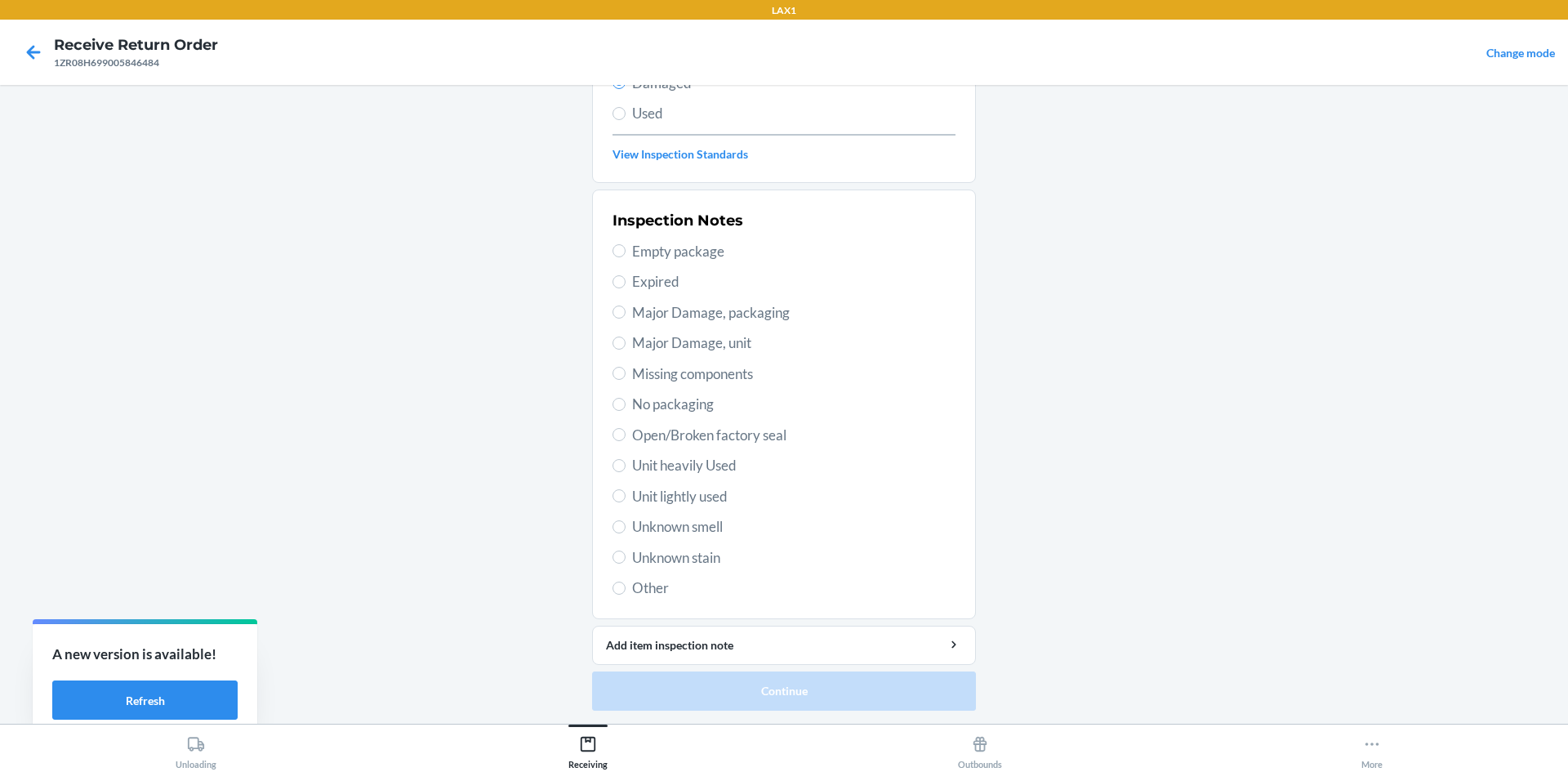
click at [698, 502] on span "Unit lightly used" at bounding box center [795, 497] width 324 height 21
click at [625, 502] on input "Unit lightly used" at bounding box center [619, 496] width 13 height 13
radio input "true"
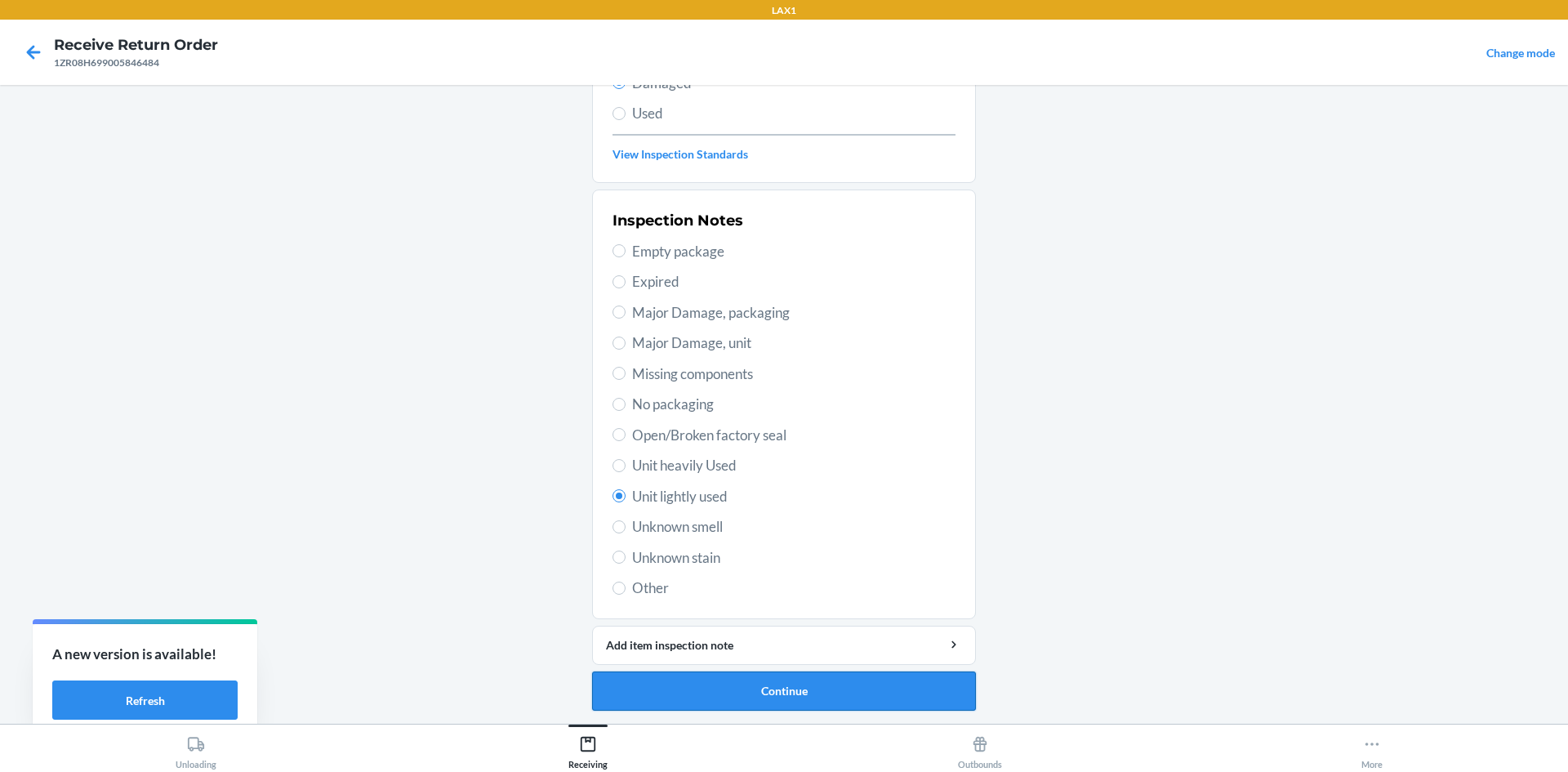
click at [831, 694] on button "Continue" at bounding box center [784, 691] width 383 height 40
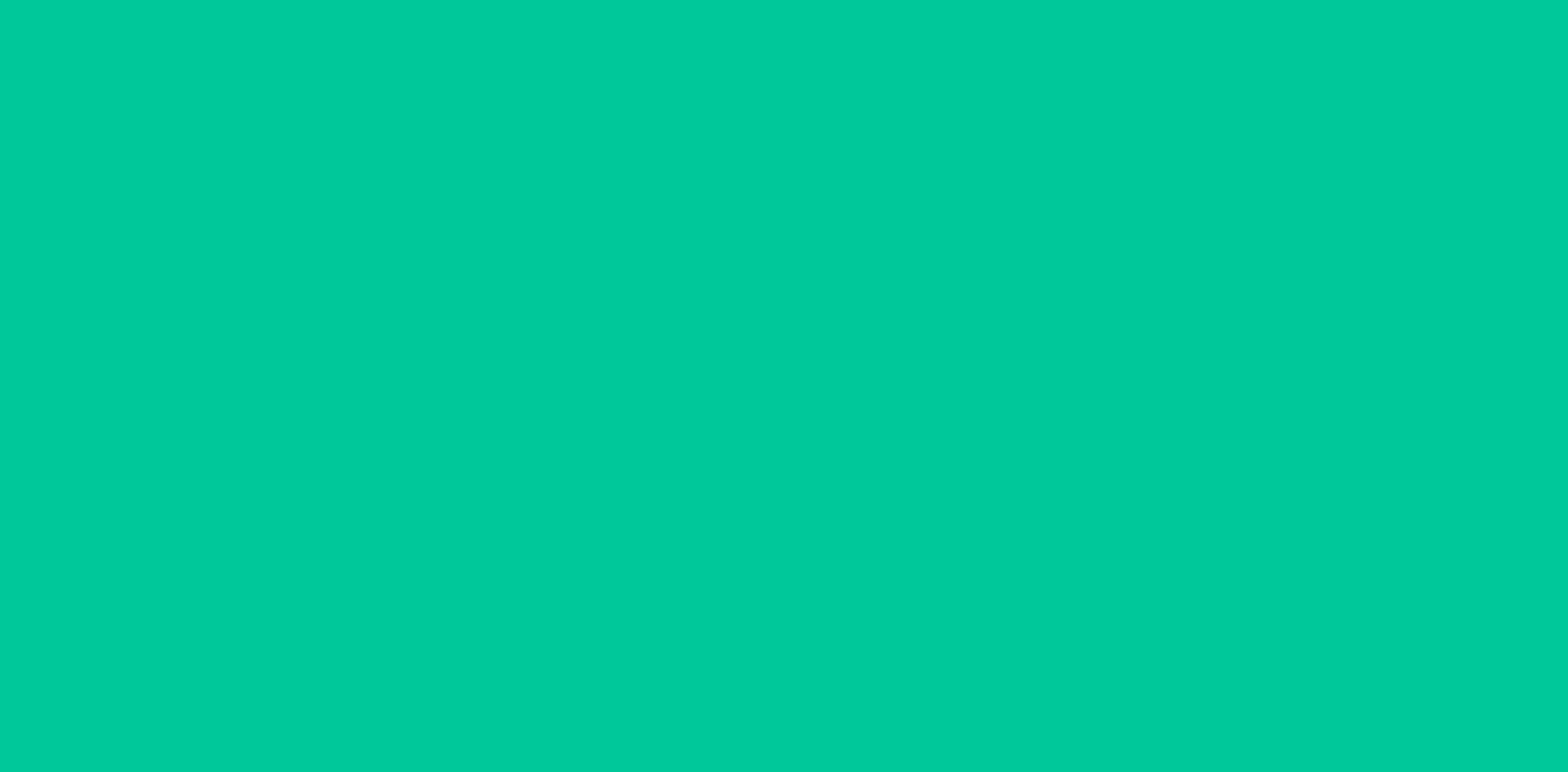
scroll to position [77, 0]
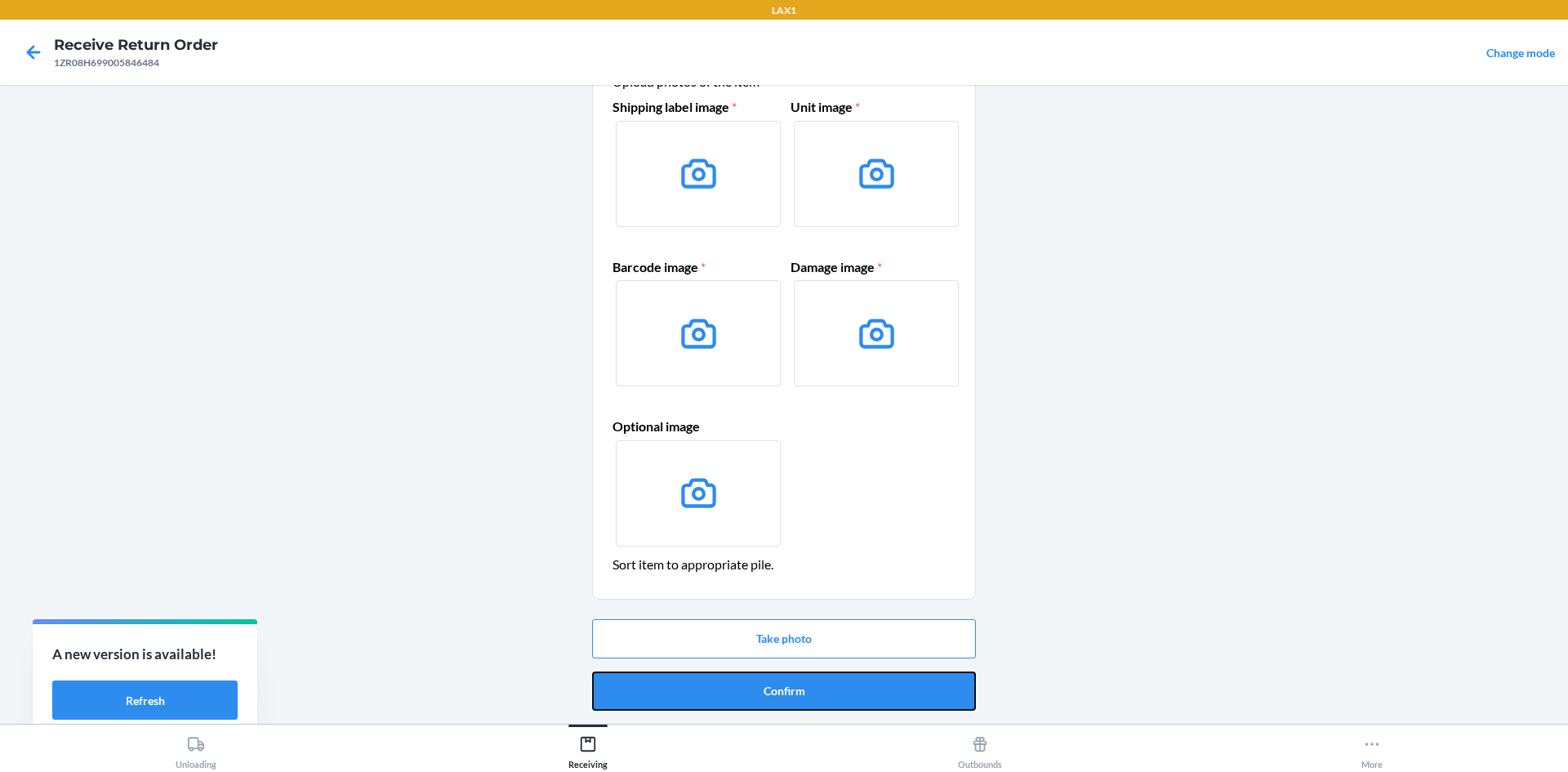
click at [844, 688] on button "Confirm" at bounding box center [784, 691] width 383 height 40
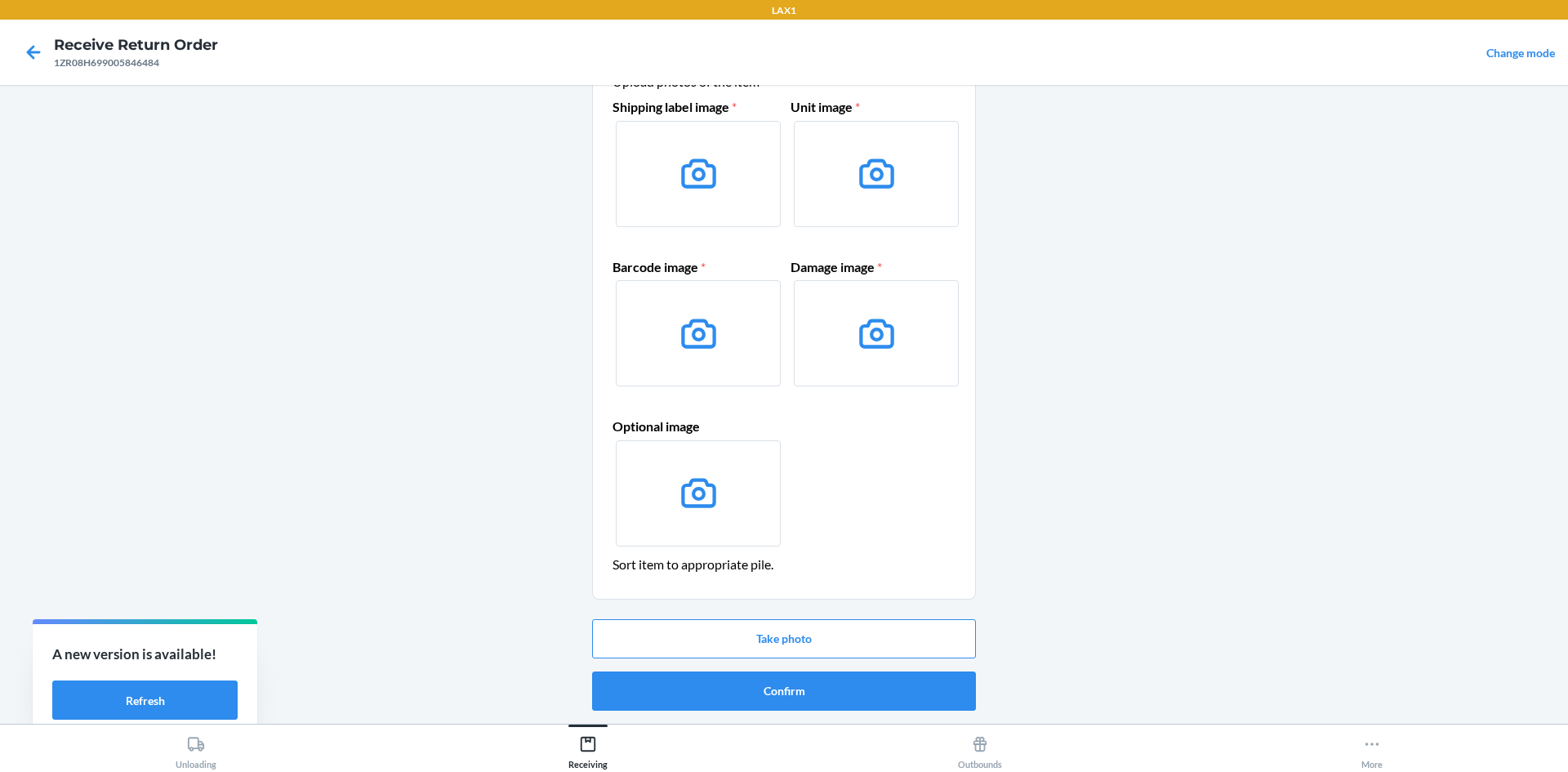
scroll to position [0, 0]
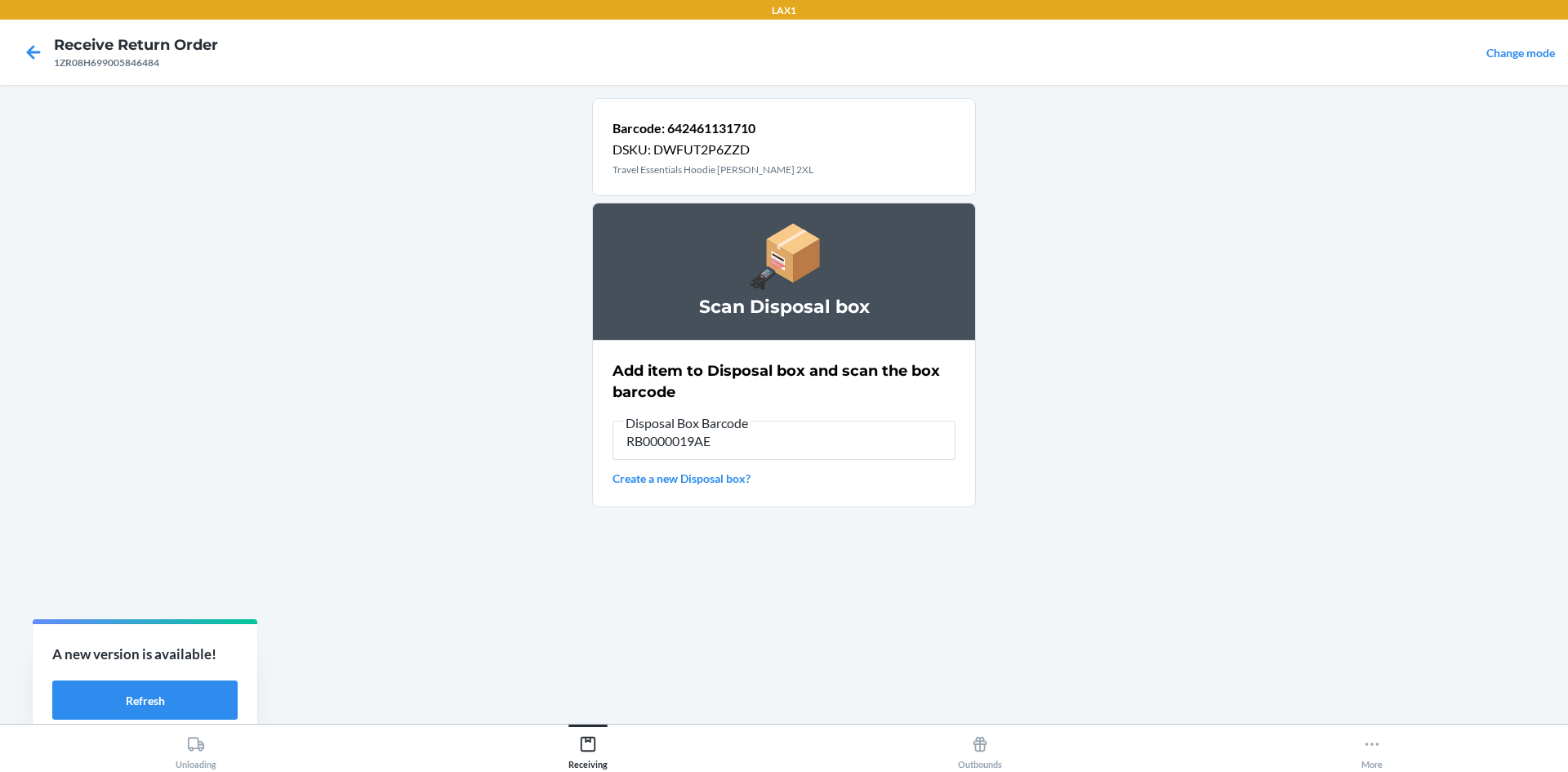
type input "RB0000019AE"
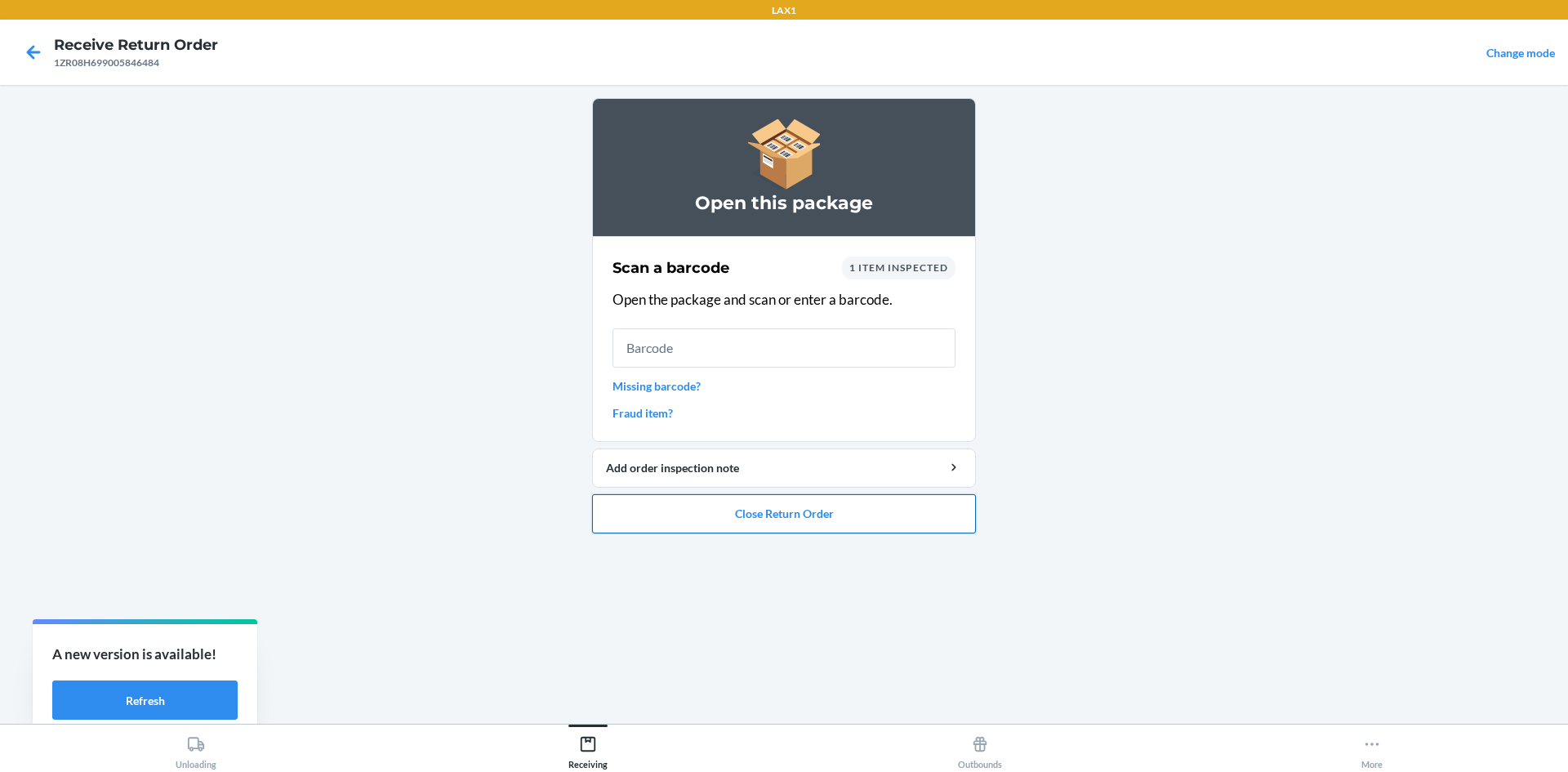
click at [912, 522] on button "Close Return Order" at bounding box center [784, 513] width 383 height 40
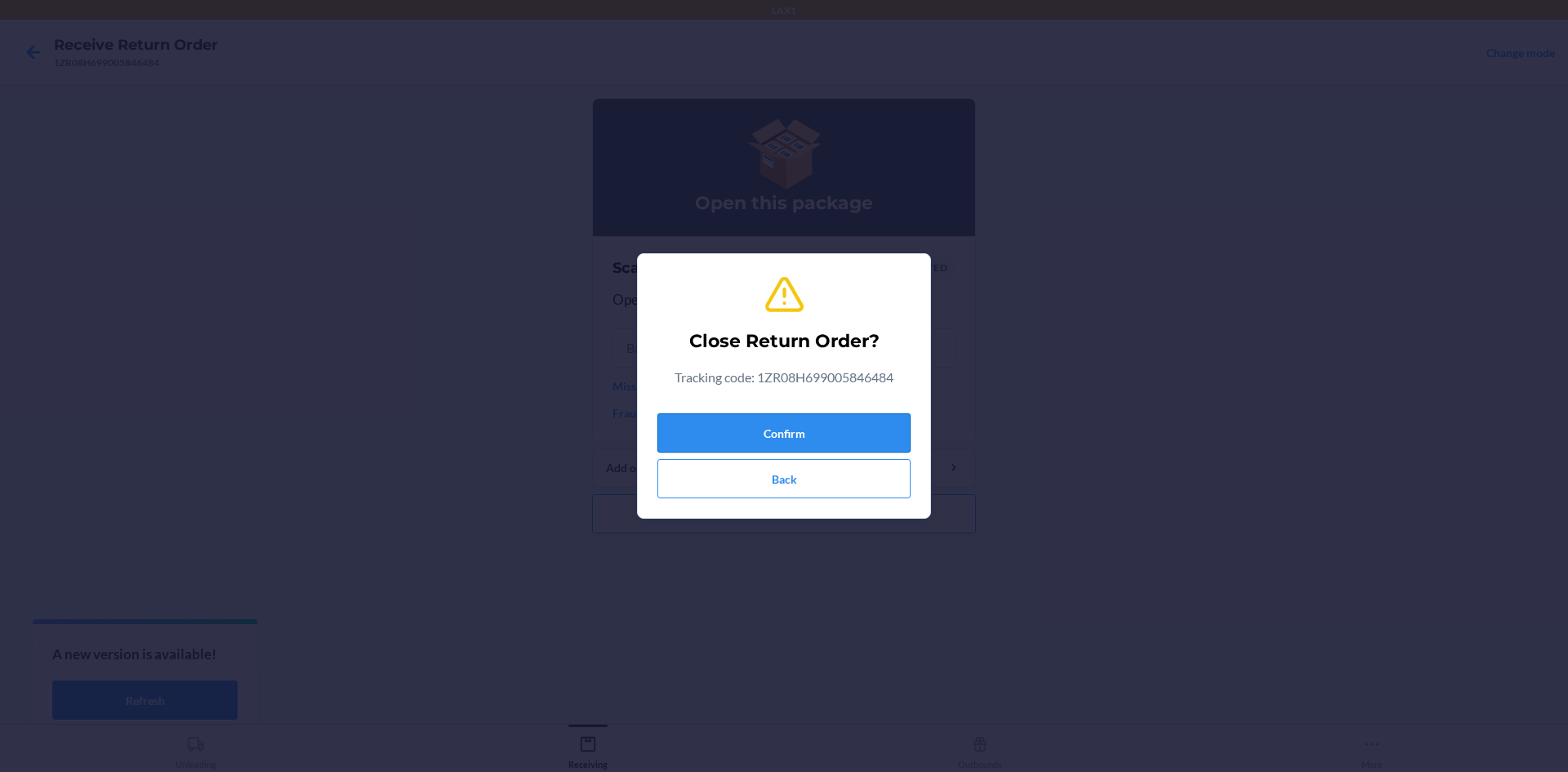
click at [885, 427] on button "Confirm" at bounding box center [784, 432] width 253 height 40
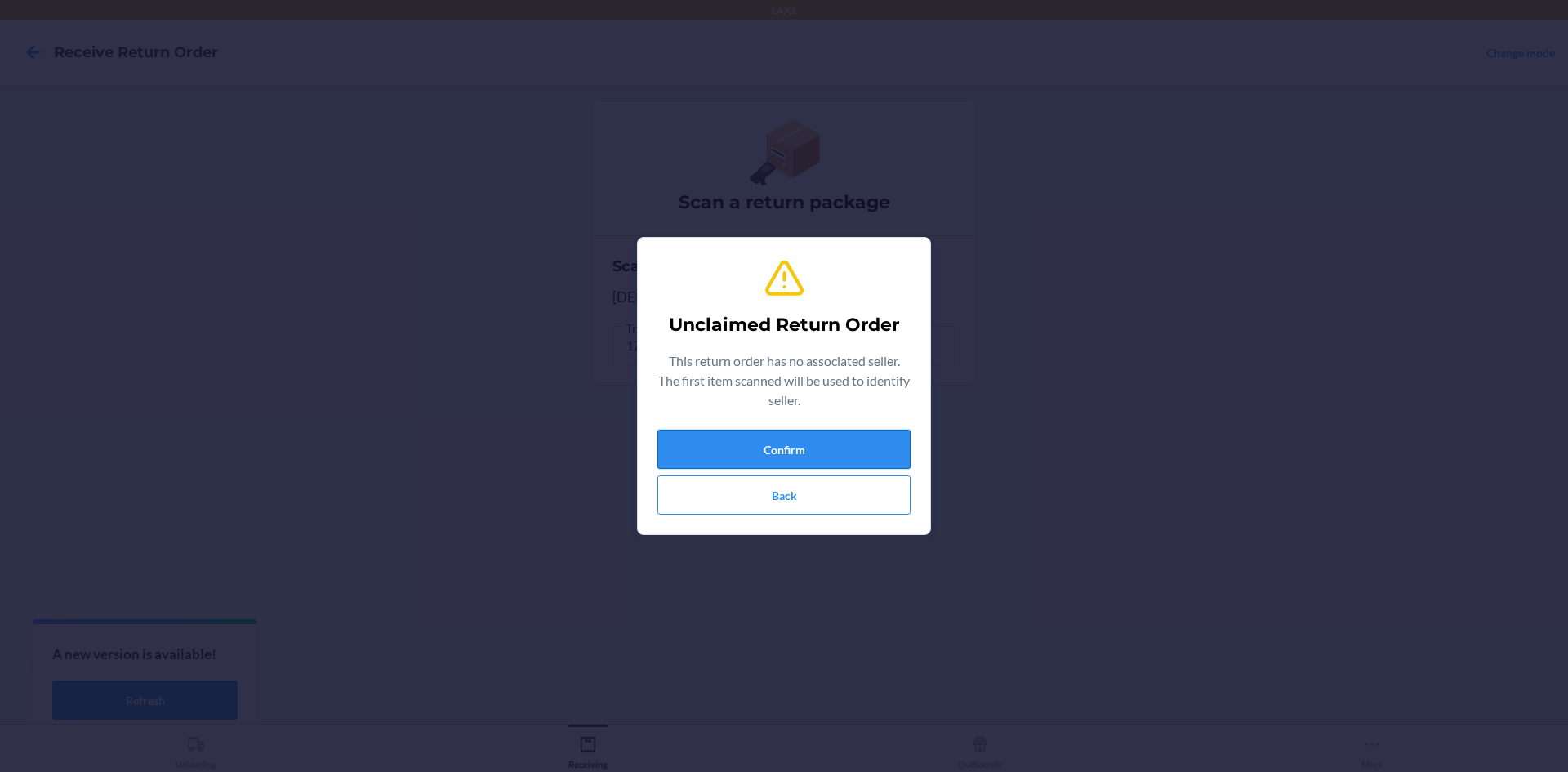
click at [876, 444] on button "Confirm" at bounding box center [784, 449] width 253 height 40
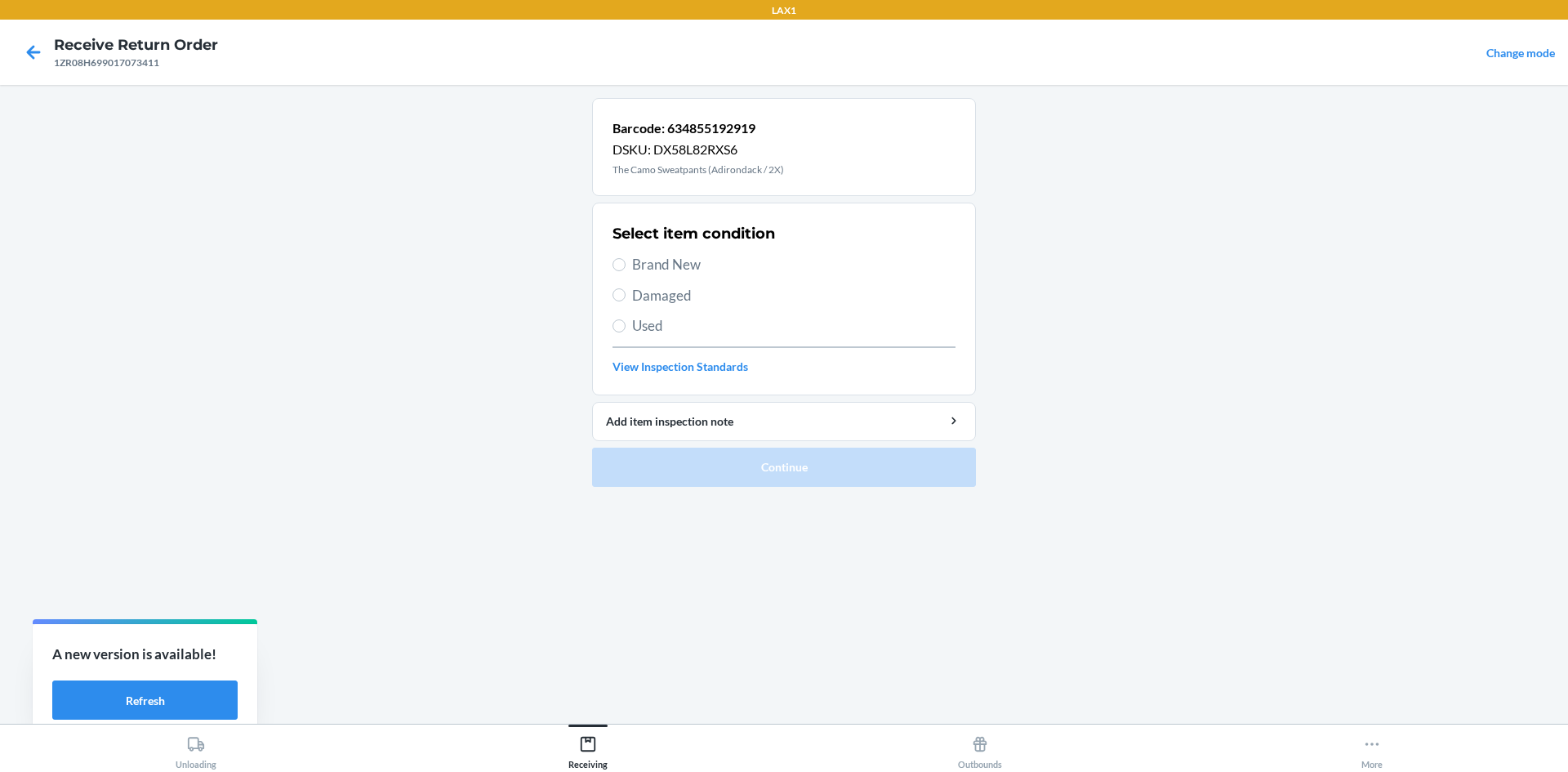
click at [795, 293] on span "Damaged" at bounding box center [795, 295] width 324 height 21
click at [625, 293] on input "Damaged" at bounding box center [619, 295] width 13 height 13
radio input "true"
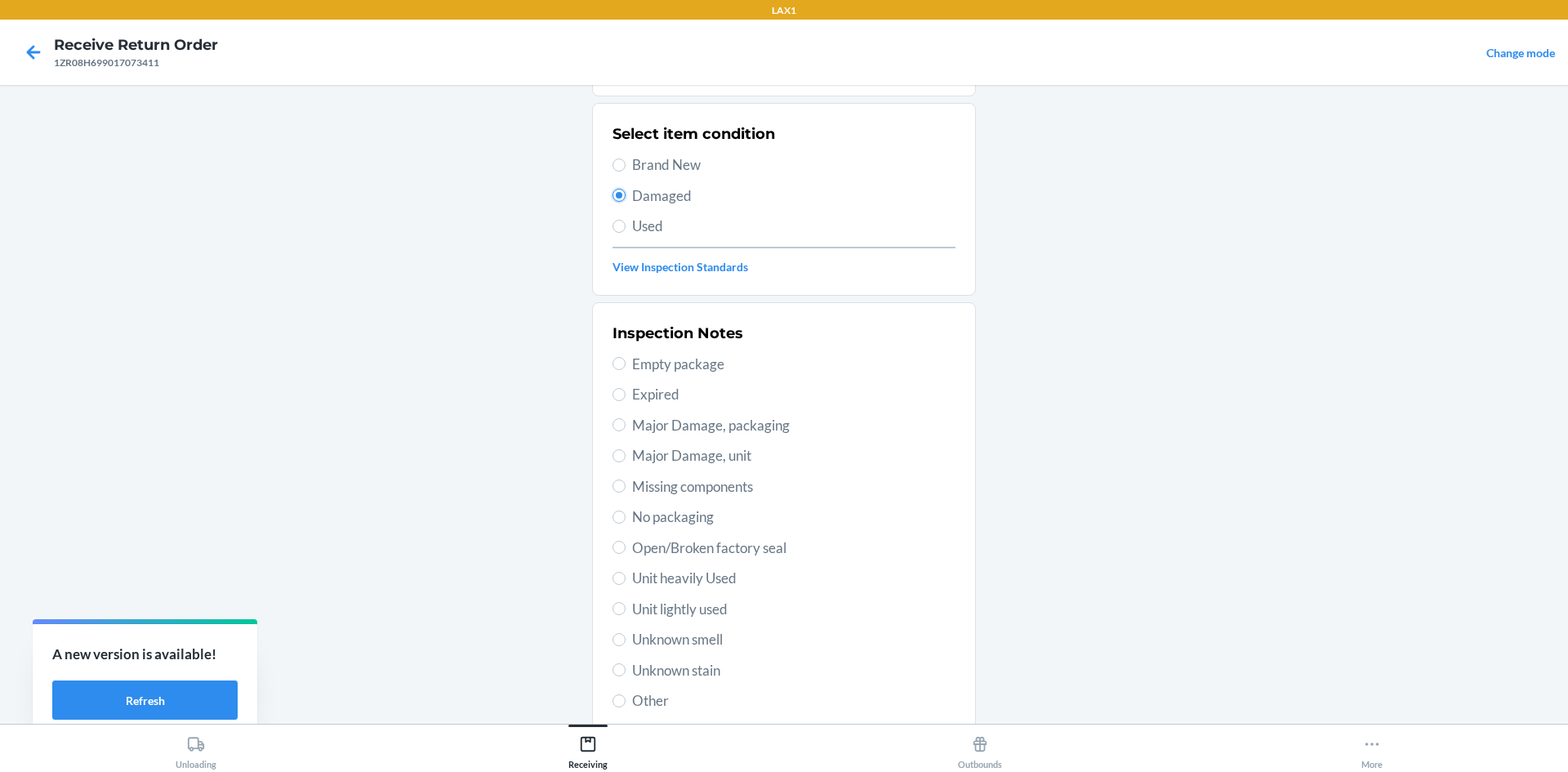
scroll to position [164, 0]
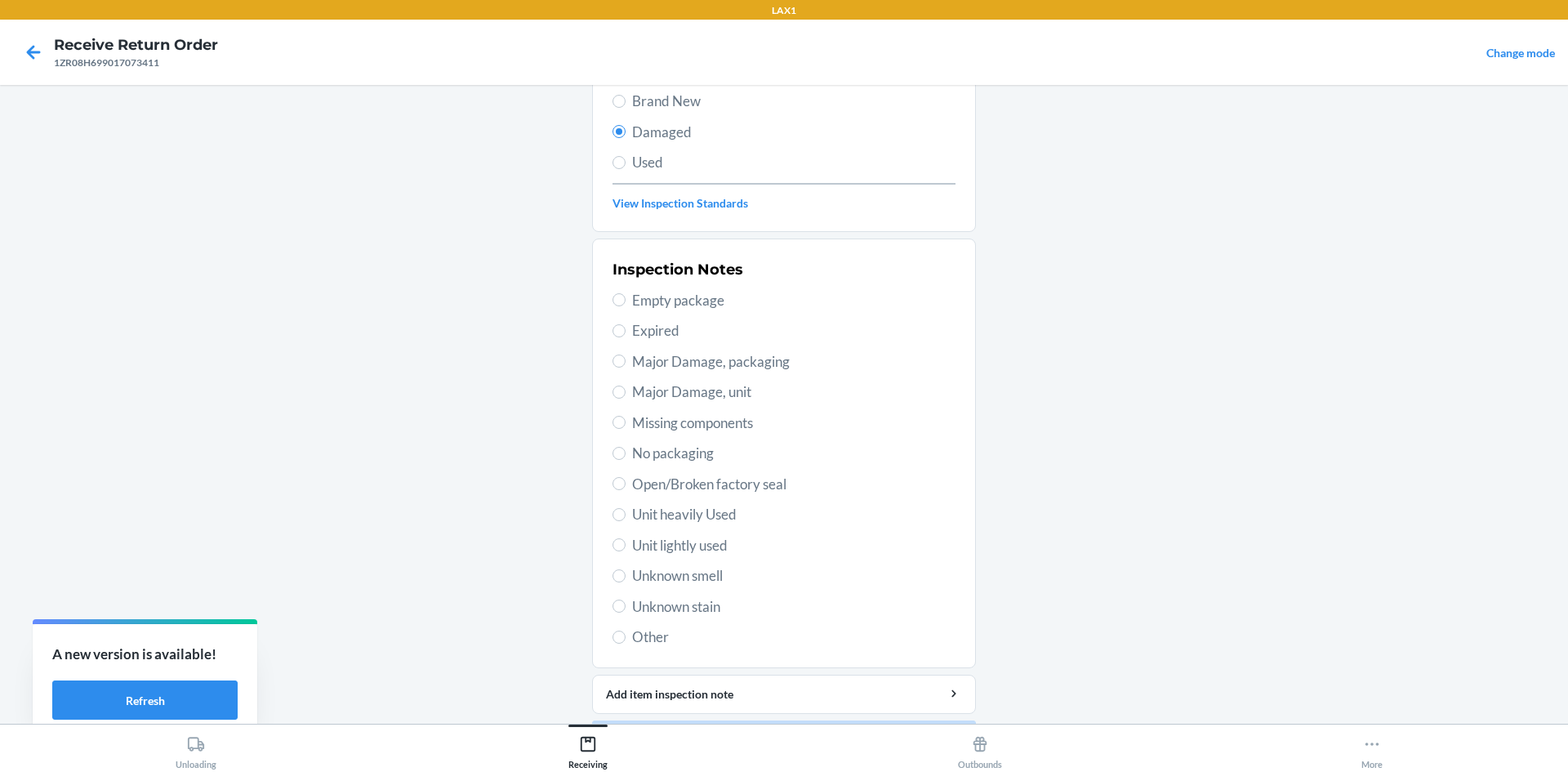
click at [732, 546] on span "Unit lightly used" at bounding box center [795, 546] width 324 height 21
click at [625, 546] on input "Unit lightly used" at bounding box center [619, 545] width 13 height 13
radio input "true"
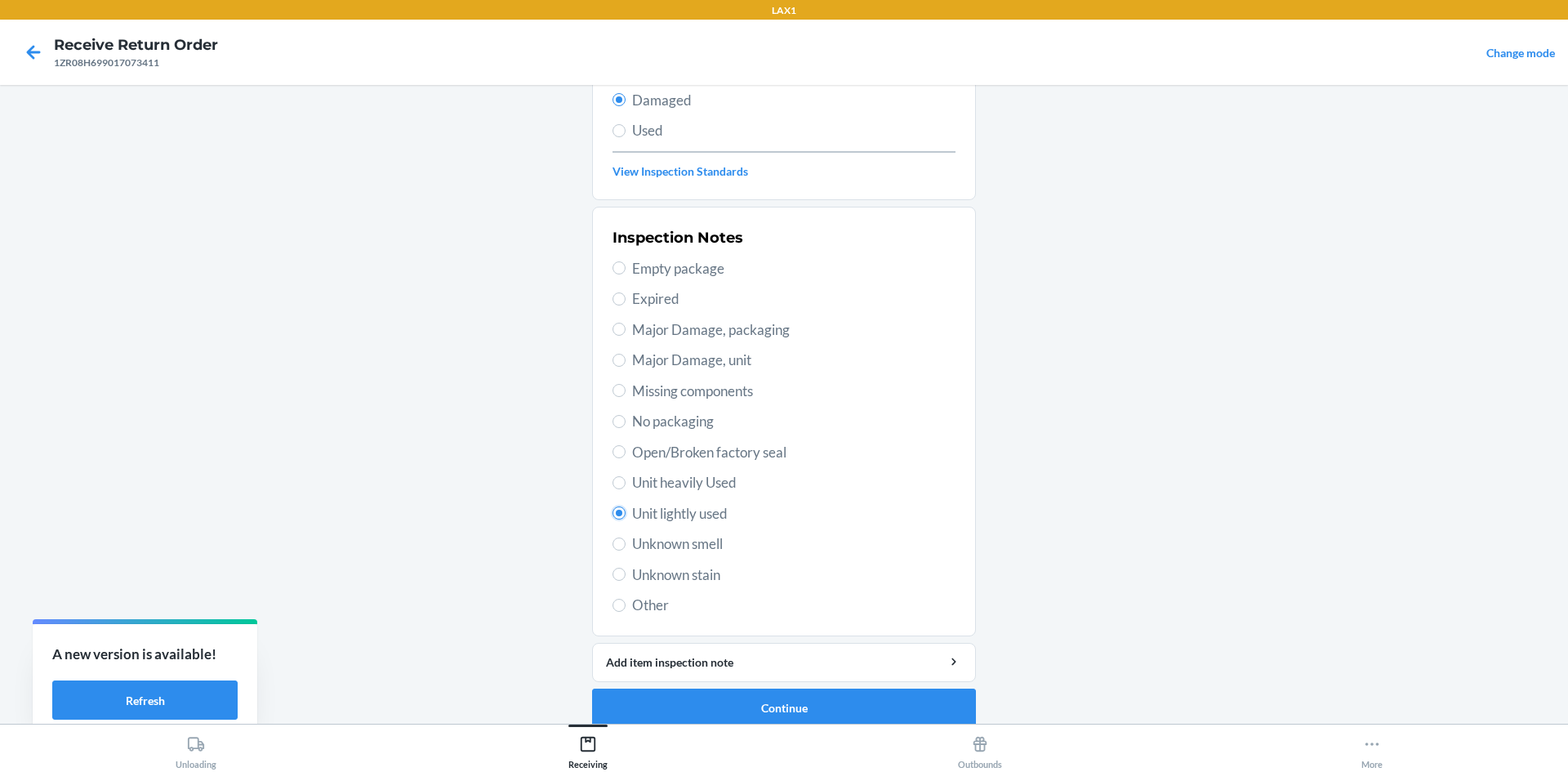
scroll to position [213, 0]
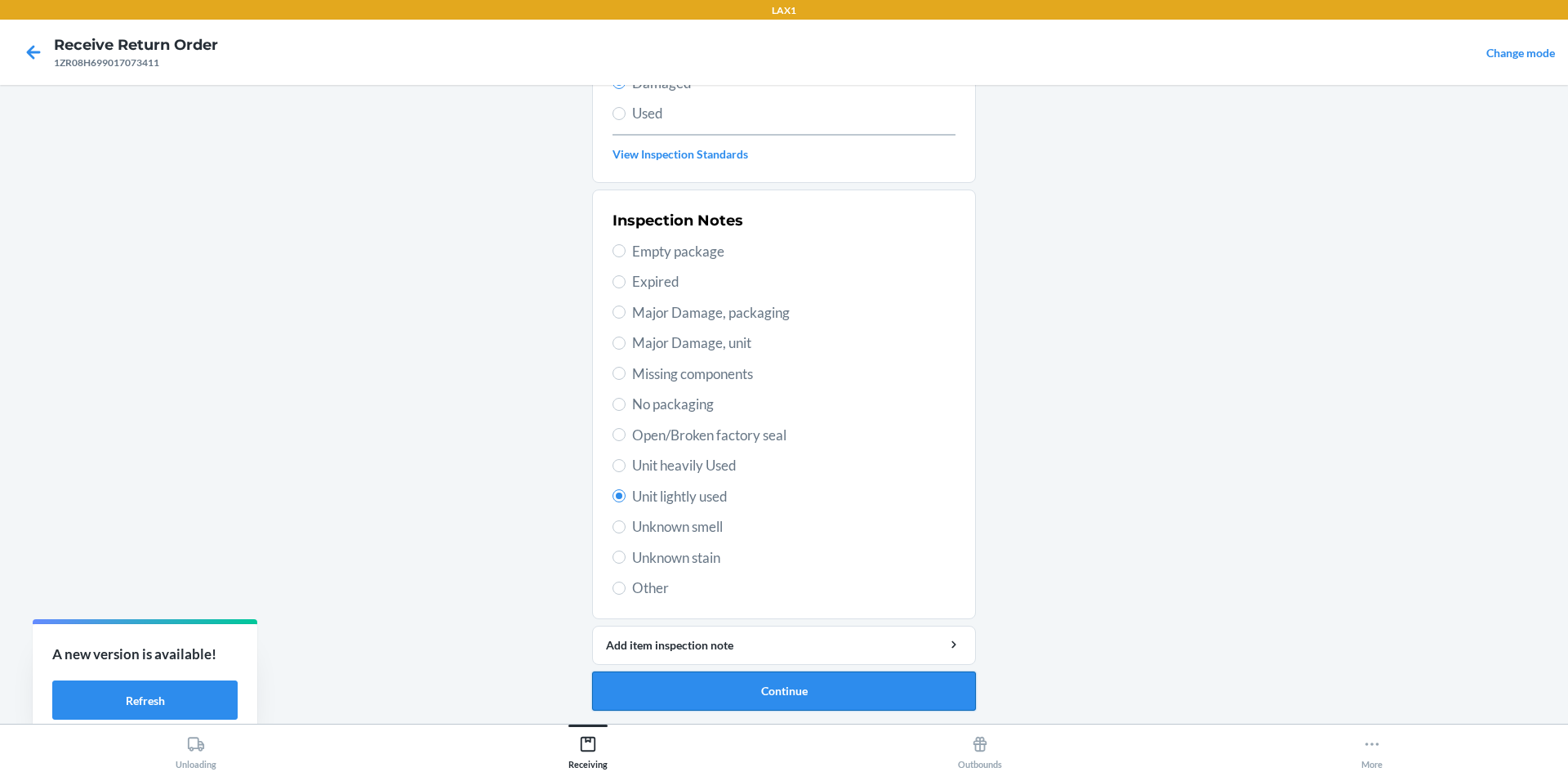
click at [882, 705] on button "Continue" at bounding box center [784, 691] width 383 height 40
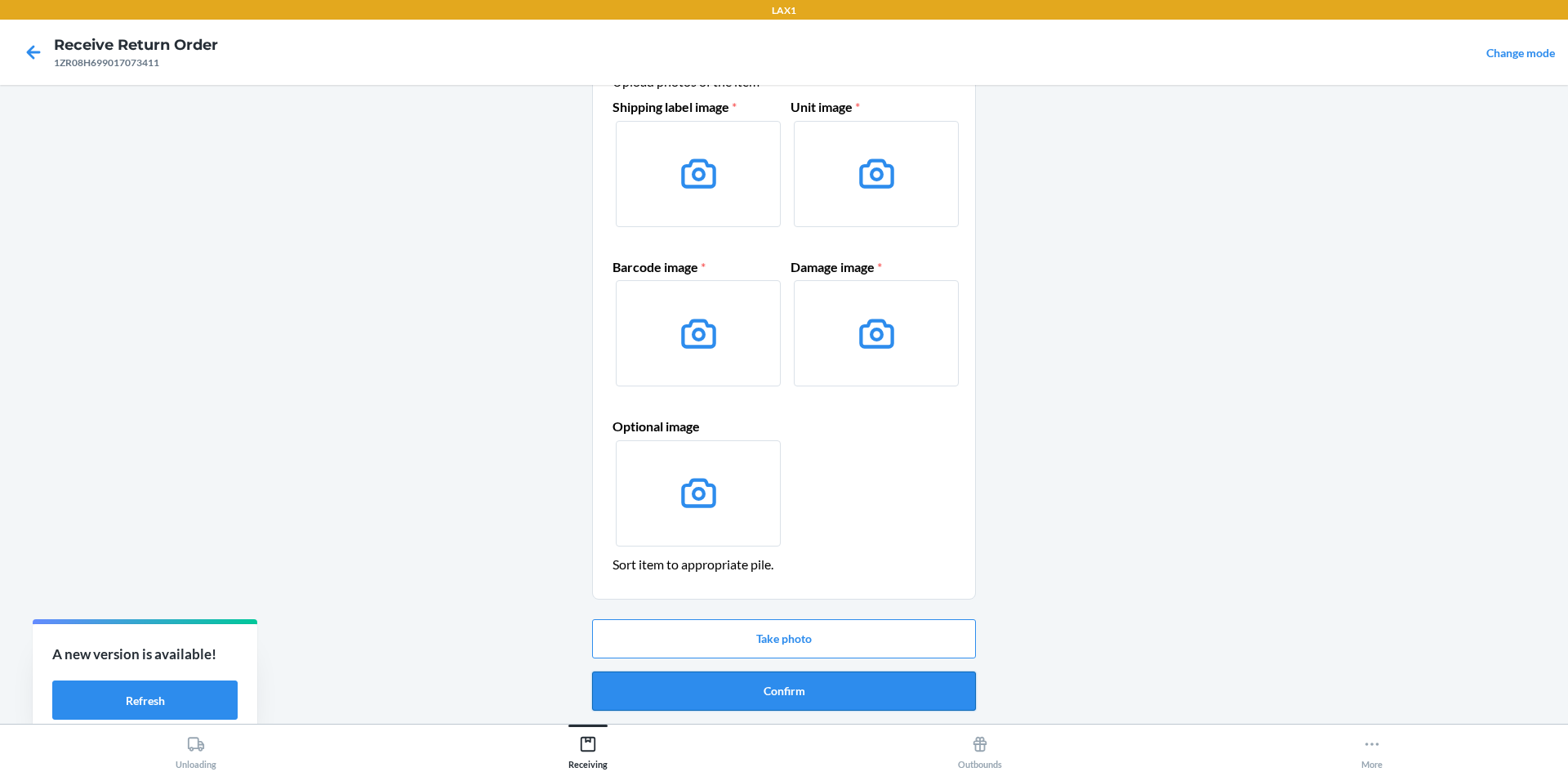
click at [897, 679] on button "Confirm" at bounding box center [784, 691] width 383 height 40
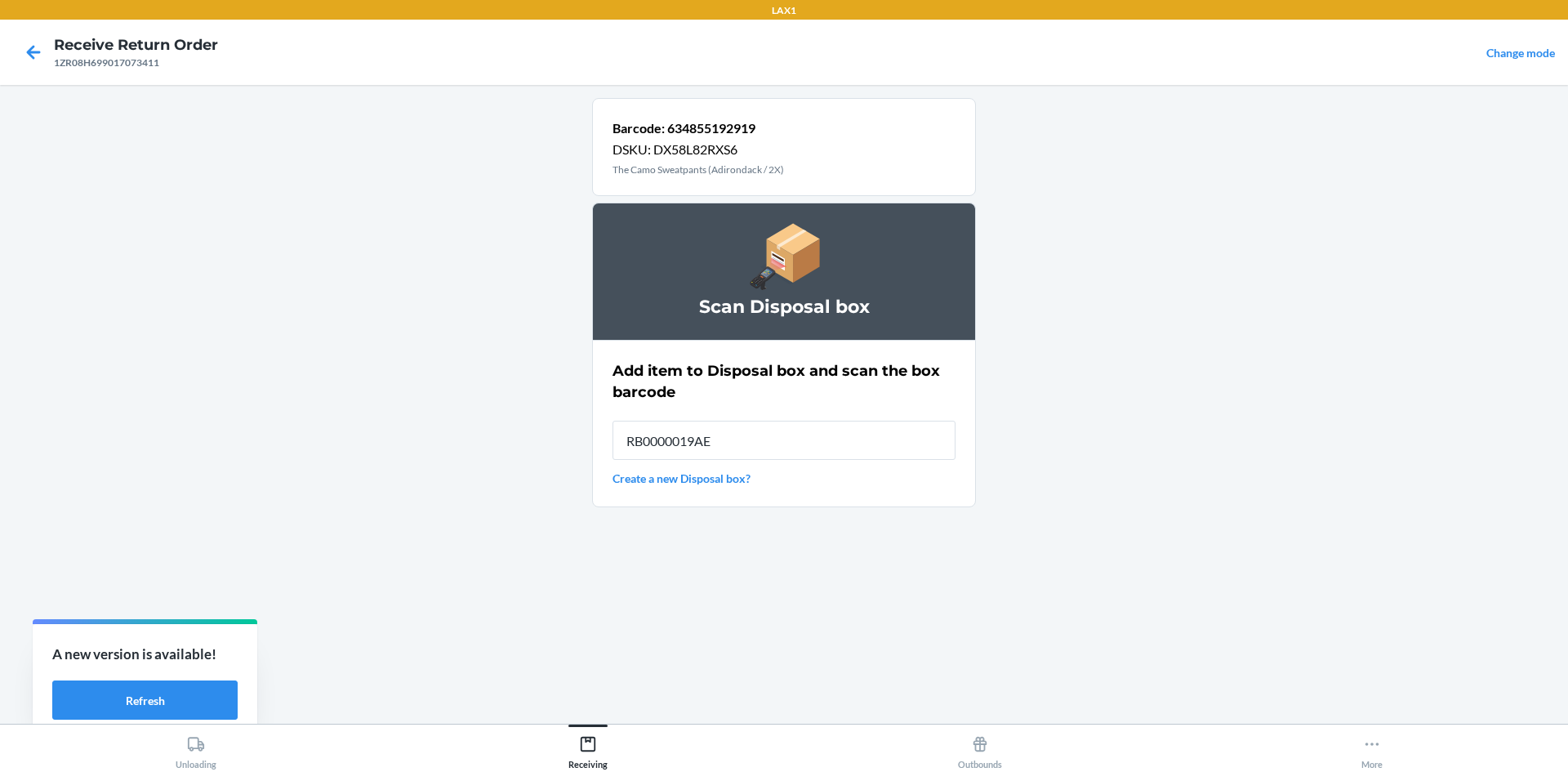
type input "RB0000019AE"
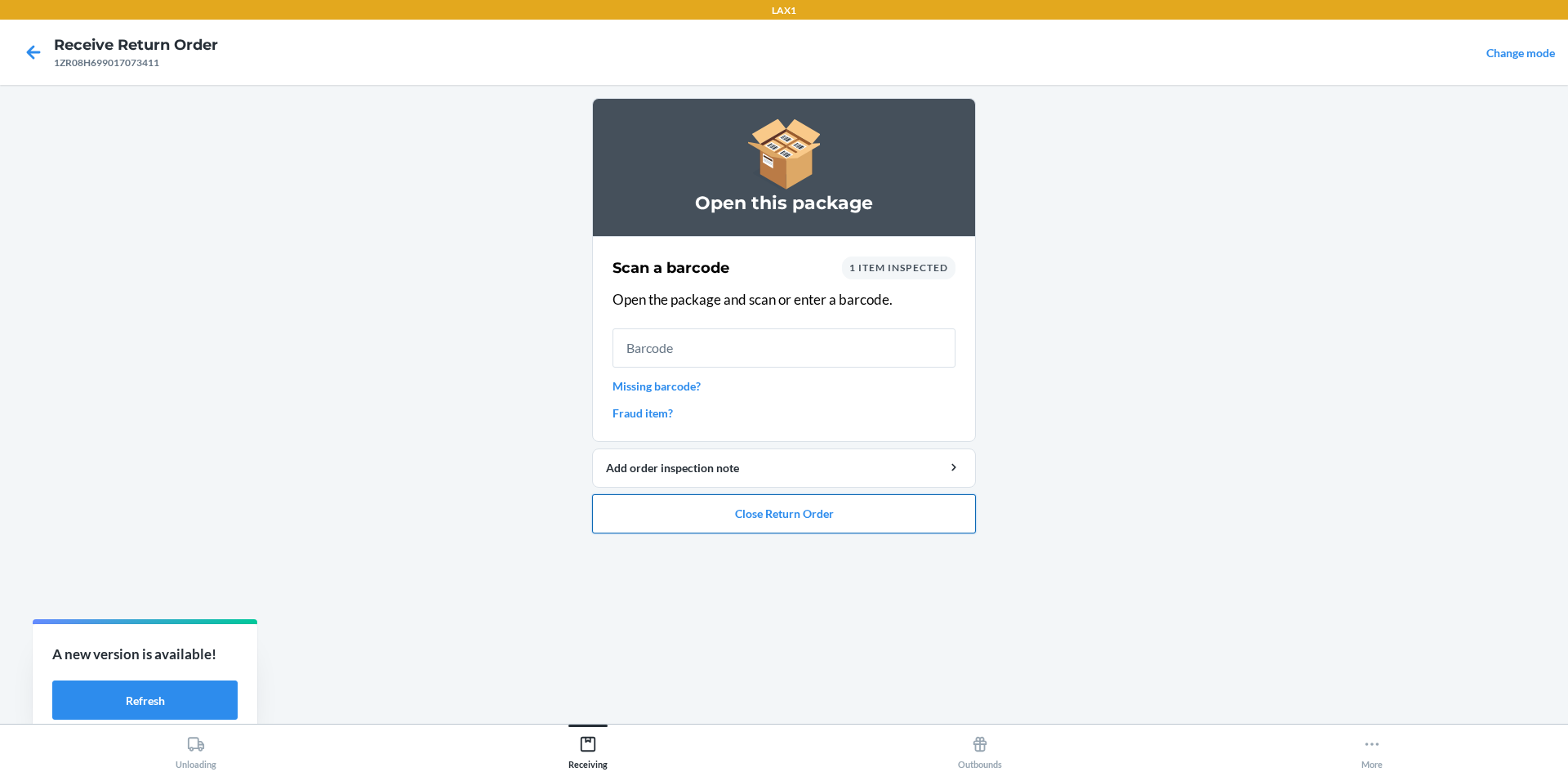
click at [921, 524] on button "Close Return Order" at bounding box center [784, 513] width 383 height 40
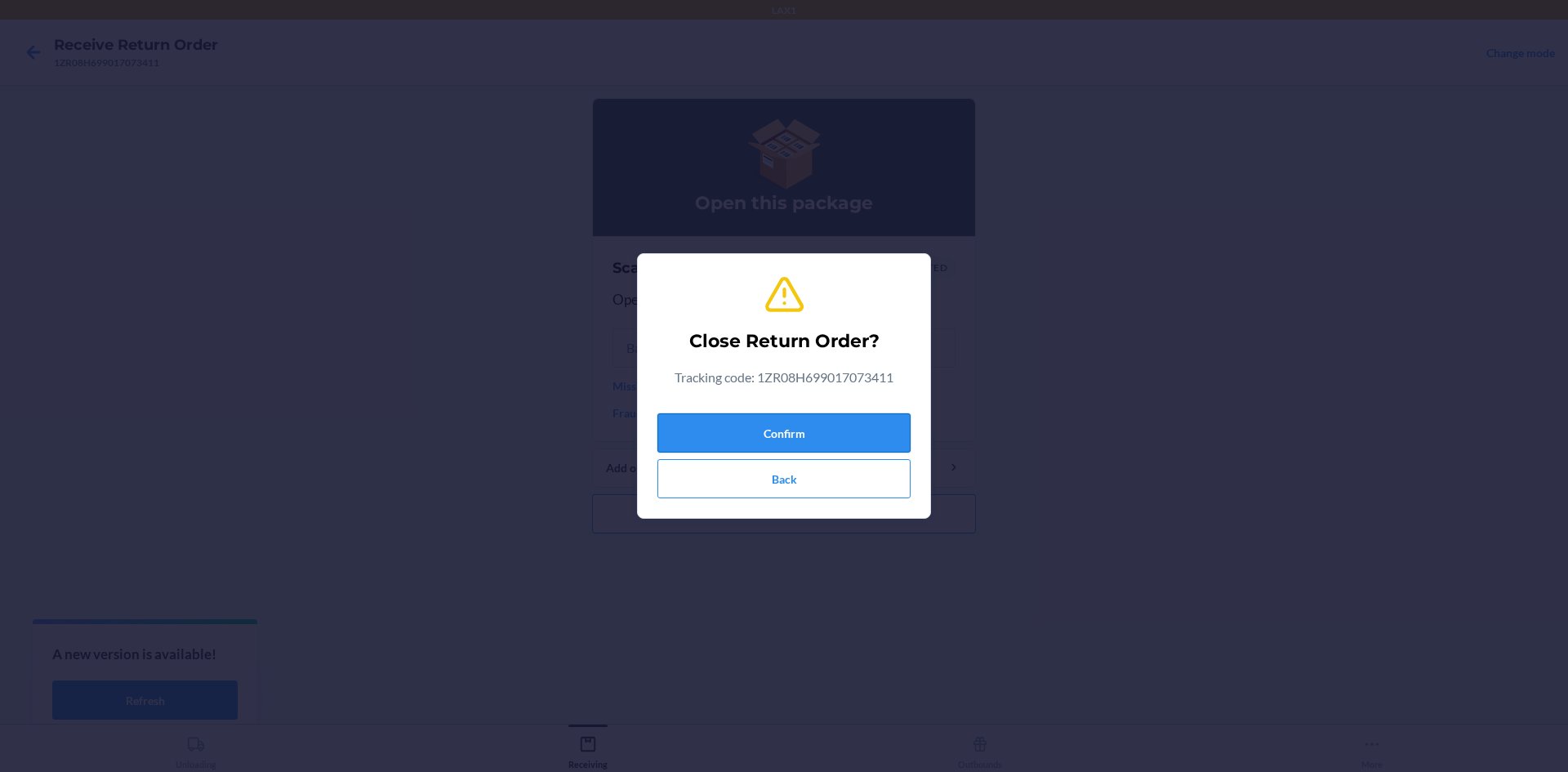
click at [856, 435] on button "Confirm" at bounding box center [784, 432] width 253 height 40
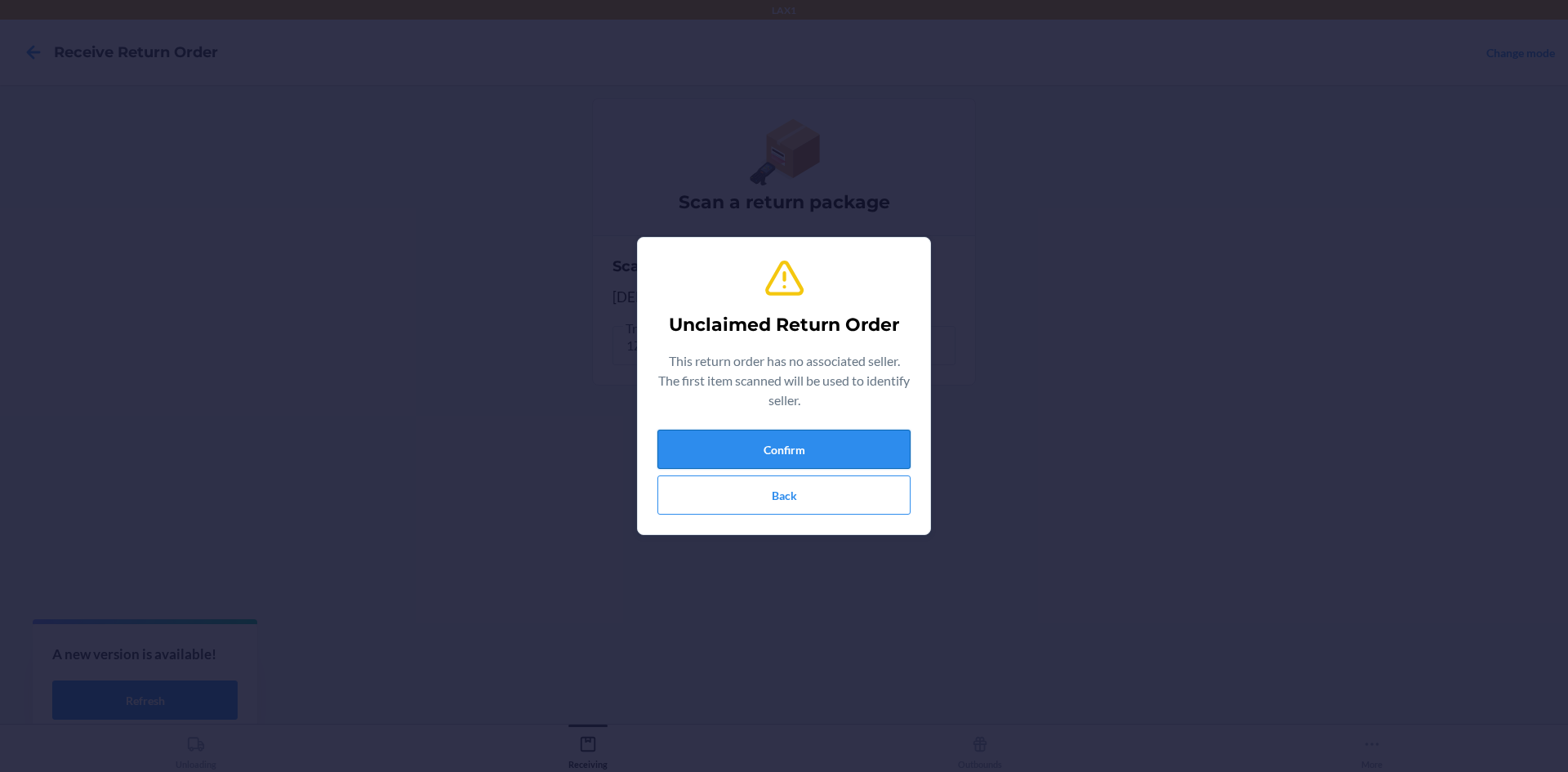
click at [893, 437] on button "Confirm" at bounding box center [784, 449] width 253 height 40
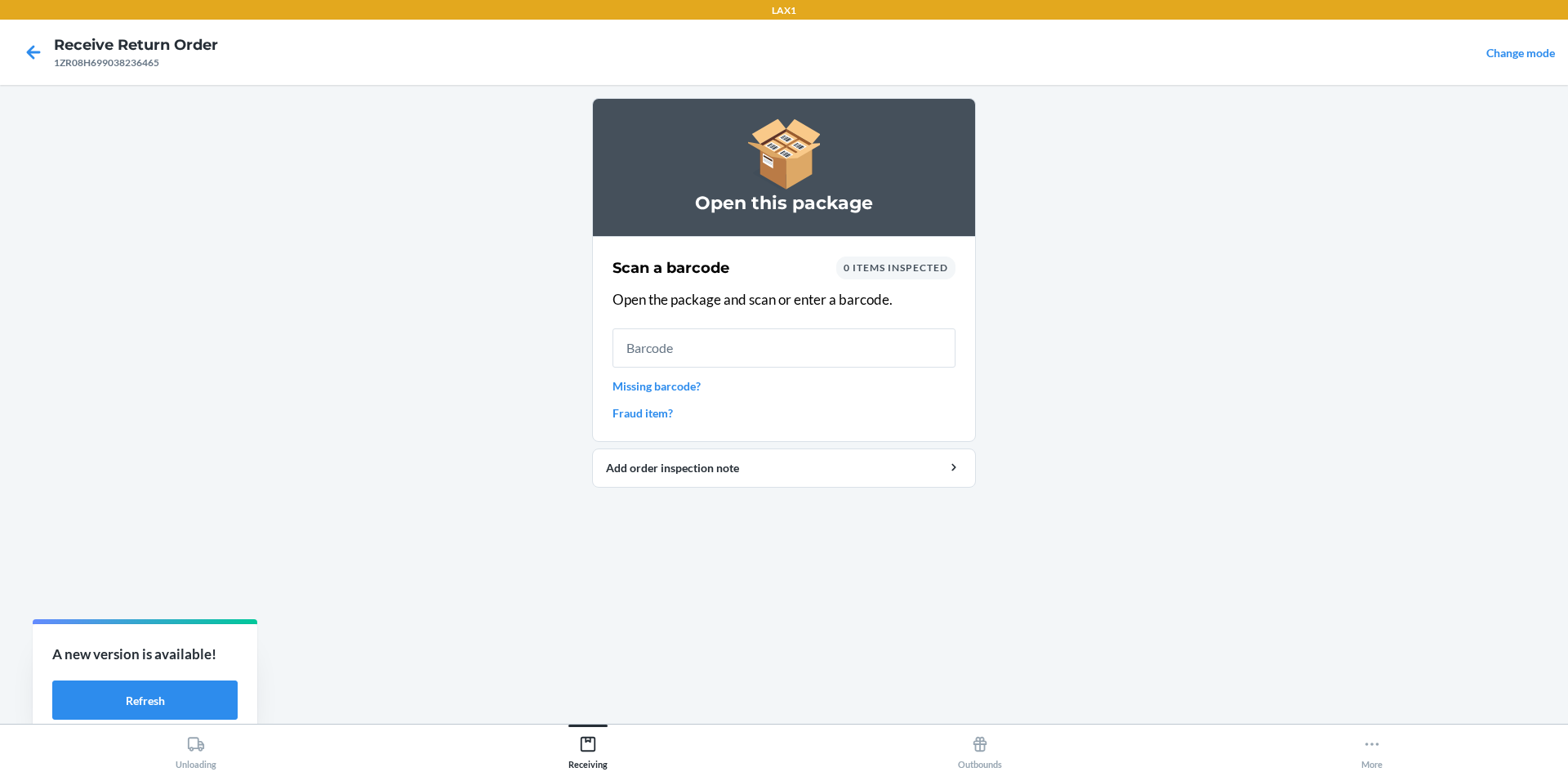
click at [683, 383] on link "Missing barcode?" at bounding box center [784, 386] width 343 height 17
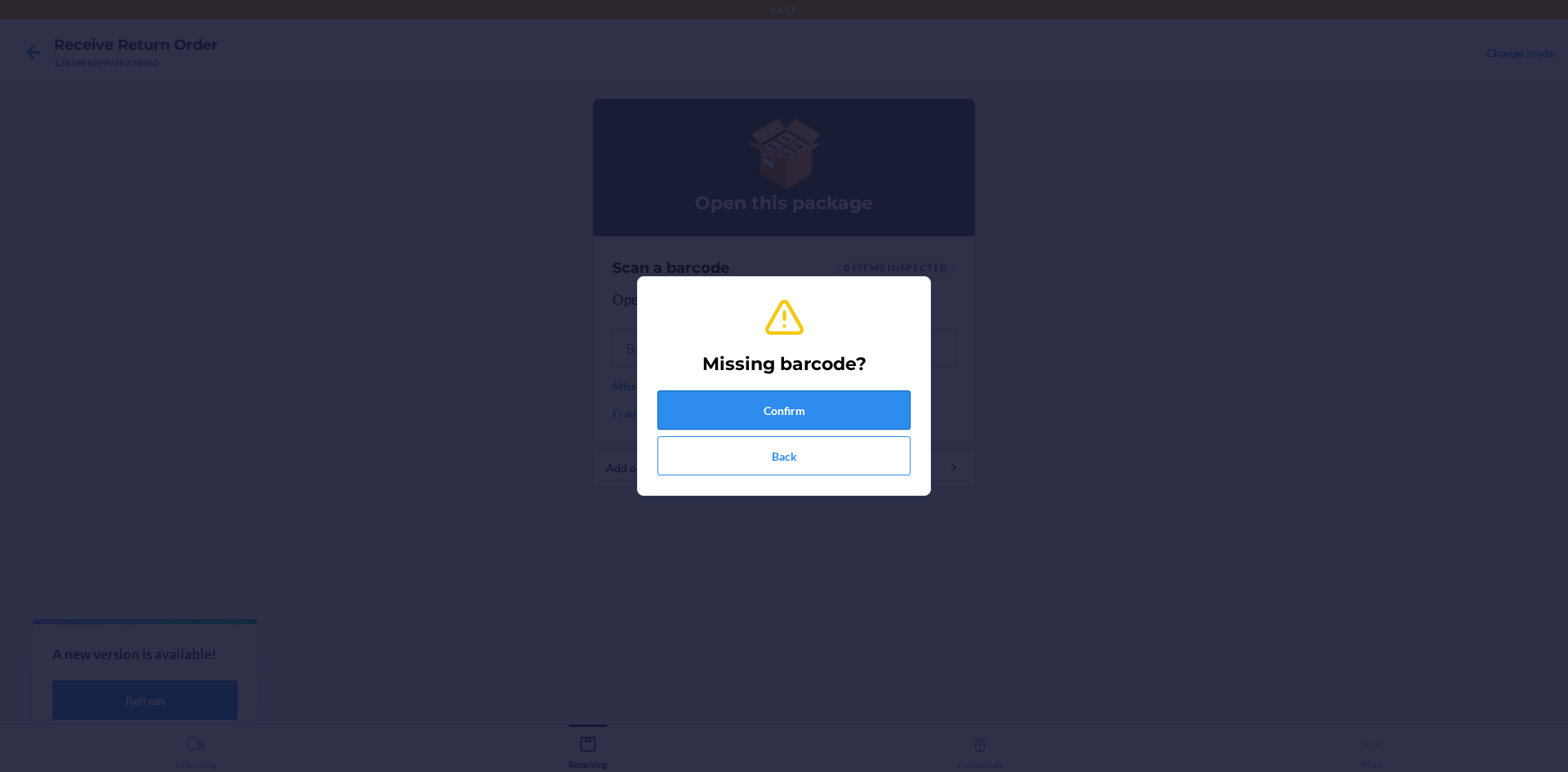
click at [705, 408] on button "Confirm" at bounding box center [784, 410] width 253 height 40
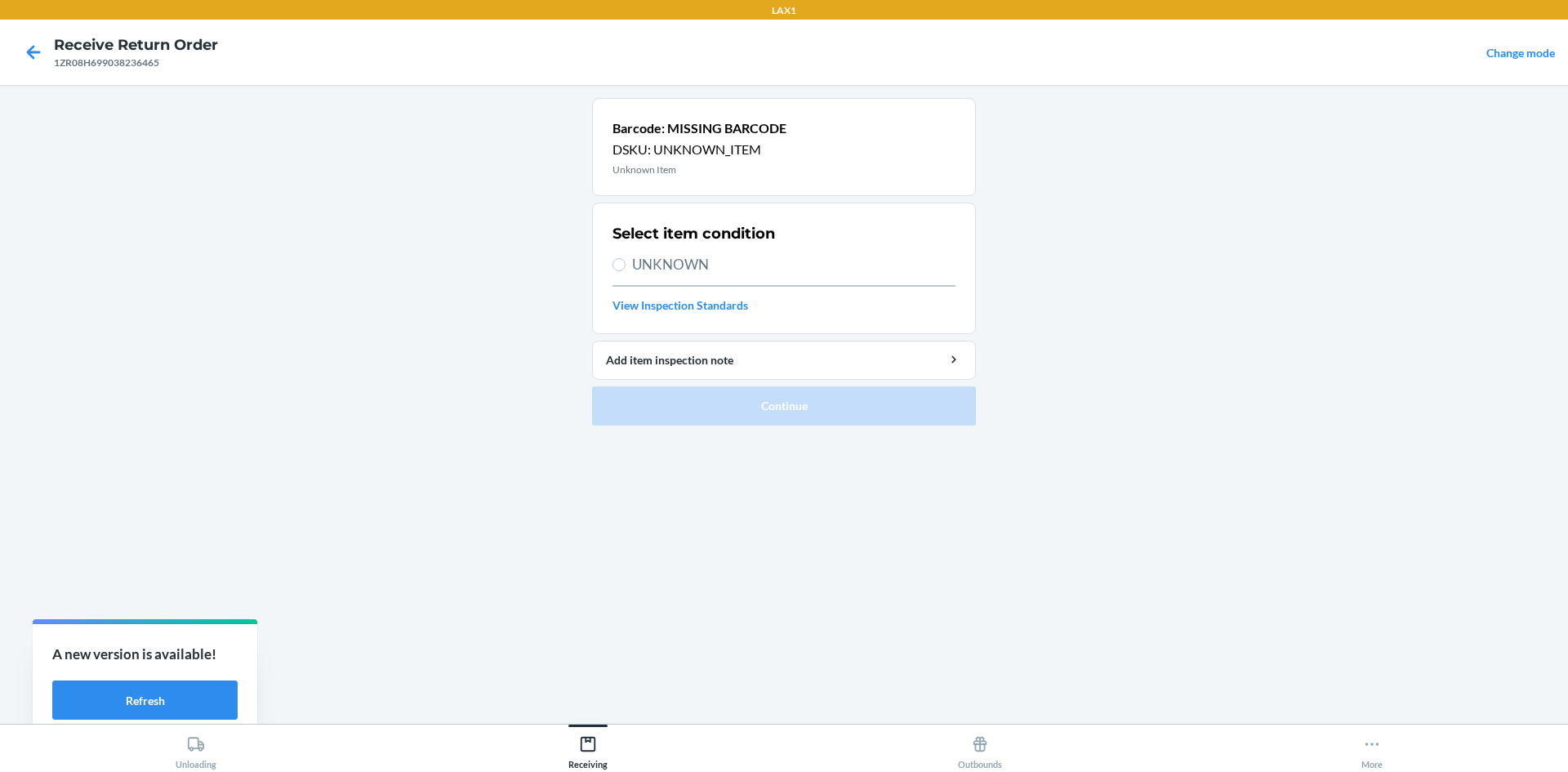
click at [787, 268] on span "UNKNOWN" at bounding box center [795, 264] width 324 height 21
click at [625, 268] on input "UNKNOWN" at bounding box center [619, 265] width 13 height 13
radio input "true"
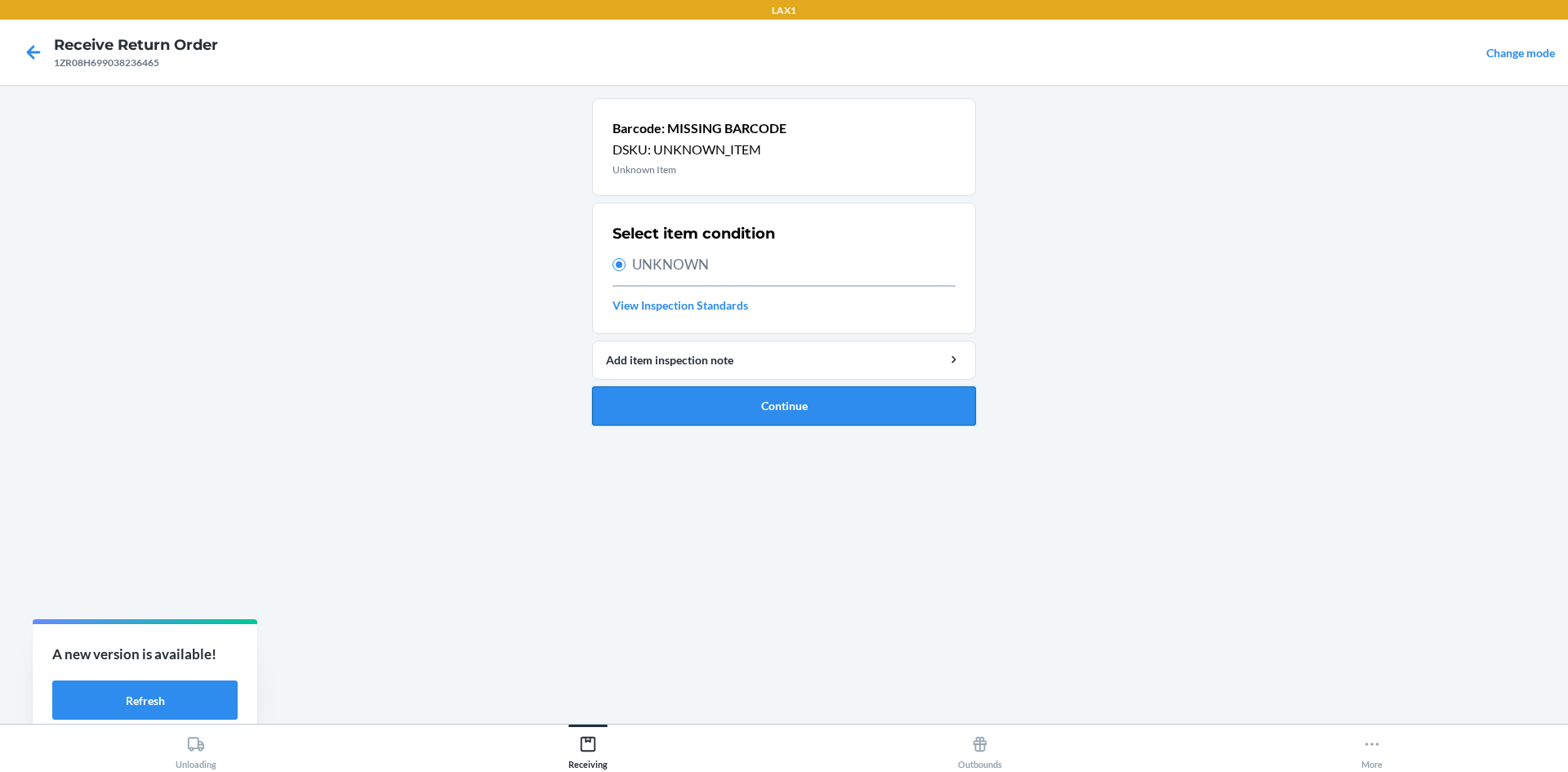
click at [776, 407] on button "Continue" at bounding box center [784, 406] width 383 height 40
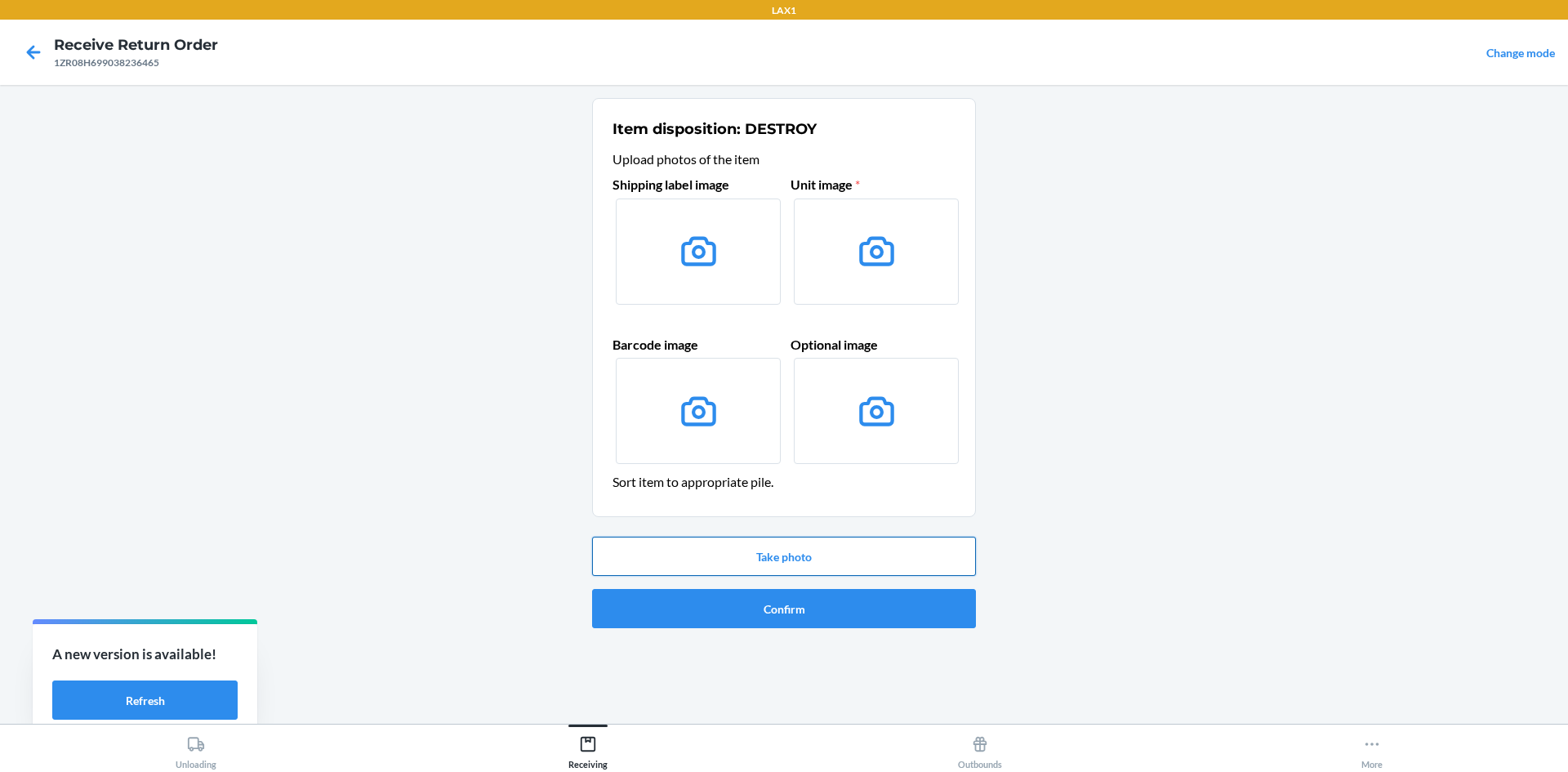
click at [801, 559] on button "Take photo" at bounding box center [784, 557] width 383 height 40
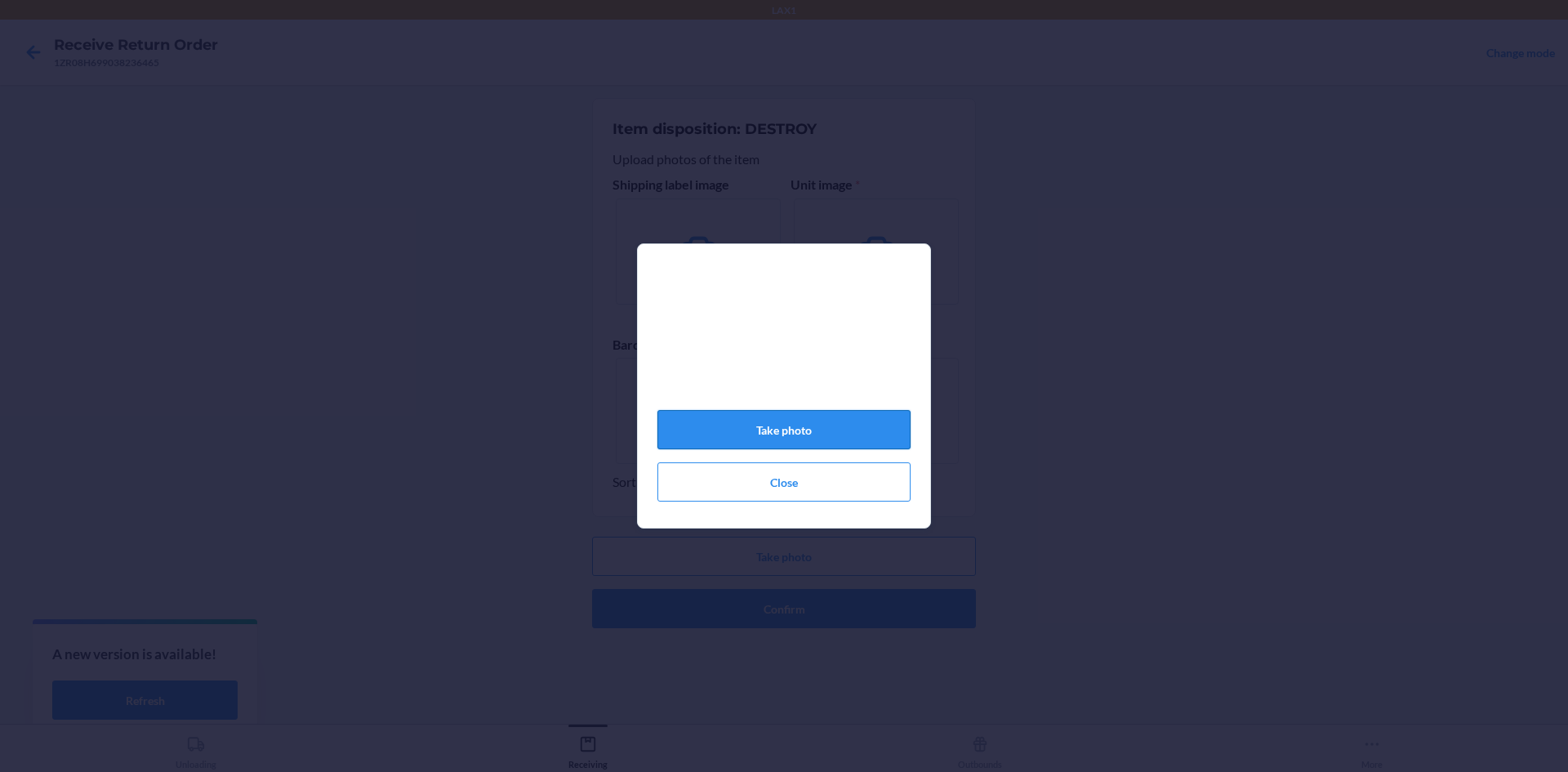
click at [863, 437] on button "Take photo" at bounding box center [784, 430] width 253 height 40
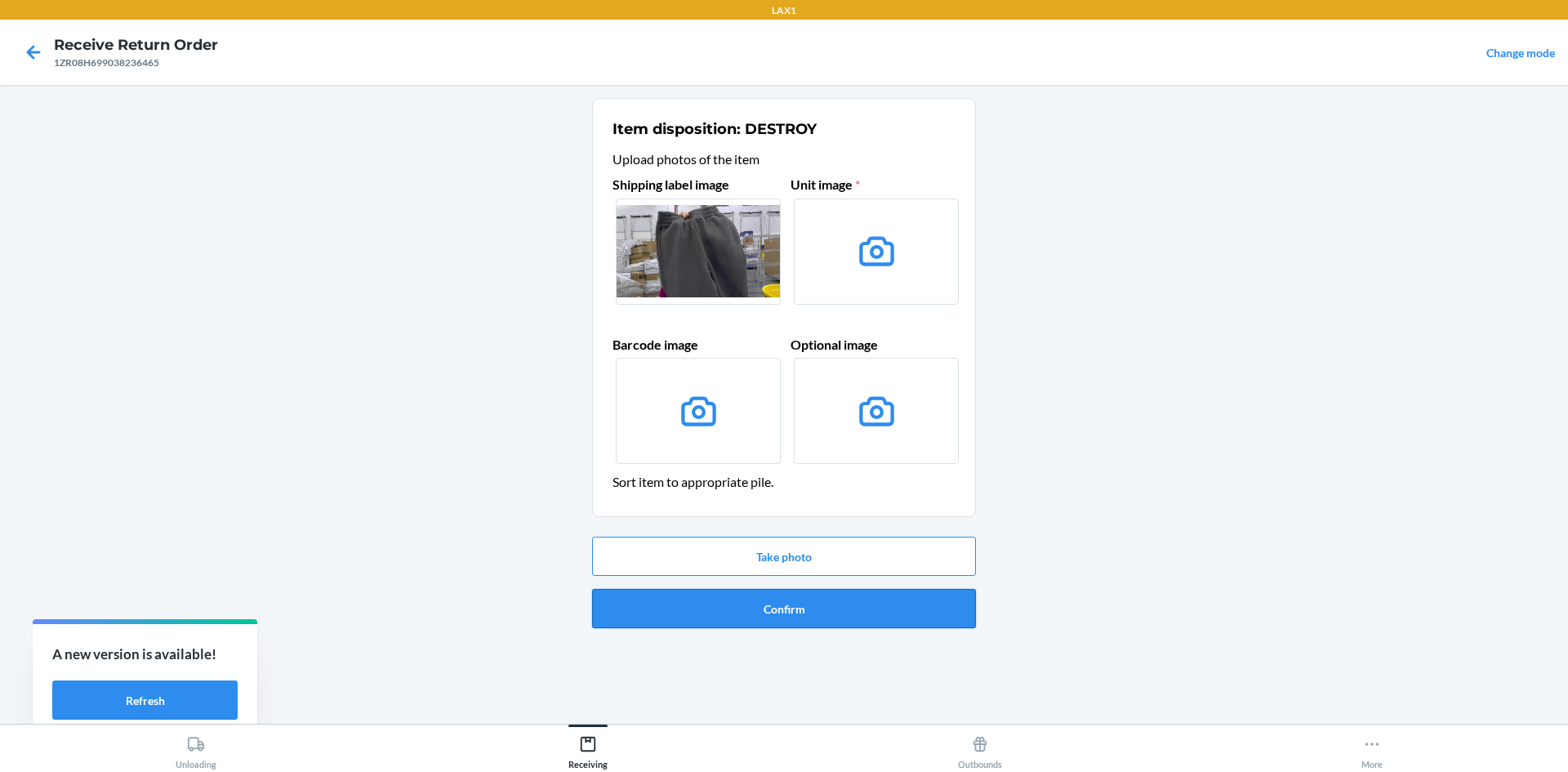
click at [866, 618] on button "Confirm" at bounding box center [784, 608] width 383 height 40
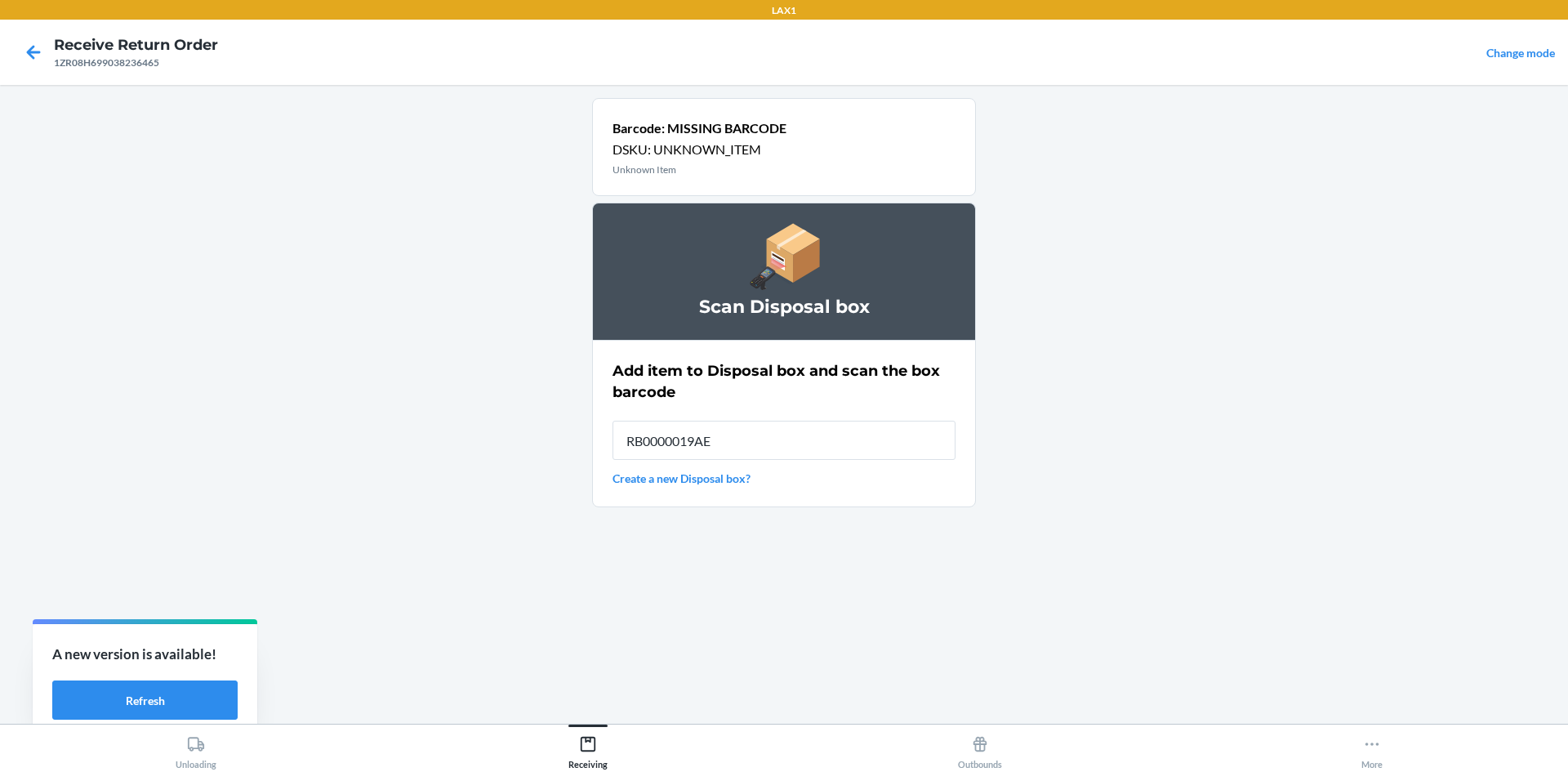
type input "RB0000019AE"
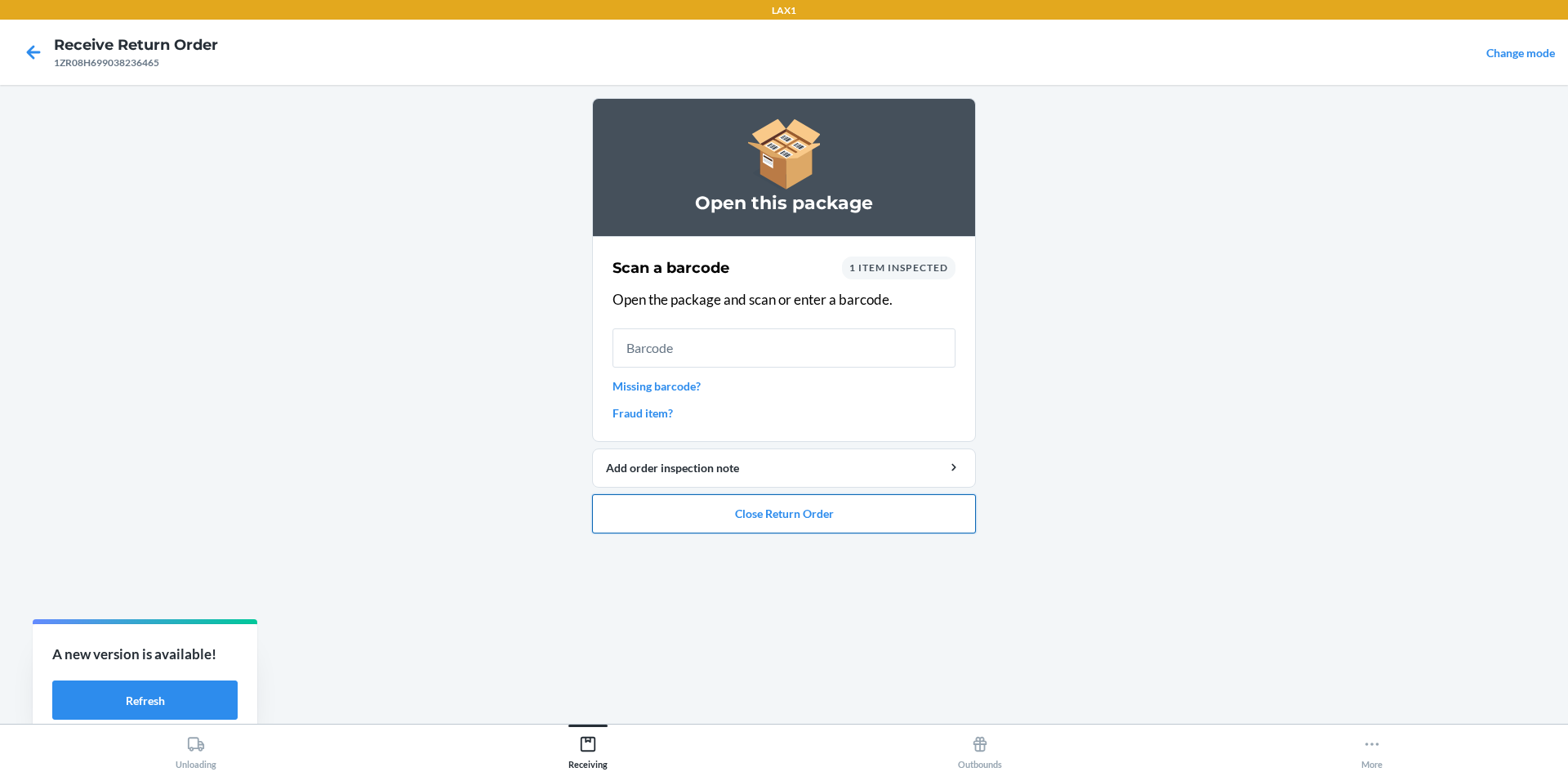
click at [947, 521] on button "Close Return Order" at bounding box center [784, 513] width 383 height 40
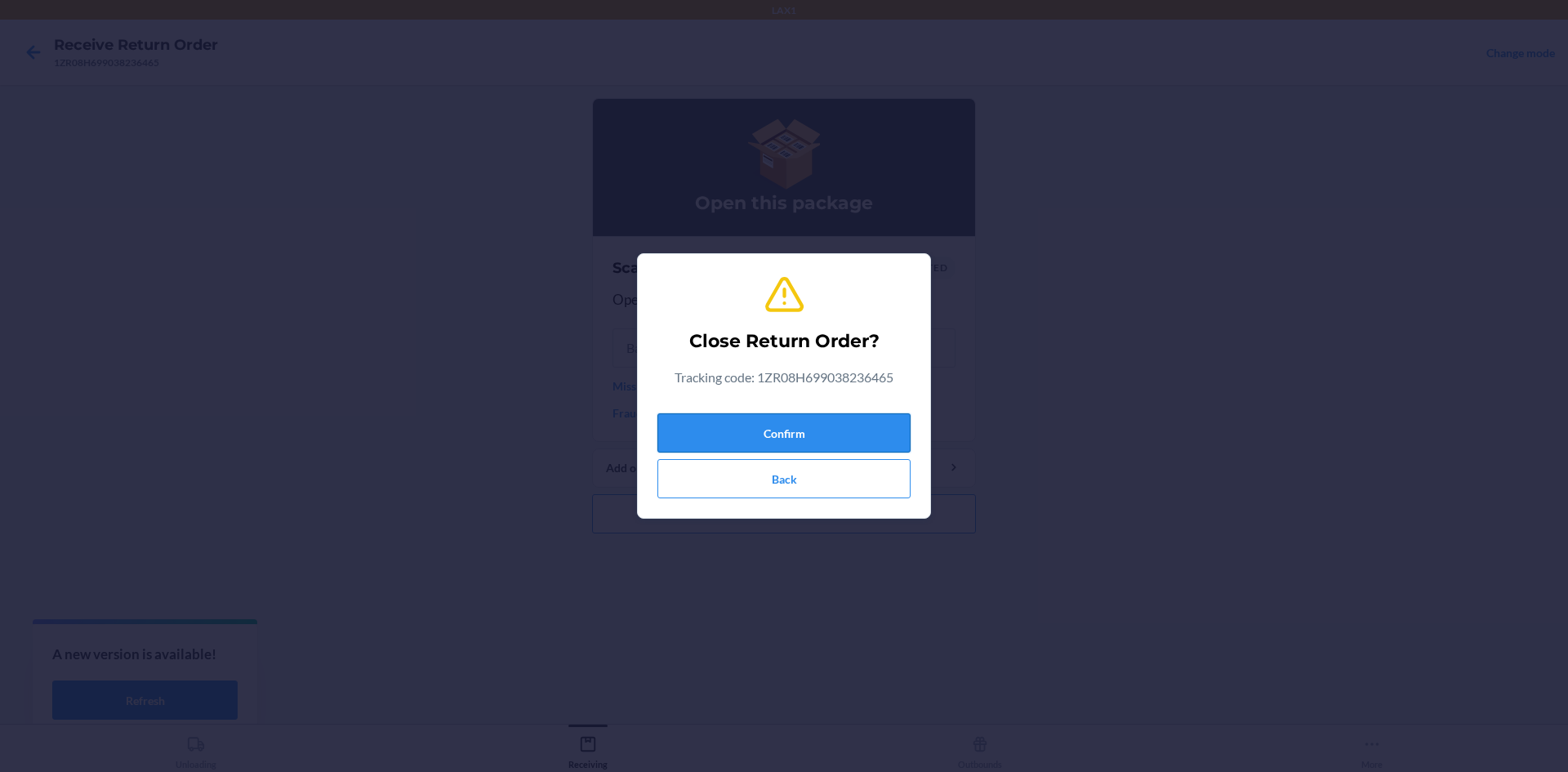
click at [830, 429] on button "Confirm" at bounding box center [784, 432] width 253 height 40
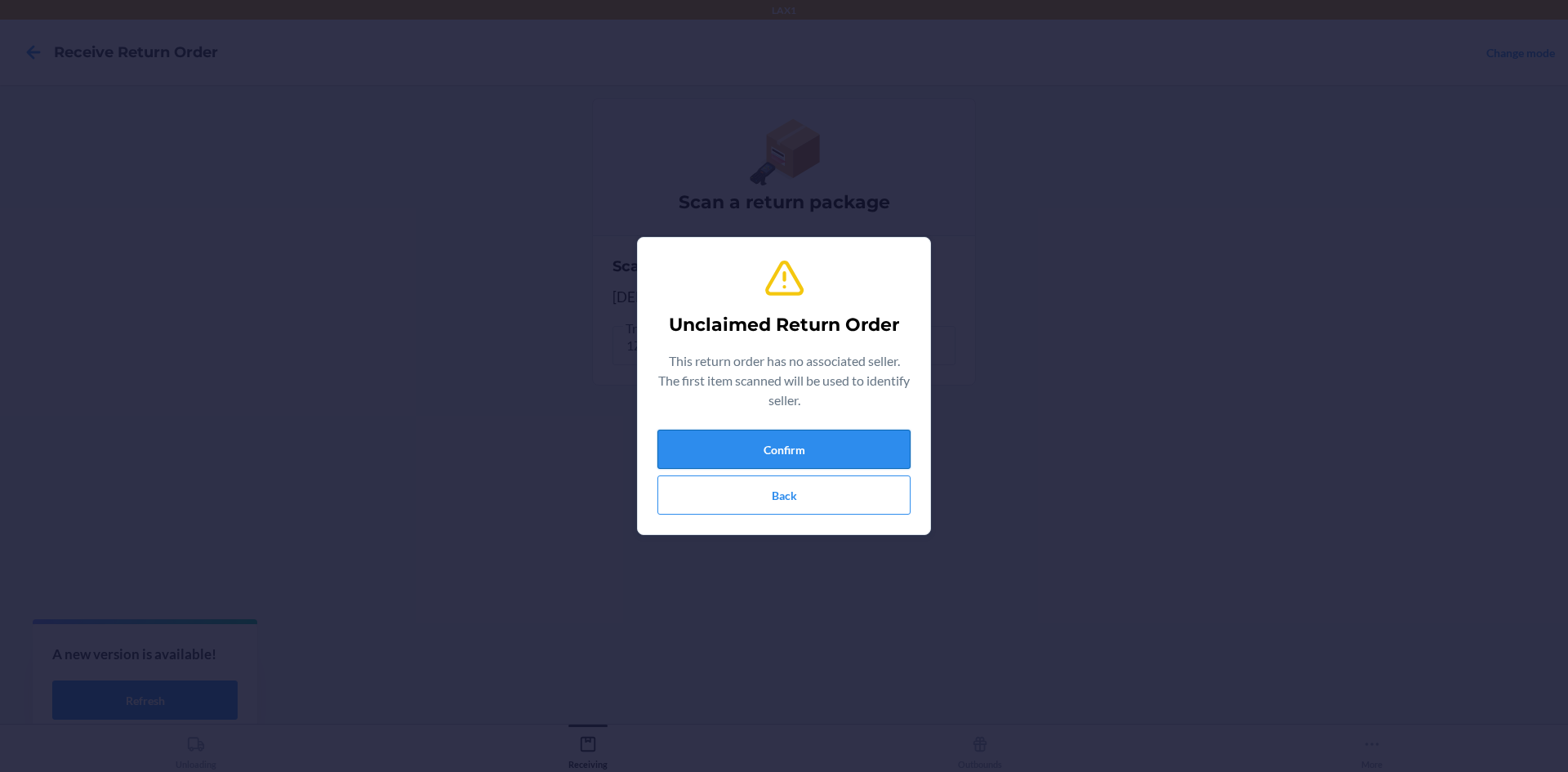
click at [897, 447] on button "Confirm" at bounding box center [784, 449] width 253 height 40
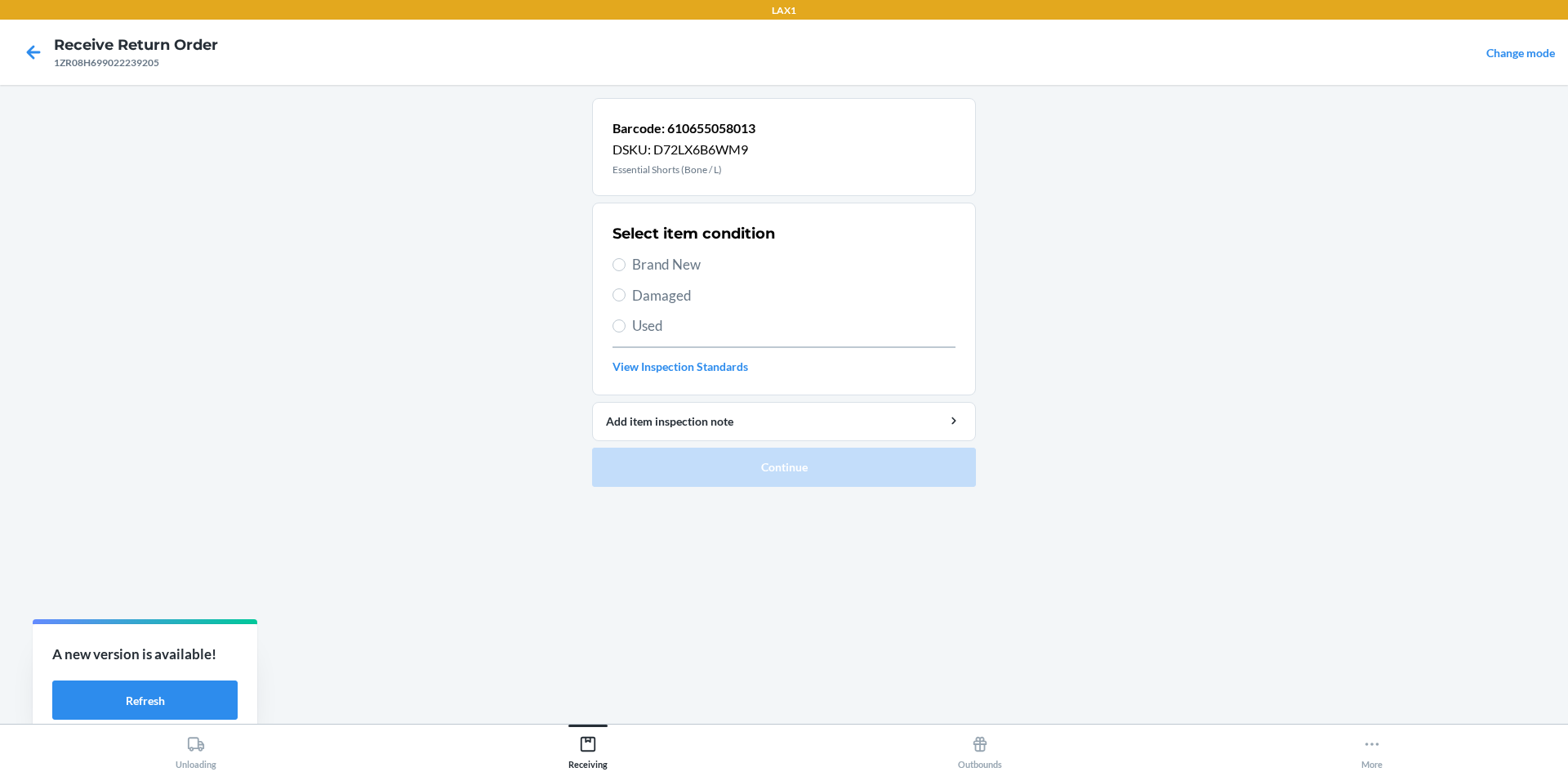
click at [669, 302] on span "Damaged" at bounding box center [795, 295] width 324 height 21
click at [625, 302] on input "Damaged" at bounding box center [619, 295] width 13 height 13
radio input "true"
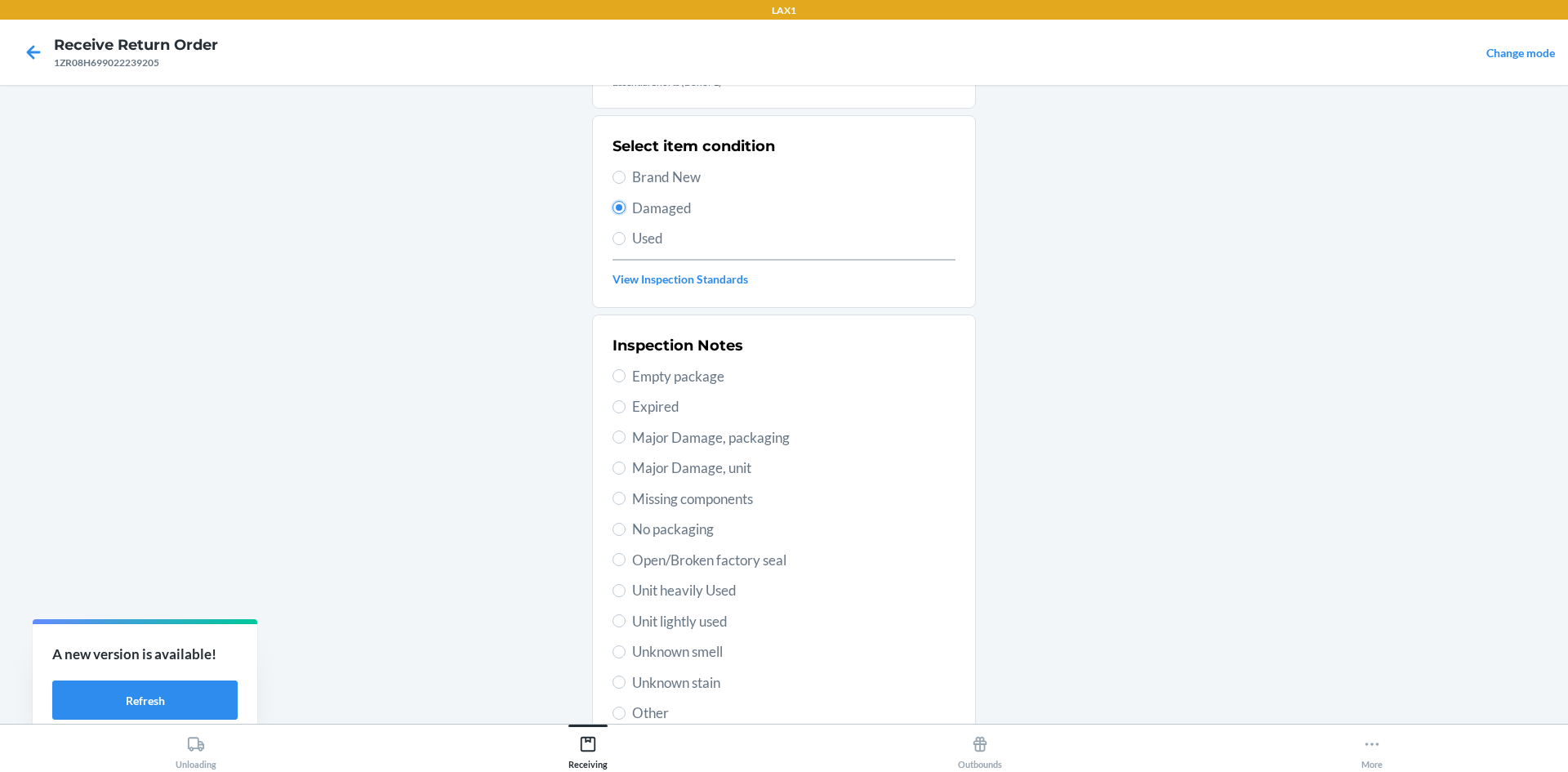
scroll to position [213, 0]
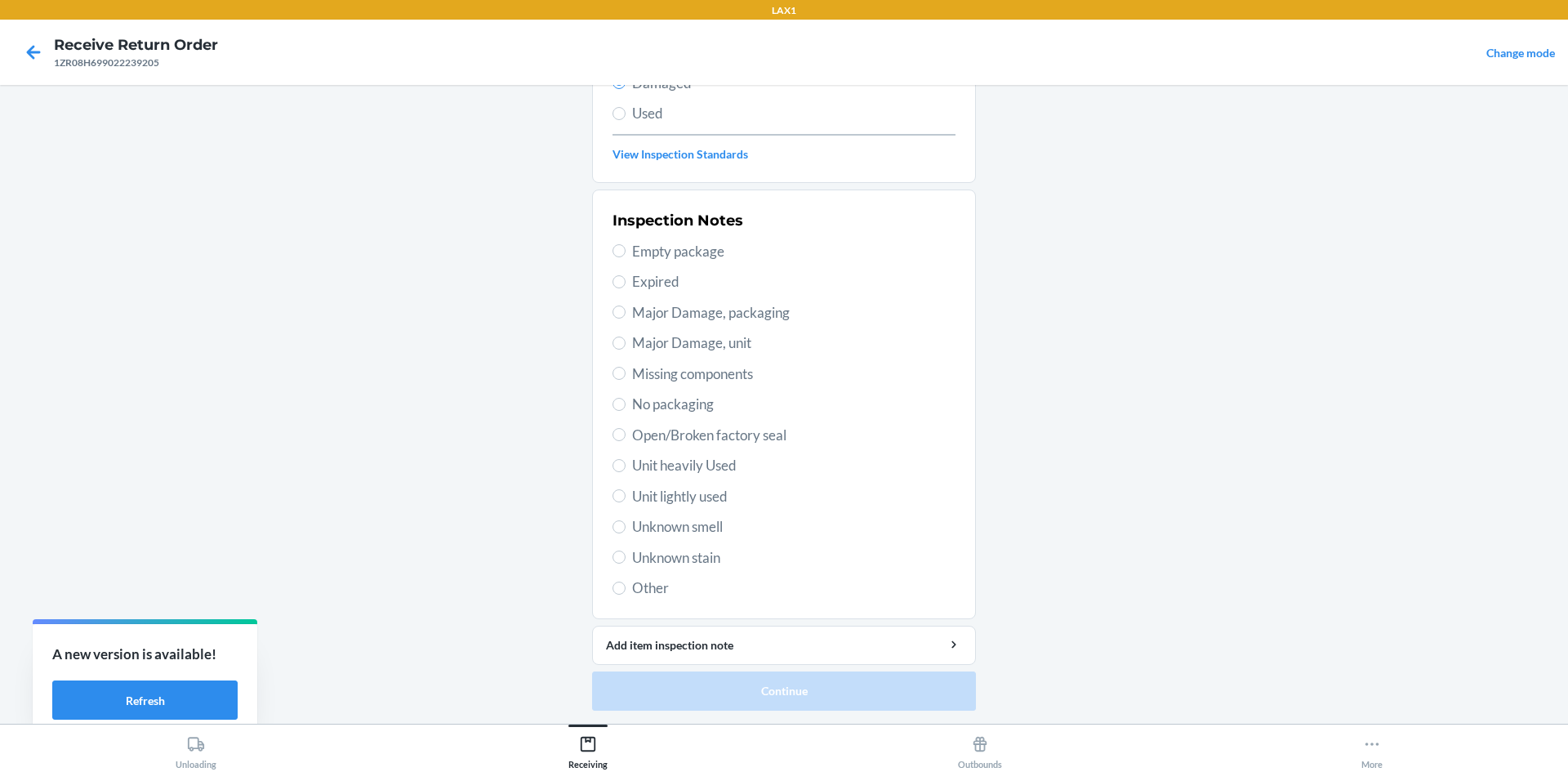
click at [648, 501] on span "Unit lightly used" at bounding box center [795, 497] width 324 height 21
click at [625, 501] on input "Unit lightly used" at bounding box center [619, 496] width 13 height 13
radio input "true"
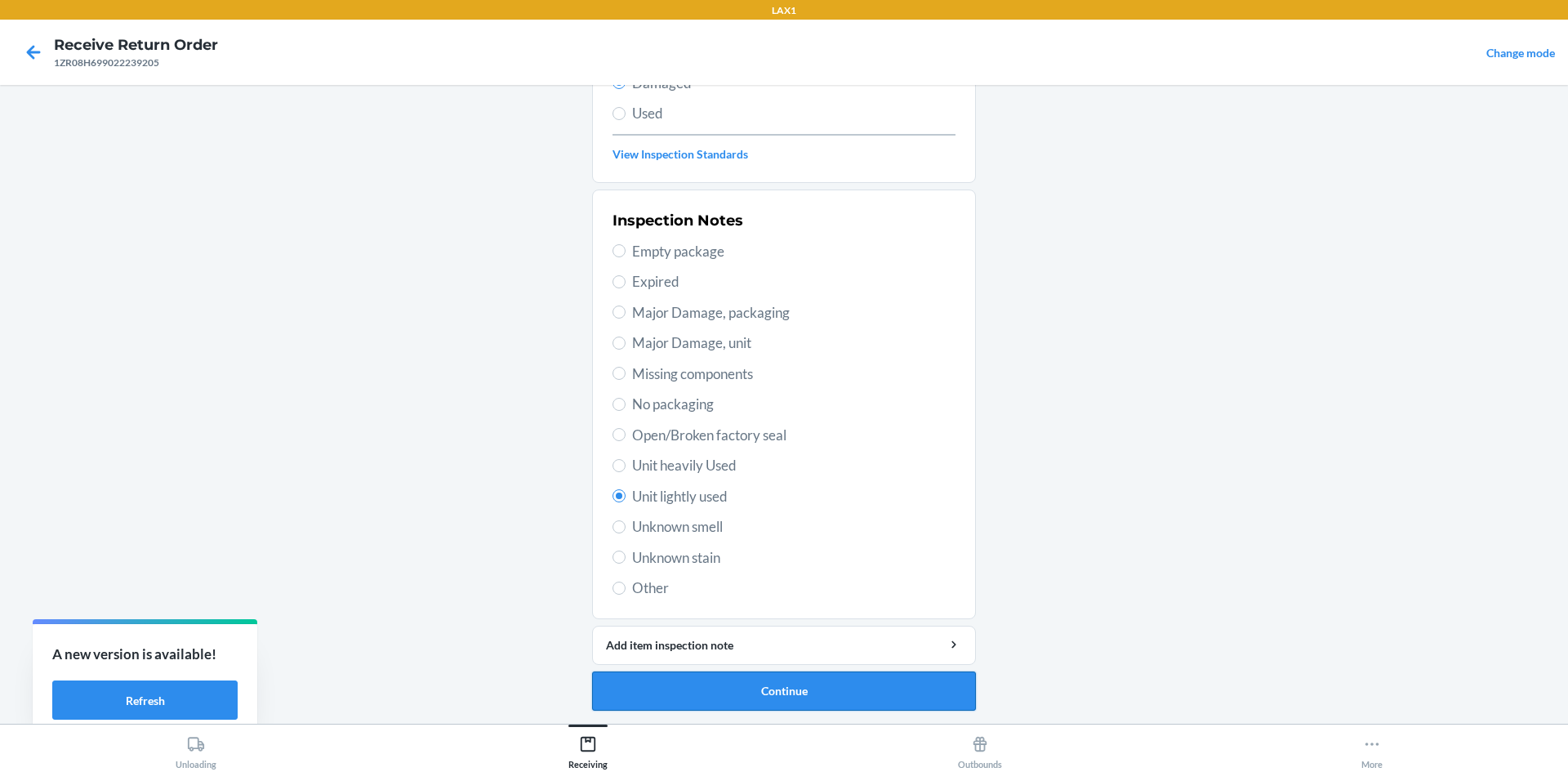
click at [828, 706] on button "Continue" at bounding box center [784, 691] width 383 height 40
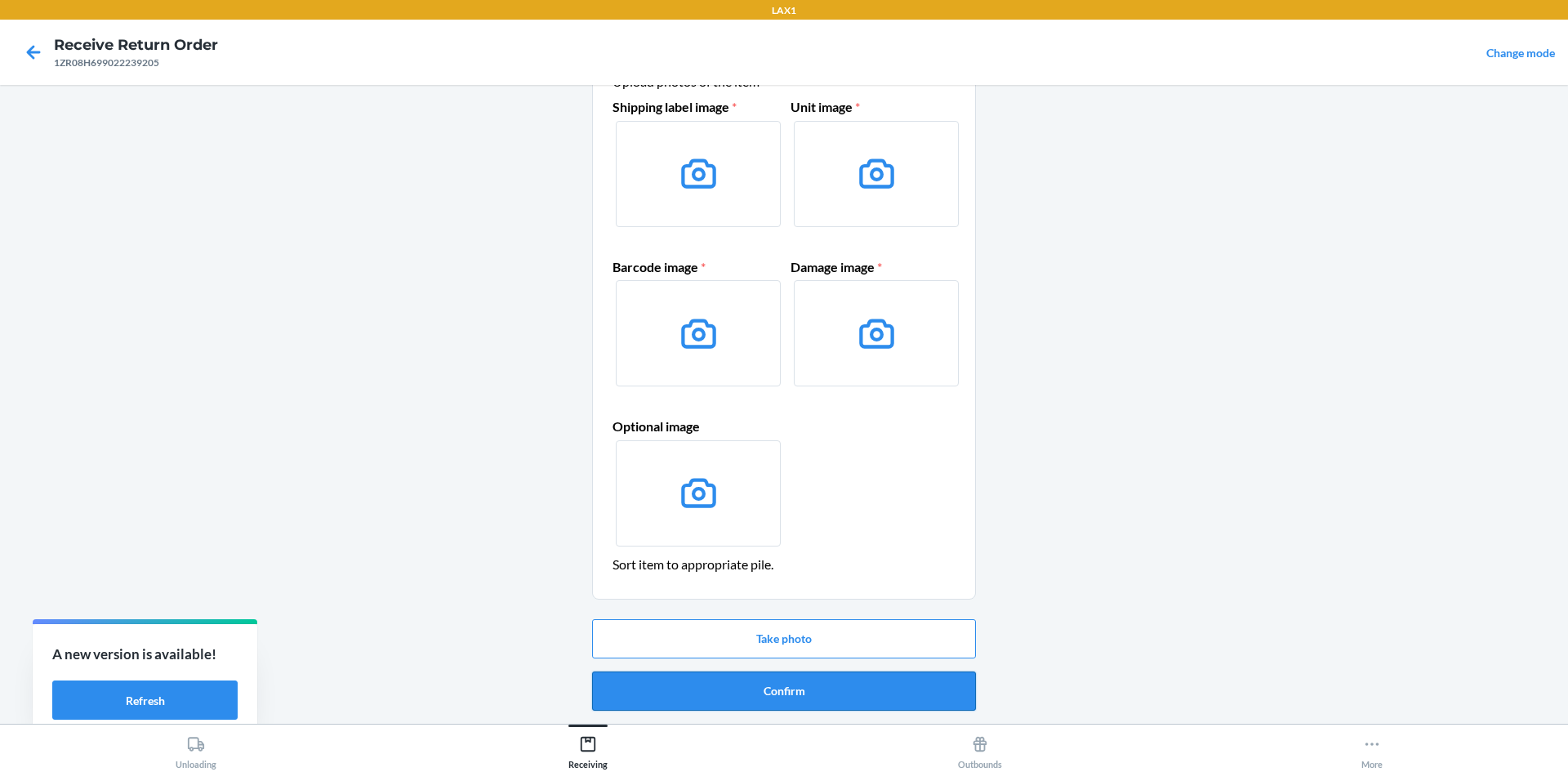
click at [830, 691] on button "Confirm" at bounding box center [784, 691] width 383 height 40
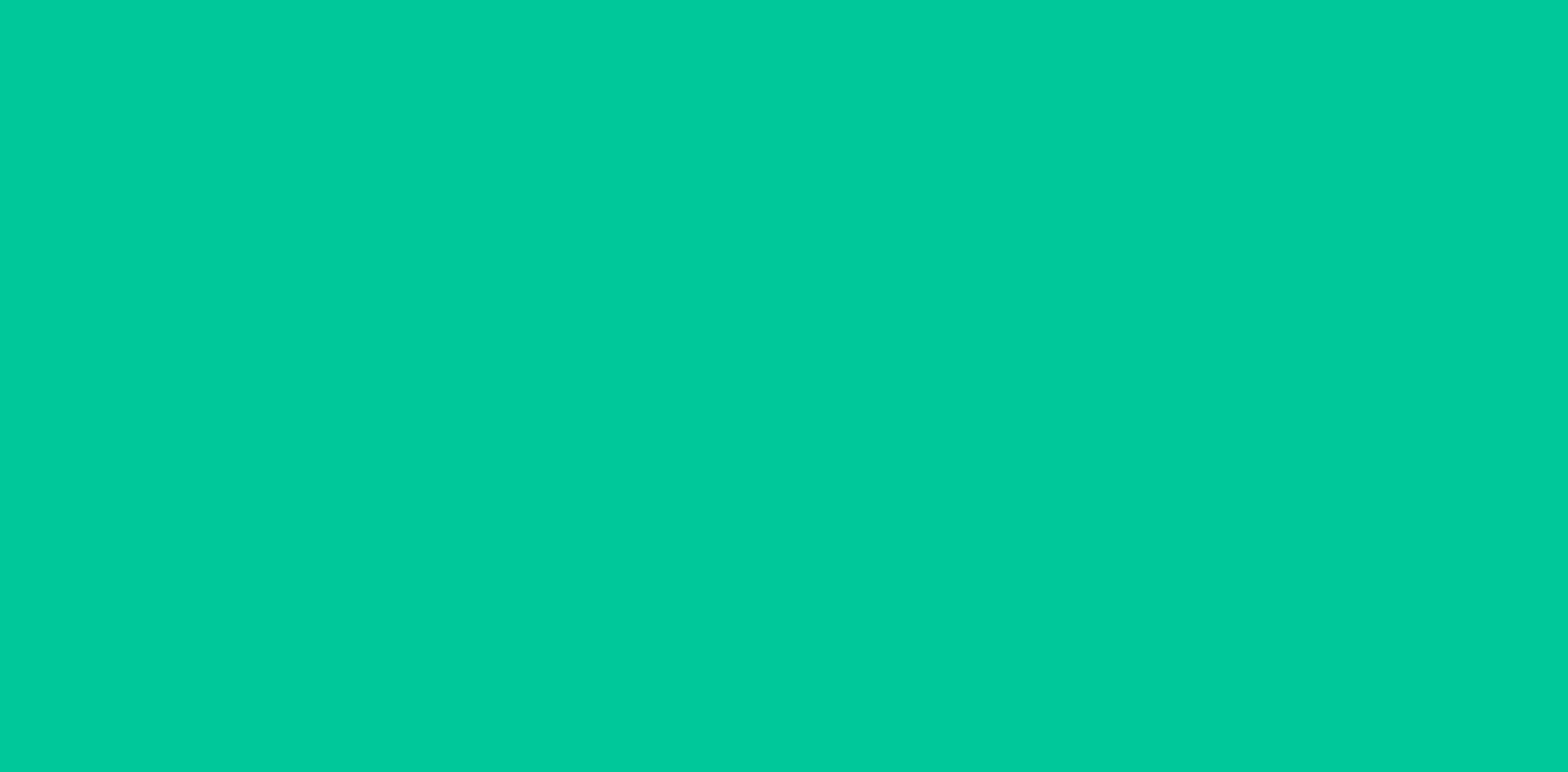
scroll to position [0, 0]
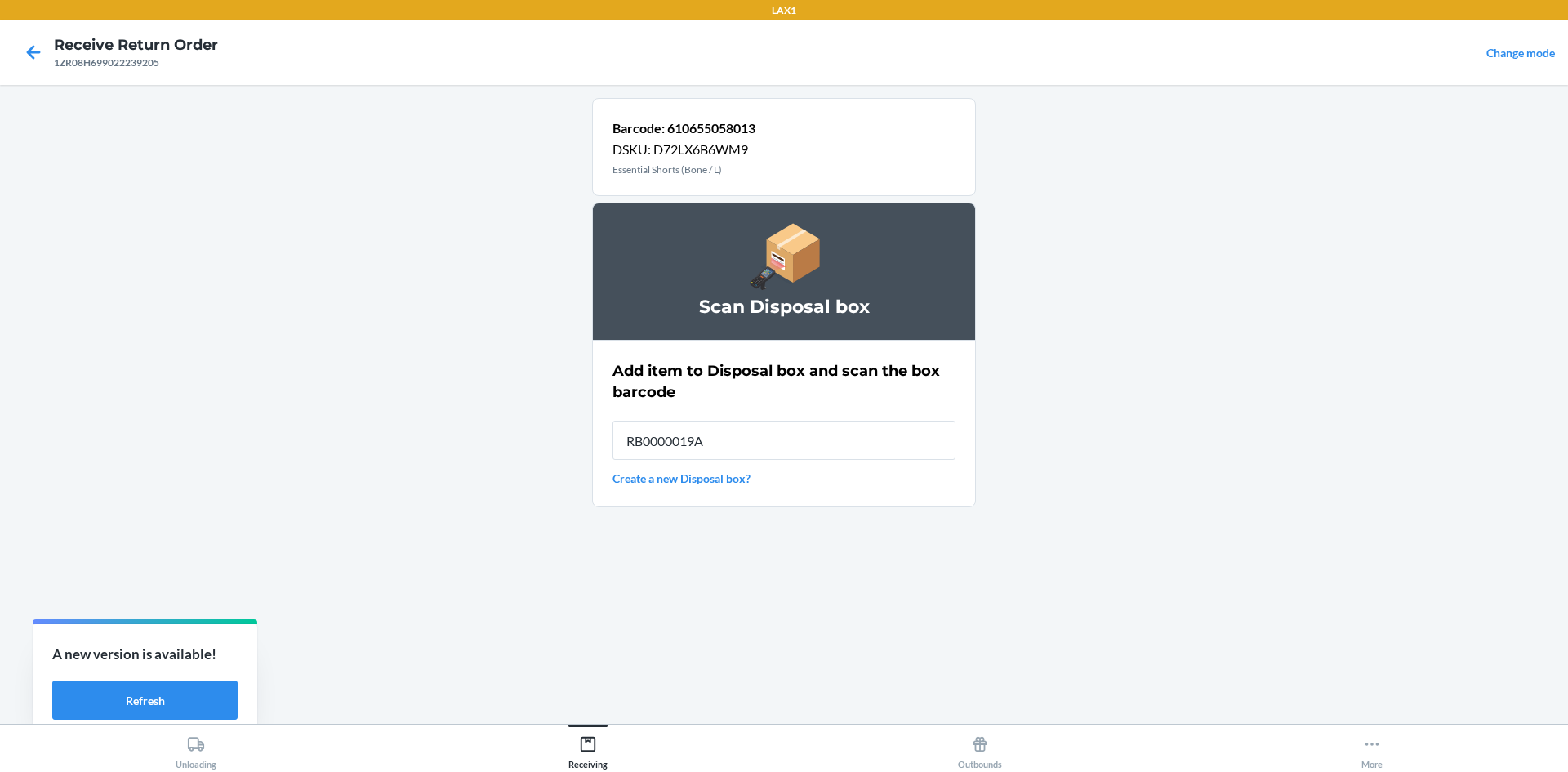
type input "RB0000019AE"
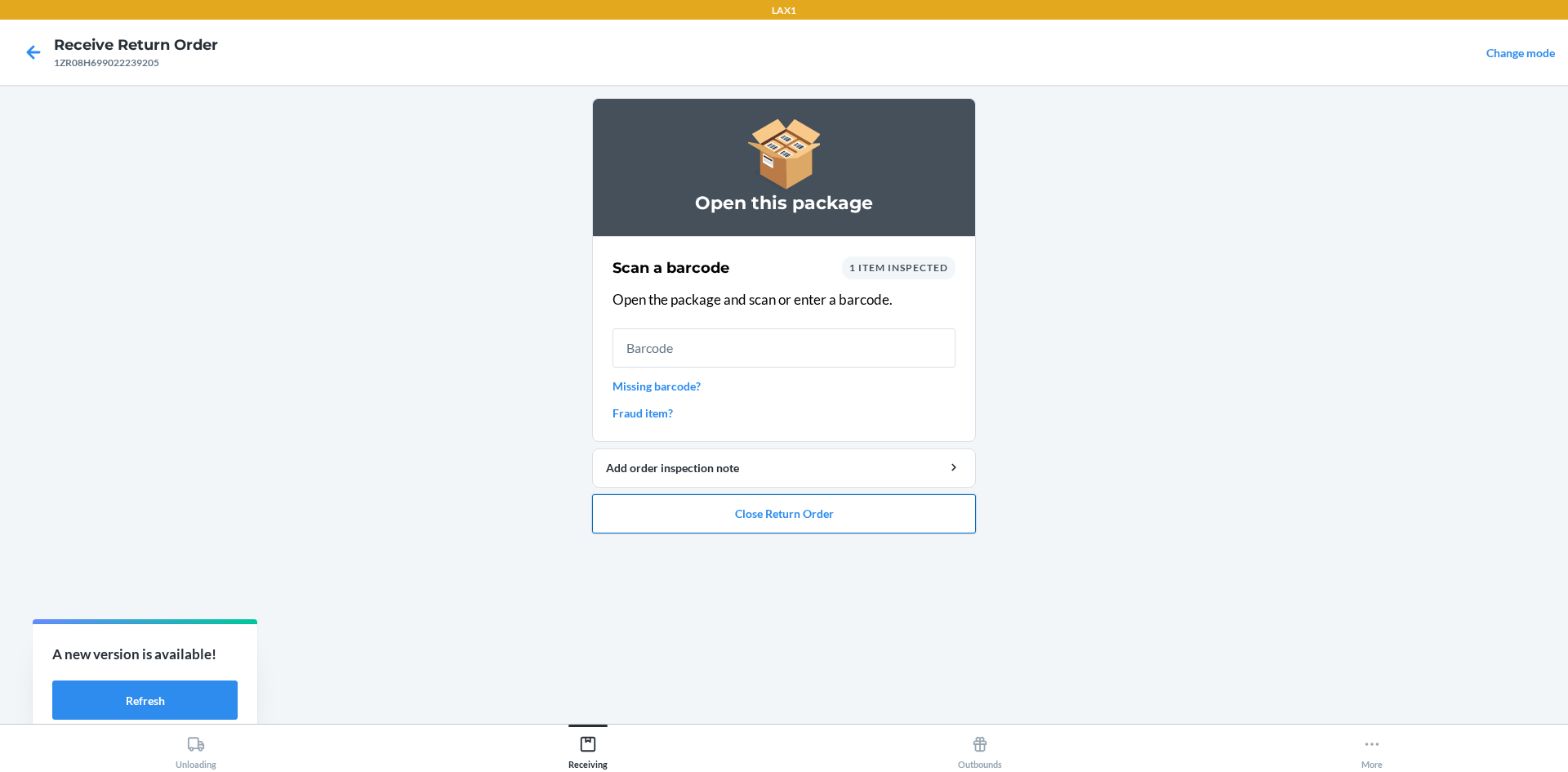
click at [720, 503] on button "Close Return Order" at bounding box center [784, 513] width 383 height 40
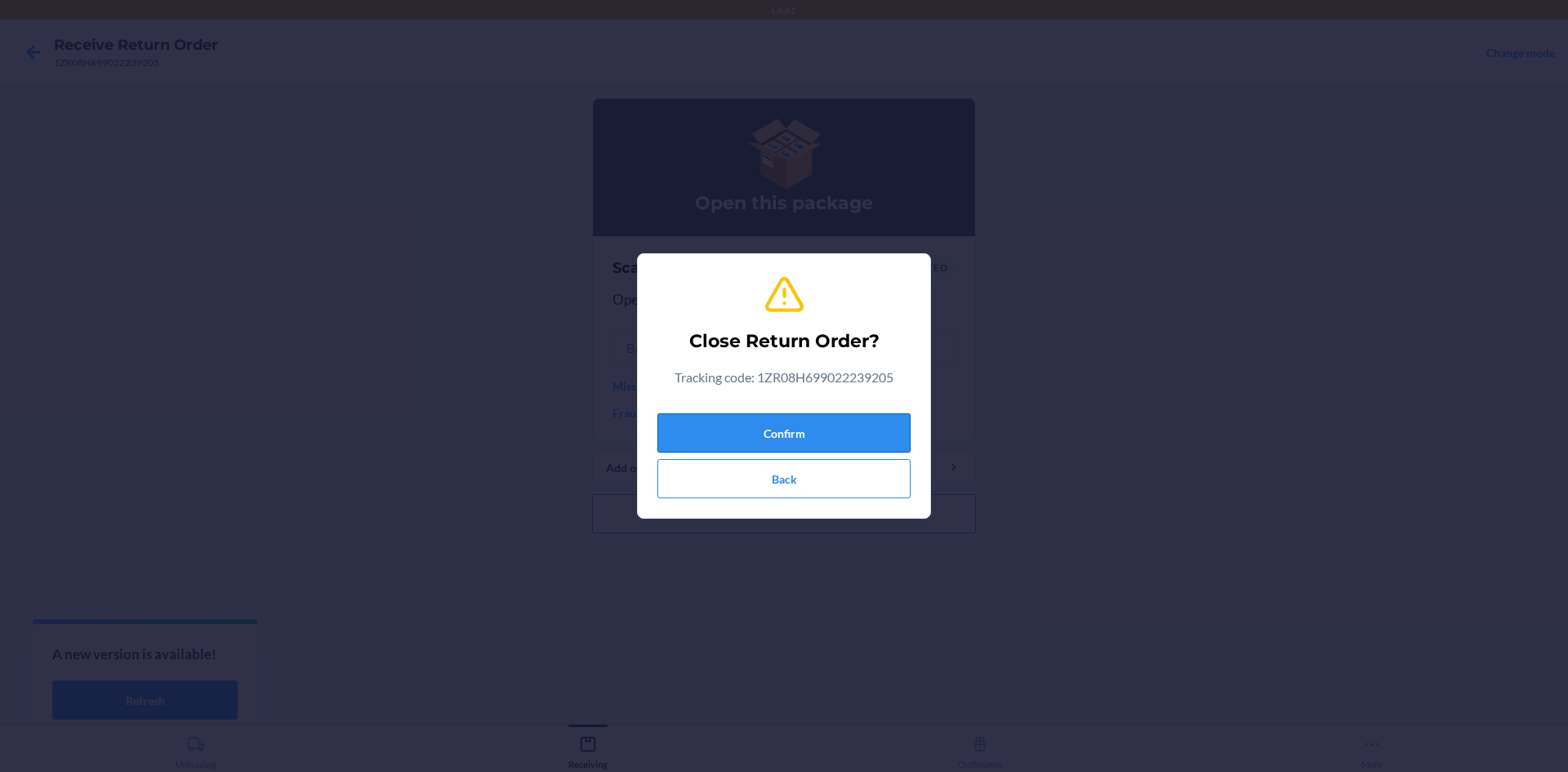
click at [730, 444] on button "Confirm" at bounding box center [784, 432] width 253 height 40
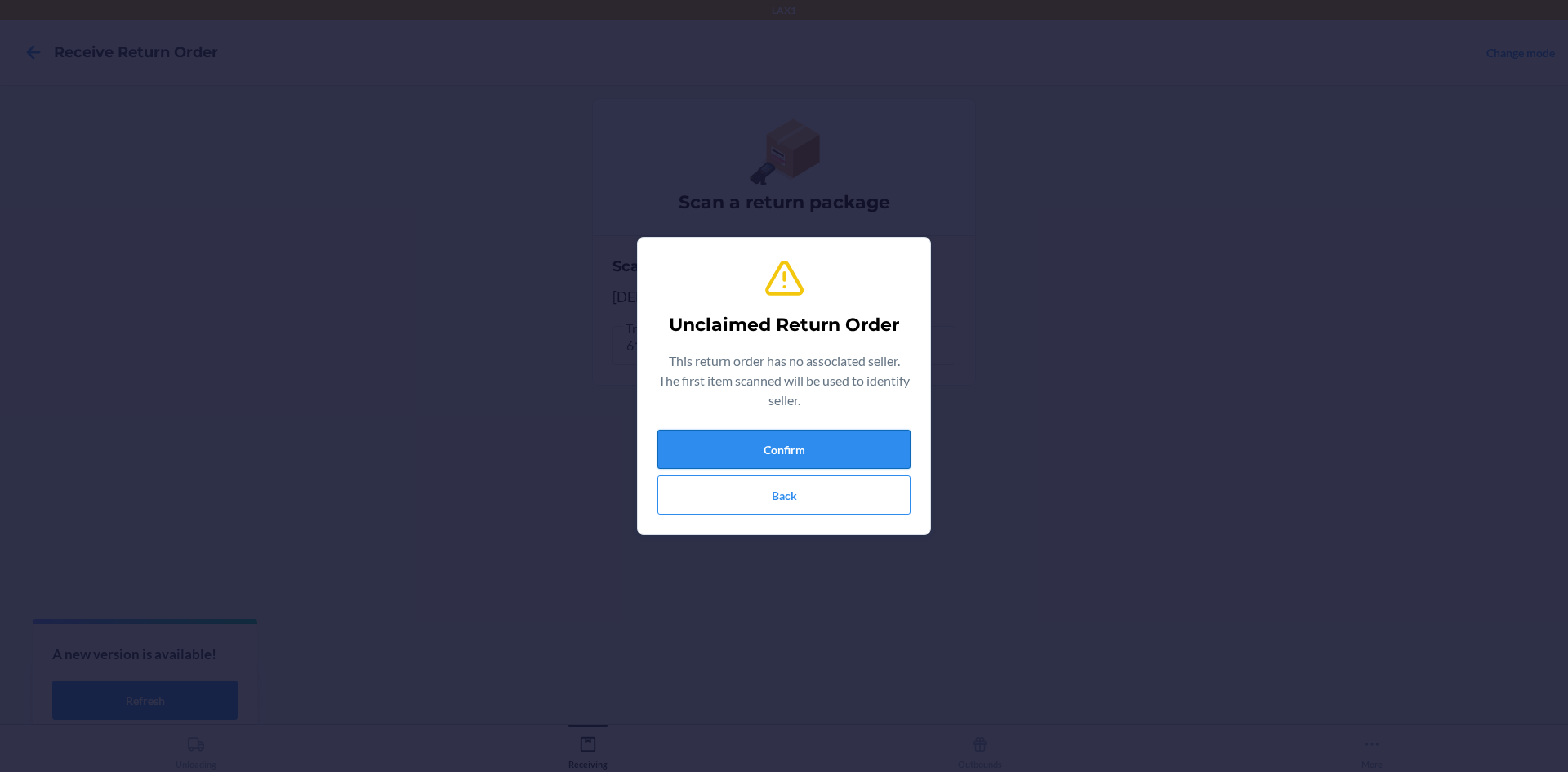
click at [819, 457] on button "Confirm" at bounding box center [784, 449] width 253 height 40
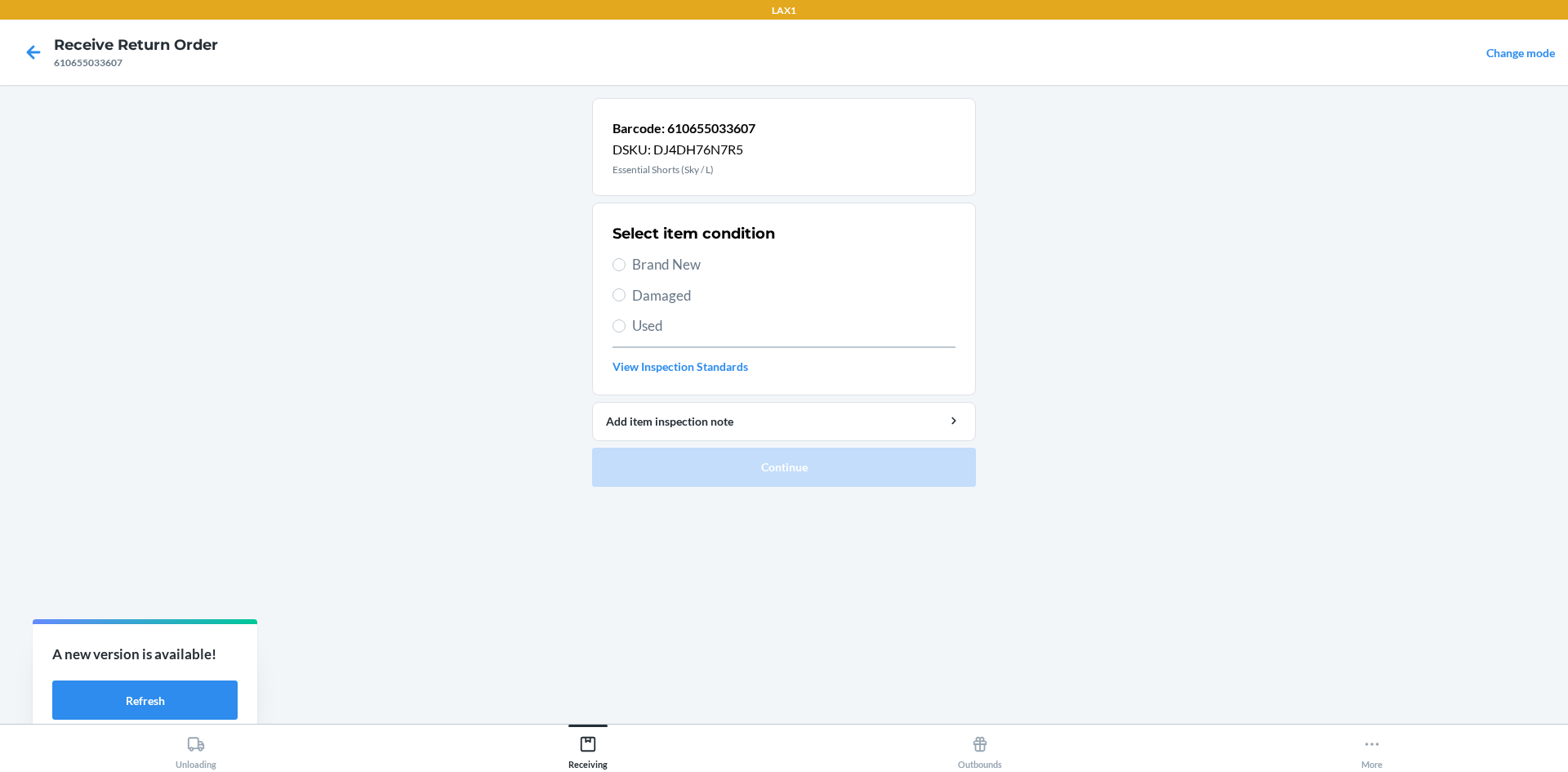
click at [683, 302] on span "Damaged" at bounding box center [795, 295] width 324 height 21
click at [625, 302] on input "Damaged" at bounding box center [619, 295] width 13 height 13
radio input "true"
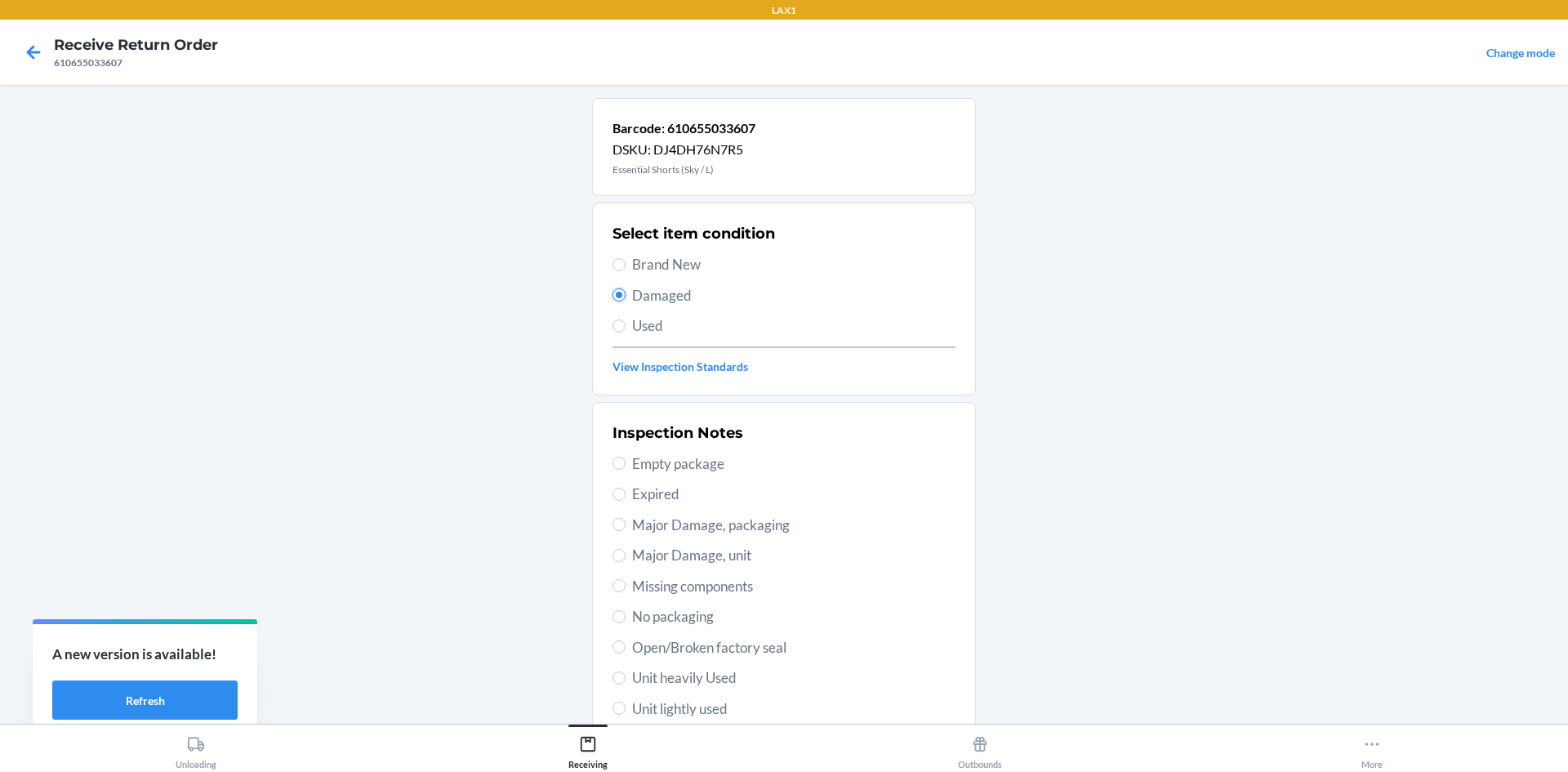
scroll to position [213, 0]
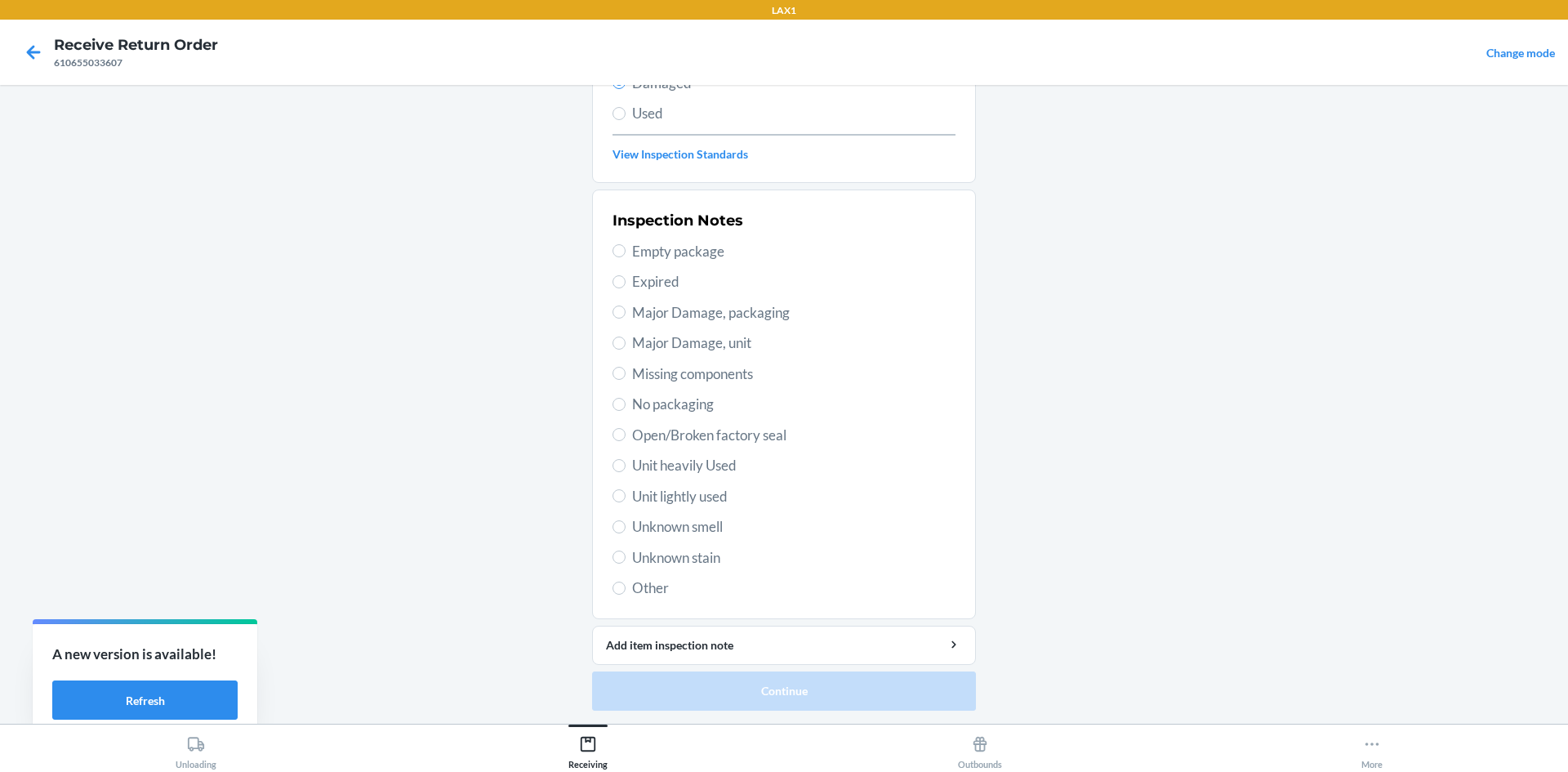
click at [654, 502] on span "Unit lightly used" at bounding box center [795, 497] width 324 height 21
click at [625, 502] on input "Unit lightly used" at bounding box center [619, 496] width 13 height 13
radio input "true"
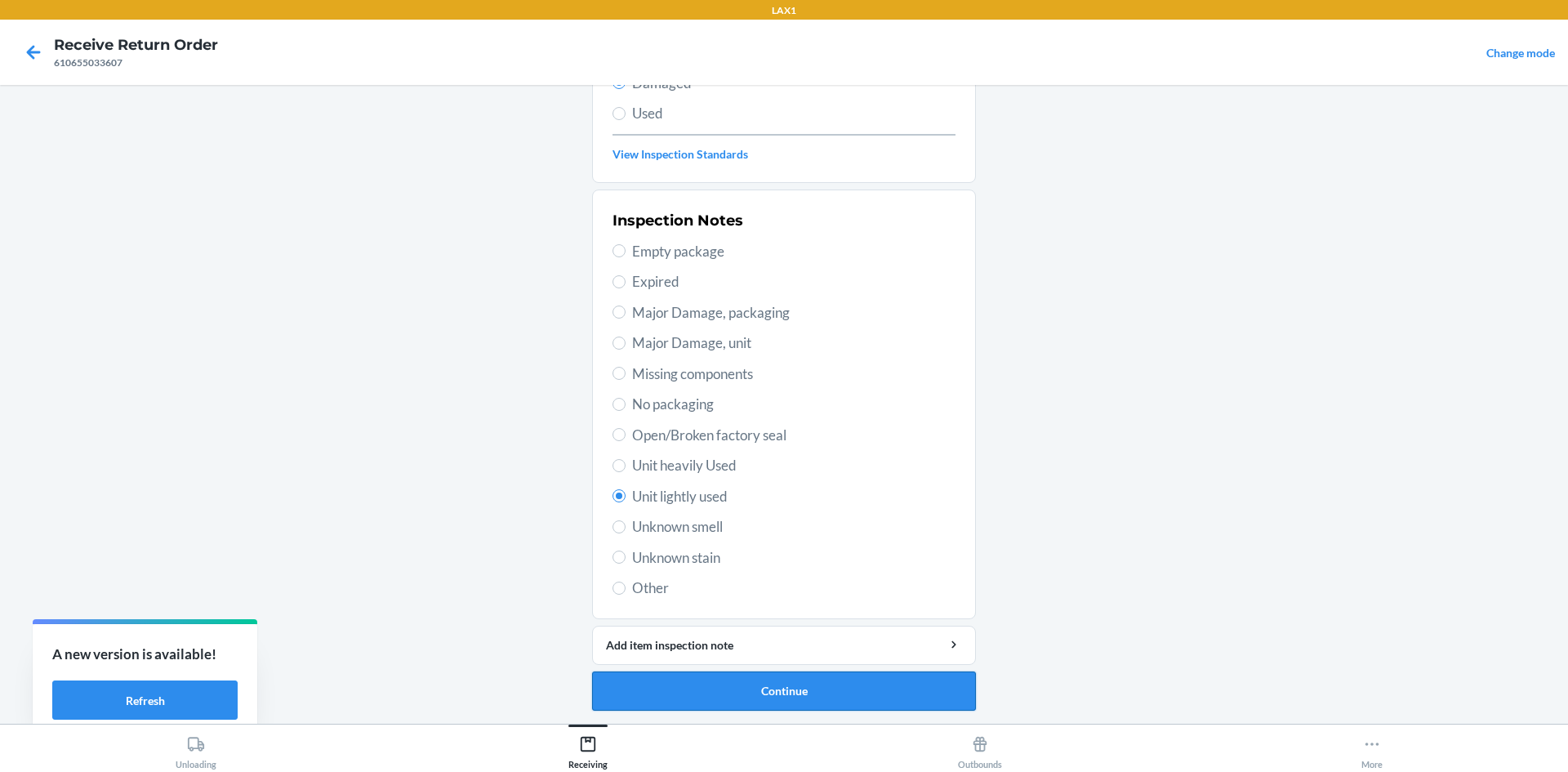
click at [757, 698] on button "Continue" at bounding box center [784, 691] width 383 height 40
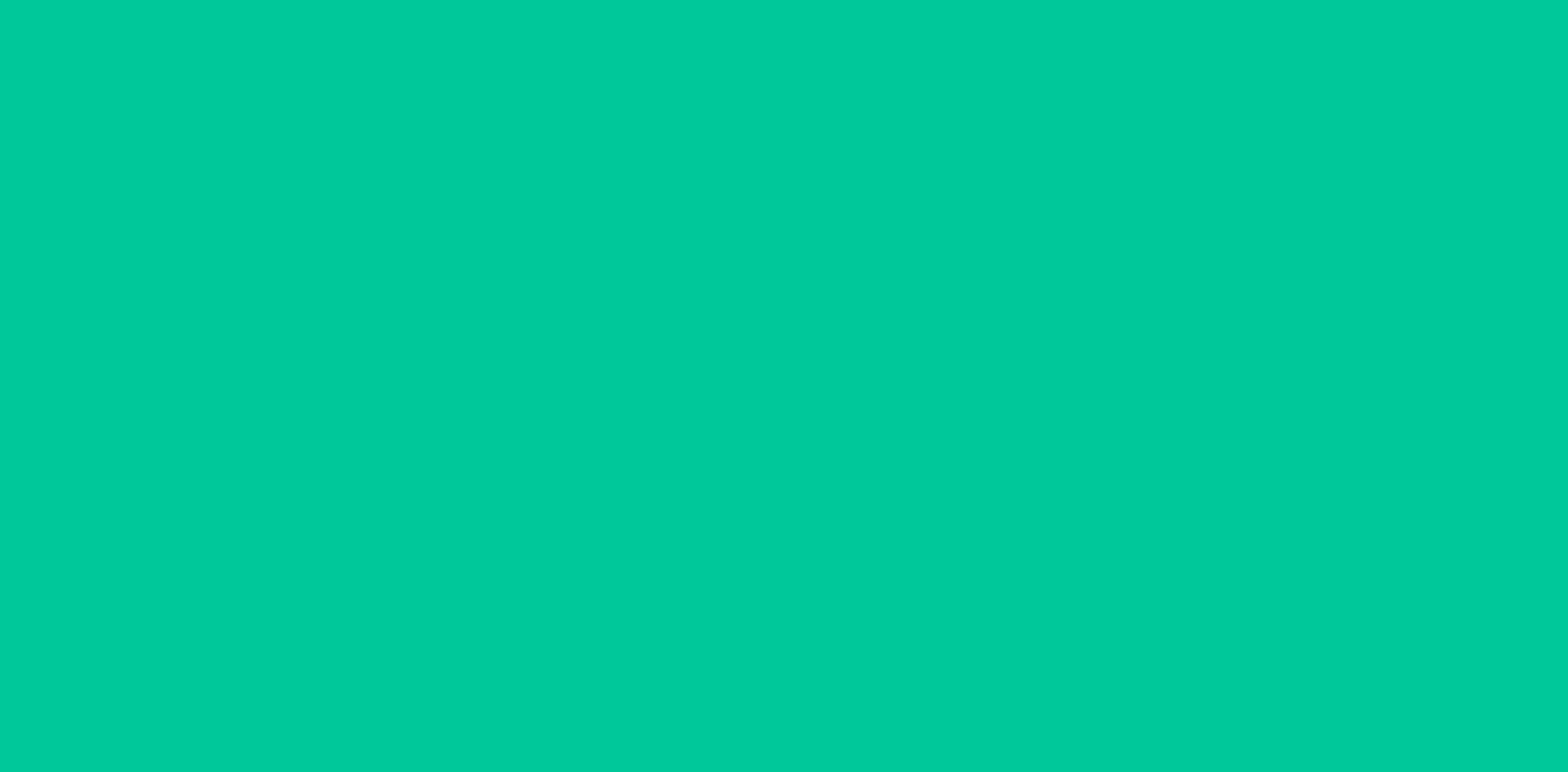
scroll to position [77, 0]
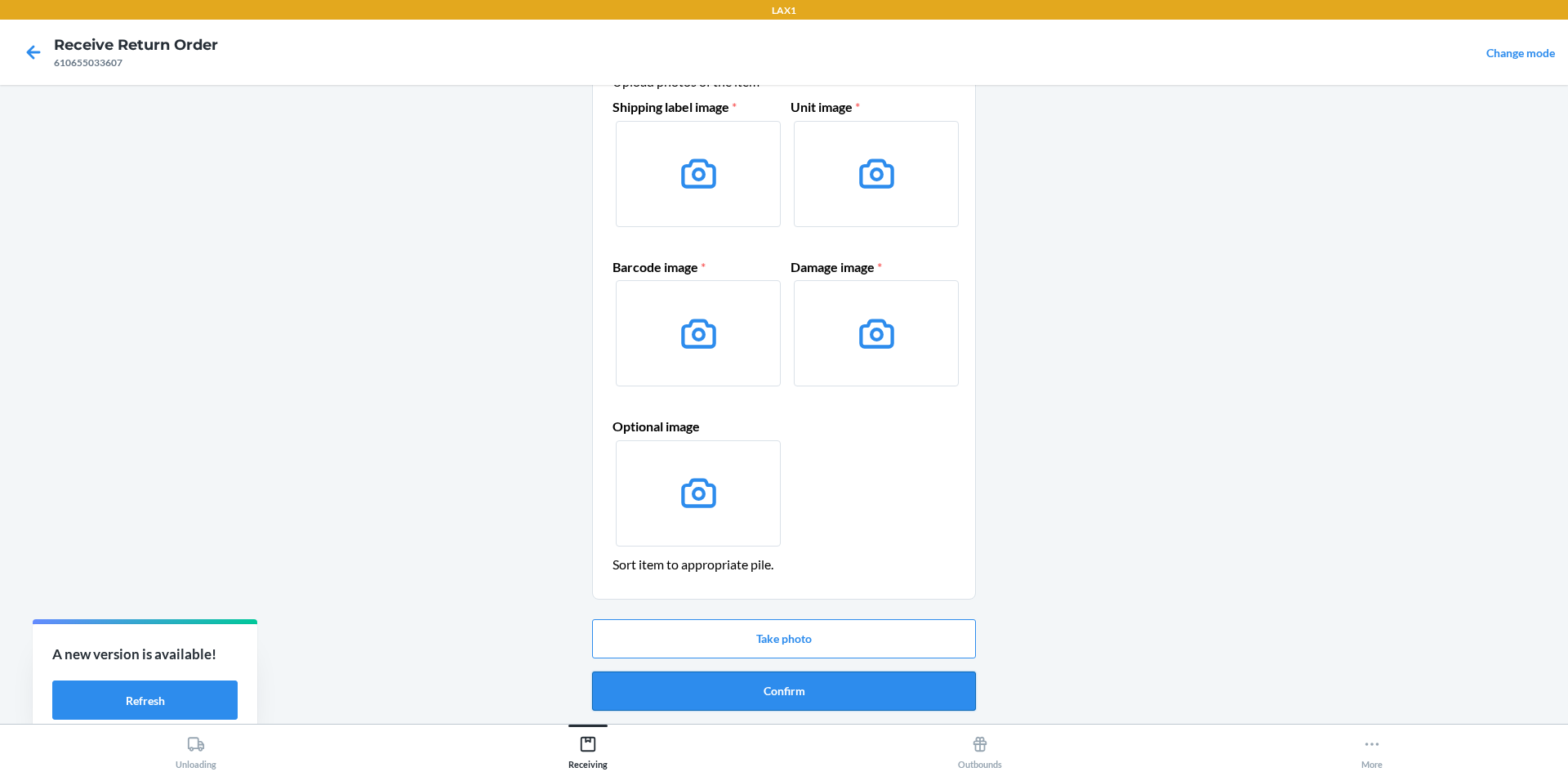
click at [764, 692] on button "Confirm" at bounding box center [784, 691] width 383 height 40
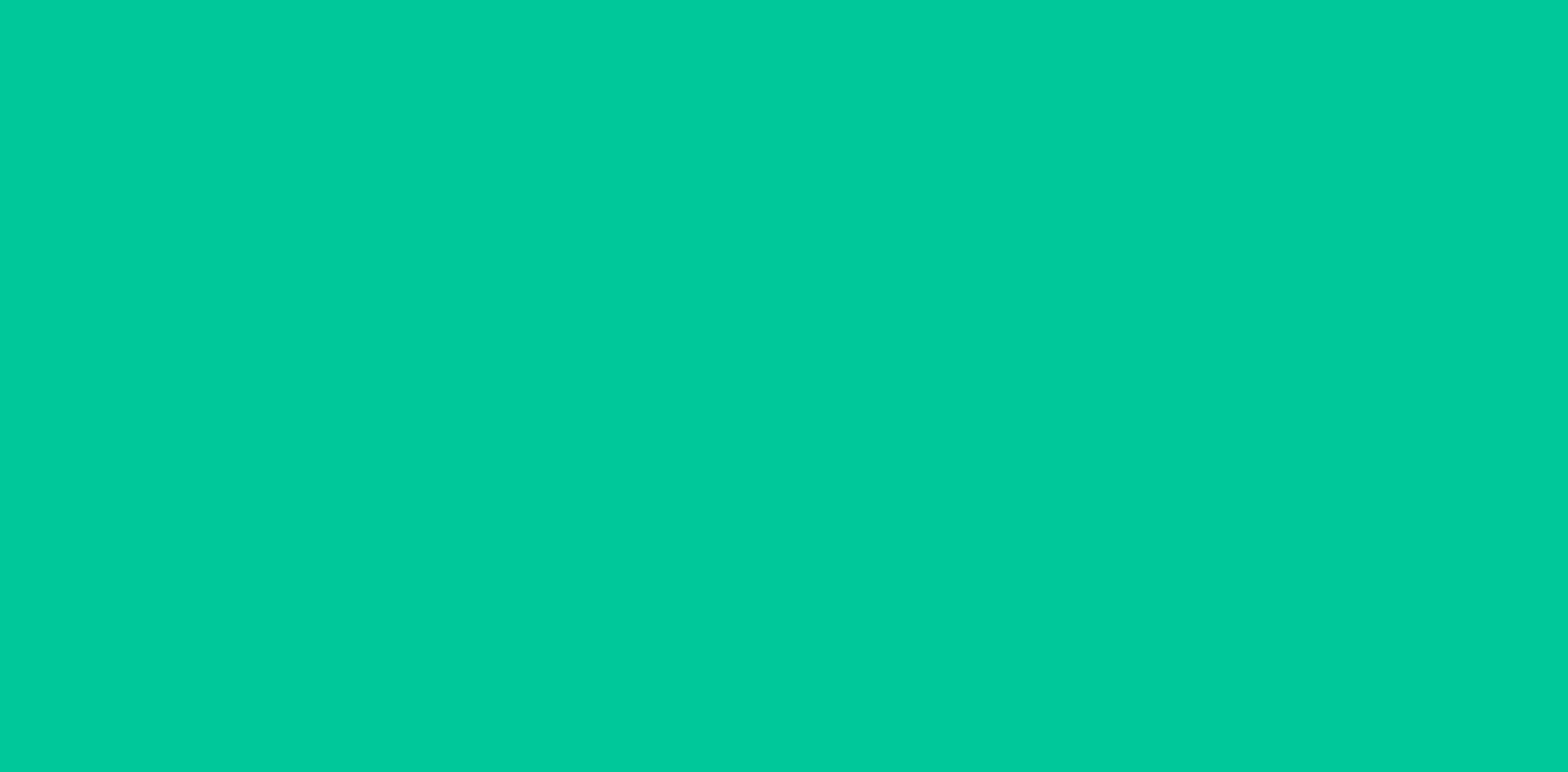
scroll to position [0, 0]
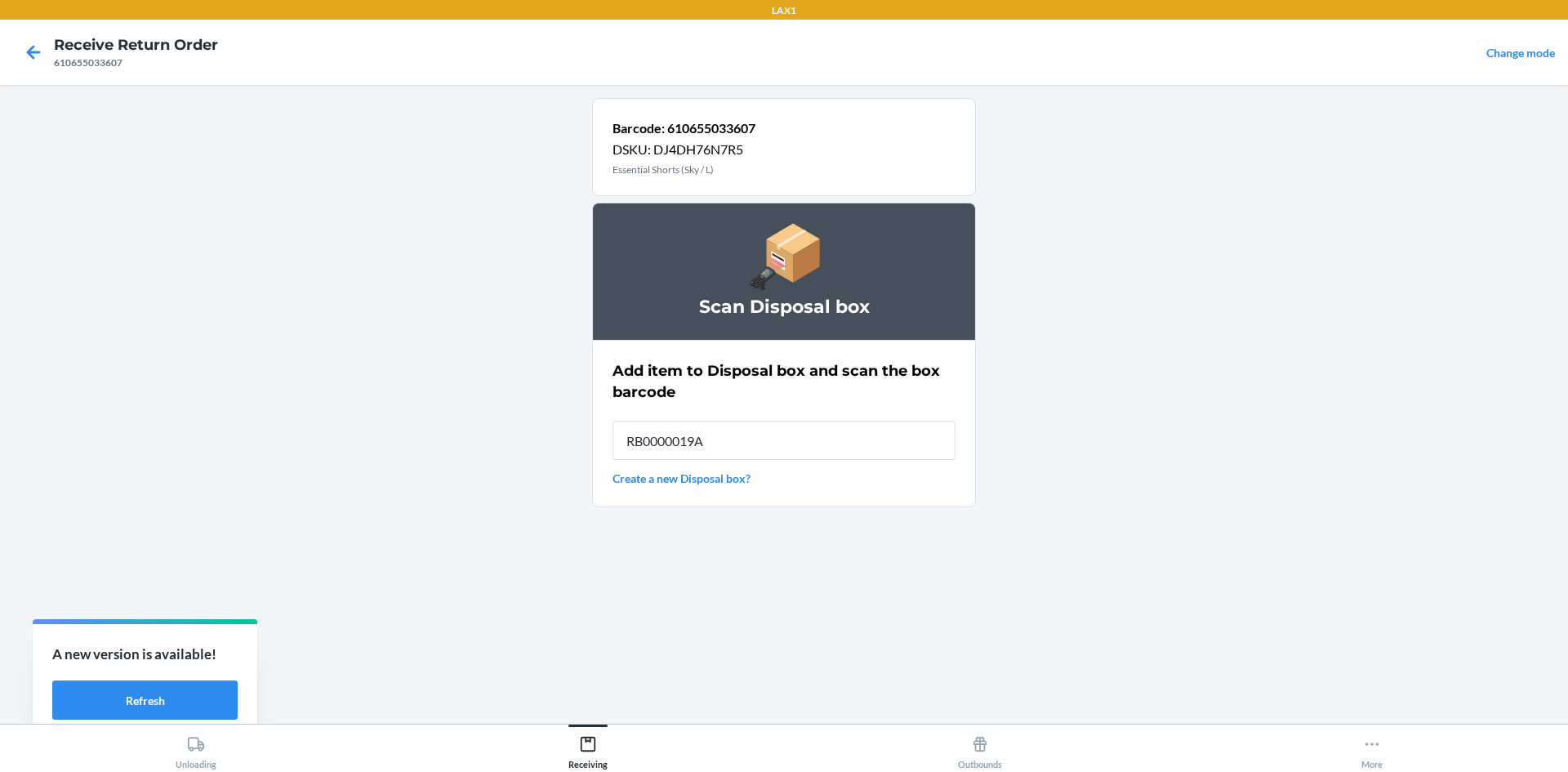
type input "RB0000019AE"
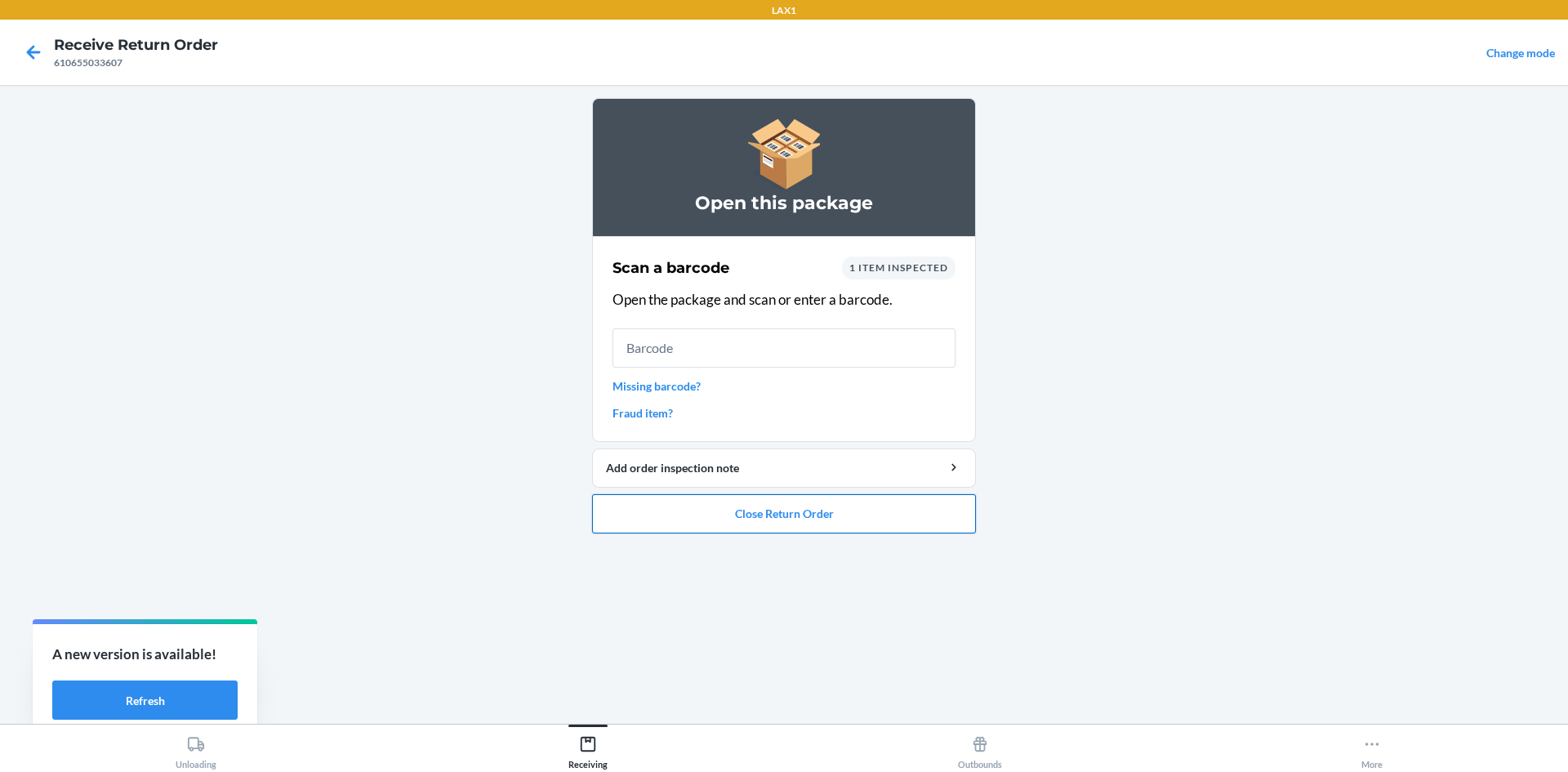
click at [811, 513] on button "Close Return Order" at bounding box center [784, 513] width 383 height 40
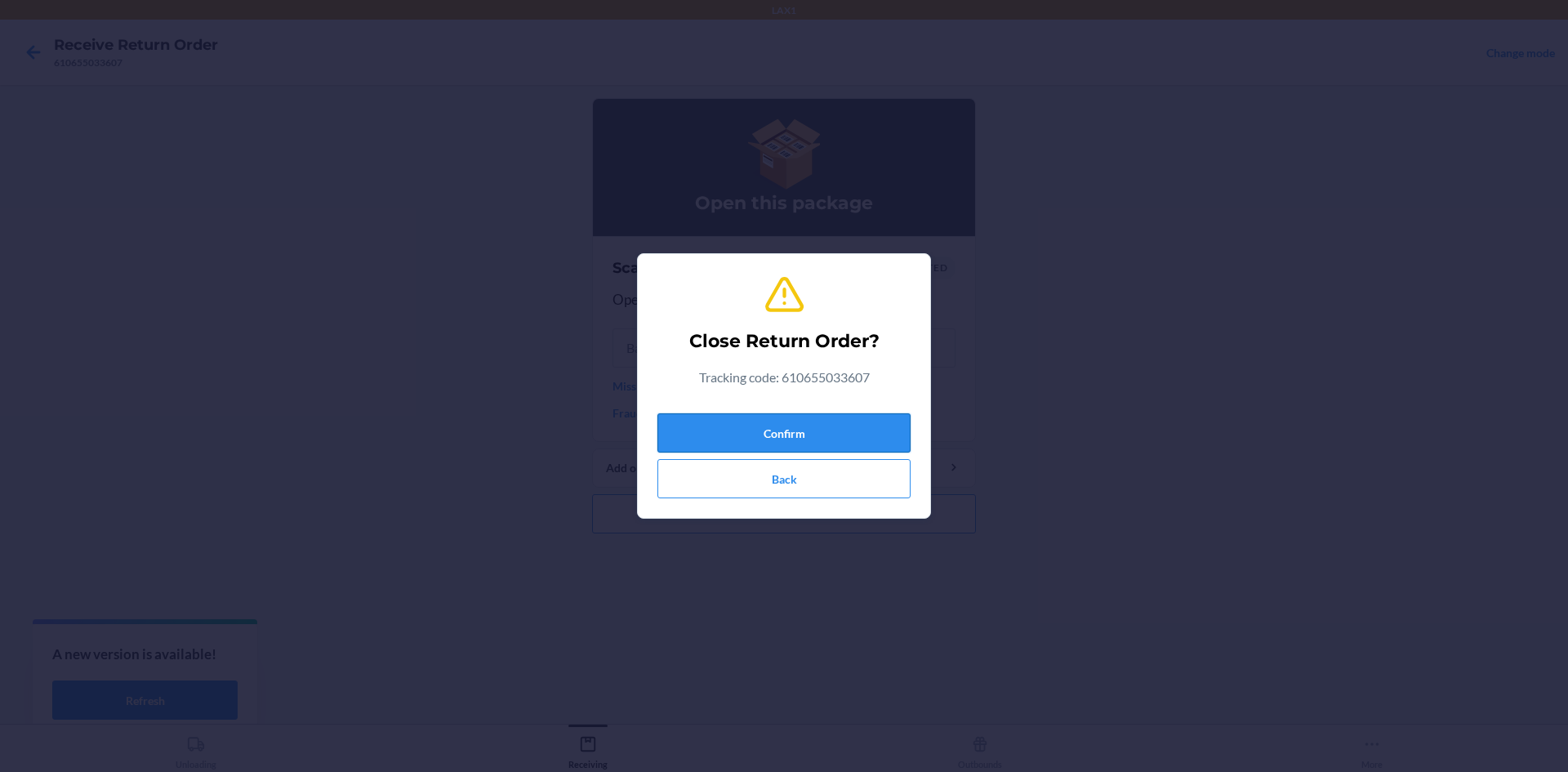
click at [857, 423] on button "Confirm" at bounding box center [784, 432] width 253 height 40
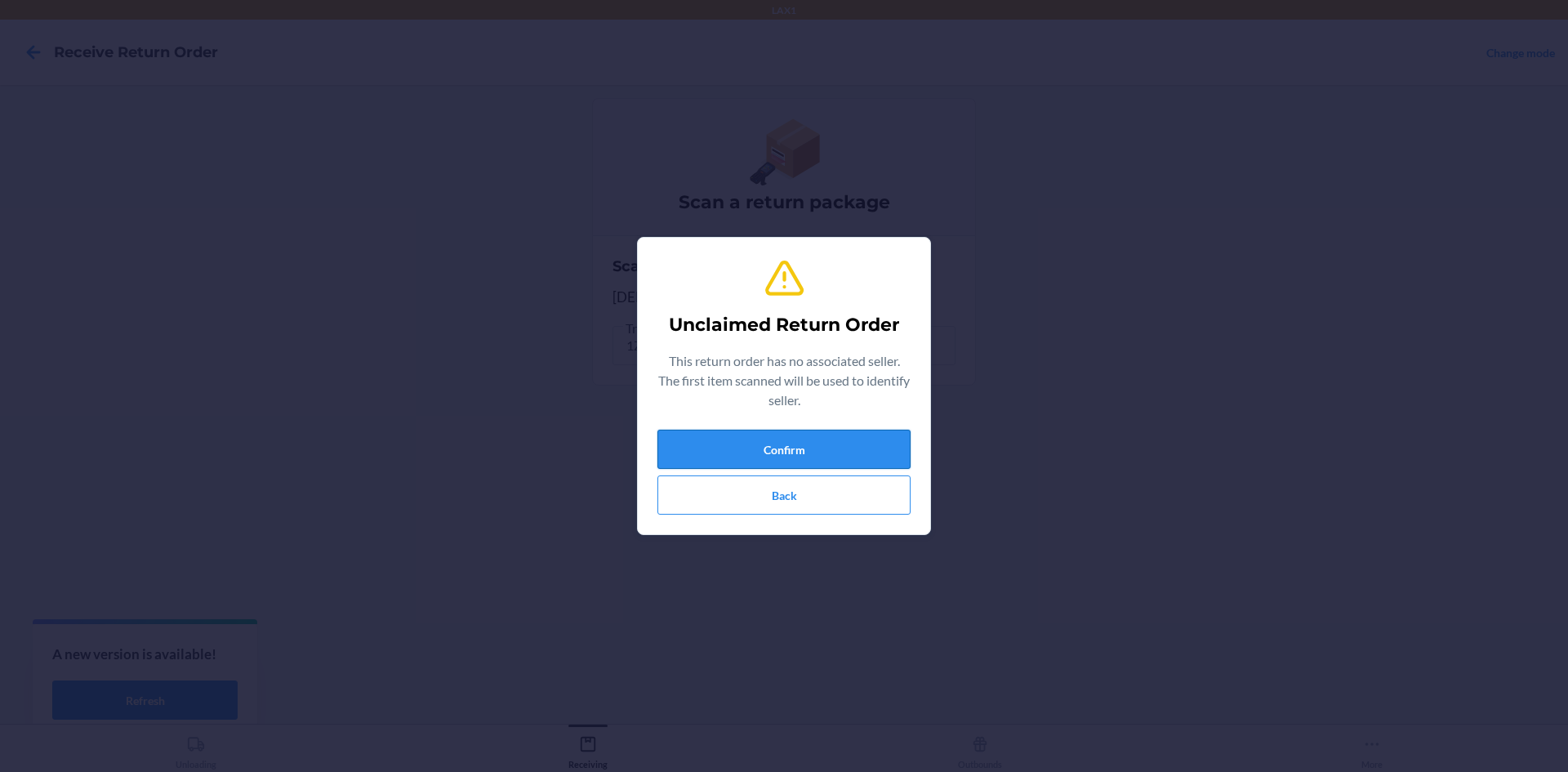
click at [868, 457] on button "Confirm" at bounding box center [784, 449] width 253 height 40
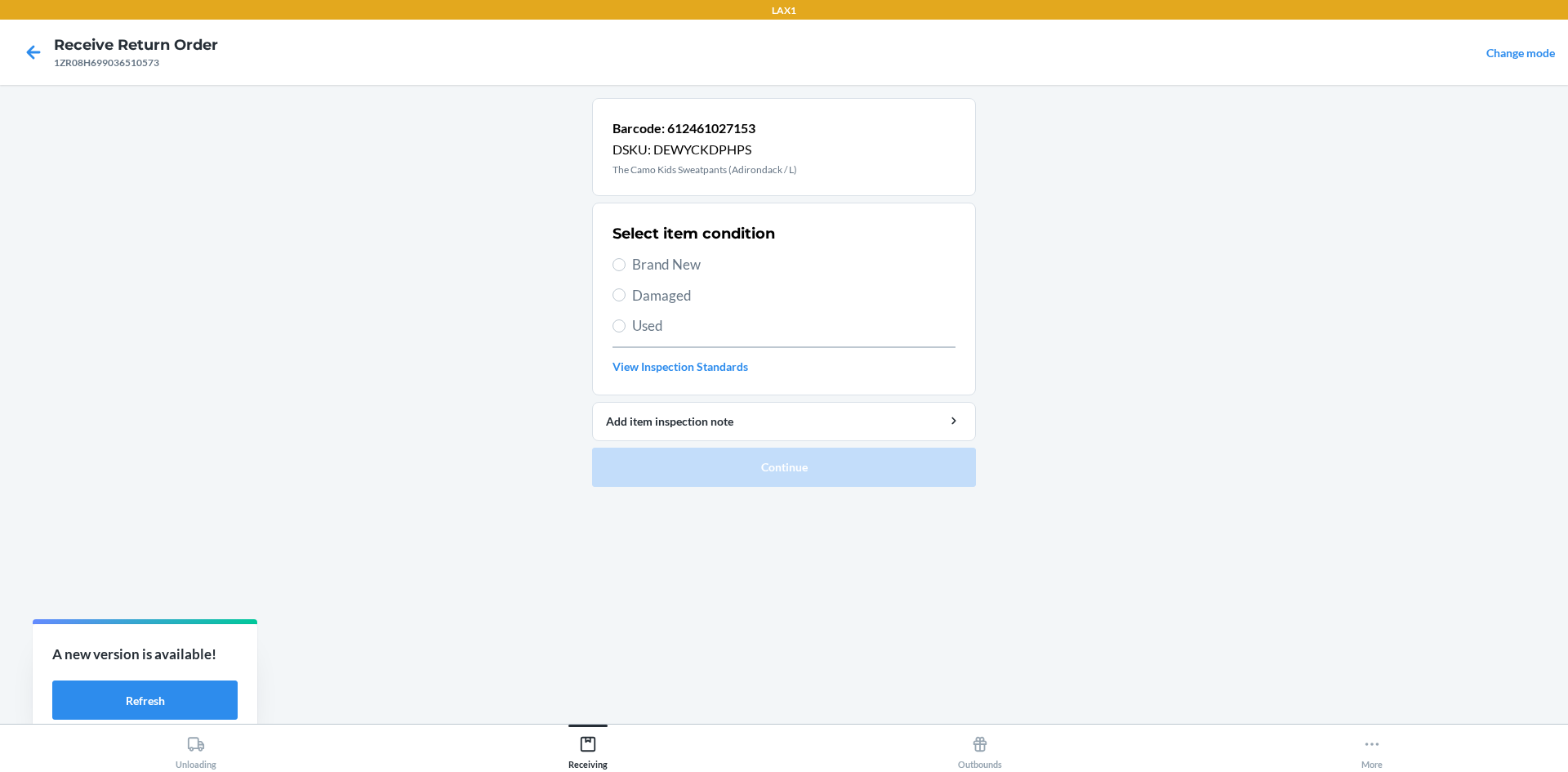
click at [678, 293] on span "Damaged" at bounding box center [795, 295] width 324 height 21
click at [625, 293] on input "Damaged" at bounding box center [619, 295] width 13 height 13
radio input "true"
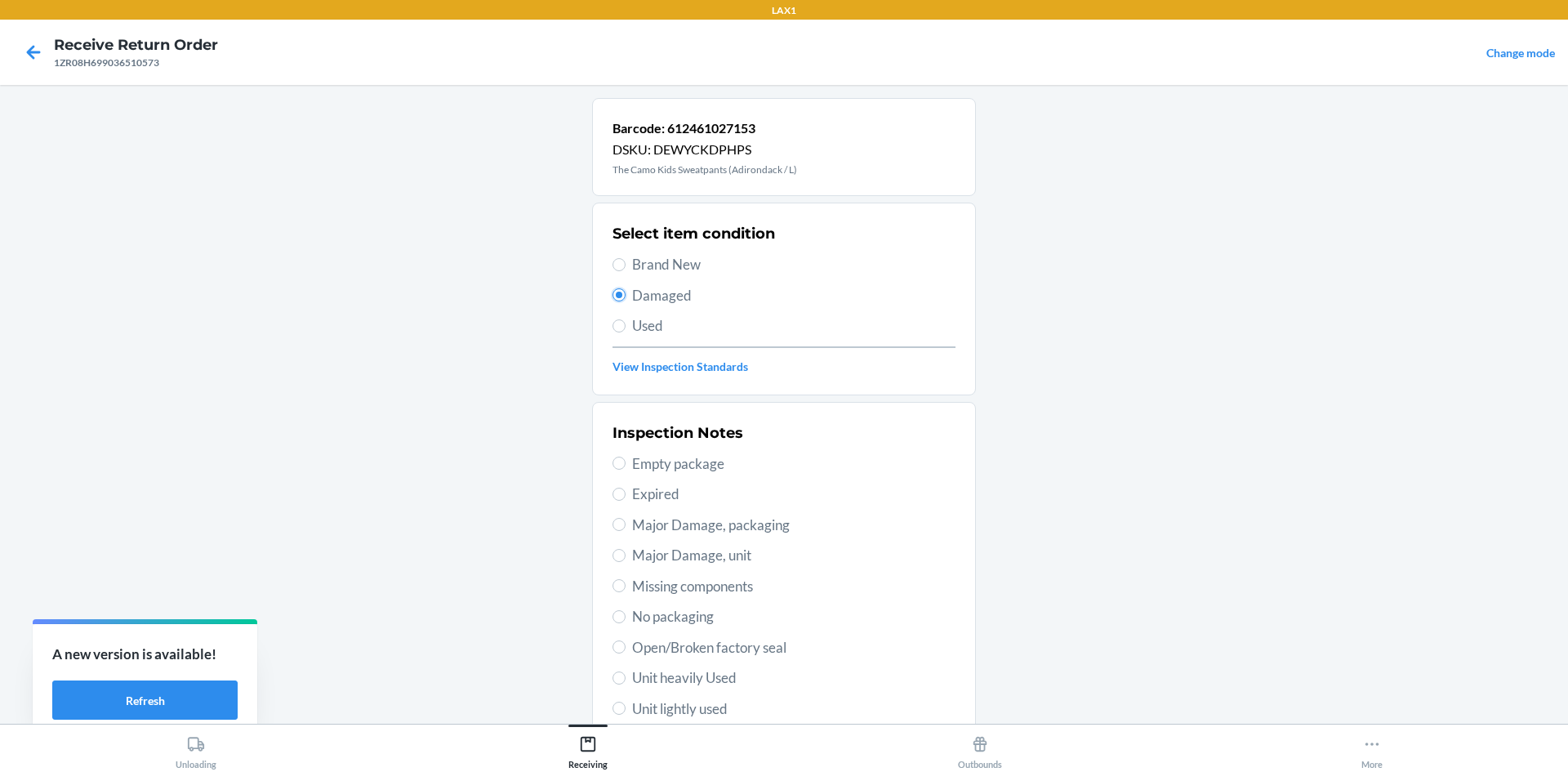
scroll to position [213, 0]
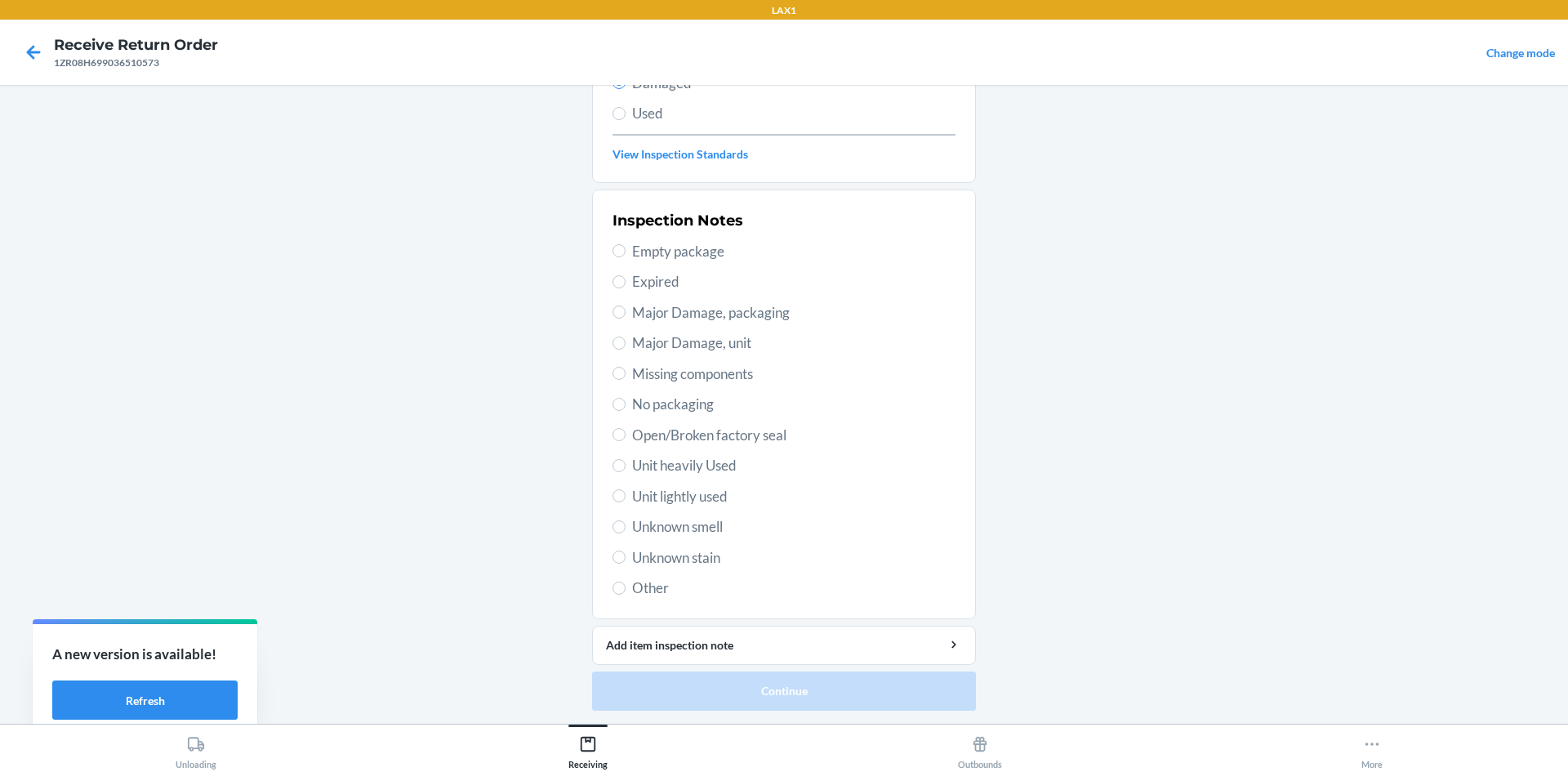
click at [692, 499] on span "Unit lightly used" at bounding box center [795, 497] width 324 height 21
click at [625, 499] on input "Unit lightly used" at bounding box center [619, 496] width 13 height 13
radio input "true"
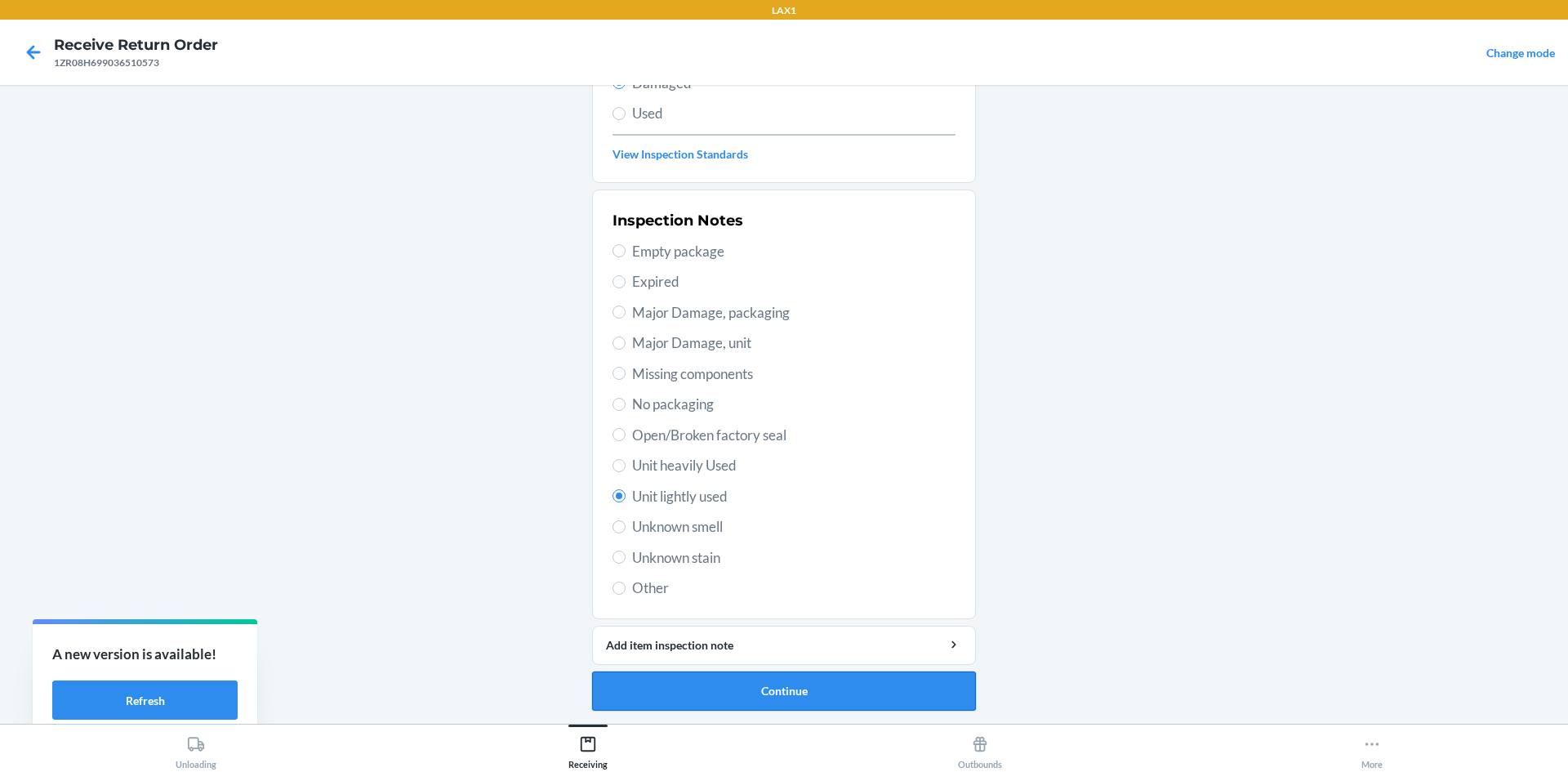
click at [873, 691] on button "Continue" at bounding box center [784, 691] width 383 height 40
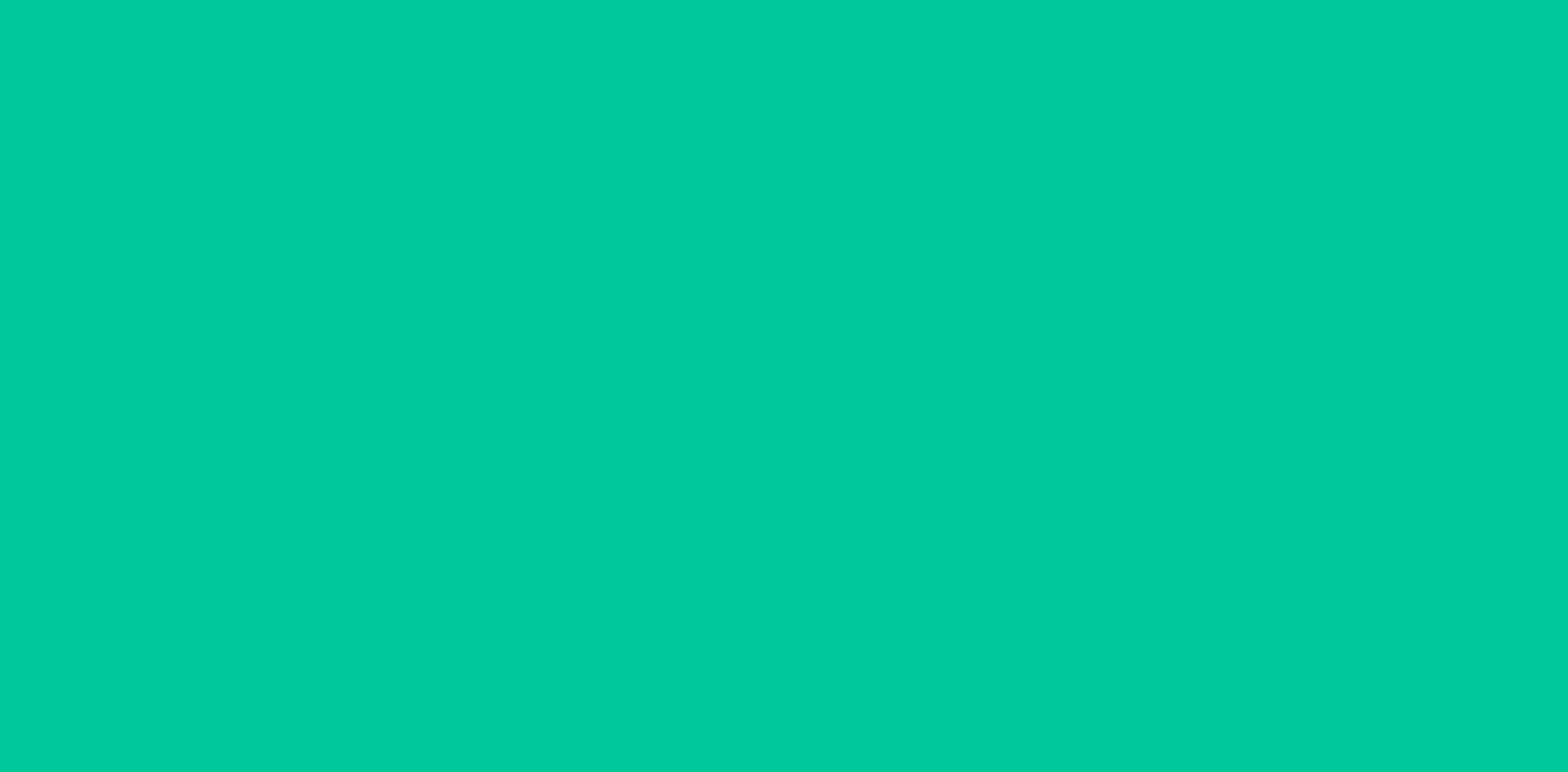
scroll to position [77, 0]
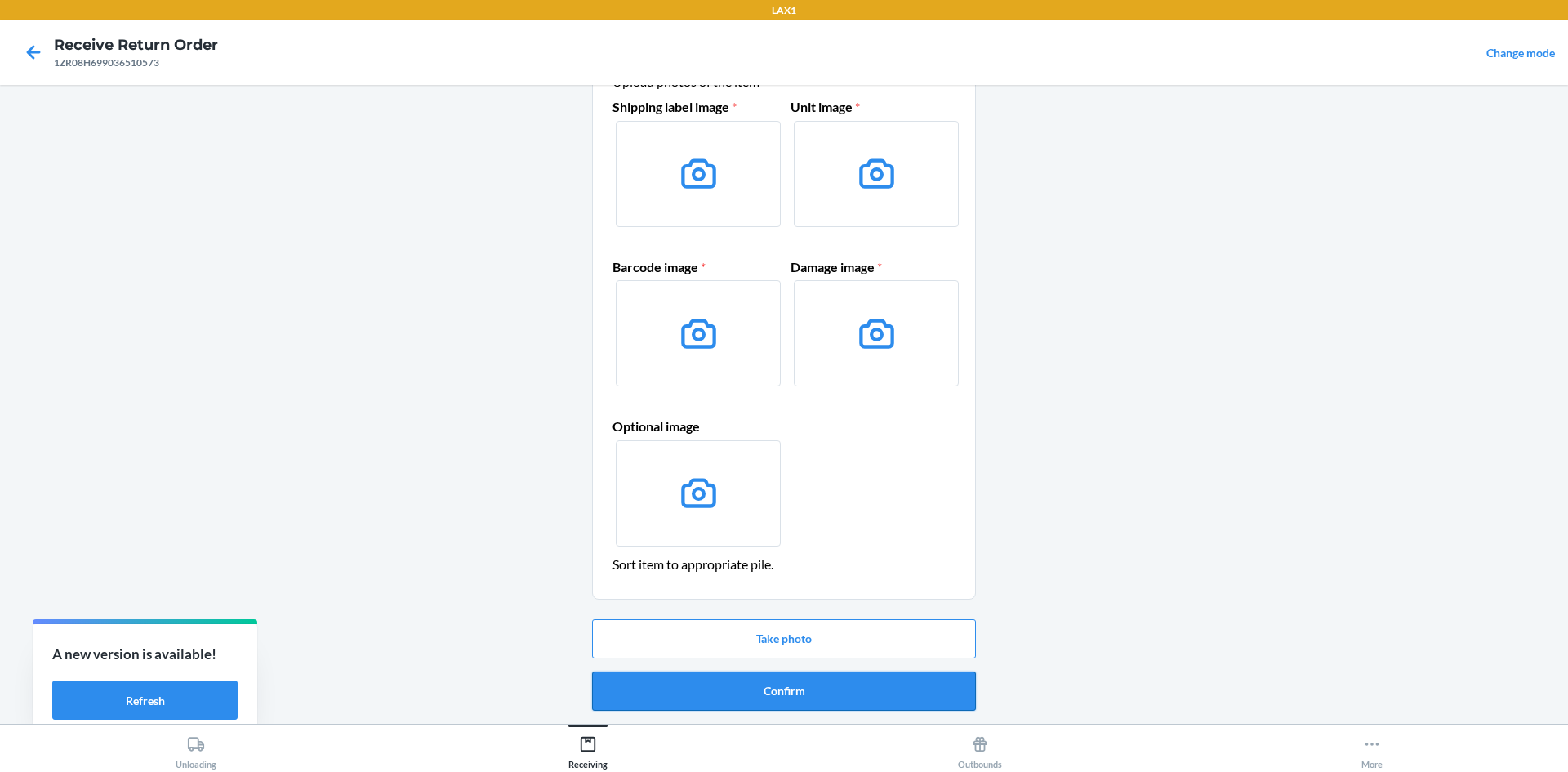
click at [898, 686] on button "Confirm" at bounding box center [784, 691] width 383 height 40
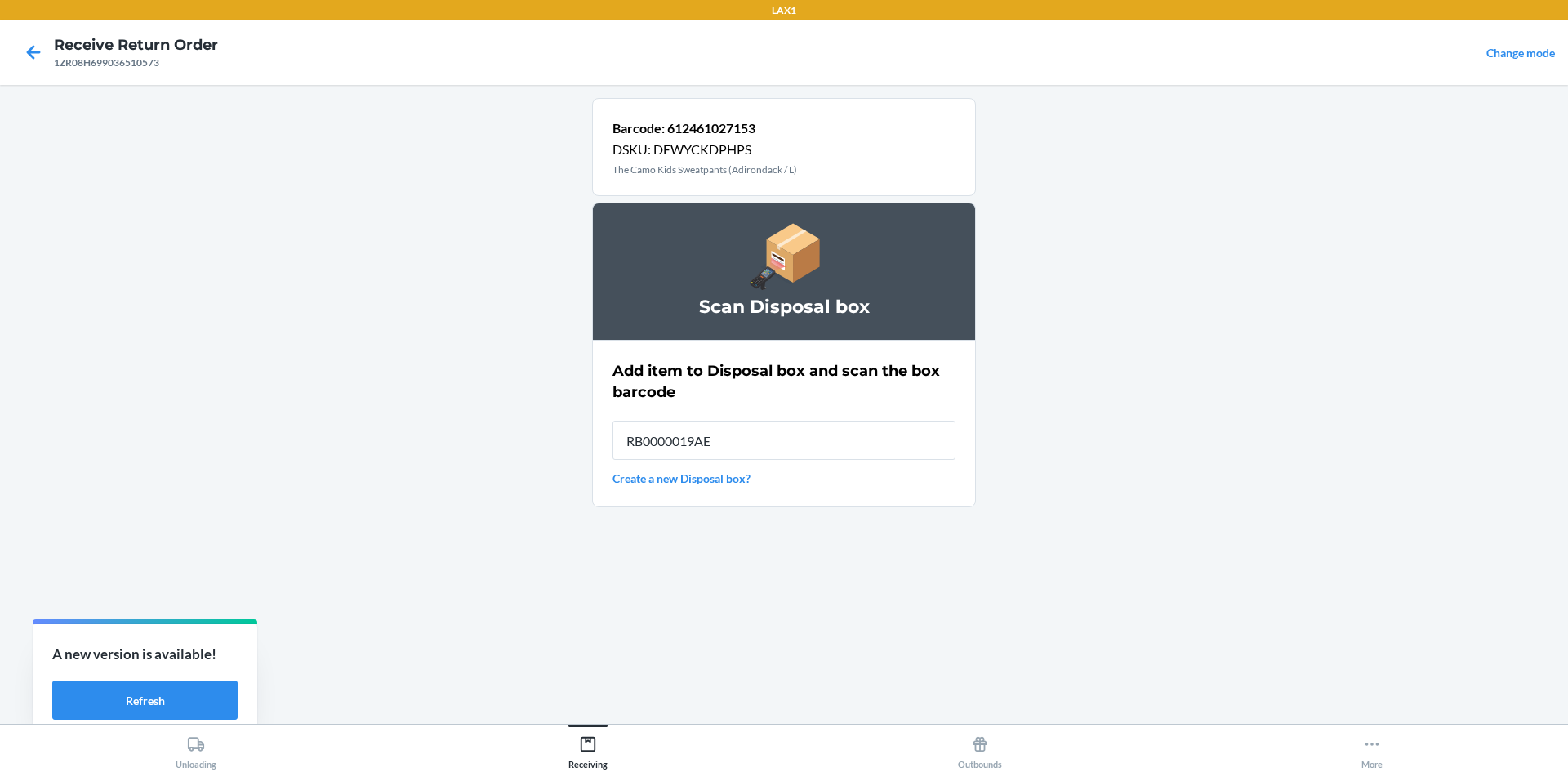
type input "RB0000019AE"
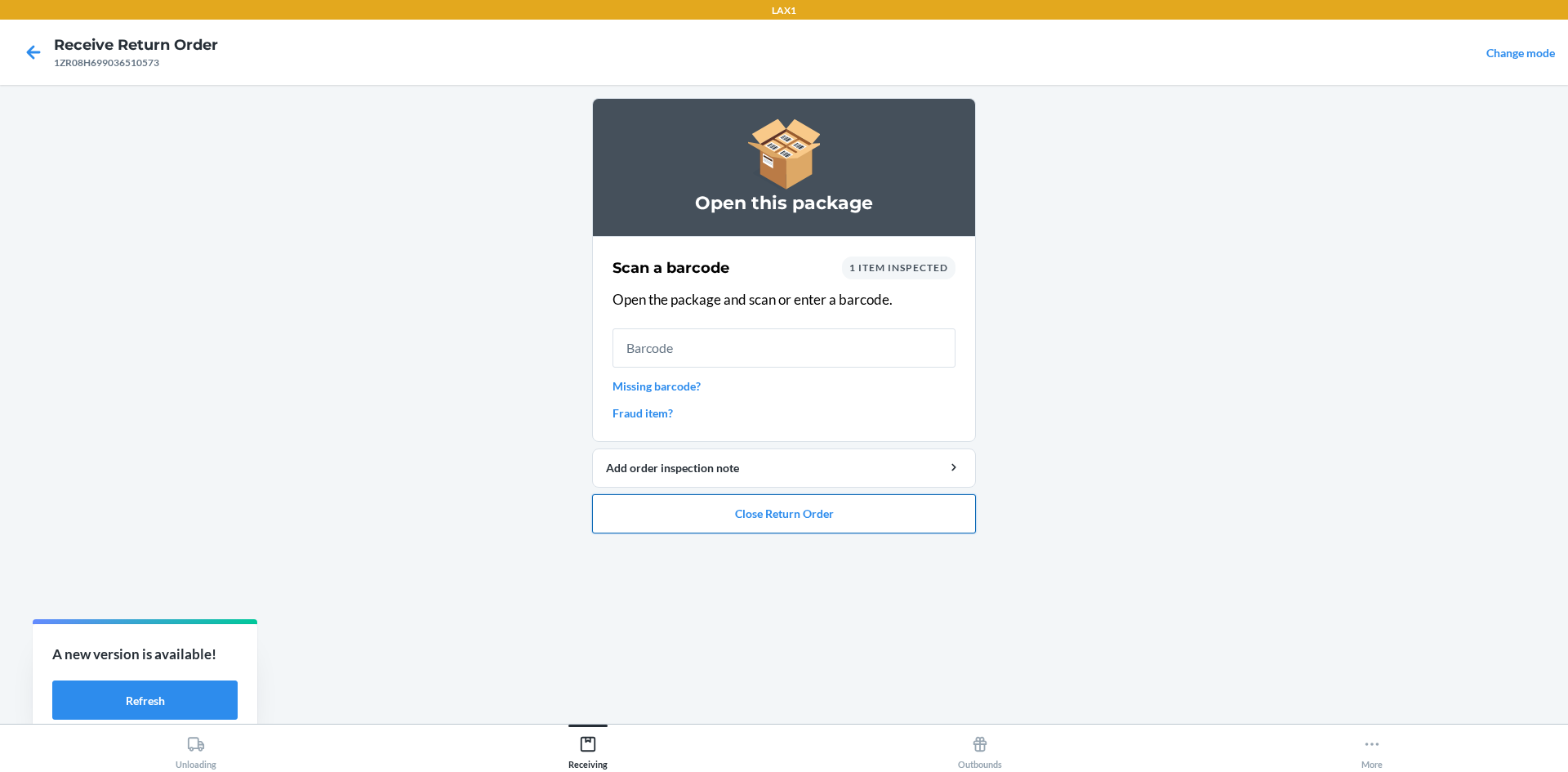
click at [909, 521] on button "Close Return Order" at bounding box center [784, 513] width 383 height 40
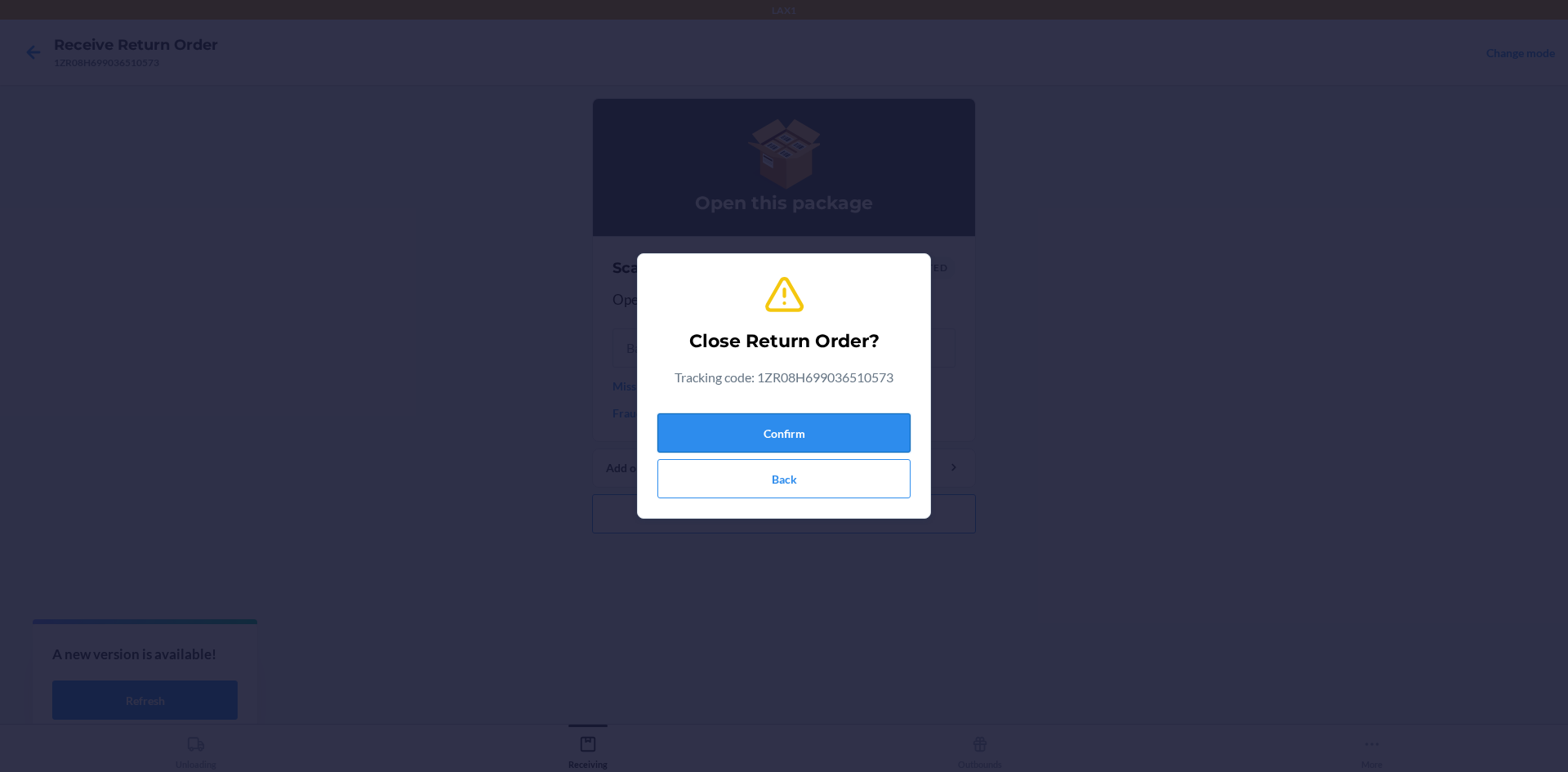
click at [862, 432] on button "Confirm" at bounding box center [784, 432] width 253 height 40
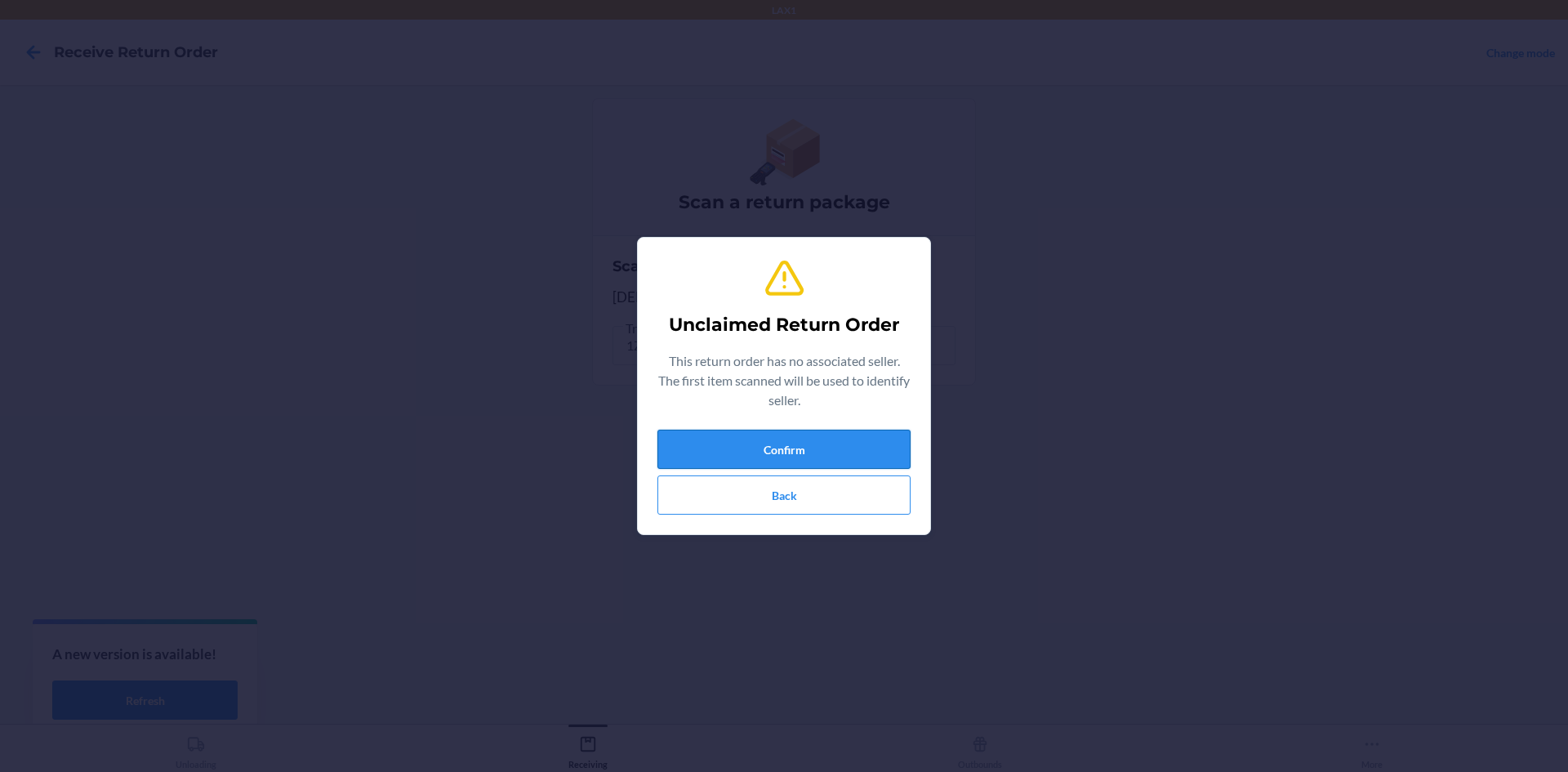
click at [844, 446] on button "Confirm" at bounding box center [784, 449] width 253 height 40
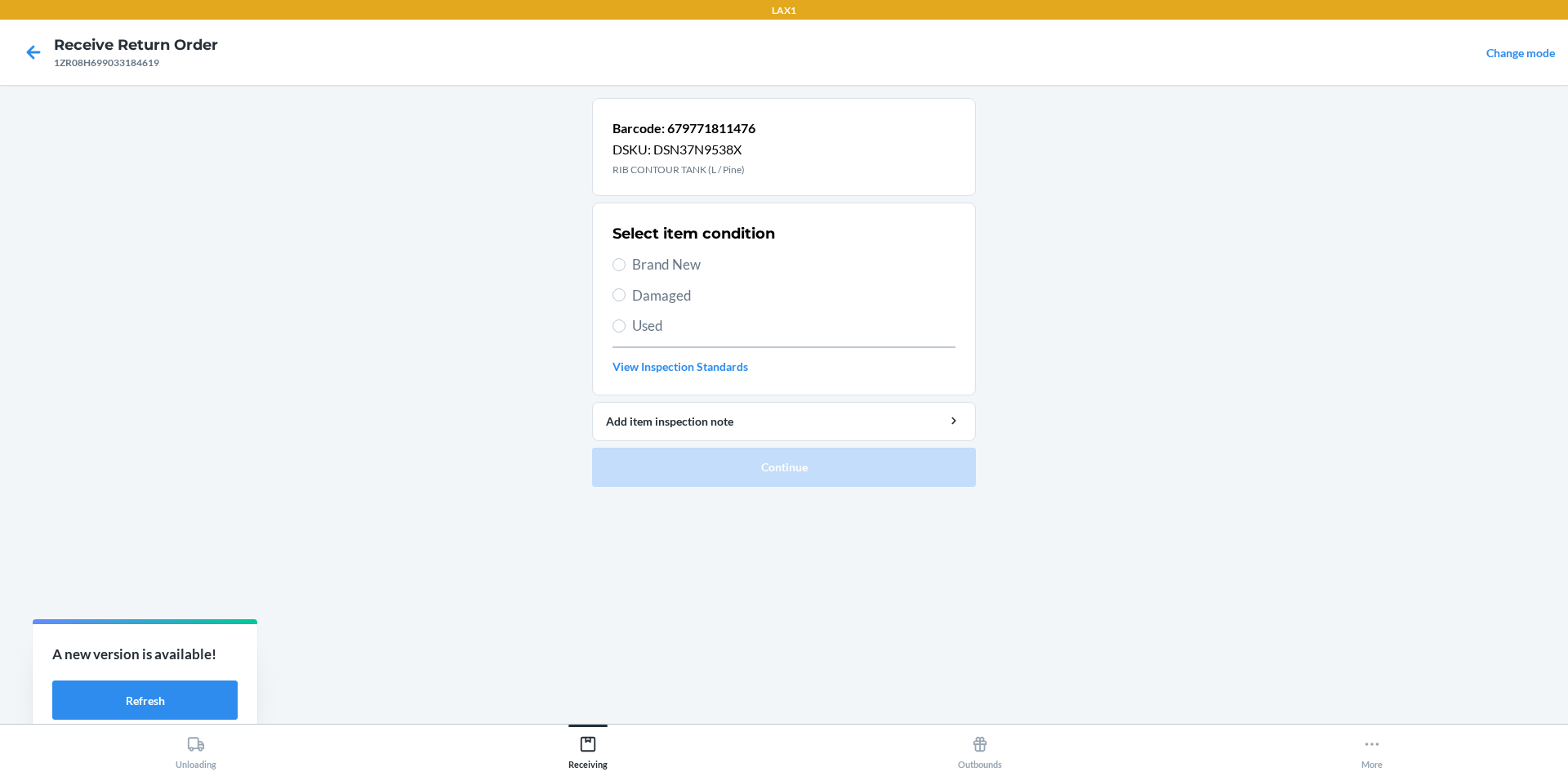
click at [698, 257] on span "Brand New" at bounding box center [795, 264] width 324 height 21
click at [625, 259] on input "Brand New" at bounding box center [619, 265] width 13 height 13
radio input "true"
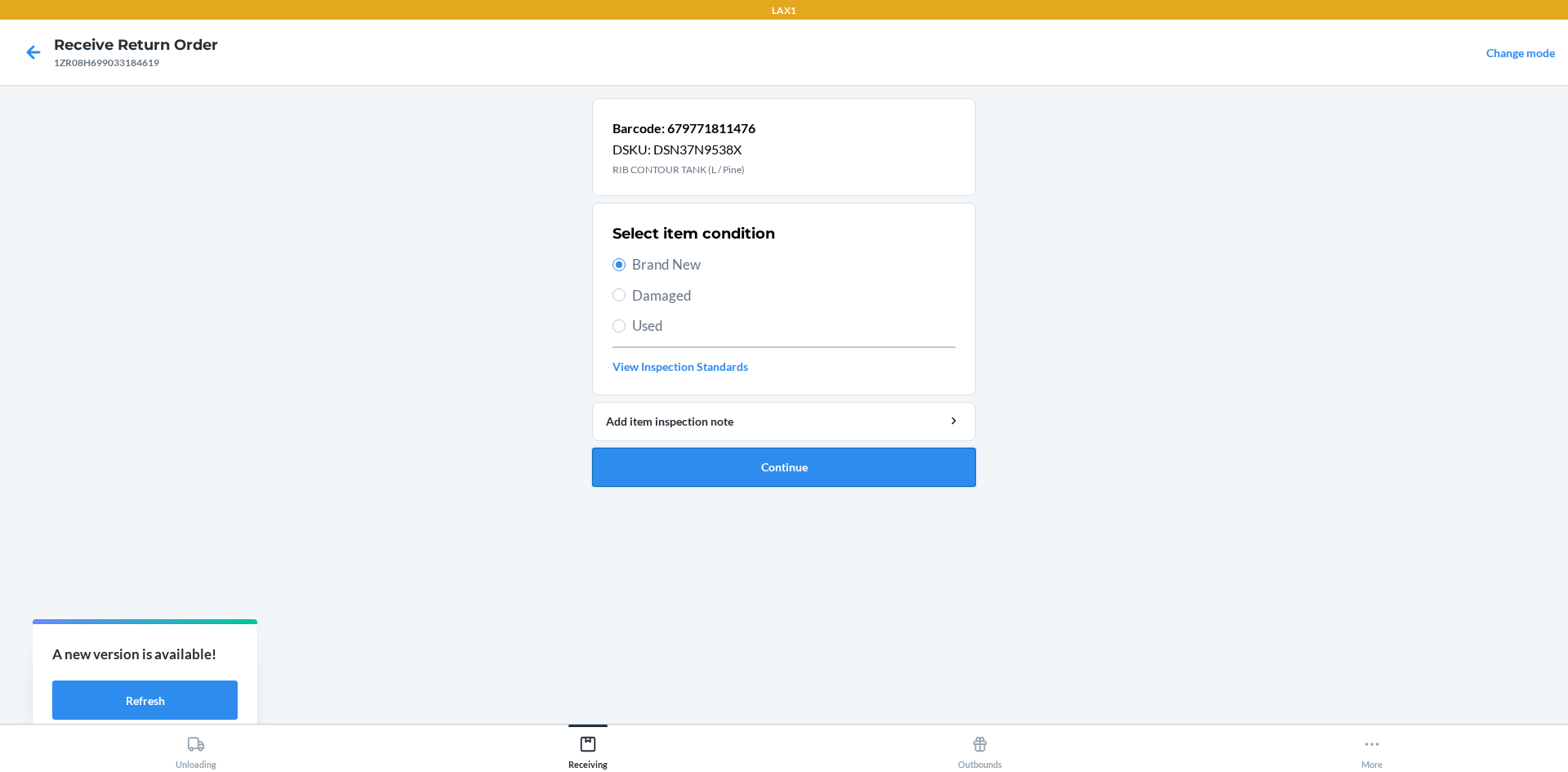
click at [732, 463] on button "Continue" at bounding box center [784, 467] width 383 height 40
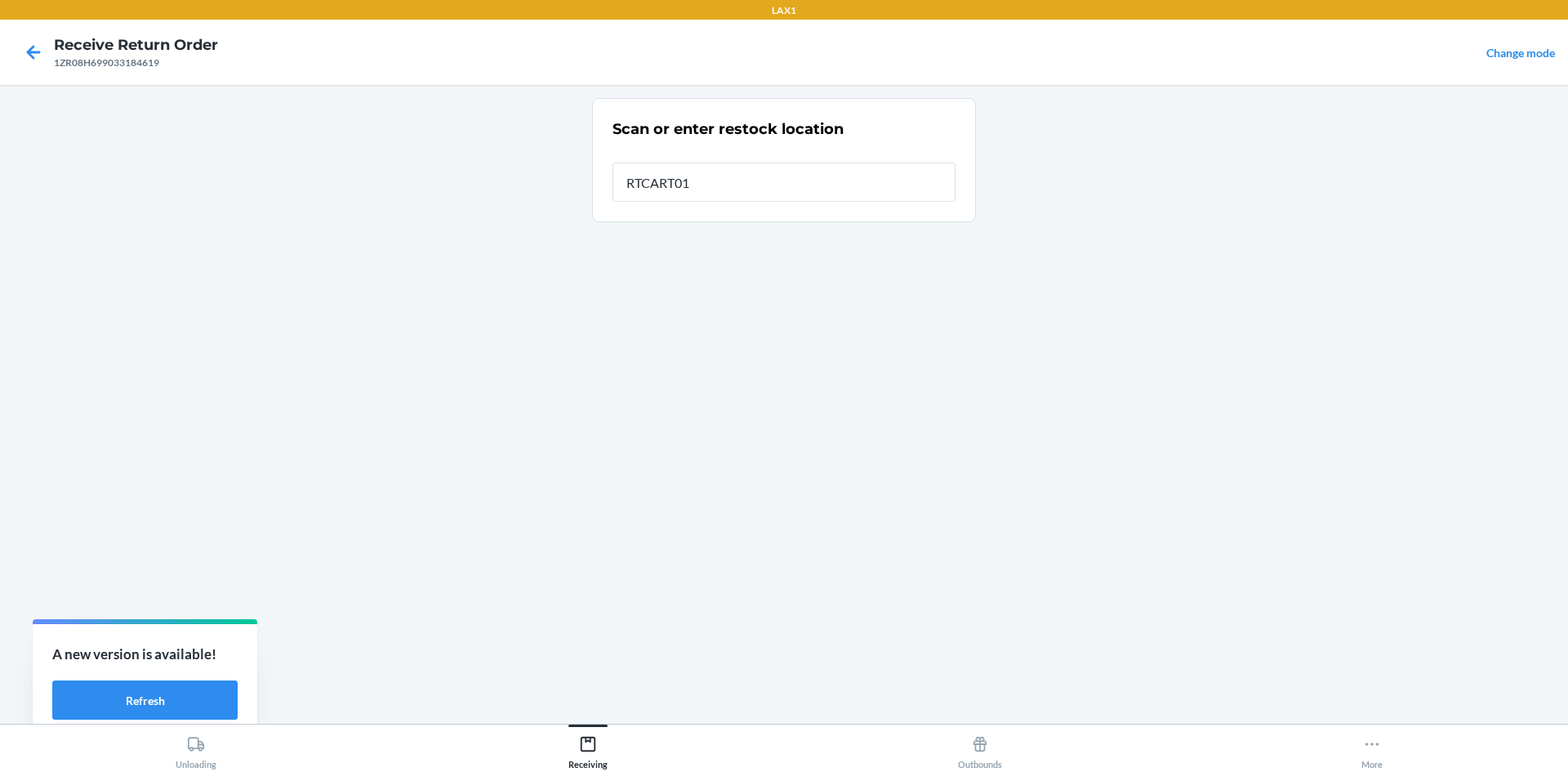
type input "RTCART017"
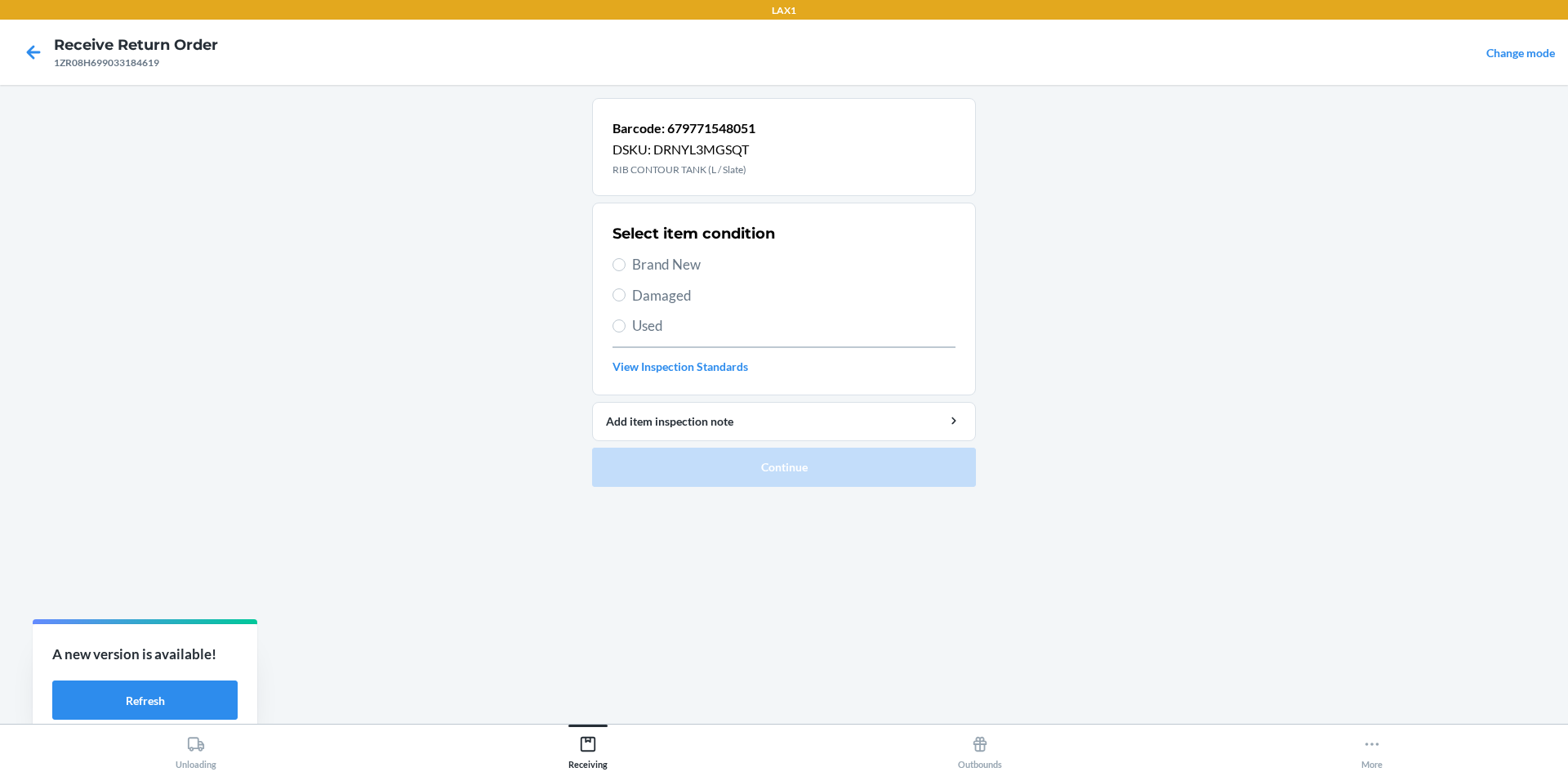
click at [677, 245] on div "Select item condition Brand New Damaged Used View Inspection Standards" at bounding box center [784, 299] width 343 height 162
click at [683, 268] on span "Brand New" at bounding box center [795, 264] width 324 height 21
click at [625, 268] on input "Brand New" at bounding box center [619, 265] width 13 height 13
radio input "true"
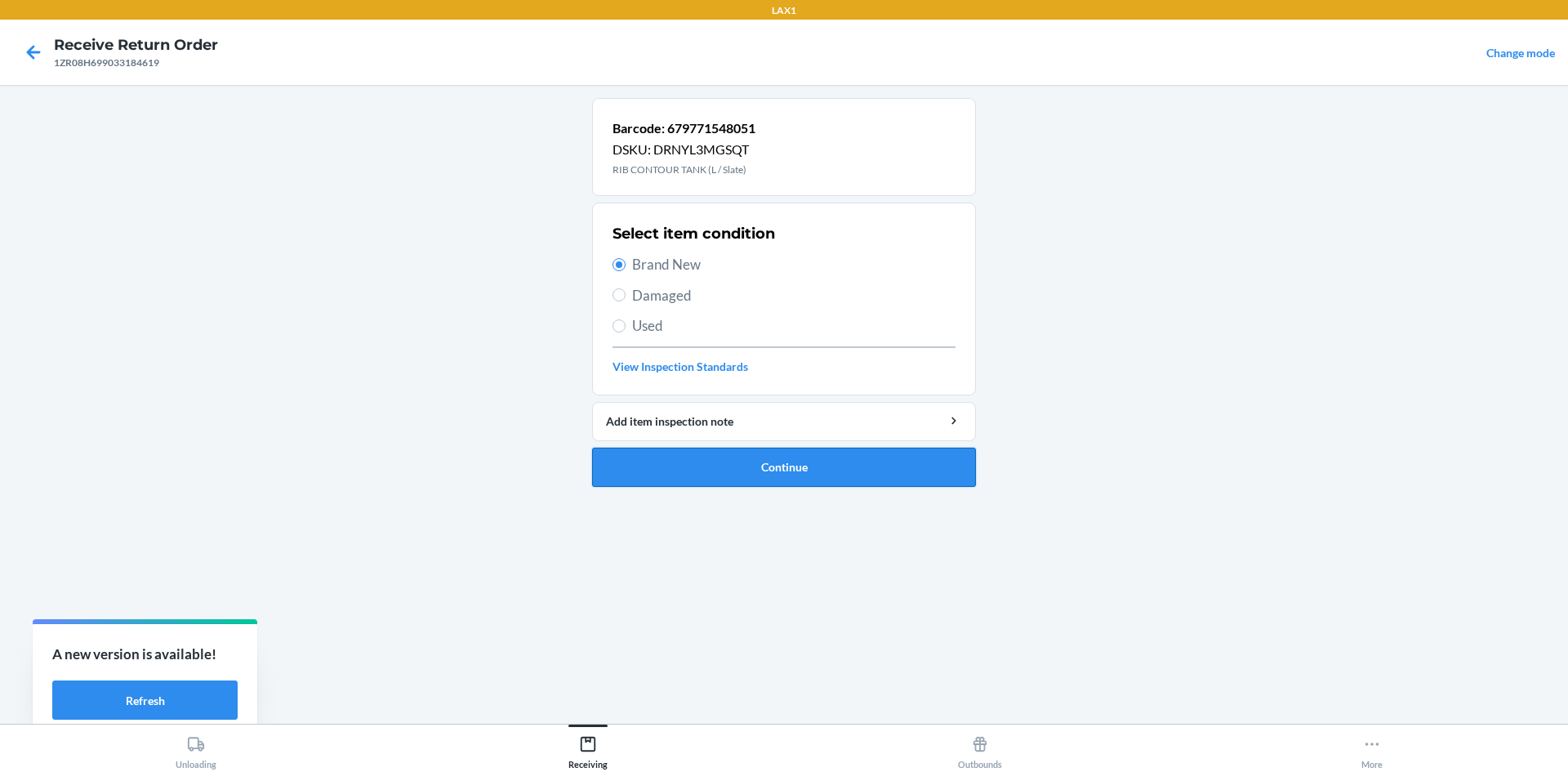
click at [777, 478] on button "Continue" at bounding box center [784, 467] width 383 height 40
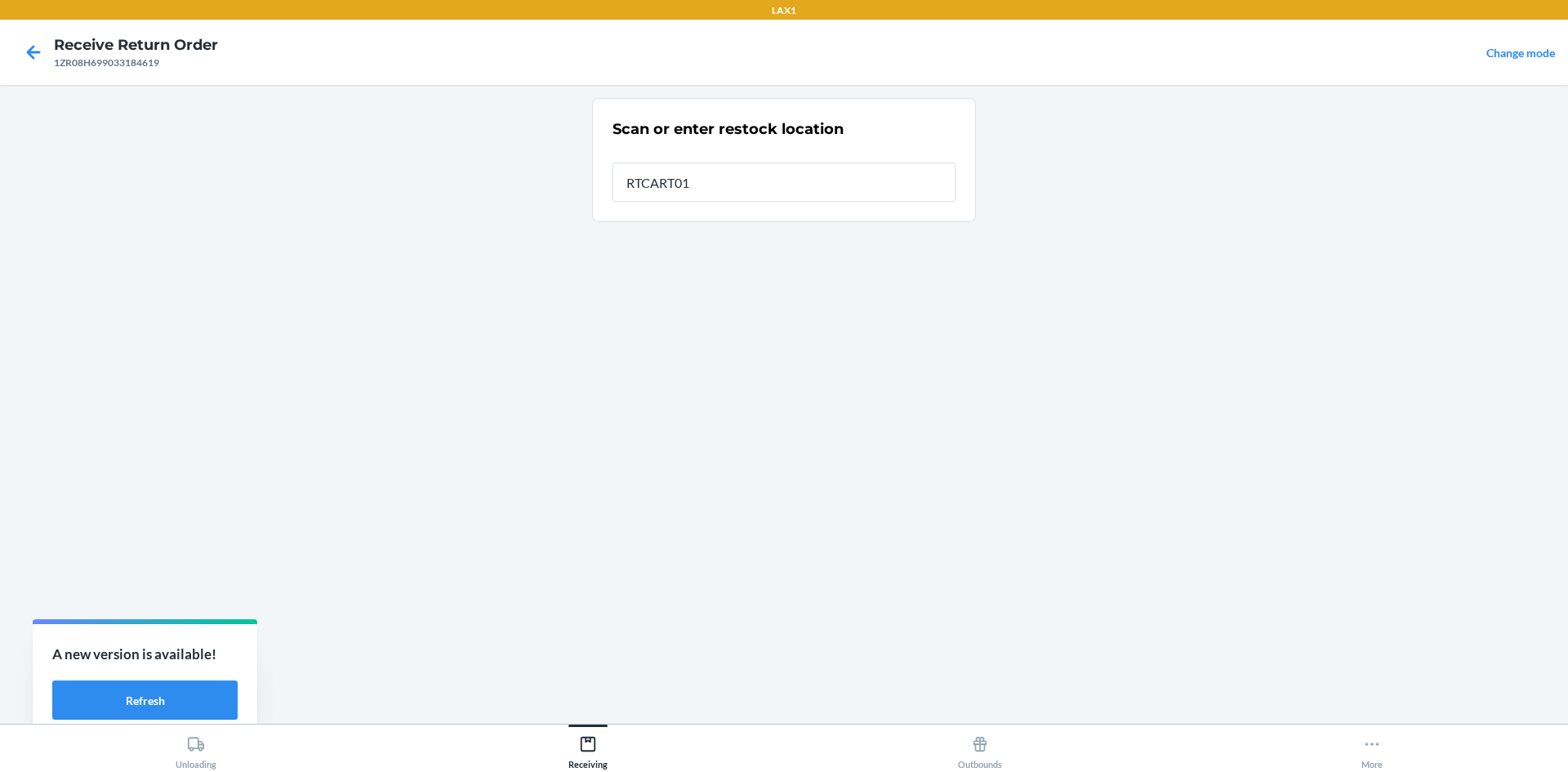
type input "RTCART017"
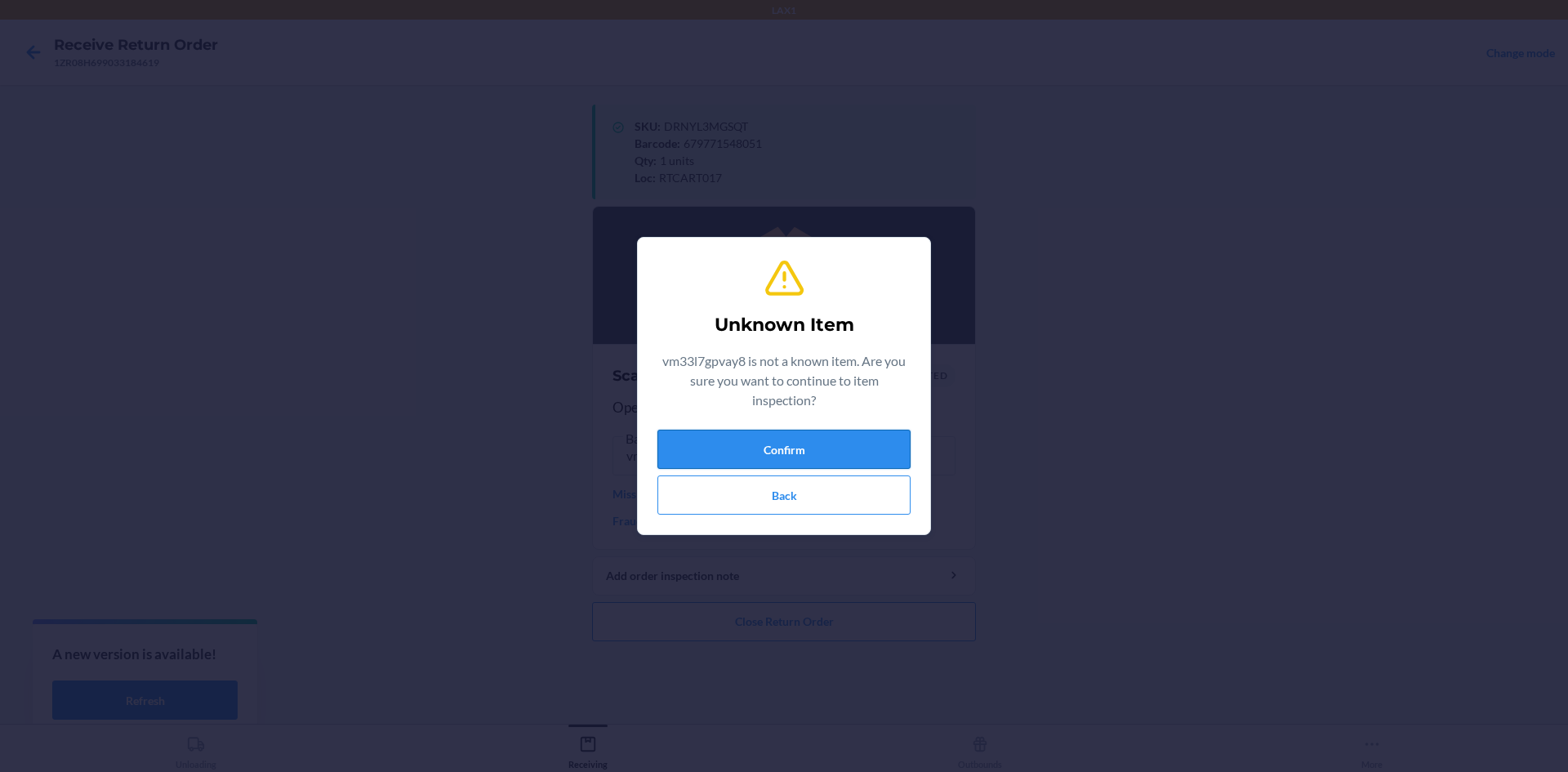
click at [793, 440] on button "Confirm" at bounding box center [784, 449] width 253 height 40
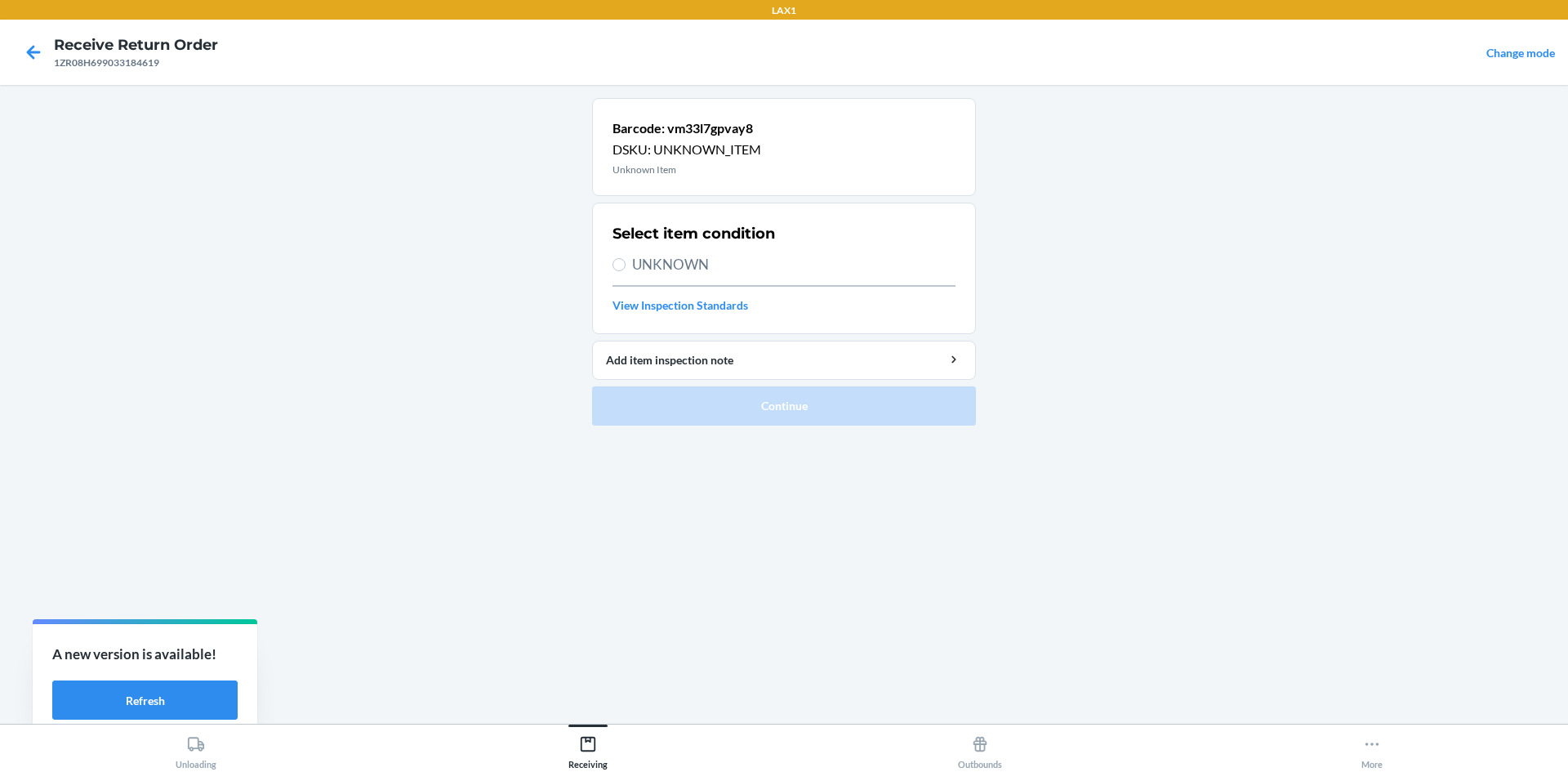
click at [900, 258] on span "UNKNOWN" at bounding box center [795, 264] width 324 height 21
click at [625, 259] on input "UNKNOWN" at bounding box center [619, 265] width 13 height 13
radio input "true"
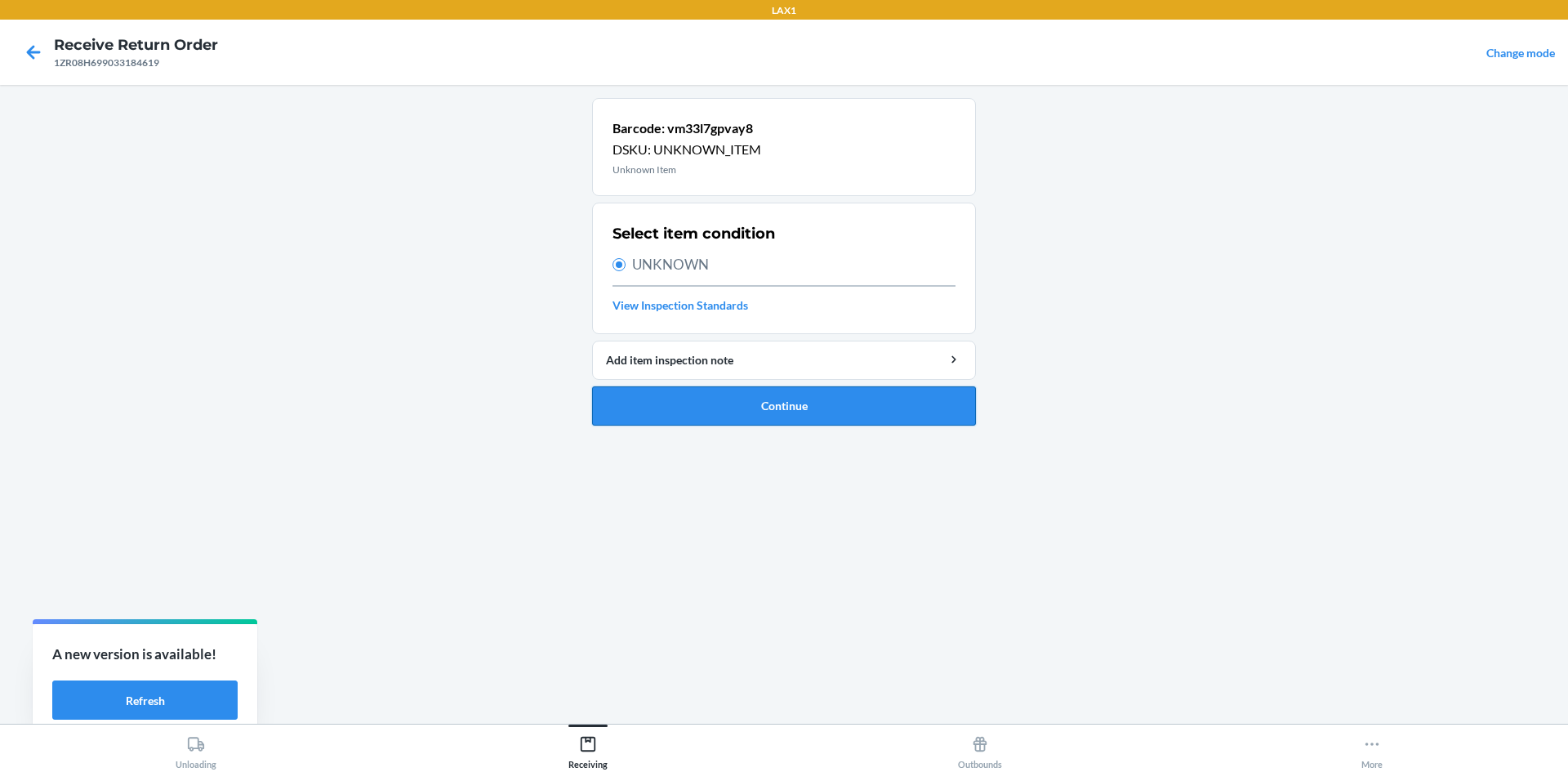
click at [902, 402] on button "Continue" at bounding box center [784, 406] width 383 height 40
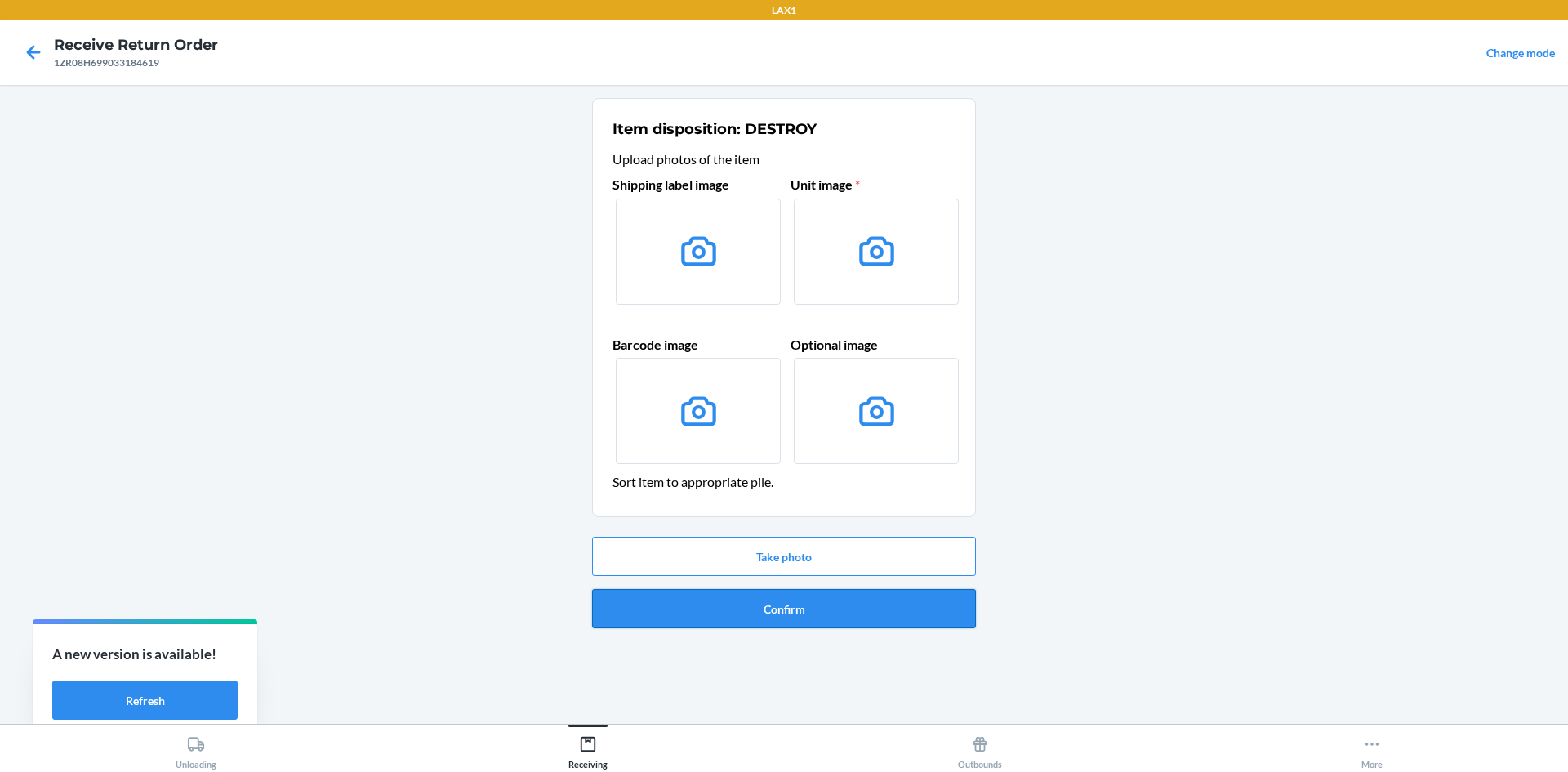
click at [901, 610] on button "Confirm" at bounding box center [784, 608] width 383 height 40
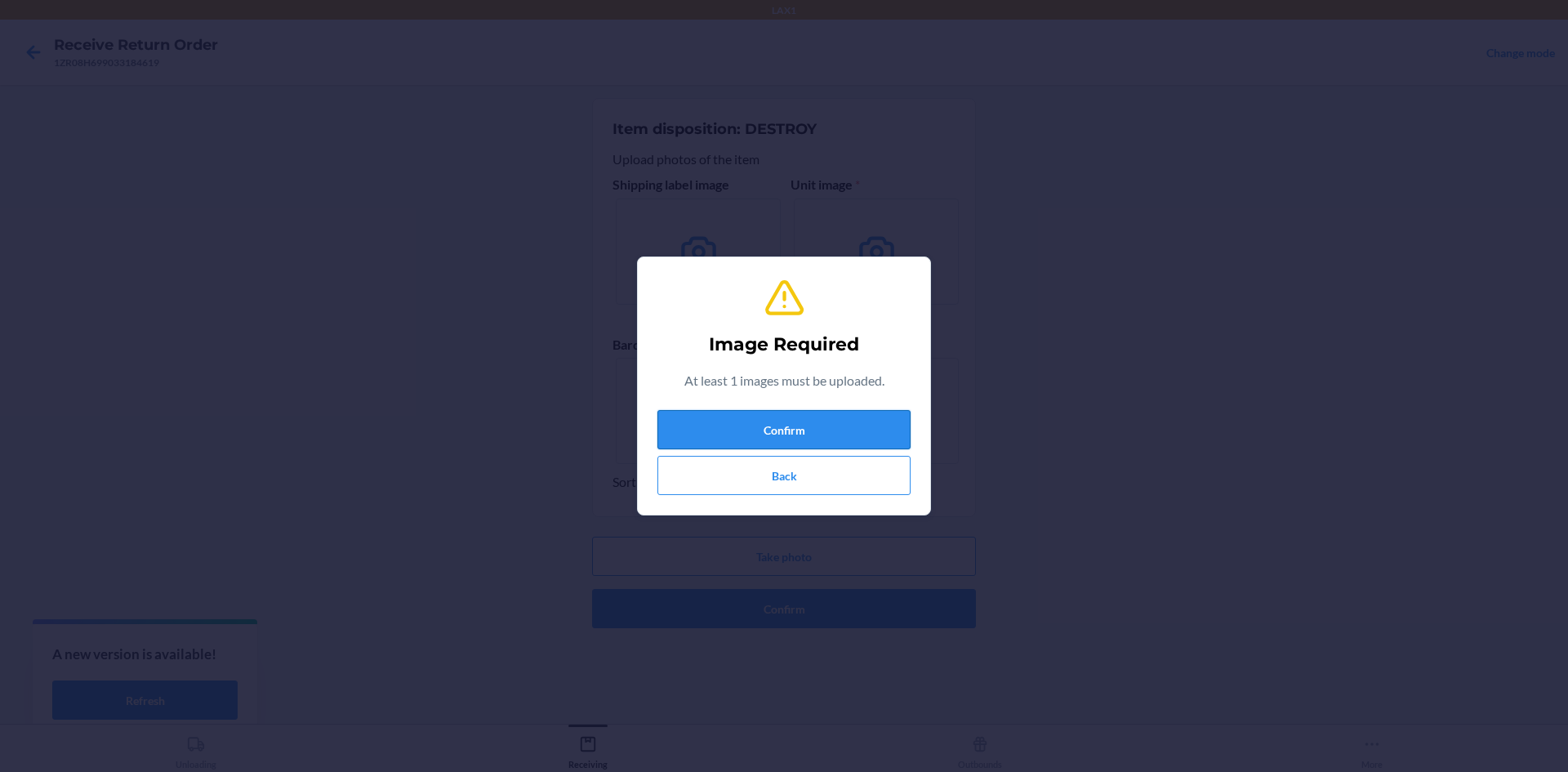
click at [829, 428] on button "Confirm" at bounding box center [784, 430] width 253 height 40
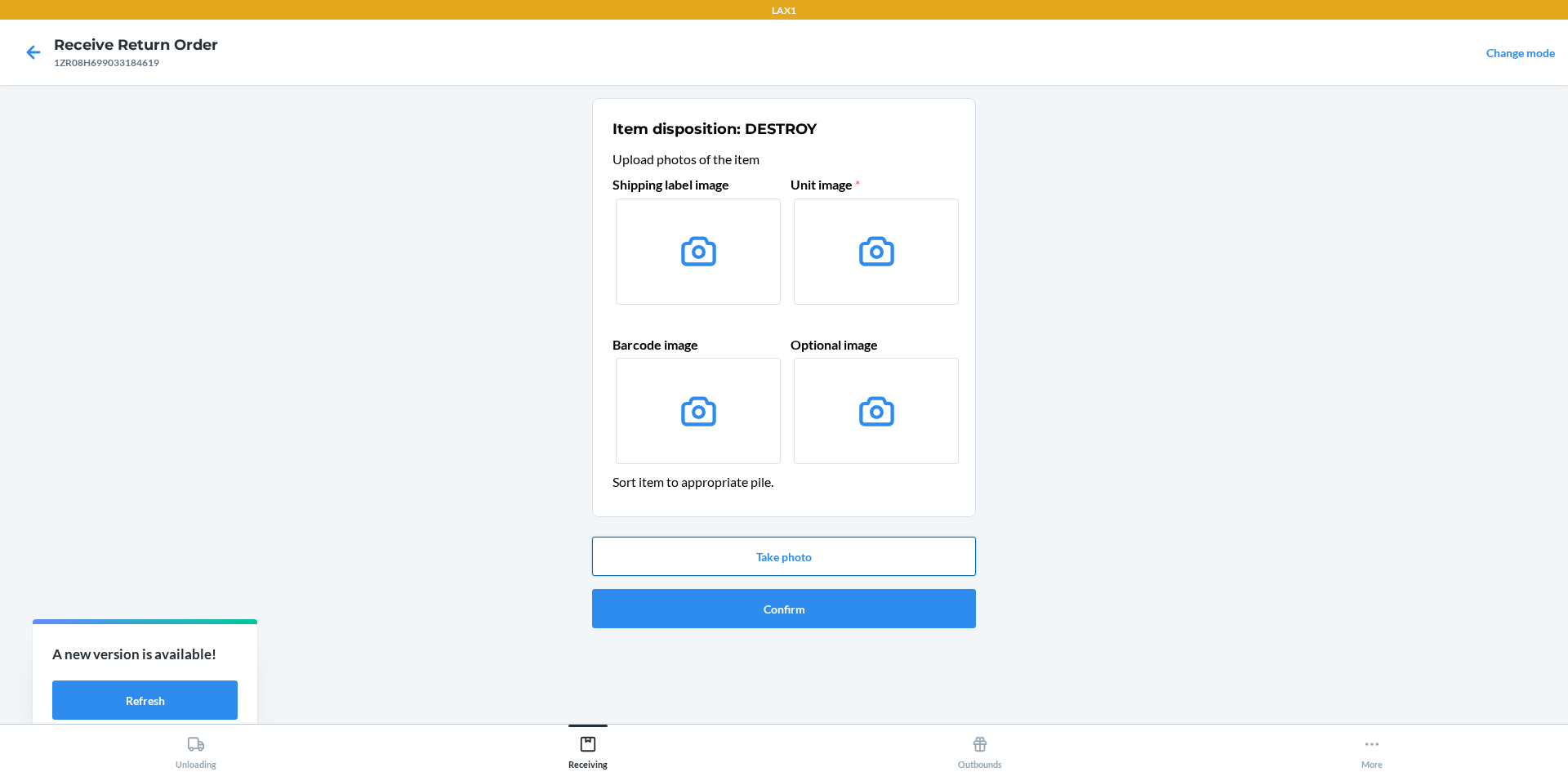
click at [828, 564] on button "Take photo" at bounding box center [784, 557] width 383 height 40
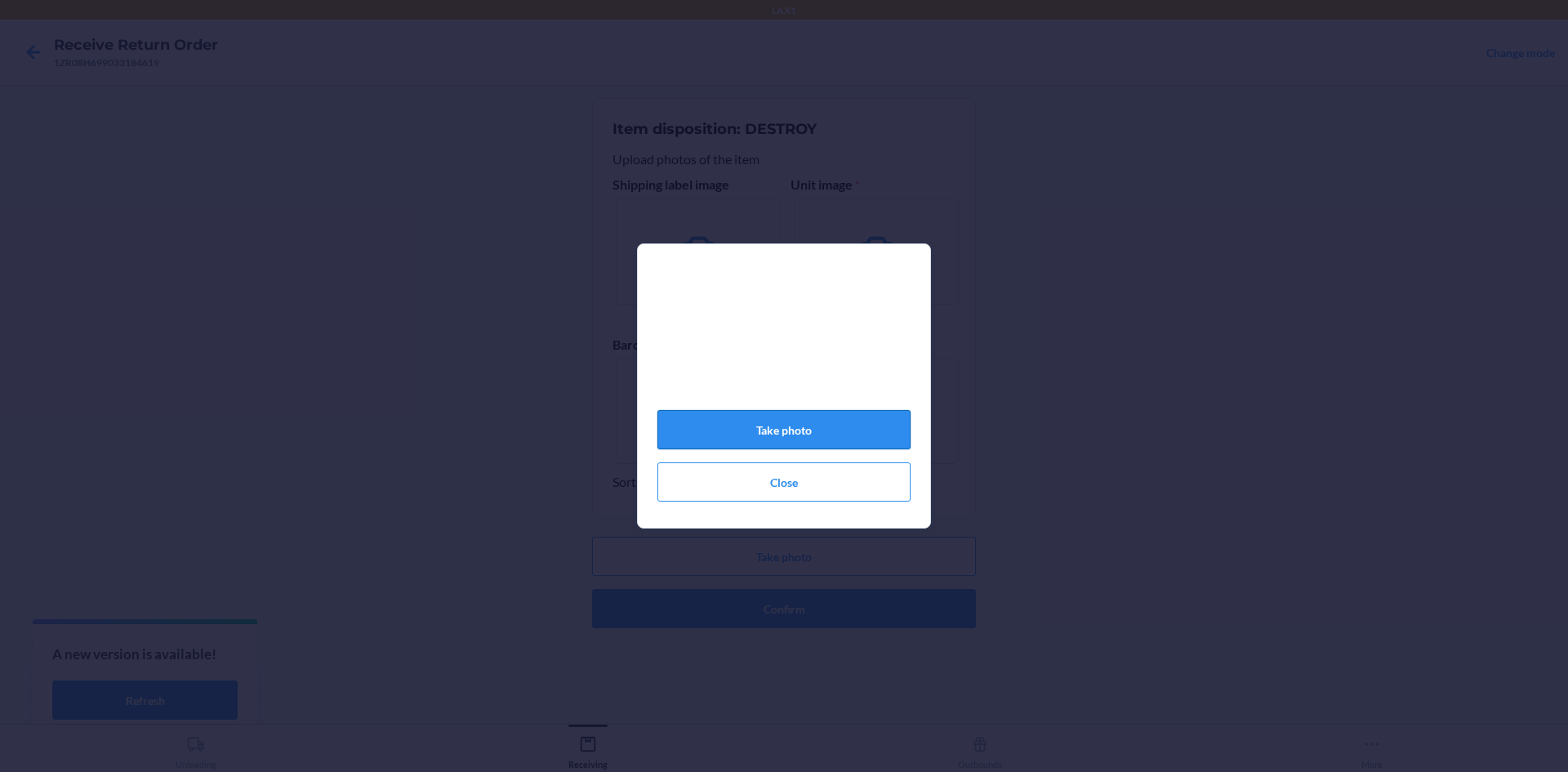
click at [822, 436] on button "Take photo" at bounding box center [784, 430] width 253 height 40
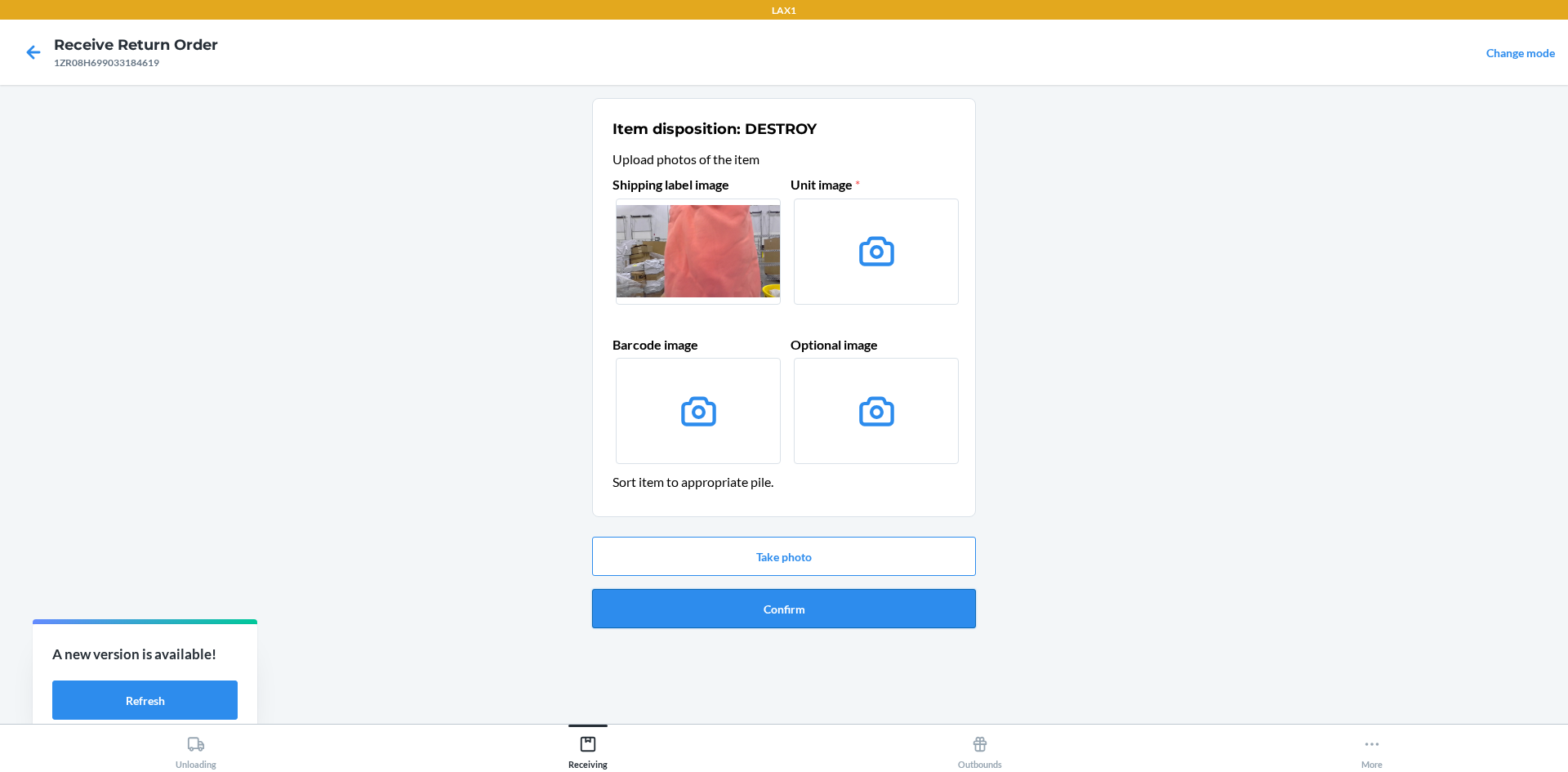
click at [884, 608] on button "Confirm" at bounding box center [784, 608] width 383 height 40
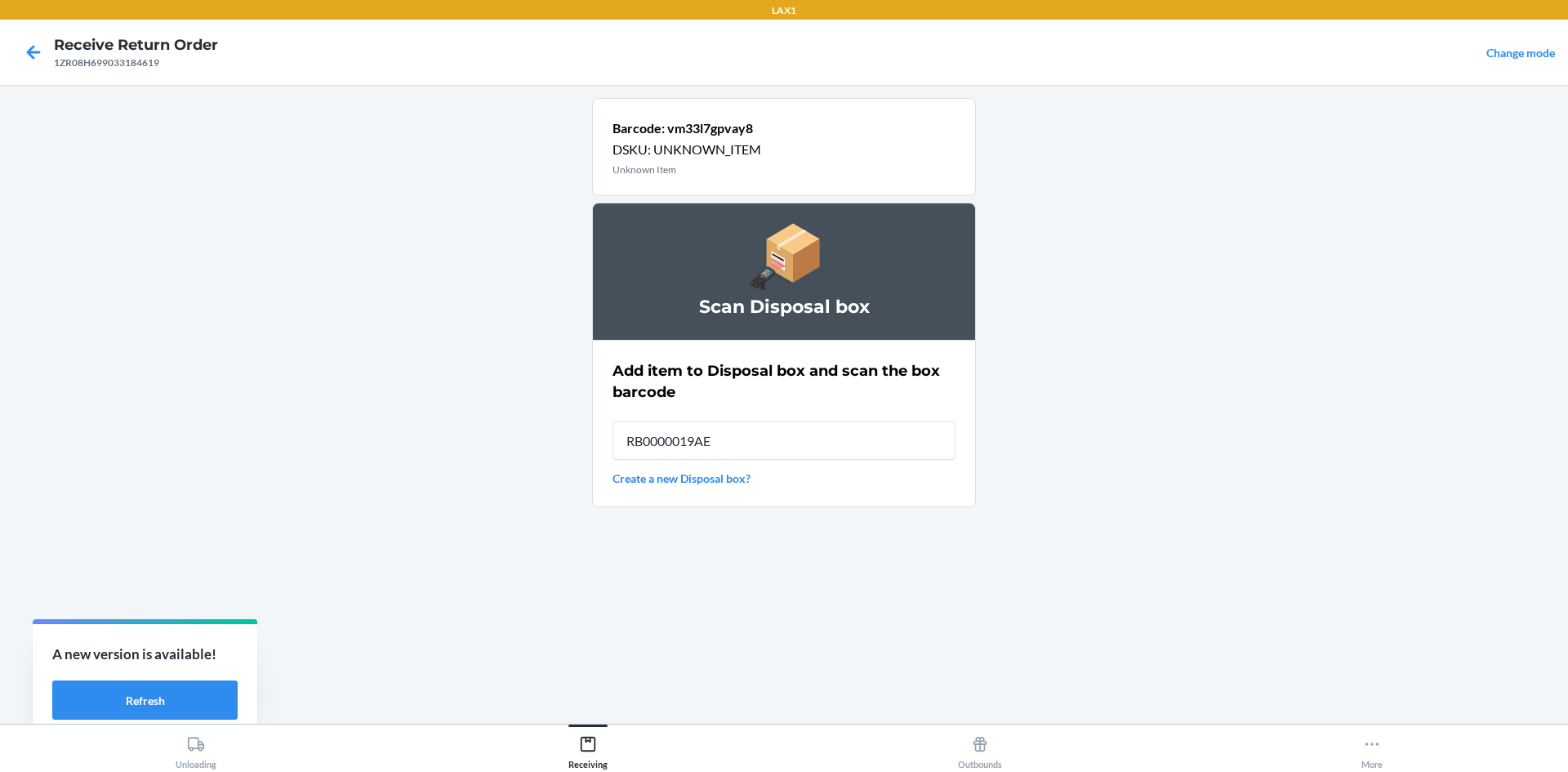
type input "RB0000019AE"
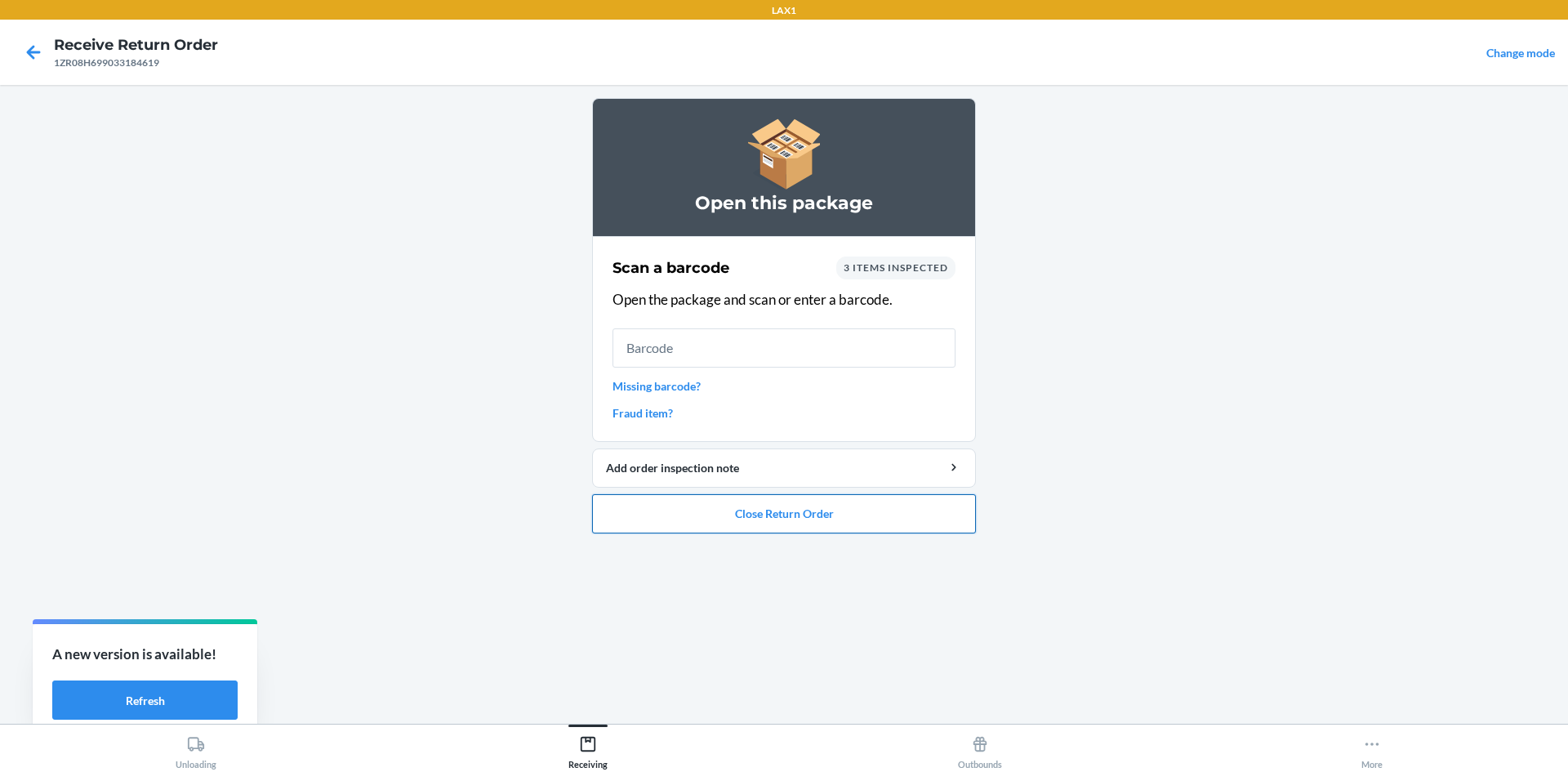
click at [885, 509] on button "Close Return Order" at bounding box center [784, 513] width 383 height 40
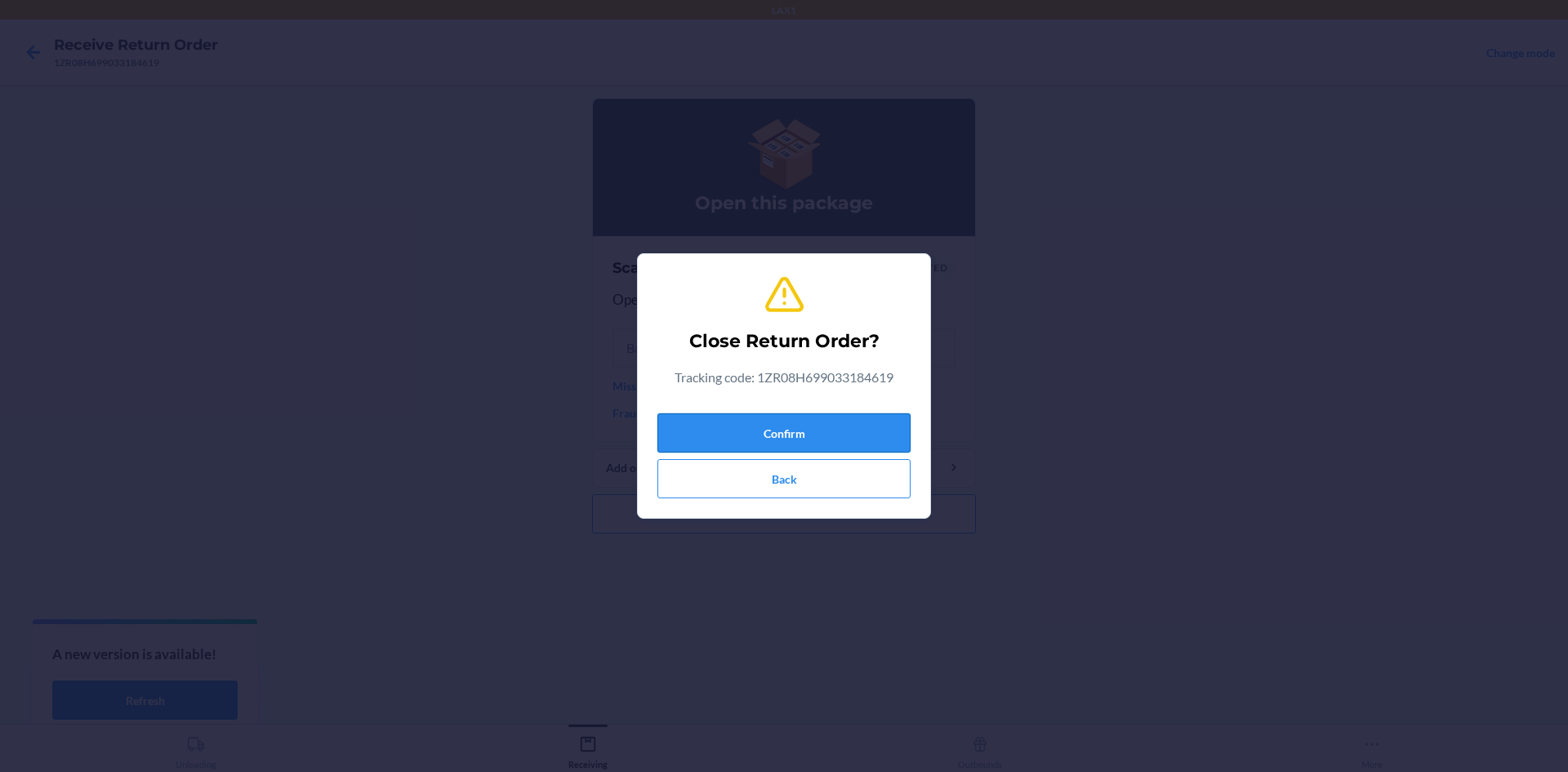
click at [871, 432] on button "Confirm" at bounding box center [784, 432] width 253 height 40
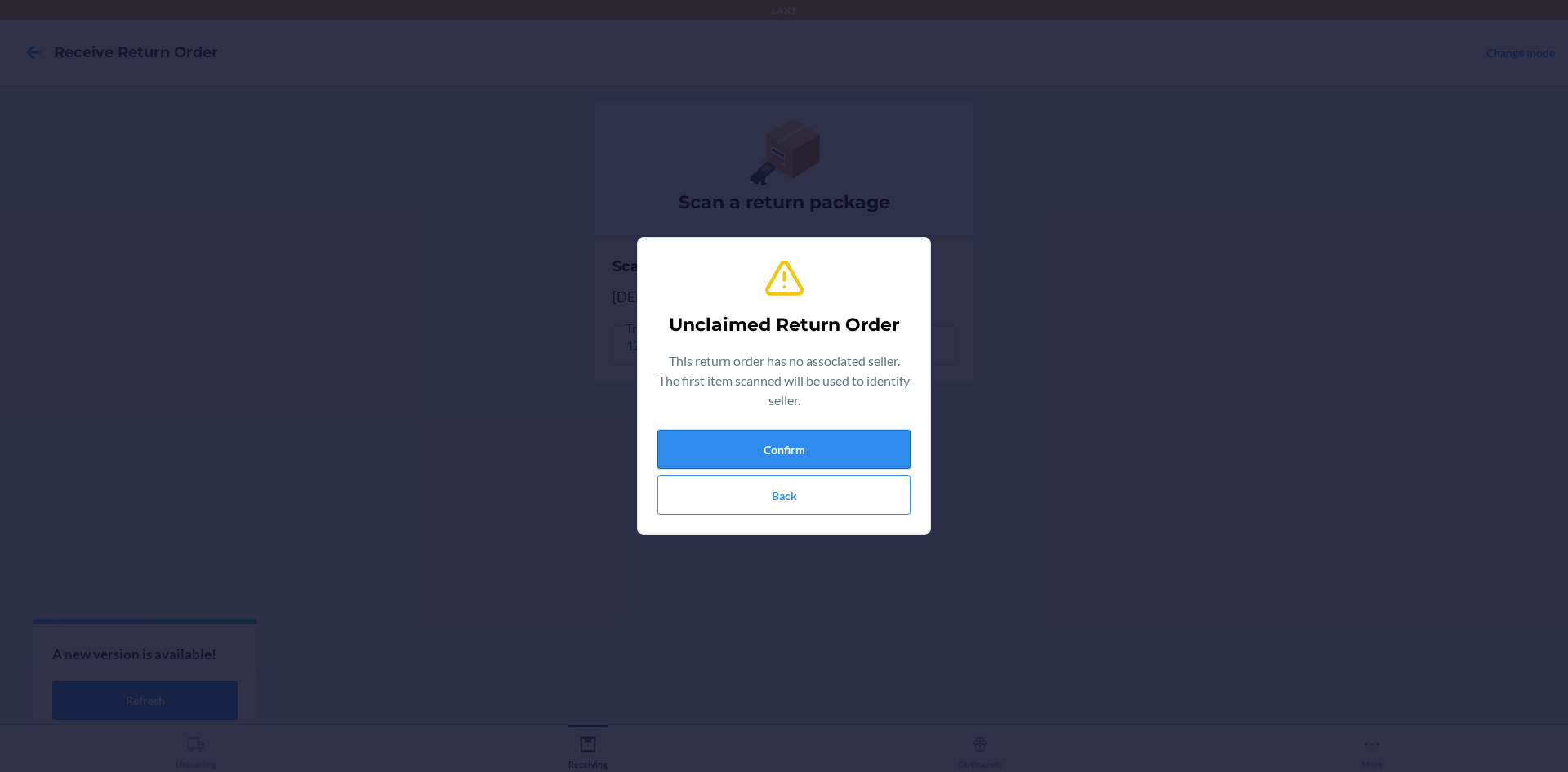
click at [815, 436] on button "Confirm" at bounding box center [784, 449] width 253 height 40
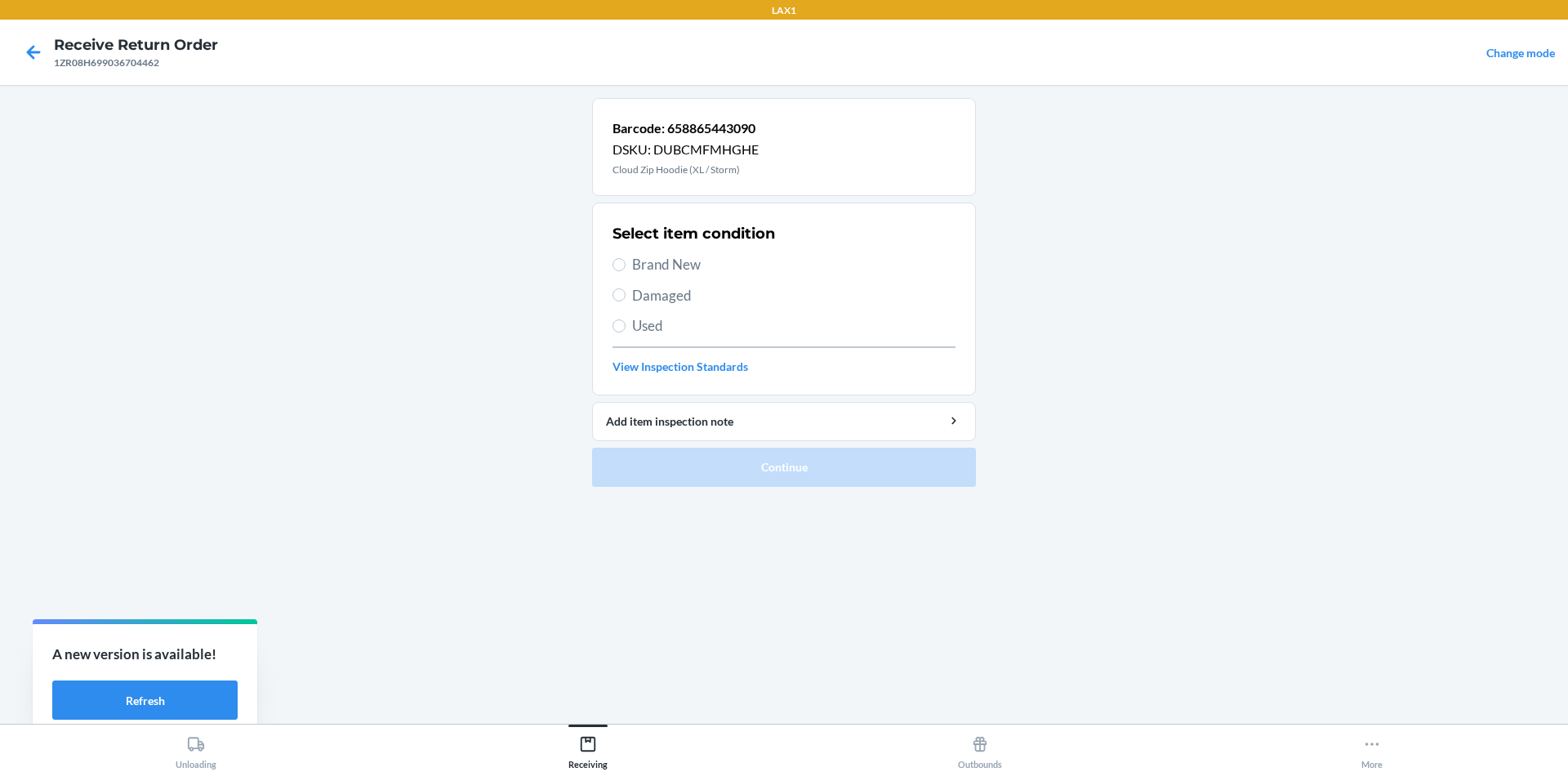
click at [706, 285] on span "Damaged" at bounding box center [795, 295] width 324 height 21
click at [625, 289] on input "Damaged" at bounding box center [619, 295] width 13 height 13
radio input "true"
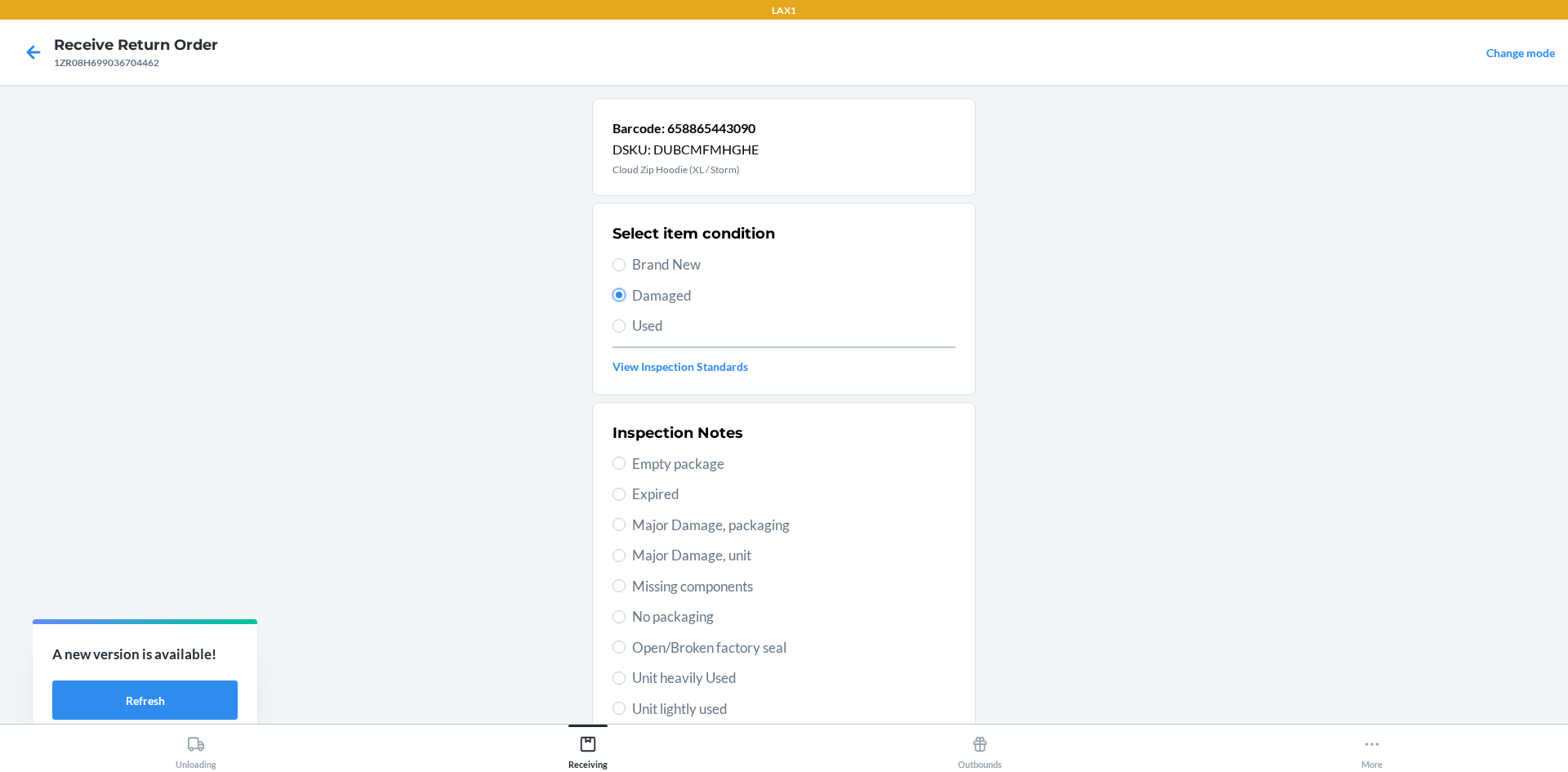
scroll to position [164, 0]
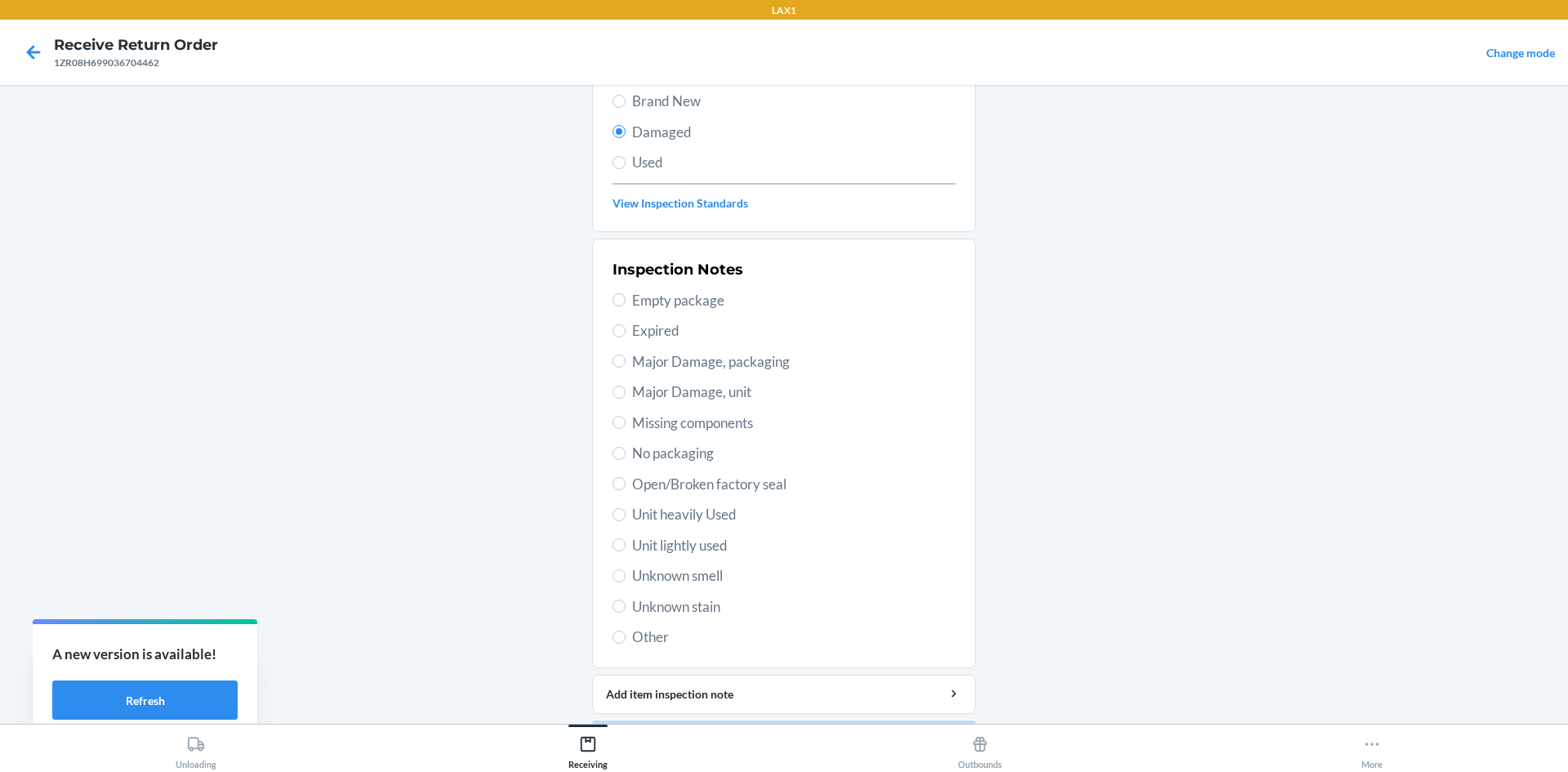
click at [681, 546] on span "Unit lightly used" at bounding box center [795, 546] width 324 height 21
click at [625, 546] on input "Unit lightly used" at bounding box center [619, 545] width 13 height 13
radio input "true"
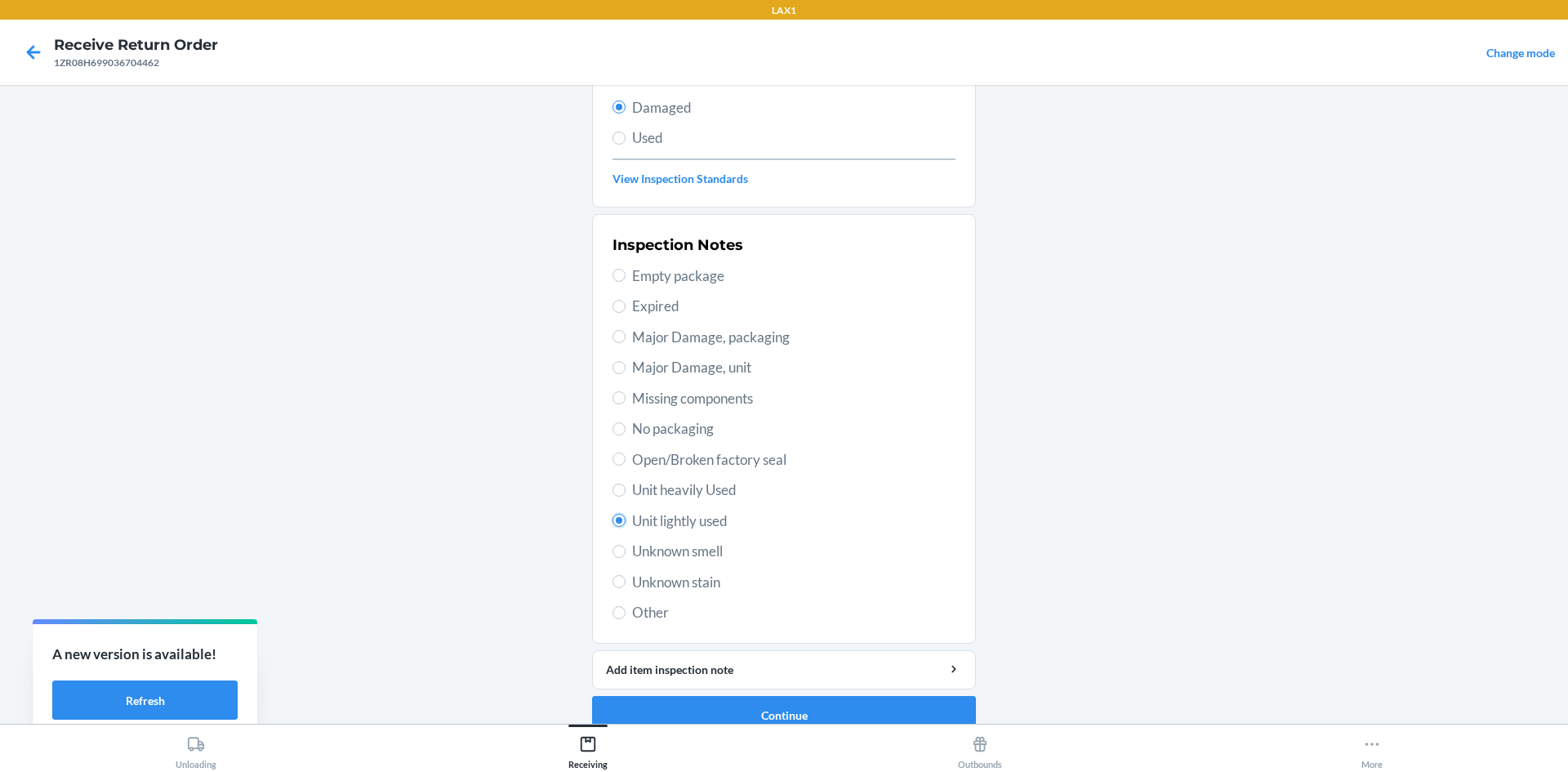
scroll to position [213, 0]
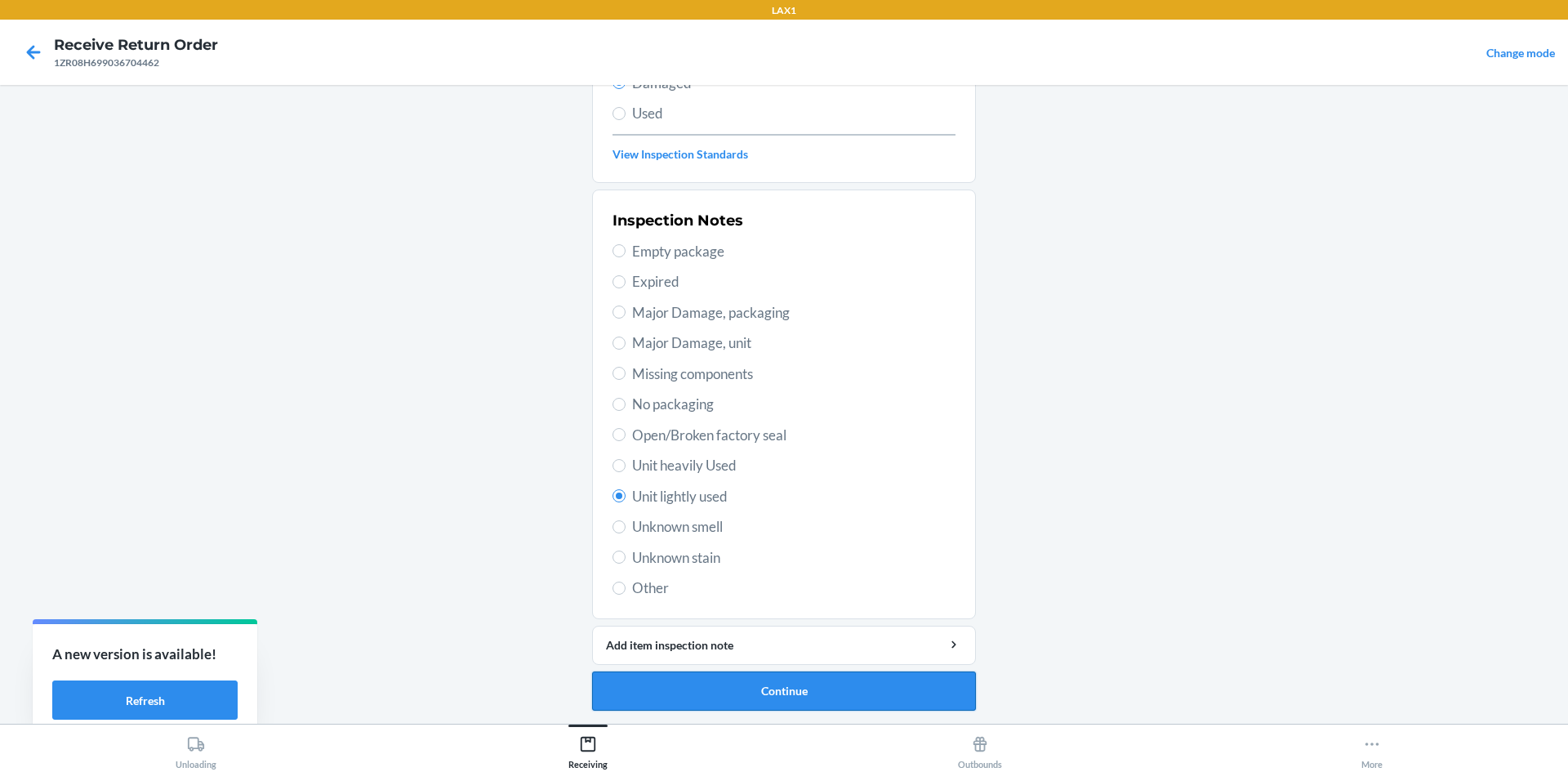
click at [813, 698] on button "Continue" at bounding box center [784, 691] width 383 height 40
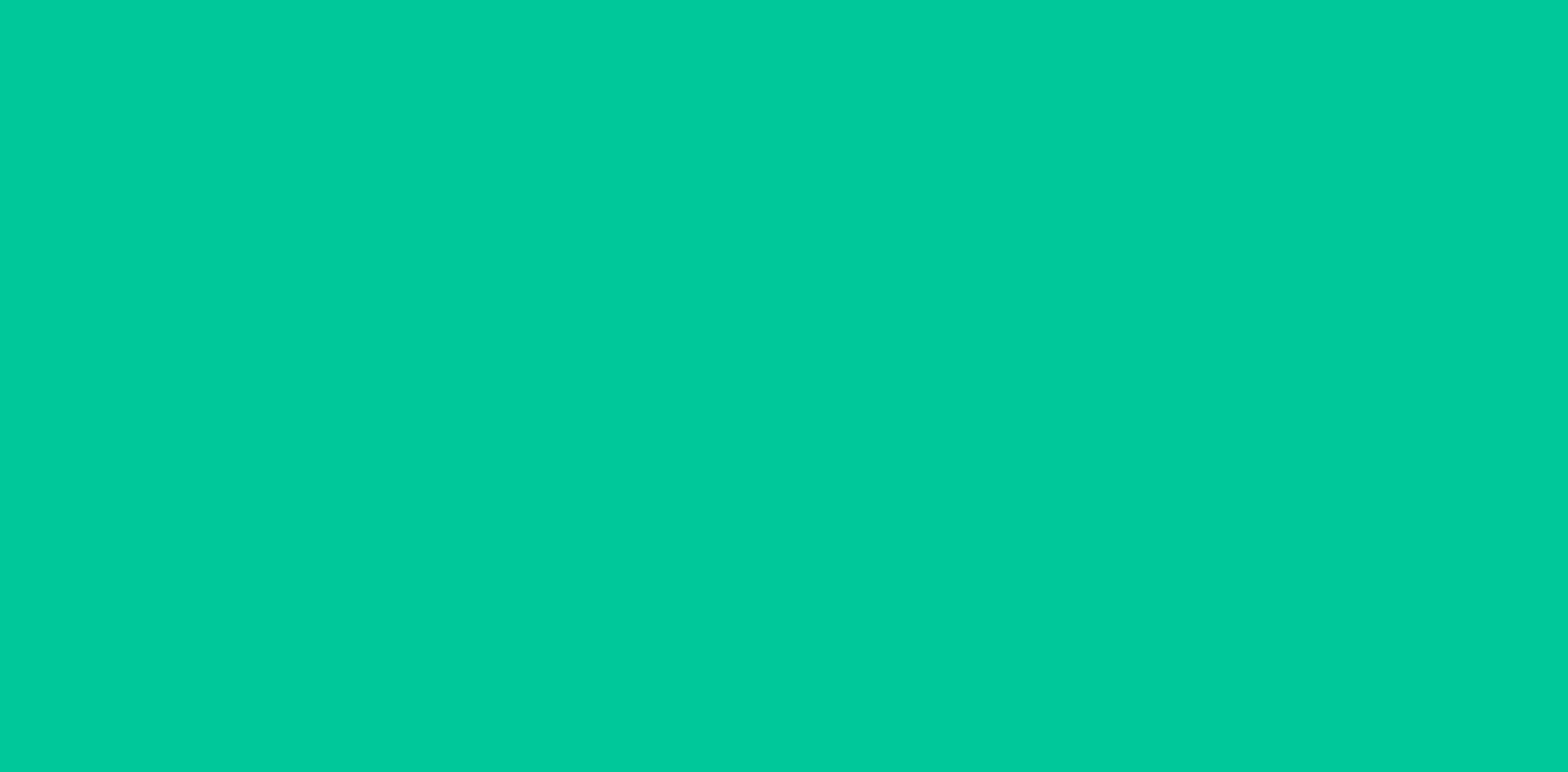
scroll to position [77, 0]
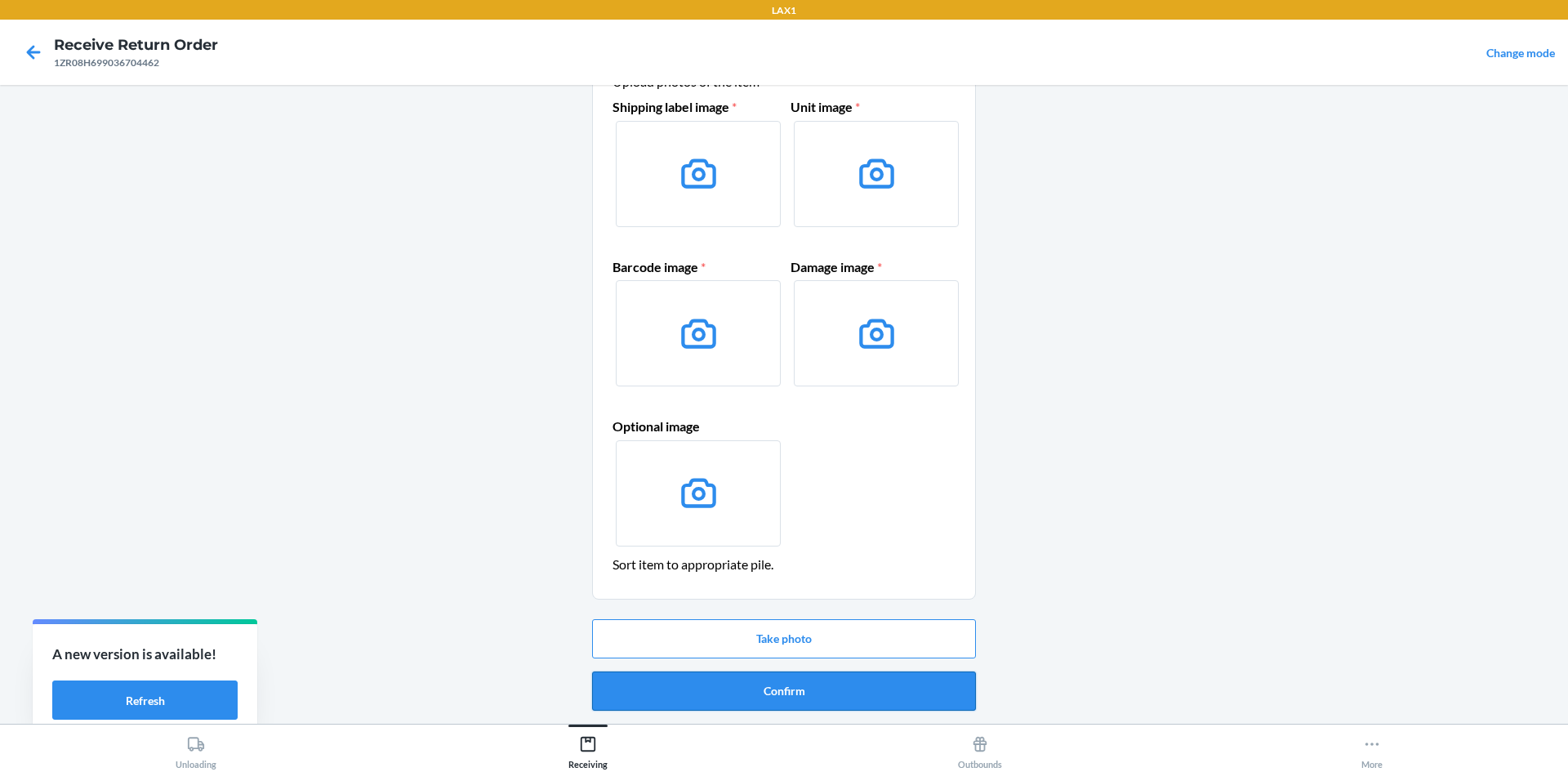
click at [815, 708] on button "Confirm" at bounding box center [784, 691] width 383 height 40
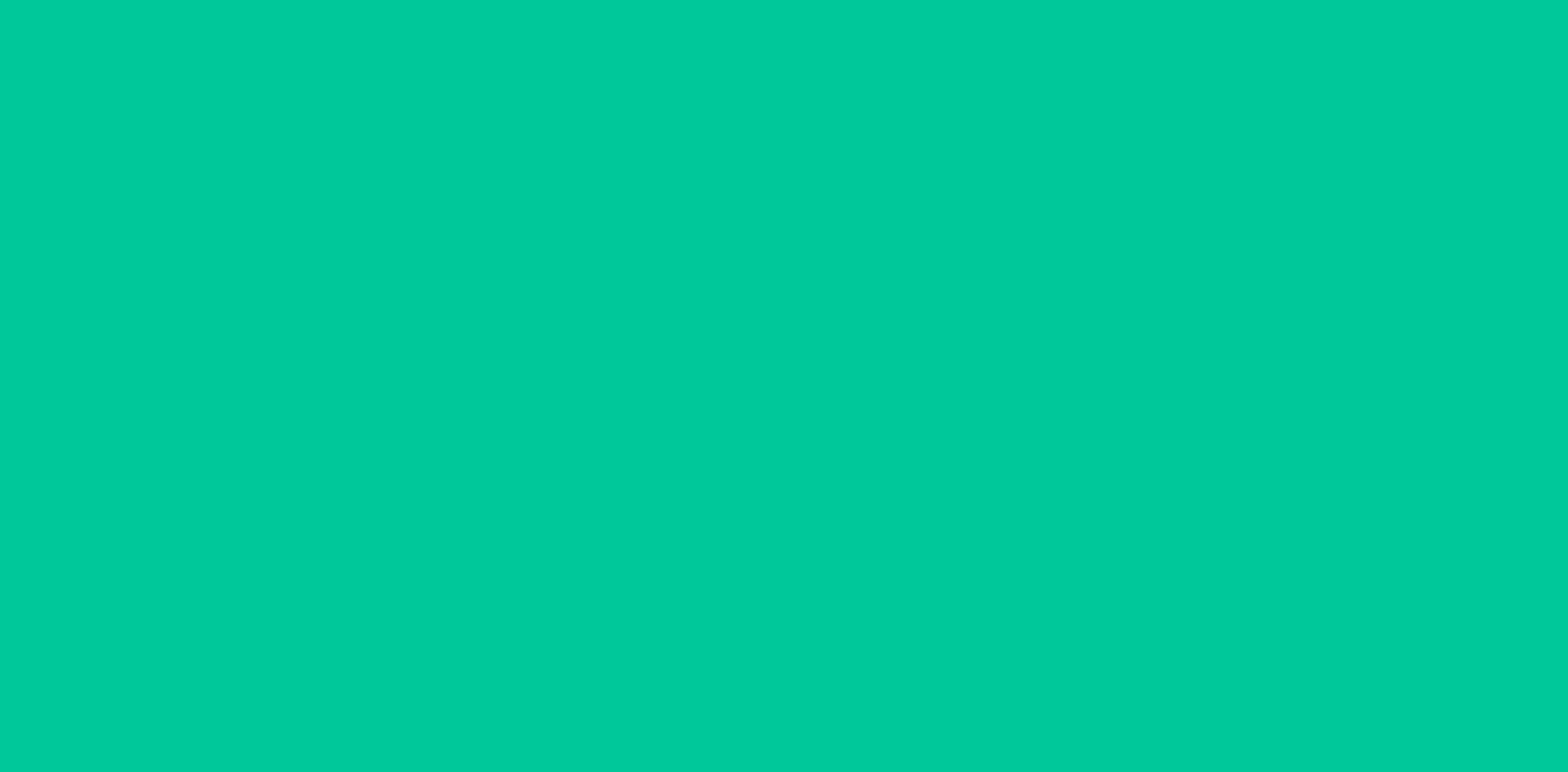
scroll to position [0, 0]
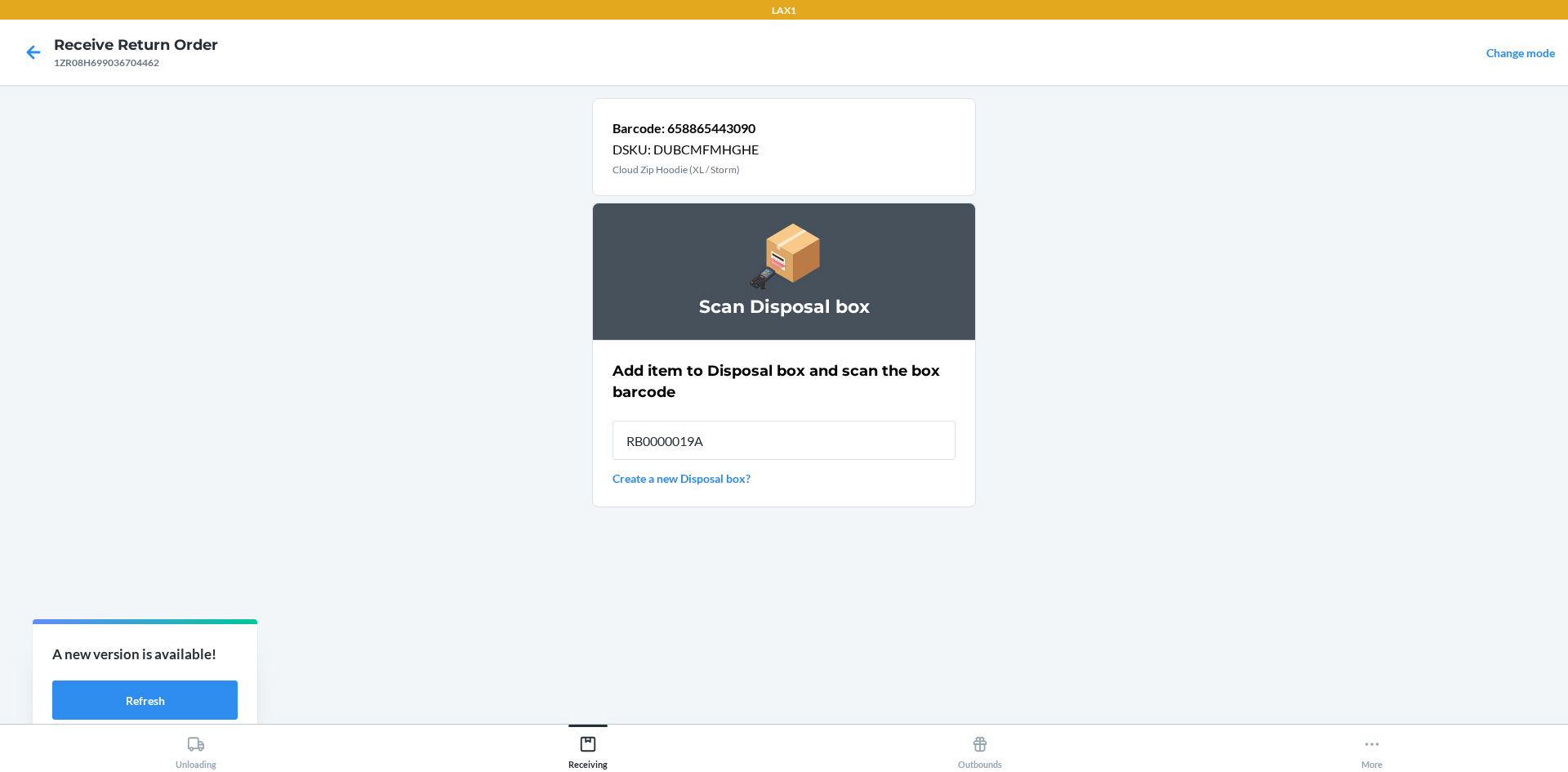
type input "RB0000019AE"
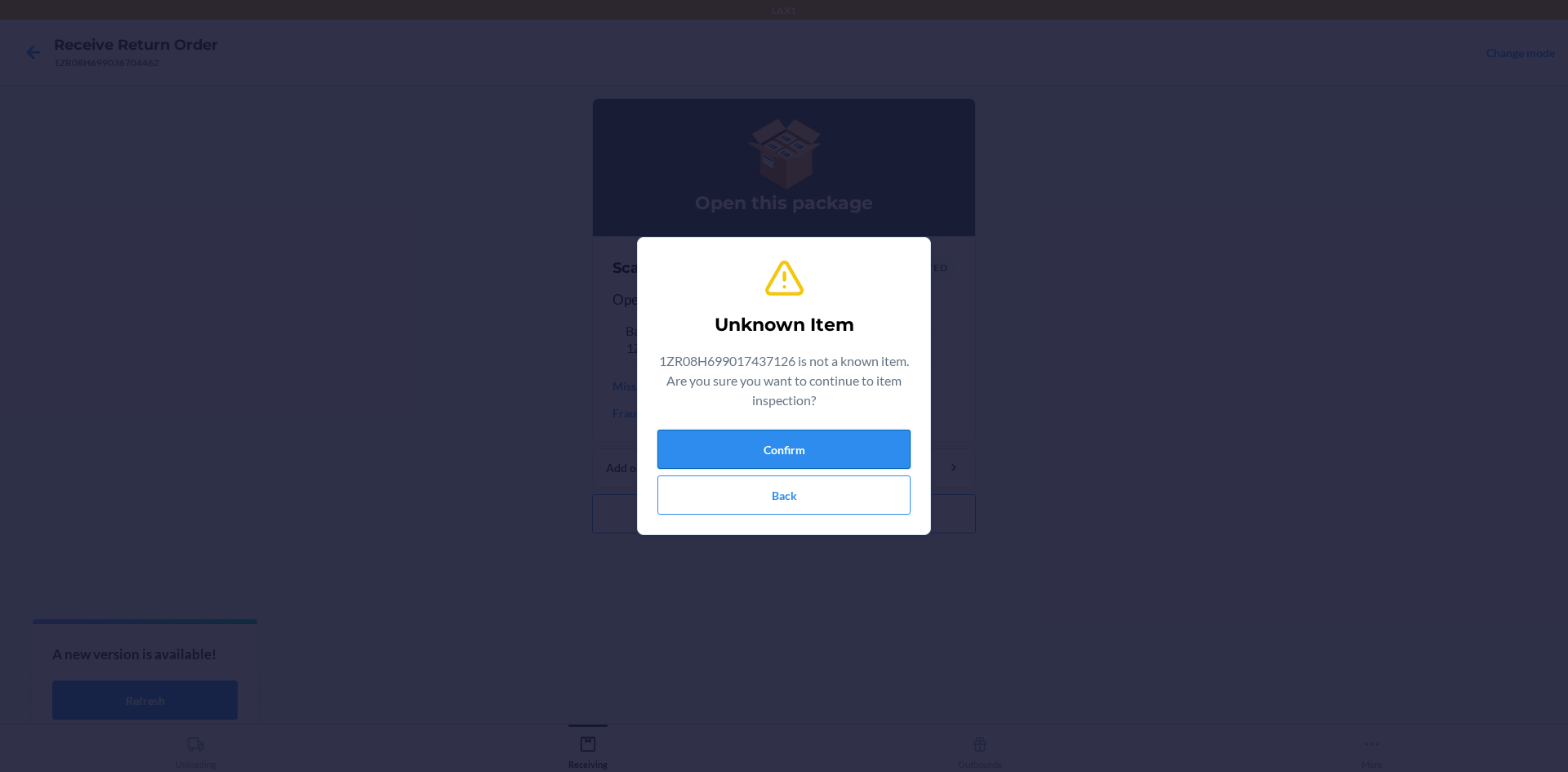
click at [892, 444] on button "Confirm" at bounding box center [784, 449] width 253 height 40
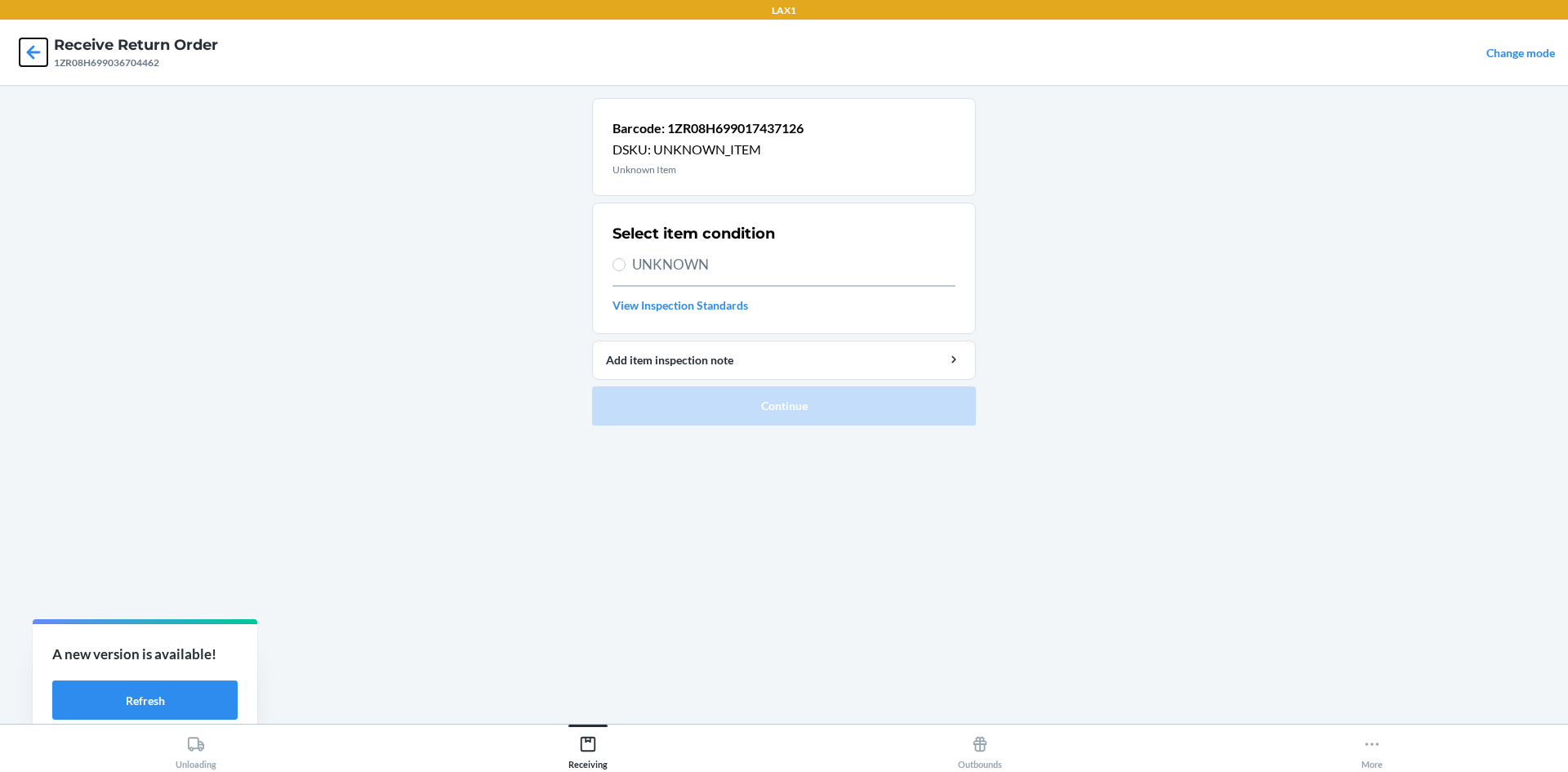
click at [46, 57] on icon at bounding box center [33, 52] width 28 height 28
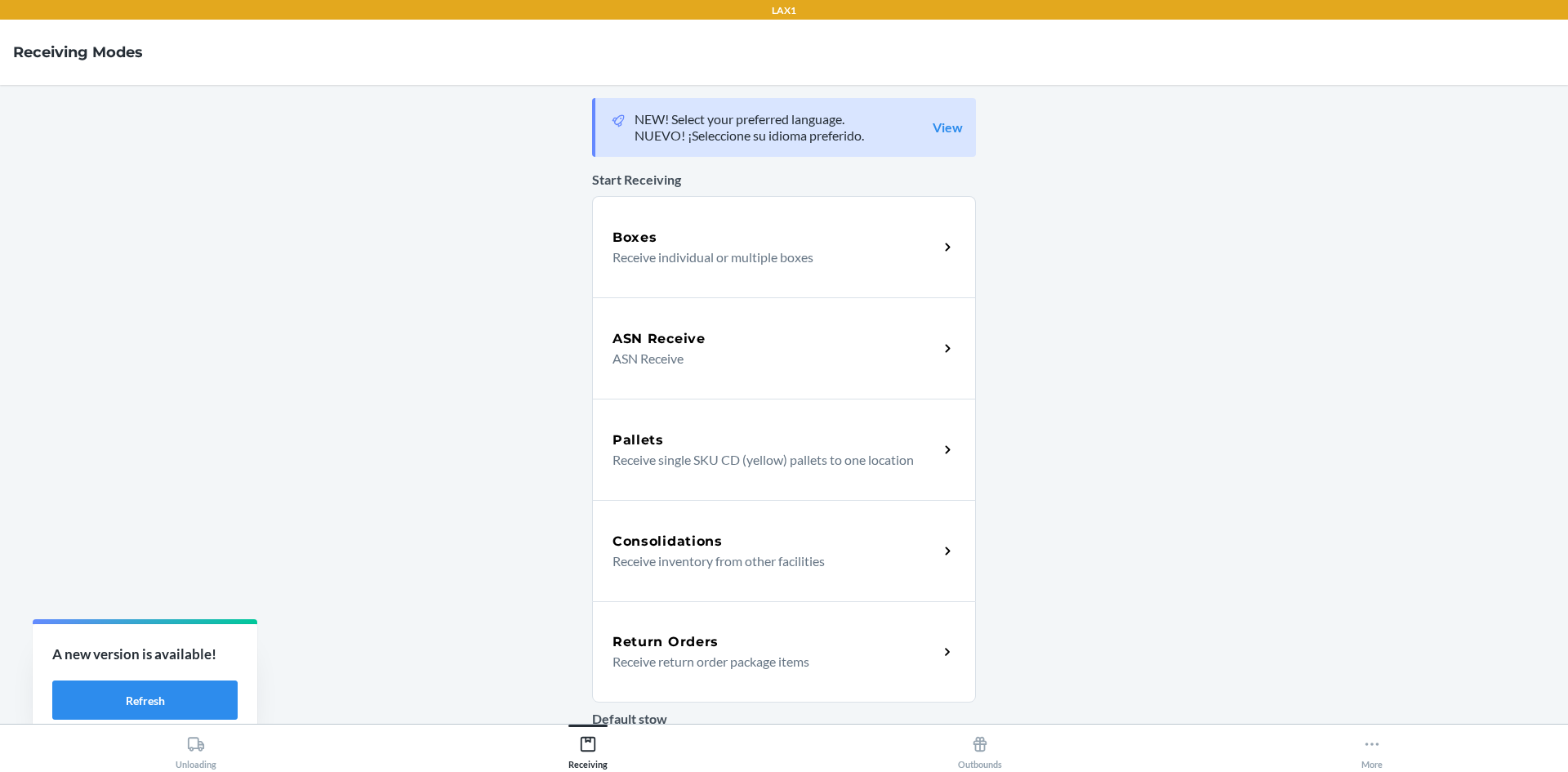
click at [925, 677] on div "Return Orders Receive return order package items" at bounding box center [784, 652] width 383 height 101
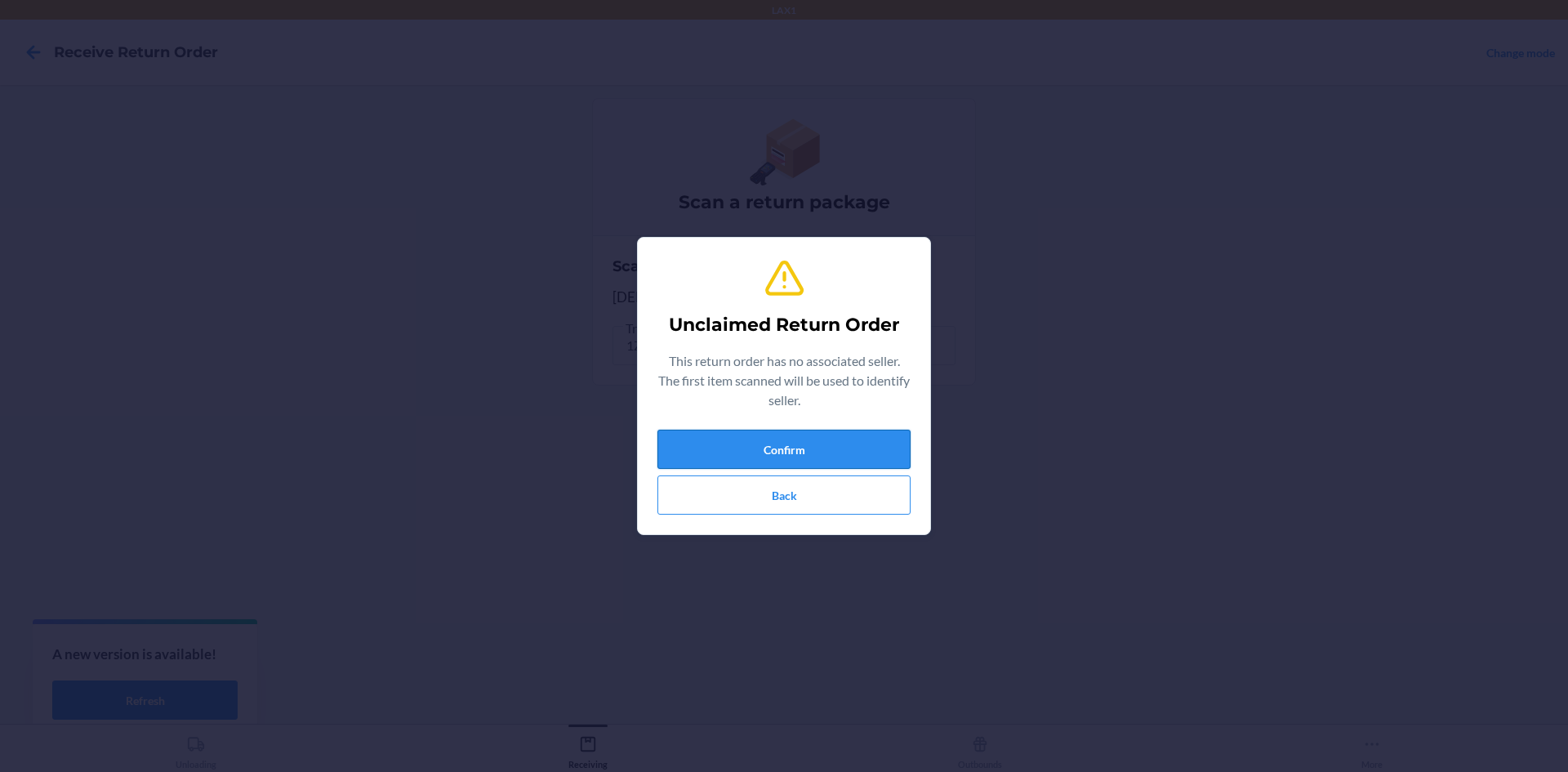
click at [823, 445] on button "Confirm" at bounding box center [784, 449] width 253 height 40
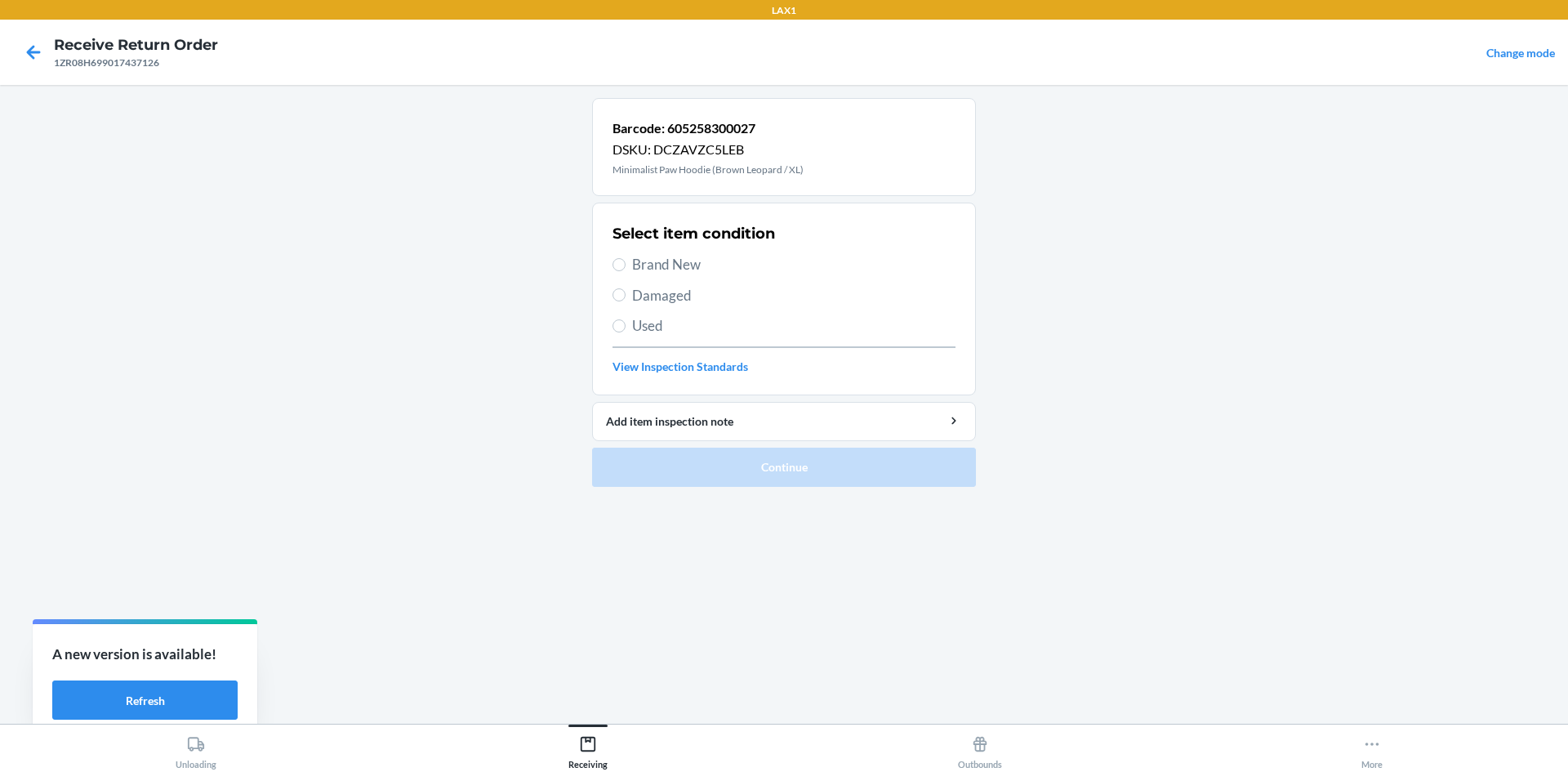
click at [659, 311] on div "Select item condition Brand New Damaged Used View Inspection Standards" at bounding box center [784, 299] width 343 height 162
click at [667, 296] on span "Damaged" at bounding box center [795, 295] width 324 height 21
click at [625, 296] on input "Damaged" at bounding box center [619, 295] width 13 height 13
radio input "true"
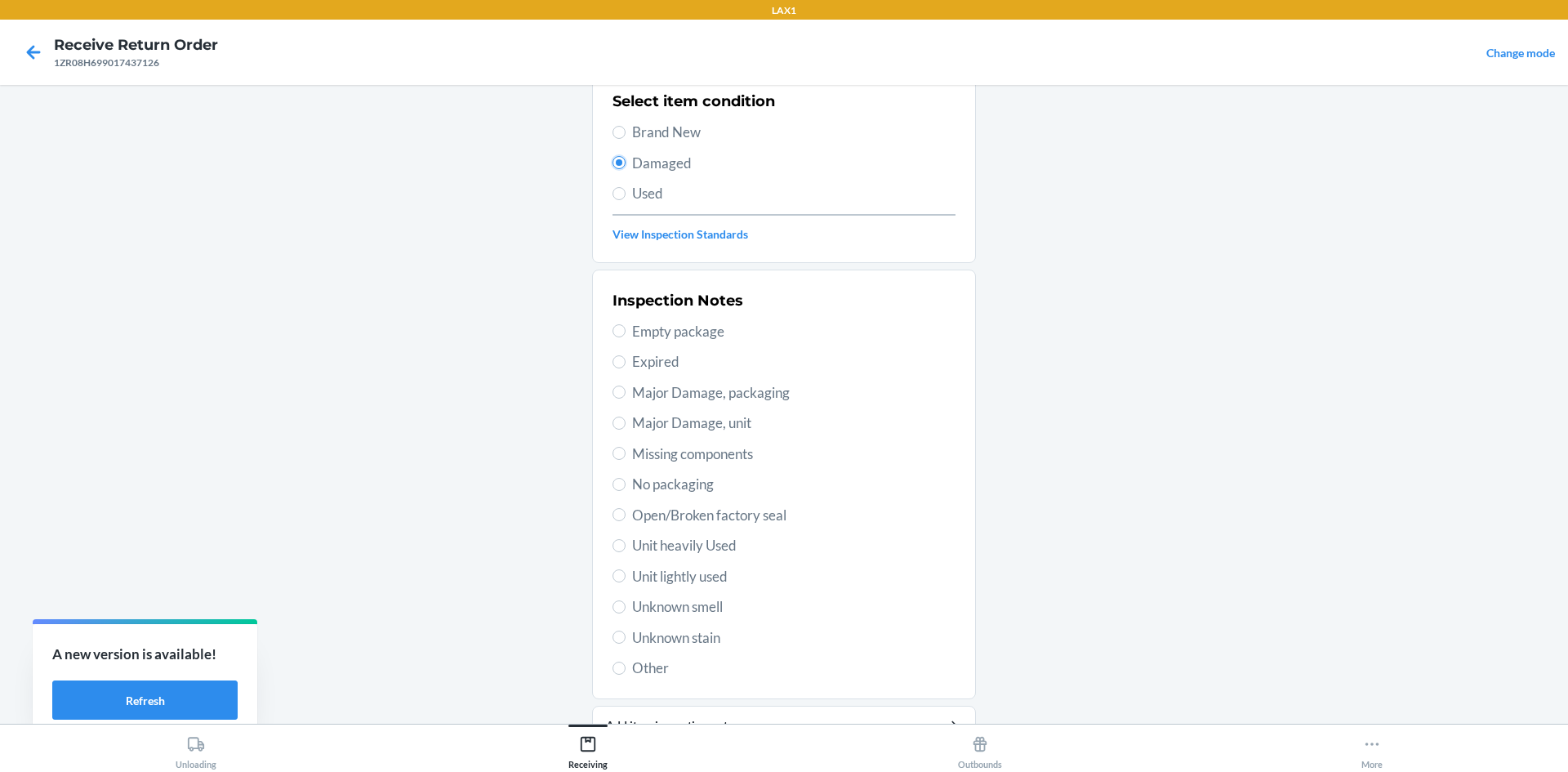
scroll to position [164, 0]
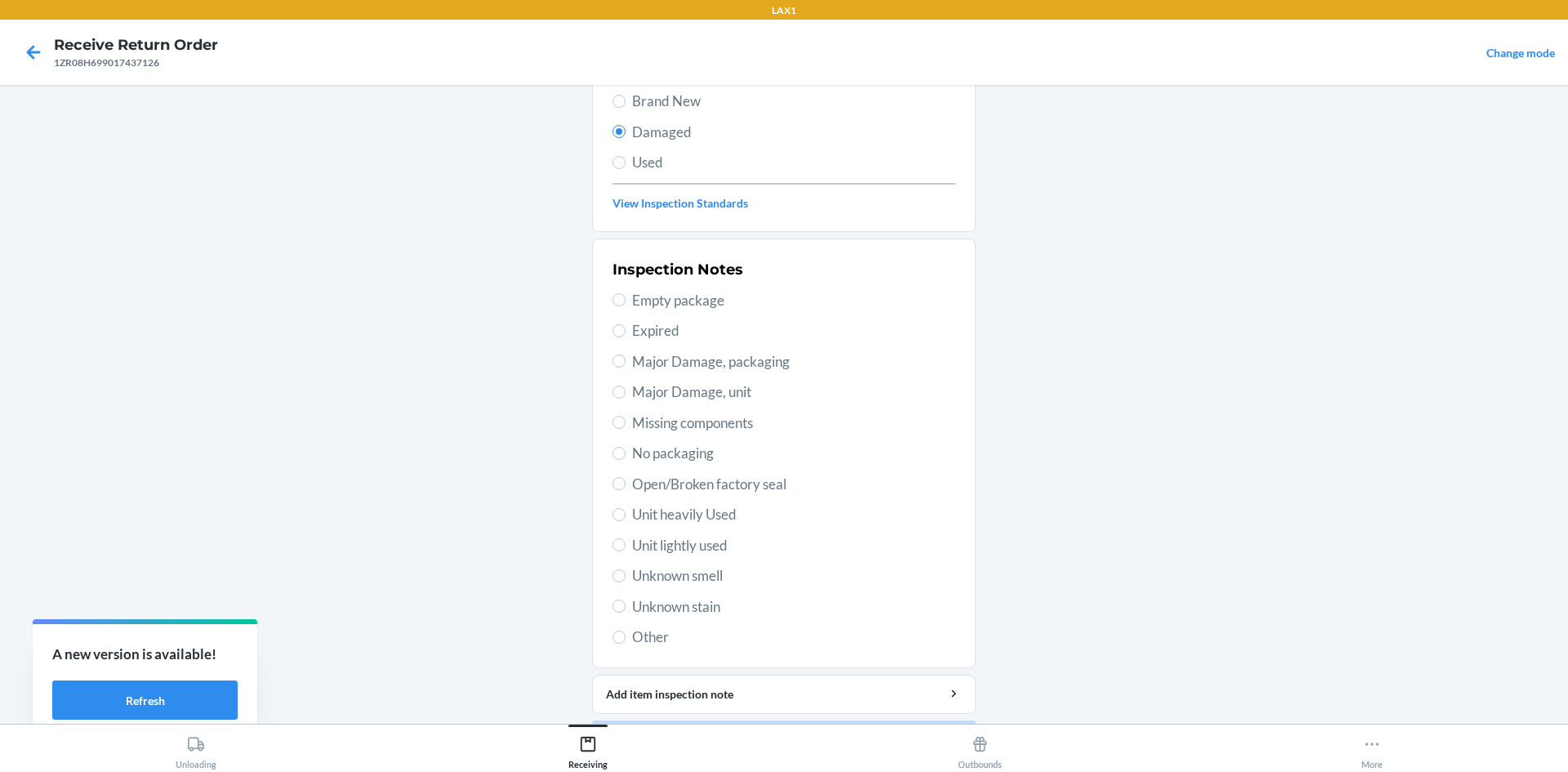
click at [706, 537] on span "Unit lightly used" at bounding box center [795, 546] width 324 height 21
click at [625, 538] on input "Unit lightly used" at bounding box center [619, 545] width 13 height 13
radio input "true"
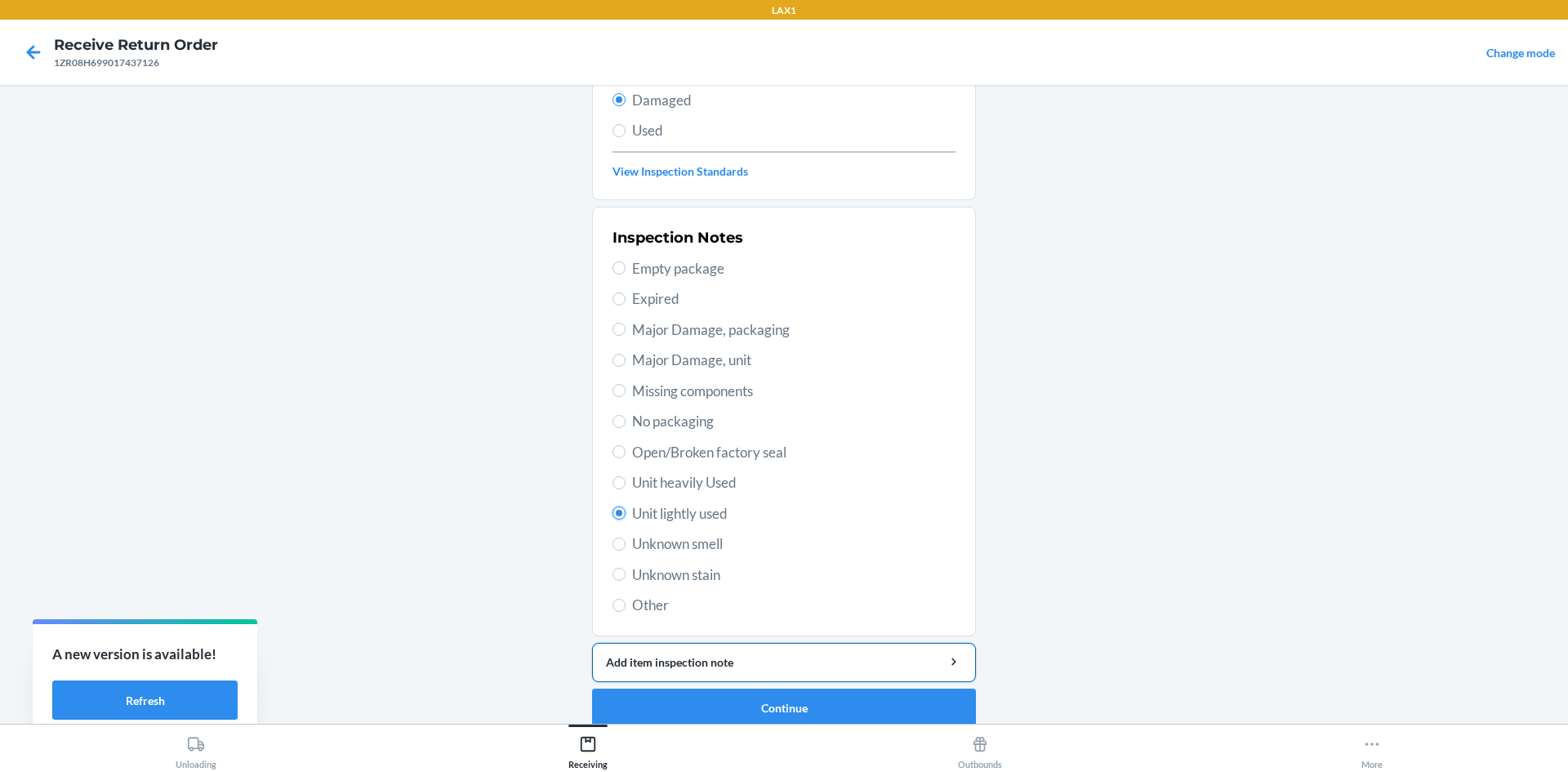
scroll to position [213, 0]
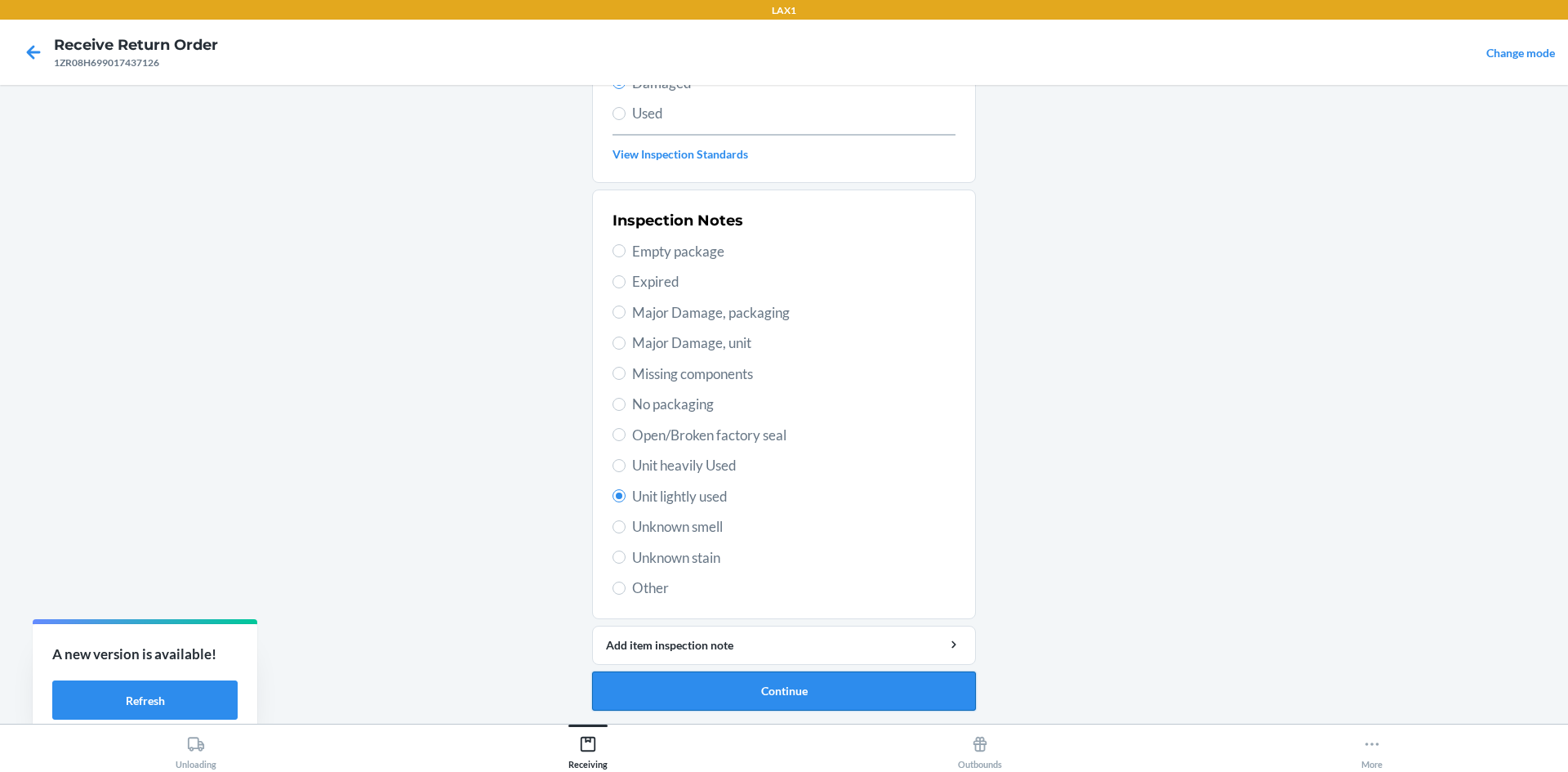
click at [820, 688] on button "Continue" at bounding box center [784, 691] width 383 height 40
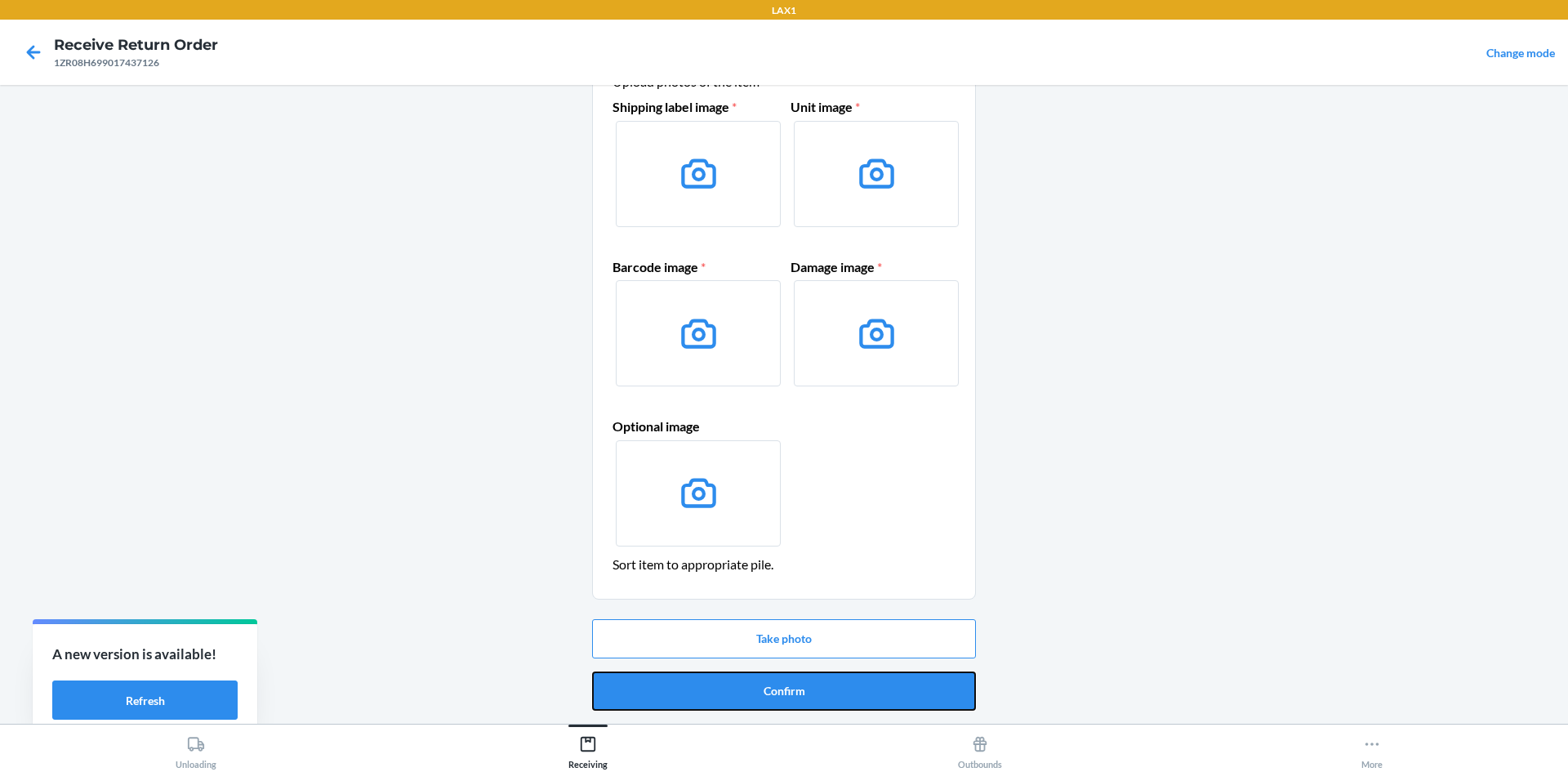
click at [820, 688] on button "Confirm" at bounding box center [784, 691] width 383 height 40
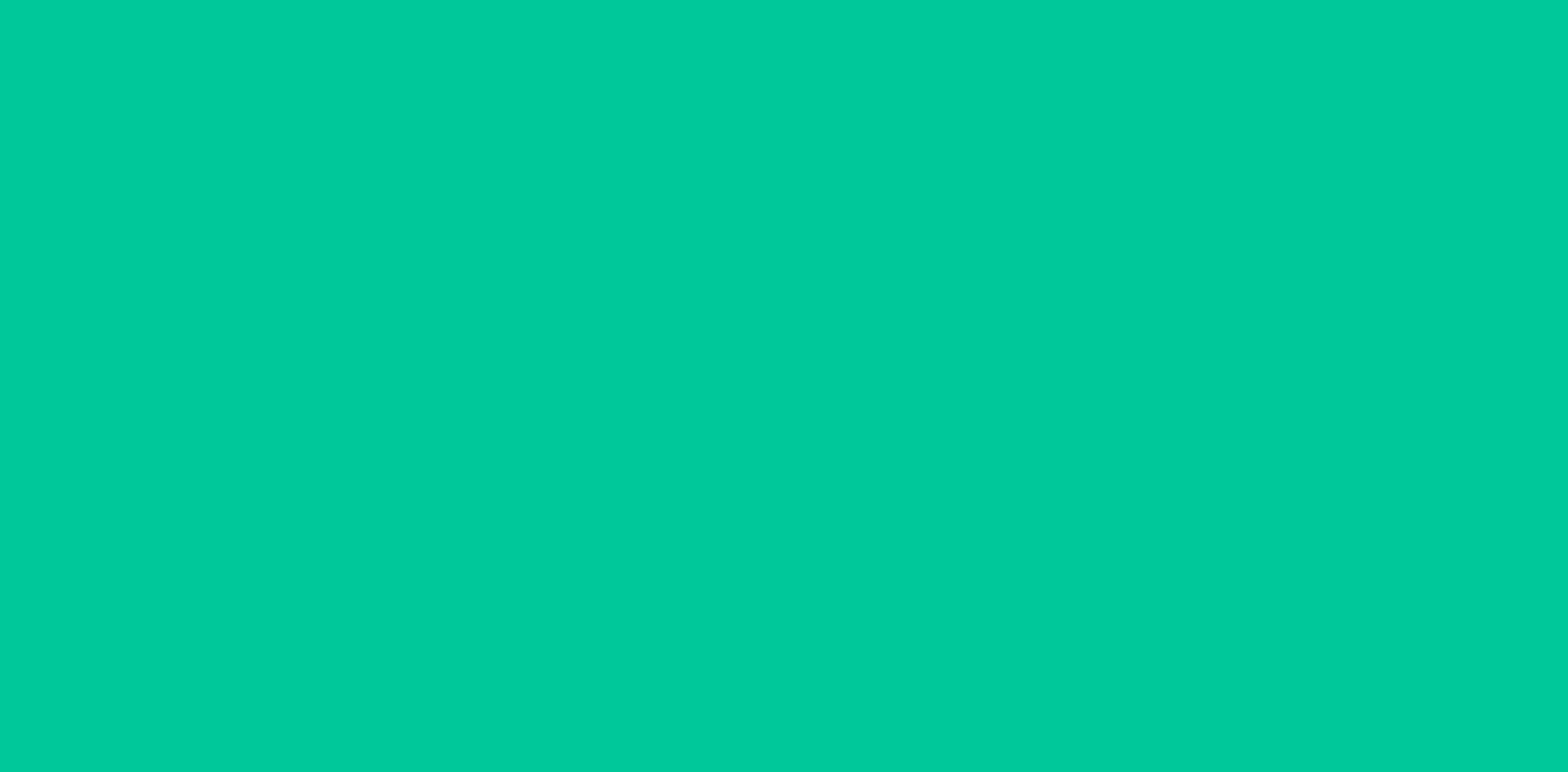
scroll to position [0, 0]
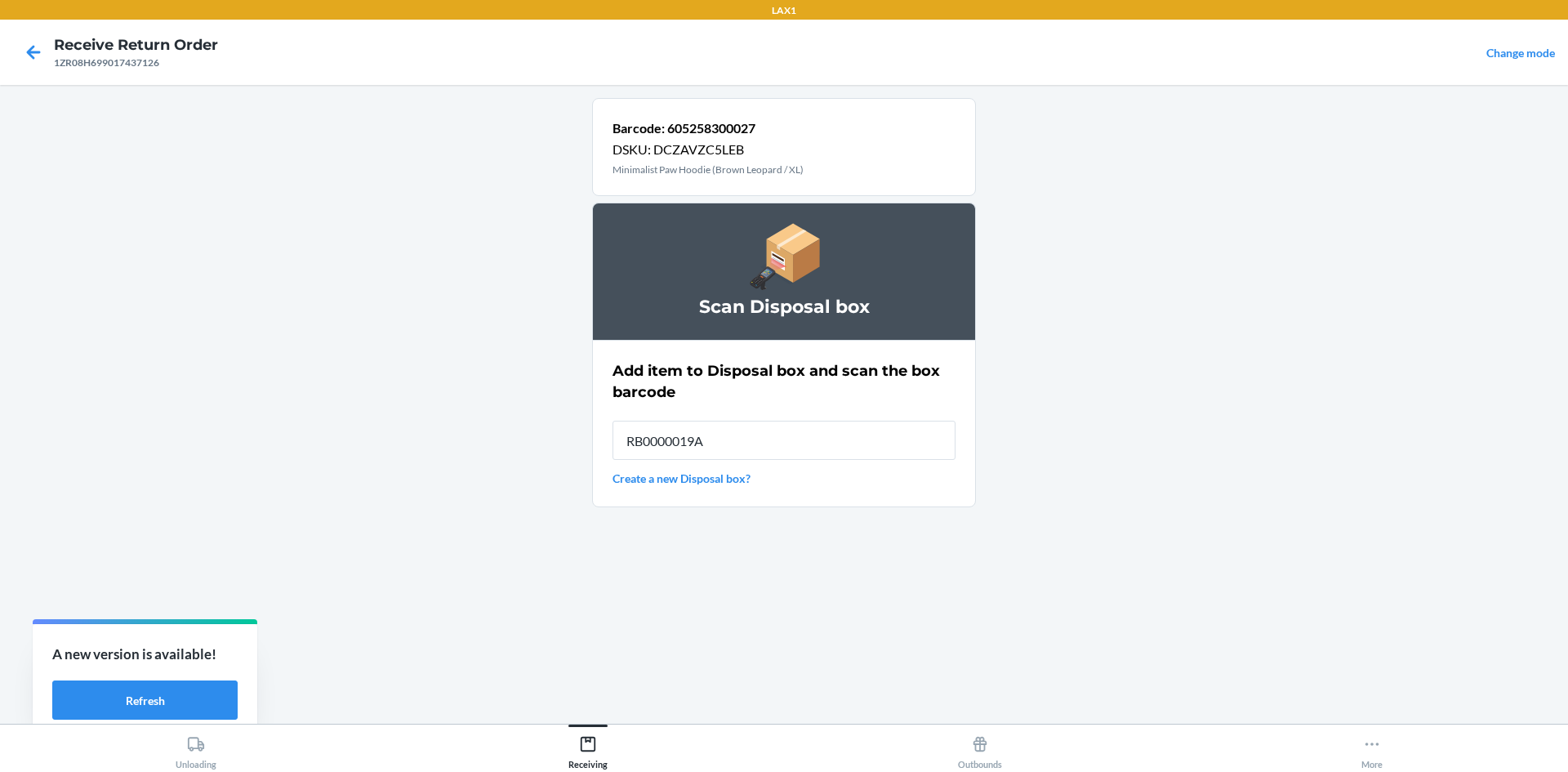
type input "RB0000019AE"
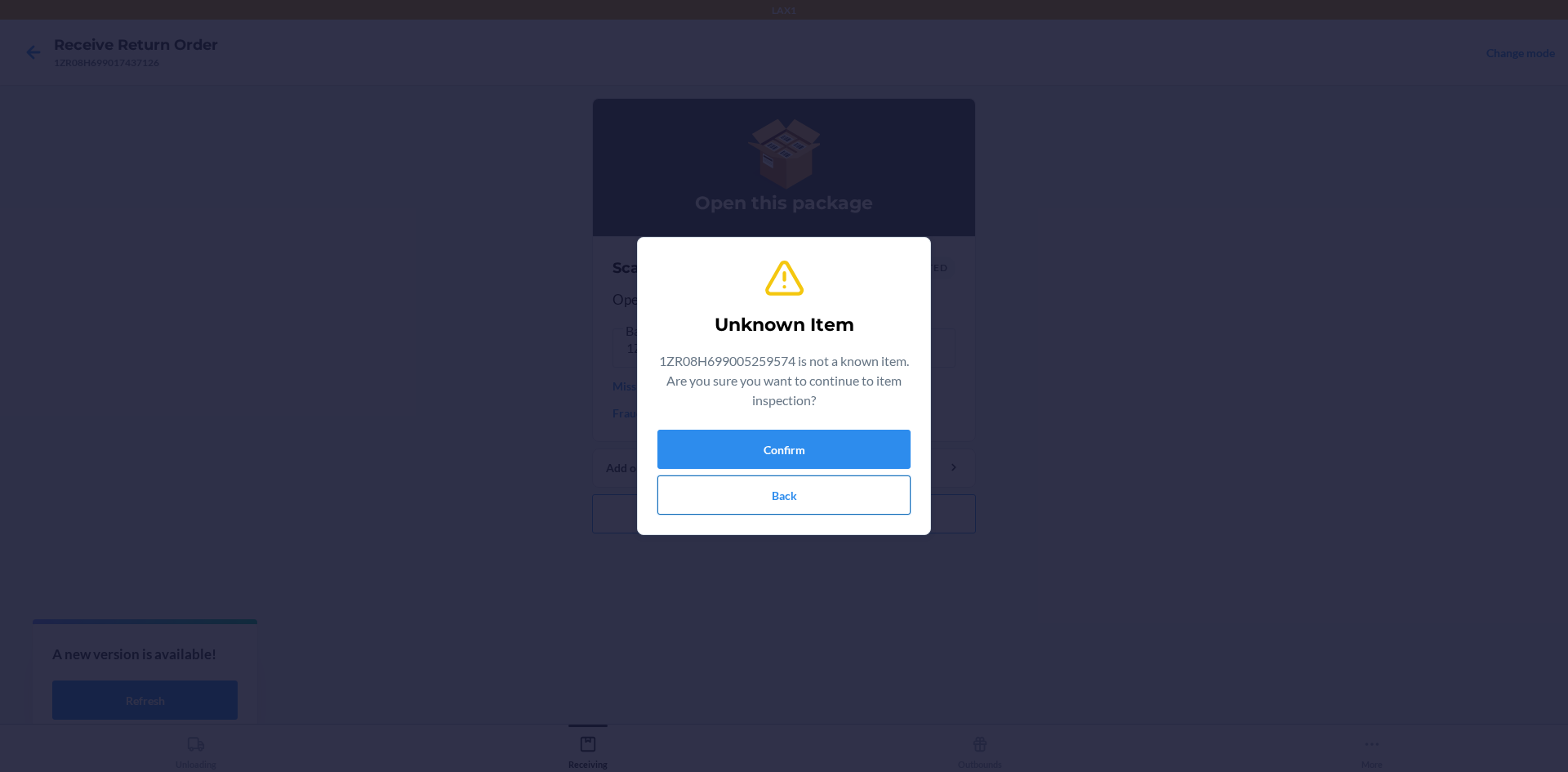
click at [791, 513] on button "Back" at bounding box center [784, 495] width 253 height 40
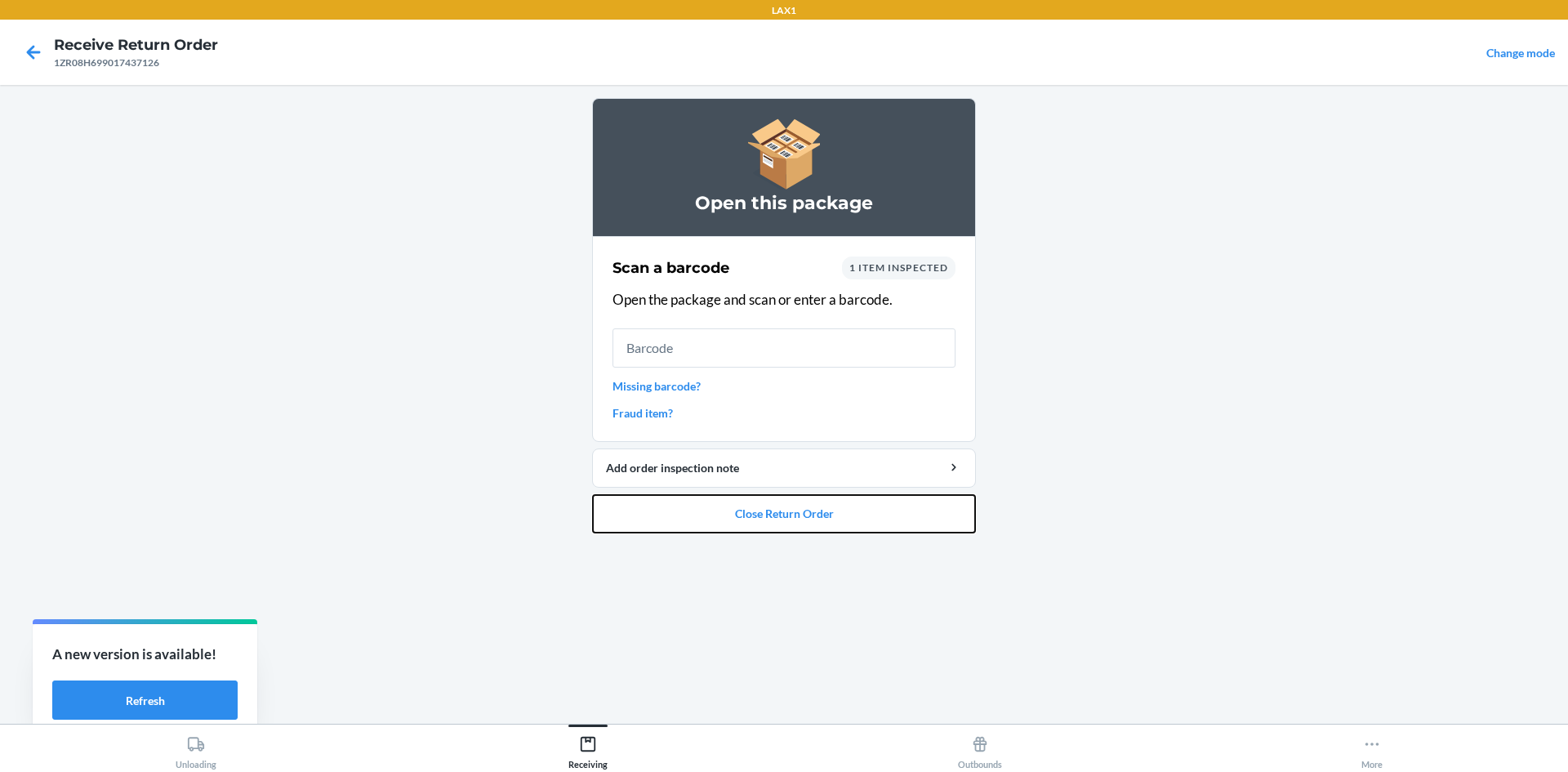
click at [791, 513] on button "Close Return Order" at bounding box center [784, 513] width 383 height 40
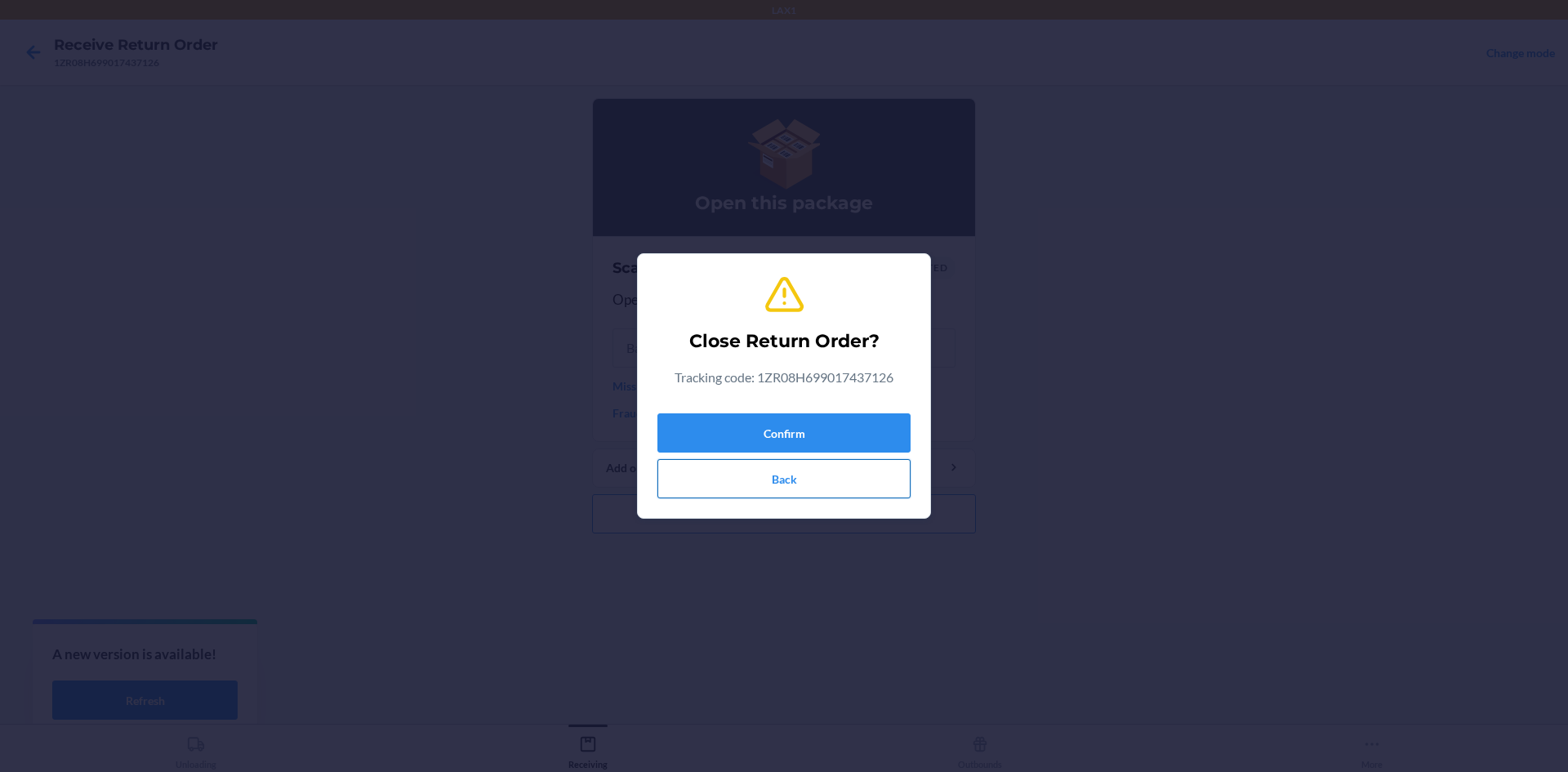
click at [775, 480] on button "Back" at bounding box center [784, 478] width 253 height 40
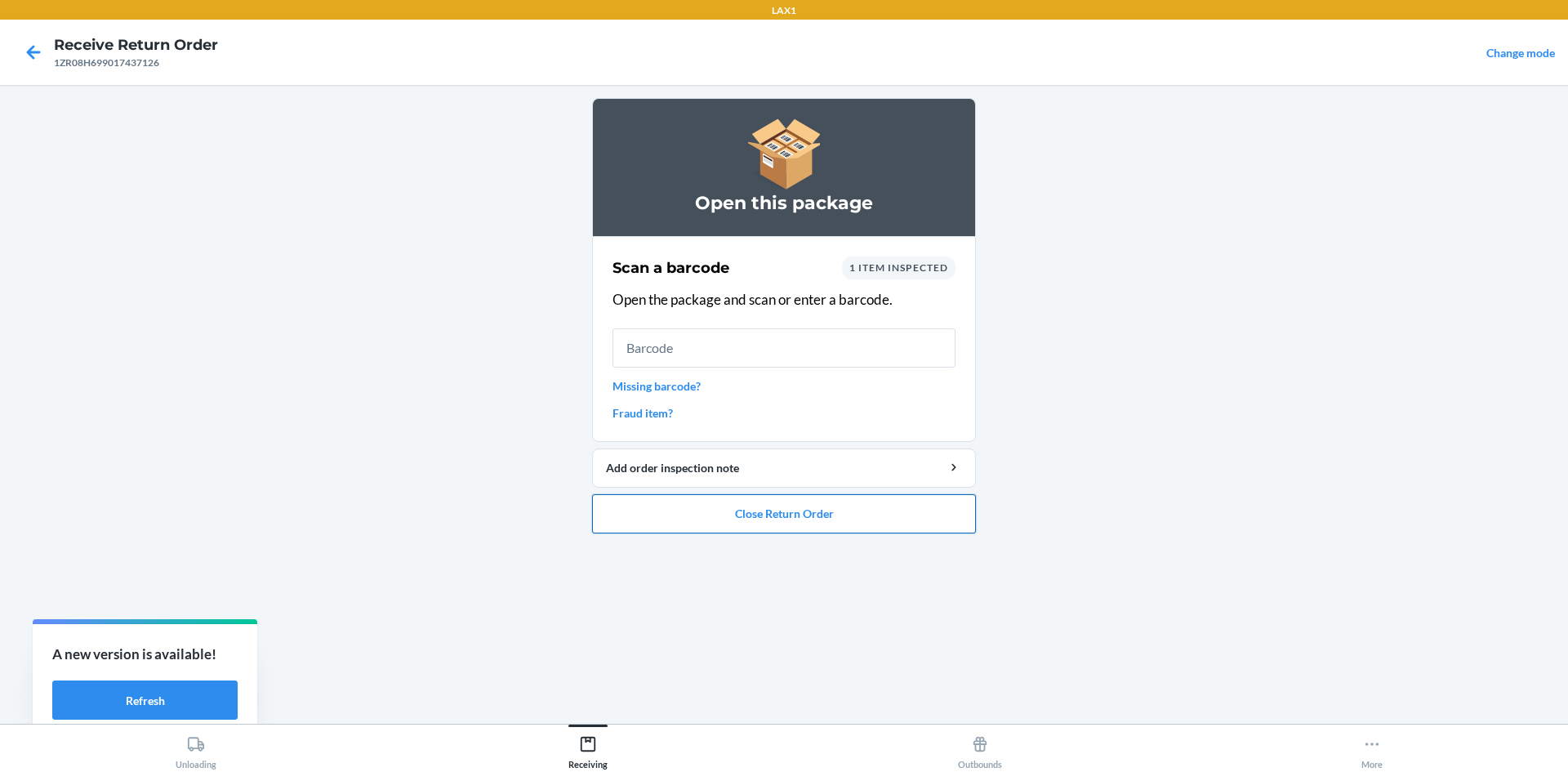
click at [785, 523] on button "Close Return Order" at bounding box center [784, 513] width 383 height 40
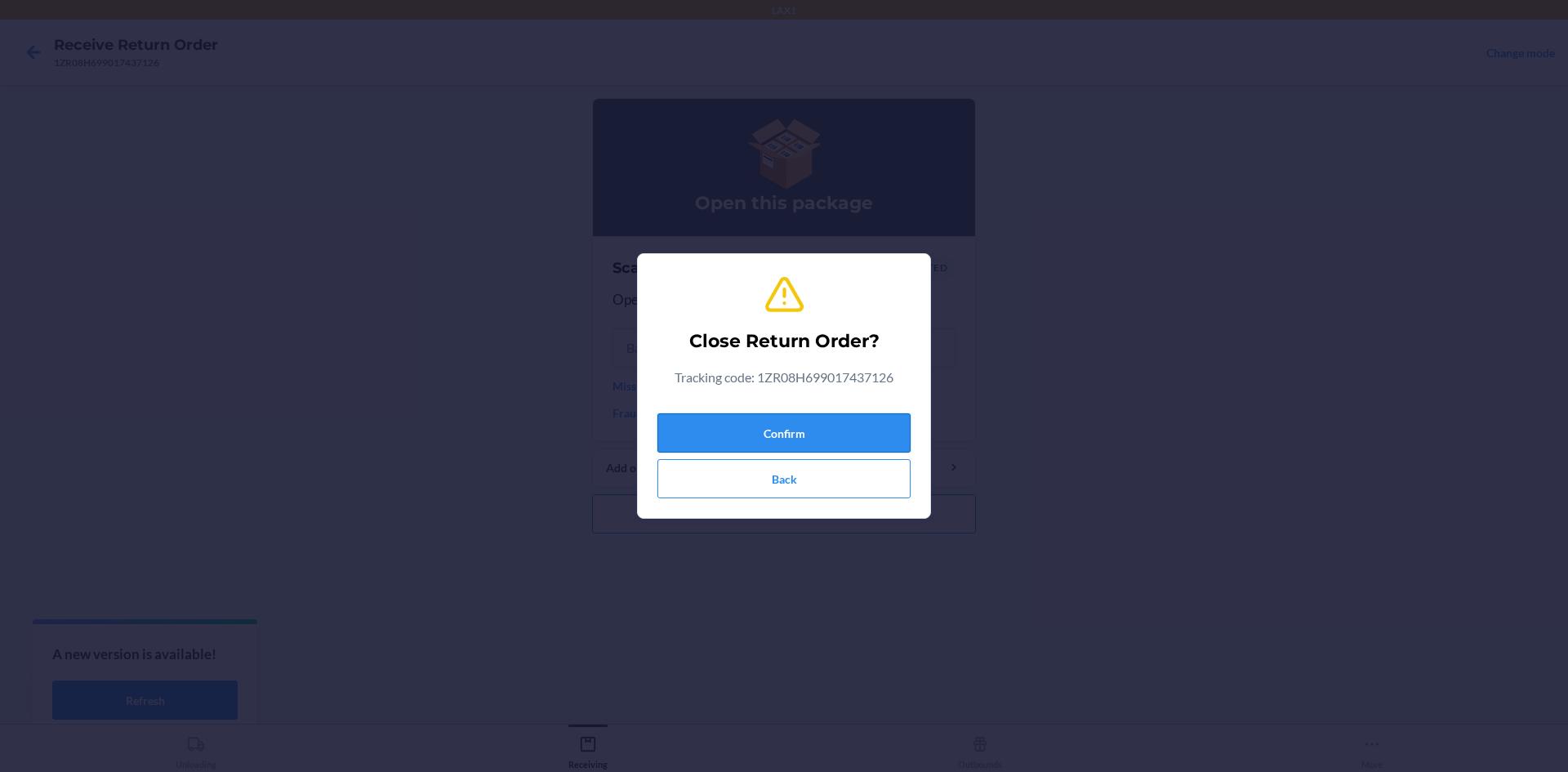
click at [771, 441] on button "Confirm" at bounding box center [784, 432] width 253 height 40
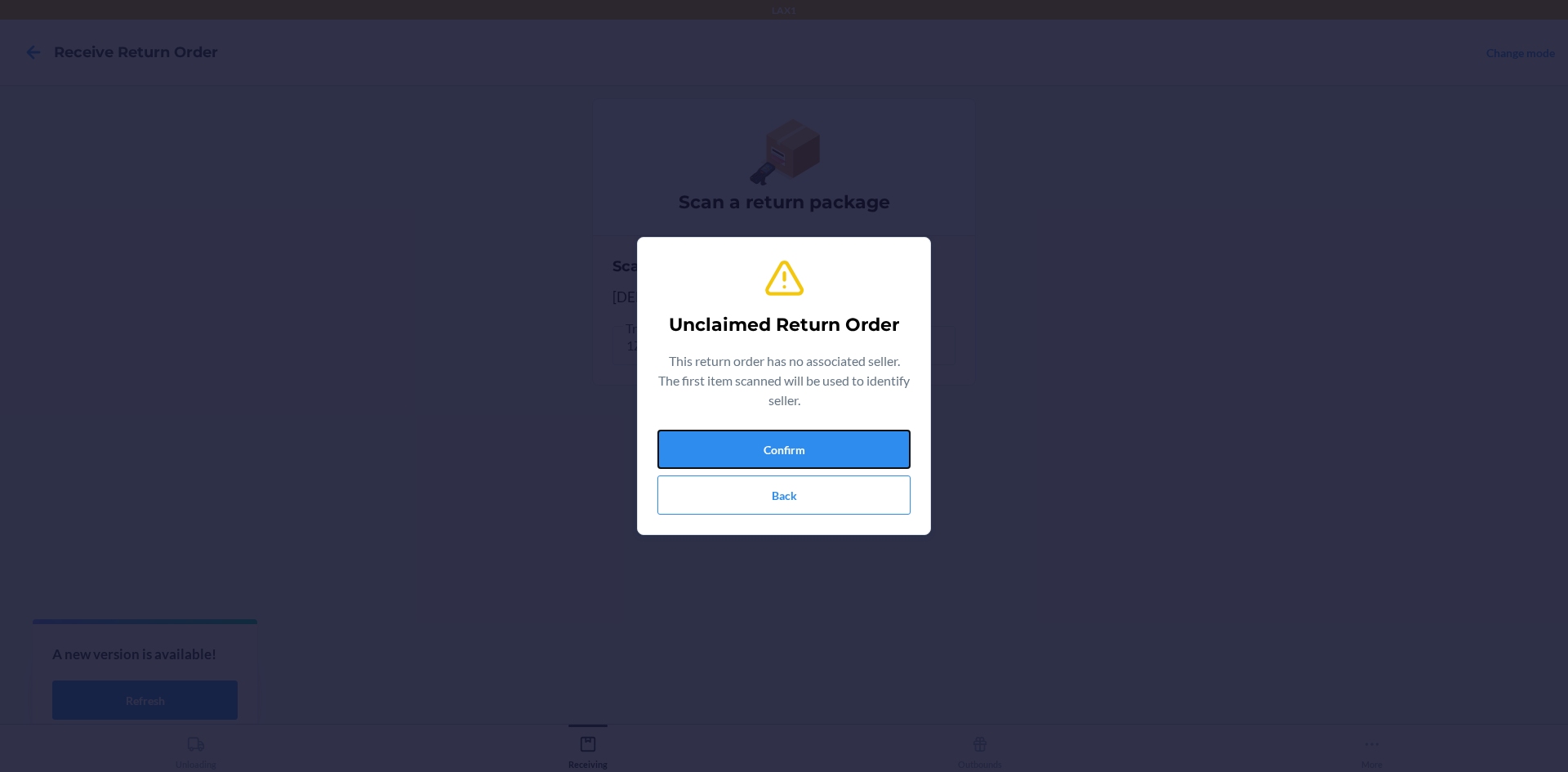
click at [771, 441] on button "Confirm" at bounding box center [784, 449] width 253 height 40
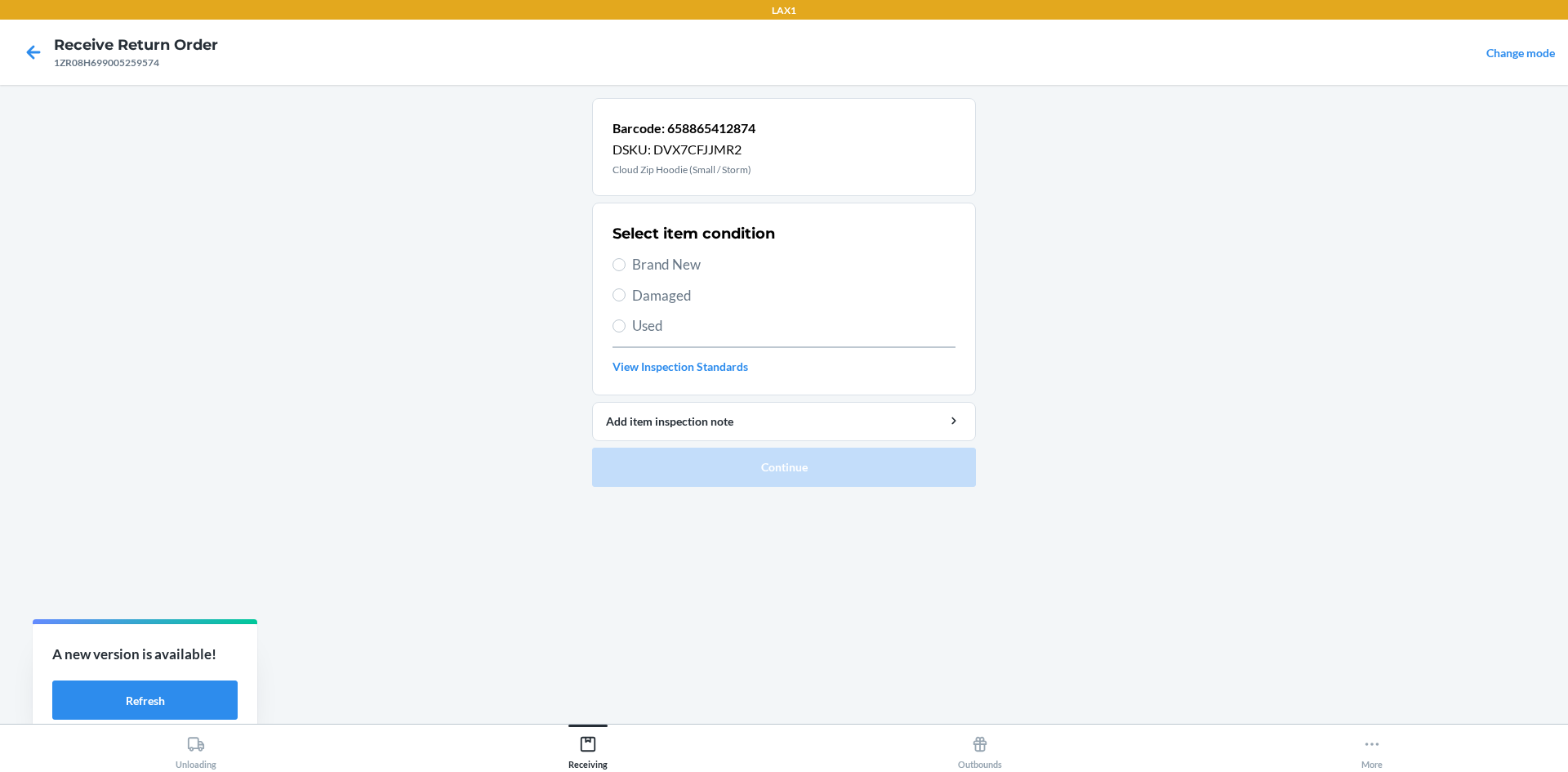
click at [636, 294] on span "Damaged" at bounding box center [795, 295] width 324 height 21
click at [625, 294] on input "Damaged" at bounding box center [619, 295] width 13 height 13
radio input "true"
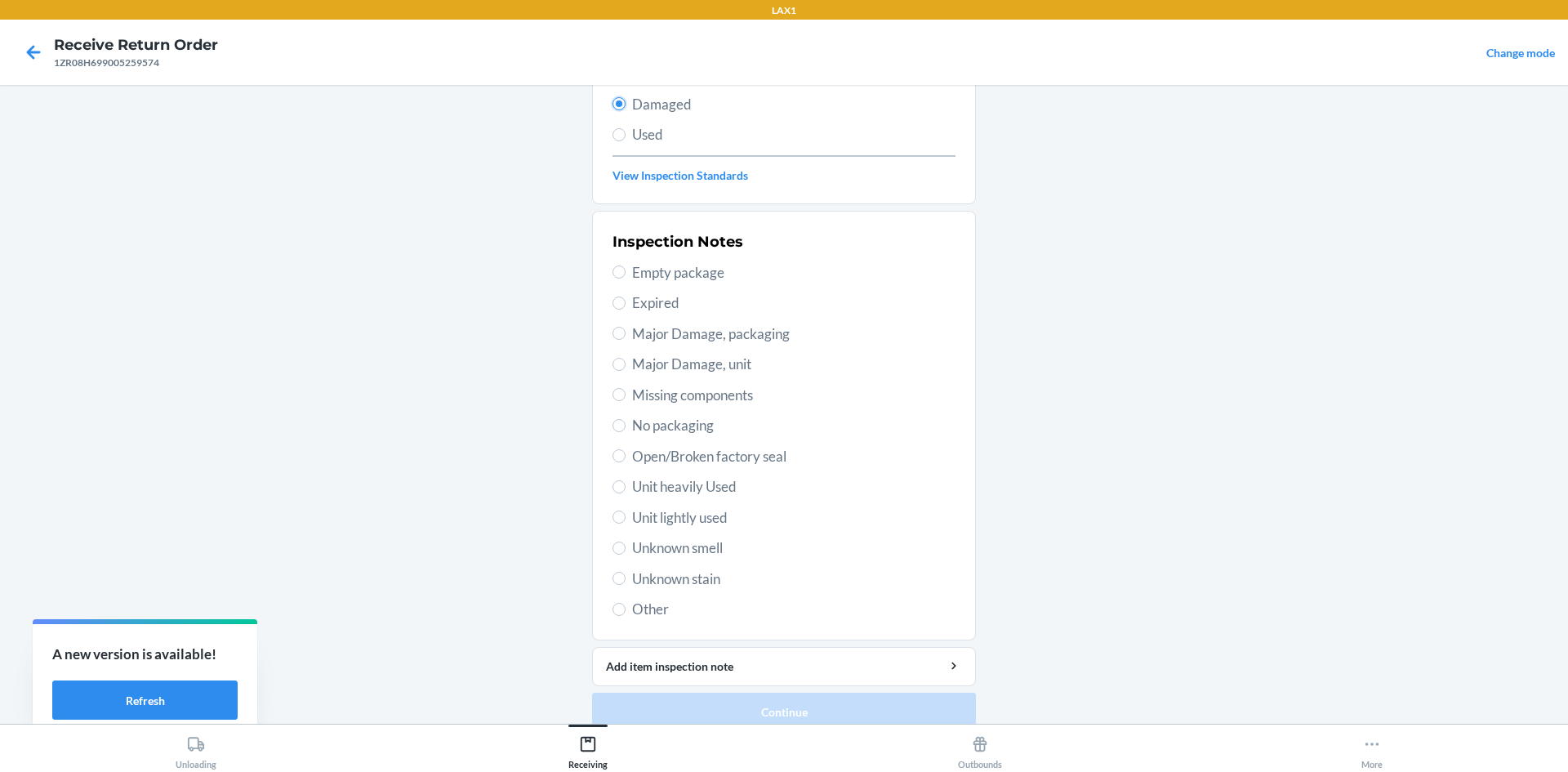
scroll to position [213, 0]
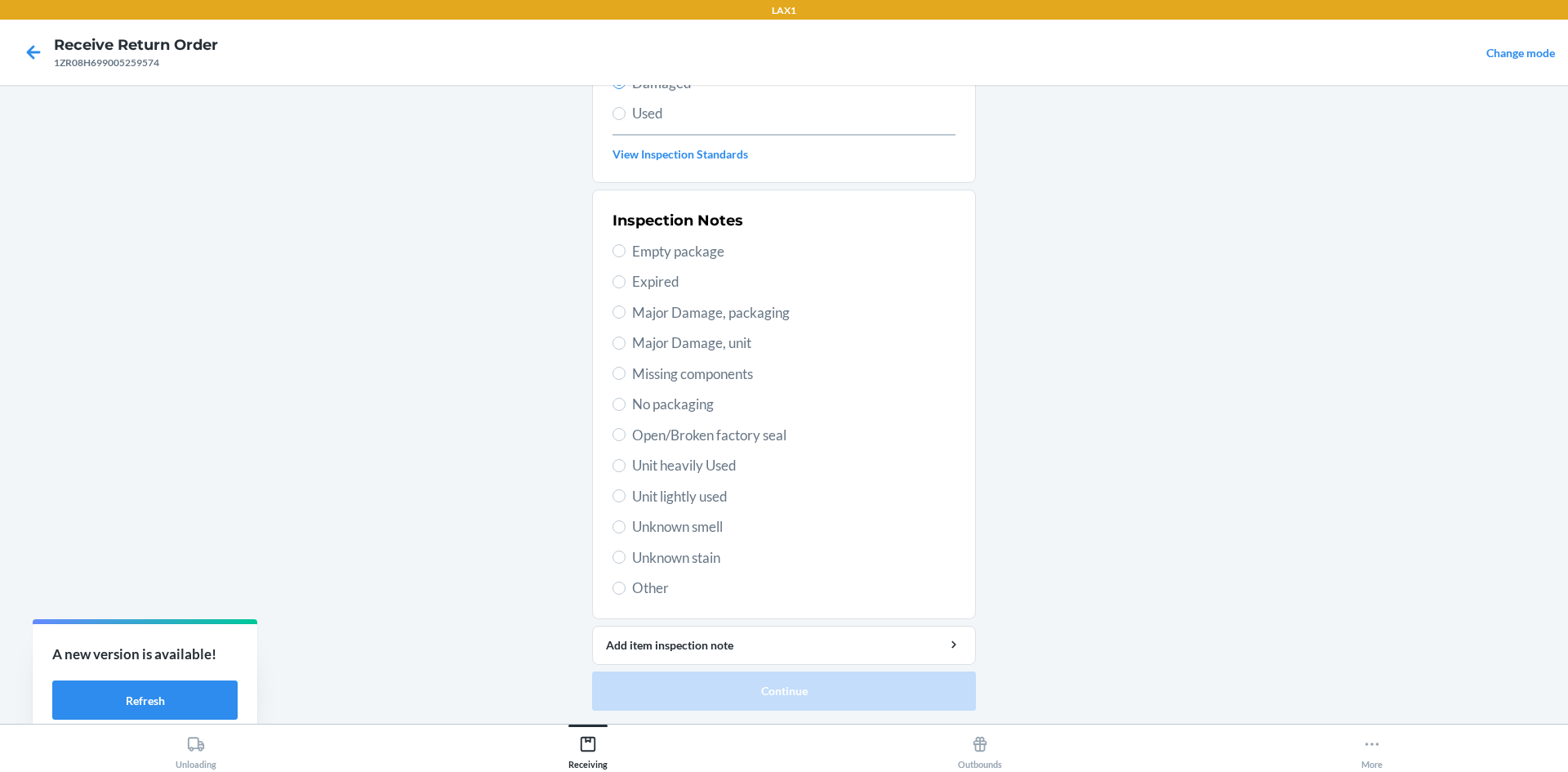
click at [649, 491] on span "Unit lightly used" at bounding box center [795, 497] width 324 height 21
click at [625, 491] on input "Unit lightly used" at bounding box center [619, 496] width 13 height 13
radio input "true"
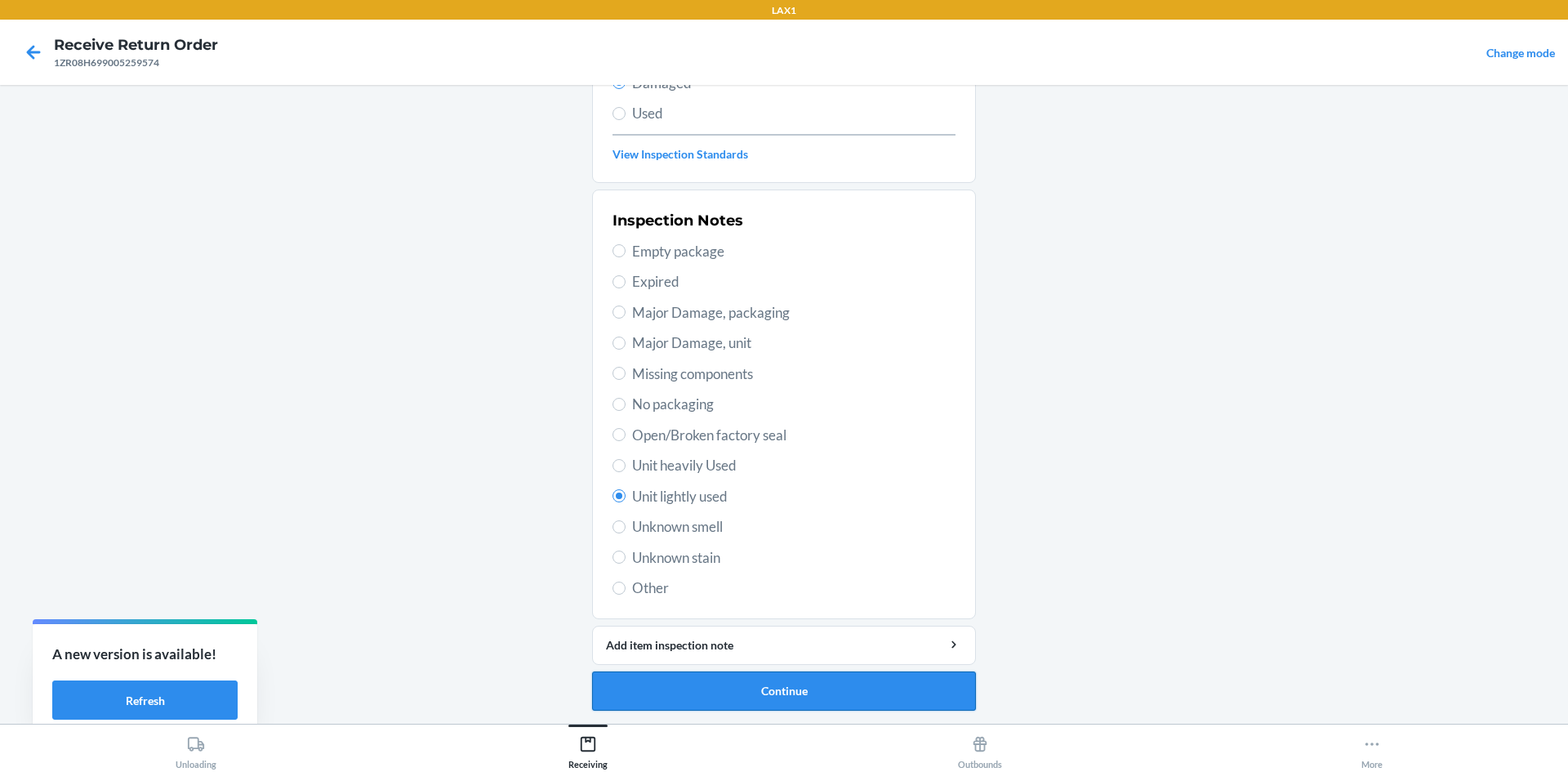
click at [786, 686] on button "Continue" at bounding box center [784, 691] width 383 height 40
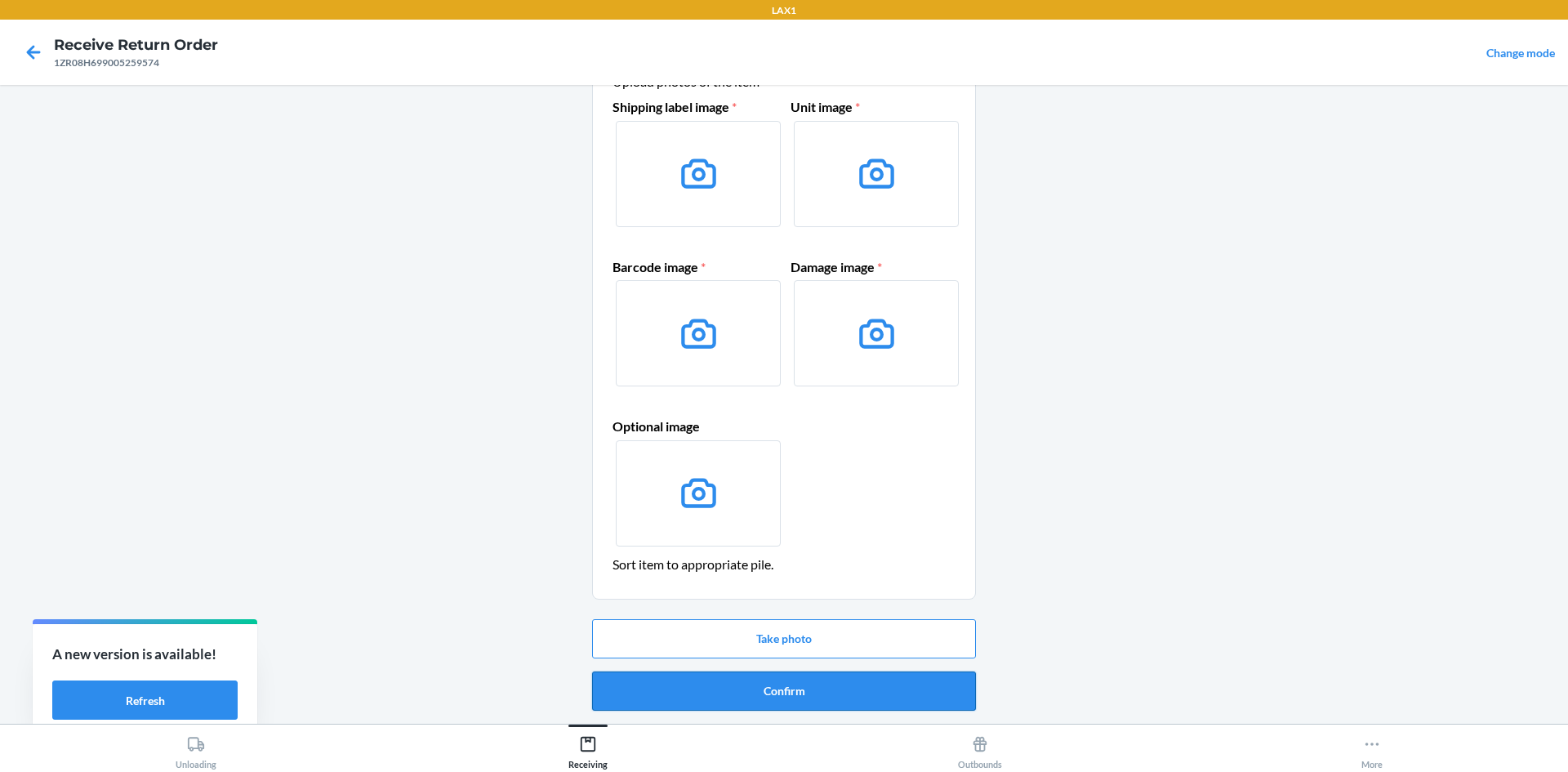
click at [798, 693] on button "Confirm" at bounding box center [784, 691] width 383 height 40
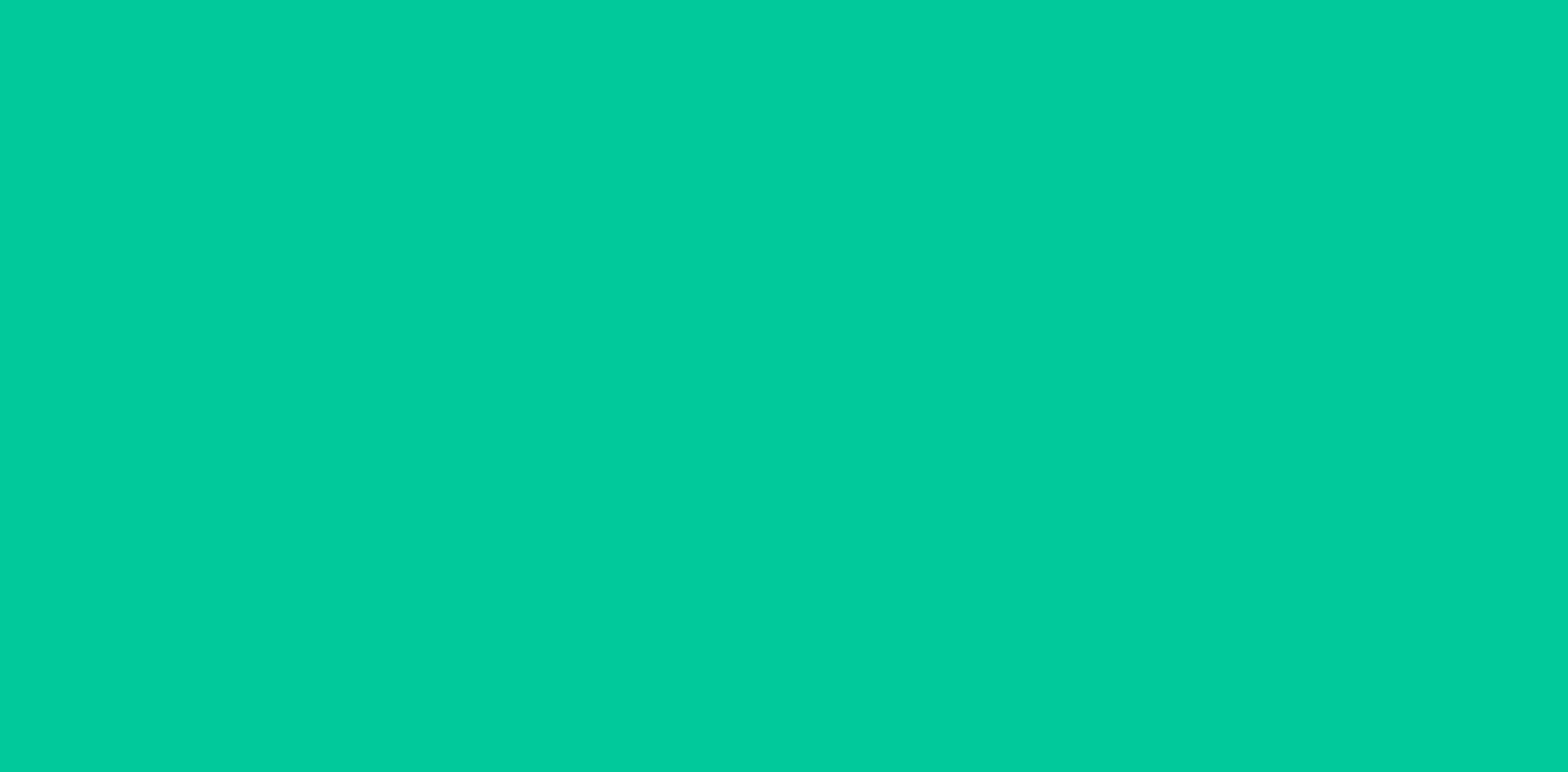
scroll to position [0, 0]
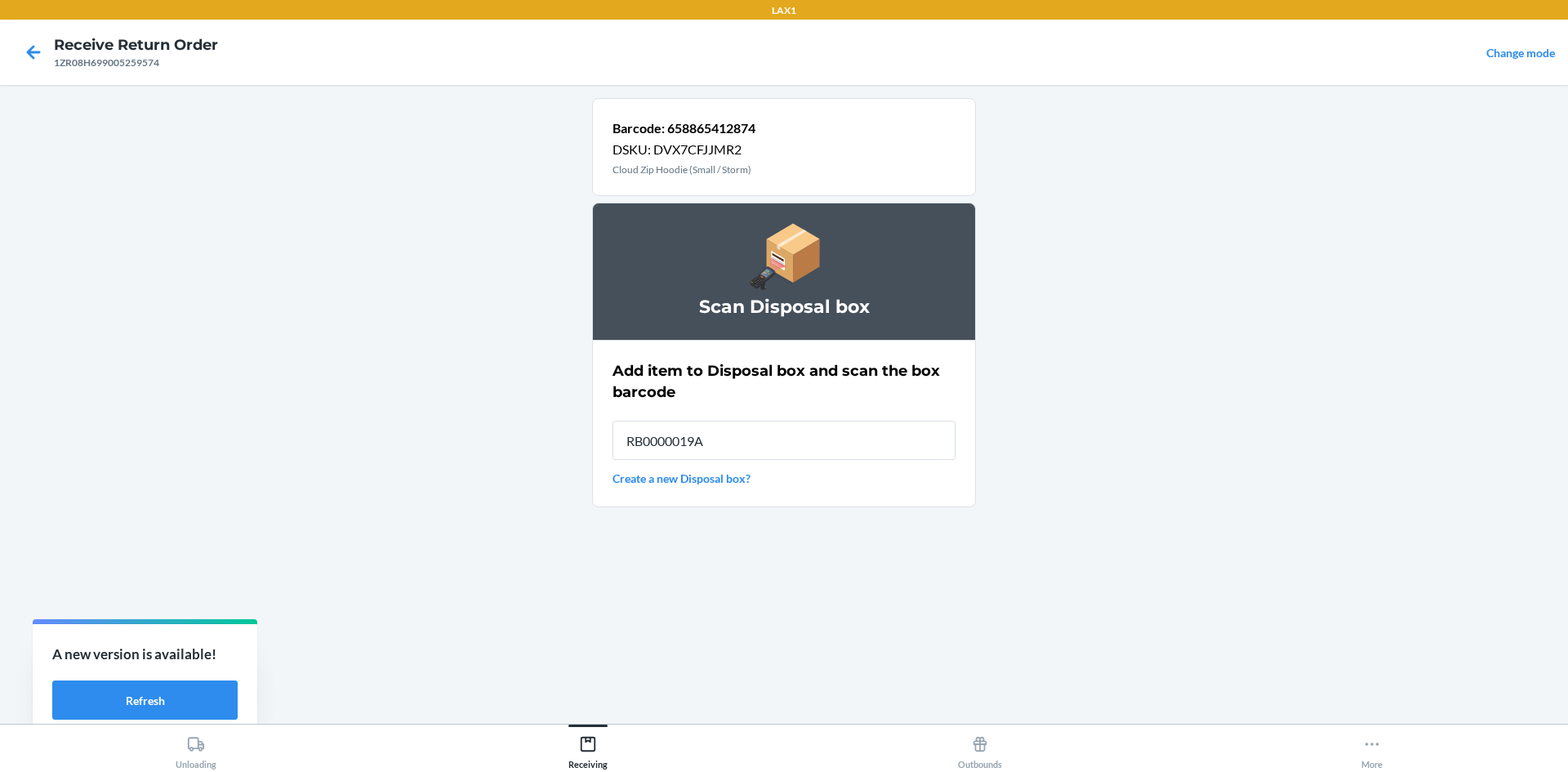
type input "RB0000019AE"
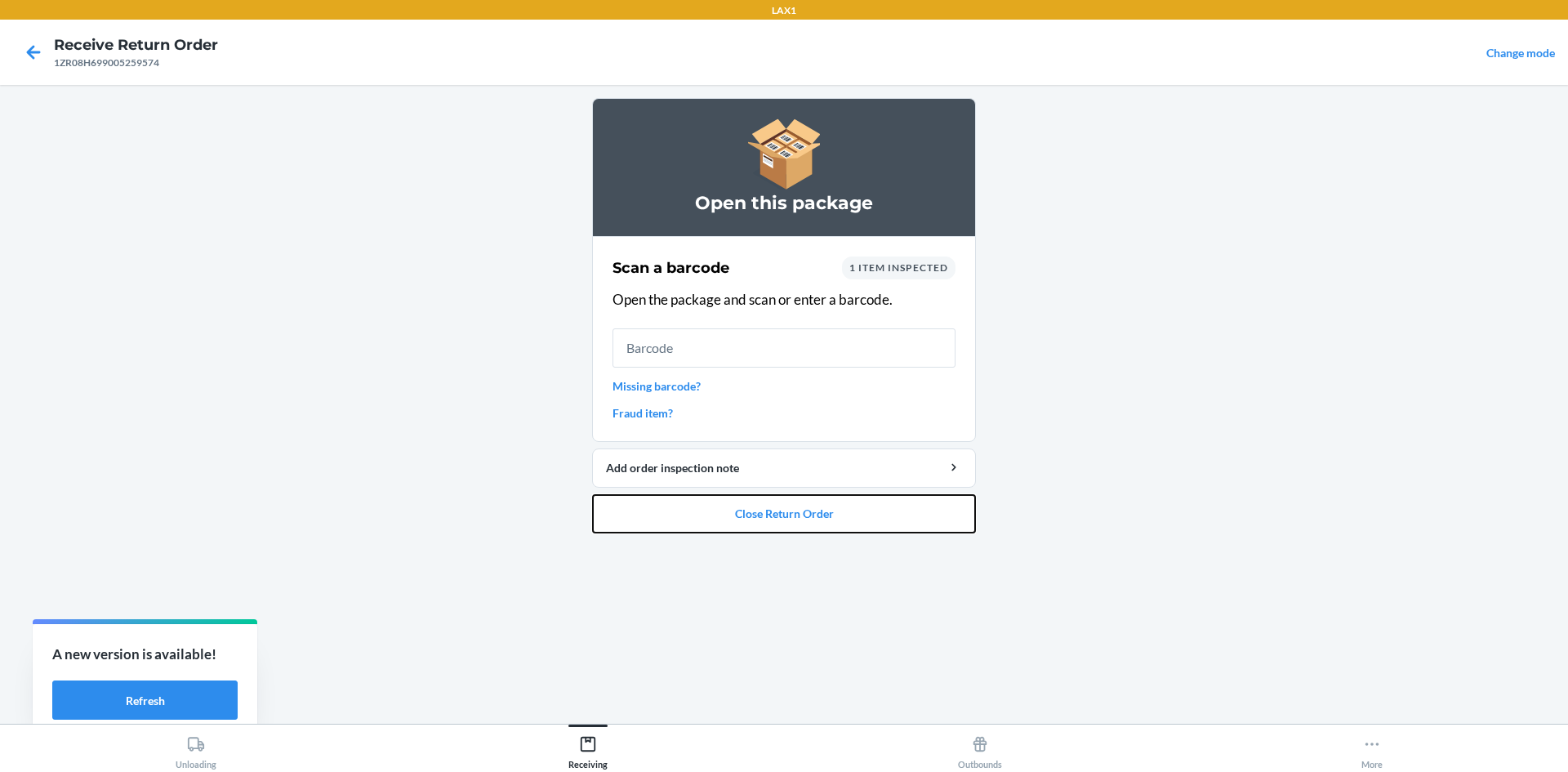
click at [962, 504] on button "Close Return Order" at bounding box center [784, 513] width 383 height 40
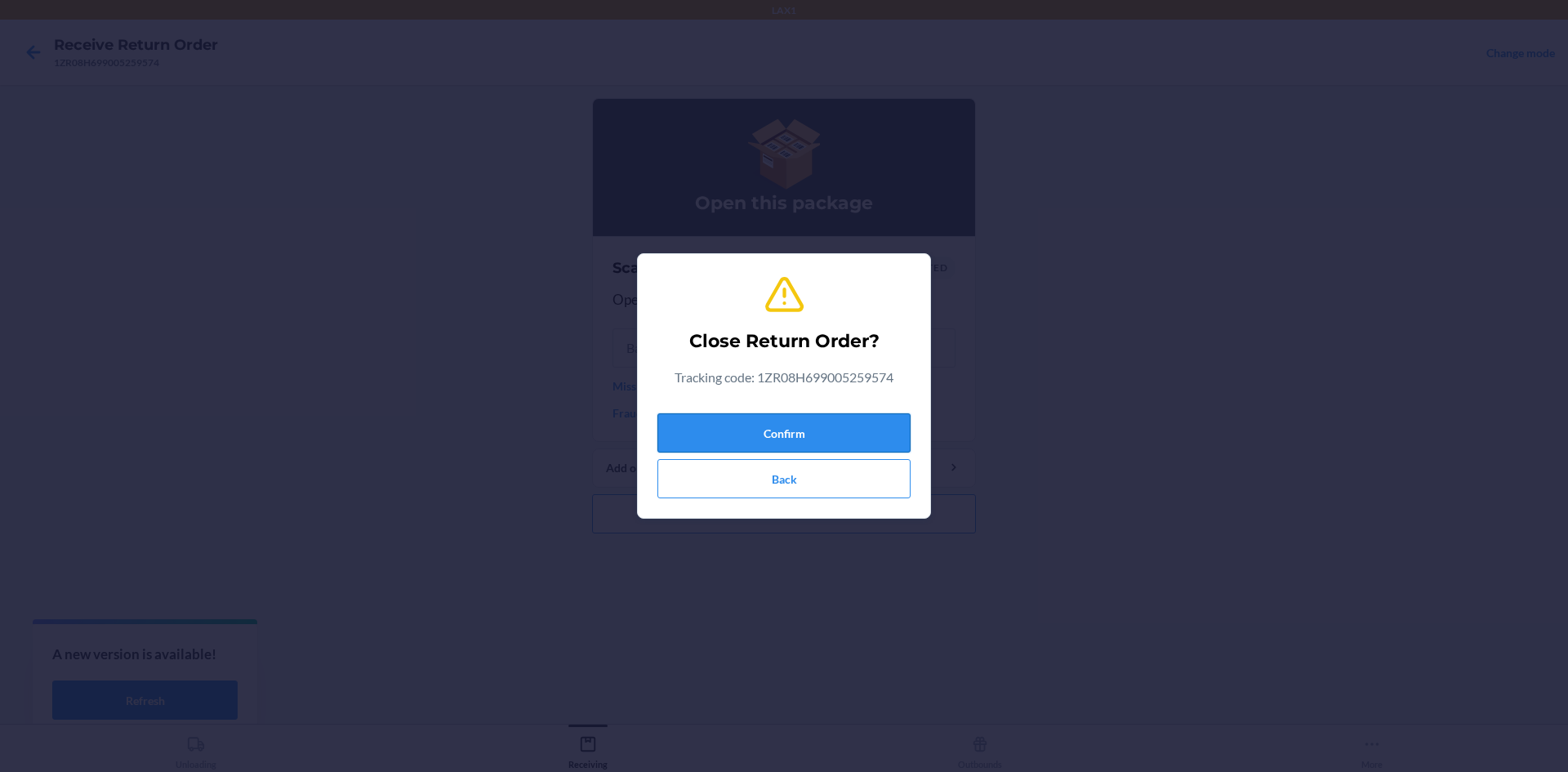
click at [783, 447] on button "Confirm" at bounding box center [784, 432] width 253 height 40
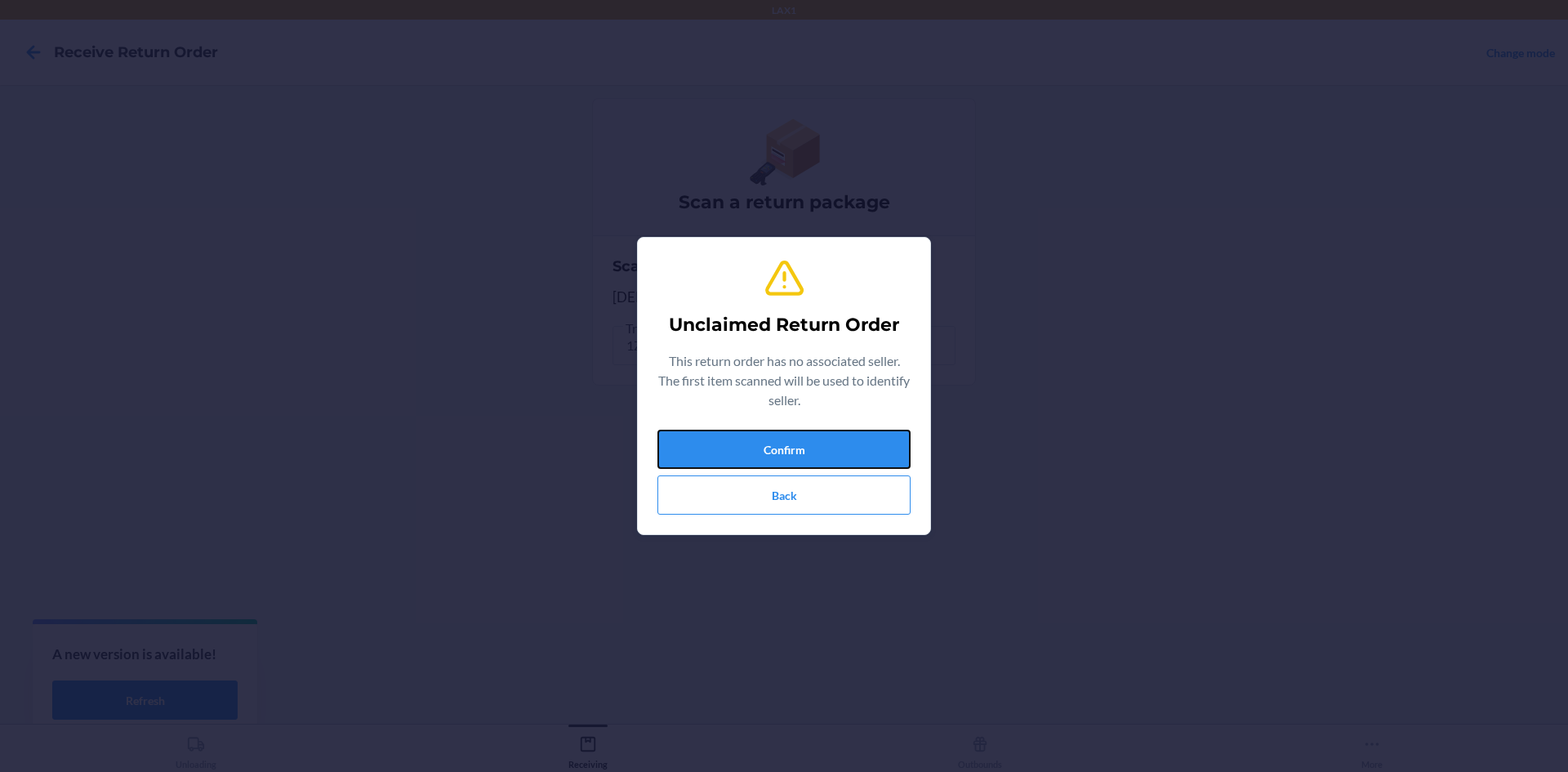
click at [783, 447] on button "Confirm" at bounding box center [784, 449] width 253 height 40
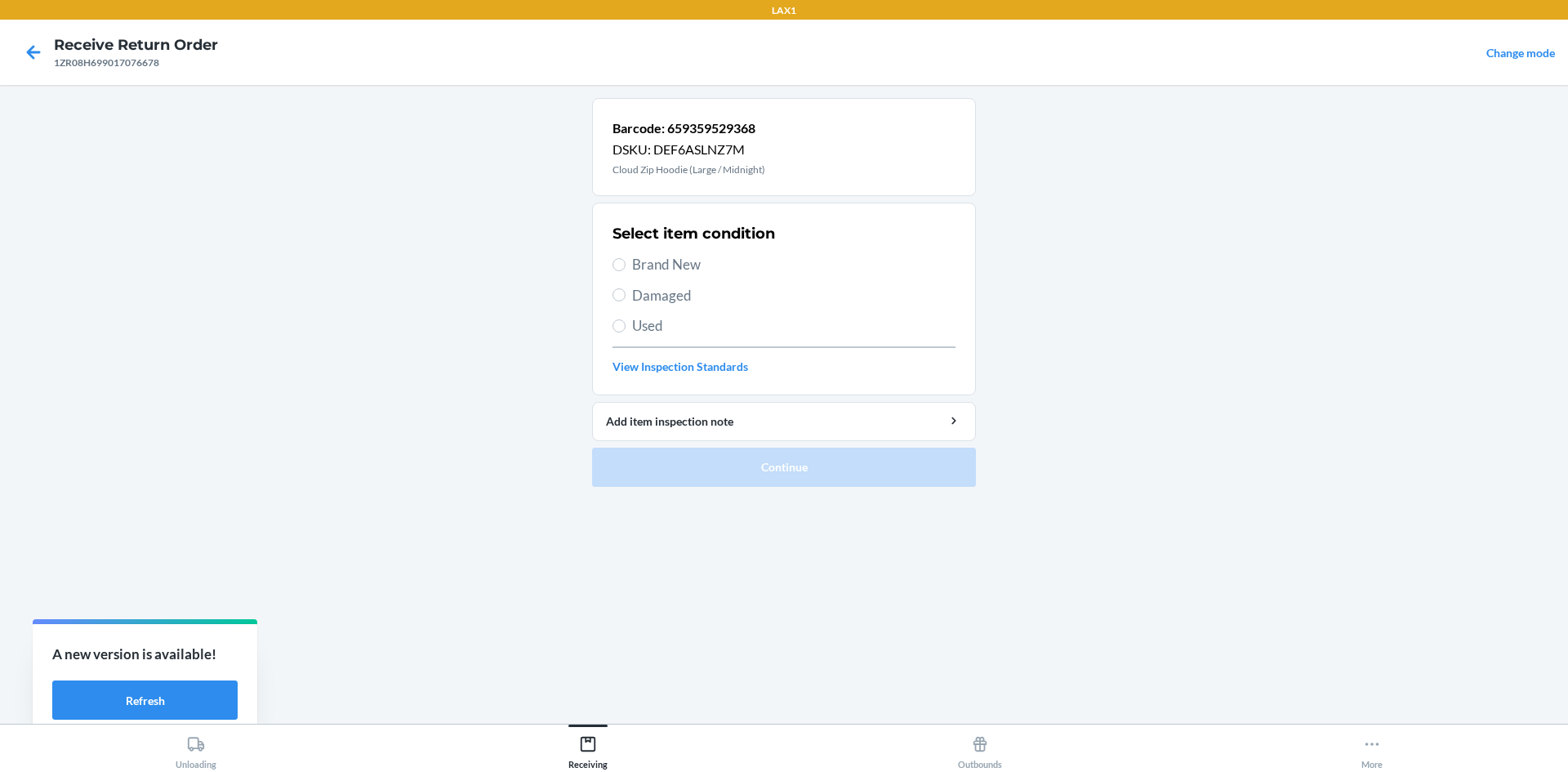
click at [640, 293] on span "Damaged" at bounding box center [795, 295] width 324 height 21
click at [625, 293] on input "Damaged" at bounding box center [619, 295] width 13 height 13
radio input "true"
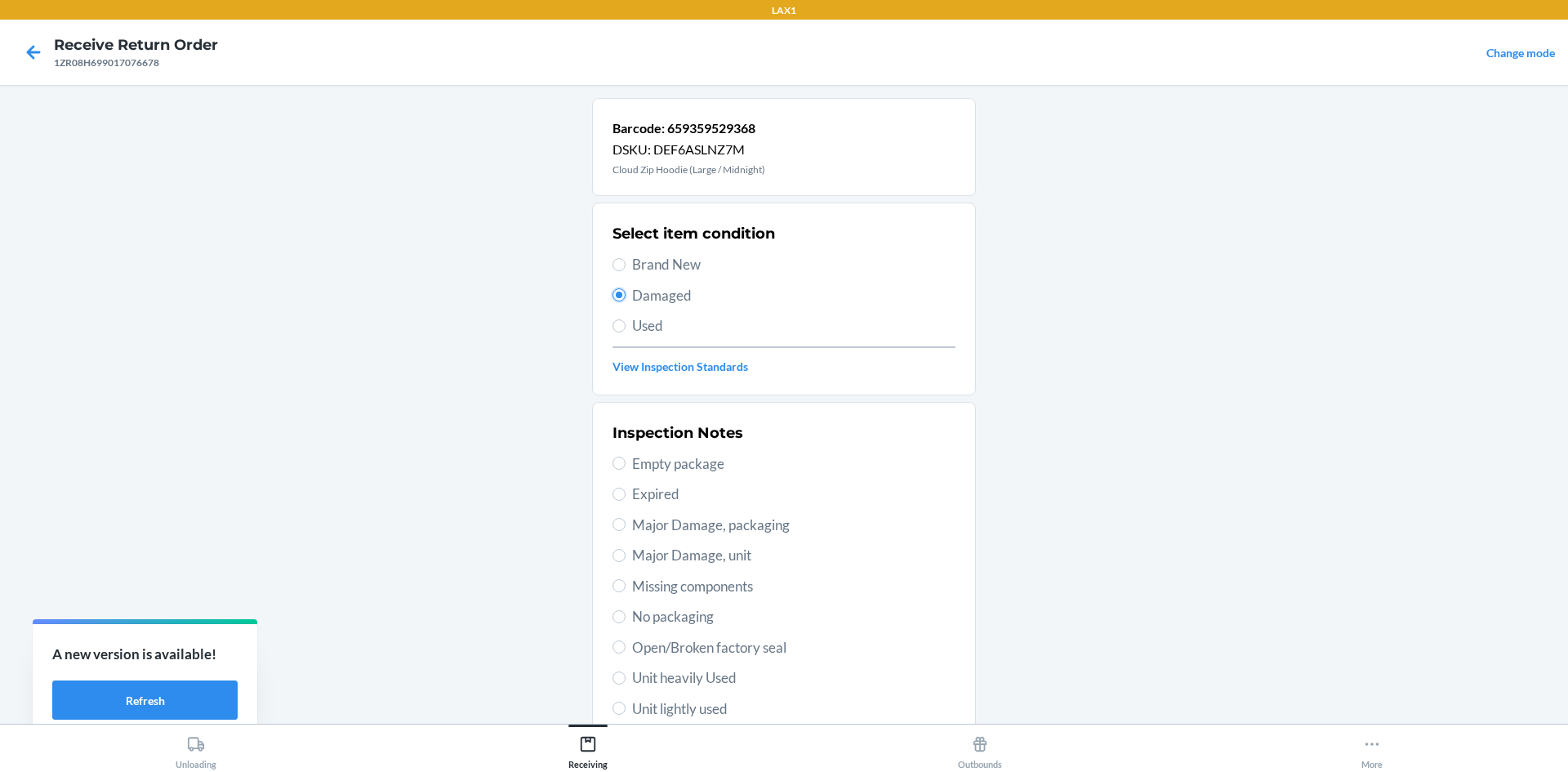
scroll to position [213, 0]
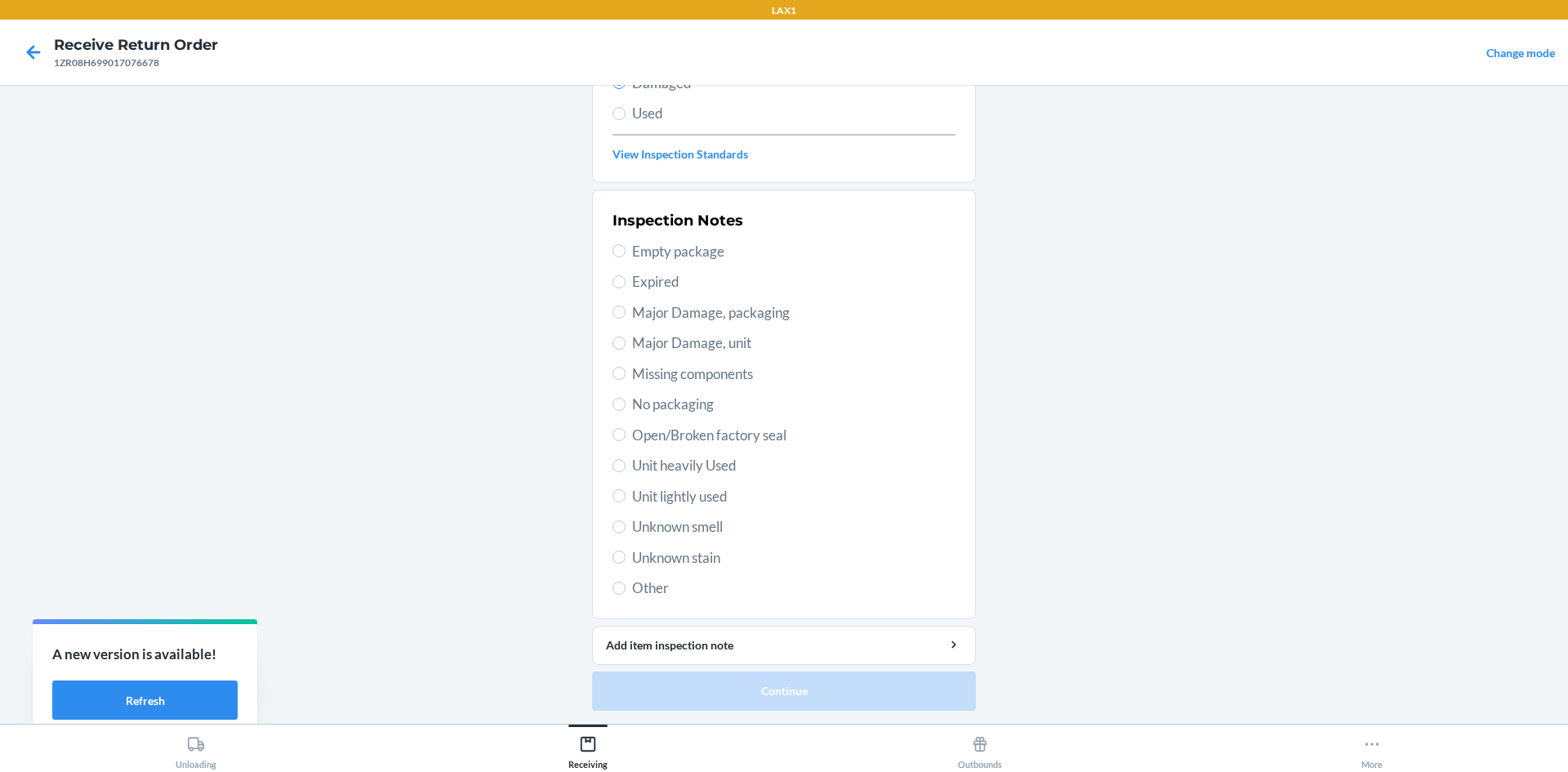
click at [689, 505] on span "Unit lightly used" at bounding box center [795, 497] width 324 height 21
click at [625, 502] on input "Unit lightly used" at bounding box center [619, 496] width 13 height 13
radio input "true"
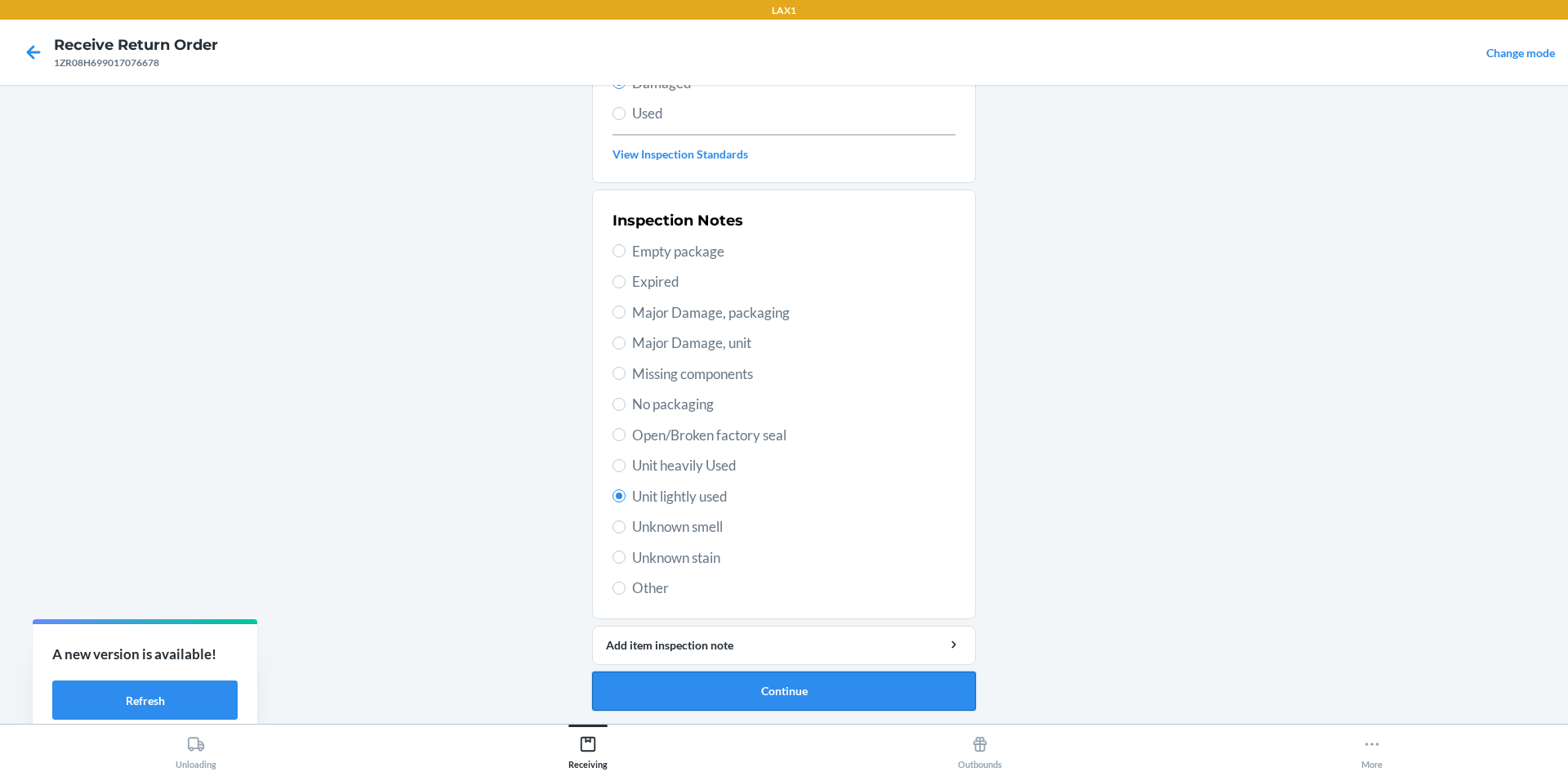
click at [752, 693] on button "Continue" at bounding box center [784, 691] width 383 height 40
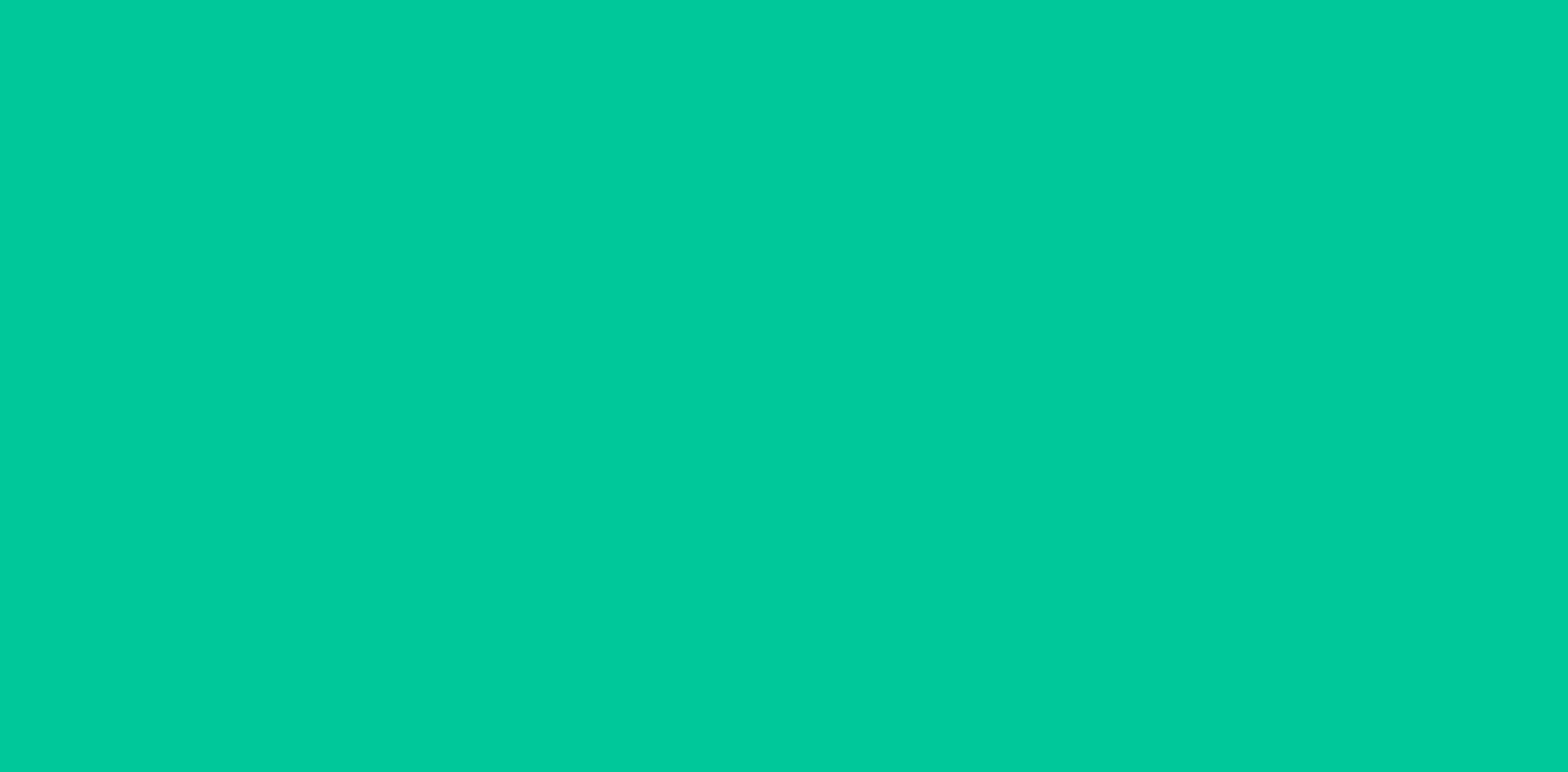
scroll to position [77, 0]
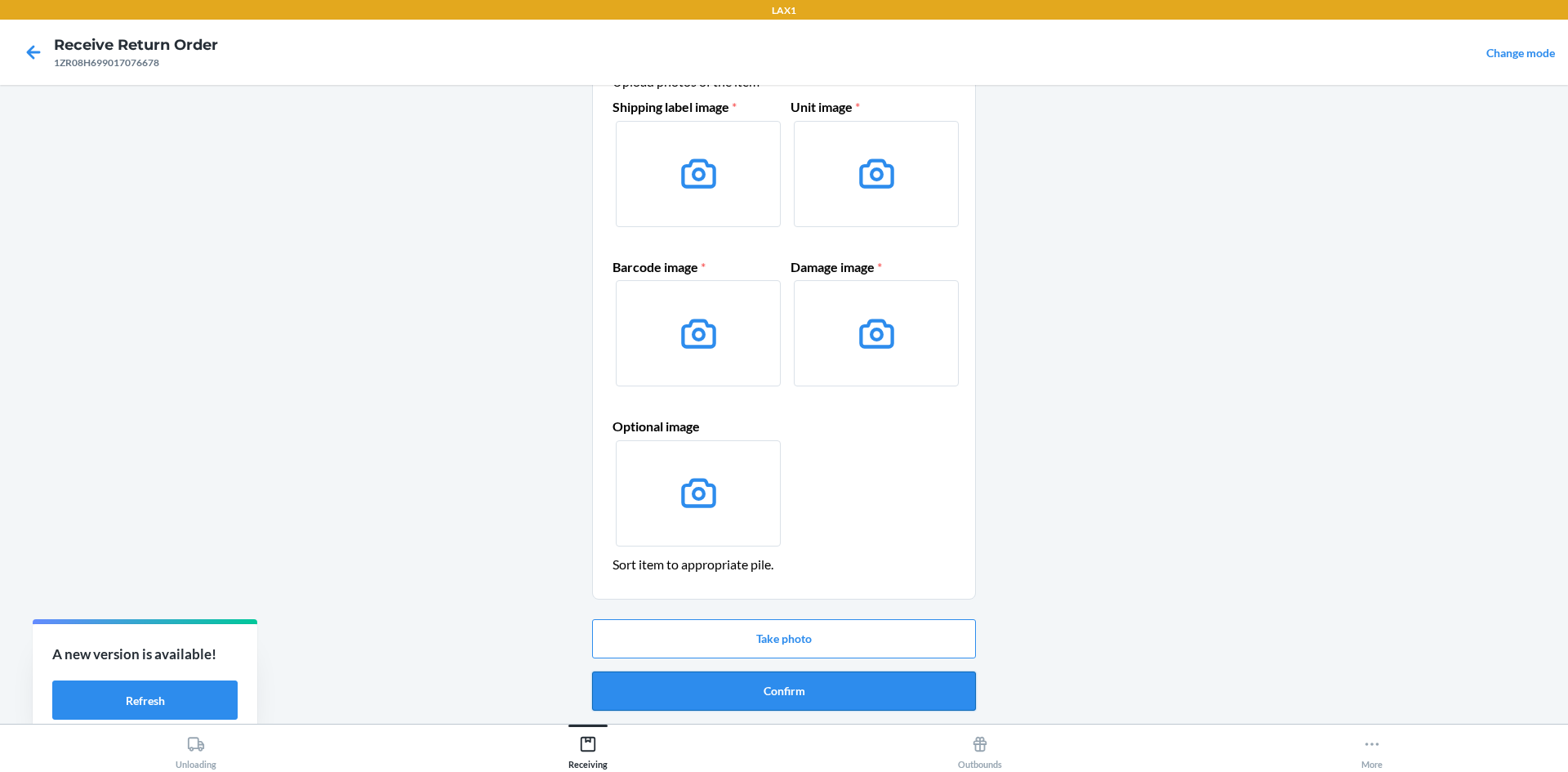
click at [752, 700] on button "Confirm" at bounding box center [784, 691] width 383 height 40
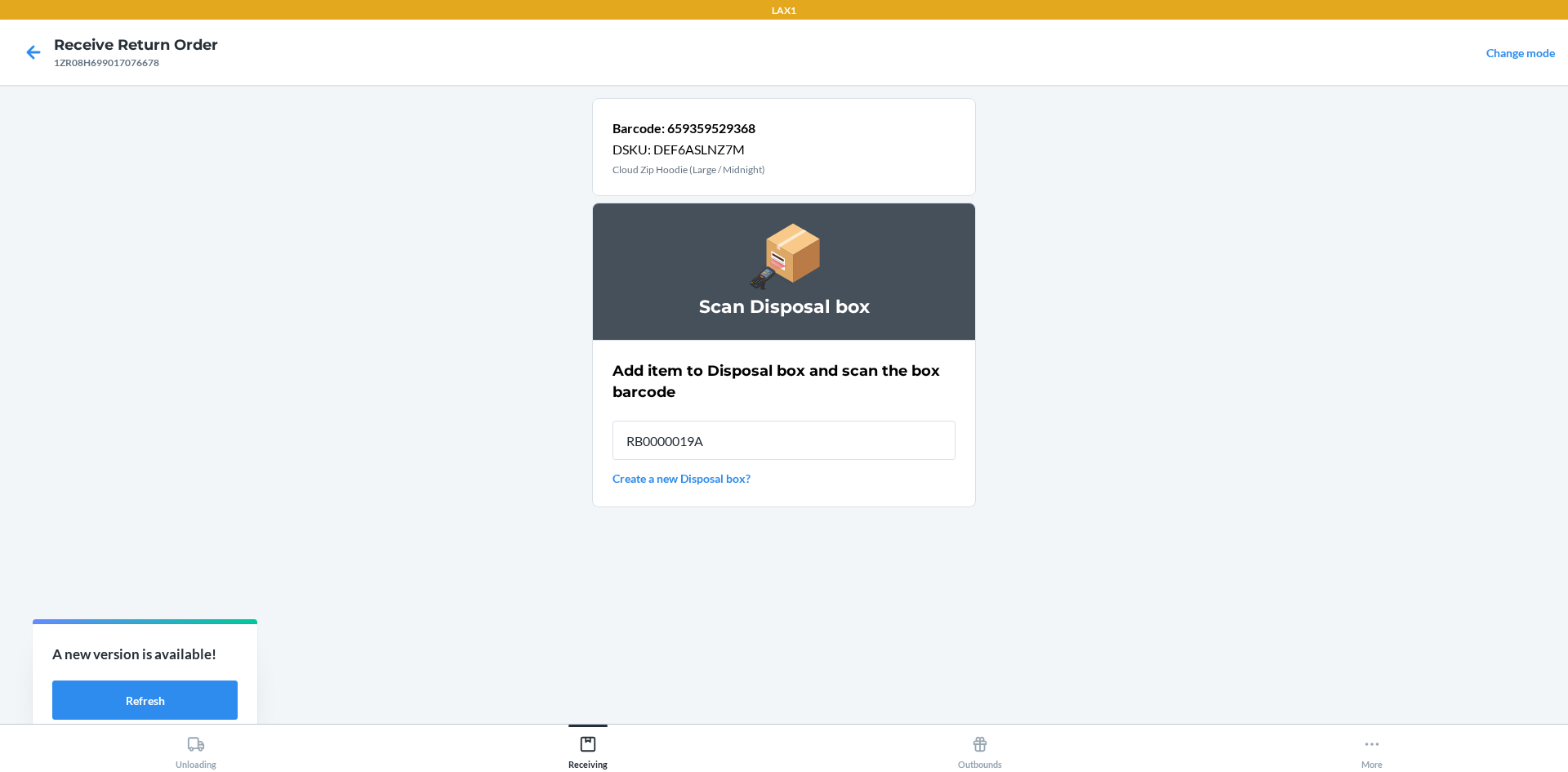
type input "RB0000019AE"
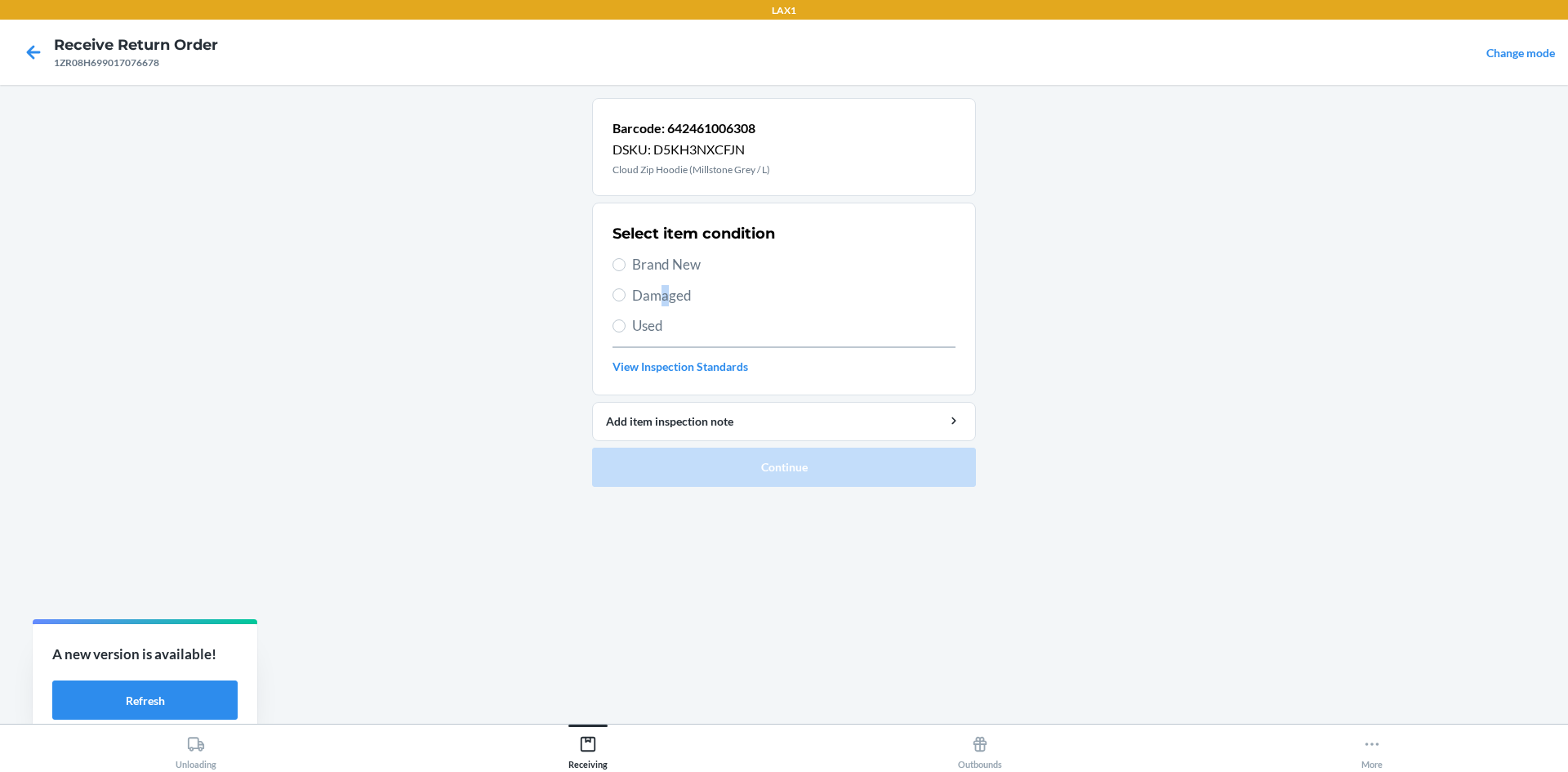
drag, startPoint x: 662, startPoint y: 289, endPoint x: 666, endPoint y: 275, distance: 14.6
click at [665, 282] on div "Select item condition Brand New Damaged Used View Inspection Standards" at bounding box center [784, 299] width 343 height 162
click at [666, 260] on span "Brand New" at bounding box center [795, 264] width 324 height 21
click at [625, 260] on input "Brand New" at bounding box center [619, 265] width 13 height 13
radio input "true"
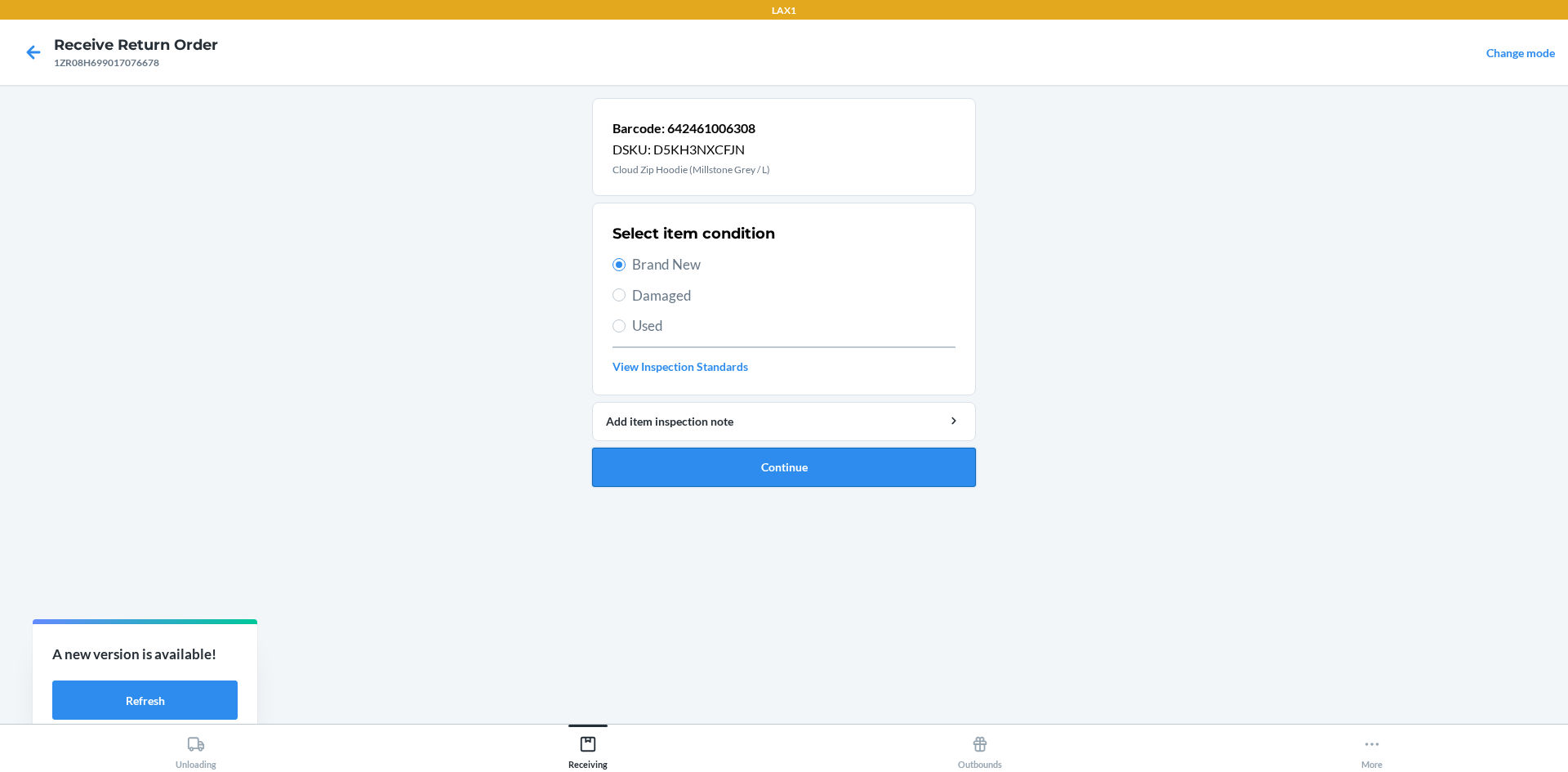
click at [810, 465] on button "Continue" at bounding box center [784, 467] width 383 height 40
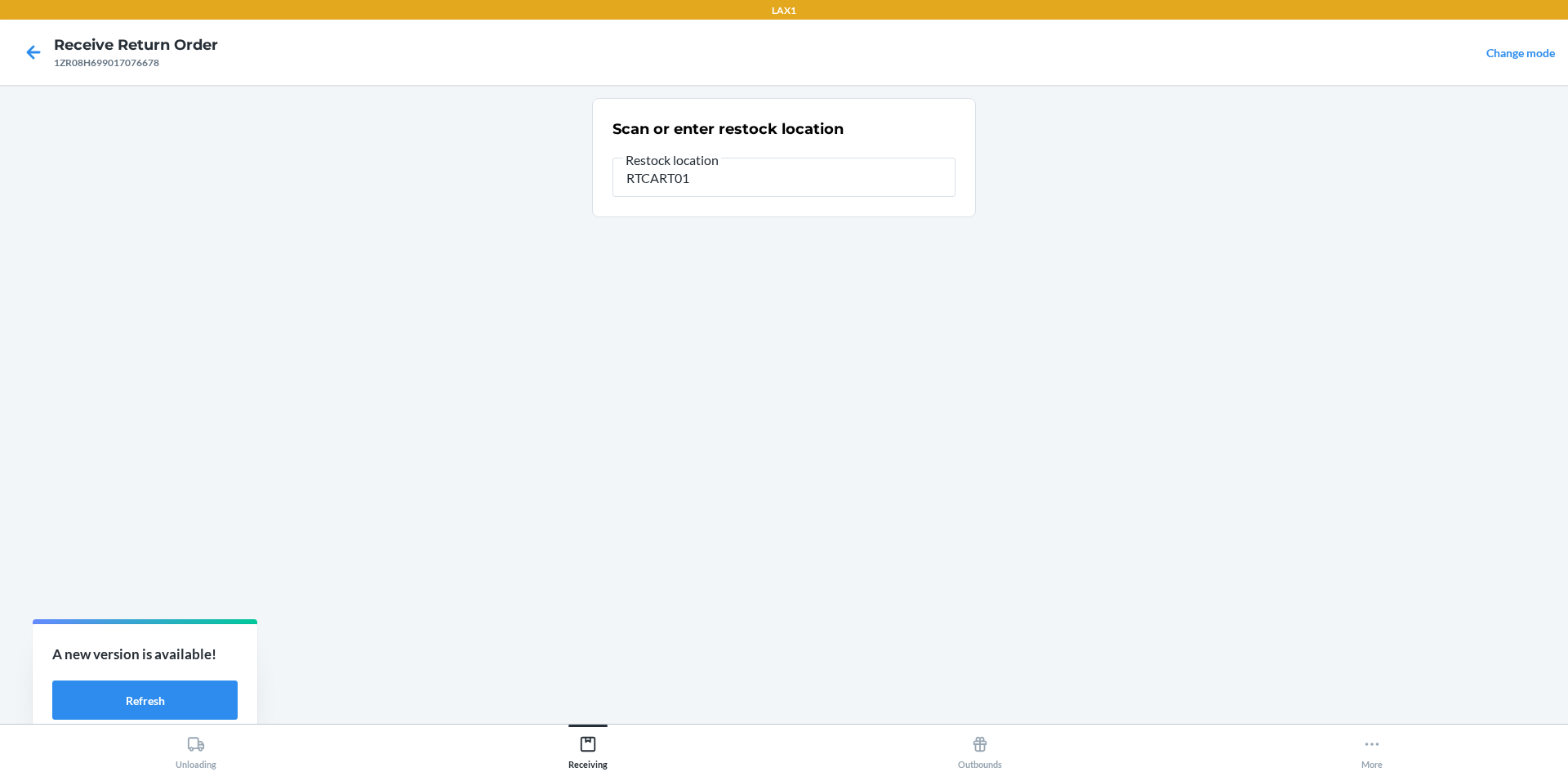
type input "RTCART017"
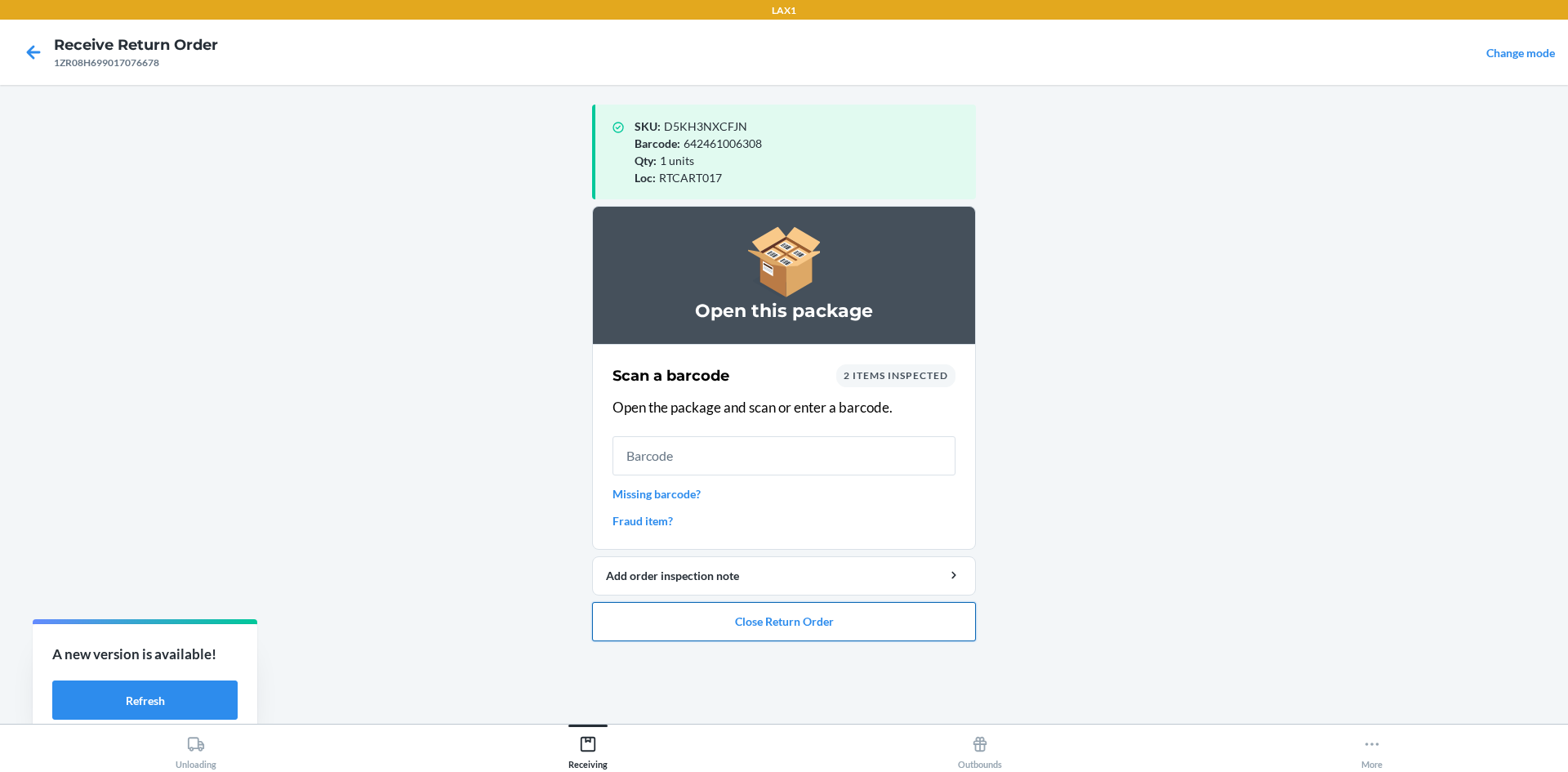
click at [853, 625] on button "Close Return Order" at bounding box center [784, 622] width 383 height 40
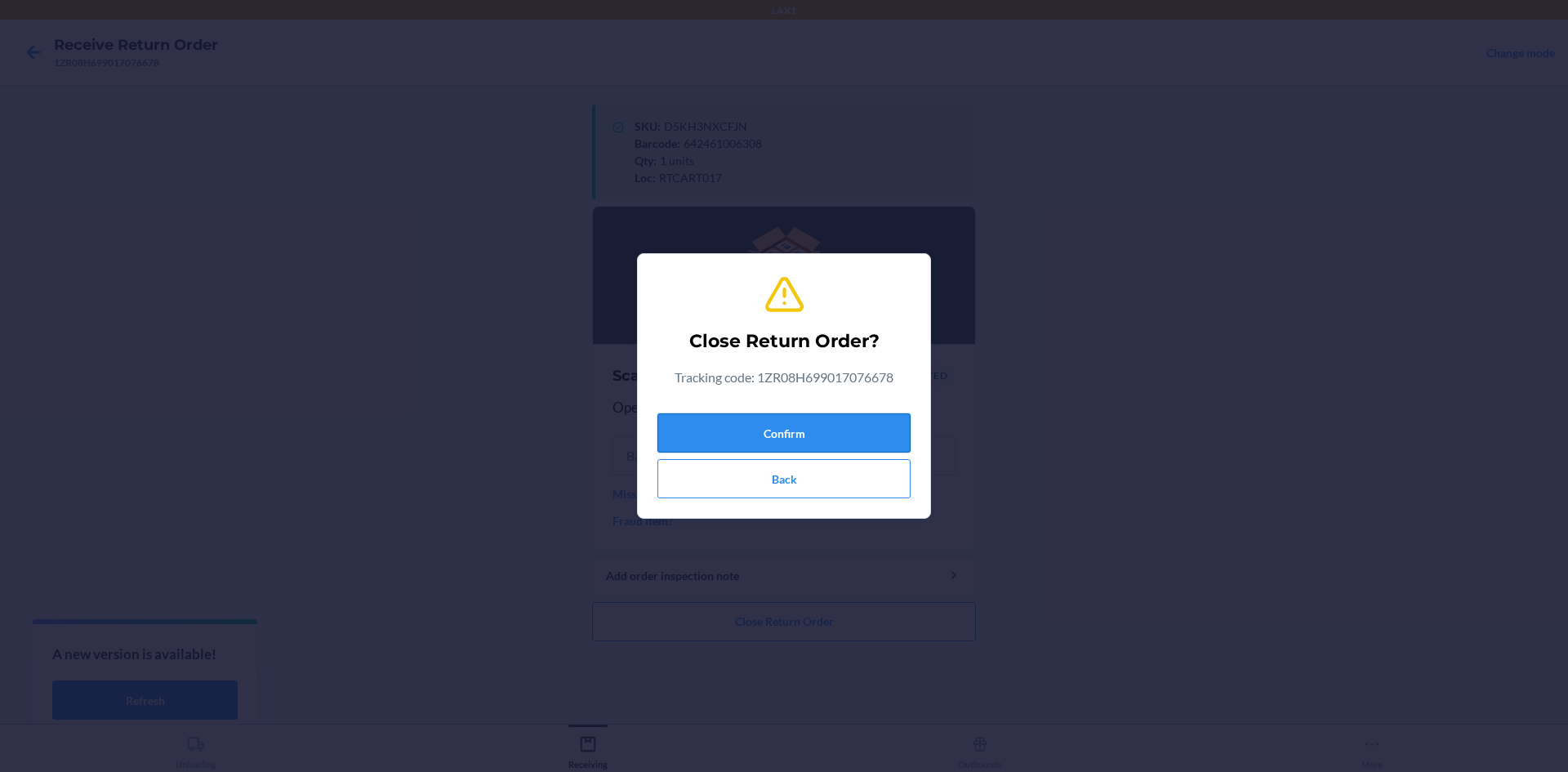
click at [850, 418] on button "Confirm" at bounding box center [784, 432] width 253 height 40
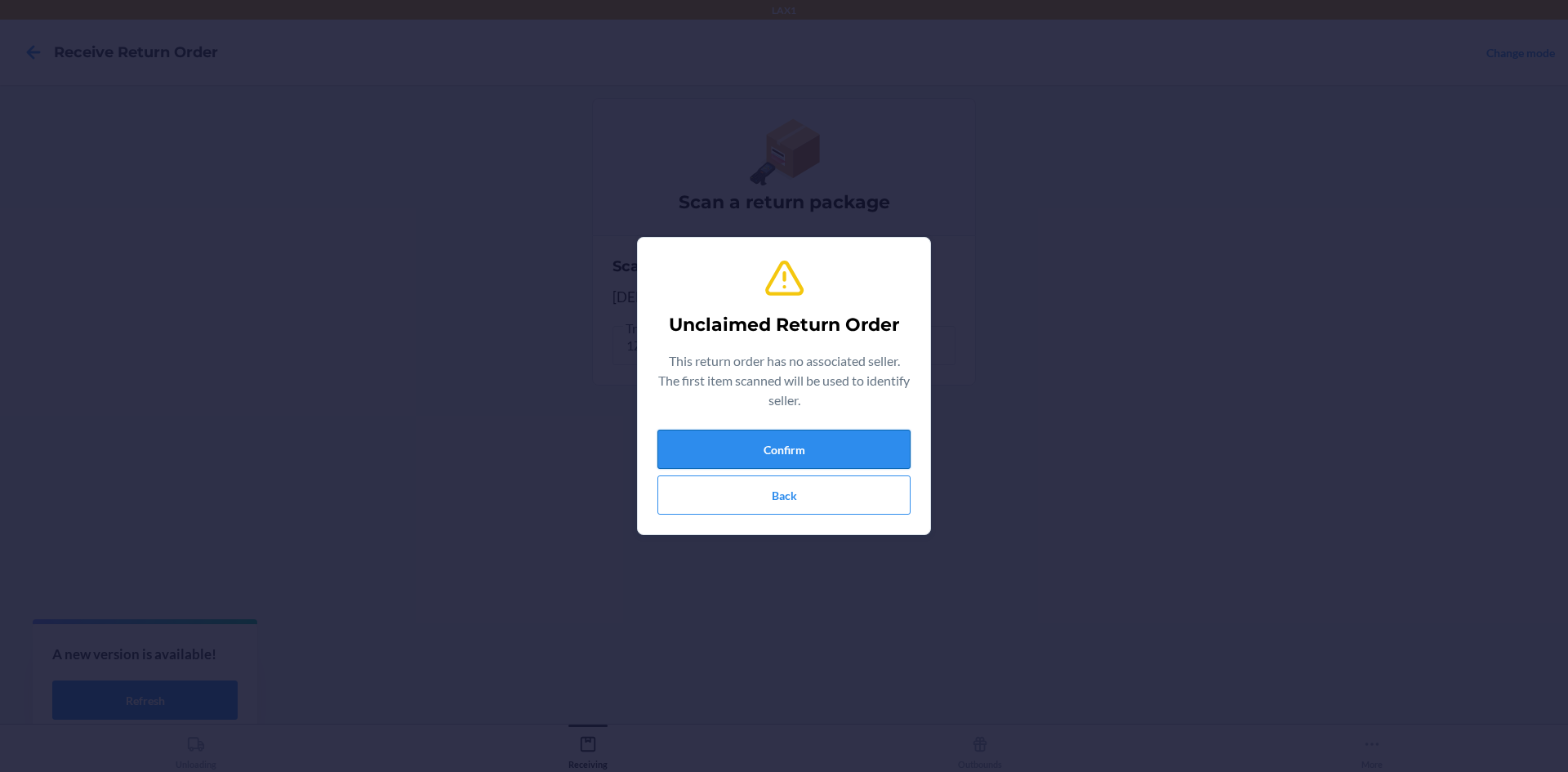
click at [806, 449] on button "Confirm" at bounding box center [784, 449] width 253 height 40
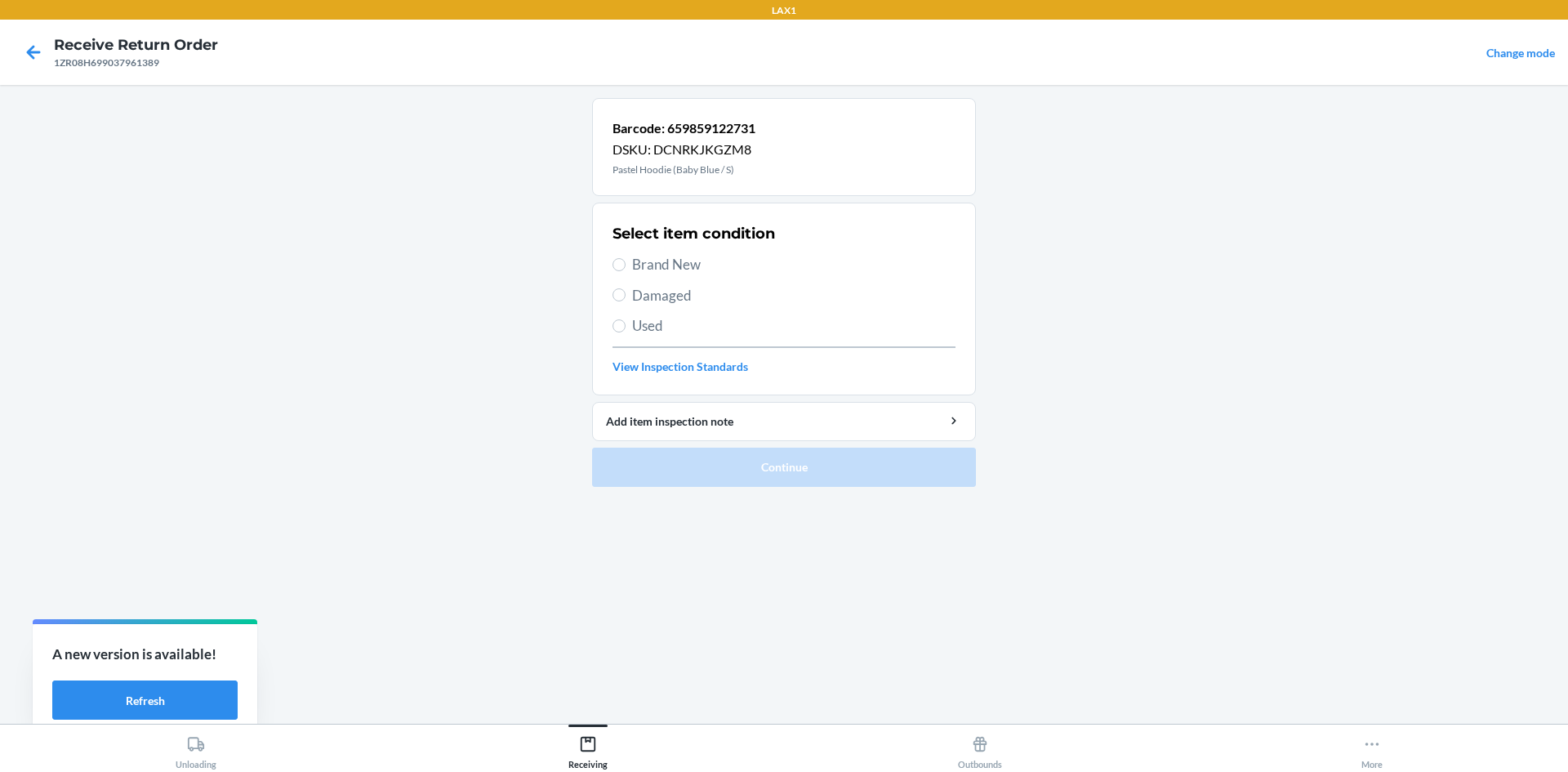
click at [686, 289] on span "Damaged" at bounding box center [795, 295] width 324 height 21
click at [625, 289] on input "Damaged" at bounding box center [619, 295] width 13 height 13
radio input "true"
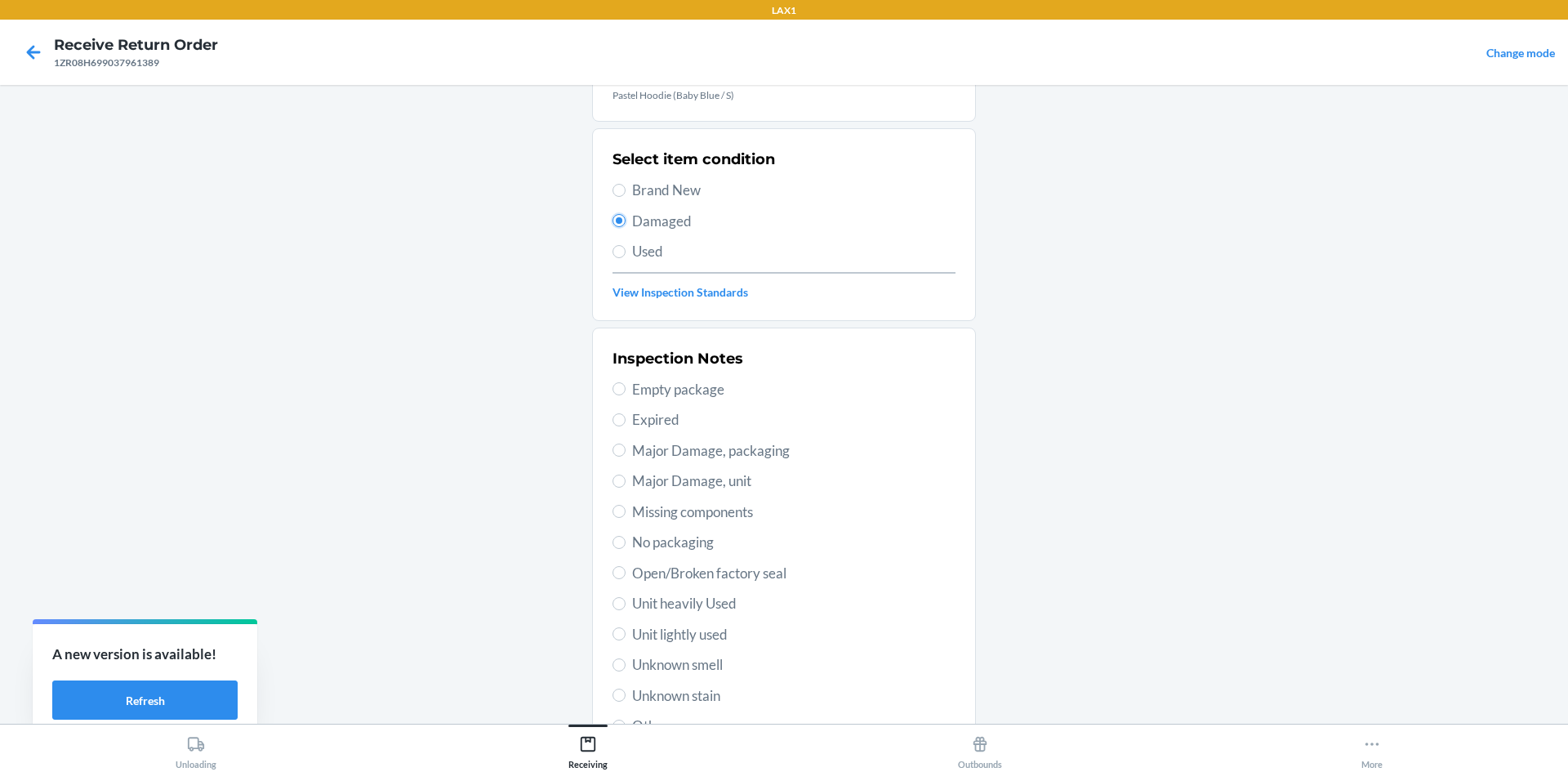
scroll to position [164, 0]
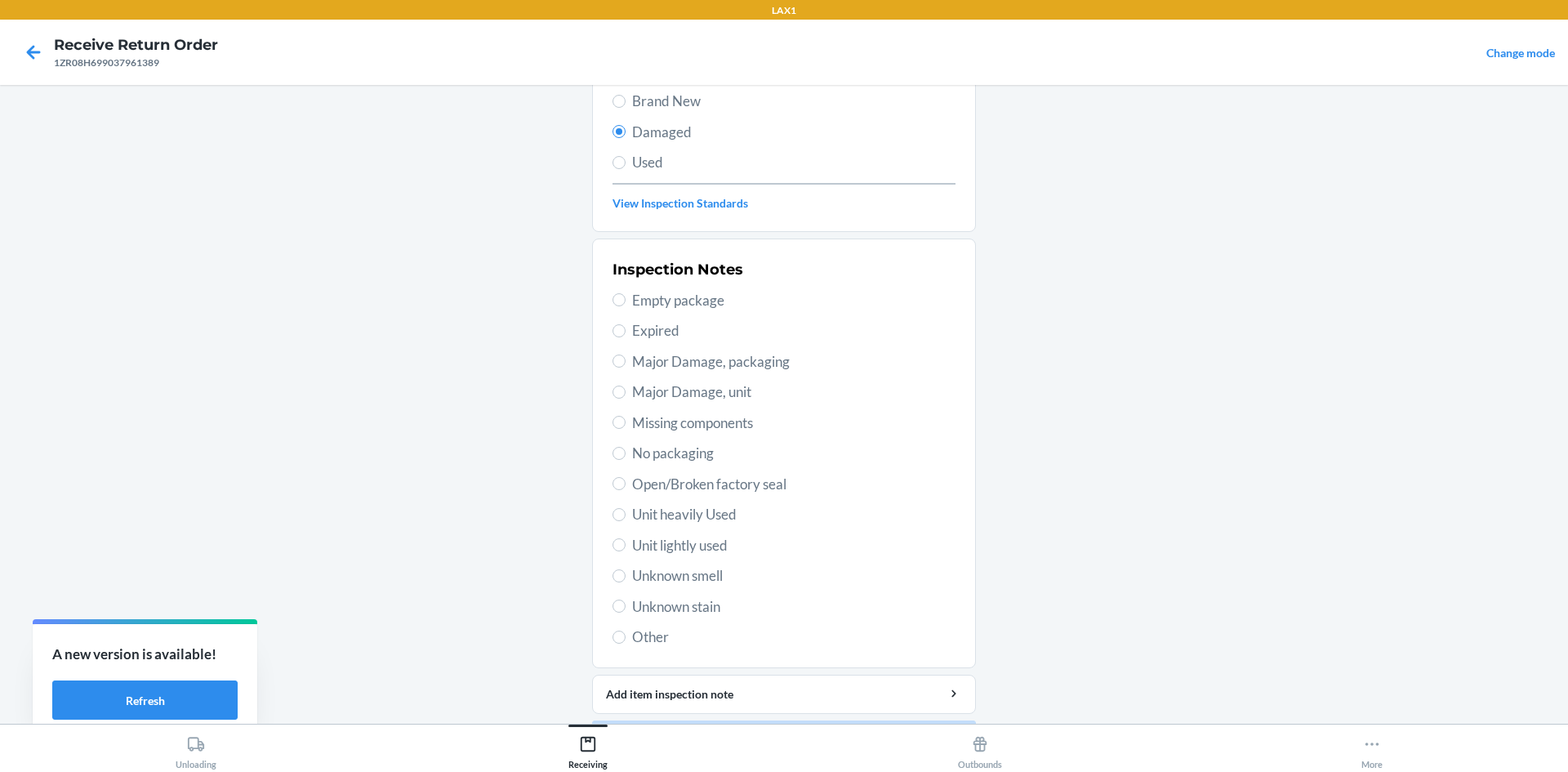
click at [665, 547] on span "Unit lightly used" at bounding box center [795, 546] width 324 height 21
click at [625, 547] on input "Unit lightly used" at bounding box center [619, 545] width 13 height 13
radio input "true"
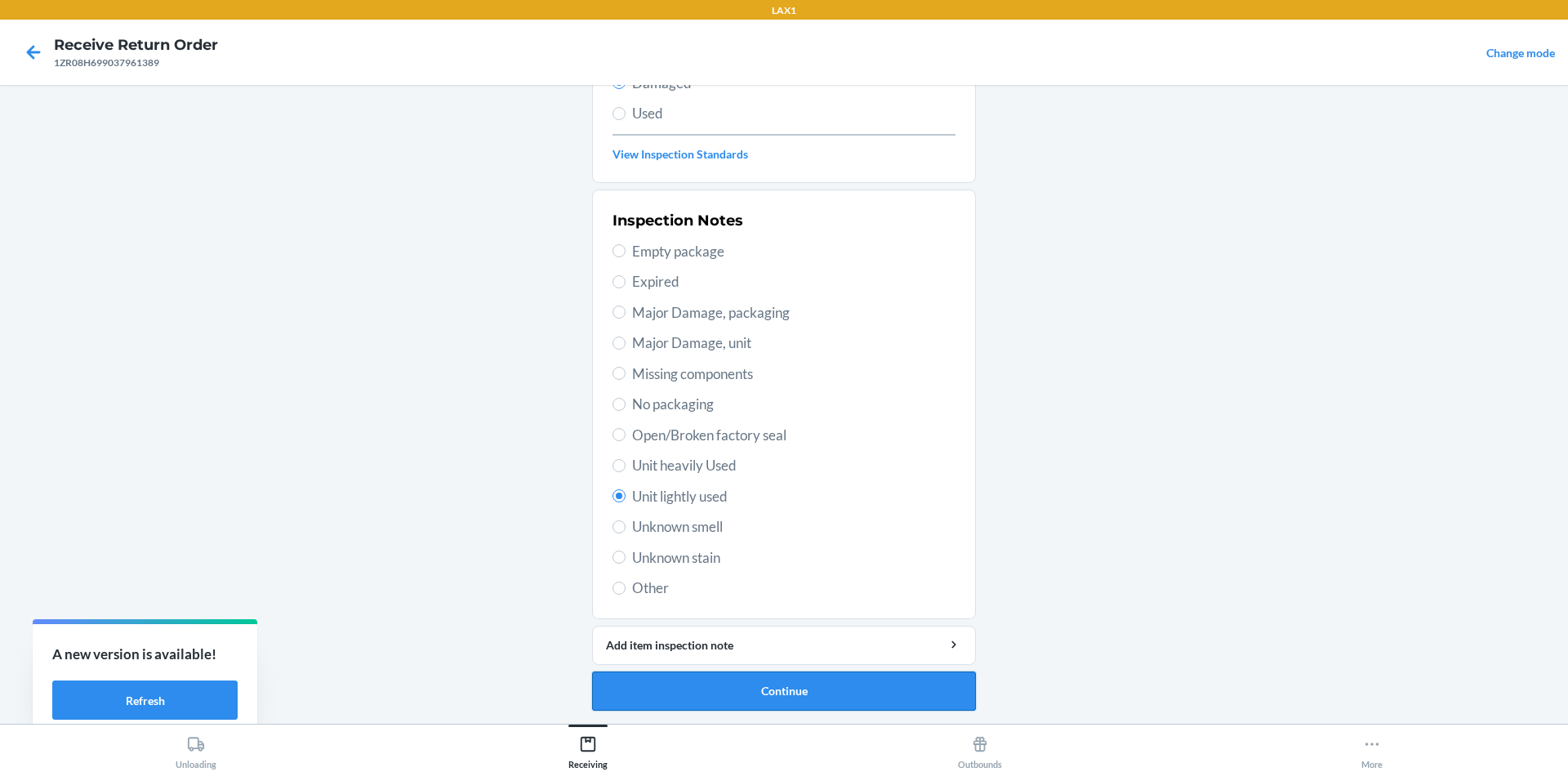
click at [703, 678] on button "Continue" at bounding box center [784, 691] width 383 height 40
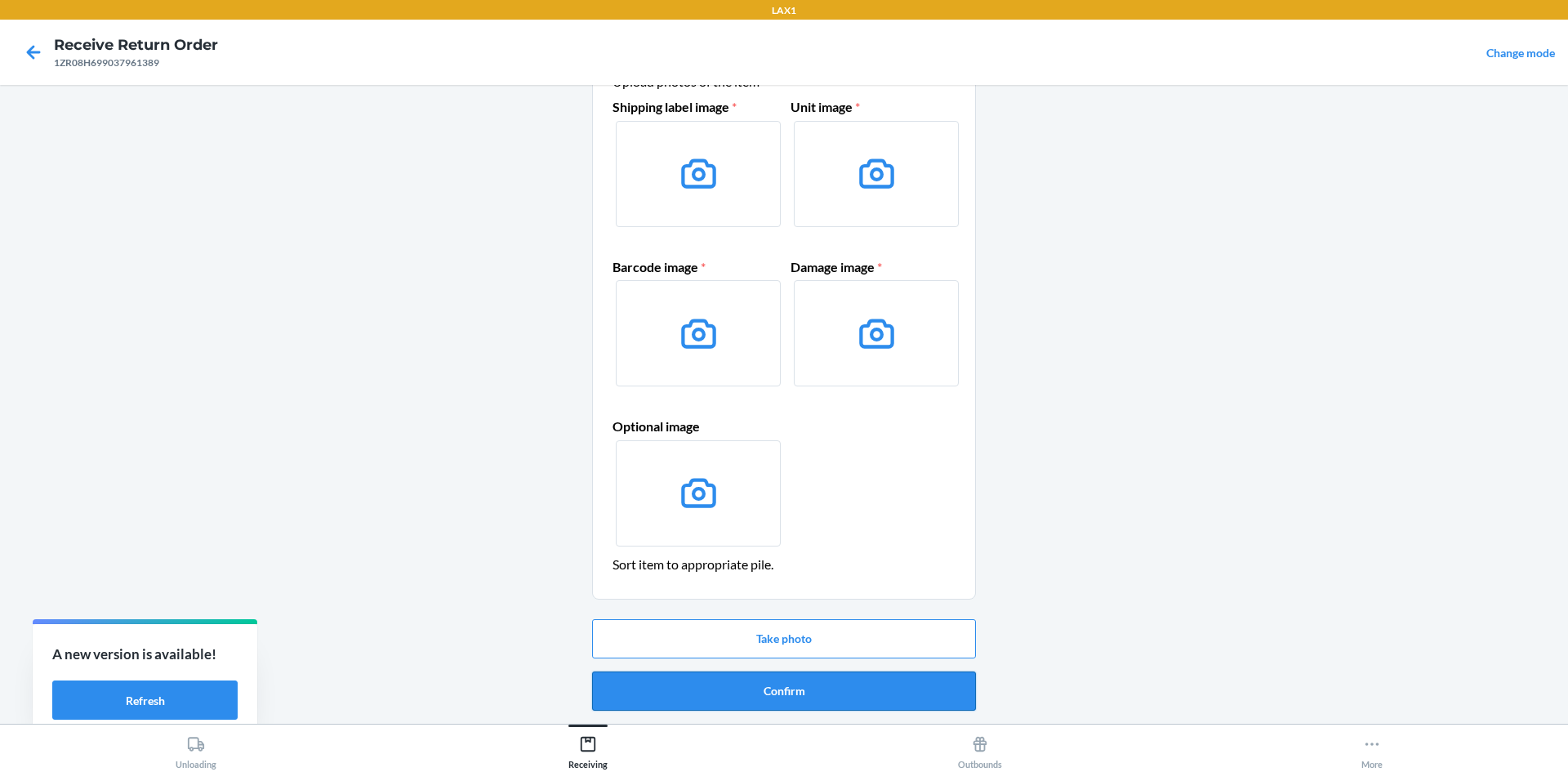
click at [717, 686] on button "Confirm" at bounding box center [784, 691] width 383 height 40
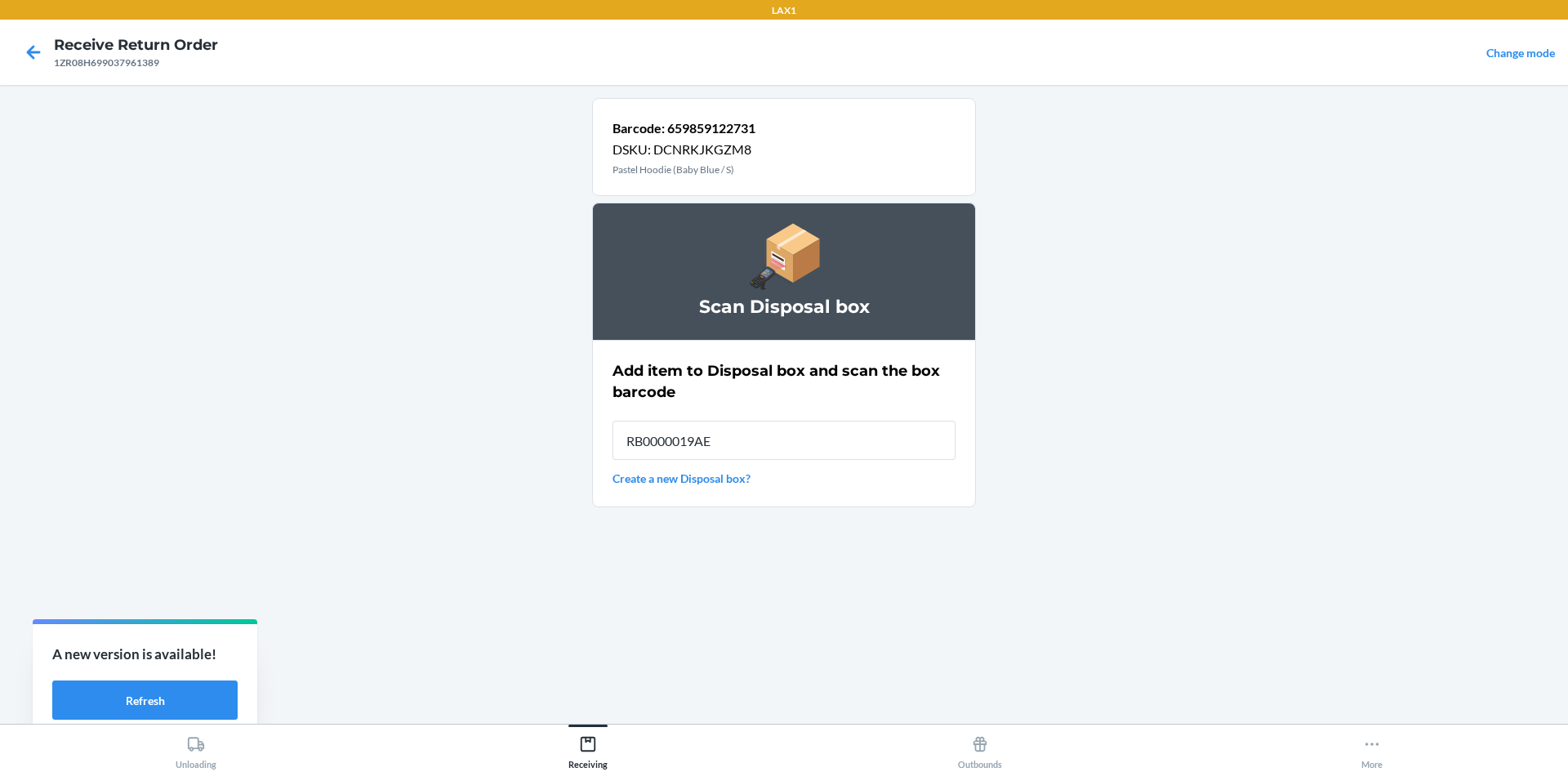
type input "RB0000019AE"
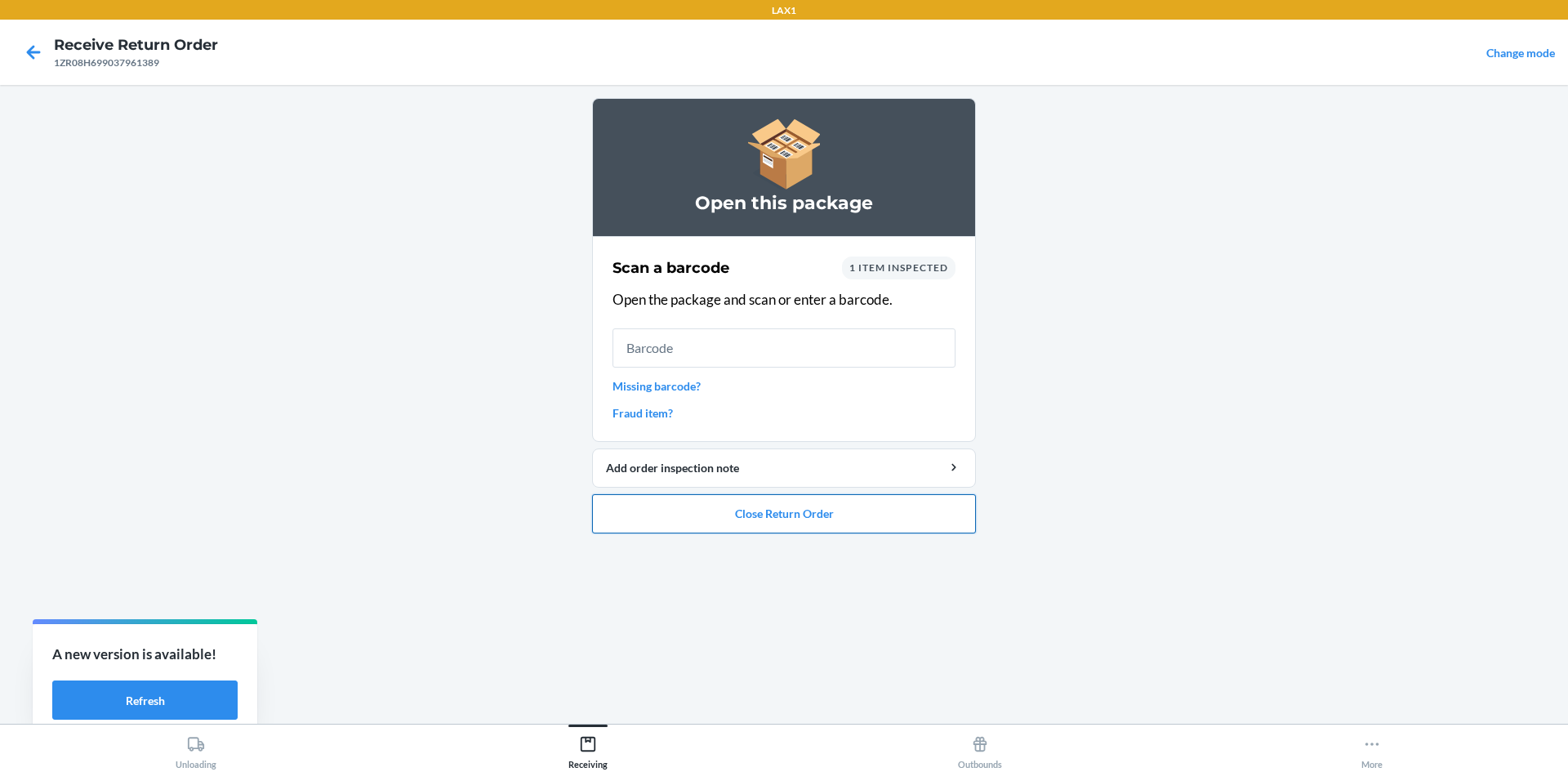
click at [947, 508] on button "Close Return Order" at bounding box center [784, 513] width 383 height 40
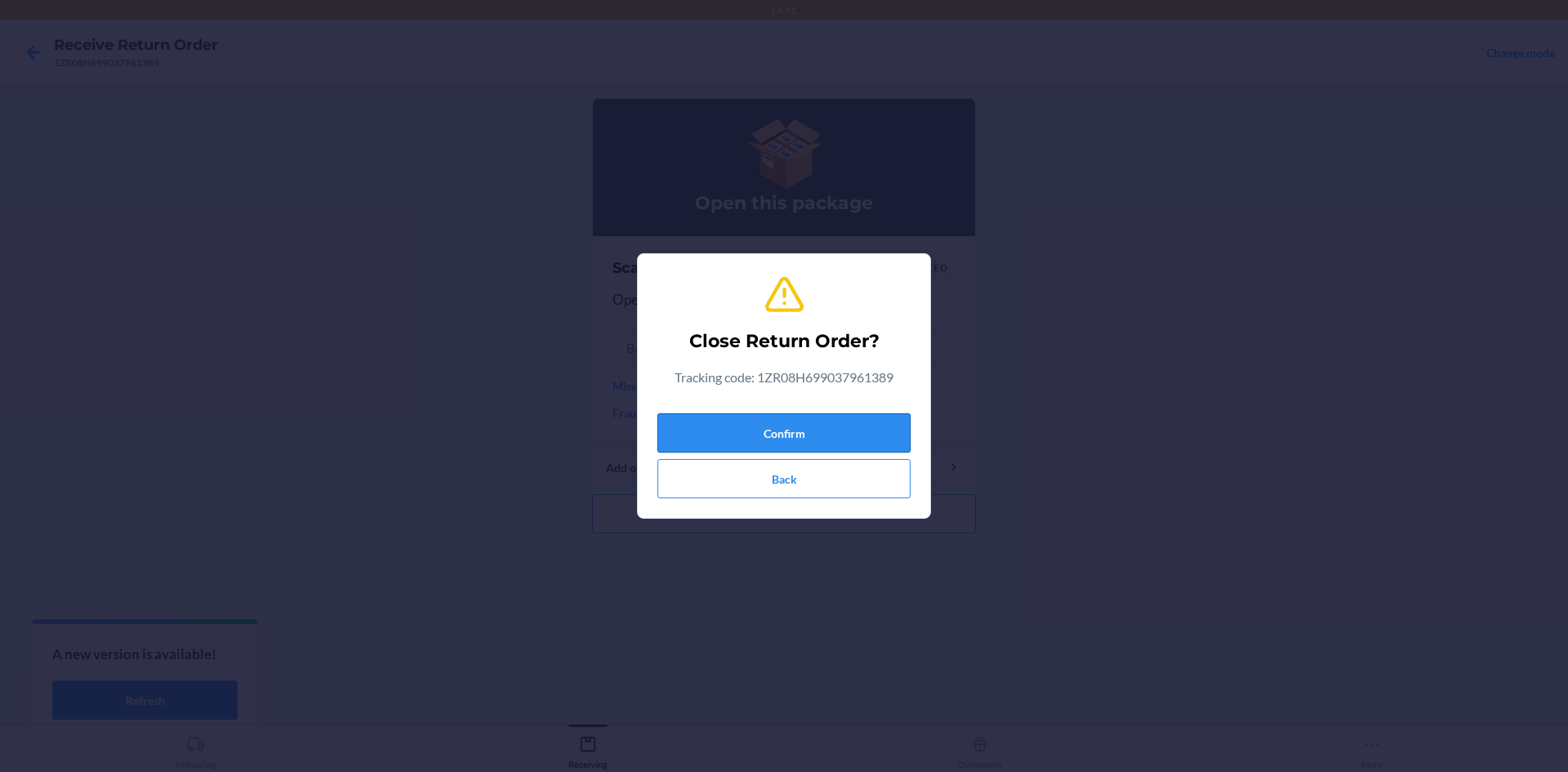
click at [835, 442] on button "Confirm" at bounding box center [784, 432] width 253 height 40
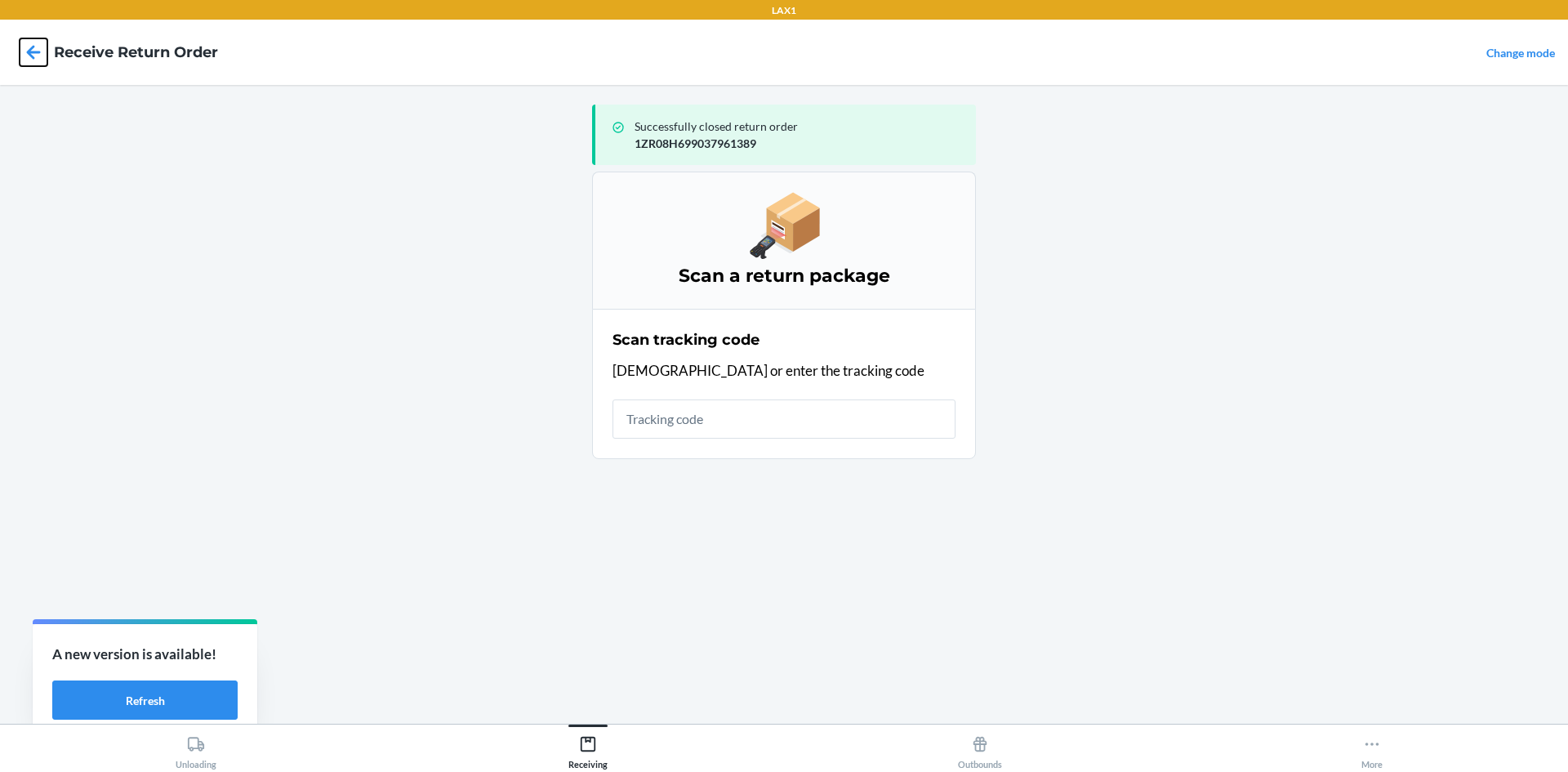
click at [40, 55] on icon at bounding box center [33, 52] width 28 height 28
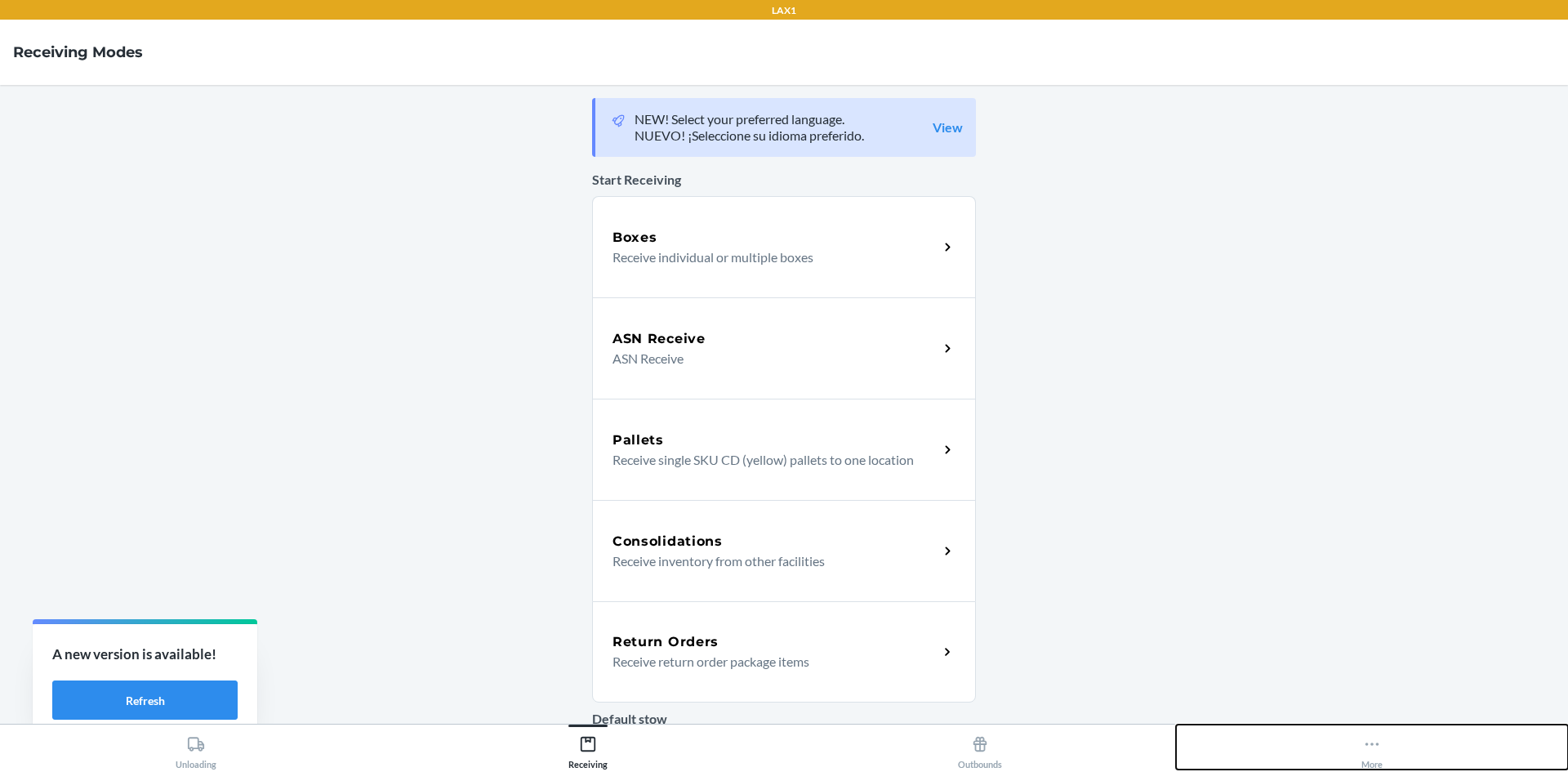
click at [1346, 735] on button "More" at bounding box center [1372, 747] width 392 height 45
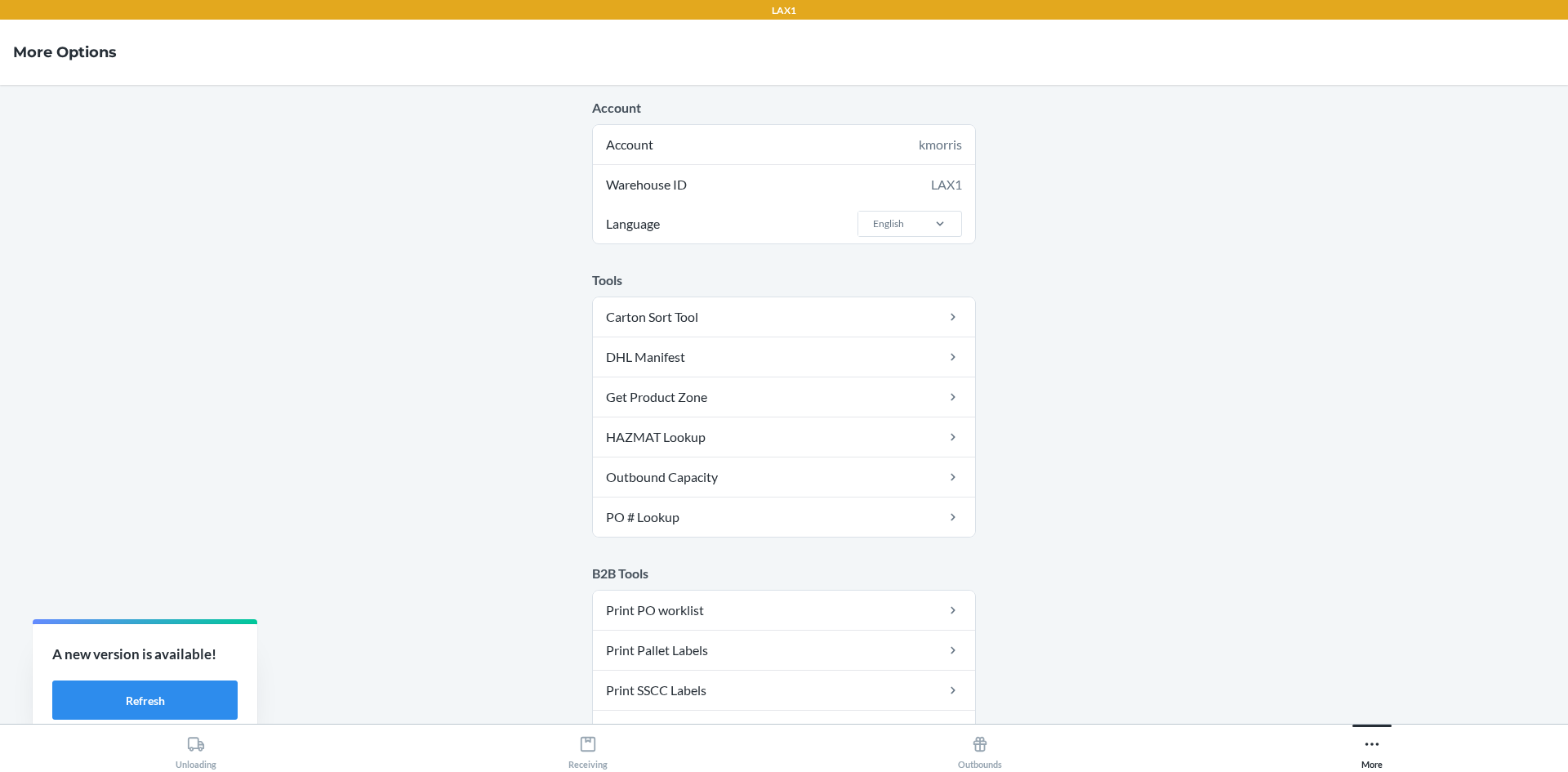
click at [1407, 467] on main "Account Account kmorris Warehouse ID LAX1 Language English Tools Carton Sort To…" at bounding box center [784, 404] width 1568 height 639
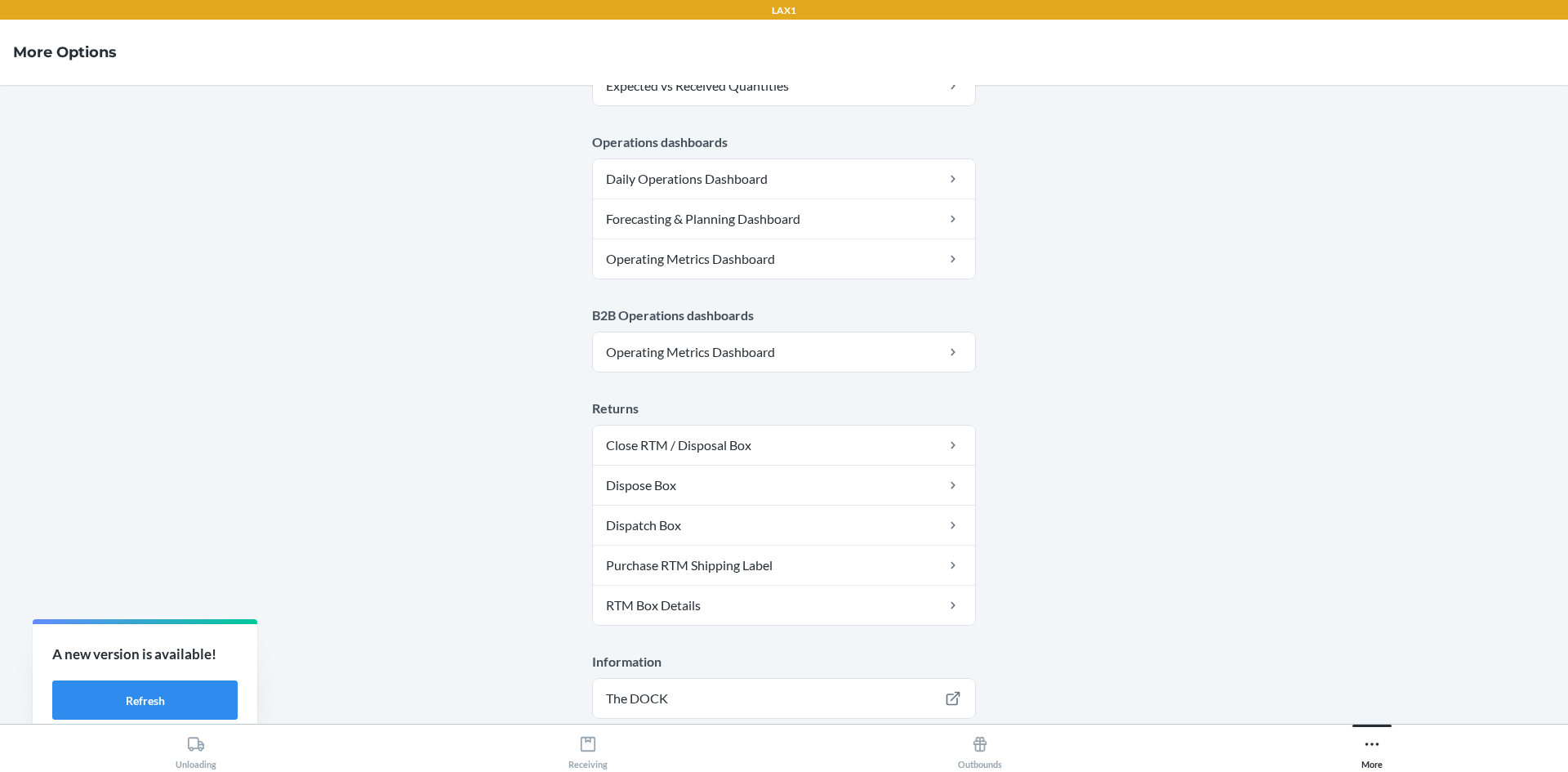
scroll to position [799, 0]
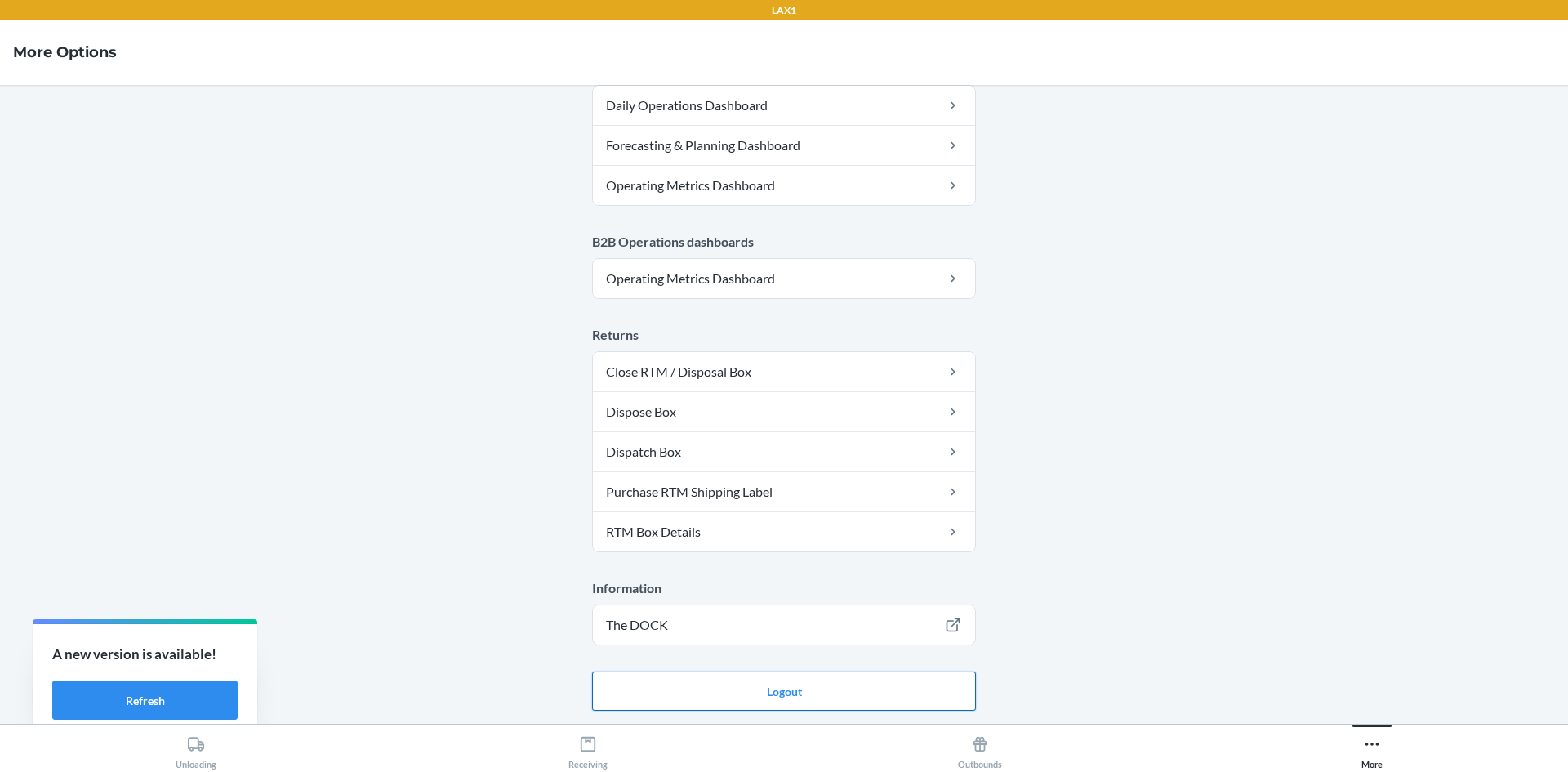
click at [941, 681] on button "Logout" at bounding box center [784, 691] width 383 height 40
